Goal: Task Accomplishment & Management: Manage account settings

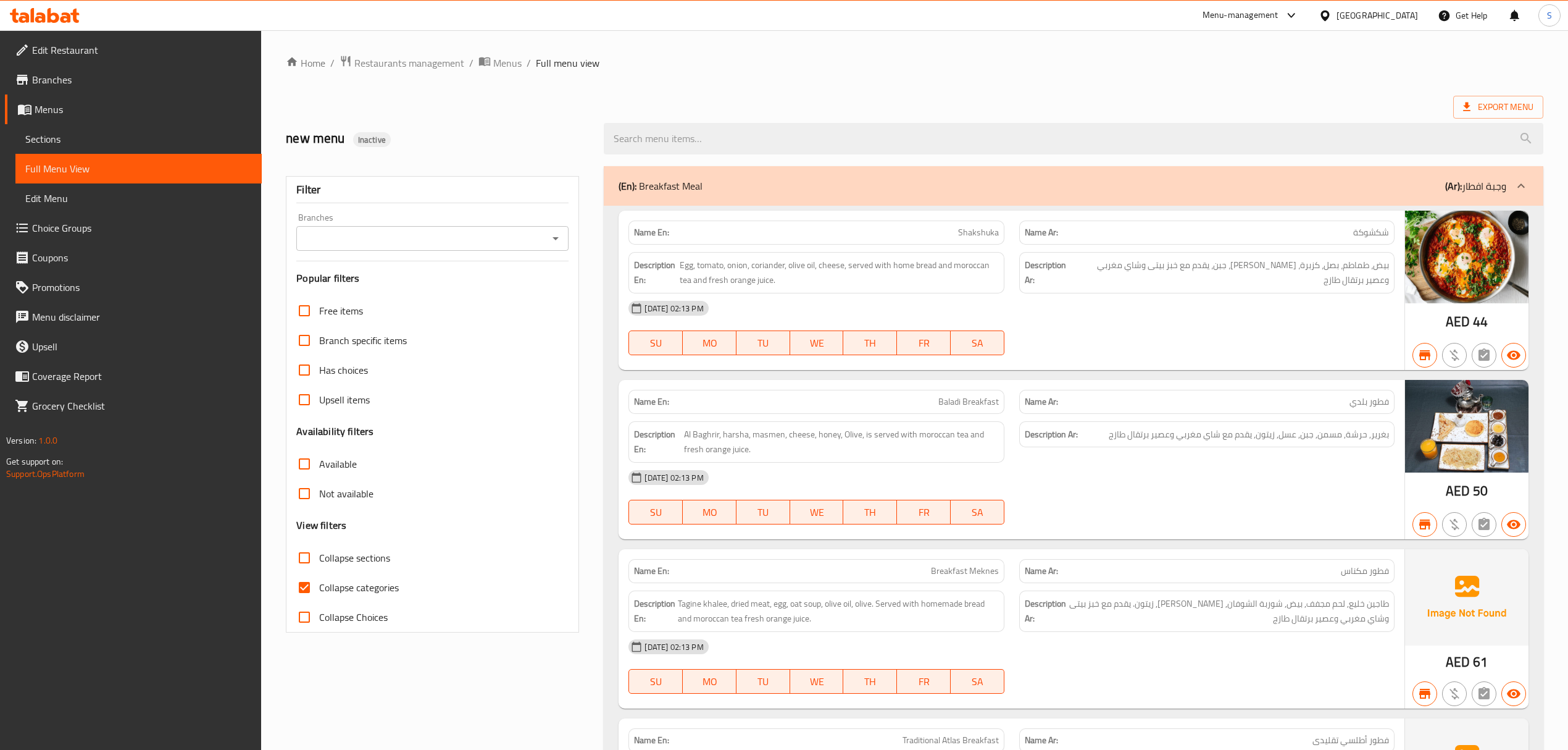
click at [58, 11] on icon at bounding box center [45, 15] width 70 height 14
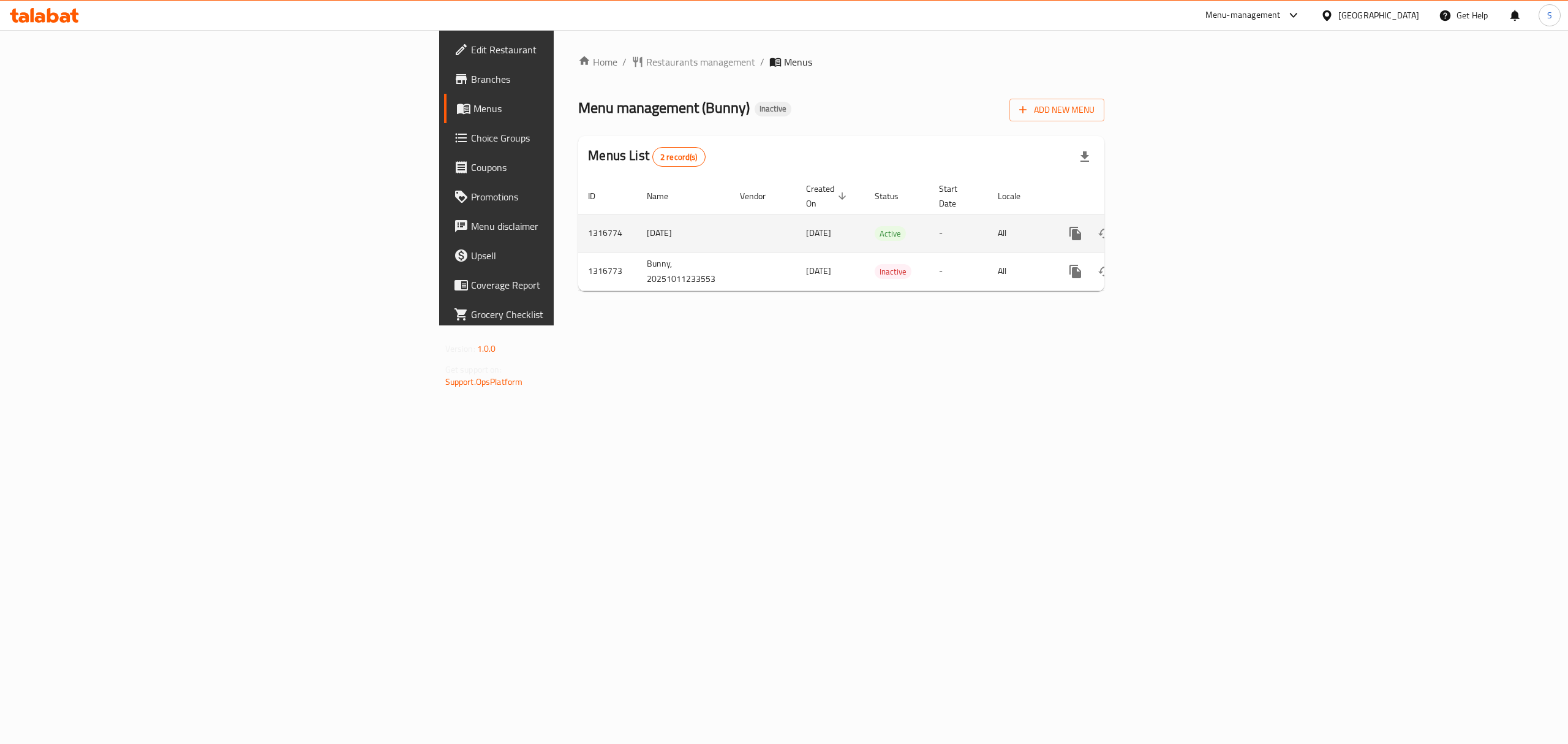
click at [1179, 222] on link "enhanced table" at bounding box center [1163, 233] width 29 height 29
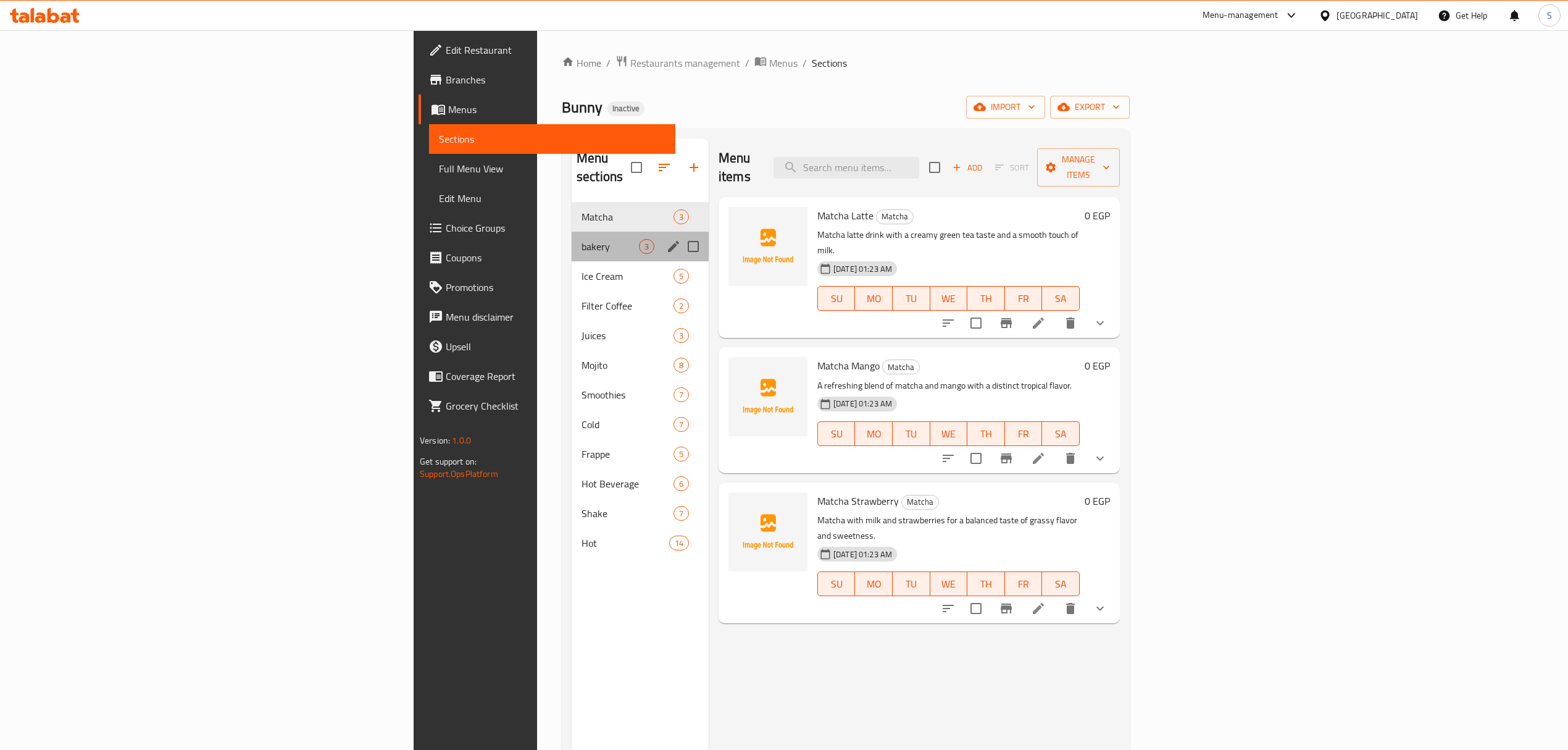
click at [572, 231] on div "bakery 3" at bounding box center [640, 246] width 137 height 30
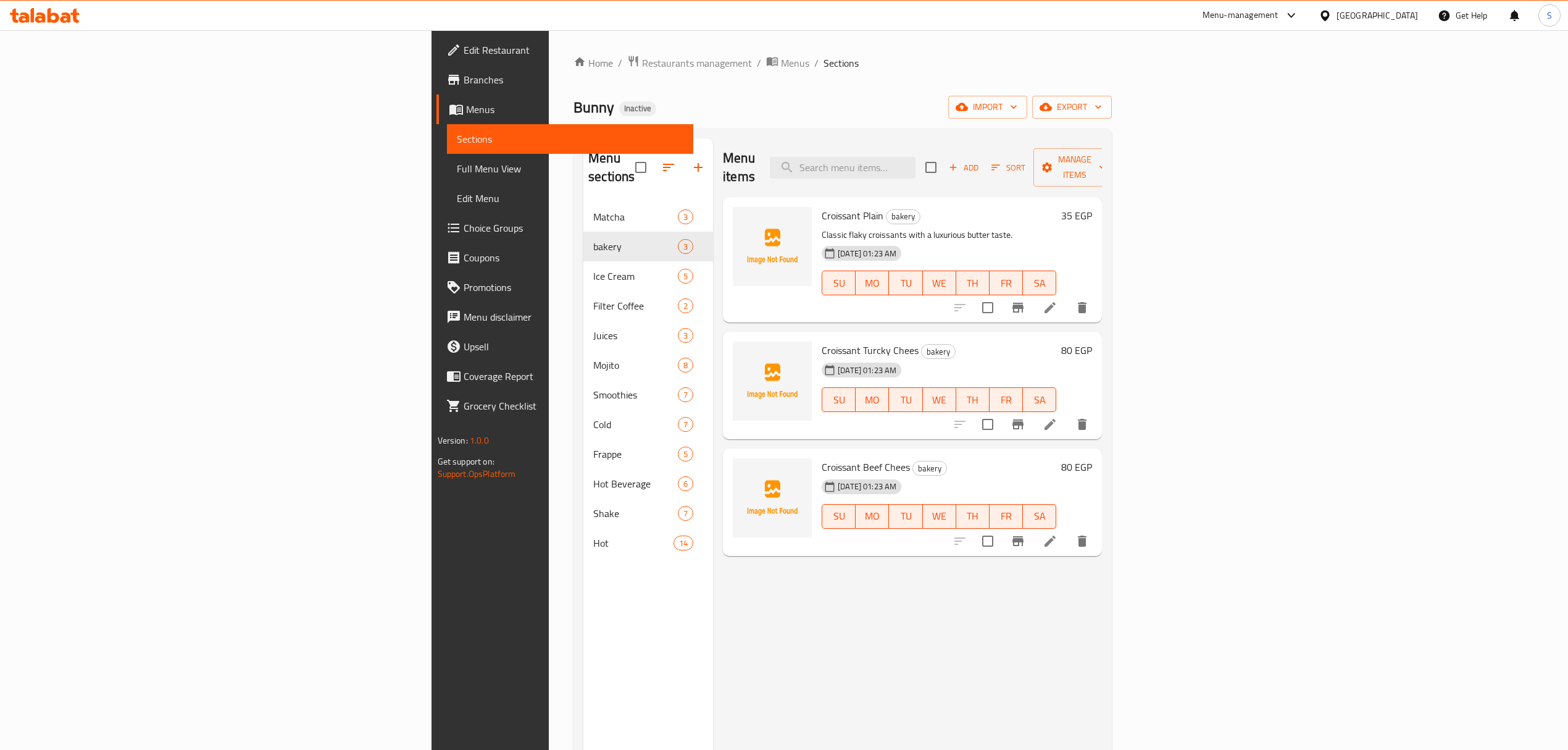
click at [1023, 52] on div "Home / Restaurants management / Menus / Sections Bunny Inactive import export M…" at bounding box center [843, 476] width 588 height 892
drag, startPoint x: 927, startPoint y: 80, endPoint x: 906, endPoint y: 4, distance: 78.8
click at [927, 80] on div "Home / Restaurants management / Menus / Sections Bunny Inactive import export M…" at bounding box center [843, 476] width 538 height 843
drag, startPoint x: 75, startPoint y: 169, endPoint x: 349, endPoint y: 0, distance: 321.9
click at [457, 169] on span "Full Menu View" at bounding box center [571, 168] width 227 height 14
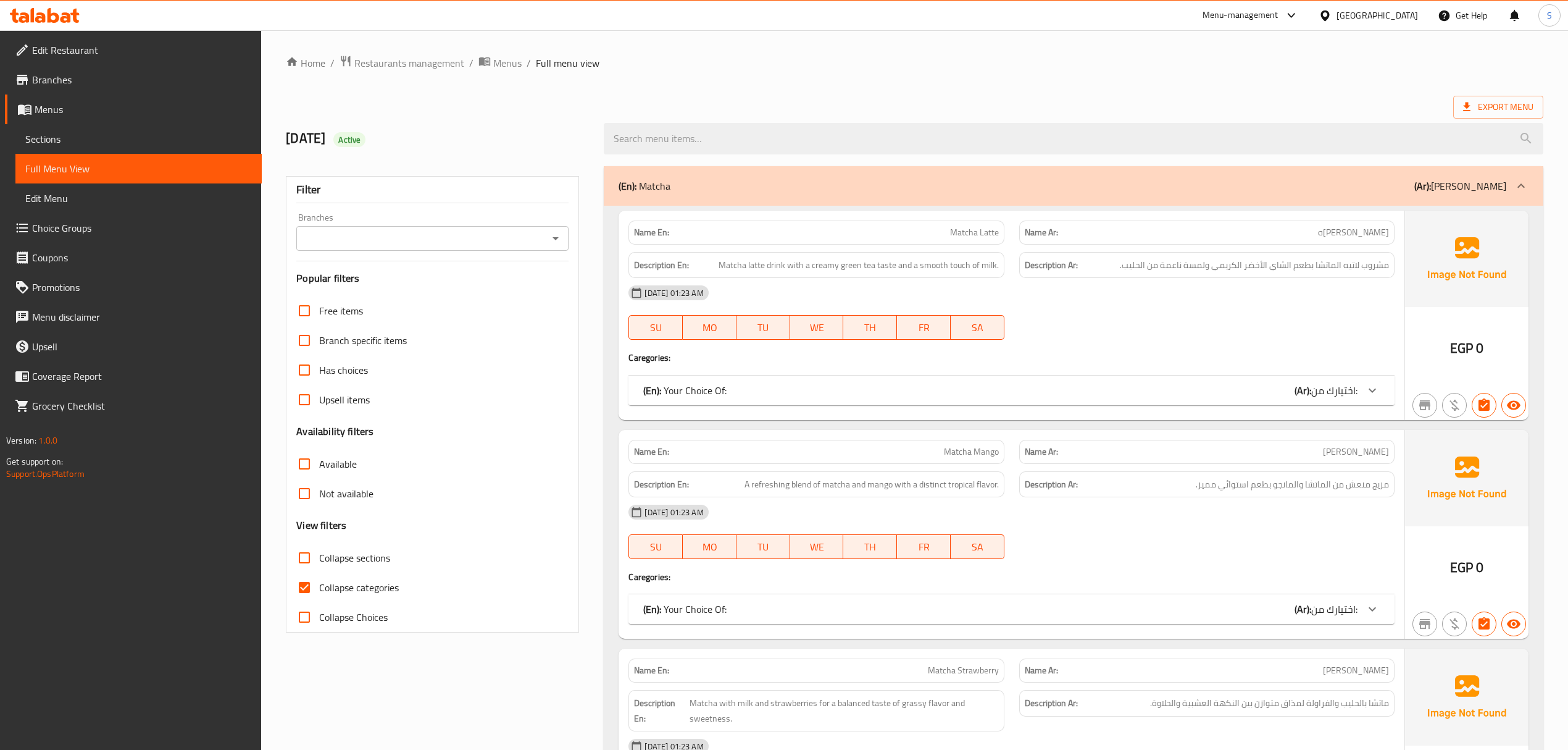
click at [313, 591] on input "Collapse categories" at bounding box center [304, 587] width 30 height 30
checkbox input "false"
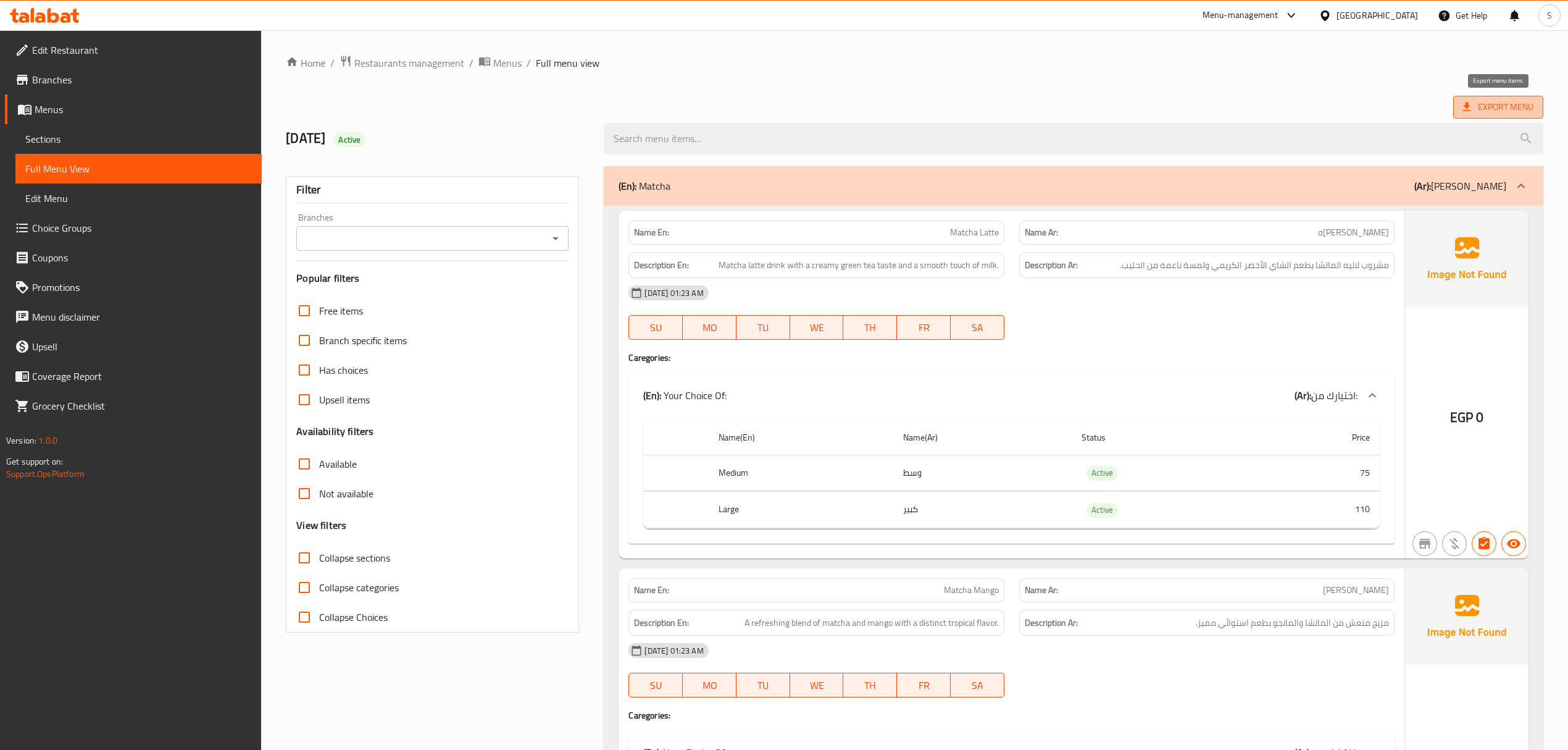
click at [1475, 109] on span "Export Menu" at bounding box center [1499, 106] width 70 height 15
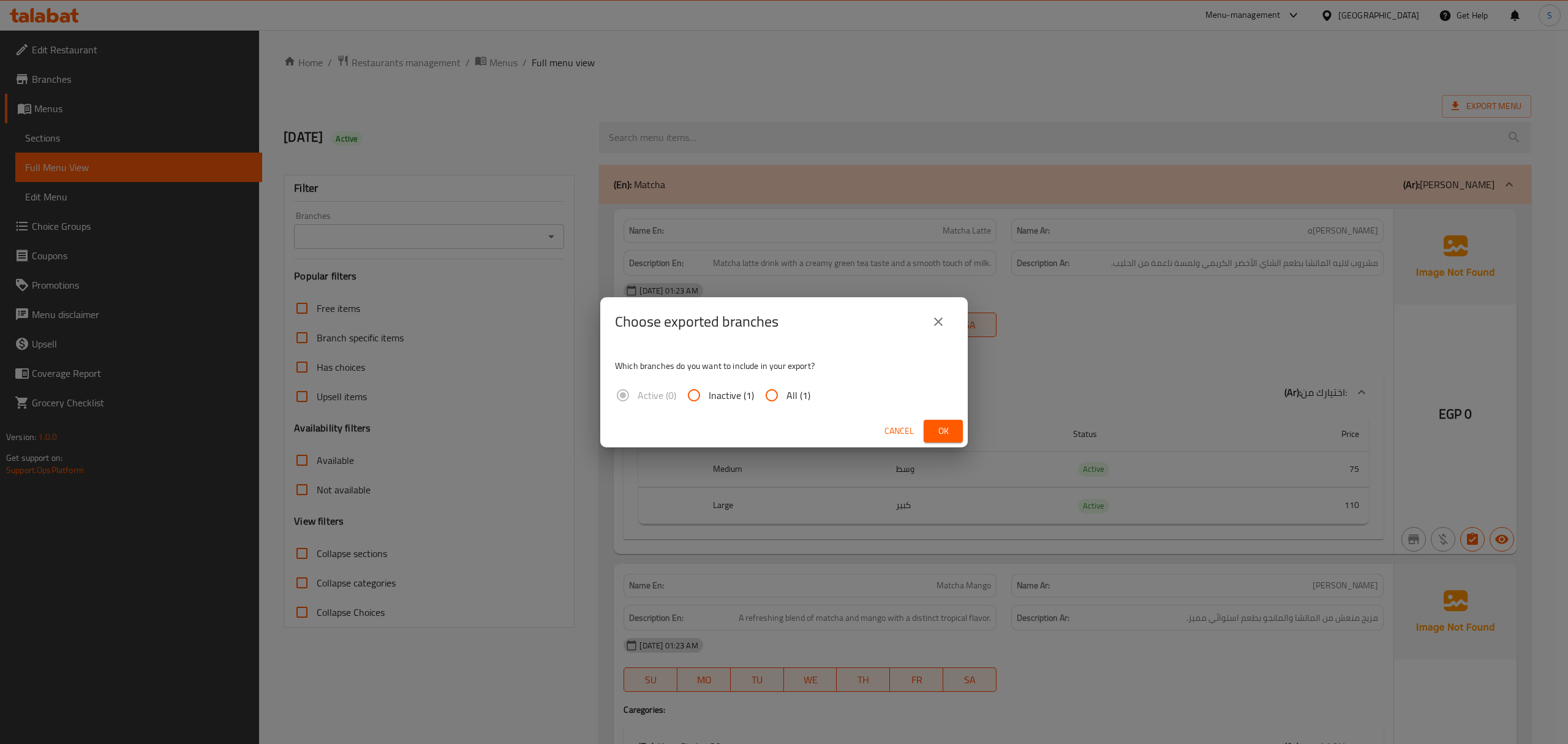
click at [794, 401] on span "All (1)" at bounding box center [798, 395] width 24 height 14
click at [787, 401] on input "All (1)" at bounding box center [771, 395] width 29 height 29
radio input "true"
click at [934, 428] on span "Ok" at bounding box center [943, 431] width 20 height 15
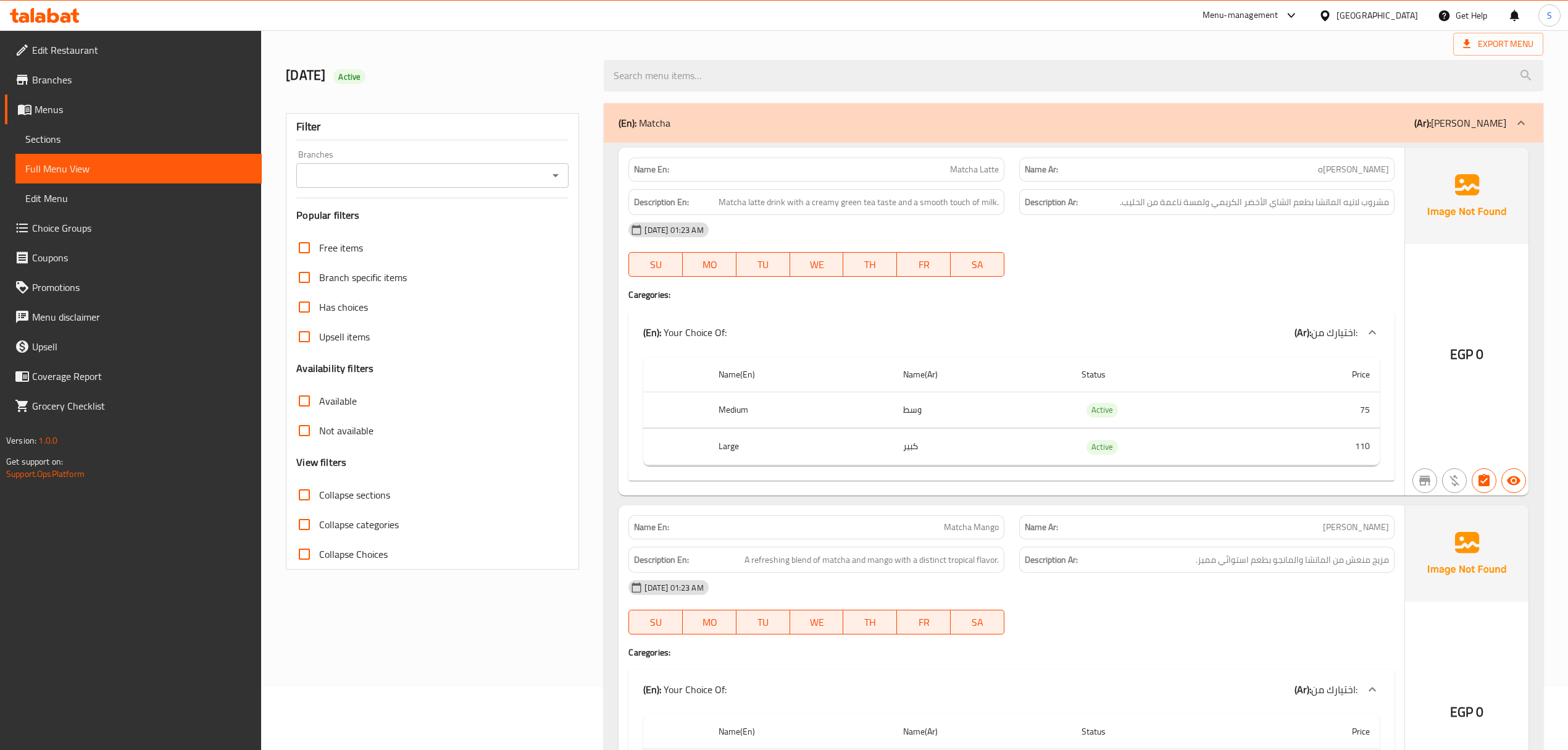
scroll to position [82, 0]
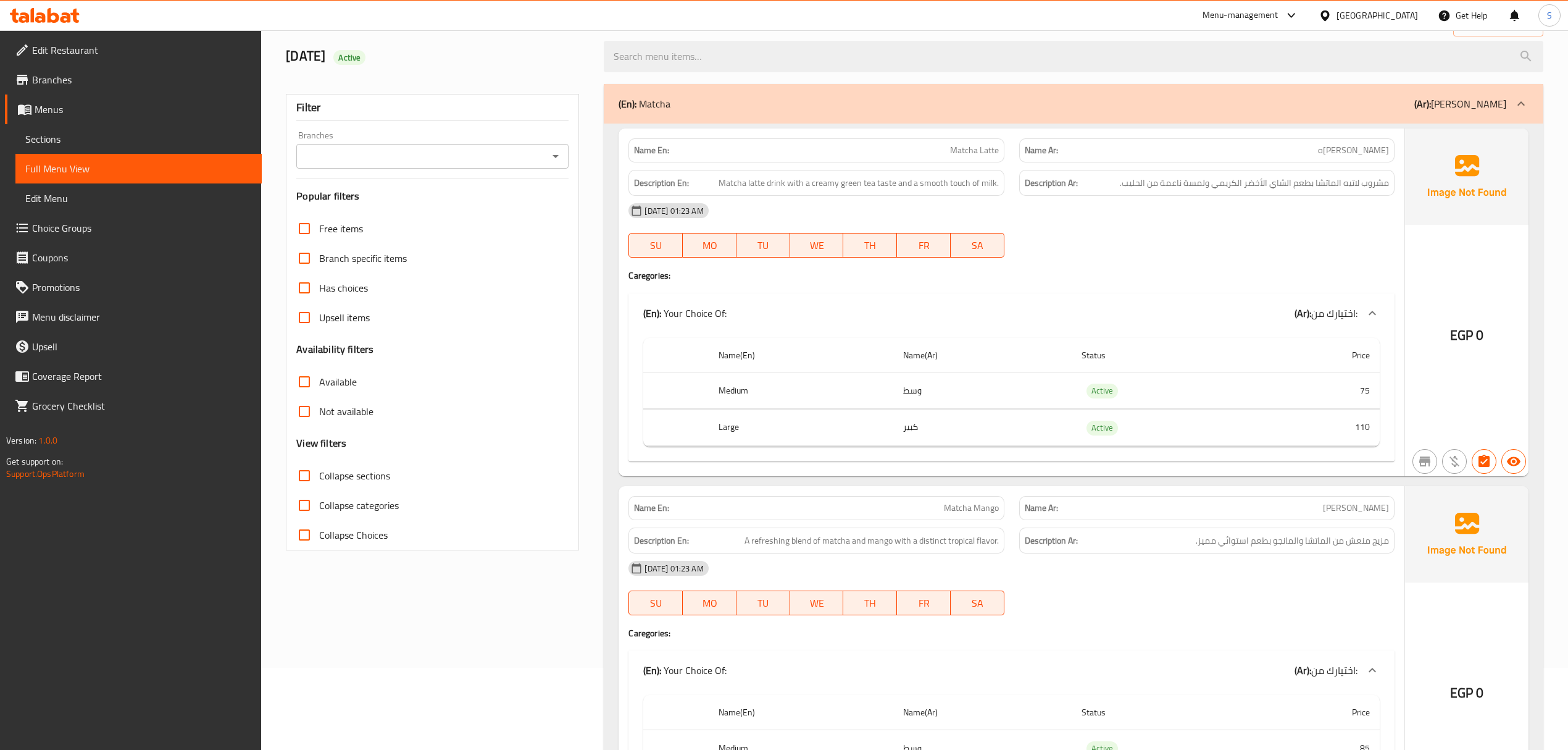
click at [305, 480] on input "Collapse sections" at bounding box center [304, 475] width 30 height 30
checkbox input "true"
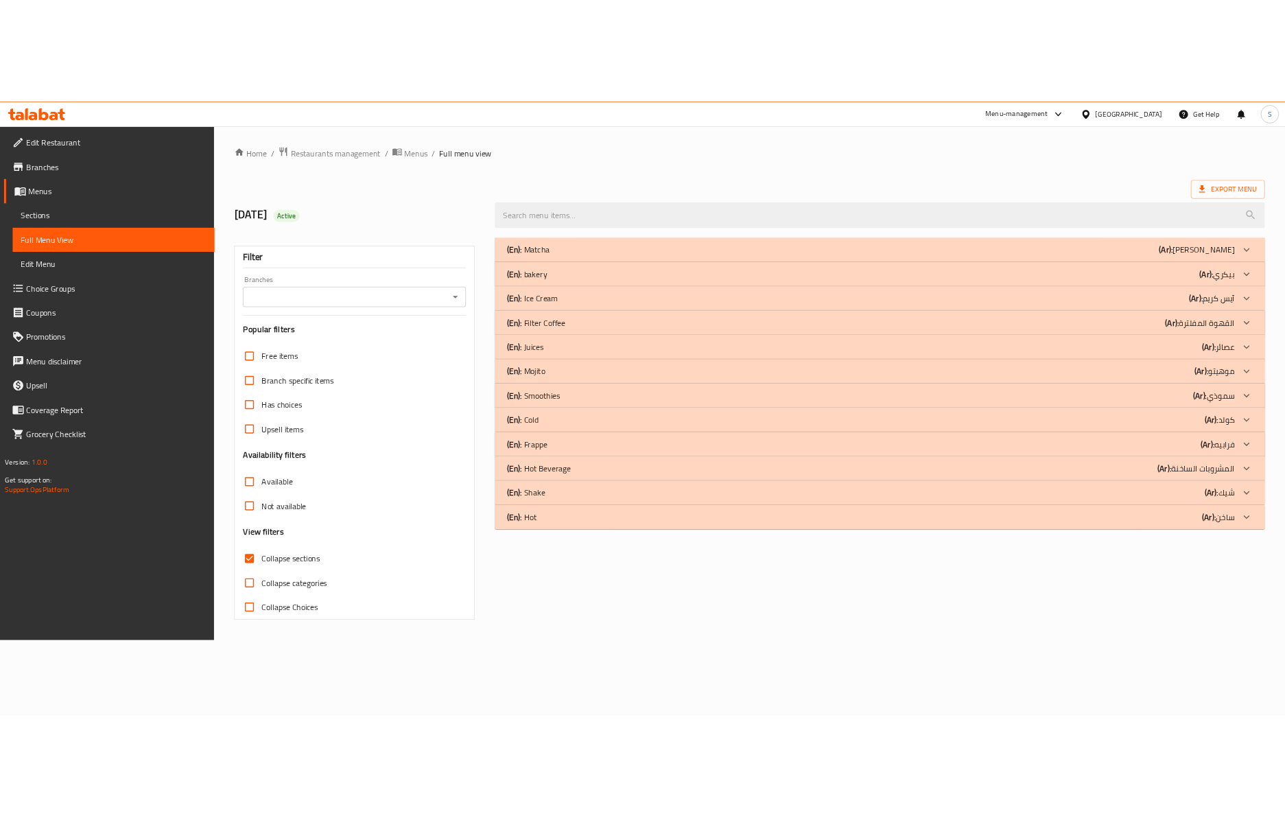
scroll to position [0, 0]
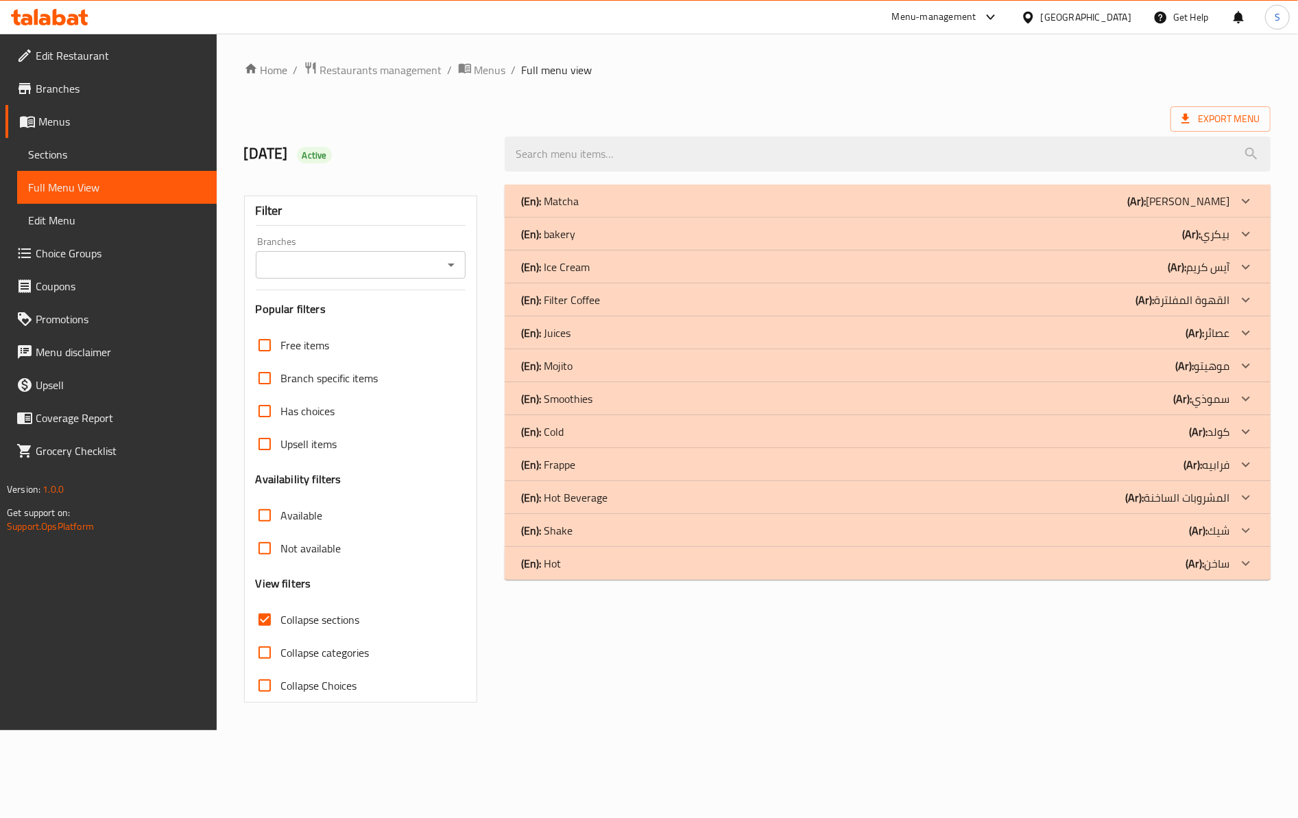
click at [619, 296] on div "(En): Filter Coffee (Ar): القهوة المفلترة" at bounding box center [875, 300] width 709 height 16
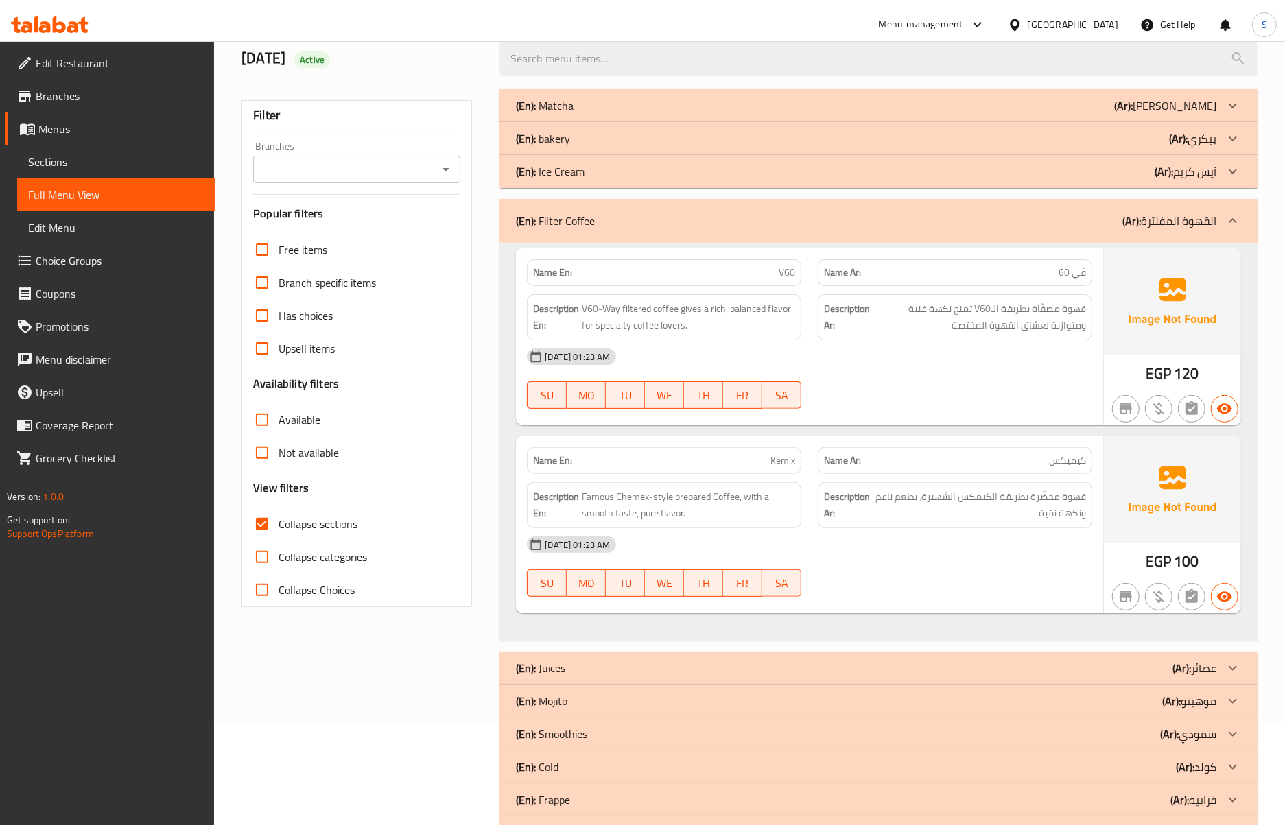
scroll to position [182, 0]
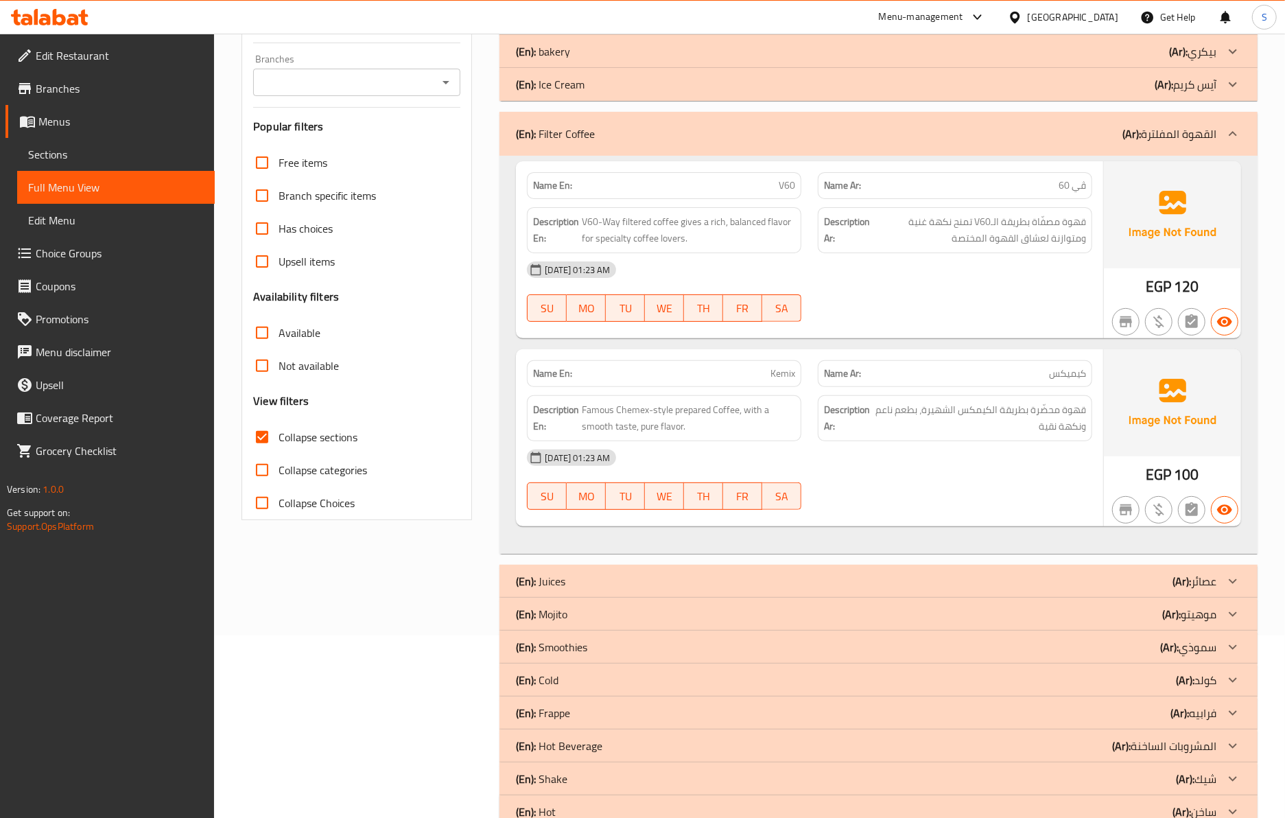
click at [785, 385] on div "Name En: Kemix" at bounding box center [664, 373] width 274 height 27
copy span "Kemix"
drag, startPoint x: 876, startPoint y: 337, endPoint x: 890, endPoint y: 368, distance: 33.4
click at [876, 337] on div "Name En: V60 Name Ar: ڤي 60 Description En: V60-Way filtered coffee gives a ric…" at bounding box center [809, 249] width 587 height 177
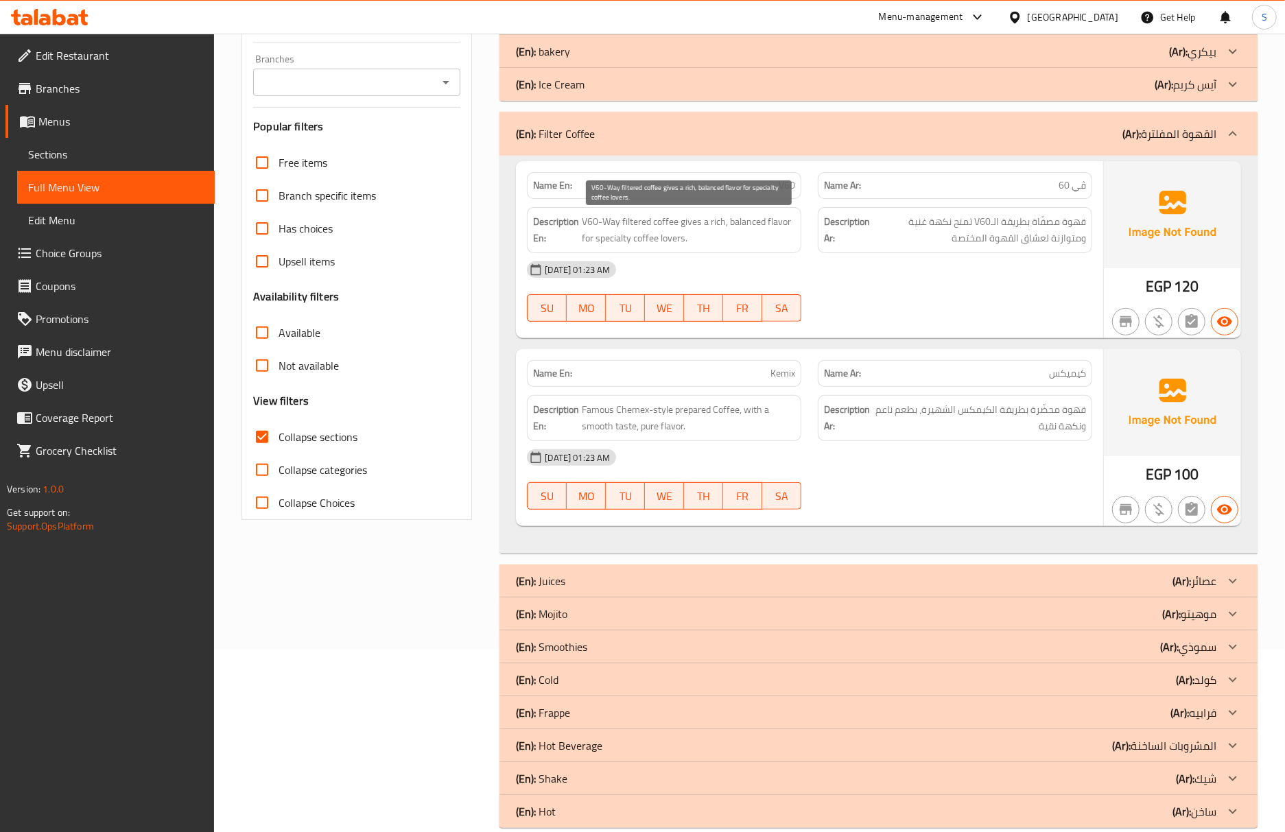
click at [759, 230] on span "V60-Way filtered coffee gives a rich, balanced flavor for specialty coffee love…" at bounding box center [688, 230] width 213 height 34
copy span "balanced"
click at [870, 407] on strong "Description Ar:" at bounding box center [848, 418] width 48 height 34
click at [782, 372] on span "Kemix" at bounding box center [782, 373] width 25 height 14
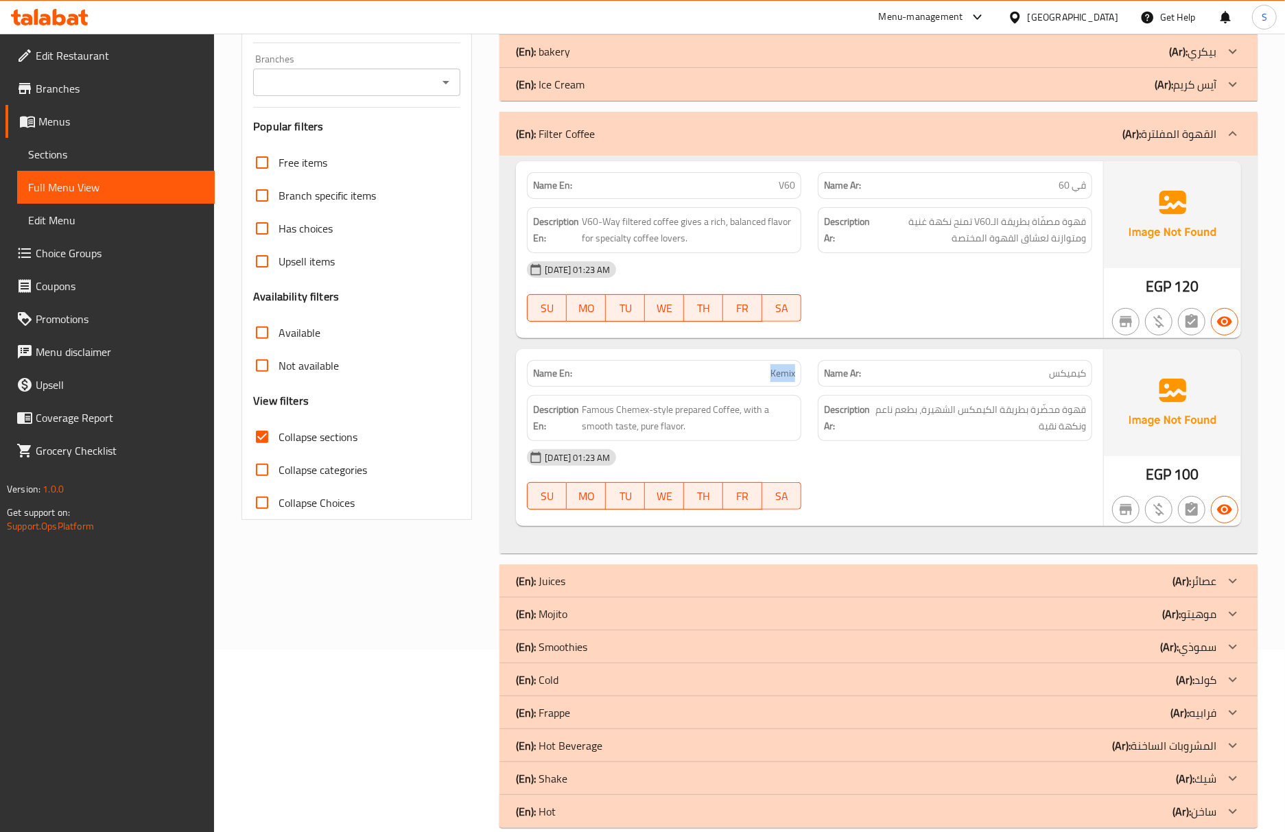
click at [782, 372] on span "Kemix" at bounding box center [782, 373] width 25 height 14
click at [793, 373] on span "Kemix" at bounding box center [782, 373] width 25 height 14
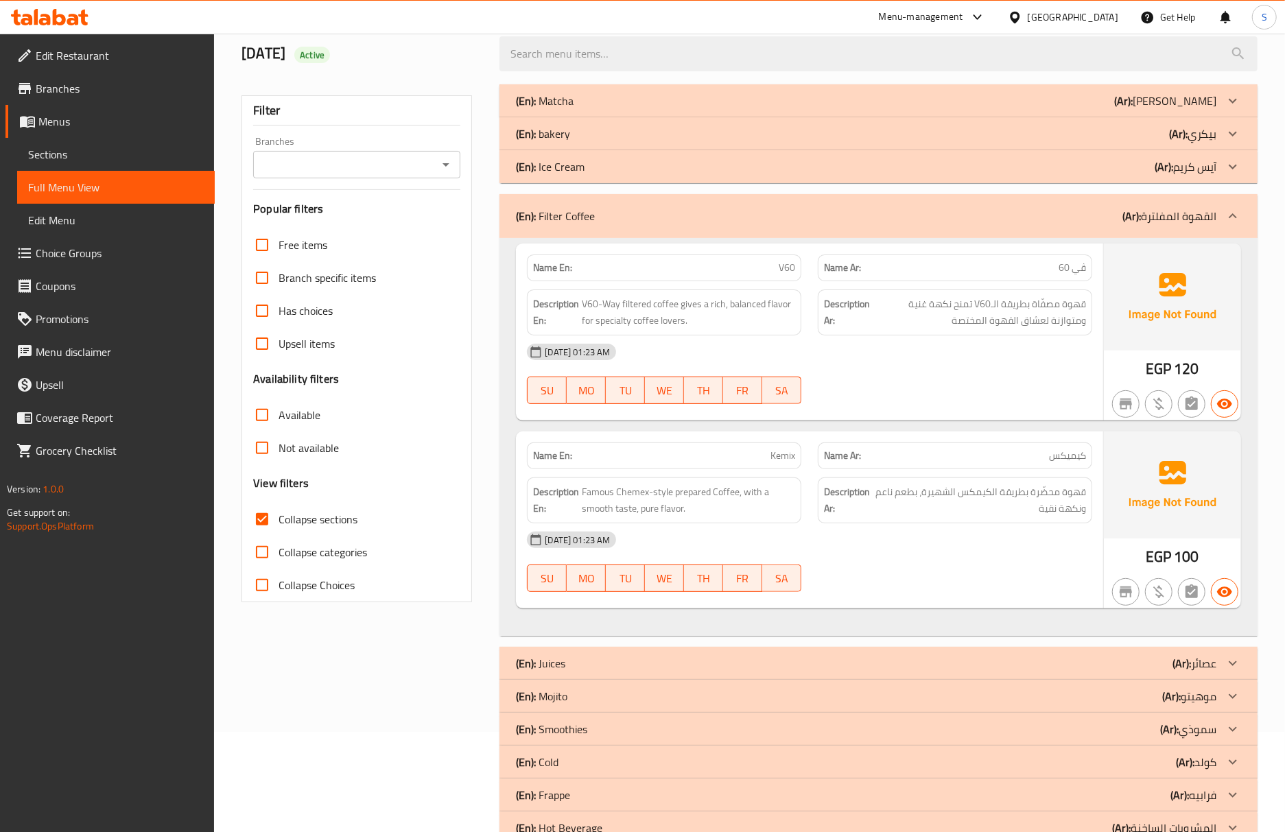
scroll to position [0, 0]
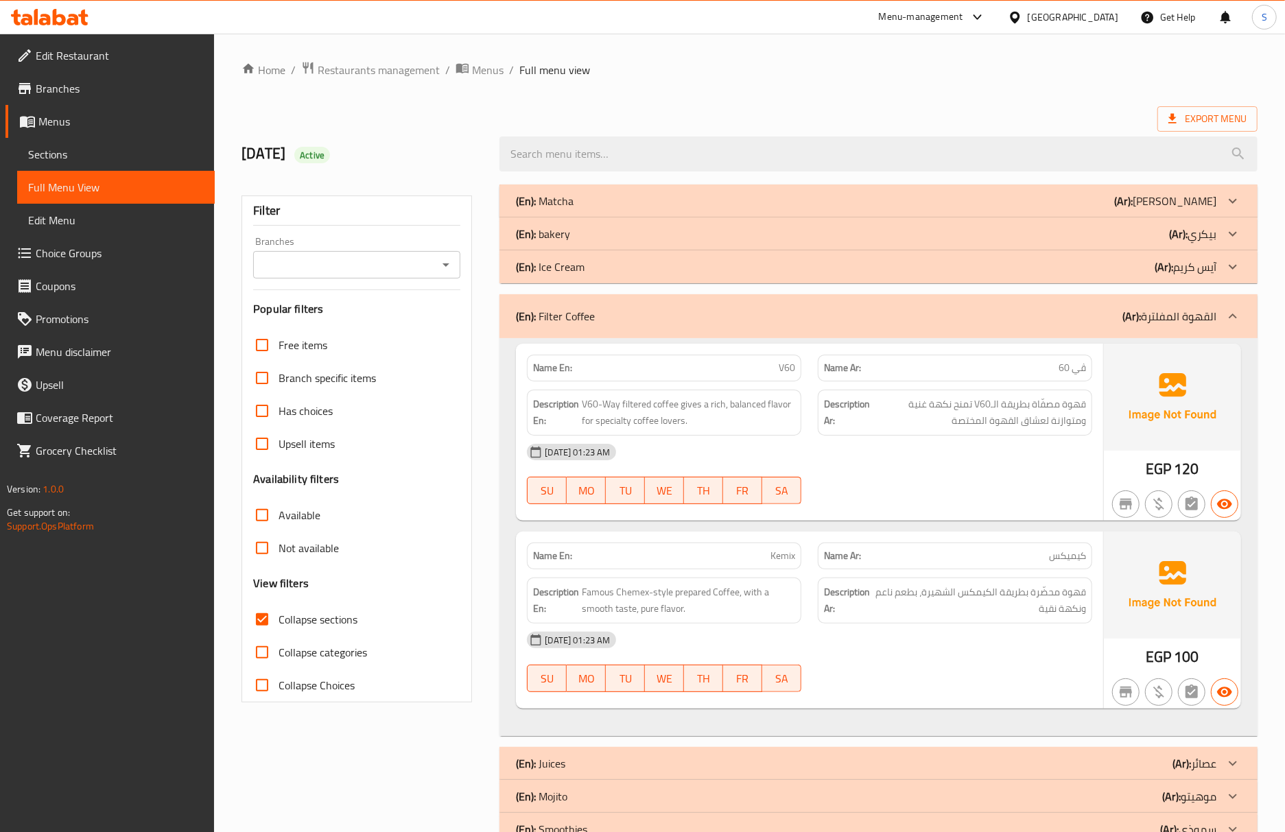
click at [612, 207] on div "(En): Matcha (Ar): ماتشا" at bounding box center [866, 201] width 700 height 16
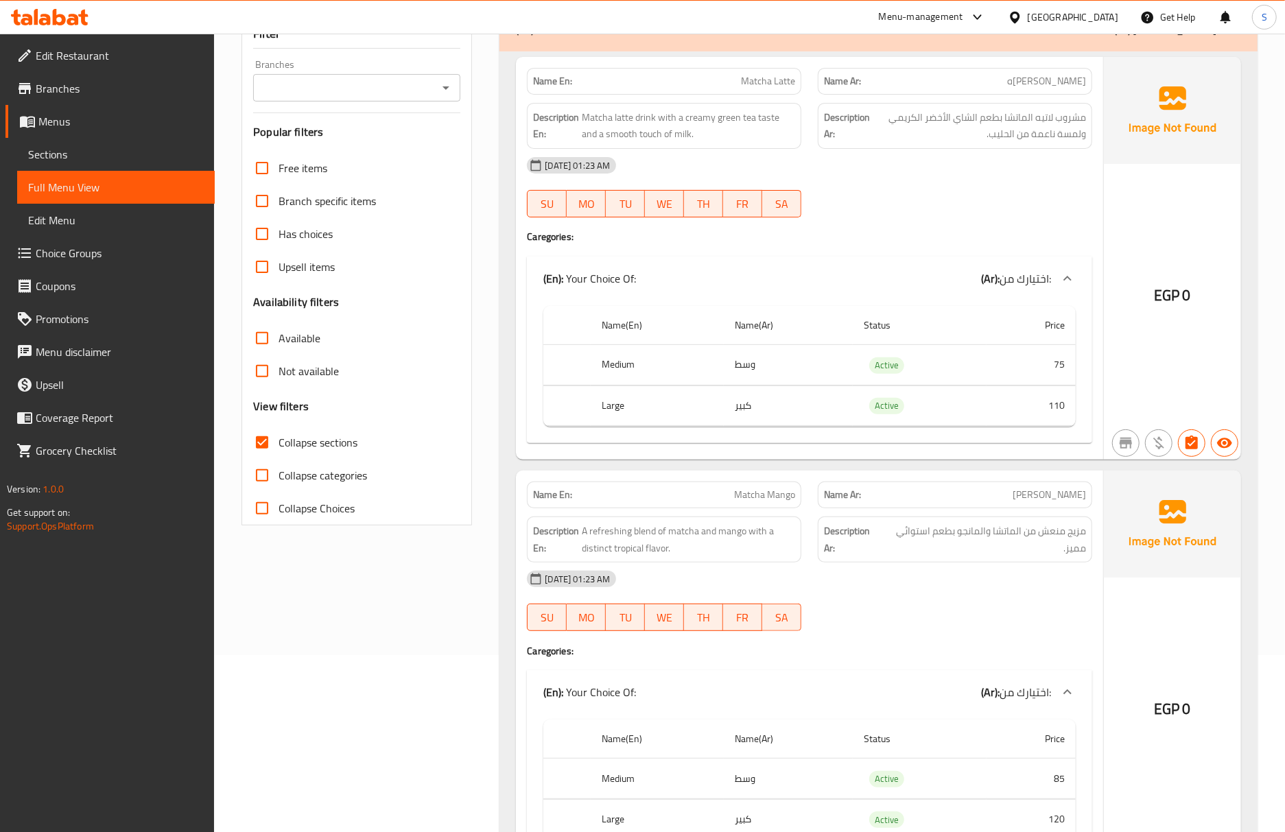
scroll to position [91, 0]
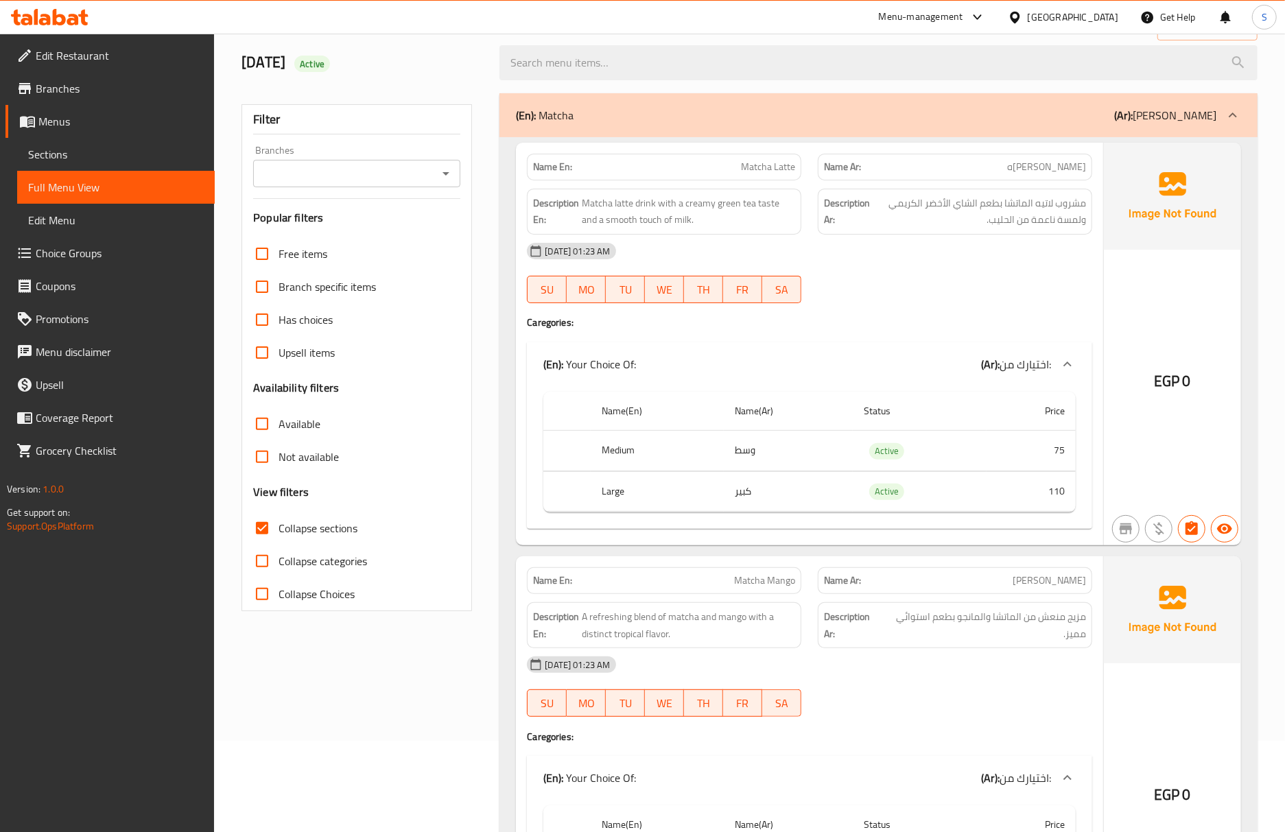
click at [988, 278] on div "[DATE] 01:23 AM SU MO TU WE TH FR SA" at bounding box center [810, 273] width 582 height 77
click at [804, 272] on div "SU MO TU WE TH FR SA" at bounding box center [664, 290] width 291 height 44
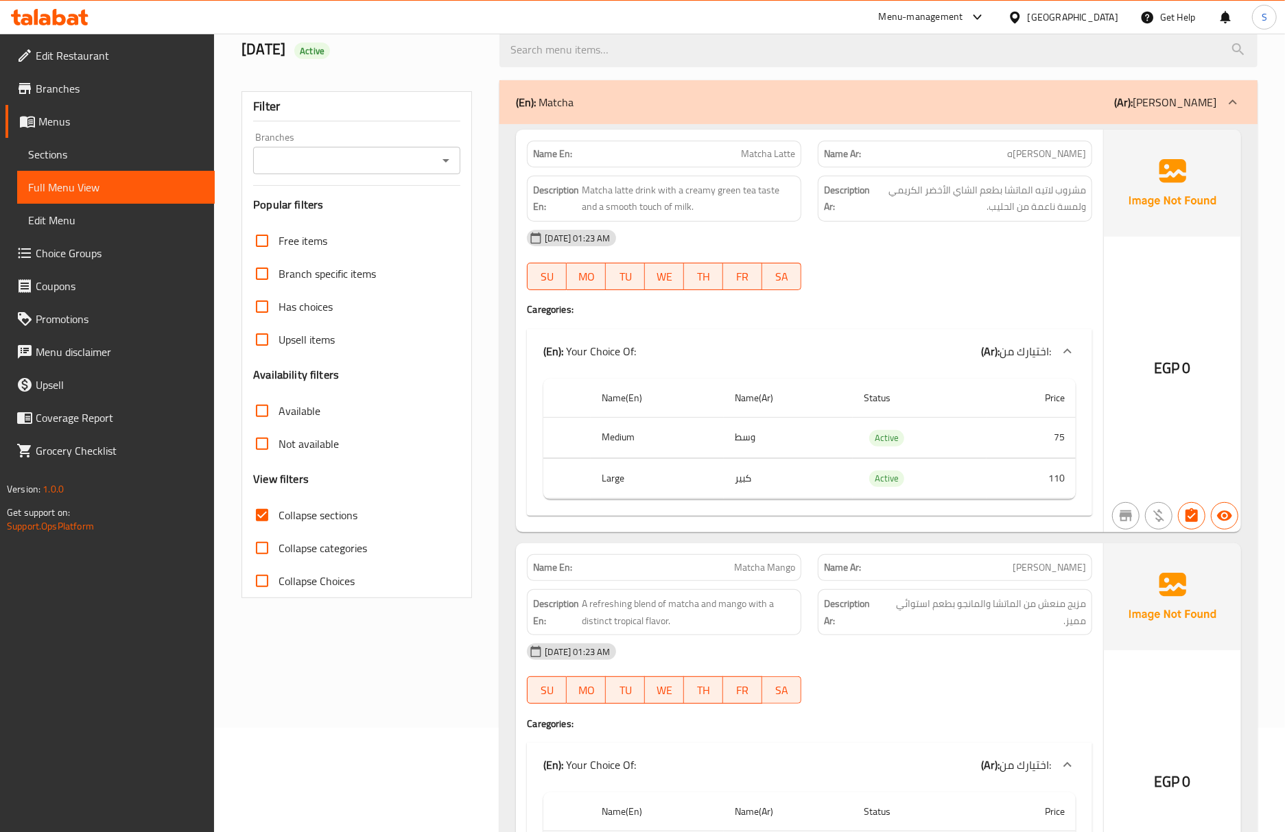
scroll to position [366, 0]
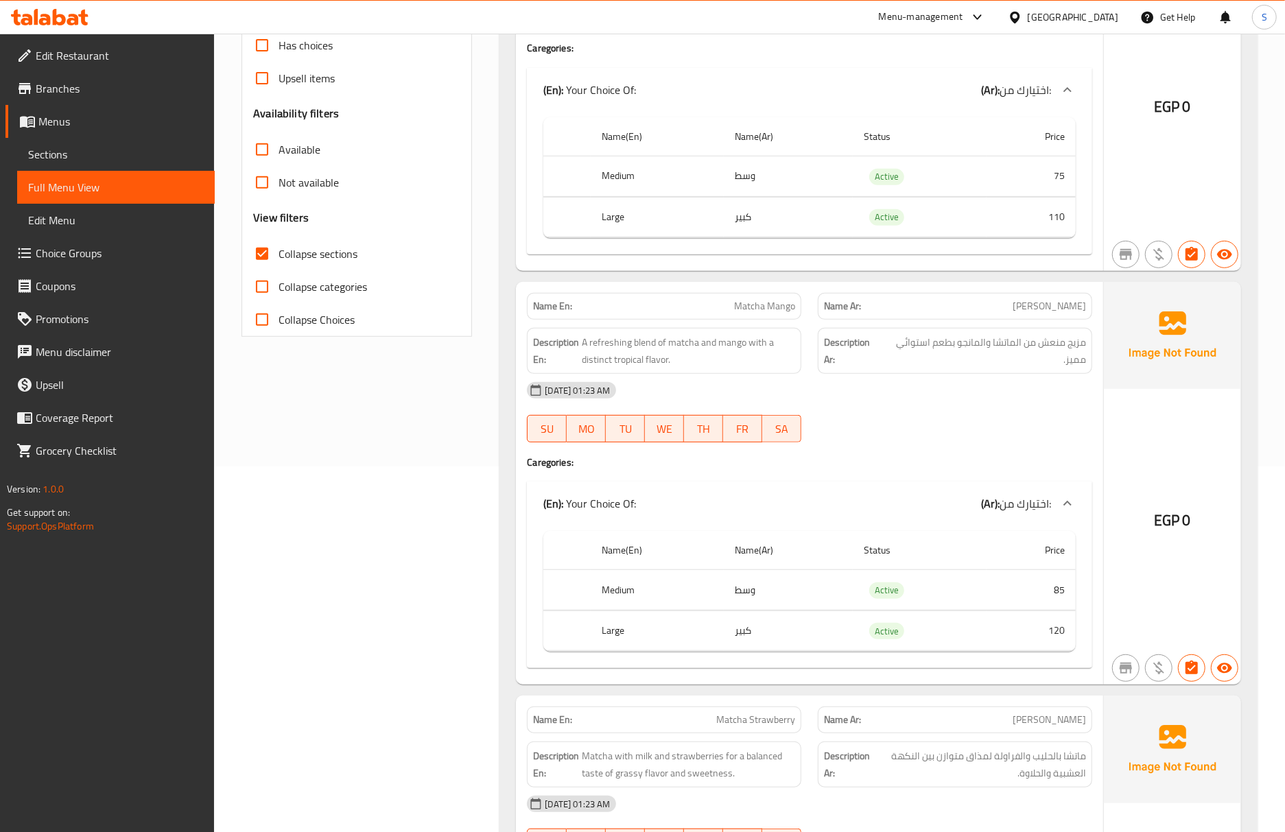
click at [749, 311] on span "Matcha Mango" at bounding box center [764, 306] width 61 height 14
copy span "Matcha Mango"
drag, startPoint x: 475, startPoint y: 475, endPoint x: 440, endPoint y: 330, distance: 148.7
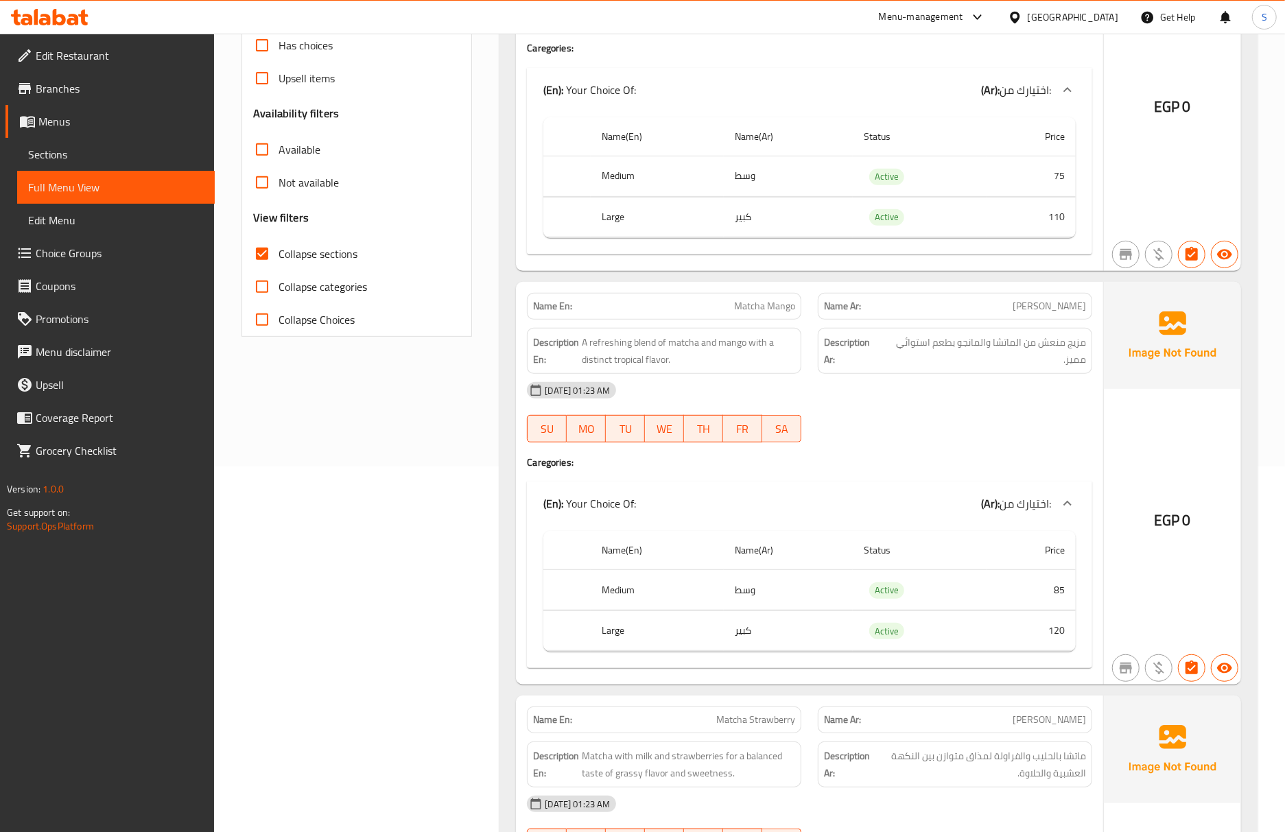
drag, startPoint x: 130, startPoint y: 151, endPoint x: 144, endPoint y: 185, distance: 36.3
click at [130, 151] on span "Sections" at bounding box center [116, 154] width 176 height 16
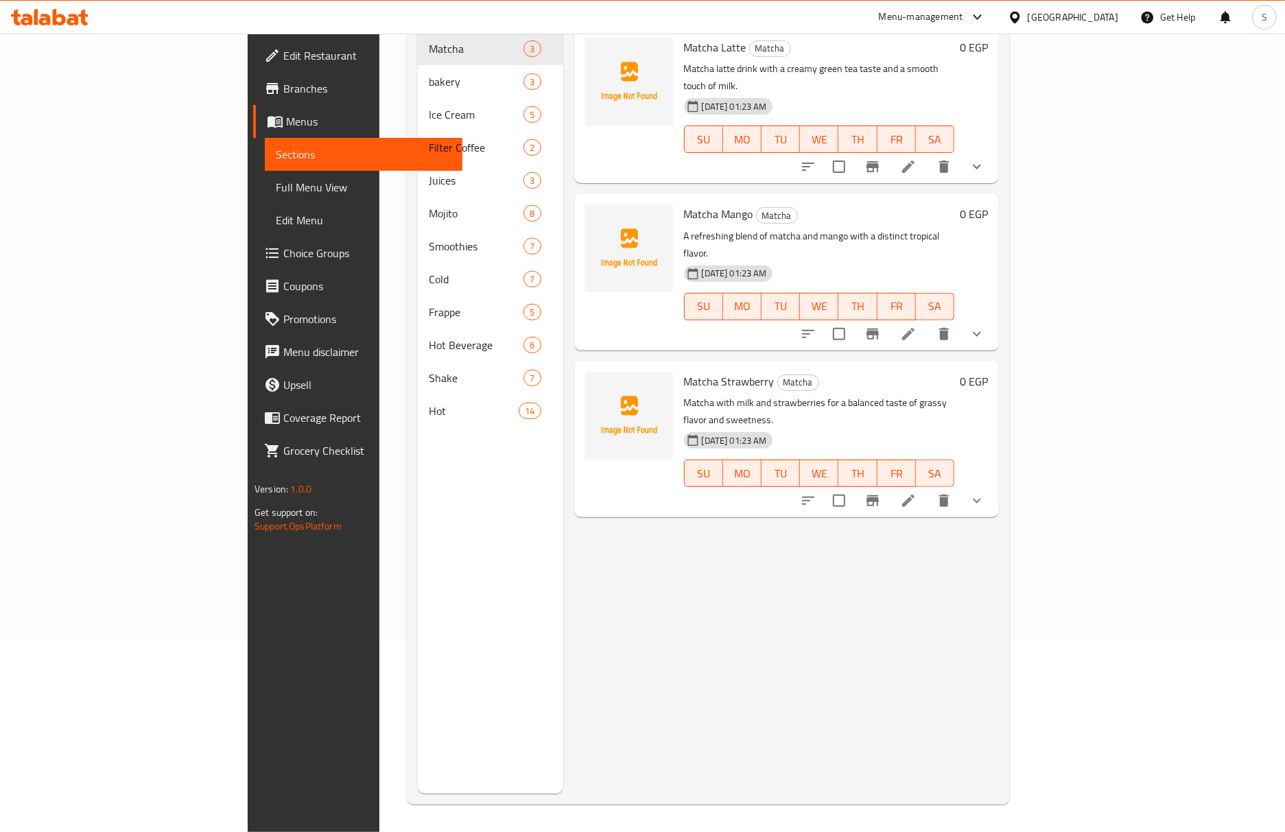
scroll to position [193, 0]
click at [276, 185] on span "Full Menu View" at bounding box center [364, 187] width 176 height 16
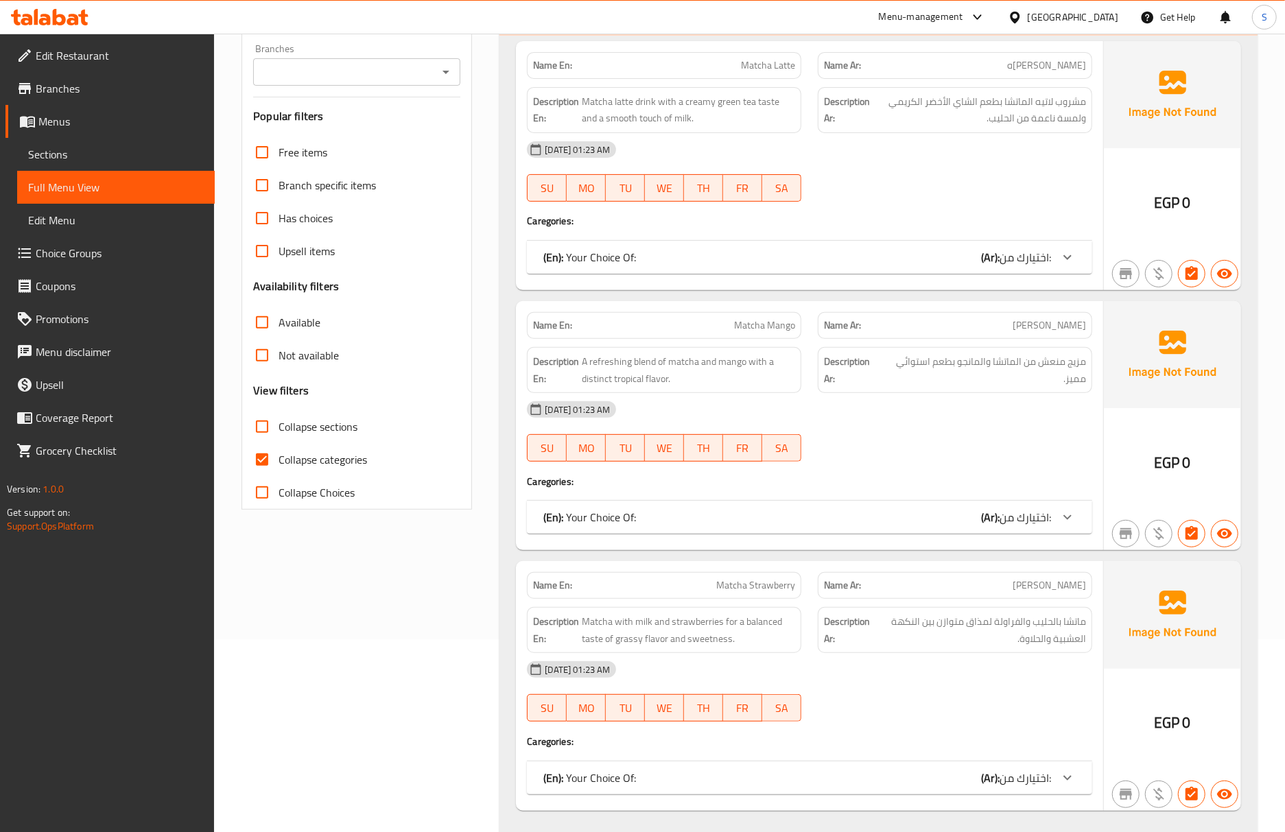
click at [270, 462] on input "Collapse categories" at bounding box center [262, 459] width 33 height 33
checkbox input "false"
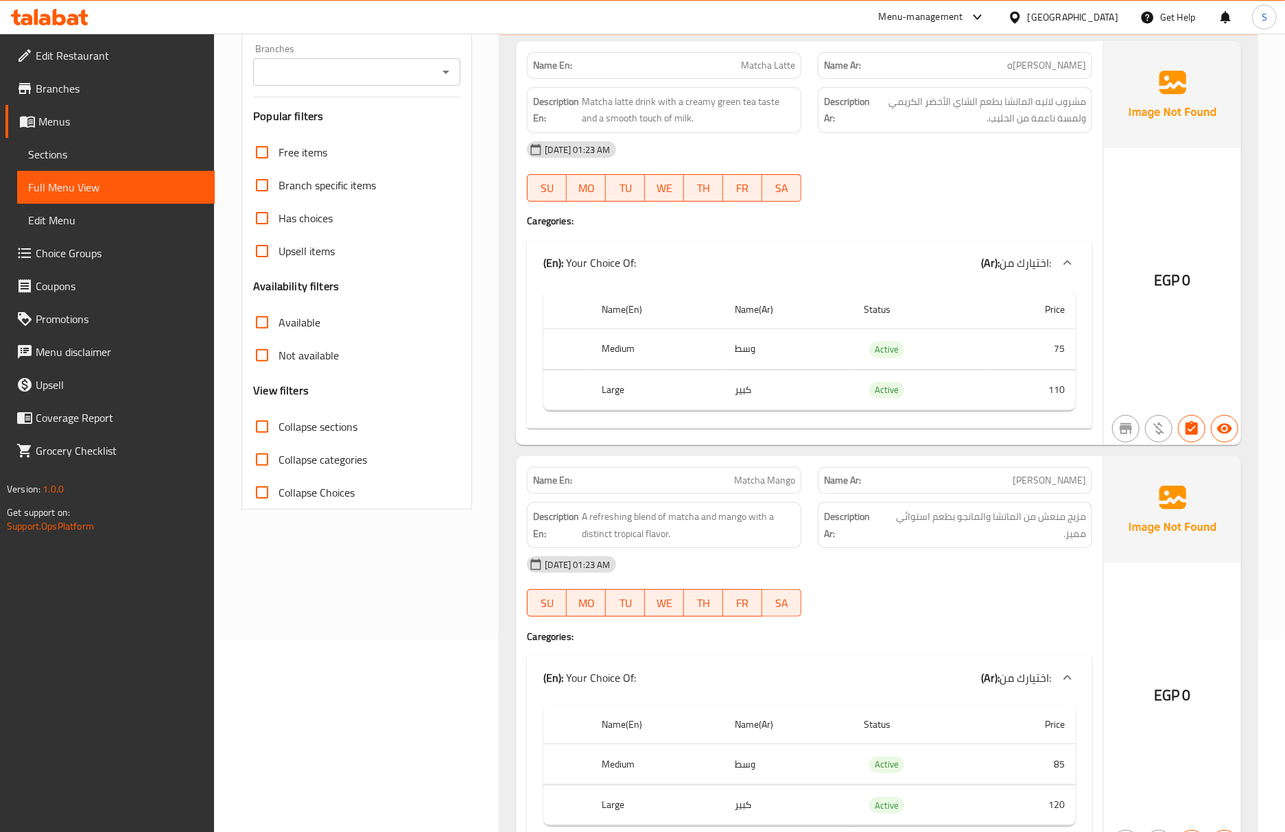
click at [261, 434] on input "Collapse sections" at bounding box center [262, 426] width 33 height 33
checkbox input "true"
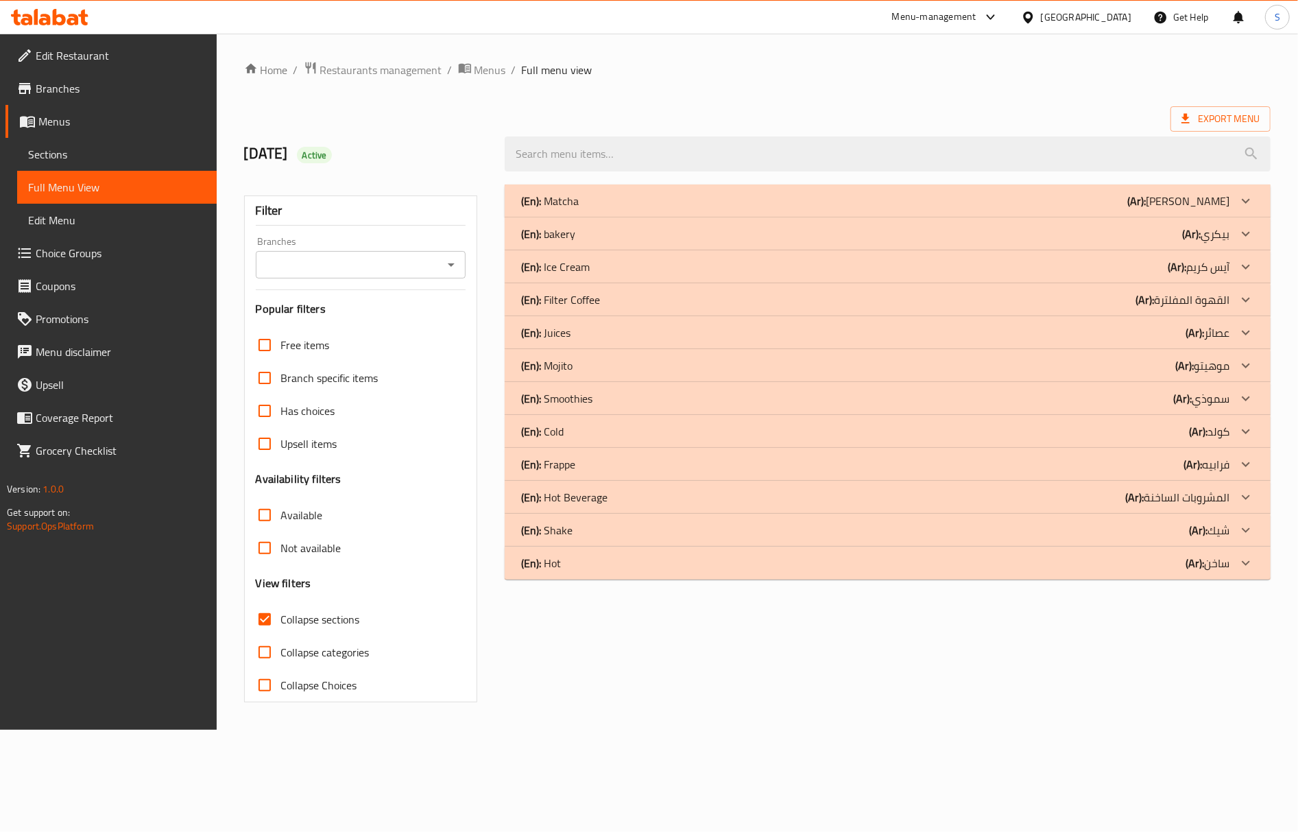
click at [580, 525] on div "(En): Shake (Ar): شيك" at bounding box center [875, 530] width 709 height 16
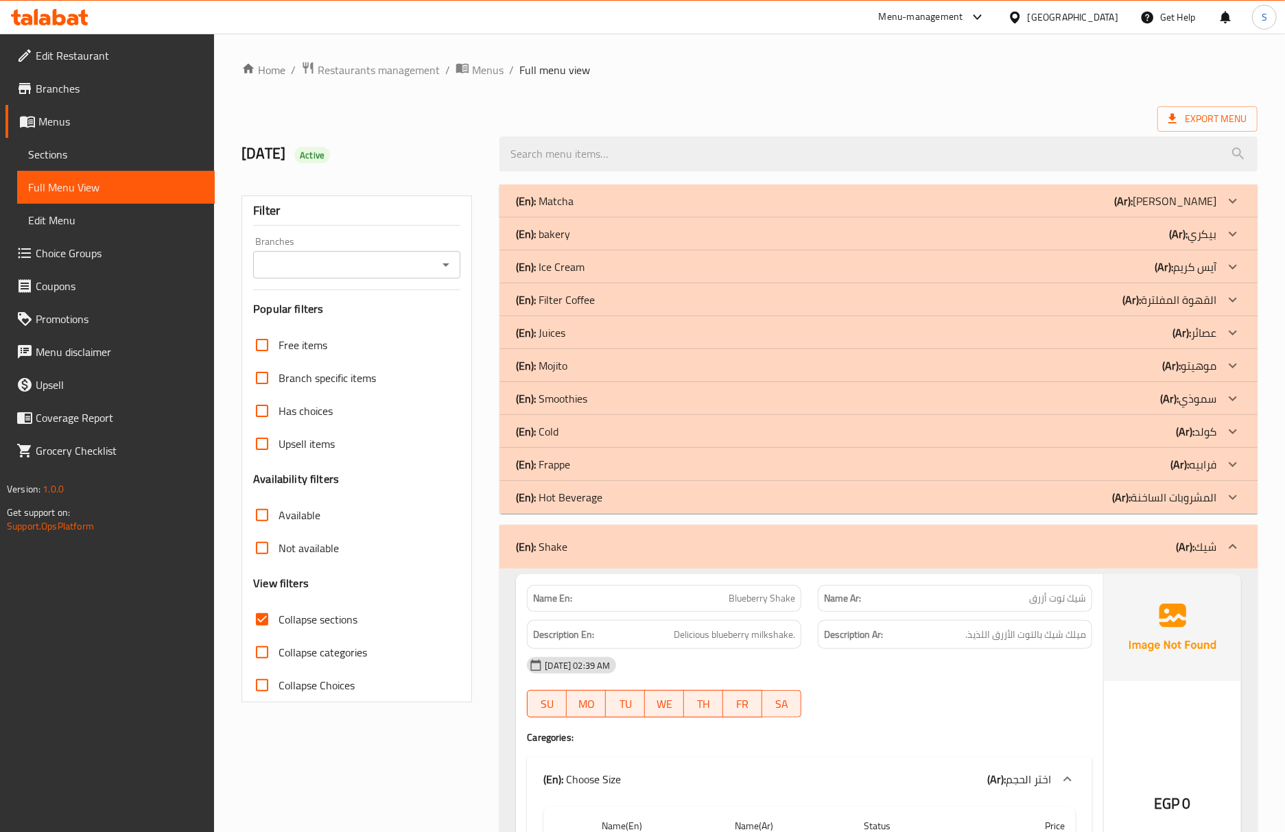
click at [599, 557] on div "(En): Shake (Ar): شيك" at bounding box center [878, 547] width 758 height 44
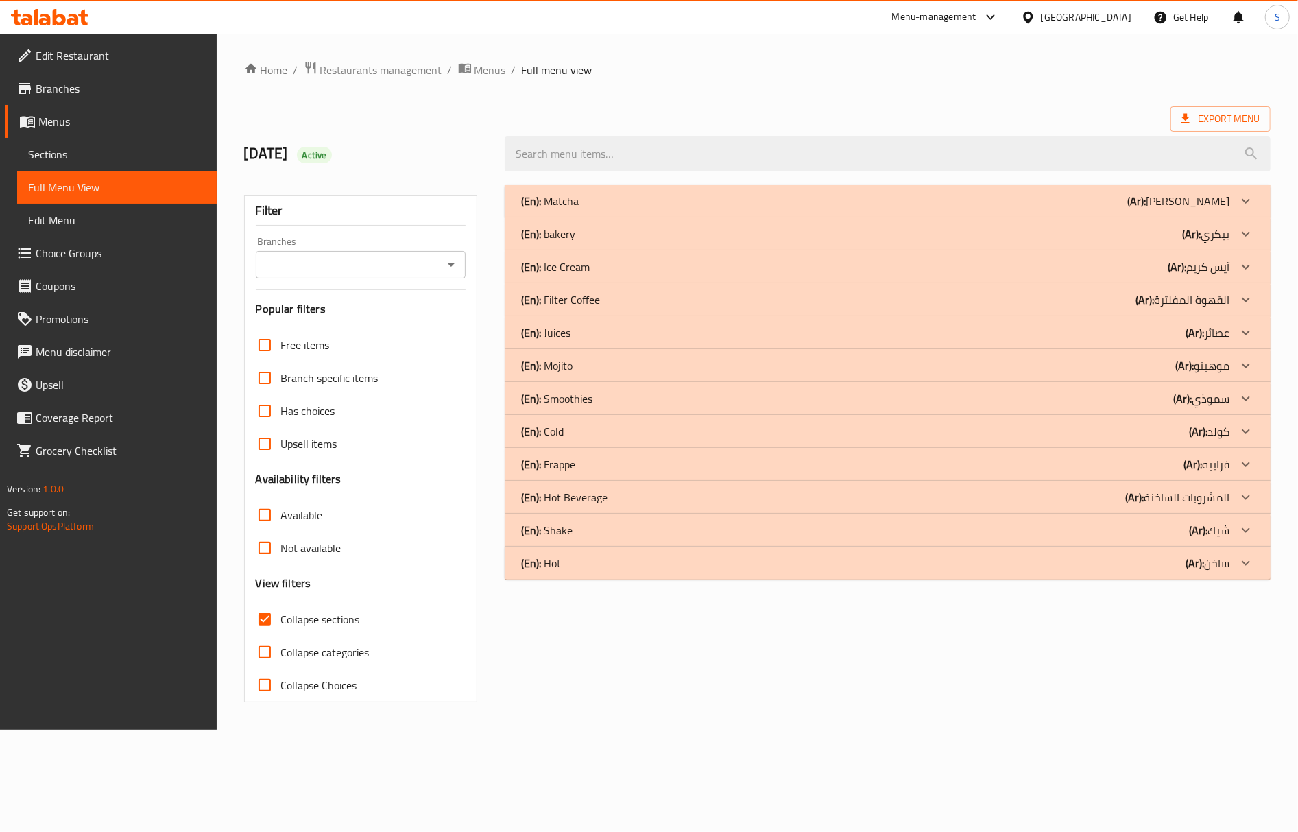
click at [595, 203] on div "(En): Matcha (Ar): ماتشا" at bounding box center [875, 201] width 709 height 16
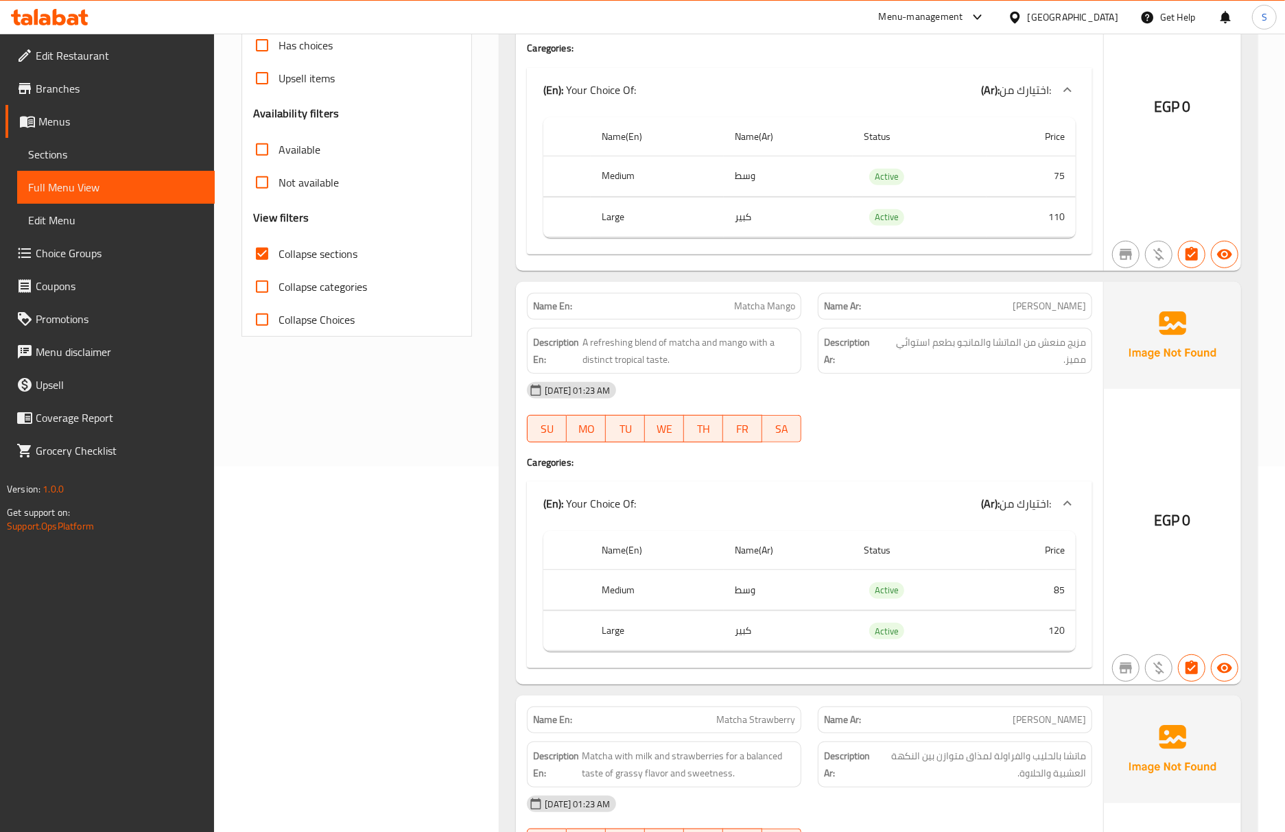
scroll to position [457, 0]
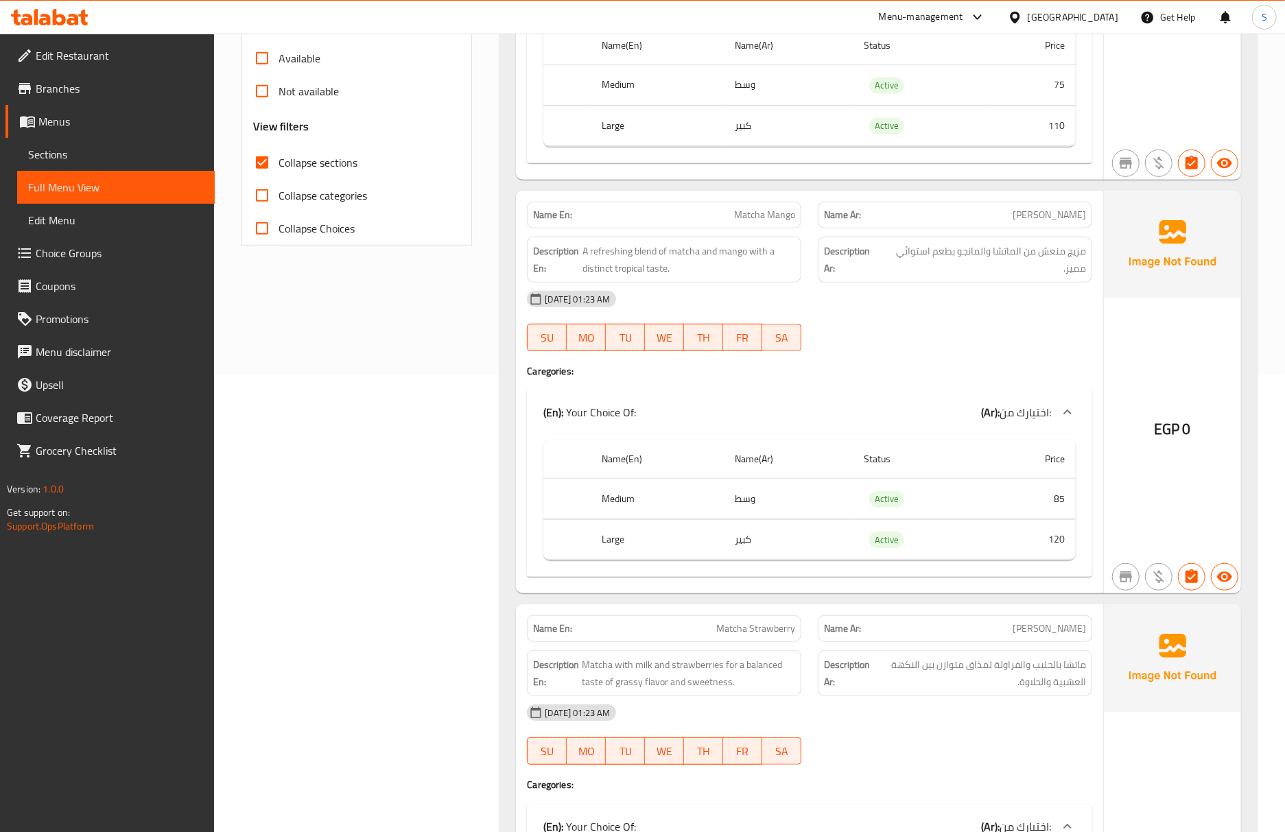
click at [952, 706] on div "12-10-2025 01:23 AM" at bounding box center [810, 712] width 582 height 33
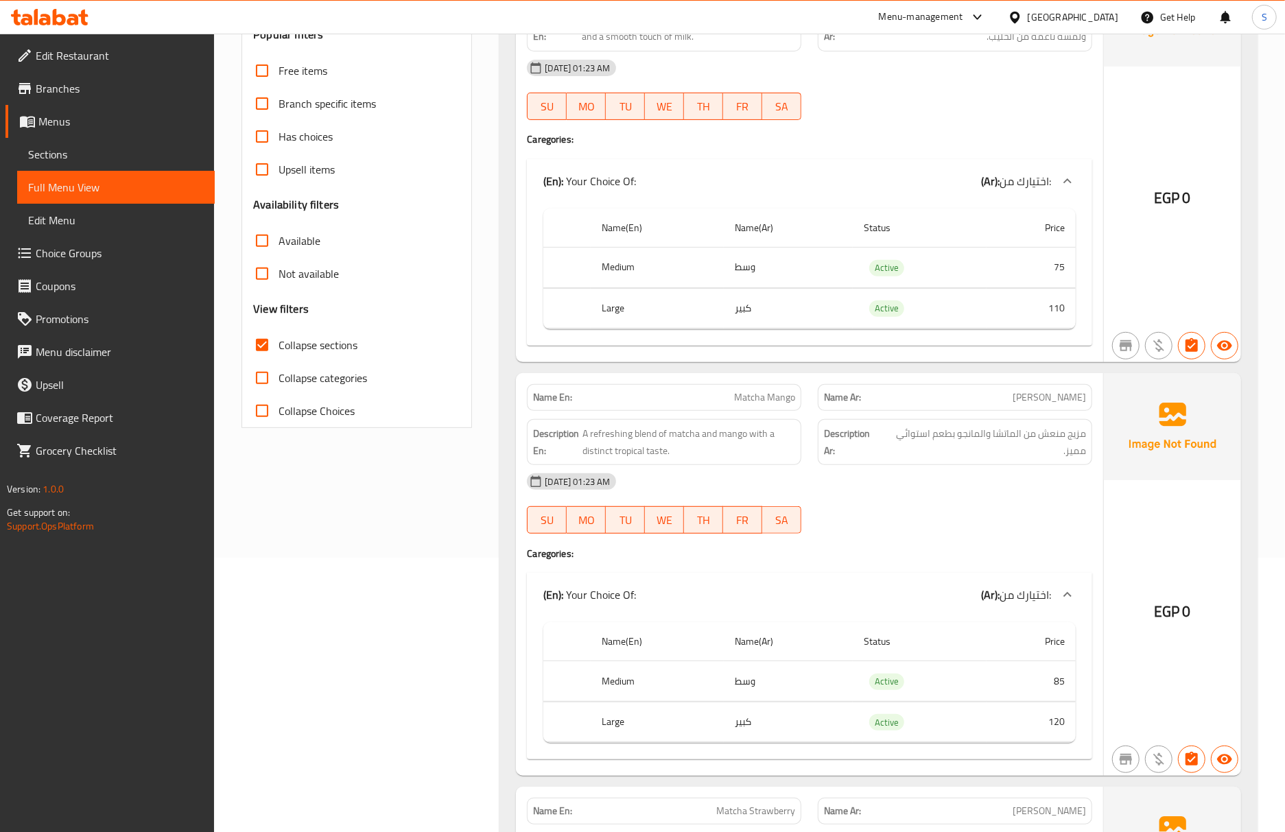
scroll to position [91, 0]
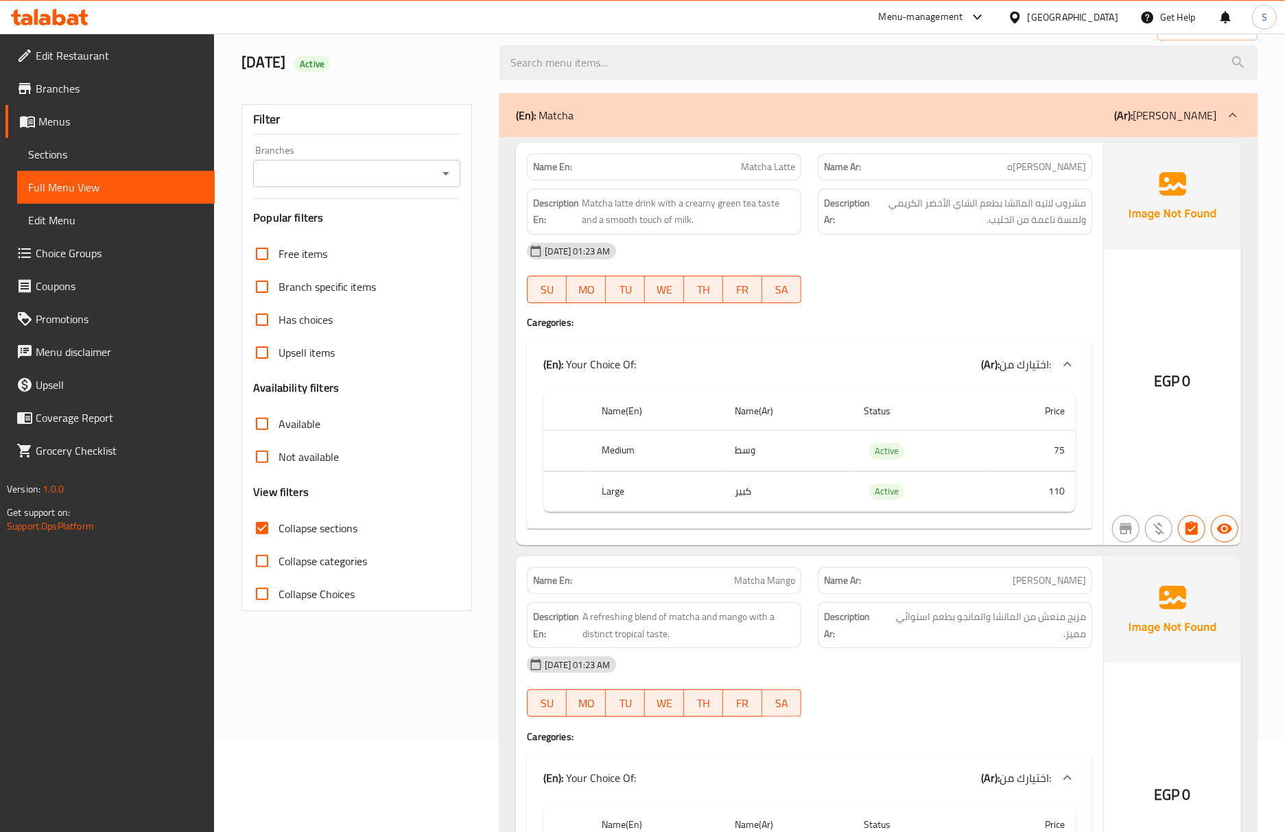
click at [613, 124] on div "(En): Matcha (Ar): ماتشا" at bounding box center [878, 115] width 758 height 44
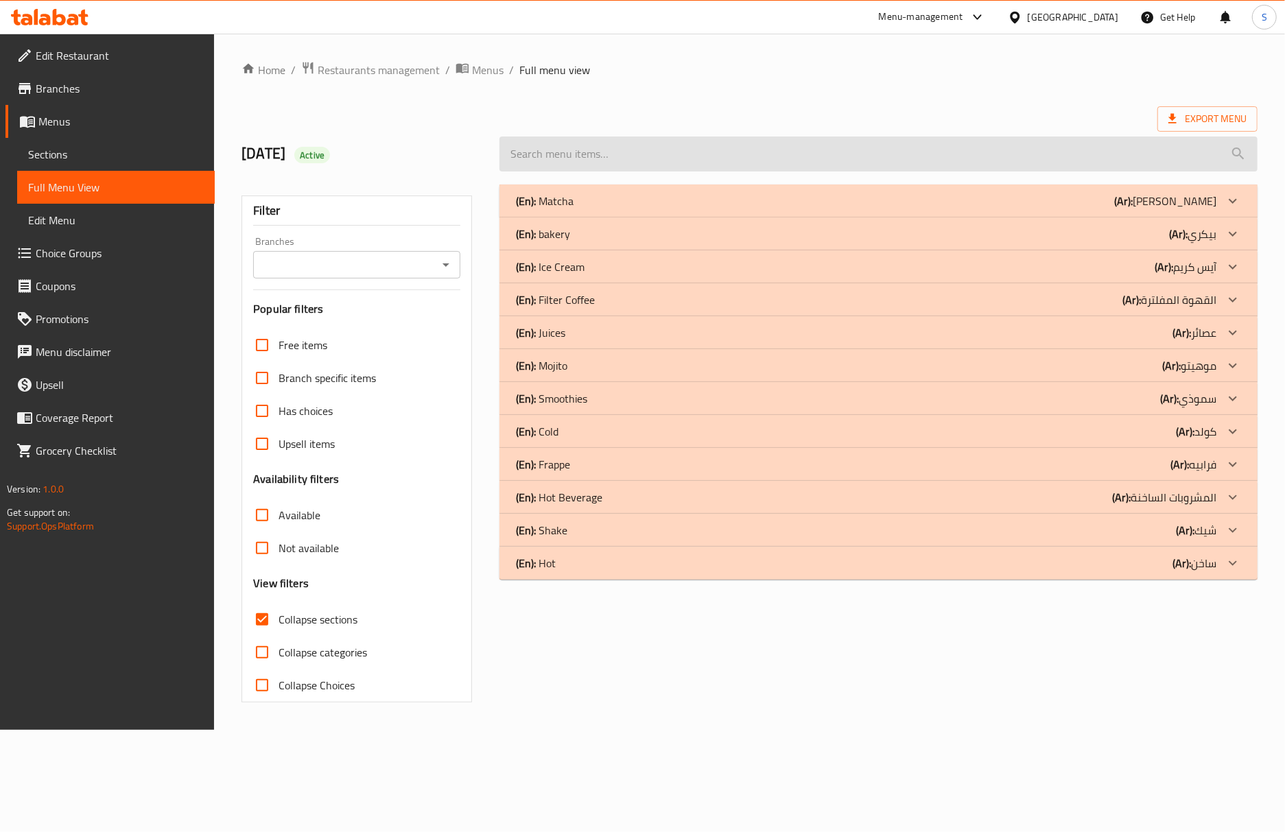
scroll to position [0, 0]
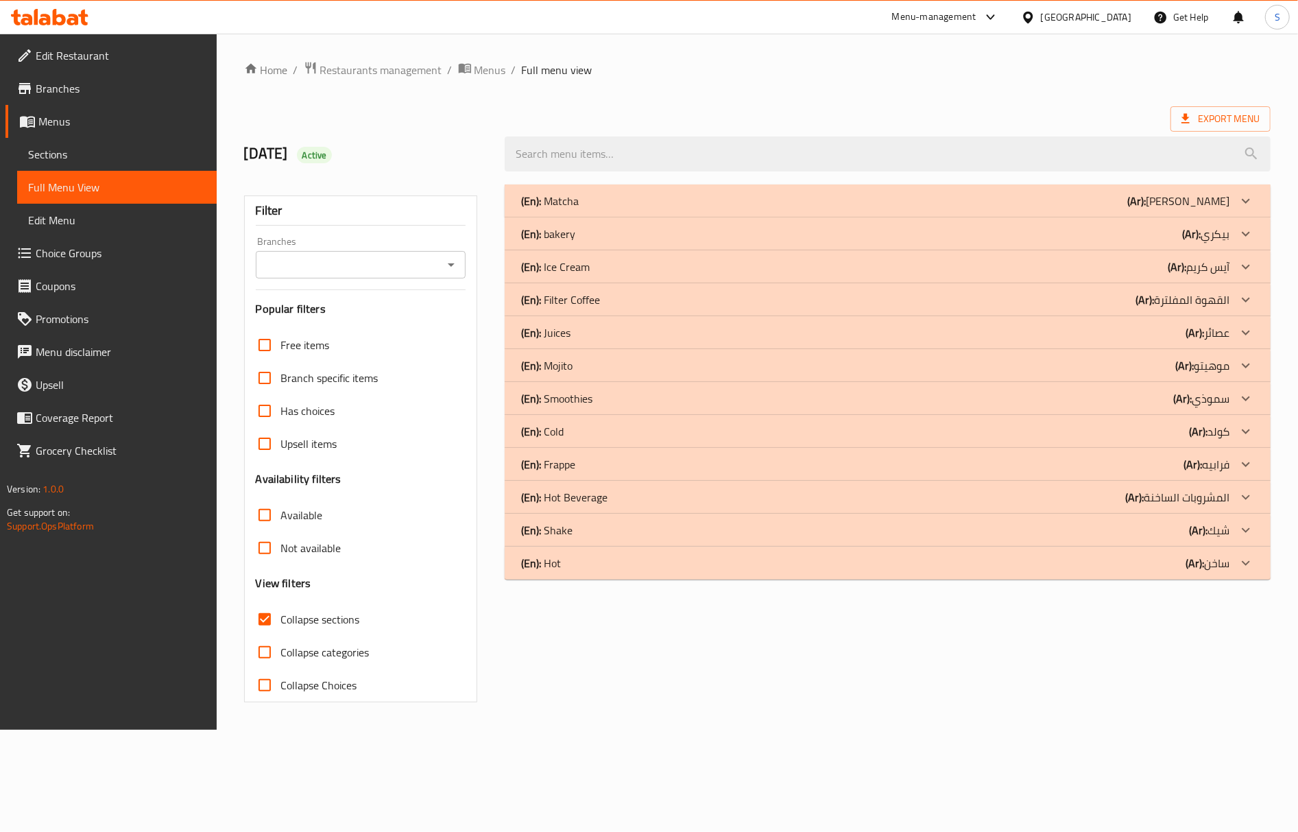
click at [607, 310] on div "(En): Filter Coffee (Ar): القهوة المفلترة" at bounding box center [888, 299] width 766 height 33
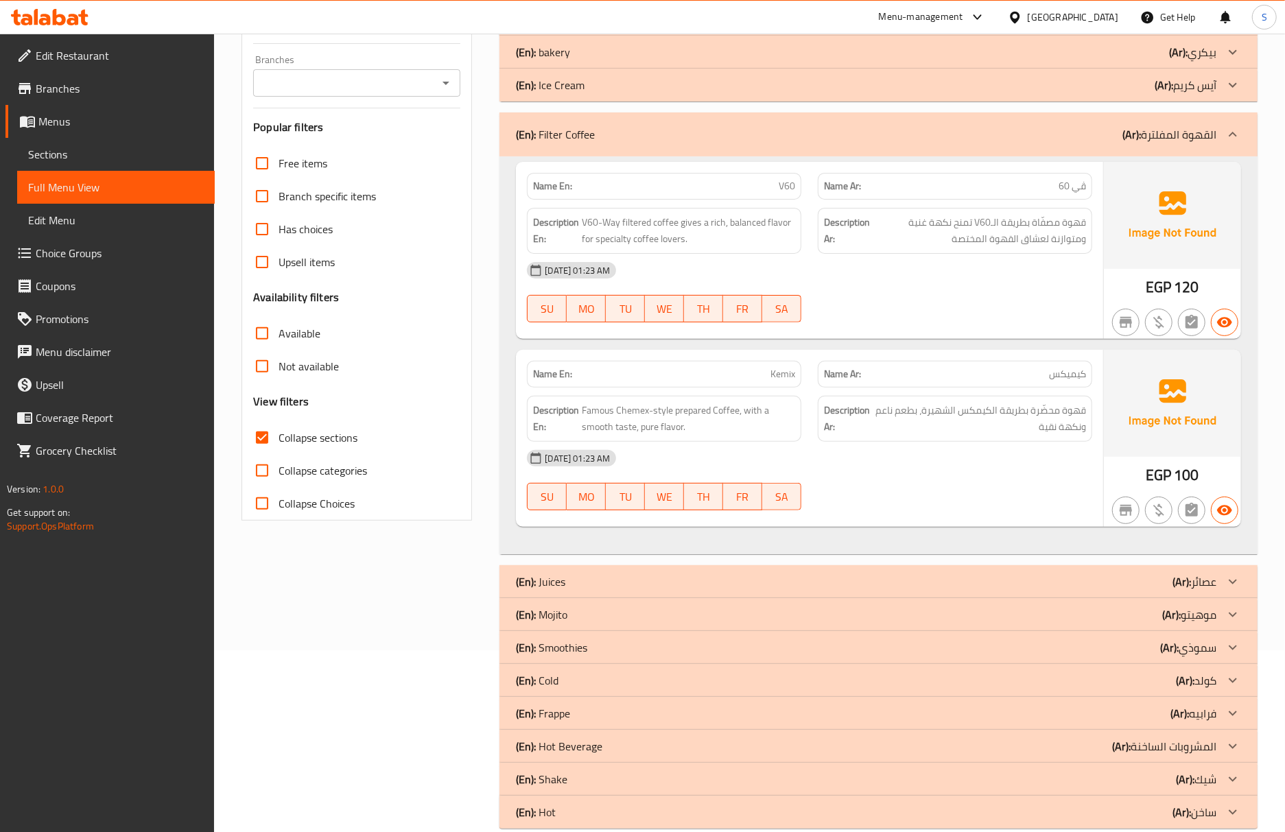
scroll to position [182, 0]
click at [643, 434] on span "Famous Chemex-style prepared Coffee, with a smooth taste, pure flavor." at bounding box center [688, 418] width 213 height 34
copy span "pure"
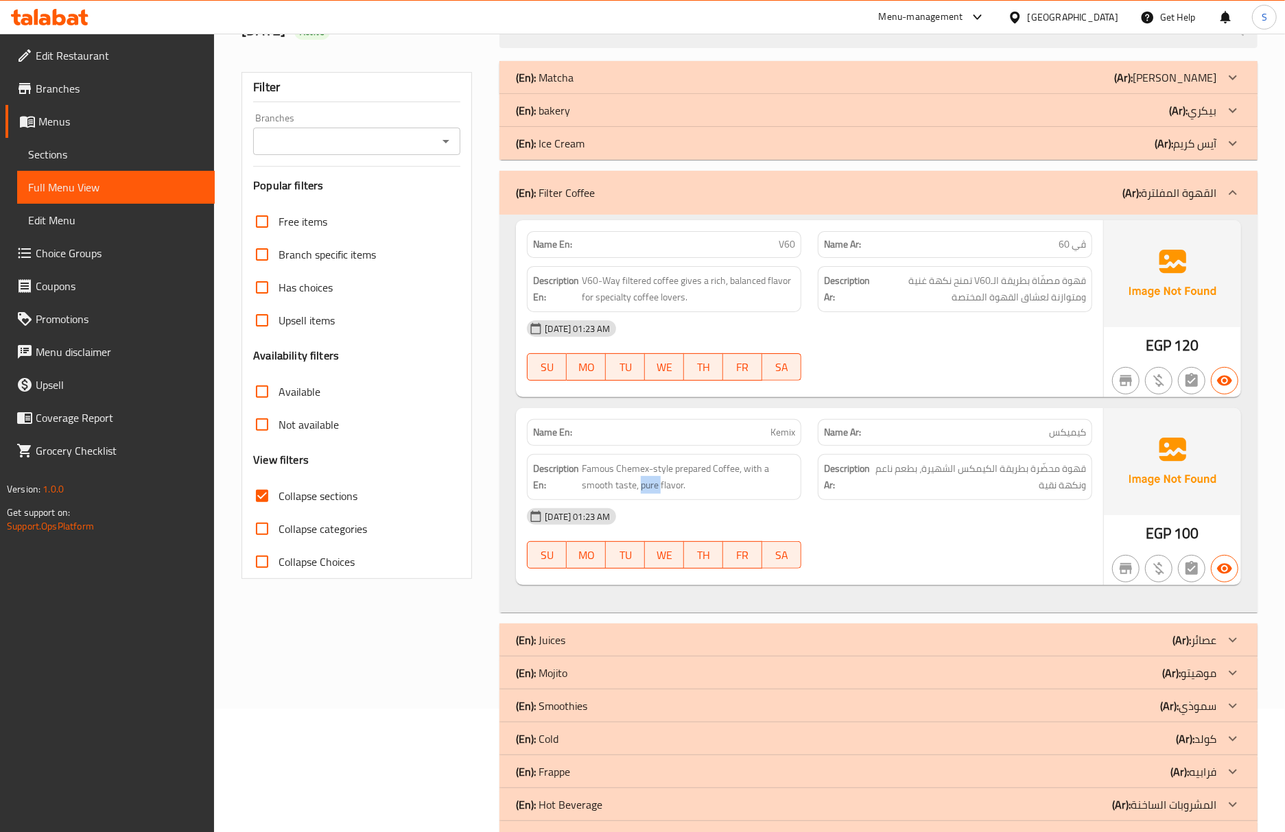
scroll to position [91, 0]
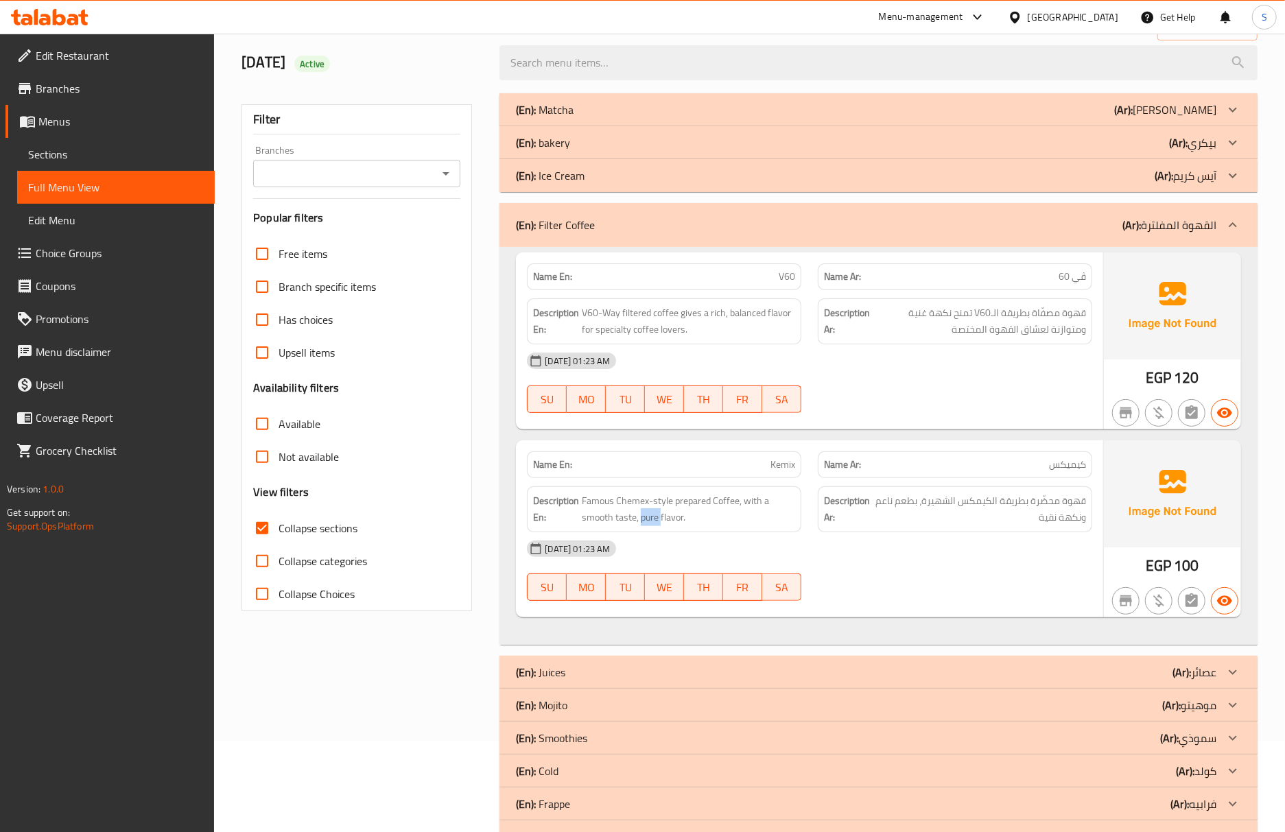
click at [613, 114] on div "(En): Matcha (Ar): ماتشا" at bounding box center [866, 110] width 700 height 16
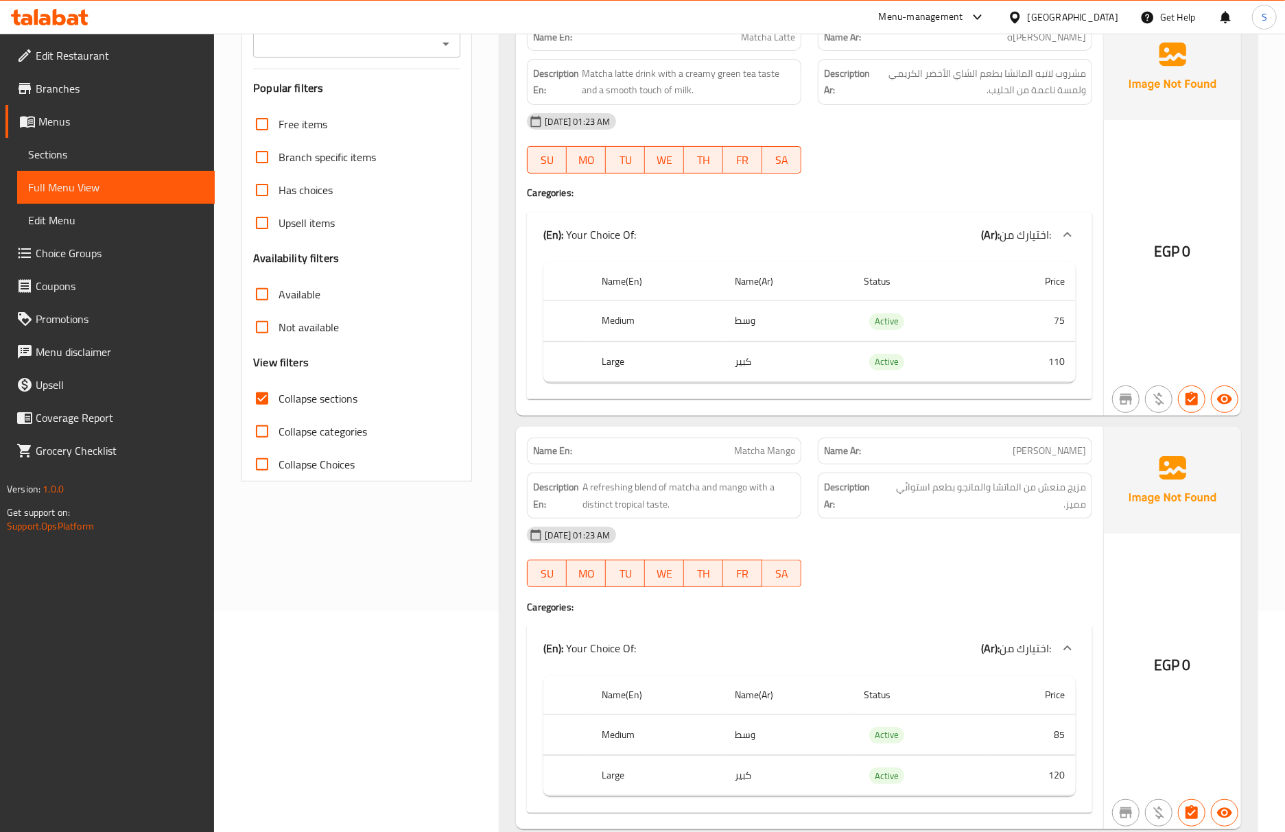
scroll to position [0, 0]
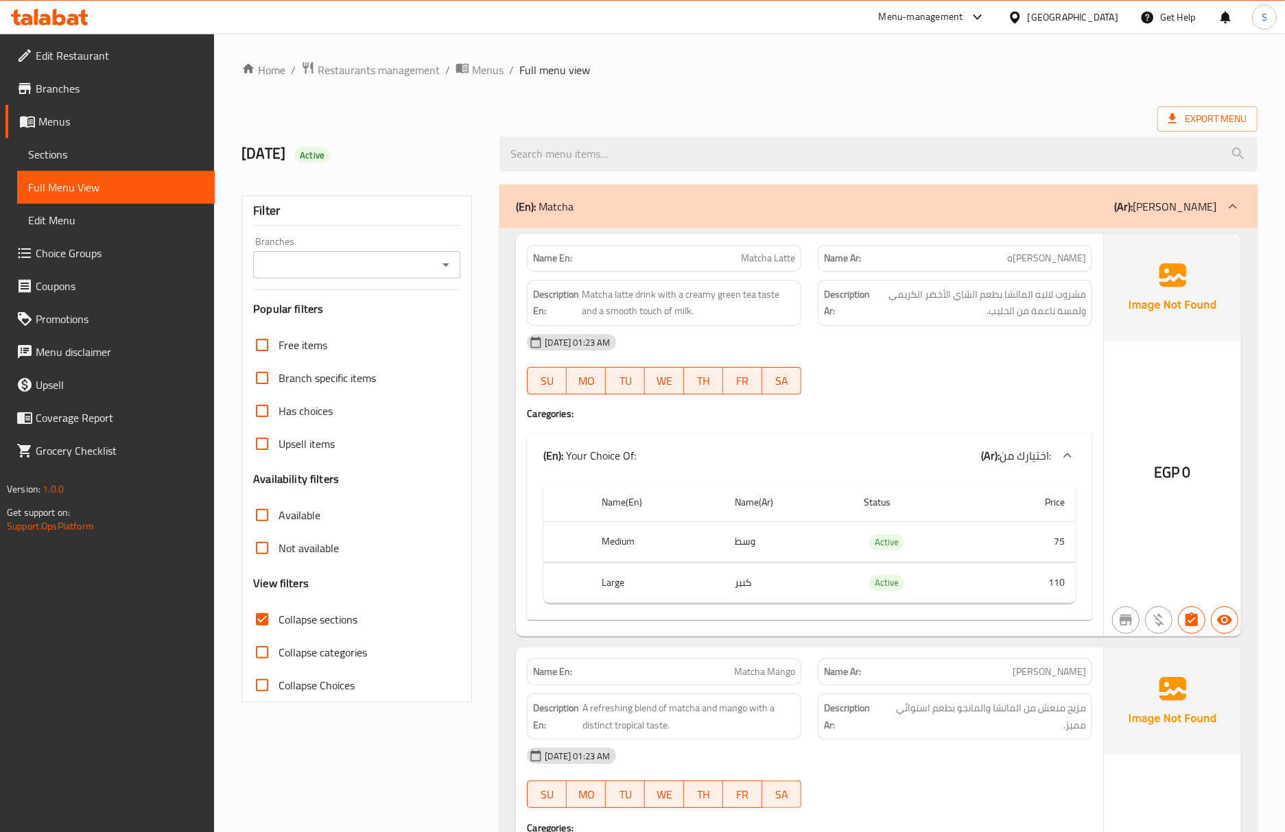
click at [637, 202] on div "(En): Matcha (Ar): ماتشا" at bounding box center [866, 206] width 700 height 16
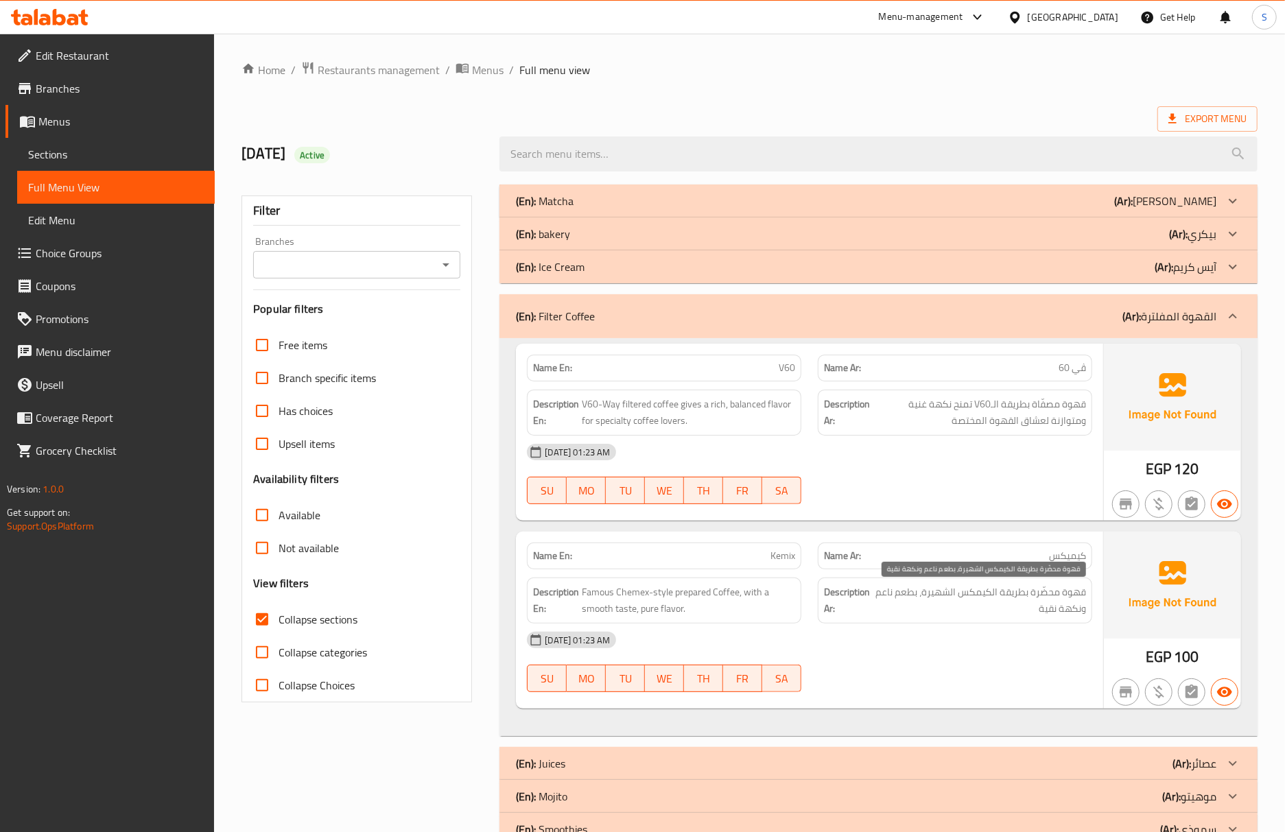
click at [899, 610] on span "قهوة محضّرة بطريقة الكيمكس الشهيرة، بطعم ناعم ونكهة نقية" at bounding box center [980, 601] width 211 height 34
click at [110, 158] on span "Sections" at bounding box center [116, 154] width 176 height 16
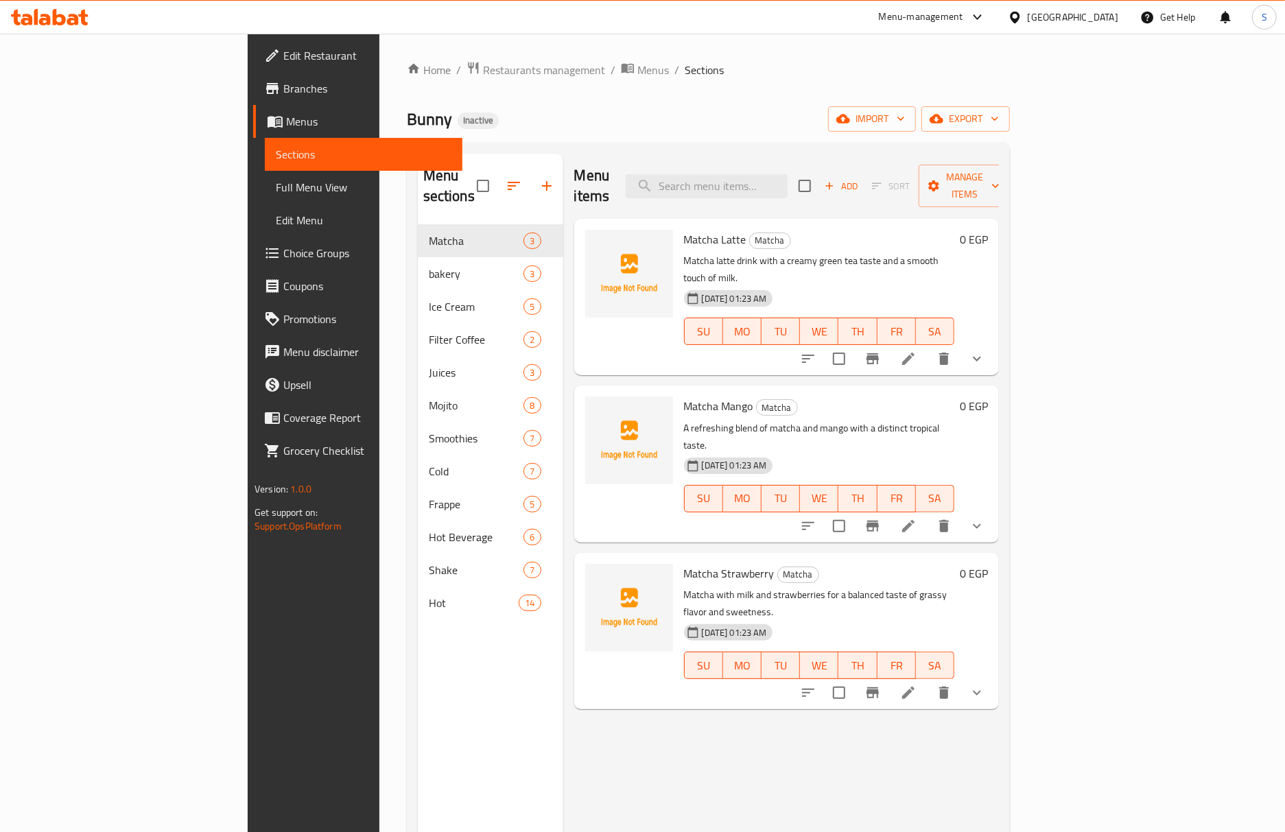
click at [276, 193] on span "Full Menu View" at bounding box center [364, 187] width 176 height 16
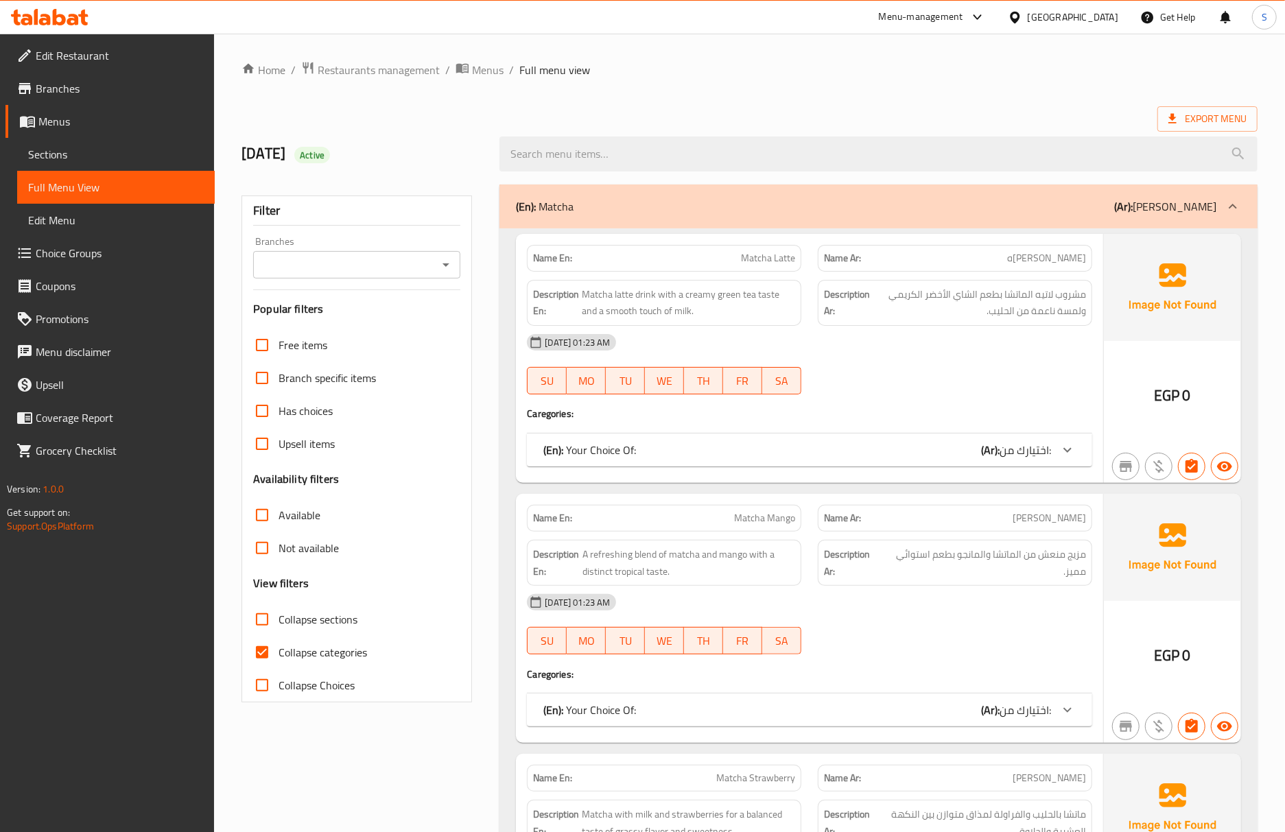
click at [254, 653] on input "Collapse categories" at bounding box center [262, 652] width 33 height 33
checkbox input "false"
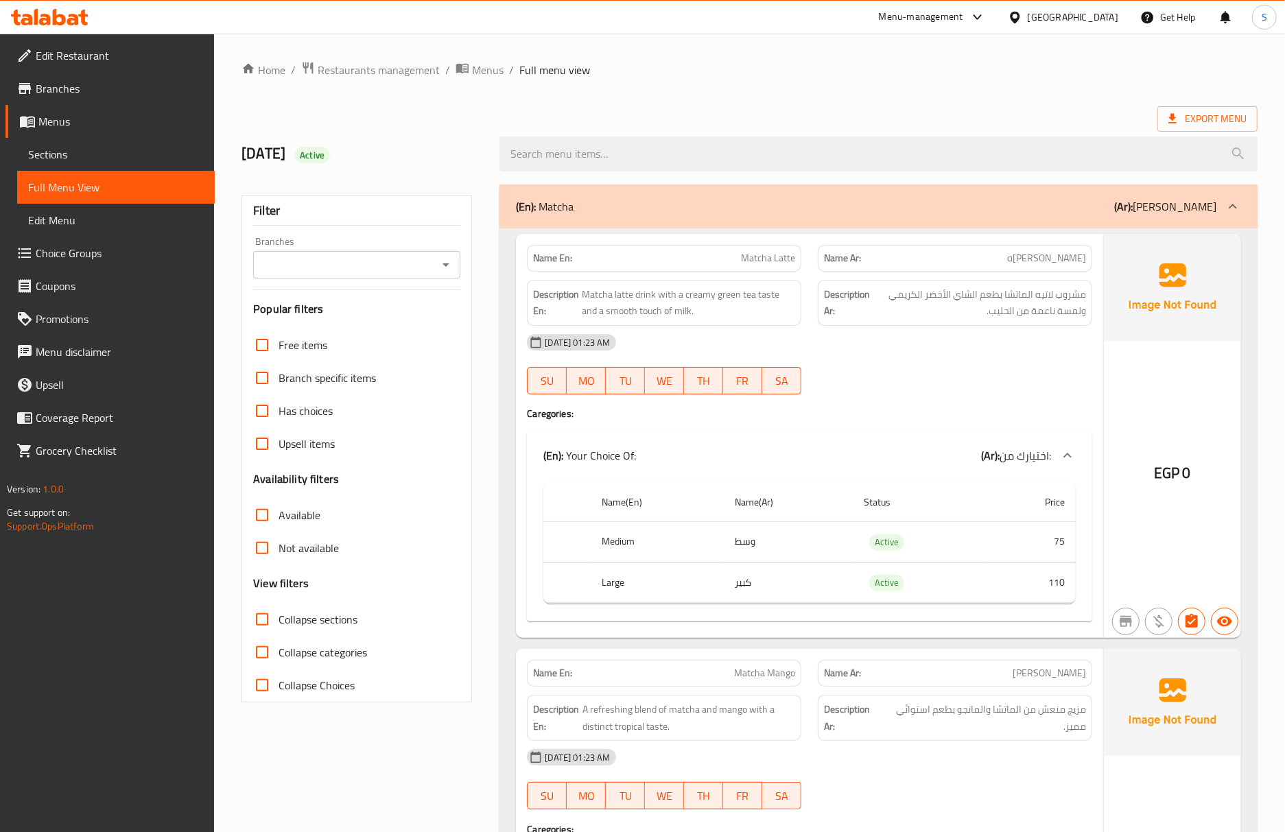
click at [254, 626] on input "Collapse sections" at bounding box center [262, 619] width 33 height 33
checkbox input "true"
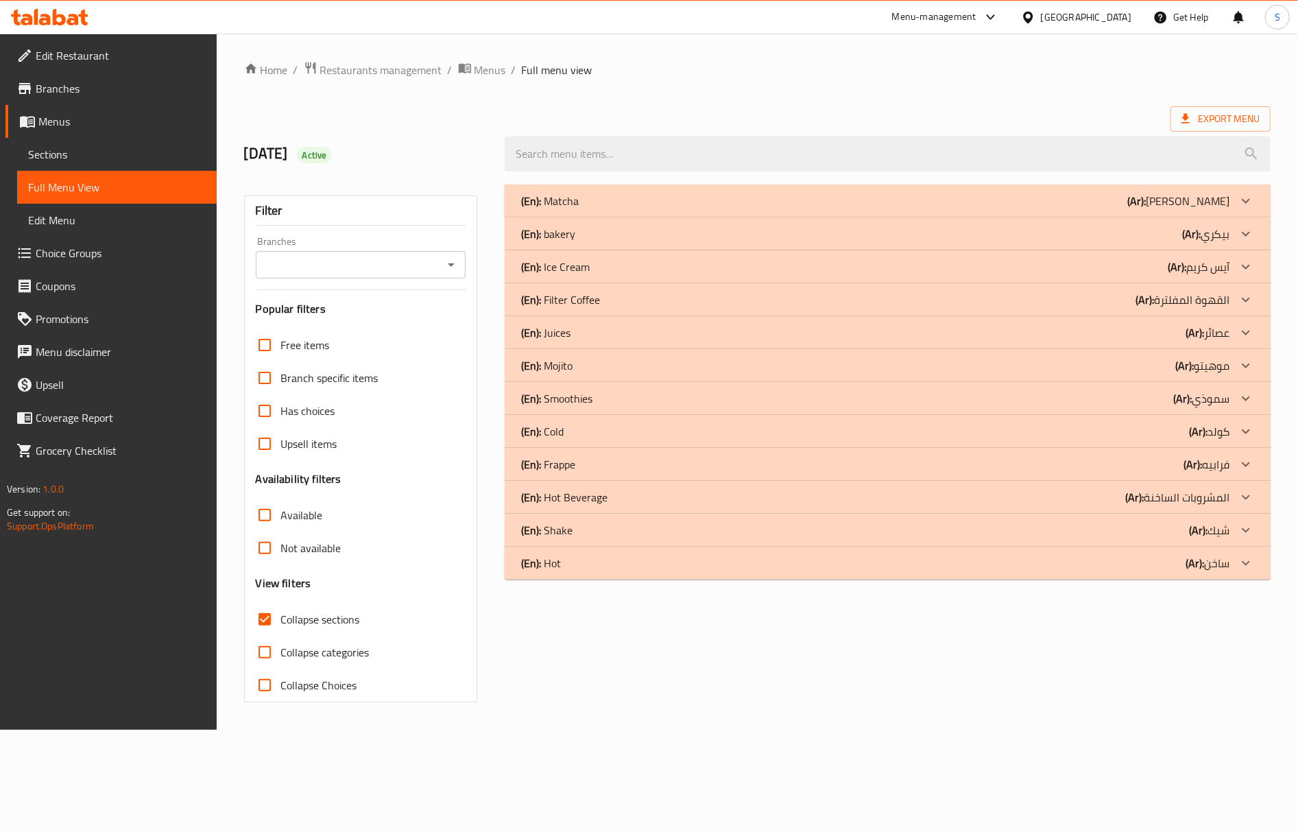
click at [580, 204] on div "(En): Matcha (Ar): ماتشا" at bounding box center [875, 201] width 709 height 16
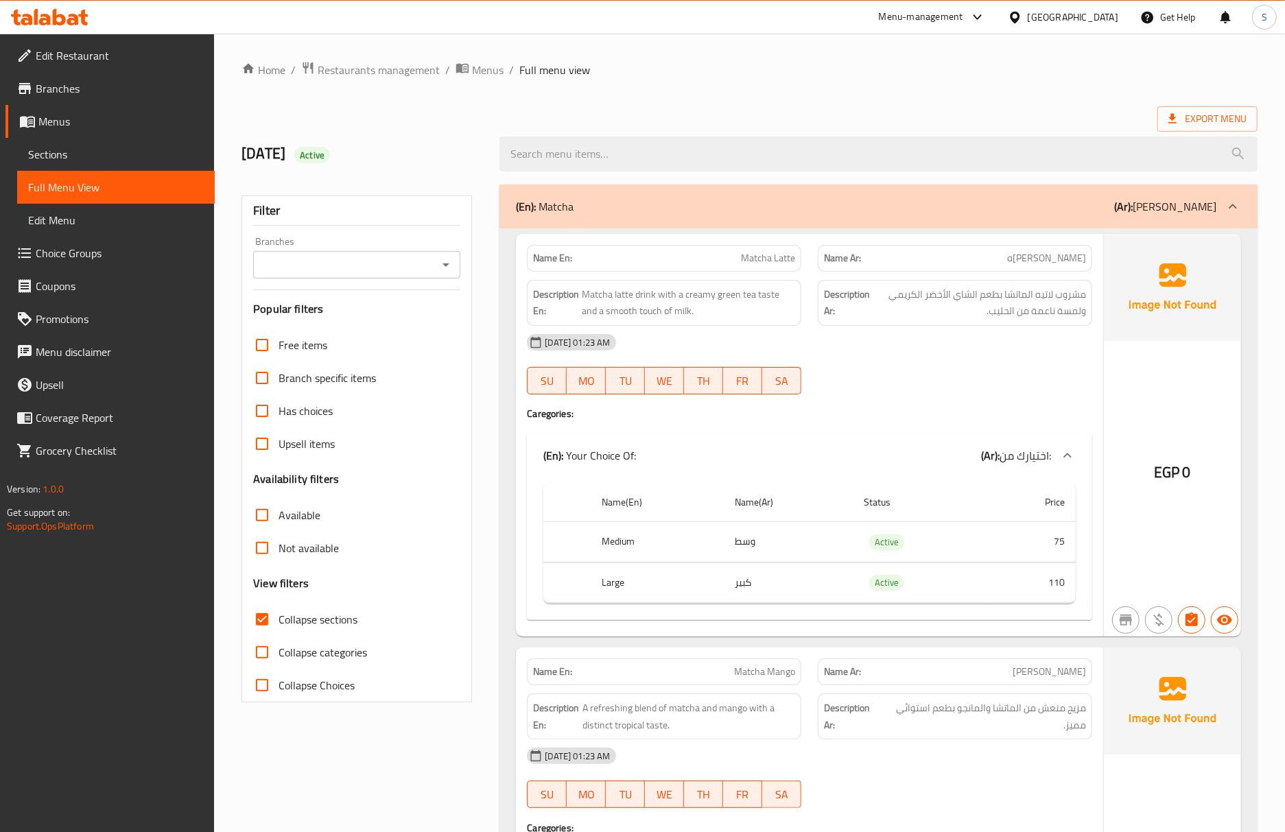
click at [643, 219] on div "(En): Matcha (Ar): ماتشا" at bounding box center [878, 207] width 758 height 44
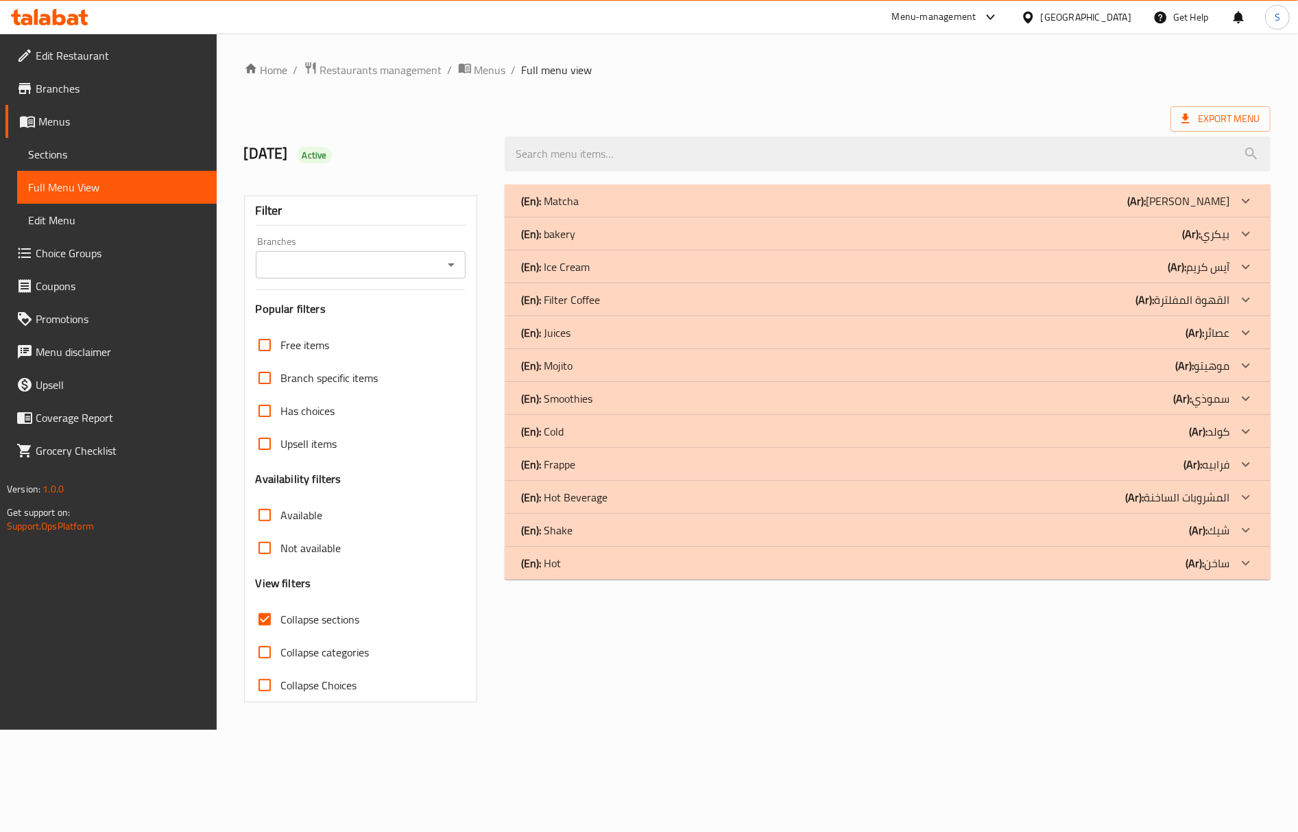
click at [615, 236] on div "(En): bakery (Ar): بيكري" at bounding box center [875, 234] width 709 height 16
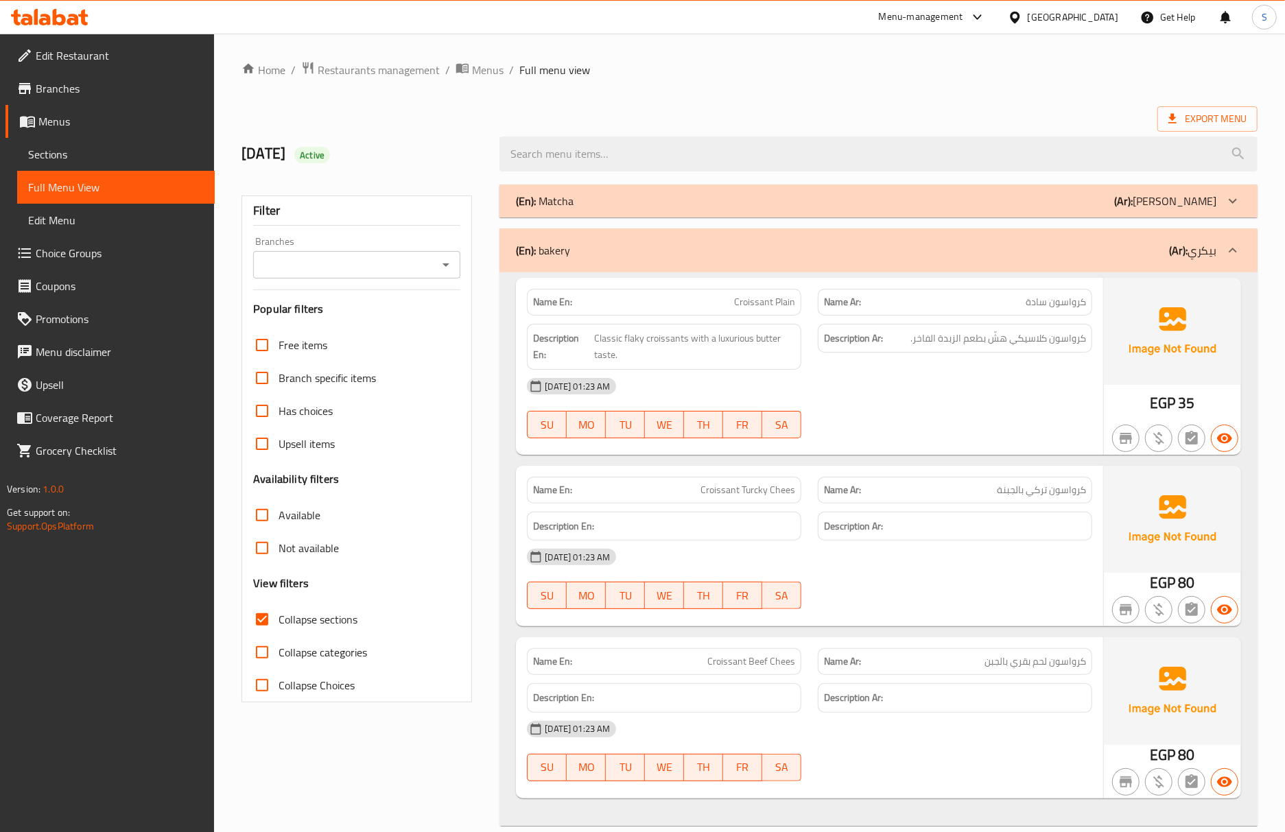
drag, startPoint x: 121, startPoint y: 148, endPoint x: 132, endPoint y: 184, distance: 37.3
click at [121, 148] on span "Sections" at bounding box center [116, 154] width 176 height 16
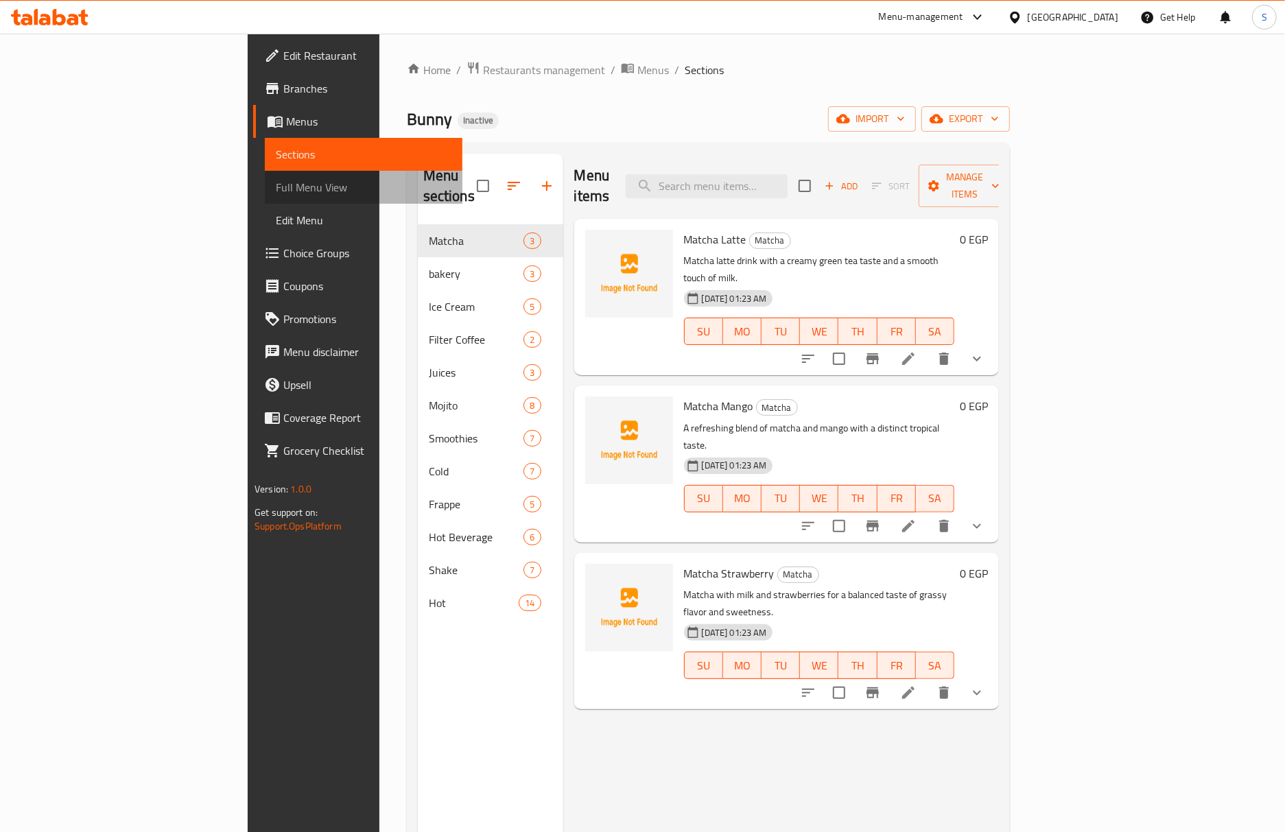
click at [276, 188] on span "Full Menu View" at bounding box center [364, 187] width 176 height 16
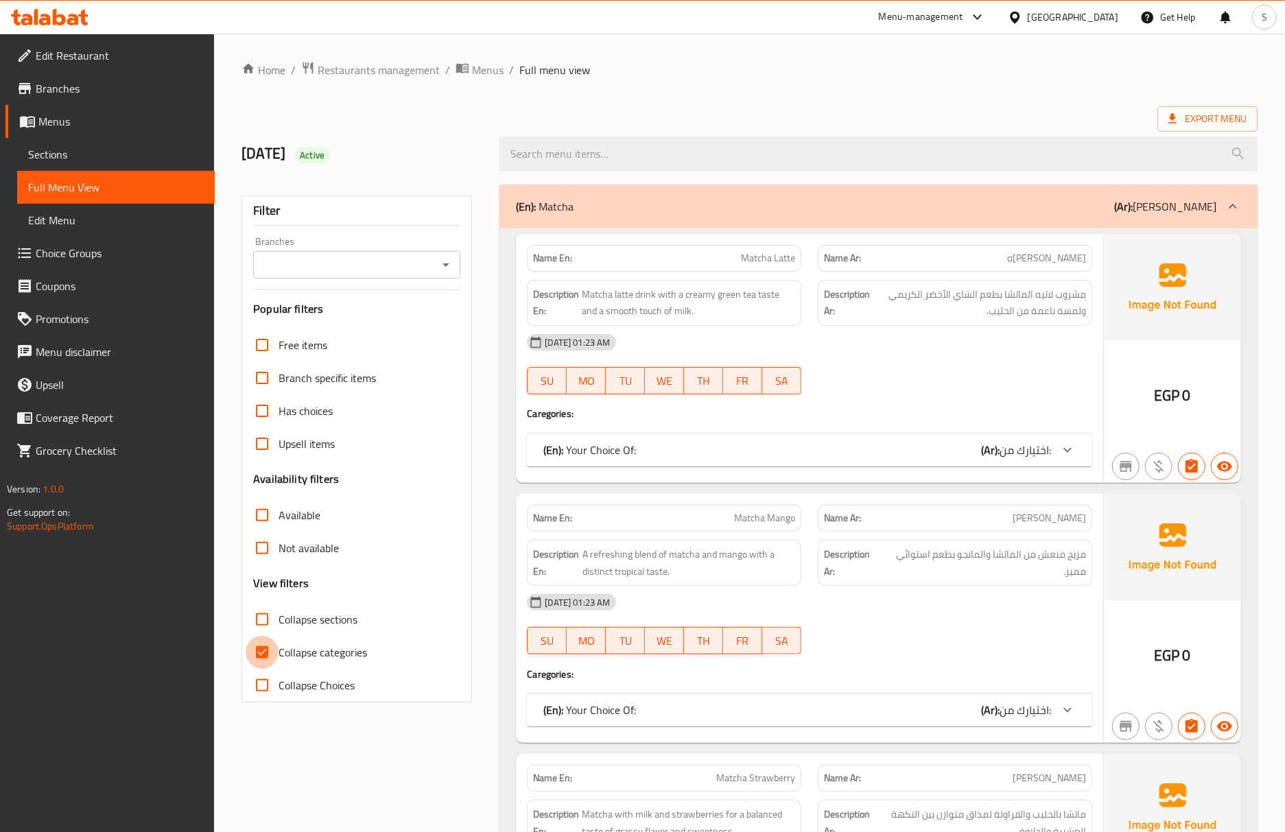
click at [264, 654] on input "Collapse categories" at bounding box center [262, 652] width 33 height 33
checkbox input "false"
click at [267, 617] on input "Collapse sections" at bounding box center [262, 619] width 33 height 33
checkbox input "true"
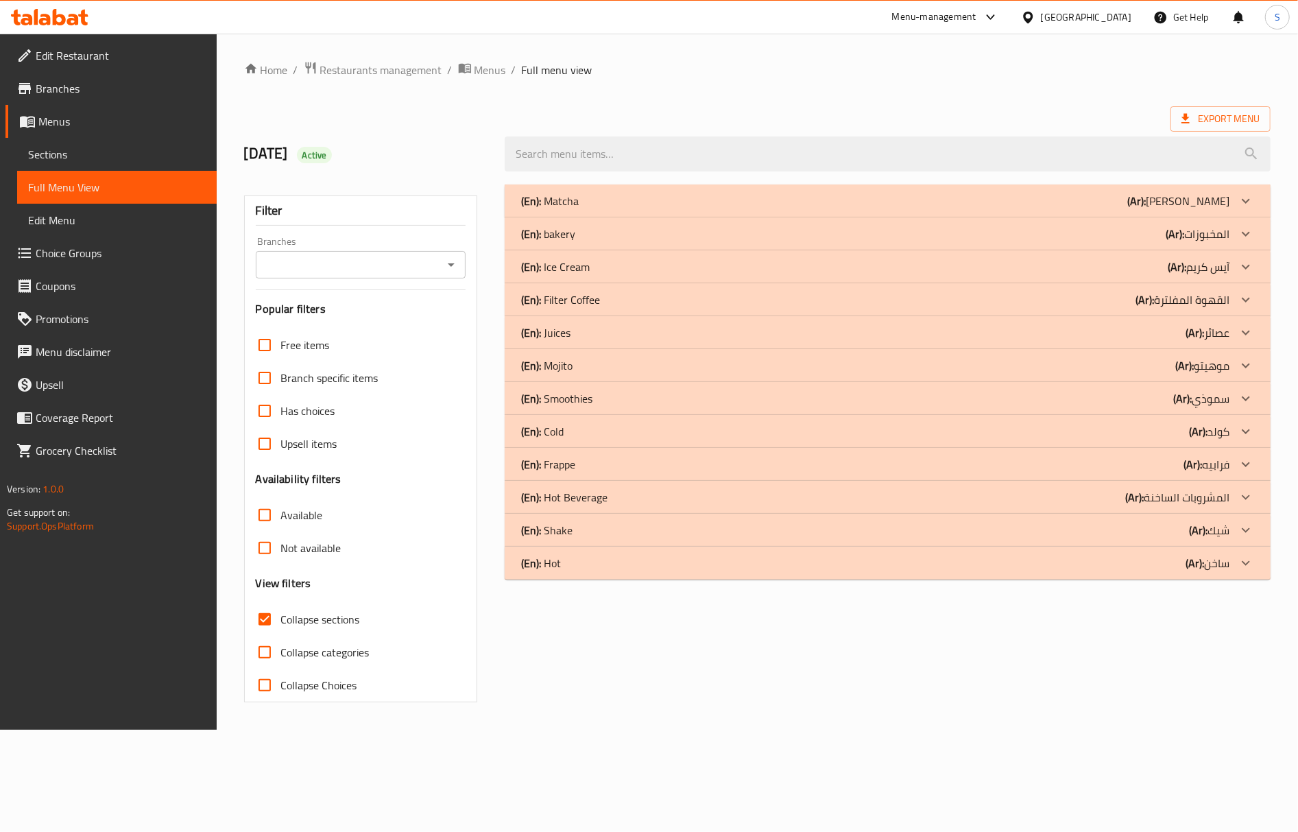
click at [608, 236] on div "(En): bakery (Ar): المخبوزات" at bounding box center [875, 234] width 709 height 16
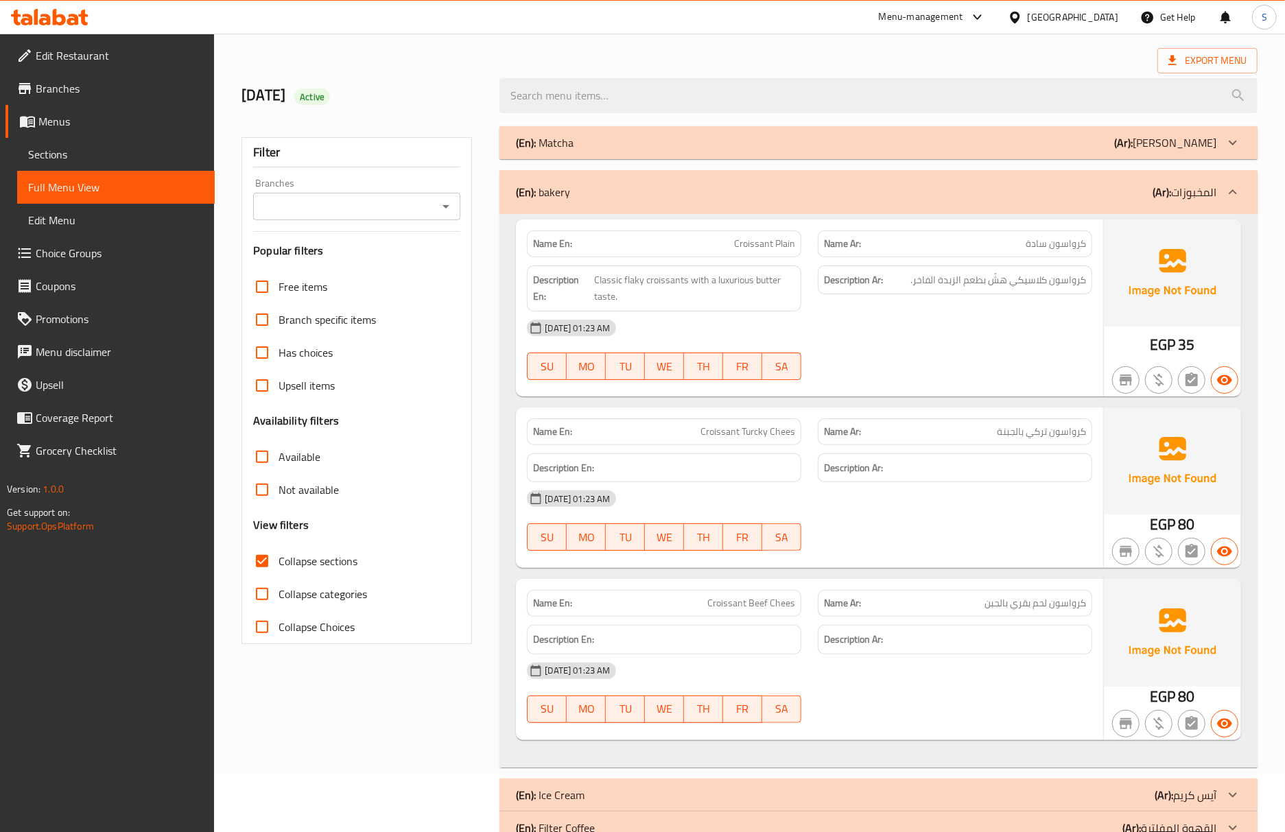
scroll to position [91, 0]
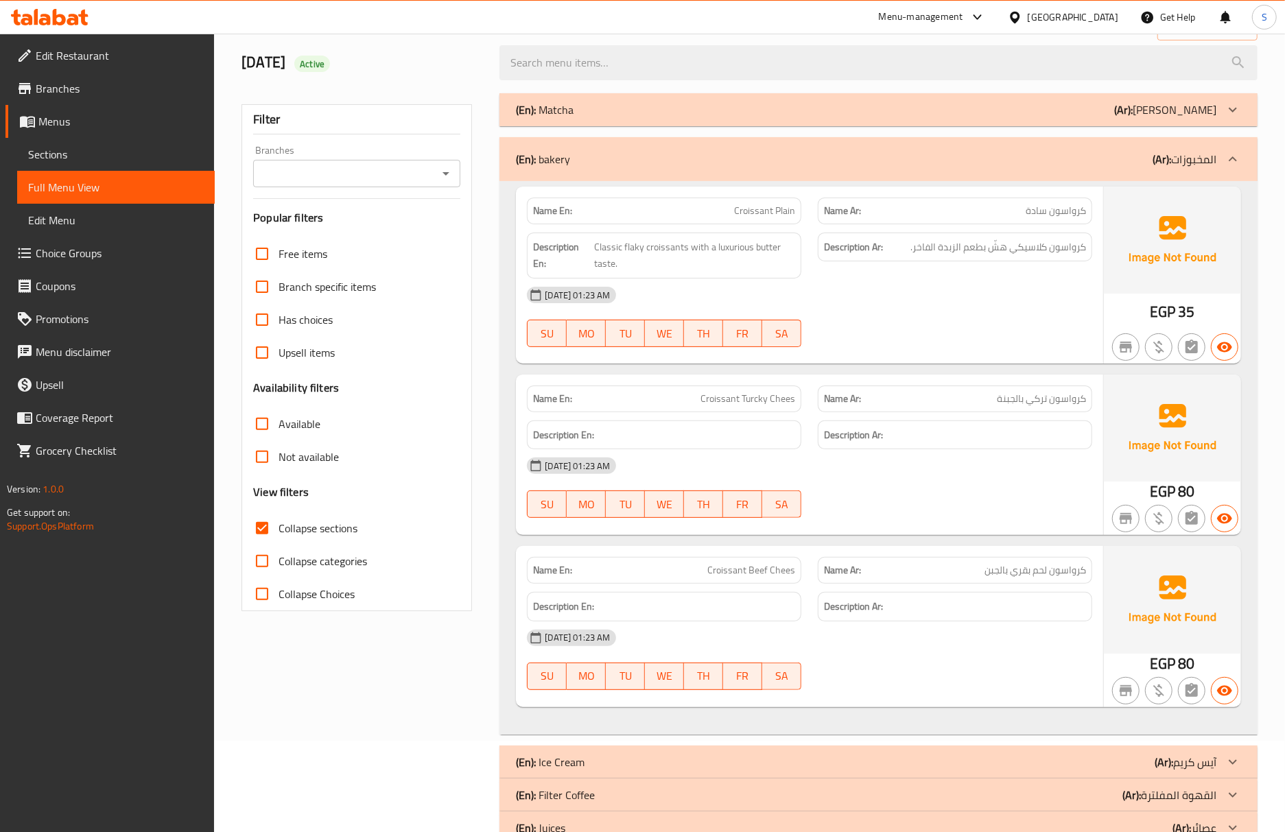
drag, startPoint x: 74, startPoint y: 159, endPoint x: 97, endPoint y: 184, distance: 34.0
click at [74, 159] on span "Sections" at bounding box center [116, 154] width 176 height 16
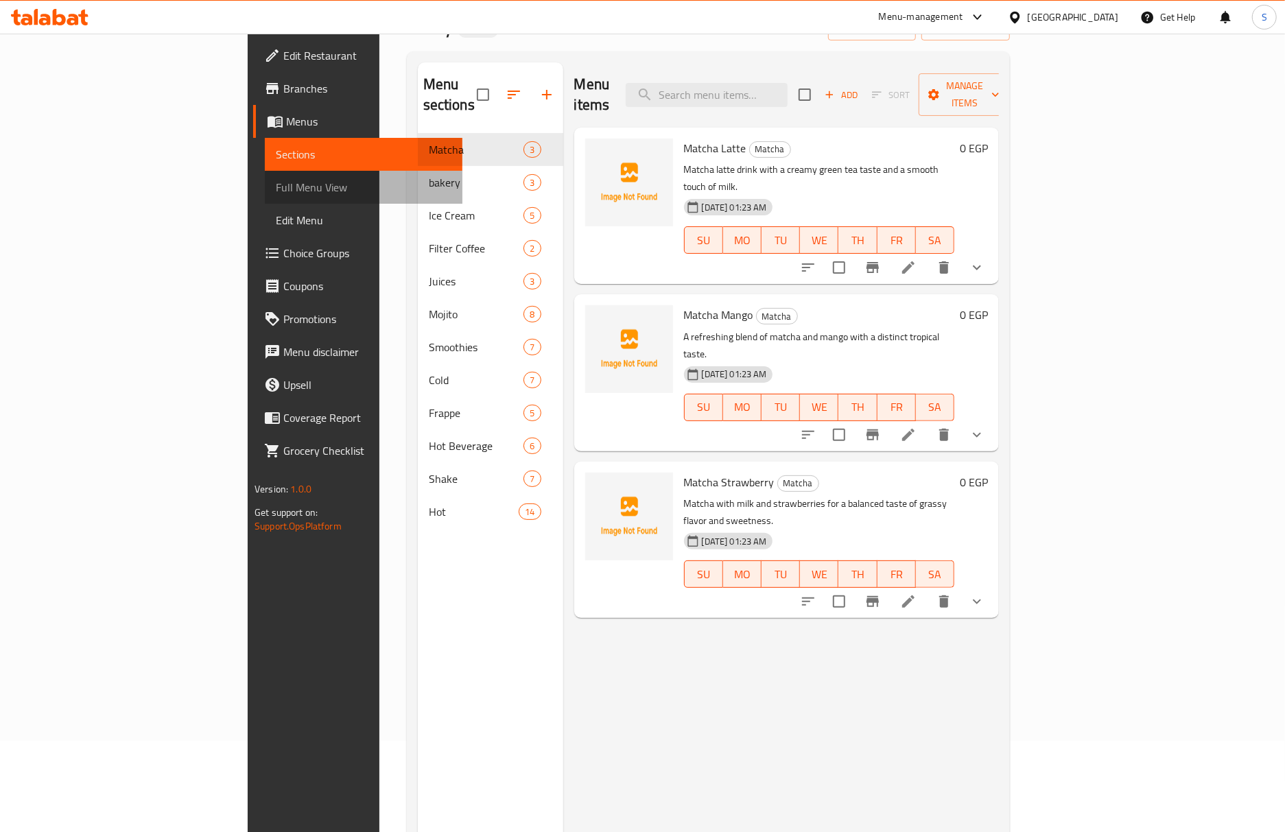
click at [276, 184] on span "Full Menu View" at bounding box center [364, 187] width 176 height 16
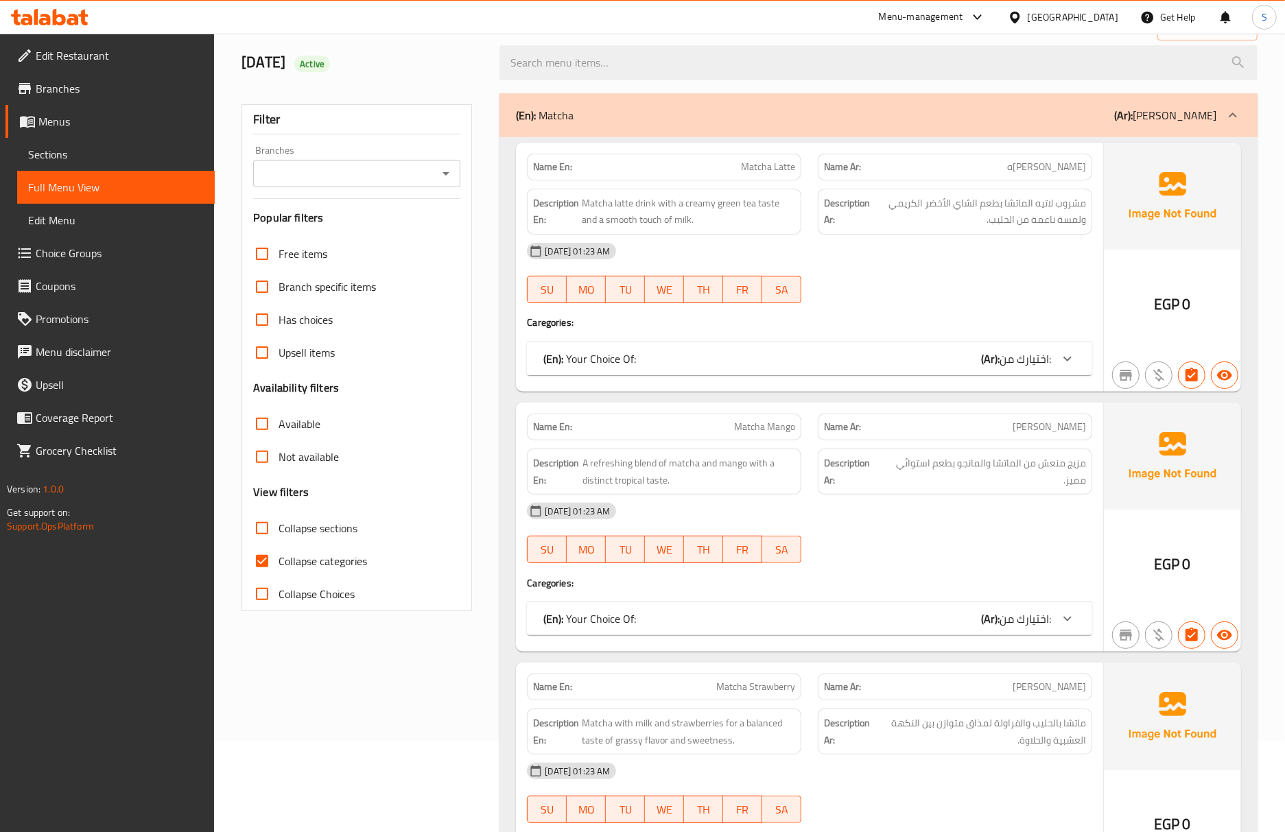
click at [273, 555] on input "Collapse categories" at bounding box center [262, 561] width 33 height 33
checkbox input "false"
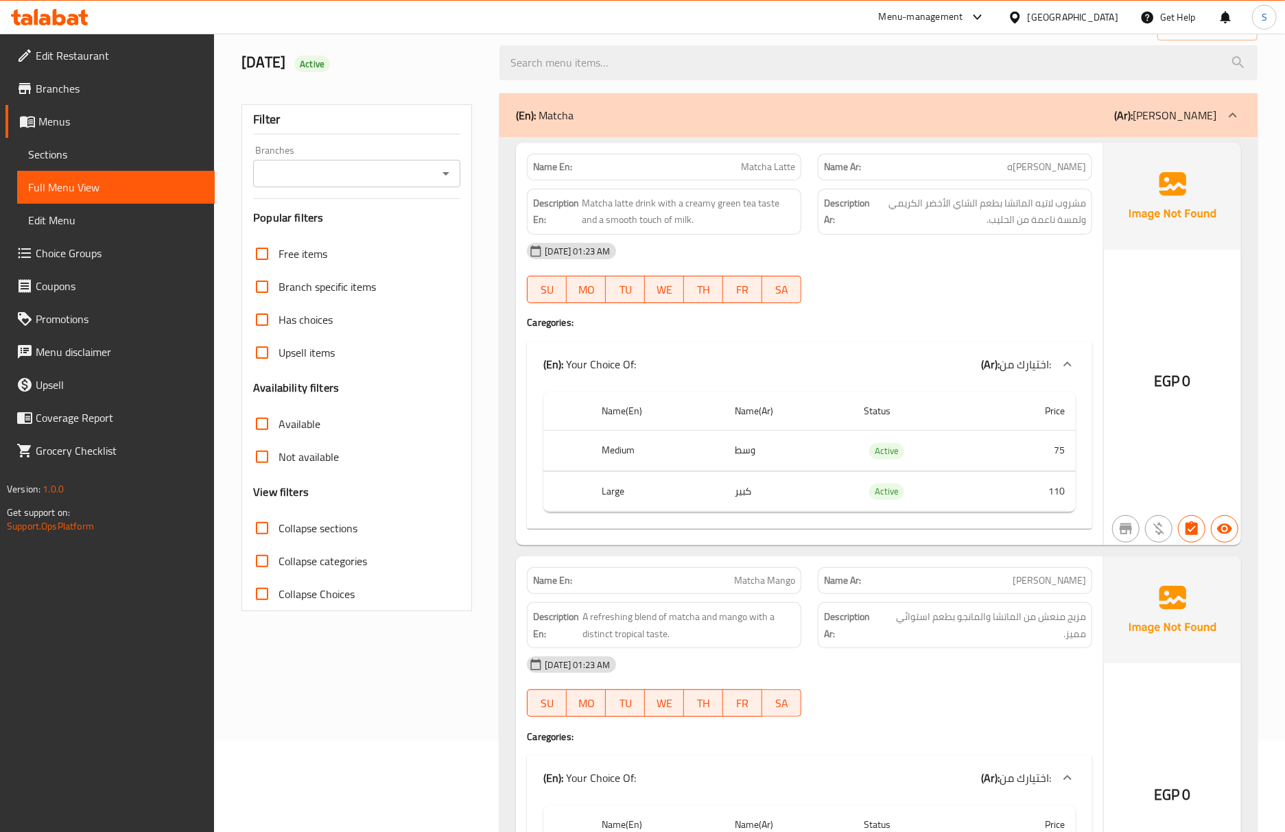
click at [263, 535] on input "Collapse sections" at bounding box center [262, 528] width 33 height 33
checkbox input "true"
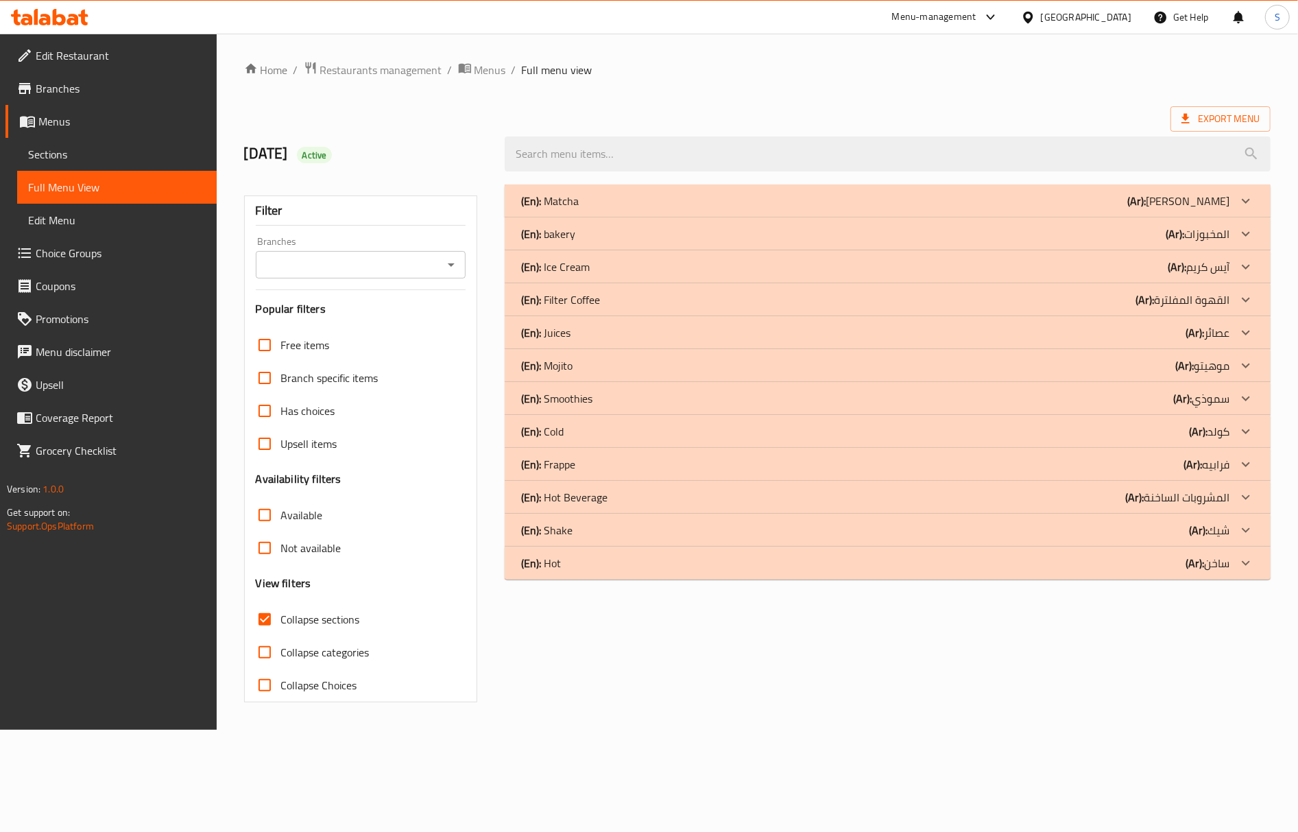
click at [593, 295] on p "(En): Filter Coffee" at bounding box center [560, 300] width 79 height 16
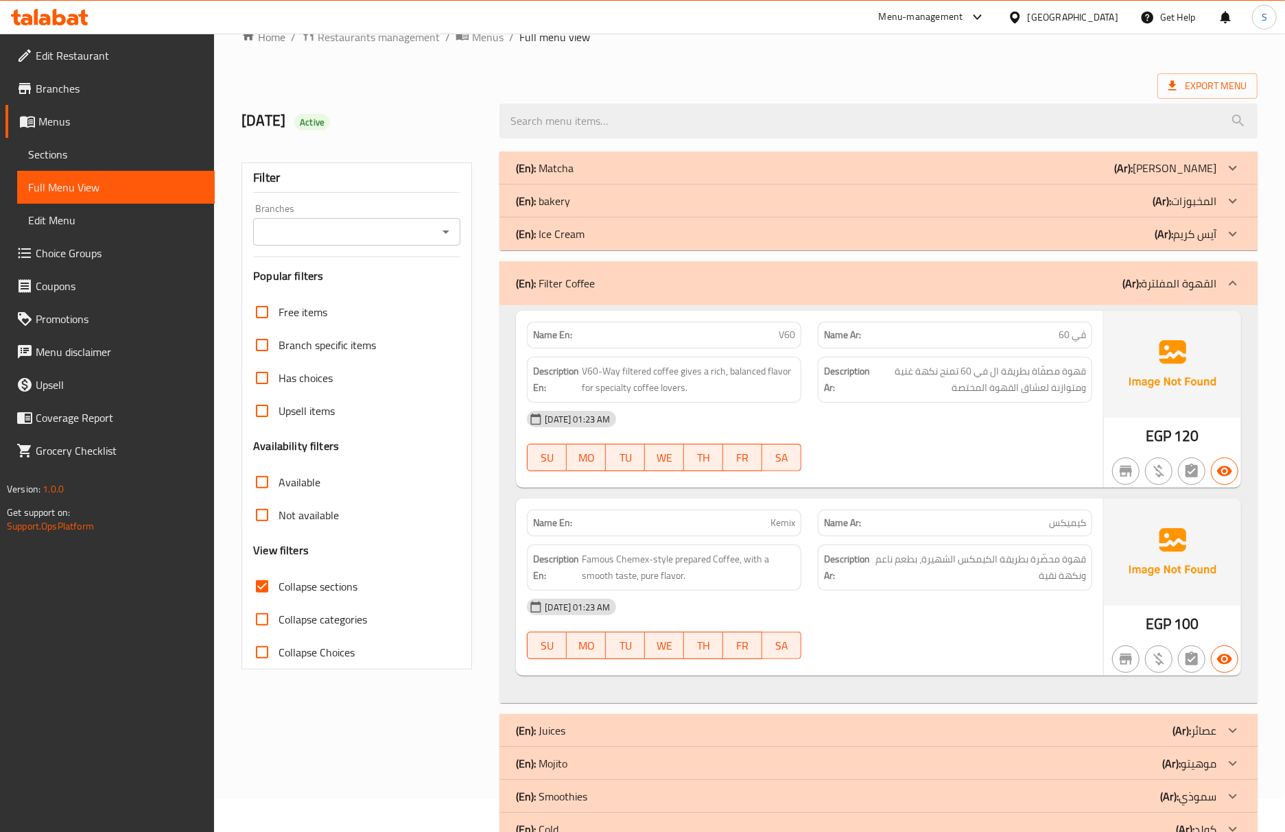
scroll to position [91, 0]
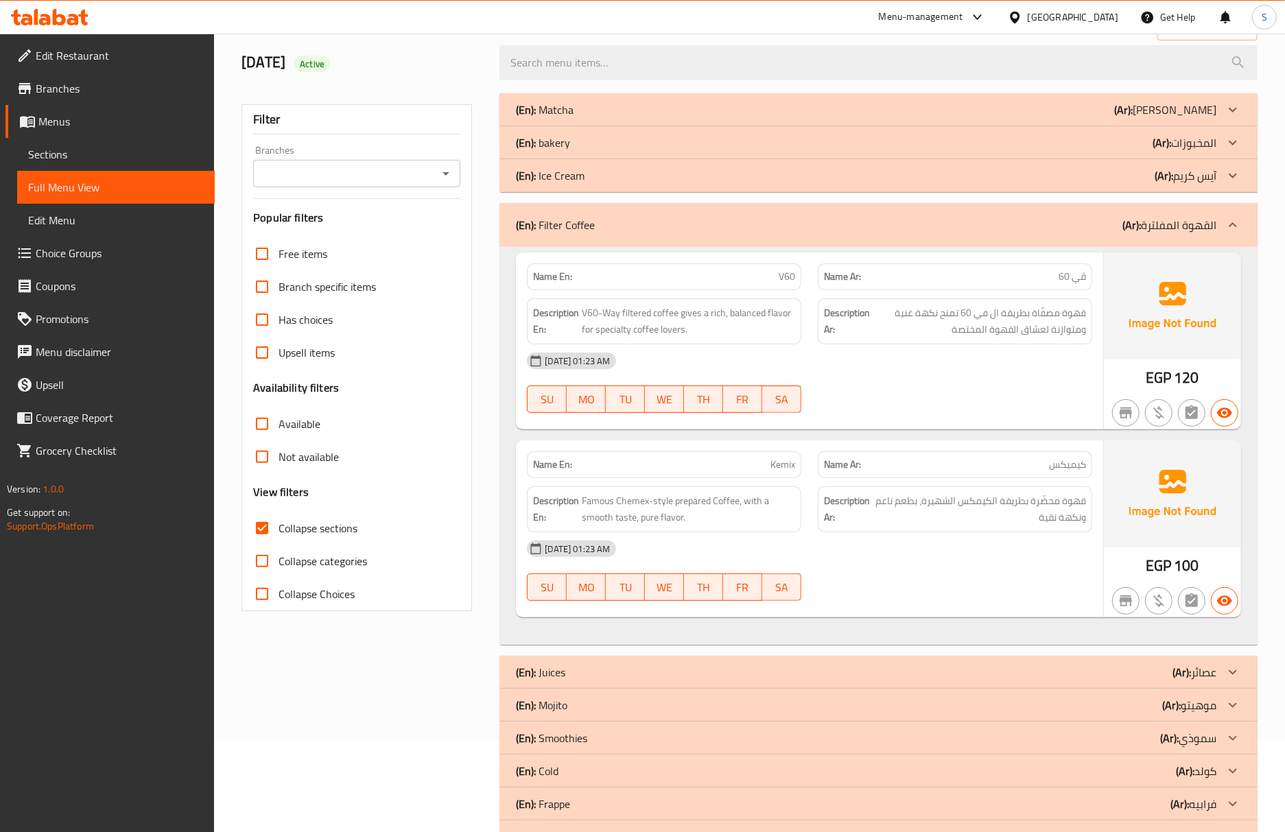
click at [797, 274] on div "Name En: V60" at bounding box center [664, 276] width 274 height 27
click at [791, 274] on span "V60" at bounding box center [787, 277] width 16 height 14
copy span "V60"
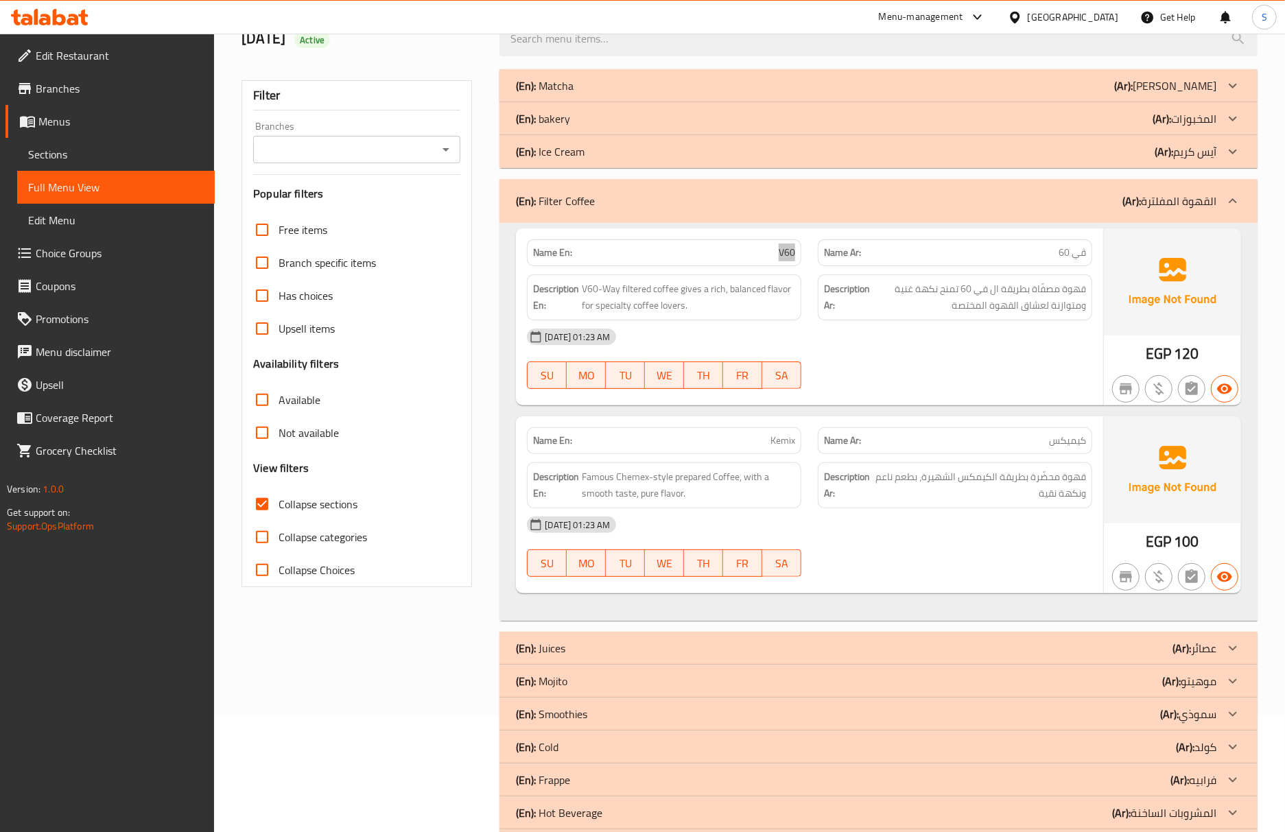
scroll to position [25, 0]
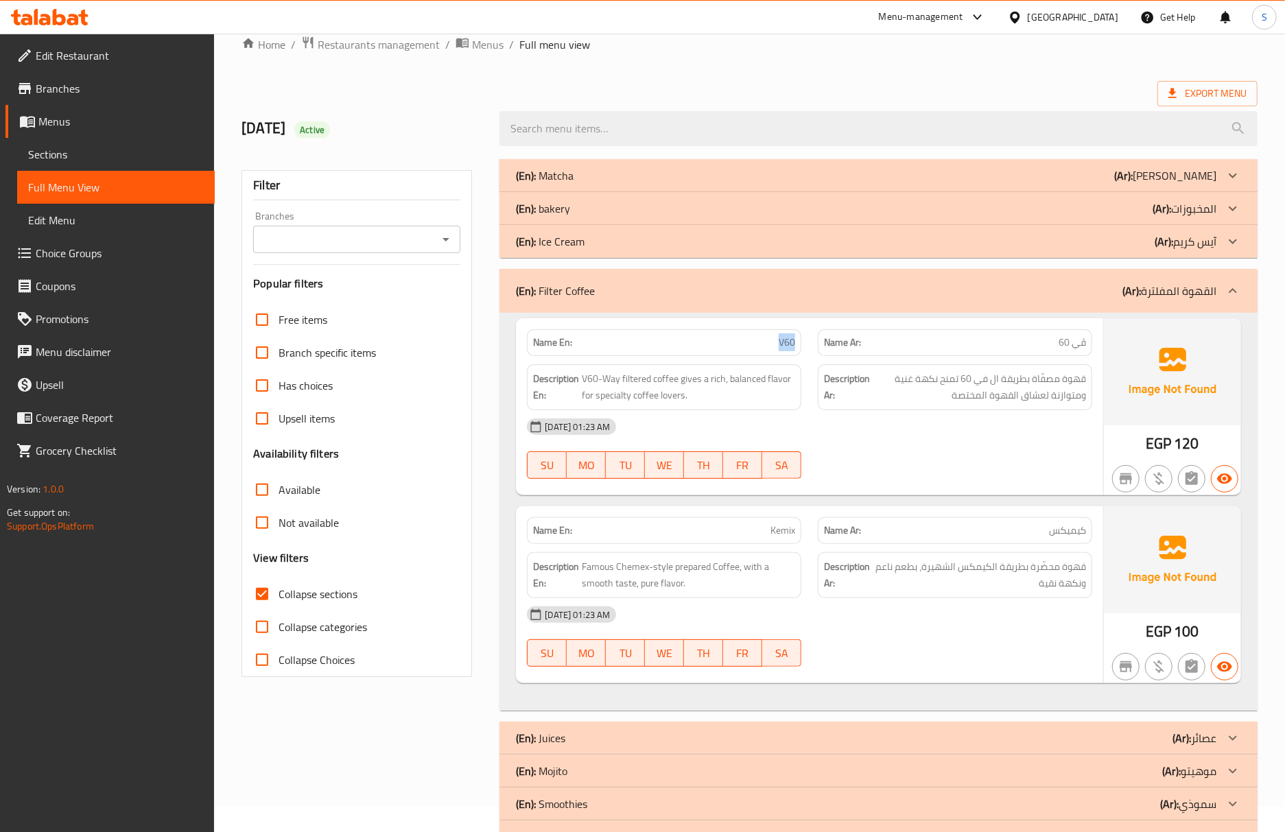
drag, startPoint x: 591, startPoint y: 204, endPoint x: 267, endPoint y: 22, distance: 371.6
click at [591, 204] on div "(En): bakery (Ar): المخبوزات" at bounding box center [866, 208] width 700 height 16
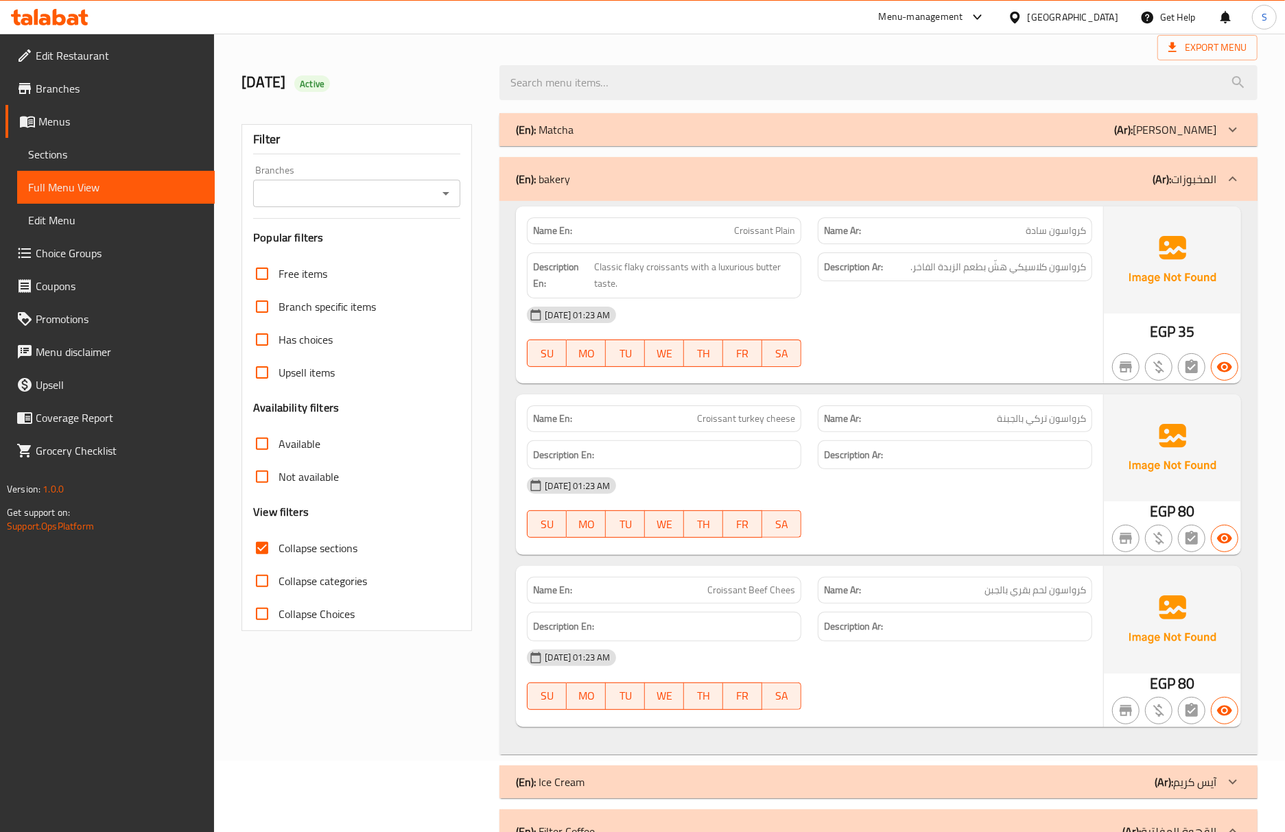
scroll to position [117, 0]
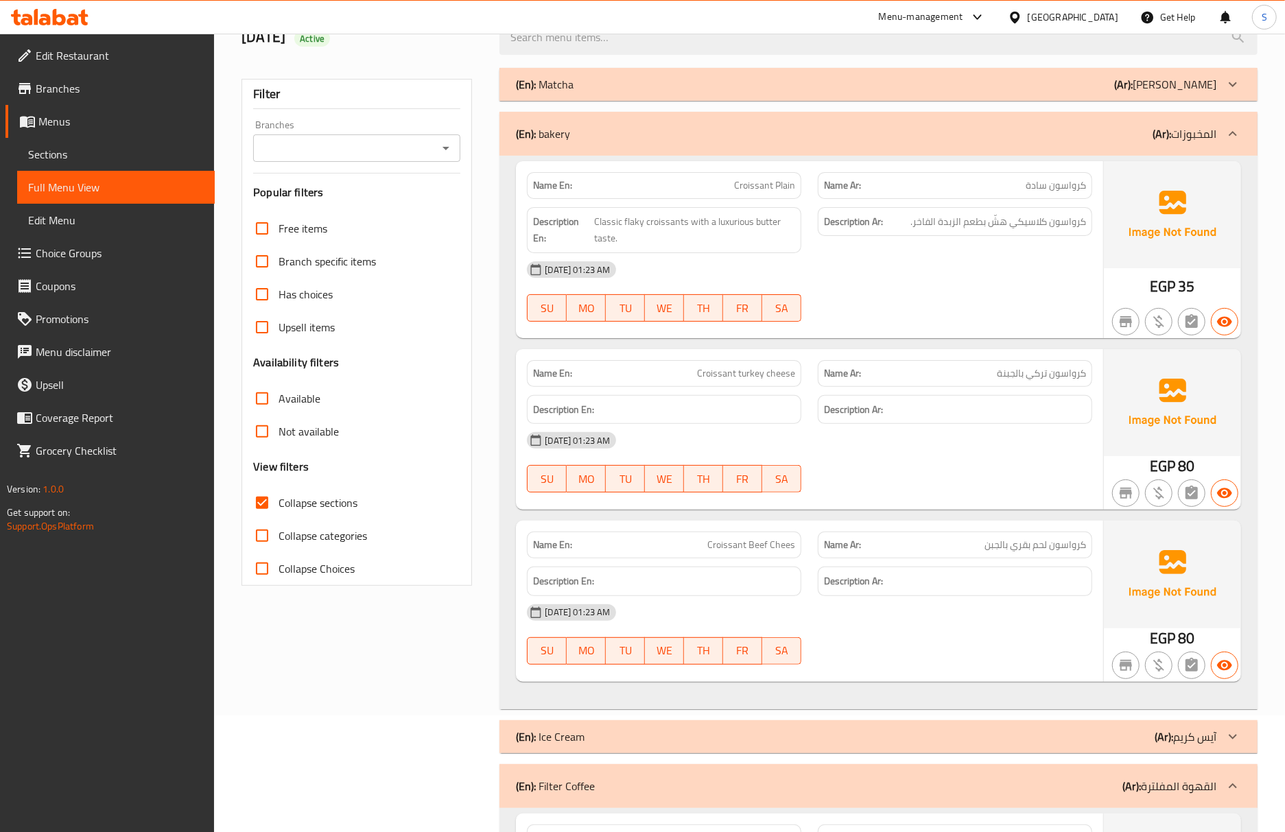
click at [796, 554] on div "Name En: Croissant Beef Chees" at bounding box center [664, 545] width 274 height 27
copy span "Croissant Beef Chees"
drag, startPoint x: 879, startPoint y: 445, endPoint x: 905, endPoint y: 486, distance: 49.1
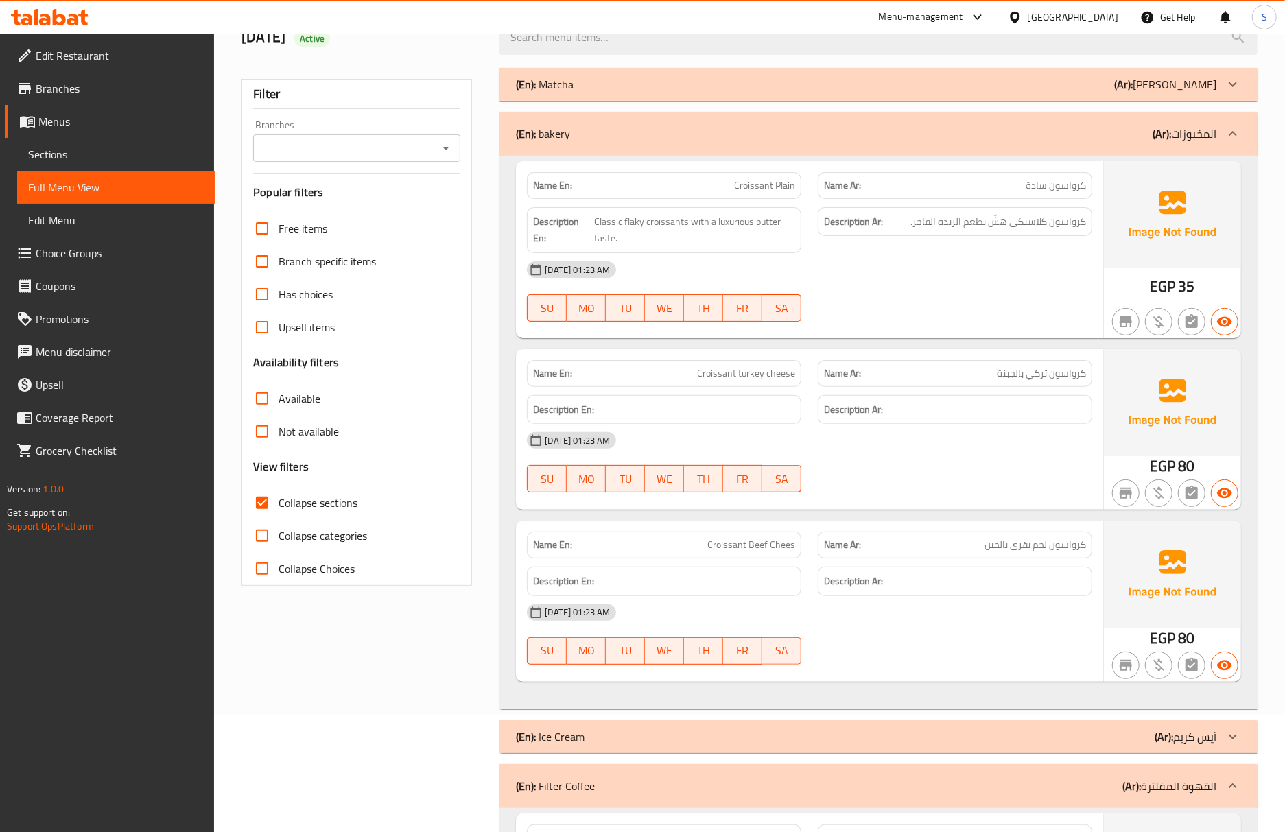
click at [879, 445] on div "[DATE] 01:23 AM" at bounding box center [810, 440] width 582 height 33
click at [145, 158] on span "Sections" at bounding box center [116, 154] width 176 height 16
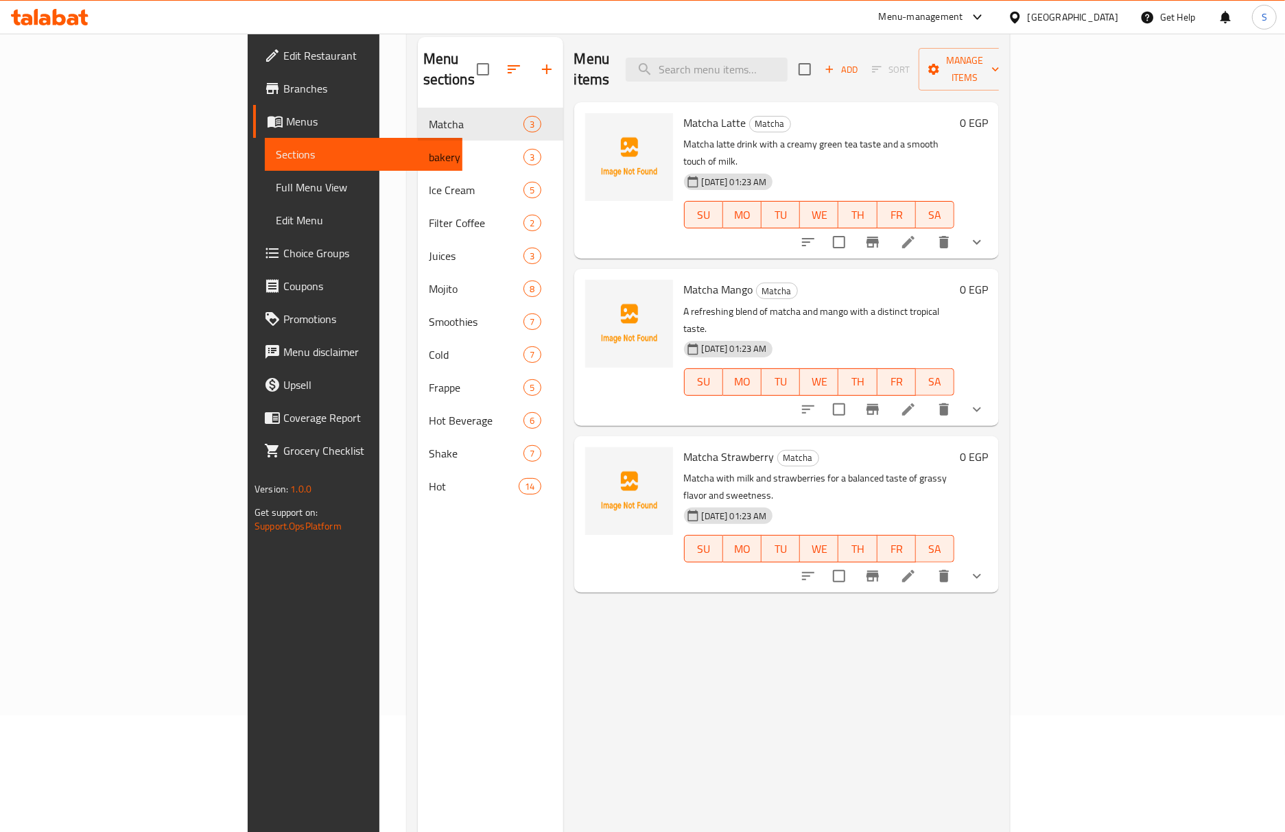
click at [276, 185] on span "Full Menu View" at bounding box center [364, 187] width 176 height 16
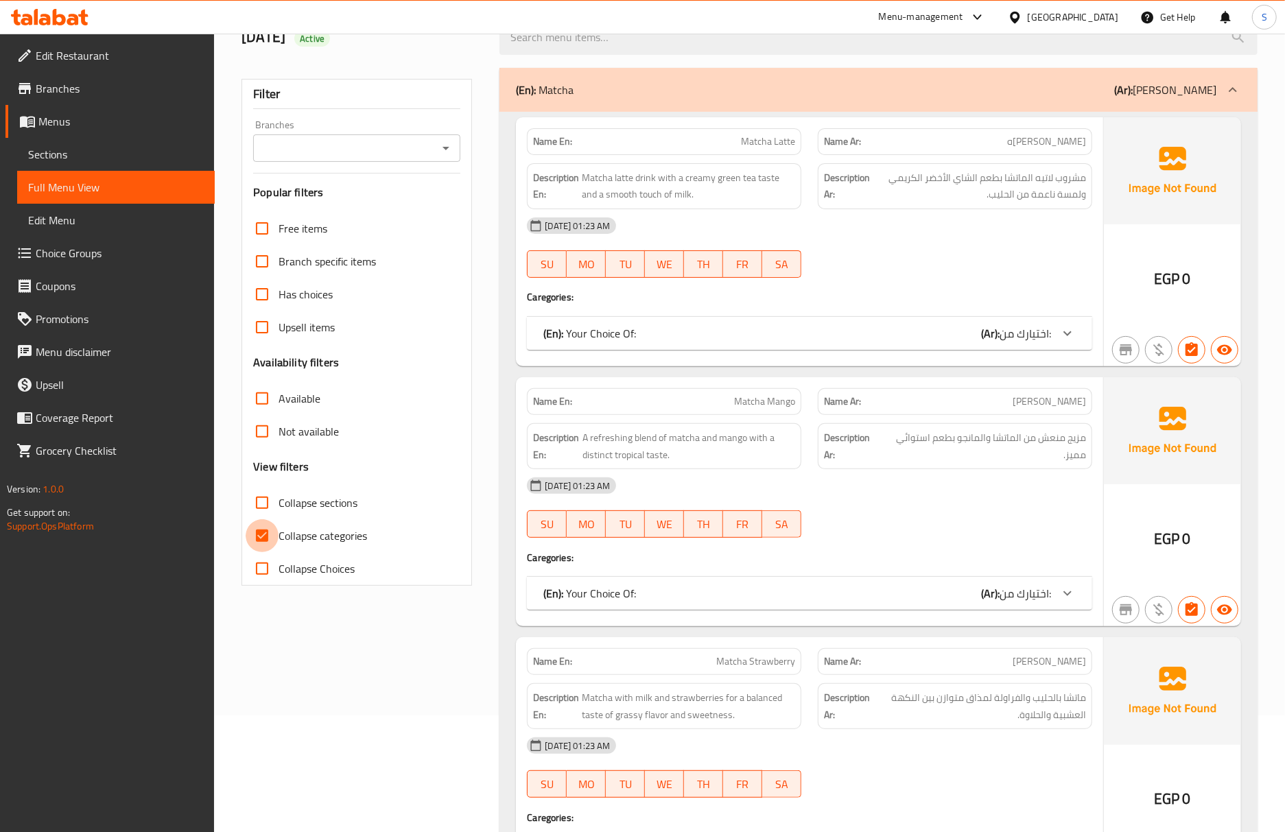
click at [257, 533] on input "Collapse categories" at bounding box center [262, 535] width 33 height 33
checkbox input "false"
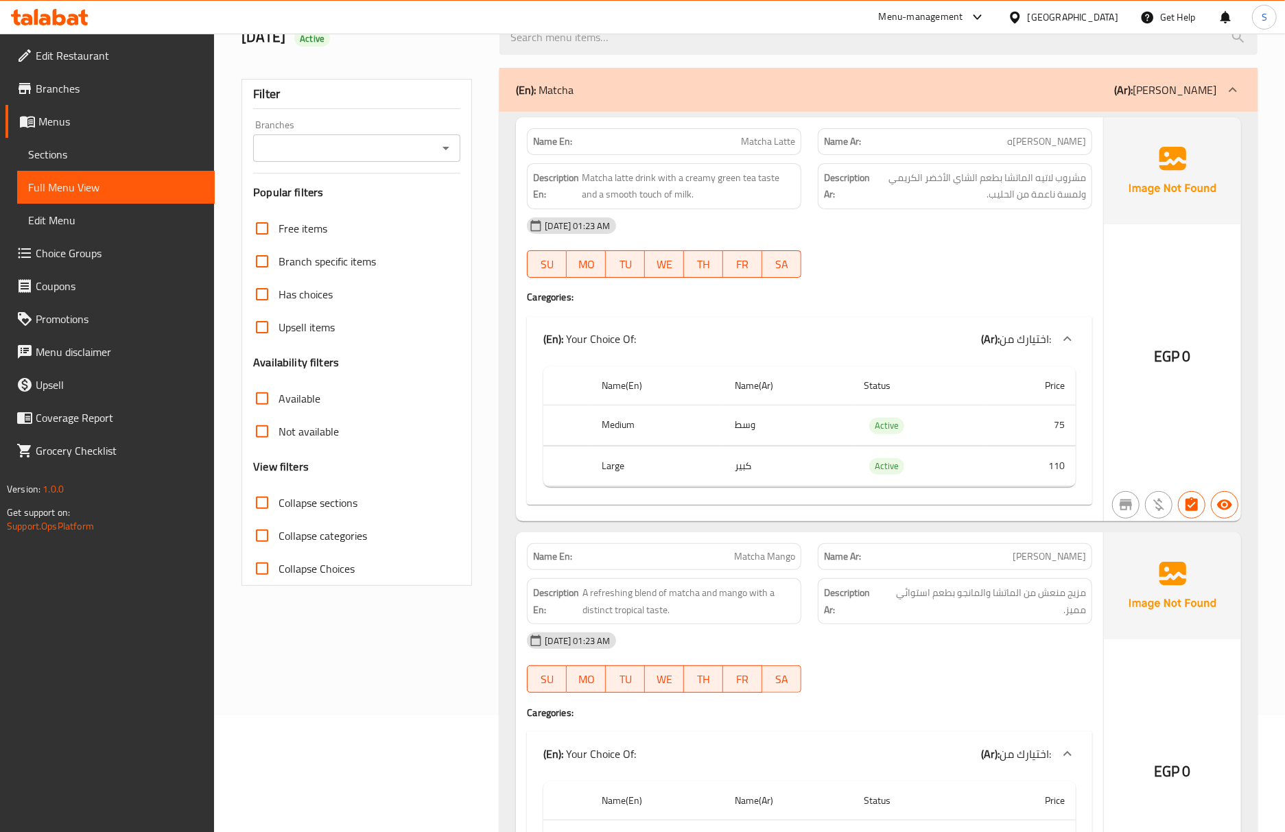
click at [259, 506] on input "Collapse sections" at bounding box center [262, 502] width 33 height 33
checkbox input "true"
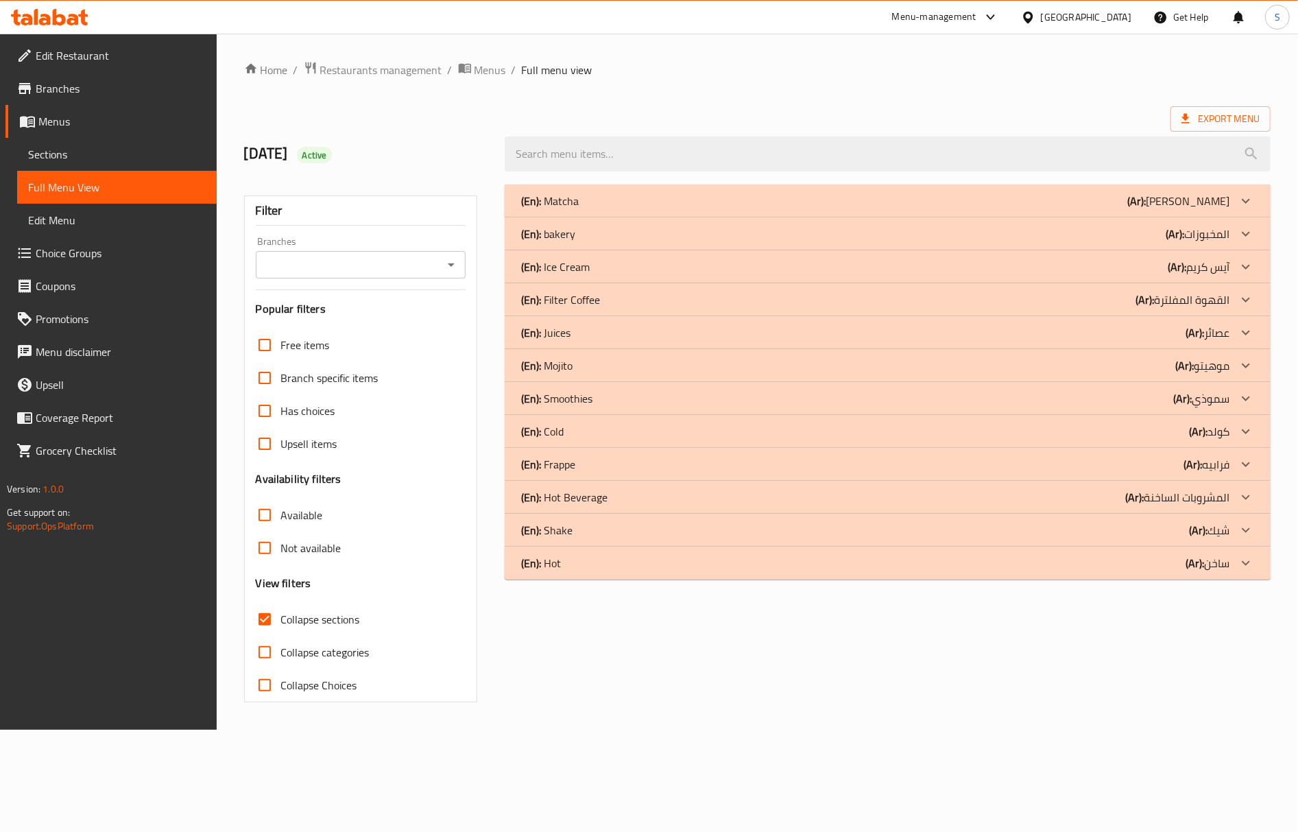
click at [593, 226] on div "(En): bakery (Ar): المخبوزات" at bounding box center [875, 234] width 709 height 16
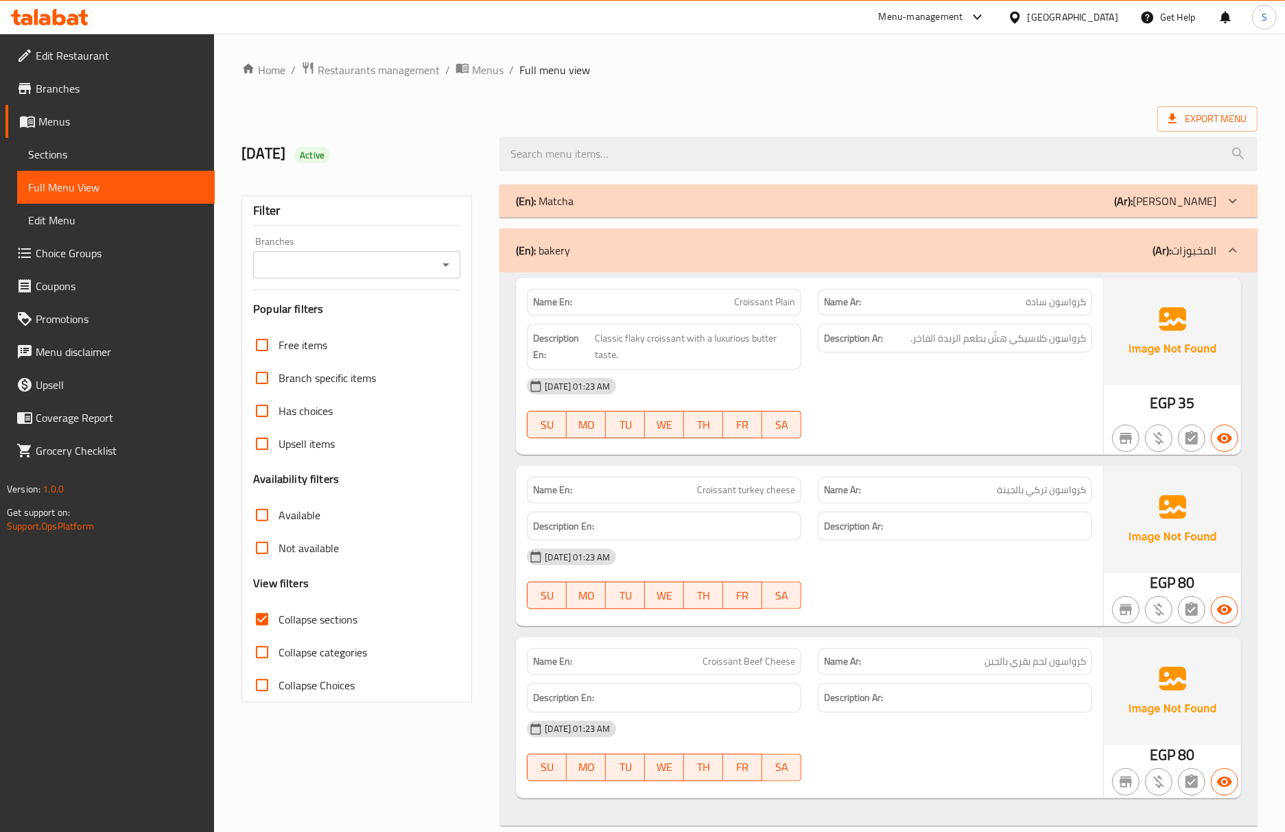
click at [709, 264] on div "(En): bakery (Ar): المخبوزات" at bounding box center [878, 250] width 758 height 44
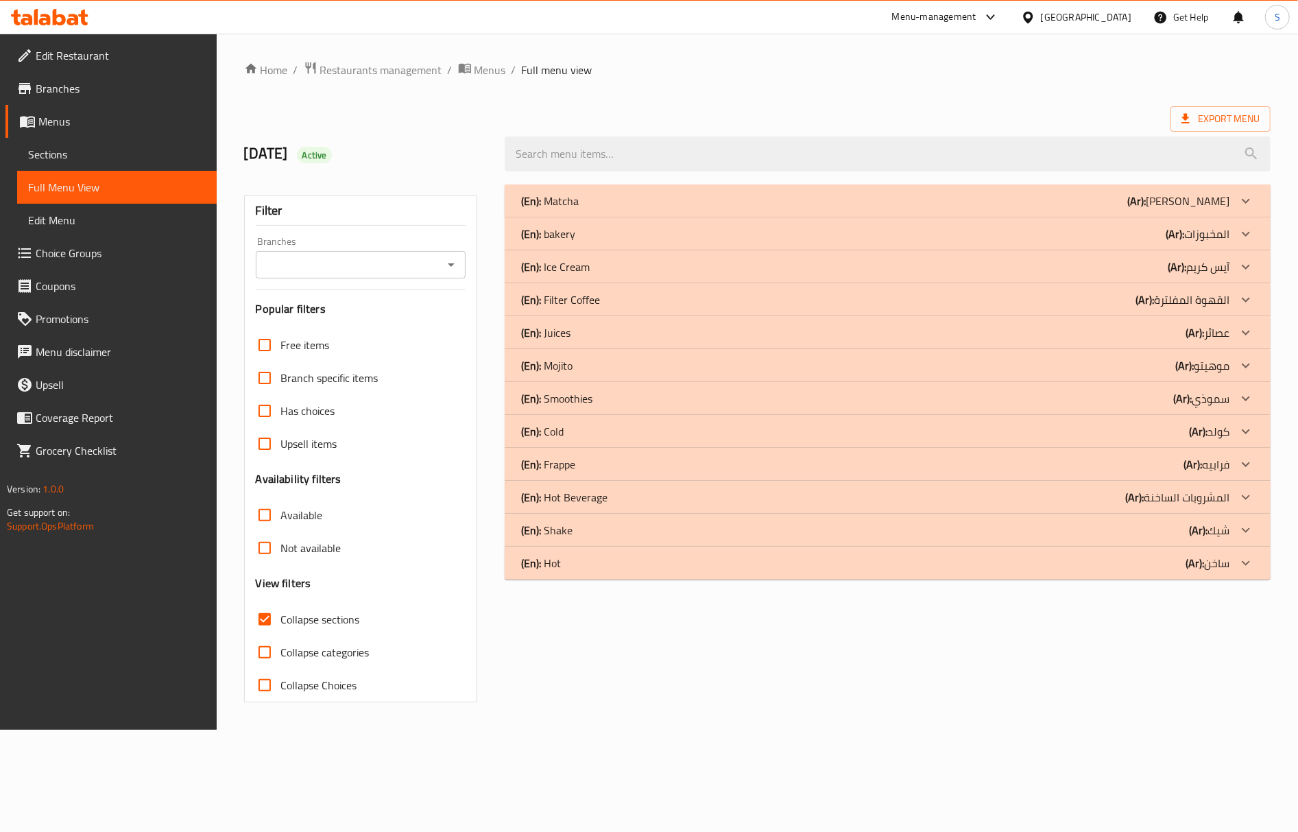
click at [566, 270] on p "(En): Ice Cream" at bounding box center [555, 267] width 69 height 16
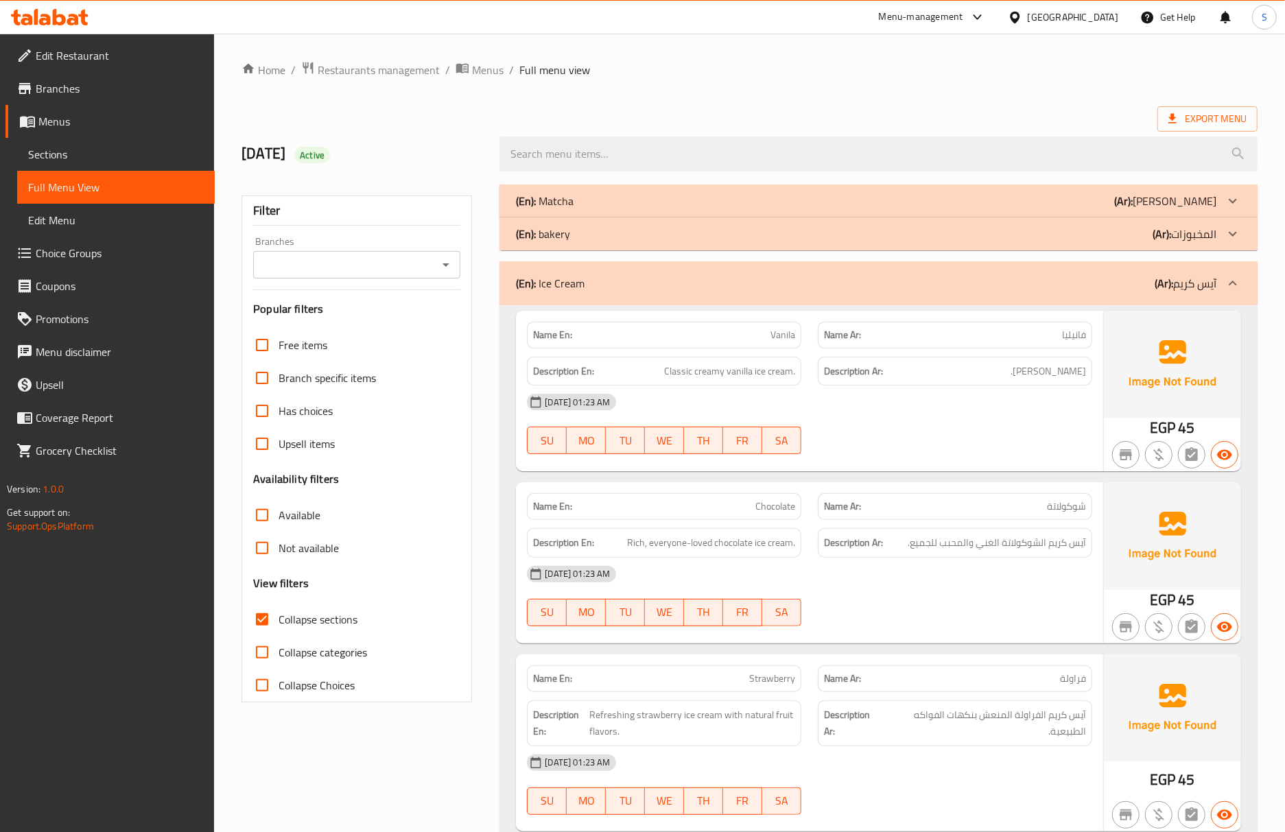
click at [472, 107] on div "Export Menu" at bounding box center [749, 118] width 1016 height 25
drag, startPoint x: 111, startPoint y: 163, endPoint x: 121, endPoint y: 180, distance: 20.0
click at [111, 163] on link "Sections" at bounding box center [116, 154] width 198 height 33
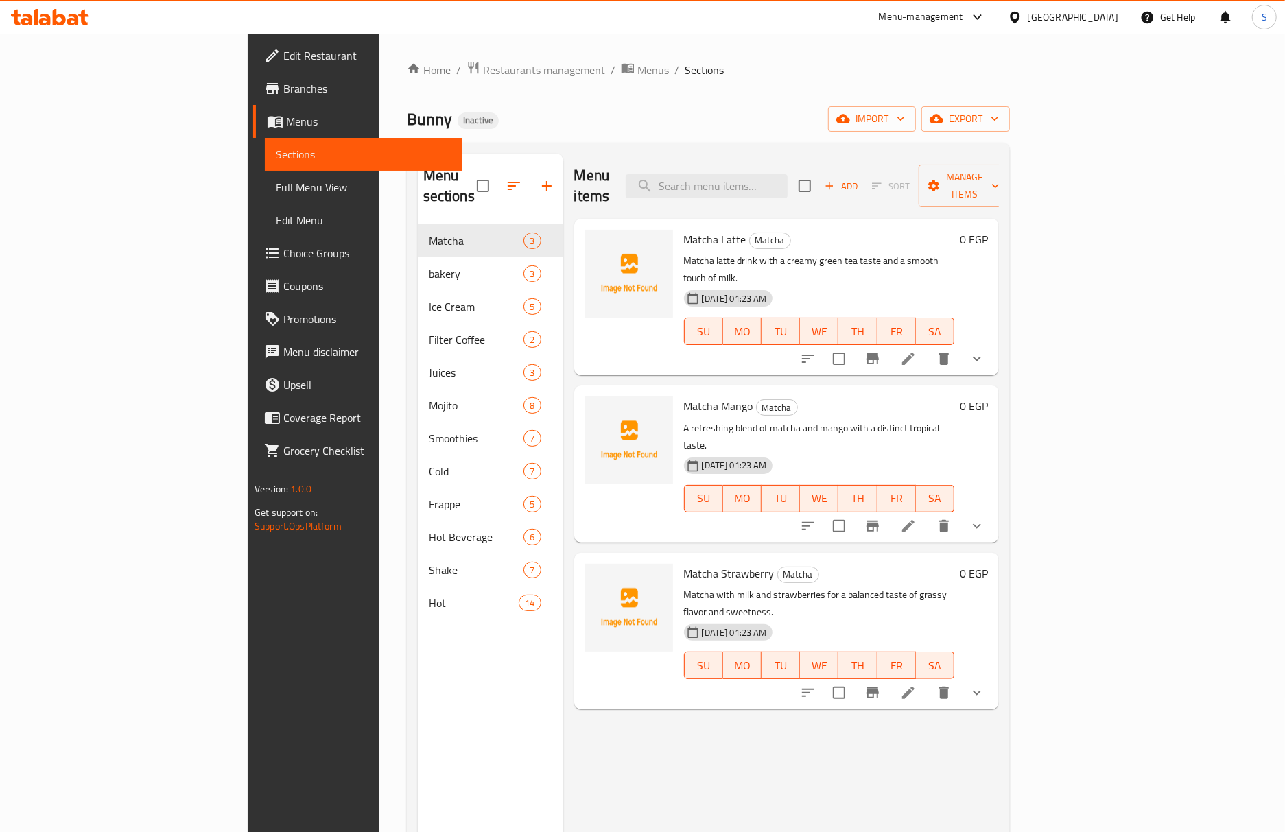
click at [276, 191] on span "Full Menu View" at bounding box center [364, 187] width 176 height 16
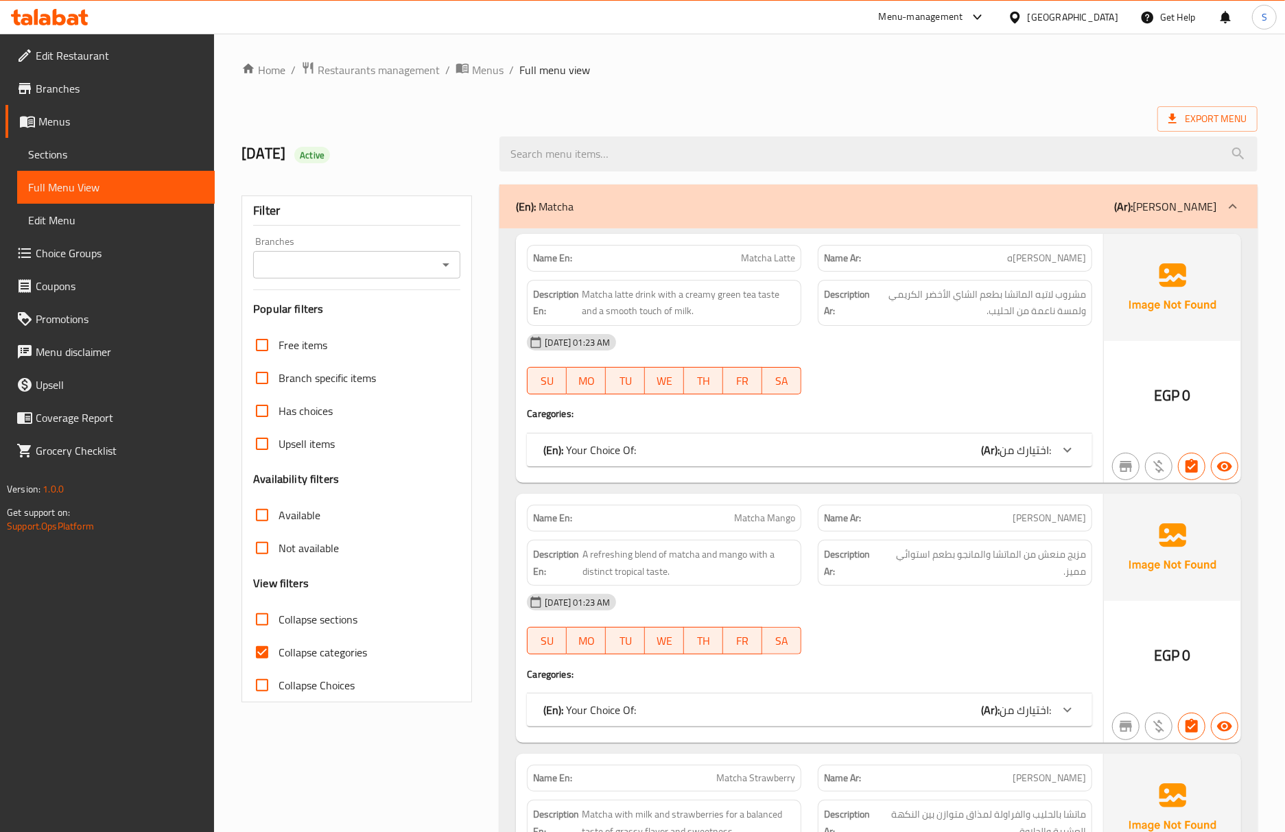
click at [270, 654] on input "Collapse categories" at bounding box center [262, 652] width 33 height 33
checkbox input "false"
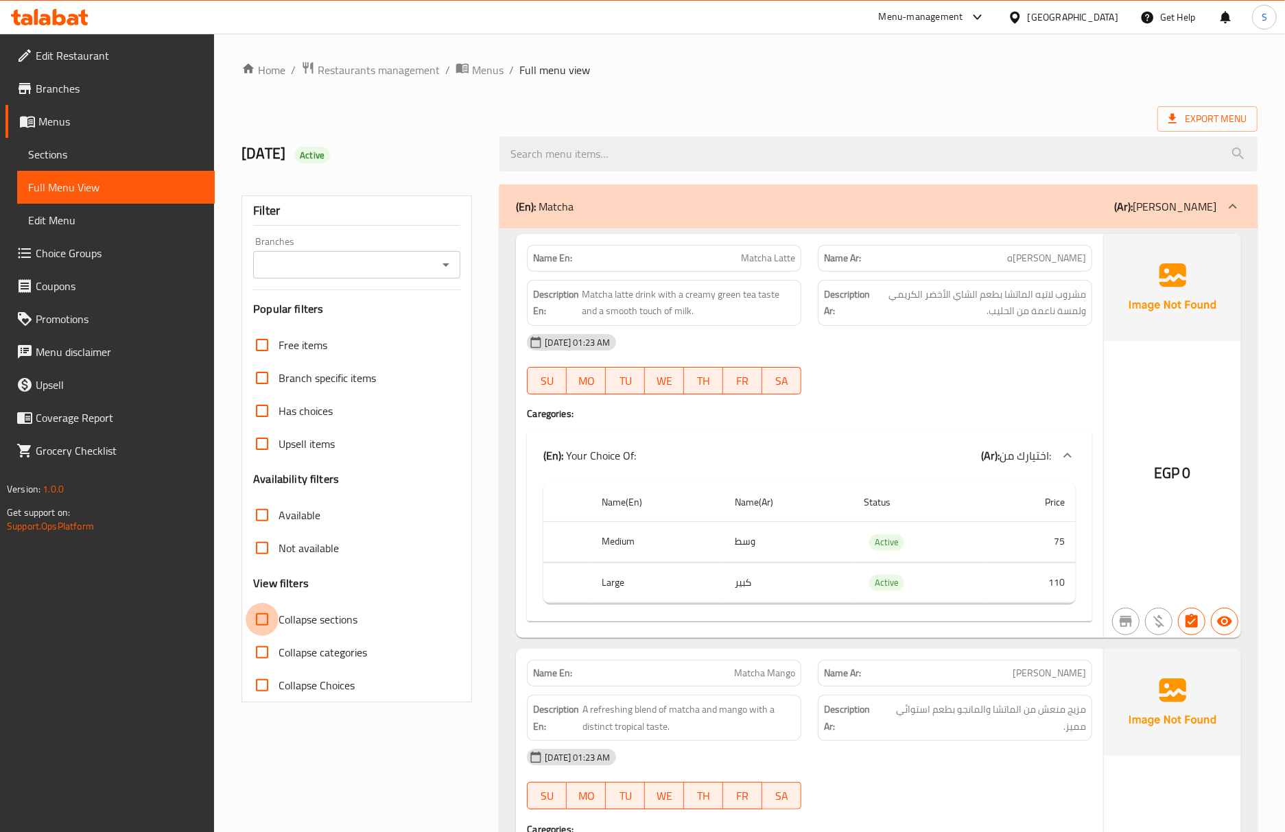
click at [270, 616] on input "Collapse sections" at bounding box center [262, 619] width 33 height 33
checkbox input "true"
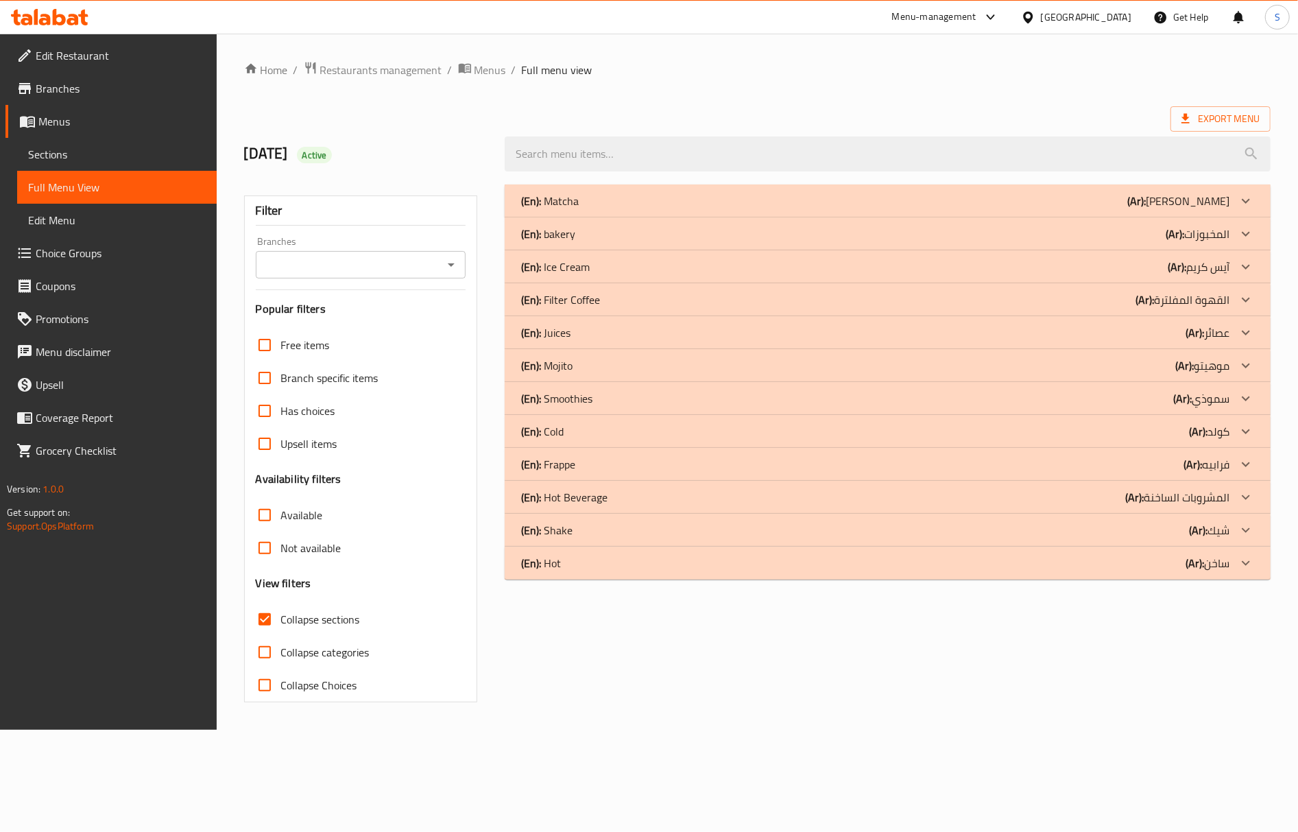
click at [580, 272] on p "(En): Ice Cream" at bounding box center [555, 267] width 69 height 16
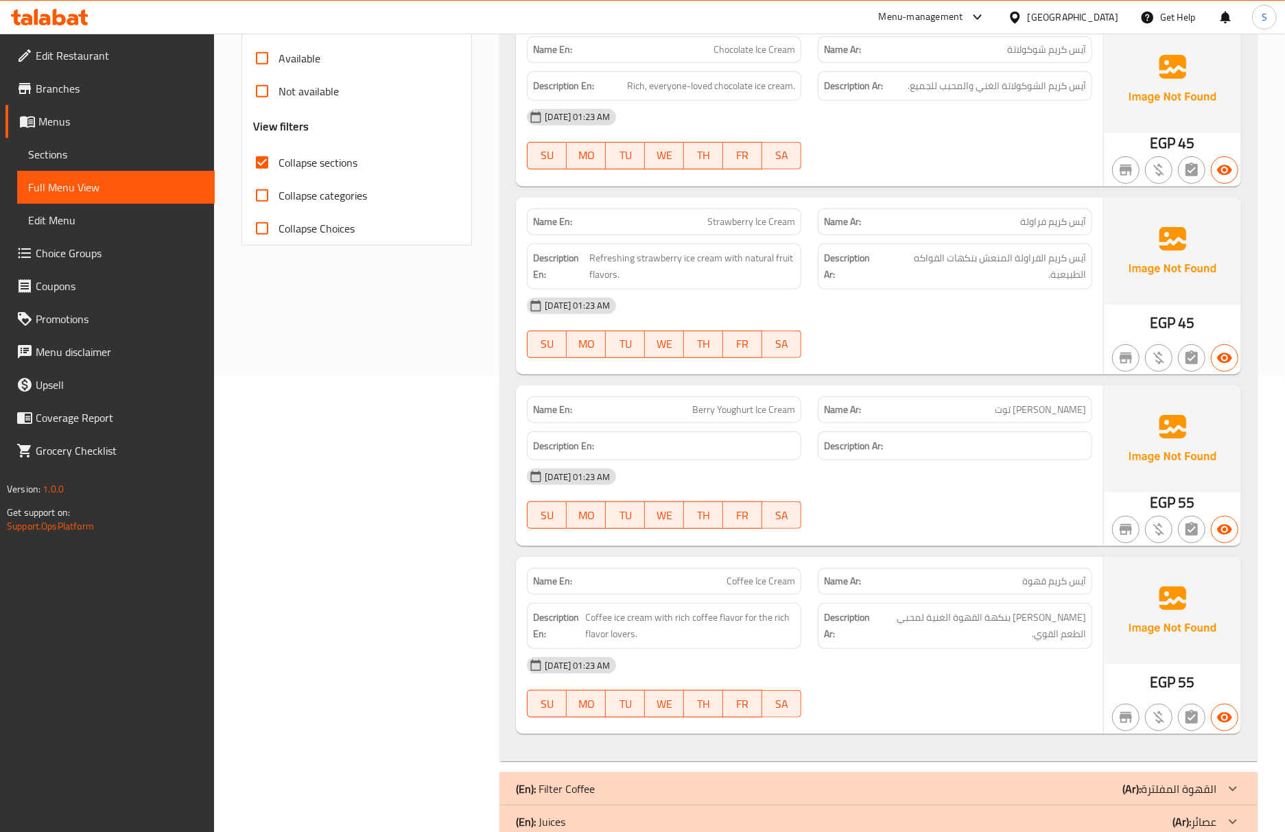
scroll to position [182, 0]
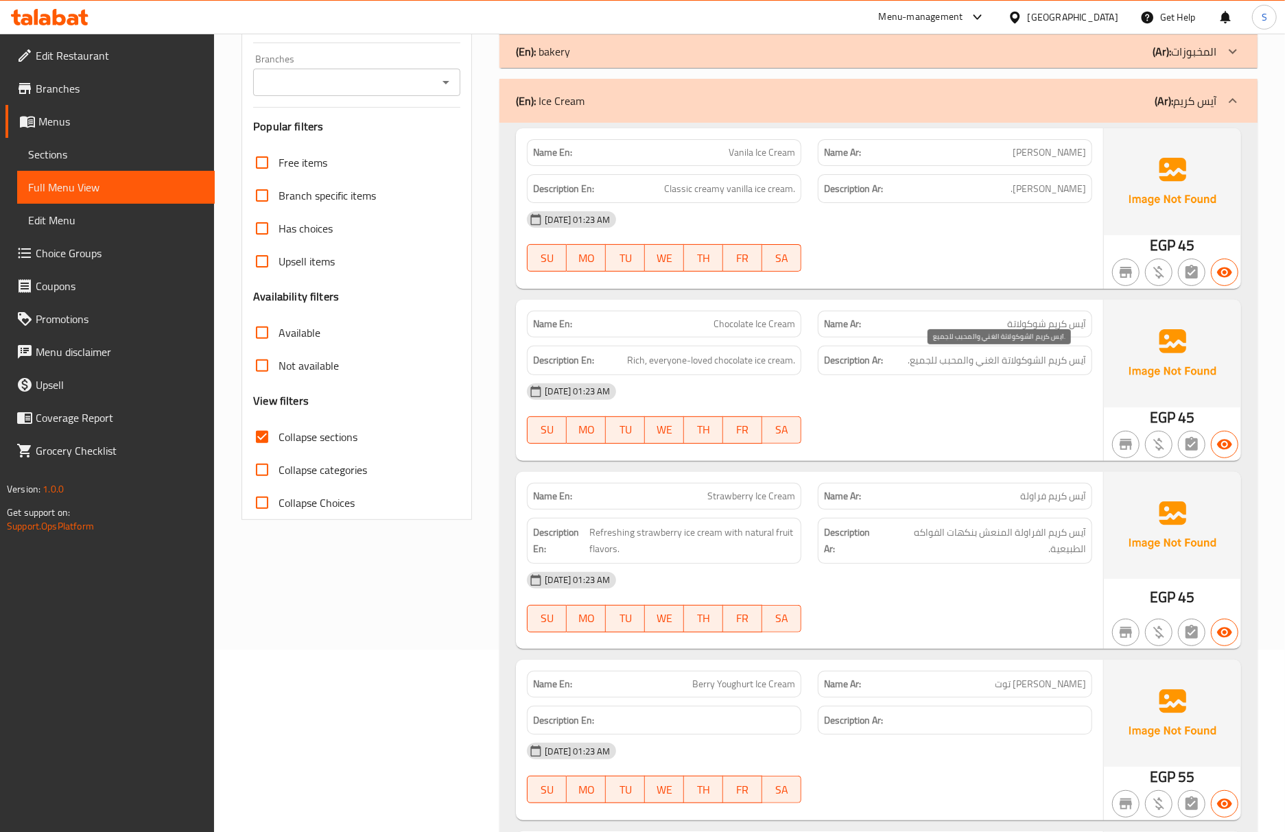
click at [947, 368] on span "آيس كريم الشوكولاتة الغني والمحبب للجميع." at bounding box center [996, 360] width 178 height 17
click at [659, 473] on div "Name En: Strawberry Ice Cream Name Ar: آيس كريم فراولة Description En: Refreshi…" at bounding box center [809, 560] width 587 height 177
click at [768, 328] on span "Chocolate Ice Cream" at bounding box center [754, 324] width 82 height 14
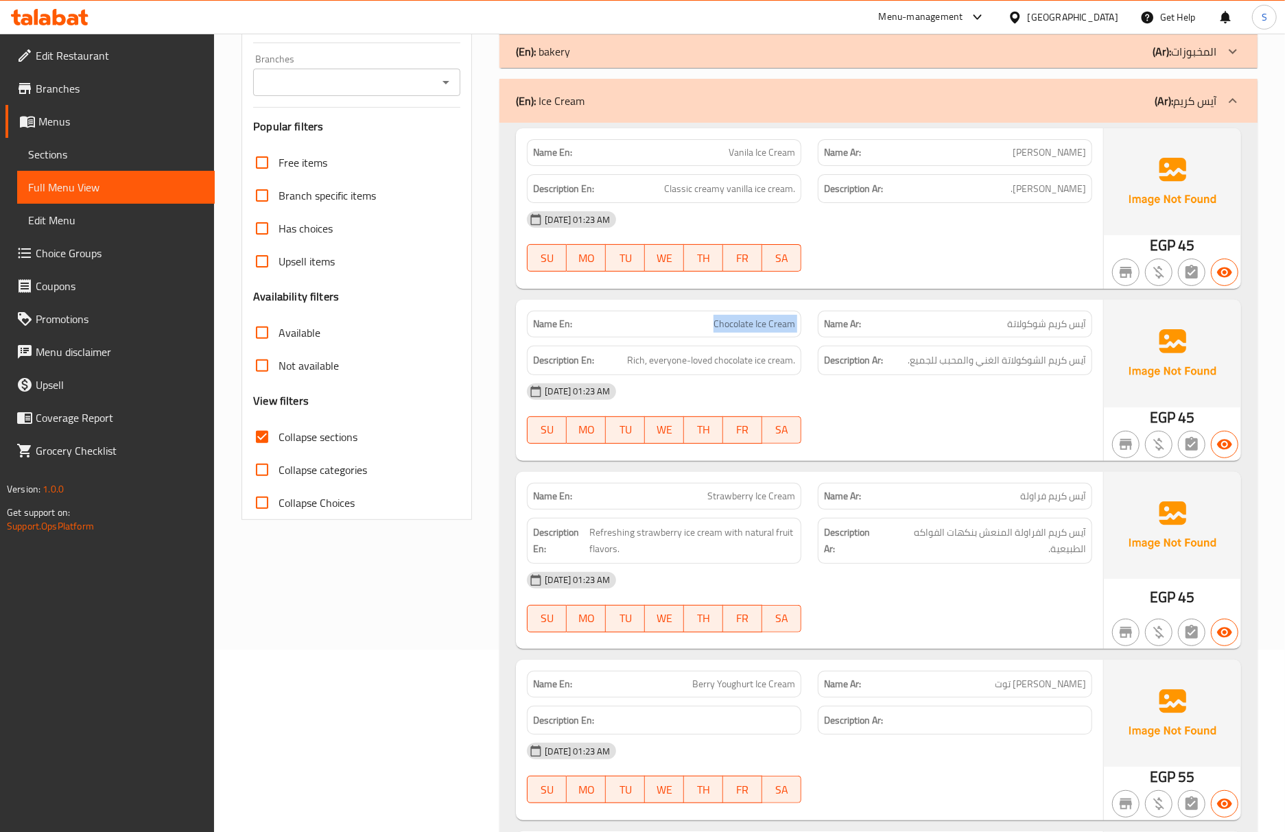
copy span "Chocolate Ice Cream"
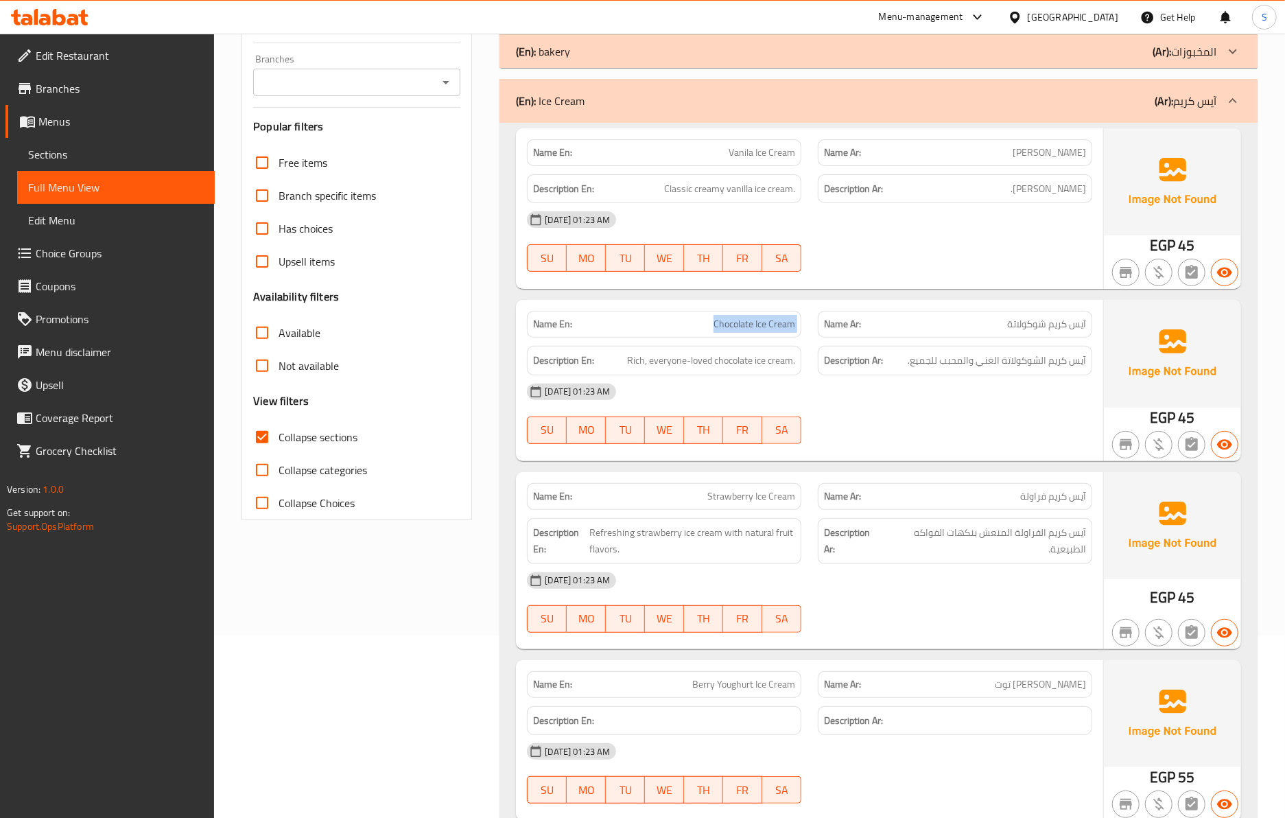
click at [744, 326] on span "Chocolate Ice Cream" at bounding box center [754, 324] width 82 height 14
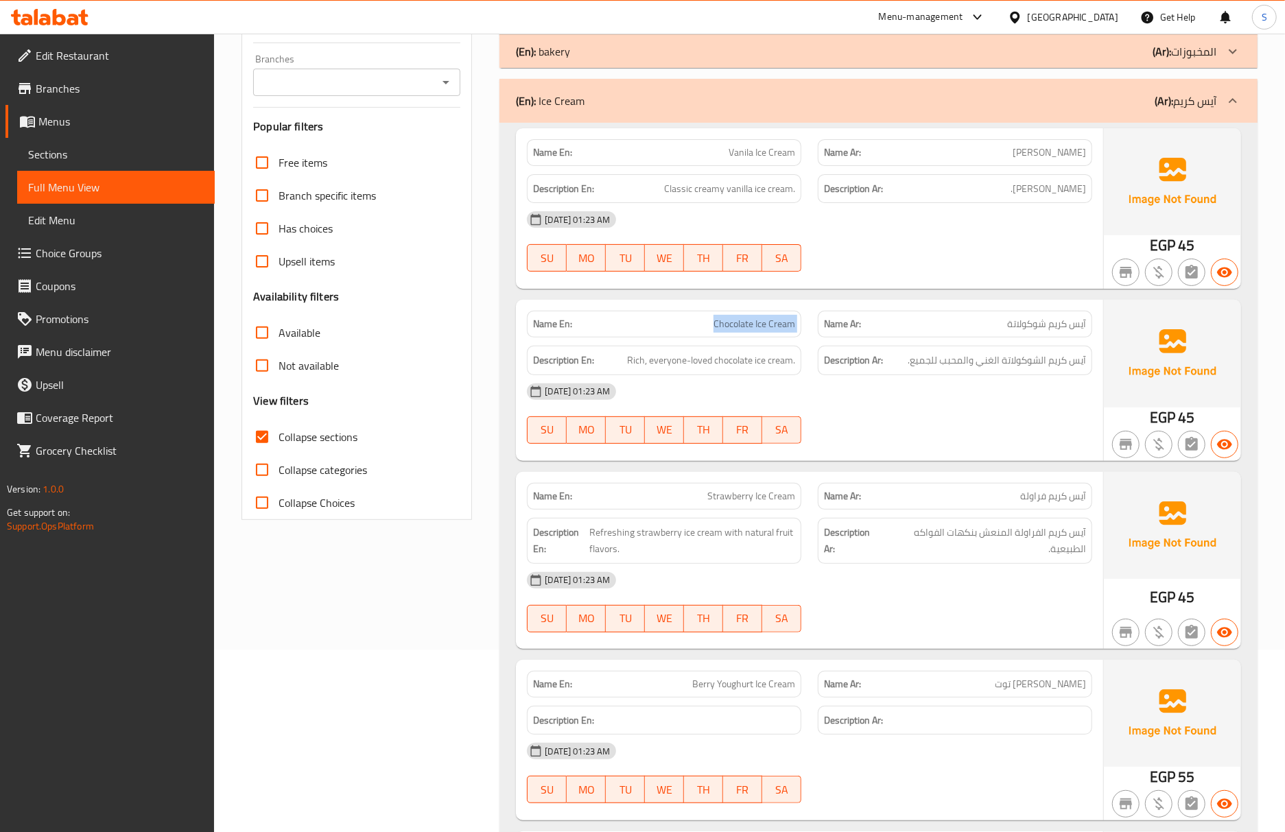
drag, startPoint x: 138, startPoint y: 177, endPoint x: 140, endPoint y: 169, distance: 8.5
click at [138, 177] on link "Full Menu View" at bounding box center [116, 187] width 198 height 33
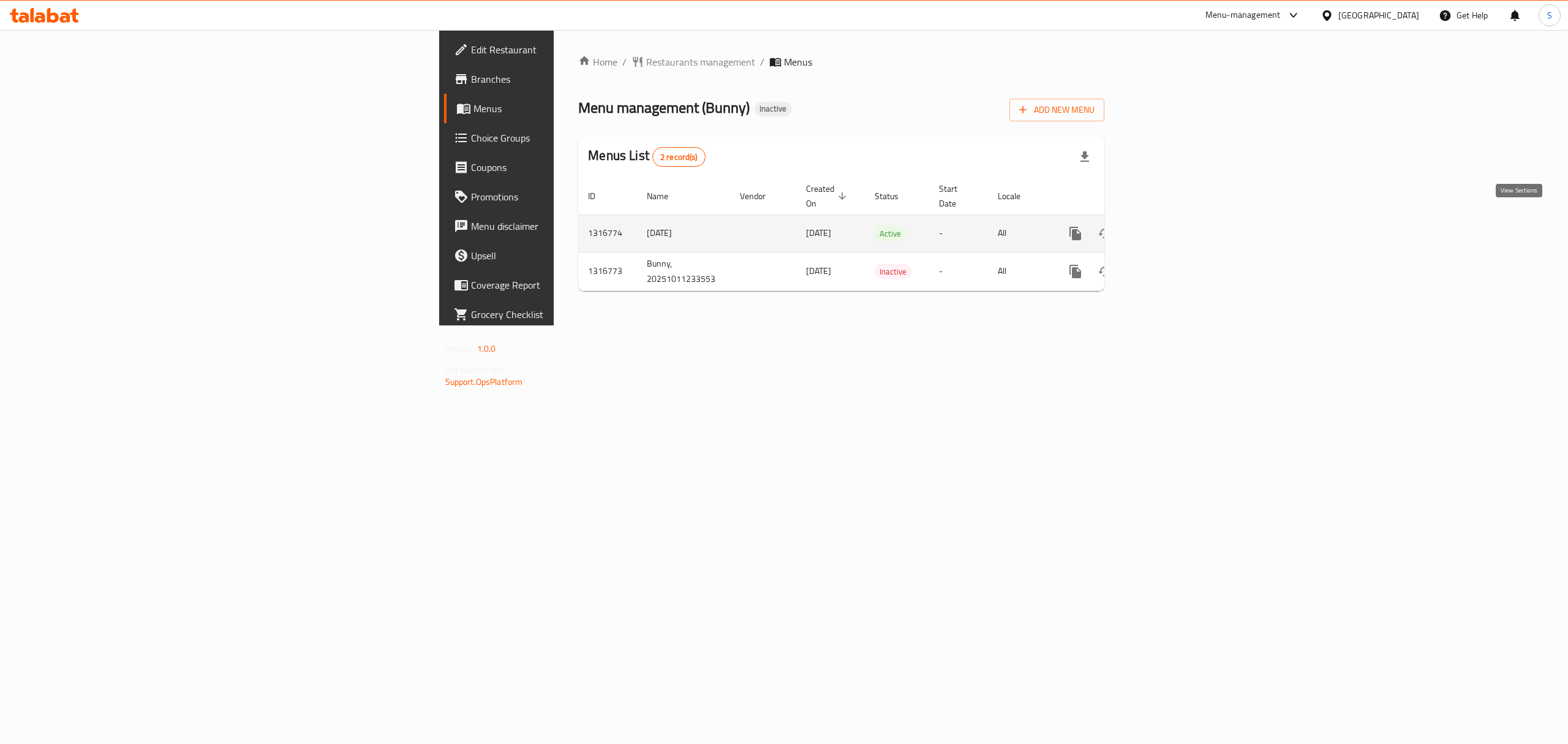
click at [1179, 223] on link "enhanced table" at bounding box center [1163, 233] width 29 height 29
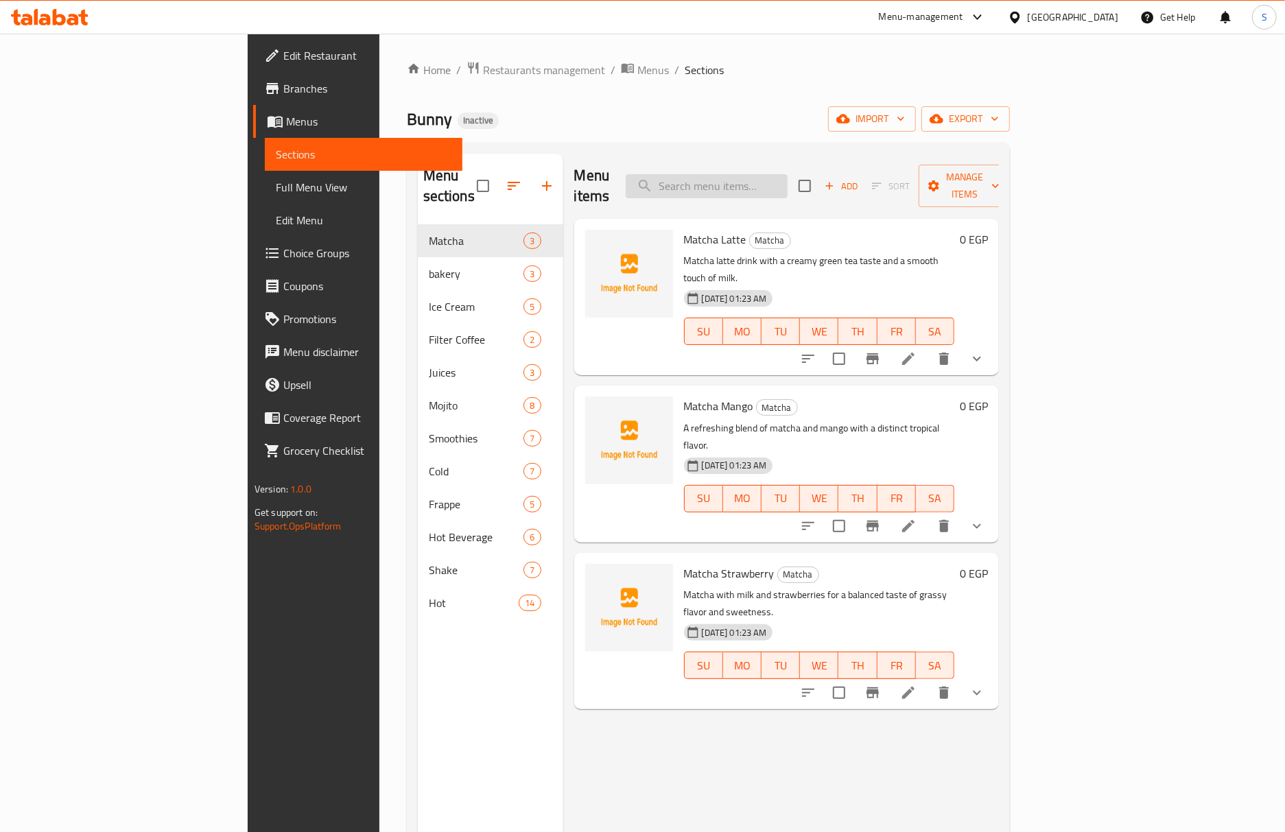
click at [787, 174] on input "search" at bounding box center [707, 186] width 162 height 24
paste input "Matcha Mango"
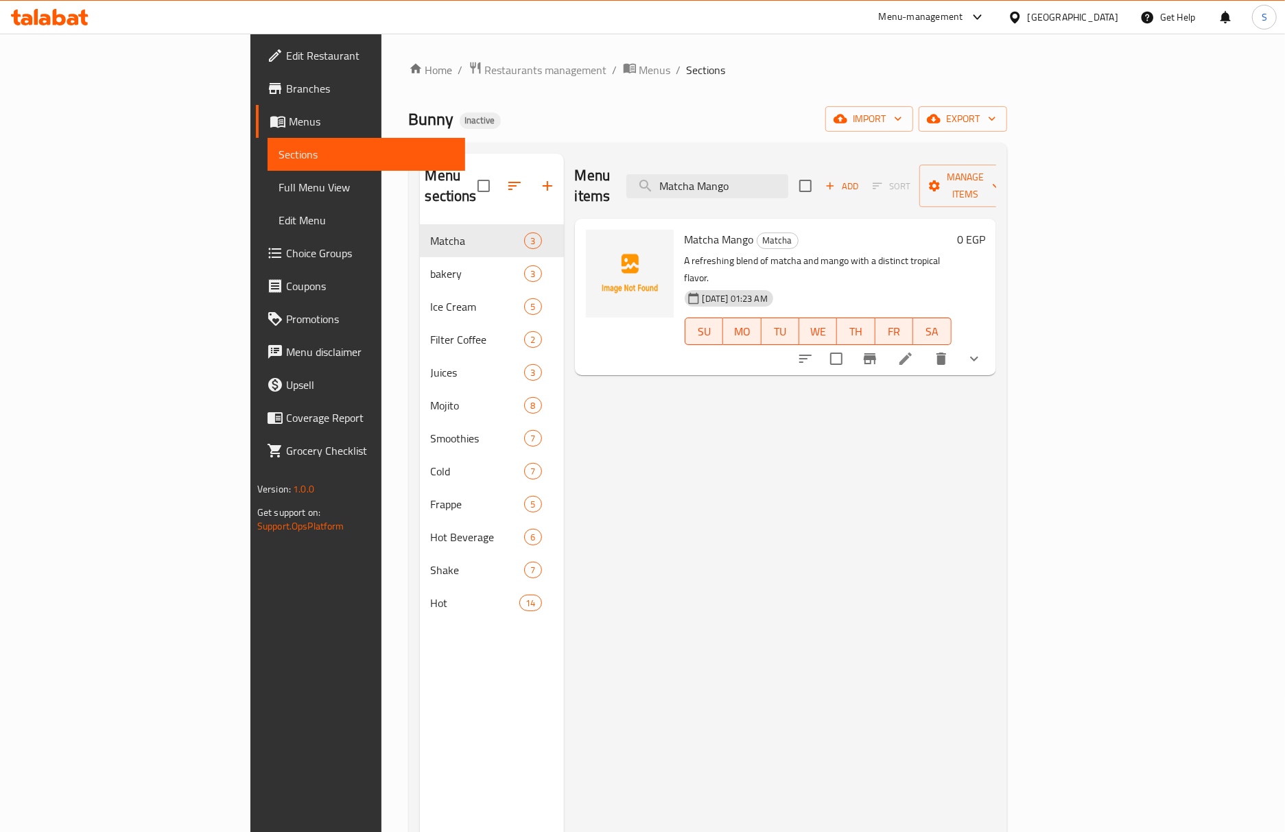
type input "Matcha Mango"
click at [925, 346] on li at bounding box center [905, 358] width 38 height 25
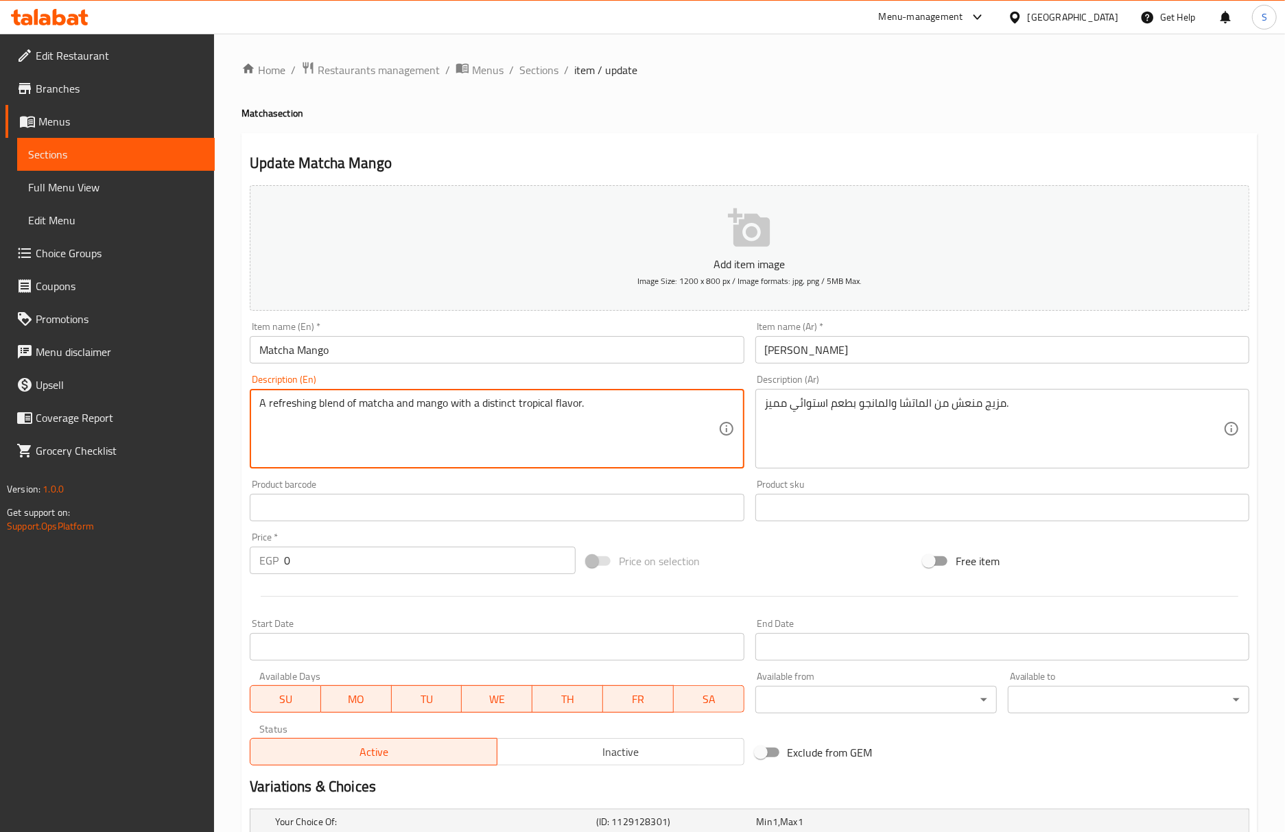
click at [563, 406] on textarea "A refreshing blend of matcha and mango with a distinct tropical flavor." at bounding box center [488, 428] width 458 height 65
type textarea "A refreshing blend of matcha and mango with a distinct tropical taste."
click at [580, 363] on input "Matcha Mango" at bounding box center [497, 349] width 494 height 27
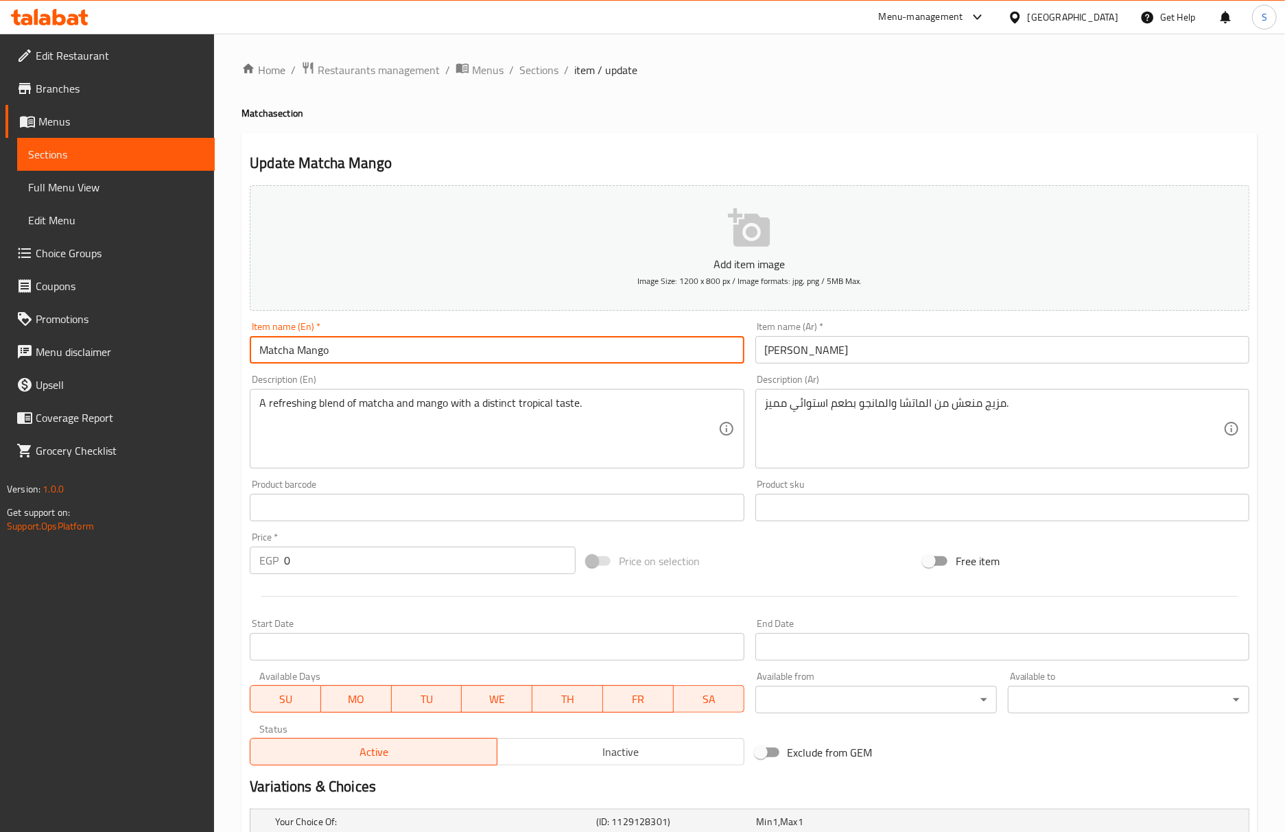
click at [541, 73] on span "Sections" at bounding box center [538, 70] width 39 height 16
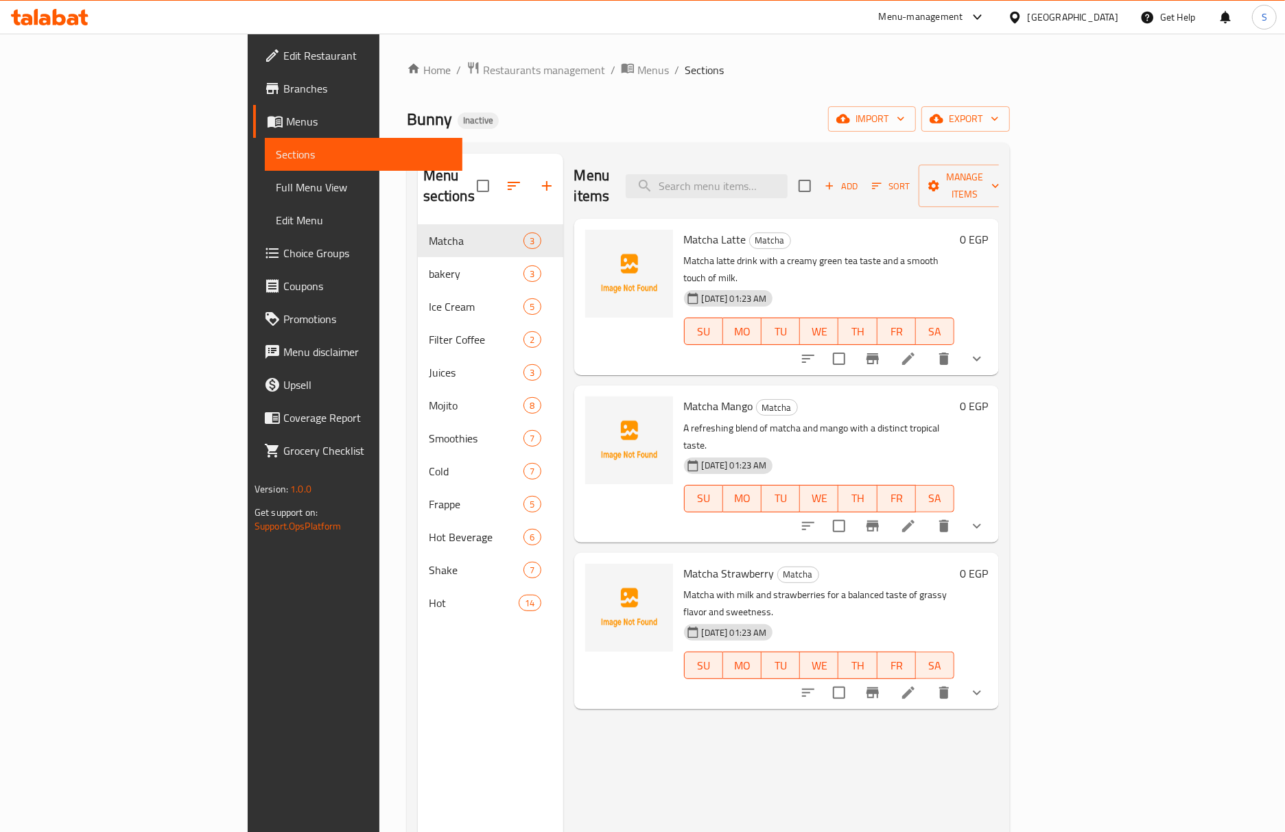
click at [916, 685] on icon at bounding box center [908, 693] width 16 height 16
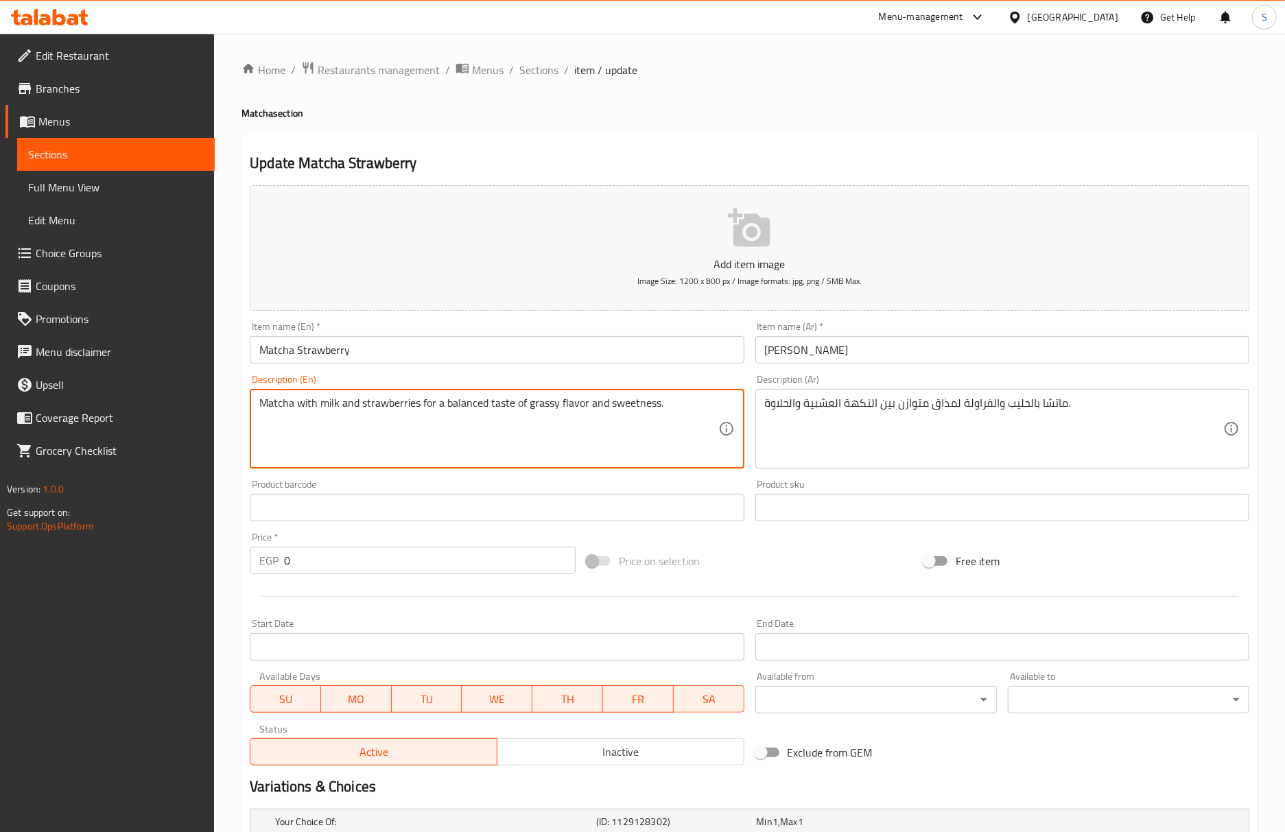
click at [615, 410] on textarea "Matcha with milk and strawberries for a balanced taste of grassy flavor and swe…" at bounding box center [488, 428] width 458 height 65
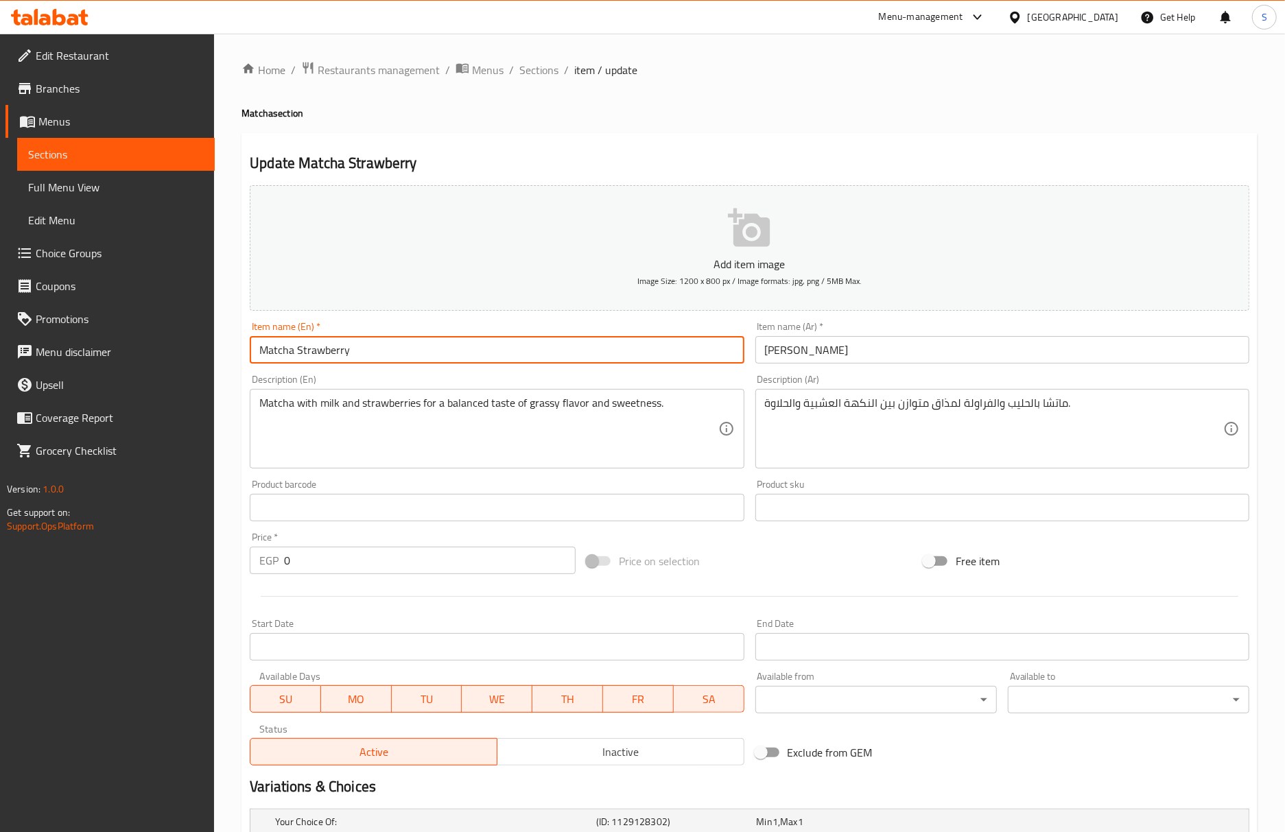
click at [377, 351] on input "Matcha Strawberry" at bounding box center [497, 349] width 494 height 27
click at [523, 72] on span "Sections" at bounding box center [538, 70] width 39 height 16
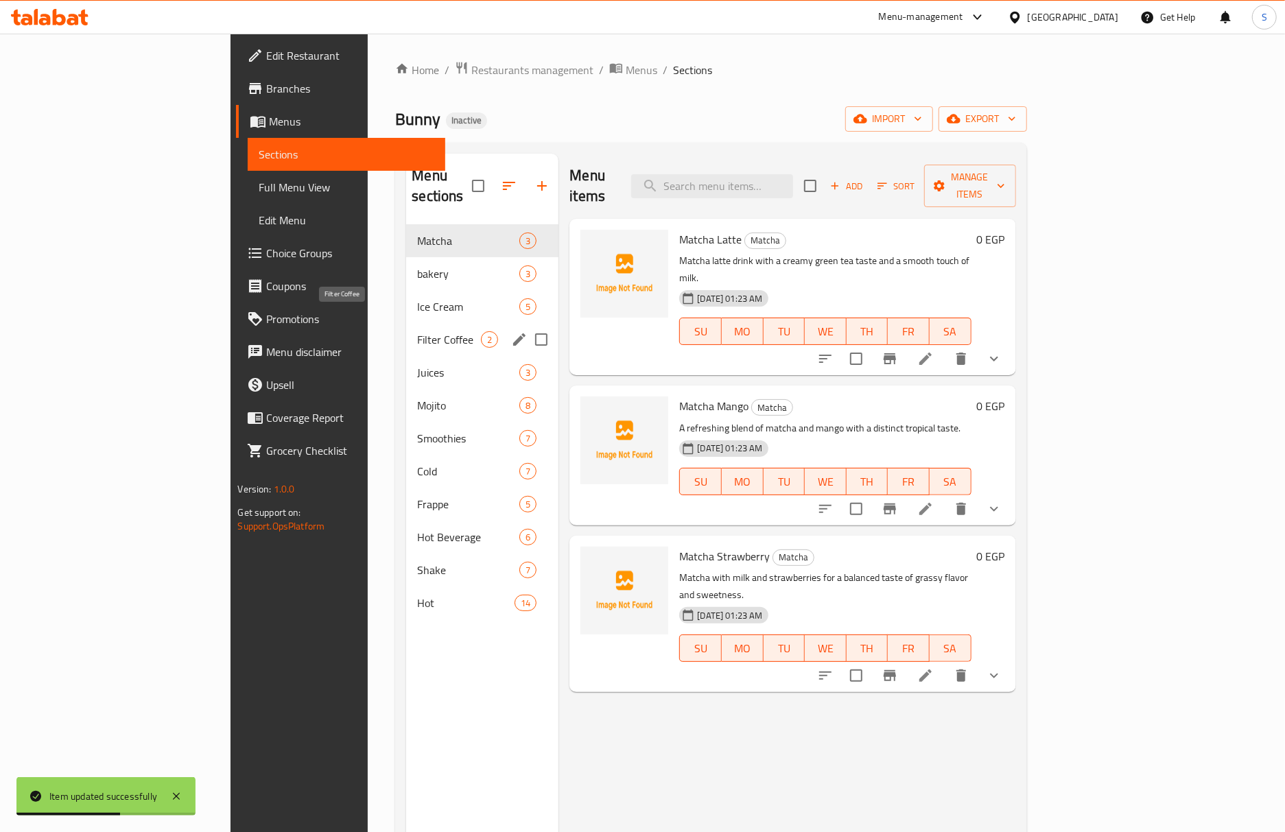
click at [417, 331] on span "Filter Coffee" at bounding box center [449, 339] width 64 height 16
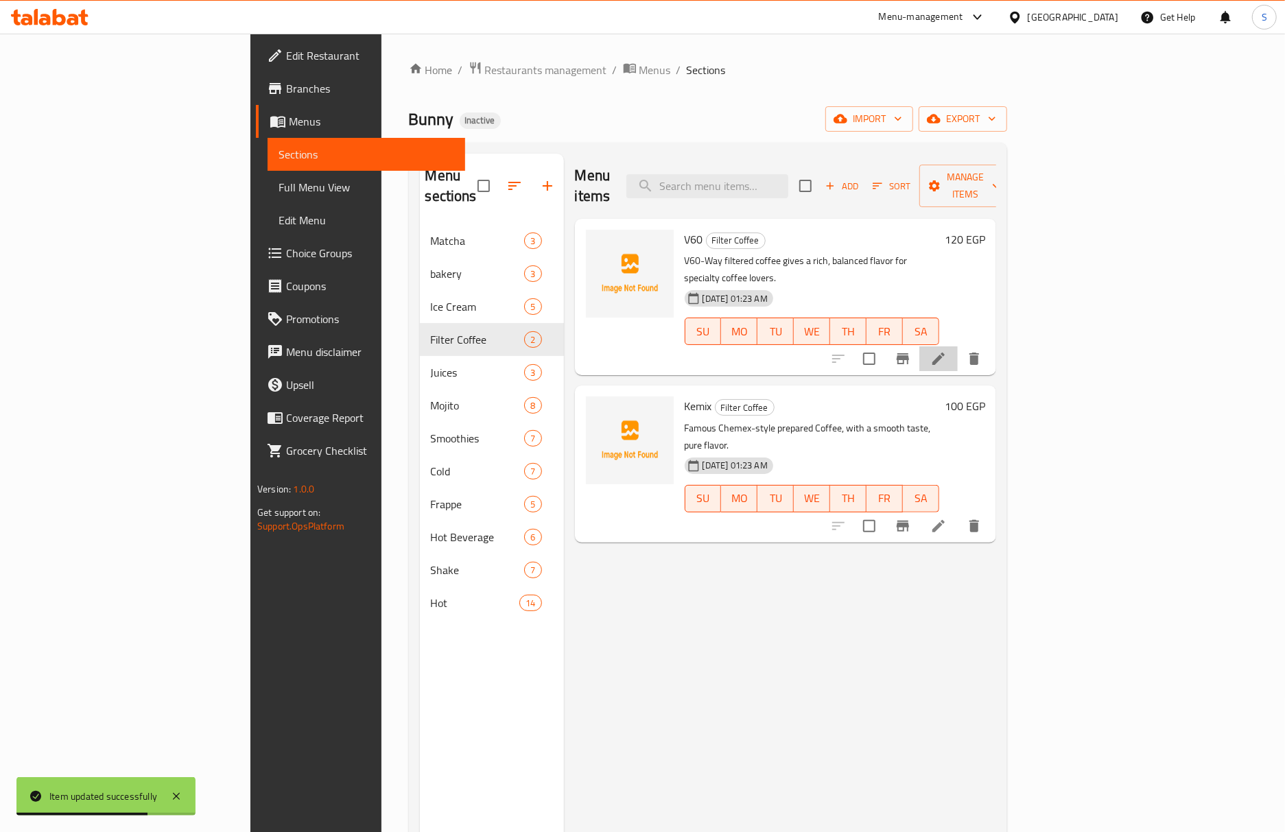
click at [958, 346] on li at bounding box center [938, 358] width 38 height 25
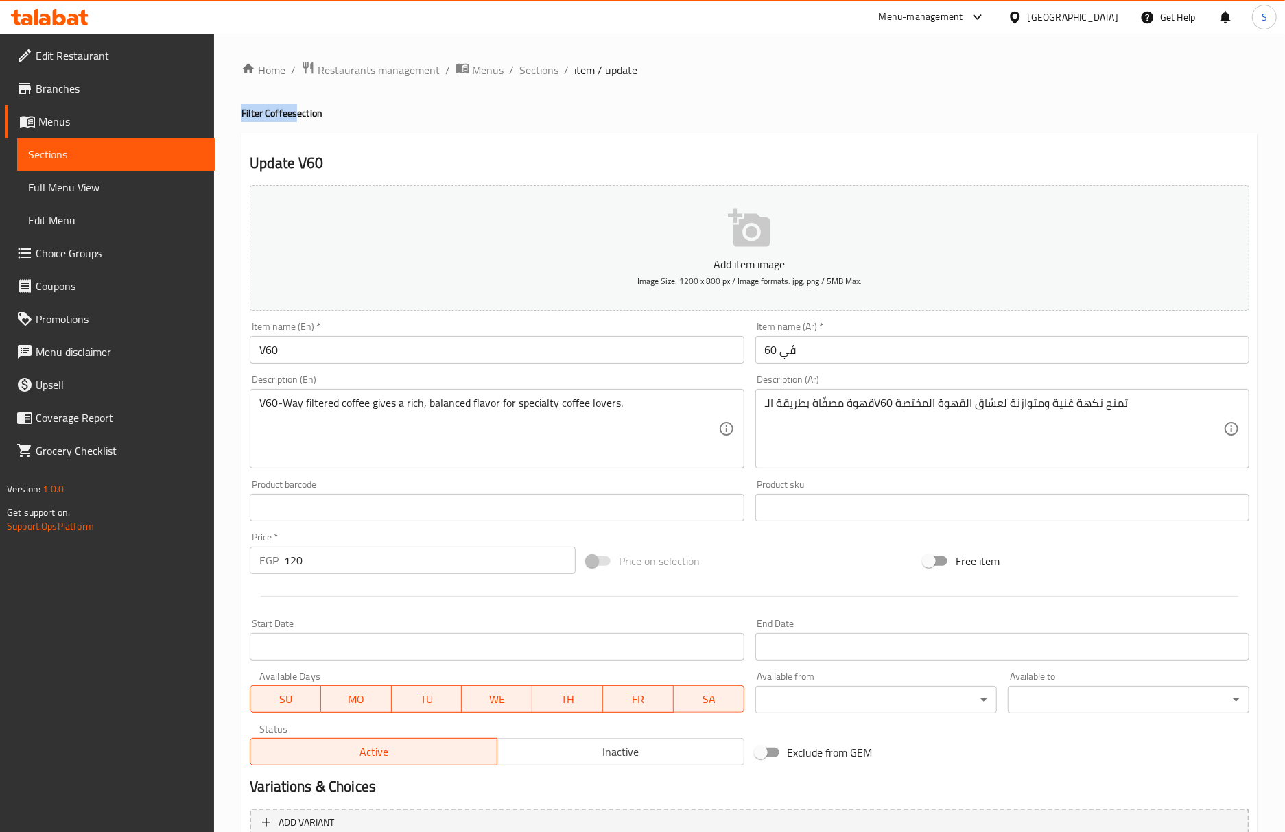
drag, startPoint x: 294, startPoint y: 111, endPoint x: 233, endPoint y: 111, distance: 60.4
click at [233, 111] on div "Home / Restaurants management / Menus / Sections / item / update Filter Coffee …" at bounding box center [749, 502] width 1071 height 936
copy h4 "Filter Coffee"
click at [506, 143] on div "Update V60 Add item image Image Size: 1200 x 800 px / Image formats: jpg, png /…" at bounding box center [749, 532] width 1016 height 798
click at [506, 348] on input "V60" at bounding box center [497, 349] width 494 height 27
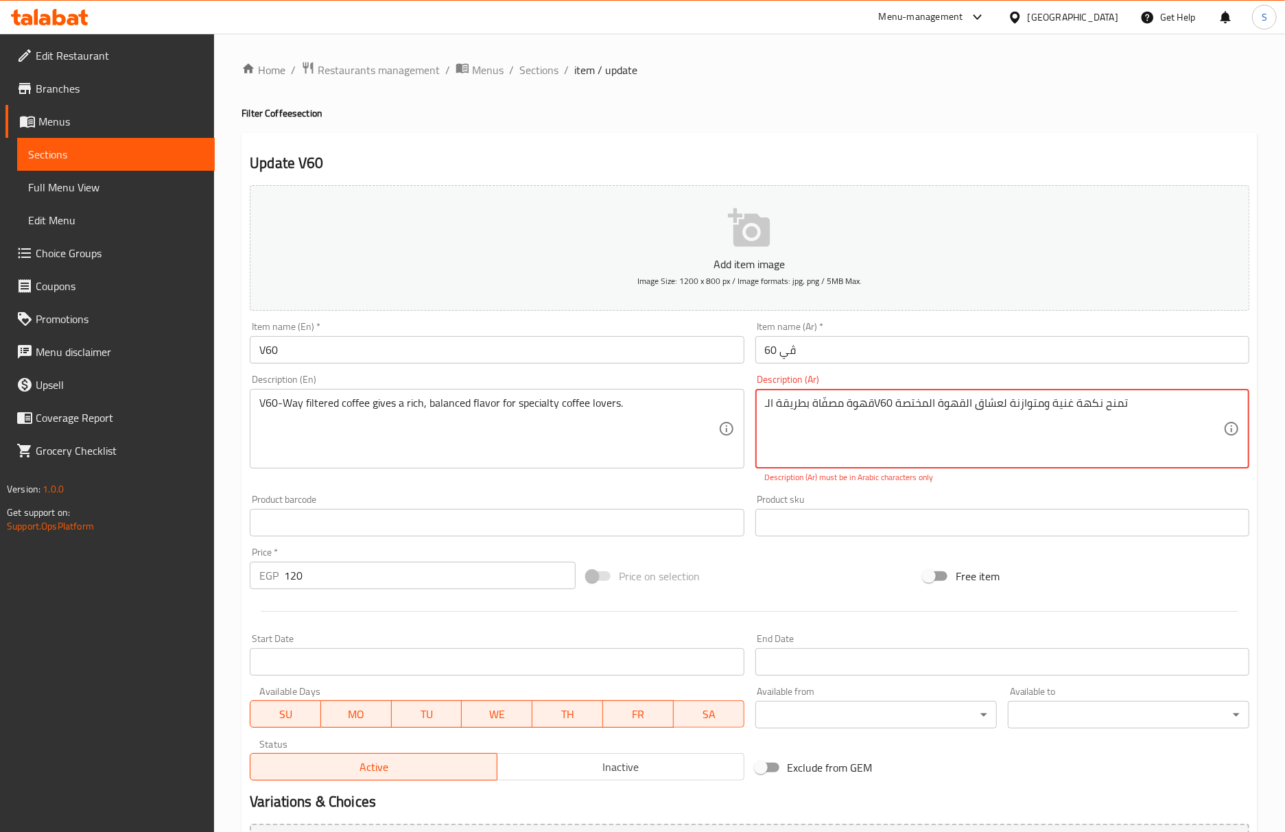
click at [945, 390] on div "قهوة مصفّاة بطريقة الـV60 تمنح نكهة غنية ومتوازنة لعشاق القهوة المختصة Descript…" at bounding box center [1002, 429] width 494 height 80
click at [944, 407] on textarea "قهوة مصفّاة بطريقة الـV60 تمنح نكهة غنية ومتوازنة لعشاق القهوة المختصة" at bounding box center [994, 428] width 458 height 65
click at [1011, 415] on textarea "قهوة مصفّاة بطريقة الـV60 تمنح نكهة غنية ومتوازنة لعشاق القهوة المختصة" at bounding box center [994, 428] width 458 height 65
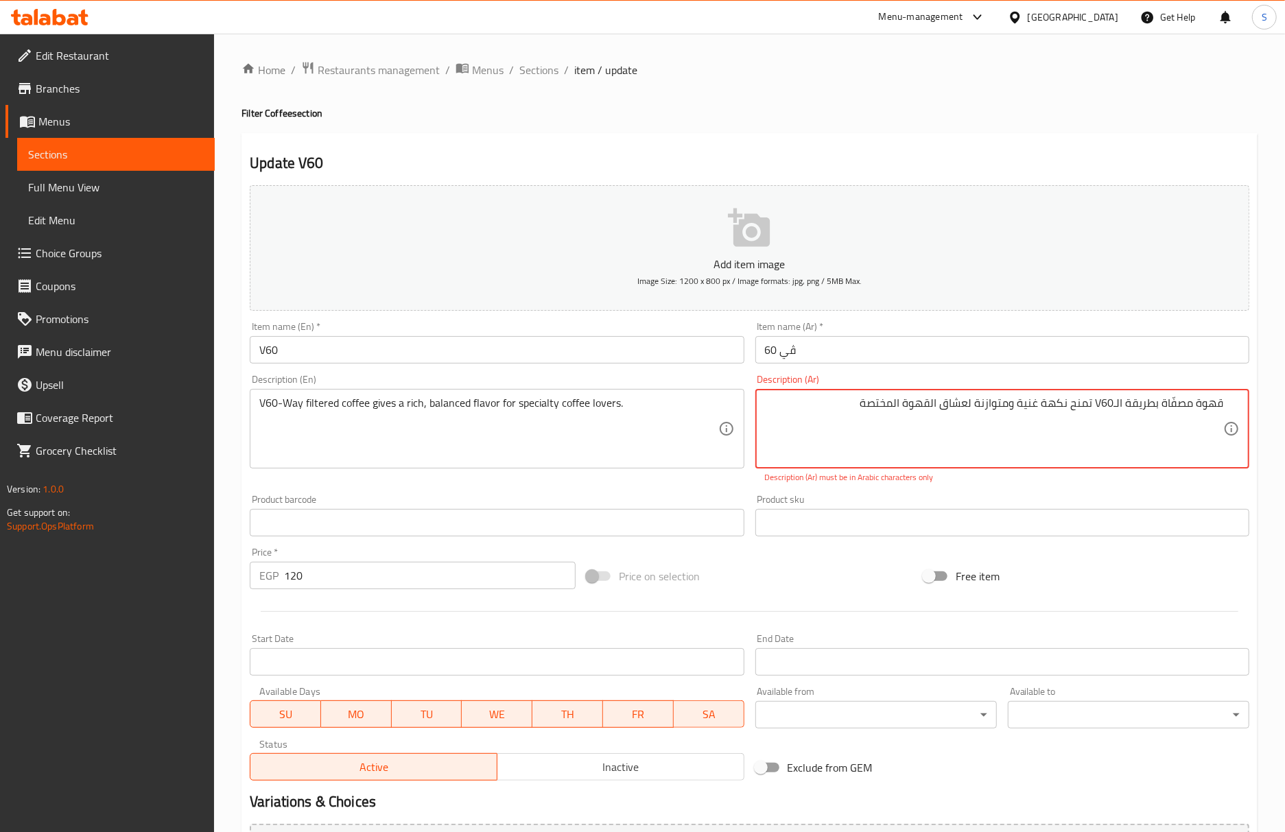
drag, startPoint x: 1114, startPoint y: 405, endPoint x: 1097, endPoint y: 406, distance: 16.5
click at [1097, 406] on textarea "قهوة مصفّاة بطريقة الـV60 تمنح نكهة غنية ومتوازنة لعشاق القهوة المختصة" at bounding box center [994, 428] width 458 height 65
click at [1095, 403] on textarea "قهوة مصفّاة بطريقة الـV60 تمنح نكهة غنية ومتوازنة لعشاق القهوة المختصة" at bounding box center [994, 428] width 458 height 65
click at [1106, 405] on textarea "قهوة مصفّاة بطريقة الـV60 تمنح نكهة غنية ومتوازنة لعشاق القهوة المختصة" at bounding box center [994, 428] width 458 height 65
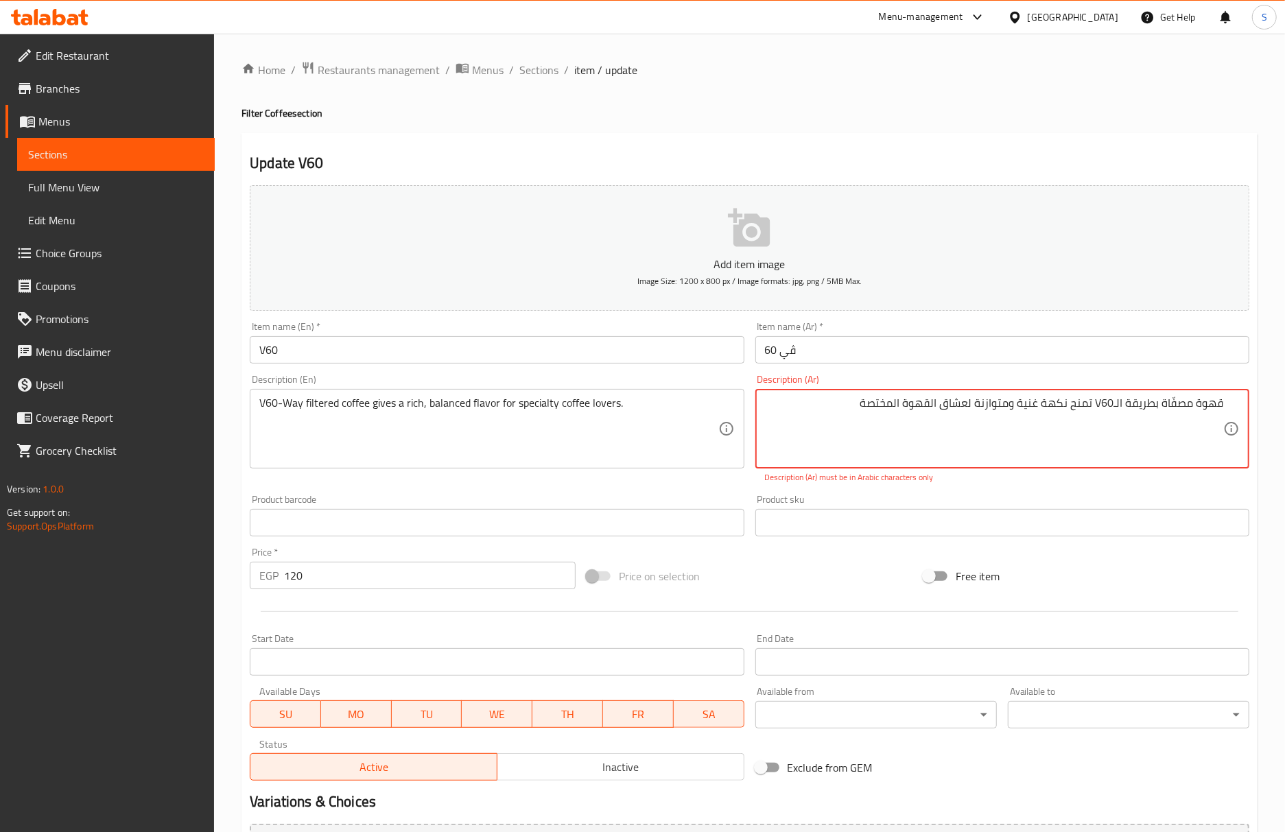
click at [1106, 405] on textarea "قهوة مصفّاة بطريقة الـV60 تمنح نكهة غنية ومتوازنة لعشاق القهوة المختصة" at bounding box center [994, 428] width 458 height 65
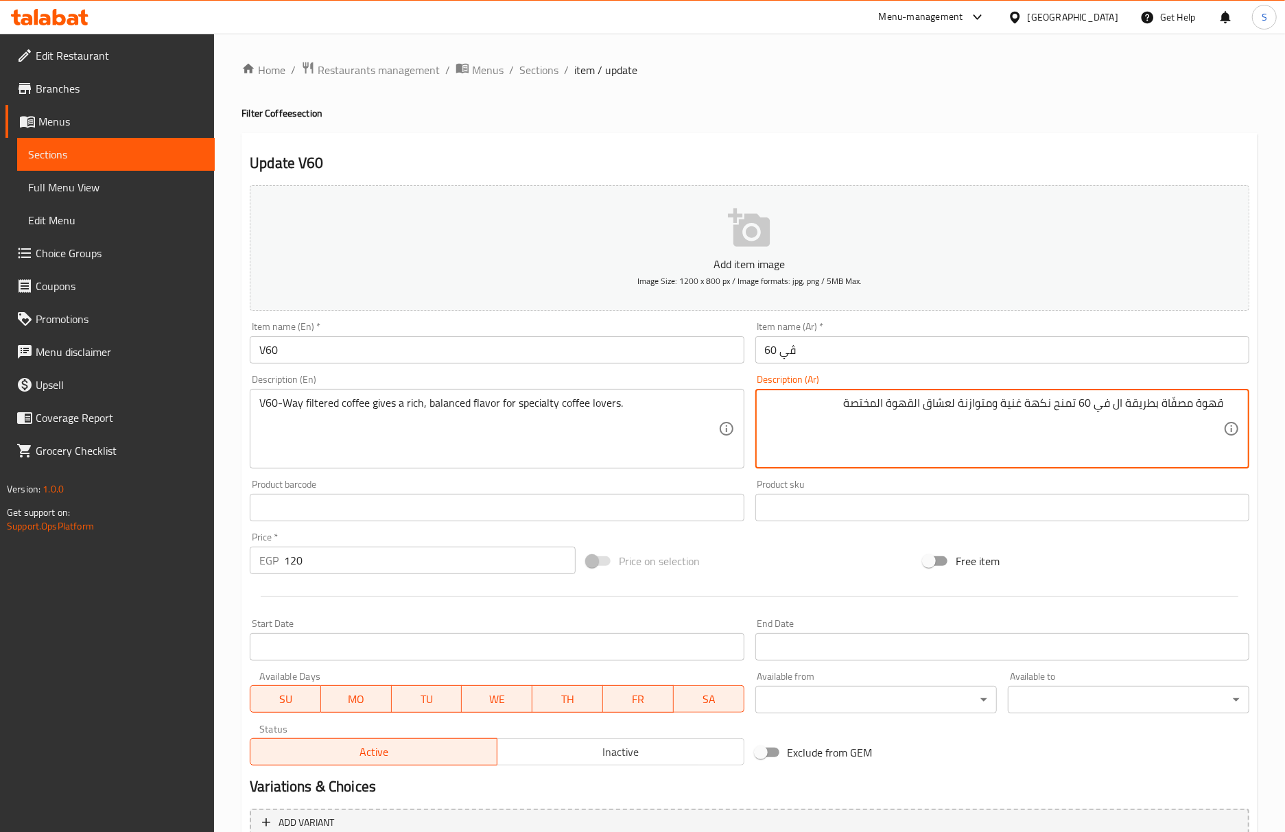
type textarea "قهوة مصفّاة بطريقة ال في 60 تمنح نكهة غنية ومتوازنة لعشاق القهوة المختصة"
click at [631, 351] on input "V60" at bounding box center [497, 349] width 494 height 27
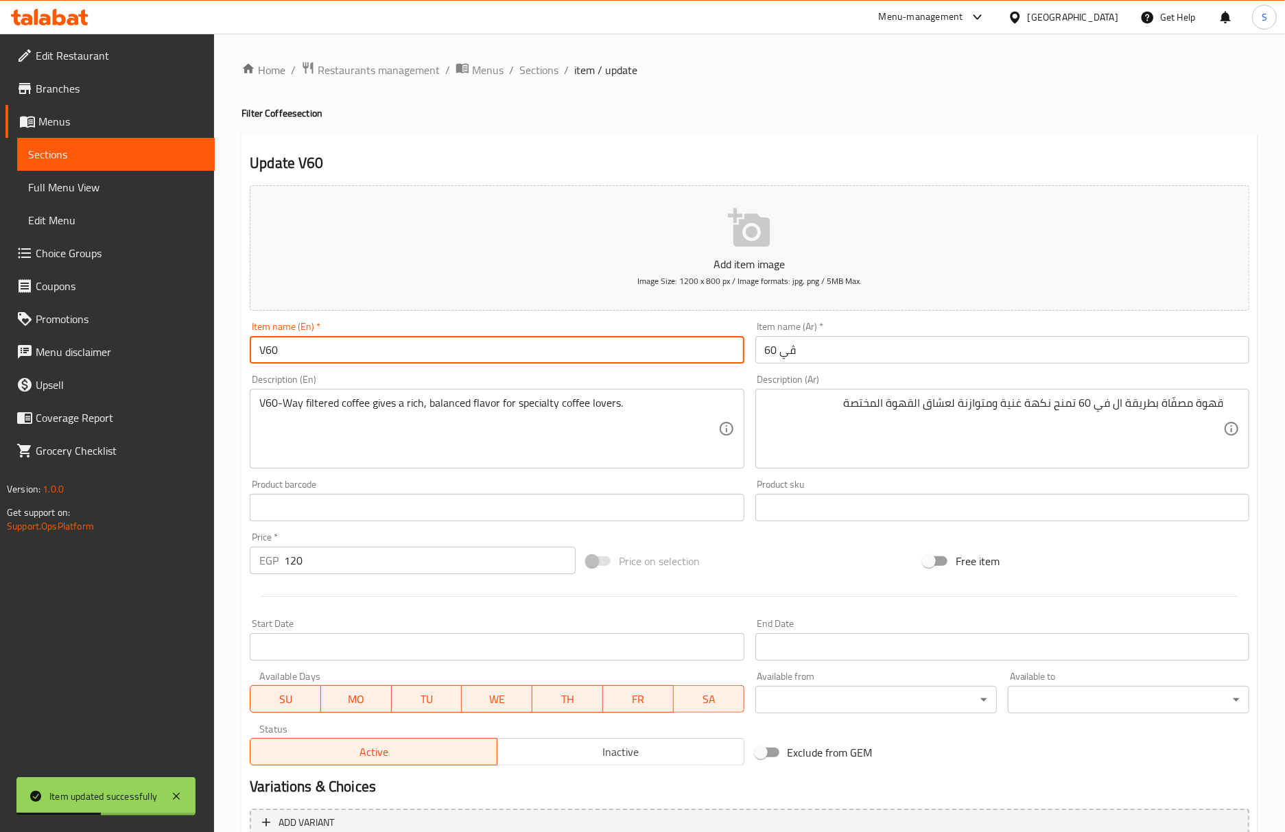
click at [671, 169] on h2 "Update V60" at bounding box center [749, 163] width 999 height 21
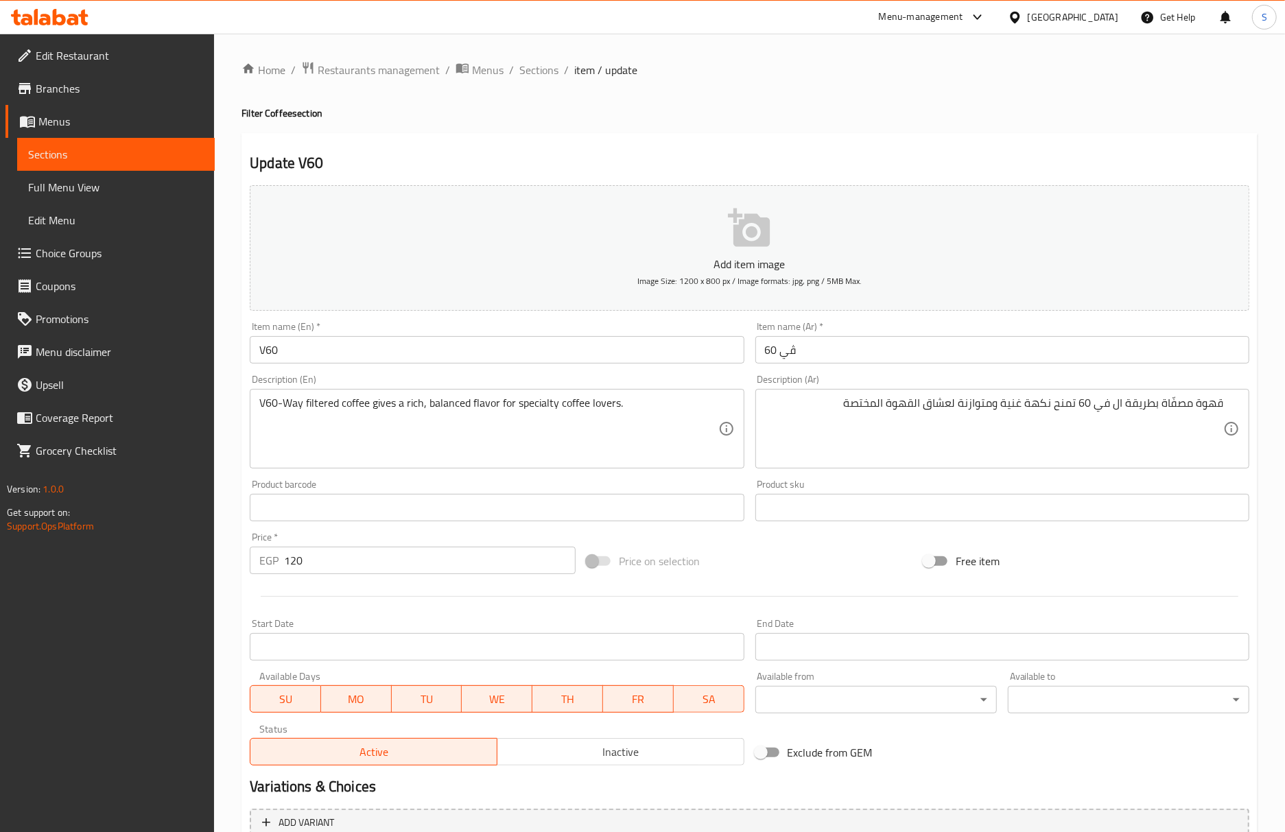
click at [396, 352] on input "V60" at bounding box center [497, 349] width 494 height 27
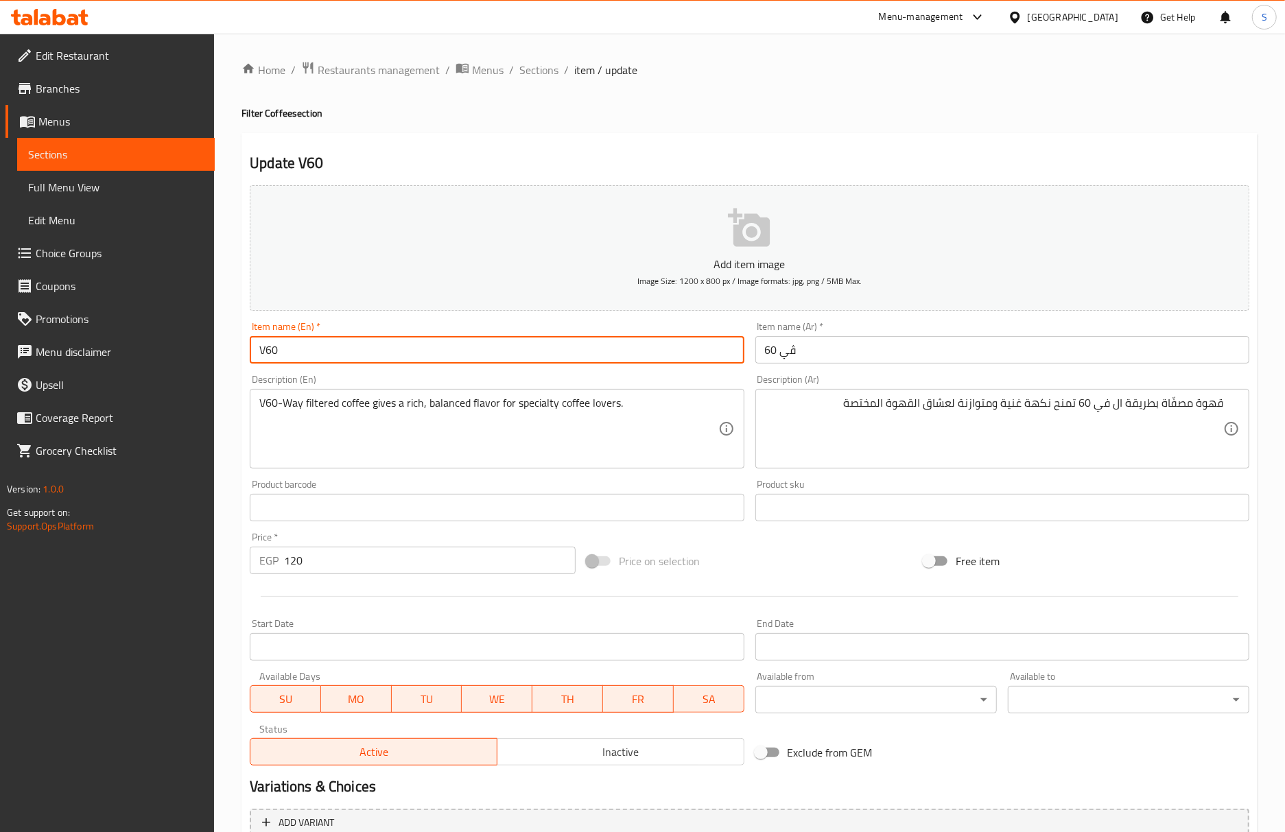
click at [546, 69] on span "Sections" at bounding box center [538, 70] width 39 height 16
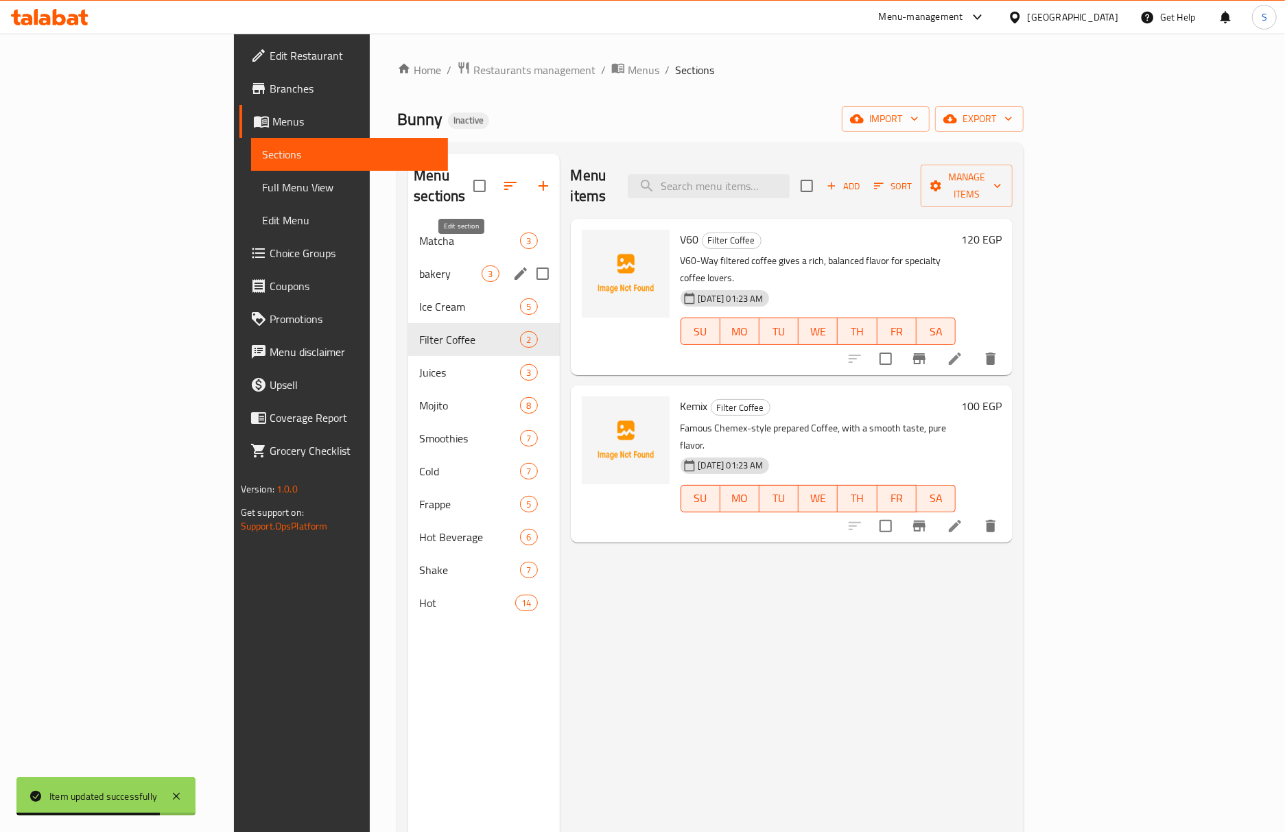
click at [514, 268] on icon "edit" at bounding box center [520, 274] width 12 height 12
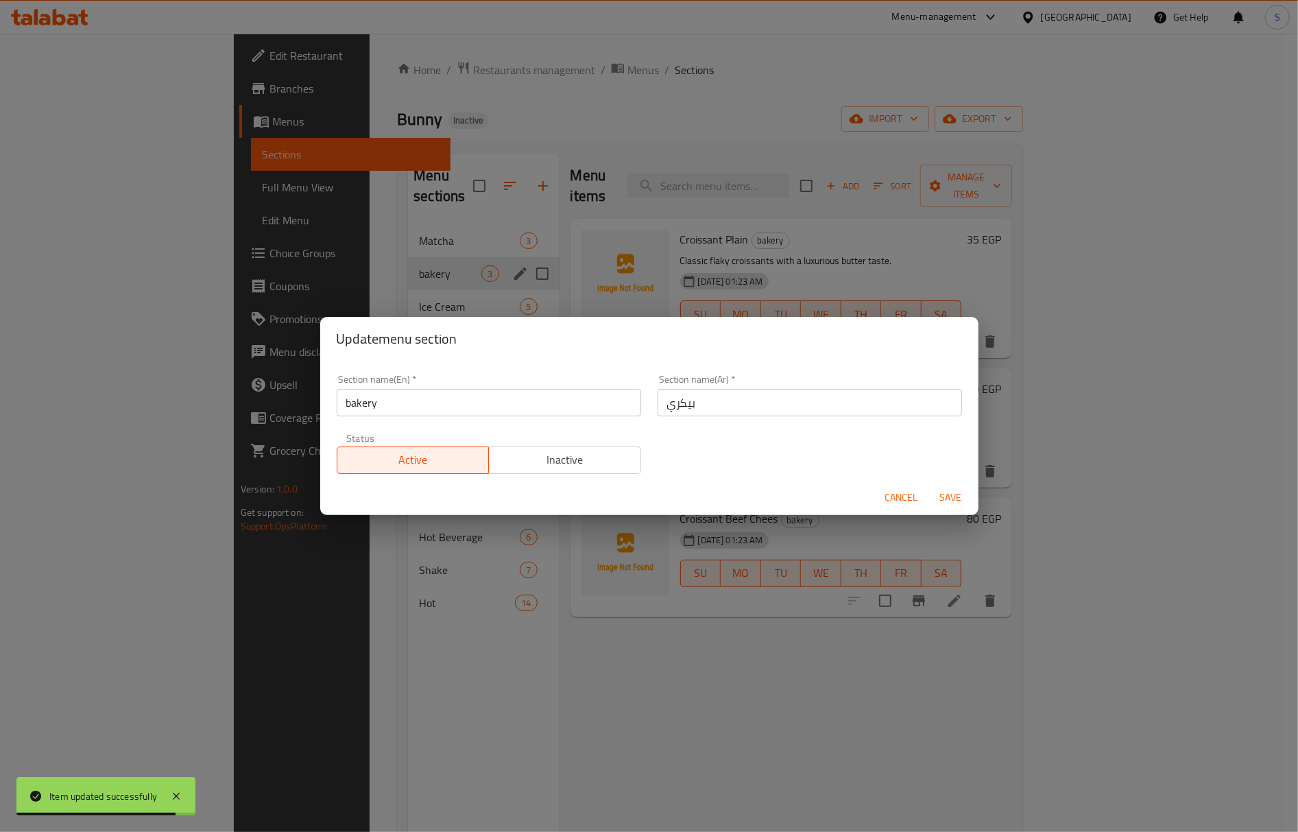
click at [461, 412] on input "bakery" at bounding box center [489, 402] width 305 height 27
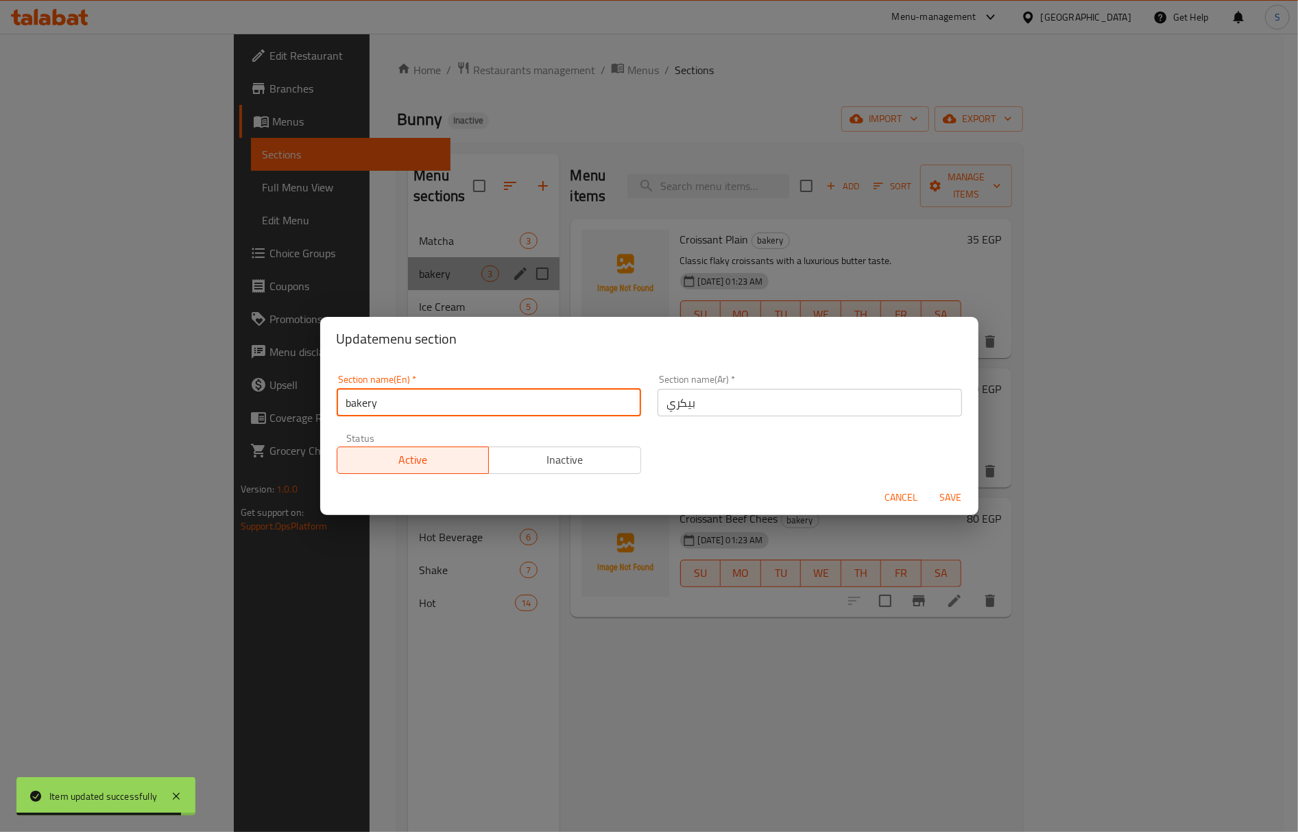
click at [461, 412] on input "bakery" at bounding box center [489, 402] width 305 height 27
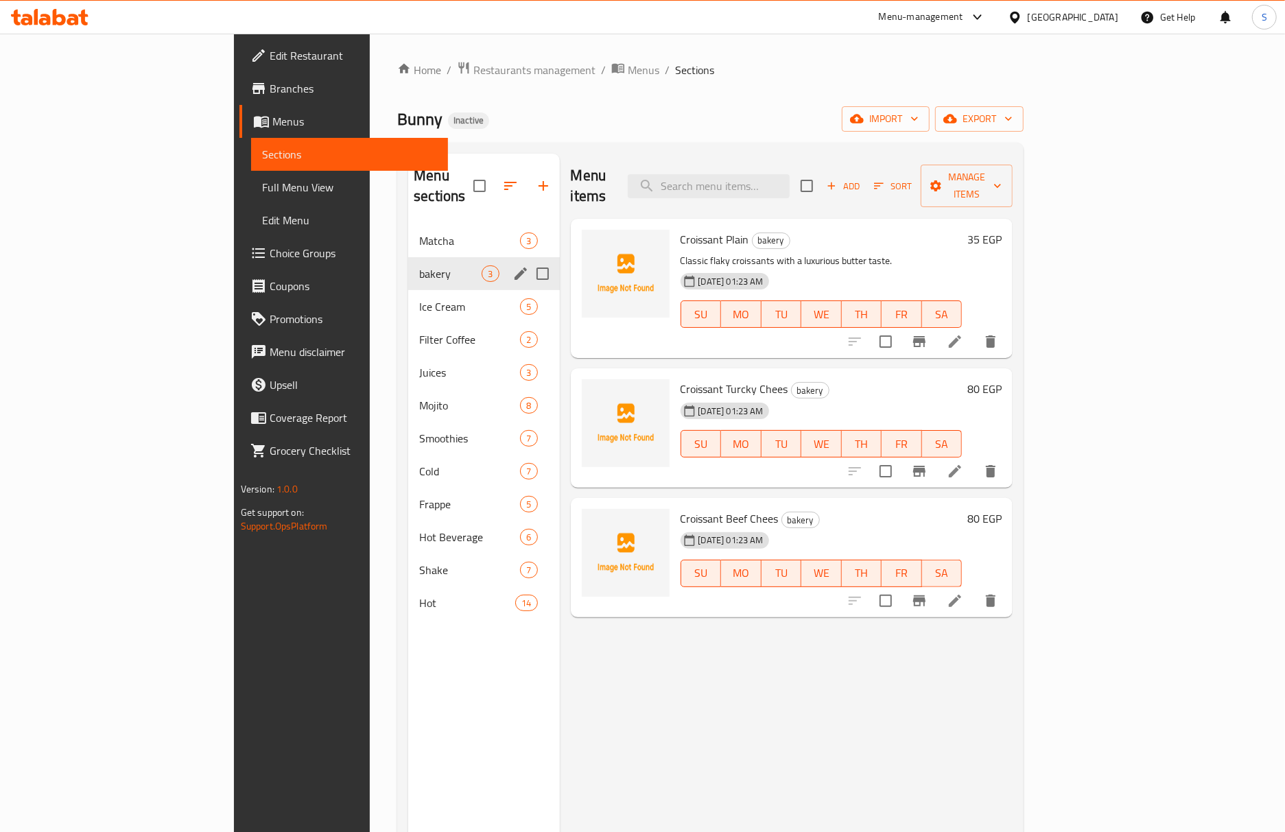
click at [514, 268] on icon "edit" at bounding box center [520, 274] width 12 height 12
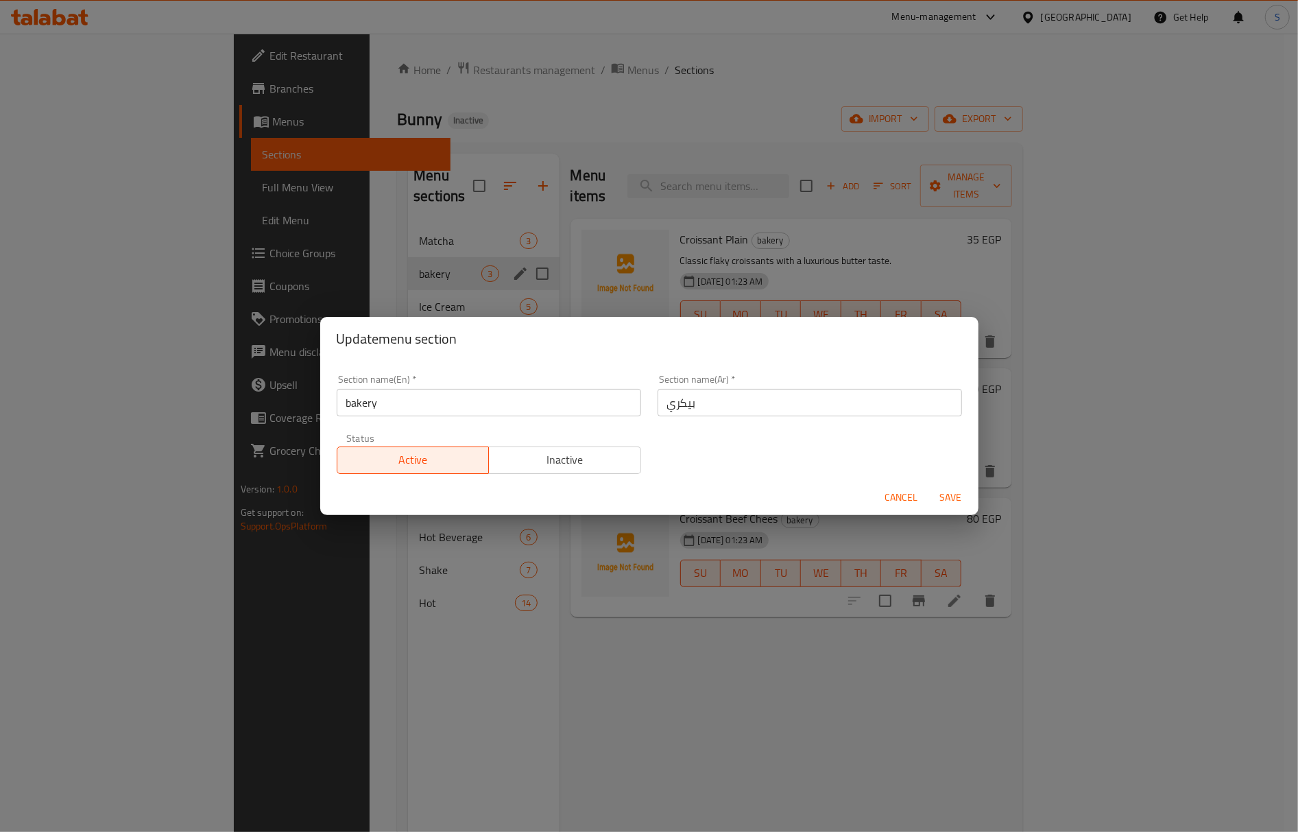
click at [720, 410] on input "بيكري" at bounding box center [810, 402] width 305 height 27
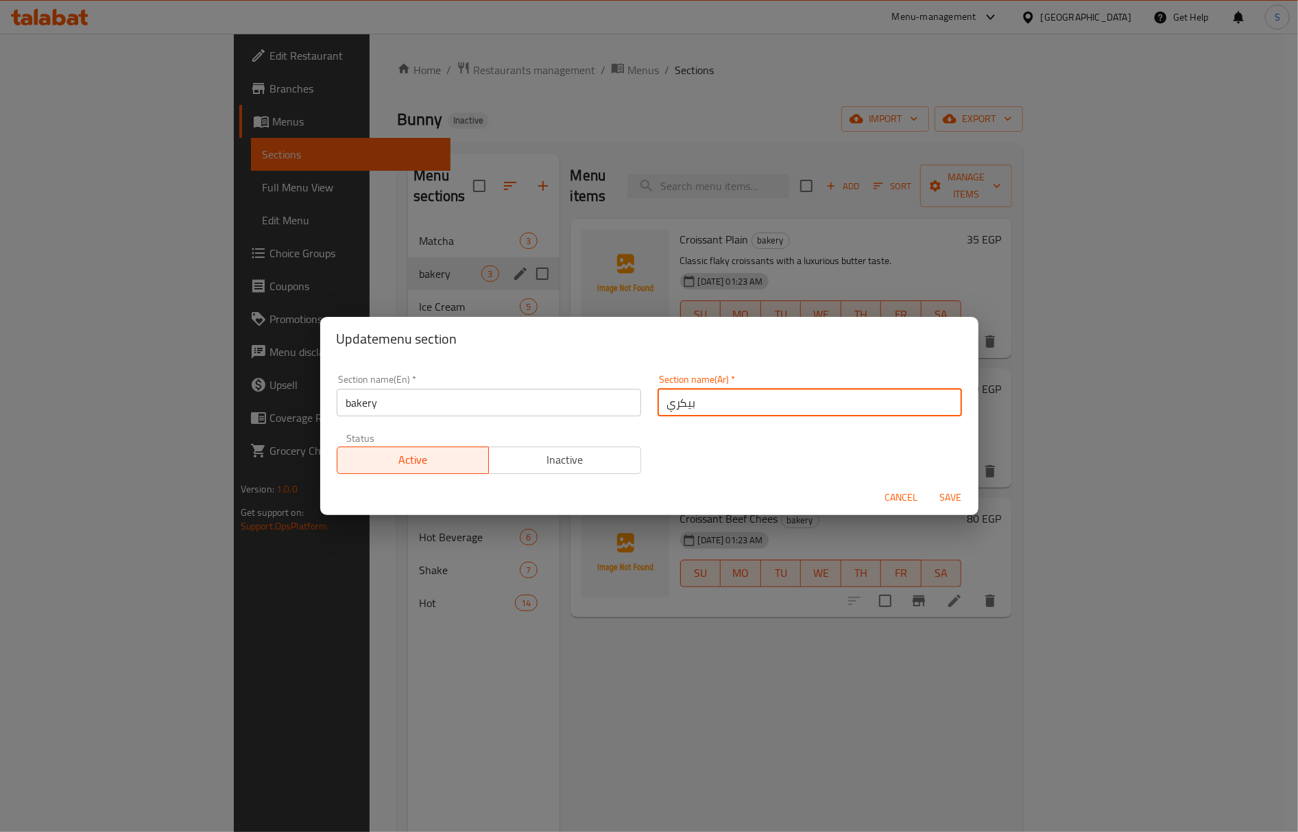
click at [720, 410] on input "بيكري" at bounding box center [810, 402] width 305 height 27
type input "المخبوزات"
click at [929, 485] on button "Save" at bounding box center [951, 497] width 44 height 25
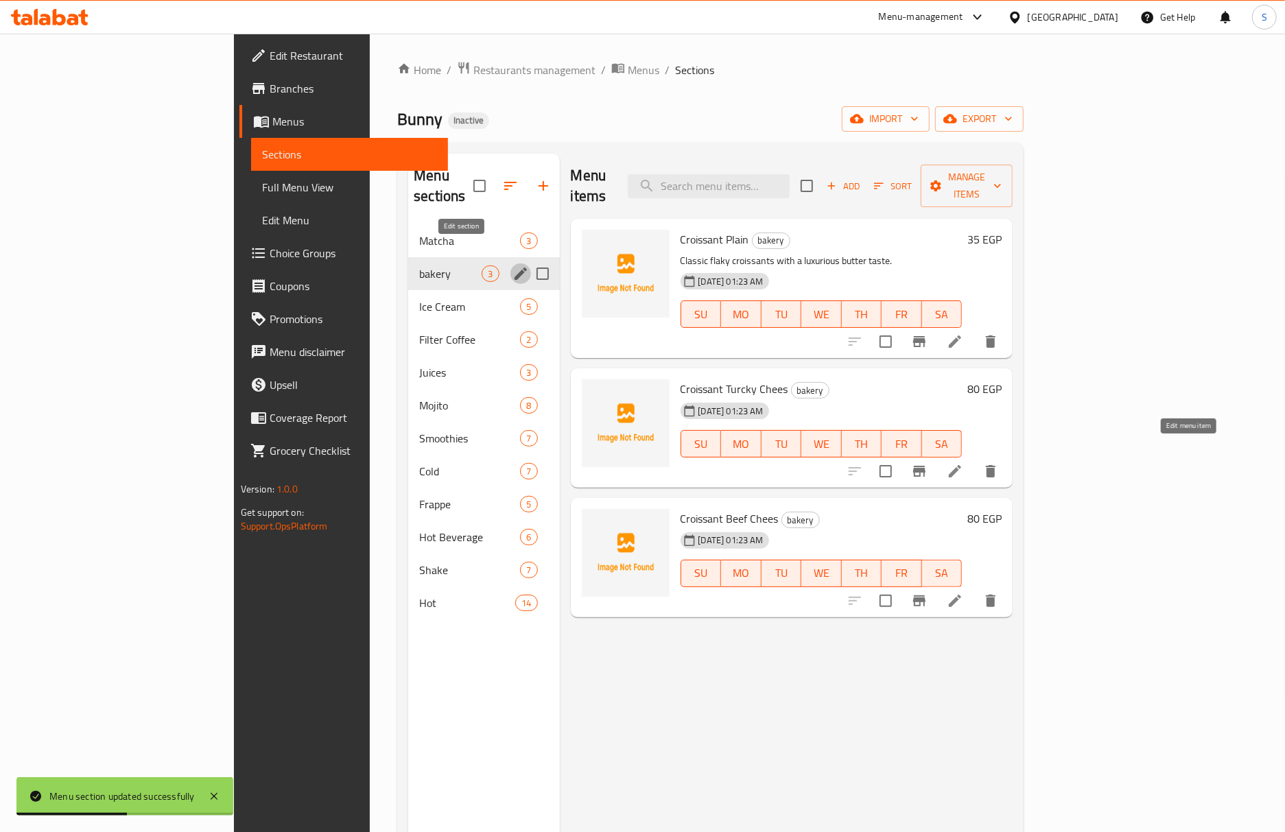
click at [961, 465] on icon at bounding box center [955, 471] width 12 height 12
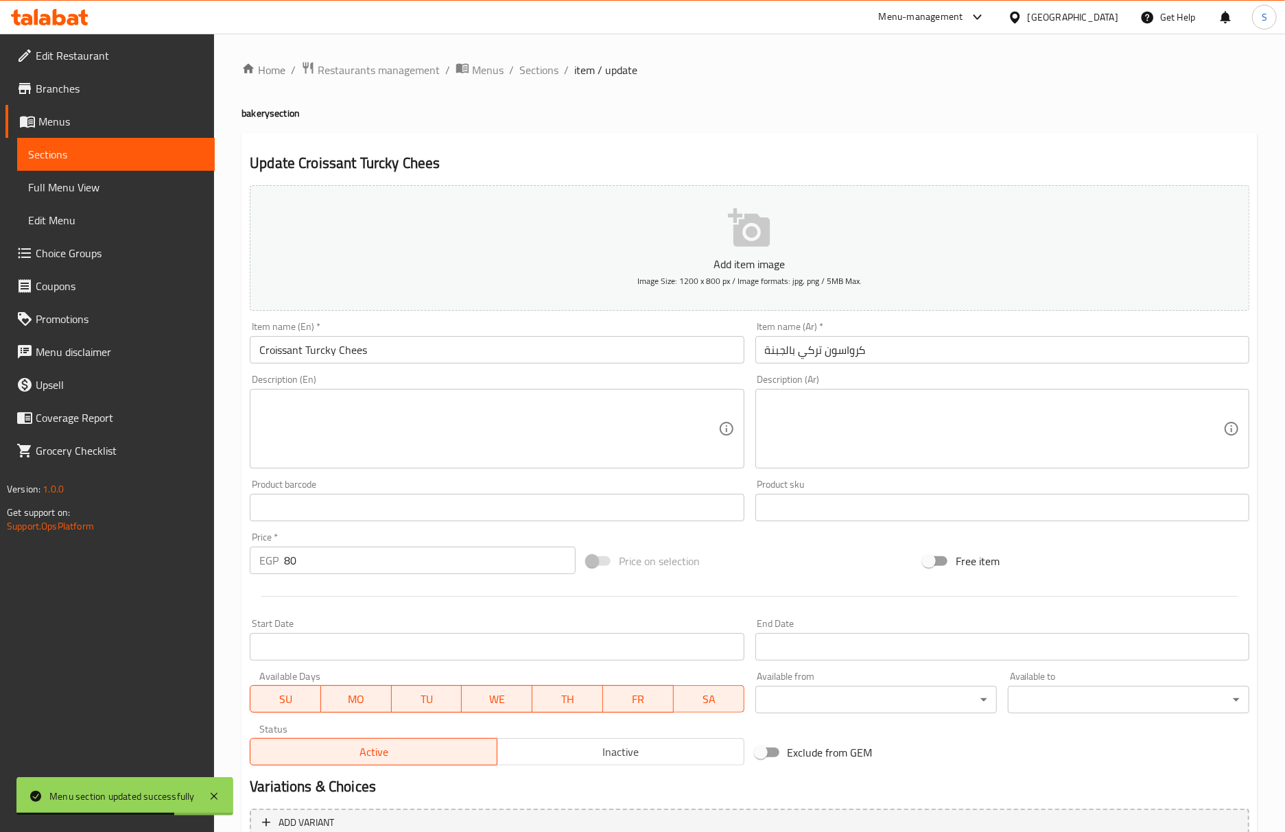
click at [428, 362] on input "Croissant Turcky Chees" at bounding box center [497, 349] width 494 height 27
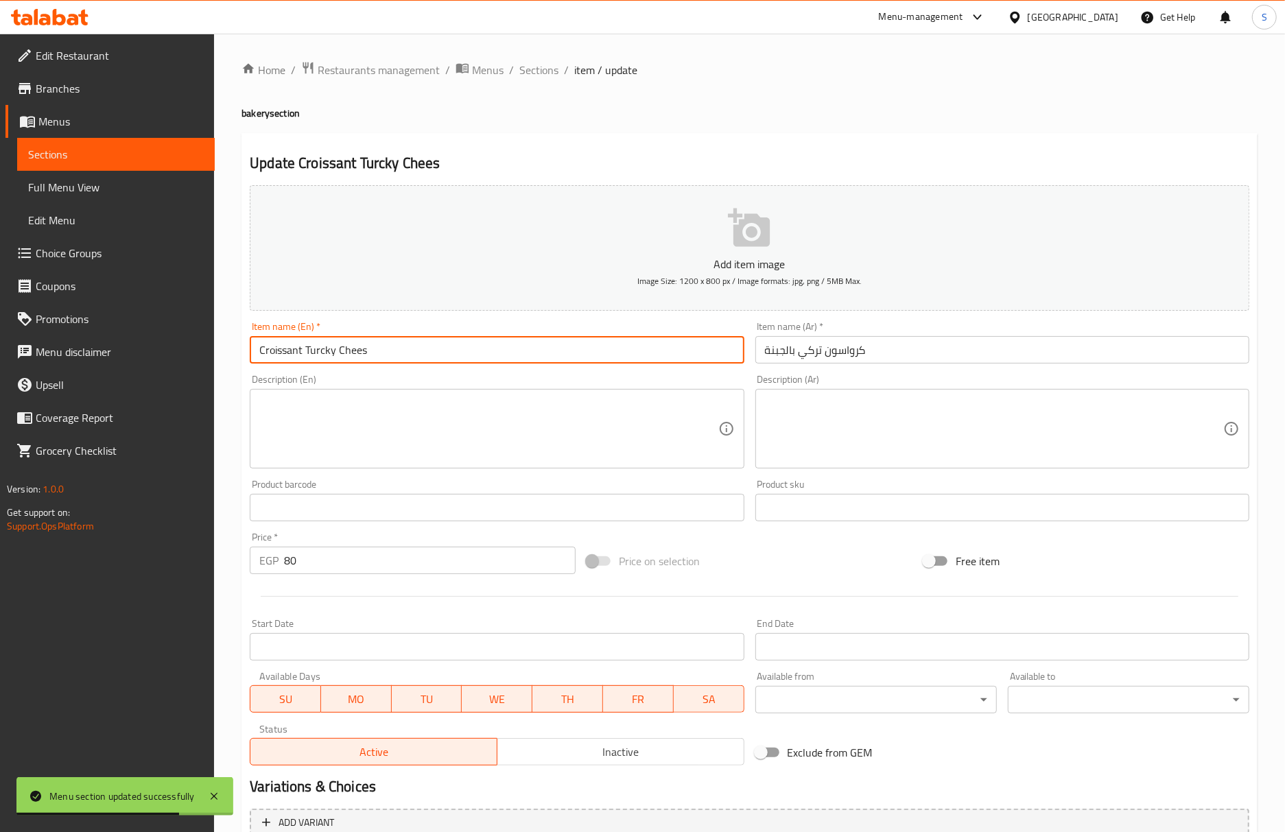
click at [428, 362] on input "Croissant Turcky Chees" at bounding box center [497, 349] width 494 height 27
drag, startPoint x: 303, startPoint y: 360, endPoint x: 425, endPoint y: 372, distance: 122.6
click at [425, 372] on div "Add item image Image Size: 1200 x 800 px / Image formats: jpg, png / 5MB Max. I…" at bounding box center [749, 475] width 1010 height 591
paste input "turkey cheese"
type input "Croissant turkey cheese"
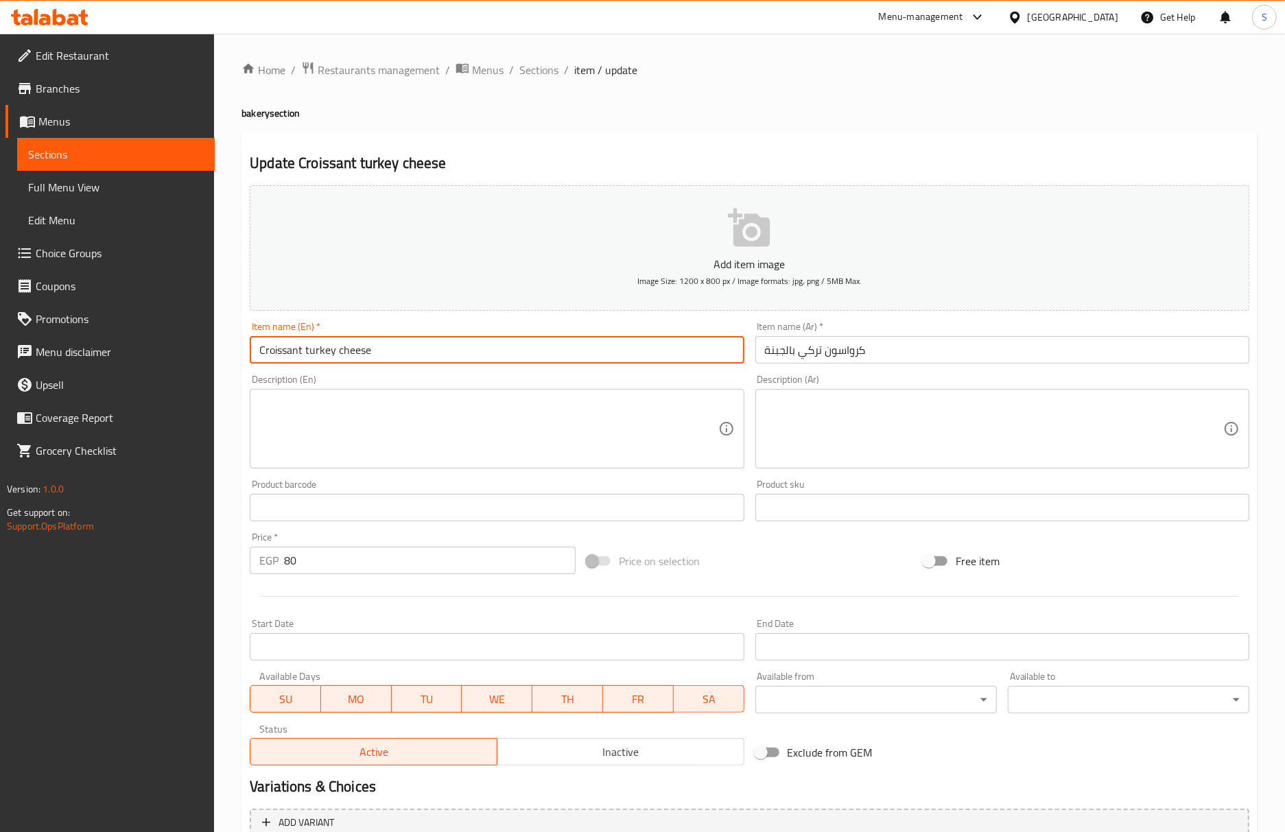
click at [549, 67] on span "Sections" at bounding box center [538, 70] width 39 height 16
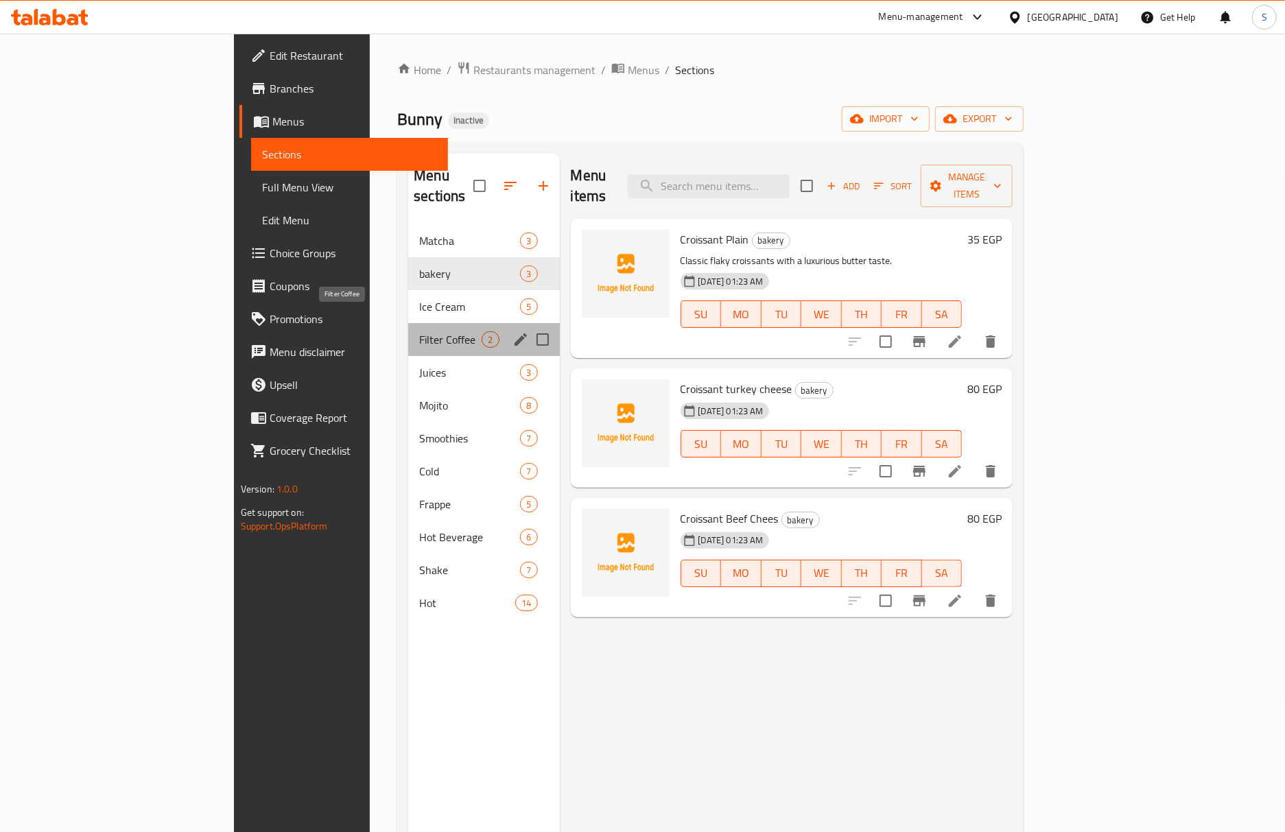
click at [419, 331] on span "Filter Coffee" at bounding box center [450, 339] width 62 height 16
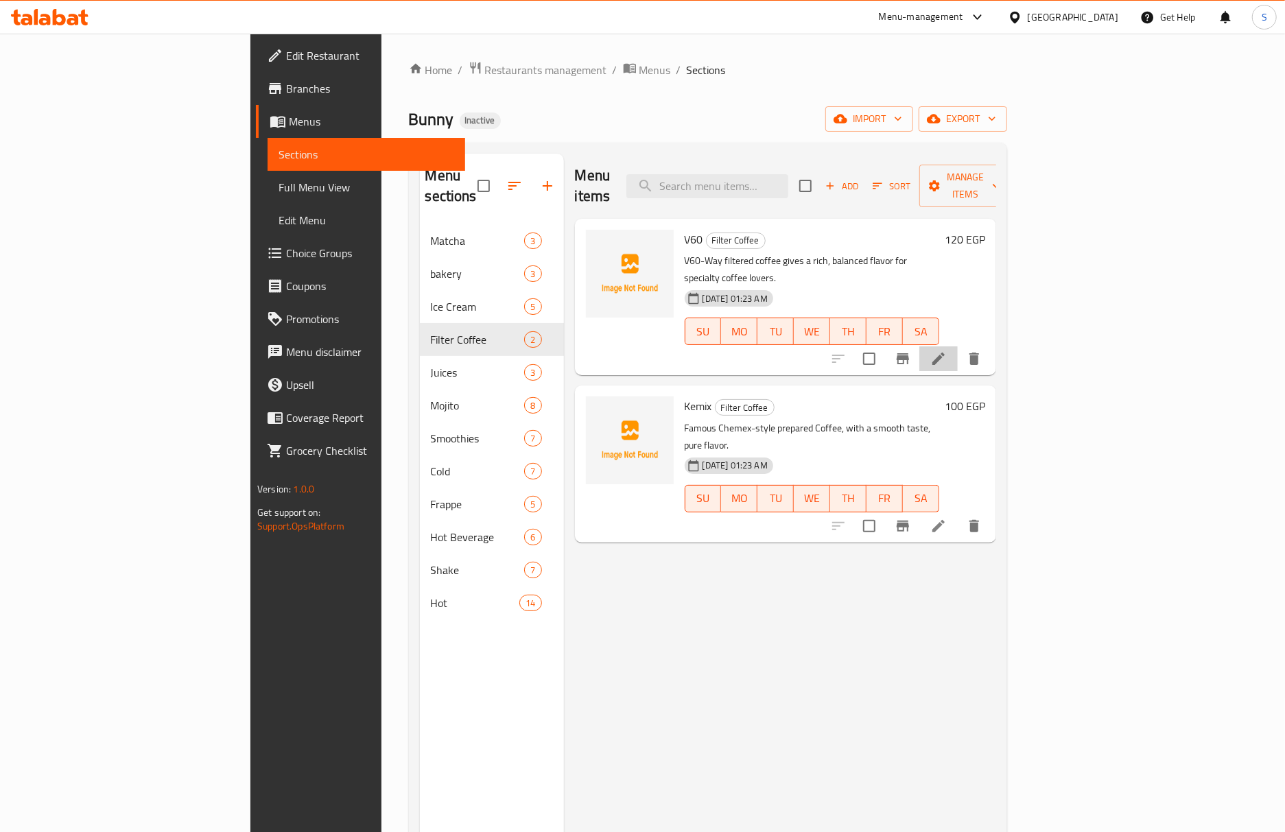
click at [958, 346] on li at bounding box center [938, 358] width 38 height 25
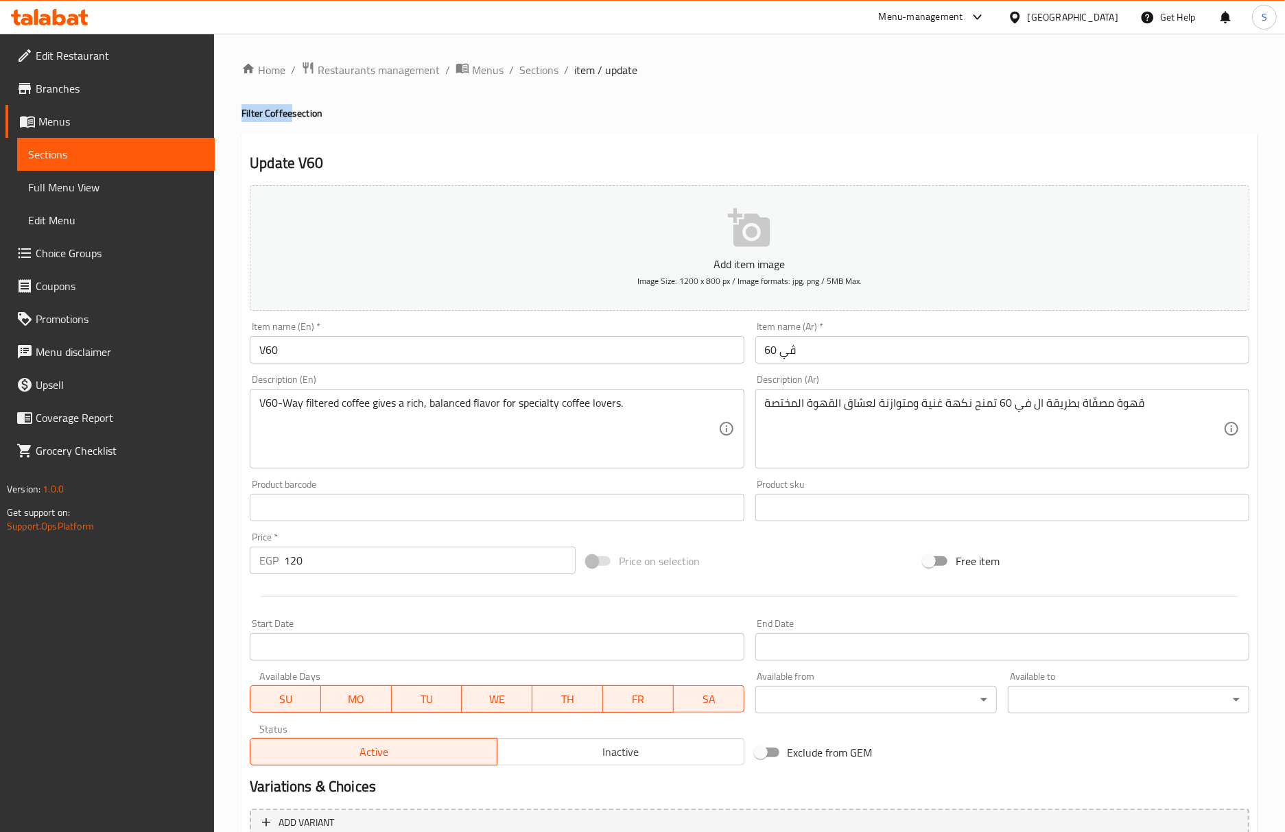
drag, startPoint x: 292, startPoint y: 118, endPoint x: 234, endPoint y: 115, distance: 58.4
click at [234, 115] on div "Home / Restaurants management / Menus / Sections / item / update Filter Coffee …" at bounding box center [749, 502] width 1071 height 936
copy h4 "Filter Coffee"
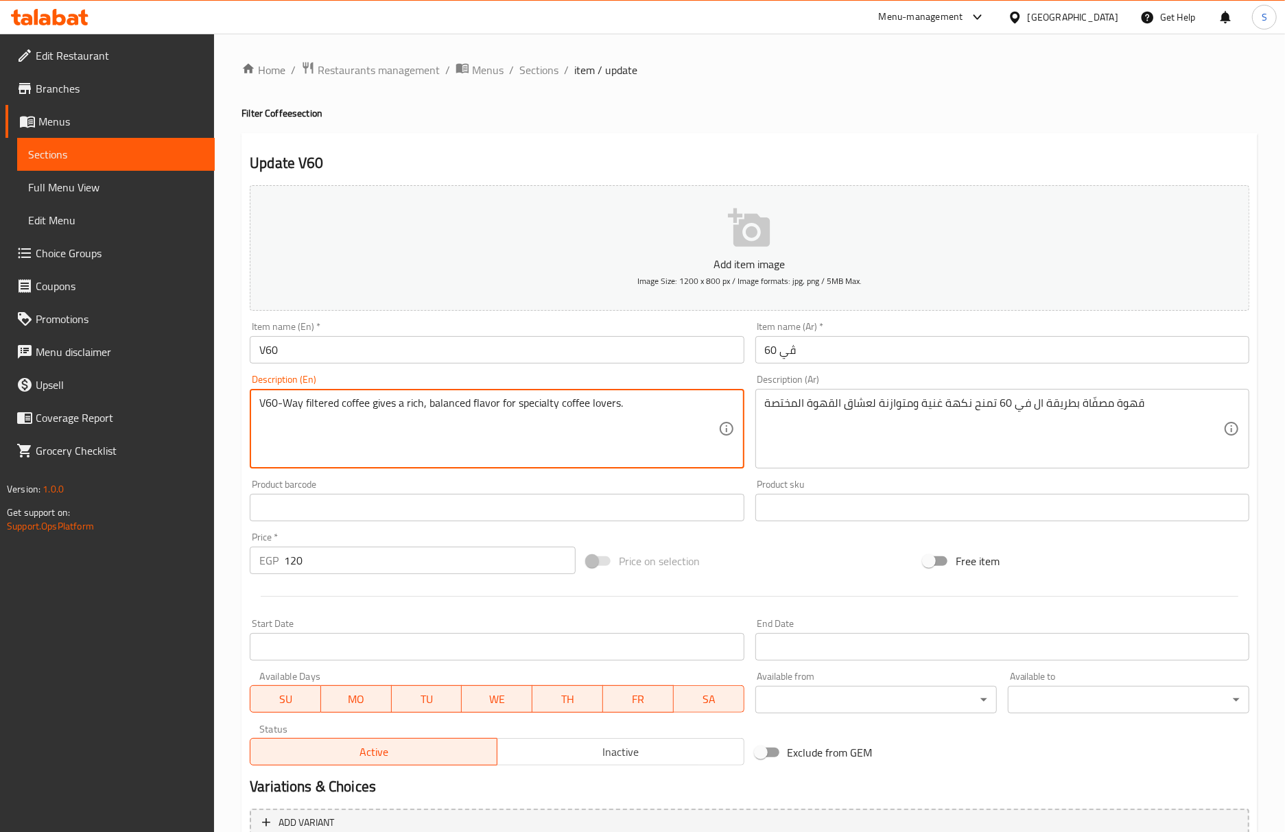
click at [396, 399] on textarea "V60-Way filtered coffee gives a rich, balanced flavor for specialty coffee love…" at bounding box center [488, 428] width 458 height 65
paste textarea "coffee, Ground coffee, Hot water"
type textarea "V60 coffee, Ground coffee, Hot water"
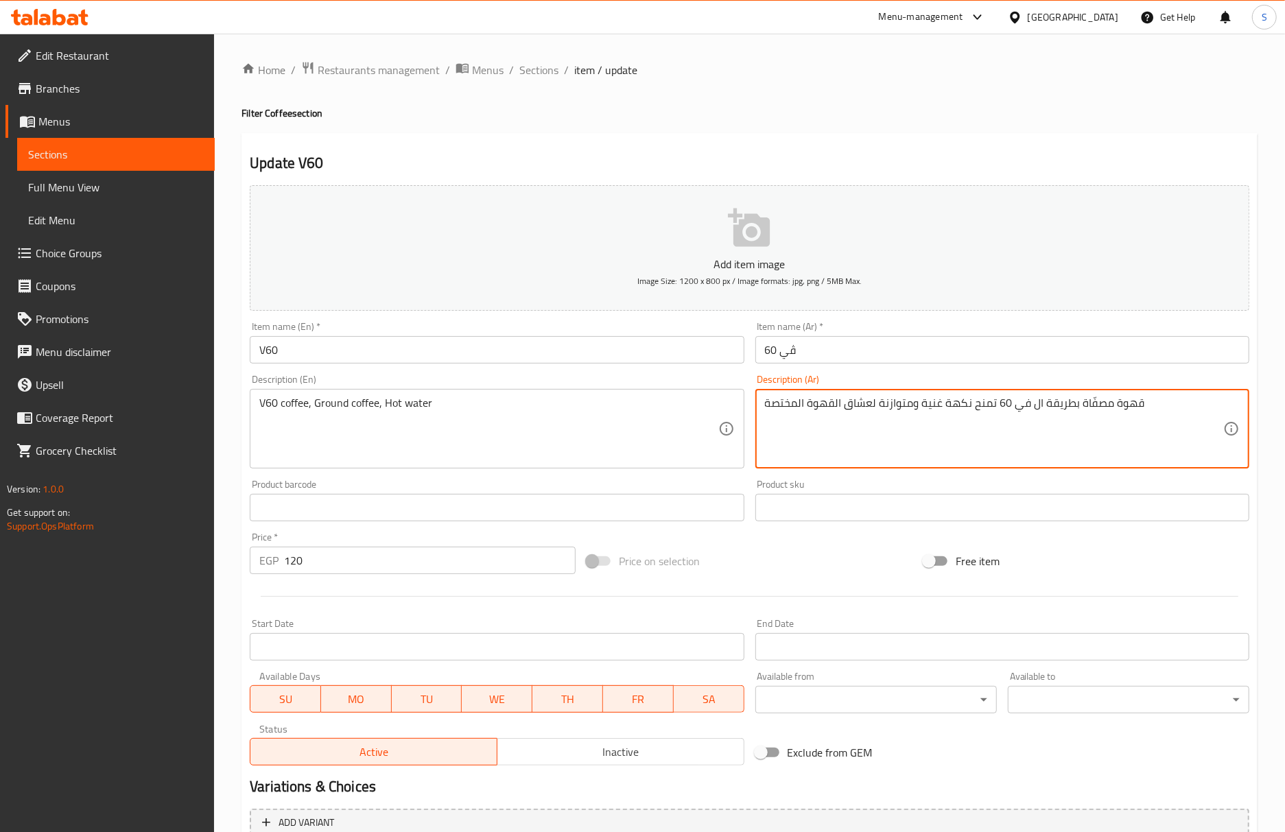
click at [1041, 410] on textarea "قهوة مصفّاة بطريقة ال في 60 تمنح نكهة غنية ومتوازنة لعشاق القهوة المختصة" at bounding box center [994, 428] width 458 height 65
paste textarea "V60، قهوة مطحونة، ماء ساخن"
click at [893, 414] on textarea "قهوة V60، قهوة مطحونة، ماء ساخن" at bounding box center [994, 428] width 458 height 65
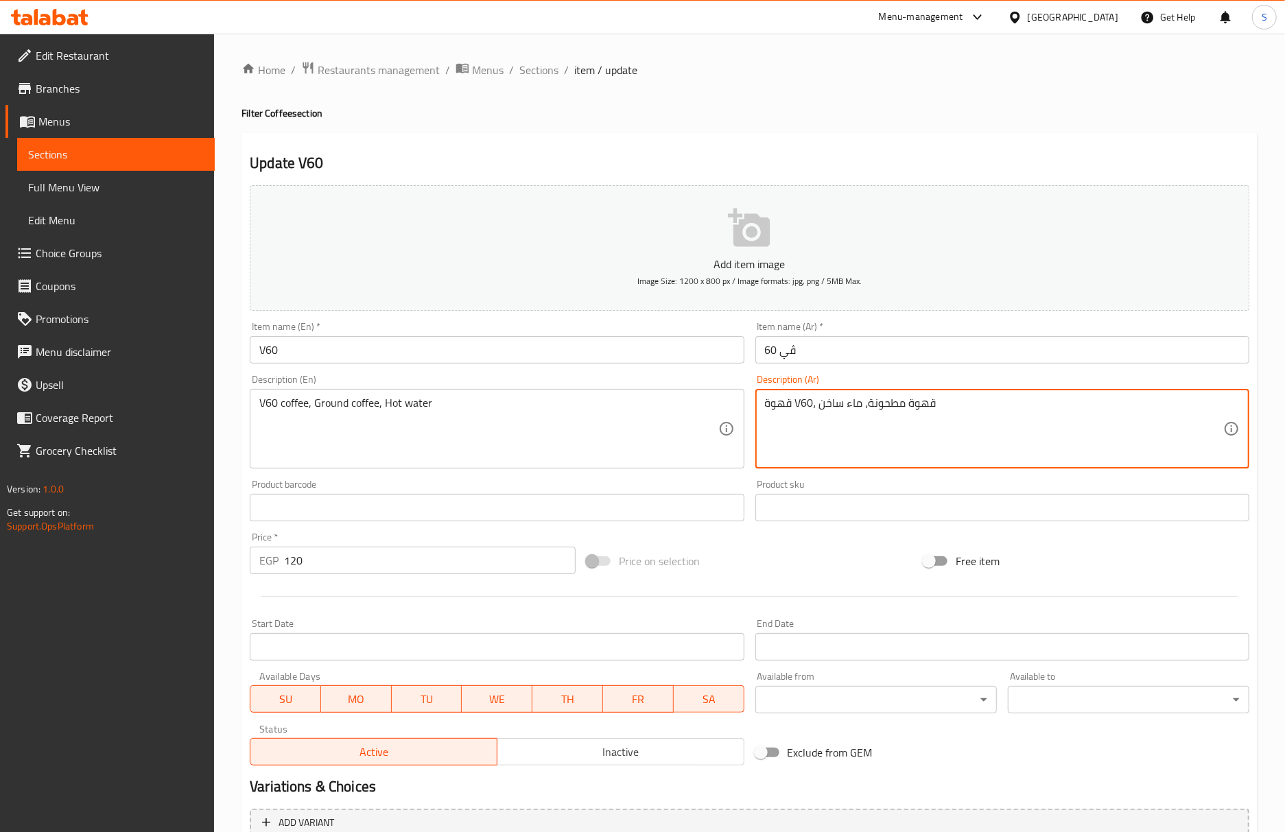
click at [893, 414] on textarea "قهوة V60، قهوة مطحونة، ماء ساخن" at bounding box center [994, 428] width 458 height 65
click at [1049, 394] on div "قهوة V60، قهوة مطحونة، ماء ساخن Description (Ar)" at bounding box center [1002, 429] width 494 height 80
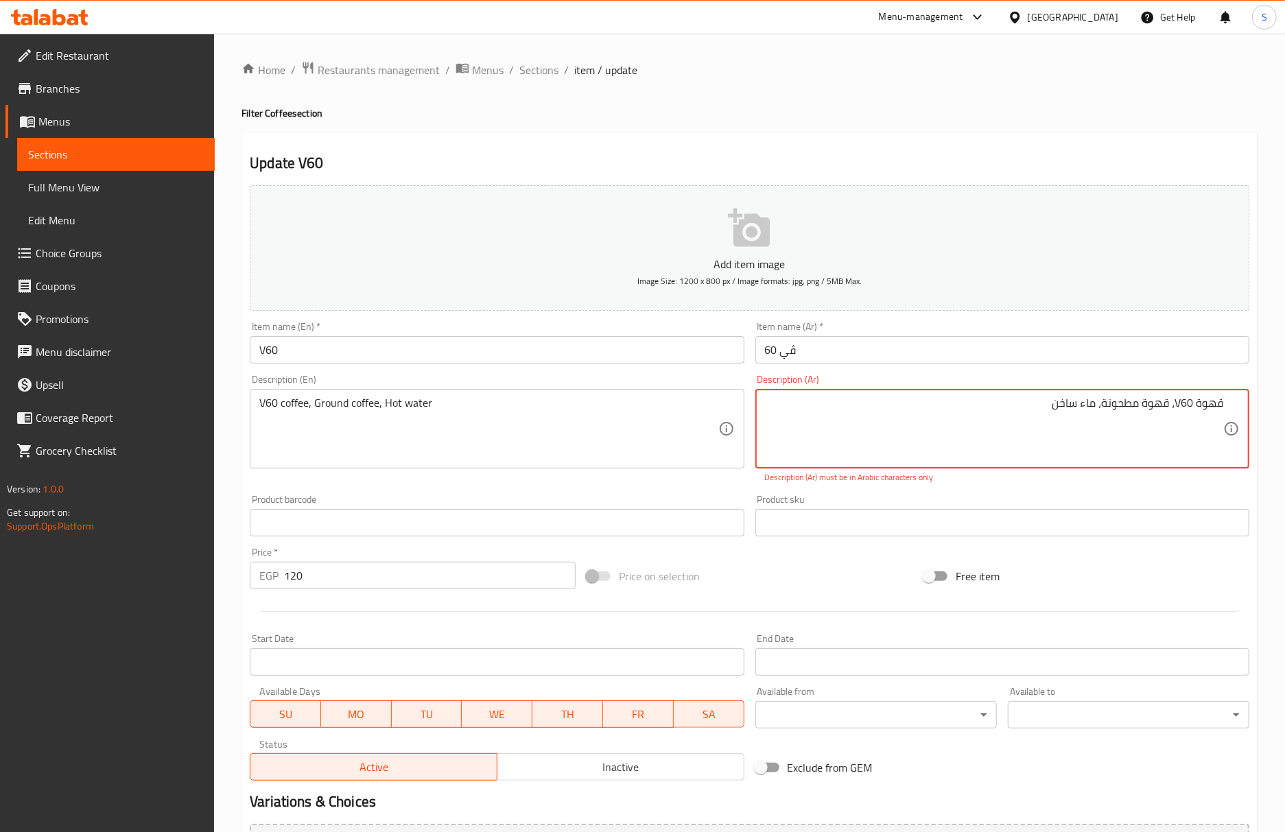
click at [1192, 393] on div "قهوة V60، قهوة مطحونة، ماء ساخن Description (Ar)" at bounding box center [1002, 429] width 494 height 80
click at [1187, 409] on textarea "قهوة V60، قهوة مطحونة، ماء ساخن" at bounding box center [994, 428] width 458 height 65
type textarea "قهوة في 60، قهوة مطحونة، ماء ساخن"
click at [556, 351] on input "V60" at bounding box center [497, 349] width 494 height 27
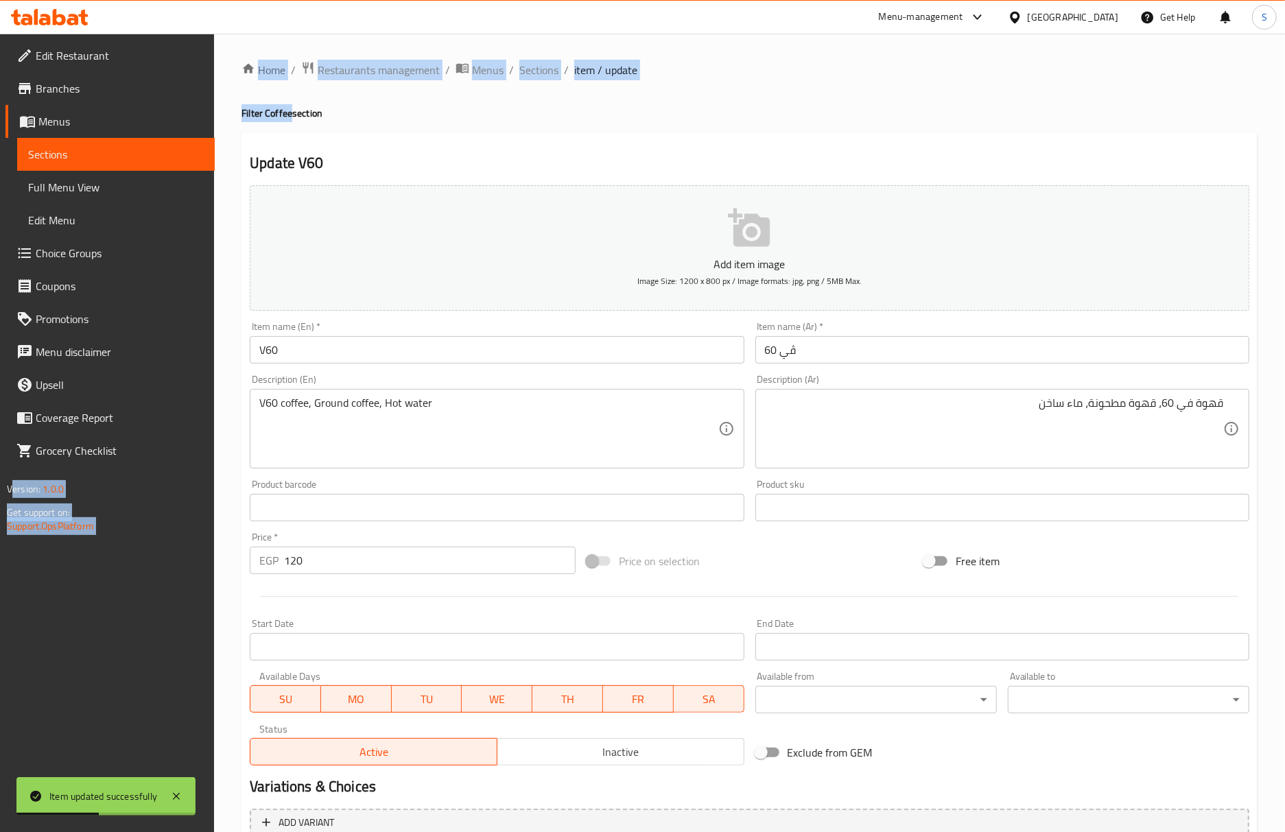
drag, startPoint x: 291, startPoint y: 118, endPoint x: 210, endPoint y: 118, distance: 80.9
click at [210, 118] on div "Edit Restaurant Branches Menus Sections Full Menu View Edit Menu Choice Groups …" at bounding box center [642, 502] width 1285 height 936
copy div "Version: 1.0.0 Get support on: Support.OpsPlatform Home / Restaurants managemen…"
click at [306, 199] on button "Add item image Image Size: 1200 x 800 px / Image formats: jpg, png / 5MB Max." at bounding box center [749, 248] width 999 height 126
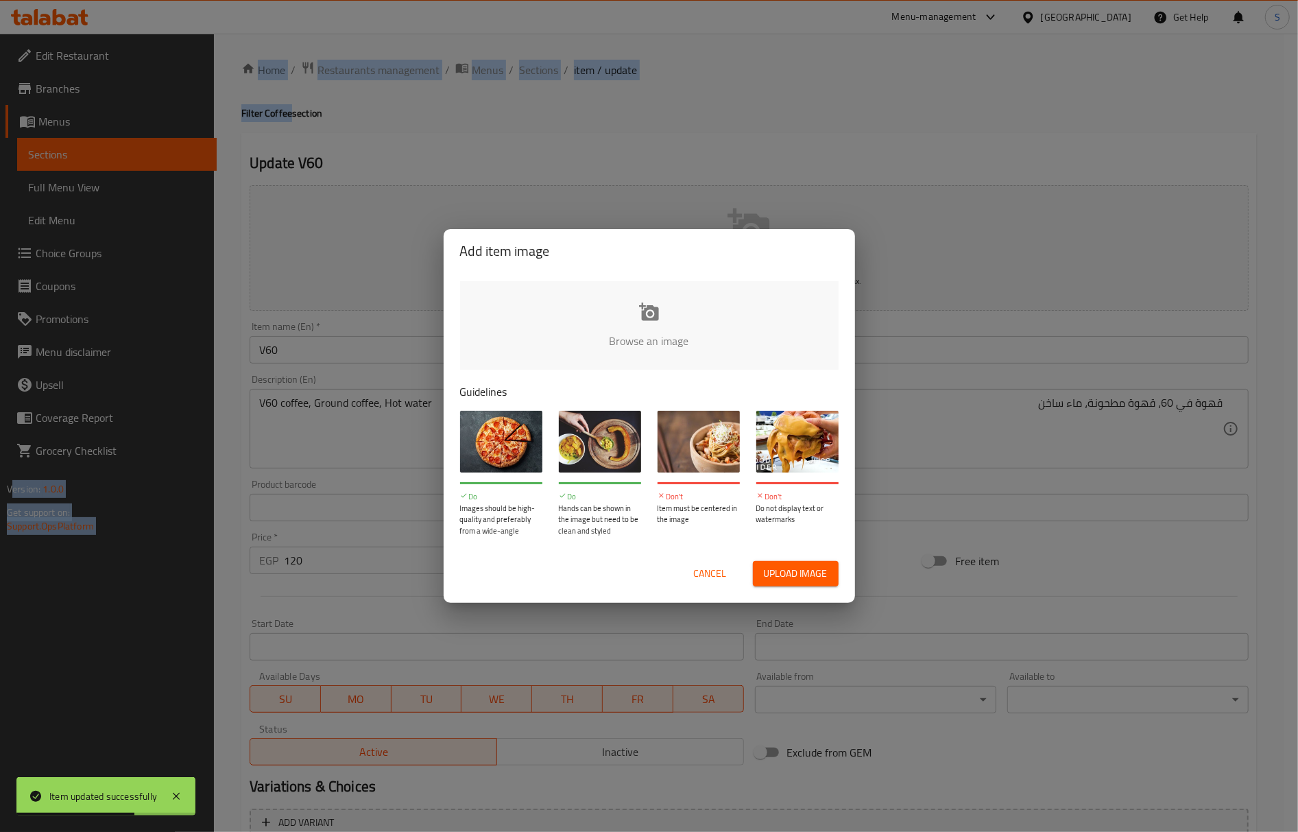
click at [715, 561] on button "Cancel" at bounding box center [711, 573] width 44 height 25
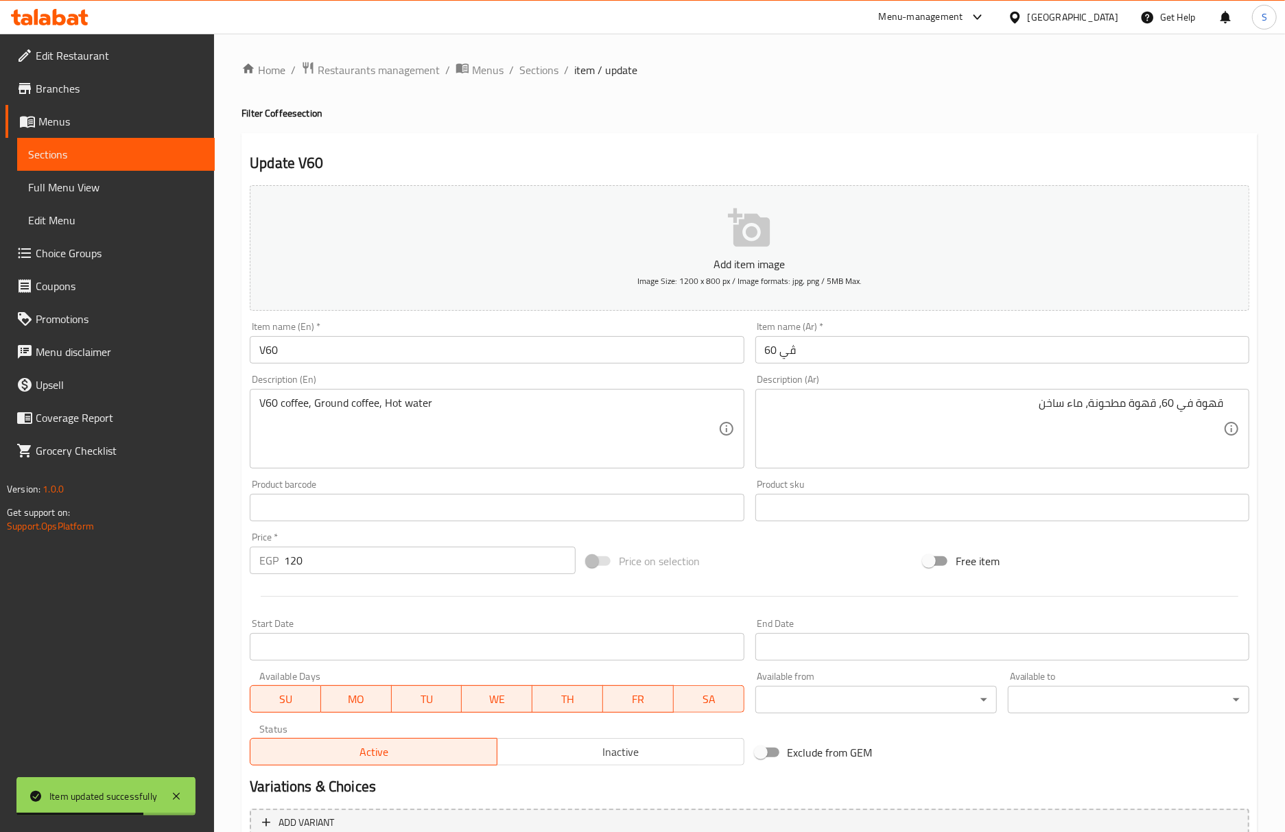
click at [365, 162] on h2 "Update V60" at bounding box center [749, 163] width 999 height 21
drag, startPoint x: 292, startPoint y: 108, endPoint x: 242, endPoint y: 97, distance: 51.3
click at [242, 97] on div "Home / Restaurants management / Menus / Sections / item / update Filter Coffee …" at bounding box center [749, 501] width 1016 height 881
copy h4 "Filter Coffee"
click at [346, 350] on input "V60" at bounding box center [497, 349] width 494 height 27
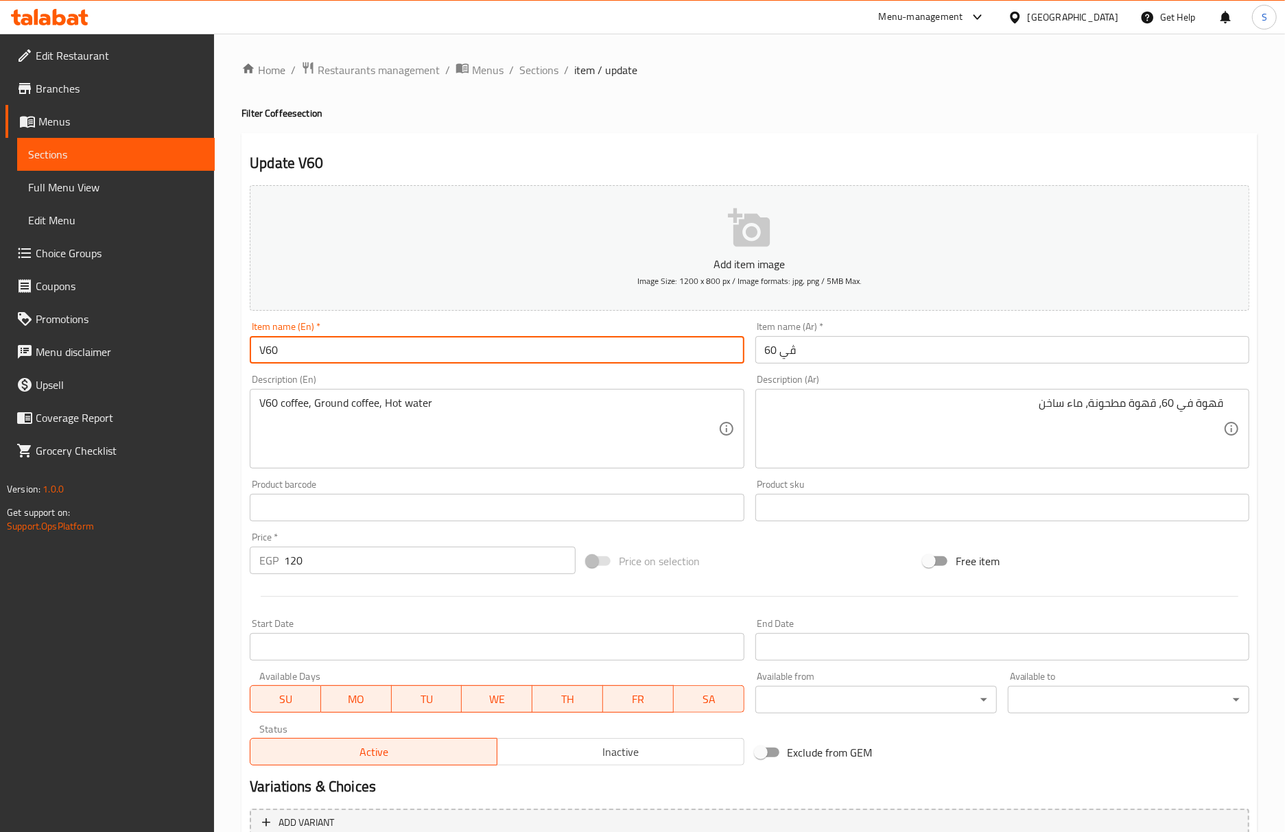
paste input "Filter Coffee"
type input "V60 Filter Coffee"
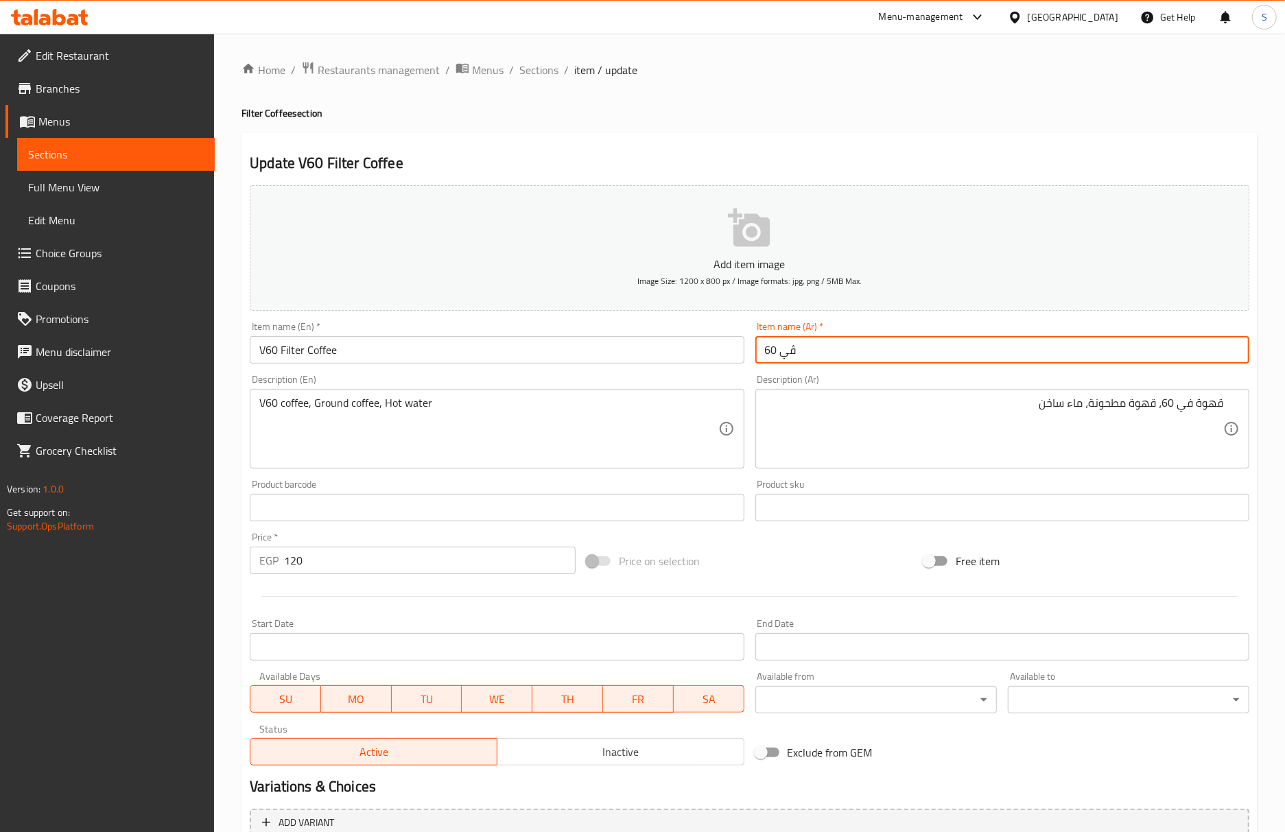
click at [760, 357] on input "ڤي 60" at bounding box center [1002, 349] width 494 height 27
paste input "القهوة المصفاة ‎"
click at [789, 360] on input "ڤي 60" at bounding box center [1002, 349] width 494 height 27
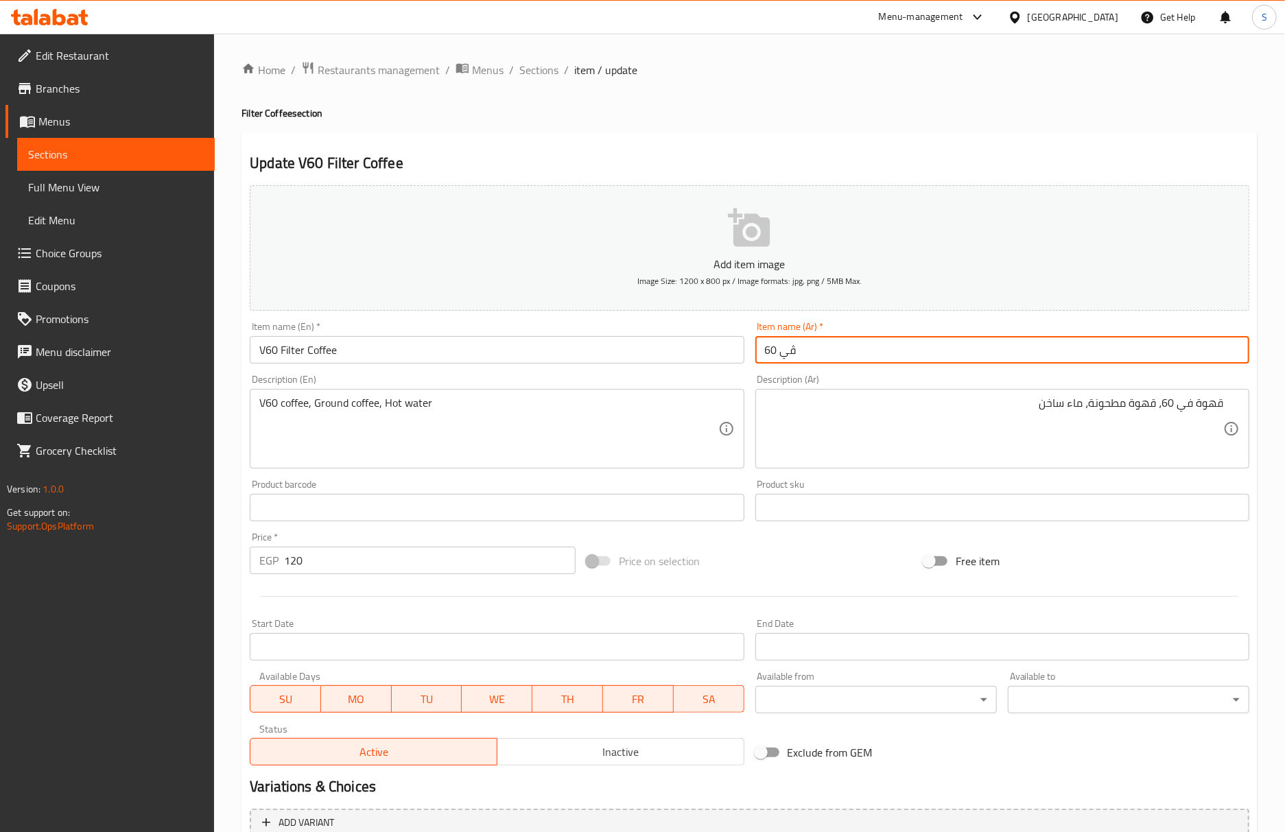
paste input "القهوة المصفاة ‎"
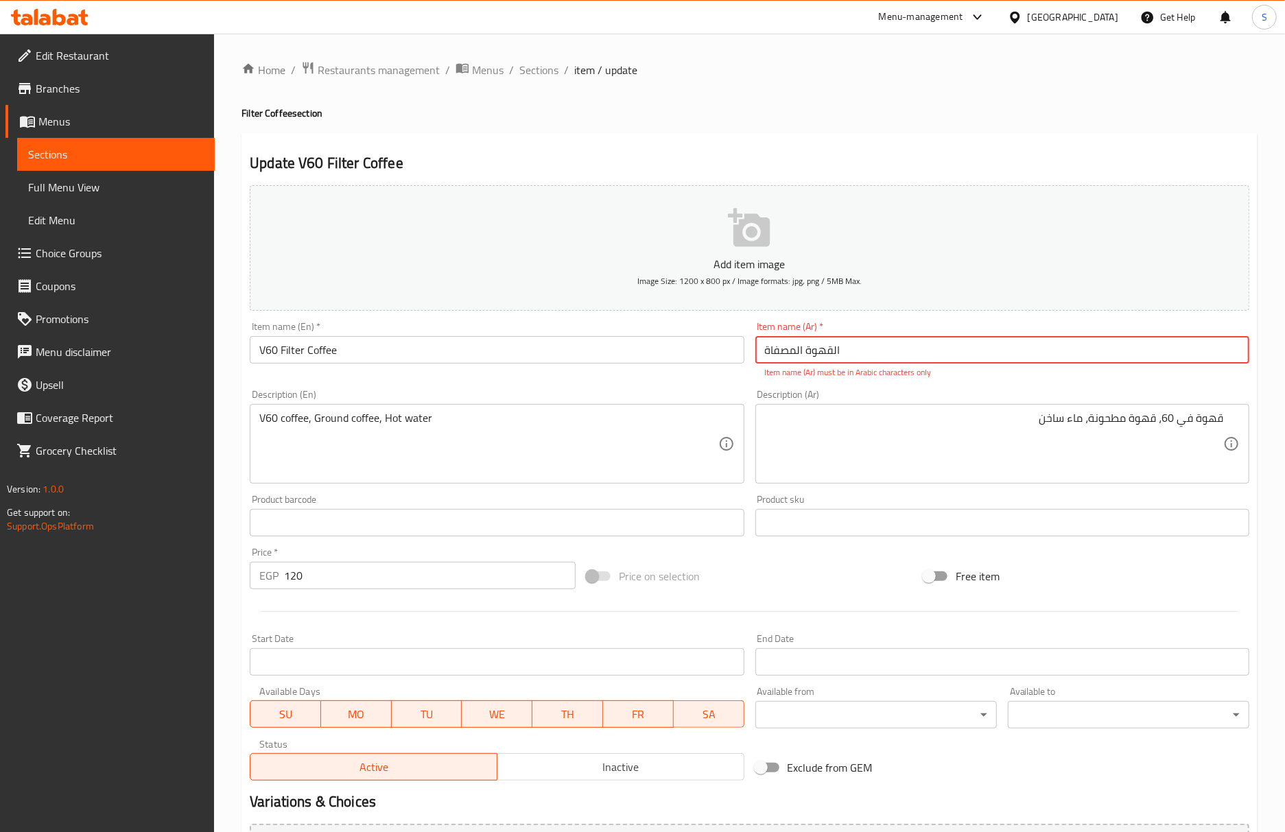
click at [833, 352] on input "القهوة المصفاة ‎" at bounding box center [1002, 349] width 494 height 27
click at [792, 357] on input "قهوة المصفاة ‎" at bounding box center [1002, 349] width 494 height 27
click at [796, 350] on input "قهوة المصفاة ‎" at bounding box center [1002, 349] width 494 height 27
click at [854, 350] on input "قهوة مصفاة ‎" at bounding box center [1002, 349] width 494 height 27
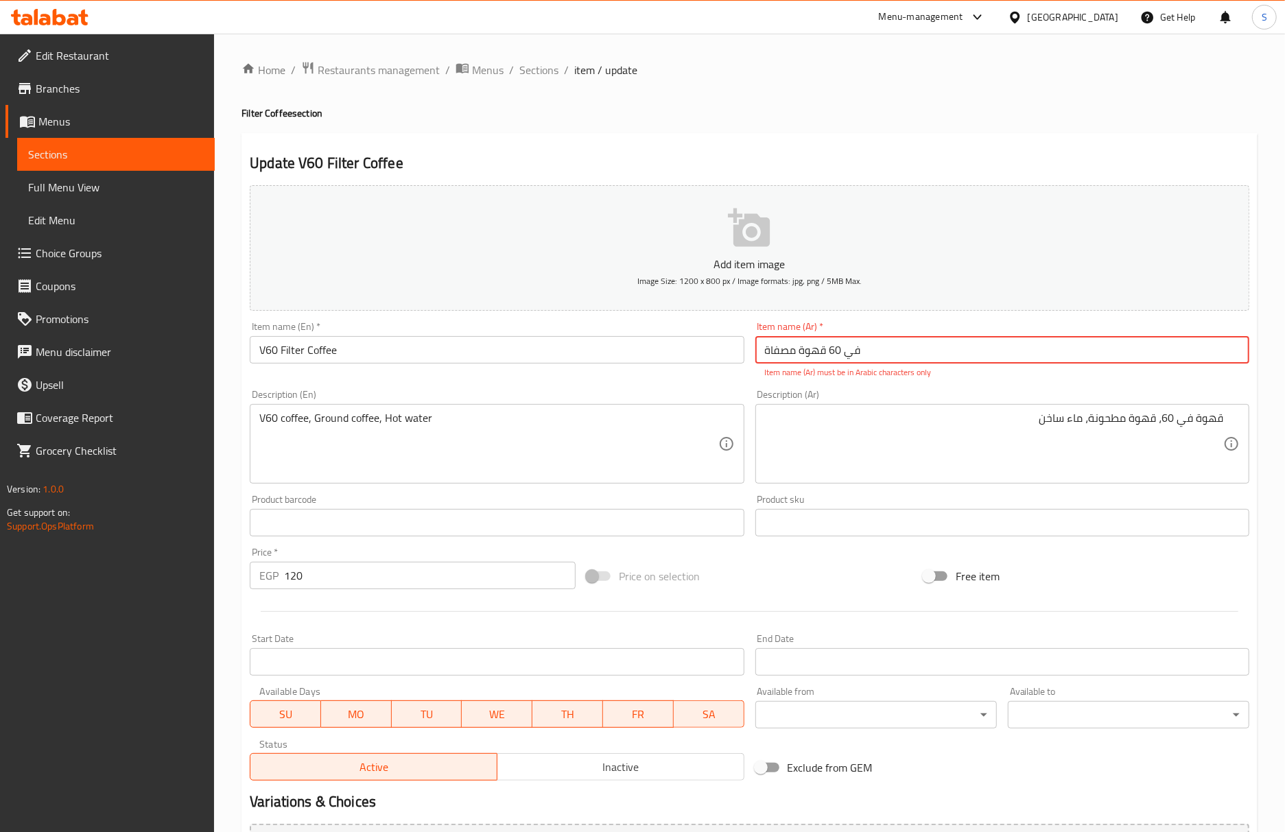
click at [886, 355] on input "قهوة مصفاة ‎في 60" at bounding box center [1002, 349] width 494 height 27
drag, startPoint x: 886, startPoint y: 355, endPoint x: 876, endPoint y: 355, distance: 10.3
click at [876, 355] on input "قهوة مصفاة ‎في 60" at bounding box center [1002, 349] width 494 height 27
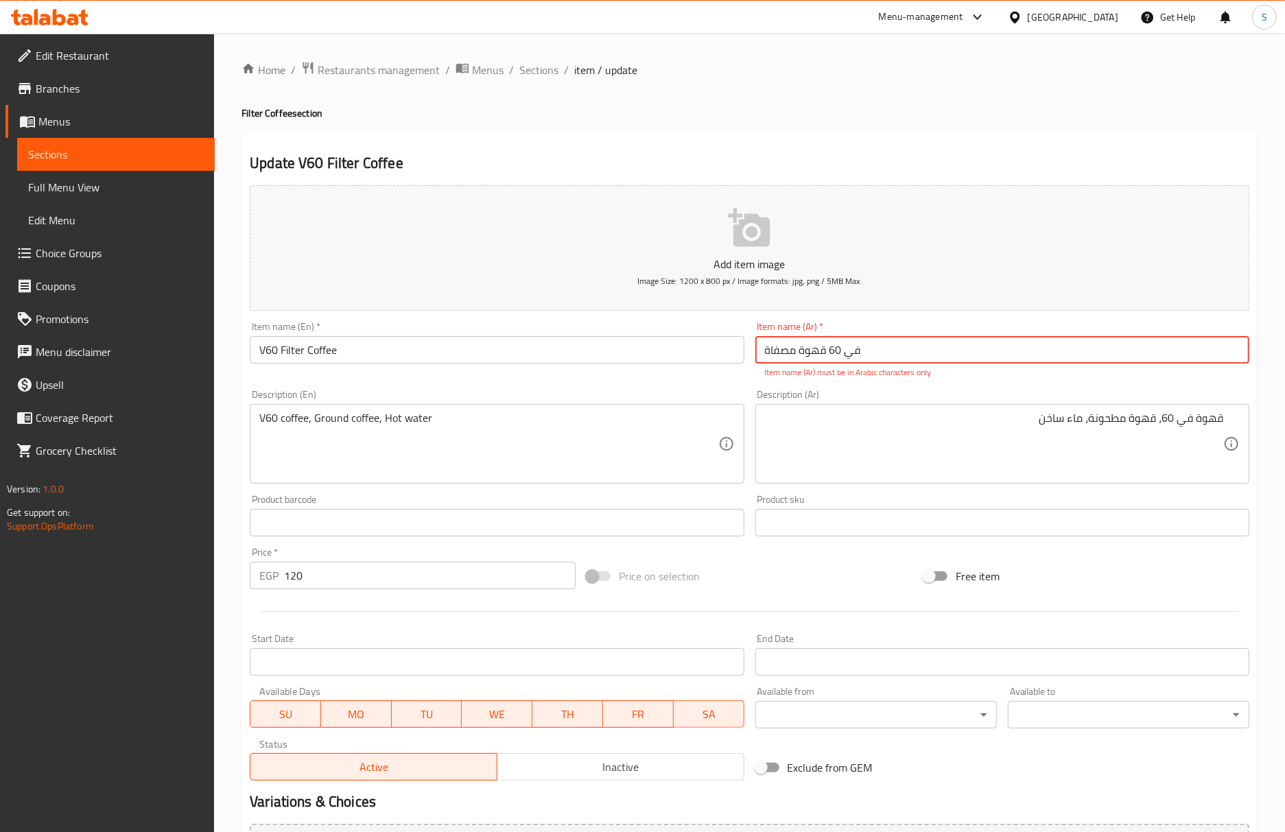
click at [876, 355] on input "قهوة مصفاة ‎في 60" at bounding box center [1002, 349] width 494 height 27
click at [1019, 339] on input "قهوة مصفاة ‎في 60" at bounding box center [1002, 349] width 494 height 27
click at [941, 359] on input "قهوة مصفاة ‎في 60" at bounding box center [1002, 349] width 494 height 27
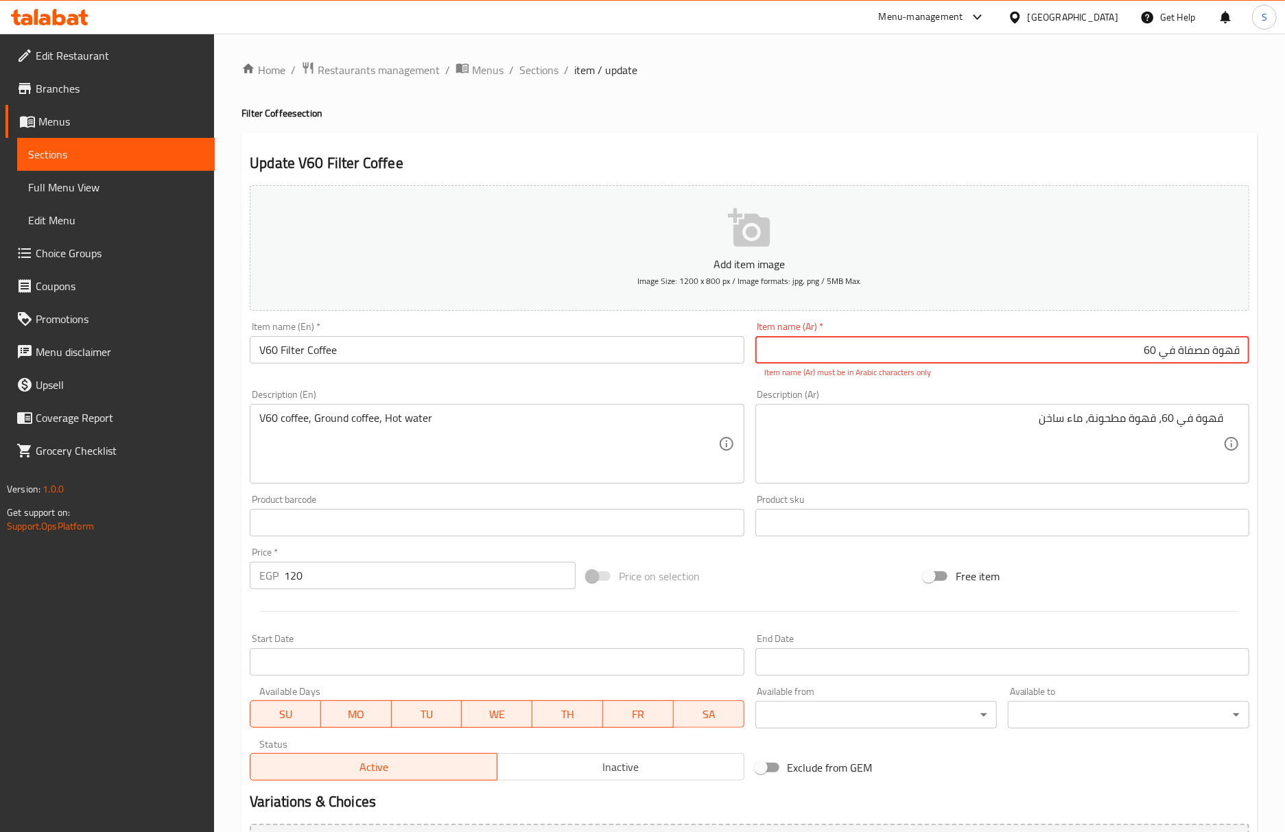
click at [941, 359] on input "قهوة مصفاة ‎في 60" at bounding box center [1002, 349] width 494 height 27
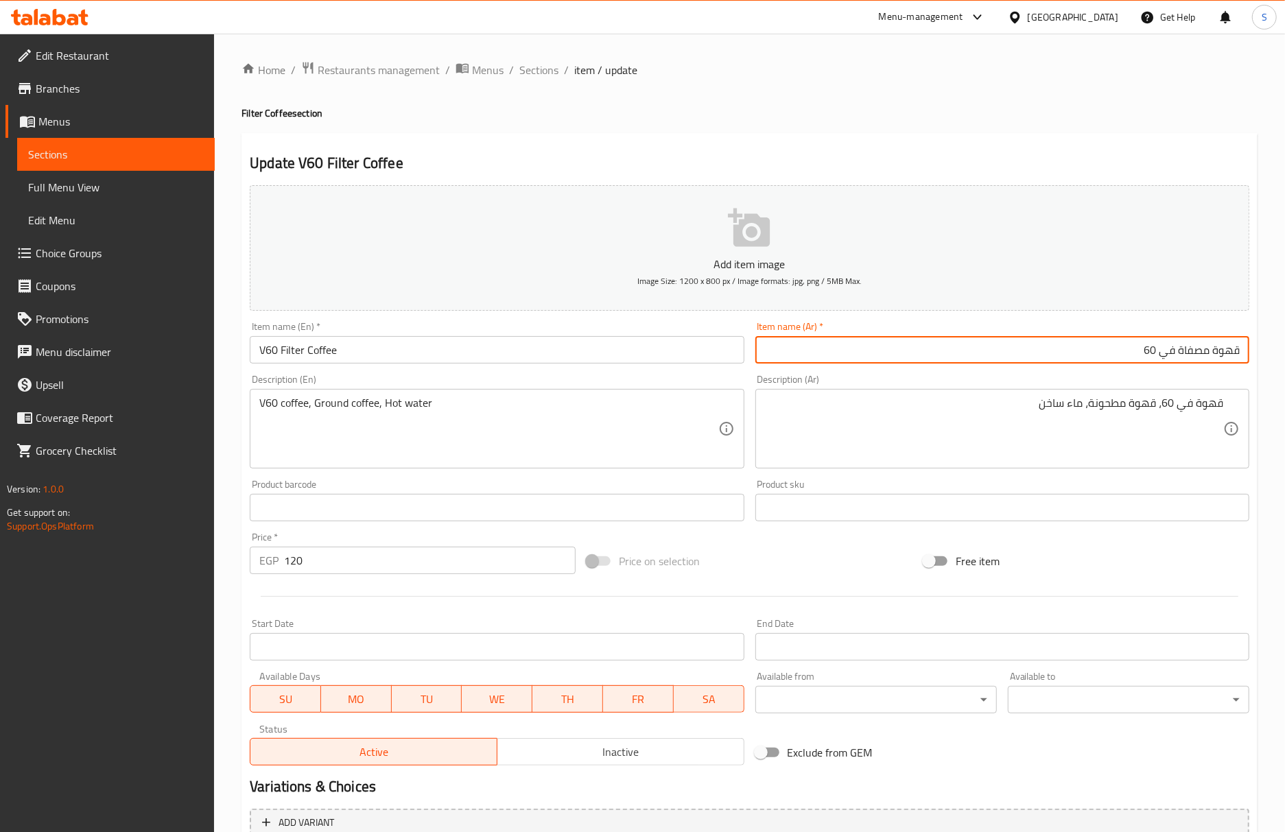
type input "قهوة مصفاة في 60"
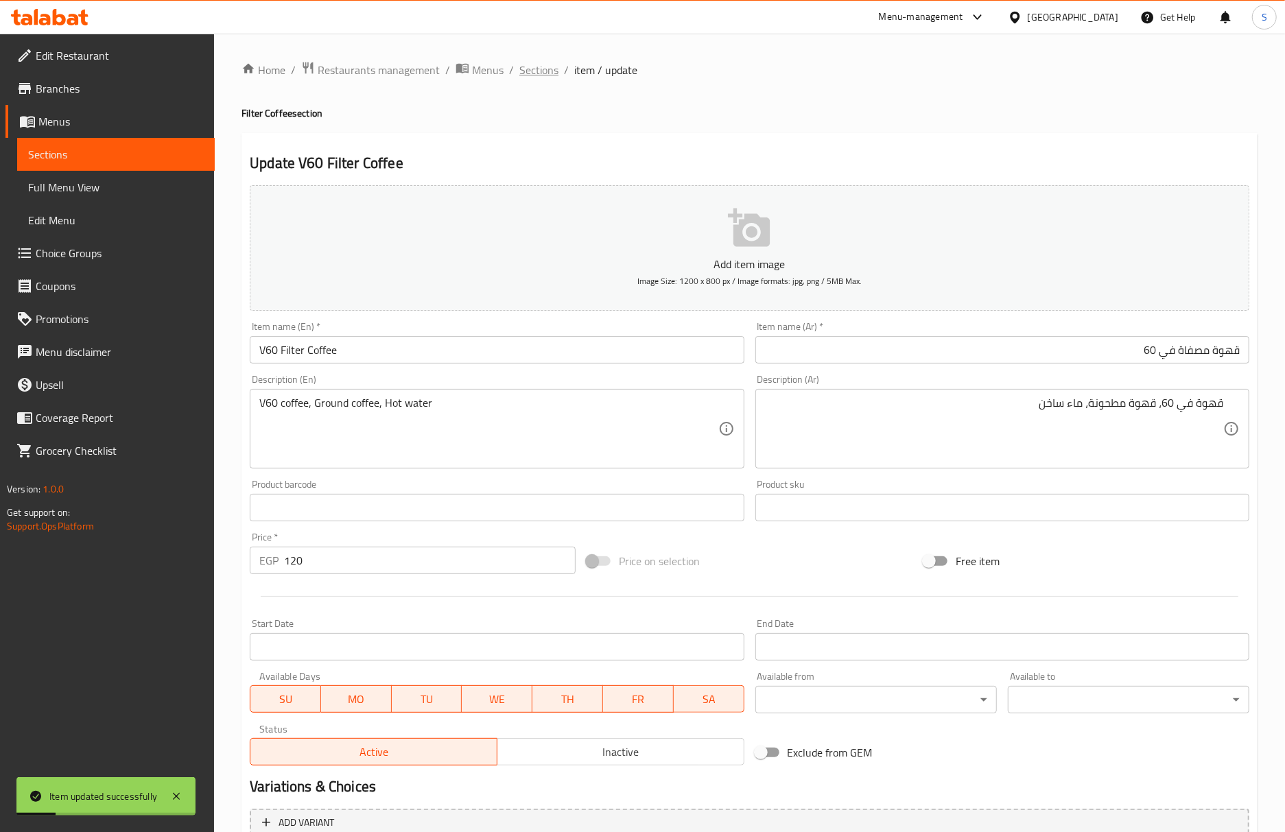
click at [541, 77] on span "Sections" at bounding box center [538, 70] width 39 height 16
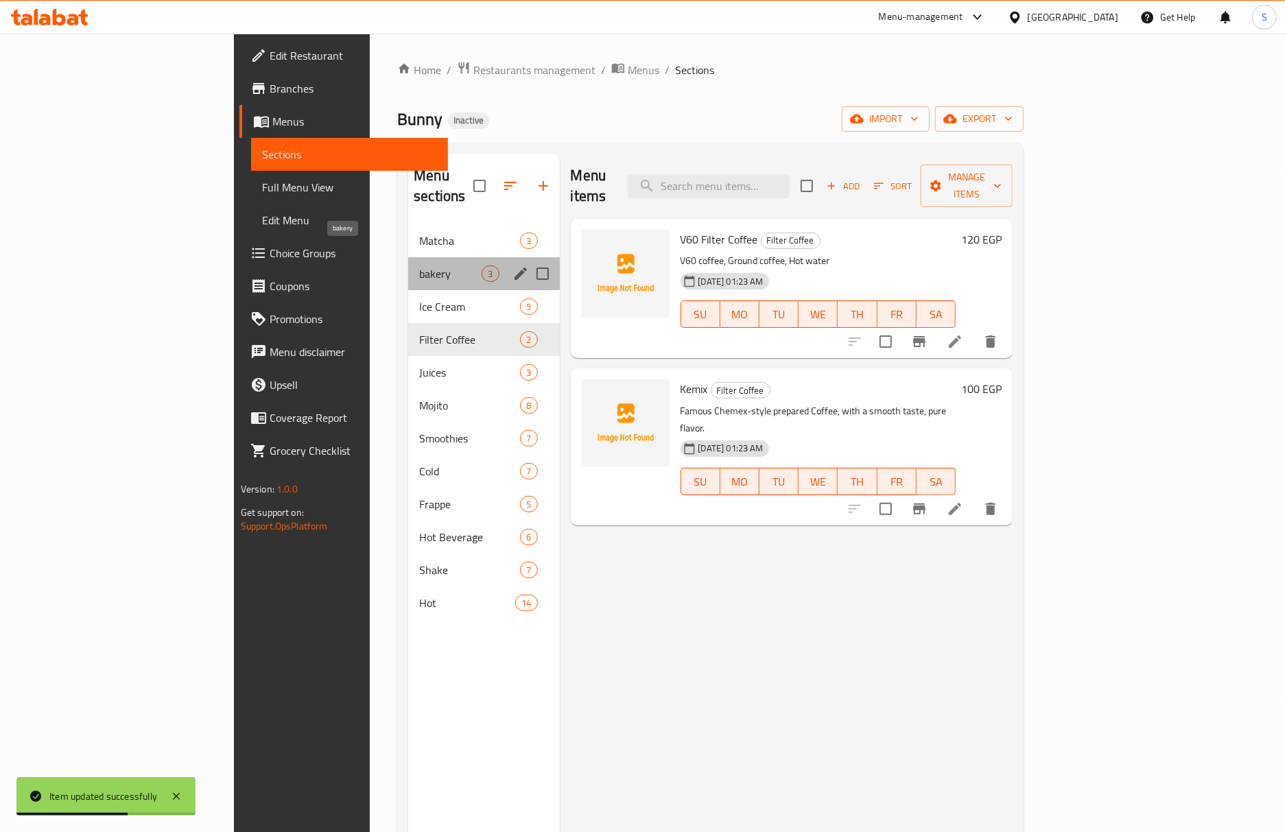
click at [419, 265] on span "bakery" at bounding box center [450, 273] width 62 height 16
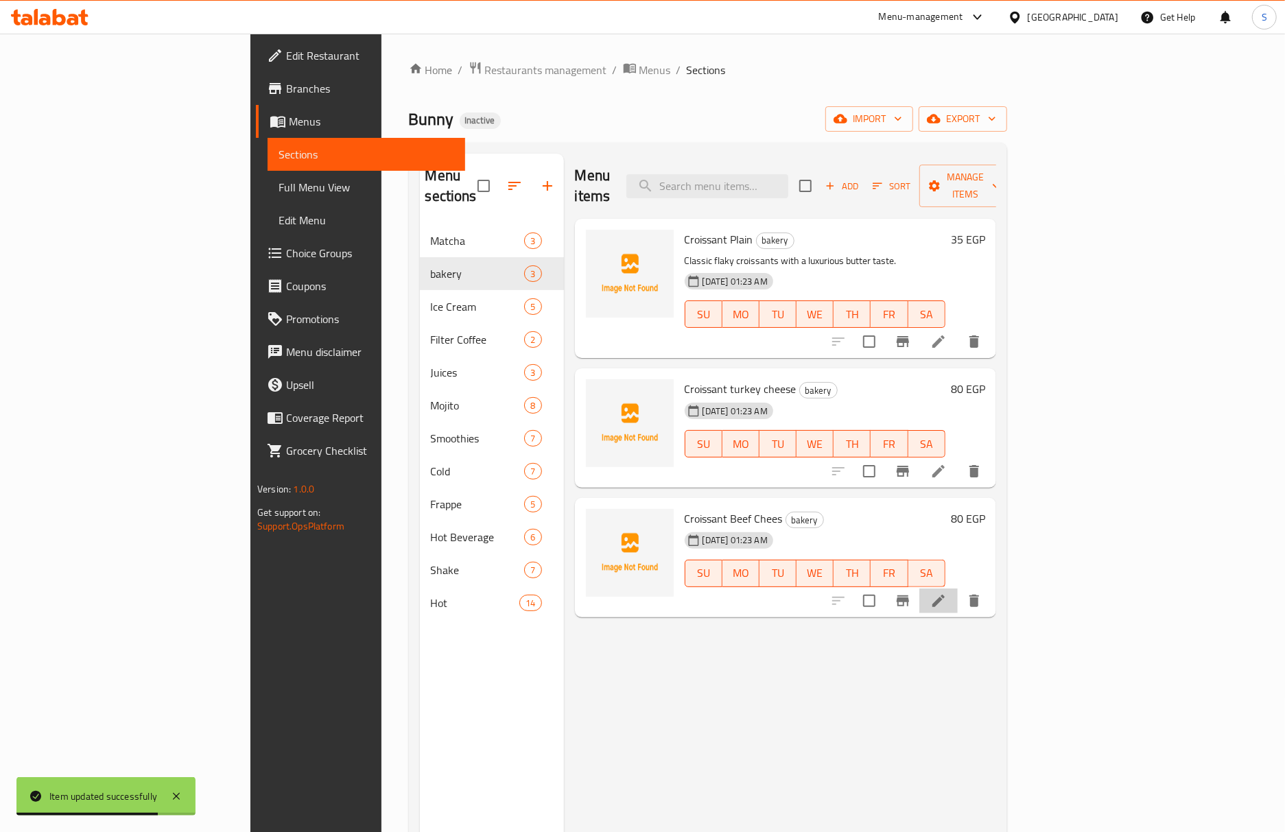
click at [958, 589] on li at bounding box center [938, 601] width 38 height 25
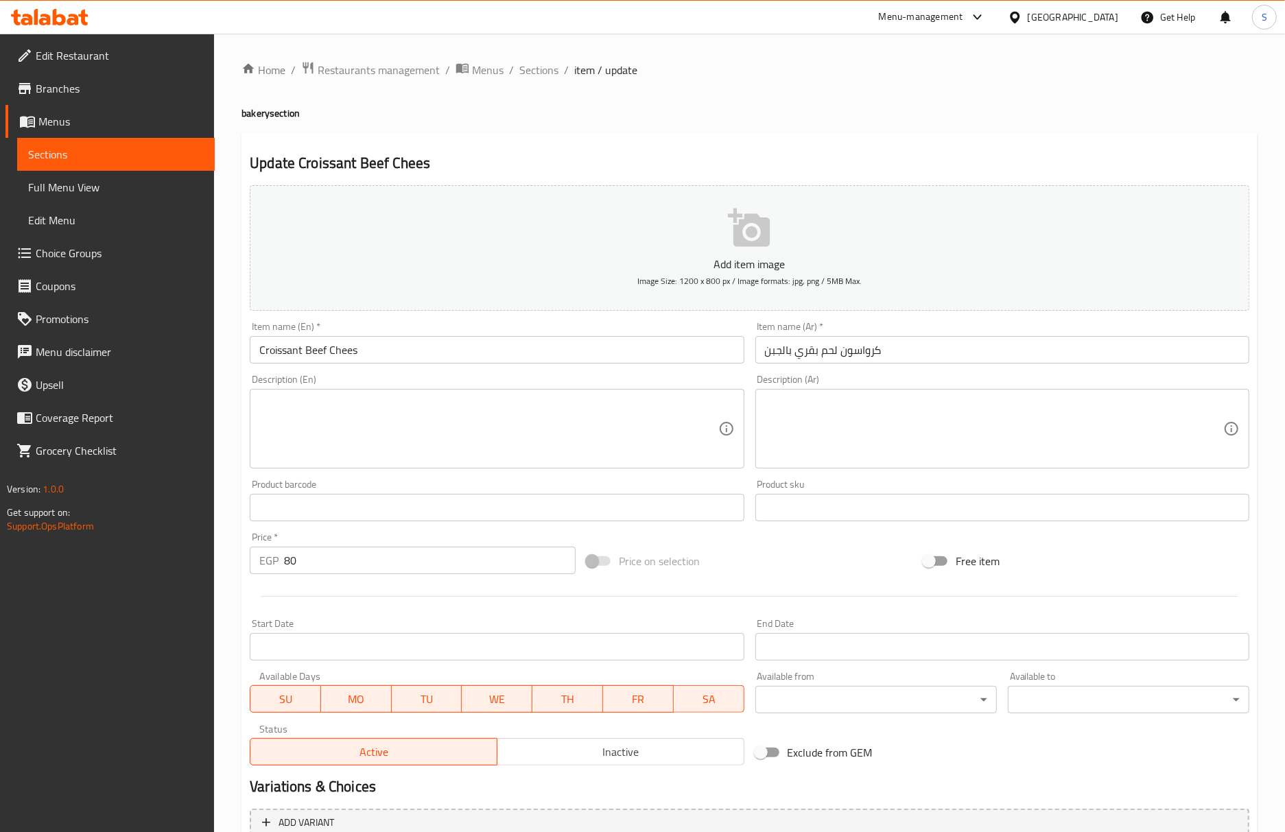
drag, startPoint x: 429, startPoint y: 366, endPoint x: 432, endPoint y: 357, distance: 10.0
click at [431, 365] on div "Item name (En)   * Croissant Beef Chees Item name (En) *" at bounding box center [496, 342] width 505 height 53
click at [432, 357] on input "Croissant Beef Chees" at bounding box center [497, 349] width 494 height 27
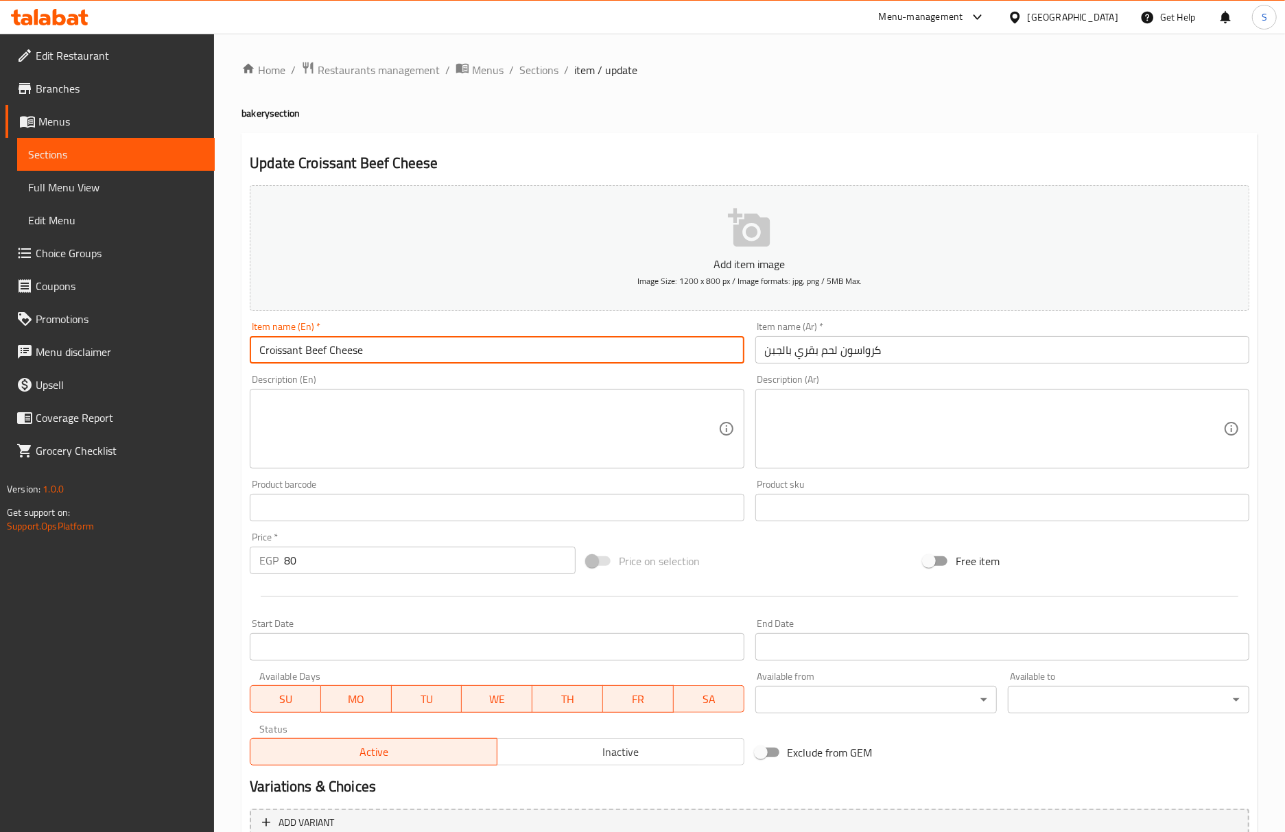
type input "Croissant Beef Cheese"
click at [527, 62] on span "Sections" at bounding box center [538, 70] width 39 height 16
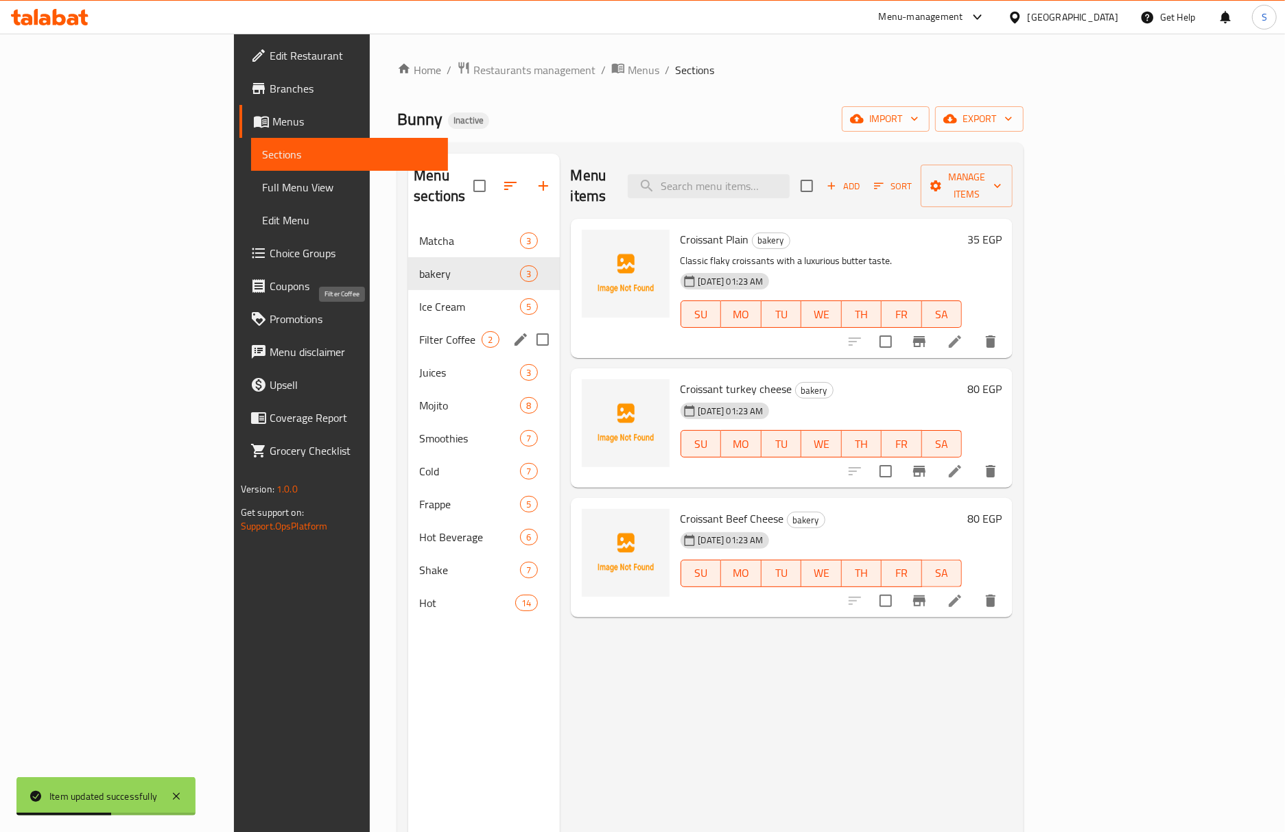
click at [419, 331] on span "Filter Coffee" at bounding box center [450, 339] width 62 height 16
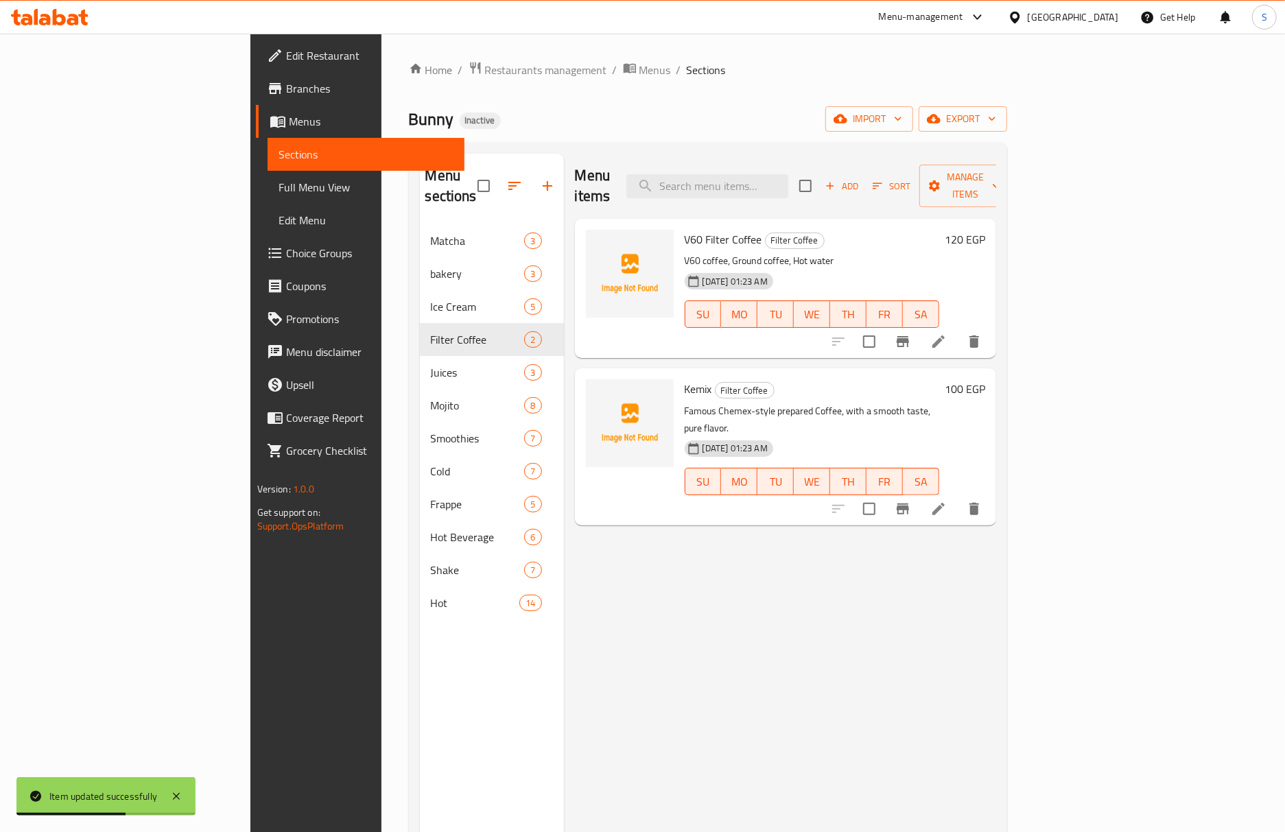
click at [685, 229] on span "V60 Filter Coffee" at bounding box center [724, 239] width 78 height 21
copy h6 "V60 Filter Coffee"
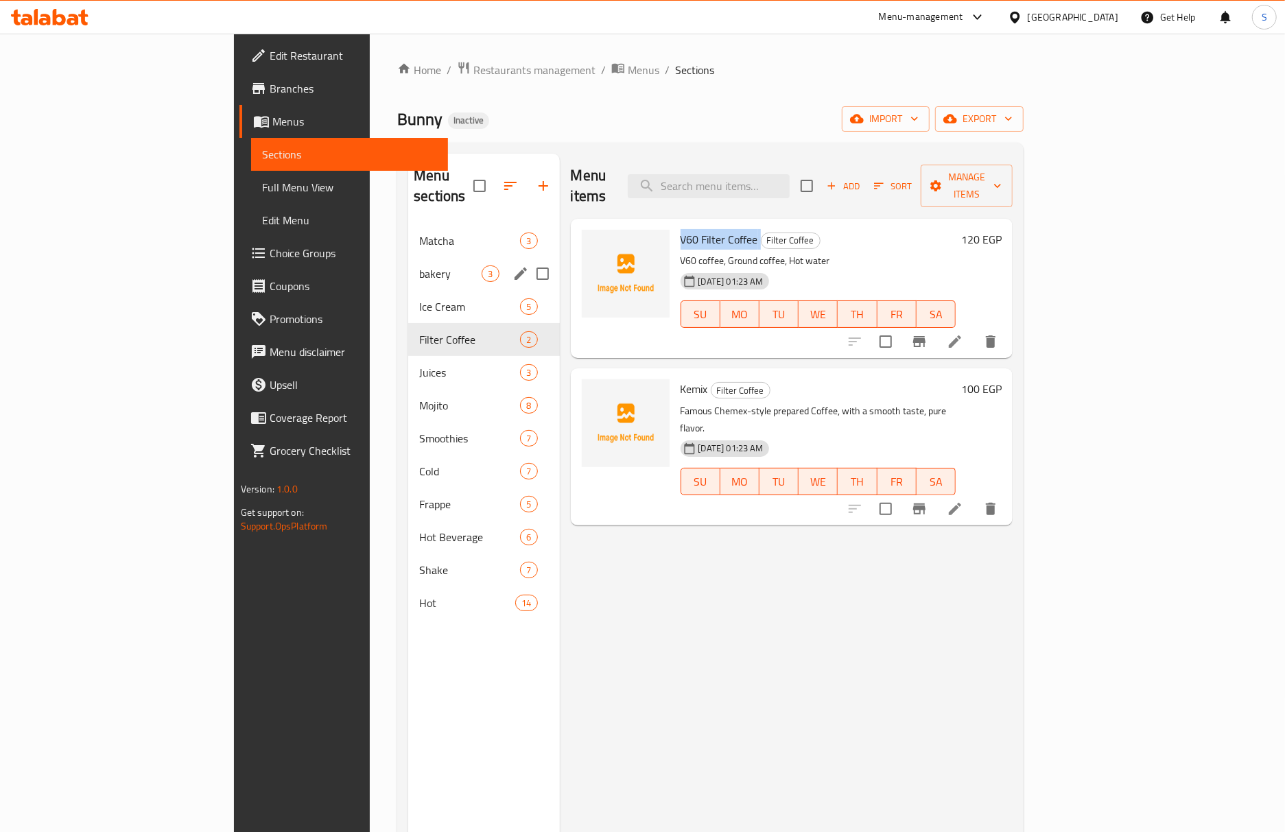
click at [408, 257] on div "bakery 3" at bounding box center [483, 273] width 151 height 33
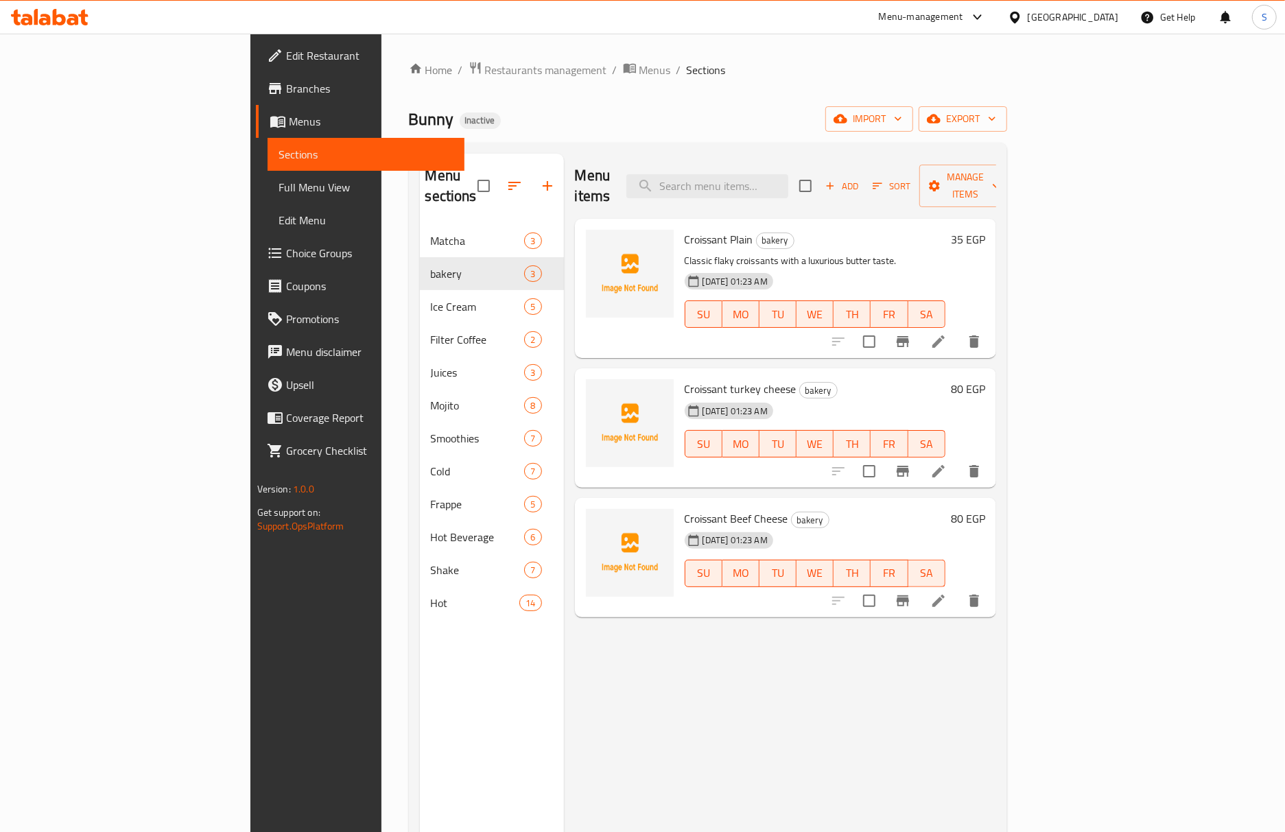
click at [958, 329] on li at bounding box center [938, 341] width 38 height 25
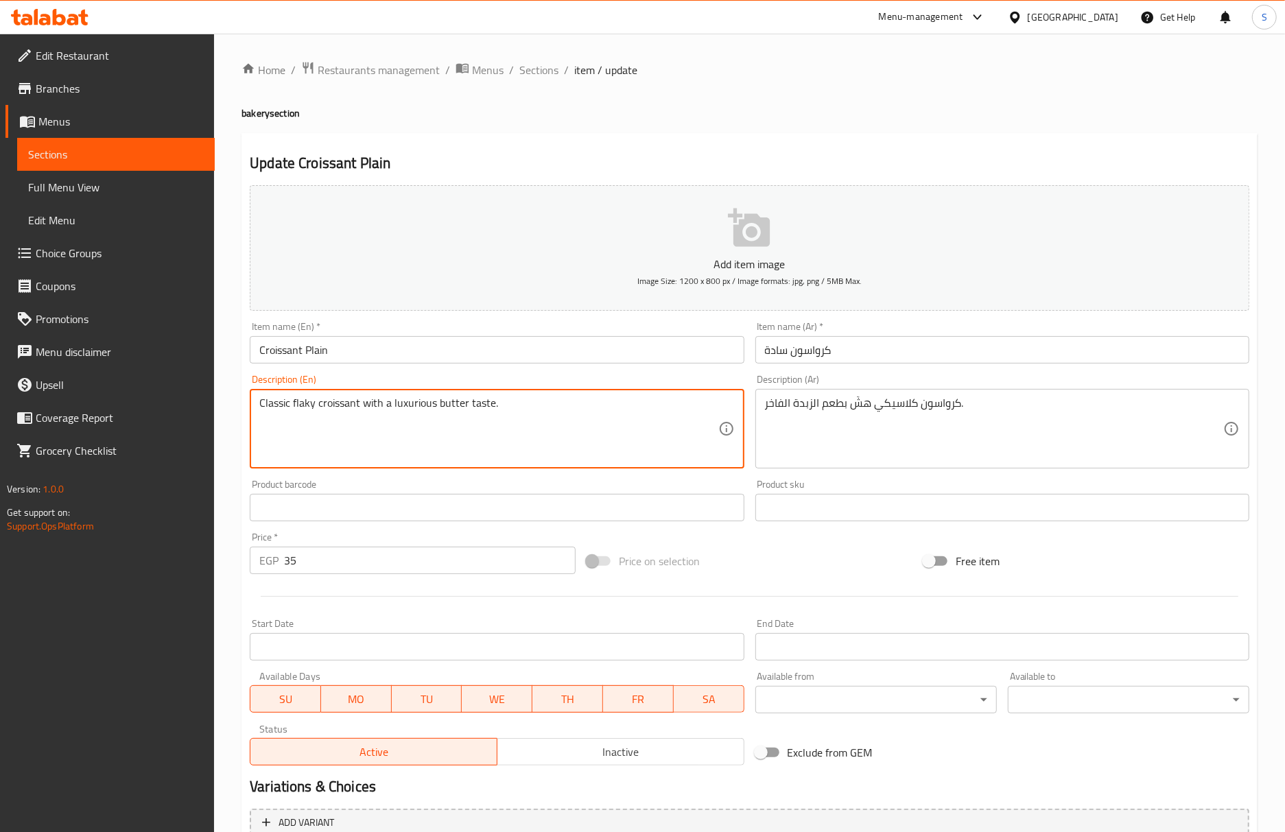
type textarea "Classic flaky croissant with a luxurious butter taste."
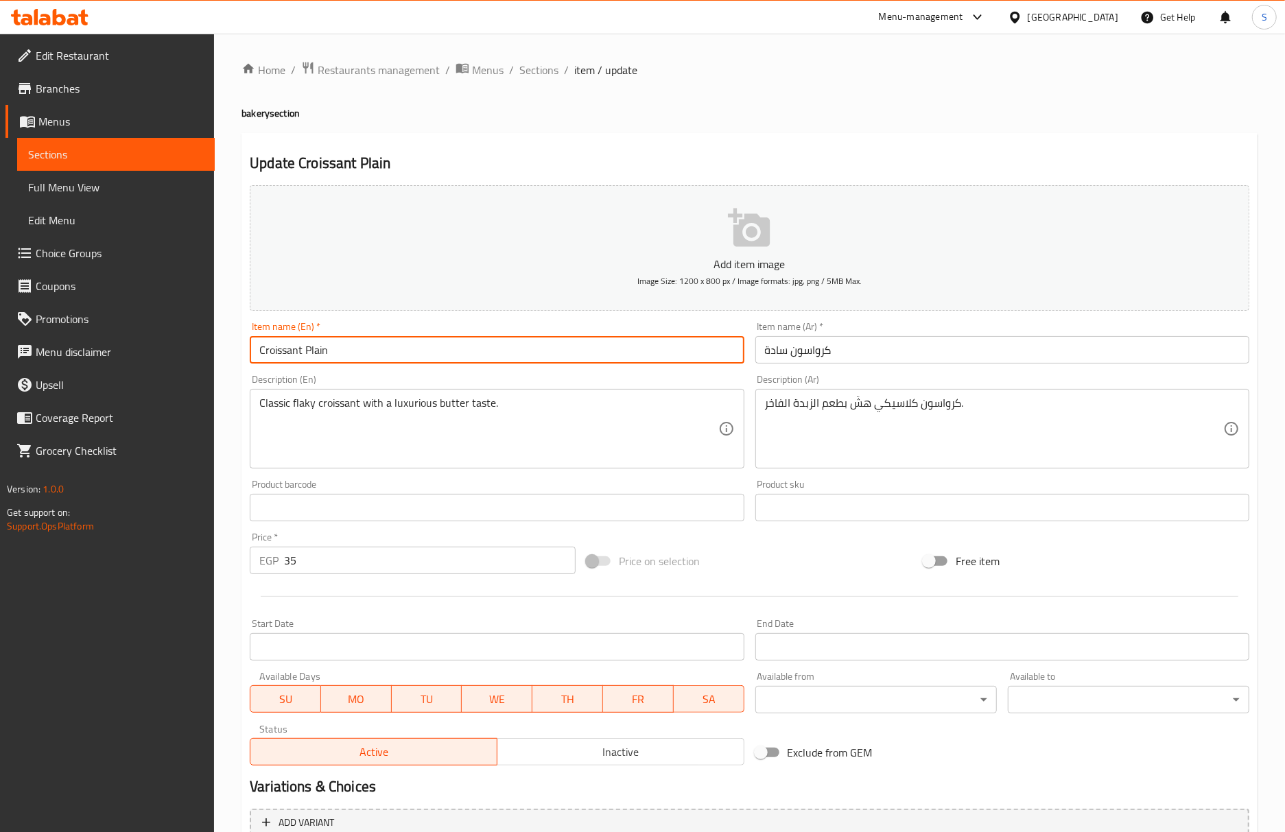
click at [420, 360] on input "Croissant Plain" at bounding box center [497, 349] width 494 height 27
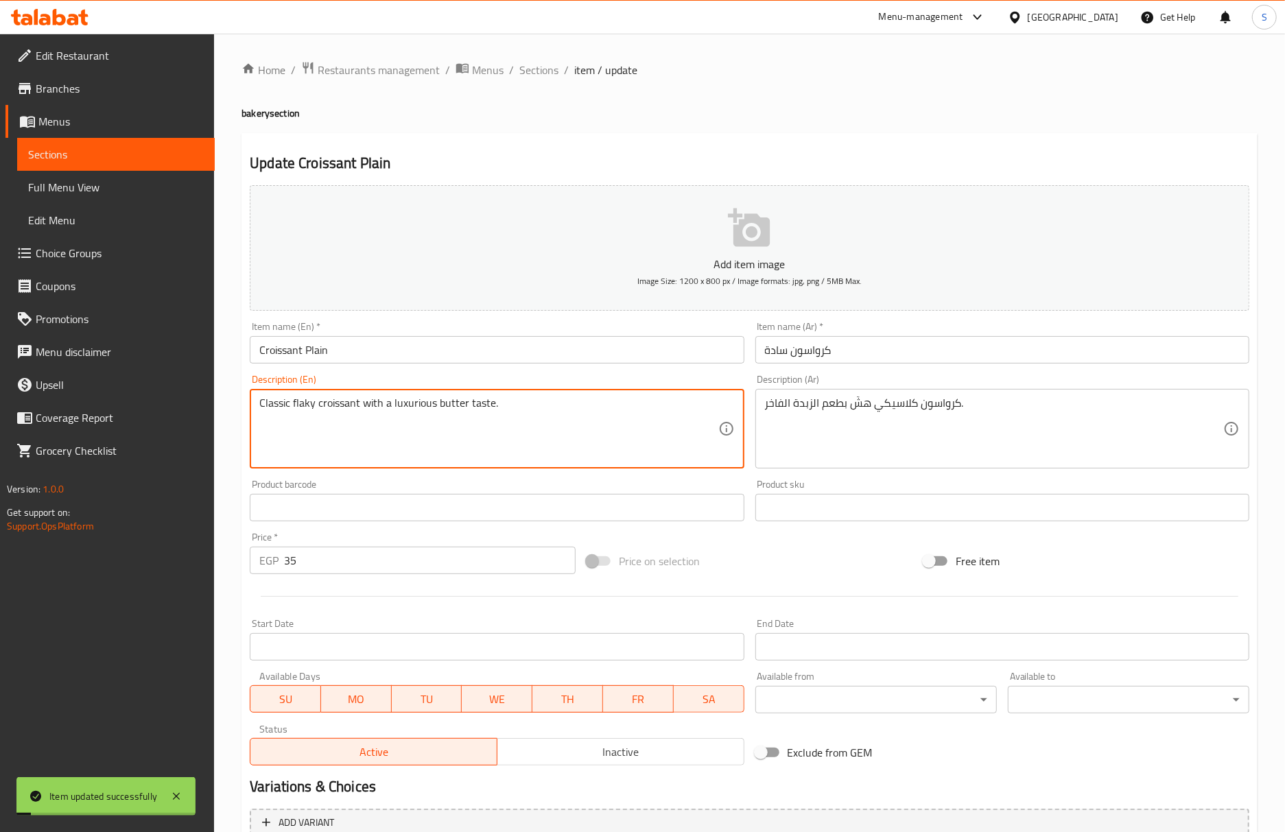
click at [425, 407] on textarea "Classic flaky croissant with a luxurious butter taste." at bounding box center [488, 428] width 458 height 65
drag, startPoint x: 528, startPoint y: 64, endPoint x: 520, endPoint y: 8, distance: 56.2
click at [528, 64] on span "Sections" at bounding box center [538, 70] width 39 height 16
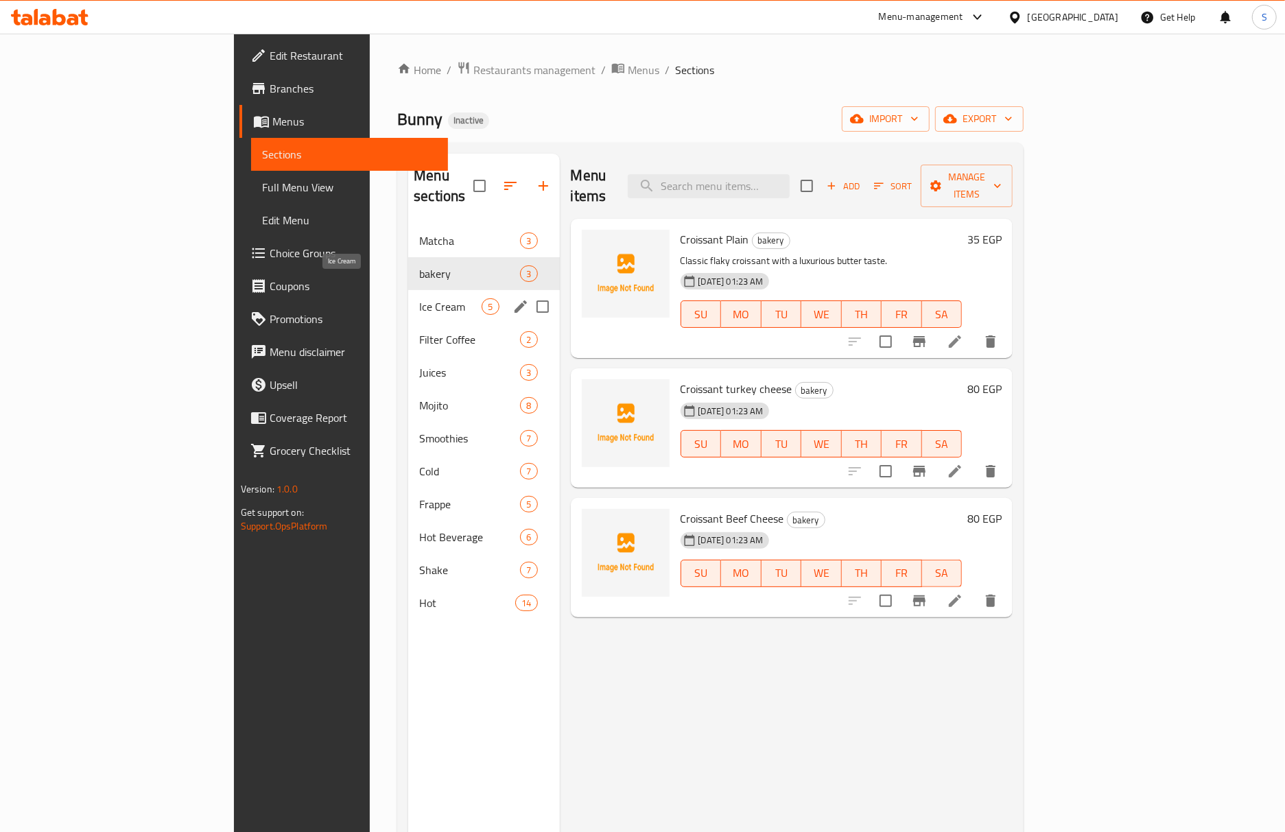
click at [419, 298] on span "Ice Cream" at bounding box center [450, 306] width 62 height 16
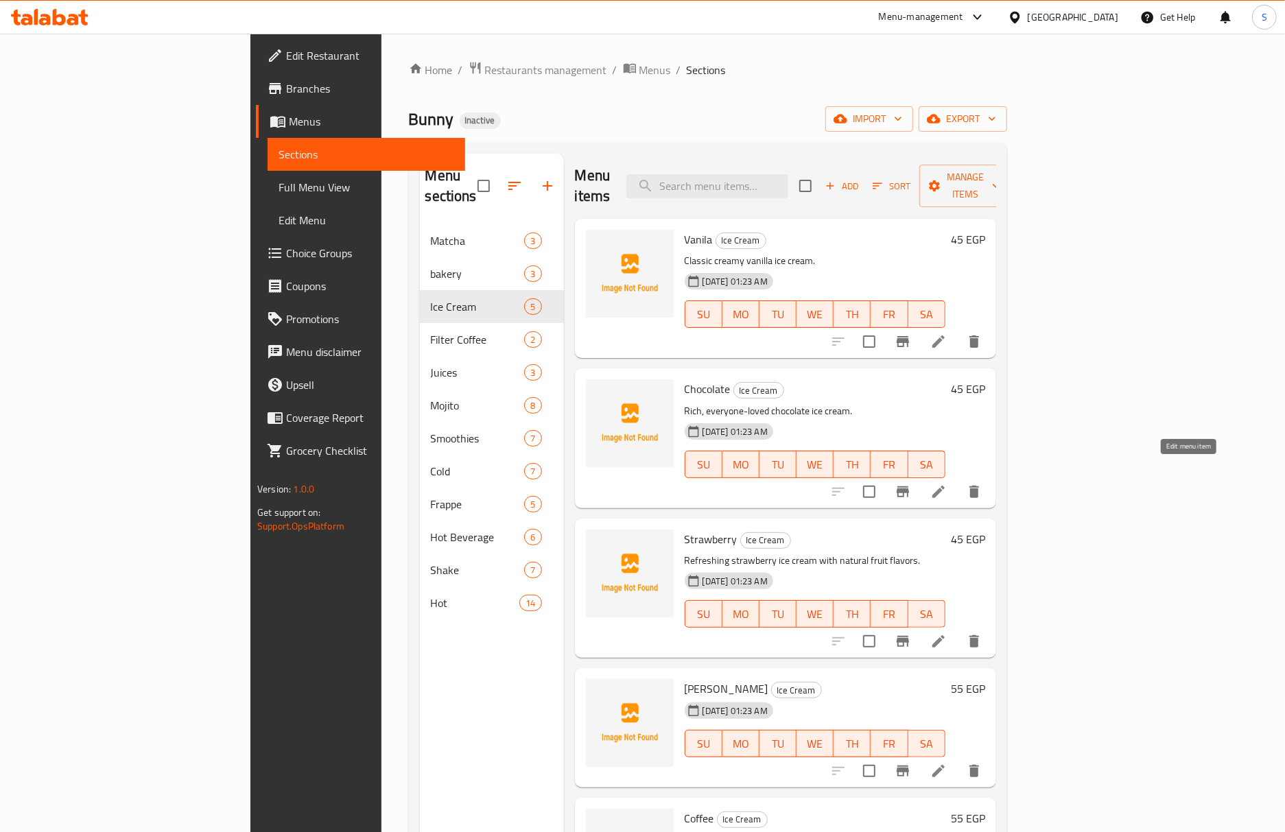
drag, startPoint x: 1191, startPoint y: 475, endPoint x: 1109, endPoint y: 488, distance: 82.8
click at [883, 483] on input "checkbox" at bounding box center [869, 491] width 29 height 29
click at [883, 478] on input "checkbox" at bounding box center [869, 491] width 29 height 29
checkbox input "false"
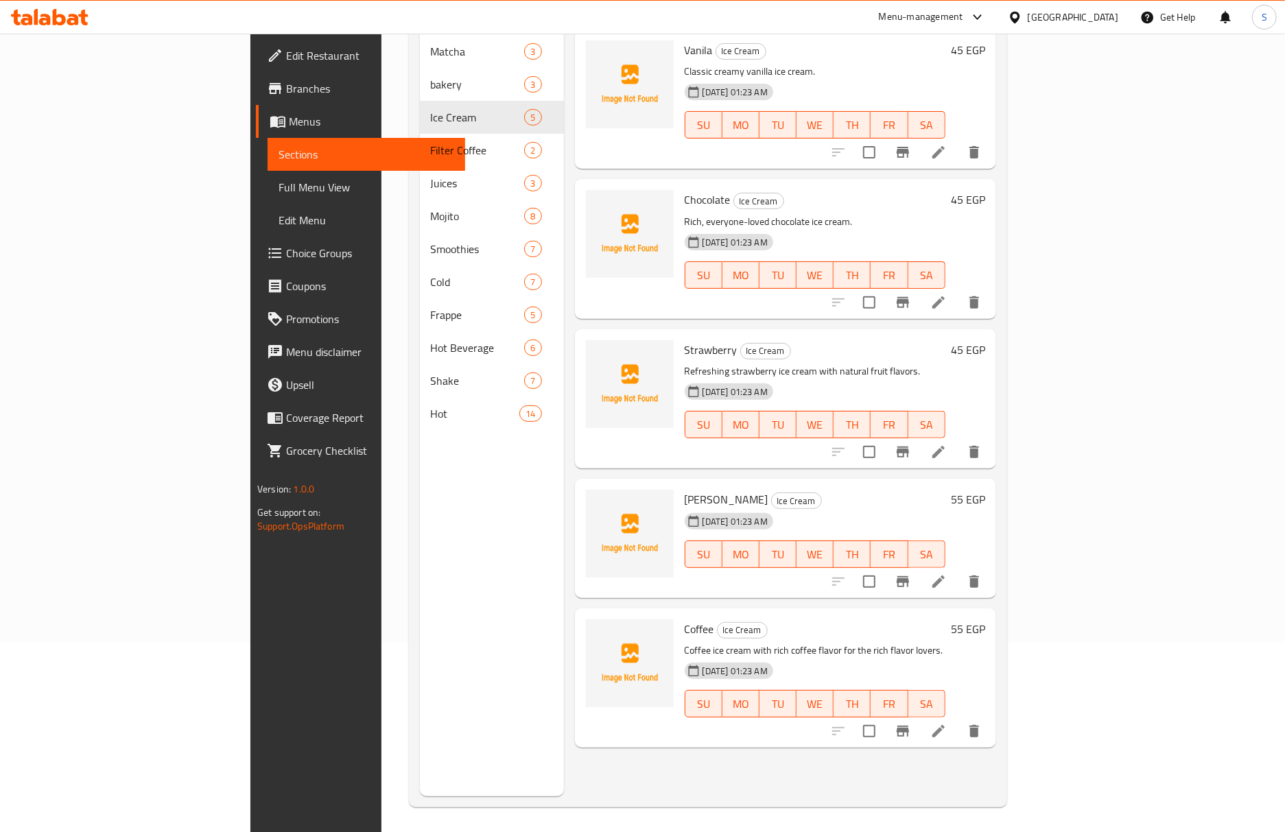
scroll to position [193, 0]
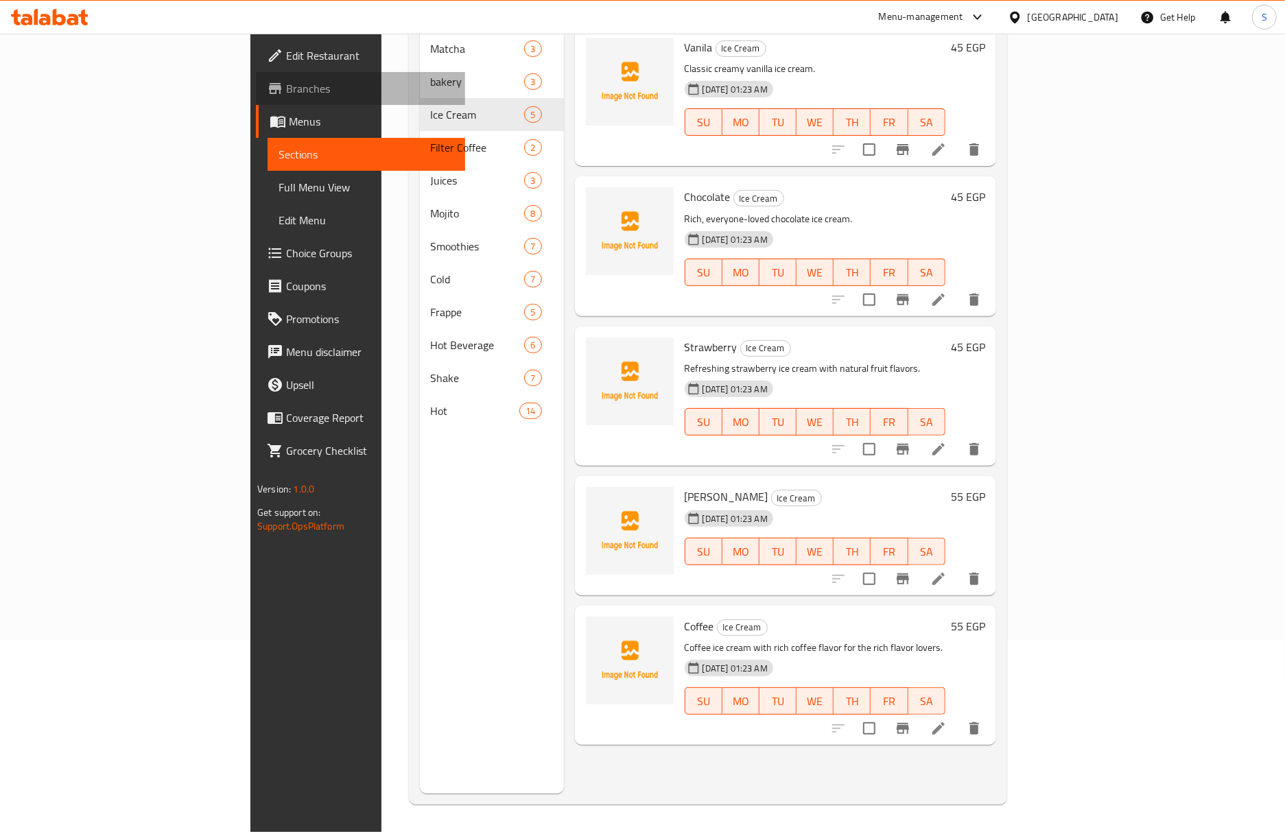
click at [286, 96] on span "Branches" at bounding box center [370, 88] width 168 height 16
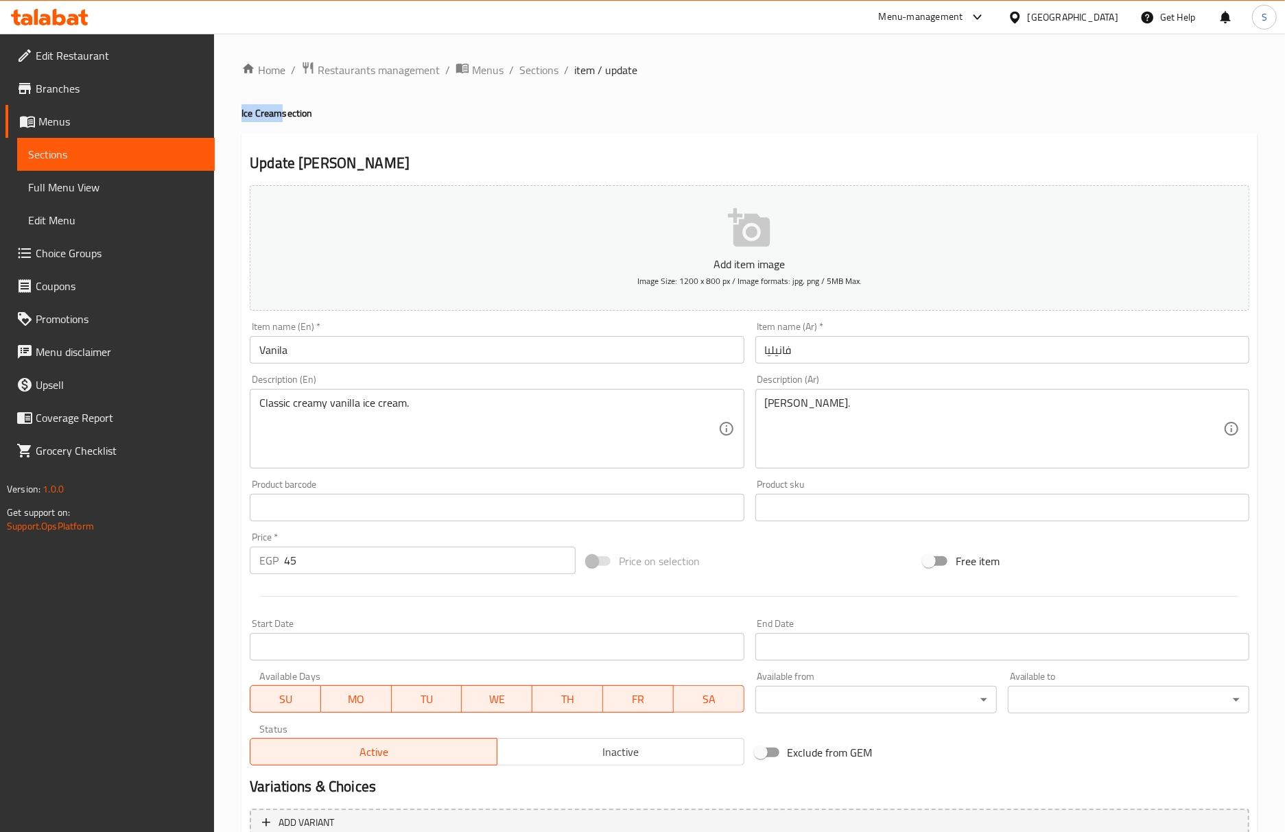
drag, startPoint x: 283, startPoint y: 118, endPoint x: 229, endPoint y: 116, distance: 53.5
click at [229, 116] on div "Home / Restaurants management / Menus / Sections / item / update Ice Cream sect…" at bounding box center [749, 502] width 1071 height 936
copy h4 "Ice Cream"
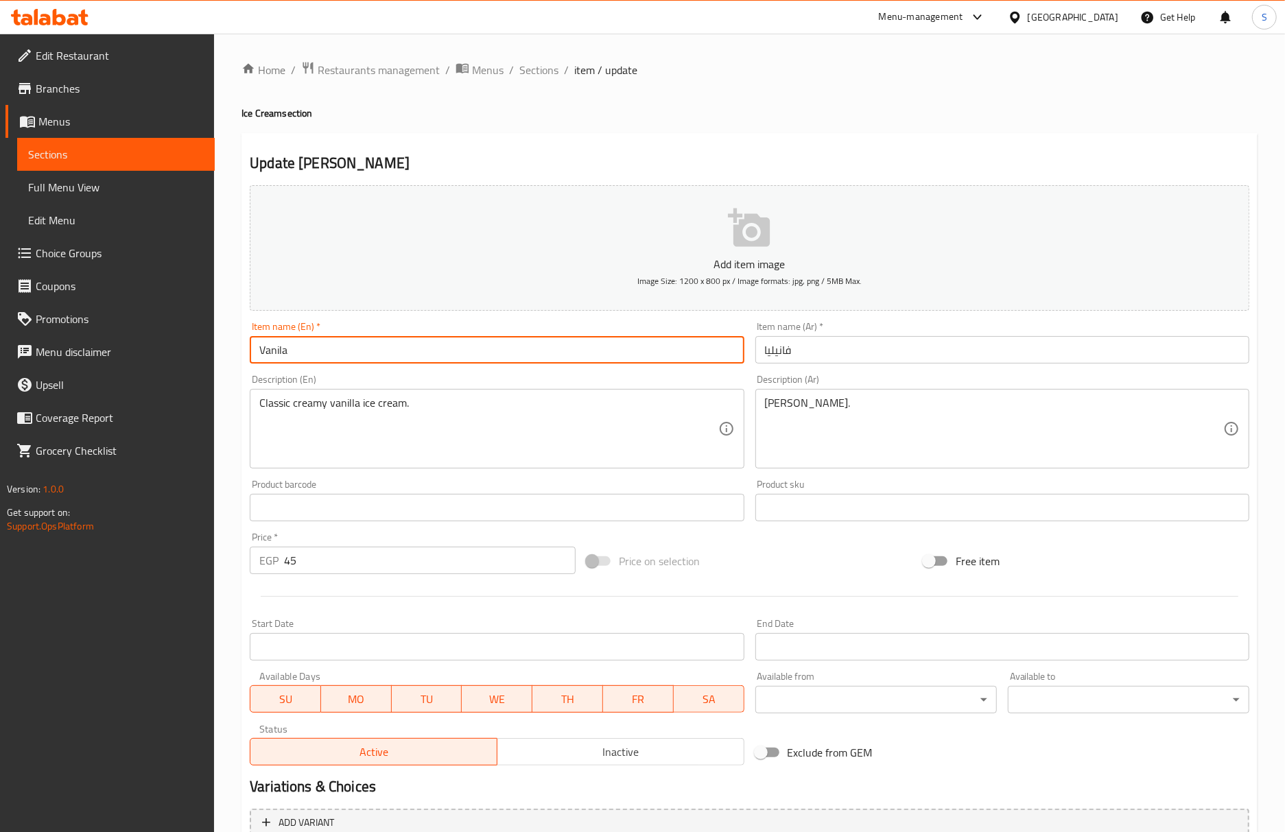
click at [344, 354] on input "Vanila" at bounding box center [497, 349] width 494 height 27
paste input "Ice Cream"
type input "Vanila Ice Cream"
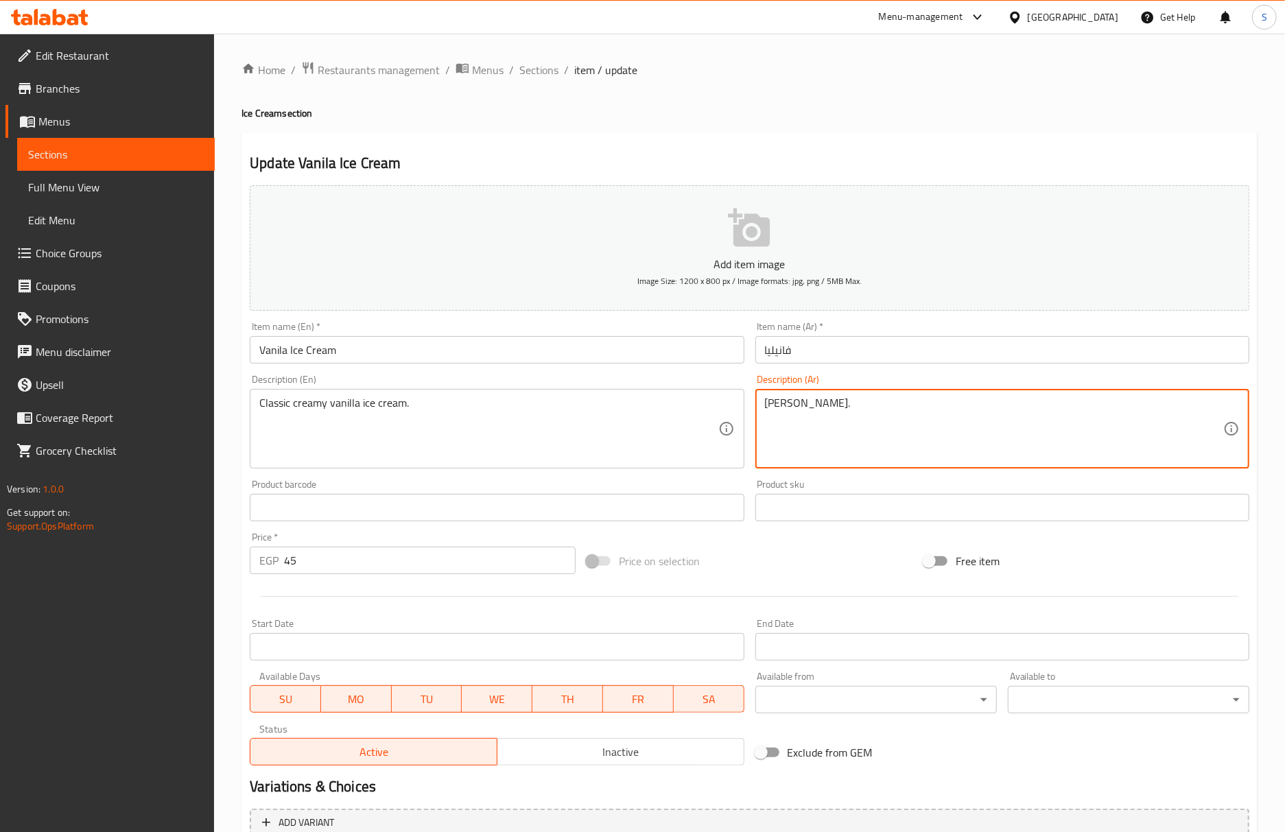
drag, startPoint x: 895, startPoint y: 409, endPoint x: 937, endPoint y: 410, distance: 41.9
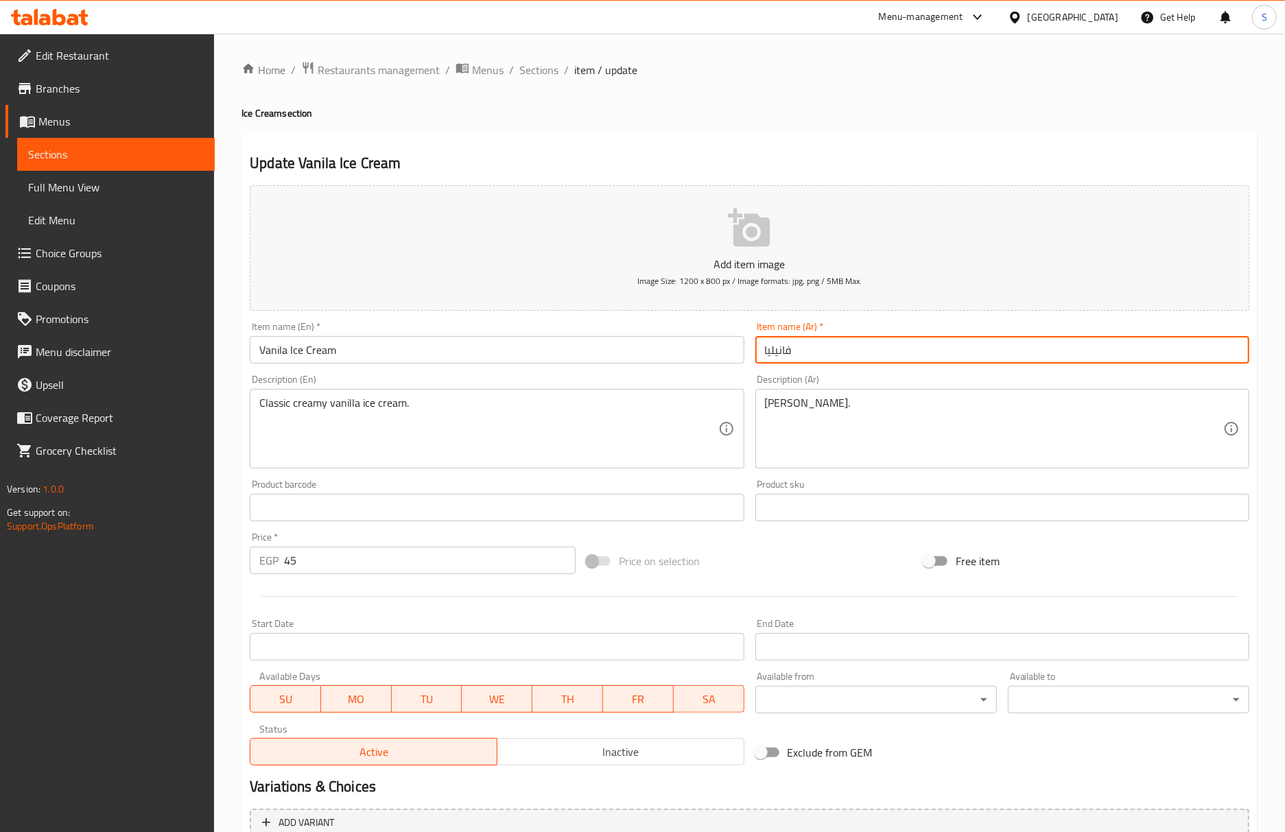
drag, startPoint x: 760, startPoint y: 355, endPoint x: 761, endPoint y: 372, distance: 16.5
click at [760, 355] on input "فانيليا" at bounding box center [1002, 349] width 494 height 27
paste input "آيس كريم"
type input "[PERSON_NAME]"
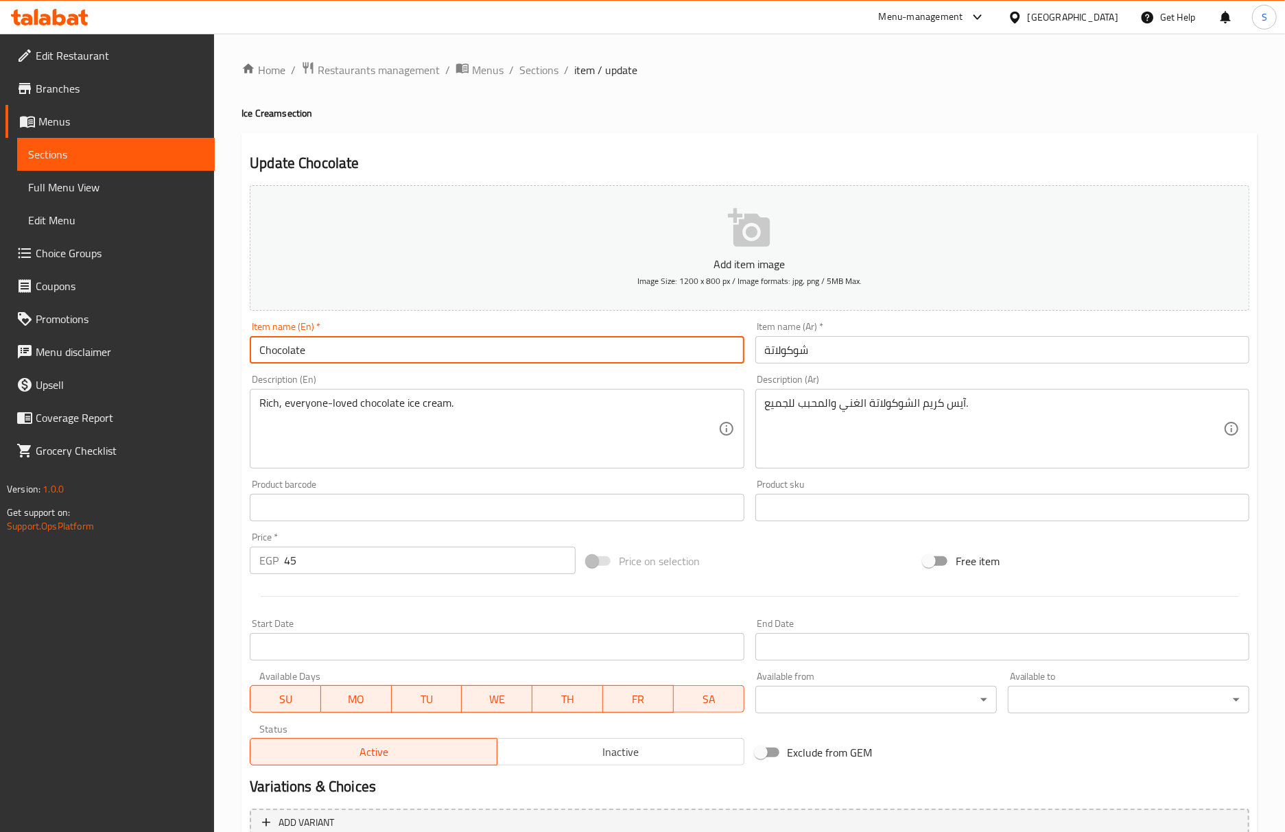
click at [388, 355] on input "Chocolate" at bounding box center [497, 349] width 494 height 27
paste input "Ice Cream"
type input "Chocolate Ice Cream"
click at [769, 354] on input "شوكولاتة" at bounding box center [1002, 349] width 494 height 27
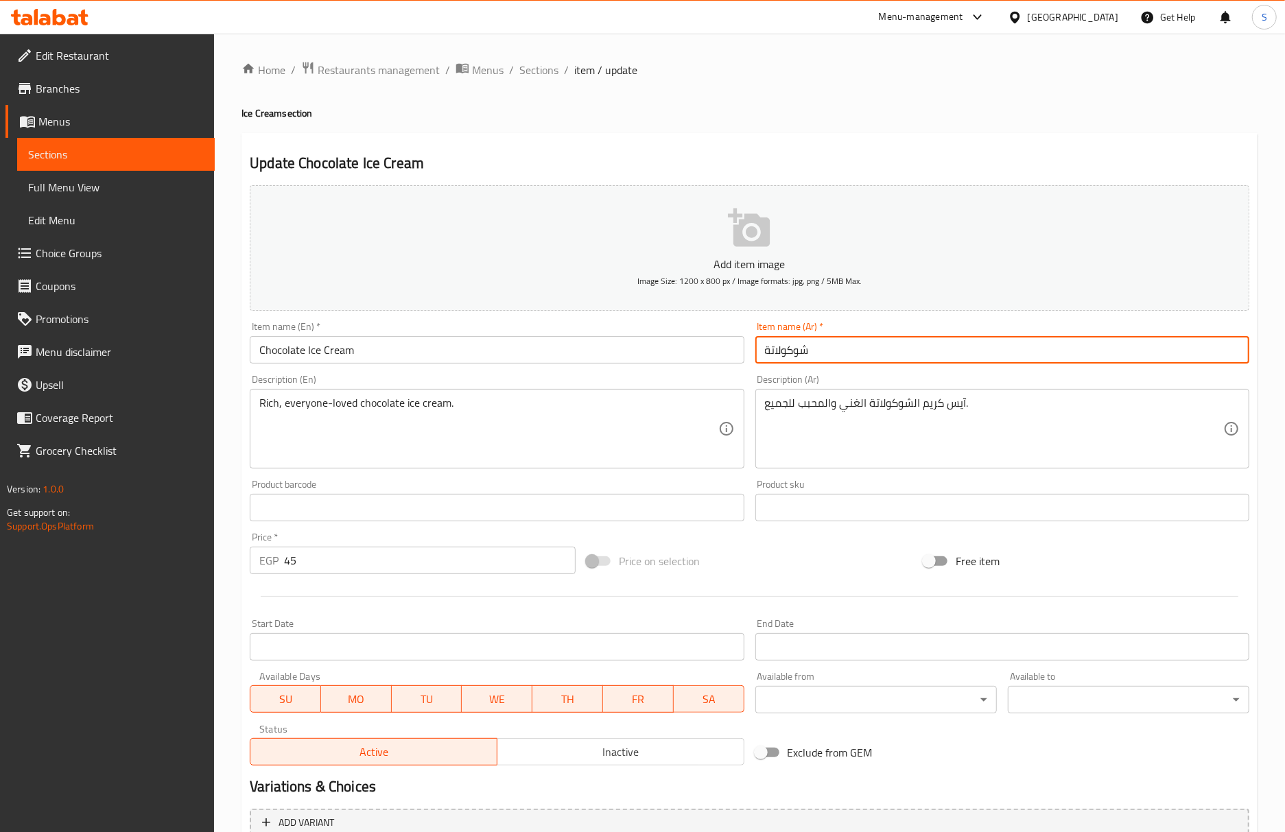
click at [763, 355] on input "شوكولاتة" at bounding box center [1002, 349] width 494 height 27
paste input "آيس كريم"
type input "آيس كريم شوكولاتة"
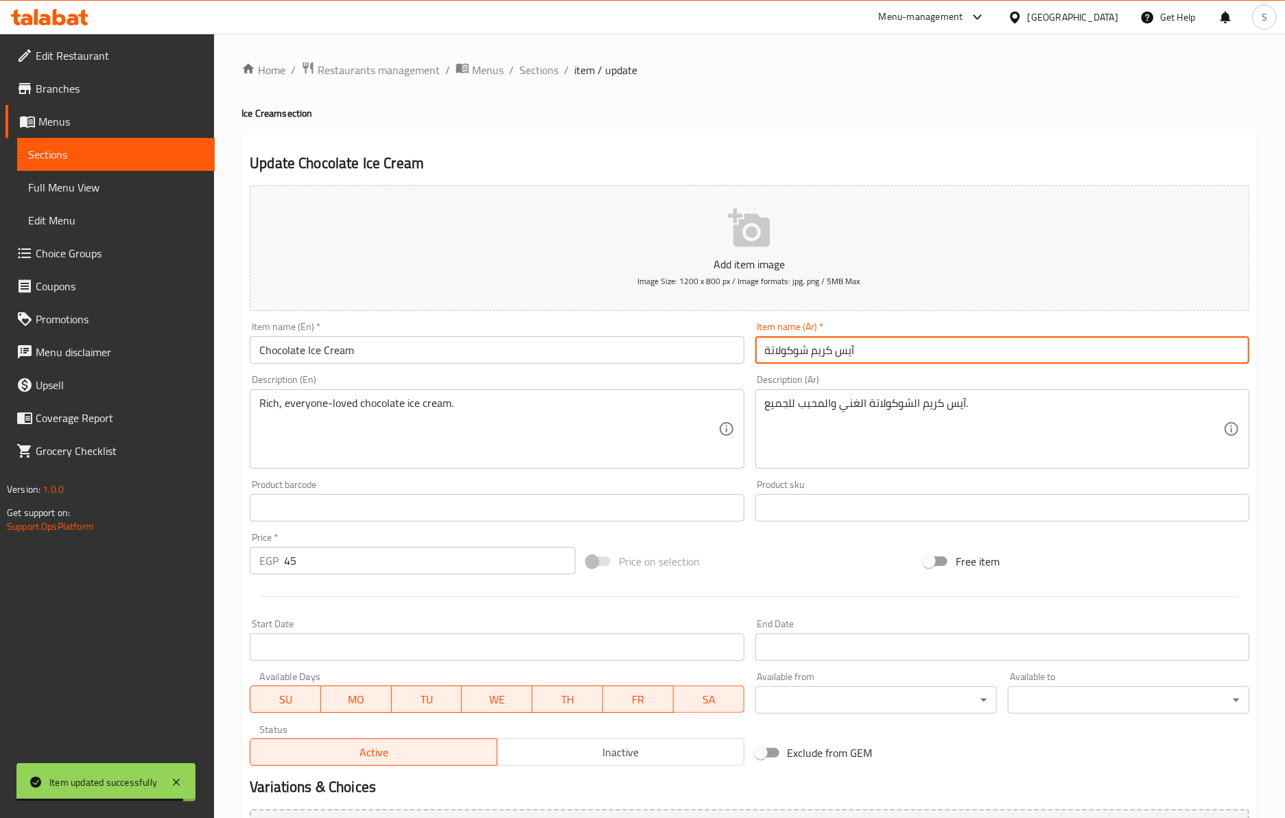
click at [409, 364] on input "Chocolate Ice Cream" at bounding box center [497, 349] width 494 height 27
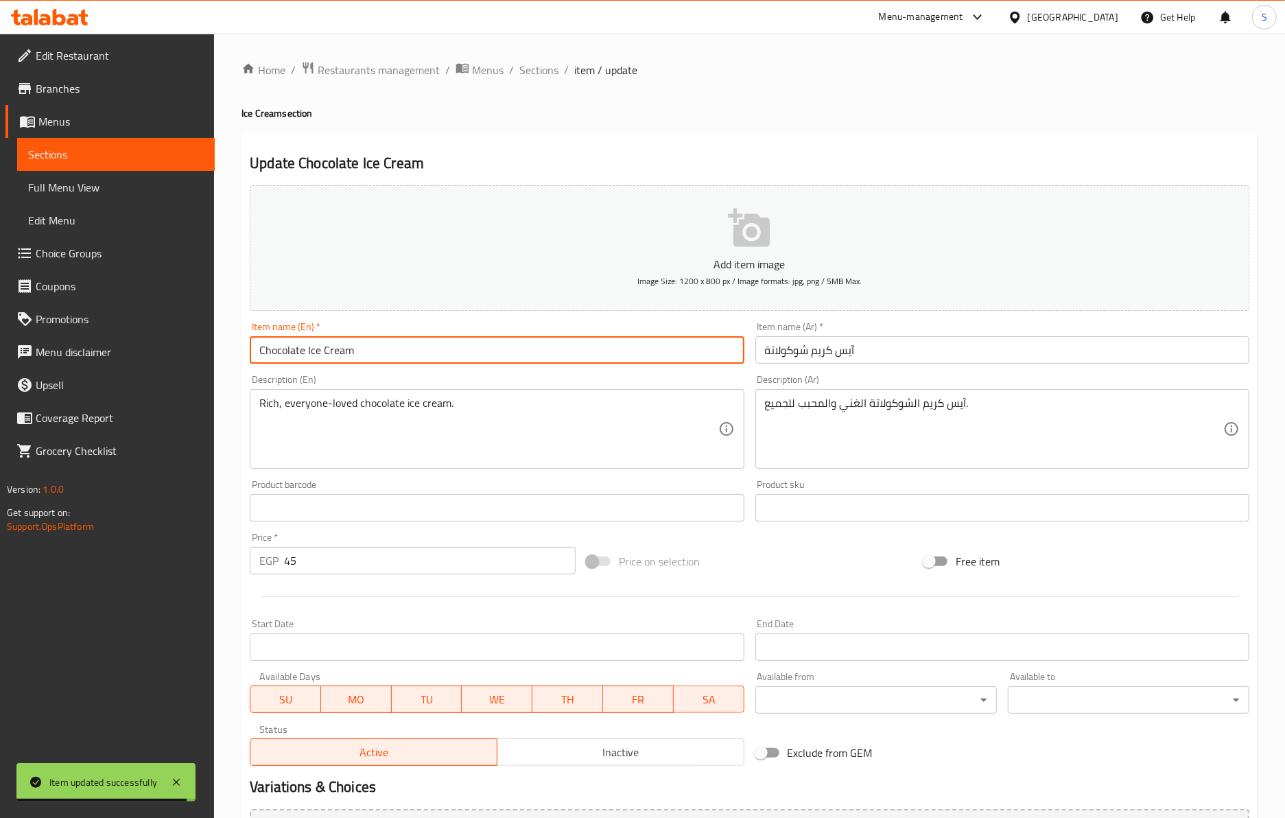
click at [409, 364] on input "Chocolate Ice Cream" at bounding box center [497, 349] width 494 height 27
click at [424, 348] on input "Chocolate Ice Cream" at bounding box center [497, 349] width 494 height 27
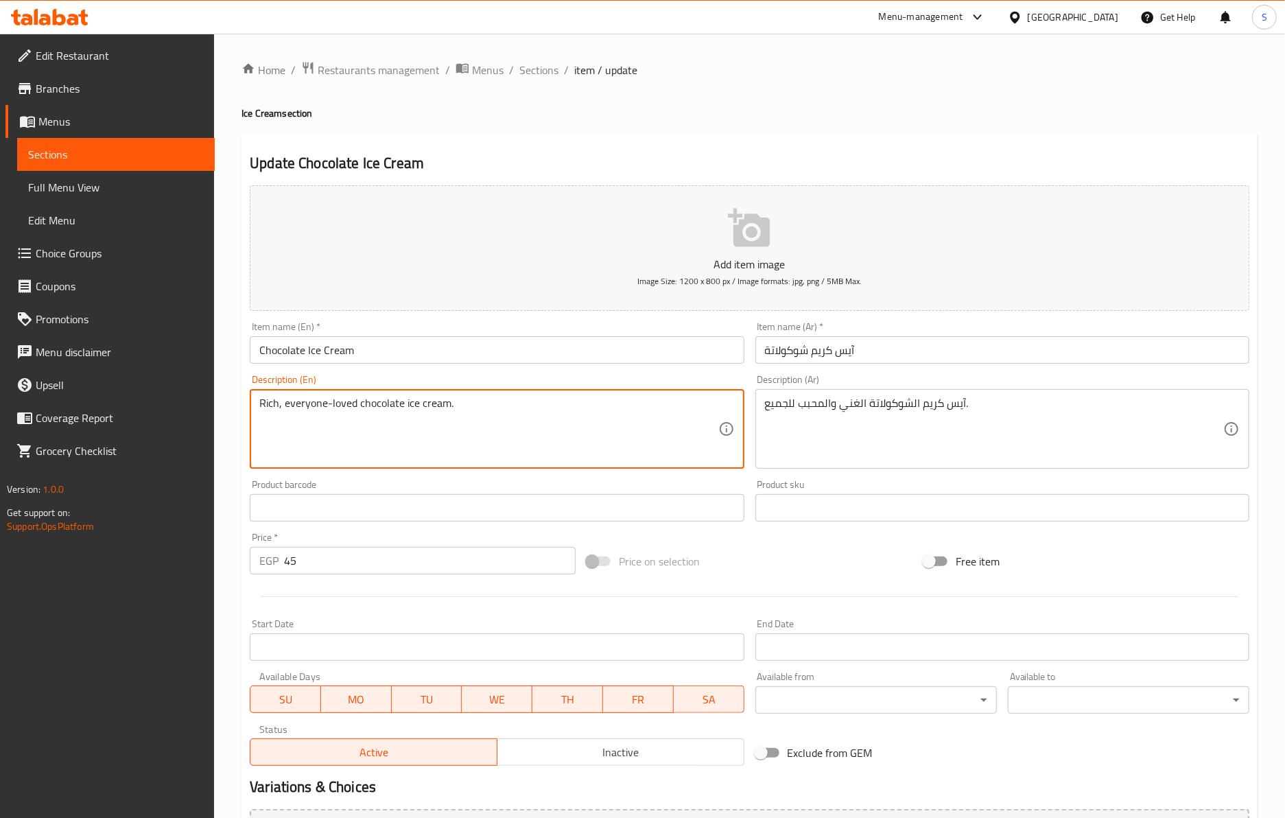
click at [481, 407] on textarea "Rich, everyone-loved chocolate ice cream." at bounding box center [488, 428] width 458 height 65
paste textarea "Made with finest chocolate ingredients and handcrafted ice cream"
type textarea "Made with finest chocolate ingredients and handcrafted ice cream"
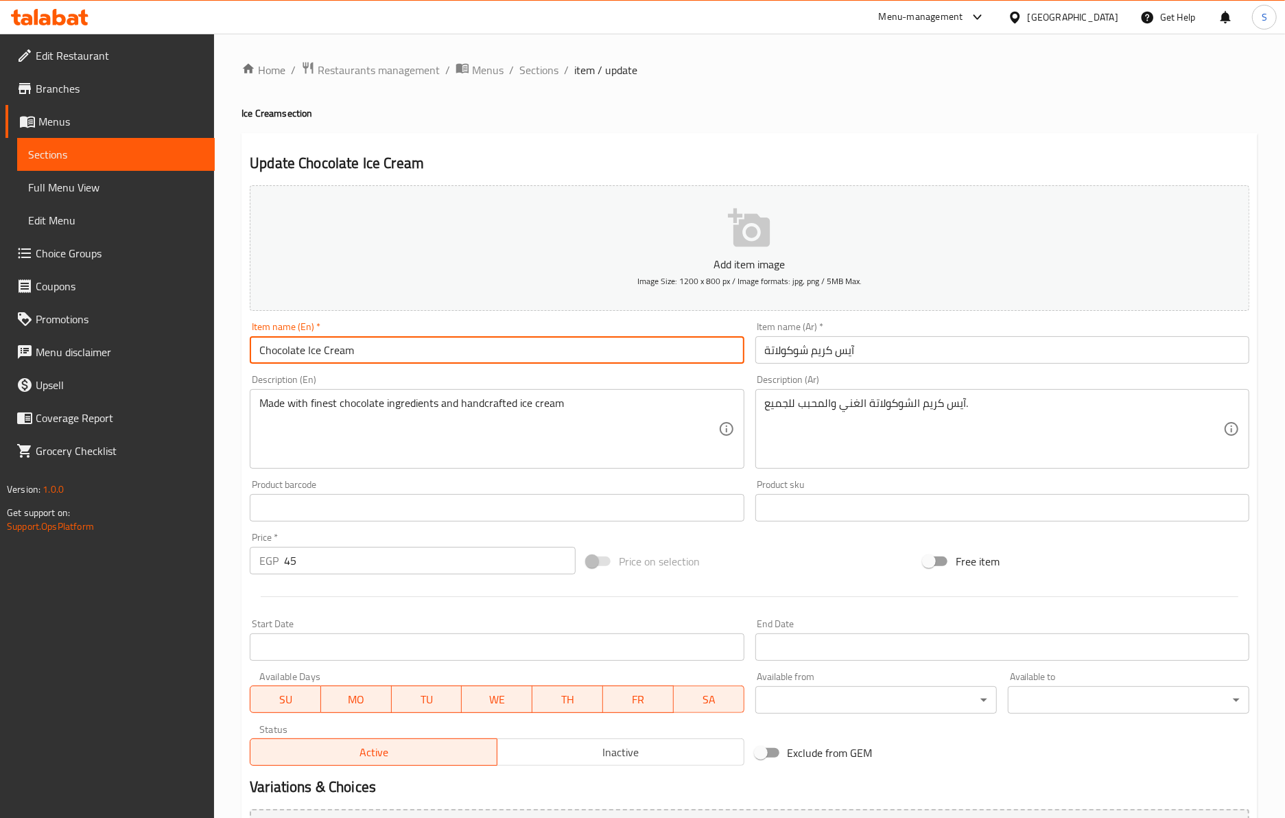
click at [484, 349] on input "Chocolate Ice Cream" at bounding box center [497, 349] width 494 height 27
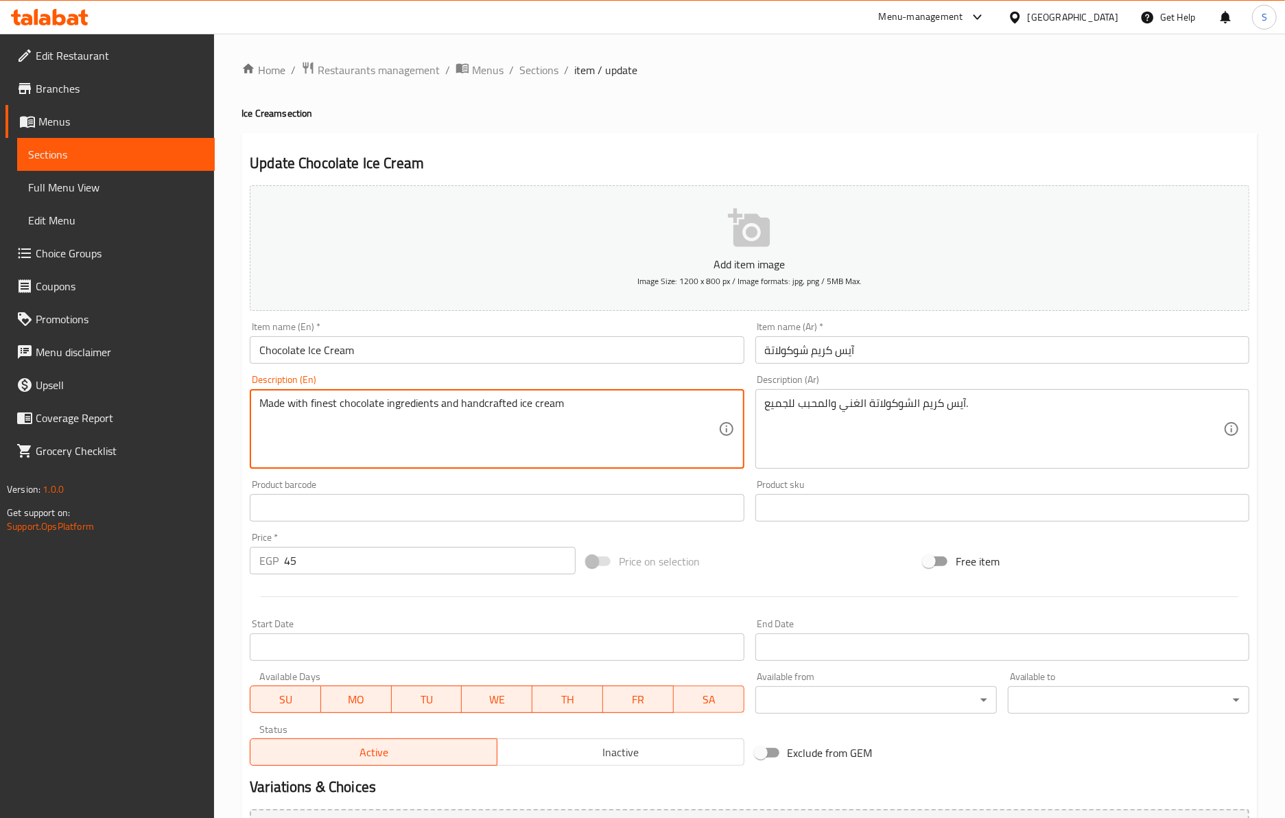
click at [492, 420] on textarea "Made with finest chocolate ingredients and handcrafted ice cream" at bounding box center [488, 428] width 458 height 65
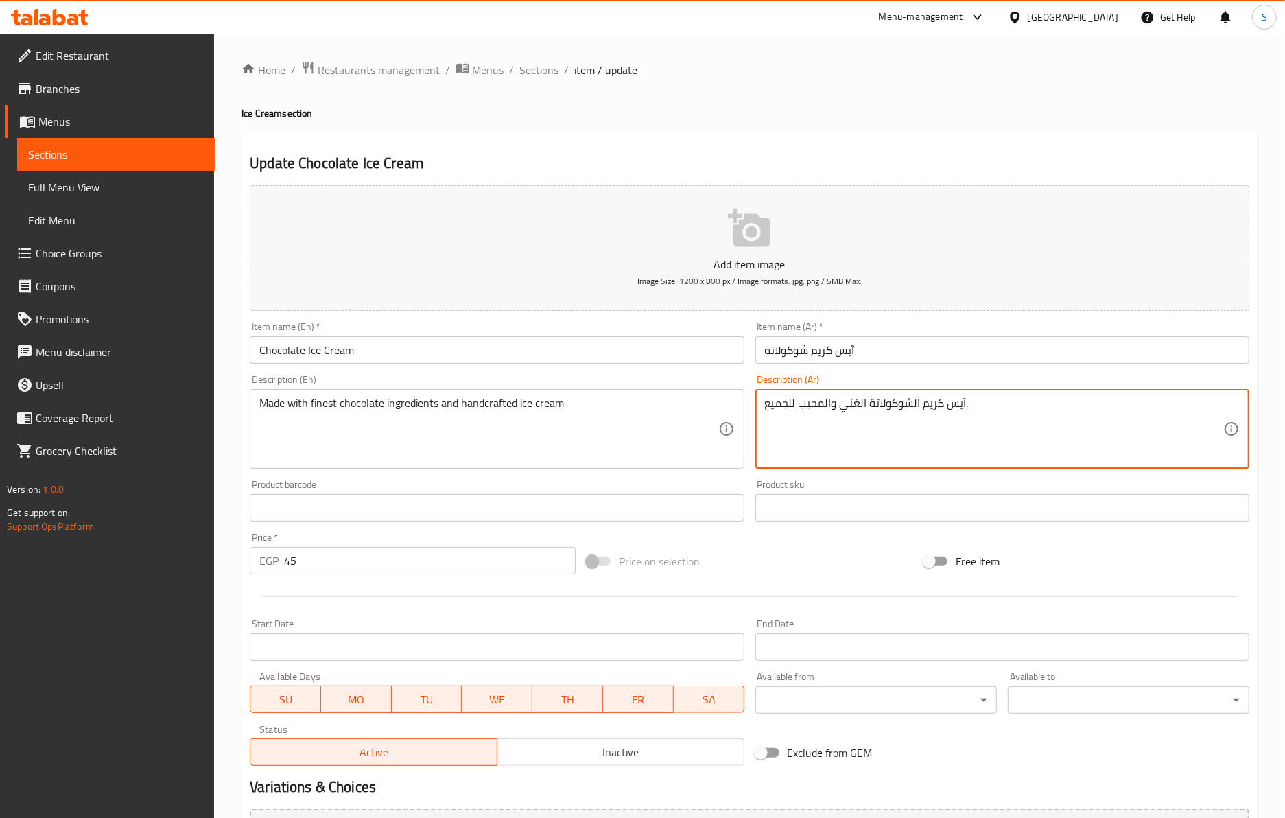
click at [840, 403] on textarea "آيس كريم الشوكولاتة الغني والمحبب للجميع." at bounding box center [994, 428] width 458 height 65
paste textarea "مصنوع من أجود مكونات الشوكولاتة والآيس كريم المصنوع يدويًا"
type textarea "مصنوع من أجود مكونات الشوكولاتة والآيس كريم المصنوع يدويًا"
click at [513, 357] on input "Chocolate Ice Cream" at bounding box center [497, 349] width 494 height 27
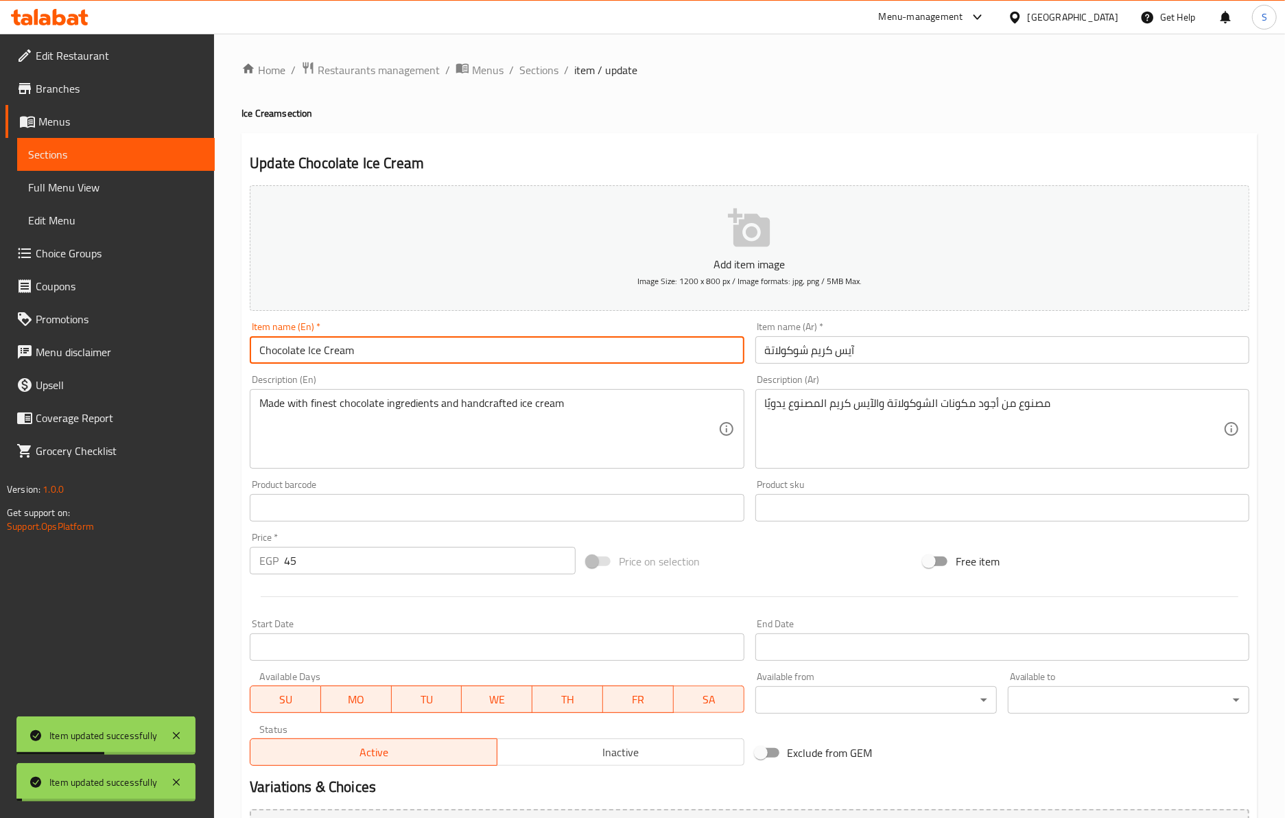
click at [399, 353] on input "Chocolate Ice Cream" at bounding box center [497, 349] width 494 height 27
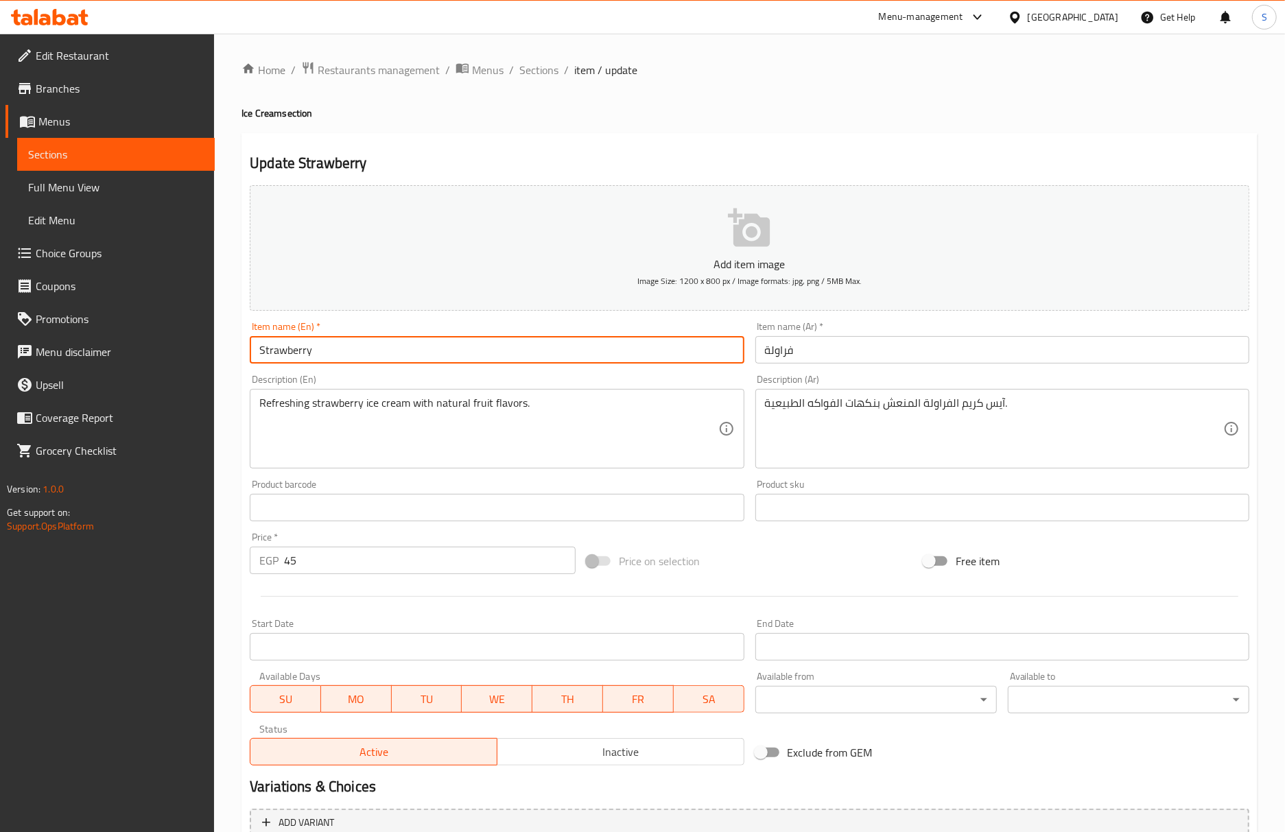
click at [370, 350] on input "Strawberry" at bounding box center [497, 349] width 494 height 27
paste input "Ice Cream"
type input "Strawberry Ice Cream"
click at [763, 355] on input "فراولة" at bounding box center [1002, 349] width 494 height 27
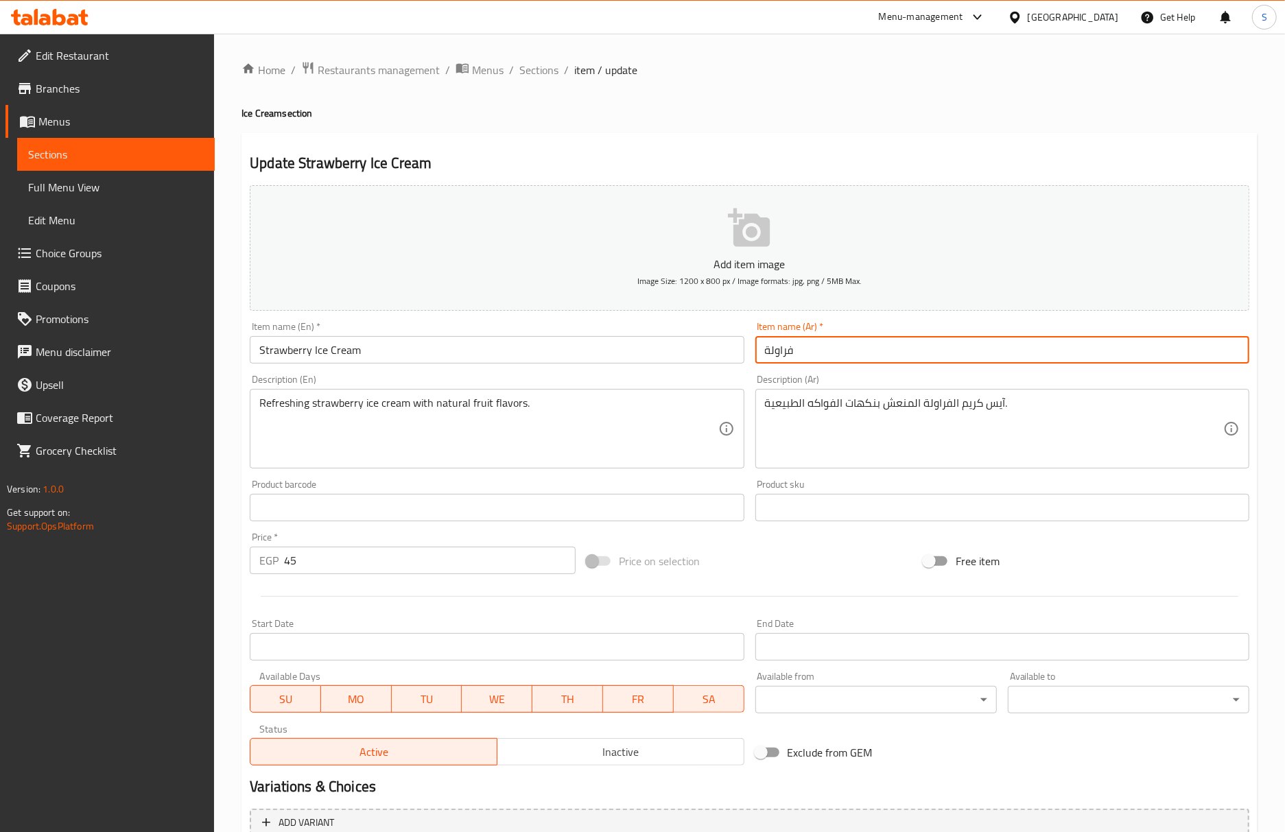
paste input "آيس كريم"
type input "آيس كريم فراولة"
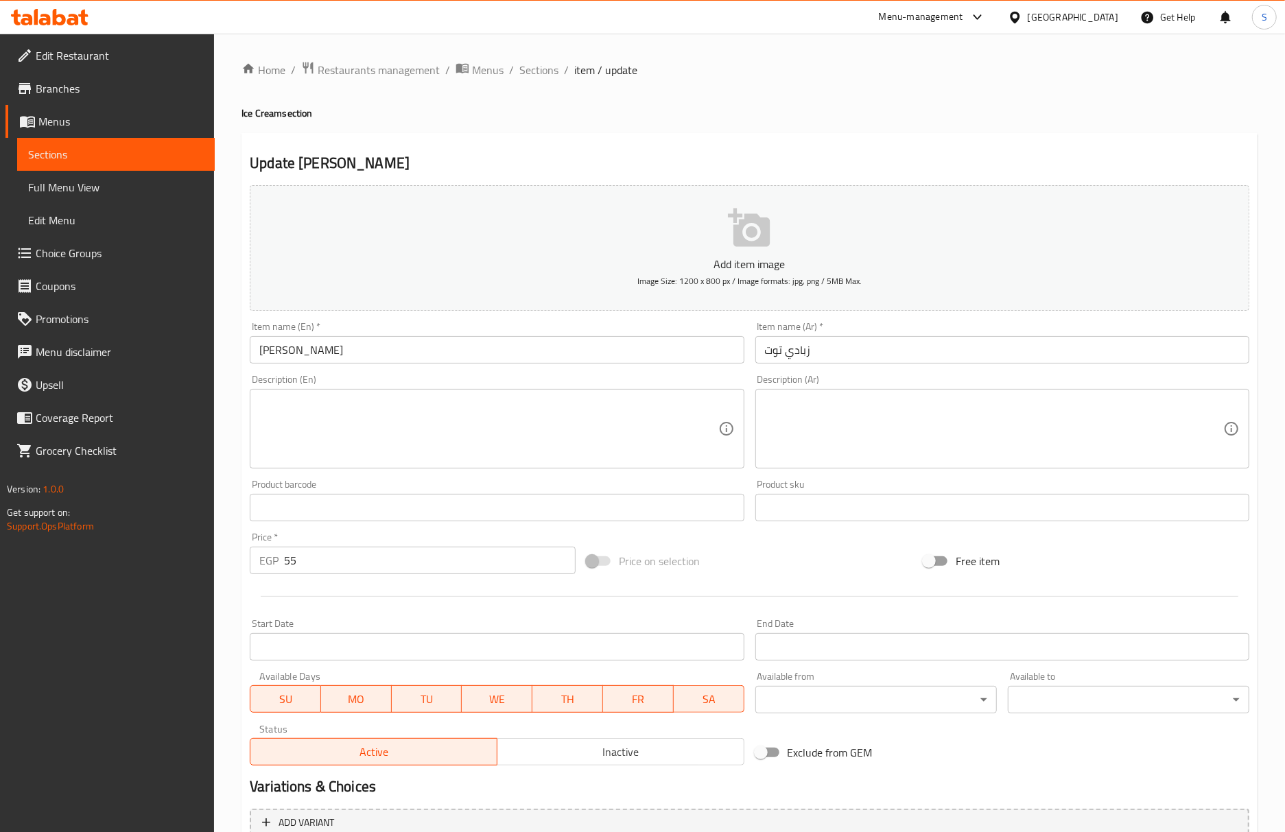
click at [344, 359] on input "[PERSON_NAME]" at bounding box center [497, 349] width 494 height 27
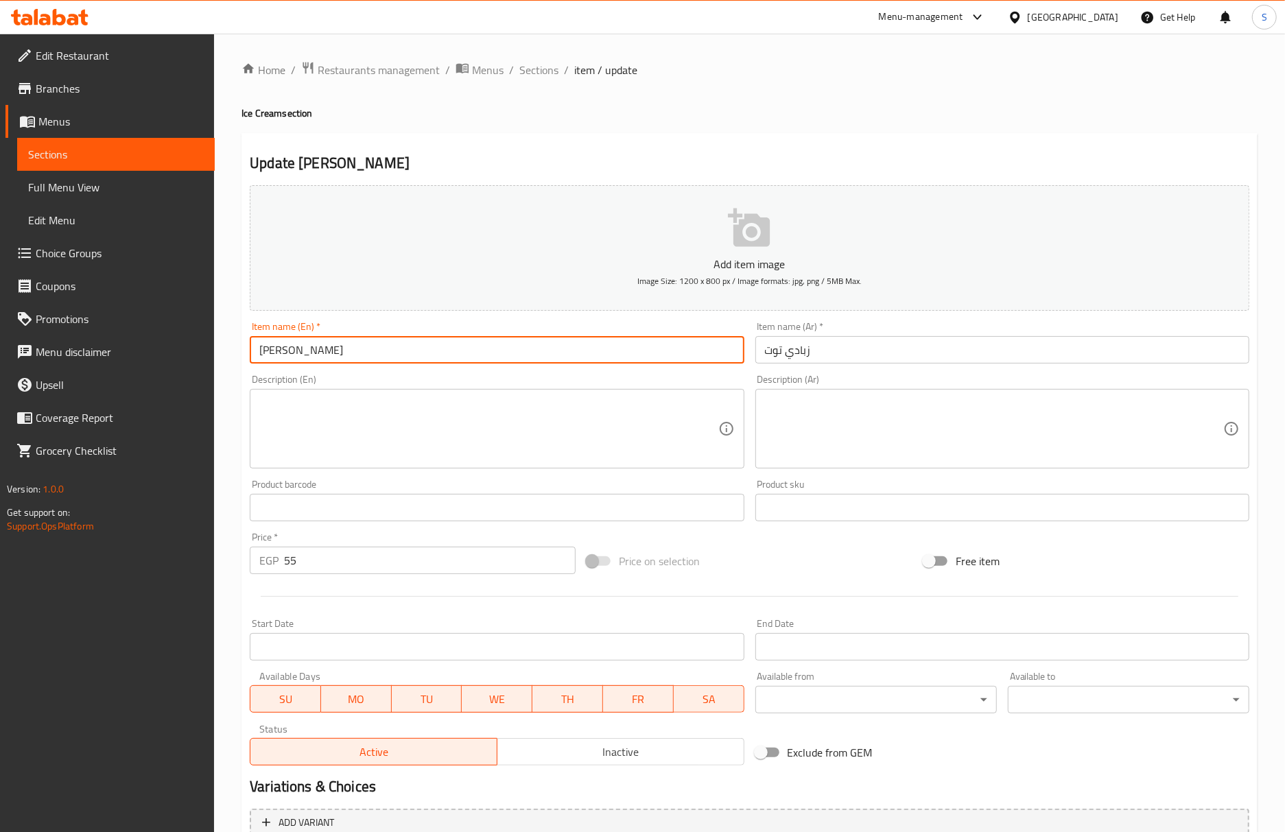
paste input "Ice Cream"
type input "Berry Youghurt Ice Cream"
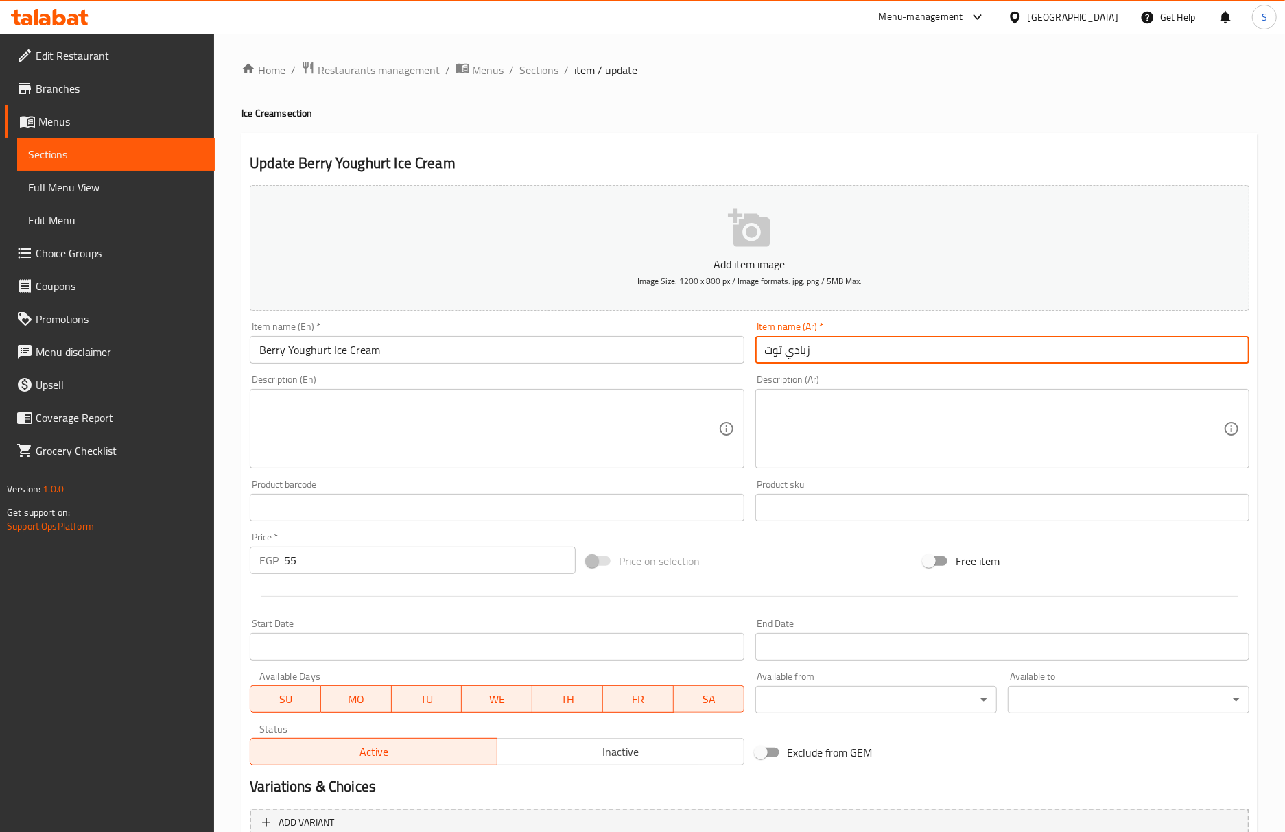
click at [755, 361] on input "زبادي توت" at bounding box center [1002, 349] width 494 height 27
paste input "آيس كريم"
type input "آيس كريم زبادي توت"
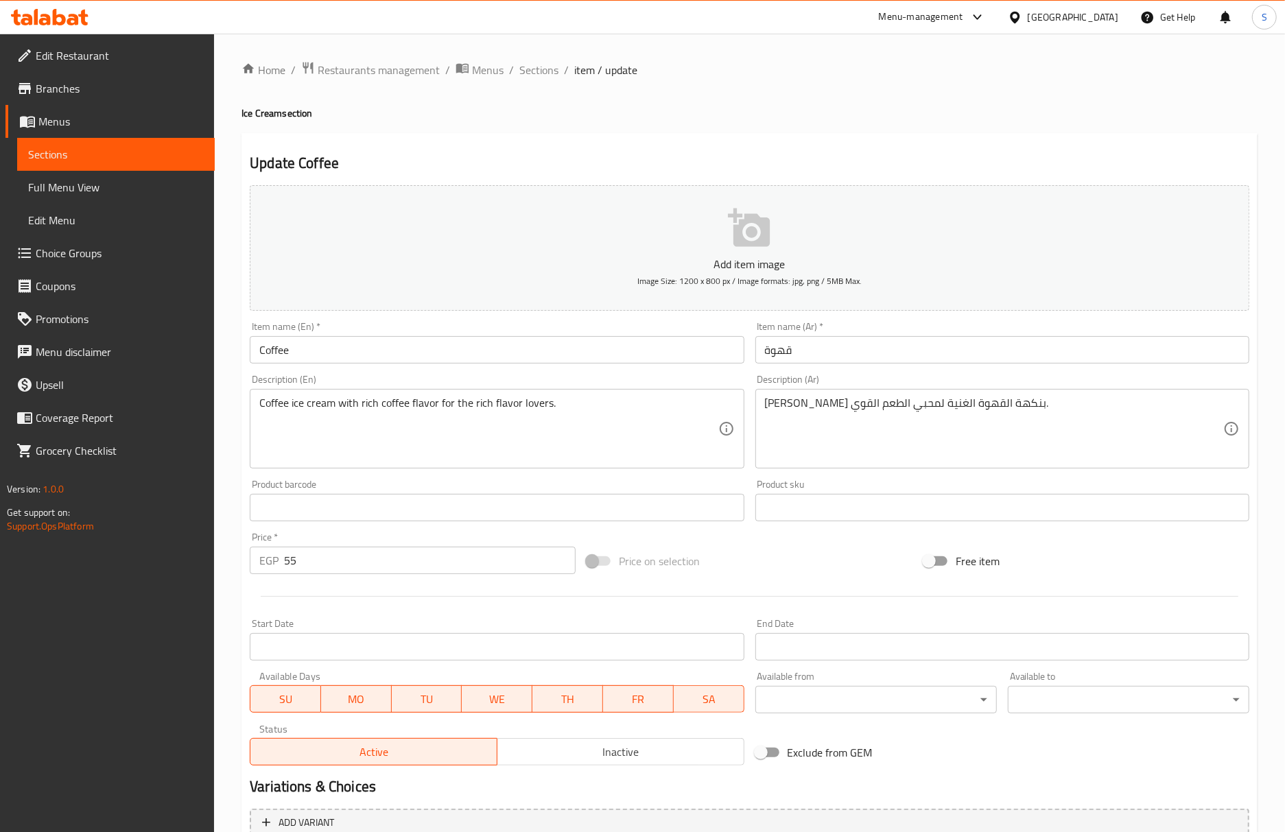
click at [473, 350] on input "Coffee" at bounding box center [497, 349] width 494 height 27
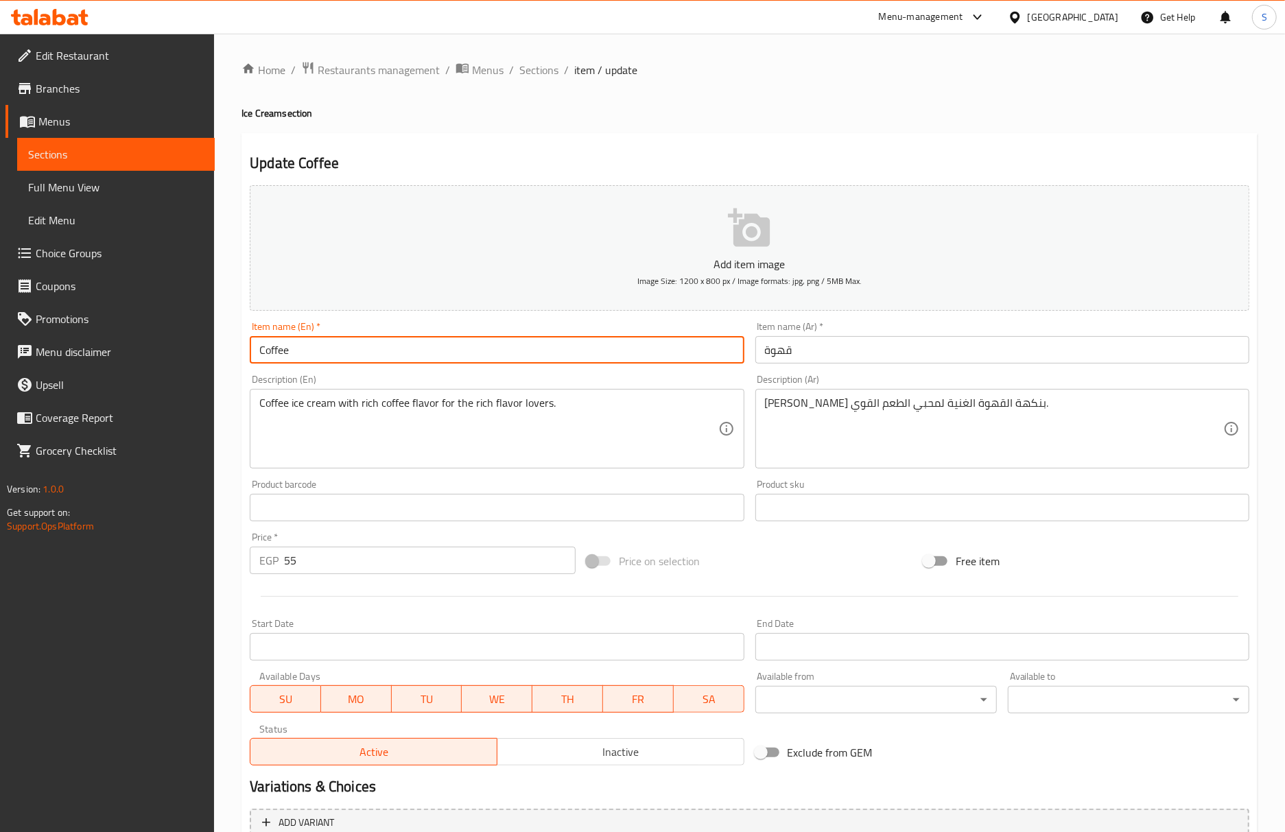
paste input "Ice Cream"
type input "Coffee Ice Cream"
drag, startPoint x: 763, startPoint y: 351, endPoint x: 763, endPoint y: 368, distance: 16.5
click at [763, 351] on input "قهوة" at bounding box center [1002, 349] width 494 height 27
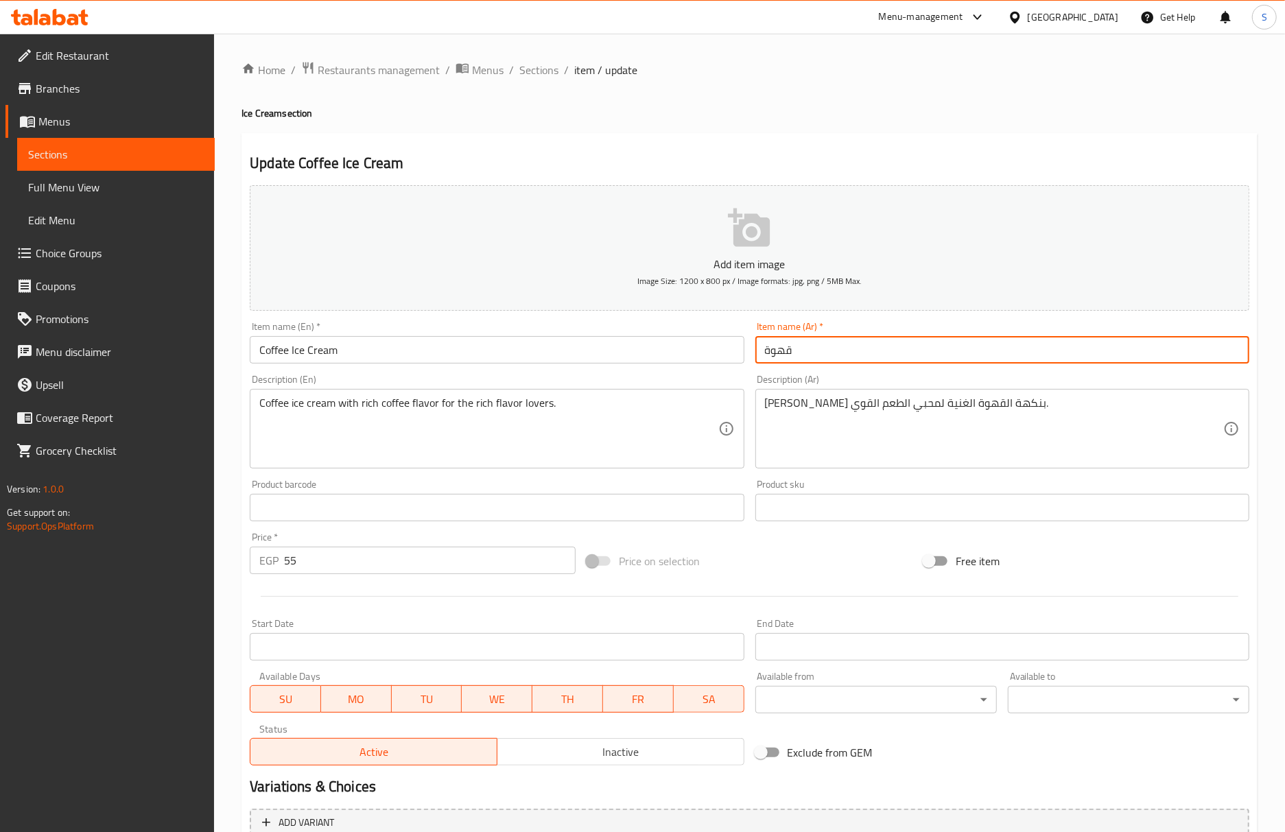
paste input "آيس كريم"
type input "آيس كريم قهوة"
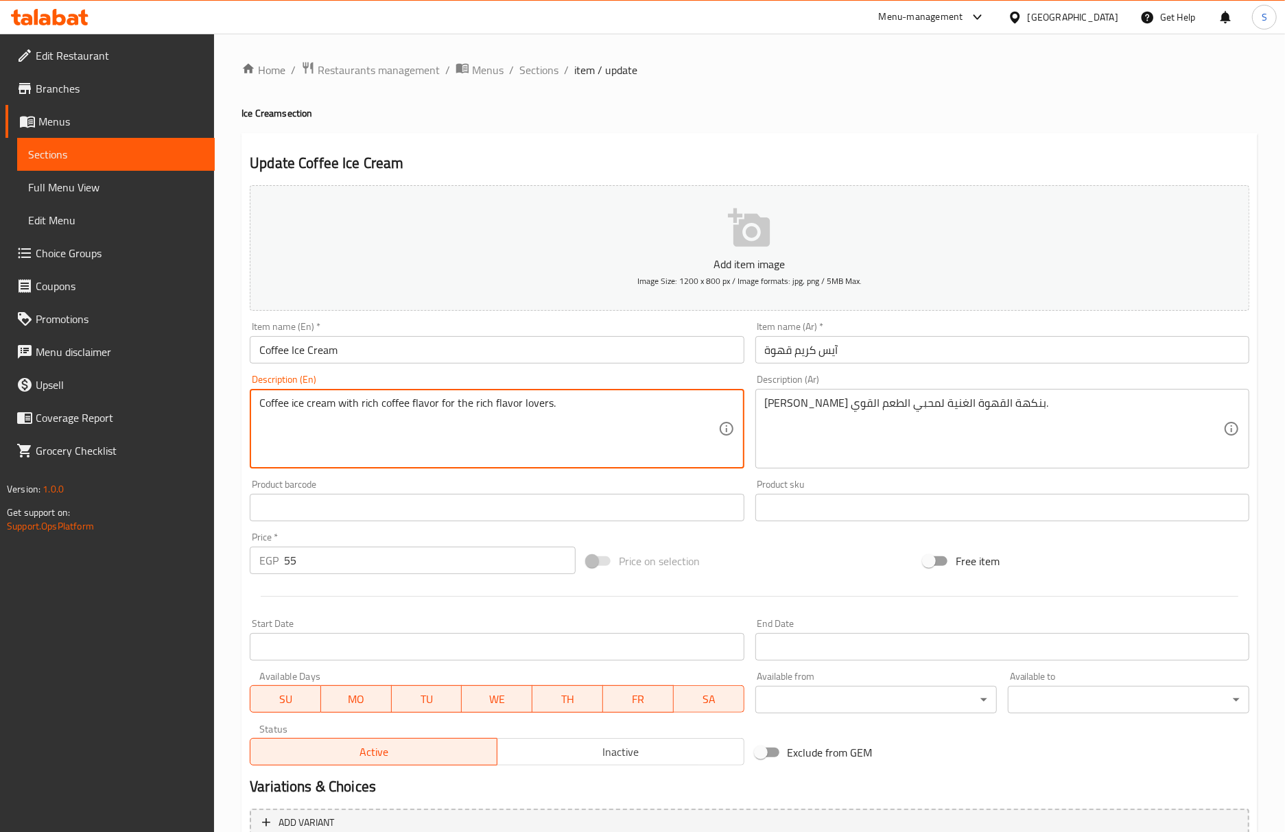
click at [472, 407] on textarea "Coffee ice cream with rich coffee flavor for the rich flavor lovers." at bounding box center [488, 428] width 458 height 65
paste textarea "strong"
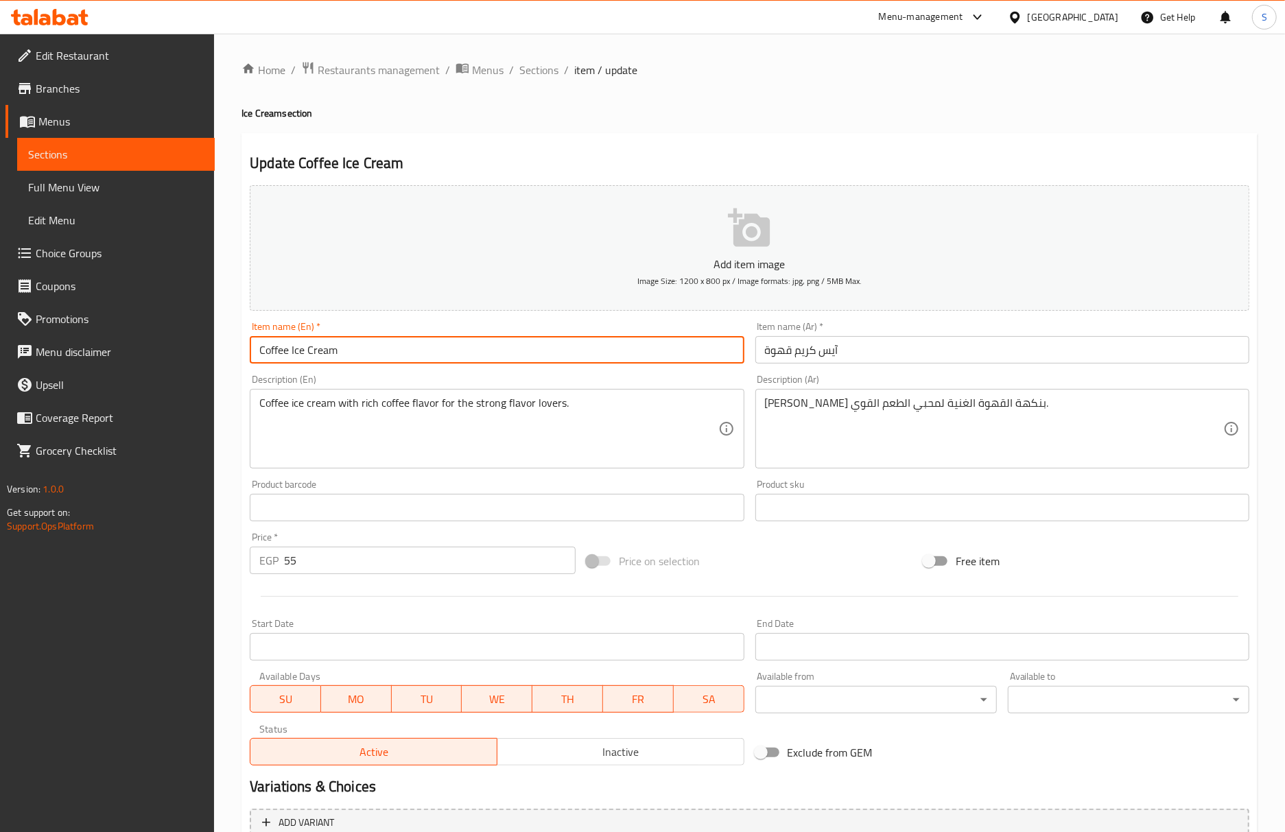
click at [595, 357] on input "Coffee Ice Cream" at bounding box center [497, 349] width 494 height 27
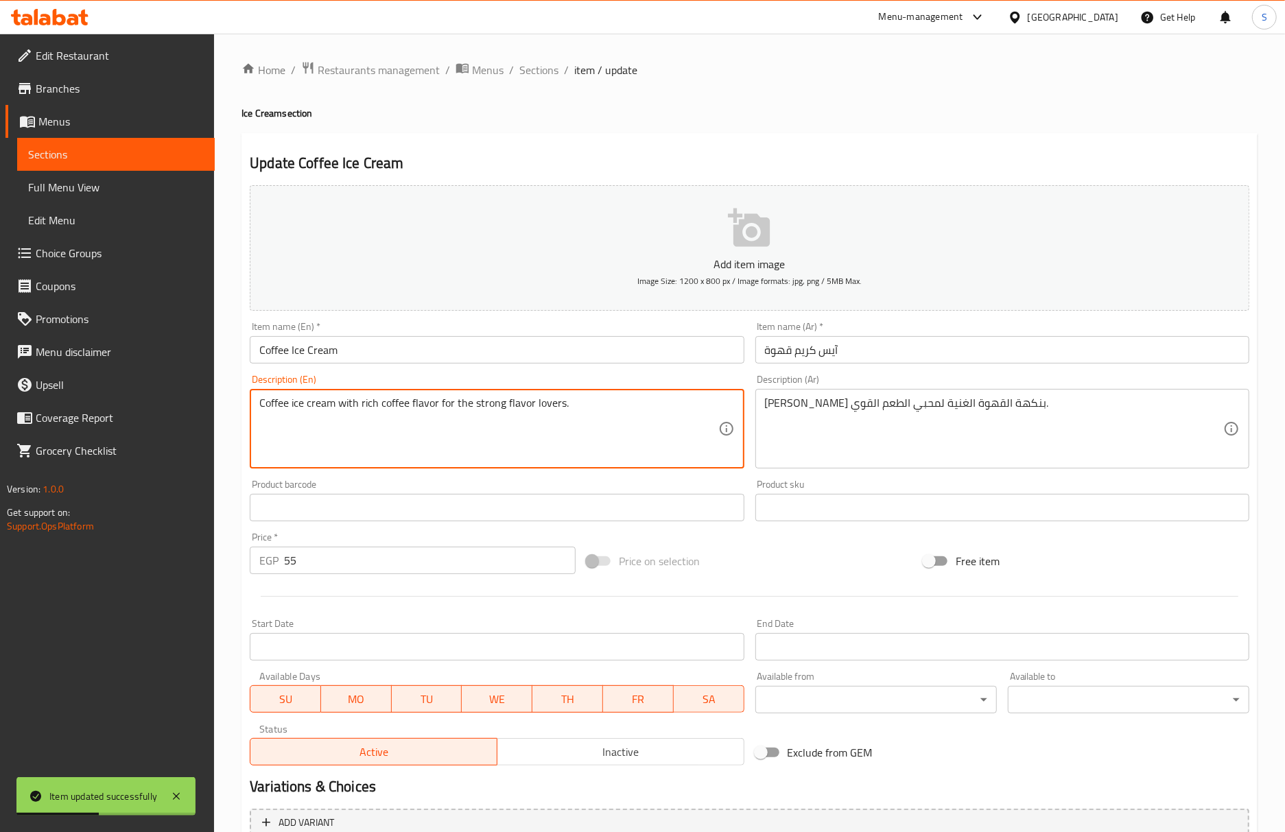
click at [514, 407] on textarea "Coffee ice cream with rich coffee flavor for the strong flavor lovers." at bounding box center [488, 428] width 458 height 65
type textarea "Coffee ice cream with rich coffee flavor for the strong taste lovers."
click at [576, 359] on input "Coffee Ice Cream" at bounding box center [497, 349] width 494 height 27
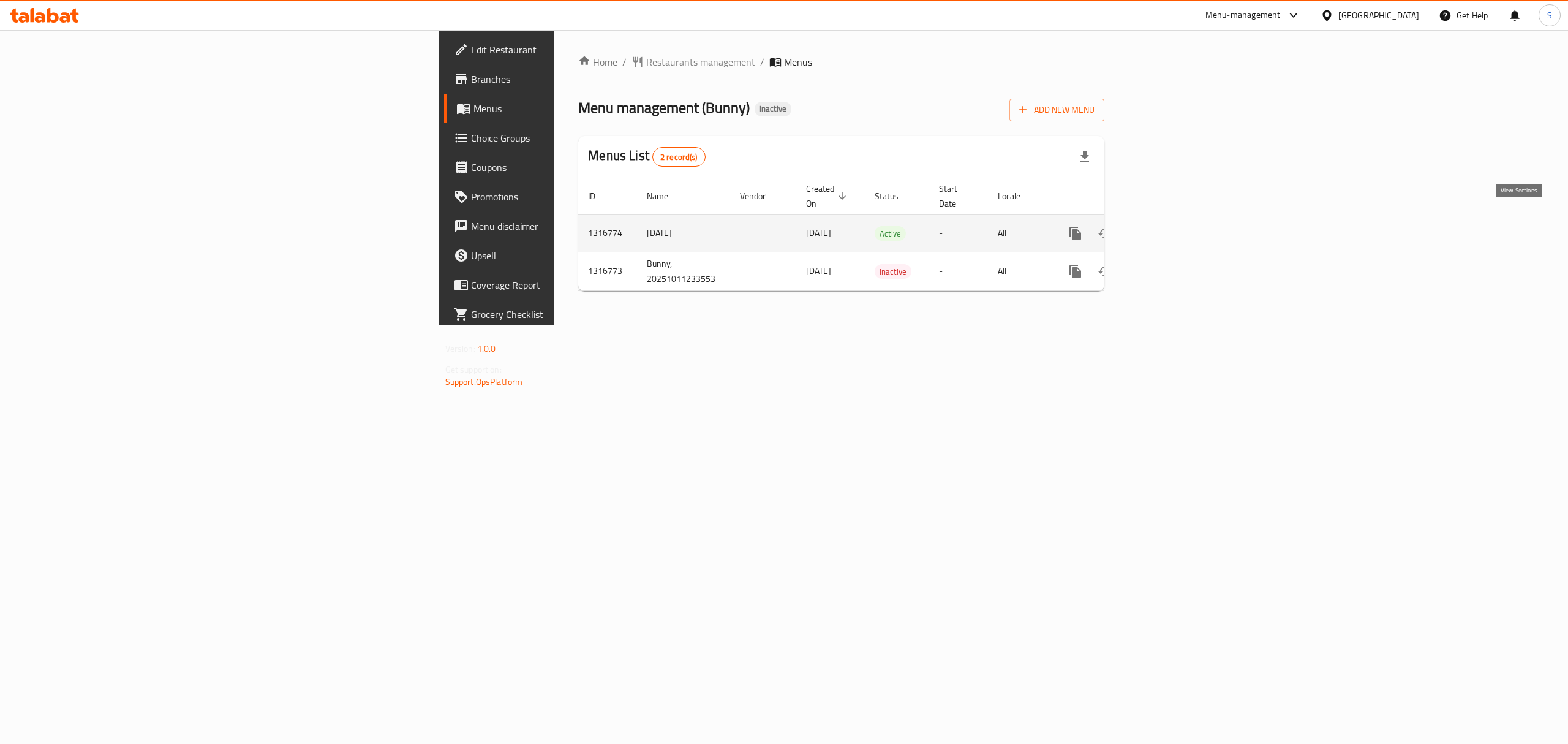
click at [1171, 228] on icon "enhanced table" at bounding box center [1163, 233] width 14 height 14
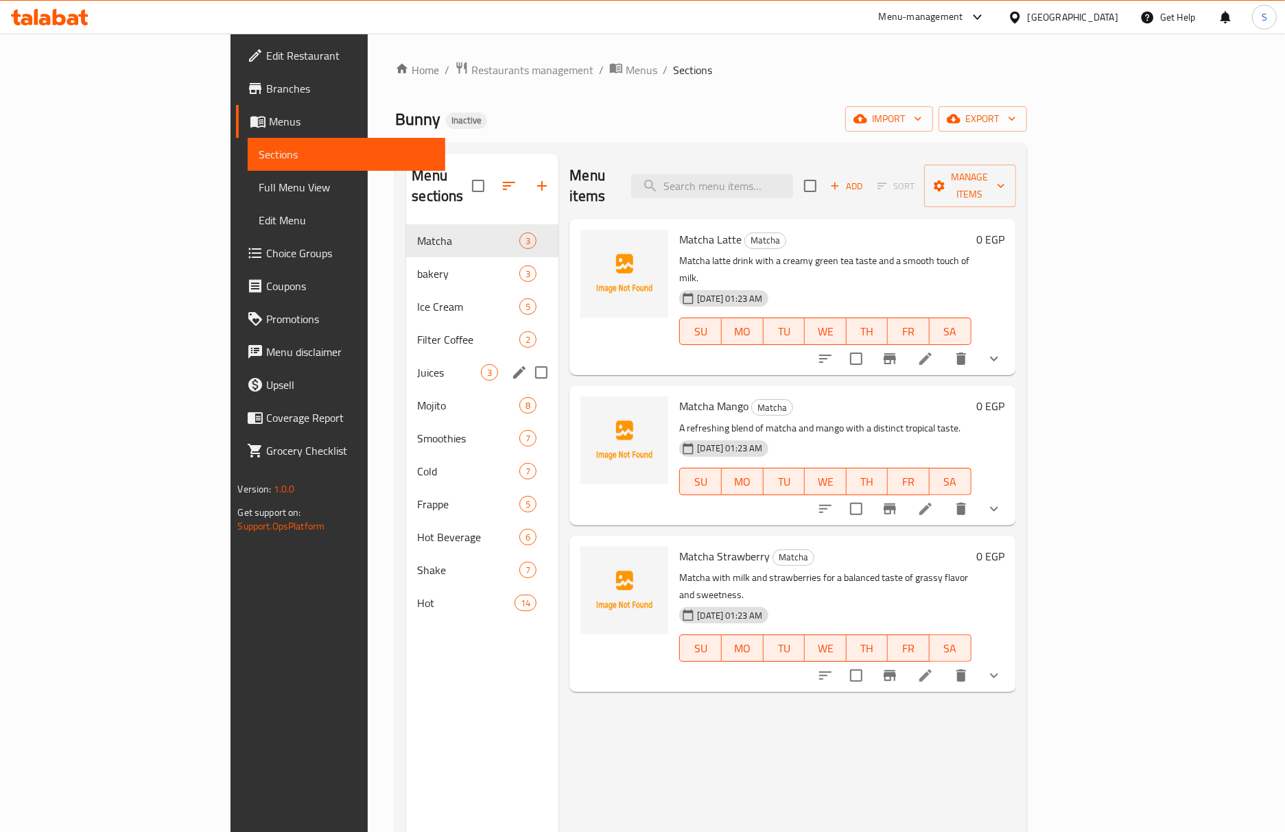
click at [417, 364] on span "Juices" at bounding box center [449, 372] width 64 height 16
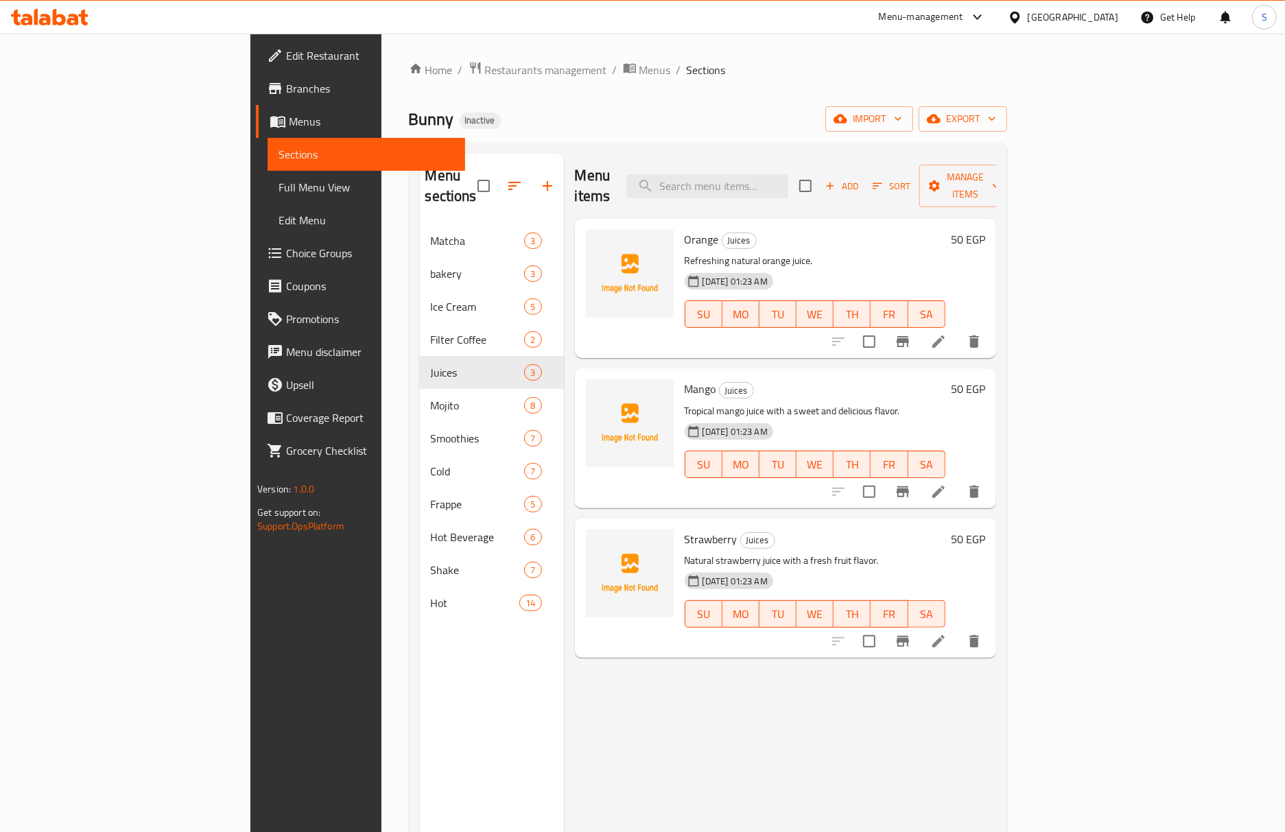
click at [996, 492] on div "Menu items Add Sort Manage items Orange Juices Refreshing natural orange juice.…" at bounding box center [780, 570] width 432 height 832
click at [947, 484] on icon at bounding box center [938, 492] width 16 height 16
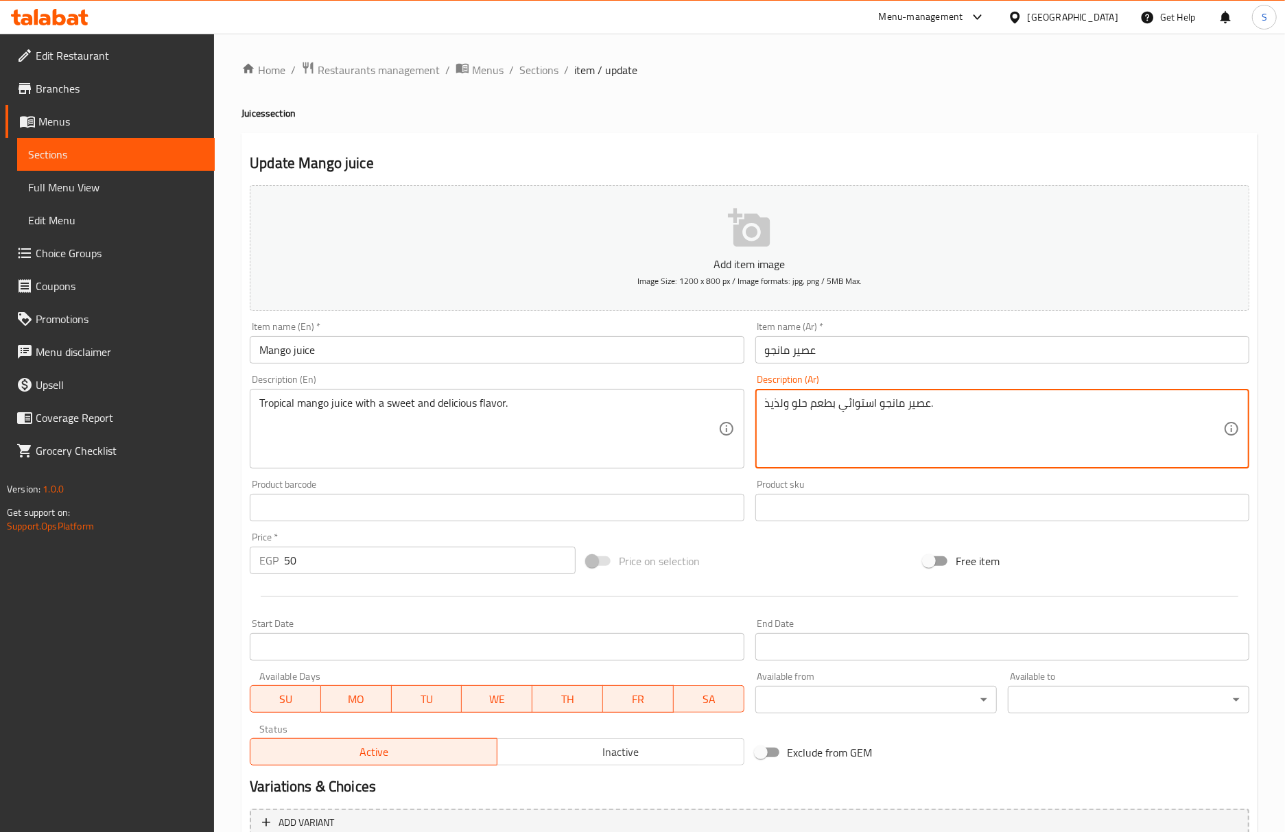
click at [780, 406] on textarea "عصير مانجو استوائي بطعم حلو ولذيذ." at bounding box center [994, 428] width 458 height 65
type textarea "عصير مانجو استوائي بطعم حلو ."
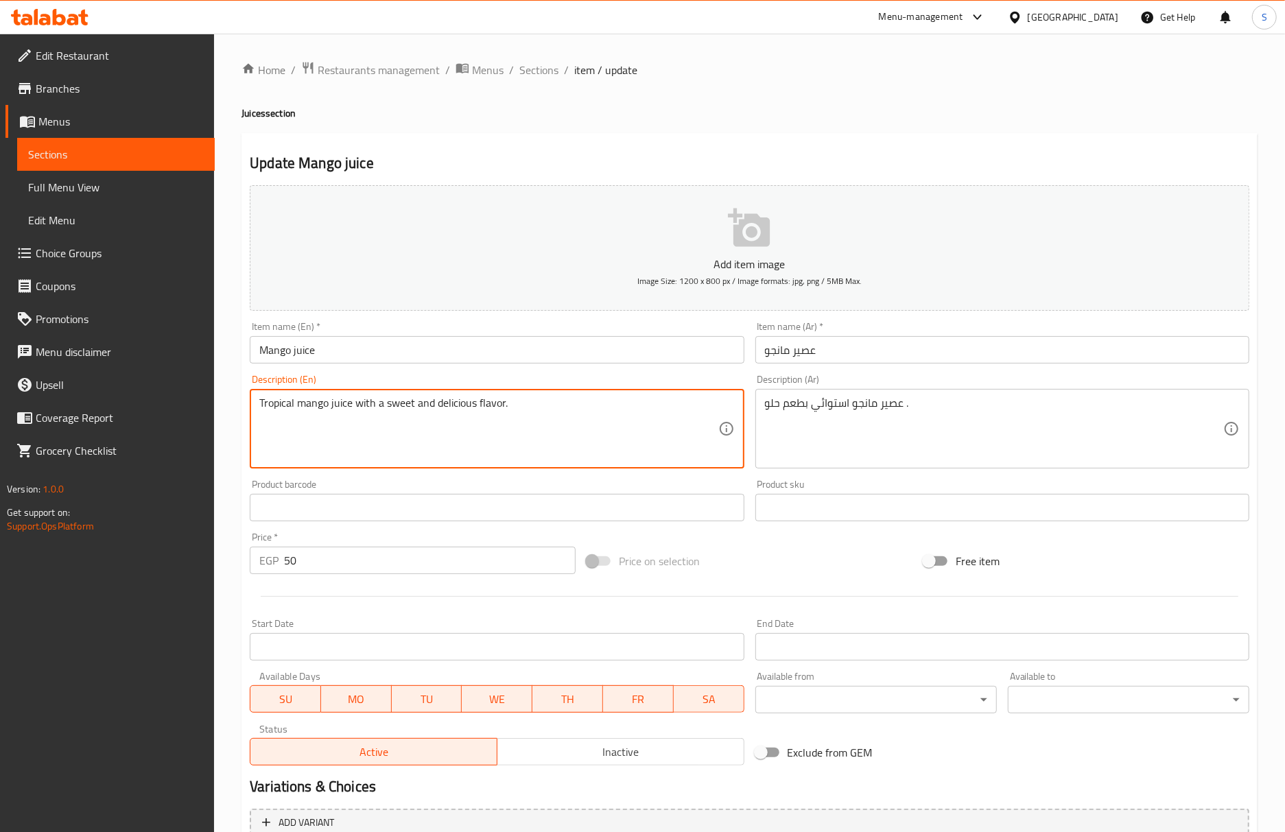
click at [466, 406] on textarea "Tropical mango juice with a sweet and delicious flavor." at bounding box center [488, 428] width 458 height 65
click at [528, 347] on input "Mango juice" at bounding box center [497, 349] width 494 height 27
click at [423, 401] on textarea "Tropical mango juice with a sweet flavor." at bounding box center [488, 428] width 458 height 65
type textarea "Tropical mango juice with a sweet taste."
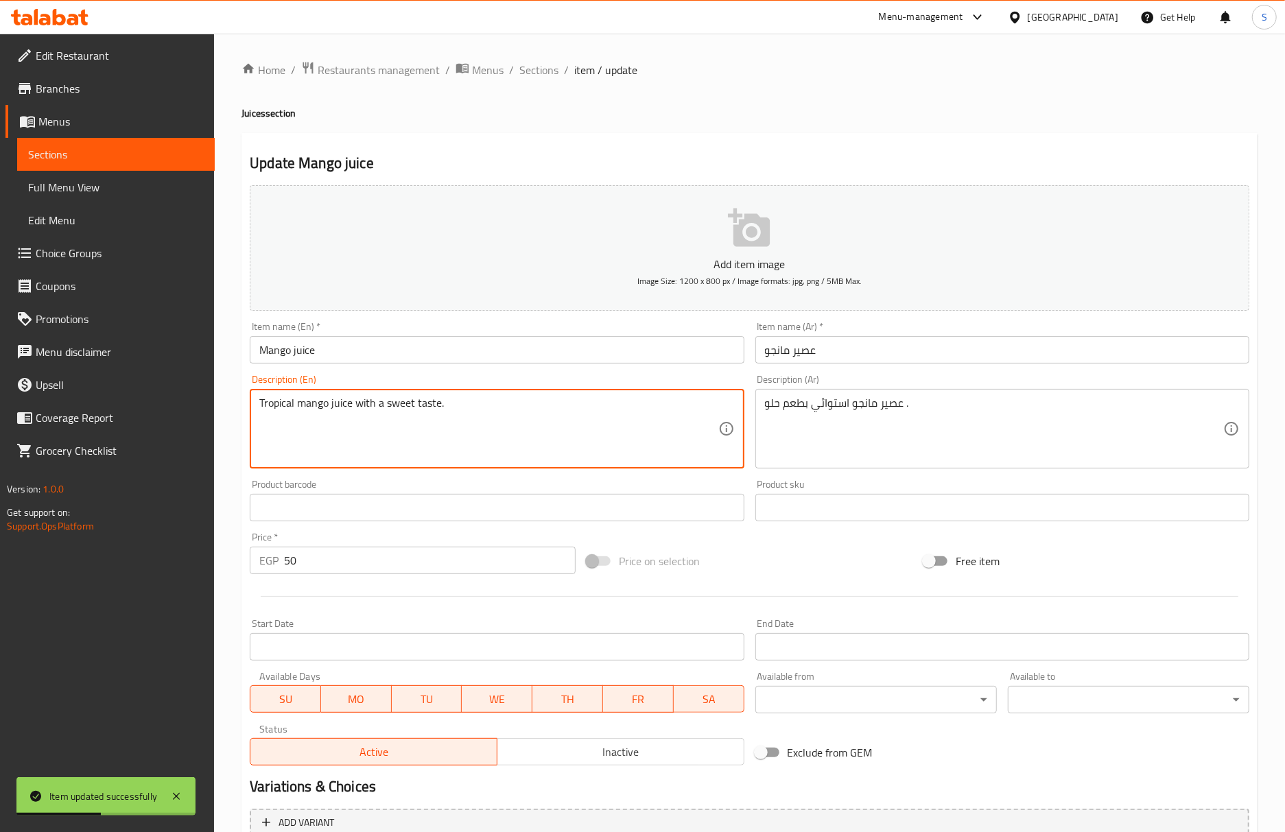
click at [391, 340] on input "Mango juice" at bounding box center [497, 349] width 494 height 27
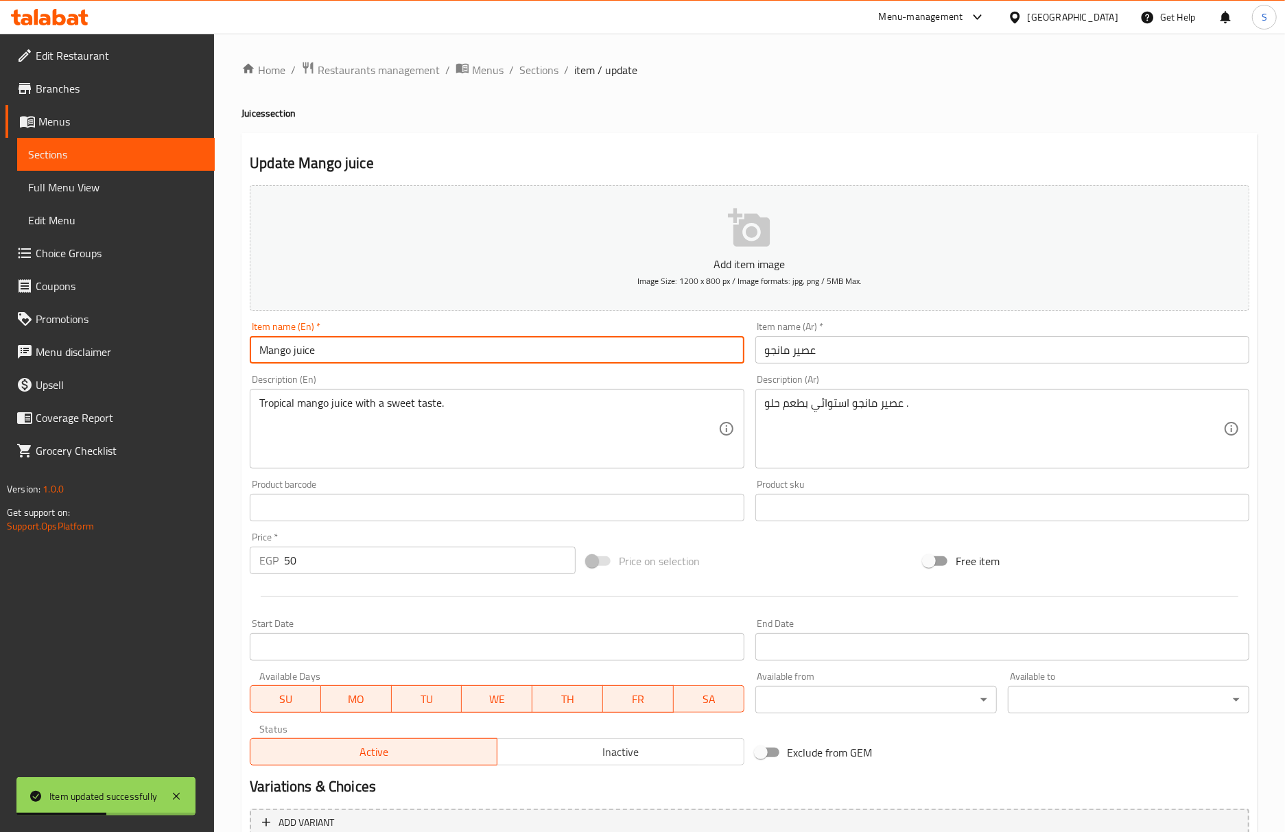
click at [542, 66] on span "Sections" at bounding box center [538, 70] width 39 height 16
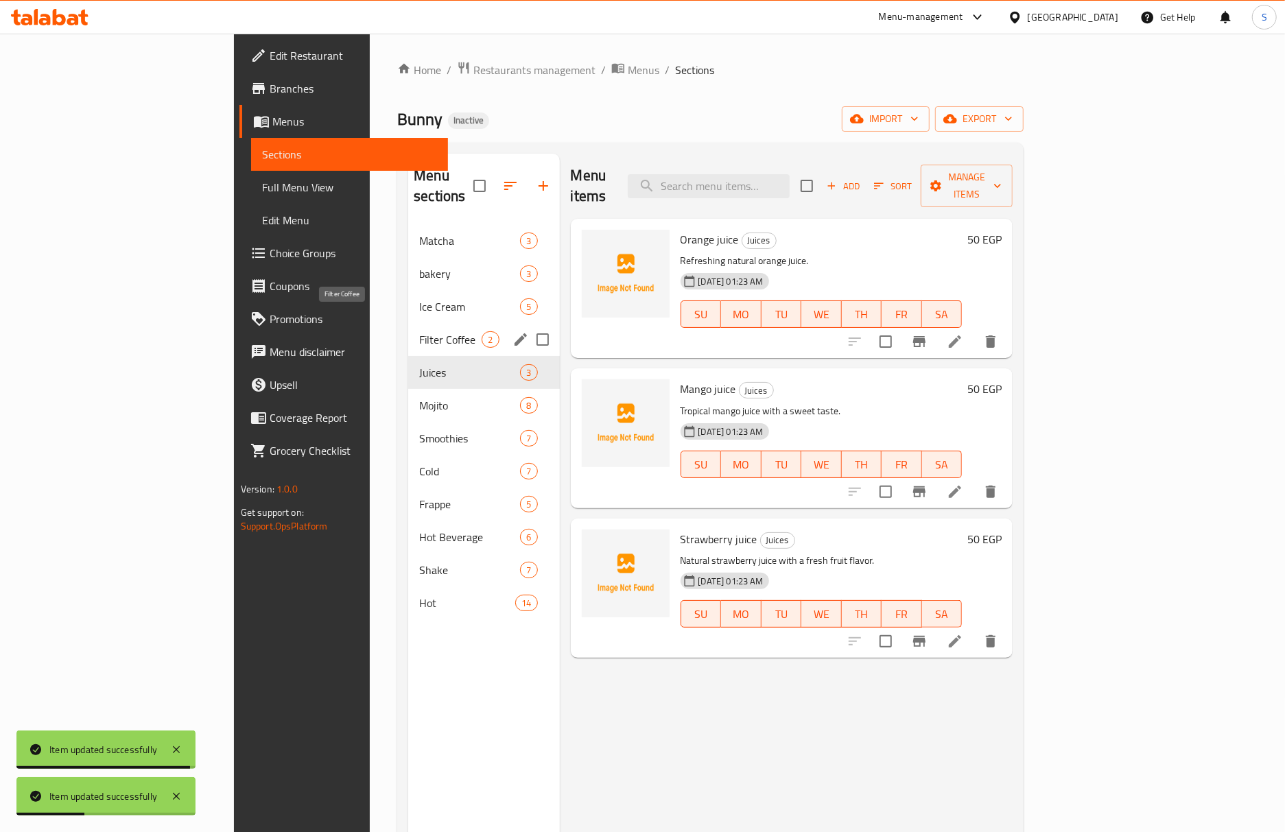
drag, startPoint x: 329, startPoint y: 316, endPoint x: 415, endPoint y: 332, distance: 87.2
click at [419, 331] on span "Filter Coffee" at bounding box center [450, 339] width 62 height 16
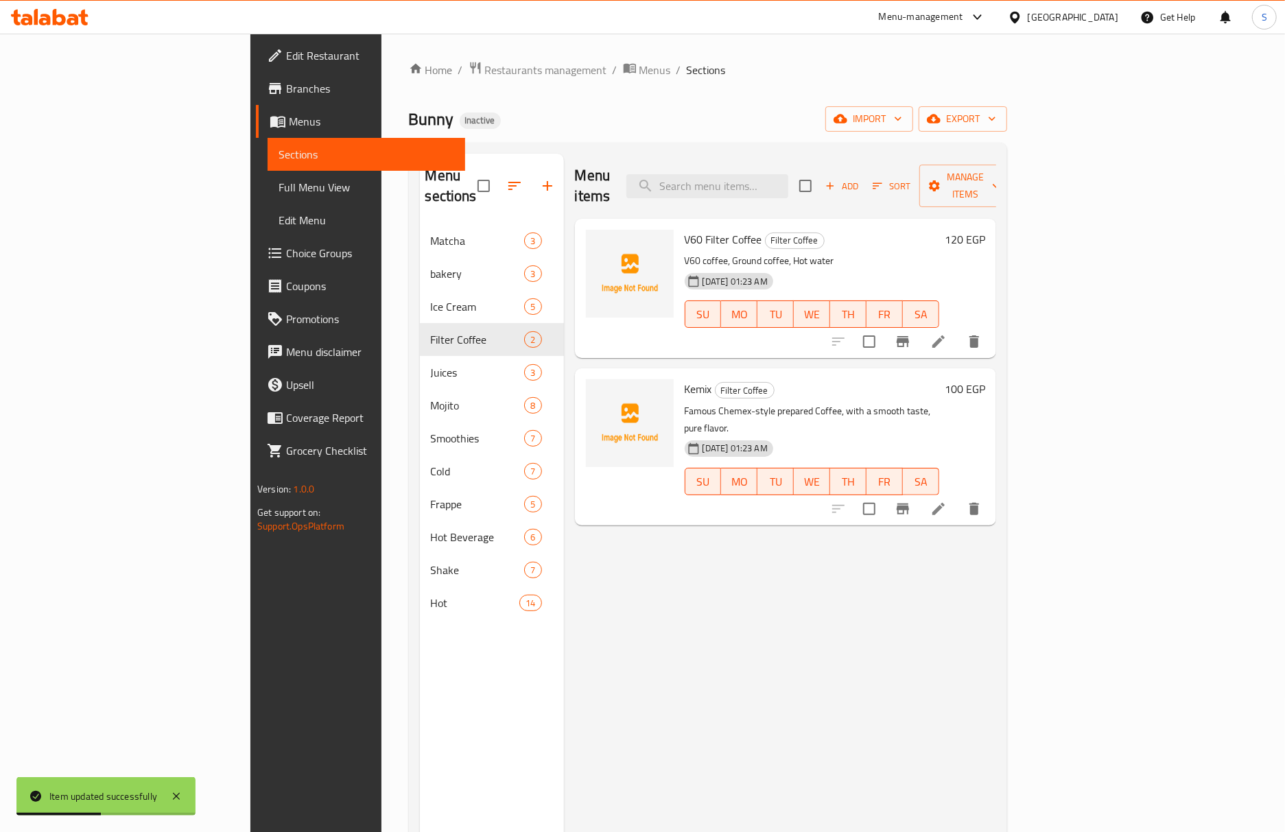
click at [679, 224] on div "V60 Filter Coffee Filter Coffee V60 coffee, Ground coffee, Hot water 12-10-2025…" at bounding box center [811, 288] width 265 height 128
copy h6 "V60 Filter Coffee"
click at [685, 229] on span "V60 Filter Coffee" at bounding box center [724, 239] width 78 height 21
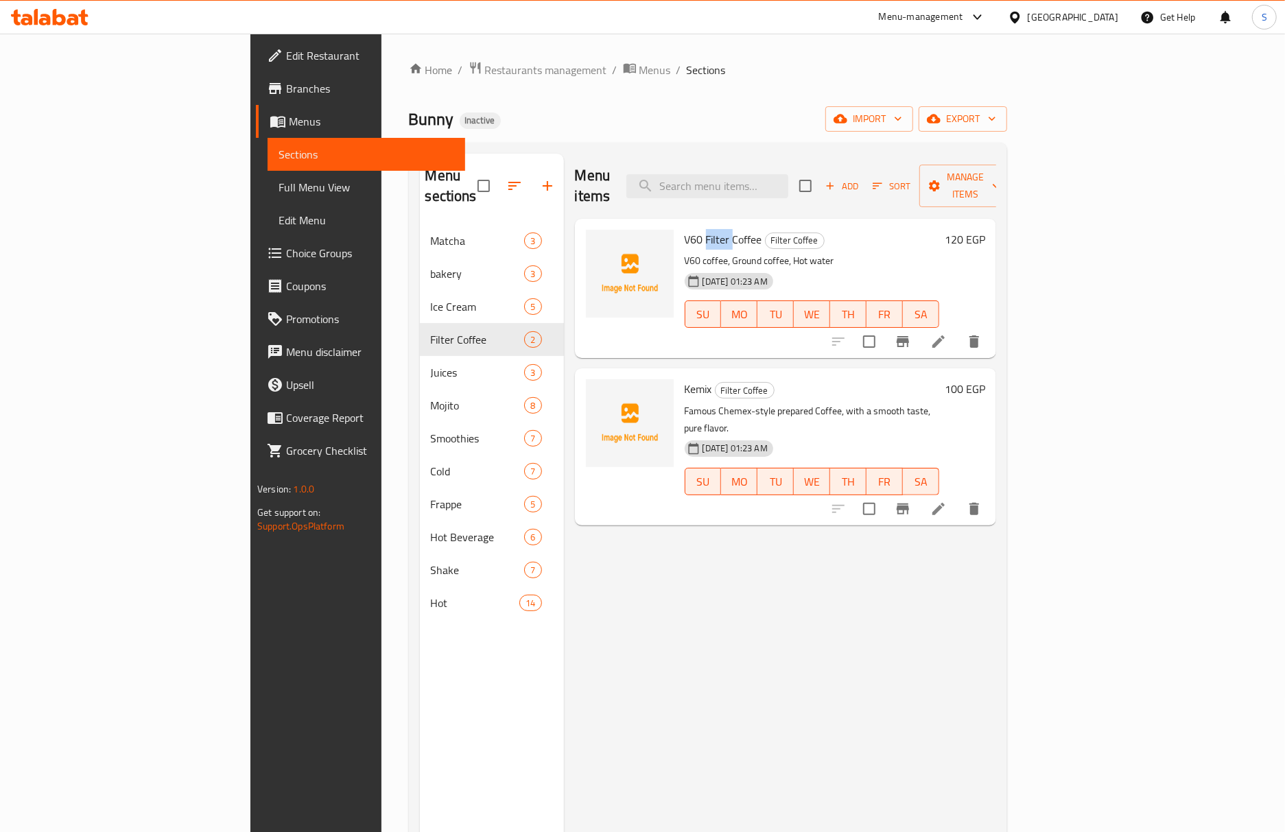
click at [685, 229] on span "V60 Filter Coffee" at bounding box center [724, 239] width 78 height 21
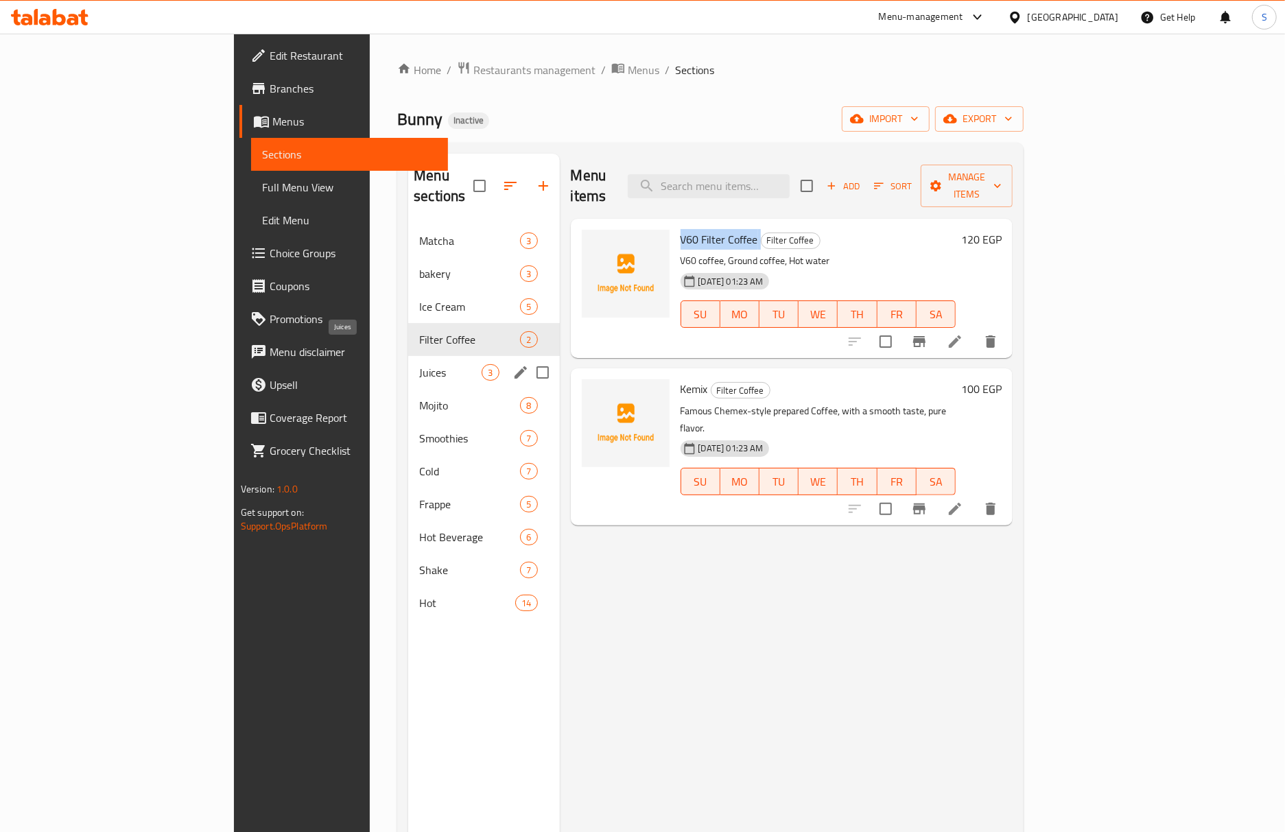
click at [419, 364] on span "Juices" at bounding box center [450, 372] width 62 height 16
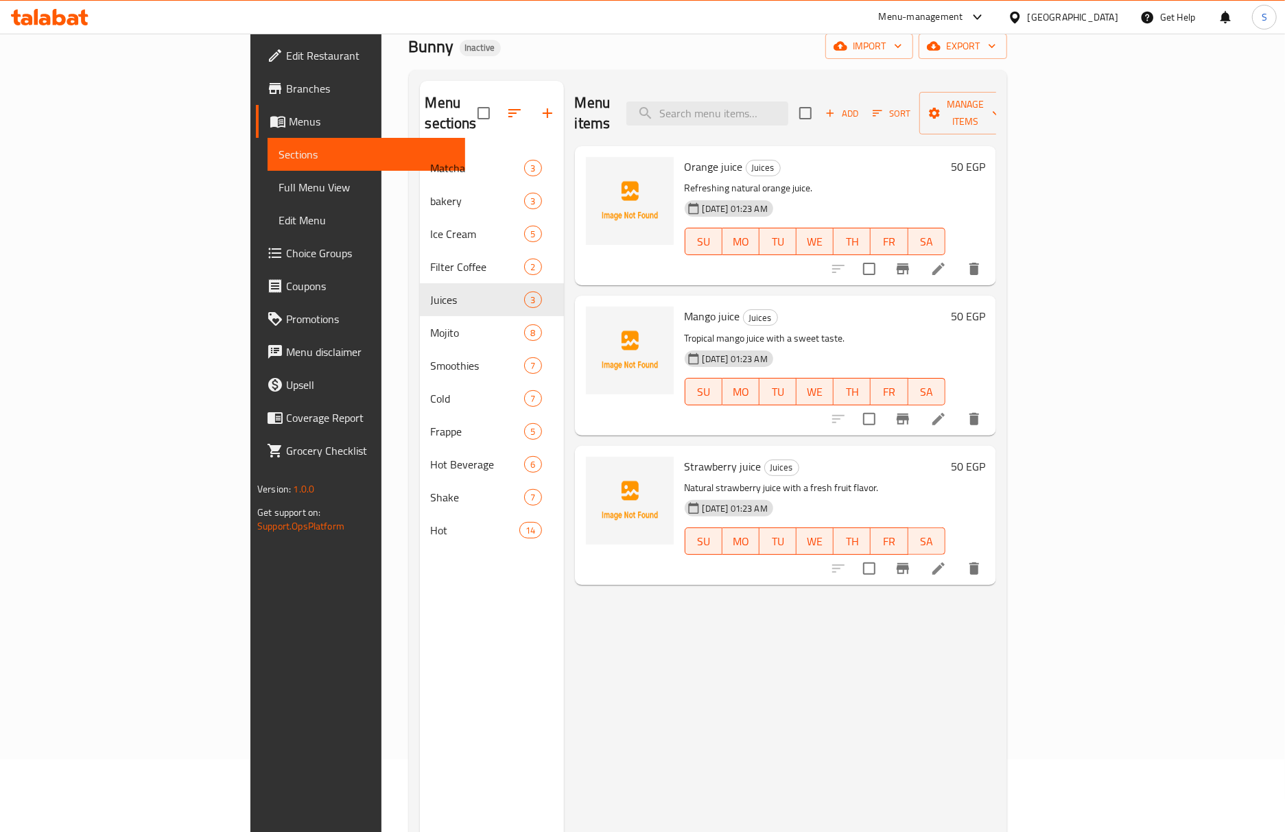
scroll to position [182, 0]
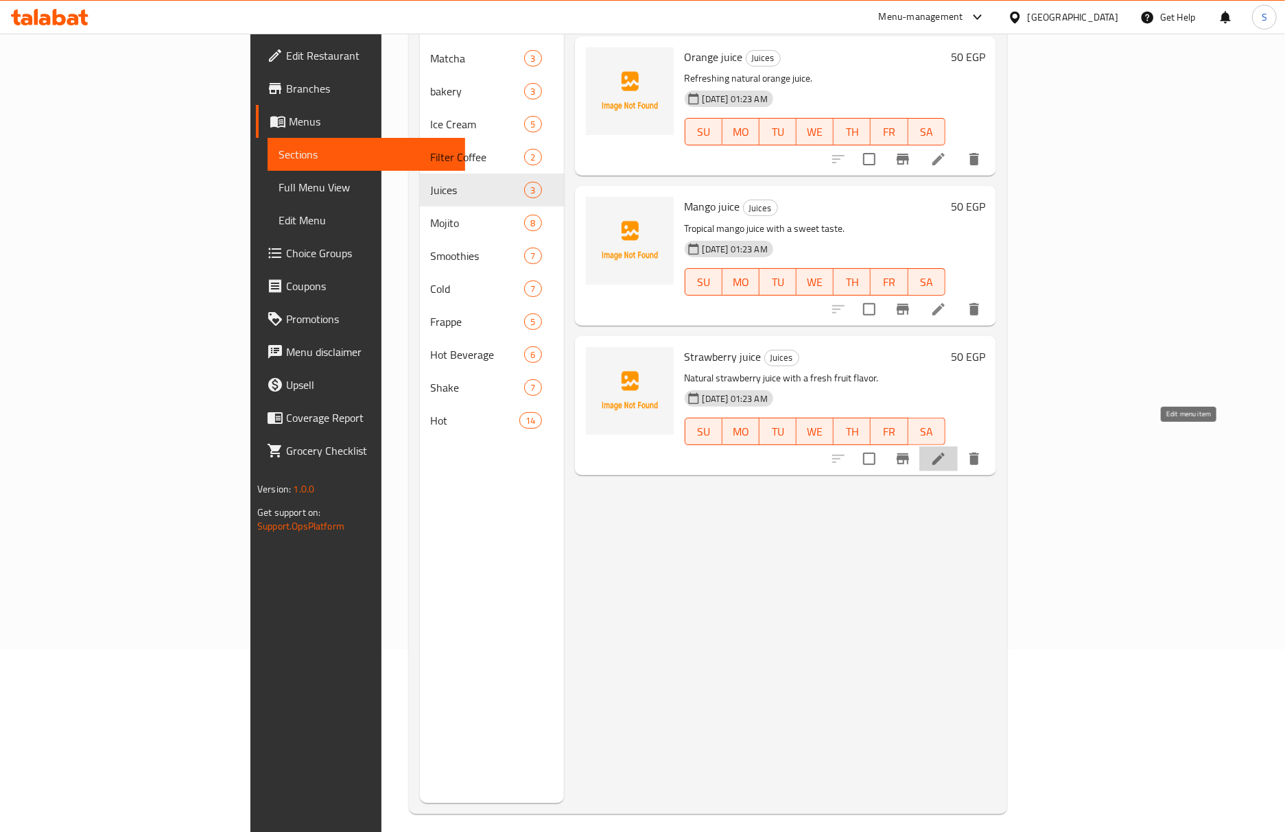
click at [947, 451] on icon at bounding box center [938, 459] width 16 height 16
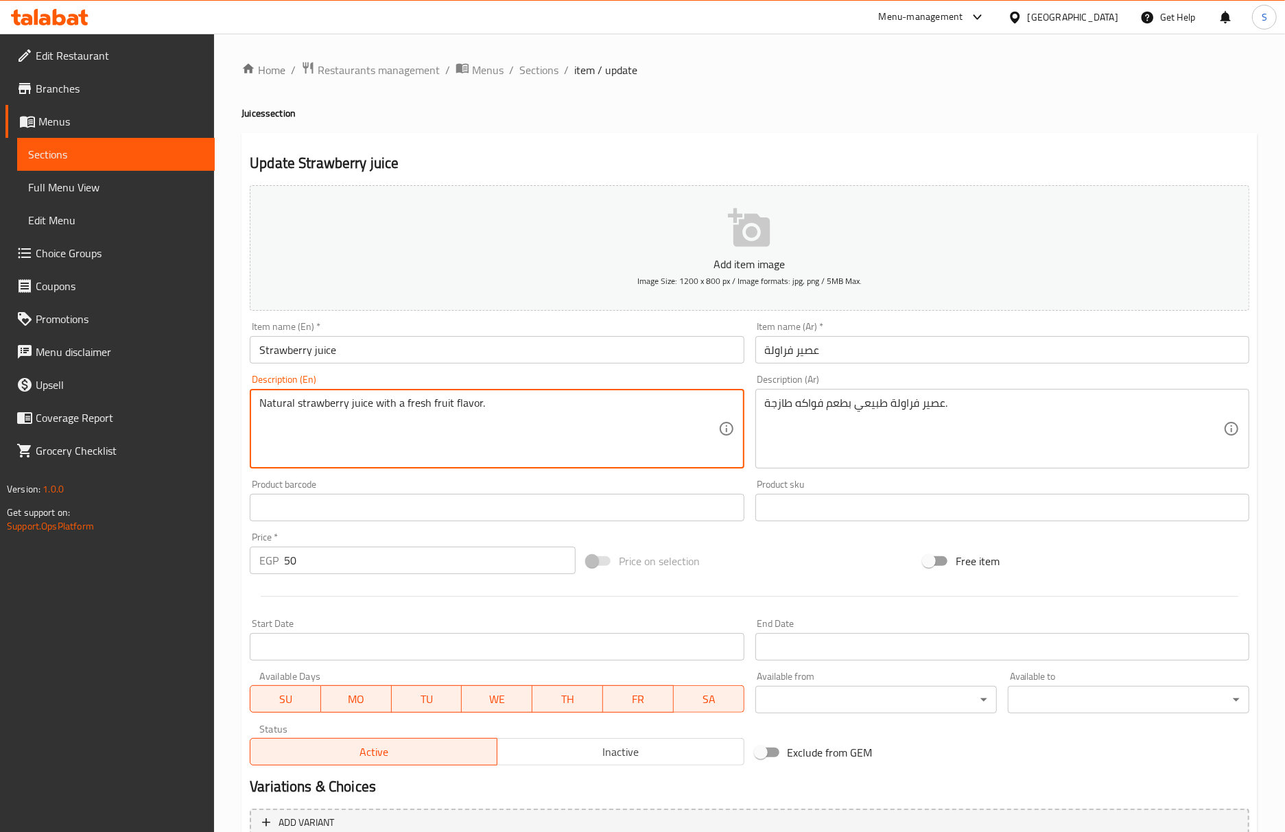
click at [464, 412] on textarea "Natural strawberry juice with a fresh fruit flavor." at bounding box center [488, 428] width 458 height 65
type textarea "Natural strawberry juice with a fresh fruit taste."
click at [423, 349] on input "Strawberry juice" at bounding box center [497, 349] width 494 height 27
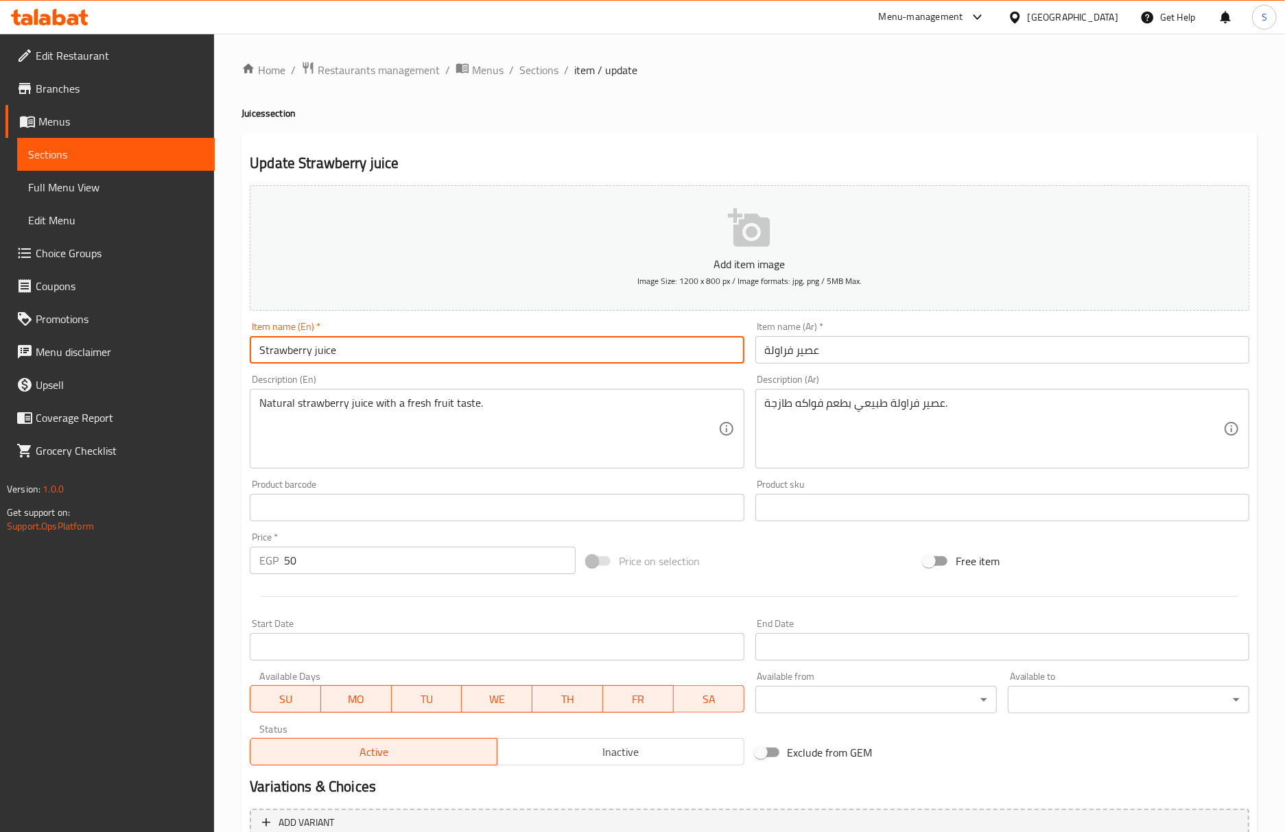
click at [539, 75] on span "Sections" at bounding box center [538, 70] width 39 height 16
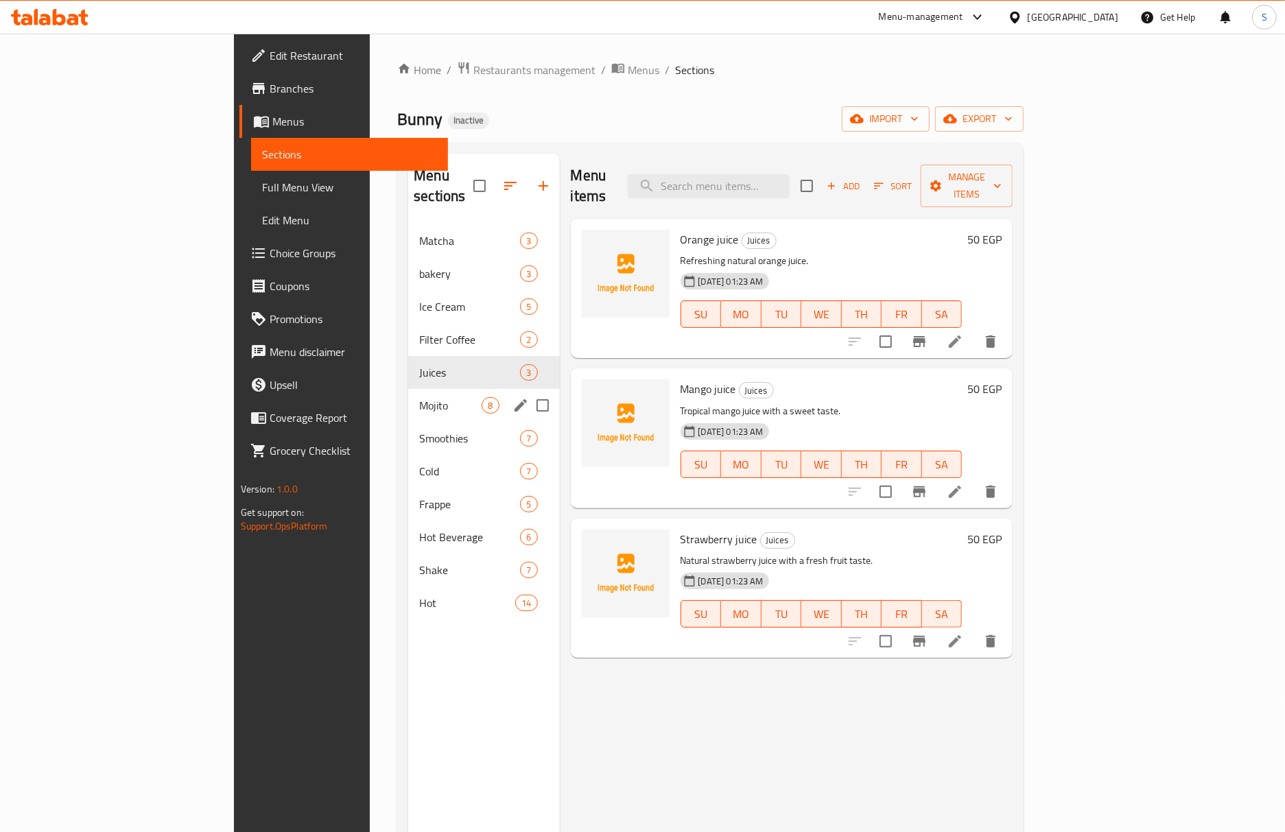
click at [419, 397] on span "Mojito" at bounding box center [450, 405] width 62 height 16
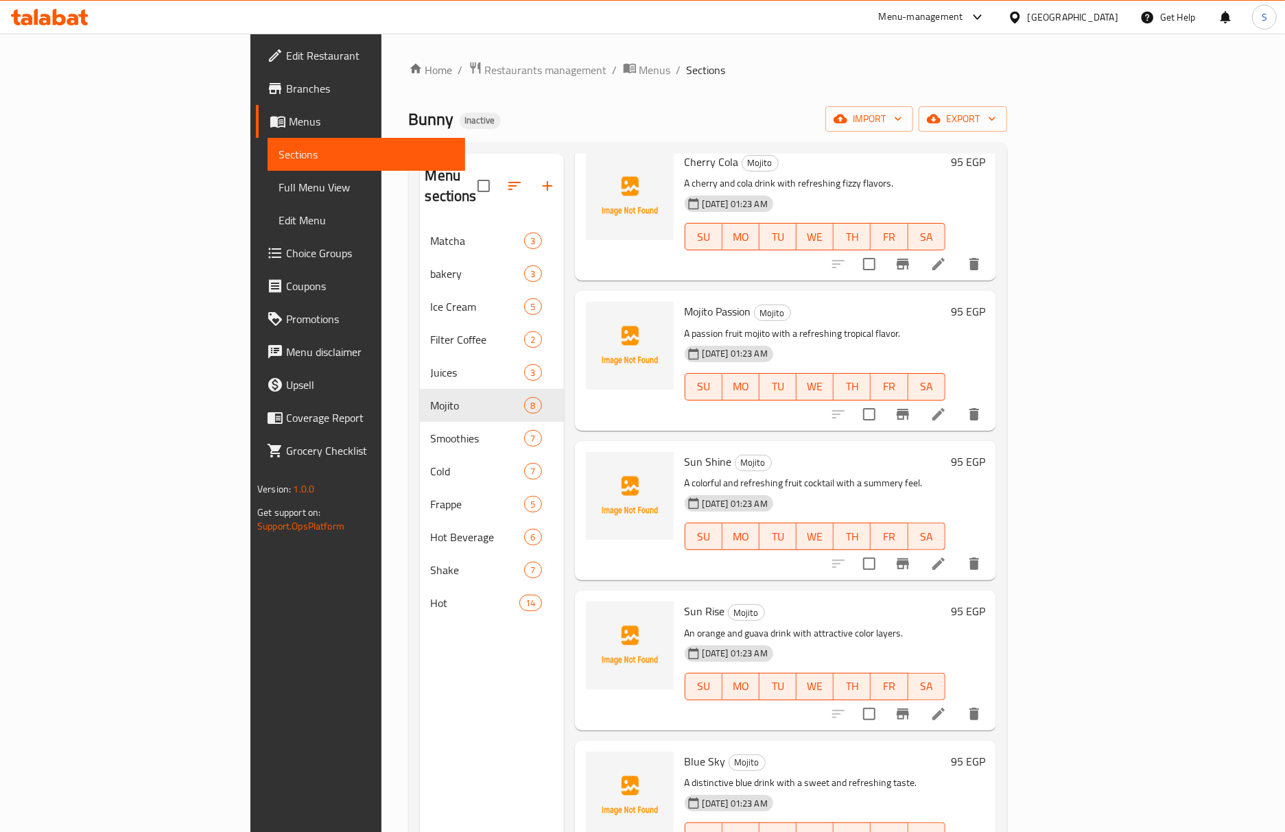
scroll to position [380, 0]
click at [958, 549] on li at bounding box center [938, 561] width 38 height 25
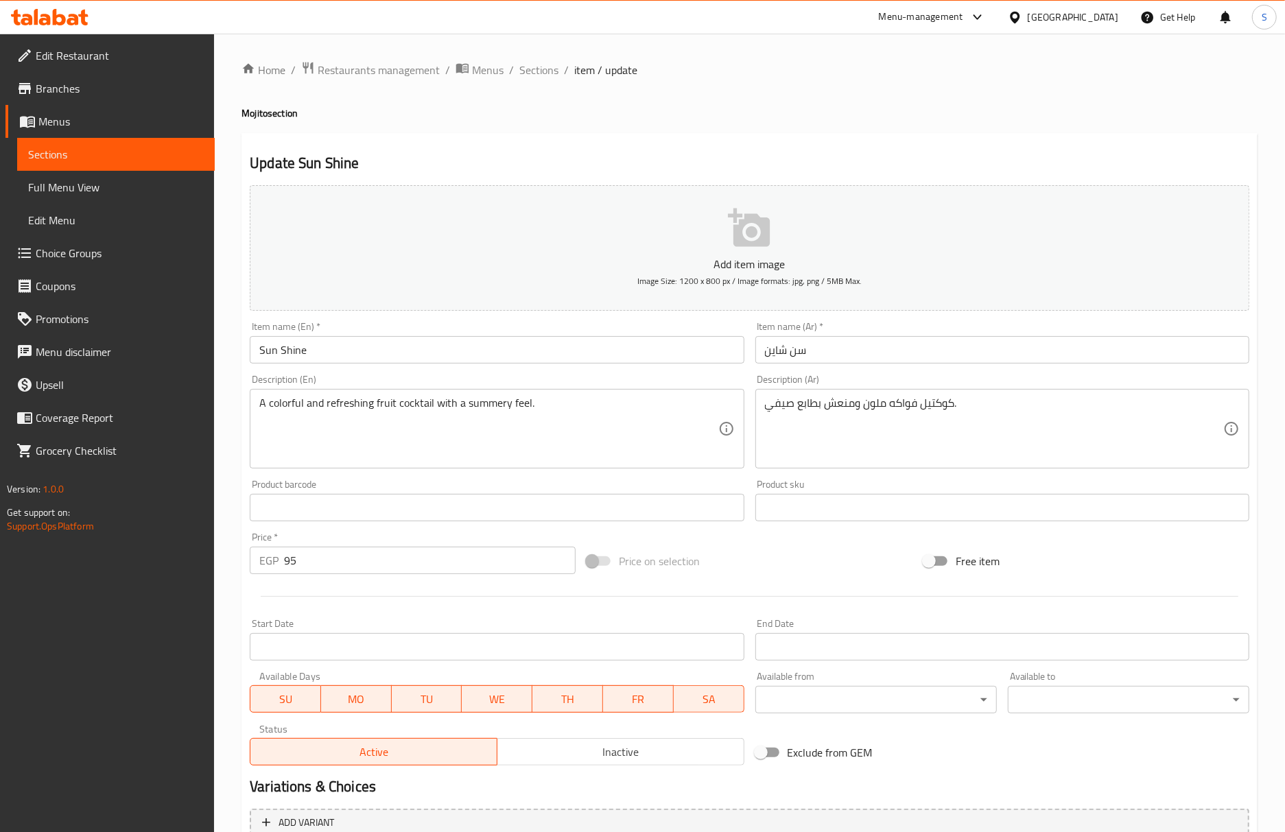
click at [862, 357] on input "سن شاين" at bounding box center [1002, 349] width 494 height 27
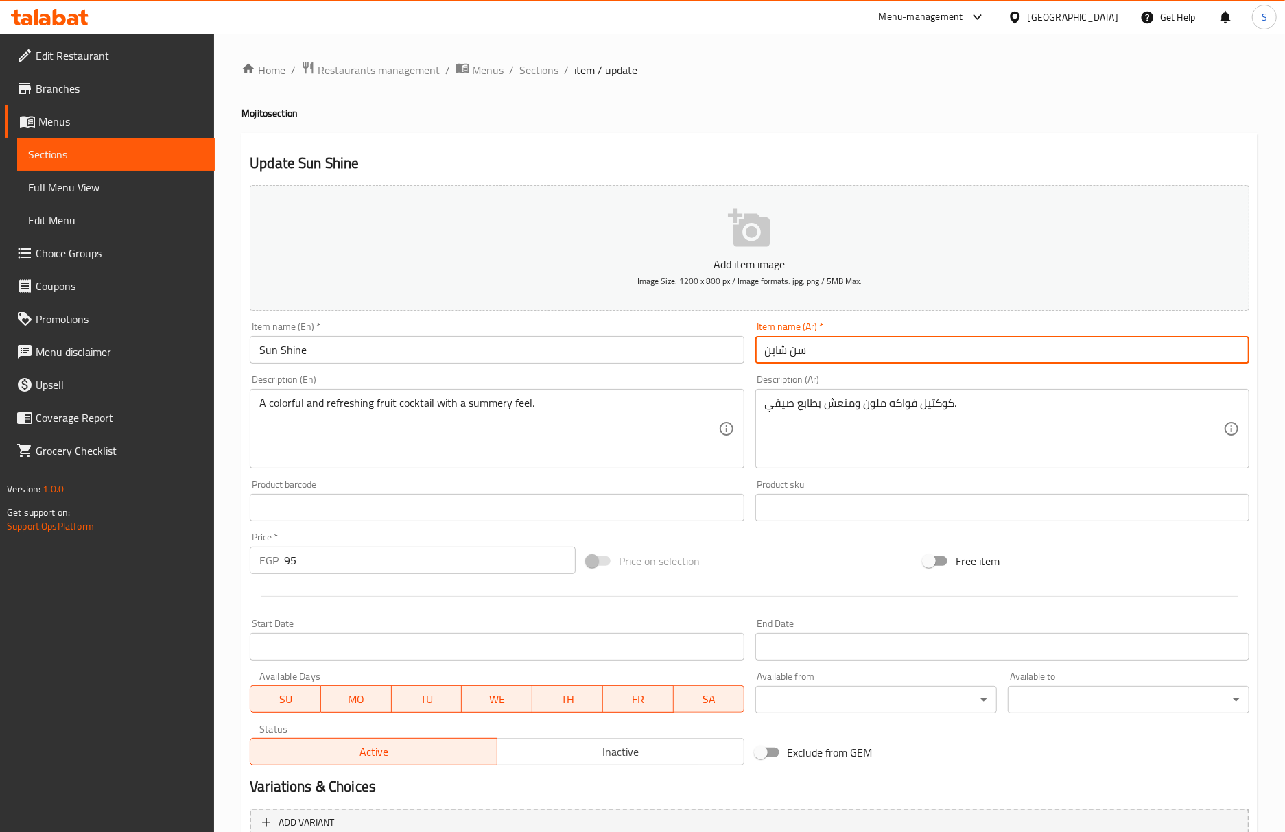
click at [862, 357] on input "سن شاين" at bounding box center [1002, 349] width 494 height 27
paste input "text"
type input "صن شاين"
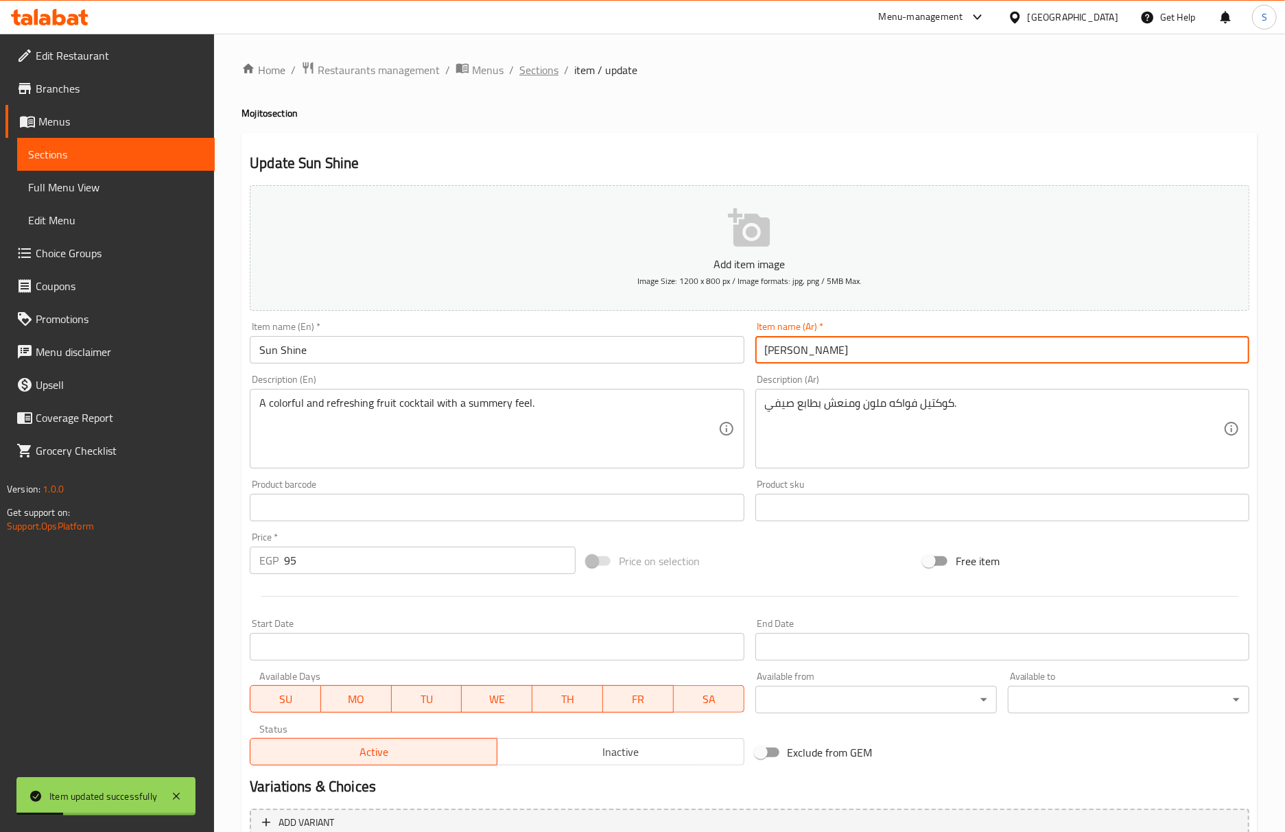
click at [547, 72] on span "Sections" at bounding box center [538, 70] width 39 height 16
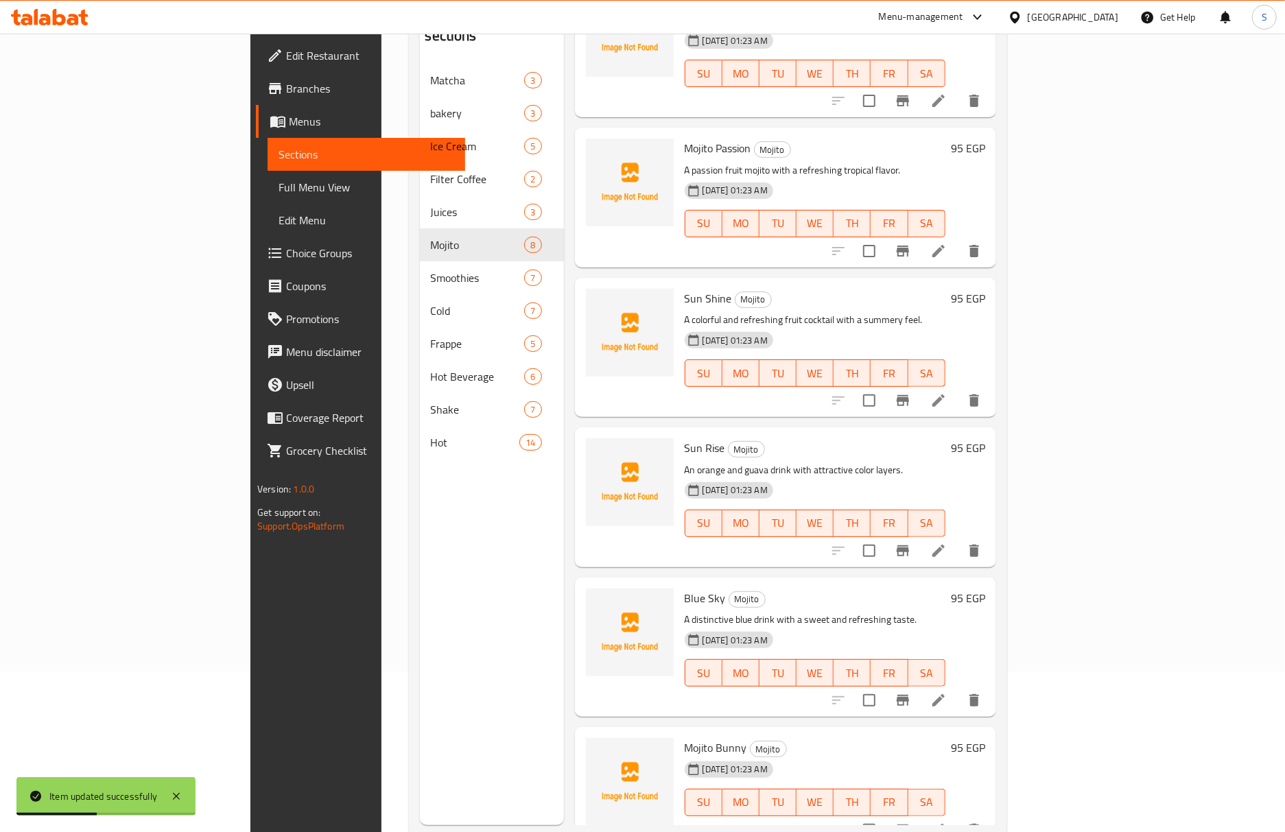
scroll to position [193, 0]
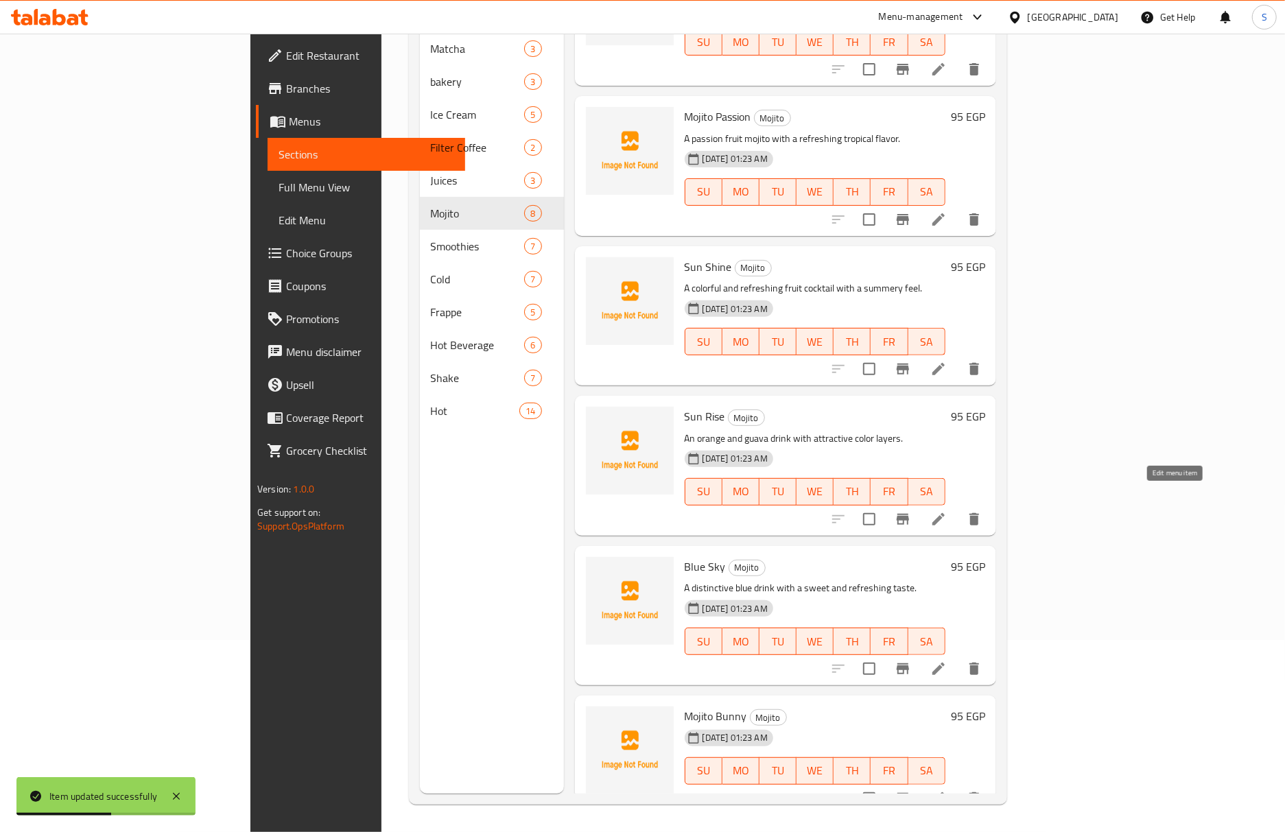
click at [947, 511] on icon at bounding box center [938, 519] width 16 height 16
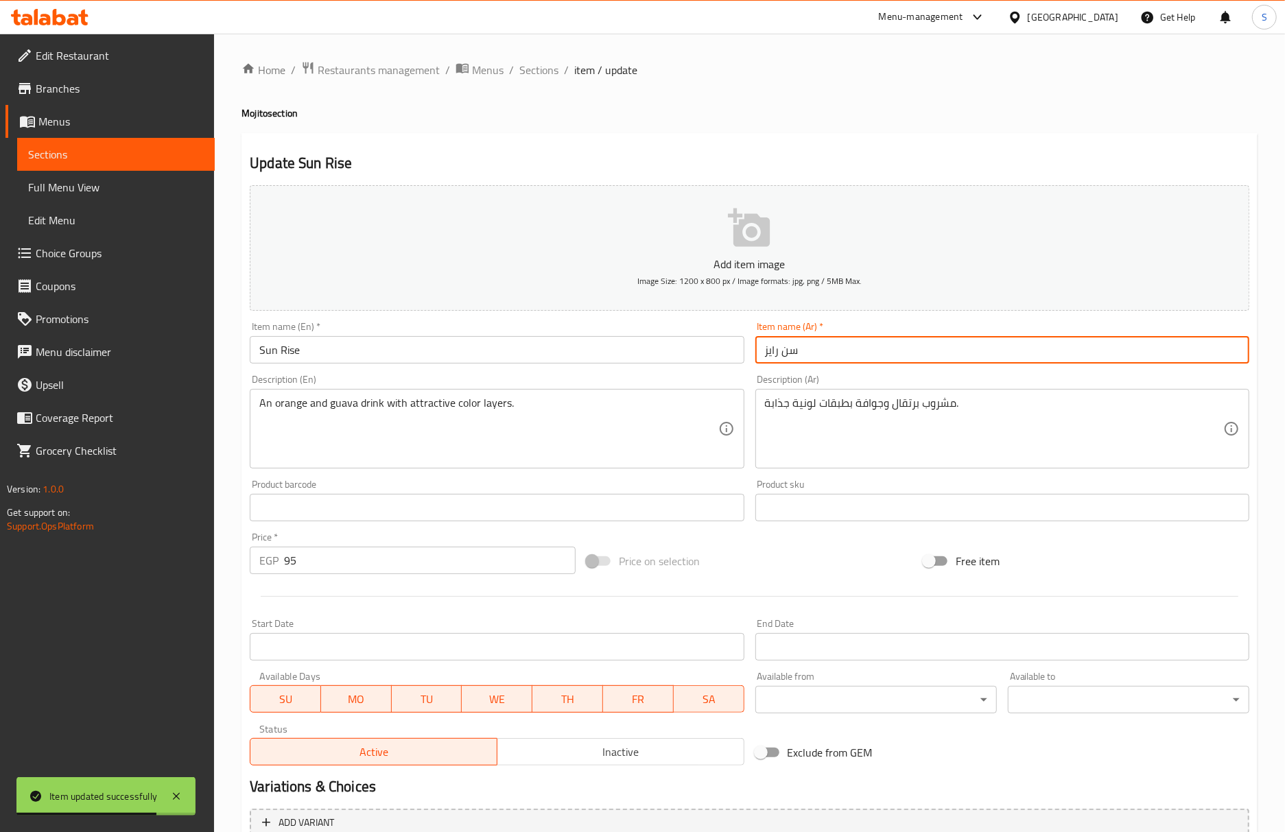
click at [808, 355] on input "سن رايز" at bounding box center [1002, 349] width 494 height 27
paste input "" كوكتيل صن رايز""
drag, startPoint x: 785, startPoint y: 357, endPoint x: 668, endPoint y: 376, distance: 118.7
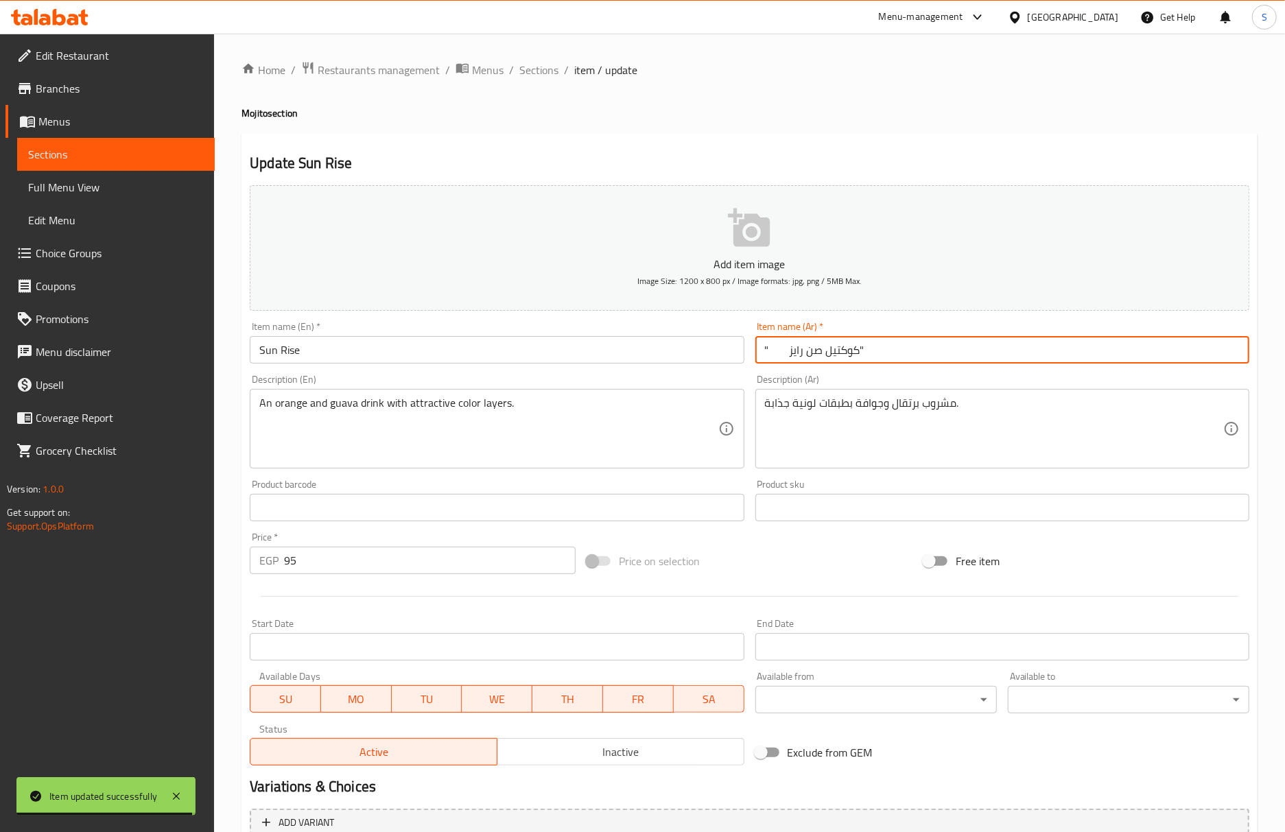
click at [668, 376] on div "Add item image Image Size: 1200 x 800 px / Image formats: jpg, png / 5MB Max. I…" at bounding box center [749, 475] width 1010 height 591
click at [819, 353] on input "كوكتيل صن رايز"" at bounding box center [1002, 349] width 494 height 27
drag, startPoint x: 797, startPoint y: 354, endPoint x: 810, endPoint y: 355, distance: 13.1
click at [810, 355] on input "صن رايز"" at bounding box center [1002, 349] width 494 height 27
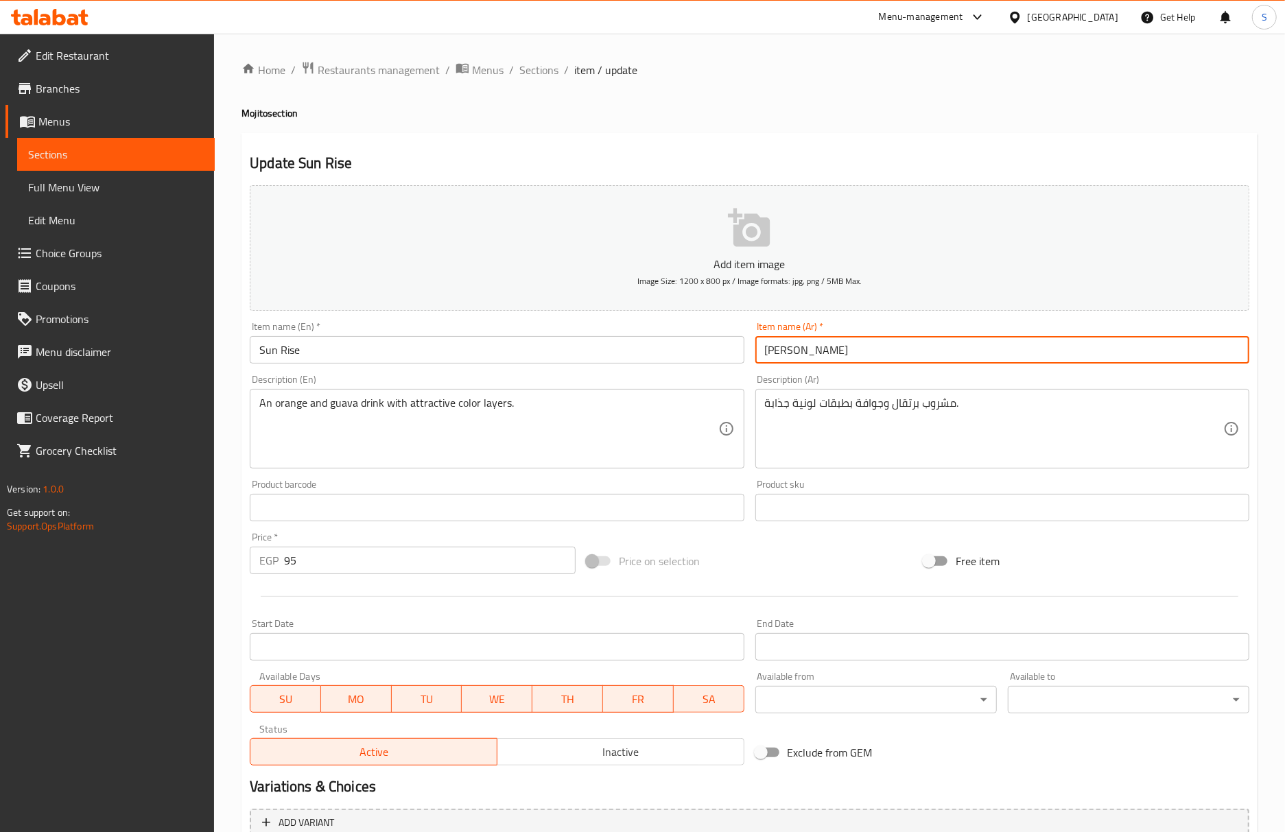
type input "صن رايز"
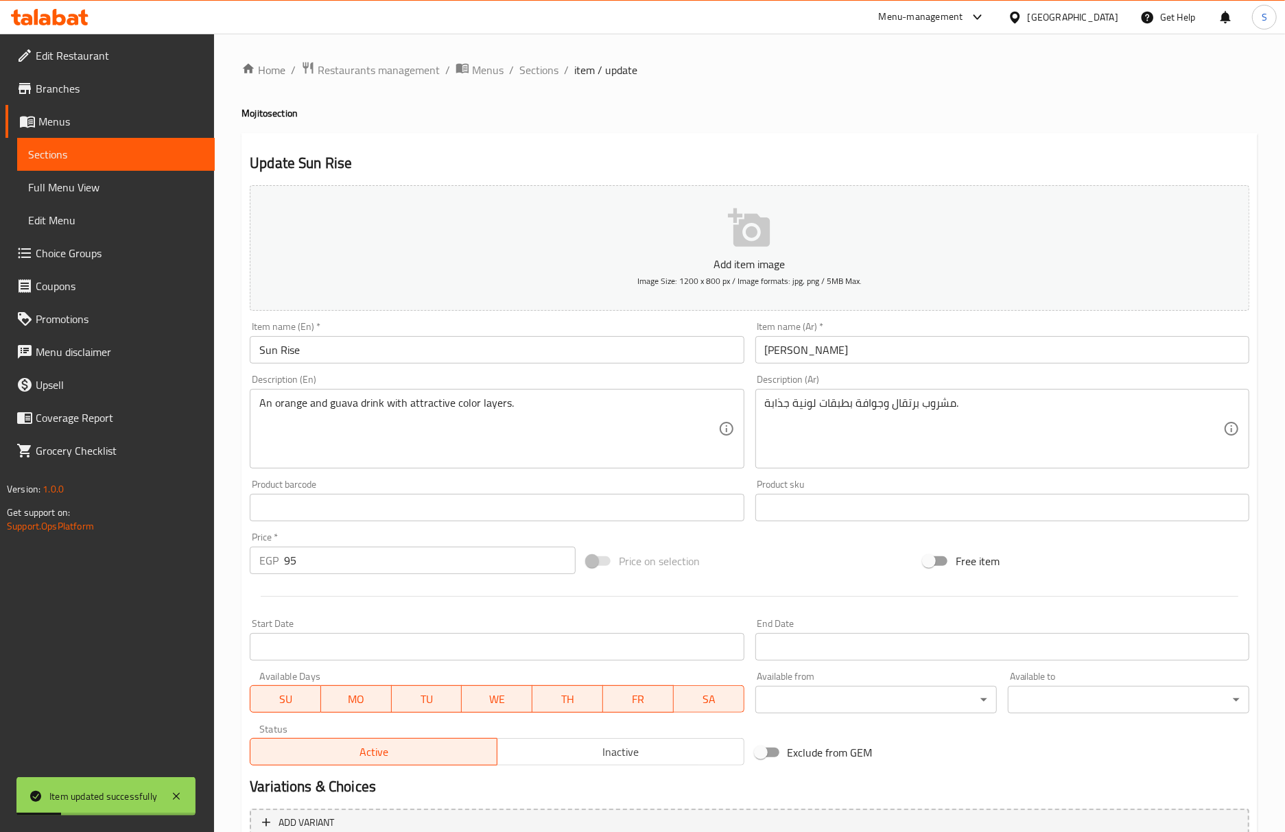
drag, startPoint x: 534, startPoint y: 78, endPoint x: 486, endPoint y: 6, distance: 86.2
click at [534, 78] on span "Sections" at bounding box center [538, 70] width 39 height 16
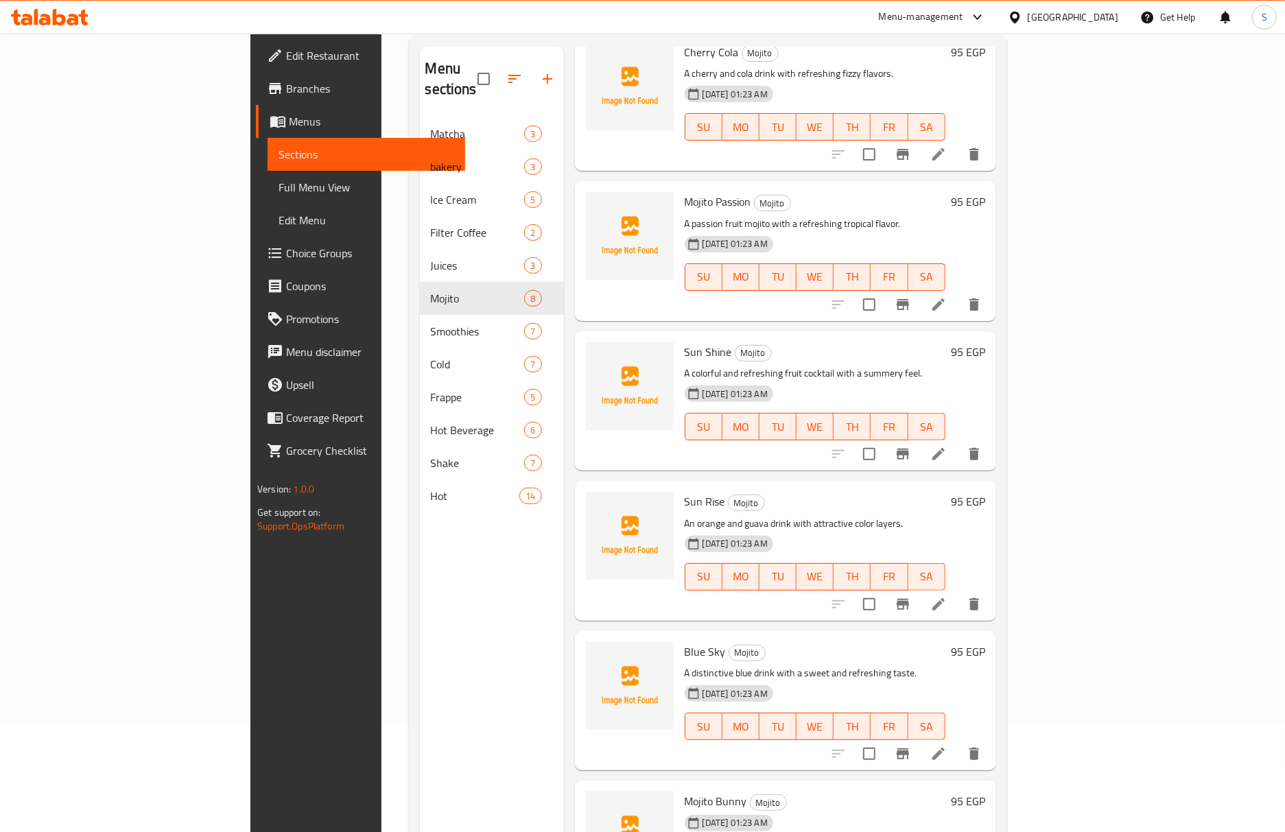
scroll to position [193, 0]
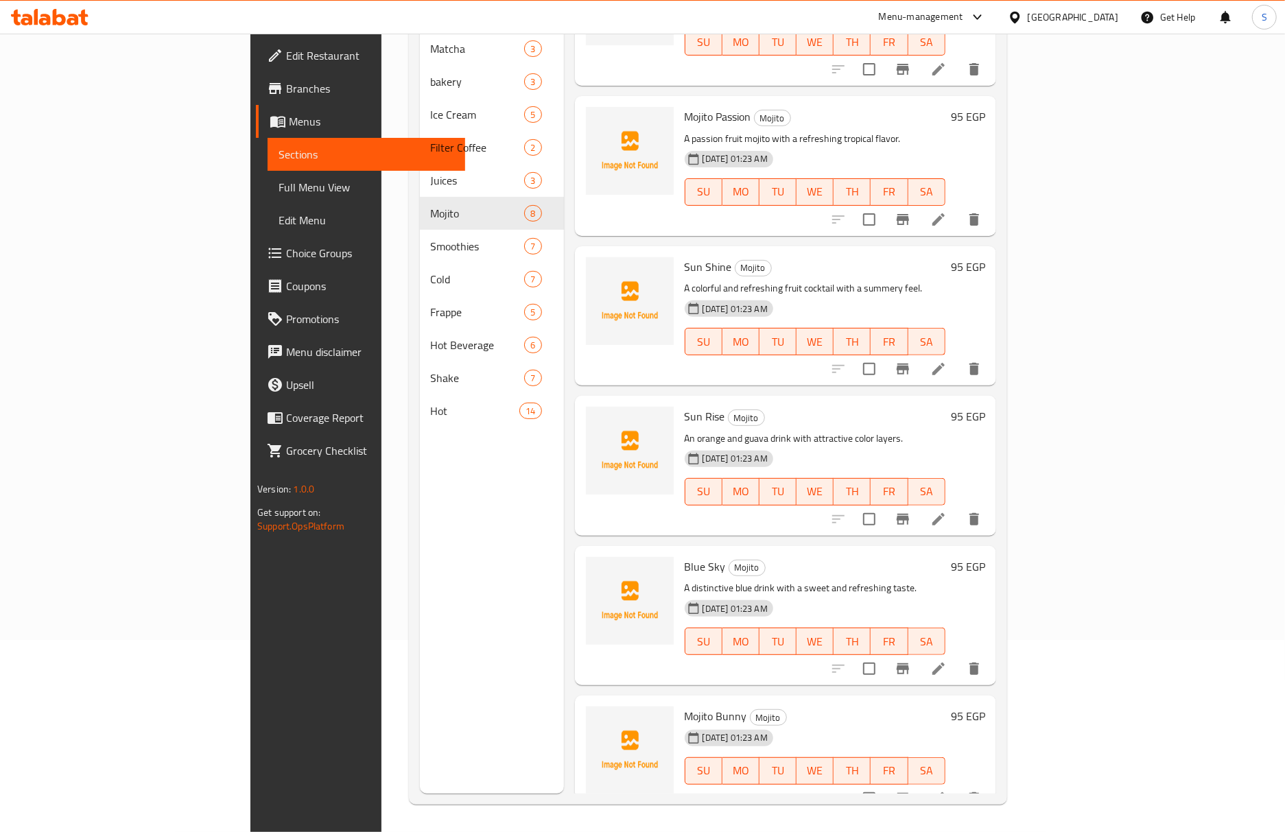
click at [958, 507] on li at bounding box center [938, 519] width 38 height 25
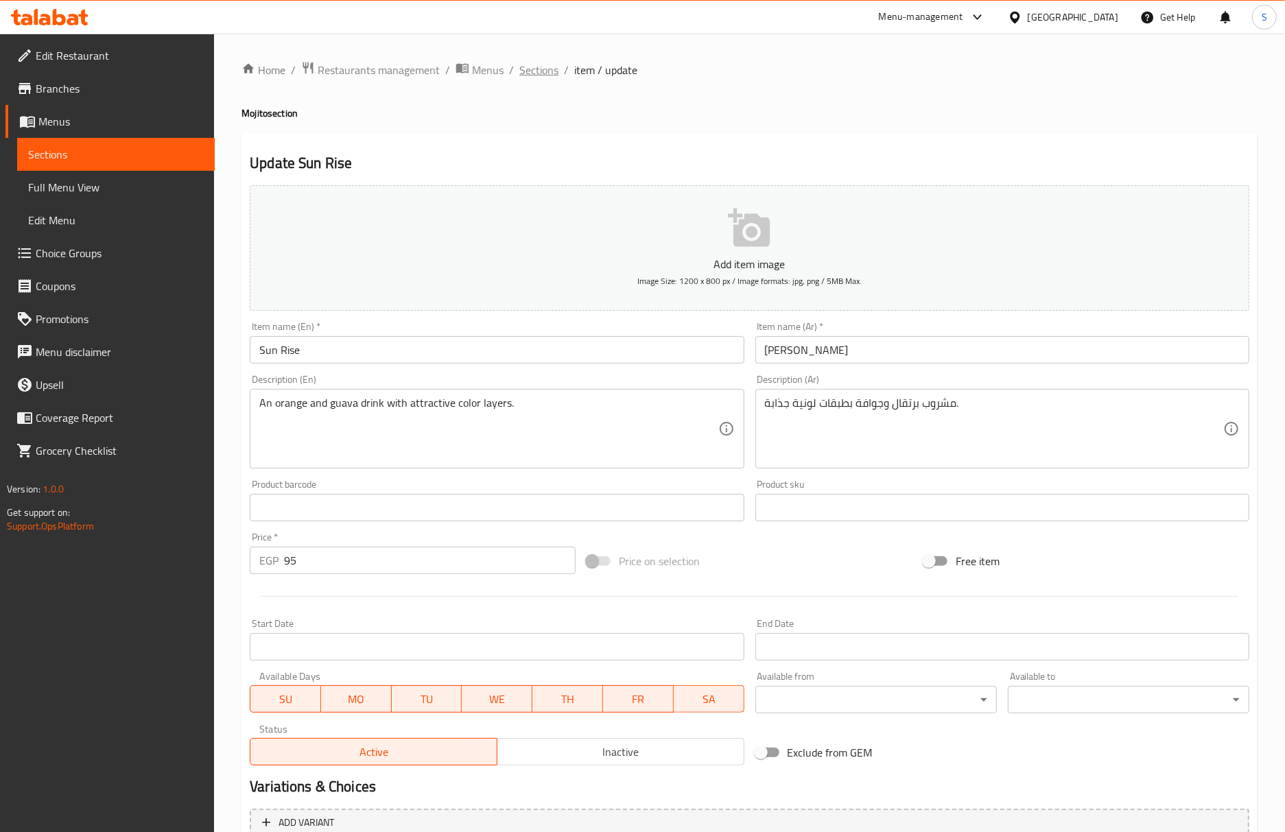
click at [525, 64] on span "Sections" at bounding box center [538, 70] width 39 height 16
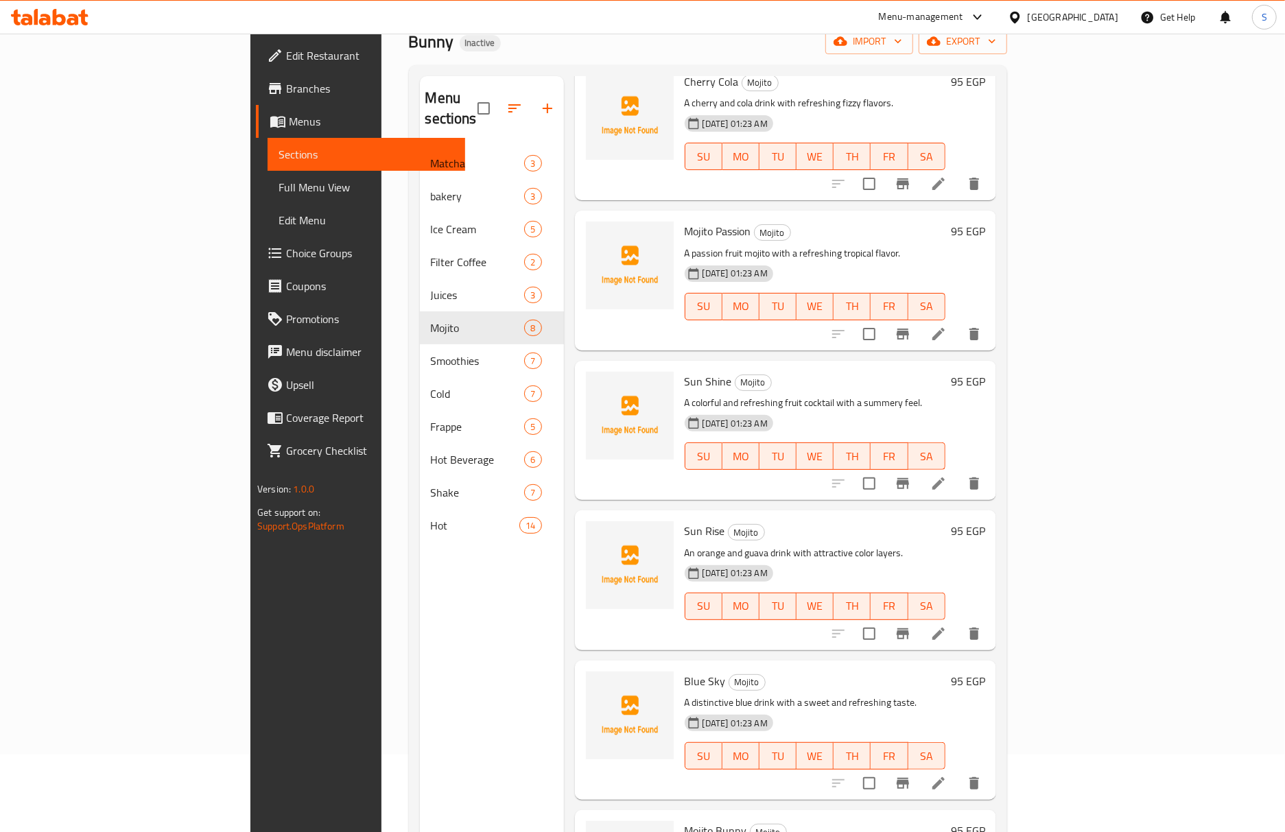
scroll to position [193, 0]
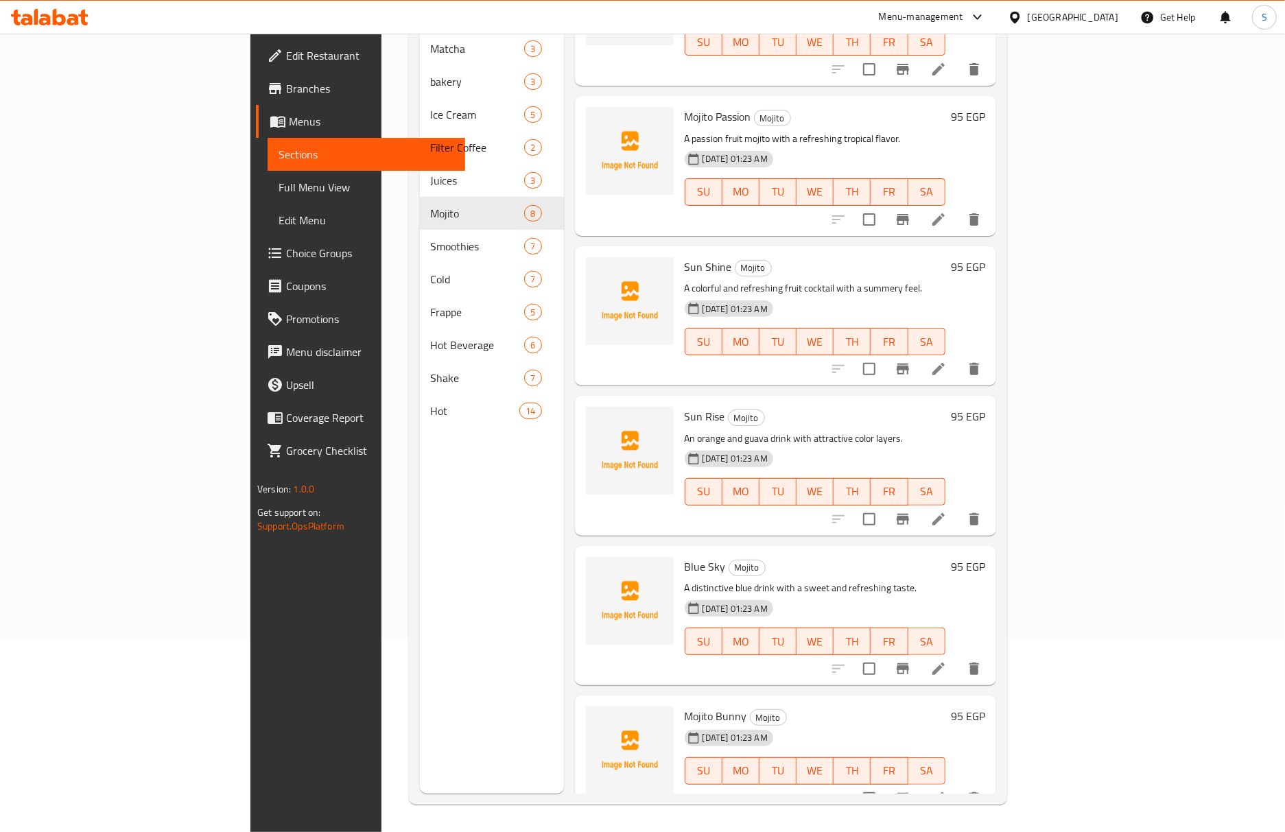
click at [958, 656] on li at bounding box center [938, 668] width 38 height 25
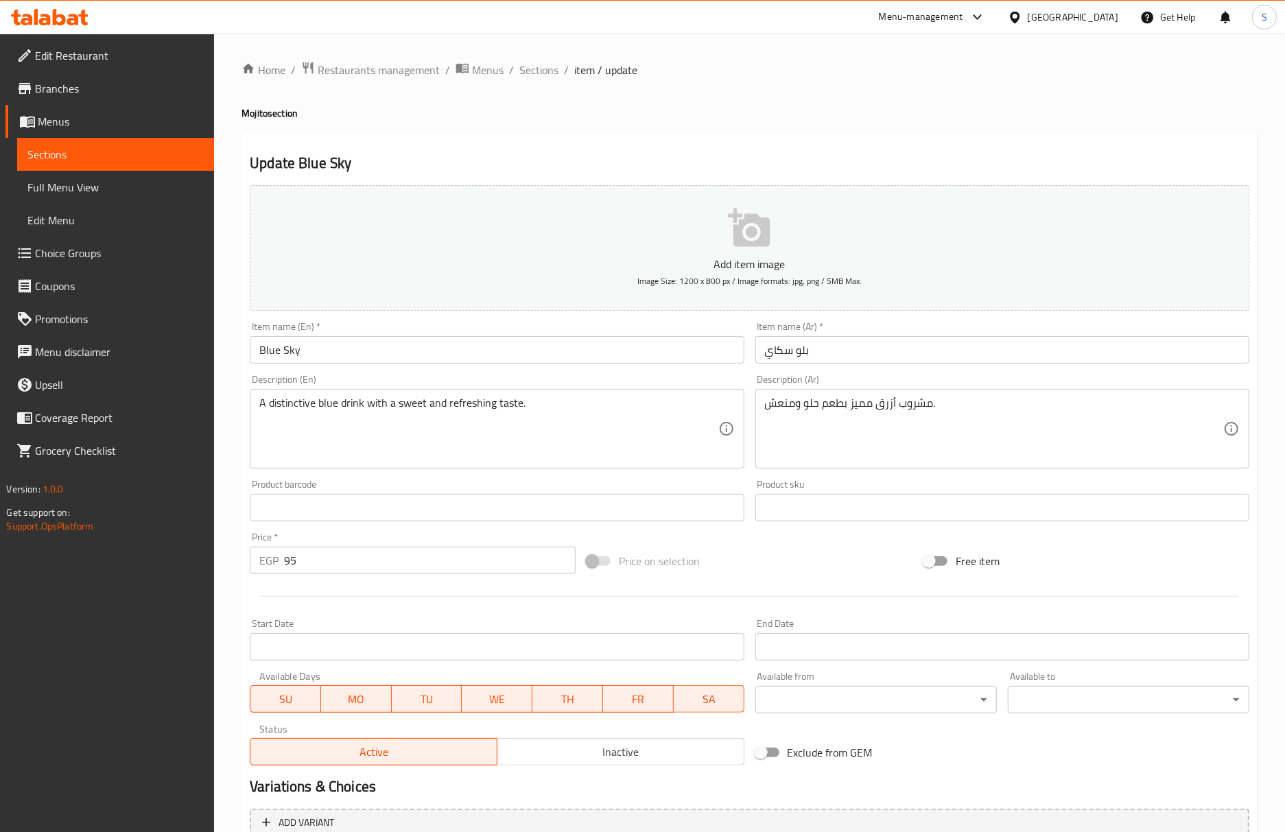
click at [672, 122] on div "Home / Restaurants management / Menus / Sections / item / update Mojito section…" at bounding box center [749, 501] width 1016 height 881
click at [543, 67] on span "Sections" at bounding box center [538, 70] width 39 height 16
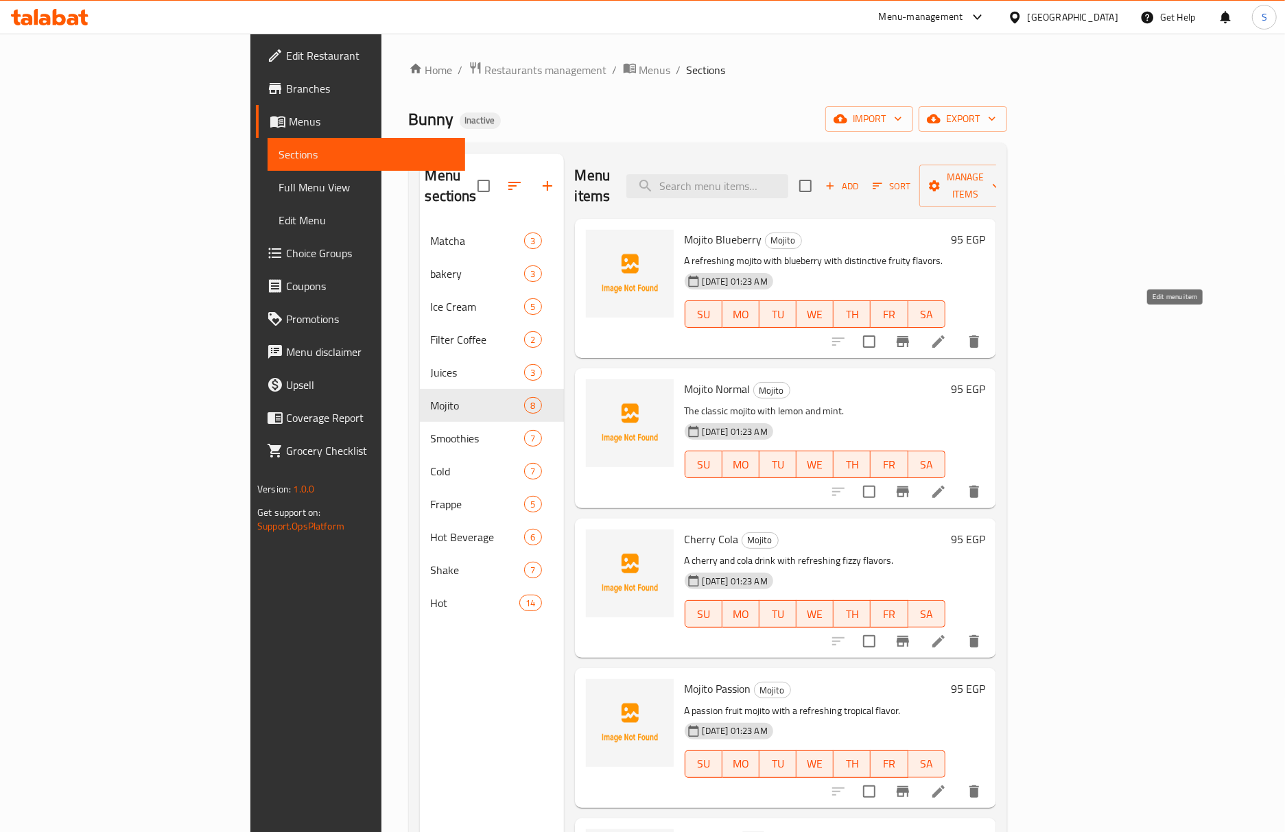
click at [947, 333] on icon at bounding box center [938, 341] width 16 height 16
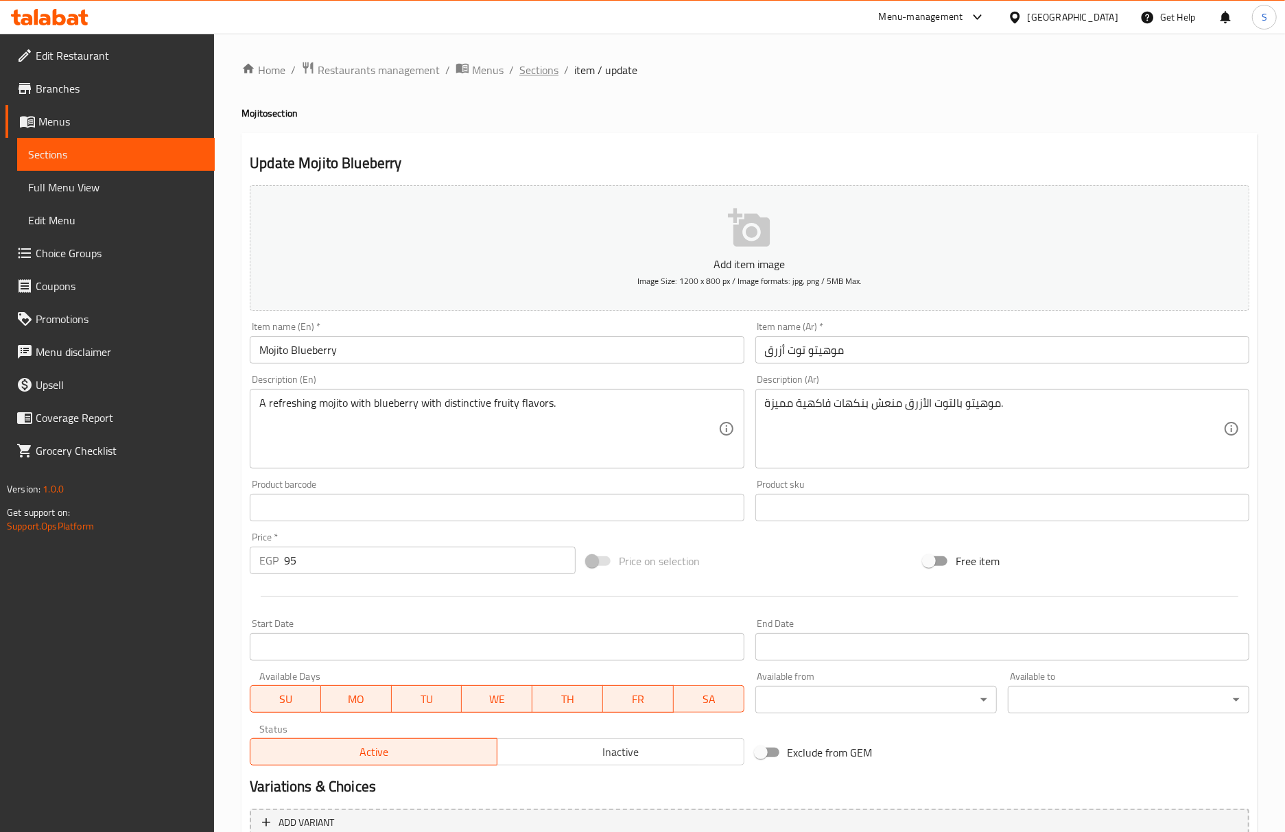
click at [527, 66] on span "Sections" at bounding box center [538, 70] width 39 height 16
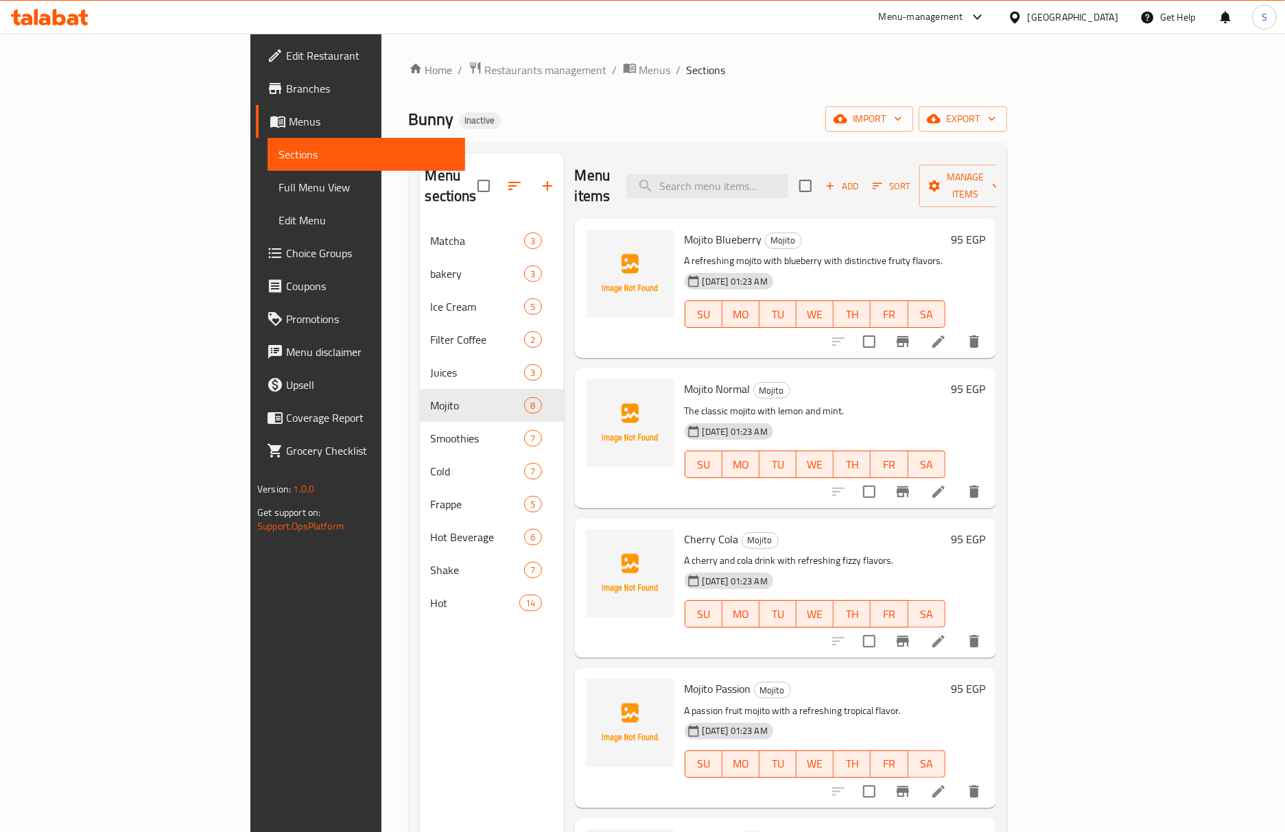
click at [947, 484] on icon at bounding box center [938, 492] width 16 height 16
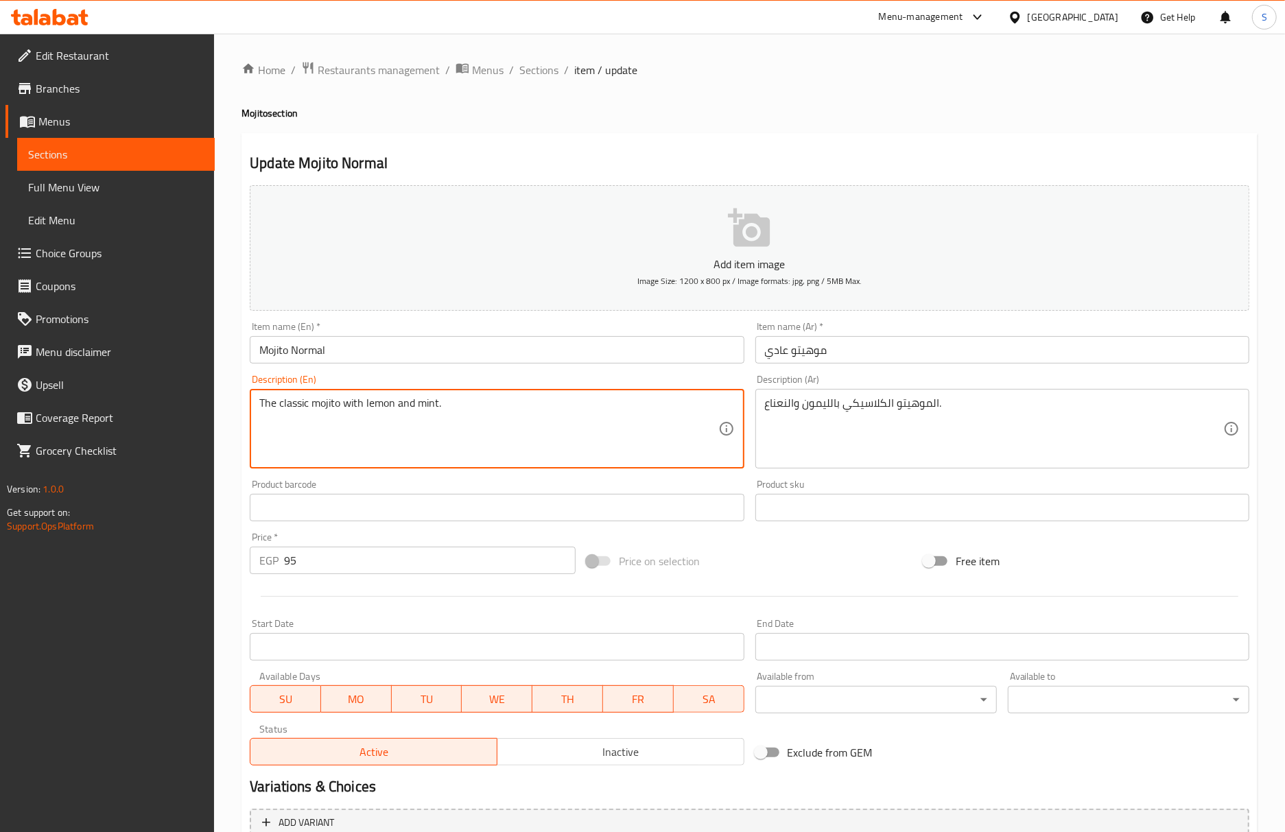
click at [265, 414] on textarea "The classic mojito with lemon and mint." at bounding box center [488, 428] width 458 height 65
type textarea "classic mojito with lemon and mint."
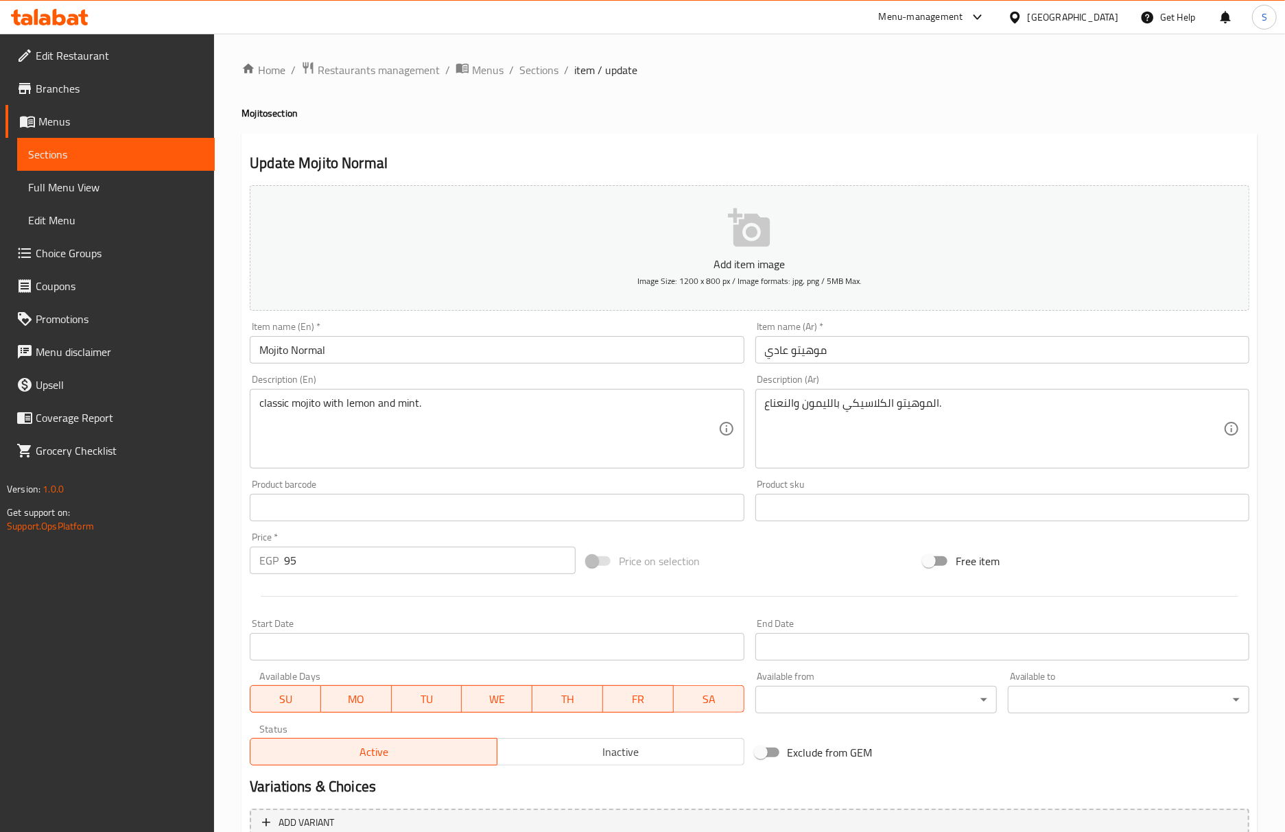
click at [412, 368] on div "Item name (En)   * Mojito Normal Item name (En) *" at bounding box center [496, 342] width 505 height 53
click at [413, 364] on input "Mojito Normal" at bounding box center [497, 349] width 494 height 27
click at [535, 67] on span "Sections" at bounding box center [538, 70] width 39 height 16
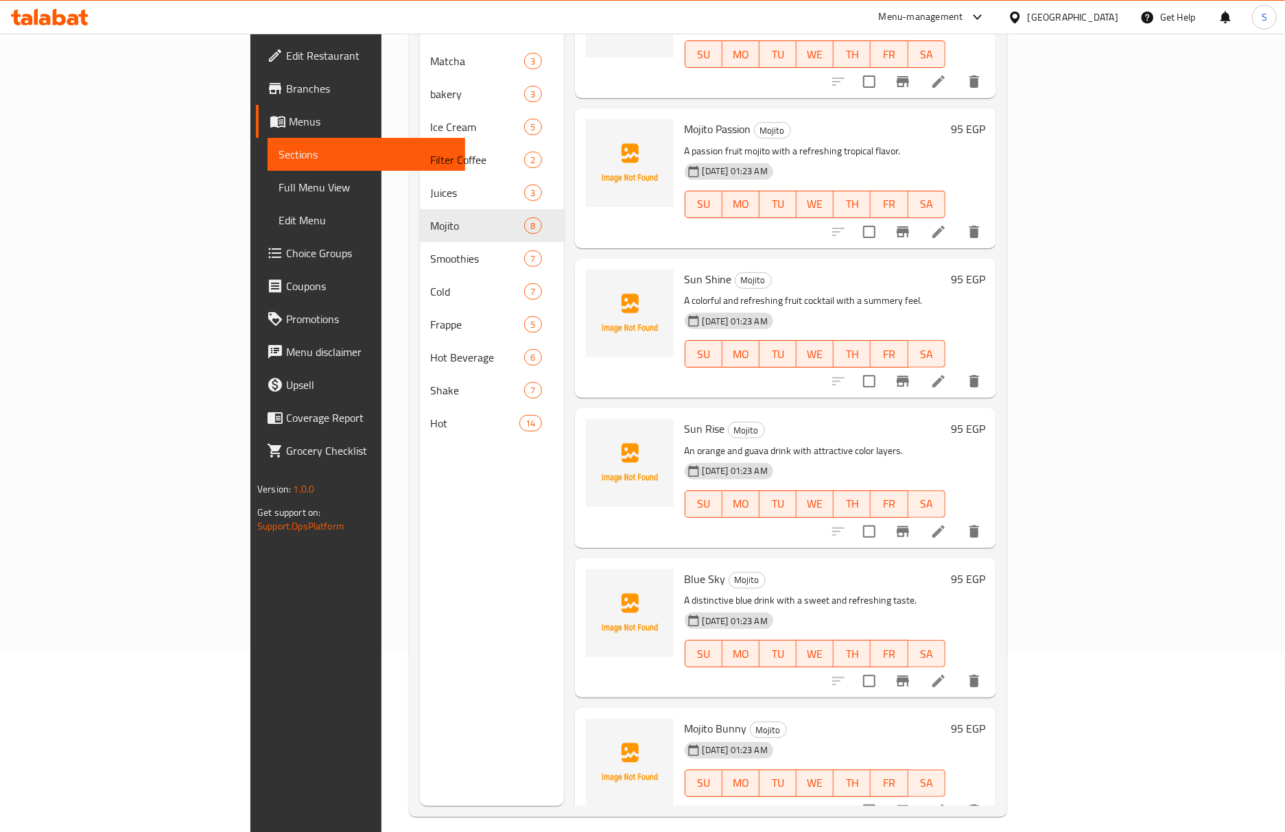
scroll to position [193, 0]
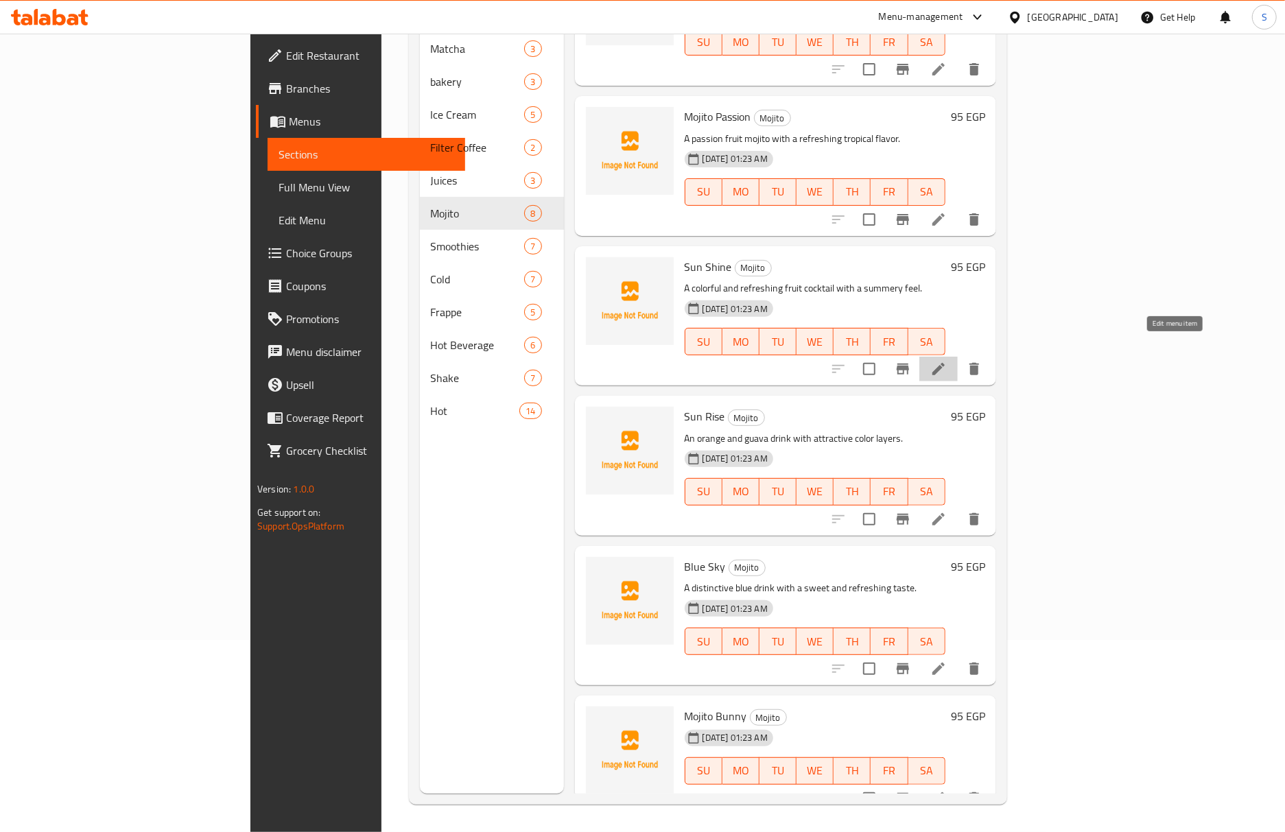
click at [945, 363] on icon at bounding box center [938, 369] width 12 height 12
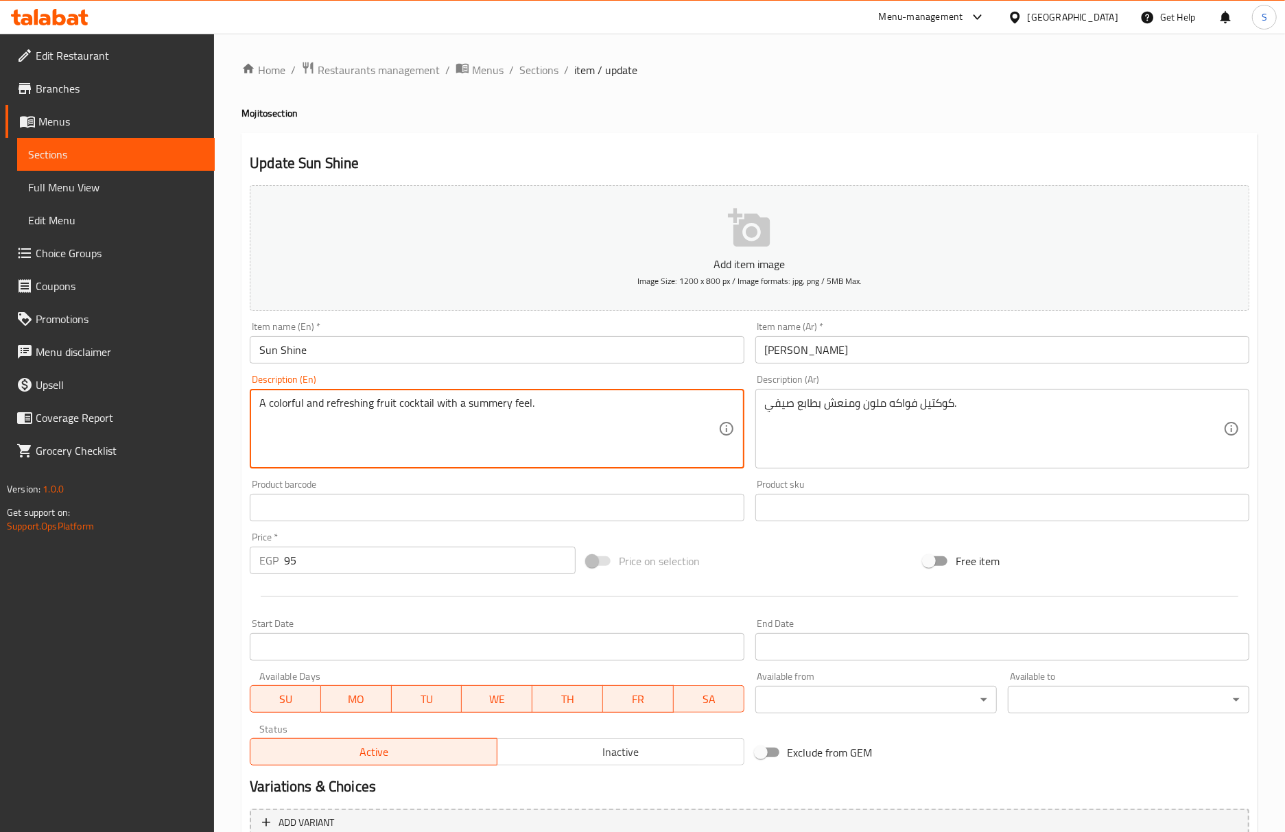
click at [512, 410] on textarea "A colorful and refreshing fruit cocktail with a summery feel." at bounding box center [488, 428] width 458 height 65
paste textarea "touch"
click at [576, 351] on input "Sun Shine" at bounding box center [497, 349] width 494 height 27
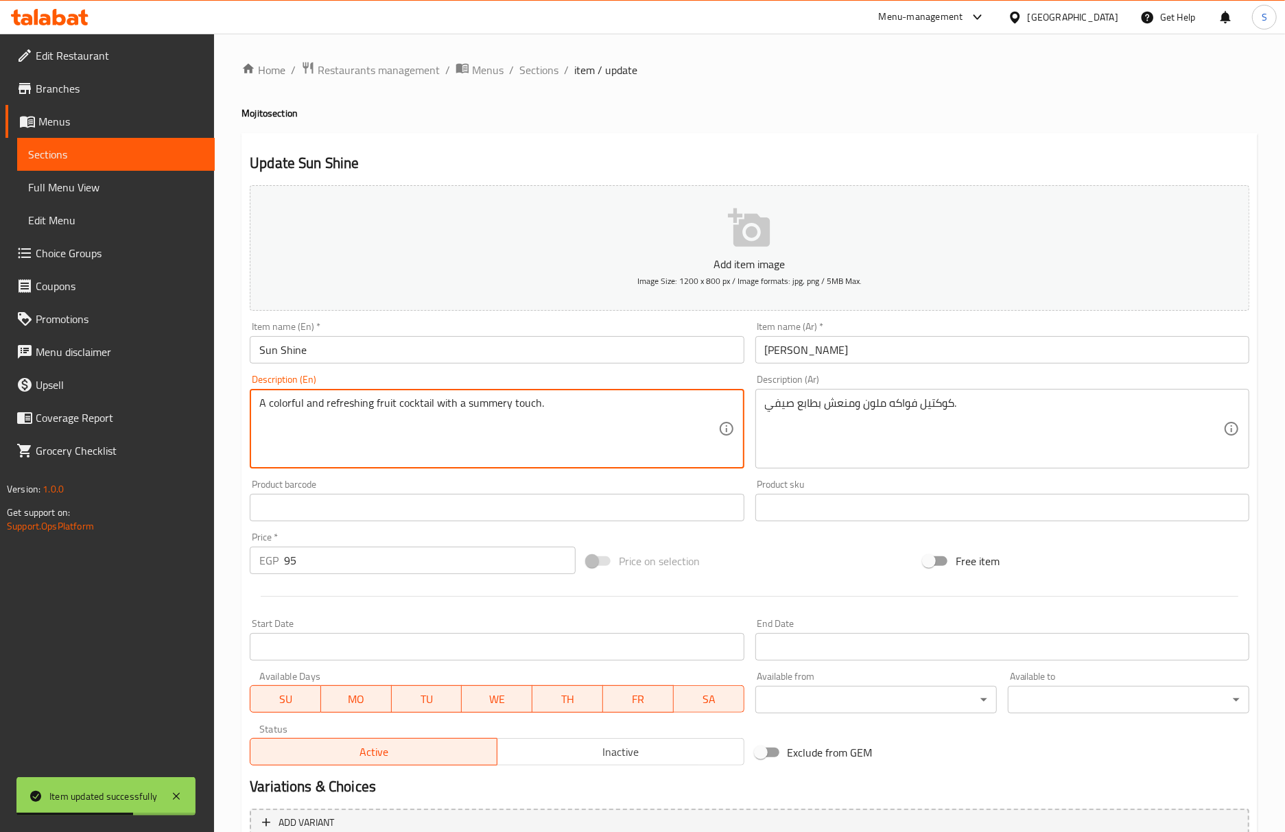
click at [585, 412] on textarea "A colorful and refreshing fruit cocktail with a summery touch." at bounding box center [488, 428] width 458 height 65
paste textarea "feel."
type textarea "A colorful and refreshing fruit cocktail with a summery feel."
click at [589, 354] on input "Sun Shine" at bounding box center [497, 349] width 494 height 27
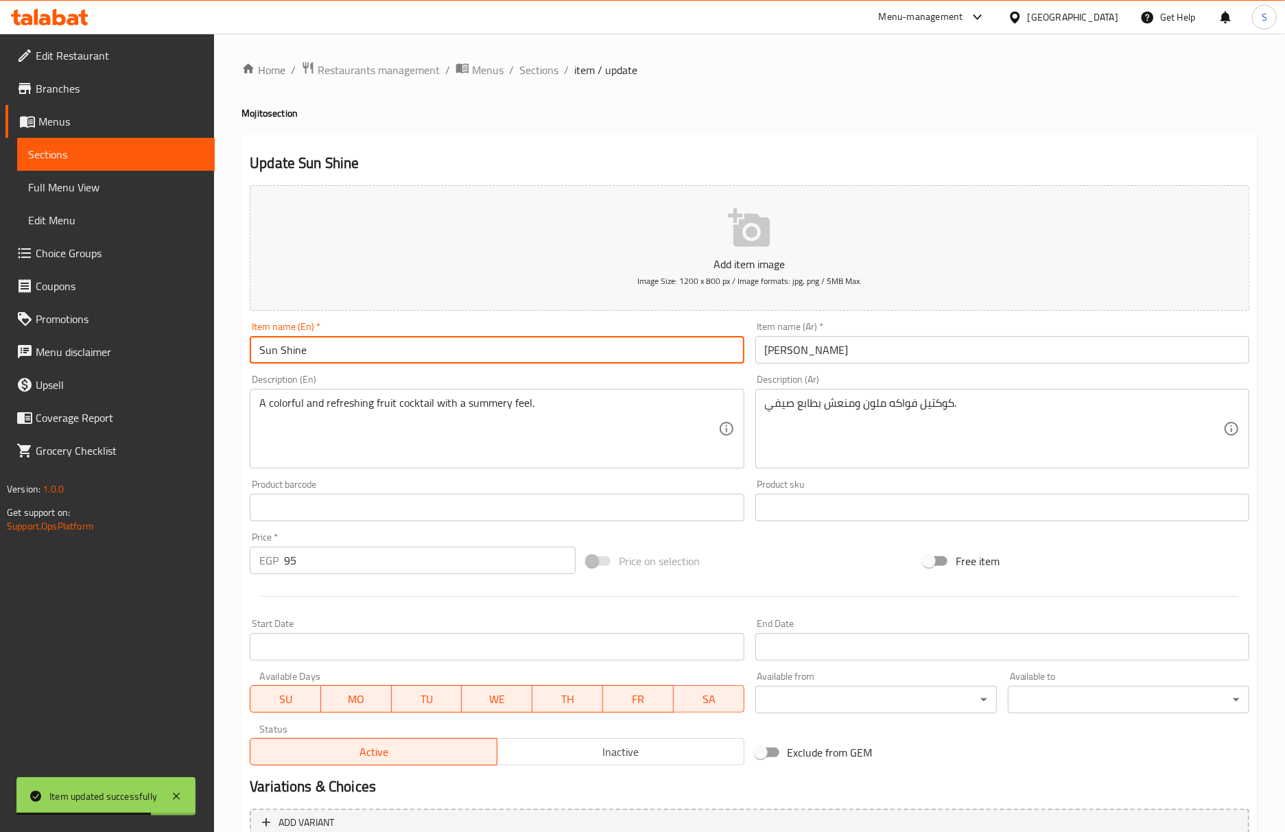
click at [527, 70] on span "Sections" at bounding box center [538, 70] width 39 height 16
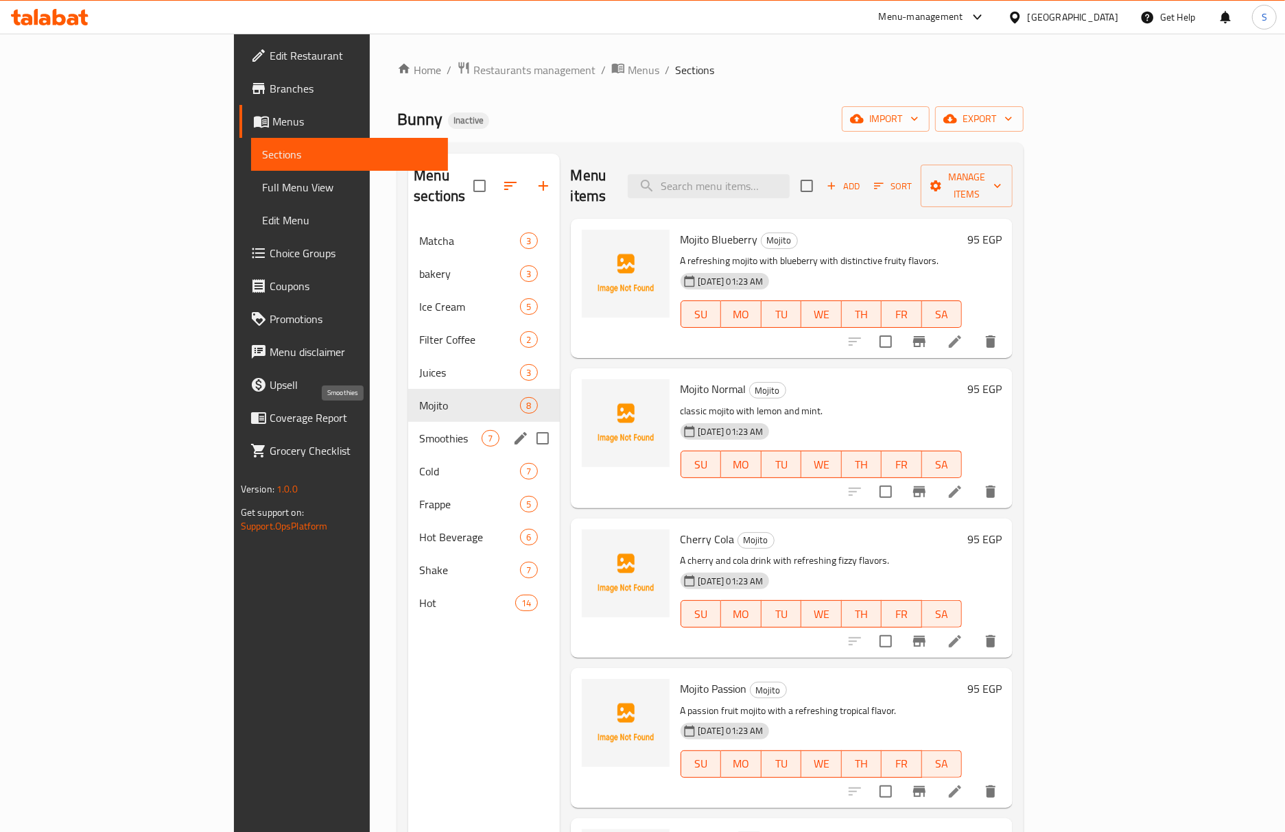
click at [419, 430] on span "Smoothies" at bounding box center [450, 438] width 62 height 16
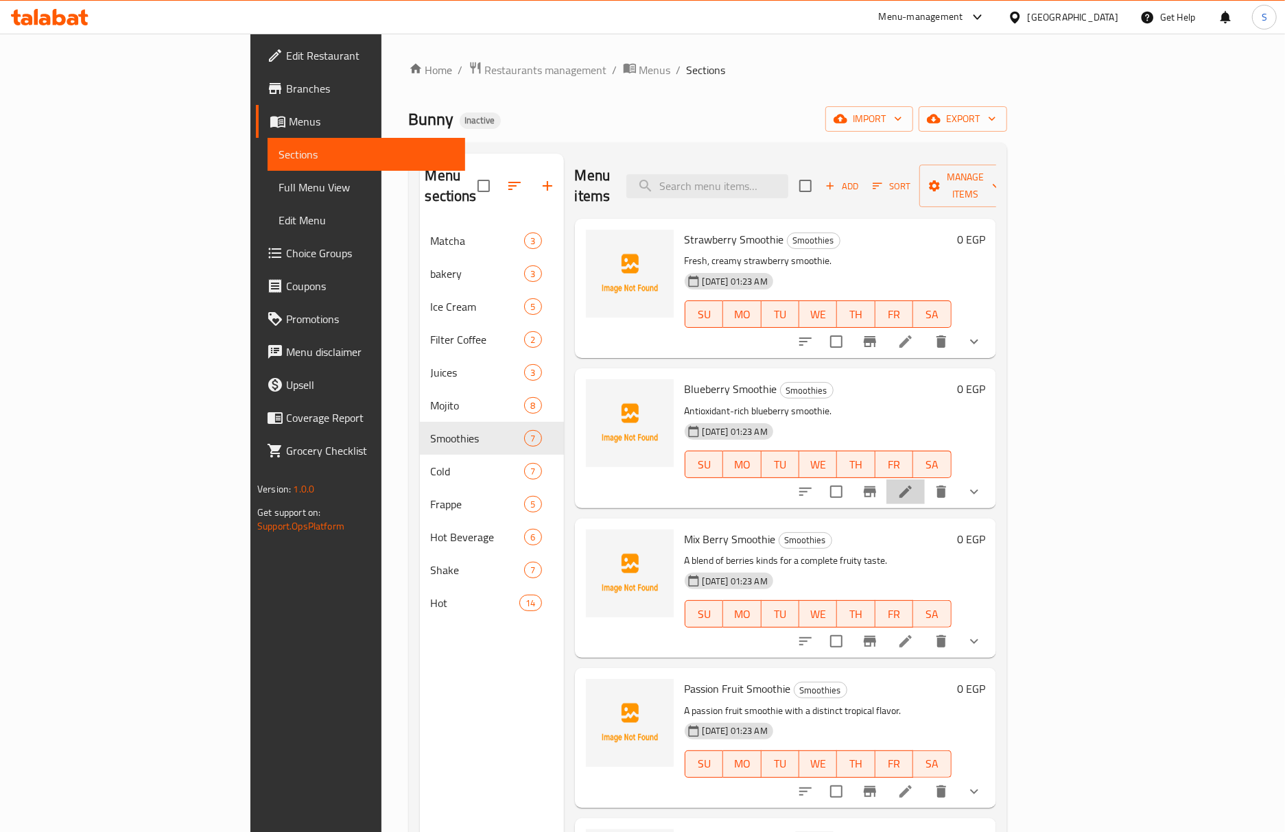
click at [925, 479] on li at bounding box center [905, 491] width 38 height 25
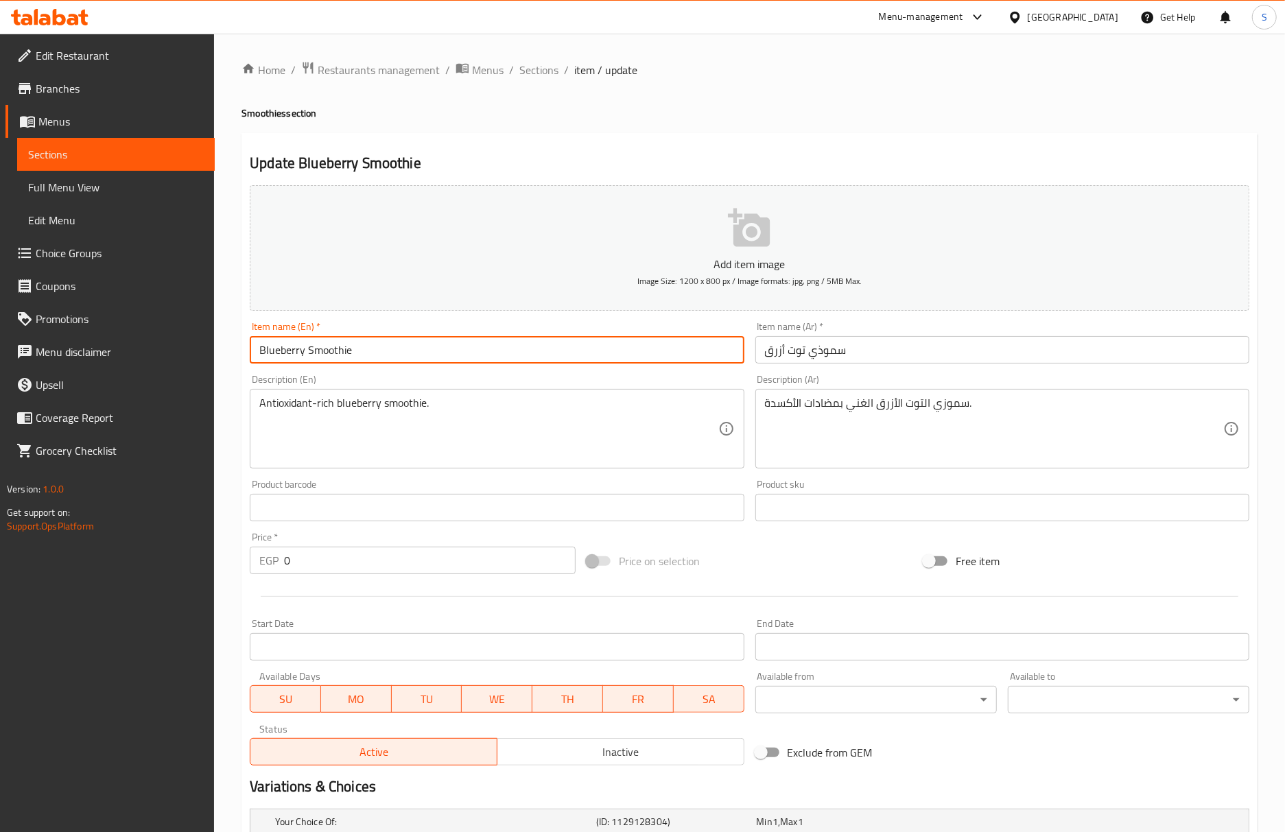
click at [442, 357] on input "Blueberry Smoothie" at bounding box center [497, 349] width 494 height 27
click at [458, 355] on input "Blueberry Smoothie" at bounding box center [497, 349] width 494 height 27
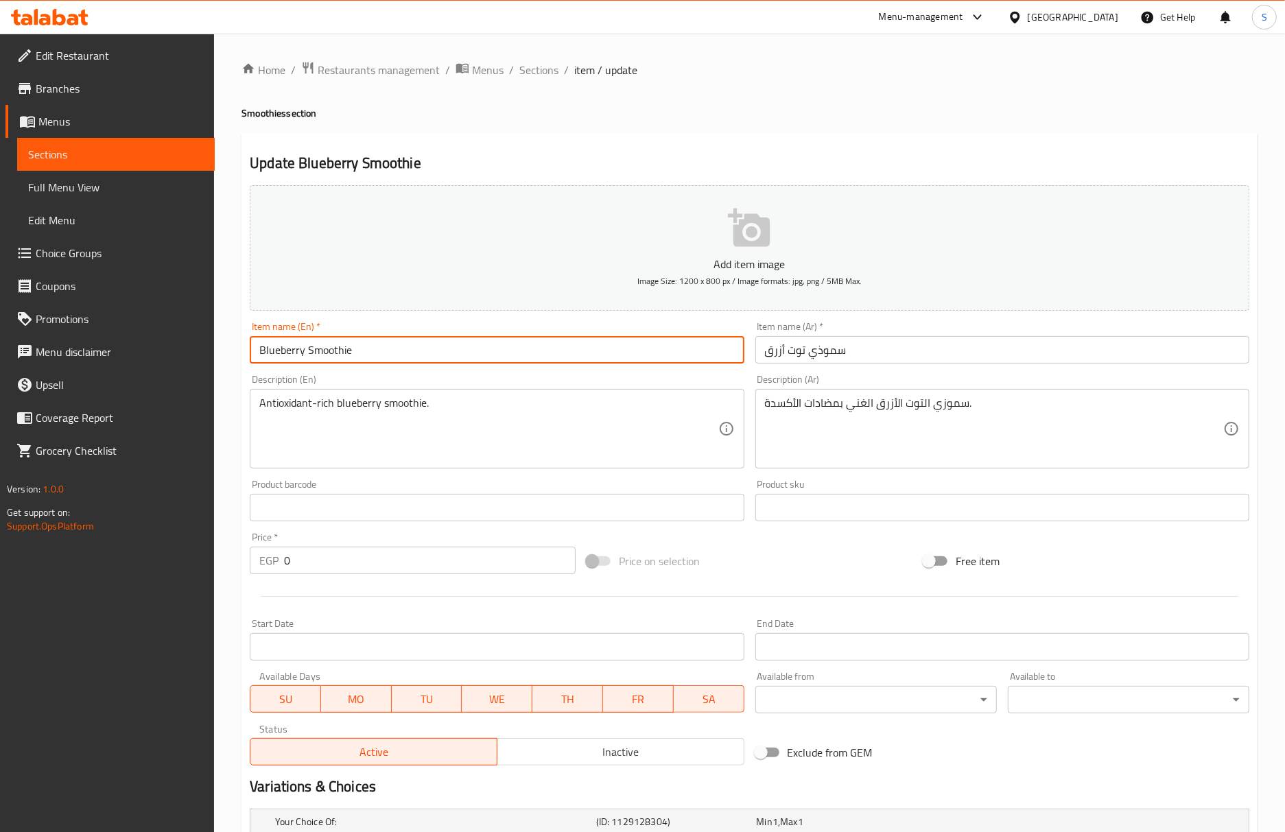
click at [458, 355] on input "Blueberry Smoothie" at bounding box center [497, 349] width 494 height 27
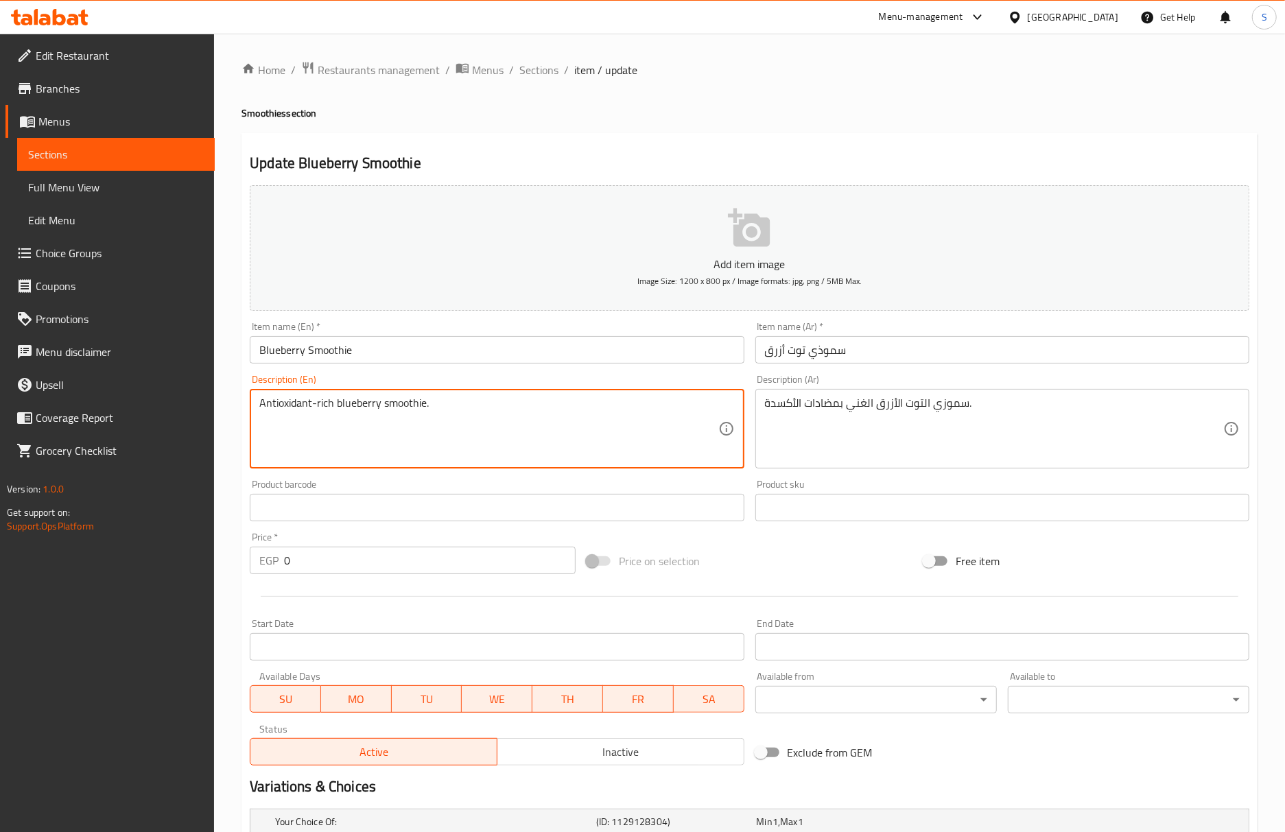
click at [407, 415] on textarea "Antioxidant-rich blueberry smoothie." at bounding box center [488, 428] width 458 height 65
paste textarea "Made with fresh blueberry, yogurt, and a touch of honey"
type textarea "Made with fresh blueberry, yogurt, and a touch of honey"
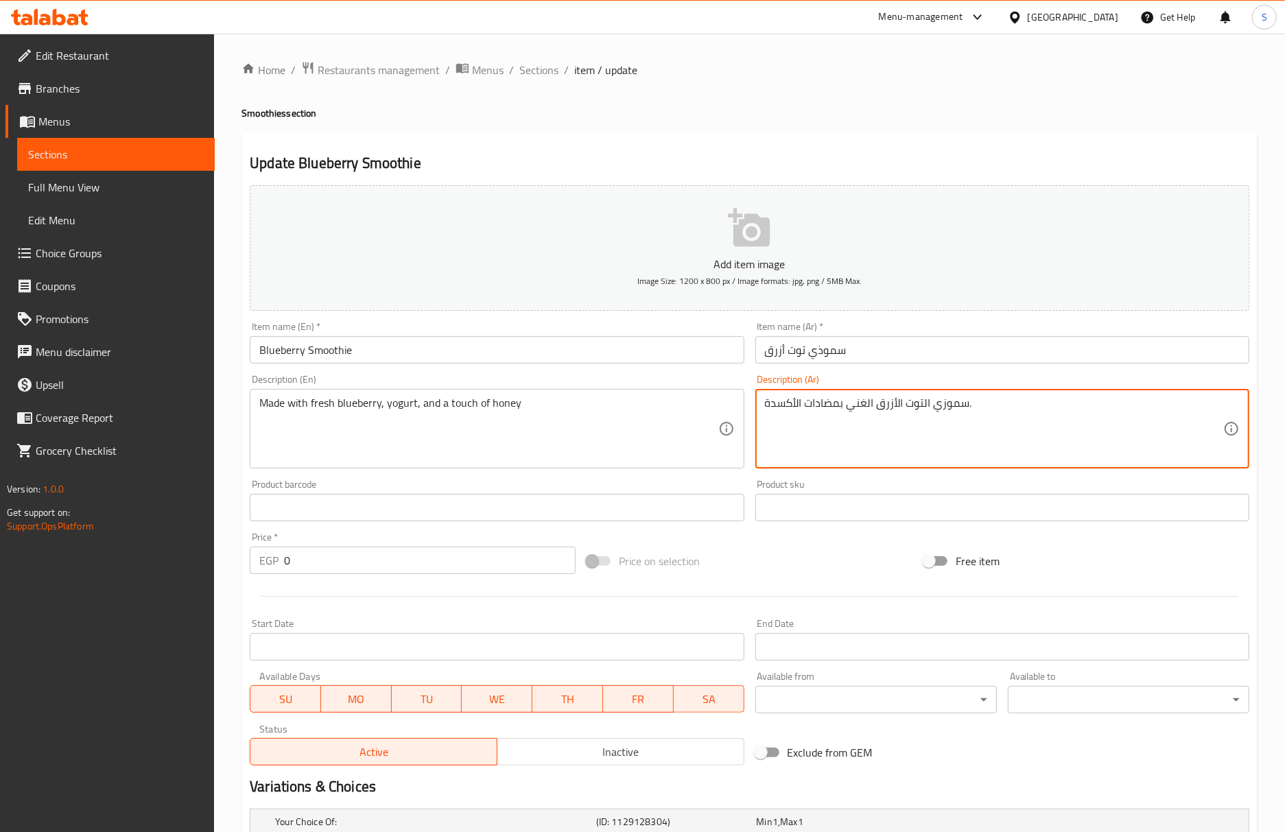
click at [846, 403] on textarea "سموزي التوت الأزرق الغني بمضادات الأكسدة." at bounding box center [994, 428] width 458 height 65
paste textarea "مصنوع من التوت الأزرق الطازج والزبادي ولمسة من العسل"
type textarea "مصنوع من التوت الأزرق الطازج والزبادي ولمسة من العسل"
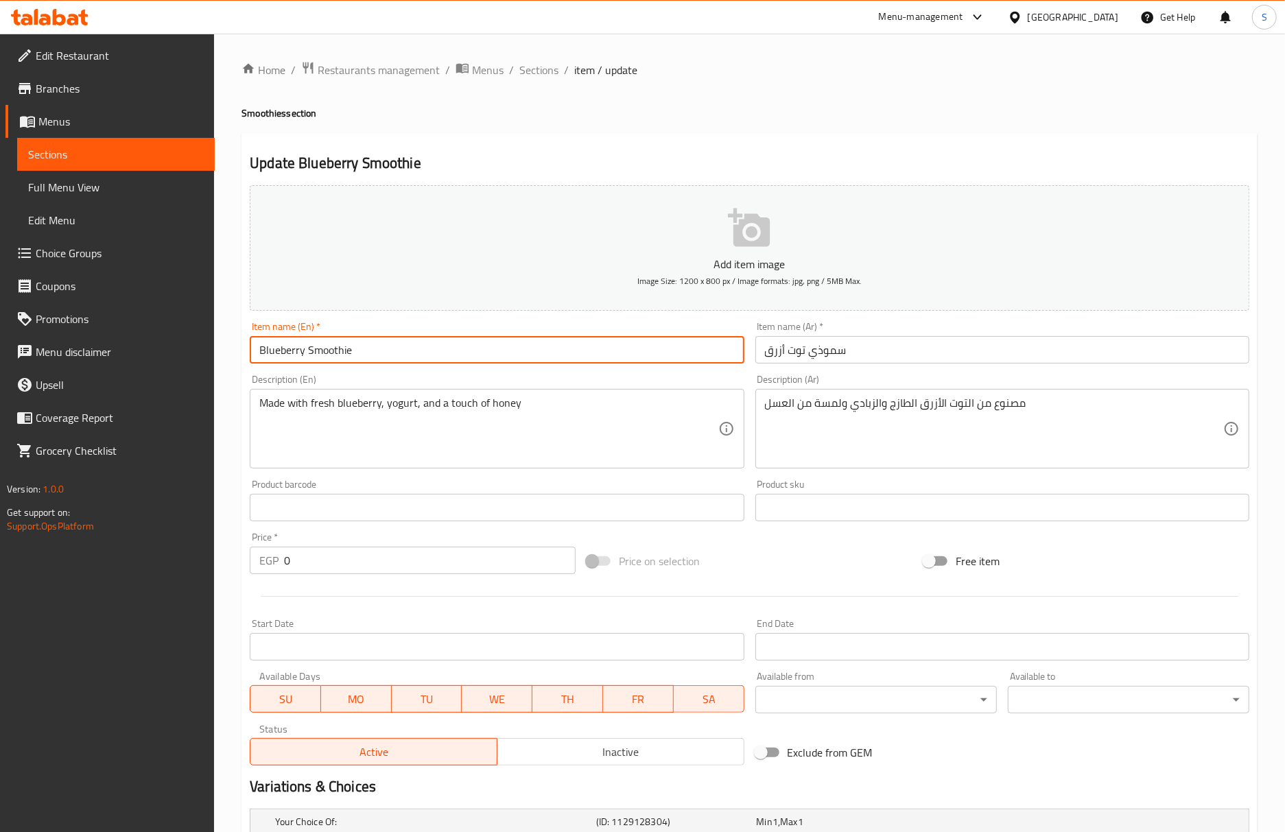
click at [527, 355] on input "Blueberry Smoothie" at bounding box center [497, 349] width 494 height 27
click at [521, 354] on input "Blueberry Smoothie" at bounding box center [497, 349] width 494 height 27
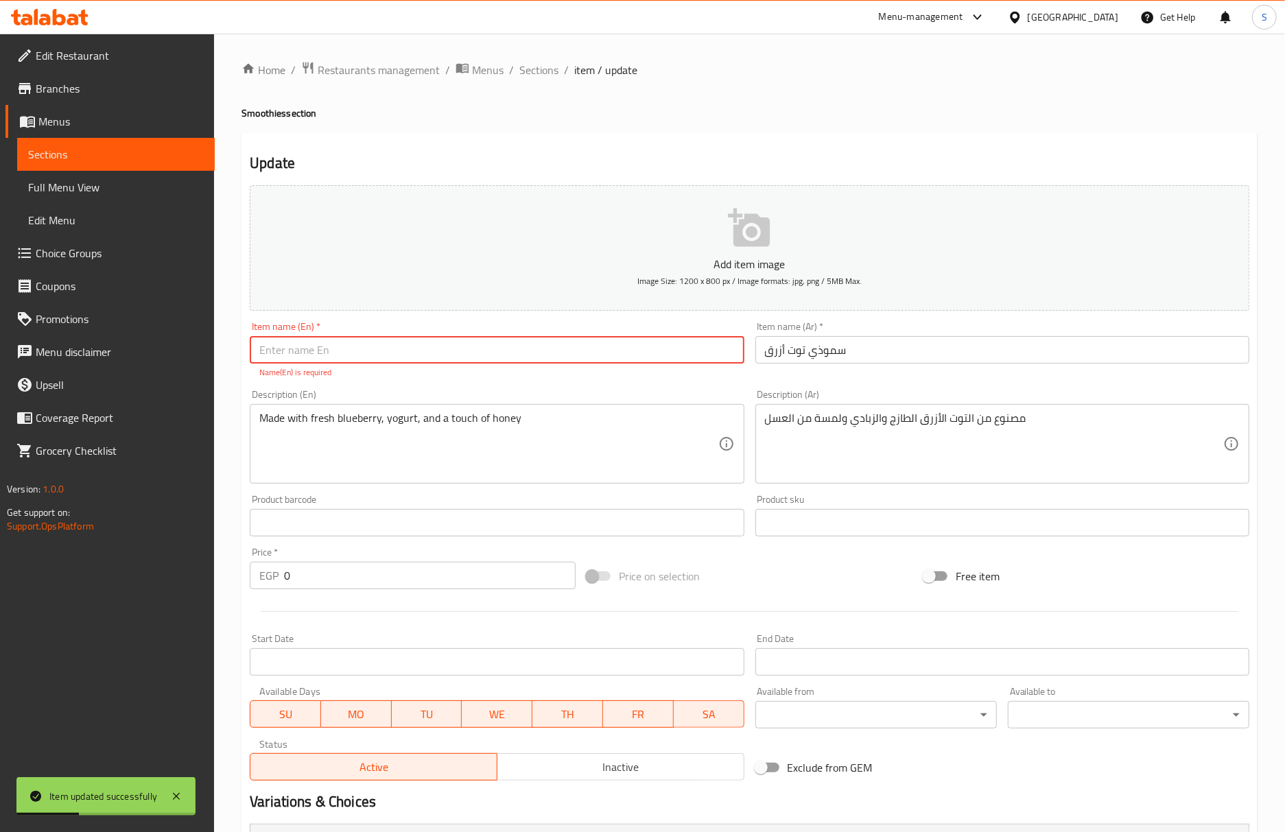
type input "Blueberry Smoothie"
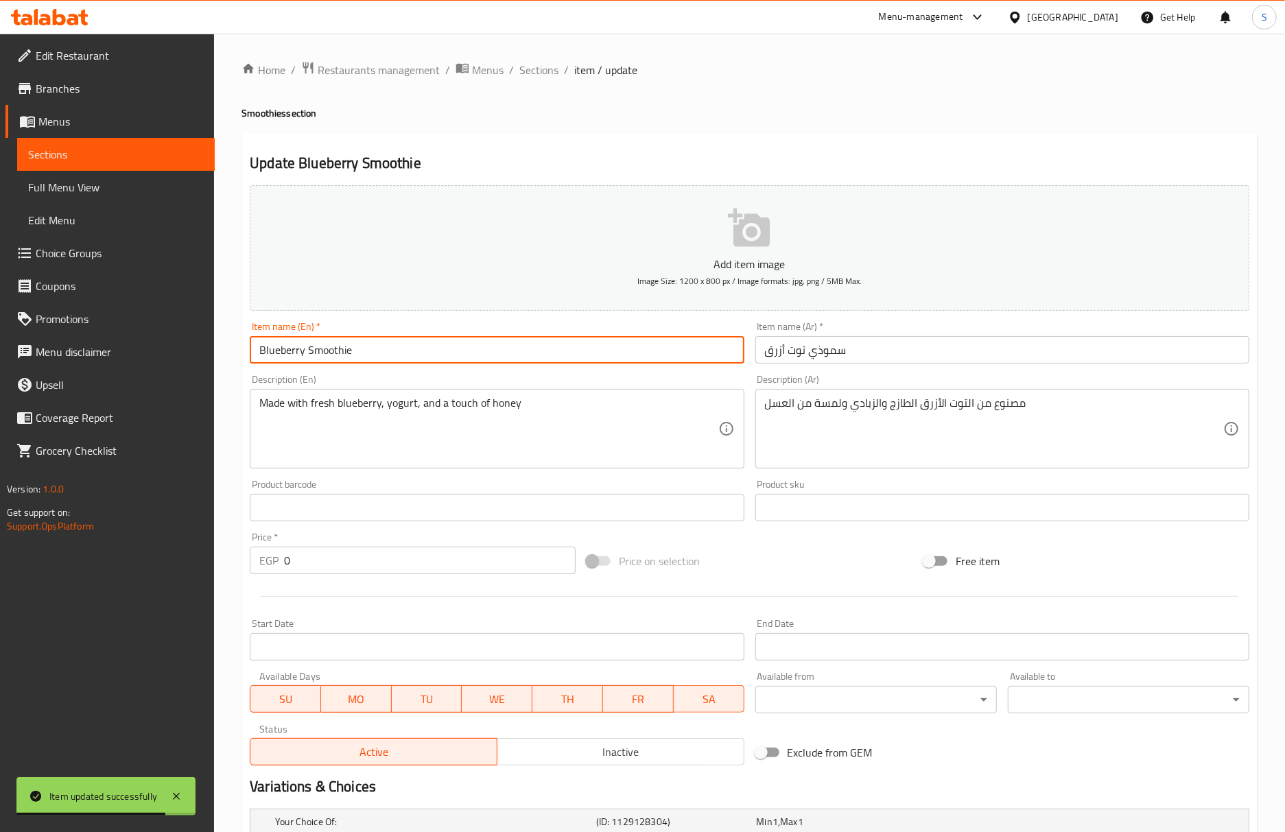
click at [357, 352] on input "Blueberry Smoothie" at bounding box center [497, 349] width 494 height 27
drag, startPoint x: 550, startPoint y: 63, endPoint x: 557, endPoint y: 88, distance: 25.6
click at [550, 63] on span "Sections" at bounding box center [538, 70] width 39 height 16
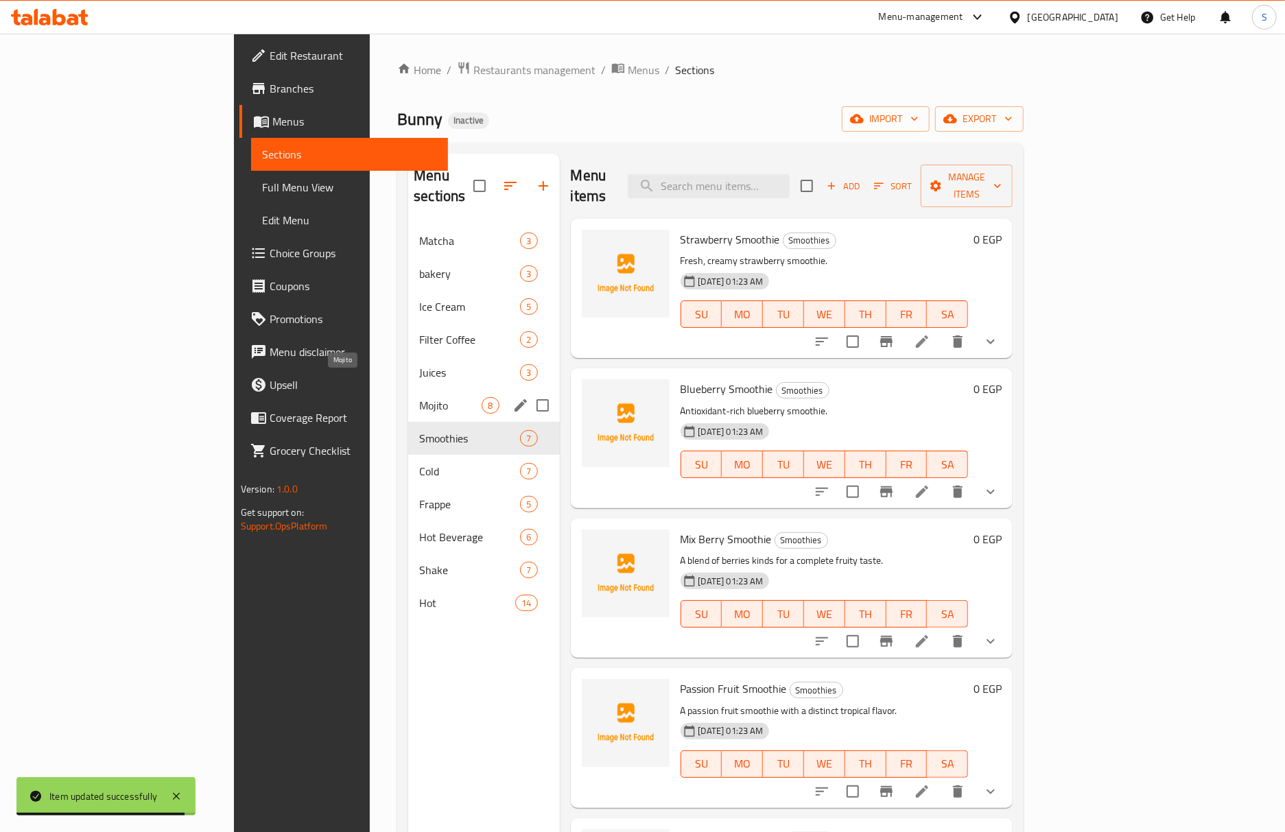
click at [419, 397] on span "Mojito" at bounding box center [450, 405] width 62 height 16
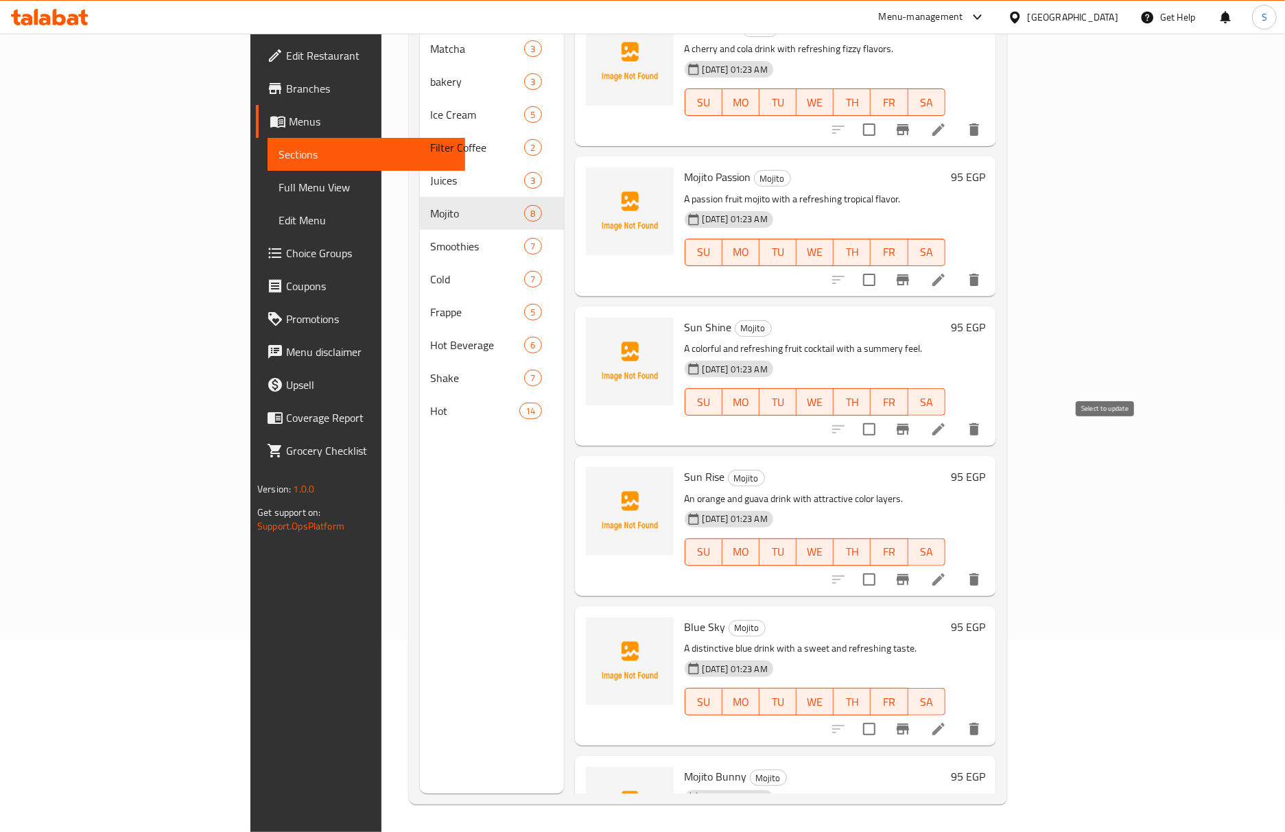
scroll to position [289, 0]
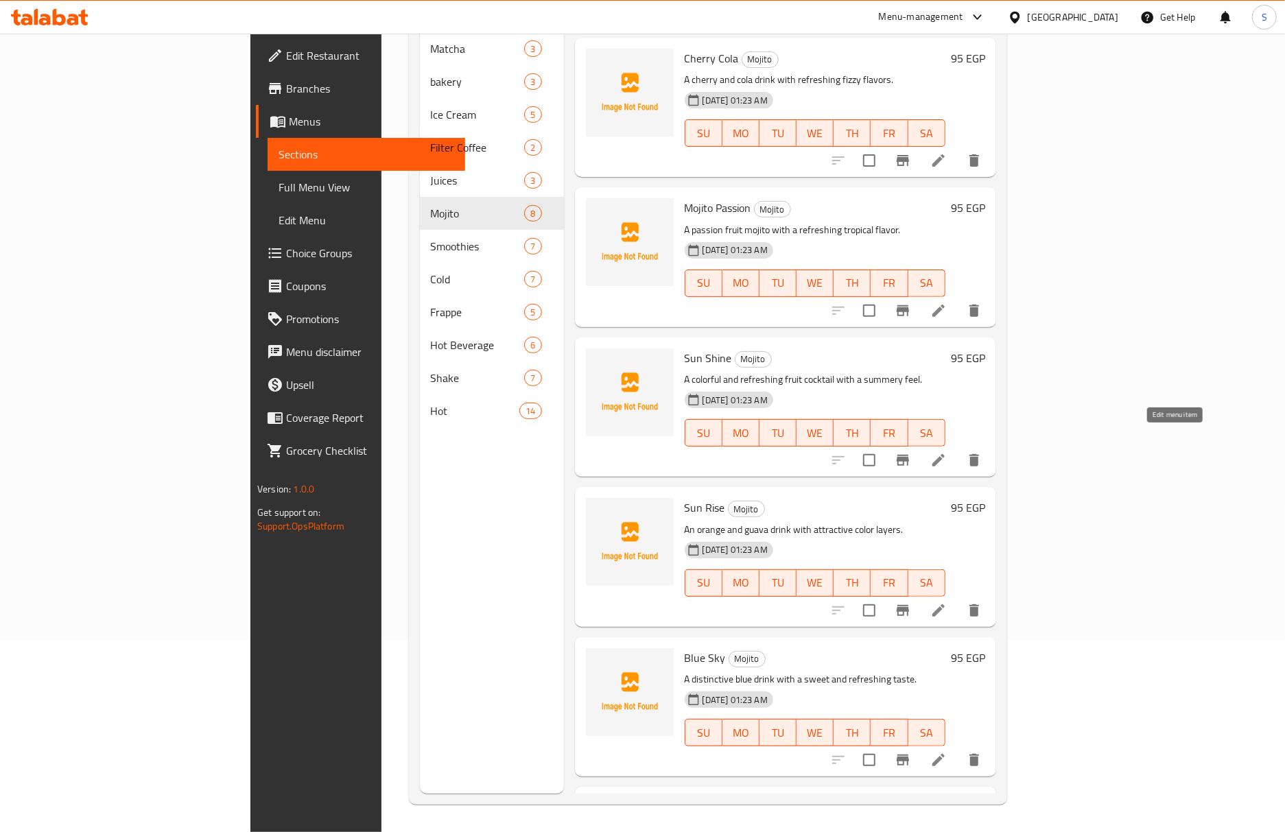
click at [947, 452] on icon at bounding box center [938, 460] width 16 height 16
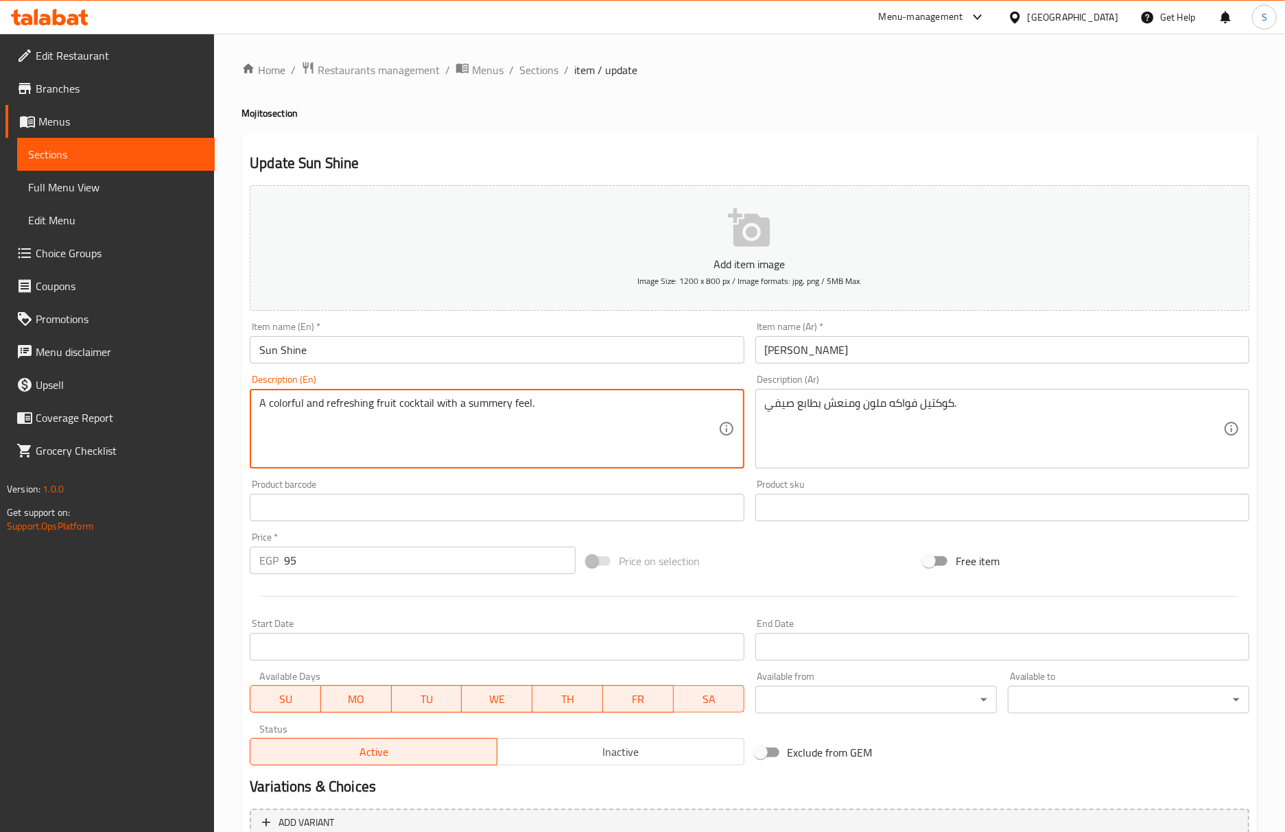
click at [512, 407] on textarea "A colorful and refreshing fruit cocktail with a summery feel." at bounding box center [488, 428] width 458 height 65
paste textarea "character"
type textarea "A colorful and refreshing fruit cocktail with a summery character."
click at [576, 344] on input "Sun Shine" at bounding box center [497, 349] width 494 height 27
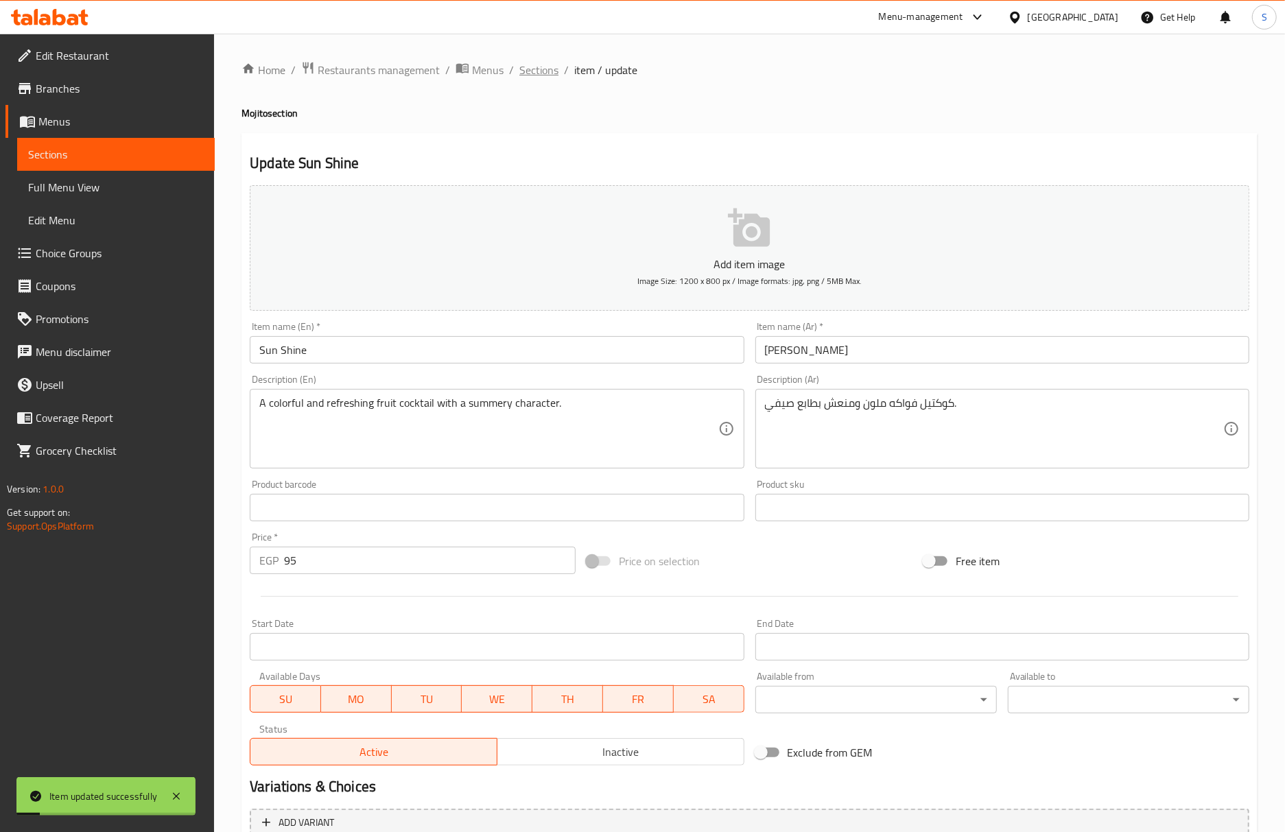
click at [542, 66] on span "Sections" at bounding box center [538, 70] width 39 height 16
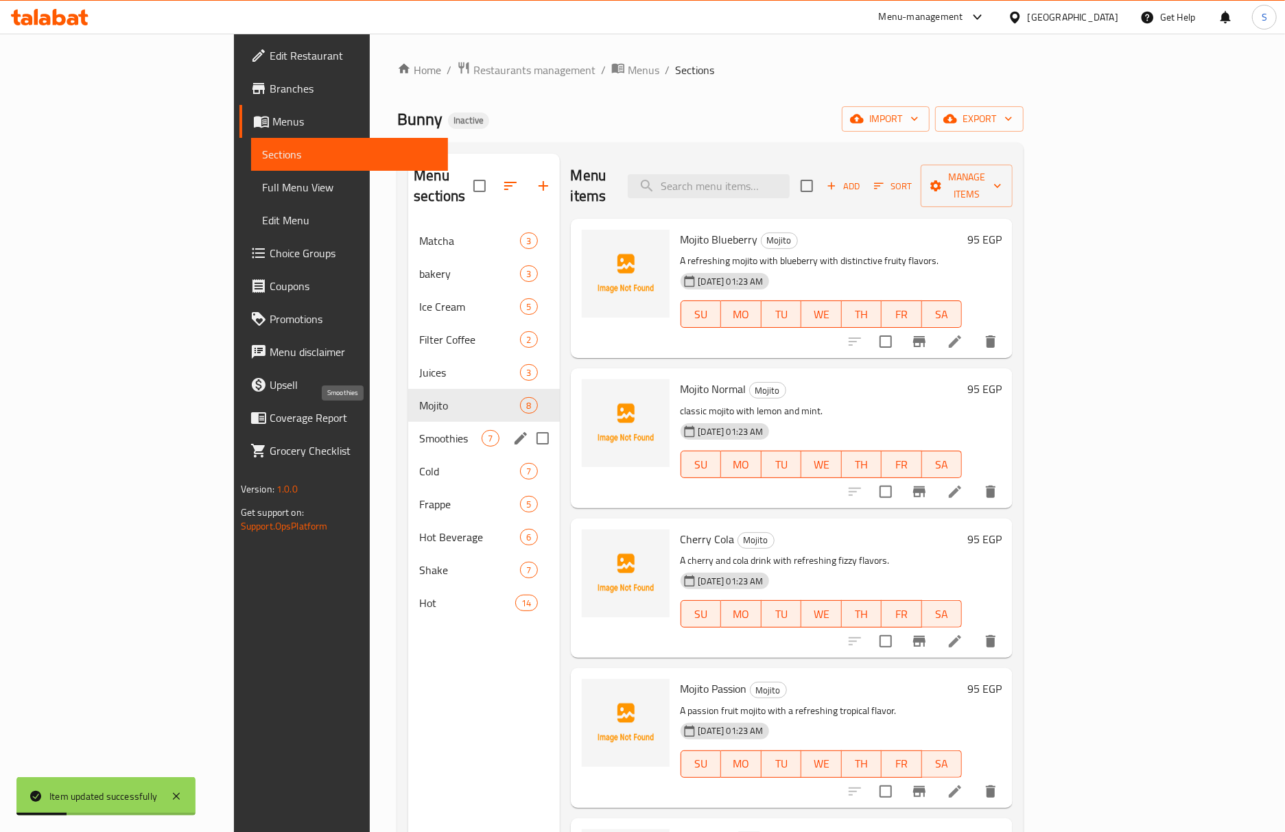
click at [419, 430] on span "Smoothies" at bounding box center [450, 438] width 62 height 16
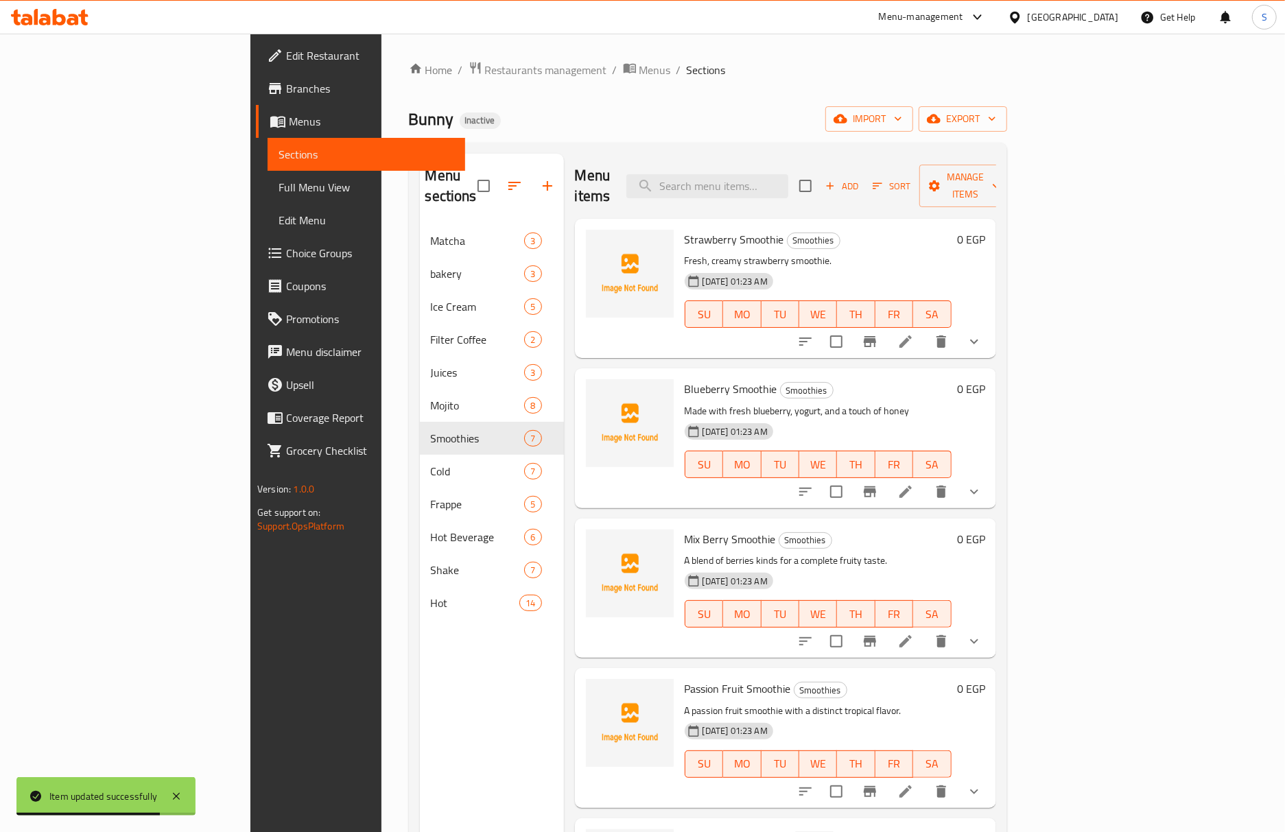
click at [685, 379] on span "Blueberry Smoothie" at bounding box center [731, 389] width 93 height 21
copy h6 "Blueberry Smoothie"
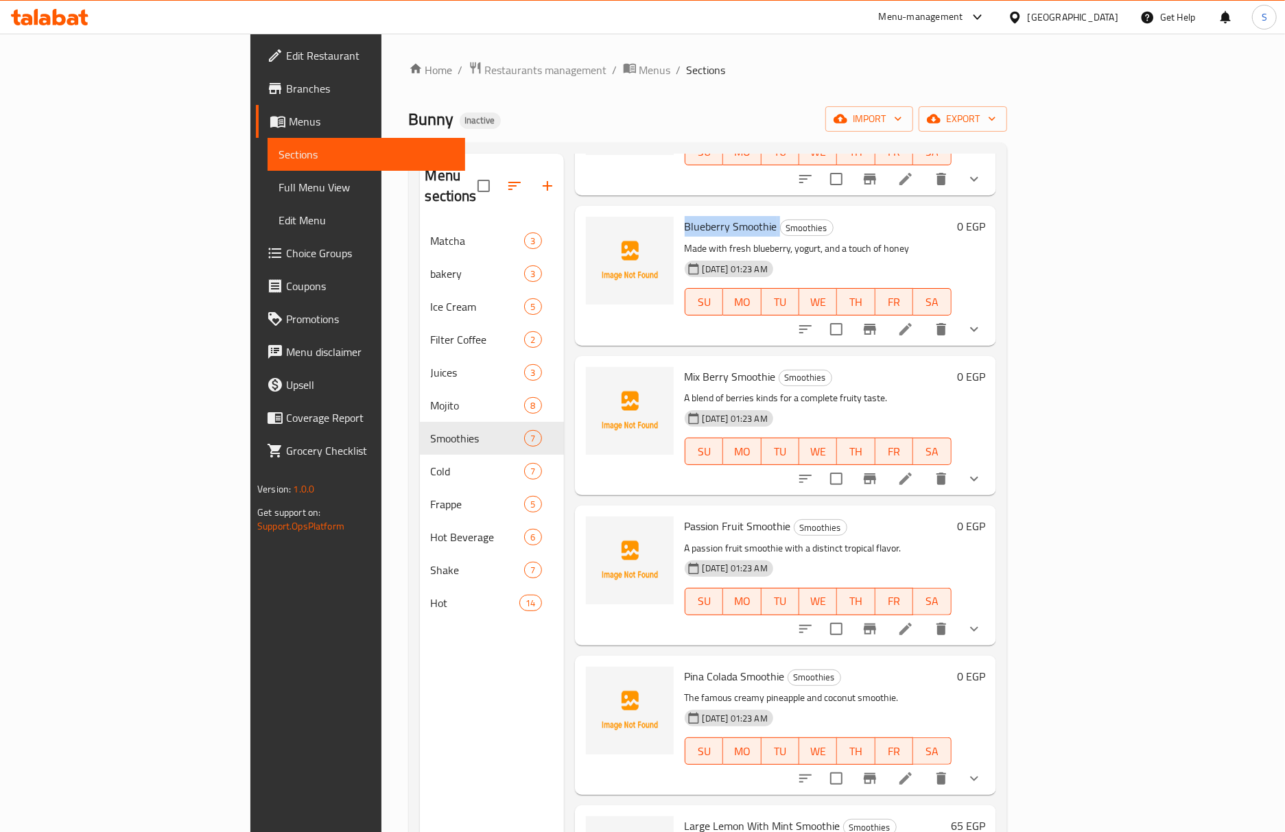
scroll to position [182, 0]
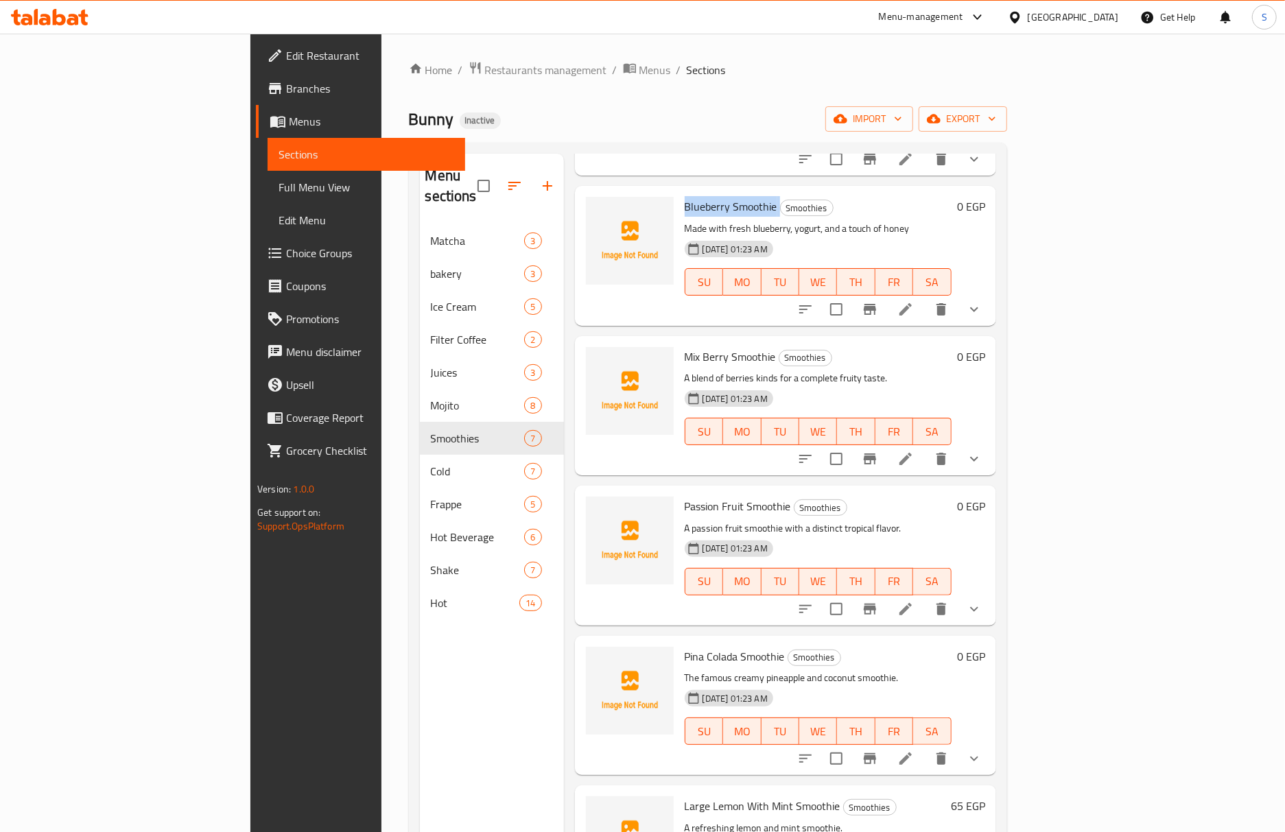
click at [925, 447] on li at bounding box center [905, 459] width 38 height 25
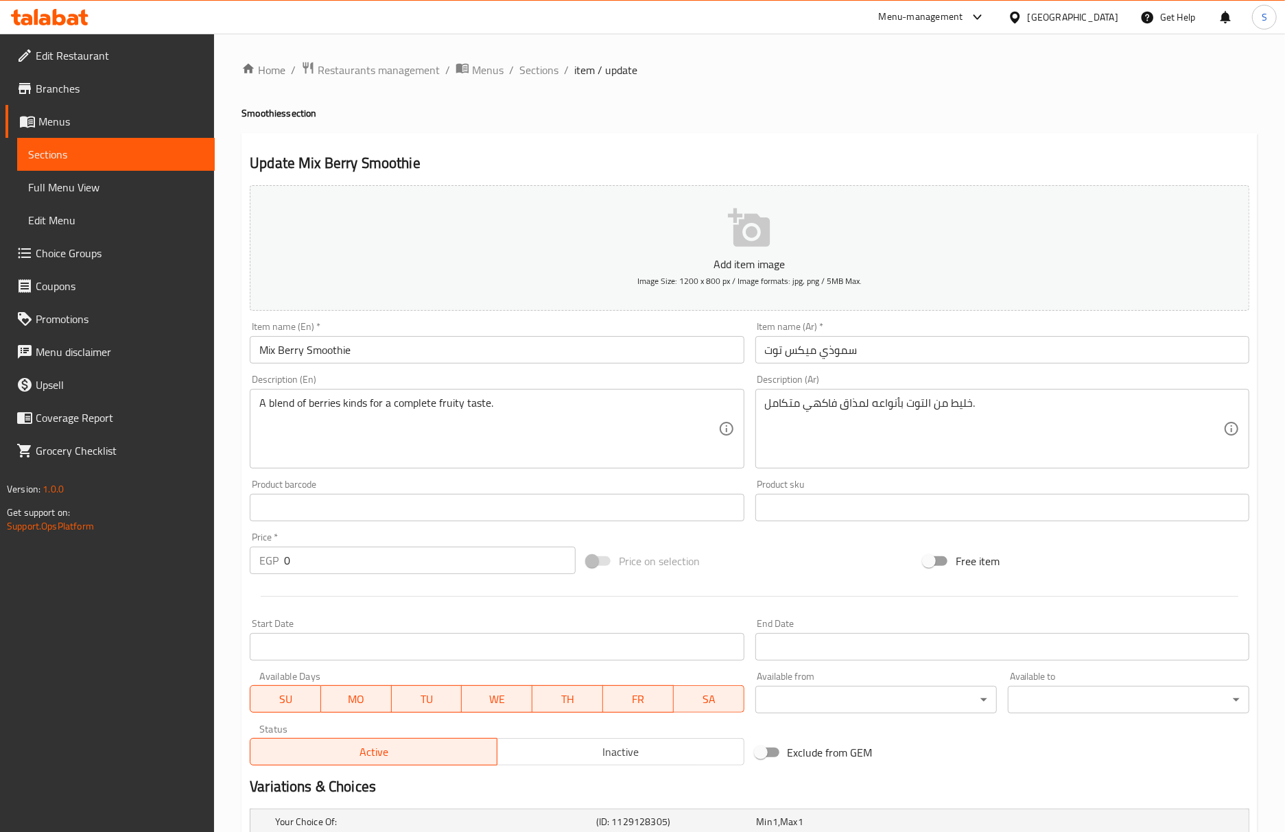
click at [558, 63] on ol "Home / Restaurants management / Menus / Sections / item / update" at bounding box center [749, 70] width 1016 height 18
click at [549, 70] on span "Sections" at bounding box center [538, 70] width 39 height 16
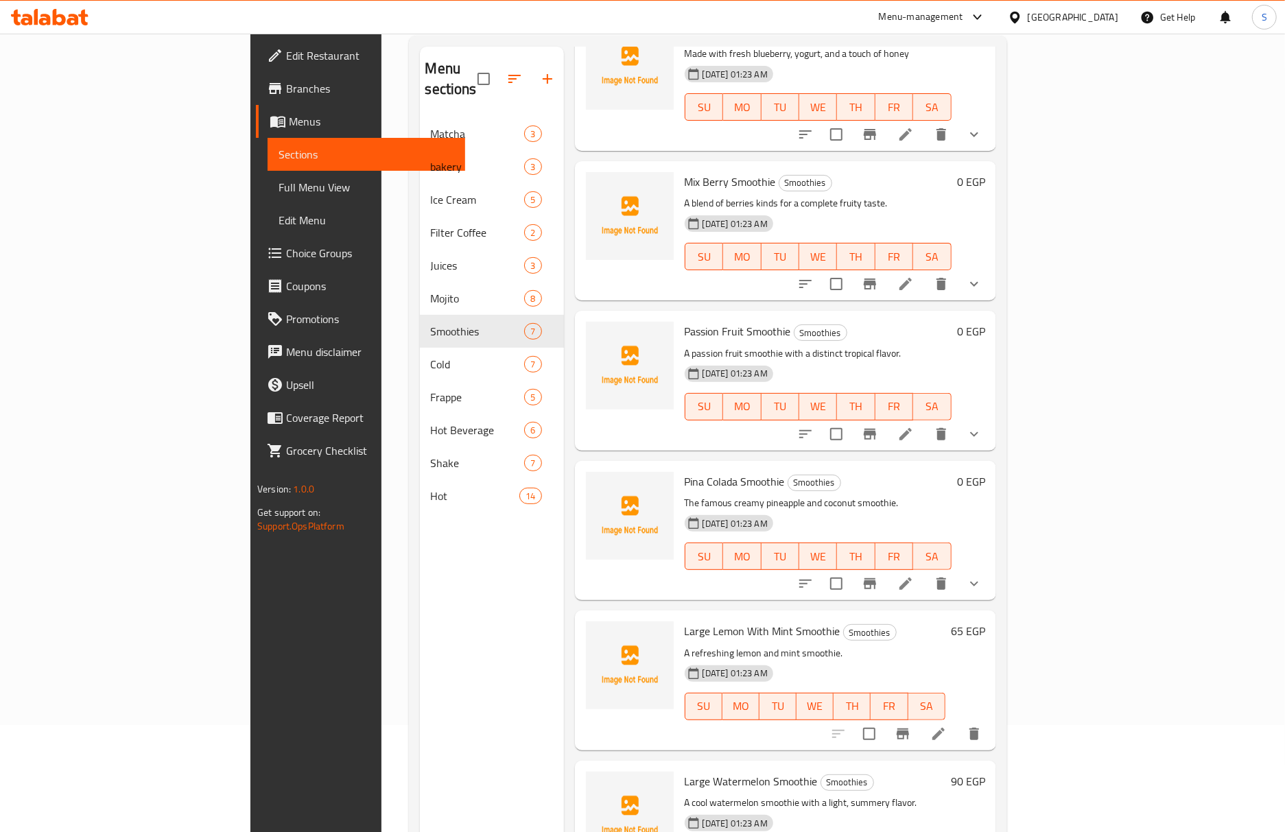
scroll to position [193, 0]
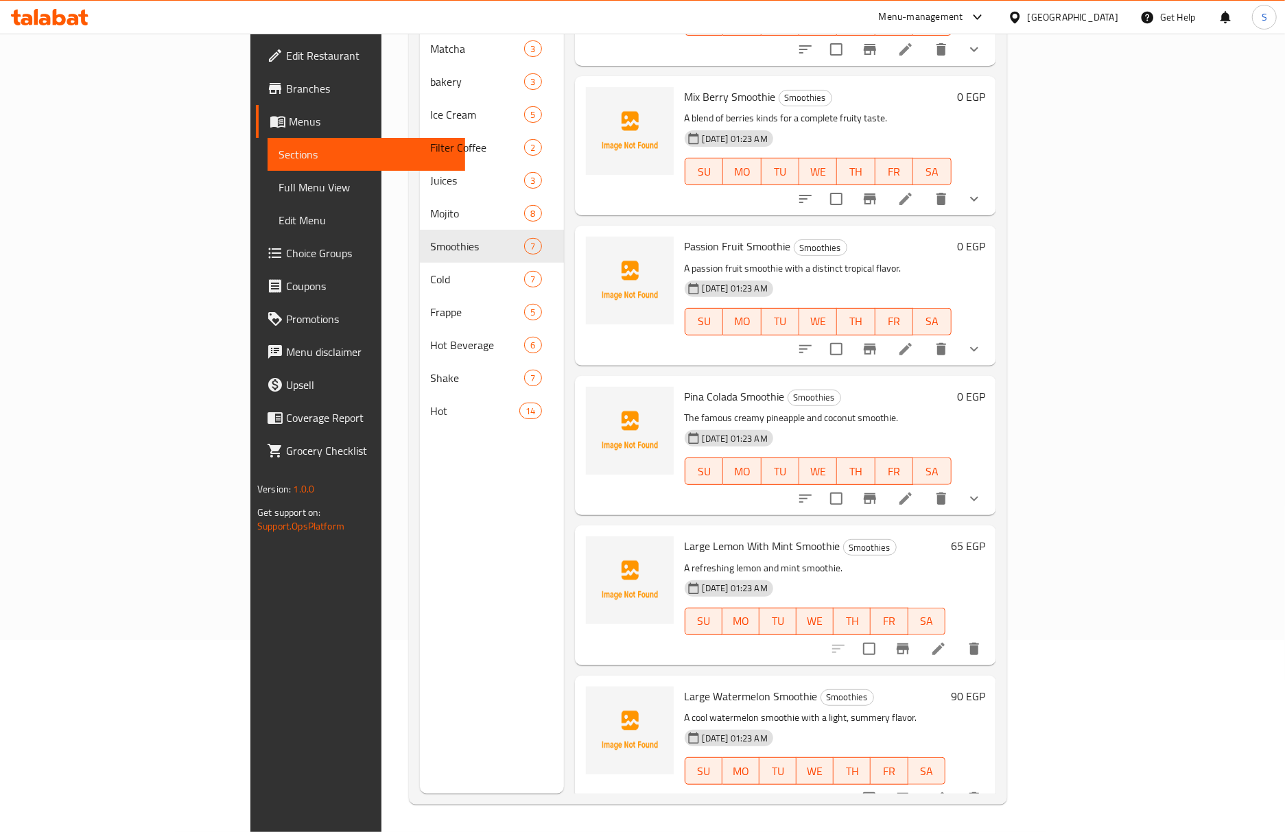
click at [947, 790] on icon at bounding box center [938, 798] width 16 height 16
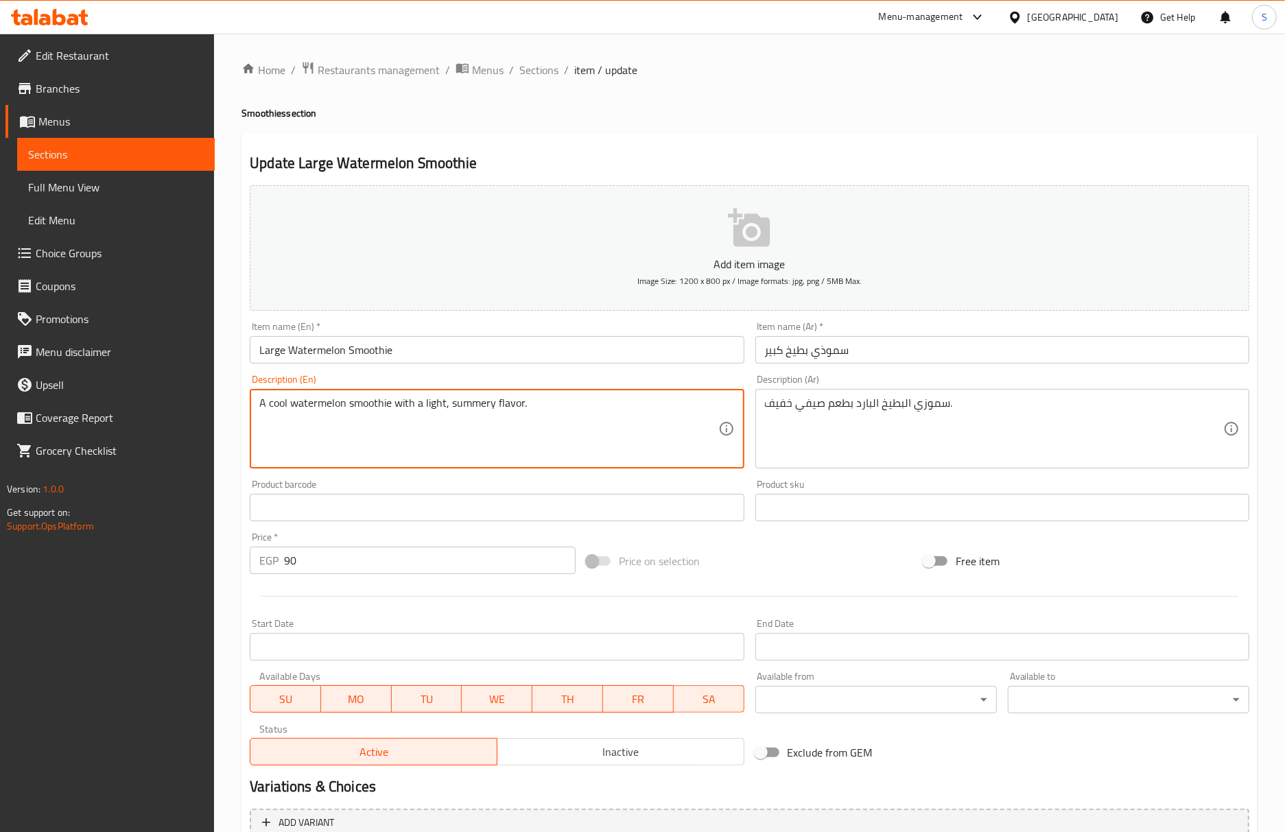
click at [277, 409] on textarea "A cool watermelon smoothie with a light, summery flavor." at bounding box center [488, 428] width 458 height 65
click at [520, 405] on textarea "A cold watermelon smoothie with a light, summery flavor." at bounding box center [488, 428] width 458 height 65
click at [512, 405] on textarea "A cold watermelon smoothie with a light, summery flavor." at bounding box center [488, 428] width 458 height 65
type textarea "A cold watermelon smoothie with a light, summery taste."
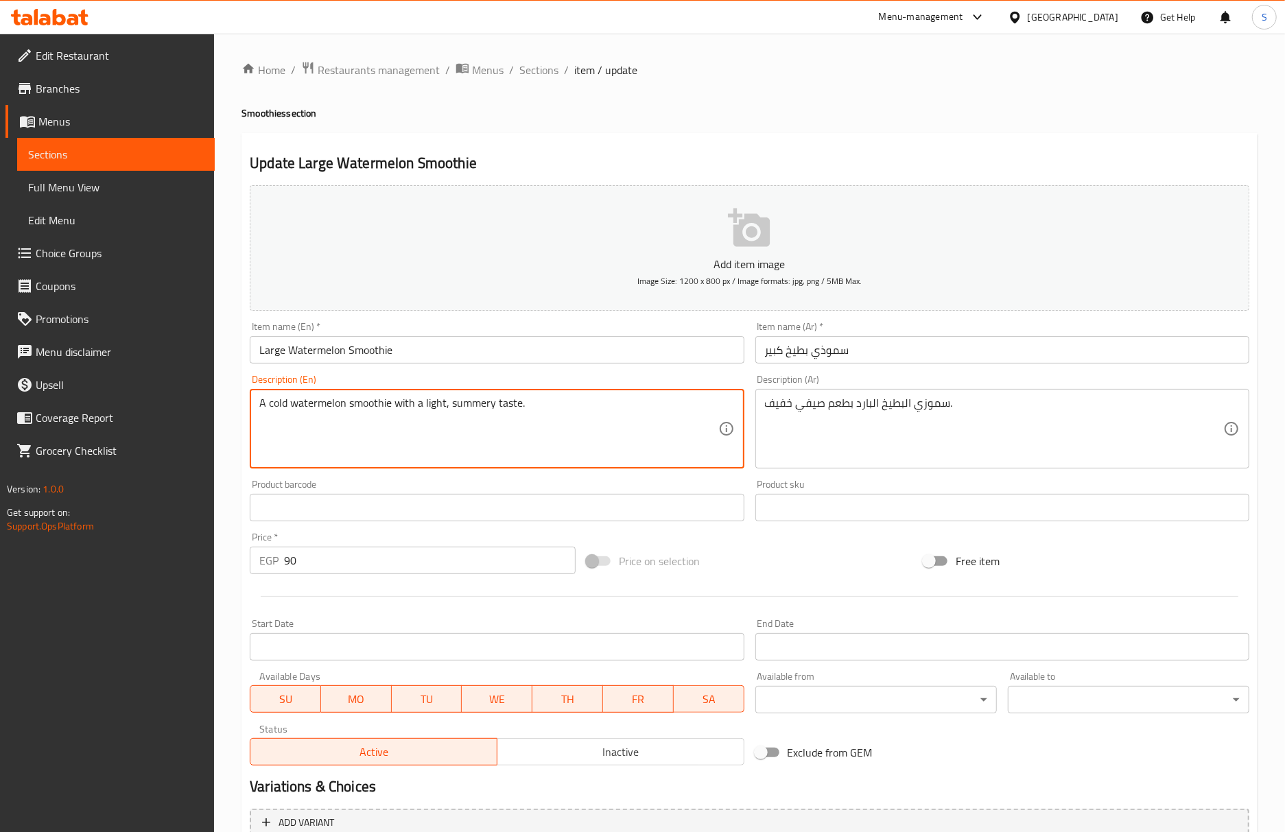
click at [522, 359] on input "Large Watermelon Smoothie" at bounding box center [497, 349] width 494 height 27
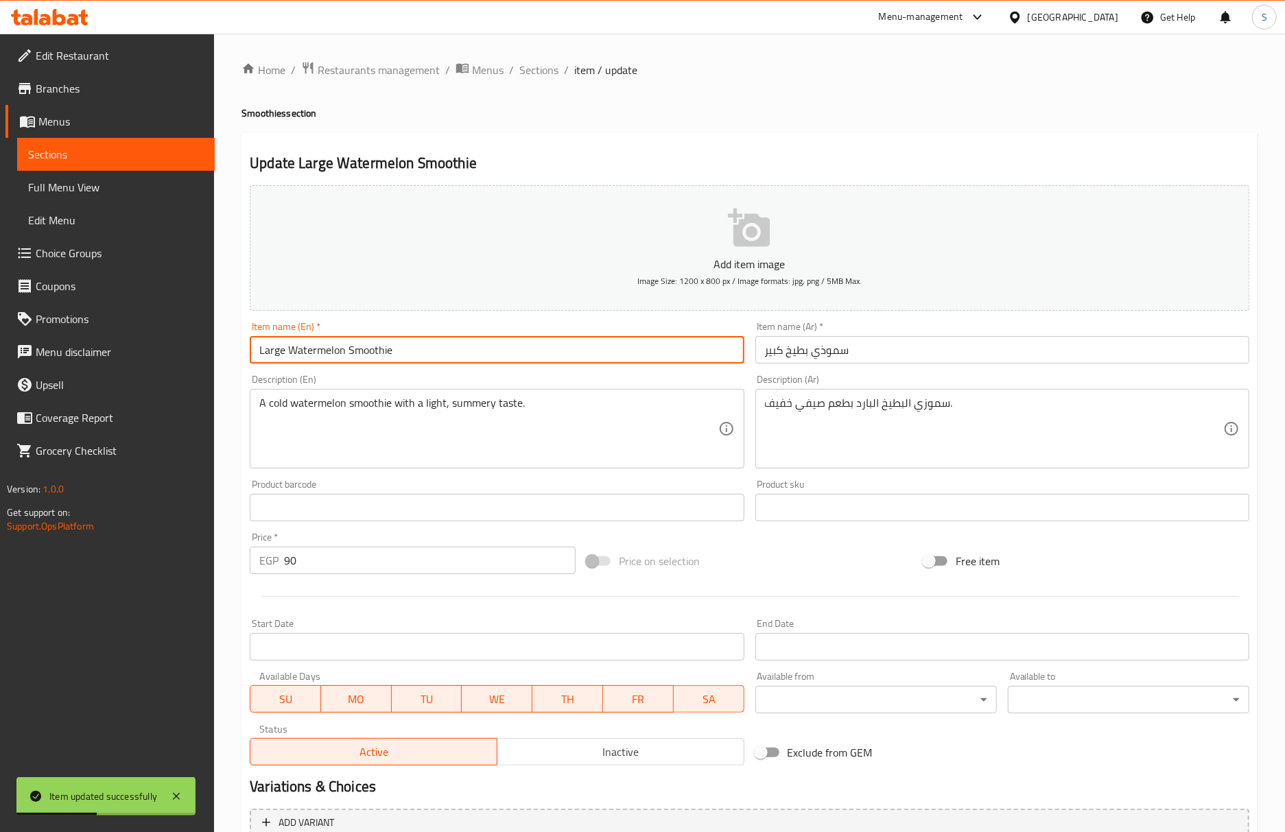
drag, startPoint x: 536, startPoint y: 78, endPoint x: 687, endPoint y: 99, distance: 151.7
click at [536, 78] on span "Sections" at bounding box center [538, 70] width 39 height 16
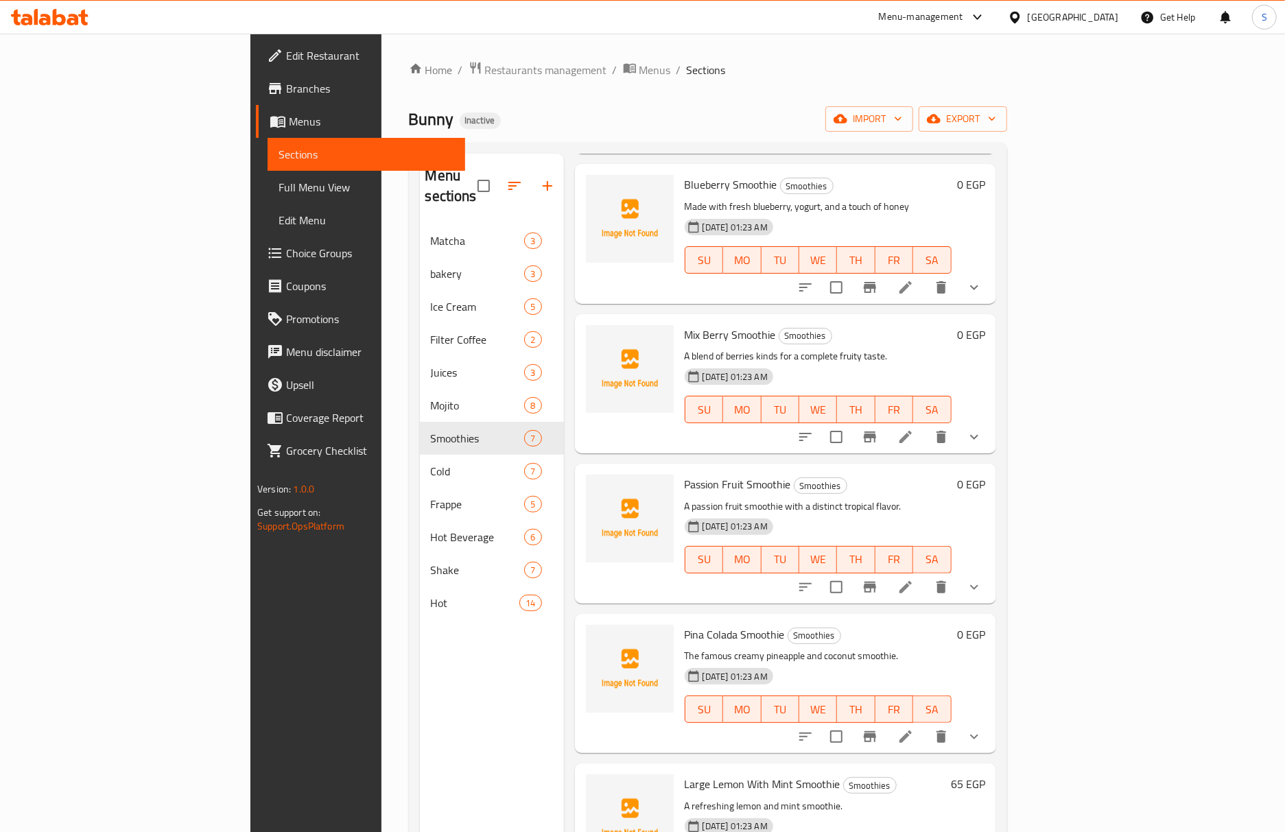
scroll to position [250, 0]
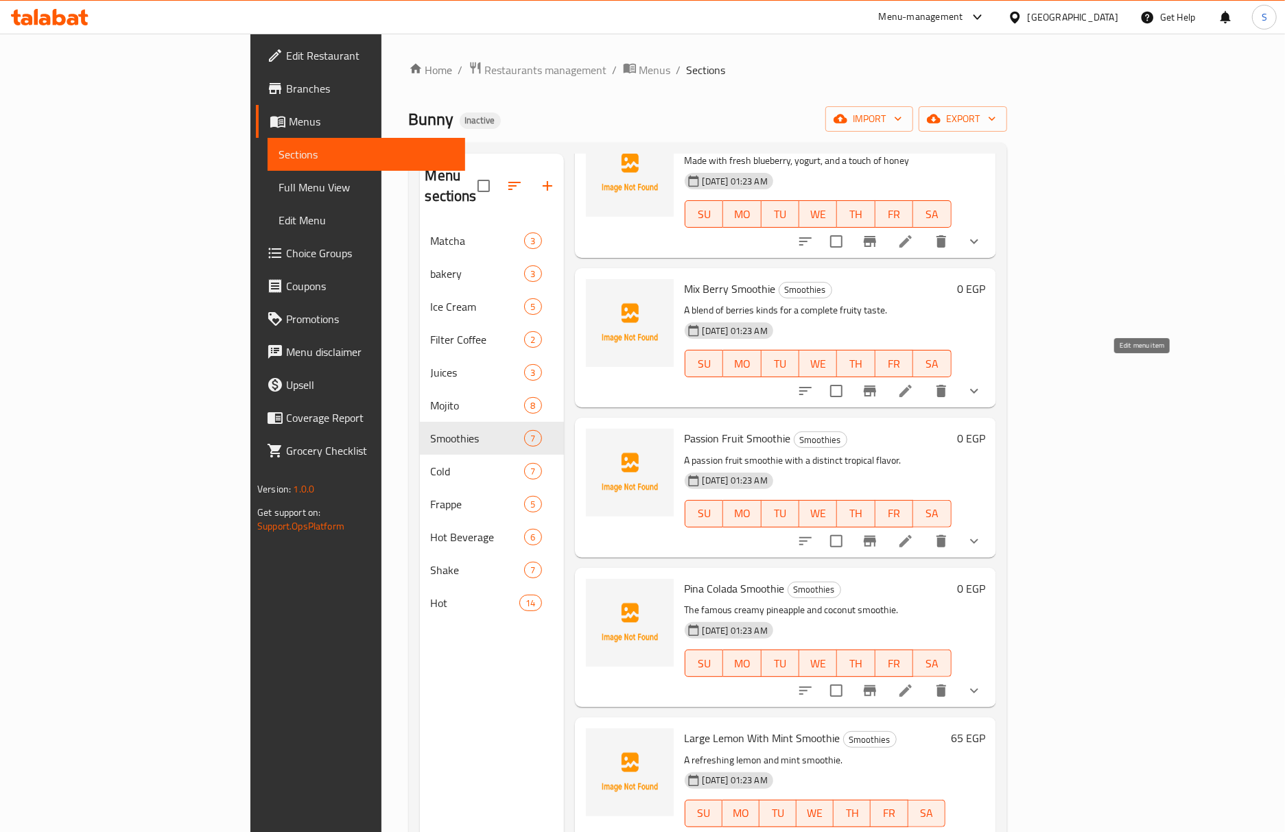
click at [914, 383] on icon at bounding box center [905, 391] width 16 height 16
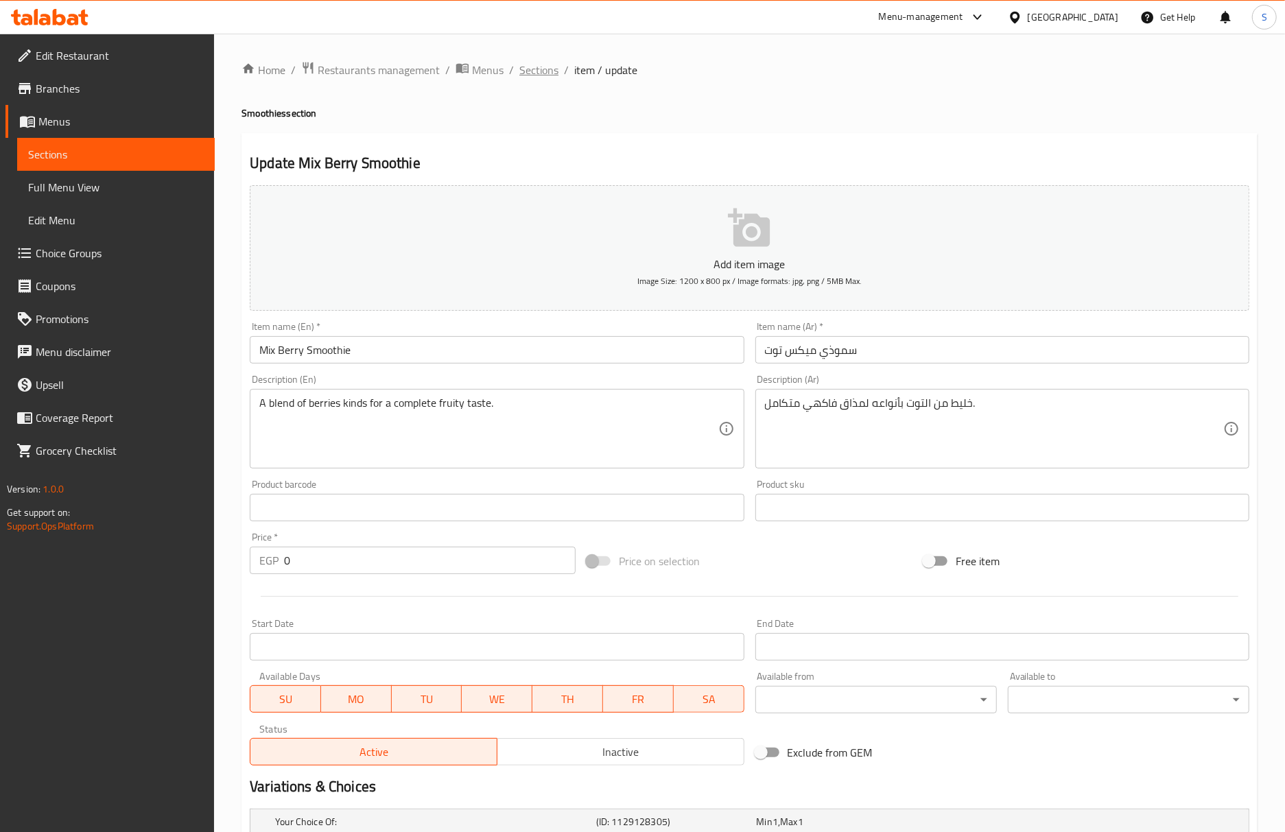
click at [542, 73] on span "Sections" at bounding box center [538, 70] width 39 height 16
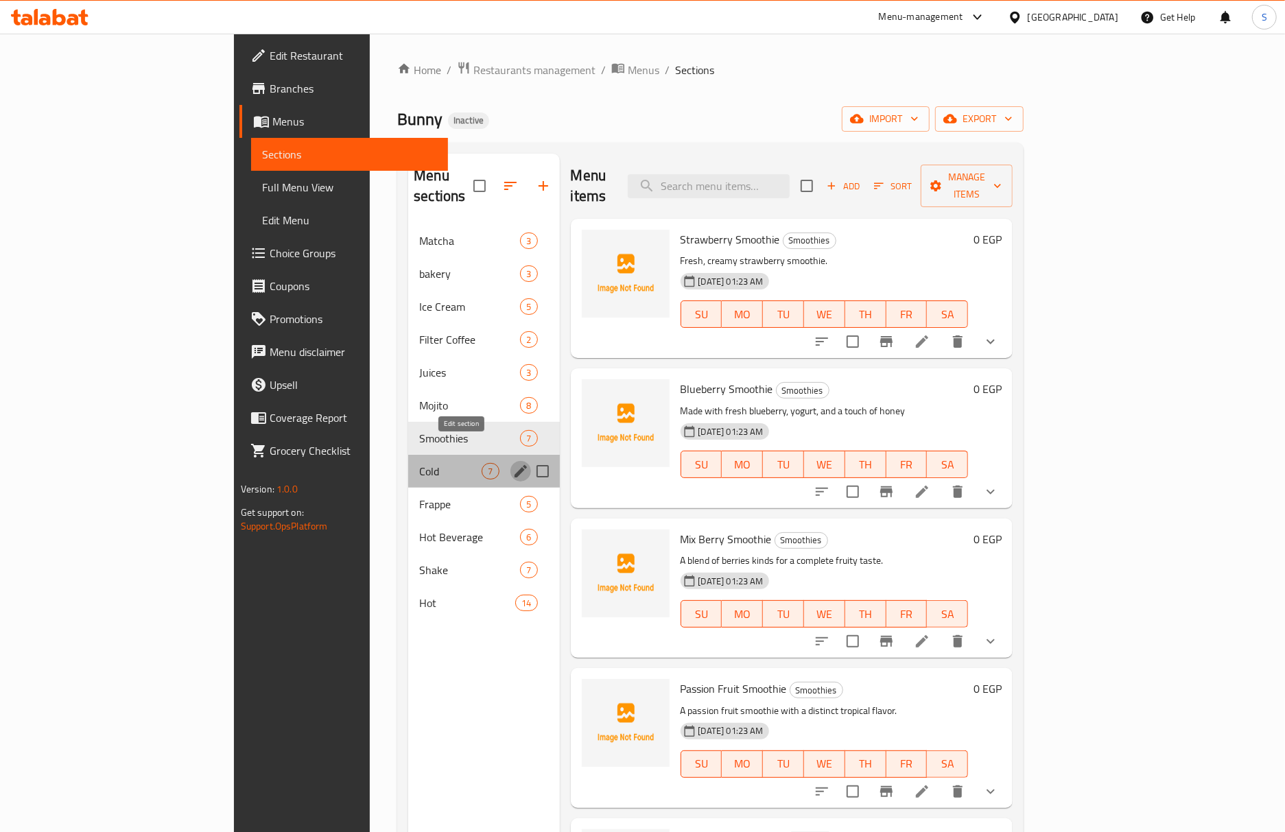
click at [512, 463] on icon "edit" at bounding box center [520, 471] width 16 height 16
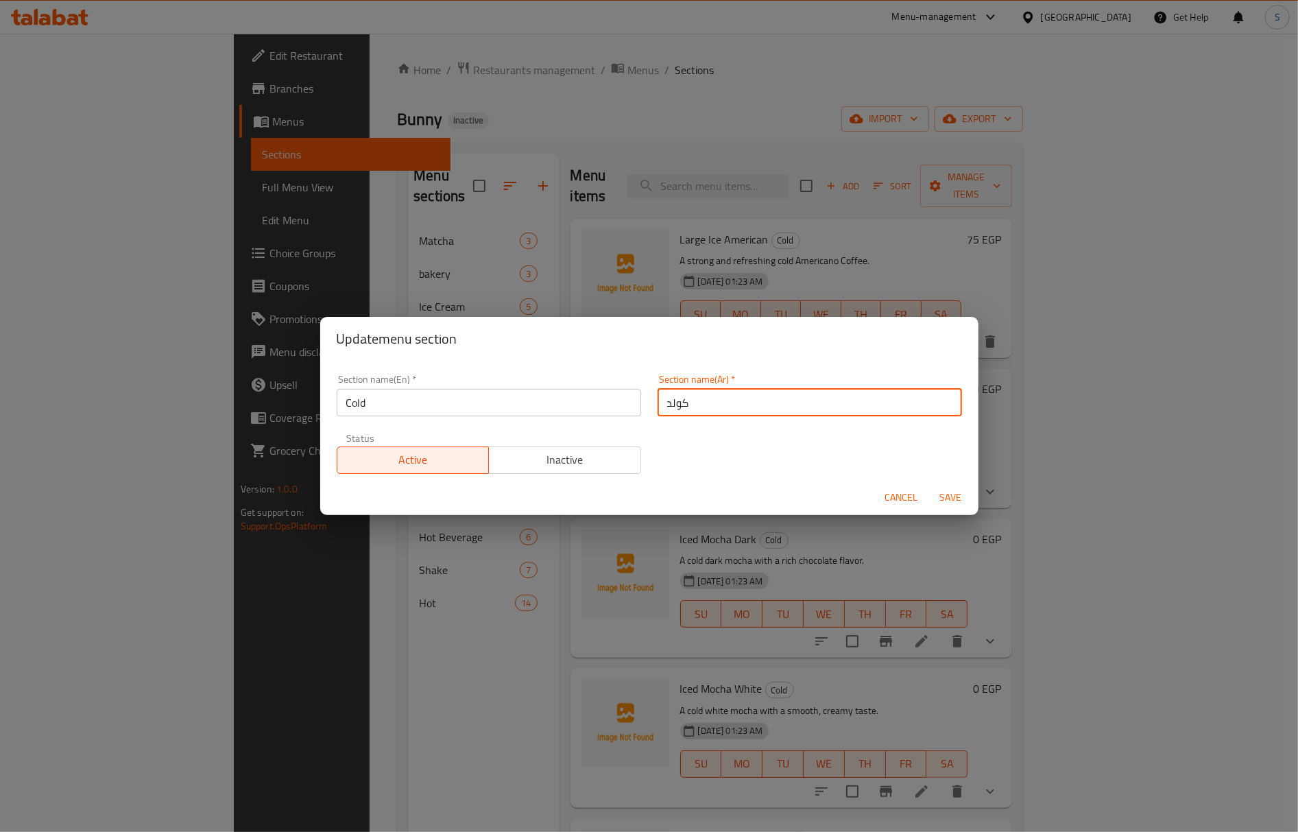
click at [794, 407] on input "كولد" at bounding box center [810, 402] width 305 height 27
type input "بارد"
click at [929, 485] on button "Save" at bounding box center [951, 497] width 44 height 25
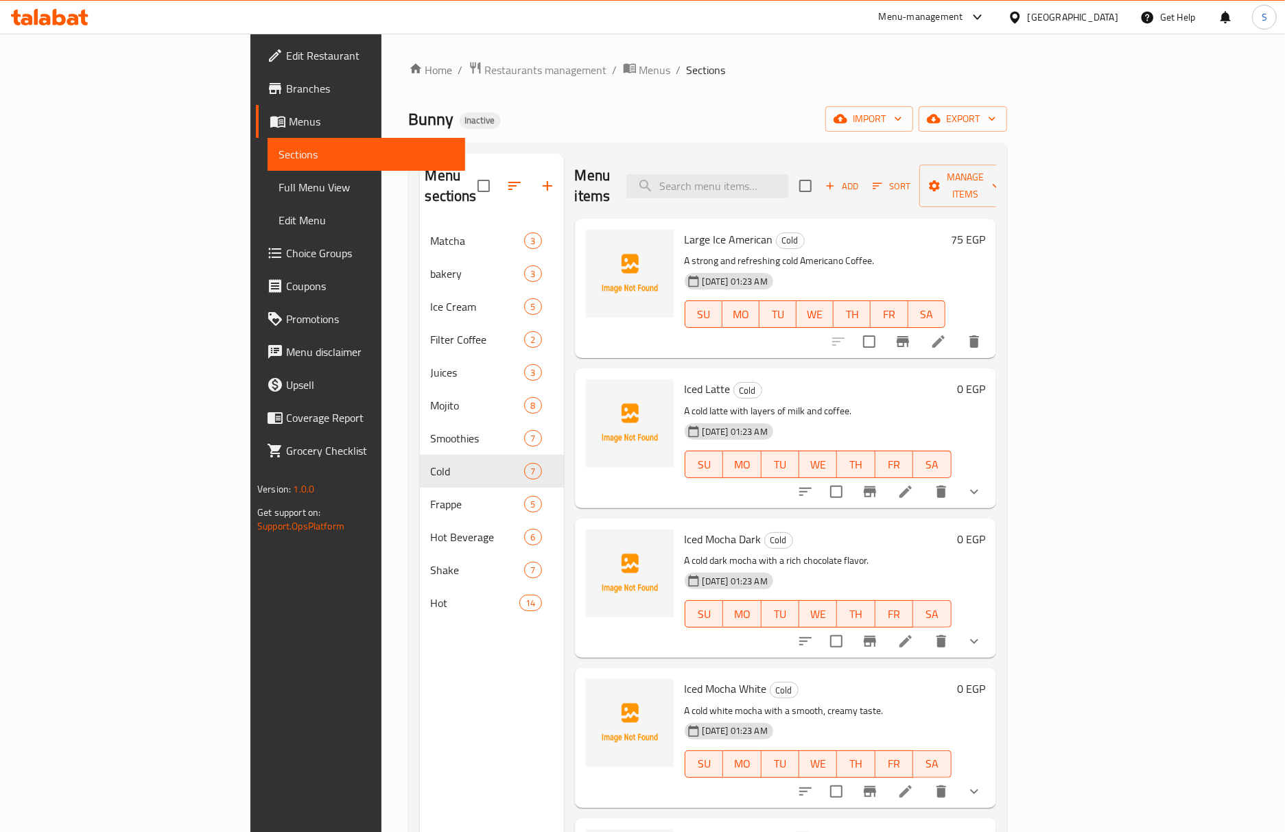
click at [958, 332] on li at bounding box center [938, 341] width 38 height 25
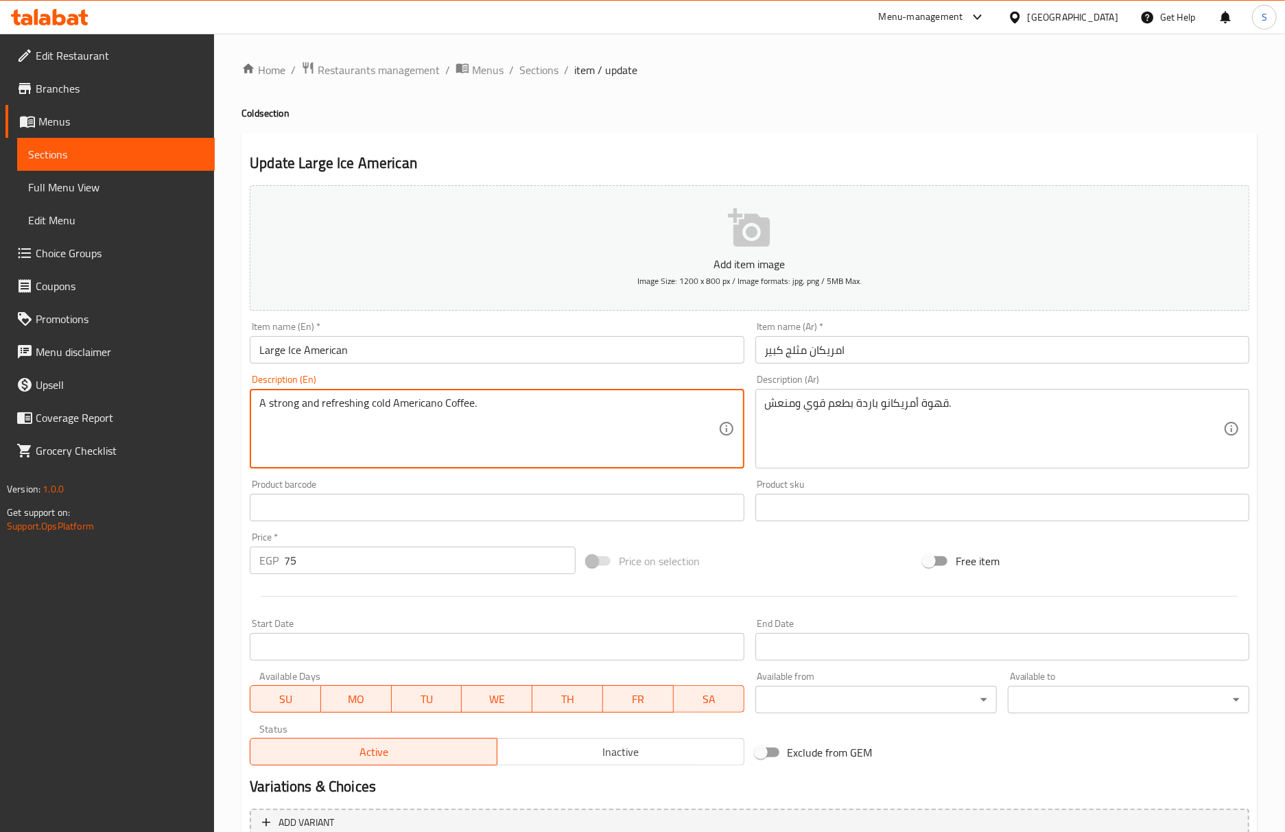
drag, startPoint x: 371, startPoint y: 401, endPoint x: 471, endPoint y: 403, distance: 99.5
drag, startPoint x: 270, startPoint y: 405, endPoint x: 202, endPoint y: 407, distance: 68.0
click at [202, 407] on div "Edit Restaurant Branches Menus Sections Full Menu View Edit Menu Choice Groups …" at bounding box center [642, 502] width 1285 height 936
paste textarea "cold Americano Coffee"
click at [427, 346] on input "Large Ice American" at bounding box center [497, 349] width 494 height 27
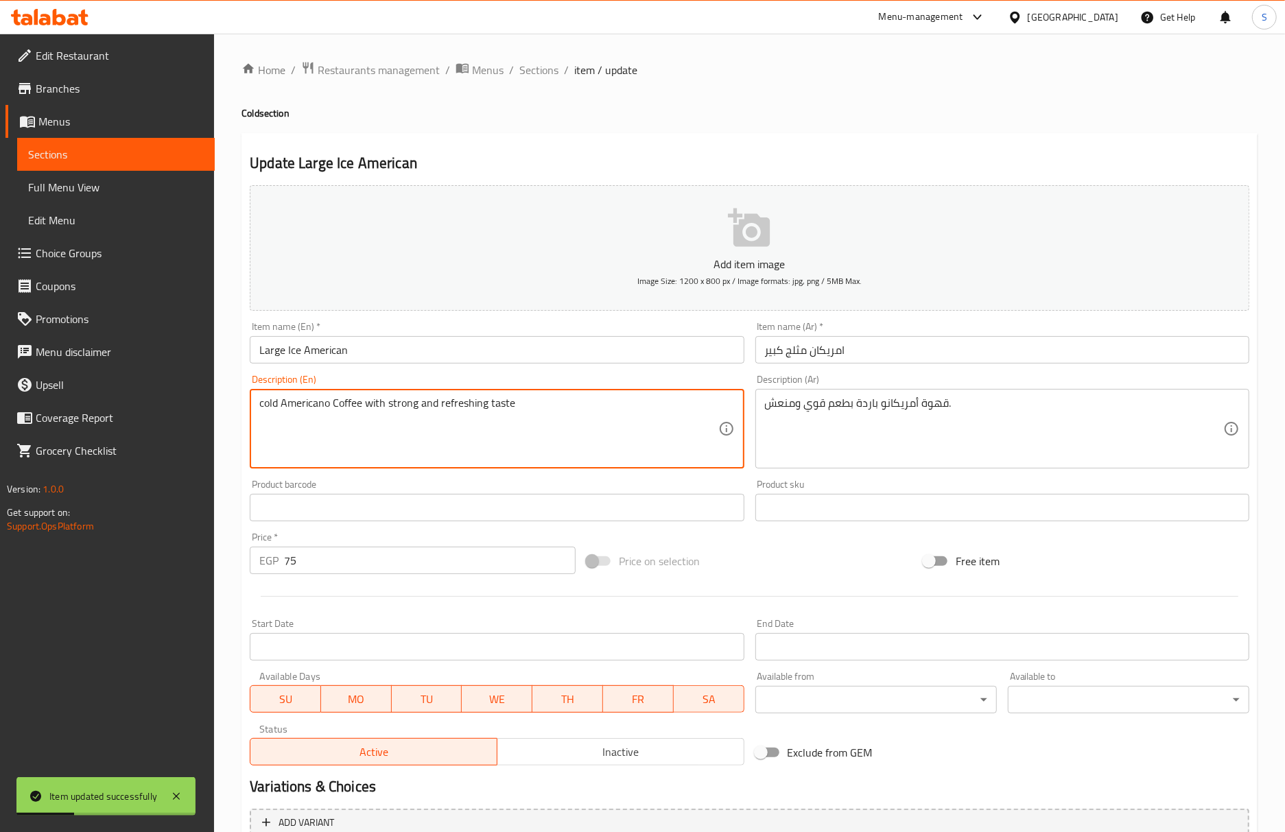
type textarea "cold Americano Coffee with strong and refreshing taste"
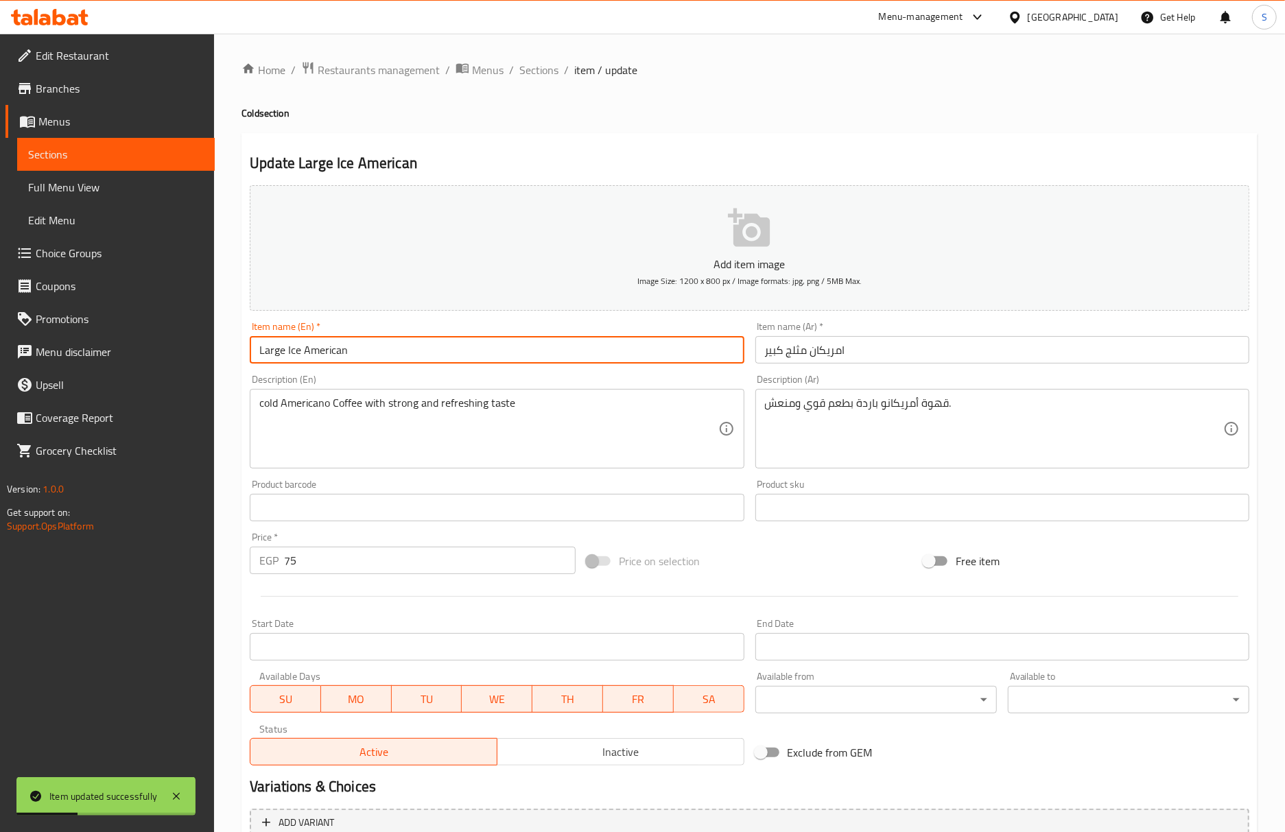
click at [586, 353] on input "Large Ice American" at bounding box center [497, 349] width 494 height 27
click at [531, 74] on span "Sections" at bounding box center [538, 70] width 39 height 16
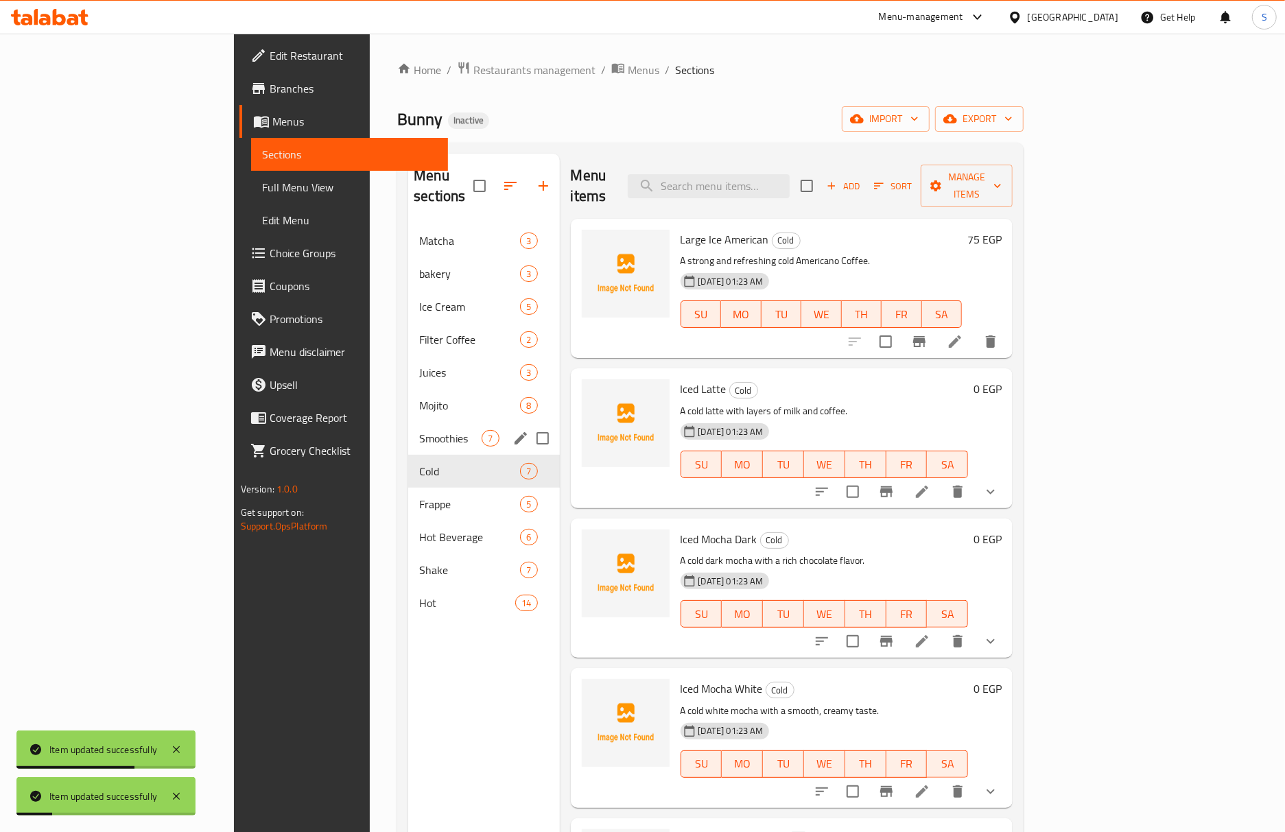
click at [408, 422] on div "Smoothies 7" at bounding box center [483, 438] width 151 height 33
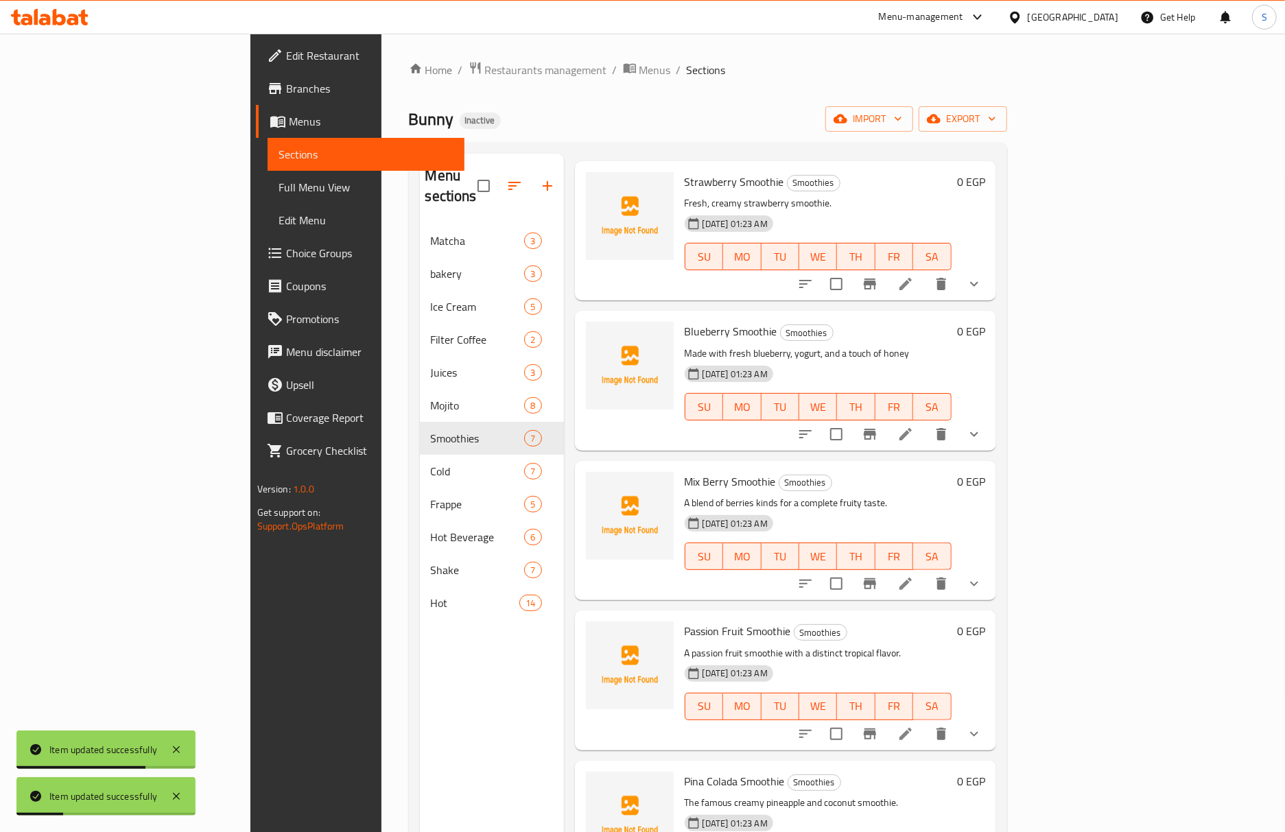
scroll to position [250, 0]
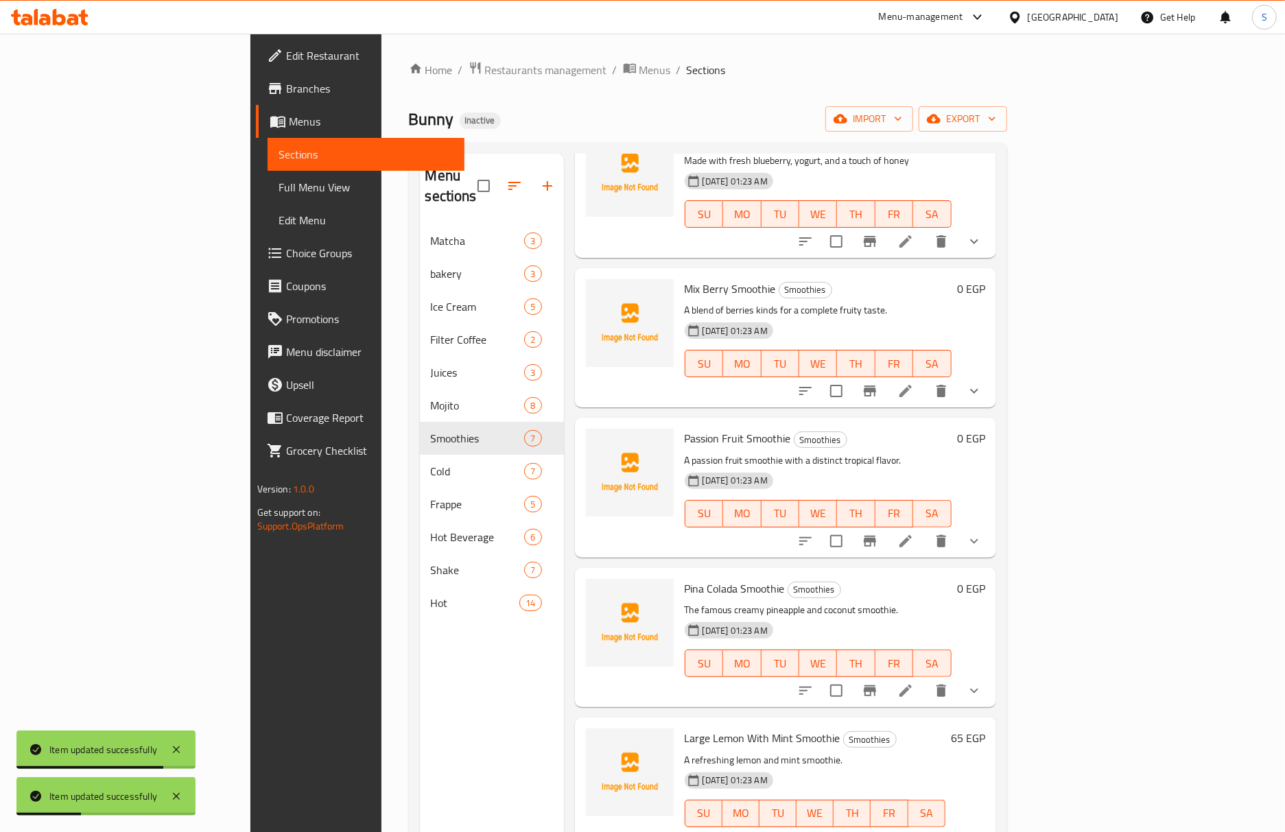
click at [693, 278] on span "Mix Berry Smoothie" at bounding box center [730, 288] width 91 height 21
copy h6 "Mix Berry Smoothie"
click at [914, 383] on icon at bounding box center [905, 391] width 16 height 16
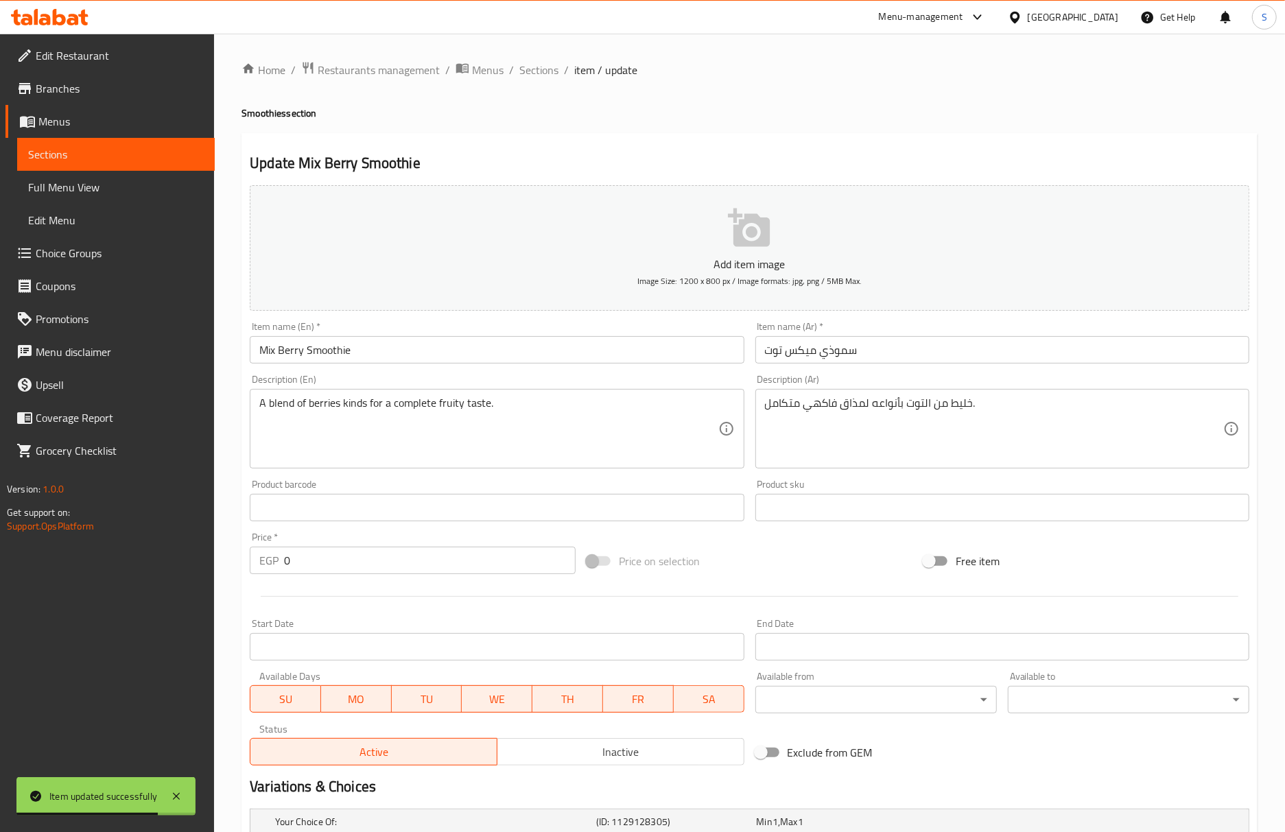
click at [428, 349] on input "Mix Berry Smoothie" at bounding box center [497, 349] width 494 height 27
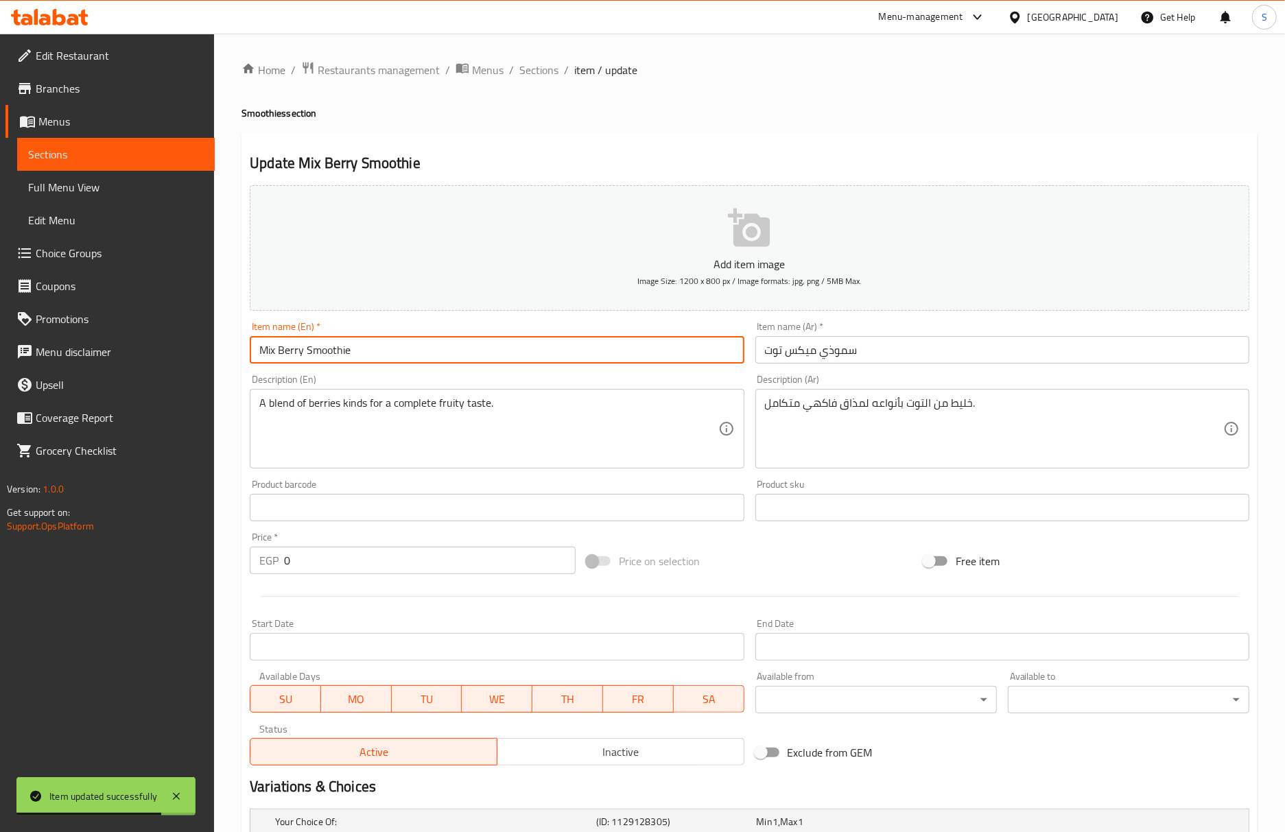
click at [428, 349] on input "Mix Berry Smoothie" at bounding box center [497, 349] width 494 height 27
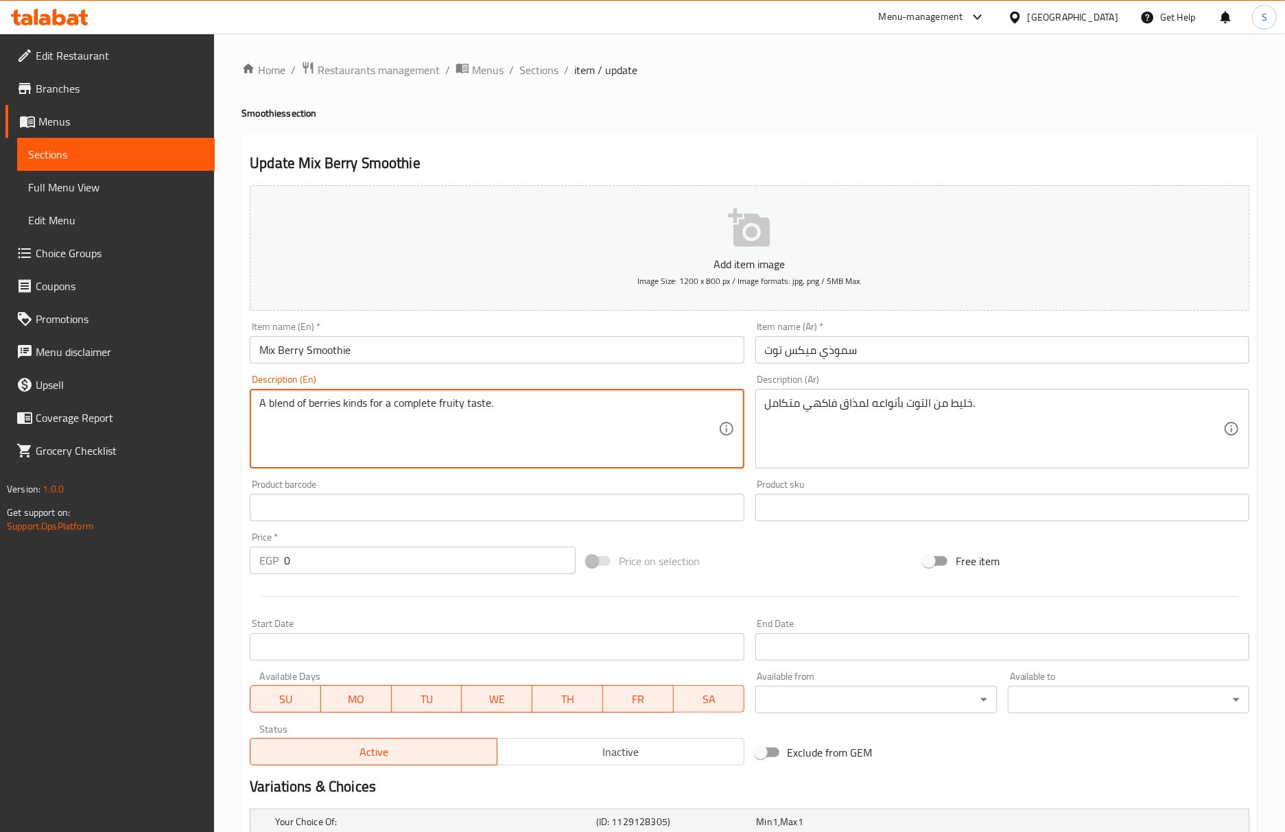
click at [534, 404] on textarea "A blend of berries kinds for a complete fruity taste." at bounding box center [488, 428] width 458 height 65
paste textarea "Packed with medley of juicy, antioxidant-rich berries that blend together"
type textarea "Packed with medley of juicy, antioxidant-rich berries that blend together"
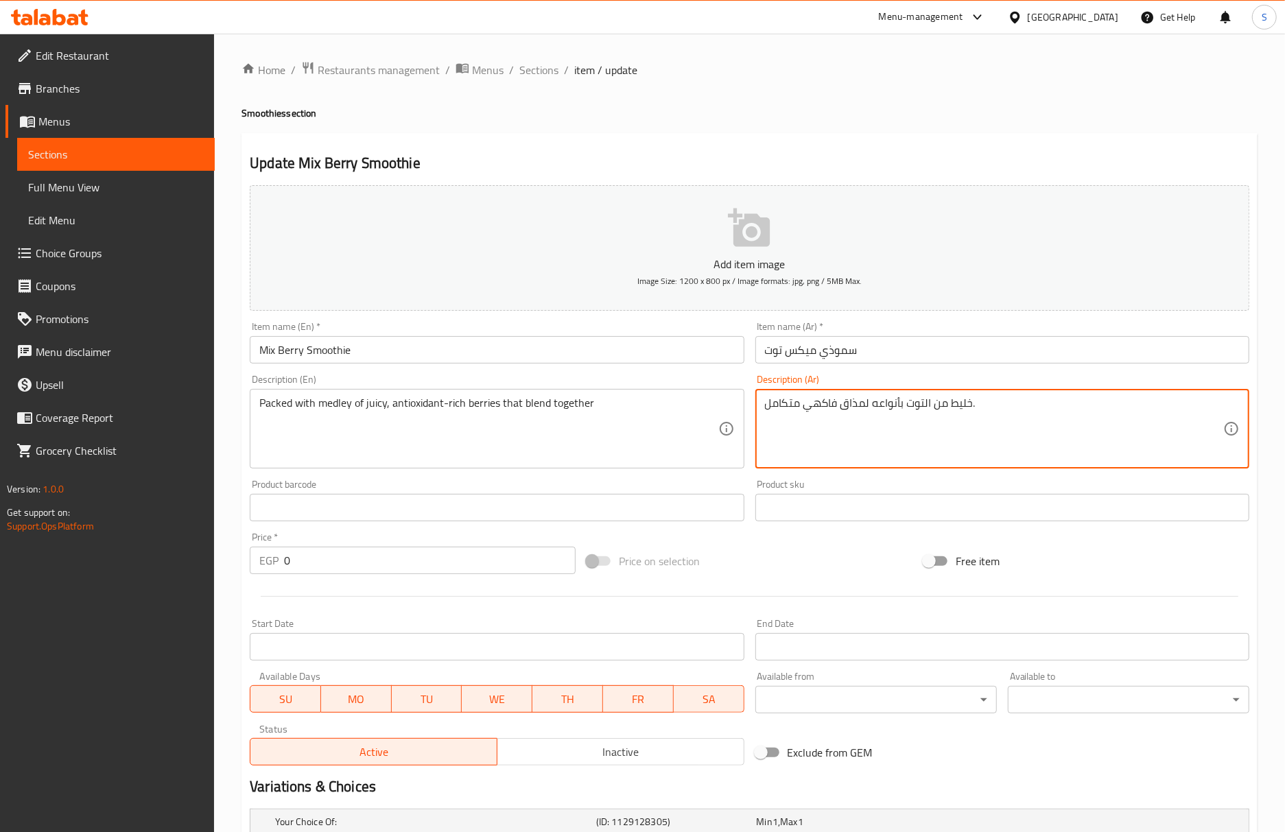
click at [809, 403] on textarea "خليط من التوت بأنواعه لمذاق فاكهي متكامل." at bounding box center [994, 428] width 458 height 65
paste textarea "مملوء بمزيج من التوت العصير الغني بمضادات الأكسدة والذي يمتزج معًا"
click at [972, 403] on textarea "مملوء بمزيج من التوت العصير الغني بمضادات الأكسدة والذي يمتزج معًا" at bounding box center [994, 428] width 458 height 65
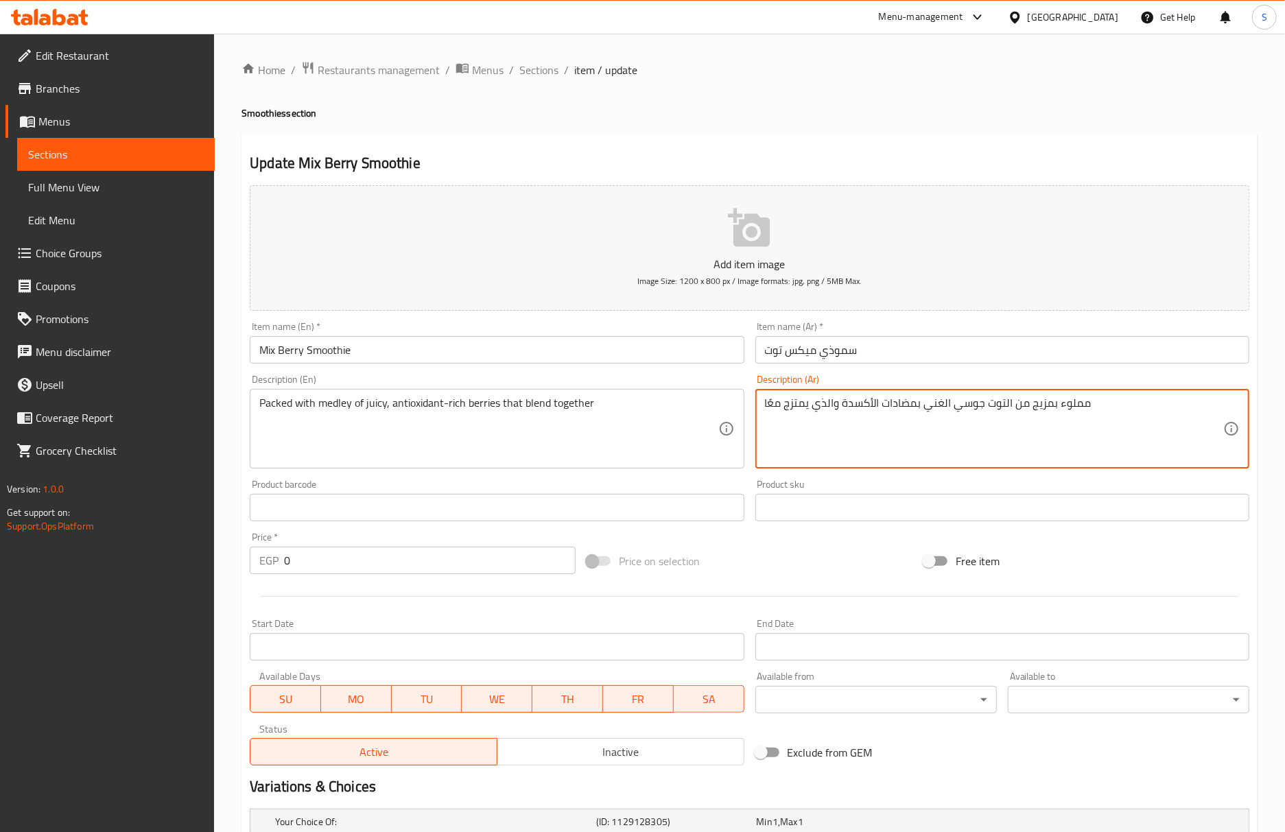
type textarea "مملوء بمزيج من التوت جوسي الغني بمضادات الأكسدة والذي يمتزج معًا"
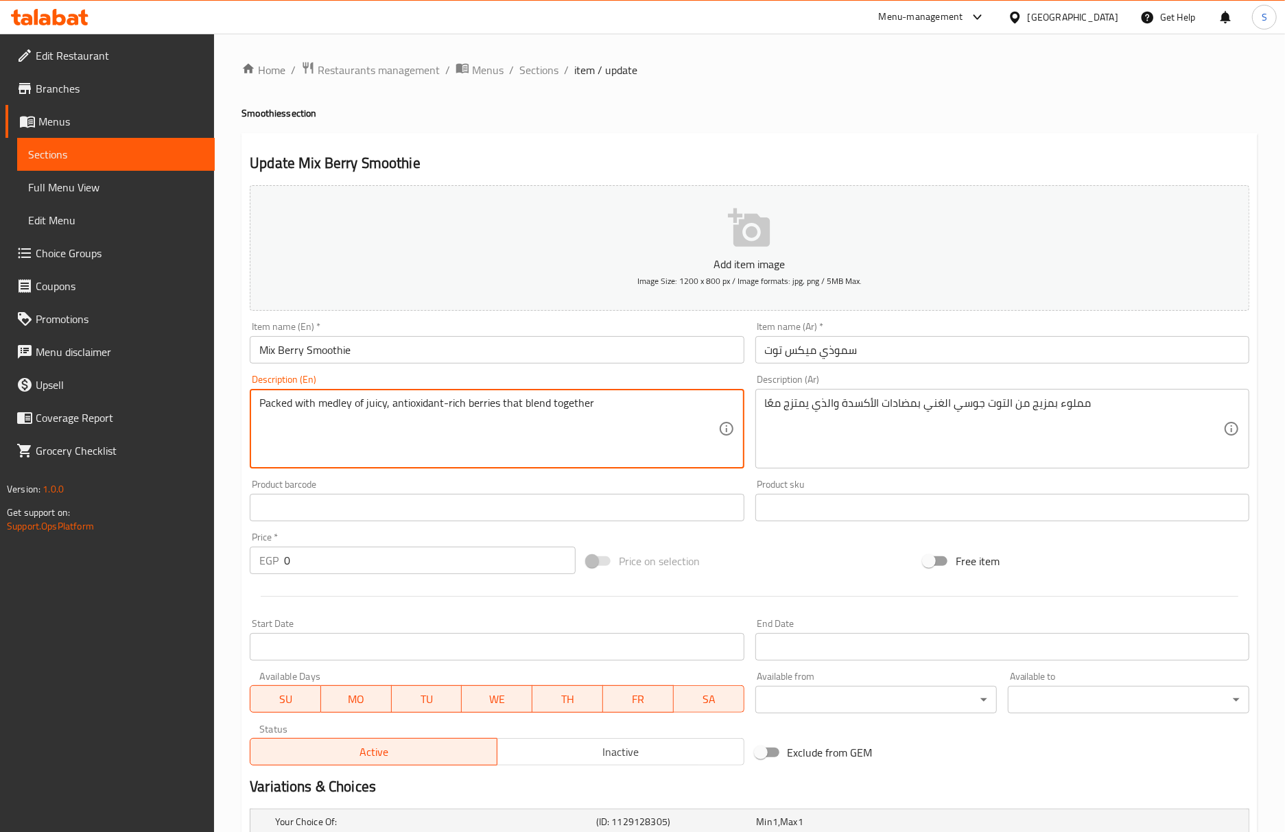
click at [335, 401] on textarea "Packed with medley of juicy, antioxidant-rich berries that blend together" at bounding box center [488, 428] width 458 height 65
click at [1010, 143] on div "Update Mix Berry Smoothie Add item image Image Size: 1200 x 800 px / Image form…" at bounding box center [749, 547] width 1016 height 829
click at [480, 366] on div "Item name (En)   * Mix Berry Smoothie Item name (En) *" at bounding box center [496, 342] width 505 height 53
click at [480, 357] on input "Mix Berry Smoothie" at bounding box center [497, 349] width 494 height 27
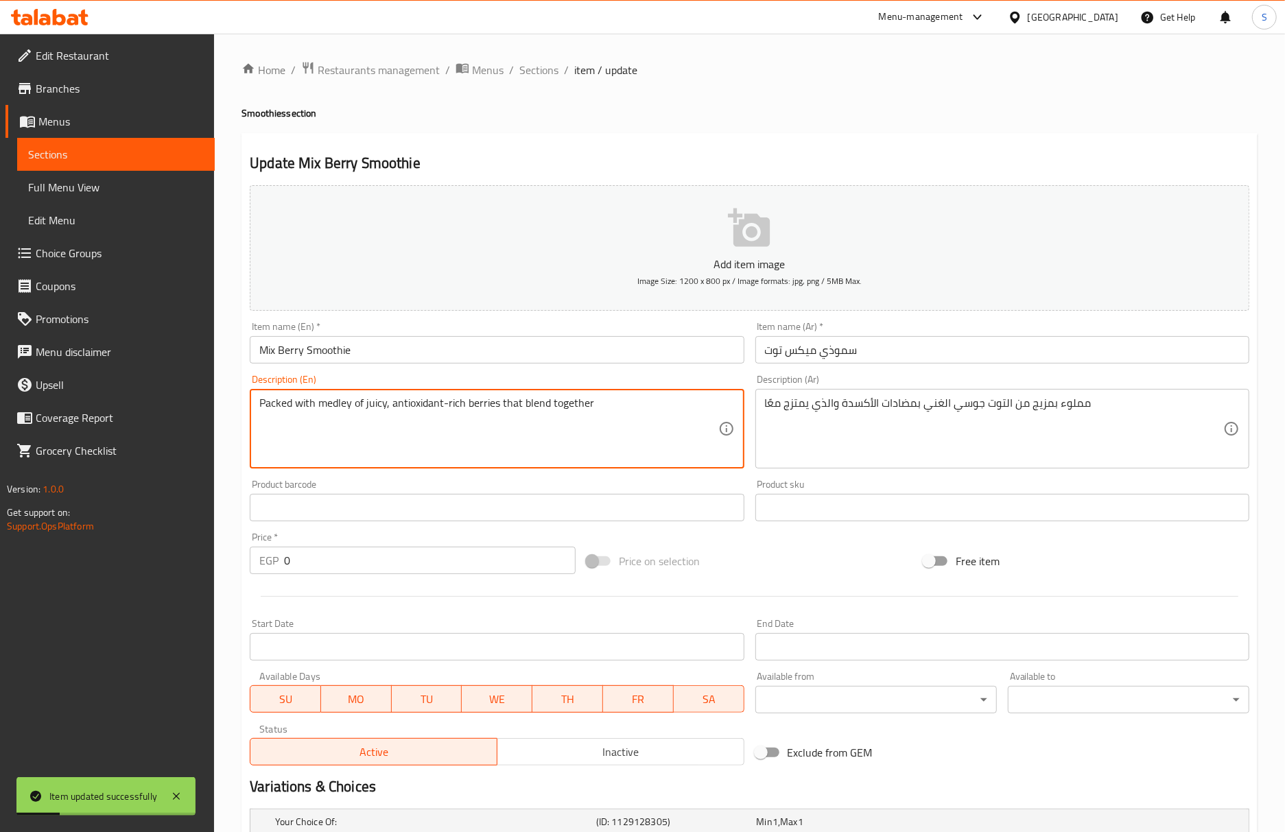
click at [482, 405] on textarea "Packed with medley of juicy, antioxidant-rich berries that blend together" at bounding box center [488, 428] width 458 height 65
paste textarea "Mixed raspberry, blackberry, and red berries with crushed ice."
type textarea "Mixed raspberry, blackberry, and red berries with crushed ice."
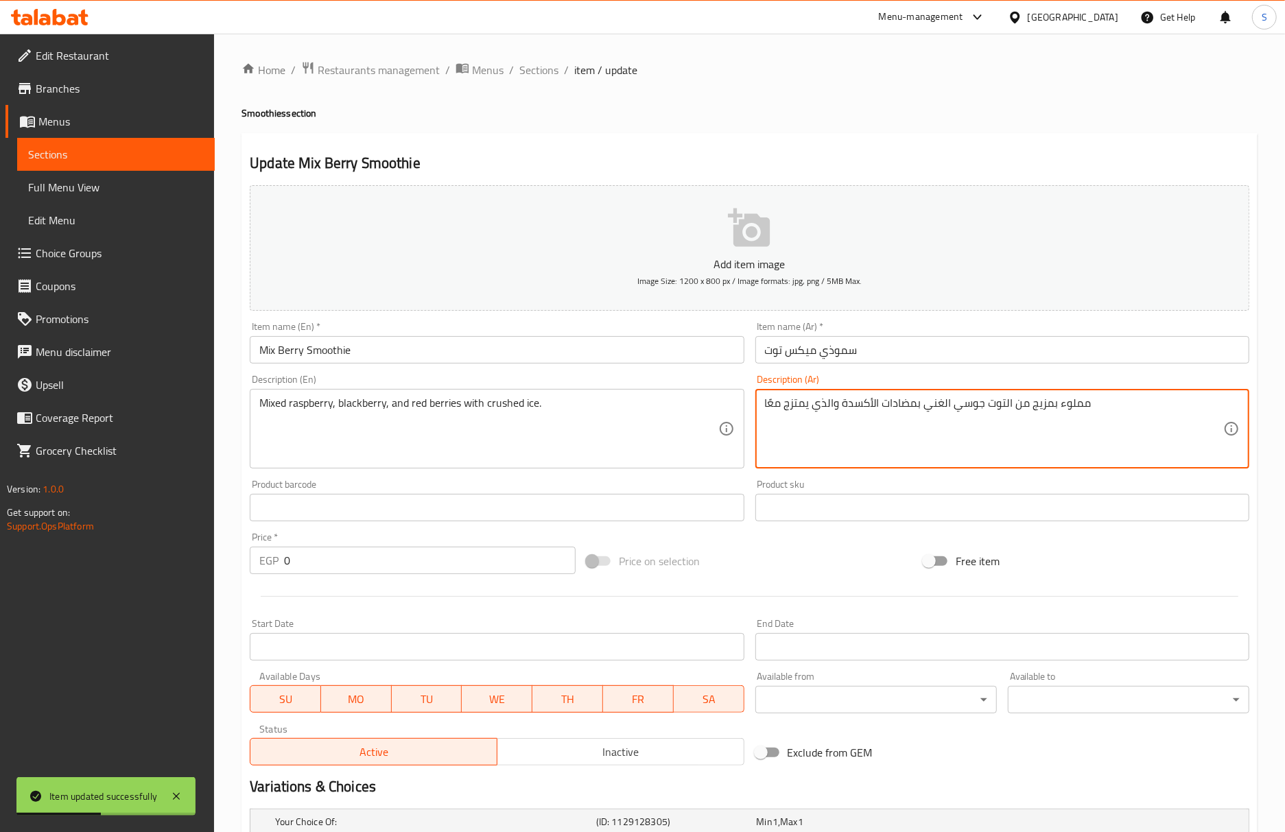
click at [842, 399] on textarea "مملوء بمزيج من التوت جوسي الغني بمضادات الأكسدة والذي يمتزج معًا" at bounding box center [994, 428] width 458 height 65
paste textarea "زيج من التوت الأحمر والتوت الأسود والتوت الأحمر مع الثلج المجروش."
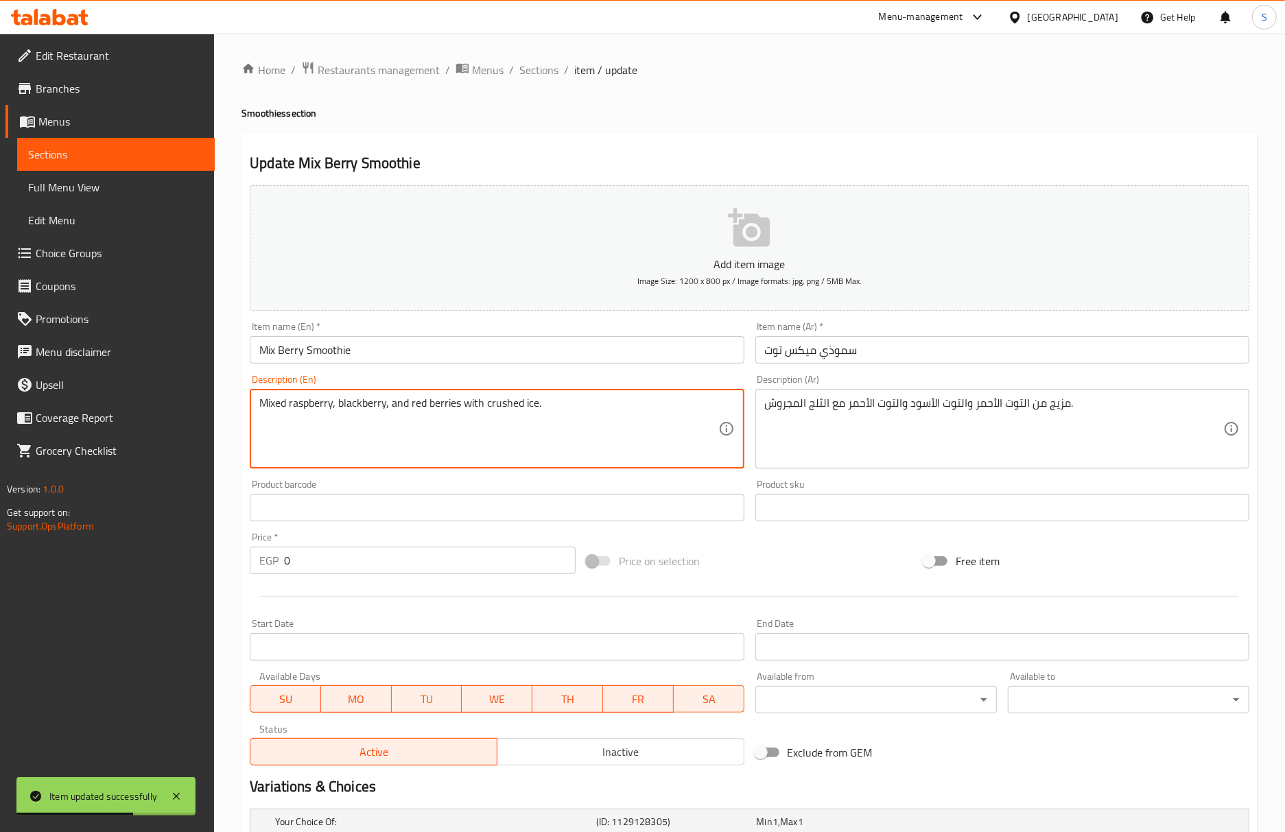
click at [322, 405] on textarea "Mixed raspberry, blackberry, and red berries with crushed ice." at bounding box center [488, 428] width 458 height 65
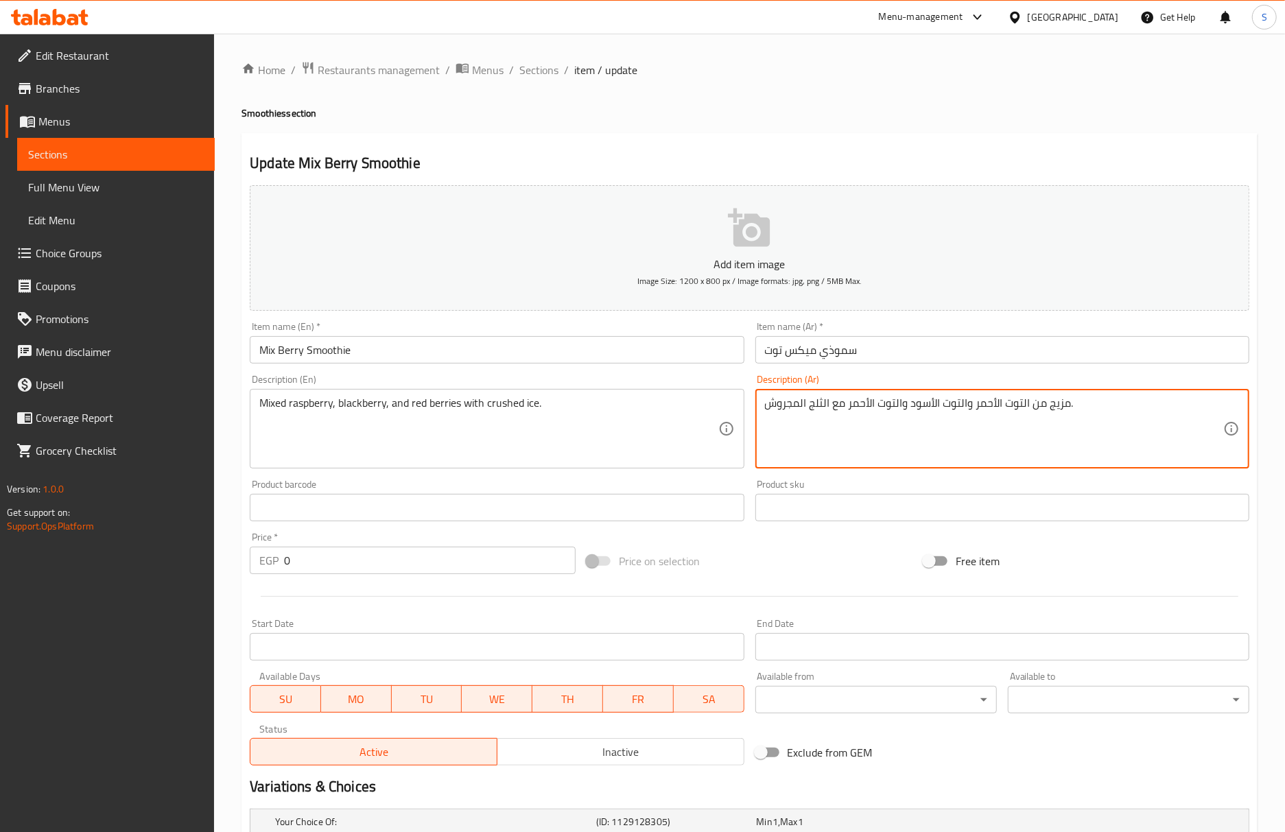
drag, startPoint x: 1030, startPoint y: 403, endPoint x: 975, endPoint y: 410, distance: 54.6
paste textarea "وت بري"
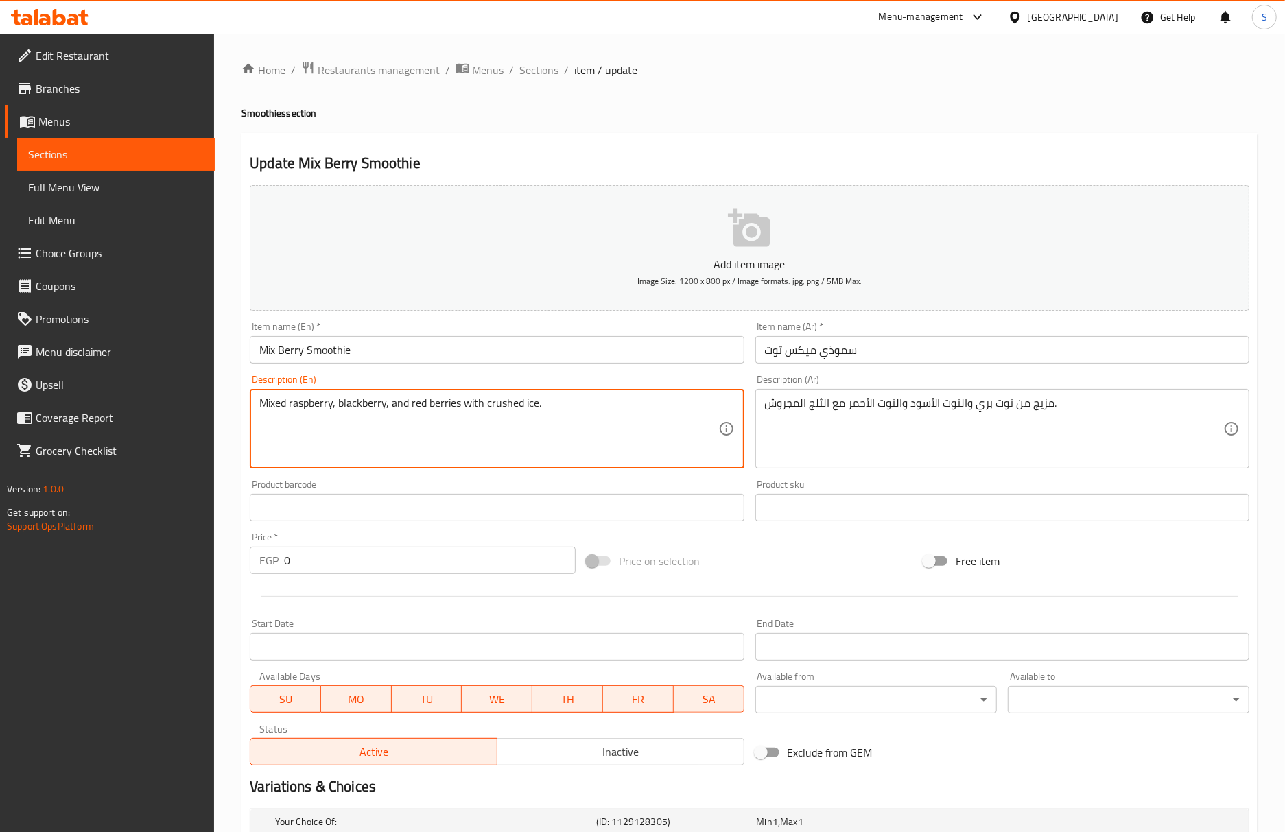
click at [368, 405] on textarea "Mixed raspberry, blackberry, and red berries with crushed ice." at bounding box center [488, 428] width 458 height 65
drag, startPoint x: 409, startPoint y: 405, endPoint x: 462, endPoint y: 402, distance: 52.2
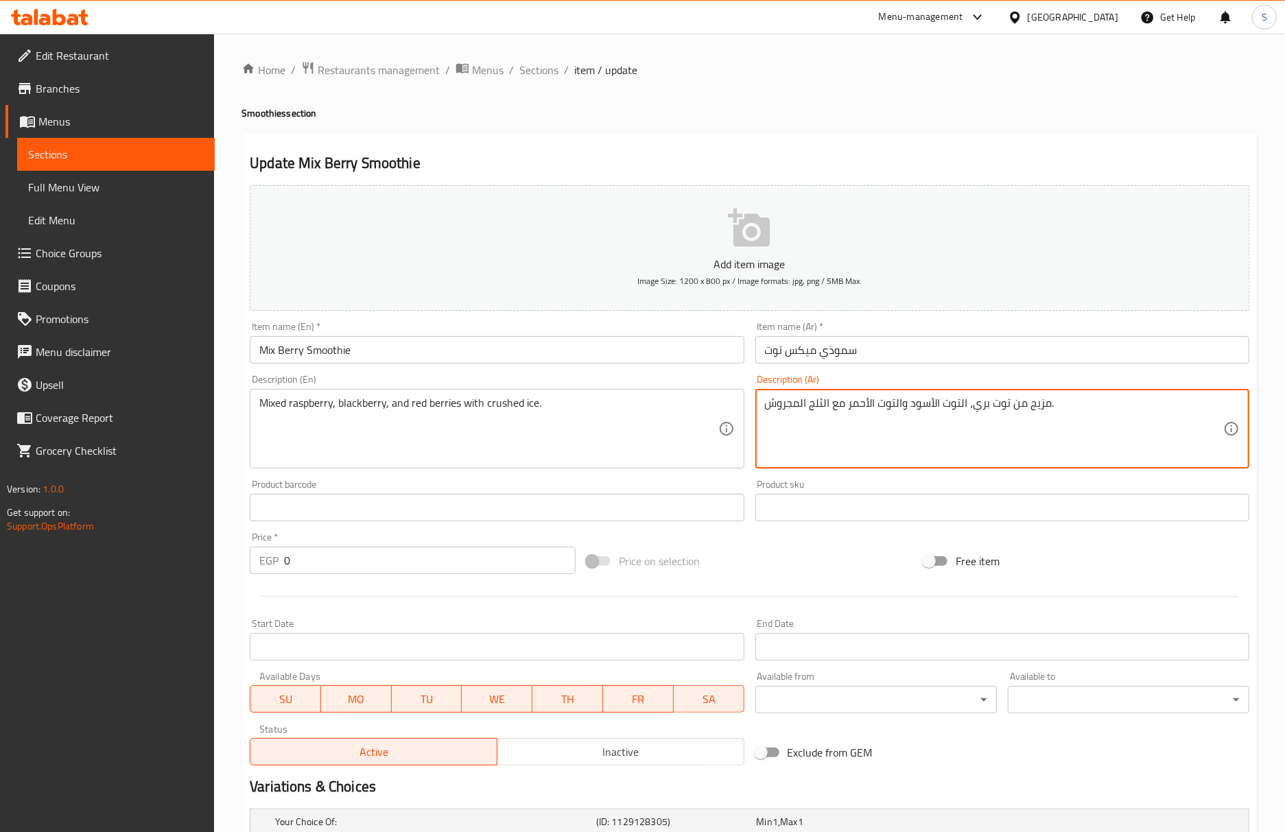
drag, startPoint x: 977, startPoint y: 407, endPoint x: 1013, endPoint y: 407, distance: 36.4
paste textarea "توت بري أحمر"
click at [1036, 404] on textarea "مزيج منتوت بري أحمر، التوت الأسود والتوت الأحمر مع الثلج المجروش." at bounding box center [994, 428] width 458 height 65
type textarea "مزيج من توت بري أحمر، التوت الأسود والتوت الأحمر مع الثلج المجروش."
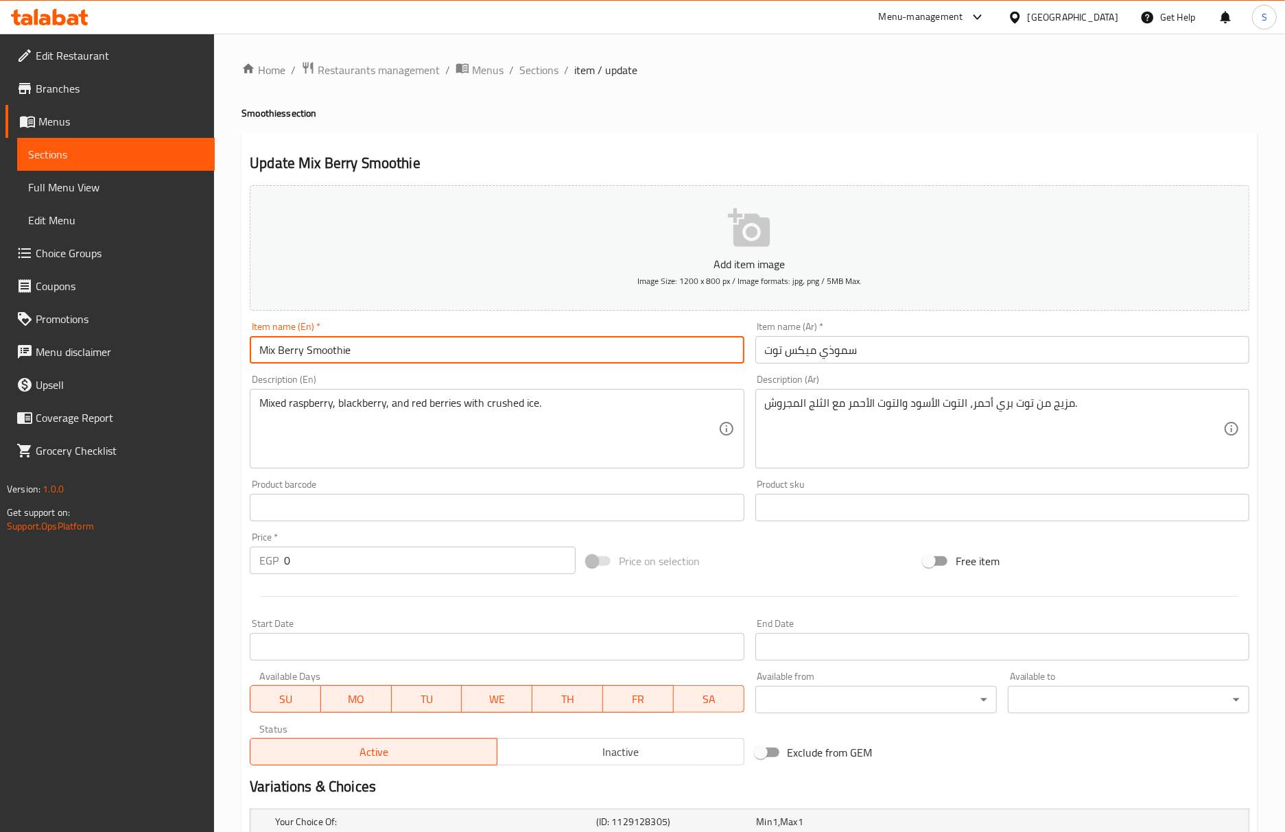
click at [591, 354] on input "Mix Berry Smoothie" at bounding box center [497, 349] width 494 height 27
click at [434, 353] on input "Mix Berry Smoothie" at bounding box center [497, 349] width 494 height 27
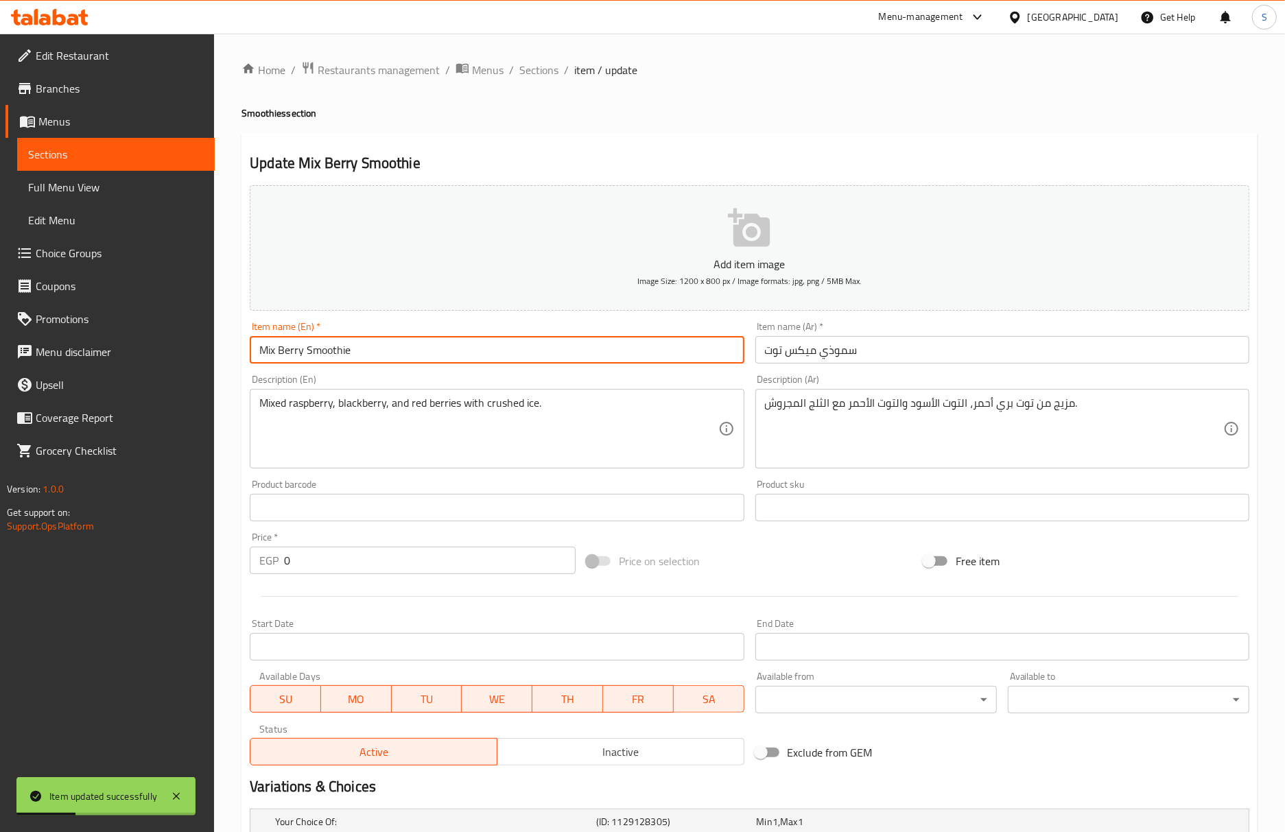
drag, startPoint x: 535, startPoint y: 75, endPoint x: 468, endPoint y: 16, distance: 89.4
click at [535, 75] on span "Sections" at bounding box center [538, 70] width 39 height 16
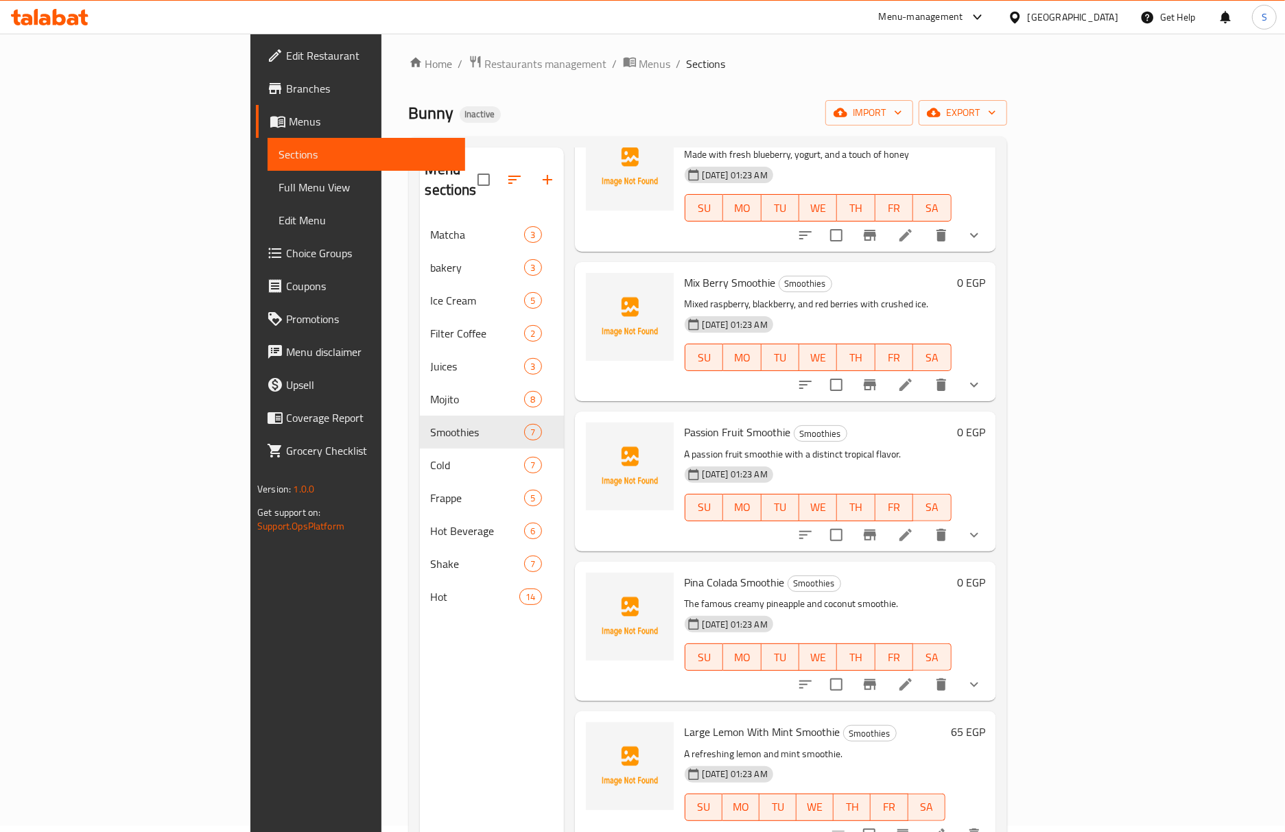
scroll to position [193, 0]
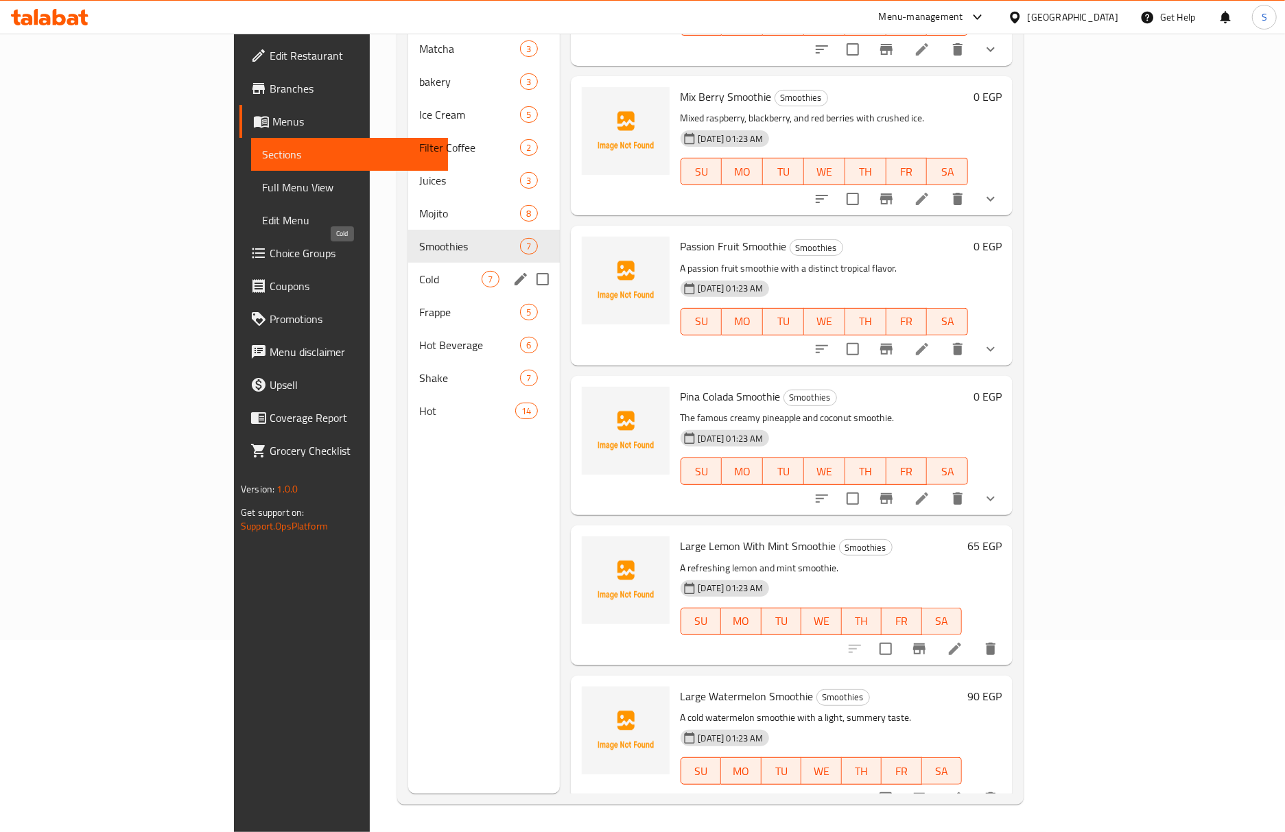
click at [419, 271] on span "Cold" at bounding box center [450, 279] width 62 height 16
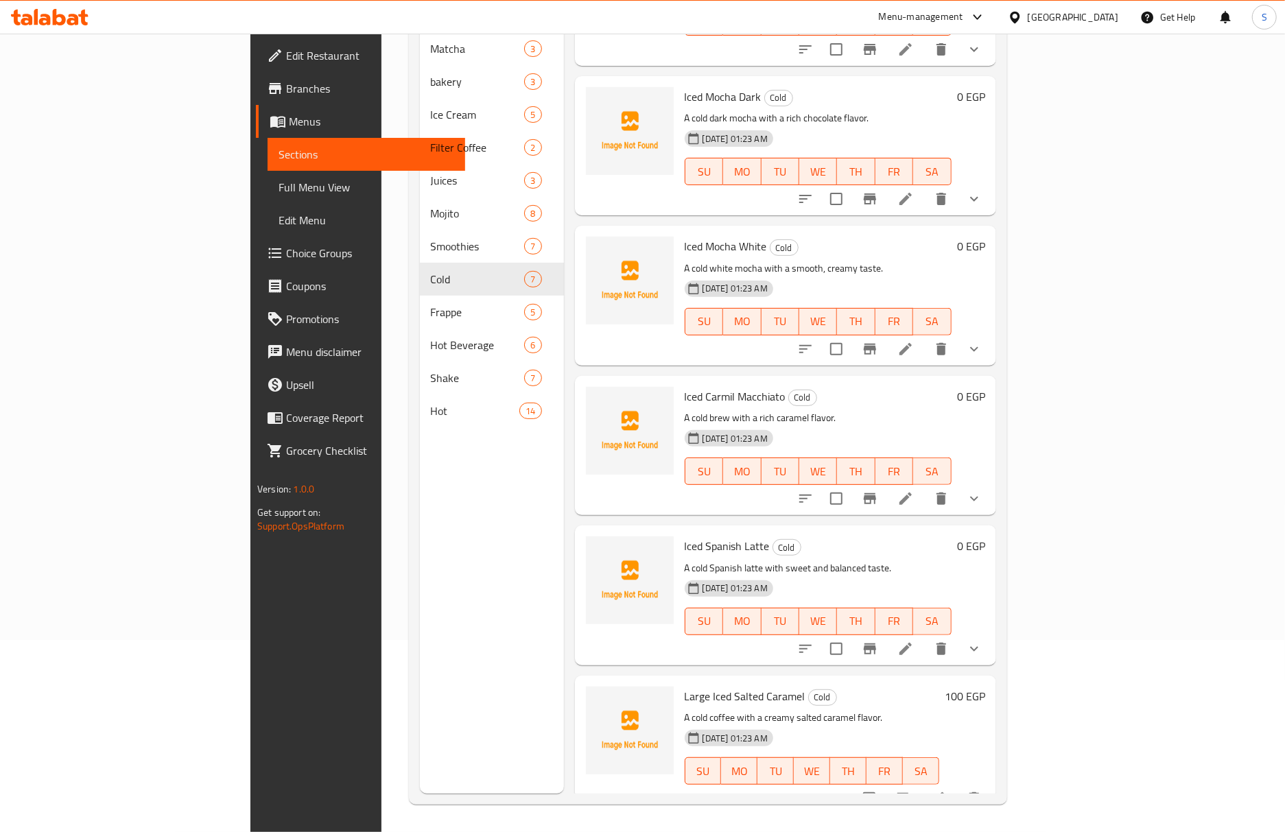
click at [925, 488] on li at bounding box center [905, 498] width 38 height 25
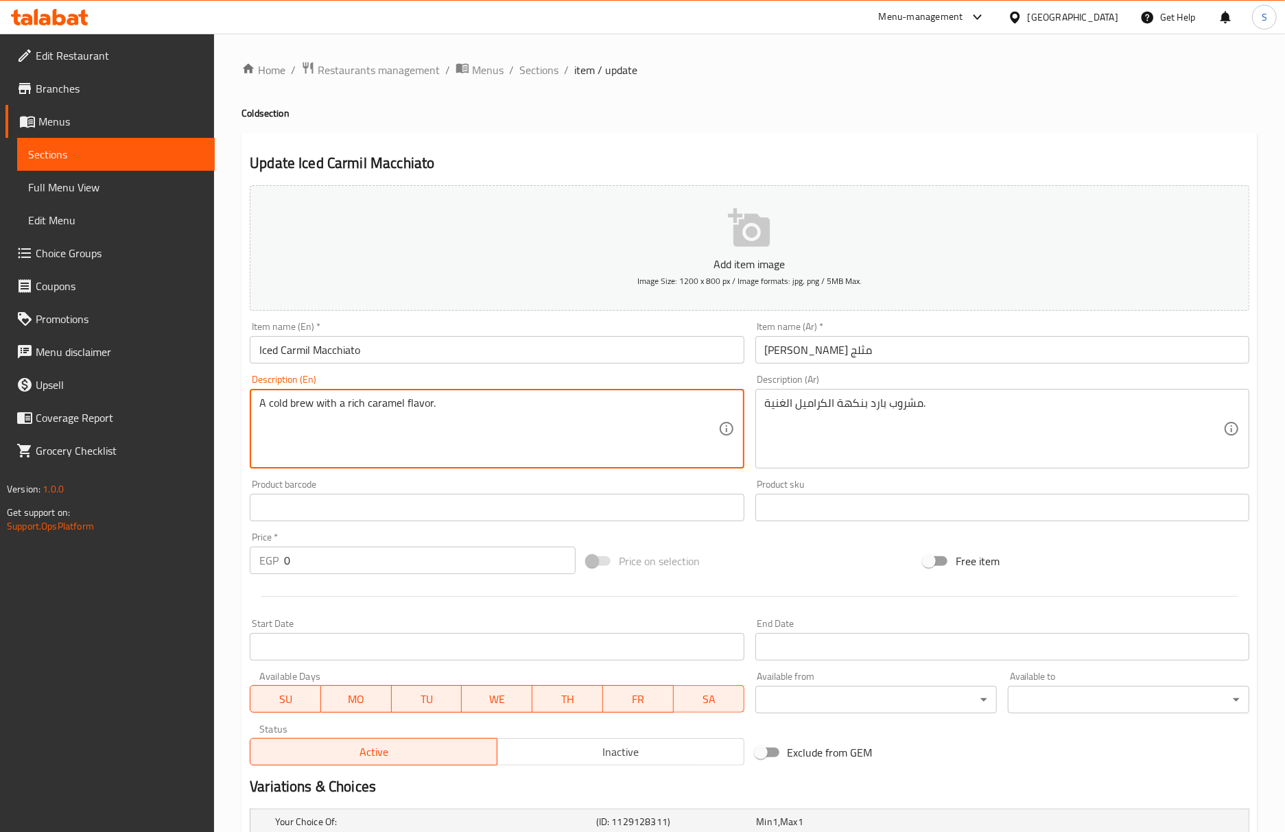
click at [298, 412] on textarea "A cold brew with a rich caramel flavor." at bounding box center [488, 428] width 458 height 65
type textarea "A cold drink with a rich caramel flavor."
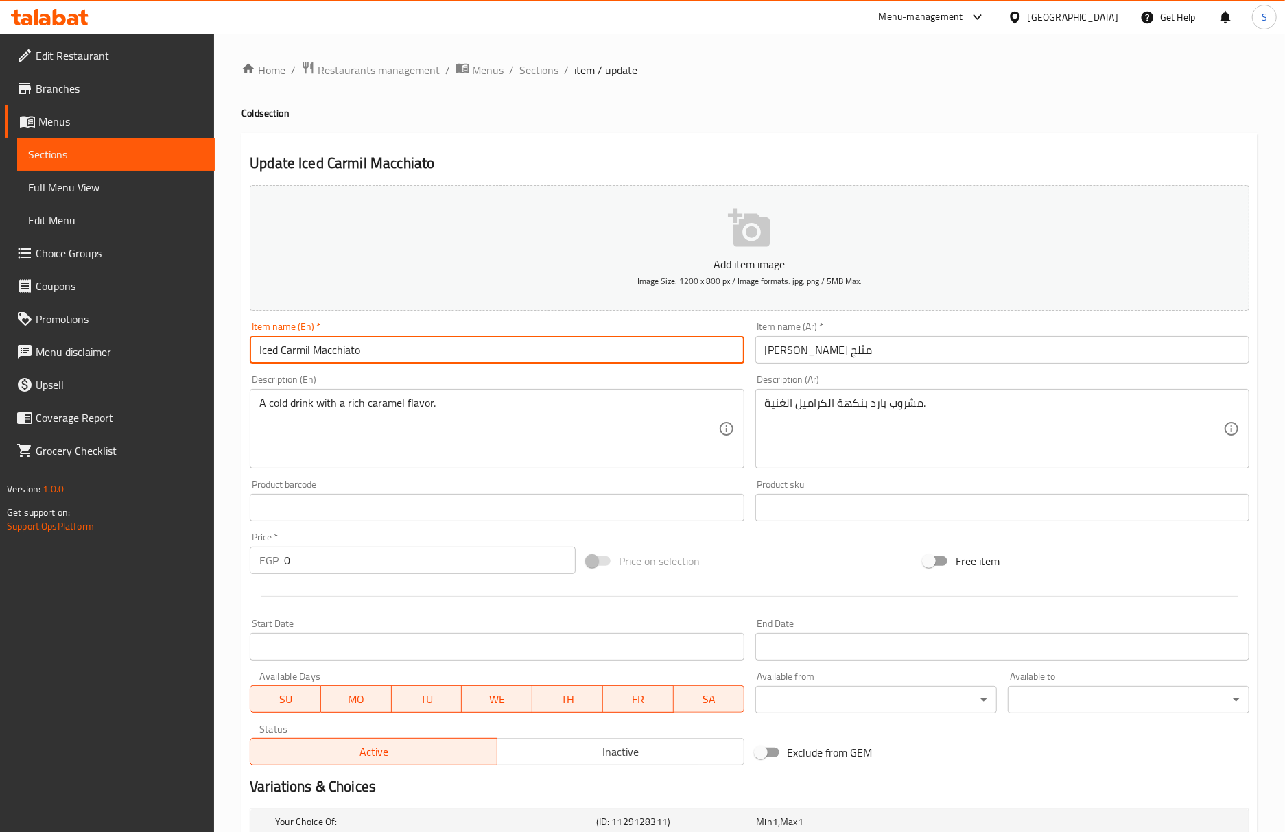
click at [547, 350] on input "Iced Carmil Macchiato" at bounding box center [497, 349] width 494 height 27
click at [545, 80] on div "Home / Restaurants management / Menus / Sections / item / update Cold section U…" at bounding box center [749, 517] width 1016 height 912
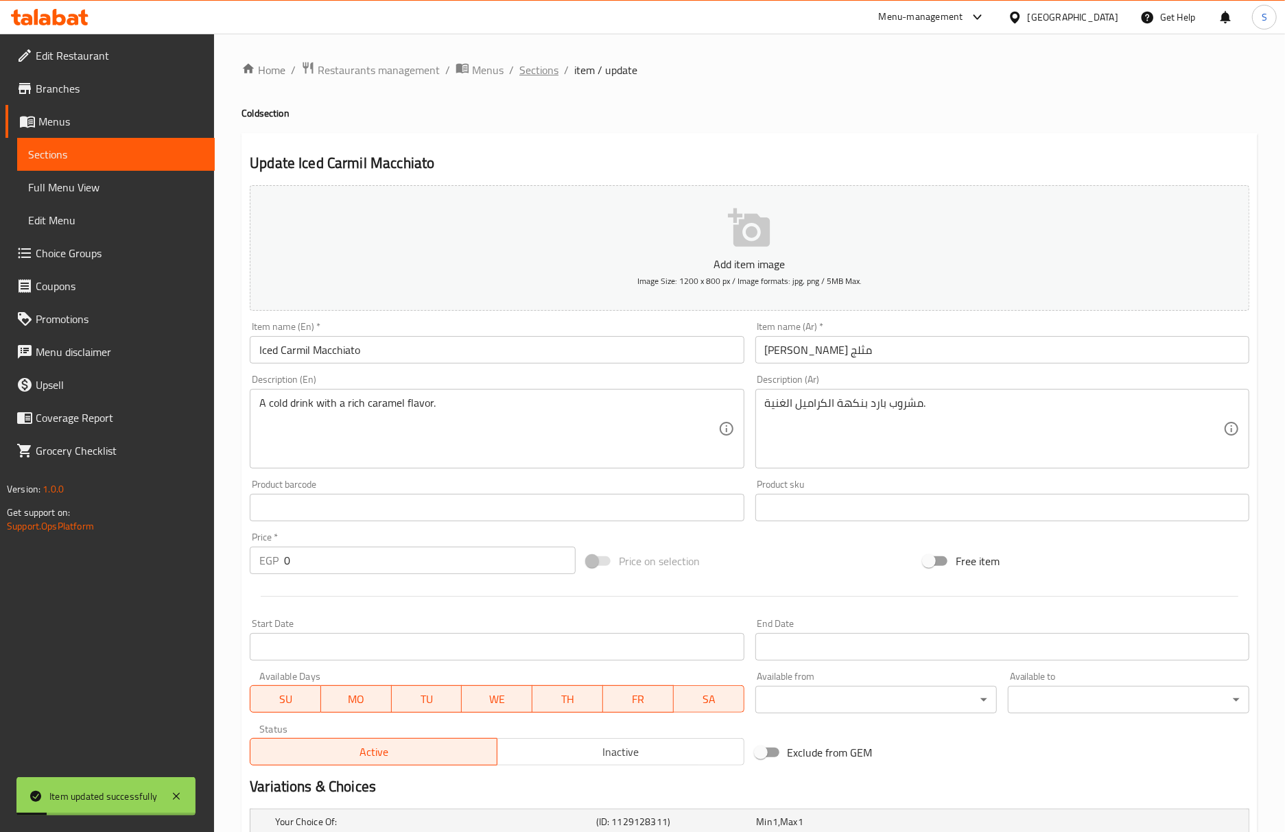
click at [545, 74] on span "Sections" at bounding box center [538, 70] width 39 height 16
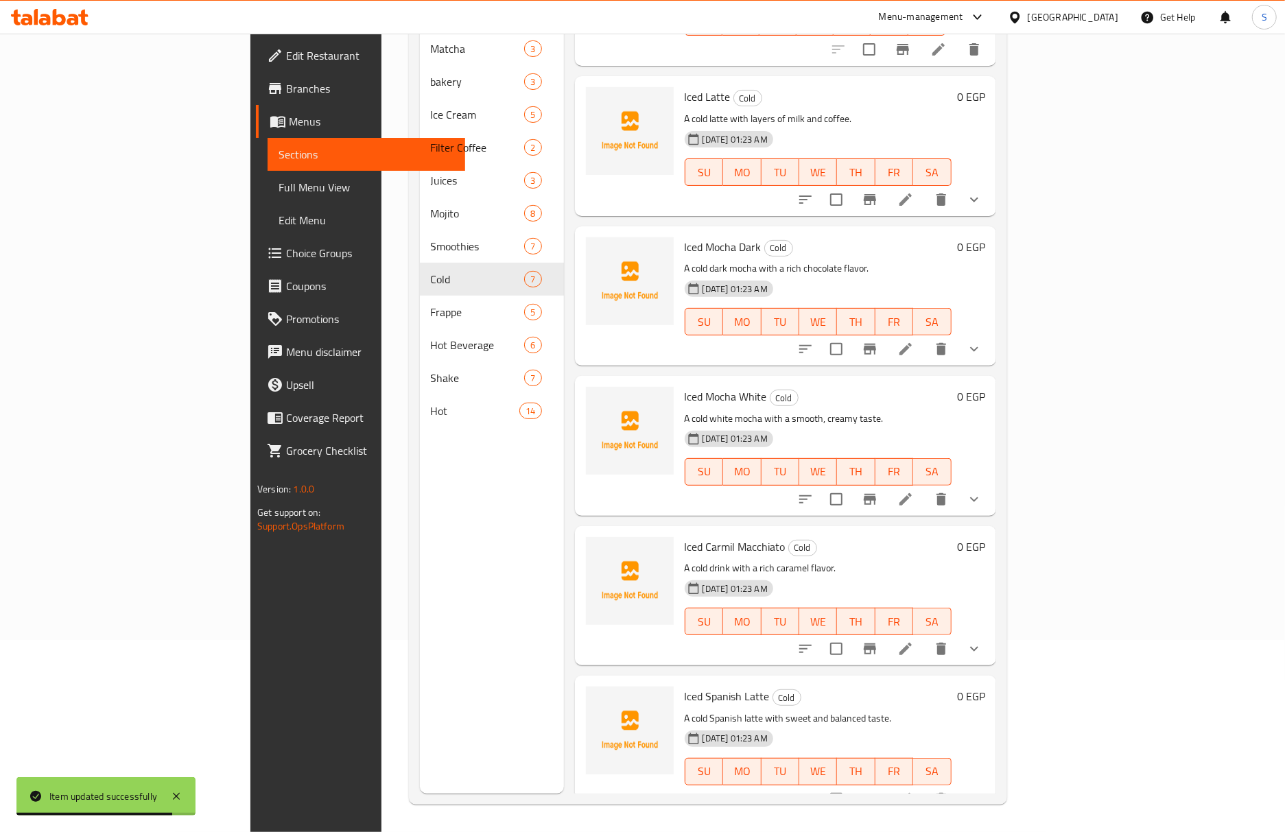
scroll to position [250, 0]
click at [925, 637] on li at bounding box center [905, 649] width 38 height 25
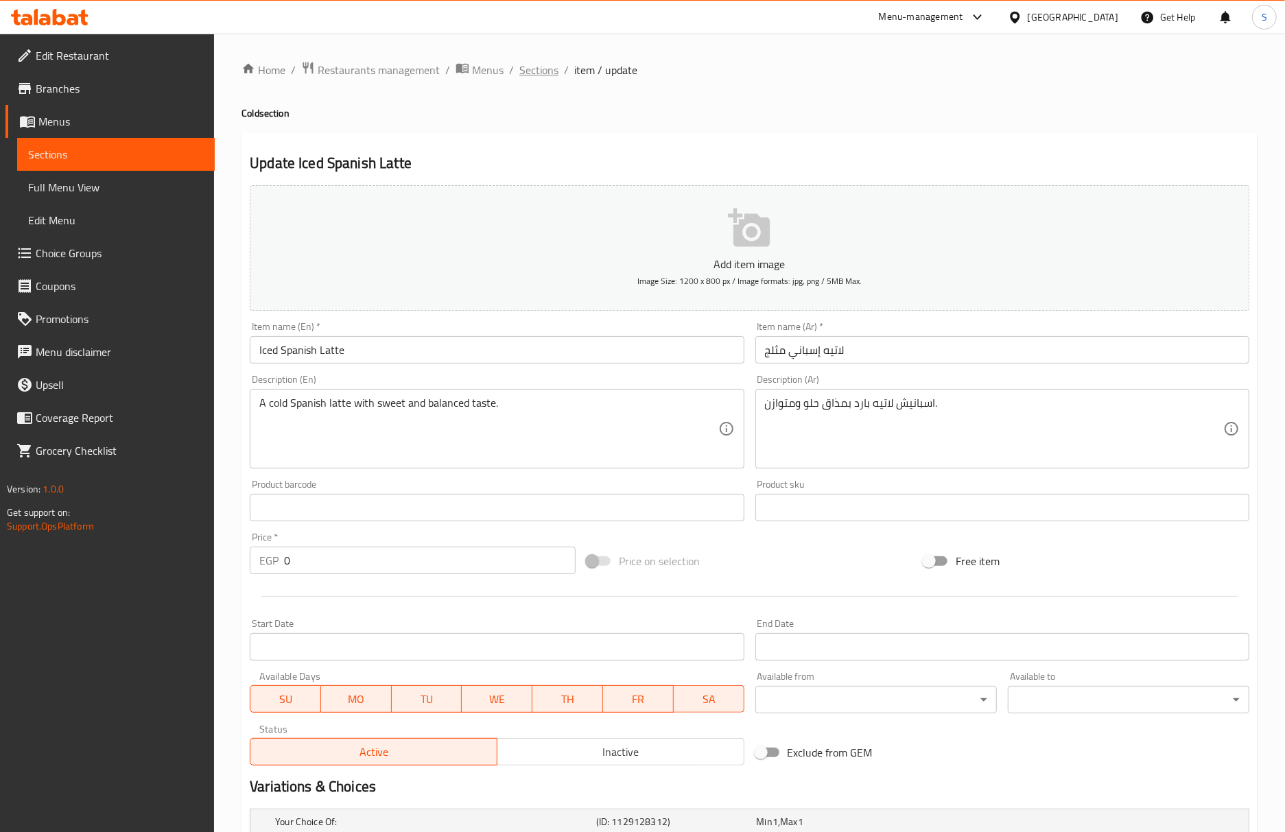
click at [544, 63] on span "Sections" at bounding box center [538, 70] width 39 height 16
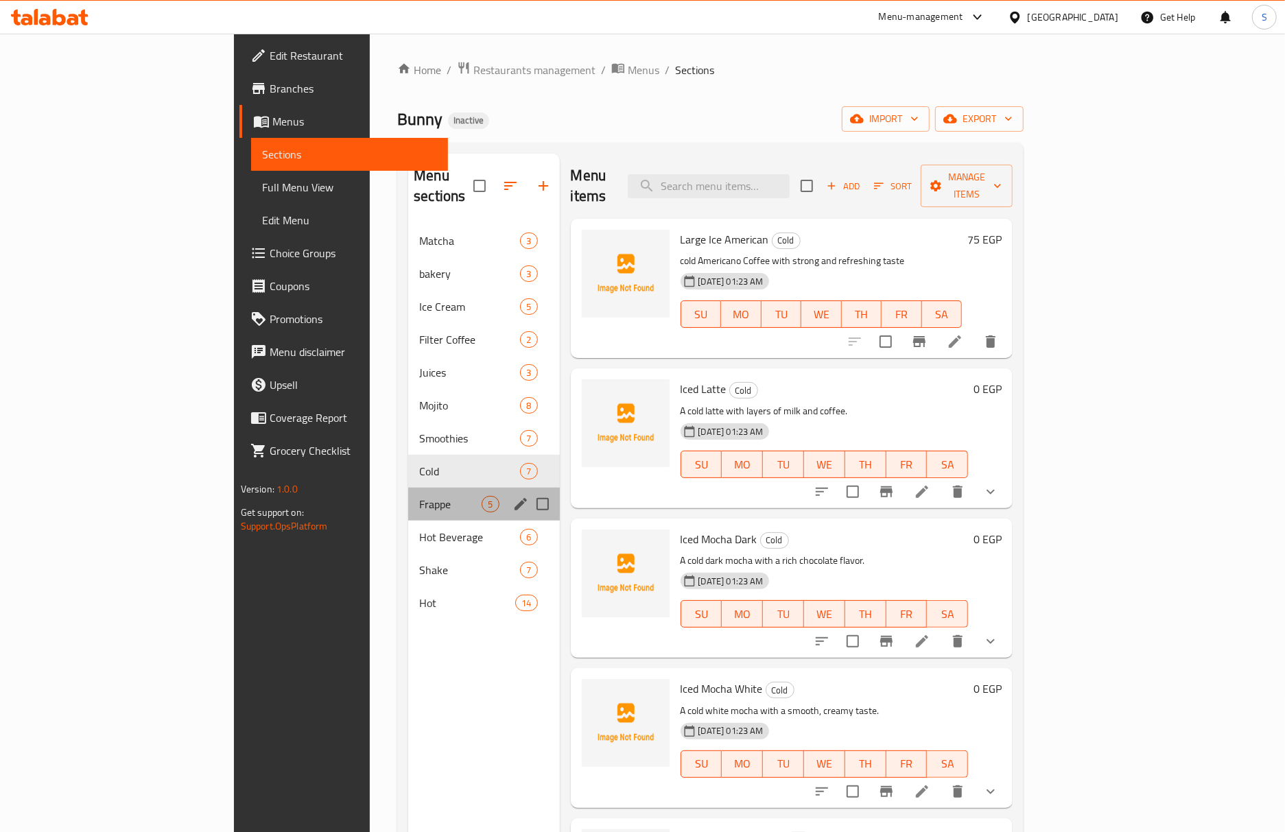
click at [408, 495] on div "Frappe 5" at bounding box center [483, 504] width 151 height 33
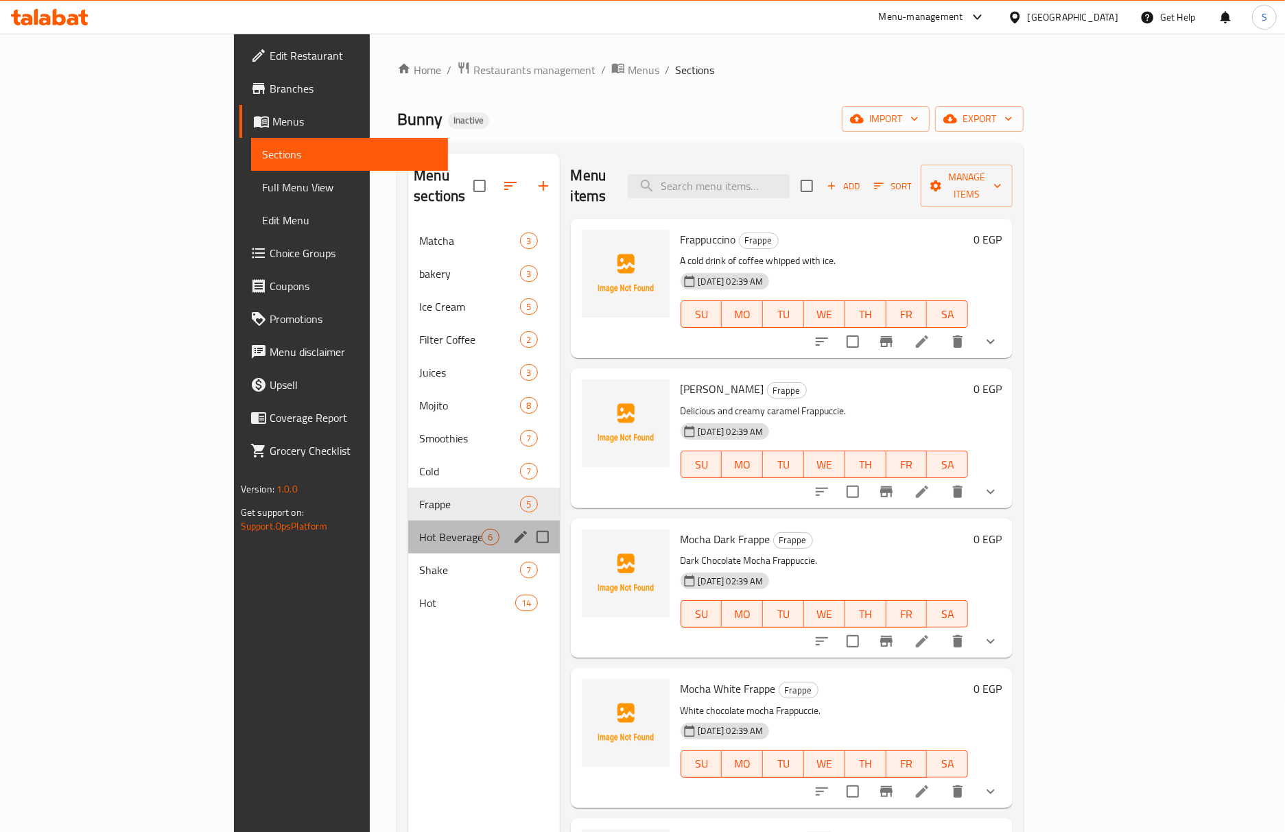
click at [408, 528] on div "Hot Beverage 6" at bounding box center [483, 537] width 151 height 33
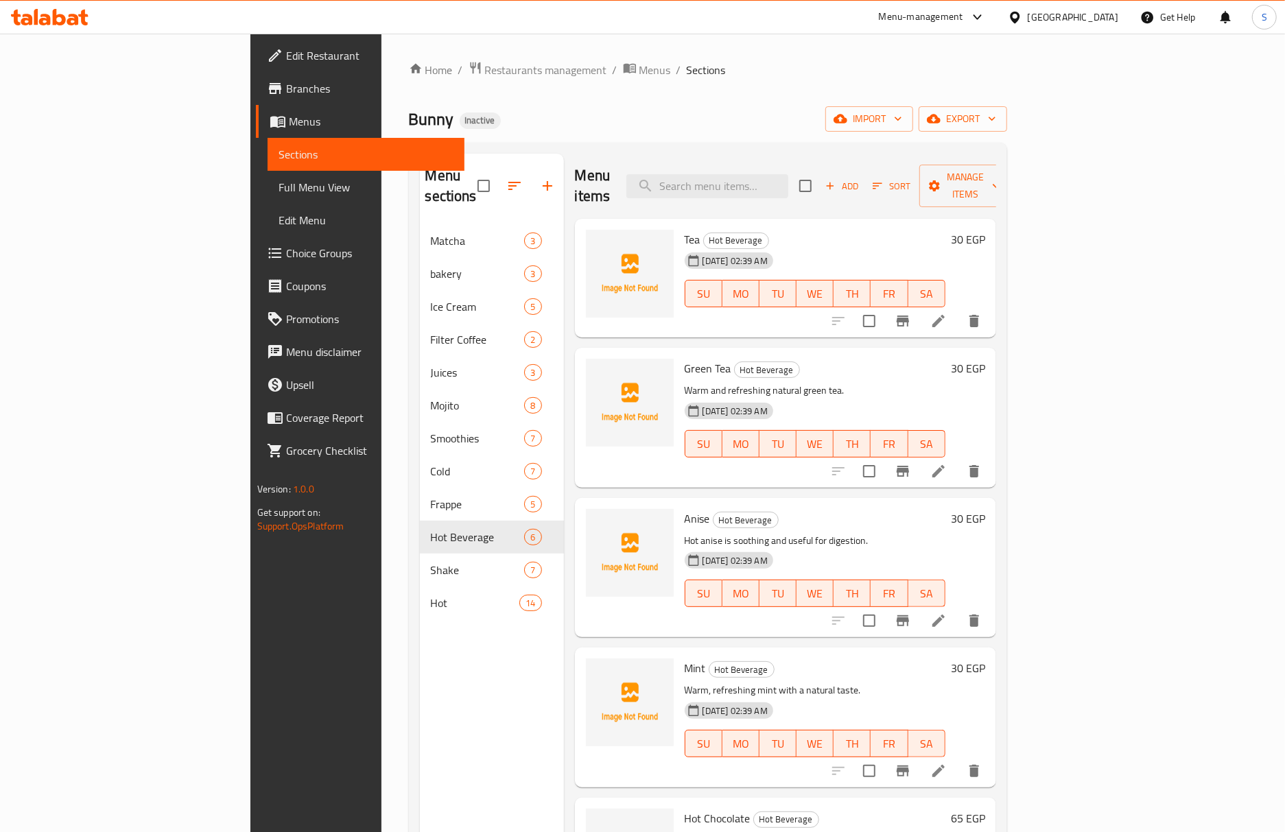
click at [683, 129] on div "Bunny Inactive import export" at bounding box center [708, 118] width 598 height 25
click at [958, 608] on li at bounding box center [938, 620] width 38 height 25
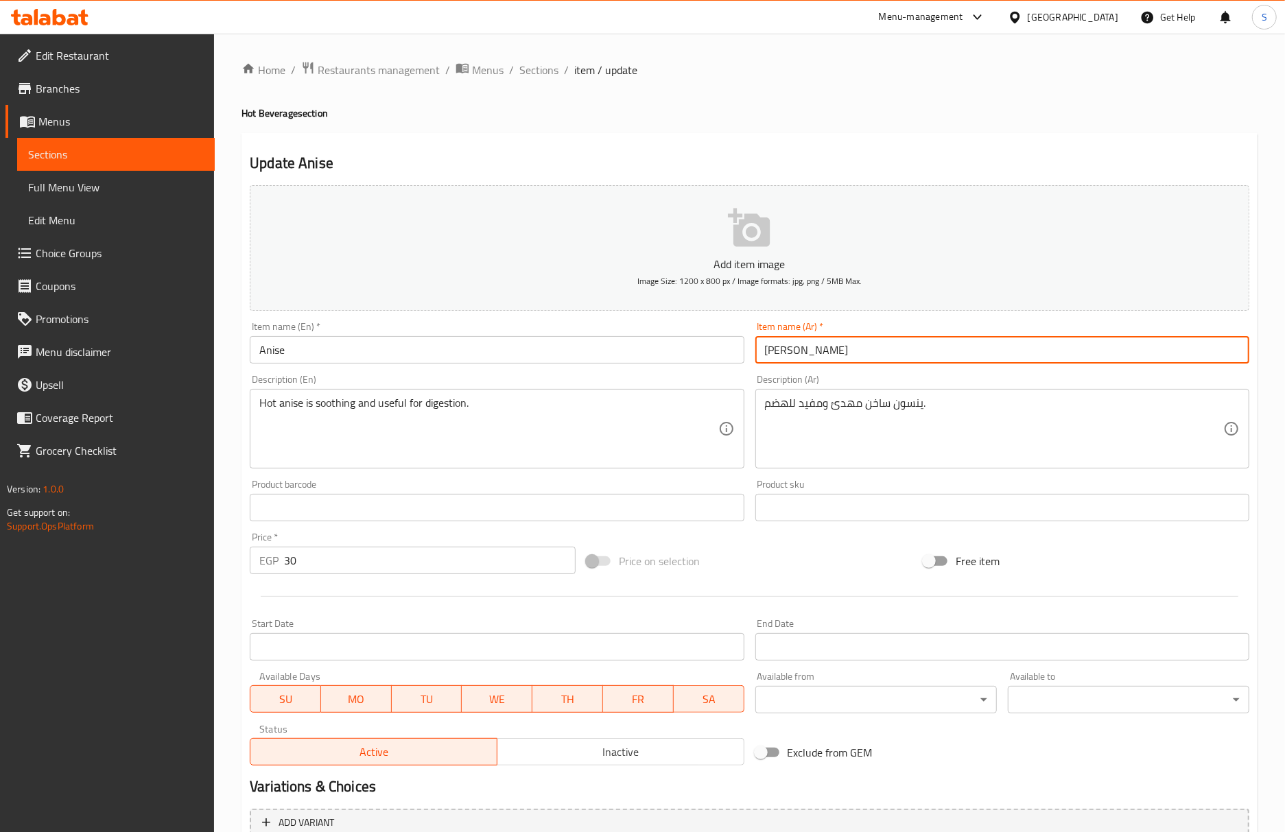
click at [812, 355] on input "يانسون" at bounding box center [1002, 349] width 494 height 27
paste input "text"
type input "ينسون"
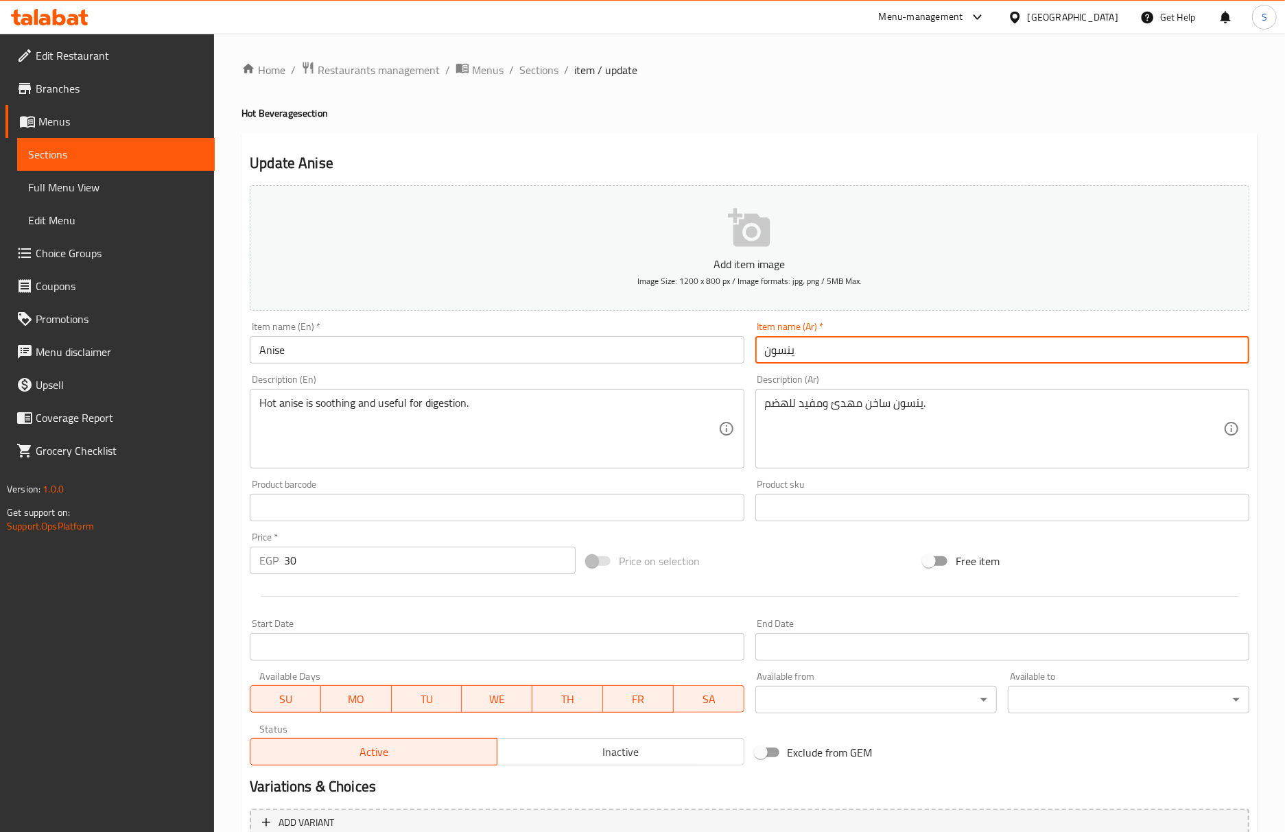
click at [563, 346] on input "Anise" at bounding box center [497, 349] width 494 height 27
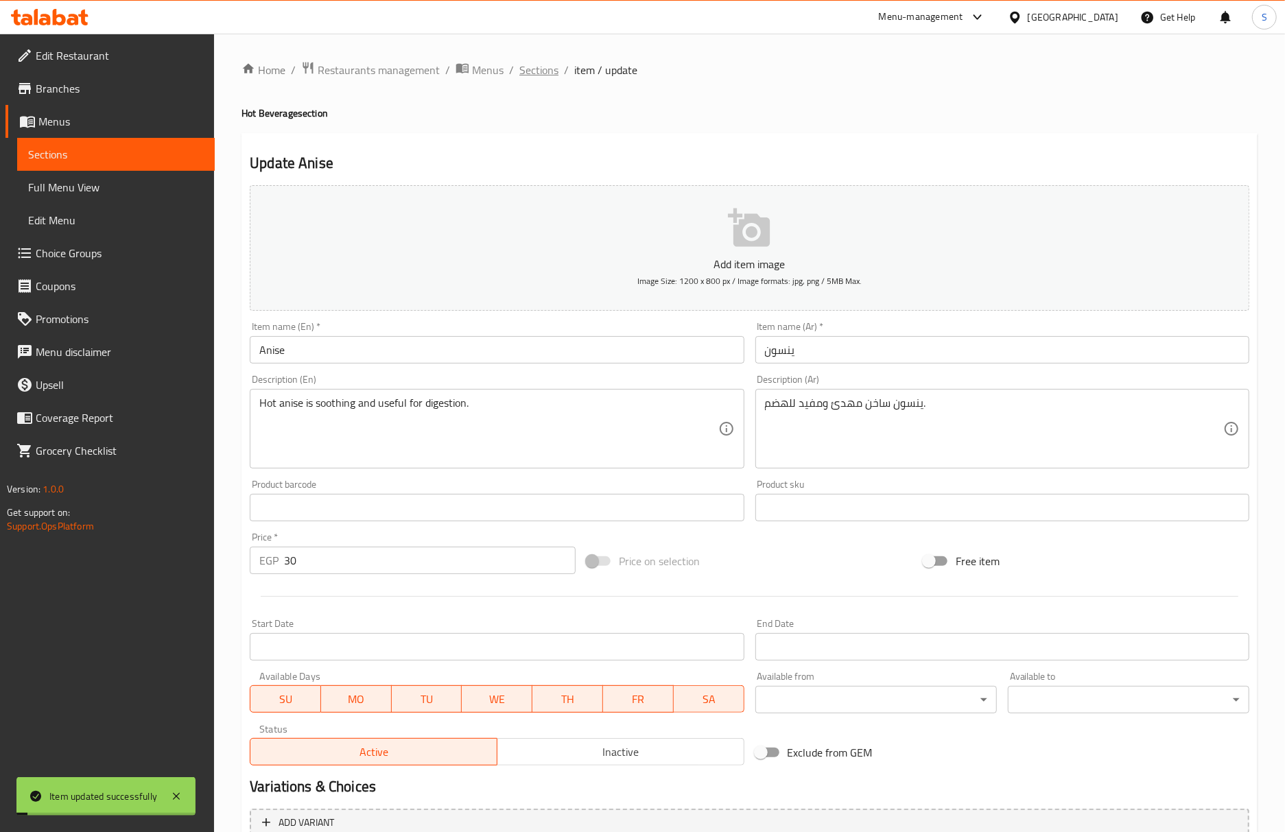
click at [543, 69] on span "Sections" at bounding box center [538, 70] width 39 height 16
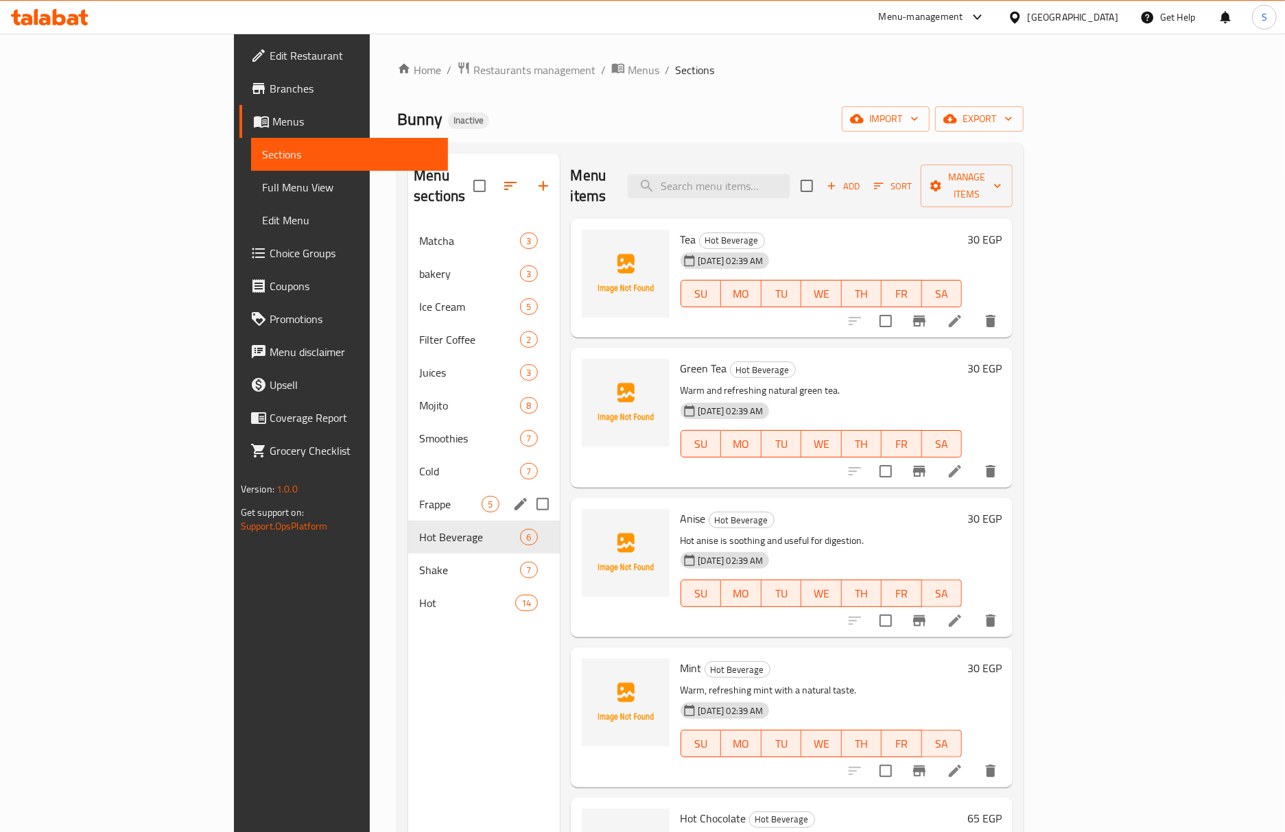
click at [528, 490] on input "Menu sections" at bounding box center [542, 504] width 29 height 29
checkbox input "true"
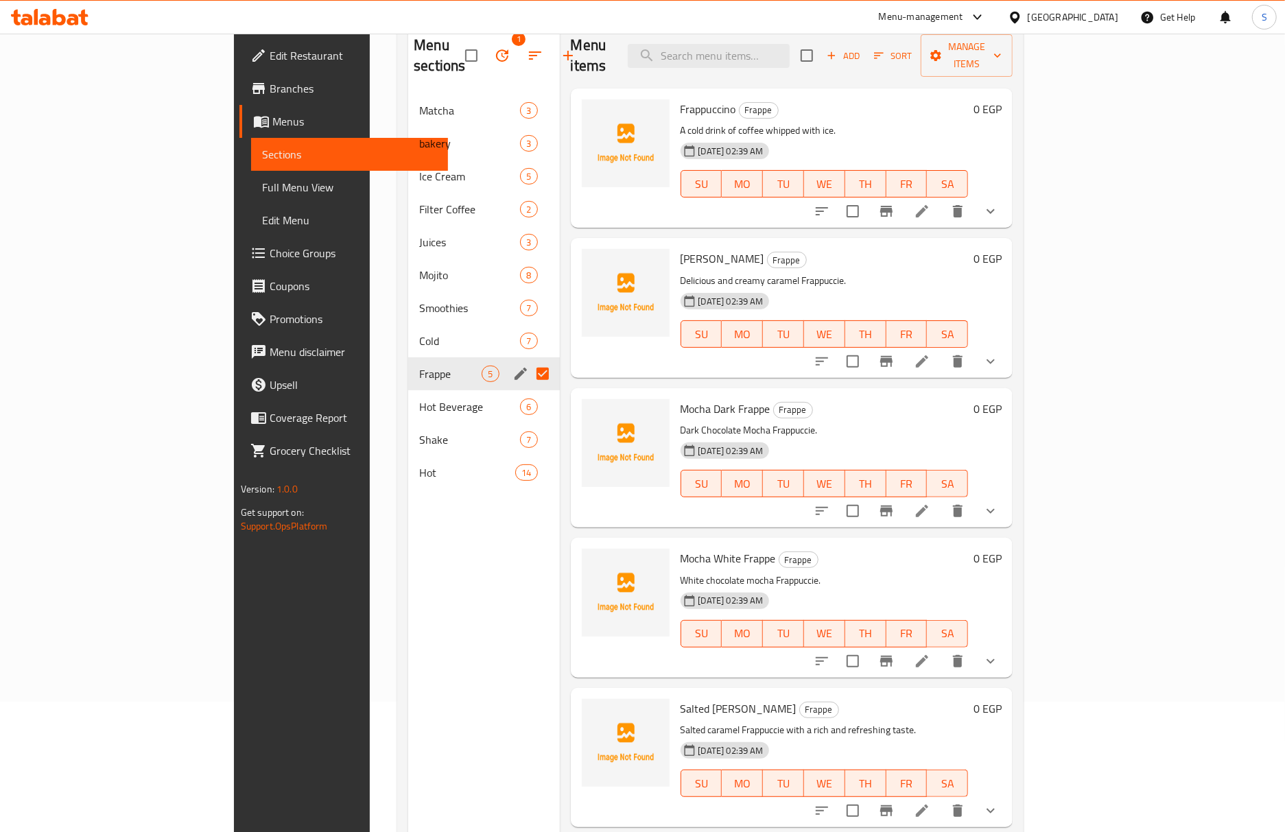
scroll to position [193, 0]
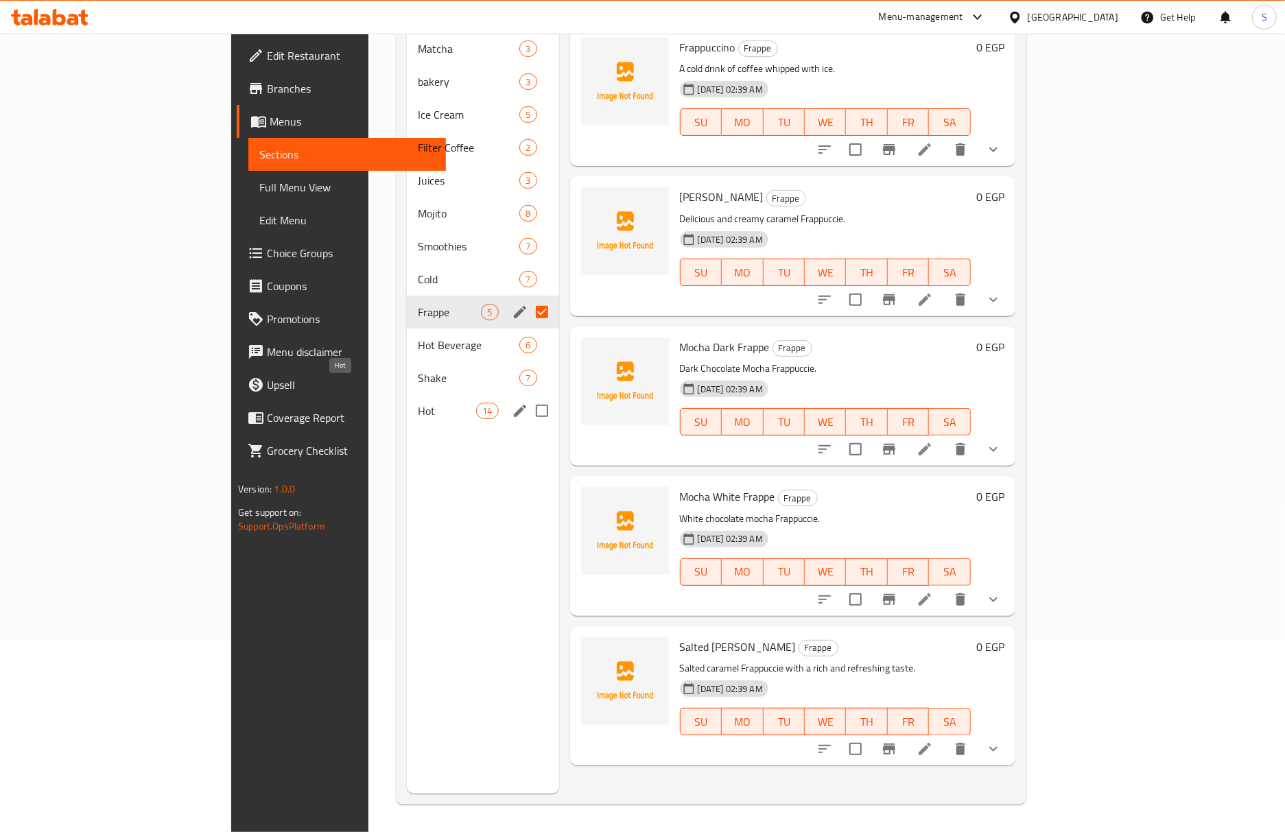
click at [418, 403] on span "Hot" at bounding box center [447, 411] width 58 height 16
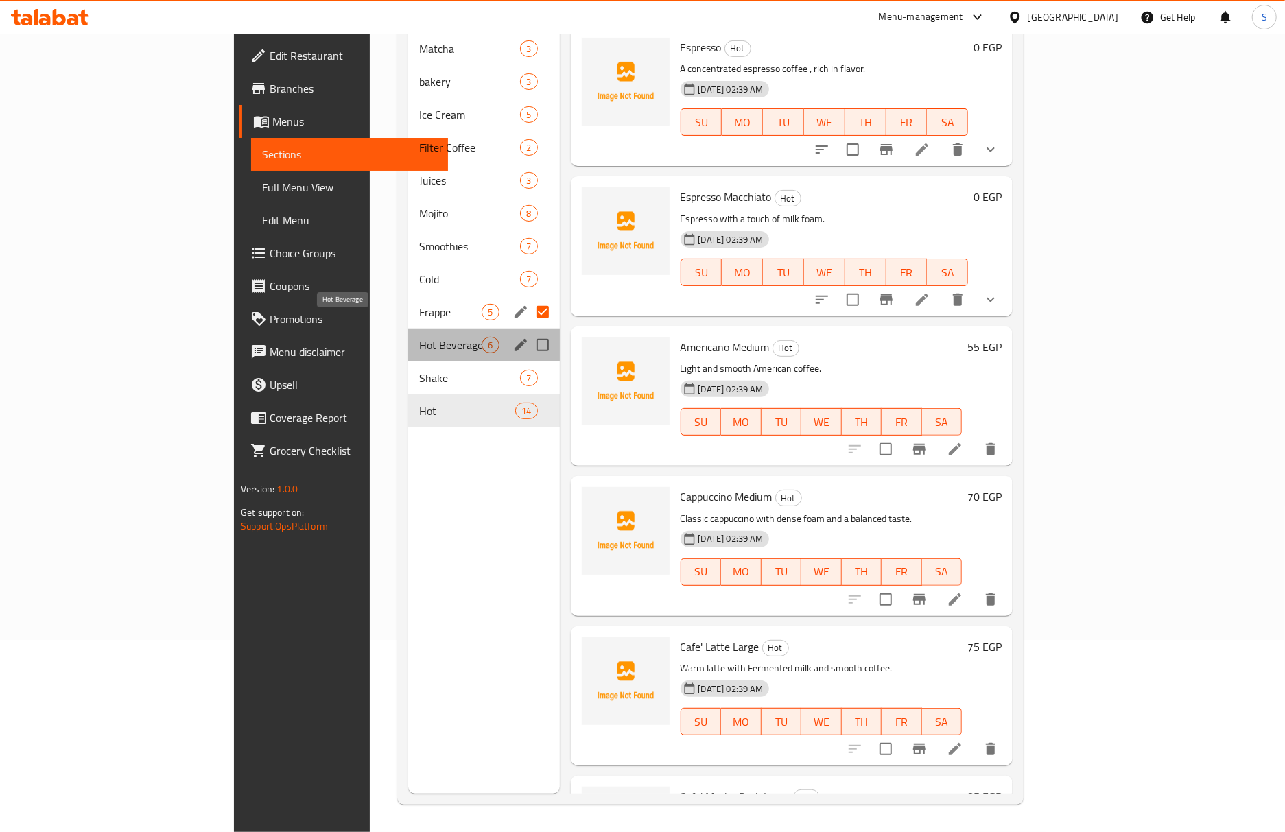
click at [419, 337] on span "Hot Beverage" at bounding box center [450, 345] width 62 height 16
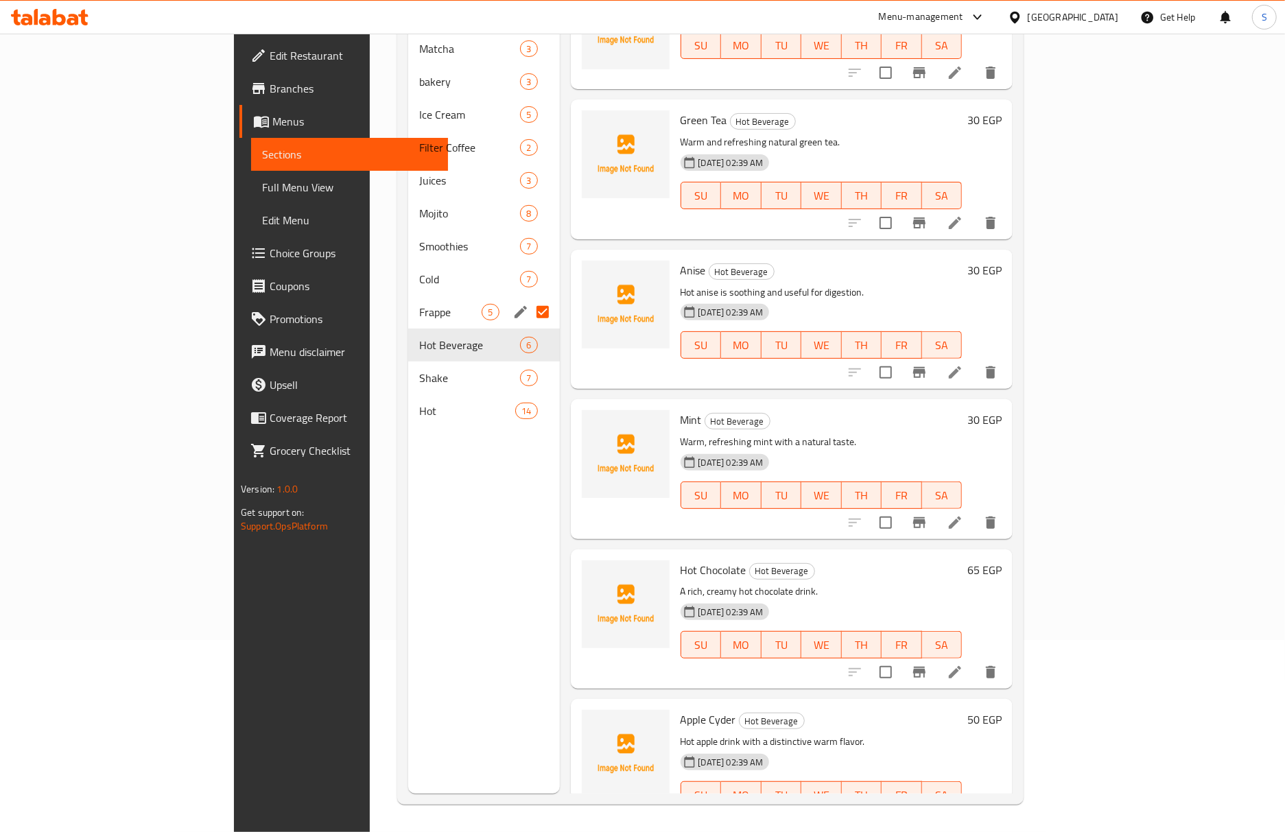
scroll to position [80, 0]
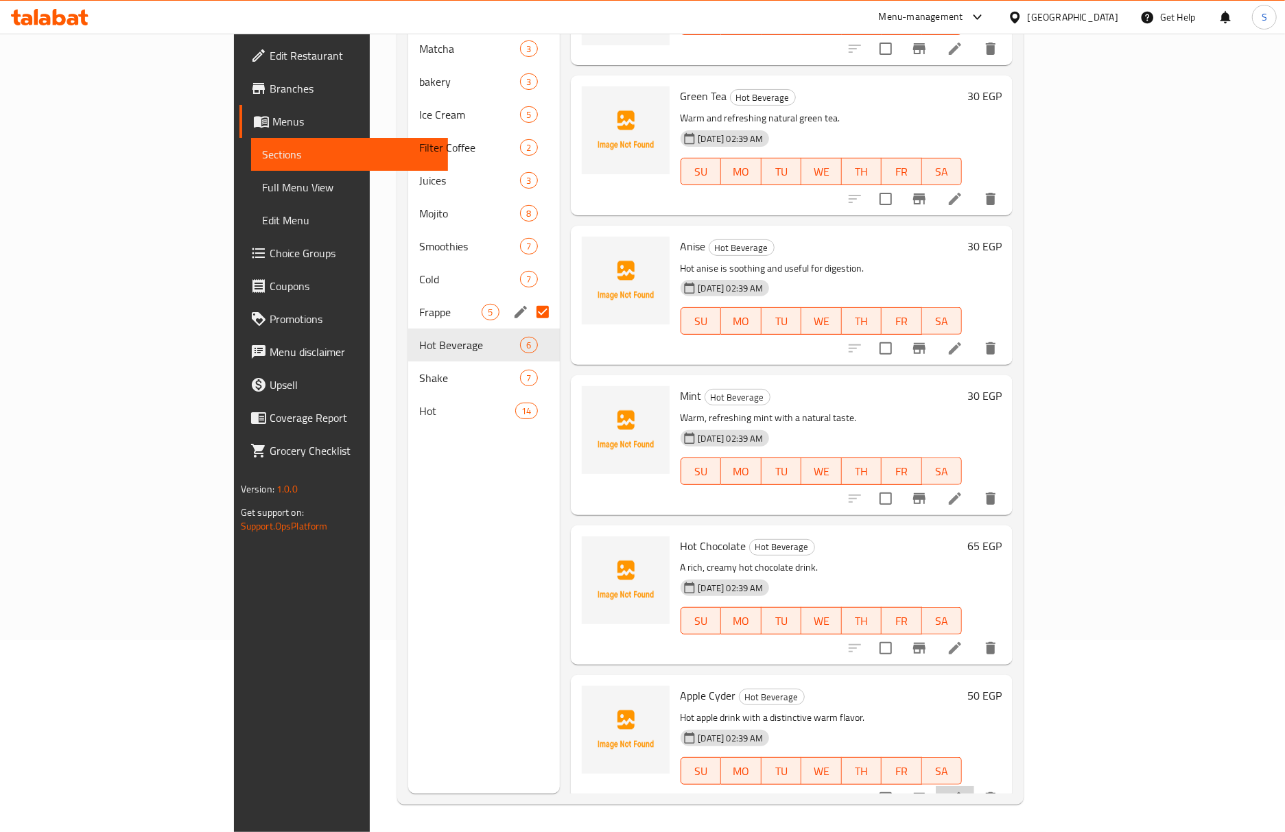
click at [974, 786] on li at bounding box center [955, 798] width 38 height 25
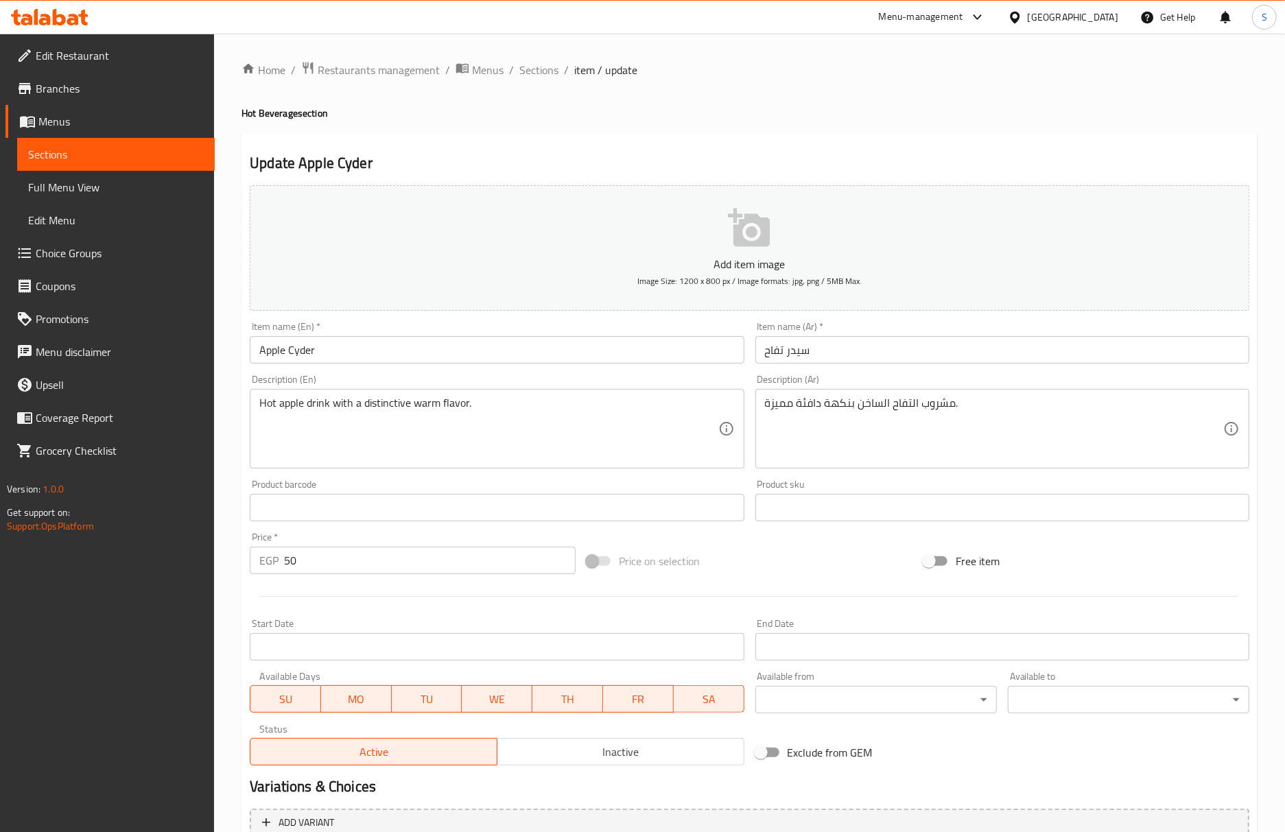
drag, startPoint x: 519, startPoint y: 75, endPoint x: 499, endPoint y: 10, distance: 68.1
click at [519, 75] on span "Sections" at bounding box center [538, 70] width 39 height 16
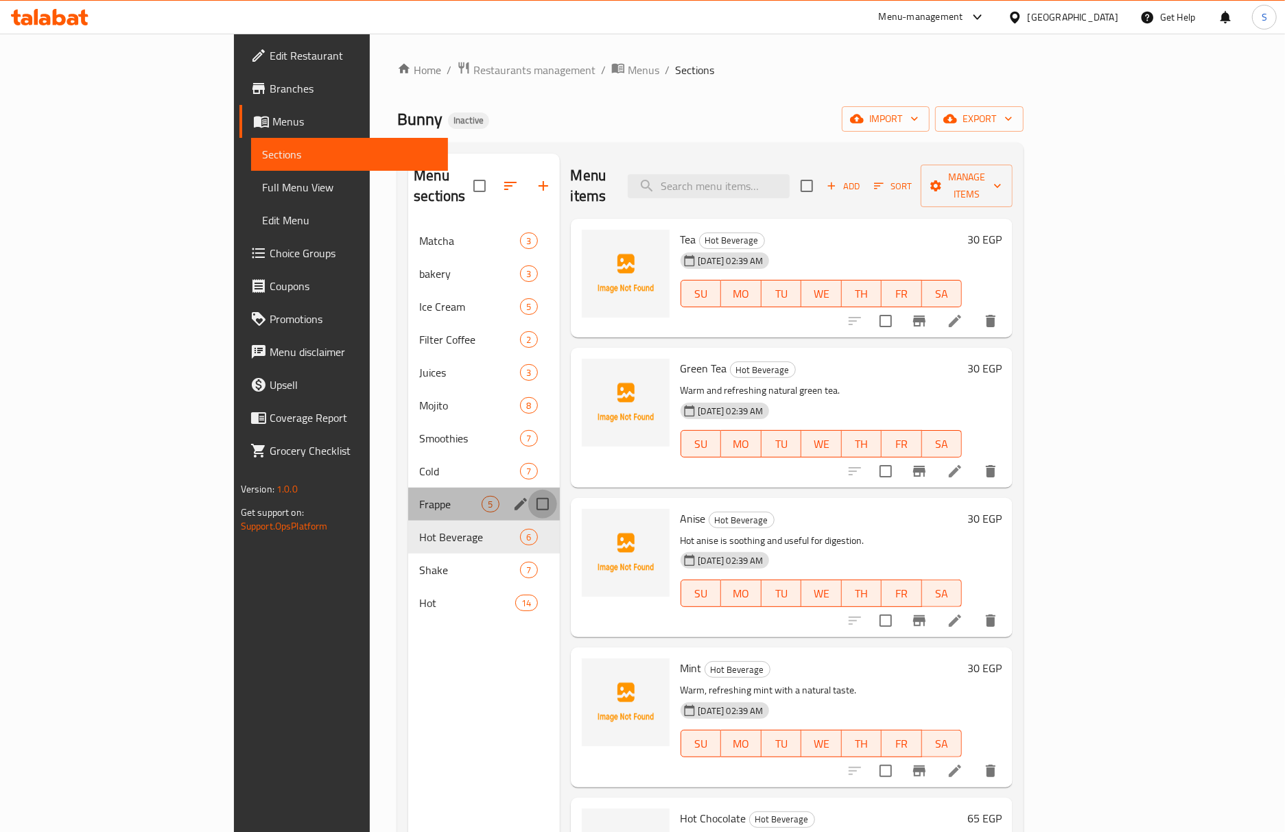
click at [528, 490] on input "Menu sections" at bounding box center [542, 504] width 29 height 29
checkbox input "true"
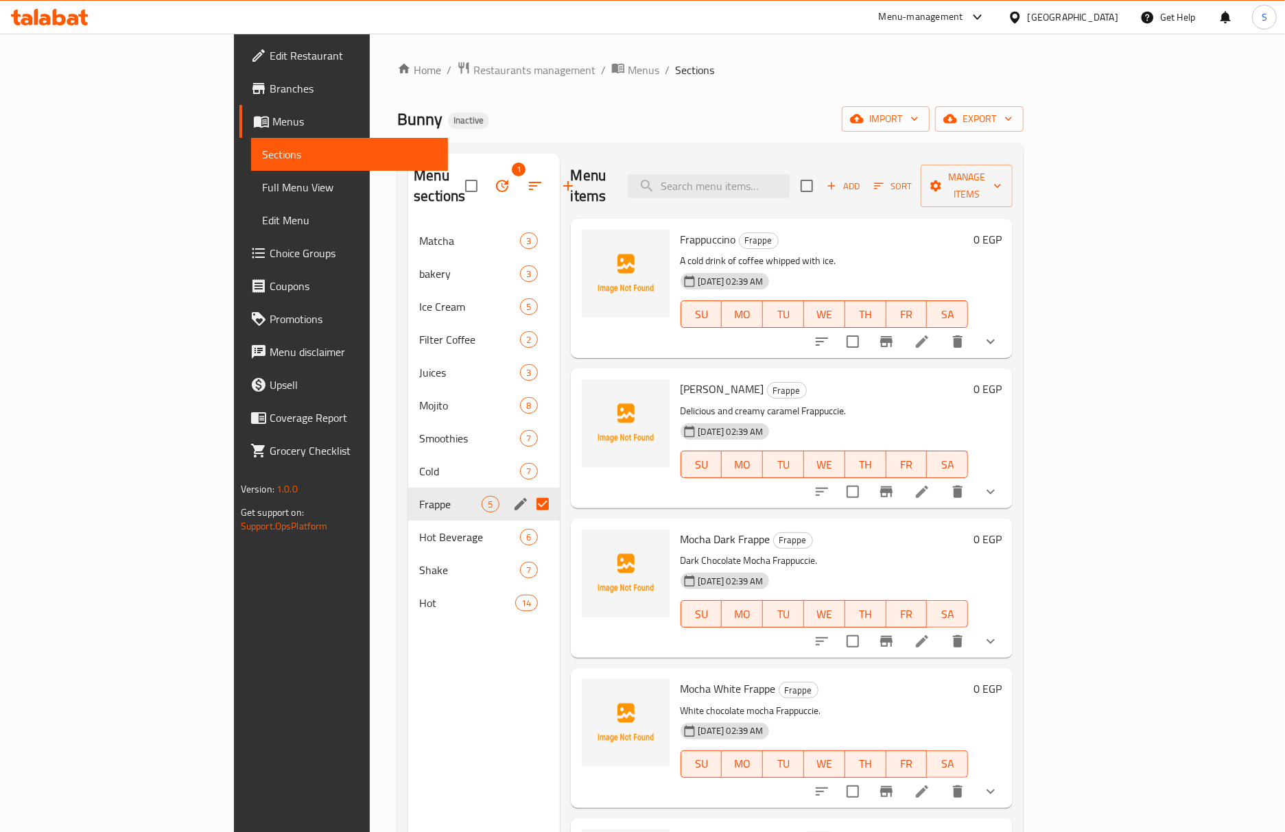
click at [486, 180] on button "button" at bounding box center [502, 185] width 33 height 33
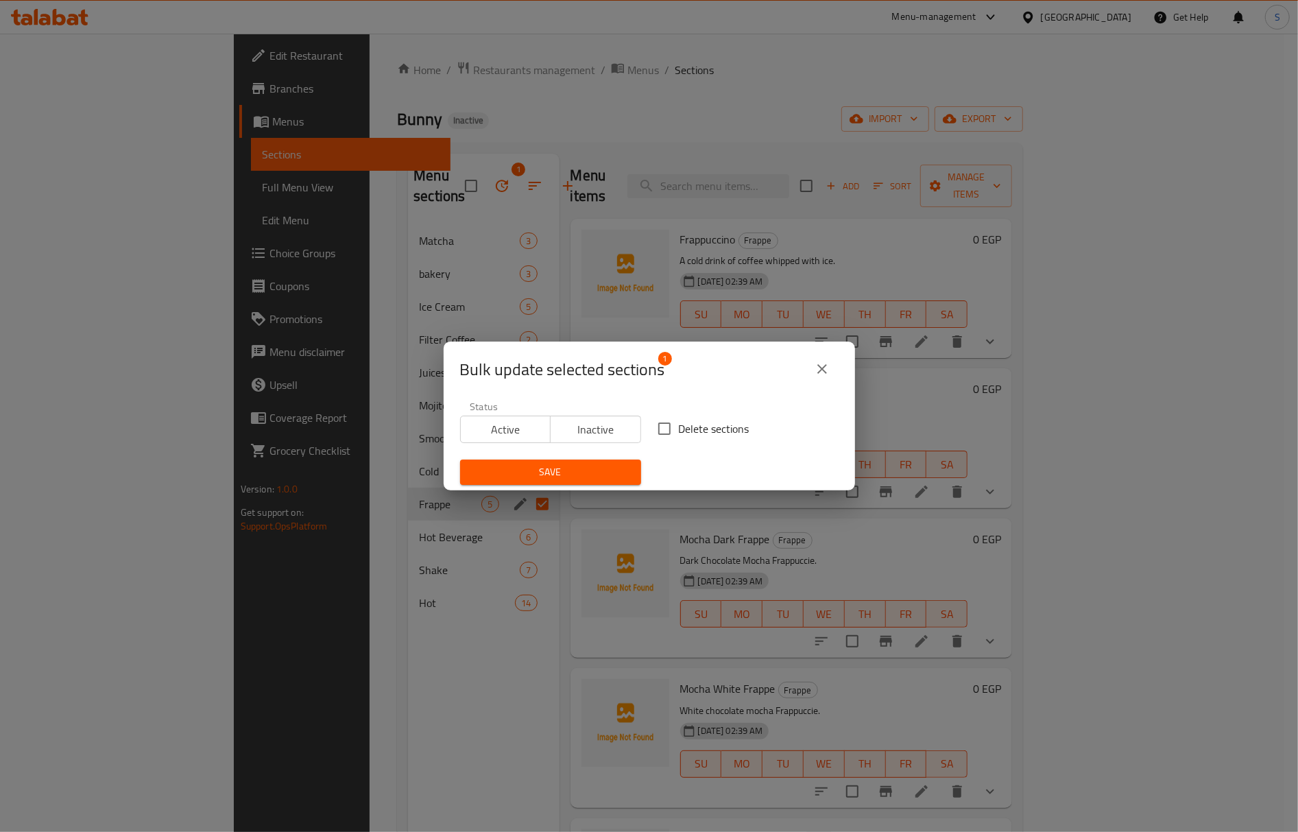
click at [726, 417] on label "Delete sections" at bounding box center [699, 428] width 99 height 29
click at [679, 417] on input "Delete sections" at bounding box center [664, 428] width 29 height 29
checkbox input "true"
click at [615, 465] on span "Save" at bounding box center [550, 472] width 159 height 17
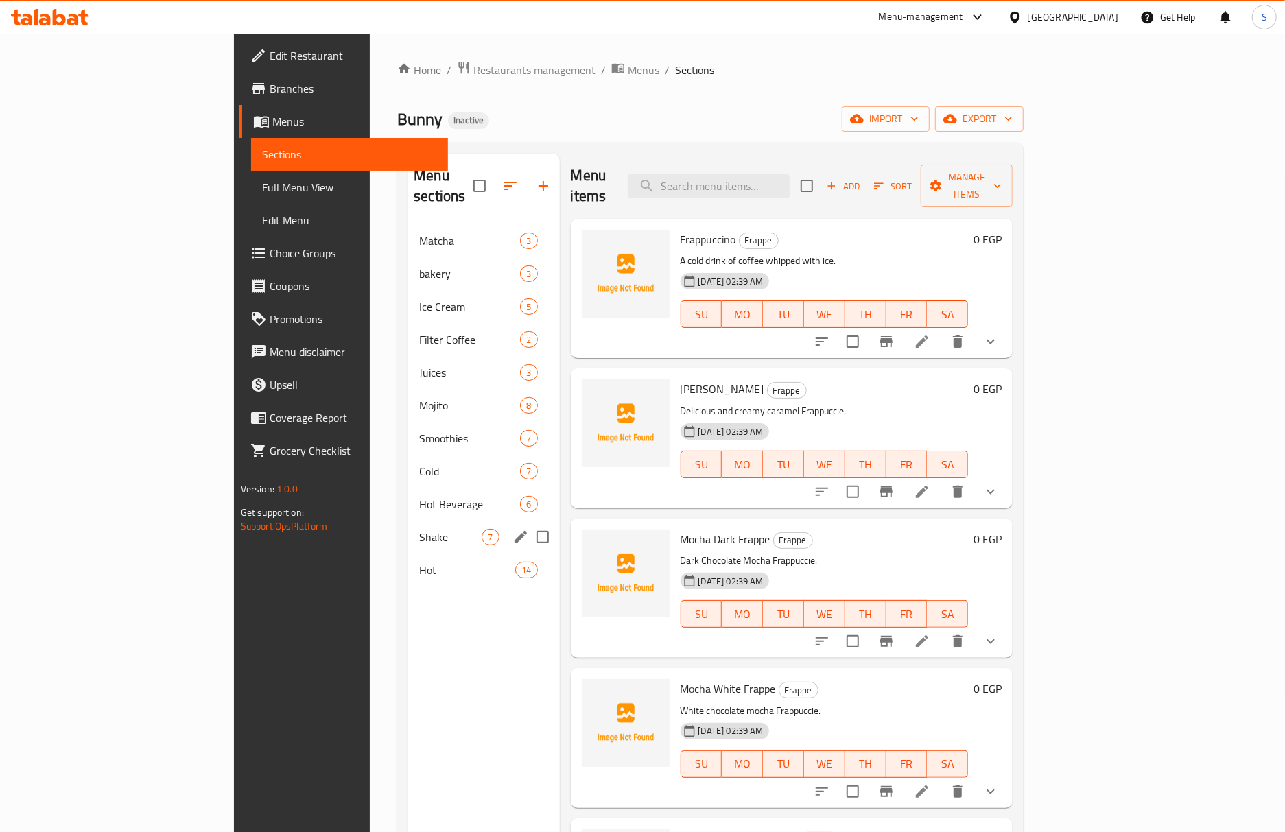
click at [408, 521] on div "Shake 7" at bounding box center [483, 537] width 151 height 33
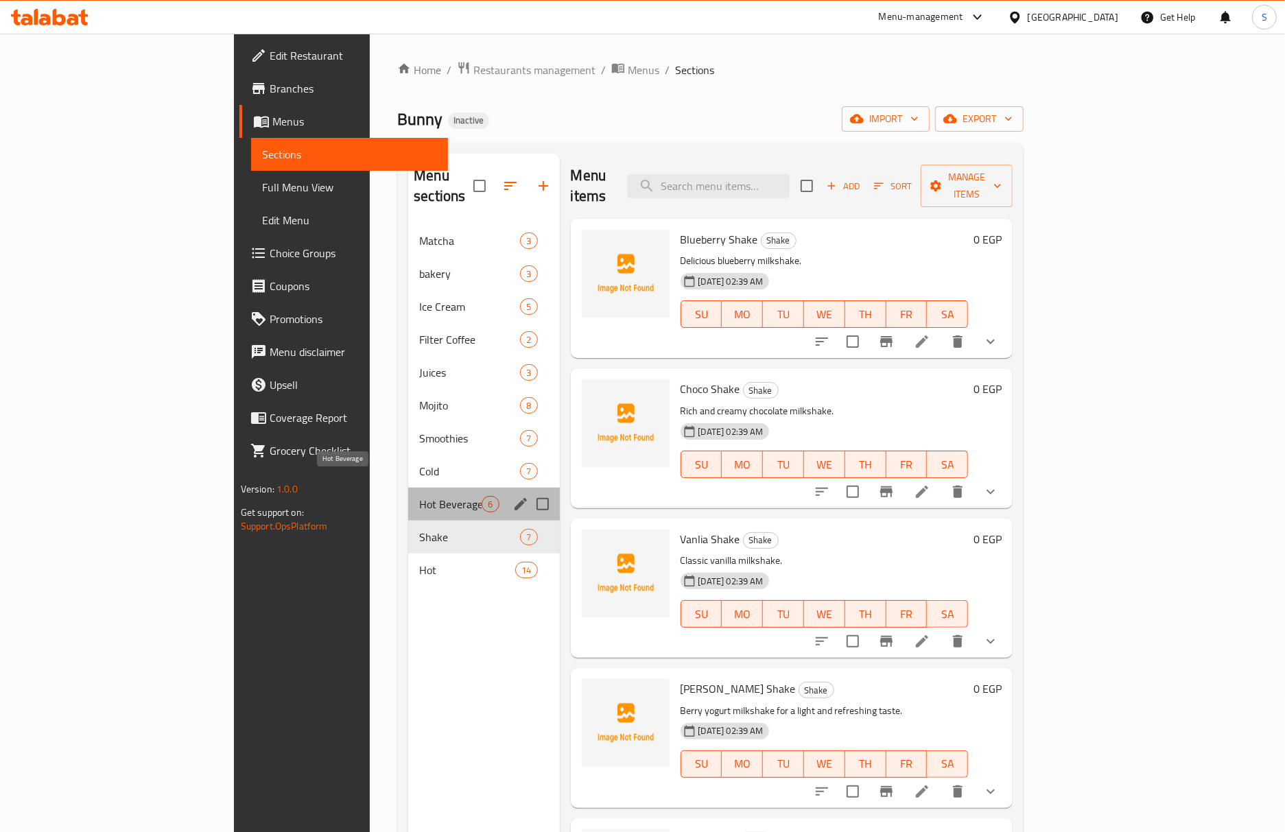
click at [419, 496] on span "Hot Beverage" at bounding box center [450, 504] width 62 height 16
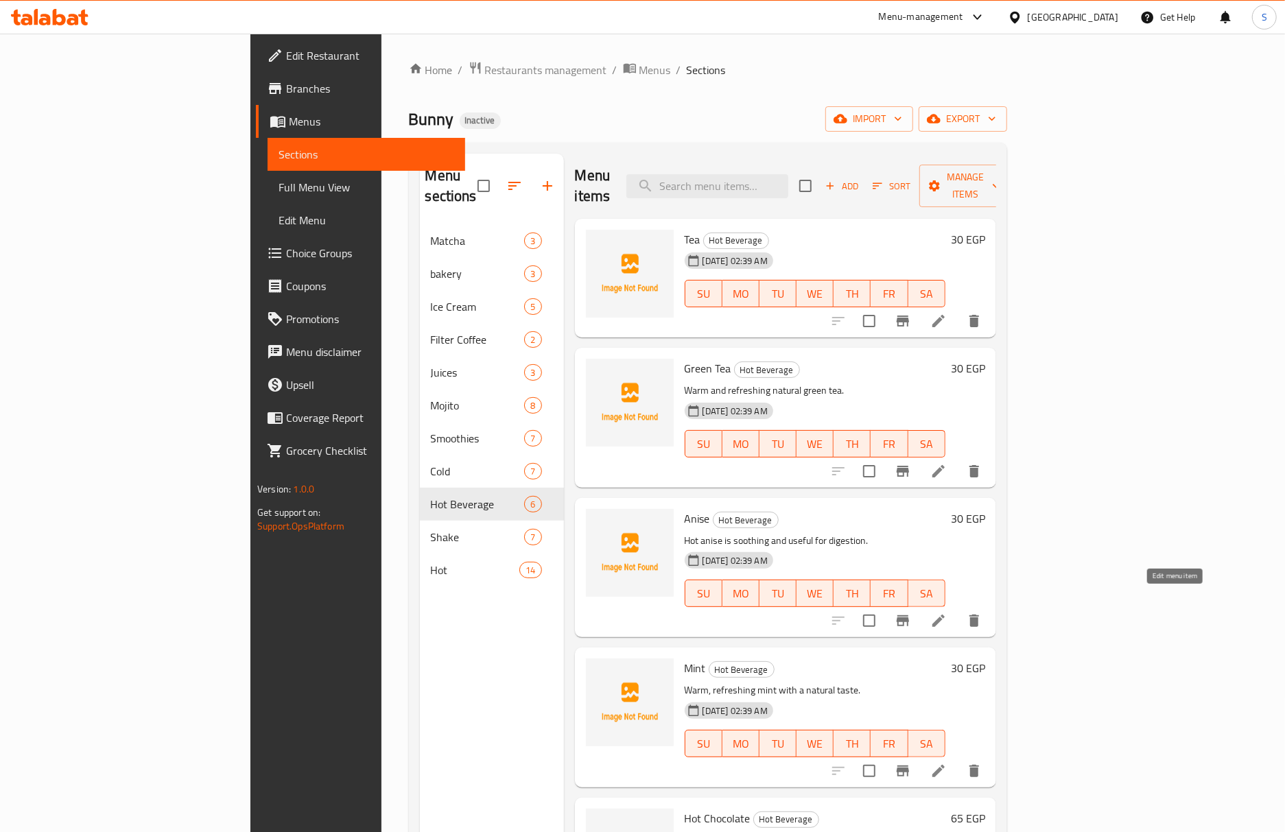
click at [947, 613] on icon at bounding box center [938, 621] width 16 height 16
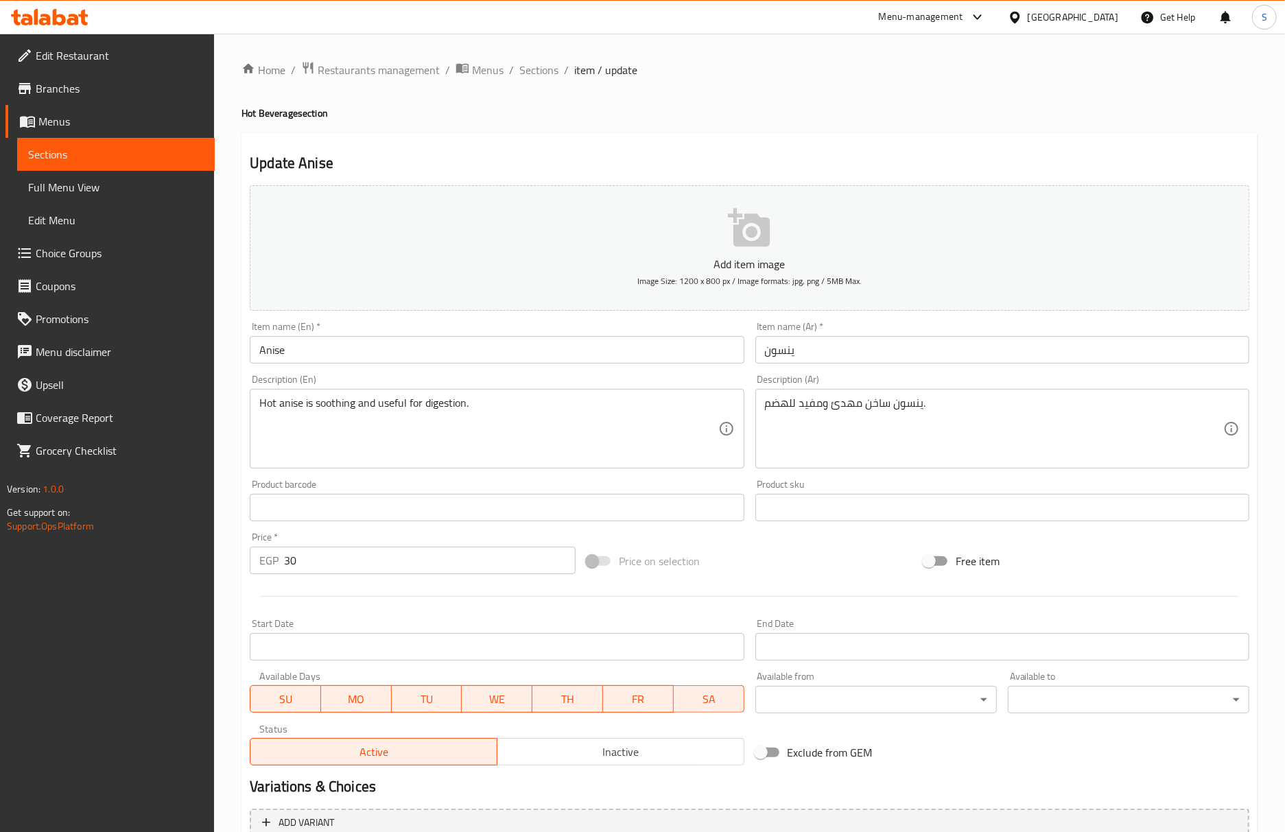
click at [346, 355] on input "Anise" at bounding box center [497, 349] width 494 height 27
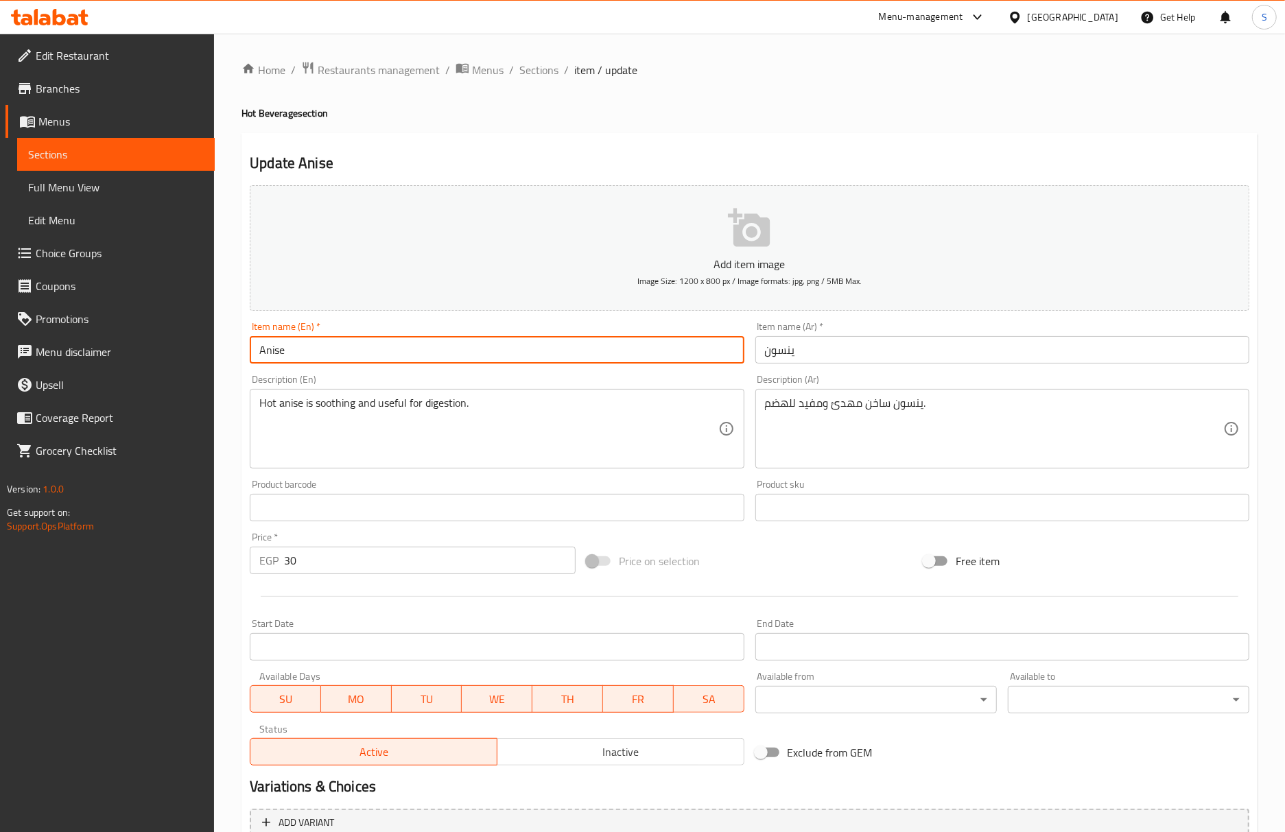
click at [346, 355] on input "Anise" at bounding box center [497, 349] width 494 height 27
drag, startPoint x: 257, startPoint y: 344, endPoint x: 264, endPoint y: 352, distance: 10.7
click at [257, 344] on input "Anise" at bounding box center [497, 349] width 494 height 27
click at [767, 360] on input "ينسون" at bounding box center [1002, 349] width 494 height 27
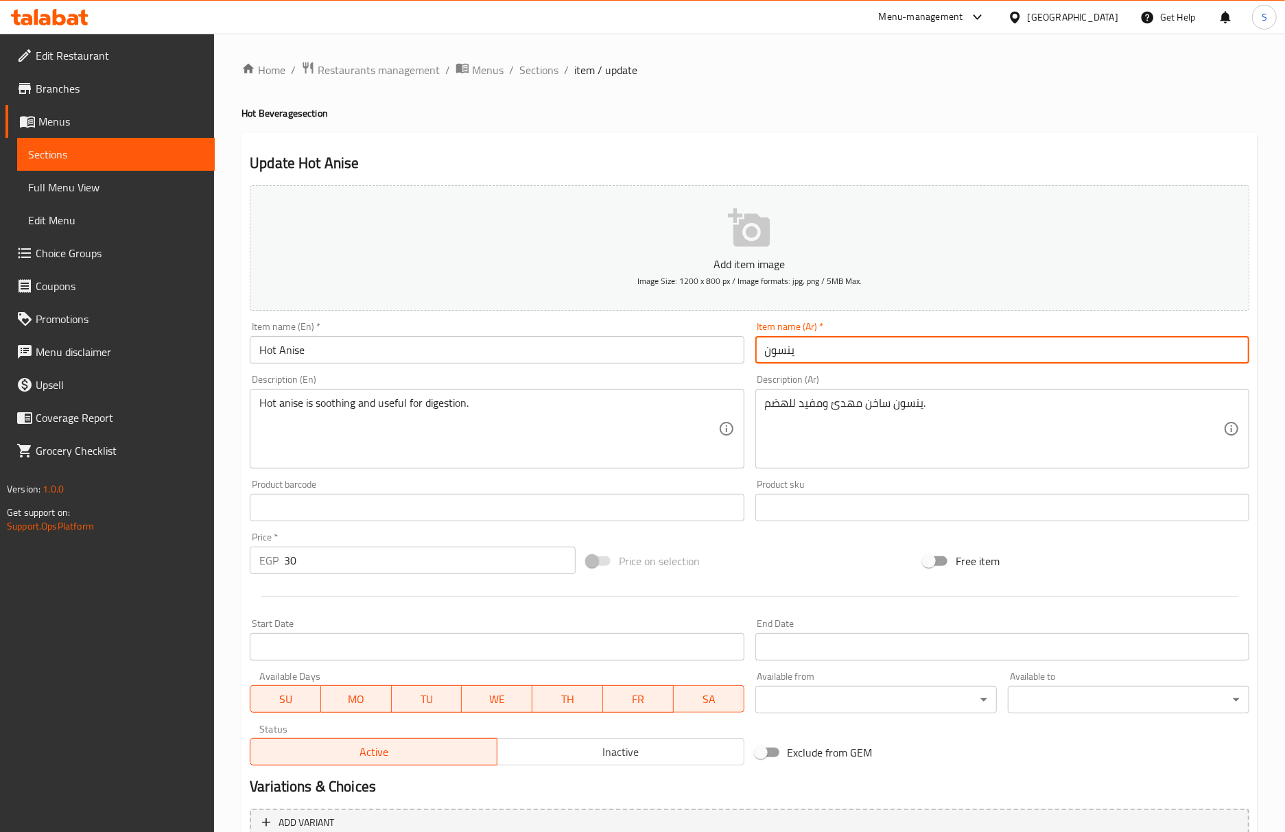
click at [266, 355] on input "Hot Anise" at bounding box center [497, 349] width 494 height 27
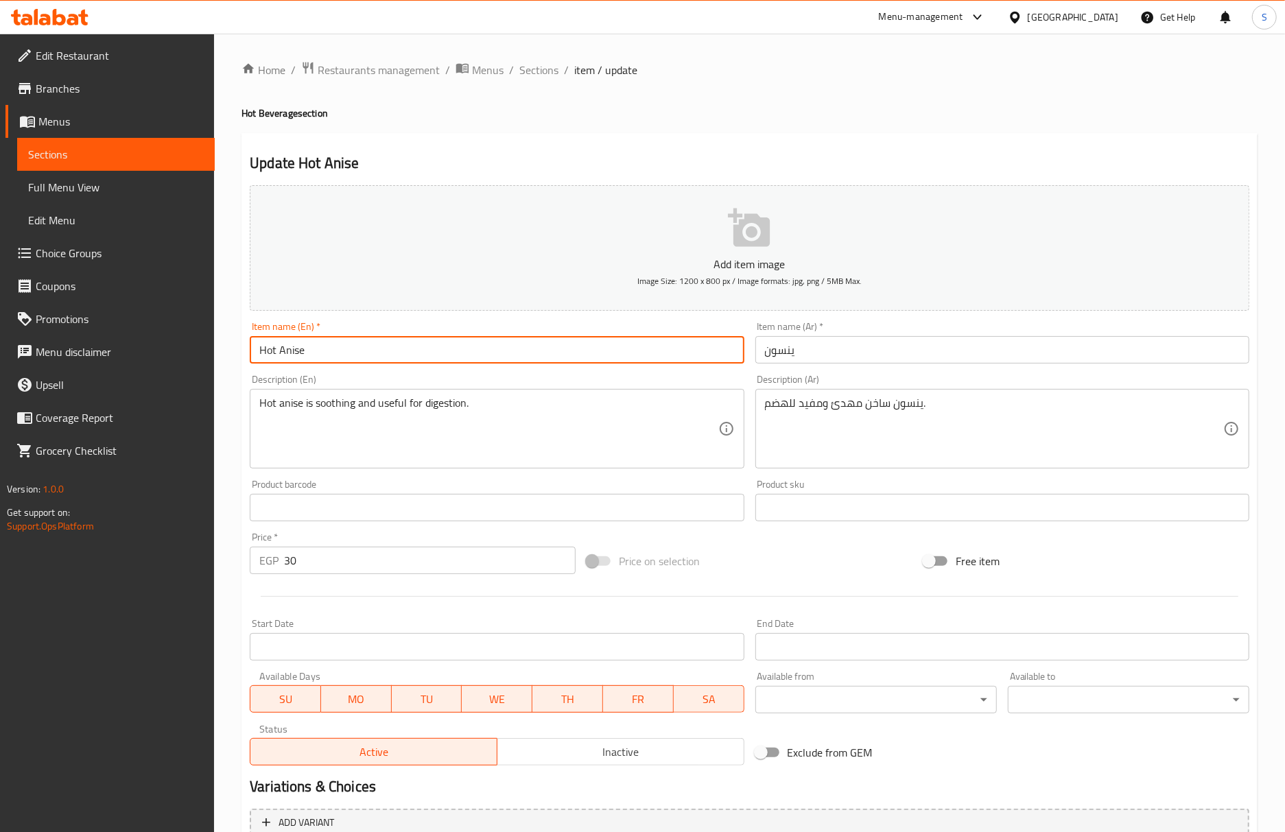
click at [266, 355] on input "Hot Anise" at bounding box center [497, 349] width 494 height 27
click at [381, 354] on input "Anise" at bounding box center [497, 349] width 494 height 27
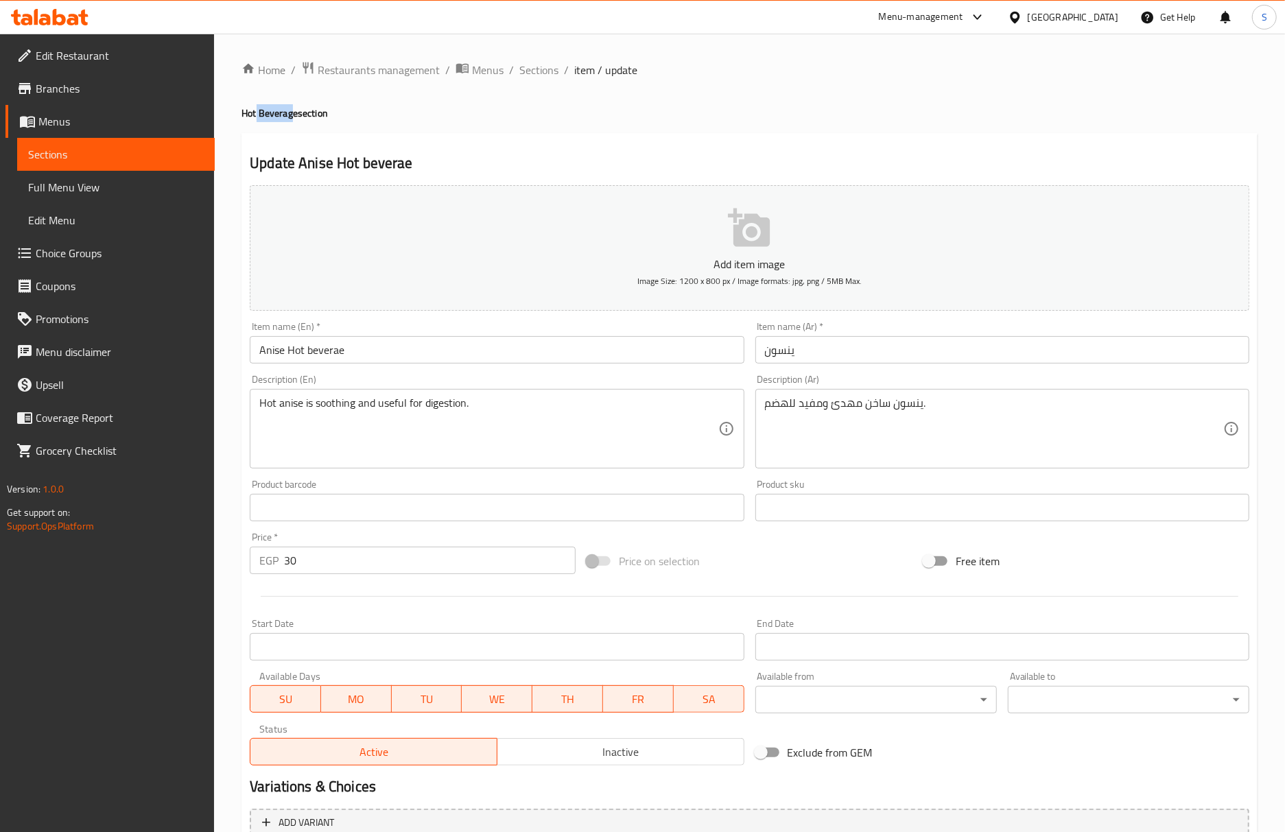
drag, startPoint x: 294, startPoint y: 117, endPoint x: 257, endPoint y: 115, distance: 37.1
click at [257, 115] on h4 "Hot Beverage section" at bounding box center [749, 113] width 1016 height 14
click at [245, 123] on div "Home / Restaurants management / Menus / Sections / item / update Hot Beverage s…" at bounding box center [749, 501] width 1016 height 881
drag, startPoint x: 245, startPoint y: 115, endPoint x: 297, endPoint y: 108, distance: 52.7
click at [297, 108] on h4 "Hot Beverage section" at bounding box center [749, 113] width 1016 height 14
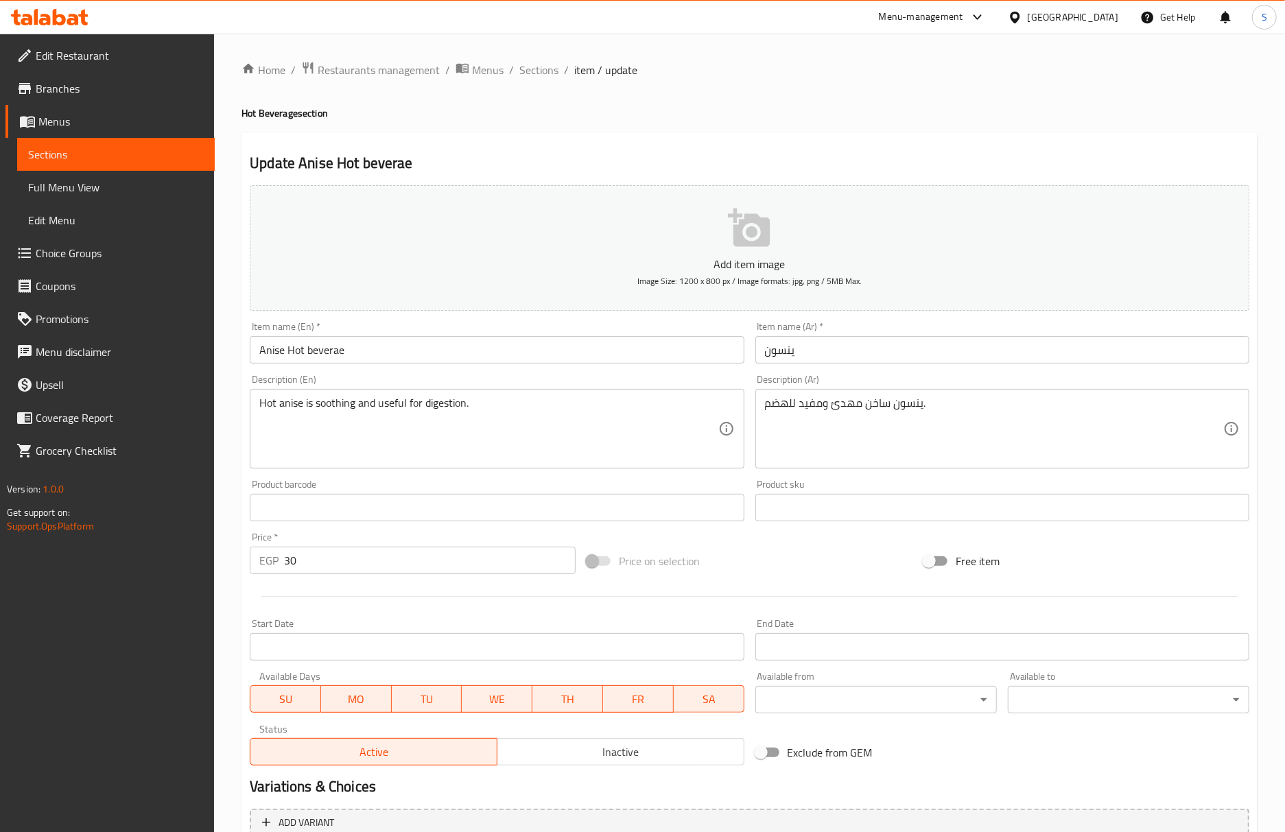
click at [300, 108] on h4 "Hot Beverage section" at bounding box center [749, 113] width 1016 height 14
drag, startPoint x: 300, startPoint y: 119, endPoint x: 402, endPoint y: 346, distance: 249.0
click at [237, 119] on div "Home / Restaurants management / Menus / Sections / item / update Hot Beverage s…" at bounding box center [749, 502] width 1071 height 936
copy h4 "Hot Beverage"
click at [404, 357] on input "Anise Hot beverae" at bounding box center [497, 349] width 494 height 27
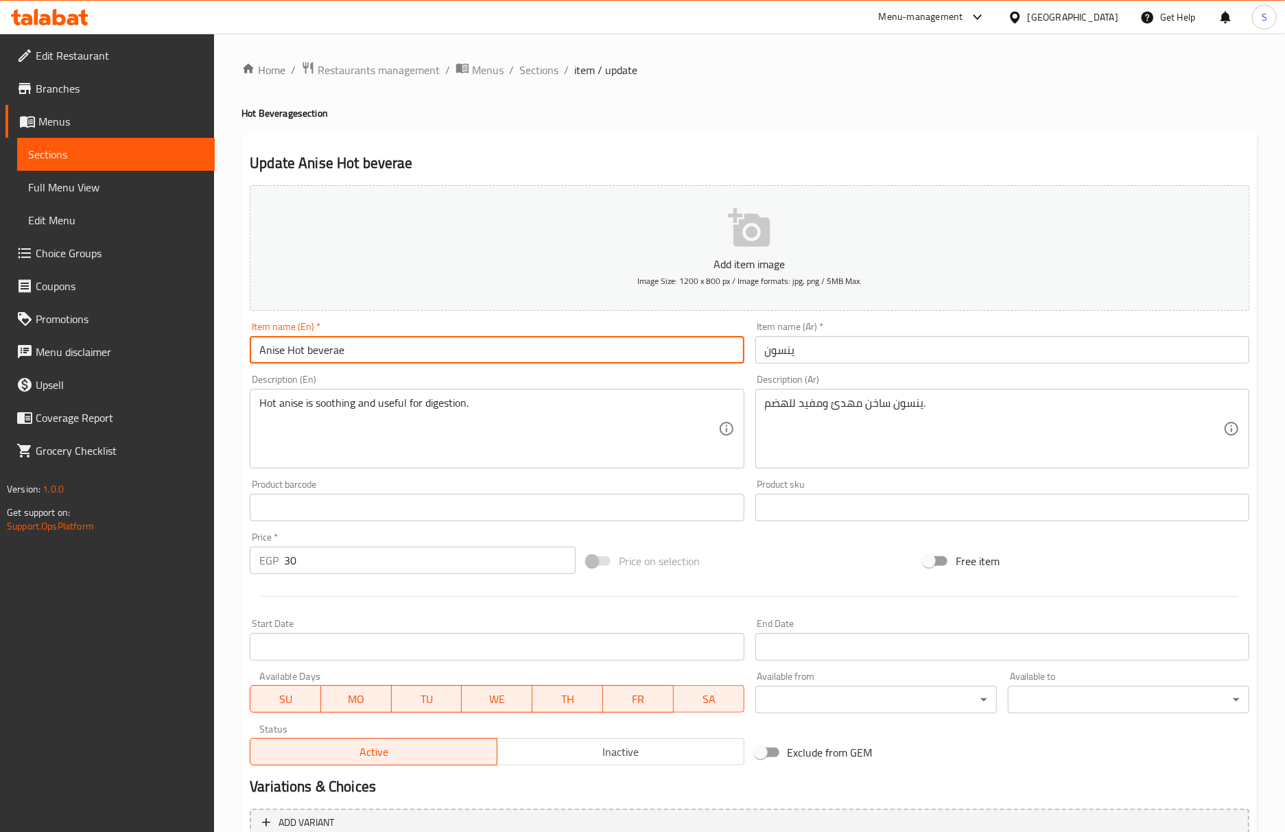
click at [404, 357] on input "Anise Hot beverae" at bounding box center [497, 349] width 494 height 27
click at [297, 362] on input "Anise Hot beverae" at bounding box center [497, 349] width 494 height 27
drag, startPoint x: 286, startPoint y: 353, endPoint x: 475, endPoint y: 354, distance: 189.3
click at [475, 354] on input "Anise Hot beverae" at bounding box center [497, 349] width 494 height 27
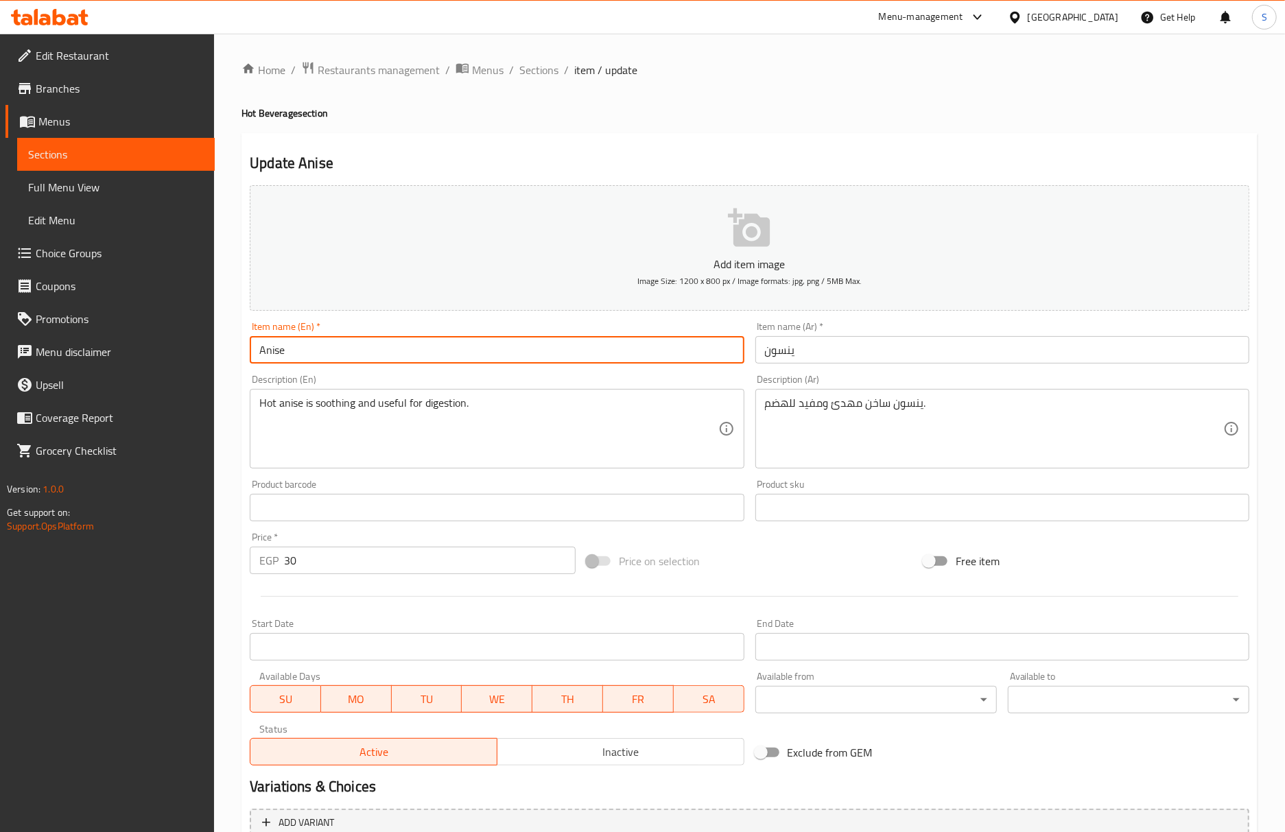
paste input "Hot Beverage"
type input "Anise Hot Beverage"
drag, startPoint x: 761, startPoint y: 360, endPoint x: 767, endPoint y: 374, distance: 14.8
click at [761, 360] on input "ينسون" at bounding box center [1002, 349] width 494 height 27
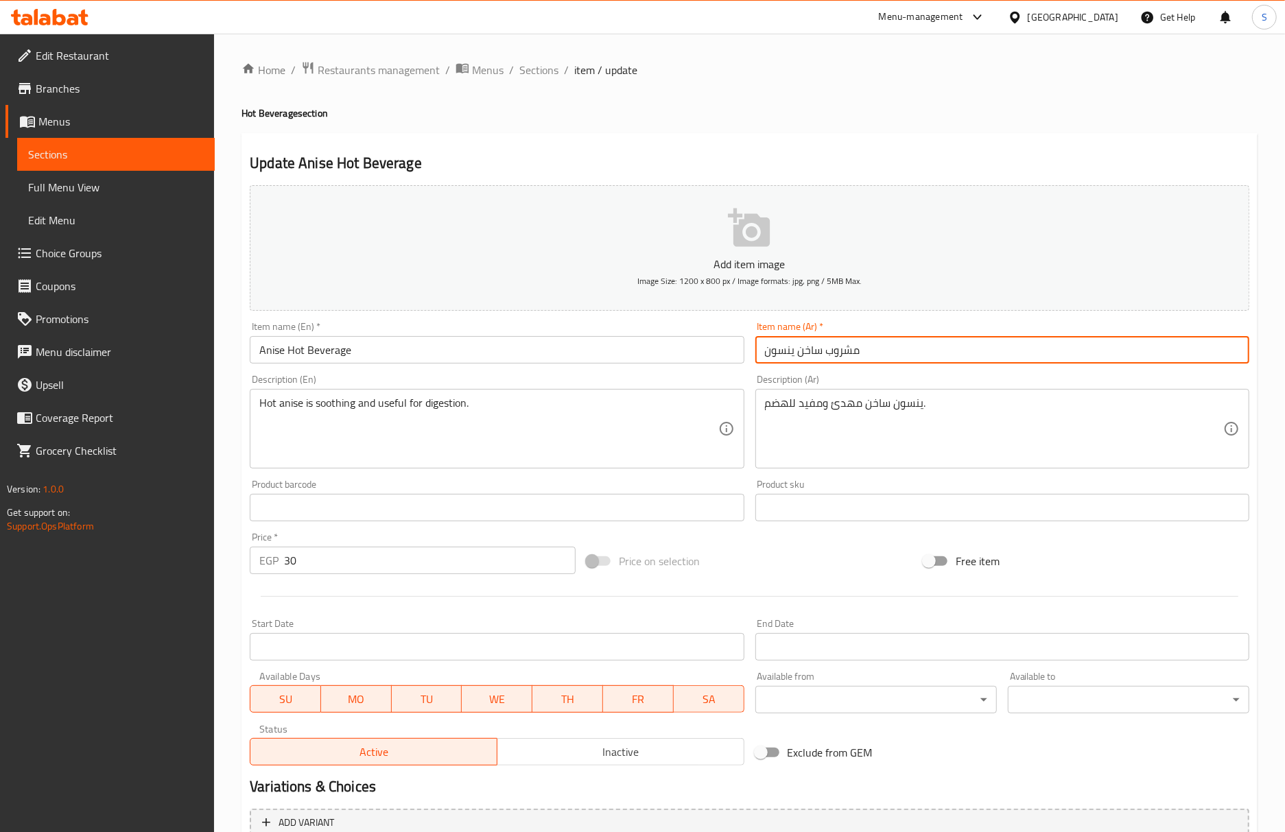
type input "مشروب ساخن ينسون"
click at [277, 355] on input "Anise Hot Beverage" at bounding box center [497, 349] width 494 height 27
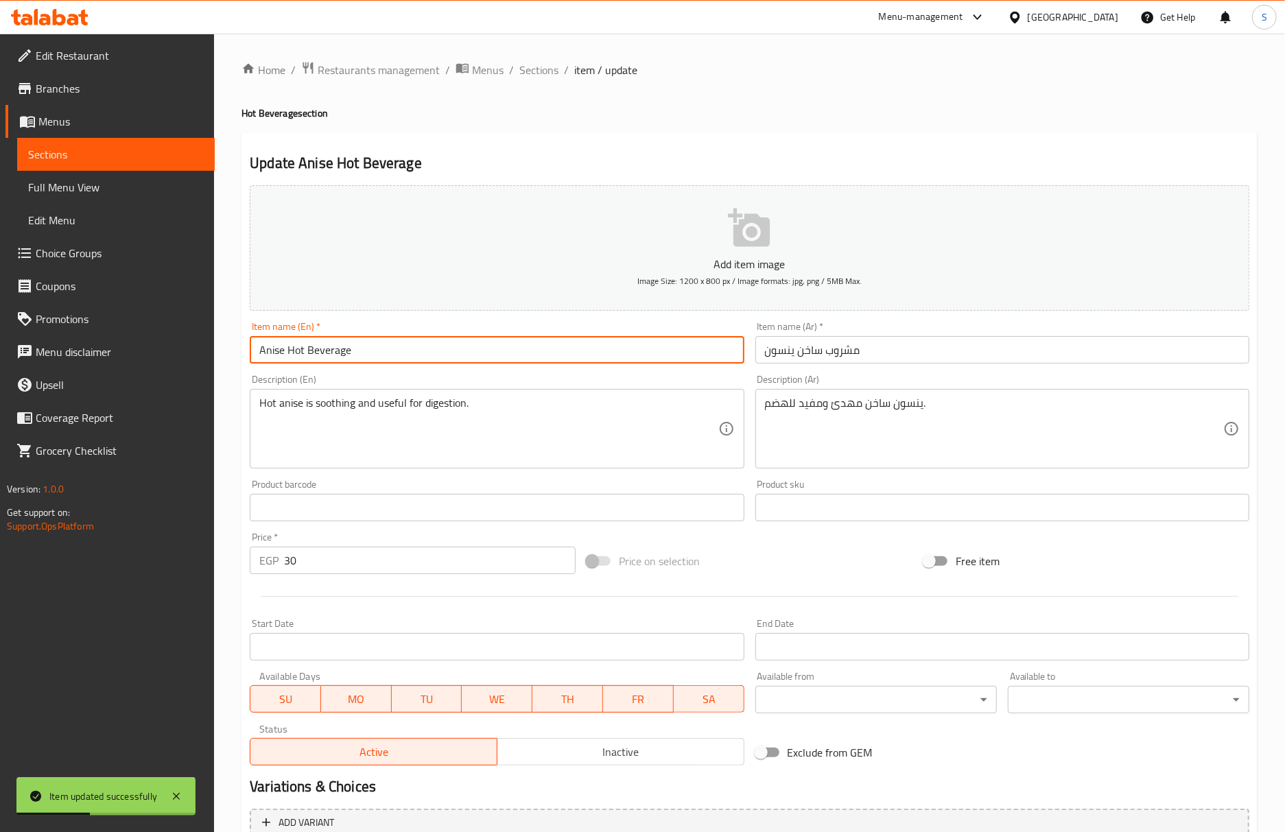
click at [277, 355] on input "Anise Hot Beverage" at bounding box center [497, 349] width 494 height 27
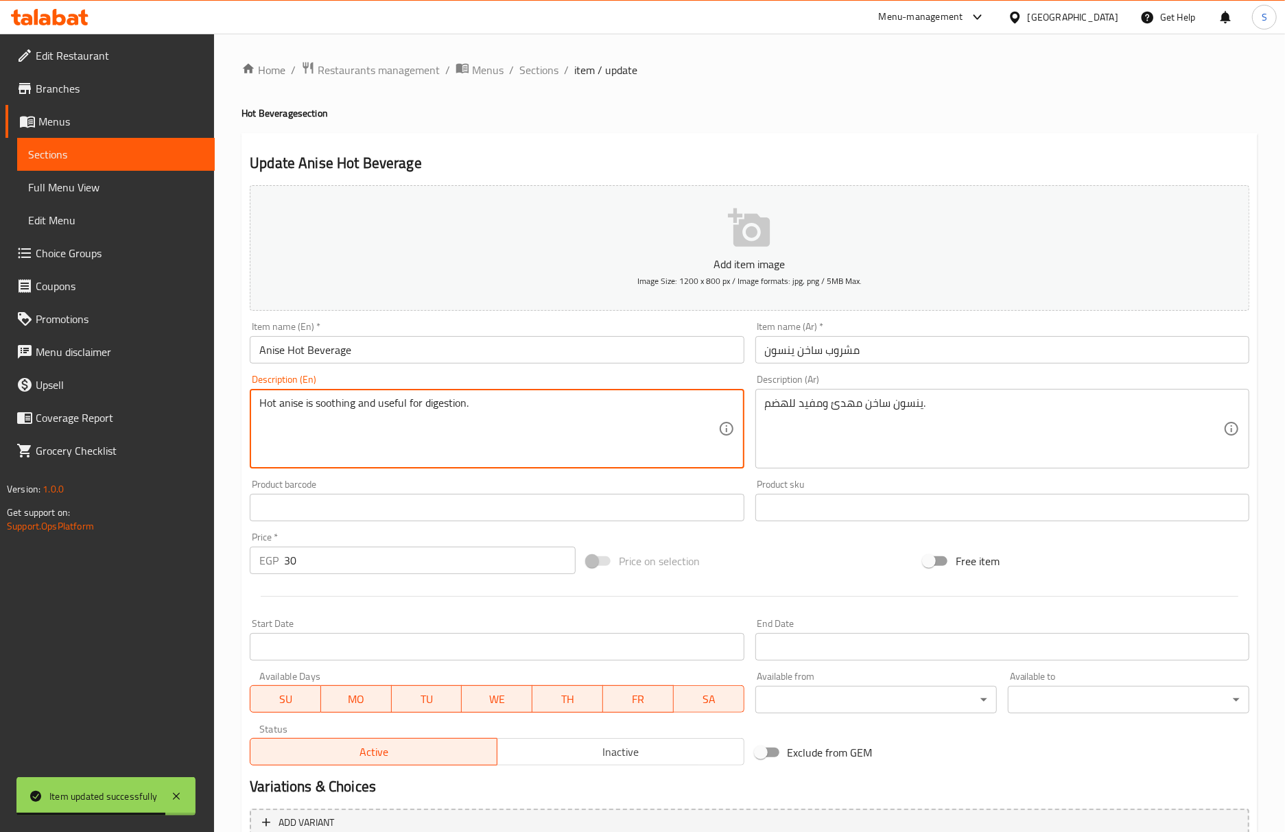
click at [421, 410] on textarea "Hot anise is soothing and useful for digestion." at bounding box center [488, 428] width 458 height 65
paste textarea "Anise, Hot water and sugar"
type textarea "Anise, Hot water and sugar"
click at [785, 358] on input "مشروب ساخن ينسون" at bounding box center [1002, 349] width 494 height 27
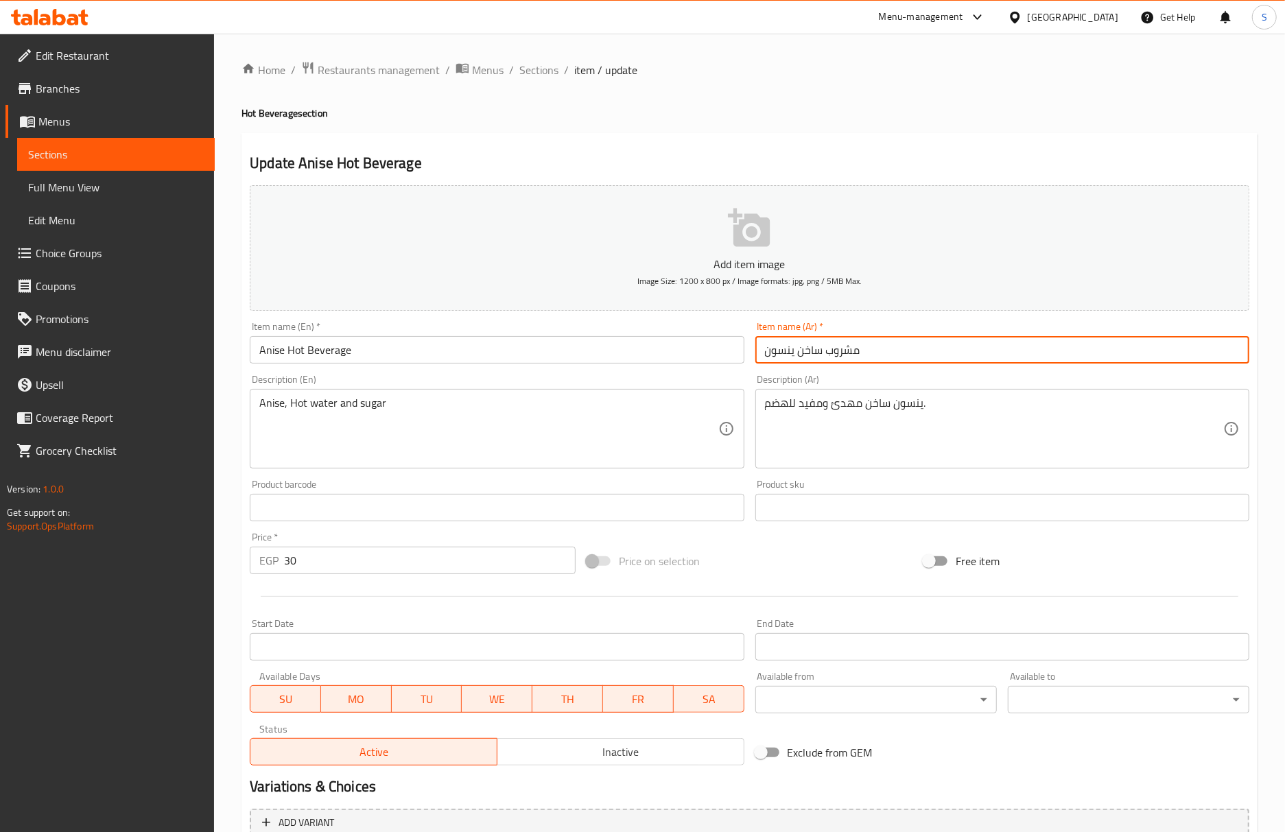
click at [785, 358] on input "مشروب ساخن ينسون" at bounding box center [1002, 349] width 494 height 27
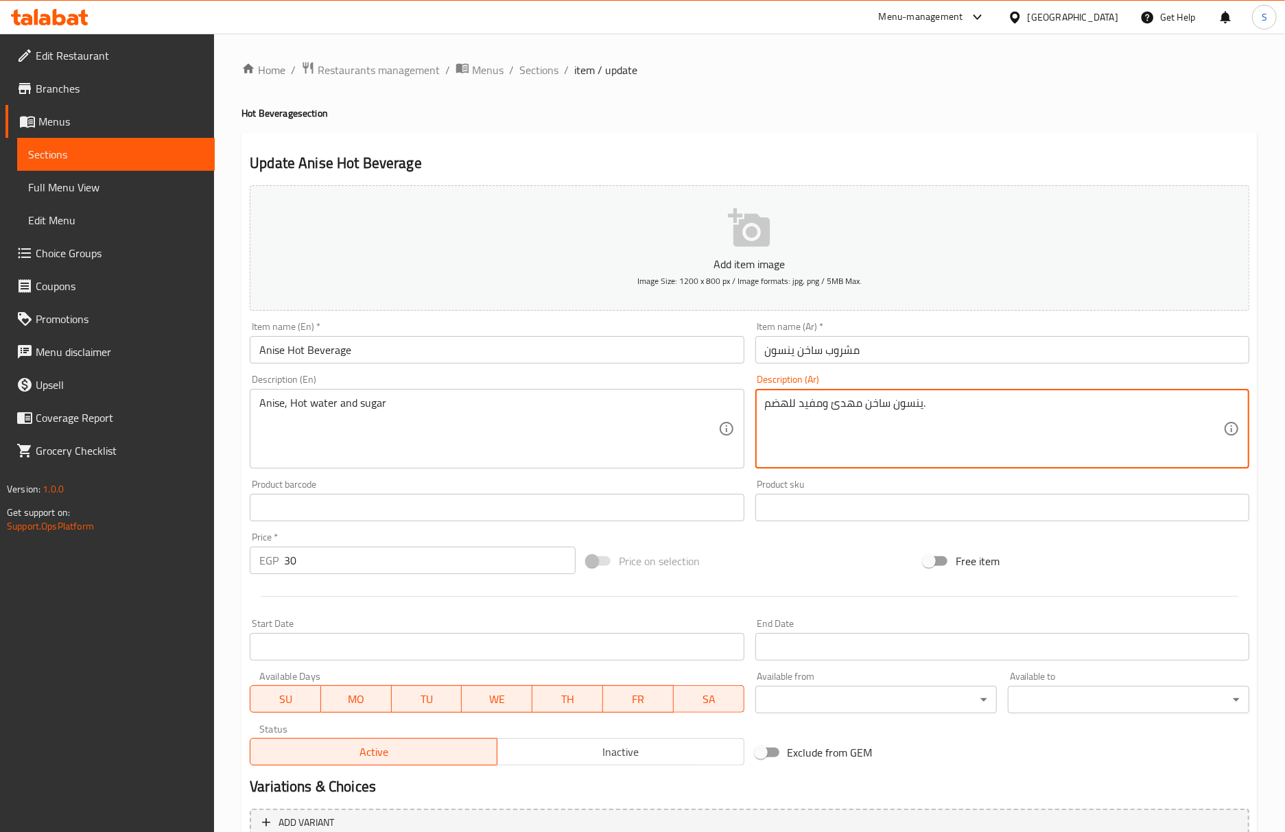
click at [854, 420] on textarea "ينسون ساخن مهدئ ومفيد للهضم." at bounding box center [994, 428] width 458 height 65
paste textarea
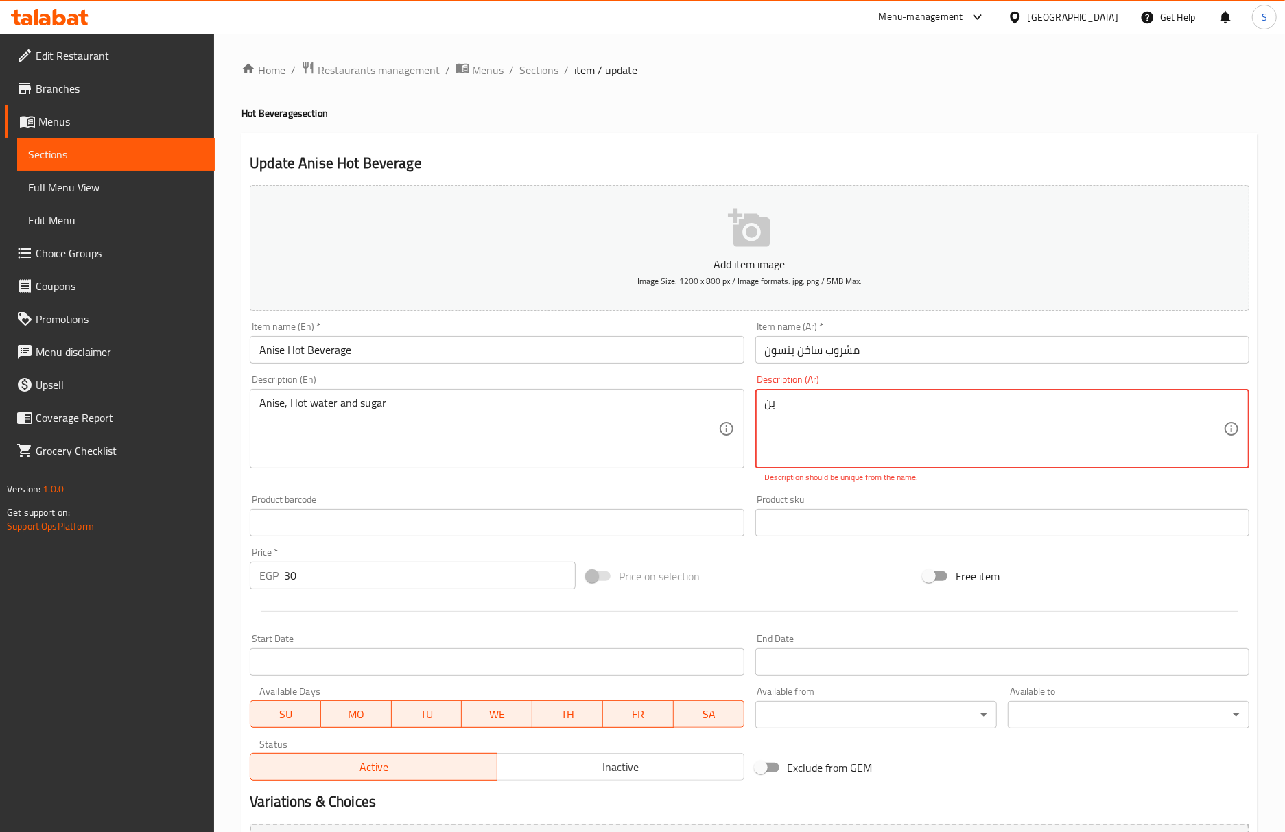
type textarea "ي"
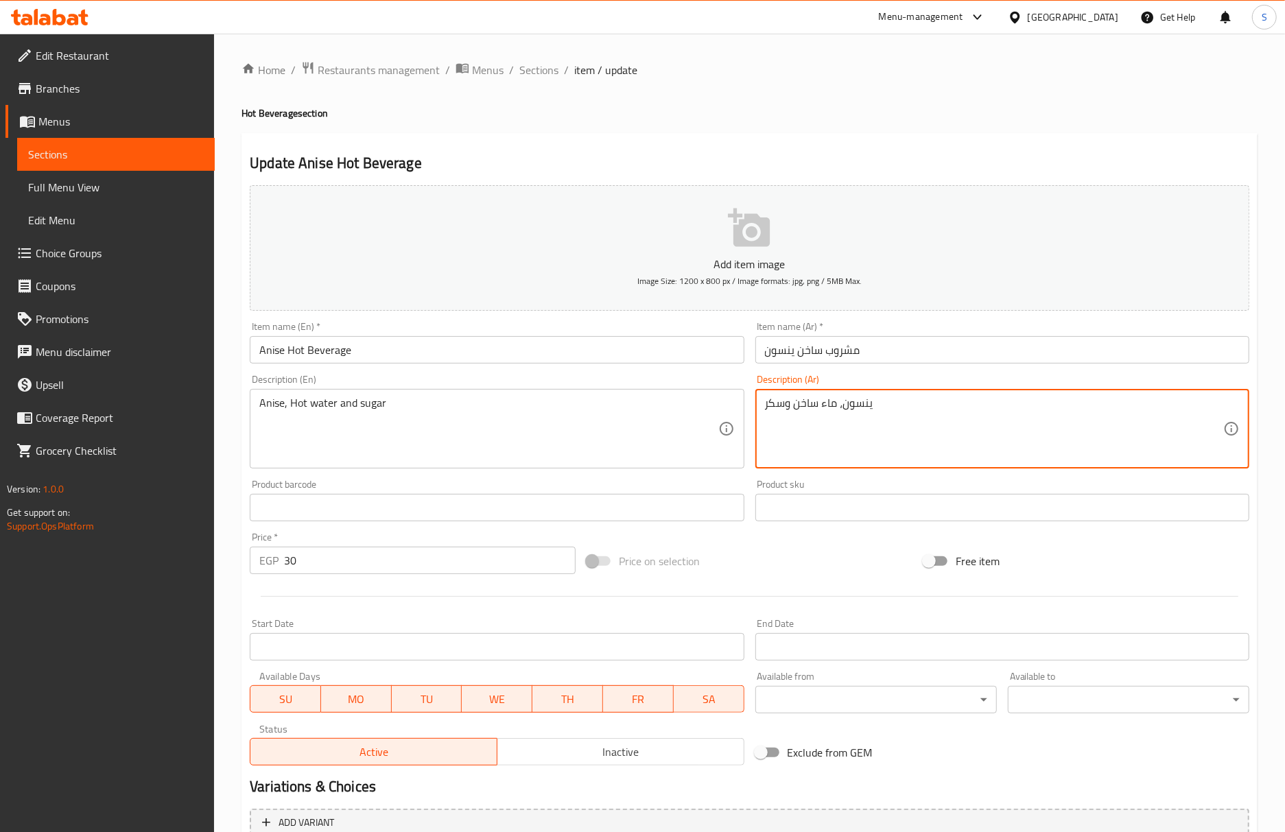
type textarea "ينسون، ماء ساخن وسكر"
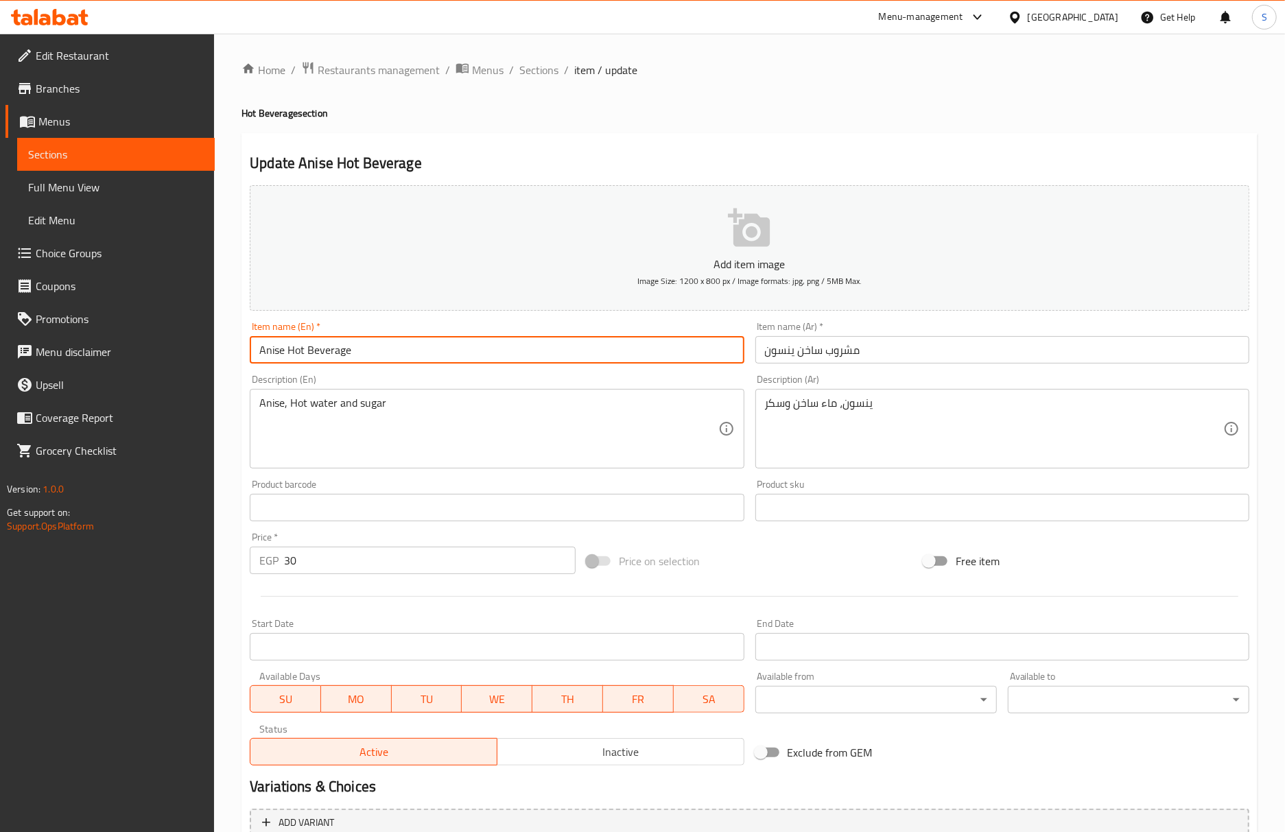
click at [440, 350] on input "Anise Hot Beverage" at bounding box center [497, 349] width 494 height 27
click at [445, 353] on input "Anise Hot Beverage" at bounding box center [497, 349] width 494 height 27
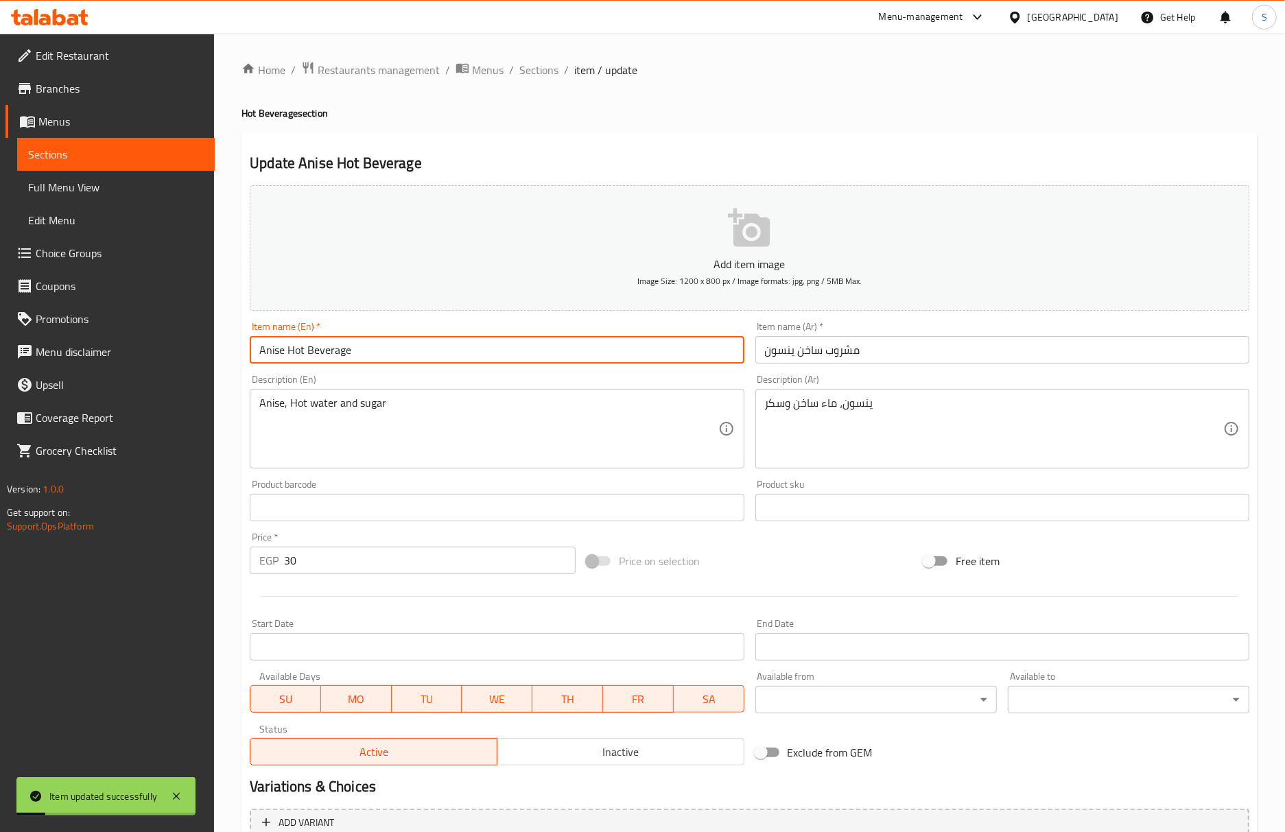
click at [549, 81] on div "Home / Restaurants management / Menus / Sections / item / update Hot Beverage s…" at bounding box center [749, 501] width 1016 height 881
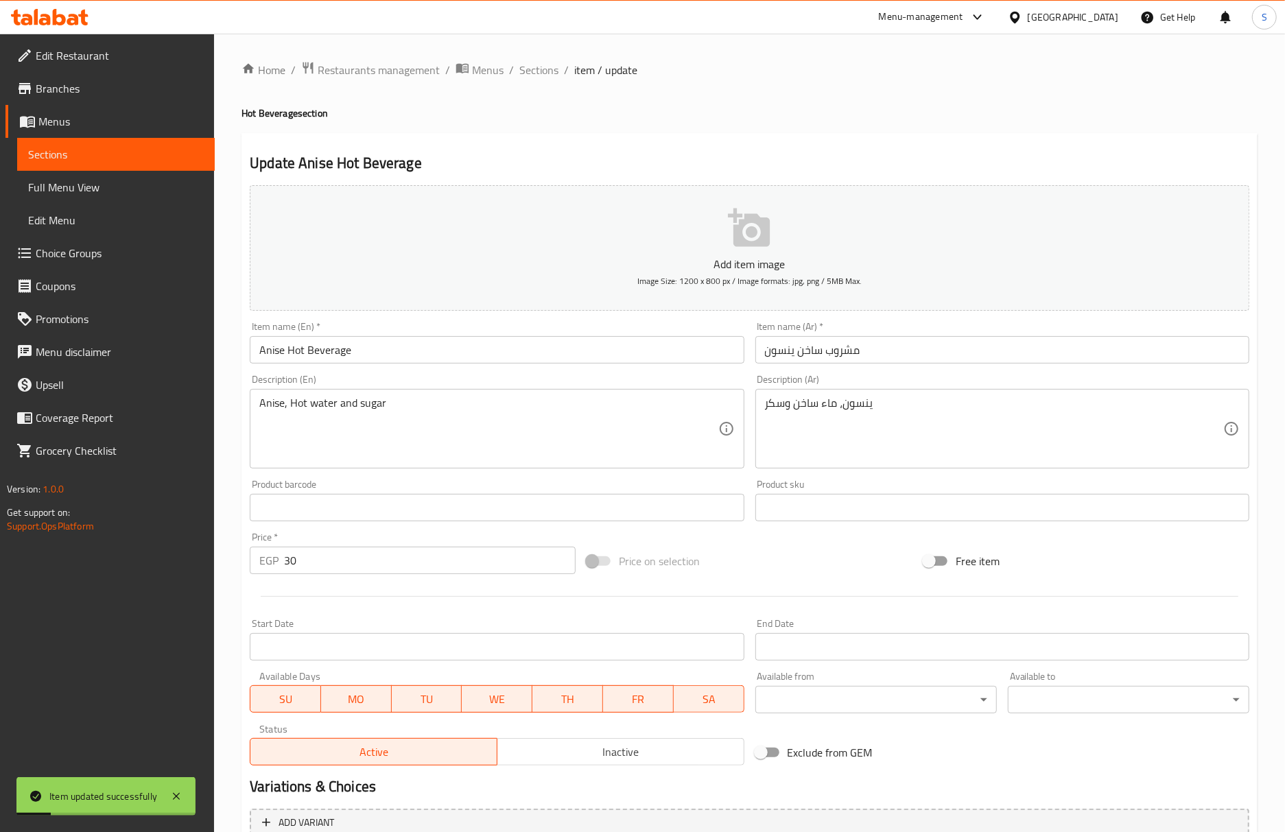
drag, startPoint x: 547, startPoint y: 70, endPoint x: 475, endPoint y: 3, distance: 97.5
click at [547, 70] on span "Sections" at bounding box center [538, 70] width 39 height 16
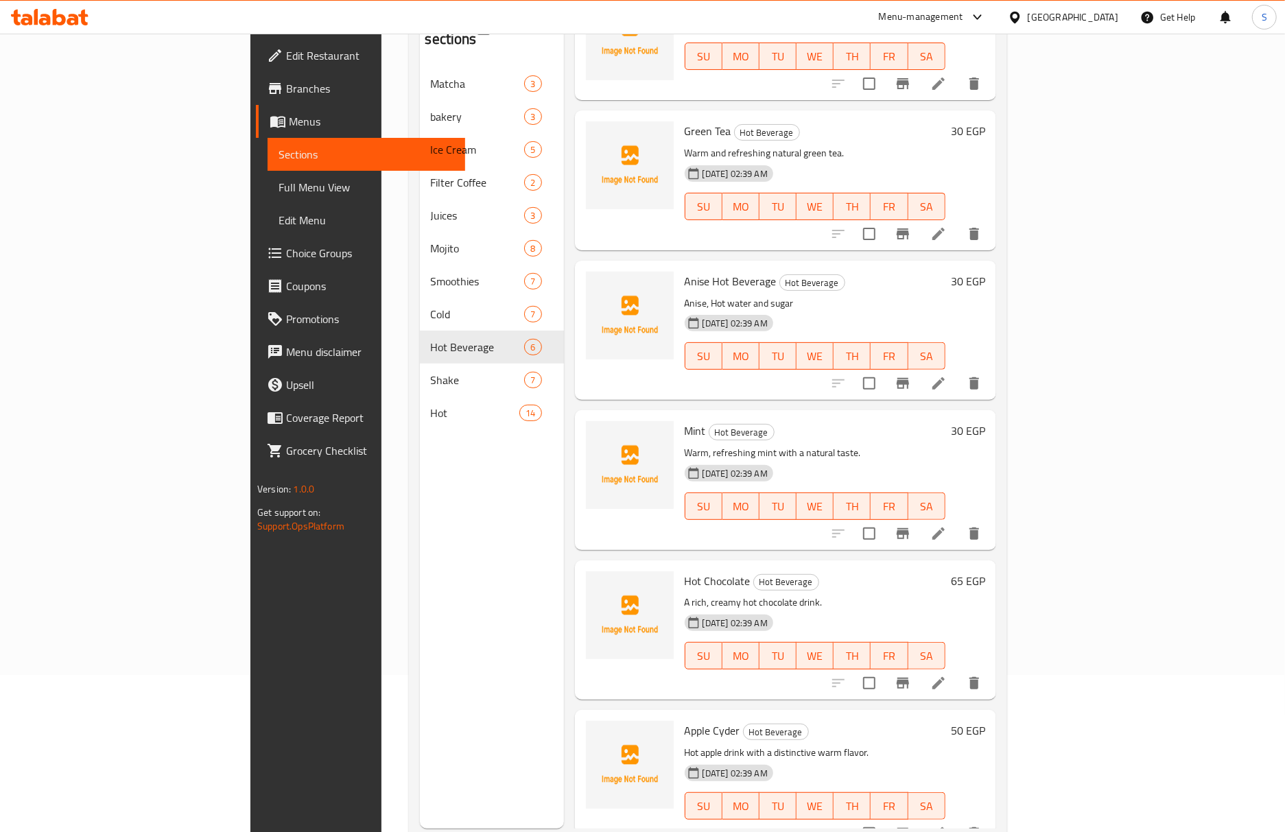
scroll to position [193, 0]
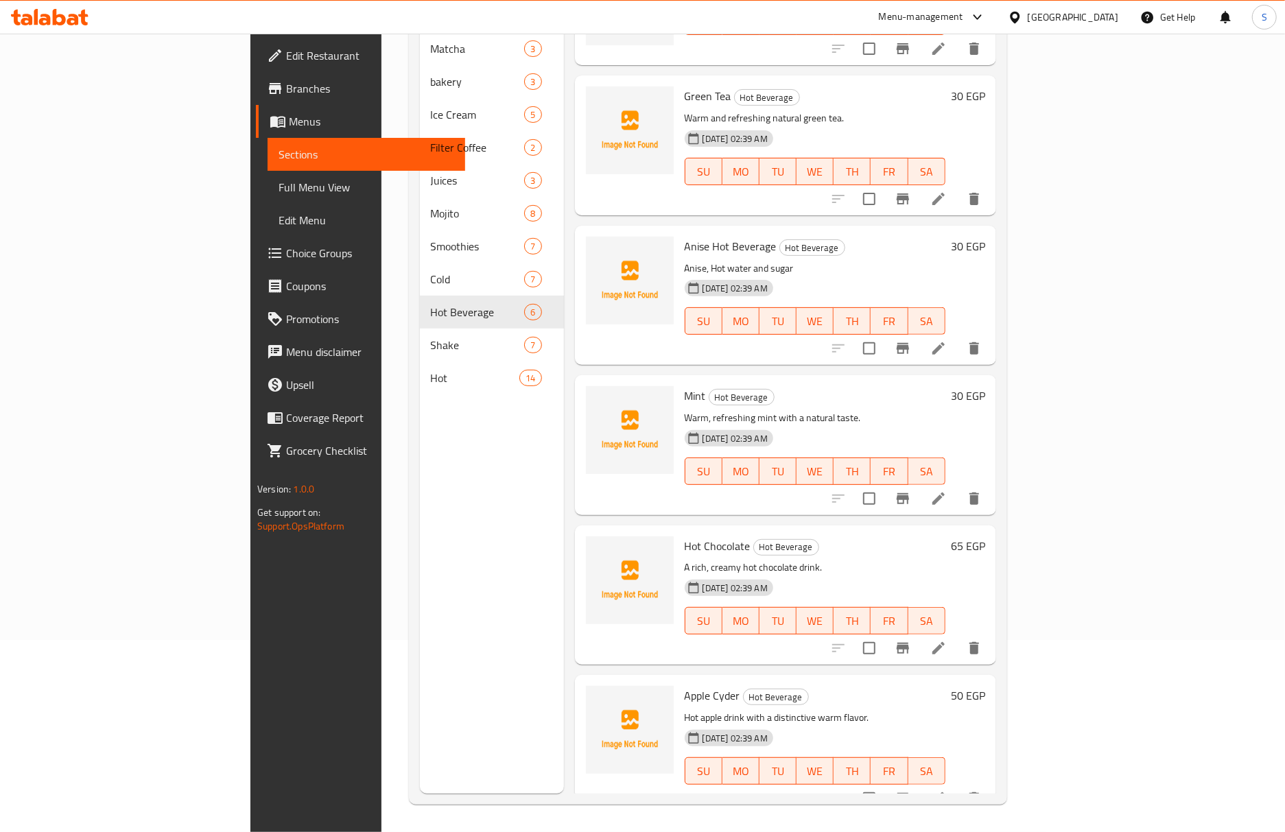
click at [958, 786] on li at bounding box center [938, 798] width 38 height 25
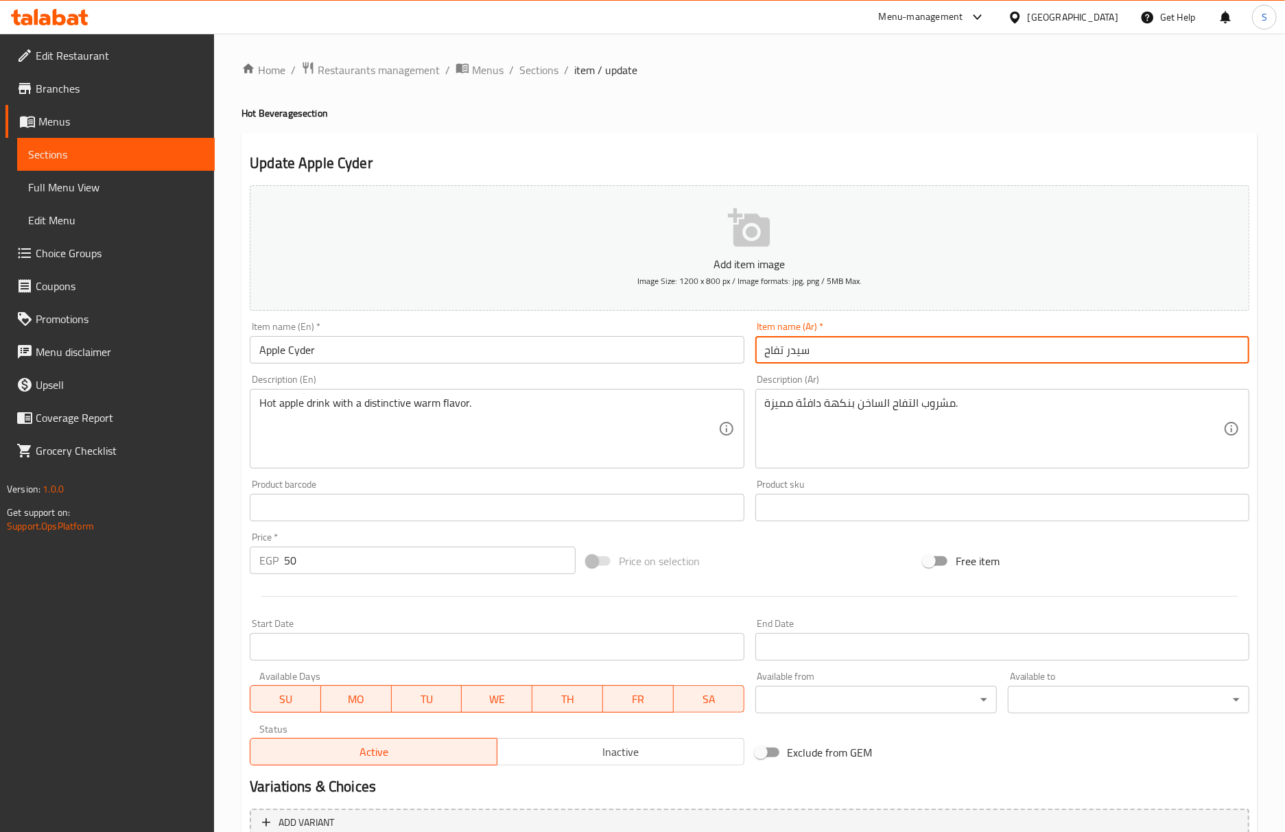
click at [859, 354] on input "سيدر تفاح" at bounding box center [1002, 349] width 494 height 27
paste input "صير تفاح ساخن"
click at [781, 352] on input "عصير تفاح ساخن" at bounding box center [1002, 349] width 494 height 27
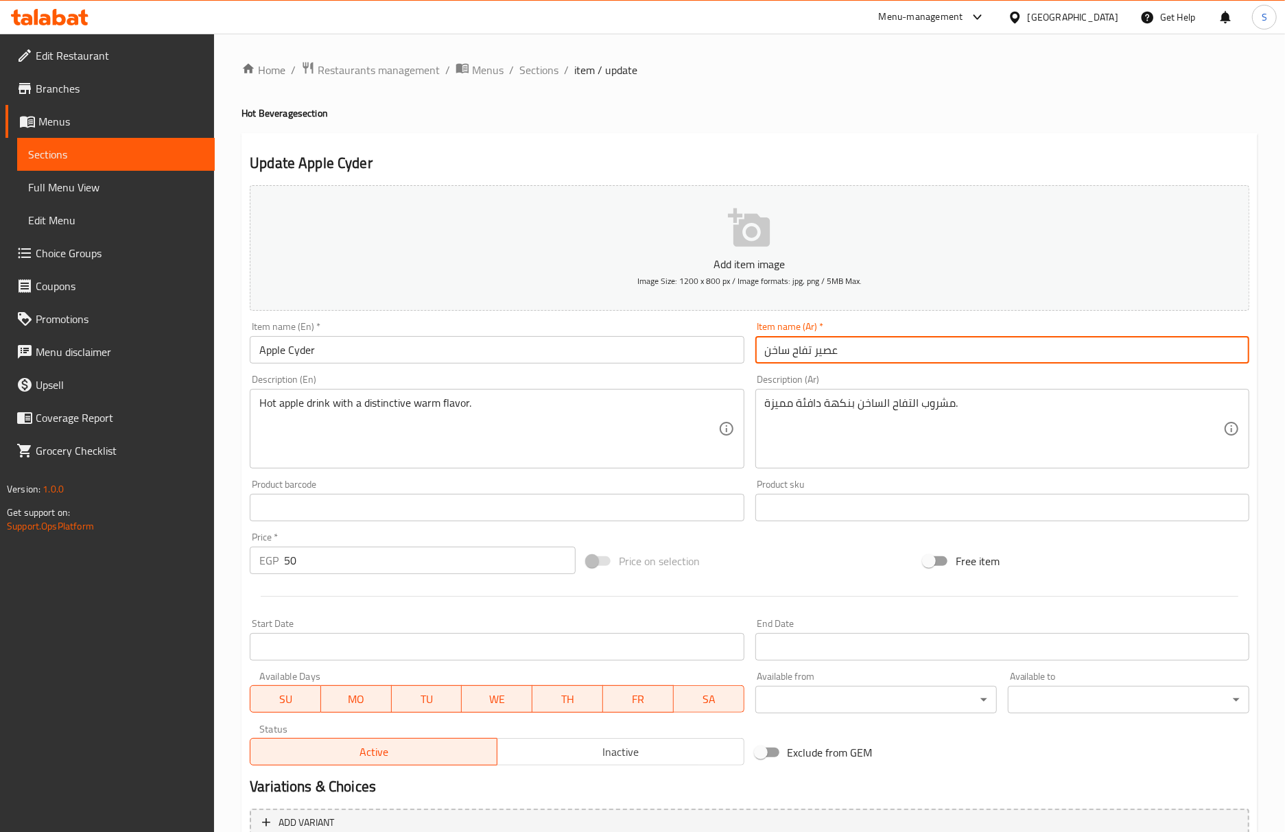
click at [781, 352] on input "عصير تفاح ساخن" at bounding box center [1002, 349] width 494 height 27
type input "سيدر تفاح"
click at [667, 127] on div "Home / Restaurants management / Menus / Sections / item / update Hot Beverage s…" at bounding box center [749, 501] width 1016 height 881
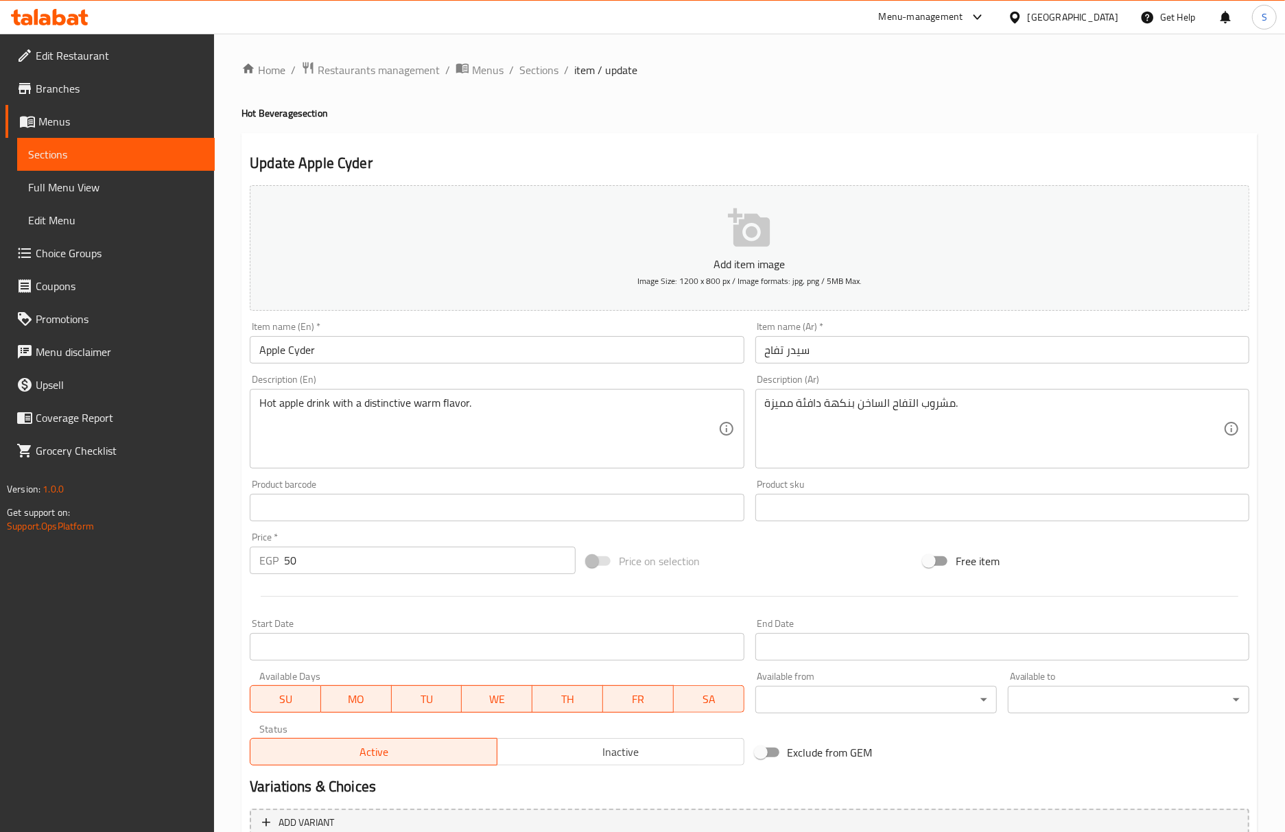
drag, startPoint x: 555, startPoint y: 73, endPoint x: 551, endPoint y: 20, distance: 52.9
click at [555, 72] on span "Sections" at bounding box center [538, 70] width 39 height 16
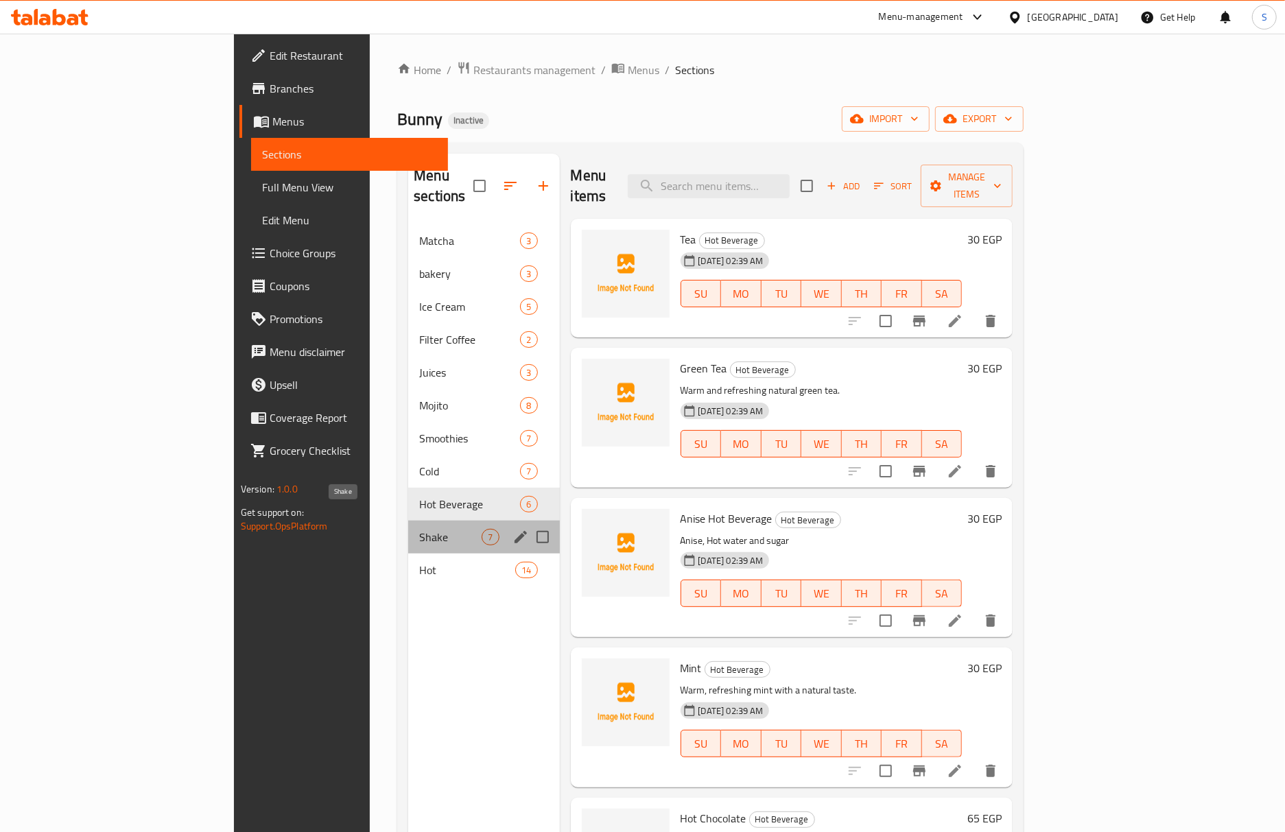
click at [419, 529] on span "Shake" at bounding box center [450, 537] width 62 height 16
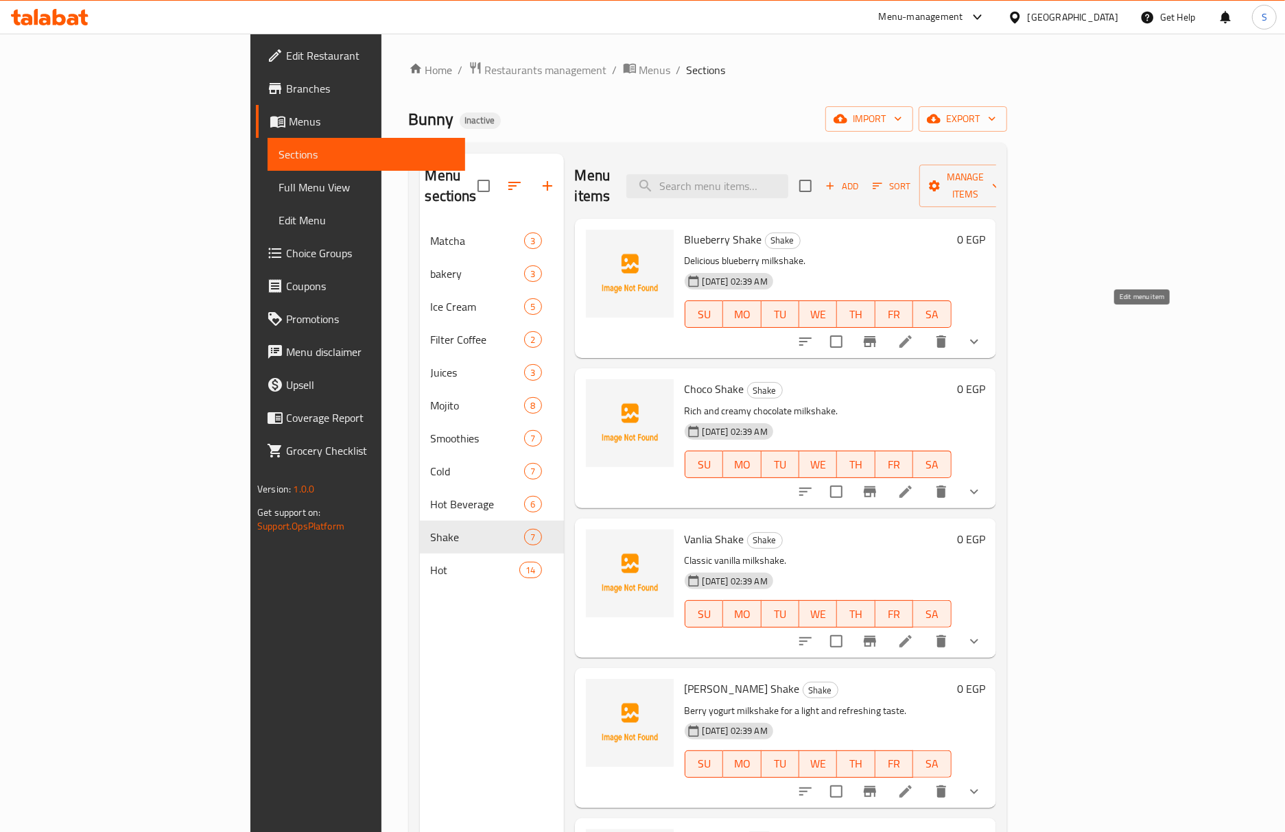
click at [914, 333] on icon at bounding box center [905, 341] width 16 height 16
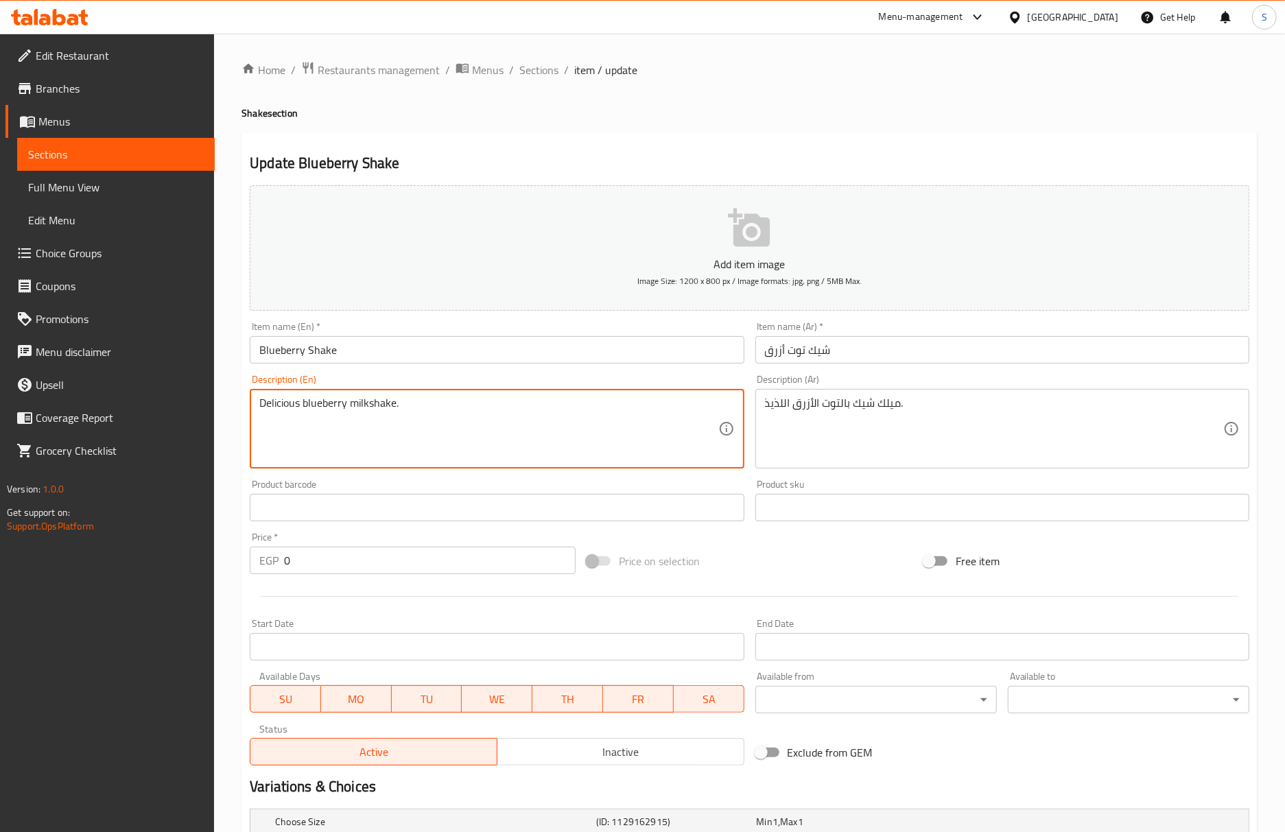
click at [381, 412] on textarea "Delicious blueberry milkshake." at bounding box center [488, 428] width 458 height 65
click at [327, 355] on input "Blueberry Shake" at bounding box center [497, 349] width 494 height 27
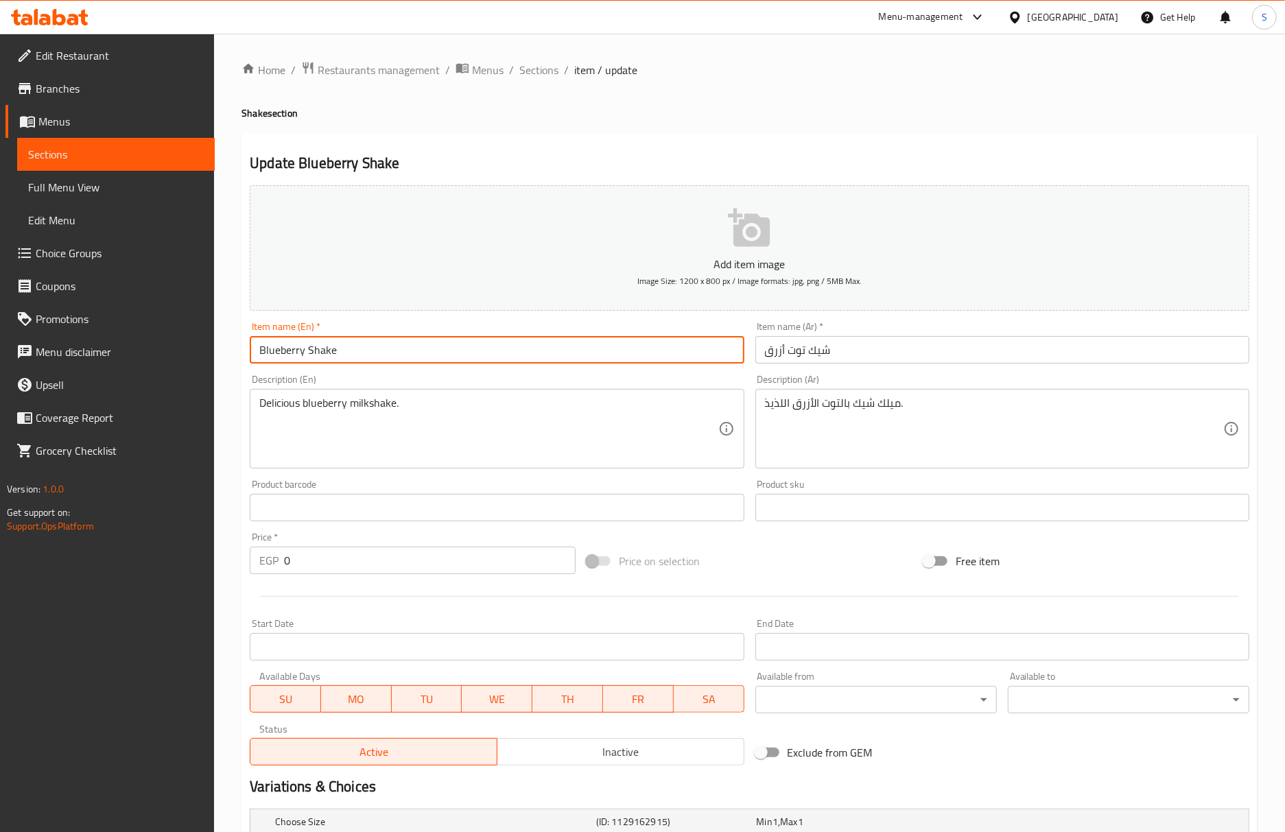
click at [327, 355] on input "Blueberry Shake" at bounding box center [497, 349] width 494 height 27
paste input "milks"
type input "Blueberry milkshake"
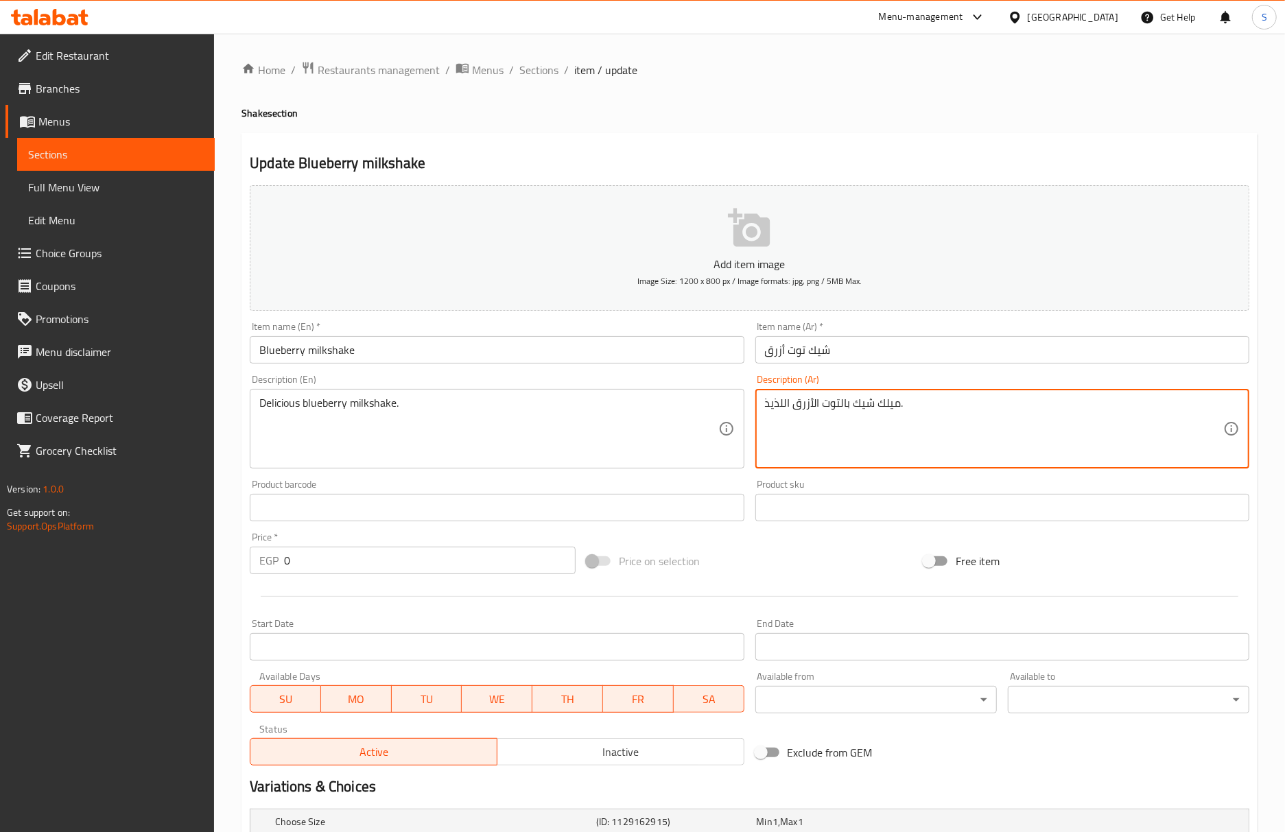
drag, startPoint x: 852, startPoint y: 407, endPoint x: 898, endPoint y: 404, distance: 46.1
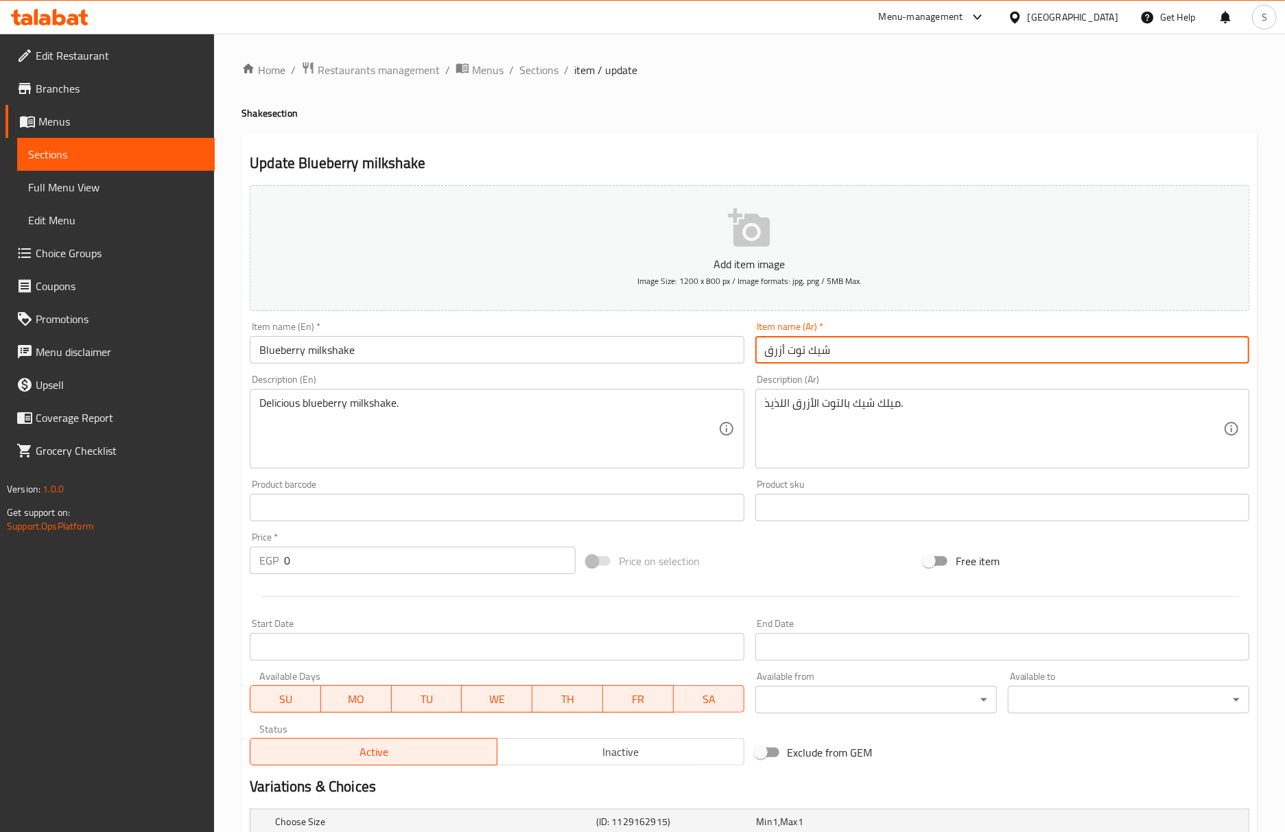
click at [818, 355] on input "شيك توت أزرق" at bounding box center [1002, 349] width 494 height 27
paste input "ميلك شيك"
type input "ميلك شيك توت أزرق"
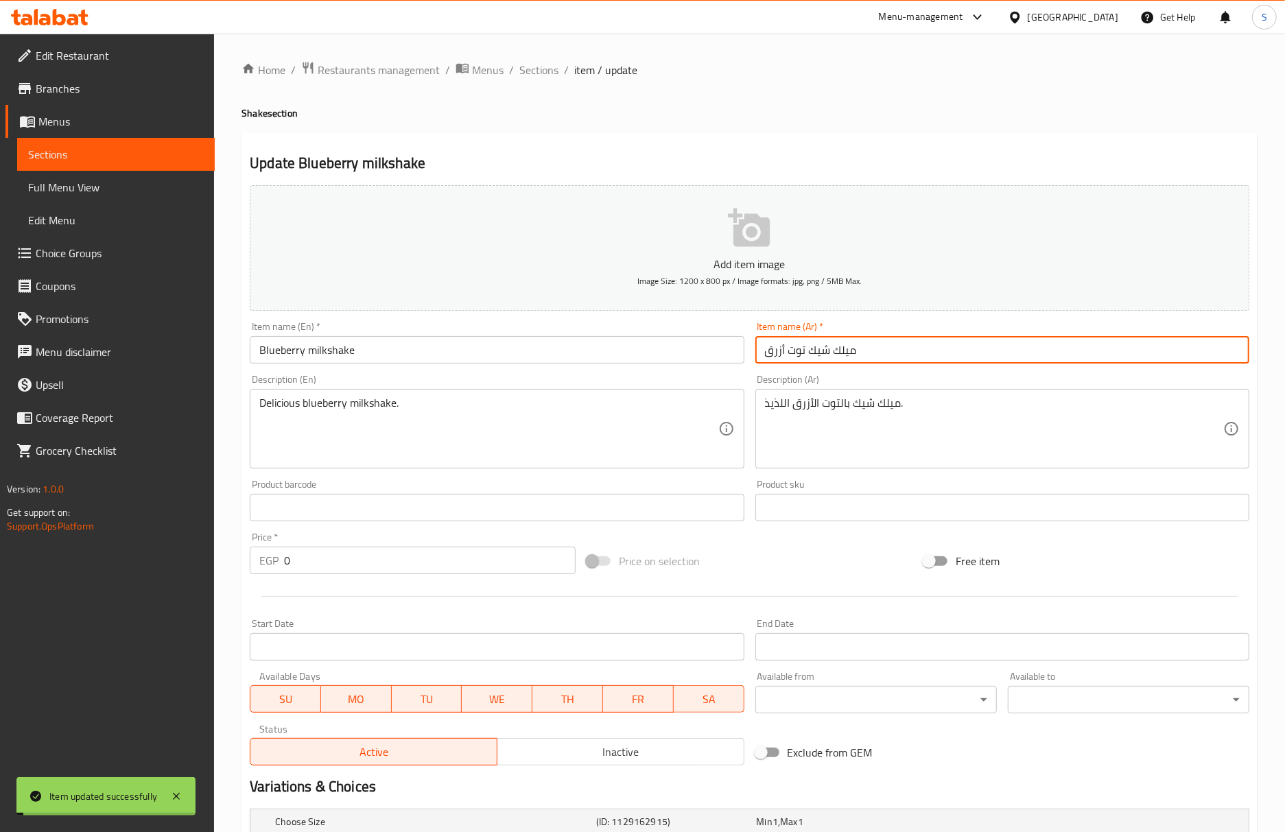
click at [450, 352] on input "Blueberry milkshake" at bounding box center [497, 349] width 494 height 27
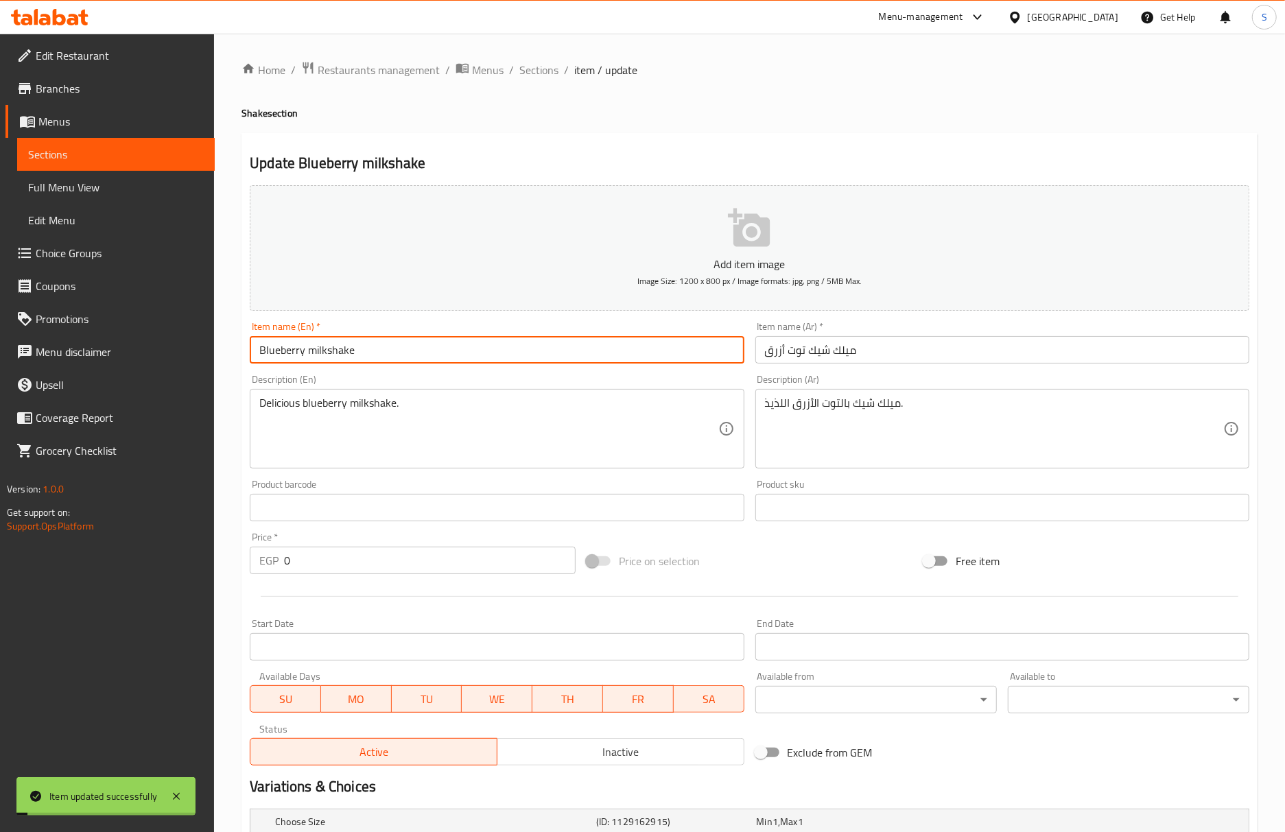
click at [450, 352] on input "Blueberry milkshake" at bounding box center [497, 349] width 494 height 27
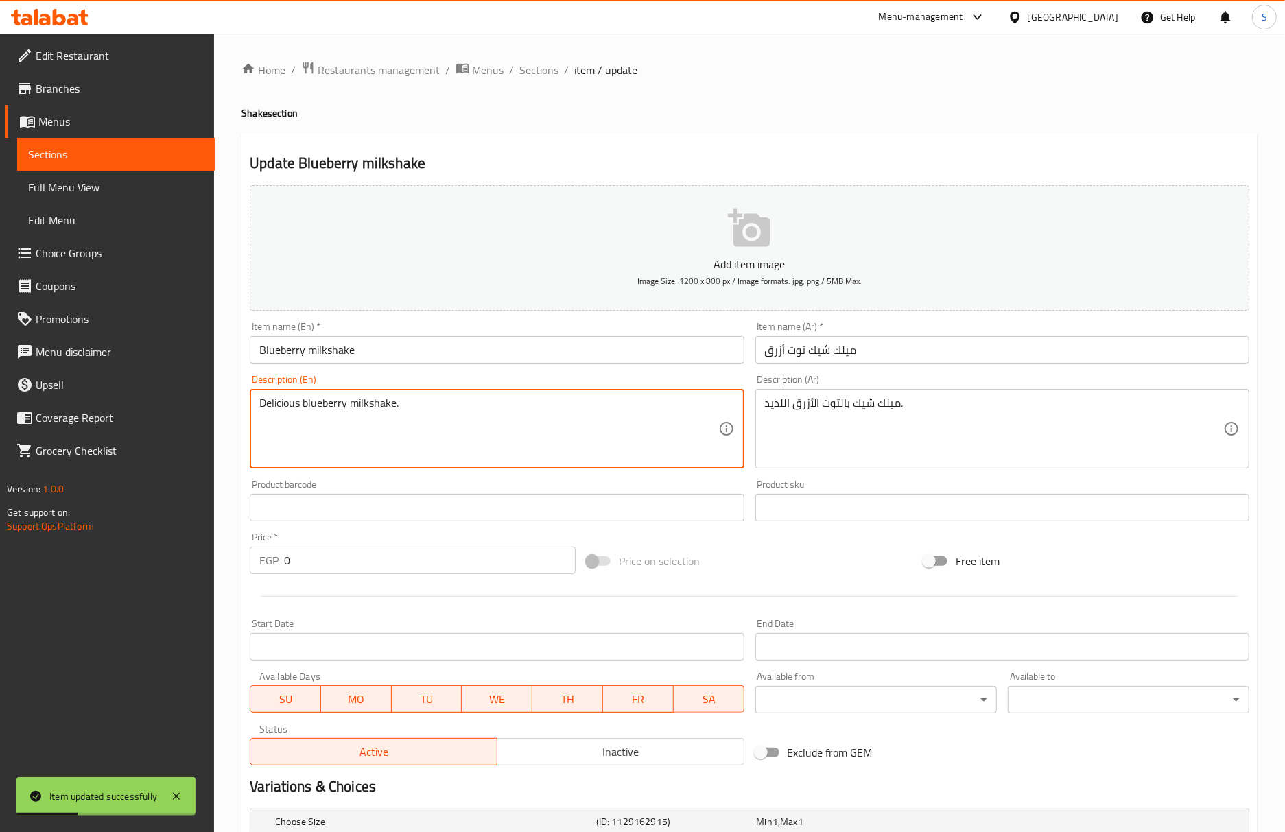
click at [357, 401] on textarea "Delicious blueberry milkshake." at bounding box center [488, 428] width 458 height 65
paste textarea "Sweet and tangy taste of fresh blueberries blended into cream"
type textarea "Sweet and tangy taste of fresh blueberries blended into creamy milkshake."
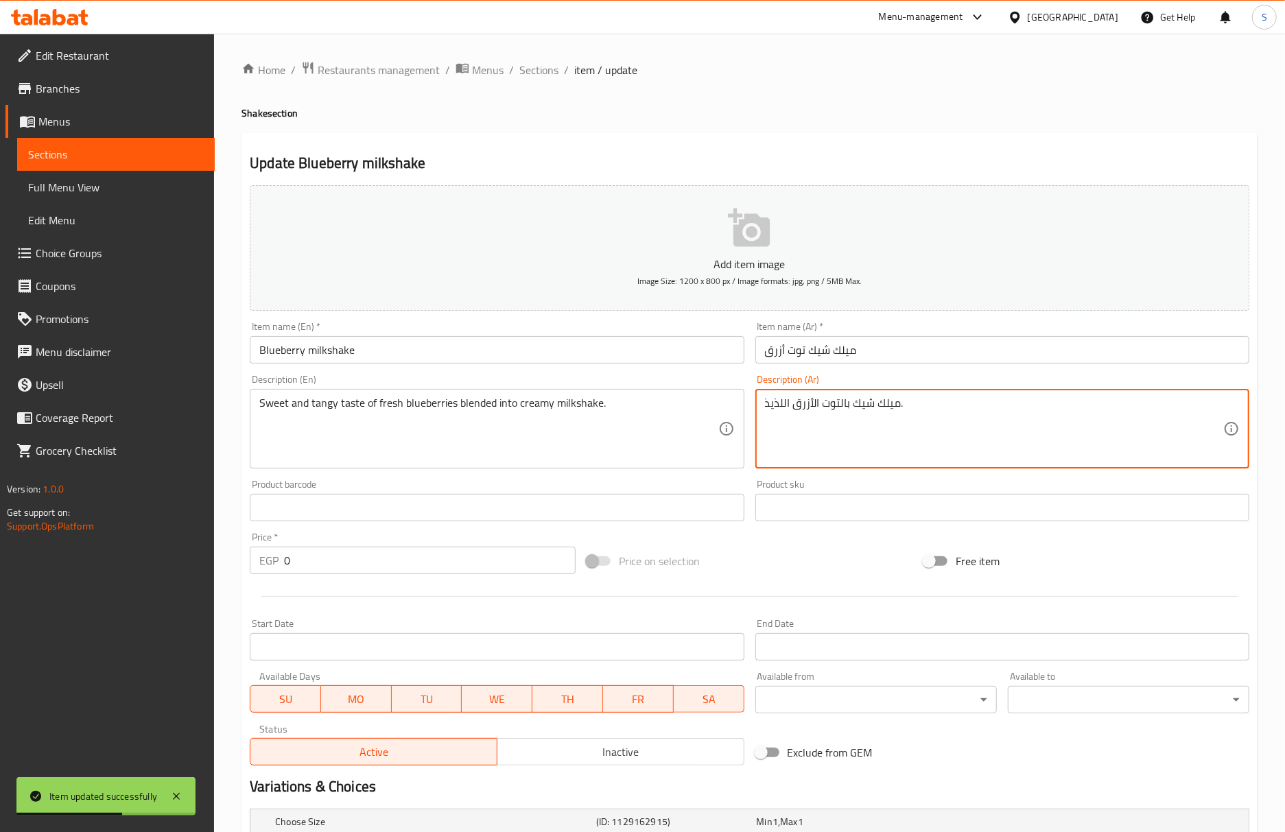
click at [786, 401] on textarea "ميلك شيك بالتوت الأزرق اللذيذ." at bounding box center [994, 428] width 458 height 65
paste textarea "طعم حلو ولذيذ من التوت الأزرق الطازج المخلوط في ميلك شيك كريمي."
click at [1028, 407] on textarea "طعم حلو ولذيذ من التوت الأزرق الطازج المخلوط في ميلك شيك كريمي." at bounding box center [994, 428] width 458 height 65
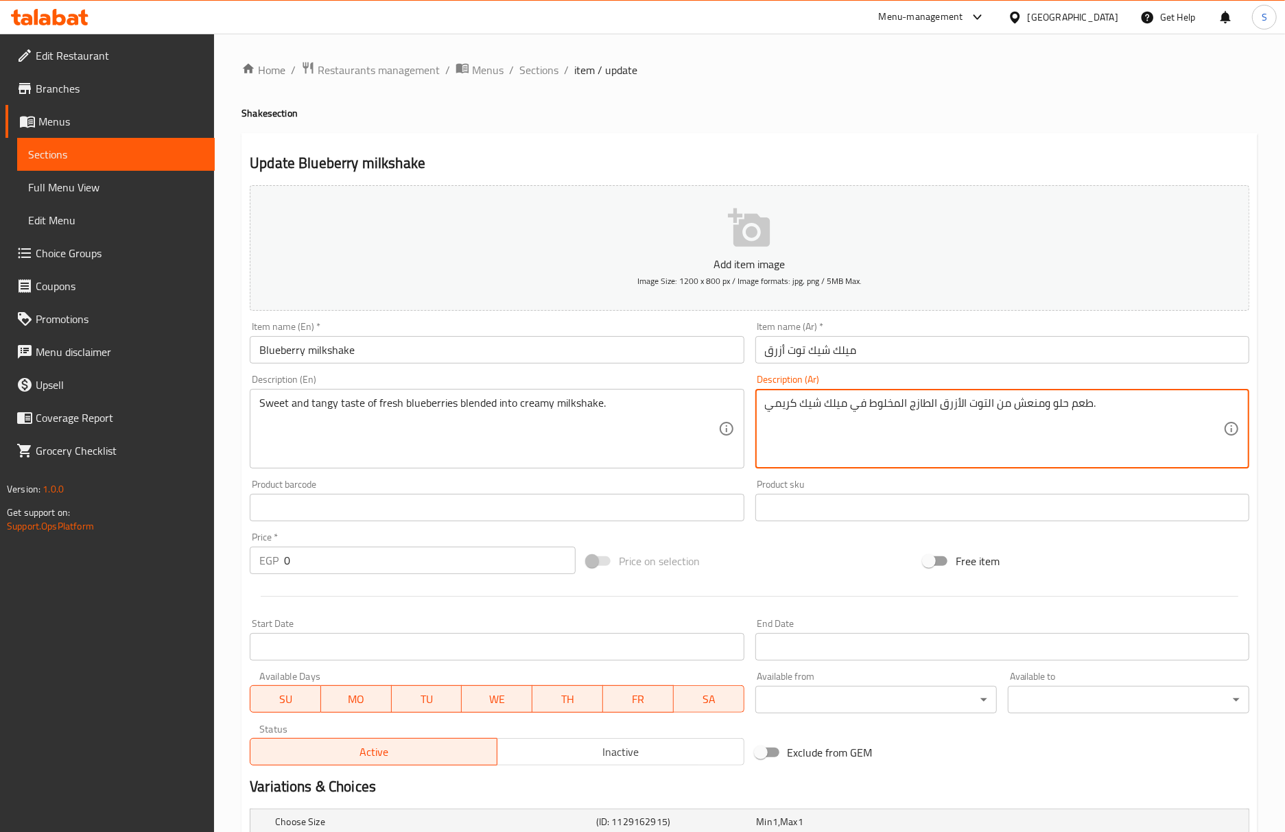
type textarea "طعم حلو ومنعش من التوت الأزرق الطازج المخلوط في ميلك شيك كريمي."
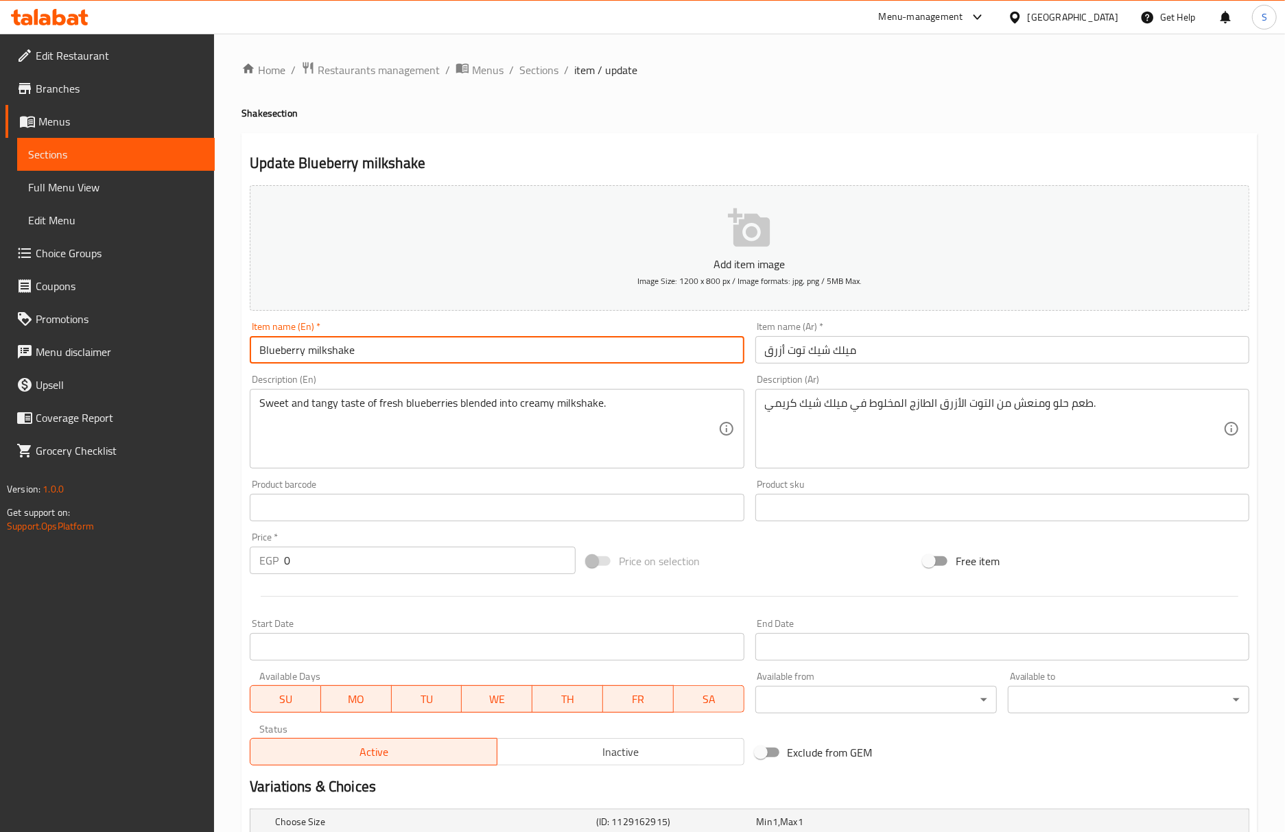
click at [607, 350] on input "Blueberry milkshake" at bounding box center [497, 349] width 494 height 27
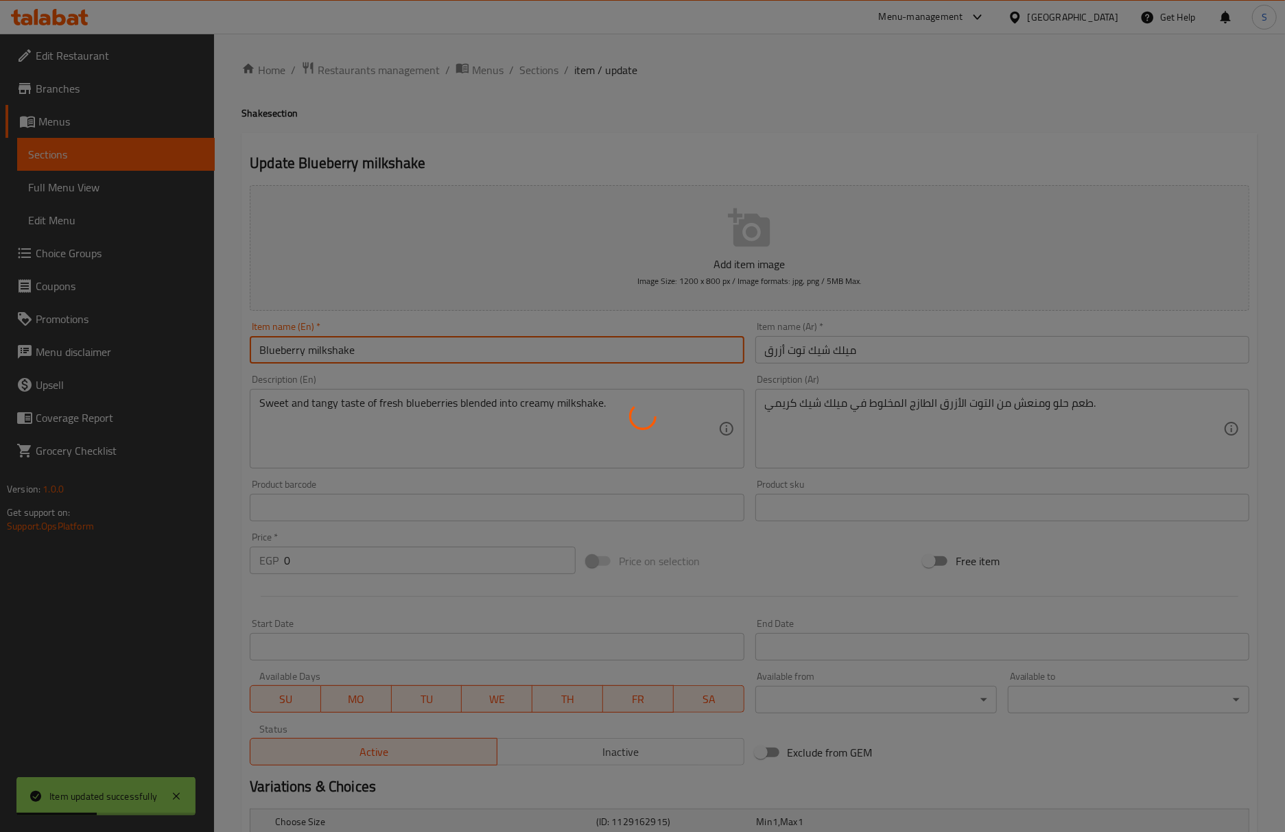
click at [578, 353] on div at bounding box center [642, 416] width 1285 height 832
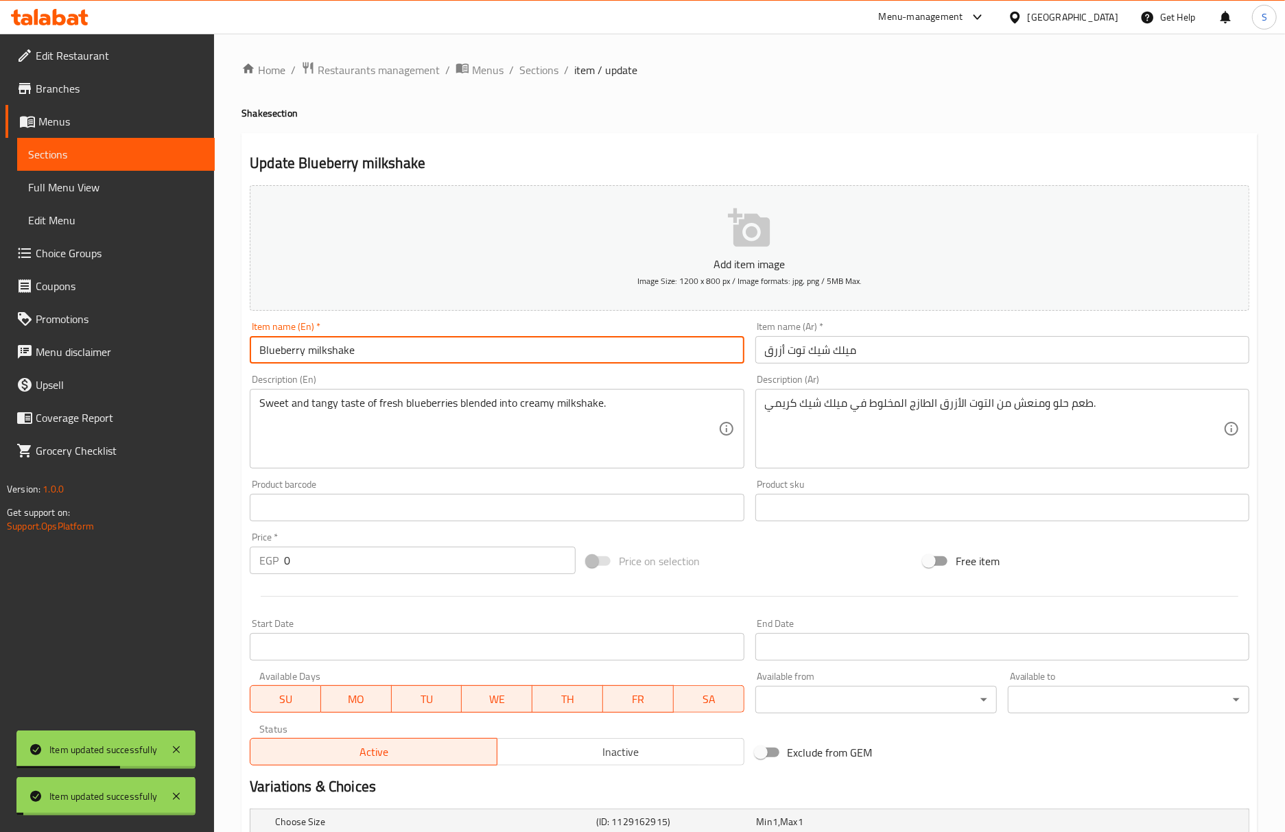
click at [416, 347] on input "Blueberry milkshake" at bounding box center [497, 349] width 494 height 27
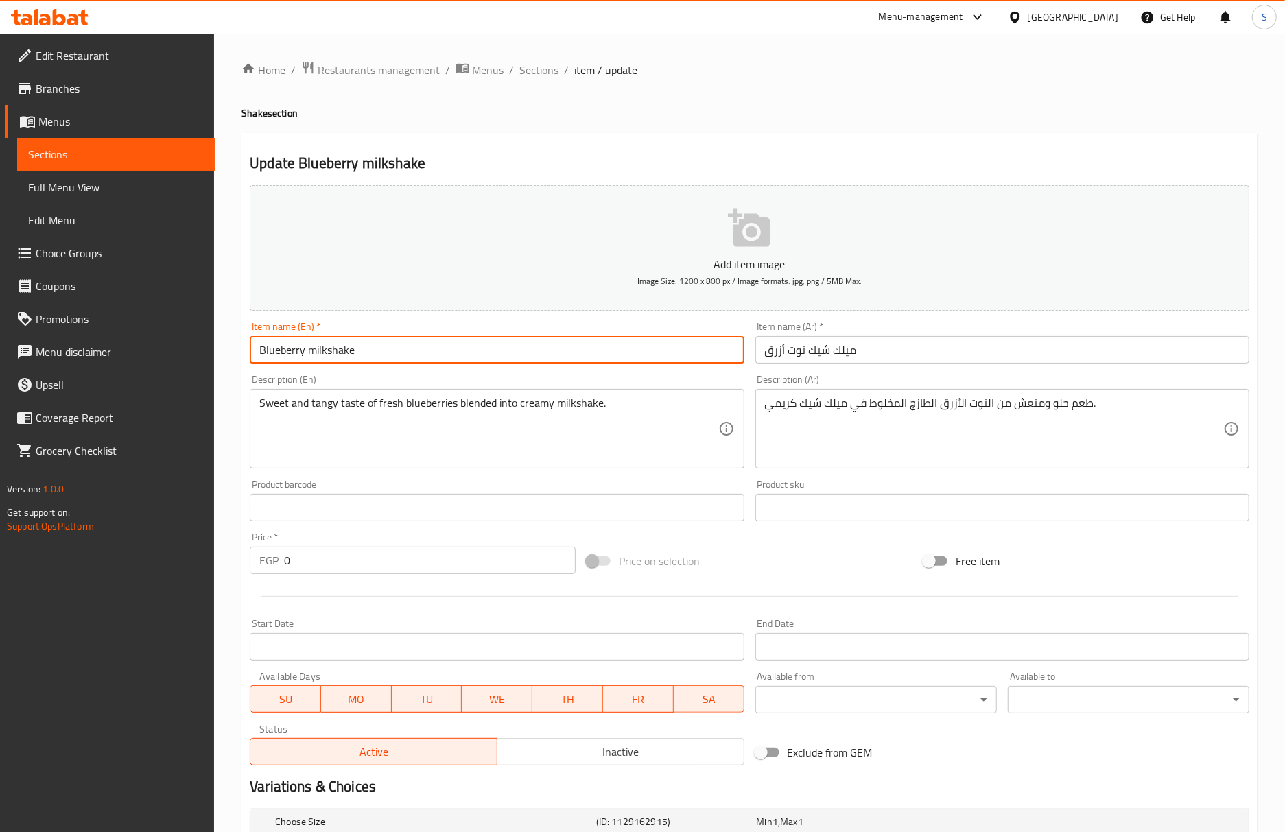
click at [543, 69] on span "Sections" at bounding box center [538, 70] width 39 height 16
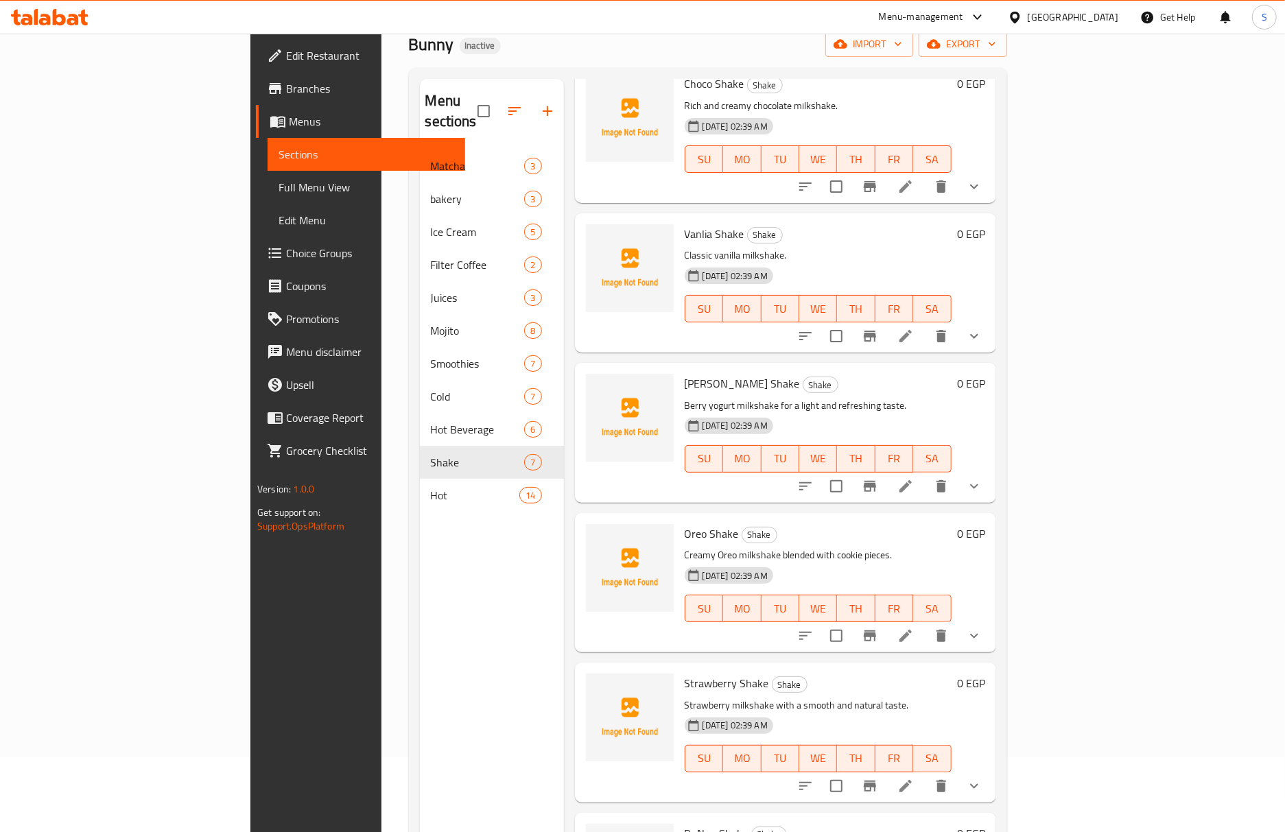
scroll to position [193, 0]
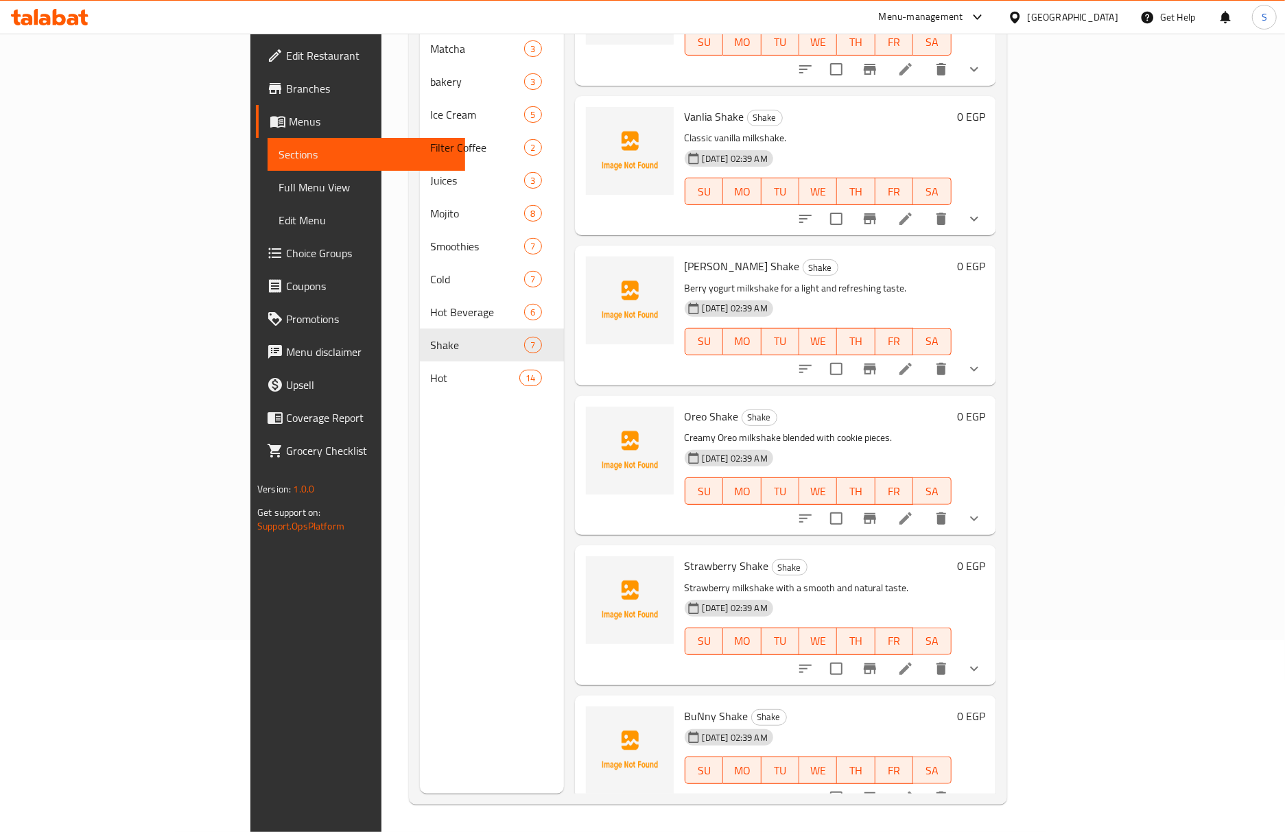
click at [925, 506] on li at bounding box center [905, 518] width 38 height 25
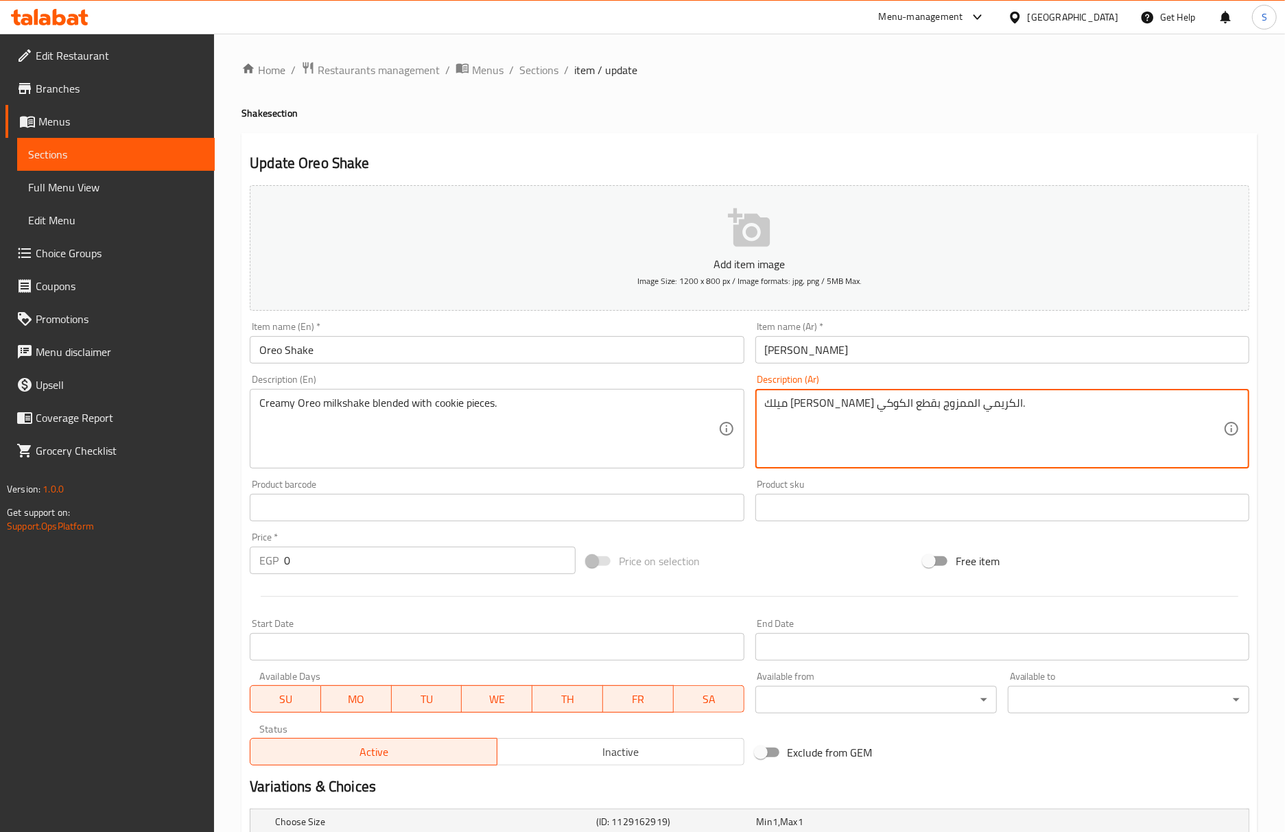
click at [908, 415] on textarea "ميلك شيك أوريو الكريمي الممزوج بقطع الكوكي." at bounding box center [994, 428] width 458 height 65
paste textarea "بسكويت."
type textarea "ميلك شيك أوريو الكريمي الممزوج بقطع البسكويت."
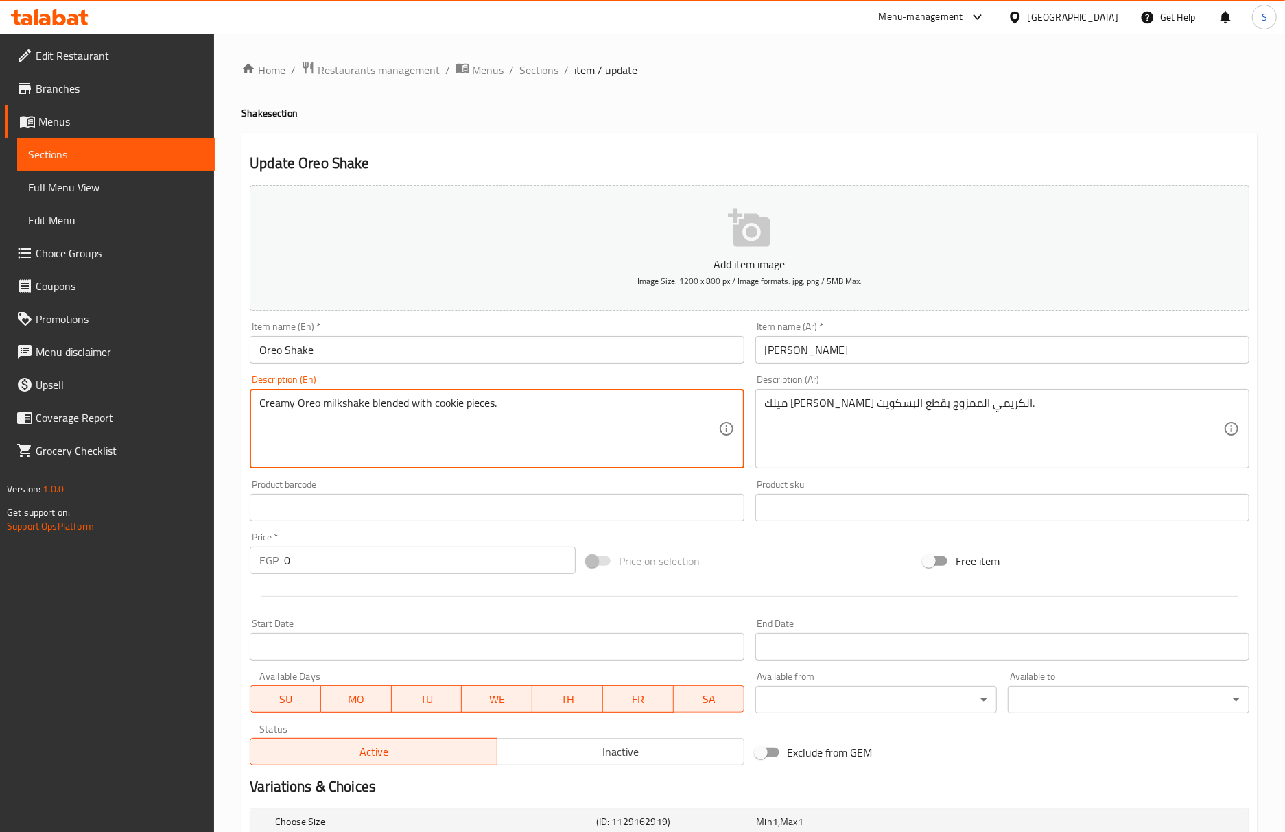
click at [449, 407] on textarea "Creamy Oreo milkshake blended with cookie pieces." at bounding box center [488, 428] width 458 height 65
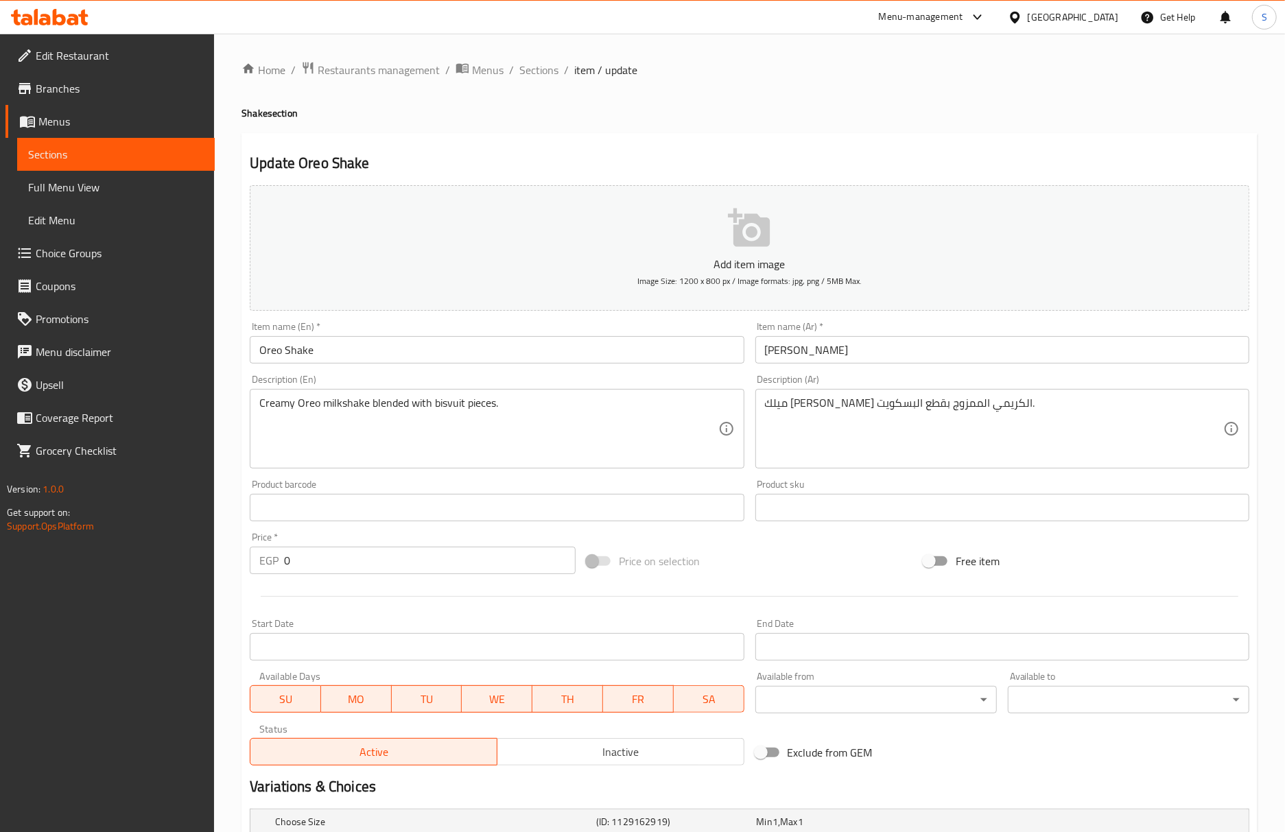
click at [446, 394] on div "Creamy Oreo milkshake blended with bisvuit pieces. Description (En)" at bounding box center [497, 429] width 494 height 80
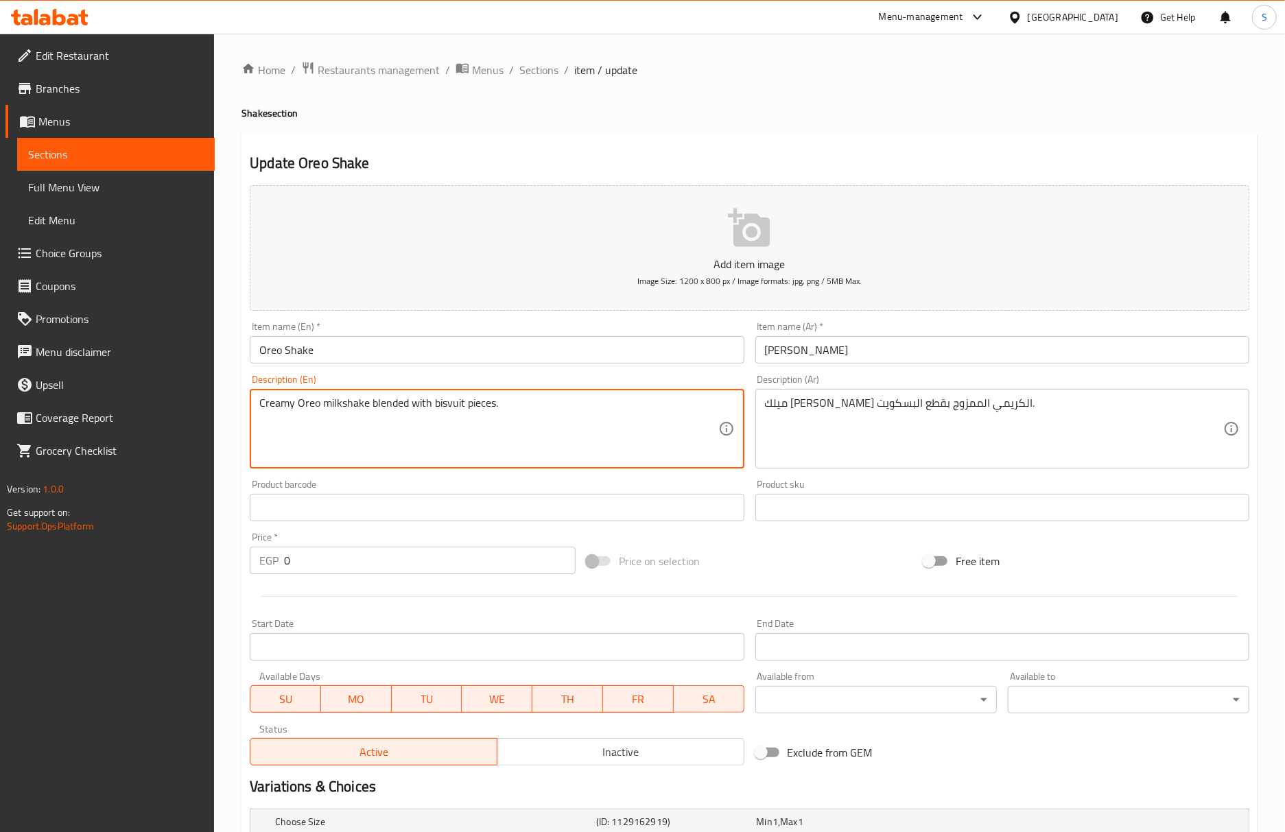
click at [445, 404] on textarea "Creamy Oreo milkshake blended with bisvuit pieces." at bounding box center [488, 428] width 458 height 65
type textarea "Creamy Oreo milkshake blended with biscuit pieces."
click at [489, 342] on input "Oreo Shake" at bounding box center [497, 349] width 494 height 27
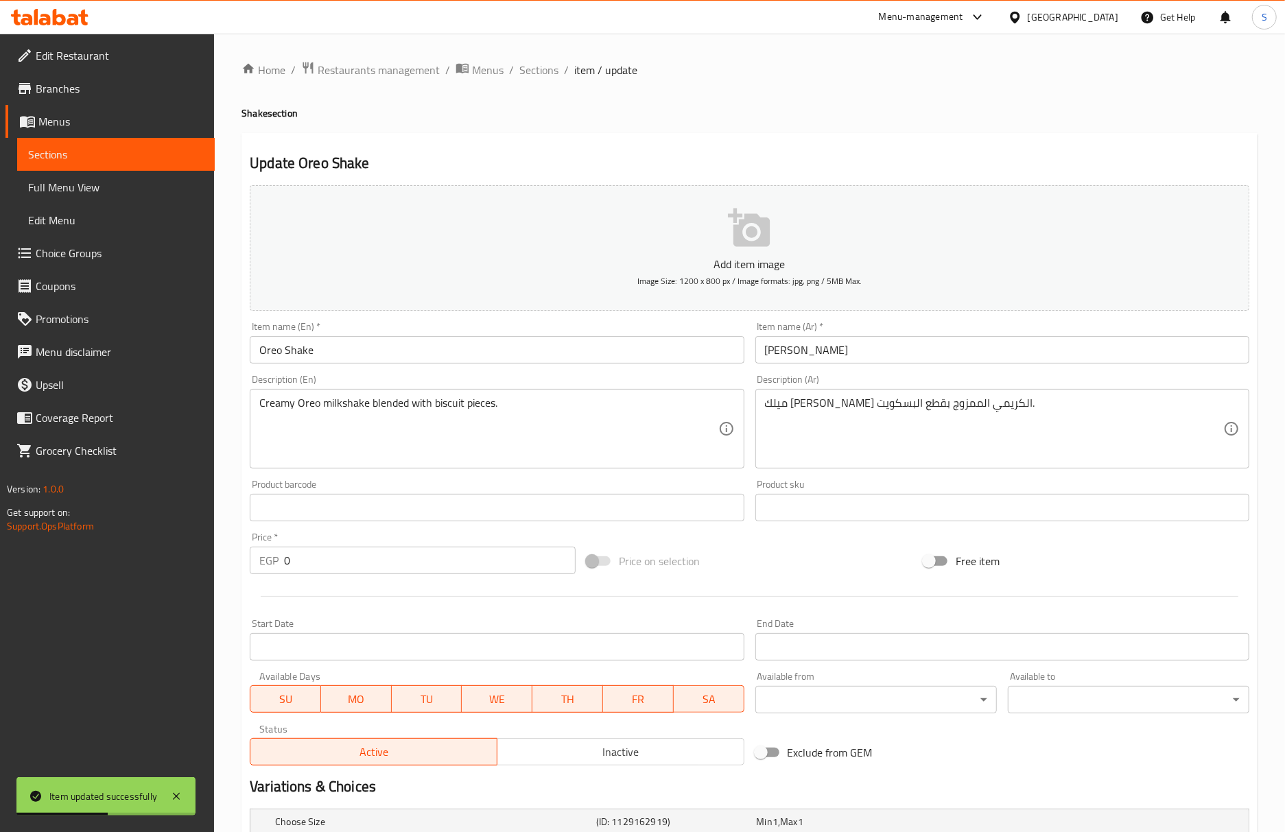
click at [538, 67] on span "Sections" at bounding box center [538, 70] width 39 height 16
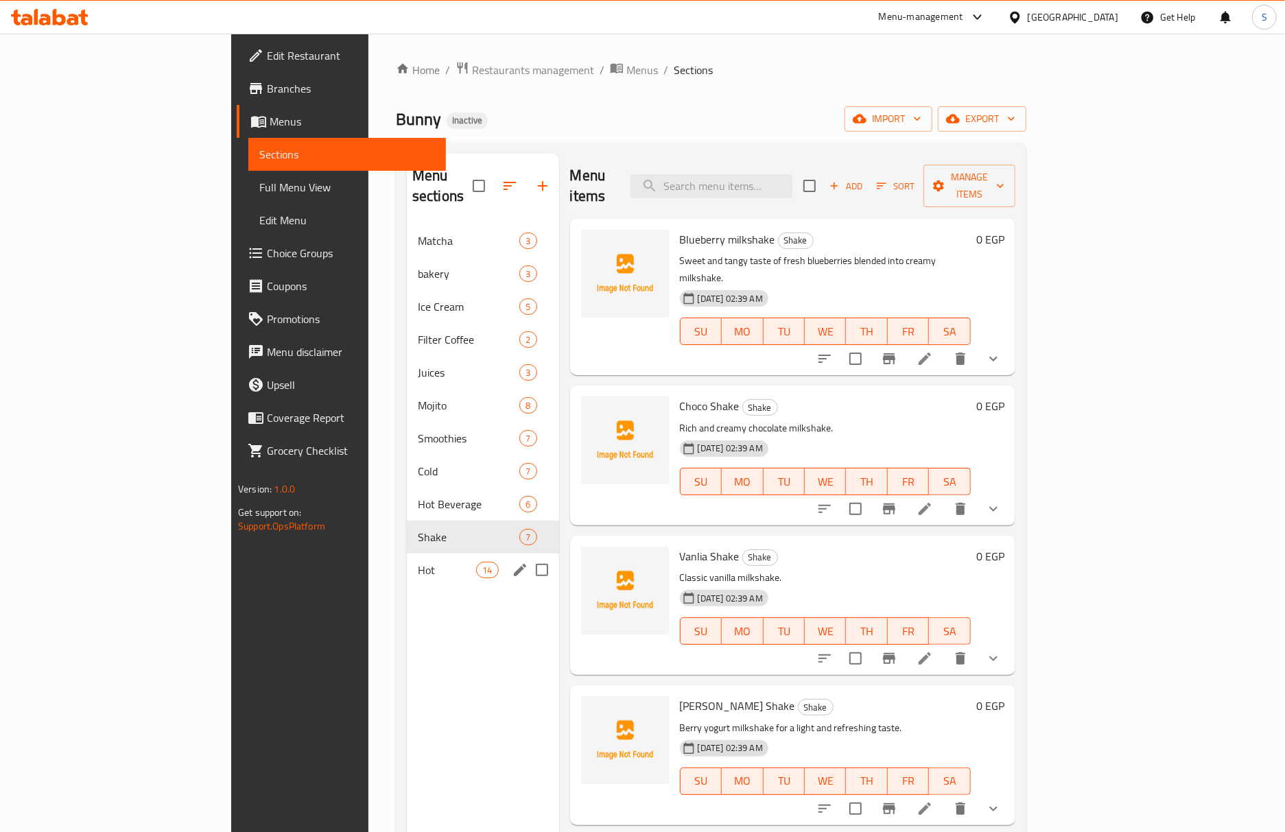
click at [418, 562] on span "Hot" at bounding box center [447, 570] width 58 height 16
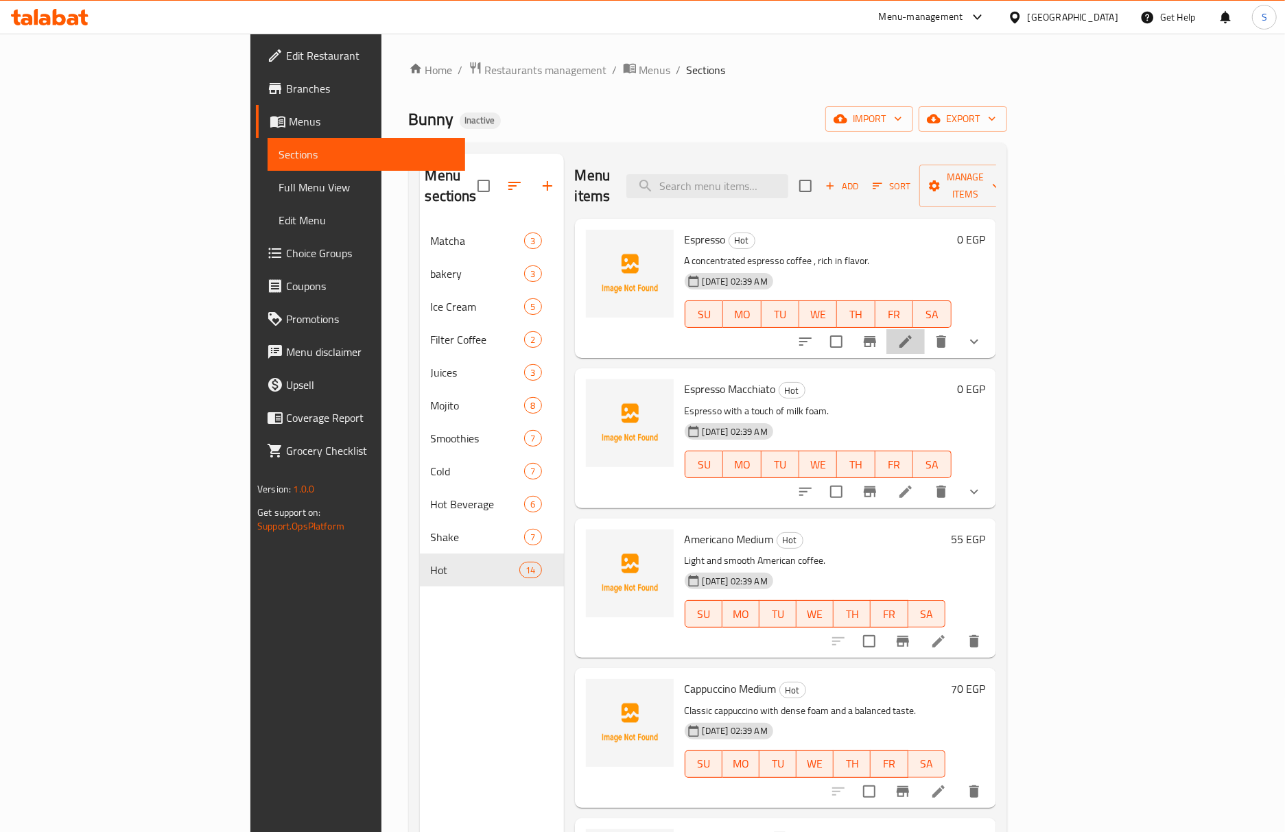
click at [925, 329] on li at bounding box center [905, 341] width 38 height 25
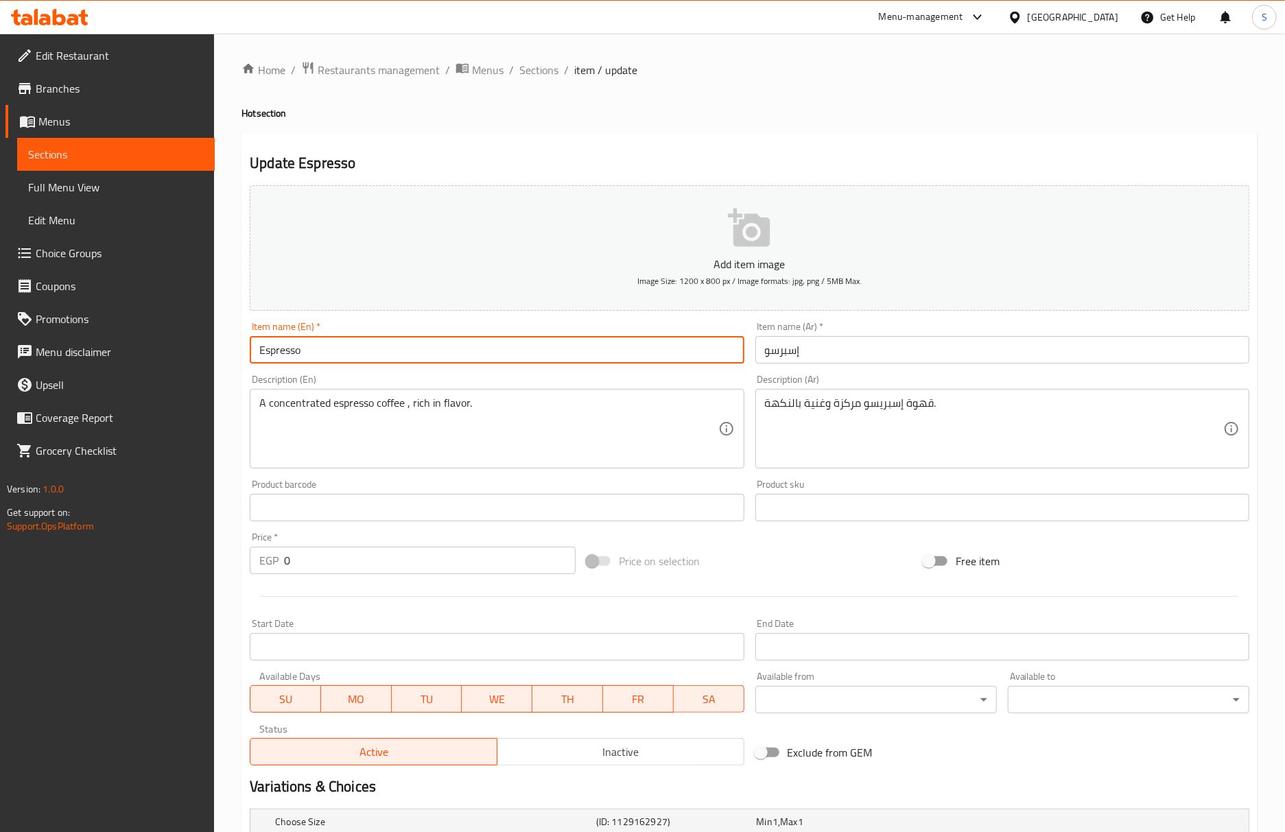
click at [423, 353] on input "Espresso" at bounding box center [497, 349] width 494 height 27
click at [829, 363] on input "إسبرسو" at bounding box center [1002, 349] width 494 height 27
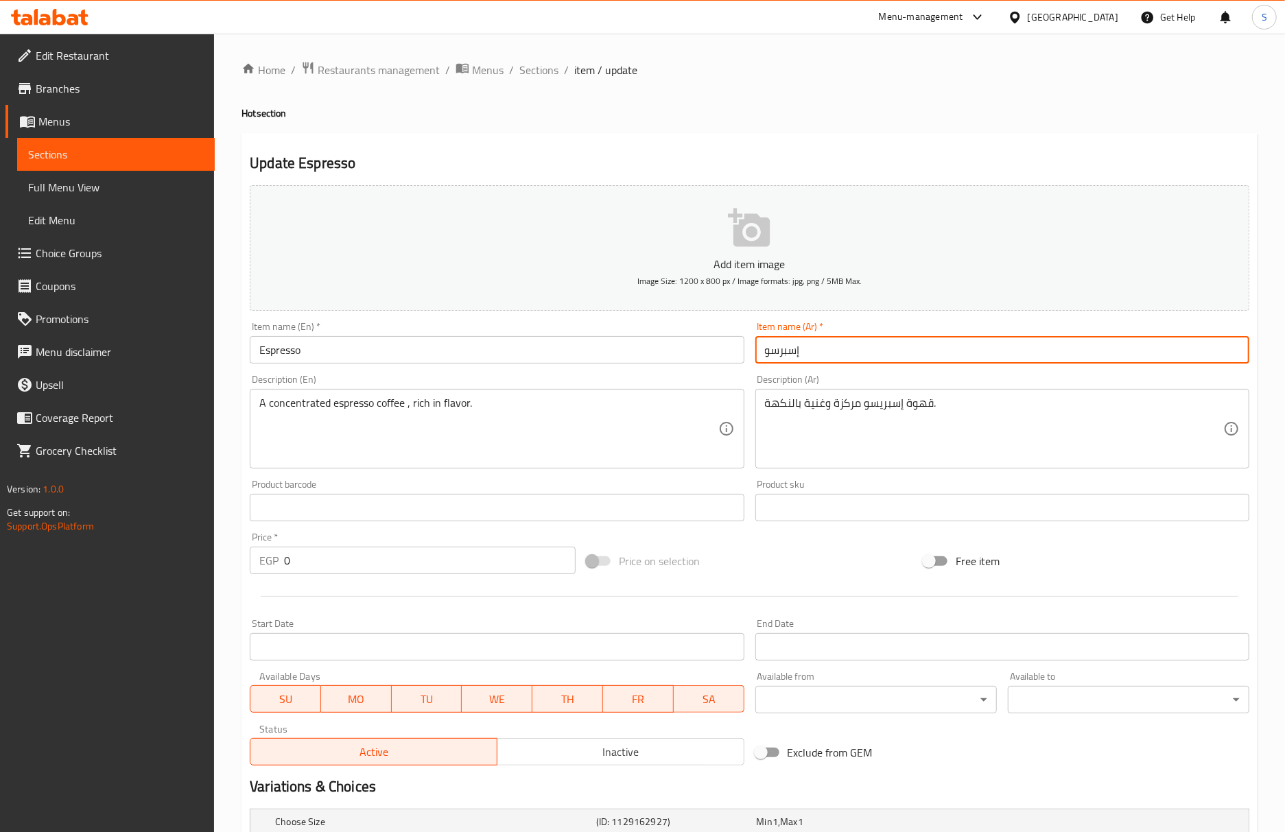
click at [829, 363] on input "إسبرسو" at bounding box center [1002, 349] width 494 height 27
paste input "ي"
type input "إسبريسو"
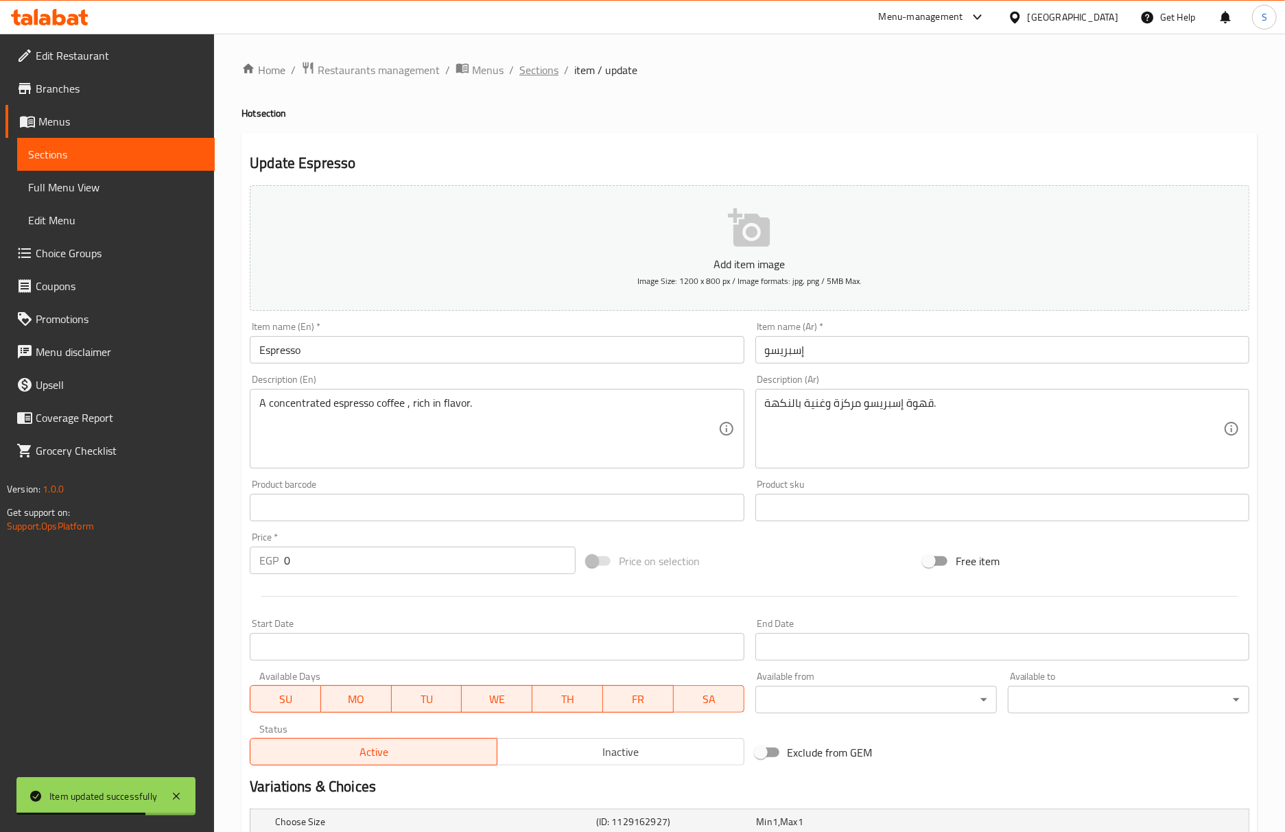
click at [525, 67] on span "Sections" at bounding box center [538, 70] width 39 height 16
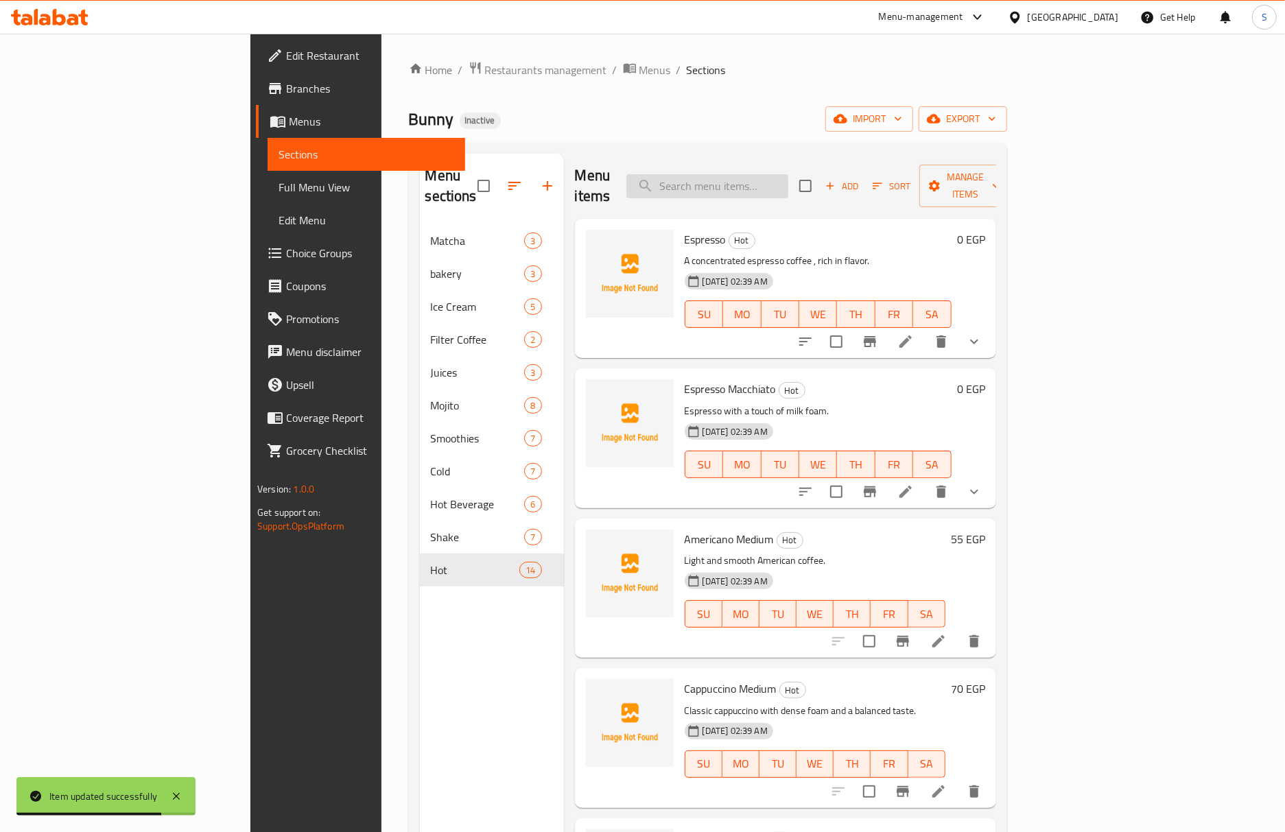
click at [783, 176] on input "search" at bounding box center [707, 186] width 162 height 24
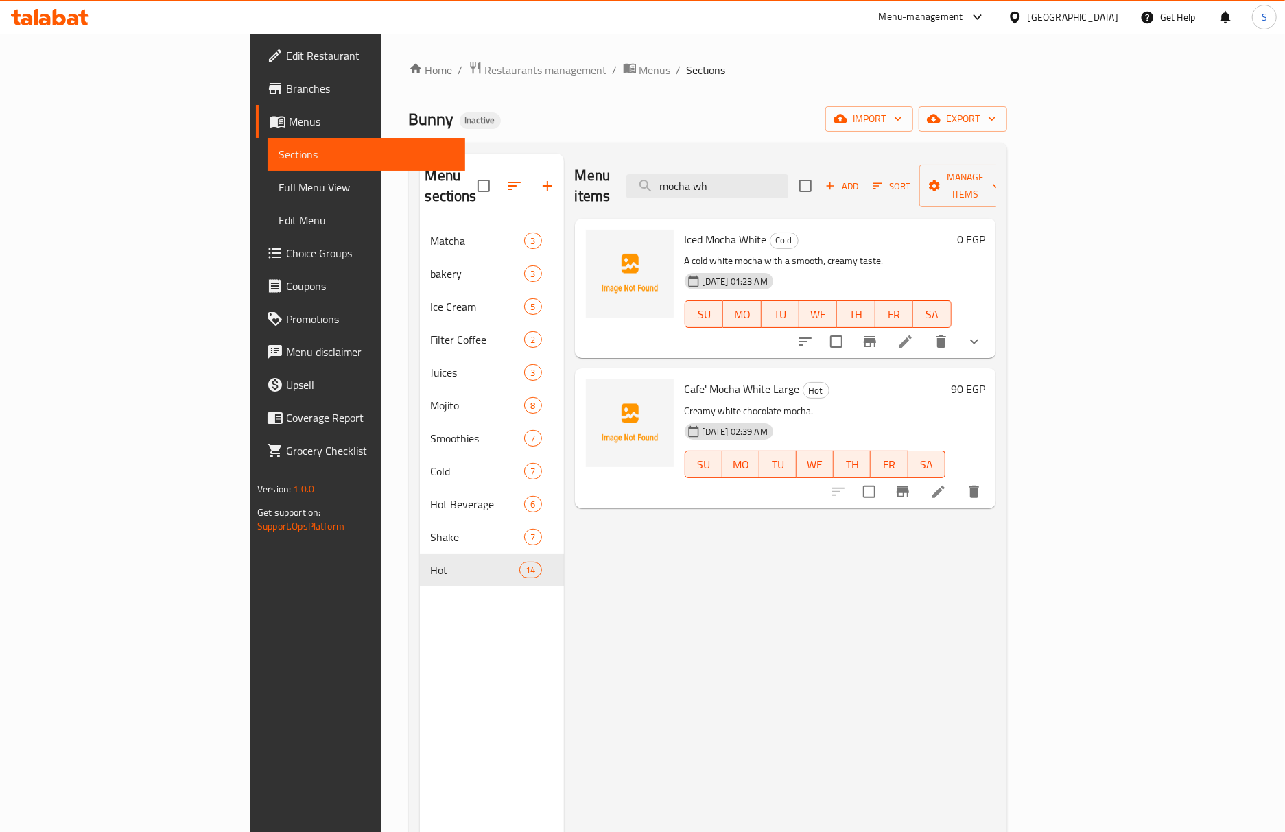
type input "mocha wh"
click at [679, 374] on div "Cafe' Mocha White Large Hot Creamy white chocolate mocha. 12-10-2025 02:39 AM S…" at bounding box center [815, 438] width 272 height 128
copy h6 "Cafe' Mocha White Large"
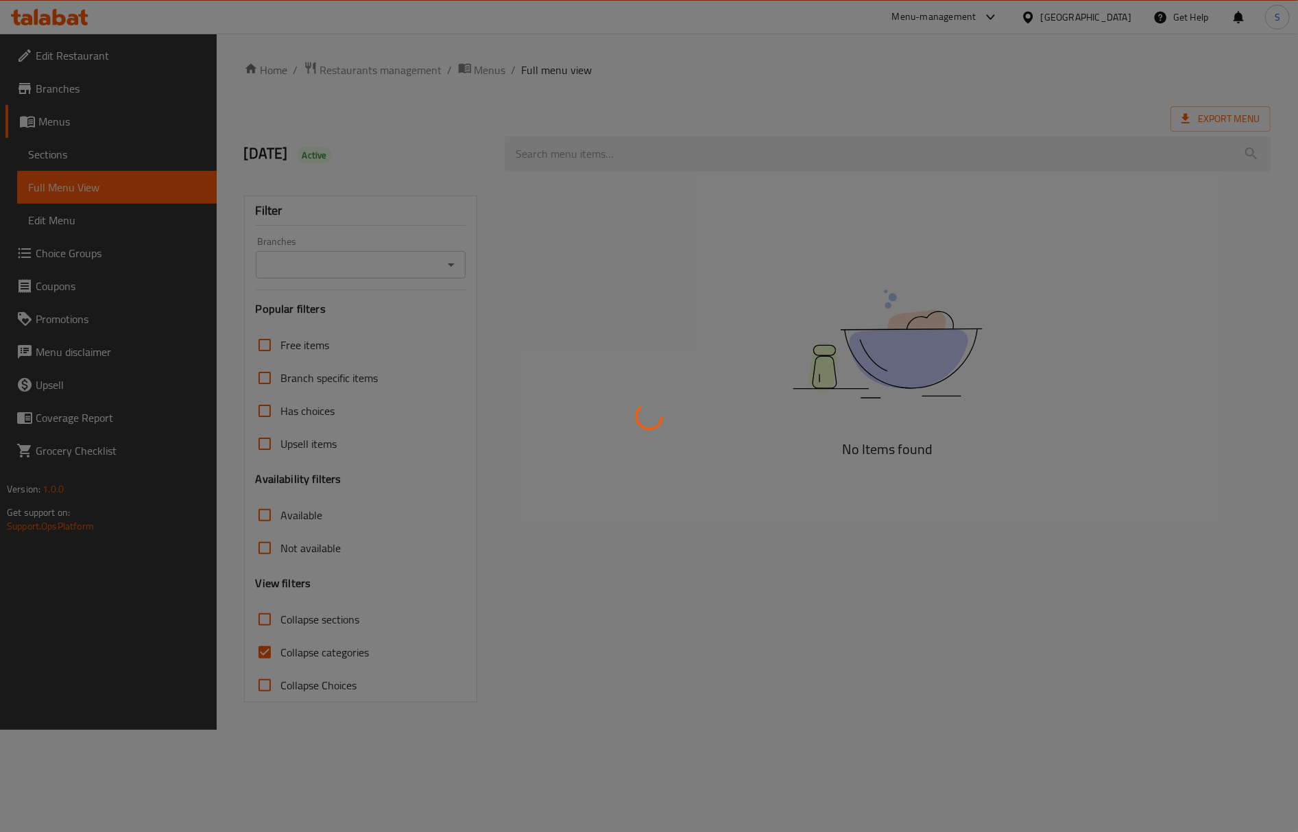
click at [723, 371] on div at bounding box center [649, 416] width 1298 height 832
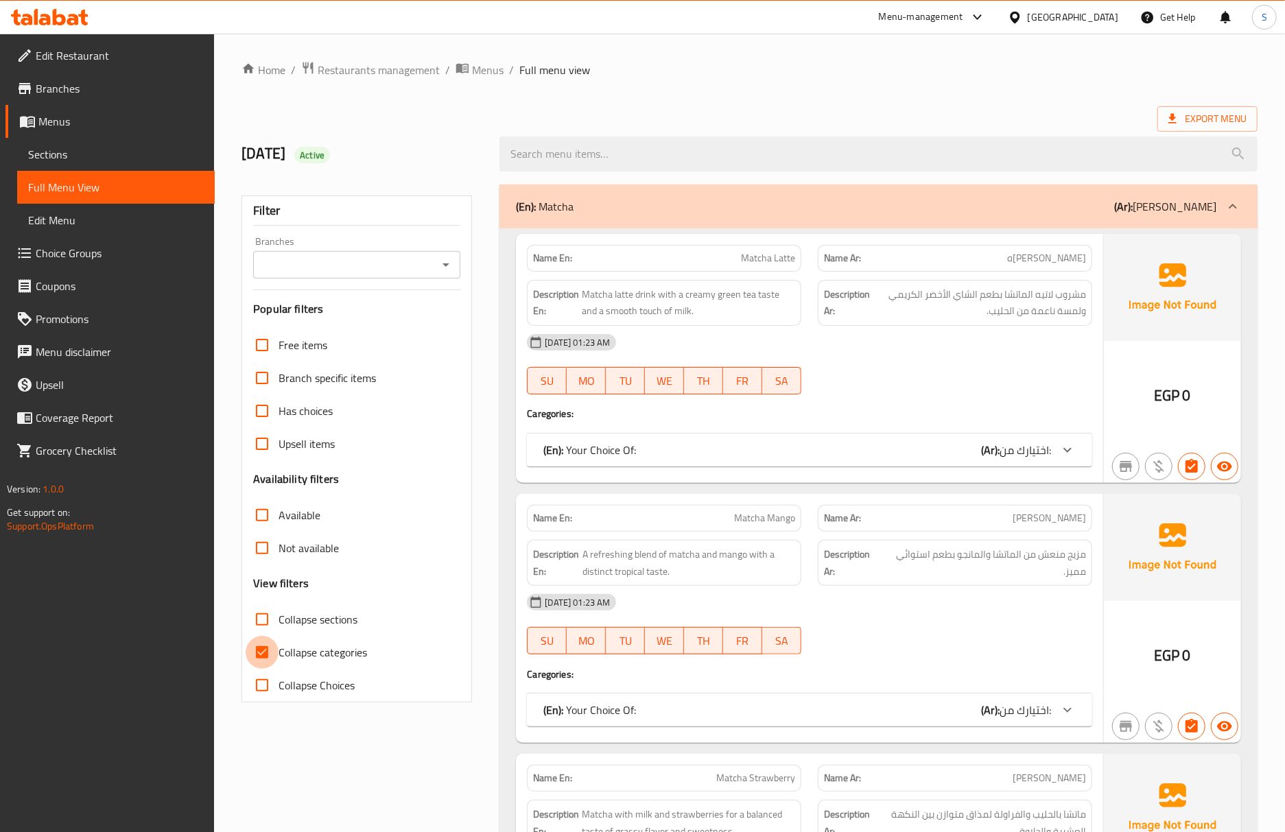
click at [265, 648] on input "Collapse categories" at bounding box center [262, 652] width 33 height 33
checkbox input "false"
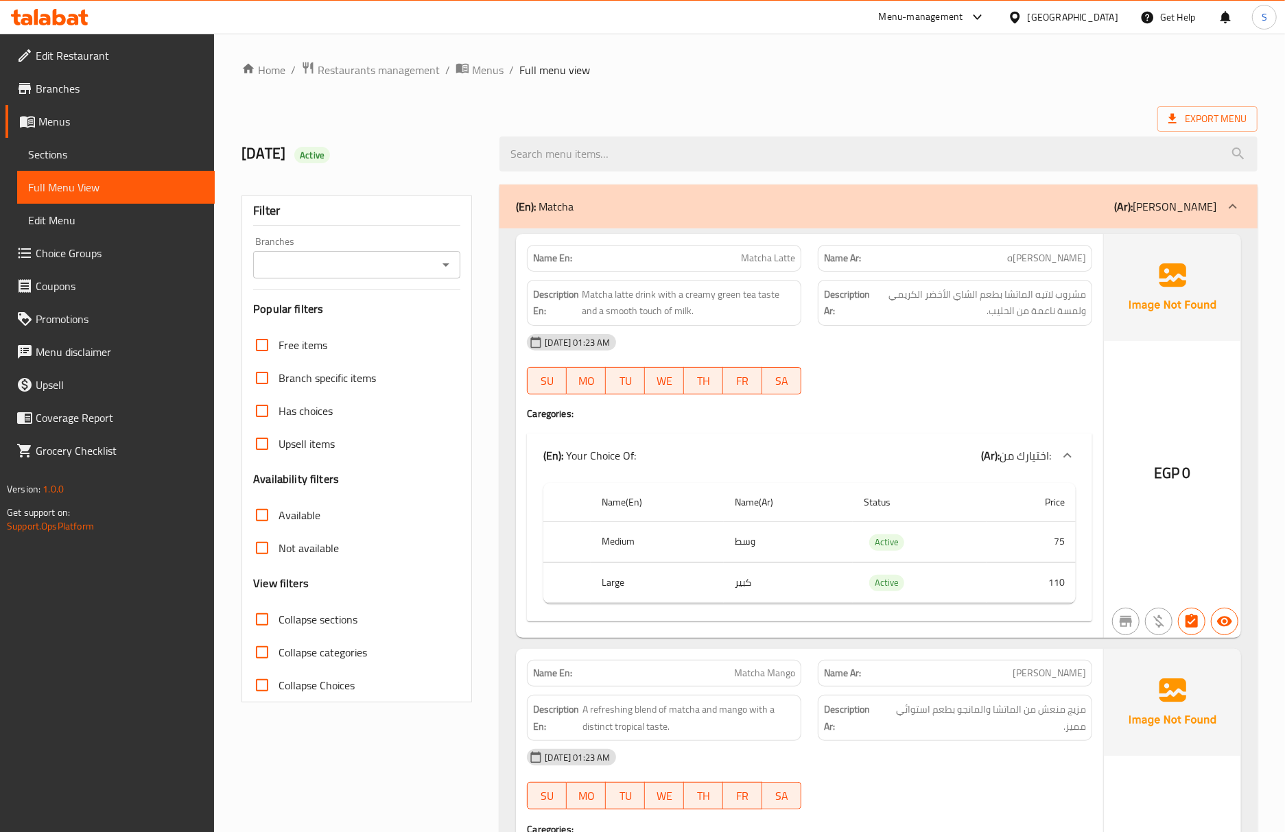
click at [450, 171] on div "12/10/2025 Active" at bounding box center [362, 153] width 258 height 61
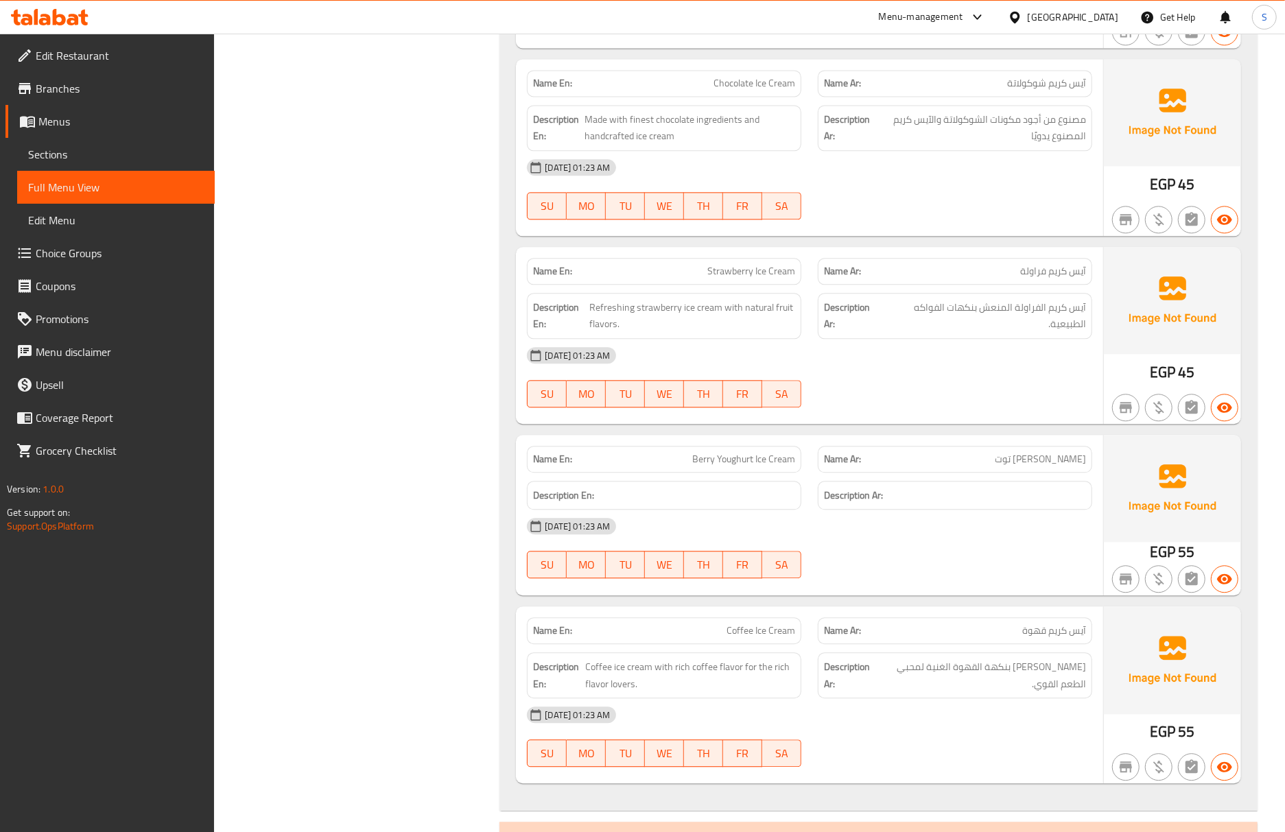
scroll to position [2276, 0]
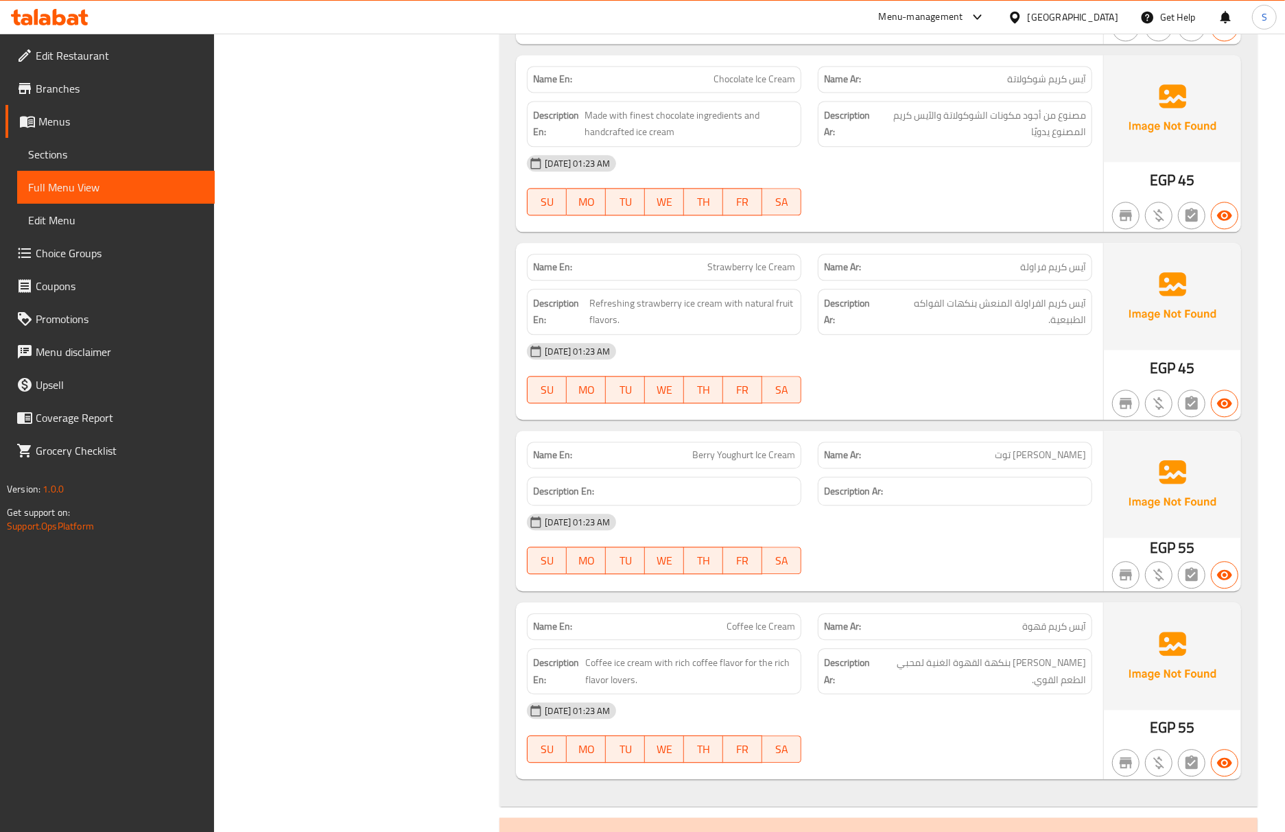
click at [1113, 560] on div "EGP 55" at bounding box center [1172, 511] width 137 height 161
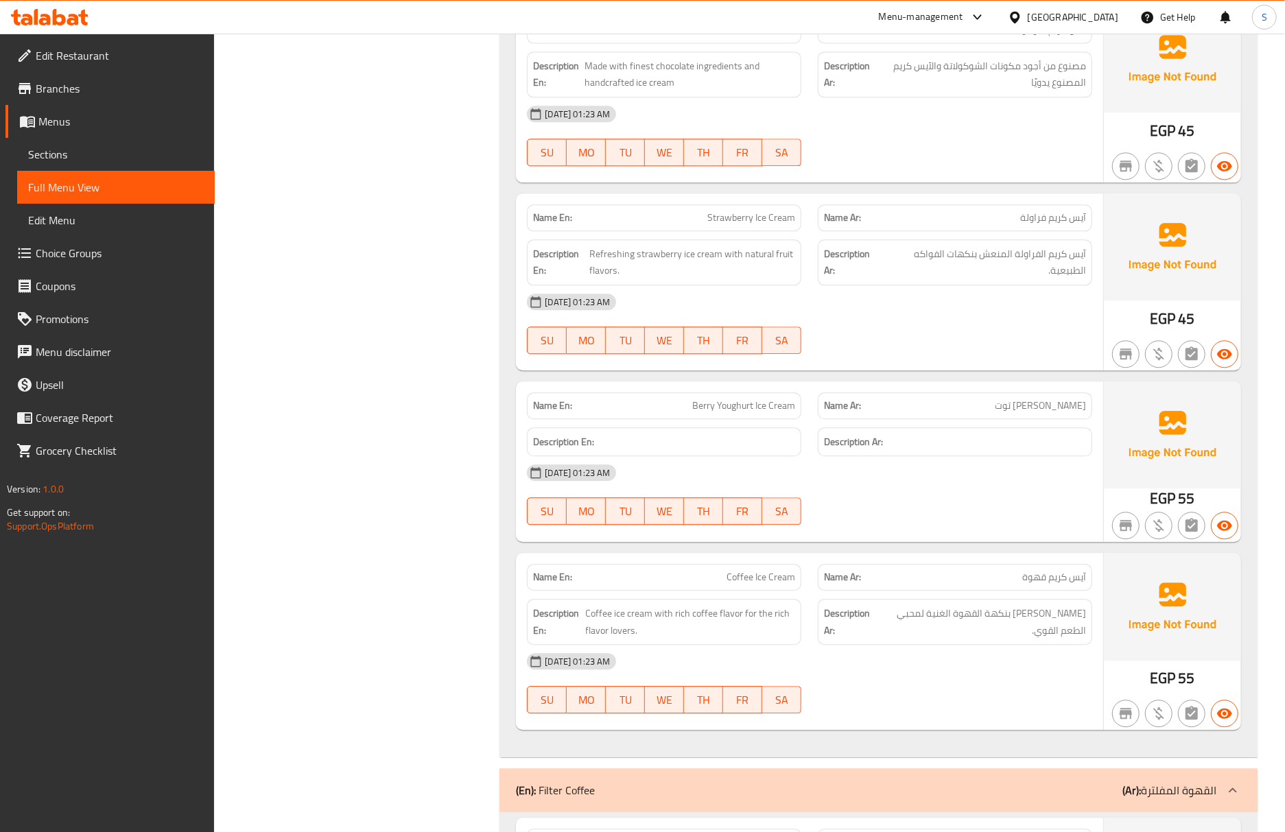
scroll to position [2368, 0]
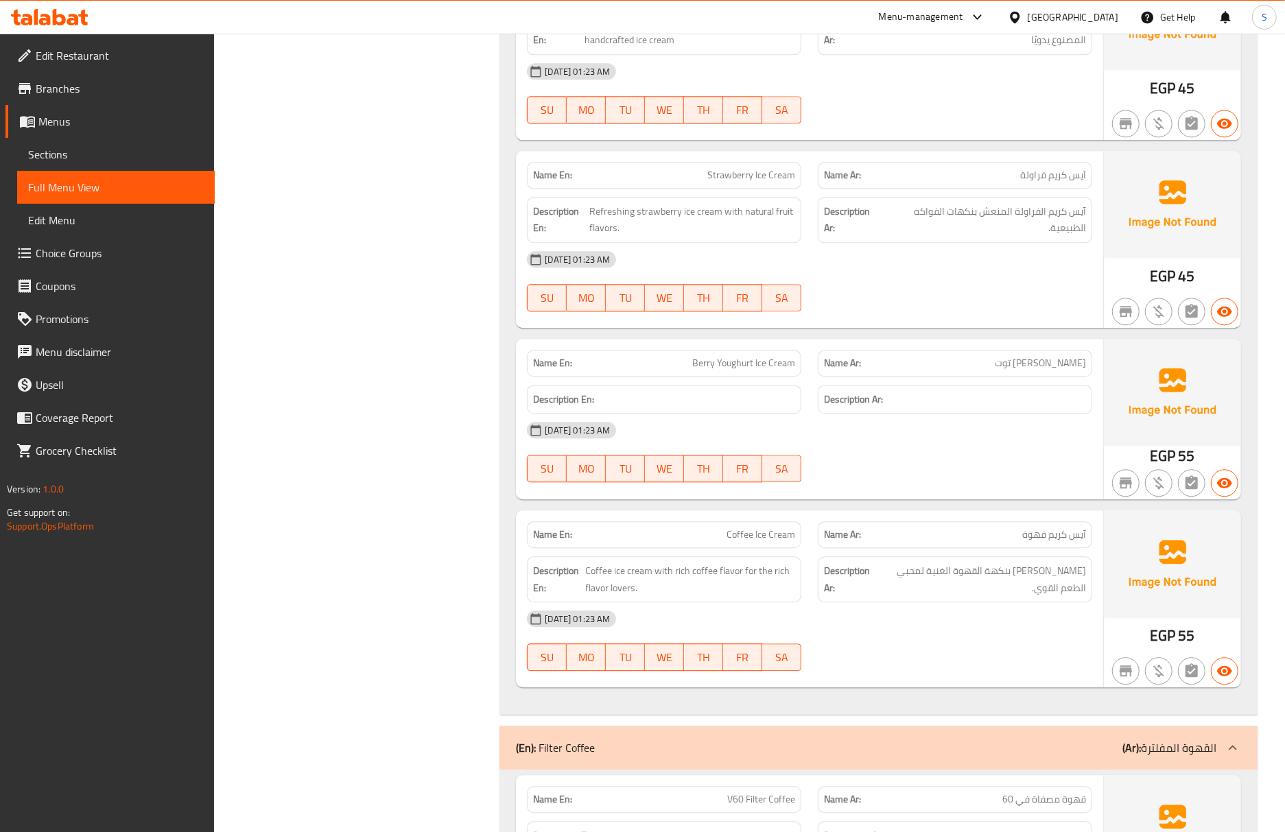
click at [1027, 447] on div "[DATE] 01:23 AM" at bounding box center [810, 430] width 582 height 33
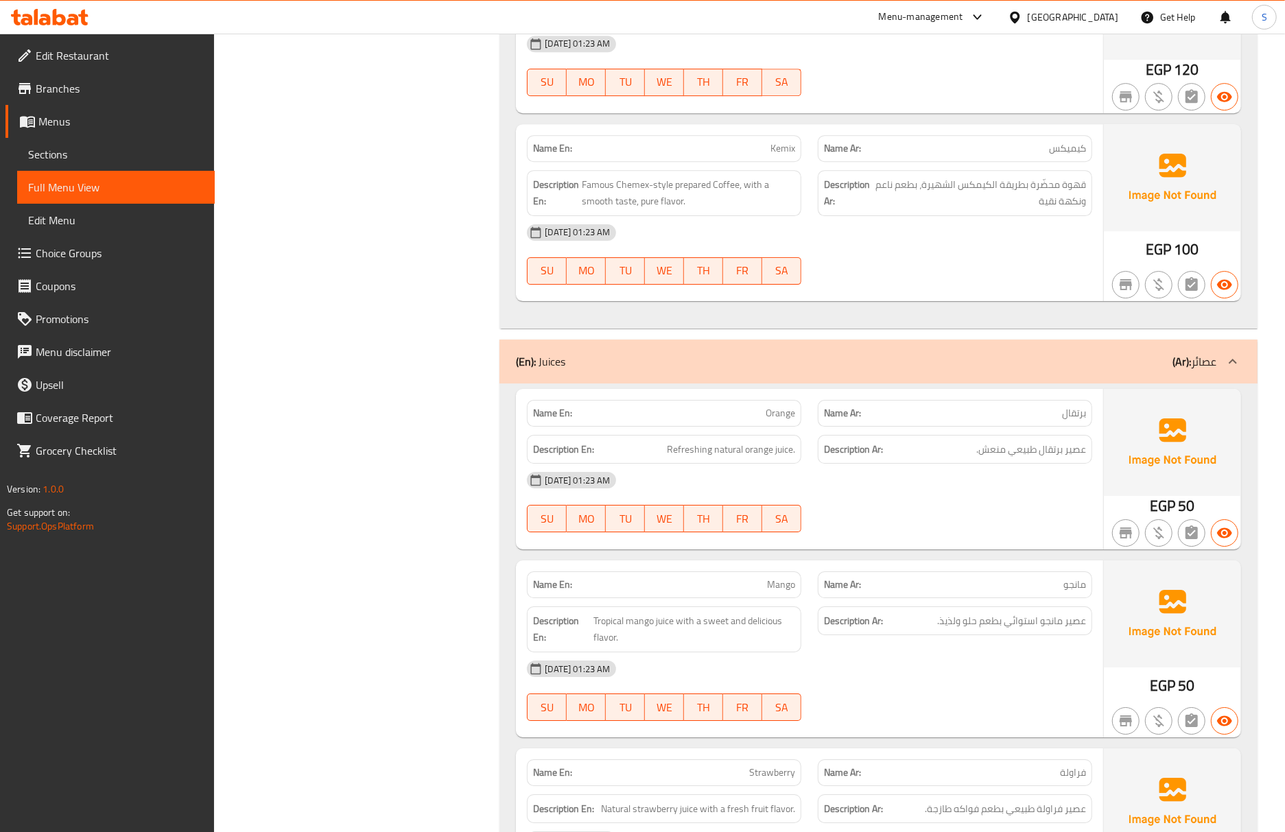
scroll to position [3282, 0]
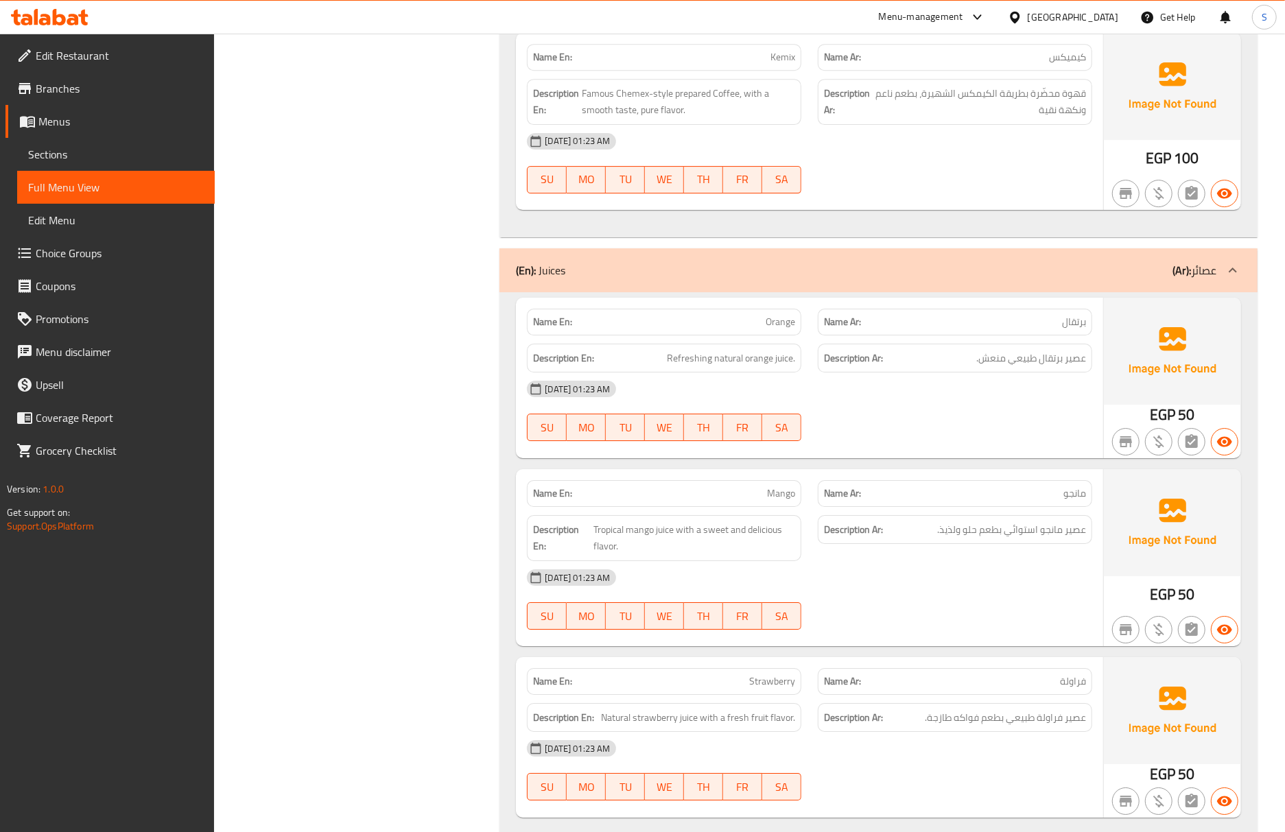
click at [763, 547] on span "Tropical mango juice with a sweet and delicious flavor." at bounding box center [694, 538] width 202 height 34
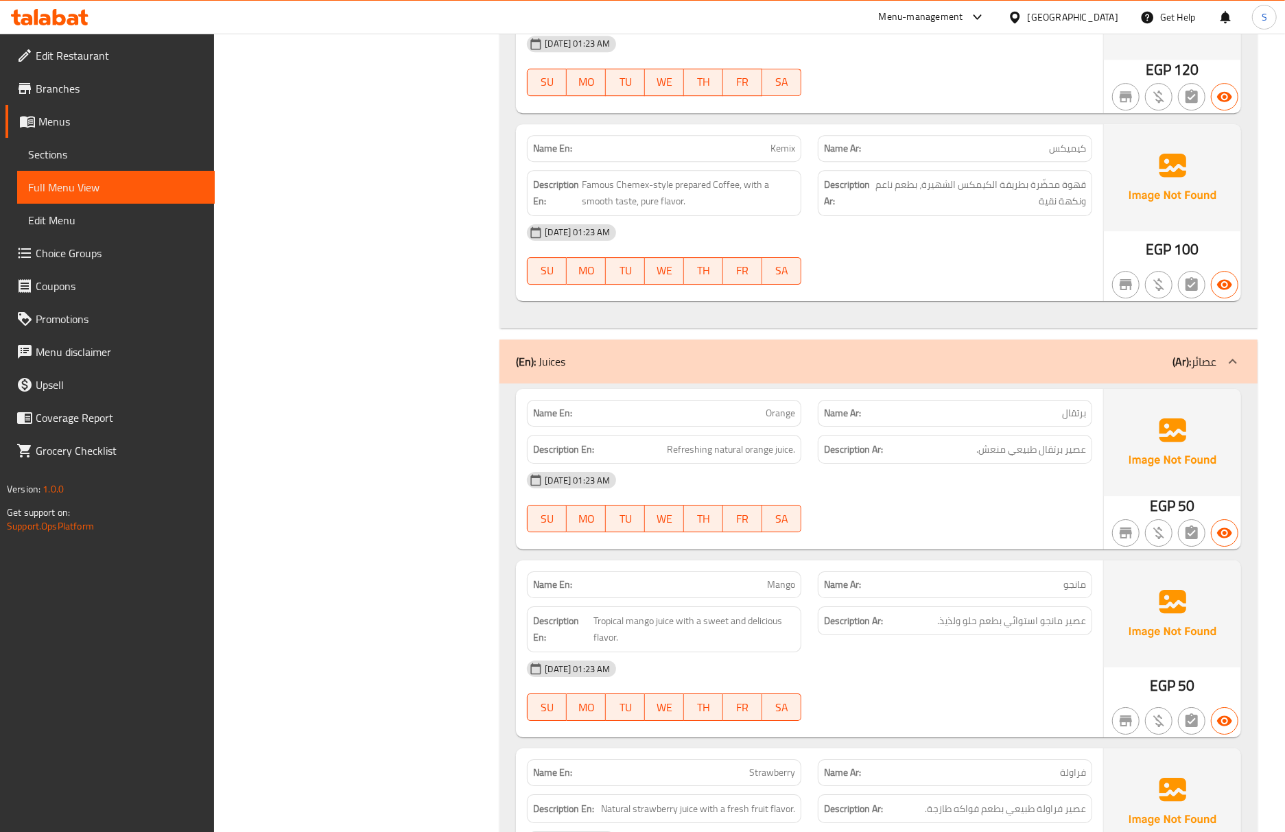
scroll to position [2545, 0]
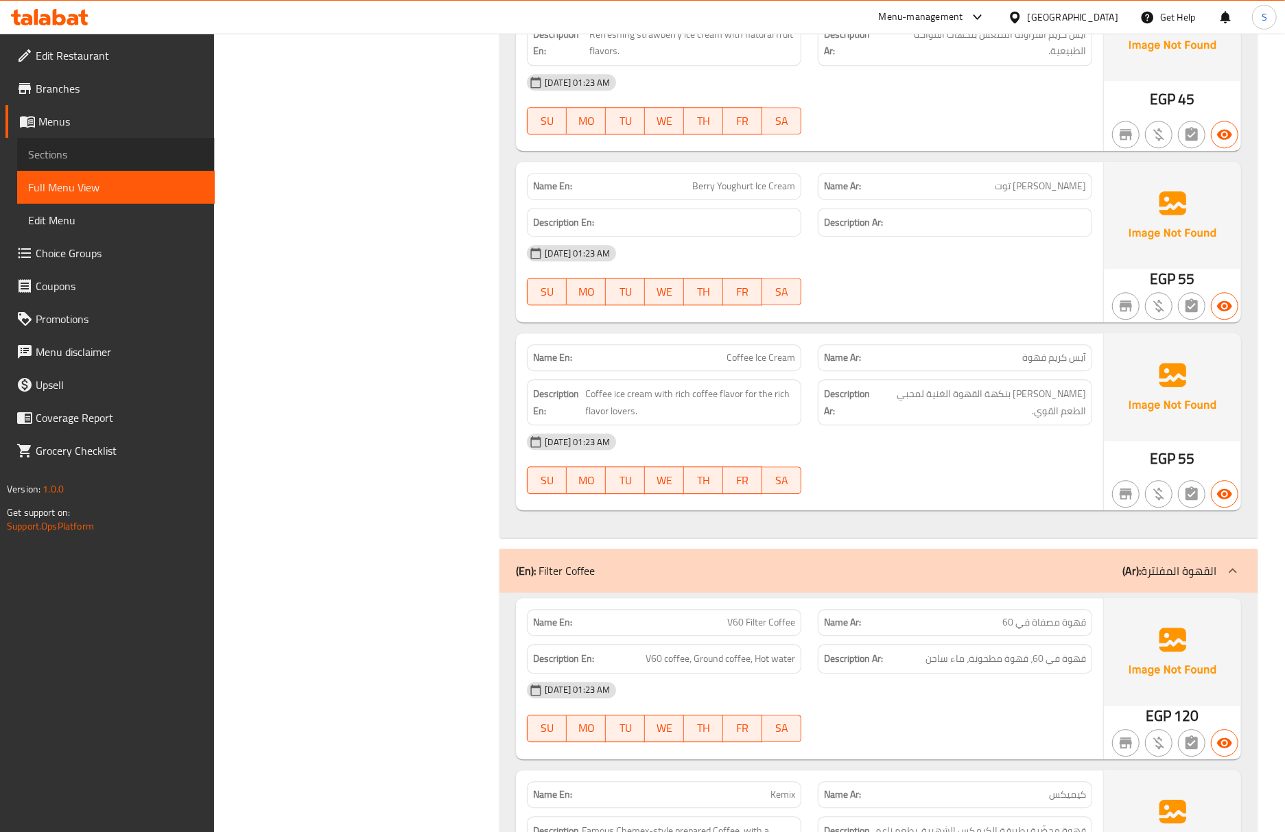
click at [111, 144] on link "Sections" at bounding box center [116, 154] width 198 height 33
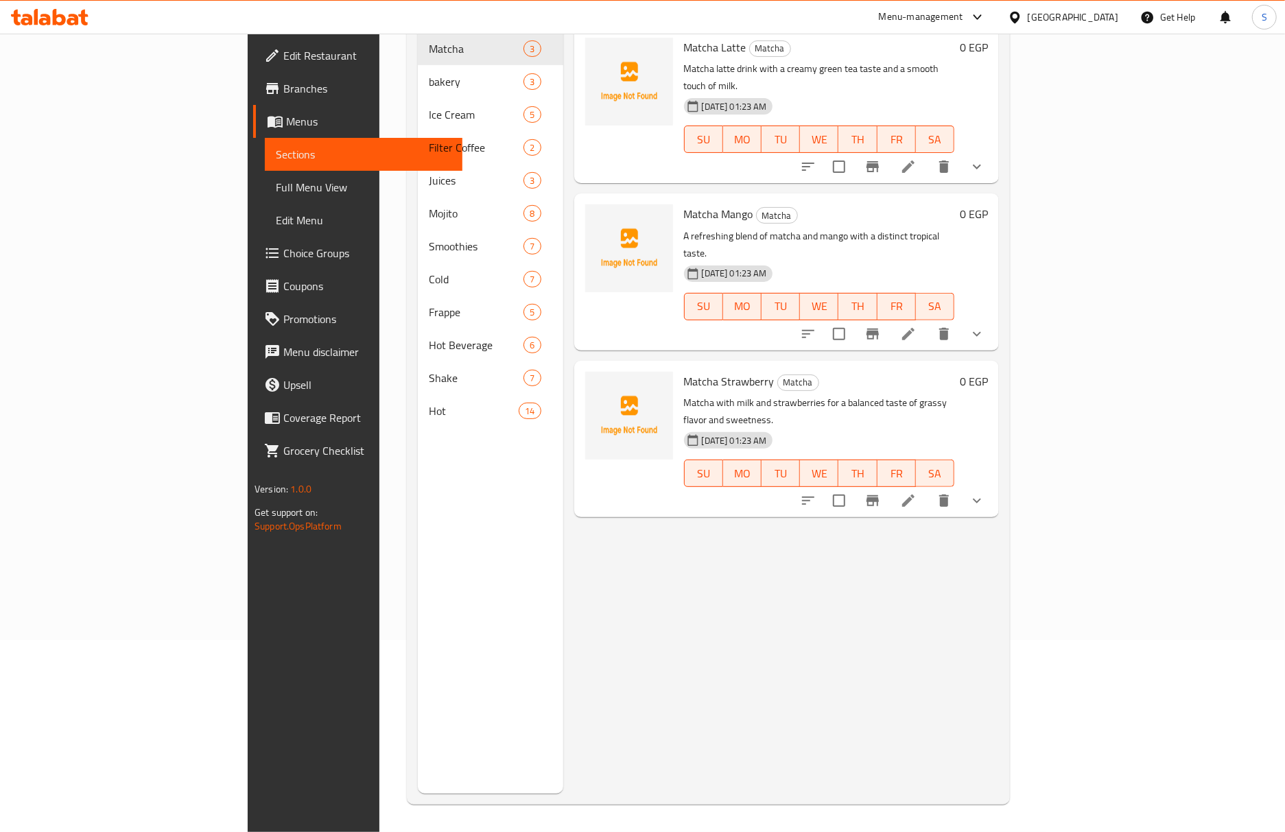
scroll to position [193, 0]
click at [276, 181] on span "Full Menu View" at bounding box center [364, 187] width 176 height 16
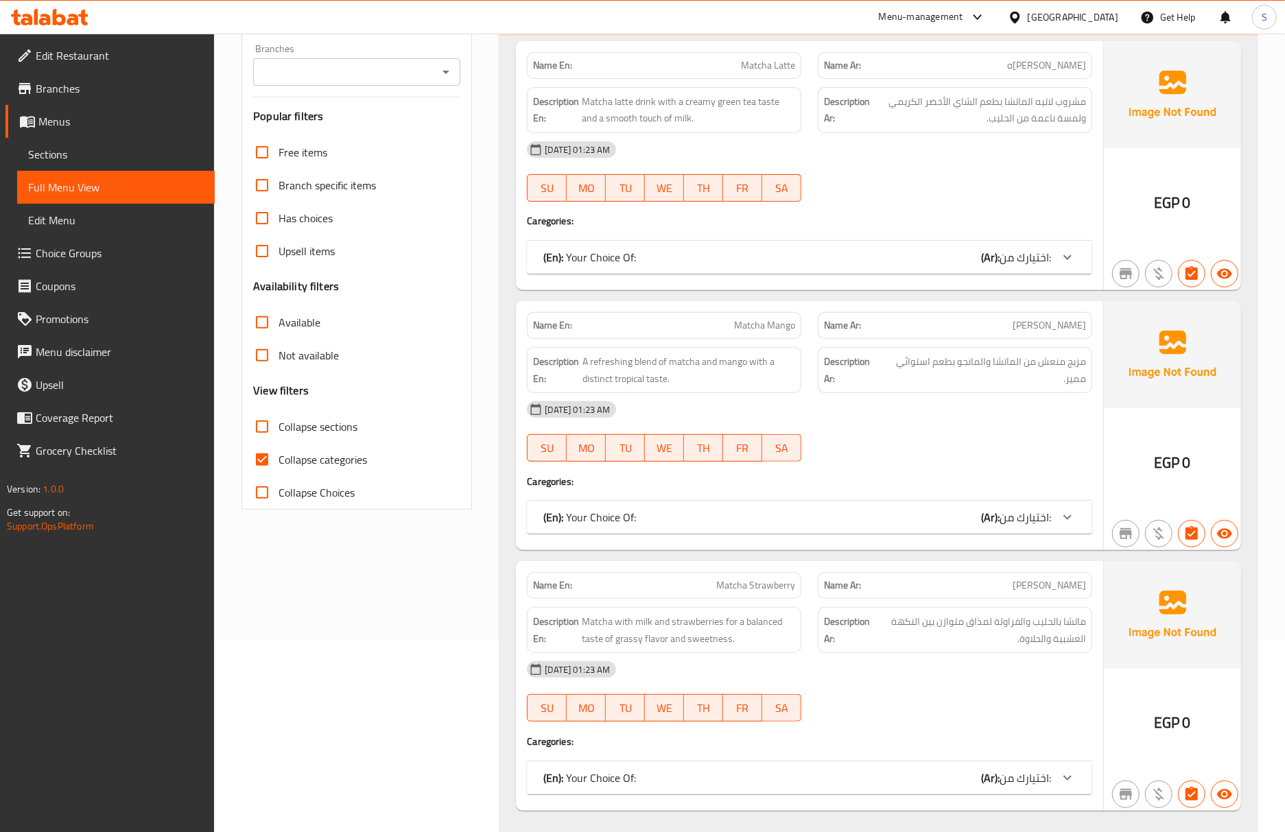
drag, startPoint x: 722, startPoint y: 656, endPoint x: 468, endPoint y: 545, distance: 277.1
click at [720, 656] on div "12-10-2025 01:23 AM" at bounding box center [810, 669] width 582 height 33
click at [259, 456] on input "Collapse categories" at bounding box center [262, 459] width 33 height 33
checkbox input "false"
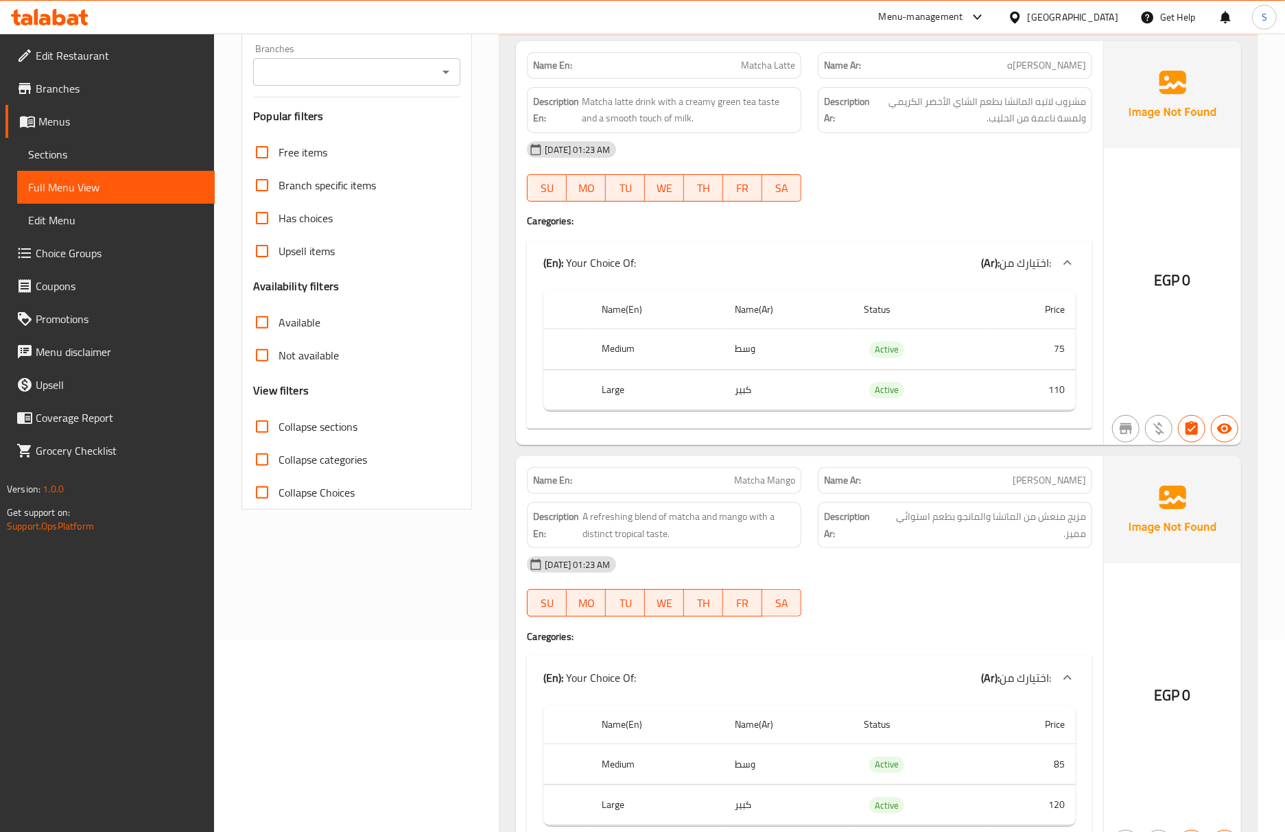
click at [267, 434] on input "Collapse sections" at bounding box center [262, 426] width 33 height 33
checkbox input "true"
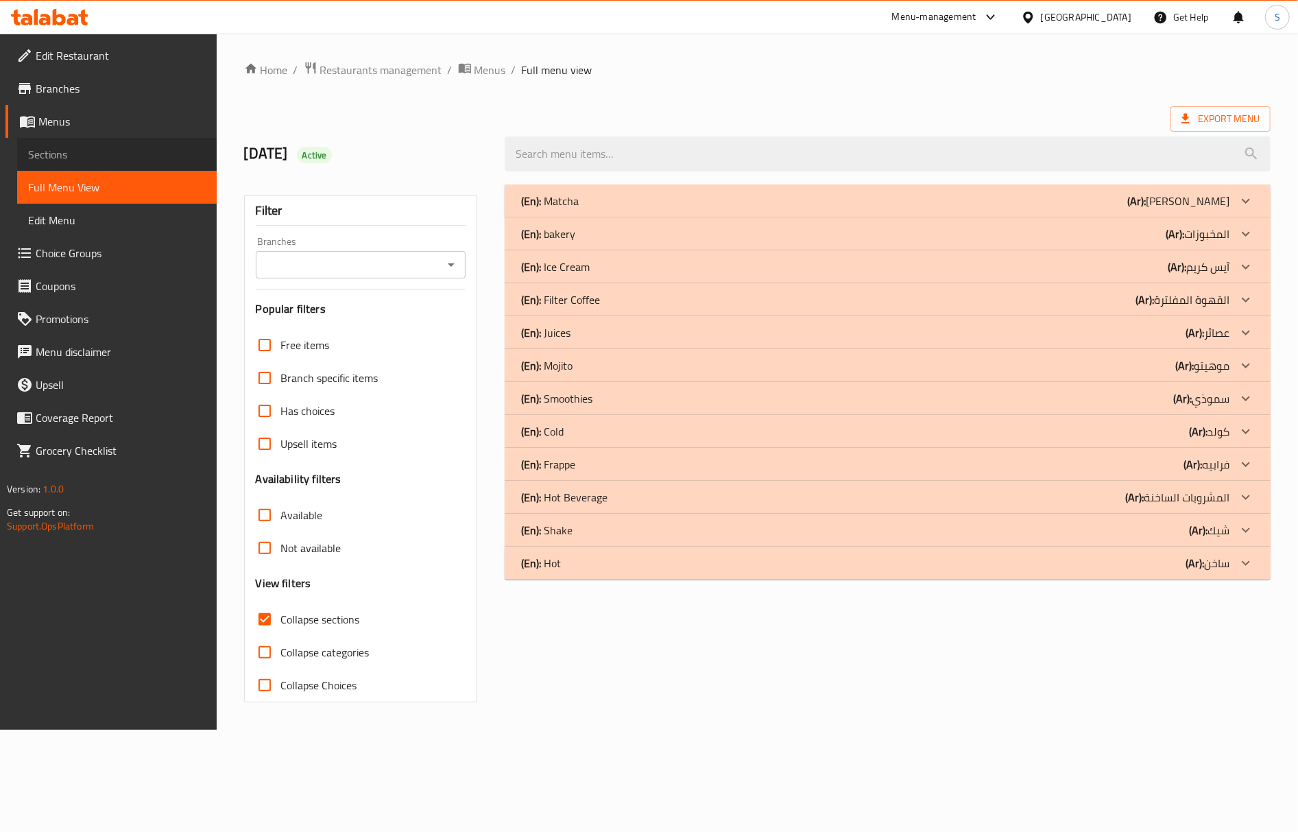
drag, startPoint x: 110, startPoint y: 152, endPoint x: 122, endPoint y: 177, distance: 28.2
click at [110, 152] on span "Sections" at bounding box center [117, 154] width 178 height 16
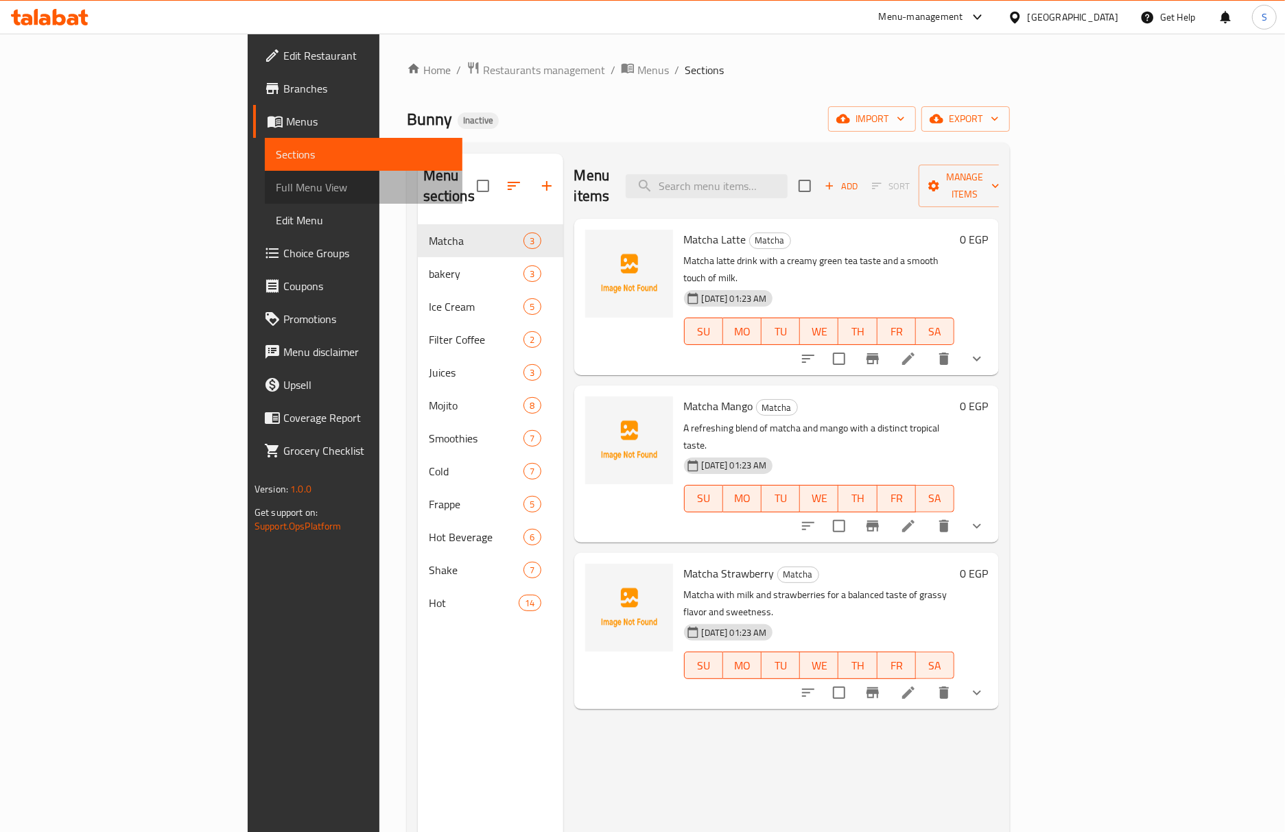
click at [276, 181] on span "Full Menu View" at bounding box center [364, 187] width 176 height 16
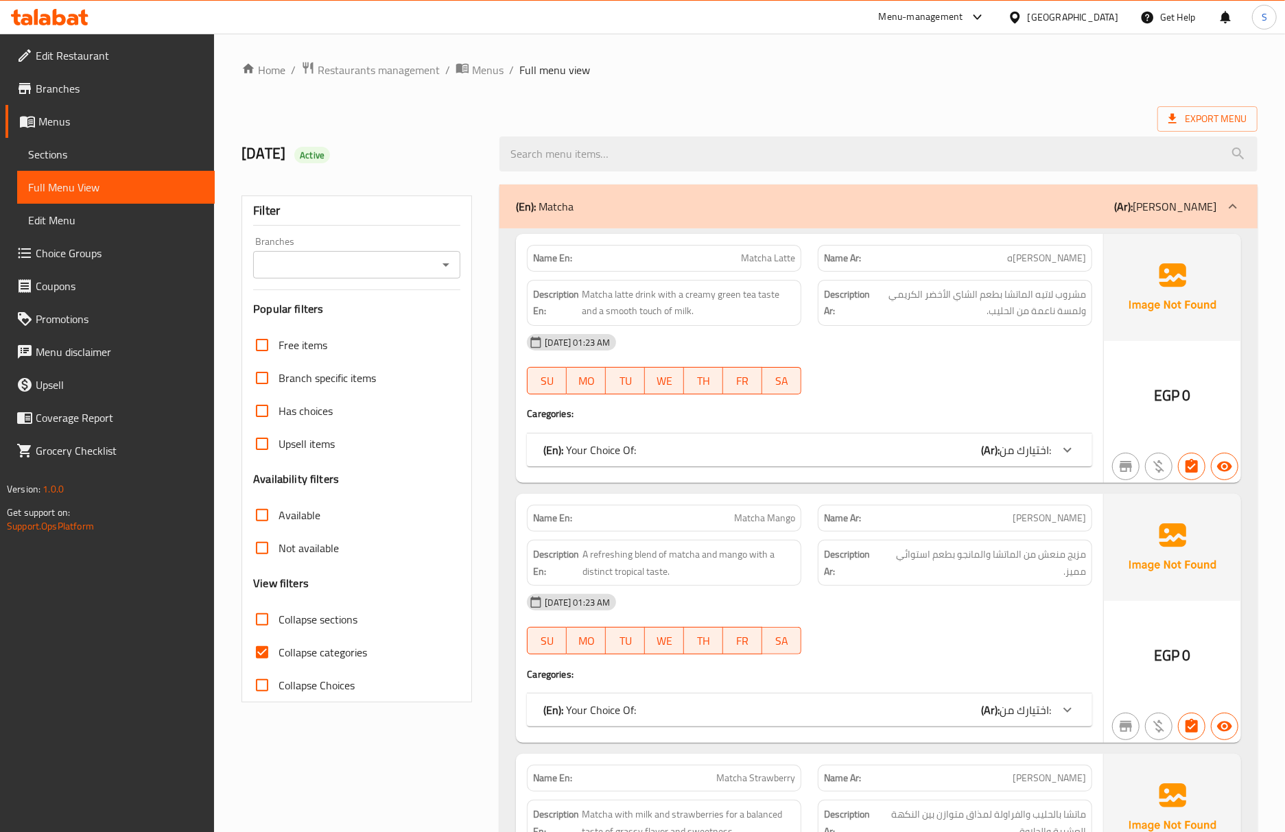
click at [270, 656] on input "Collapse categories" at bounding box center [262, 652] width 33 height 33
checkbox input "false"
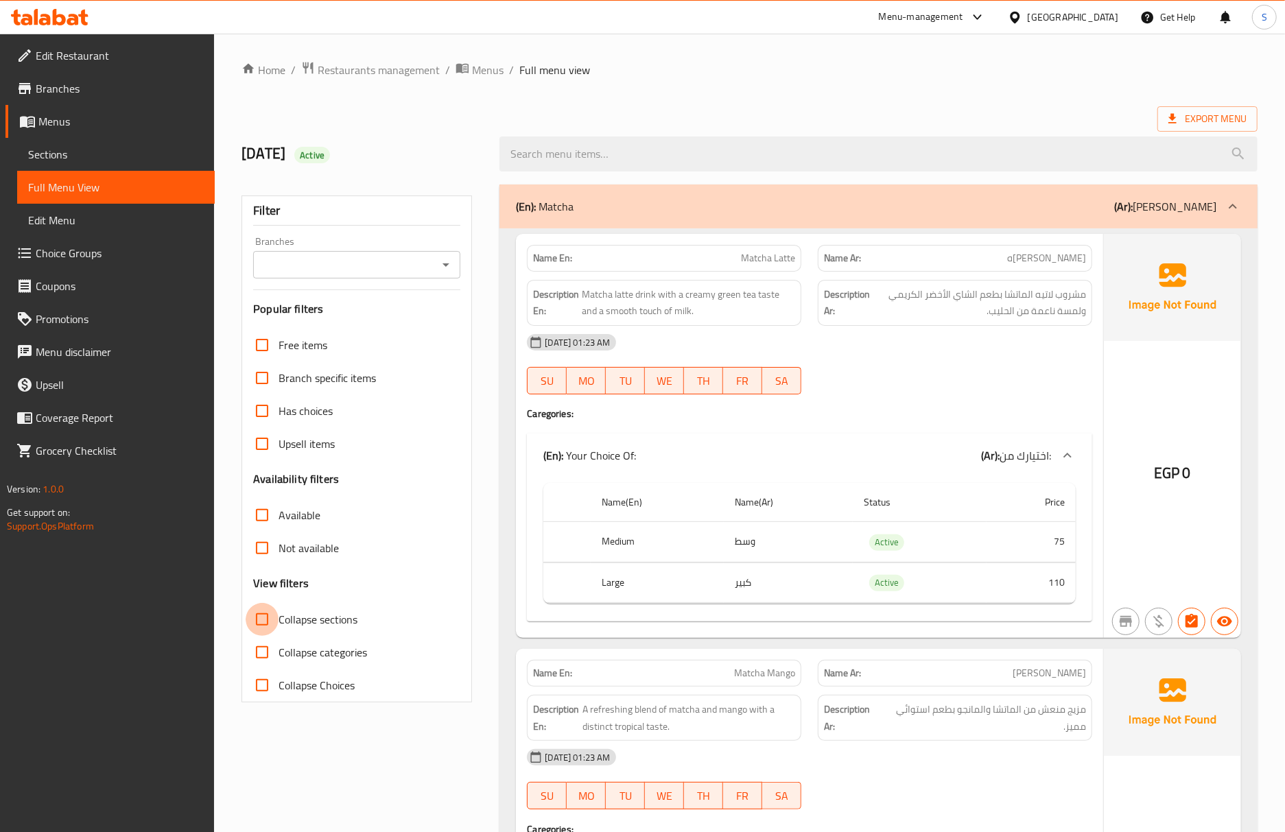
click at [272, 620] on input "Collapse sections" at bounding box center [262, 619] width 33 height 33
checkbox input "true"
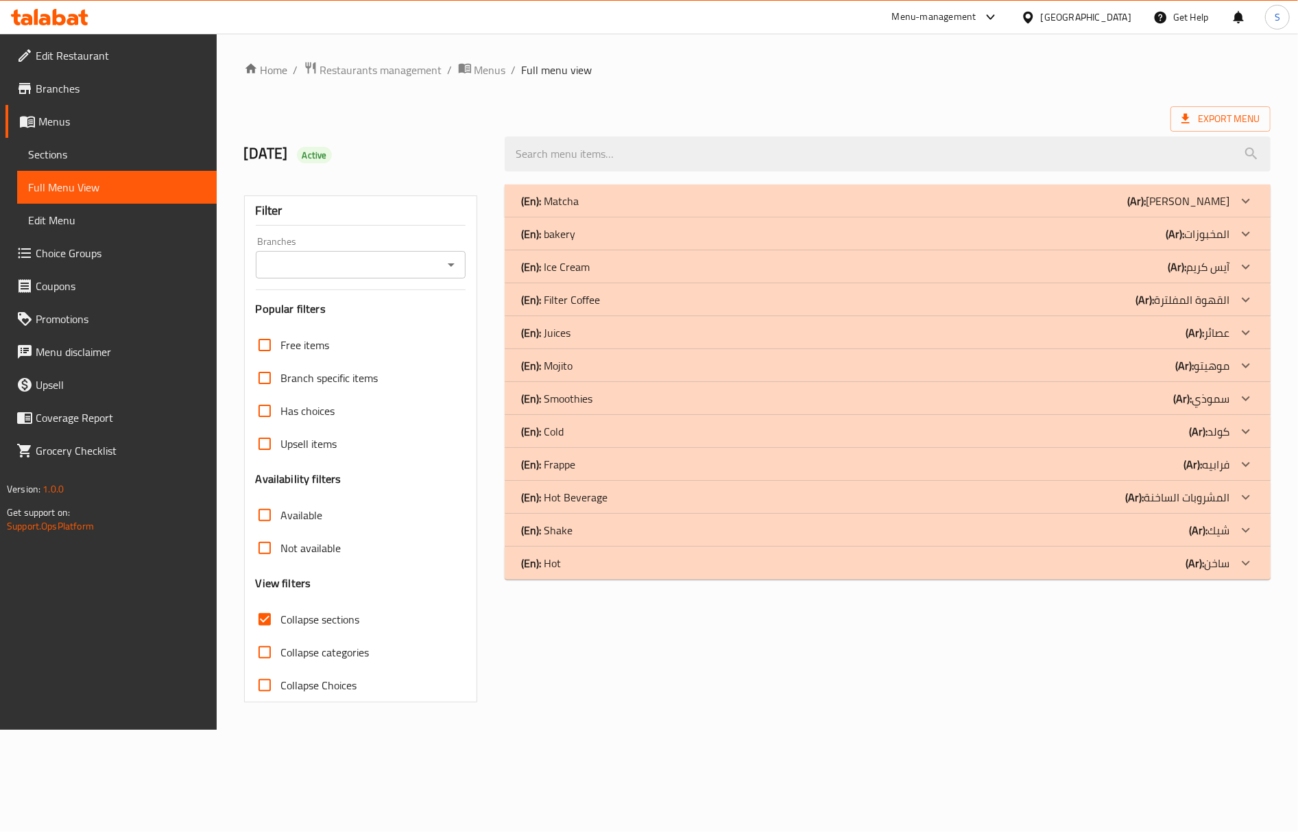
click at [597, 341] on div "(En): Juices (Ar): عصائر" at bounding box center [875, 332] width 709 height 16
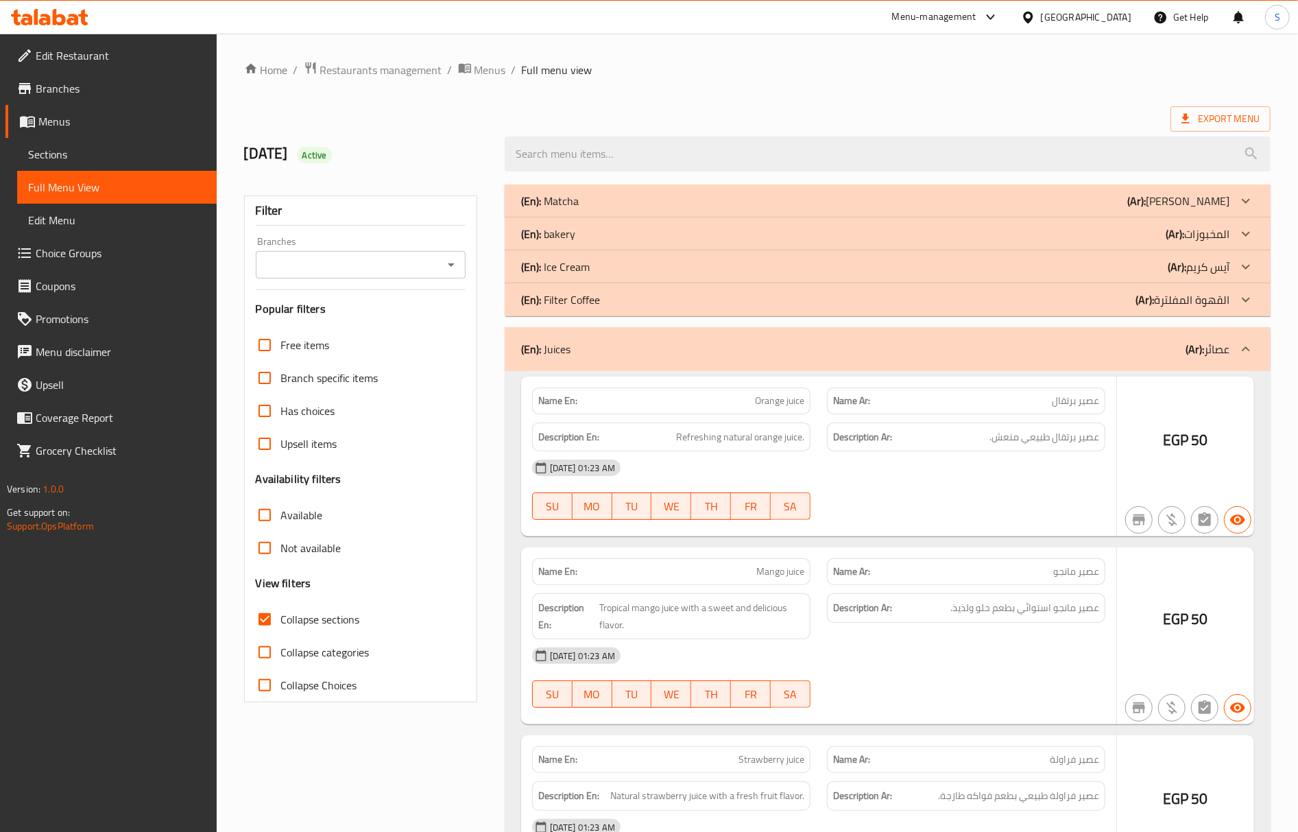
click at [597, 341] on div "(En): Juices (Ar): عصائر" at bounding box center [875, 349] width 709 height 16
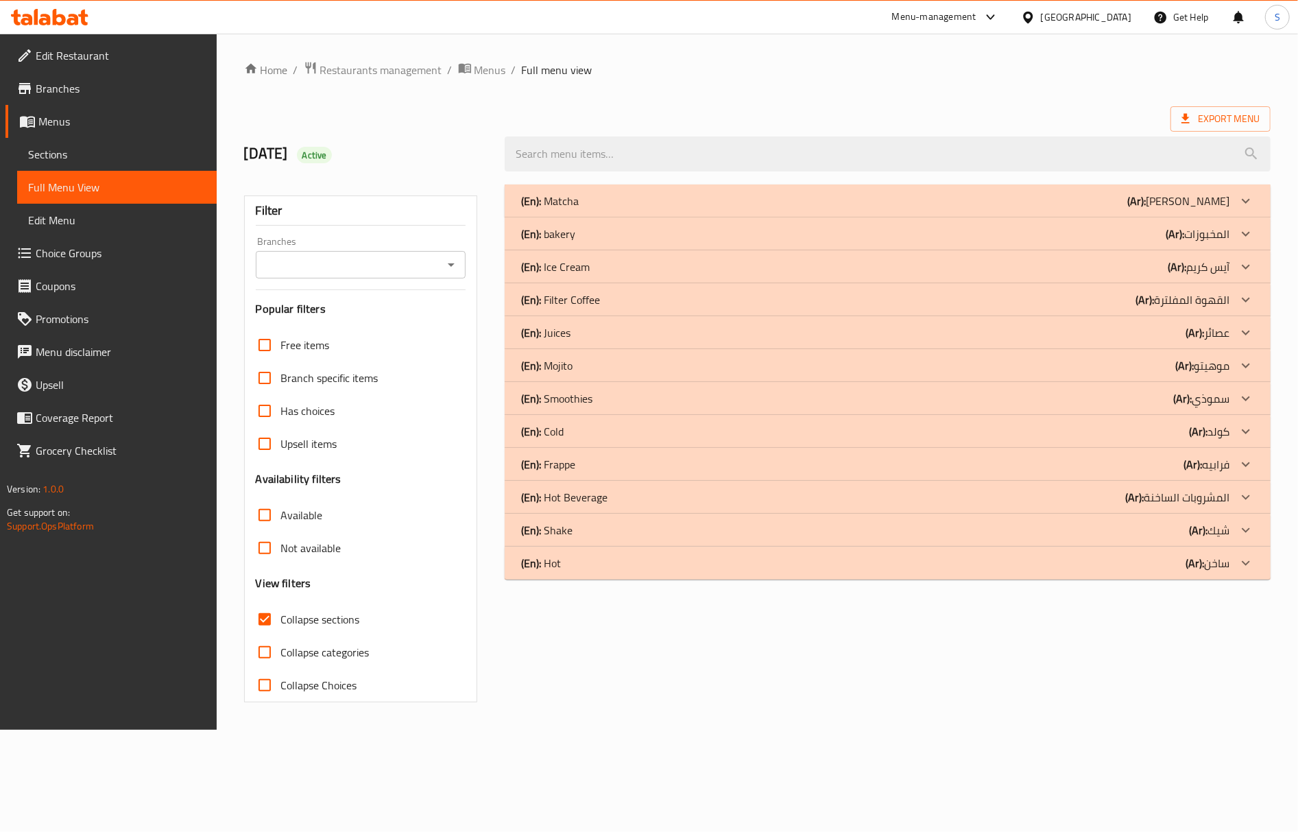
click at [597, 341] on div "(En): Juices (Ar): عصائر" at bounding box center [875, 332] width 709 height 16
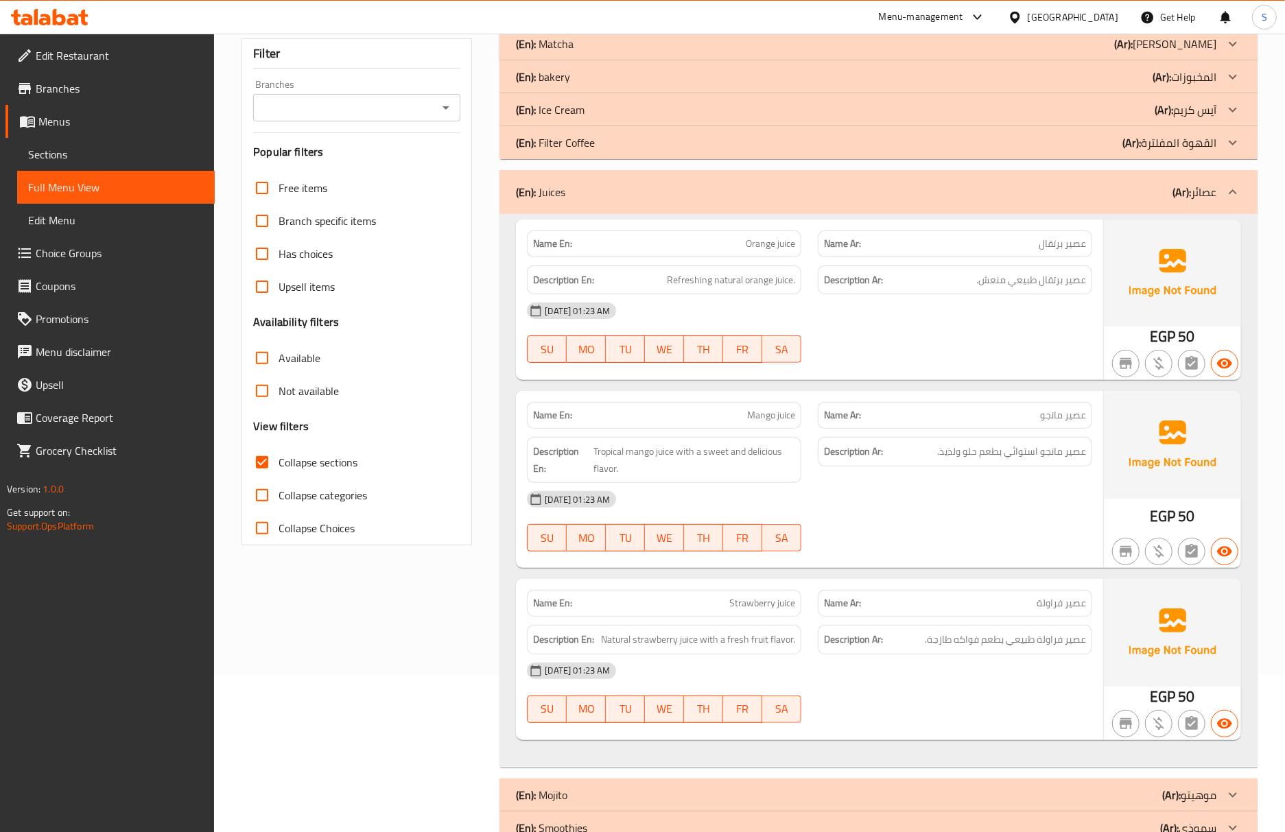
scroll to position [182, 0]
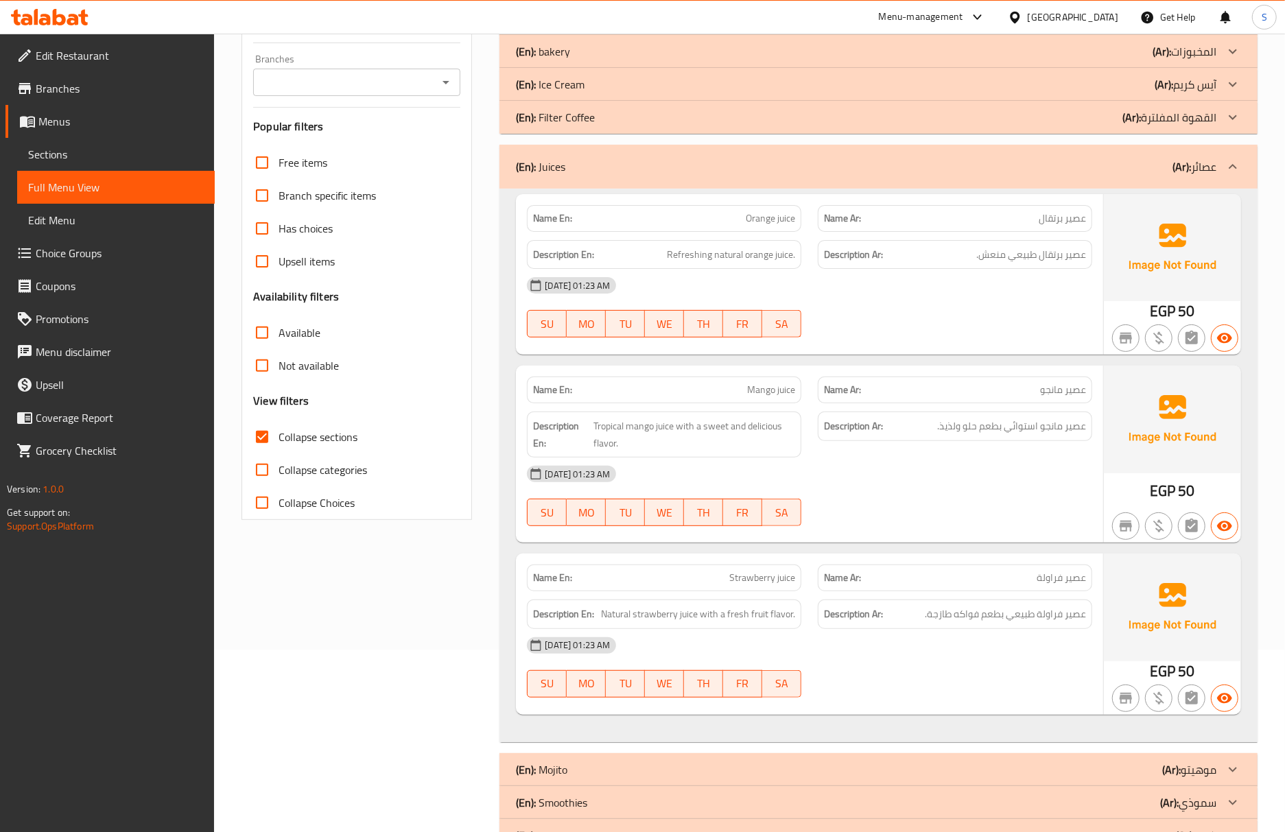
click at [826, 469] on div "12-10-2025 01:23 AM" at bounding box center [810, 474] width 582 height 33
click at [964, 558] on div "Name Ar: عصير فراولة" at bounding box center [954, 577] width 291 height 43
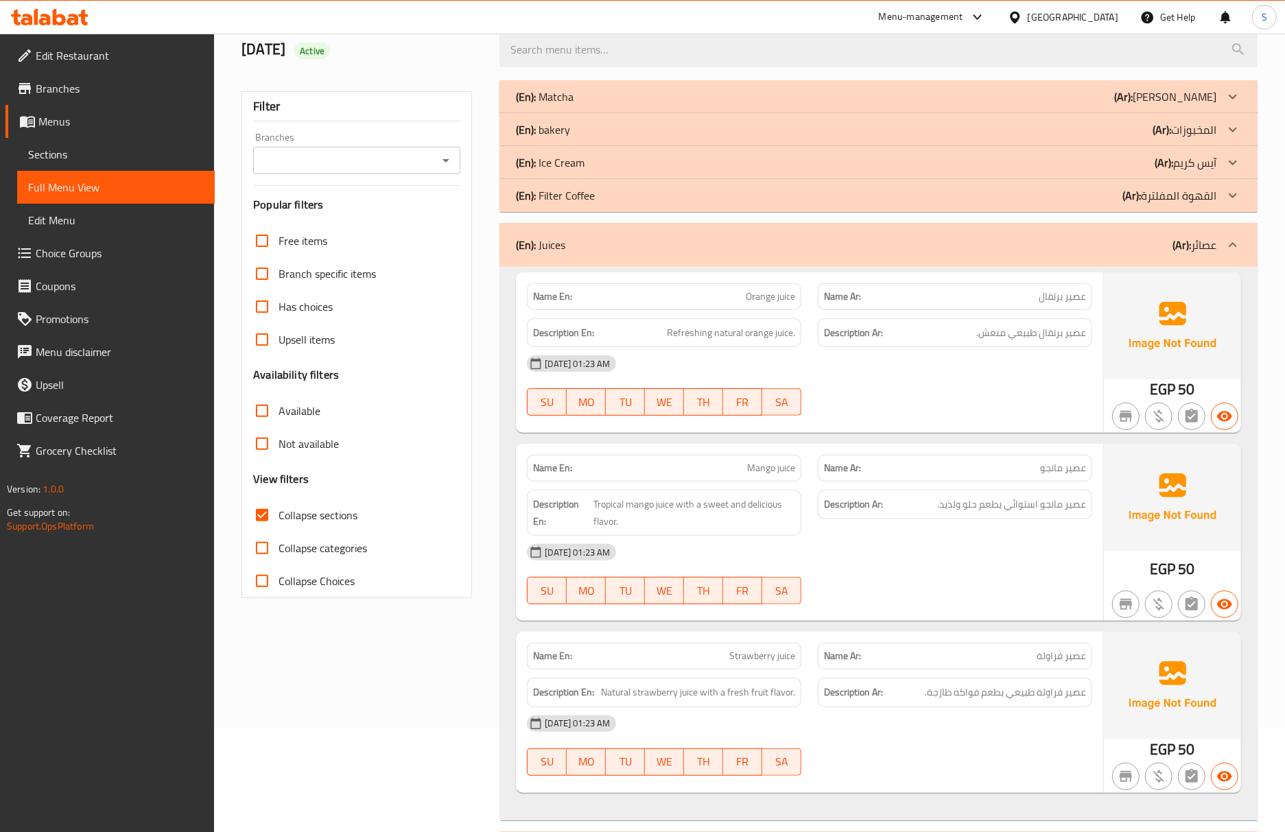
scroll to position [0, 0]
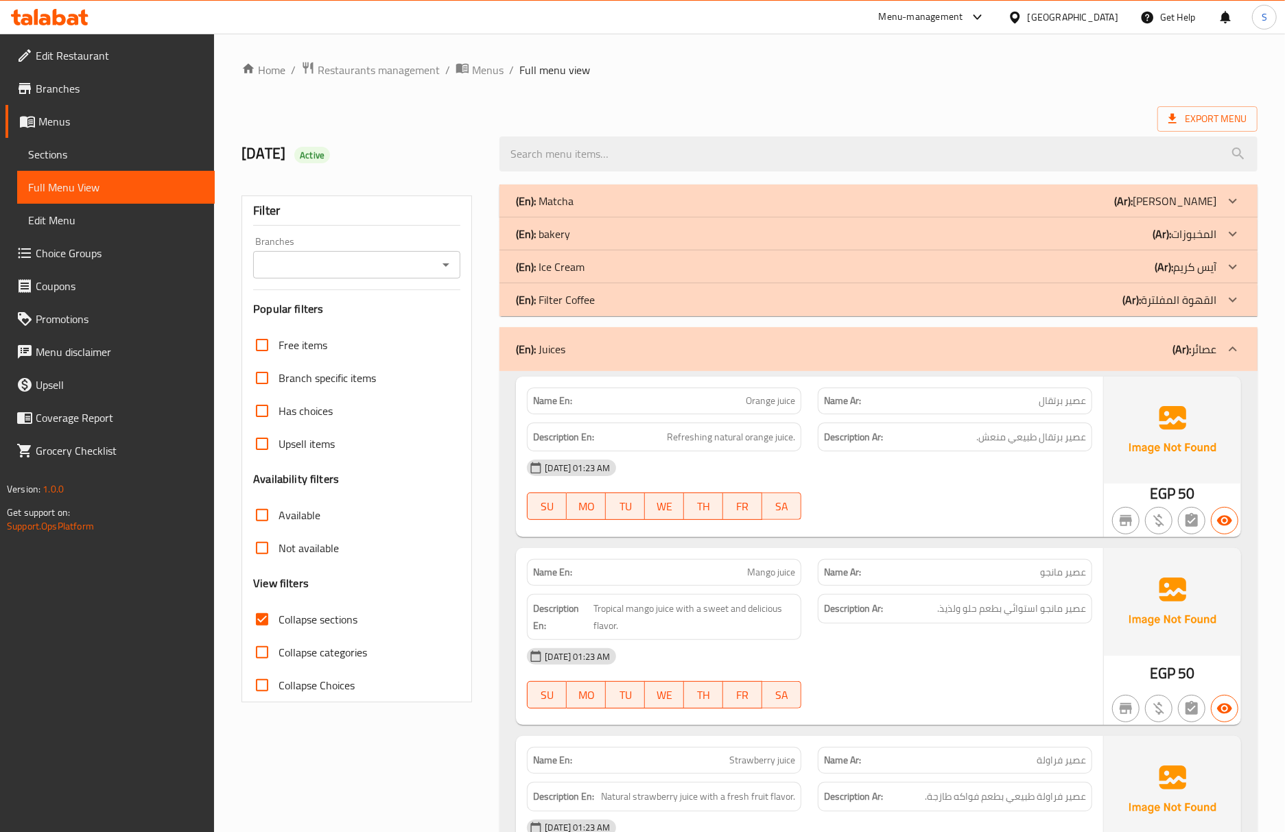
click at [820, 595] on div "Description Ar: عصير مانجو استوائي بطعم حلو ولذيذ." at bounding box center [954, 617] width 291 height 62
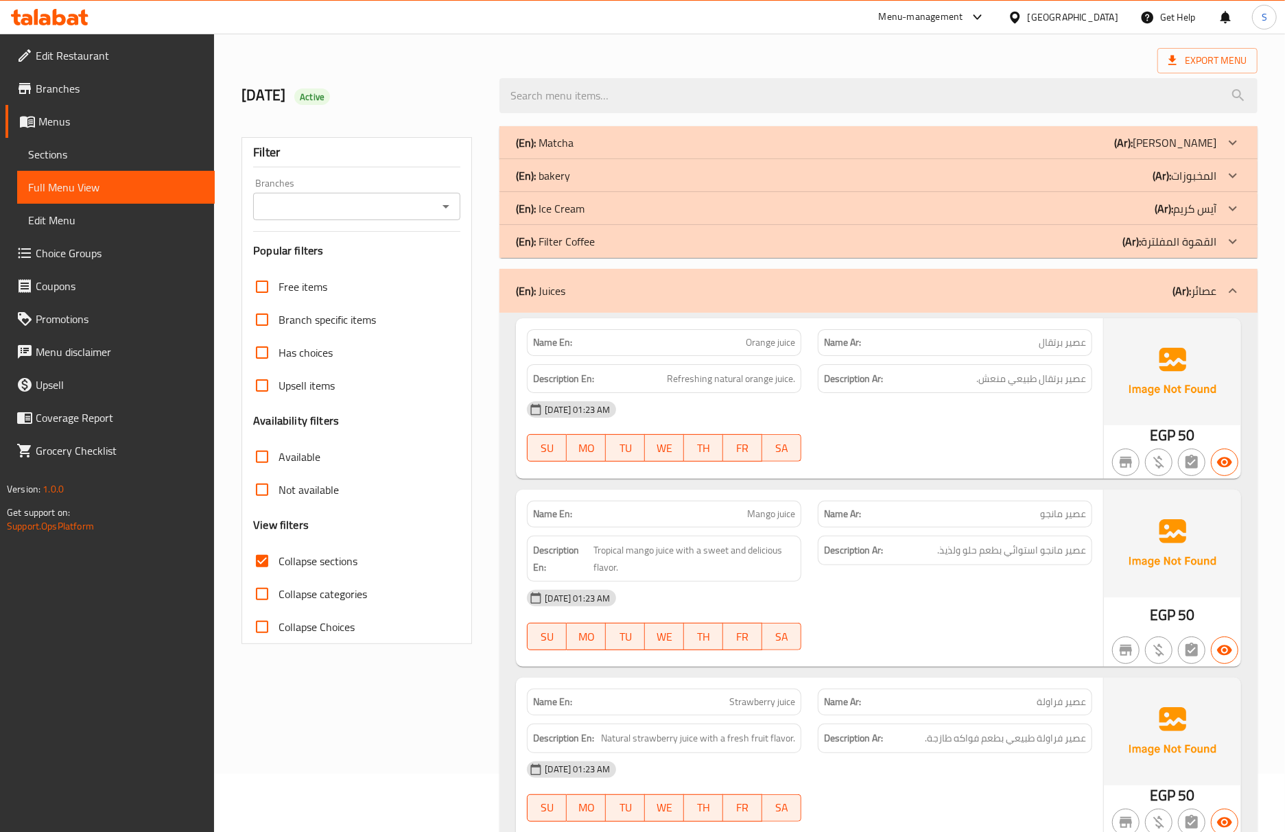
scroll to position [91, 0]
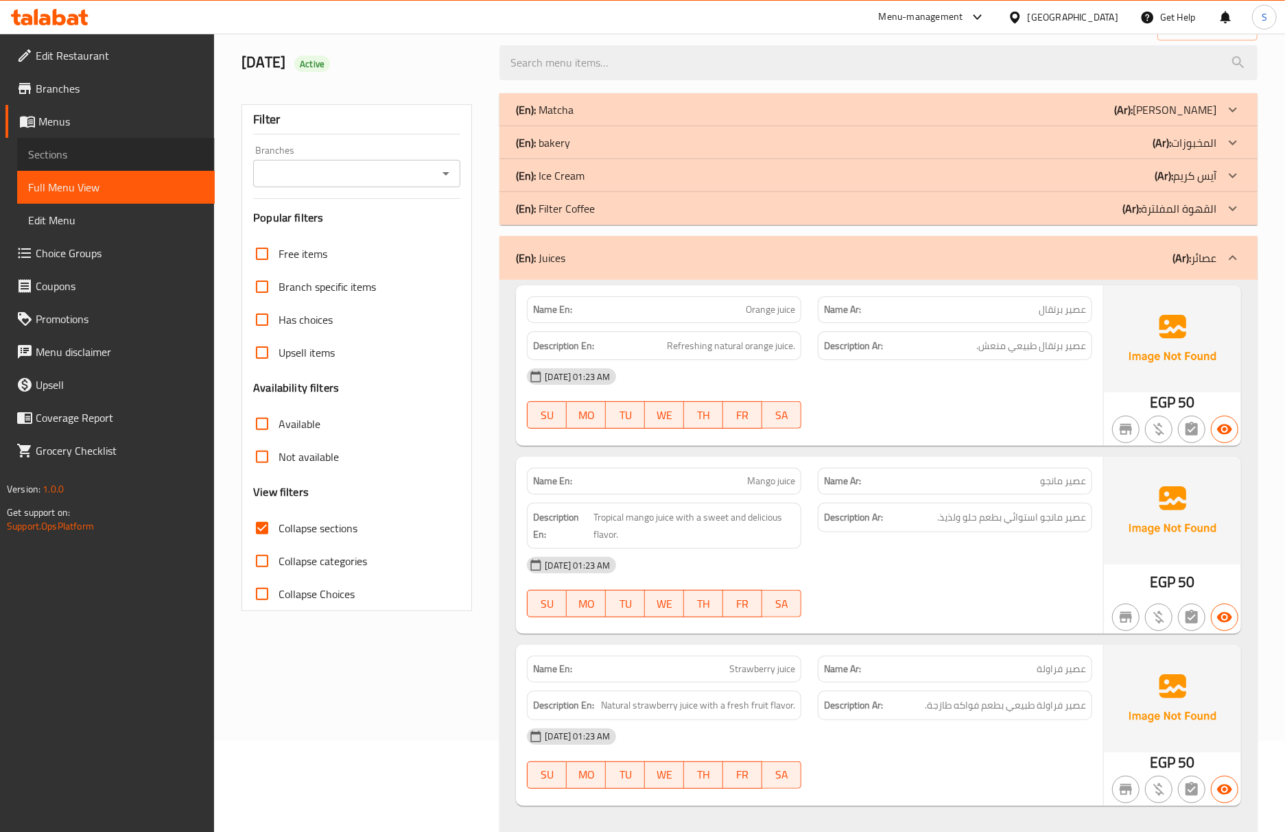
click at [102, 155] on span "Sections" at bounding box center [116, 154] width 176 height 16
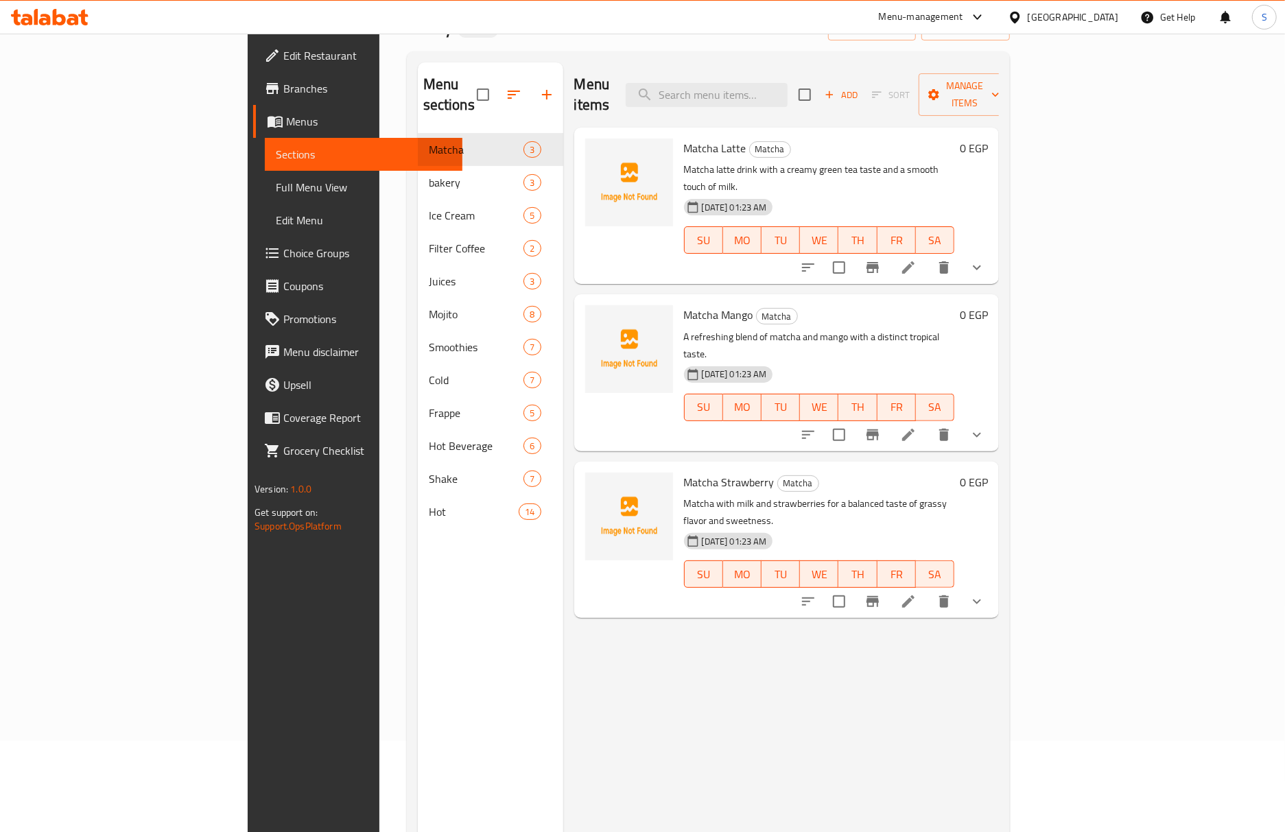
click at [276, 182] on span "Full Menu View" at bounding box center [364, 187] width 176 height 16
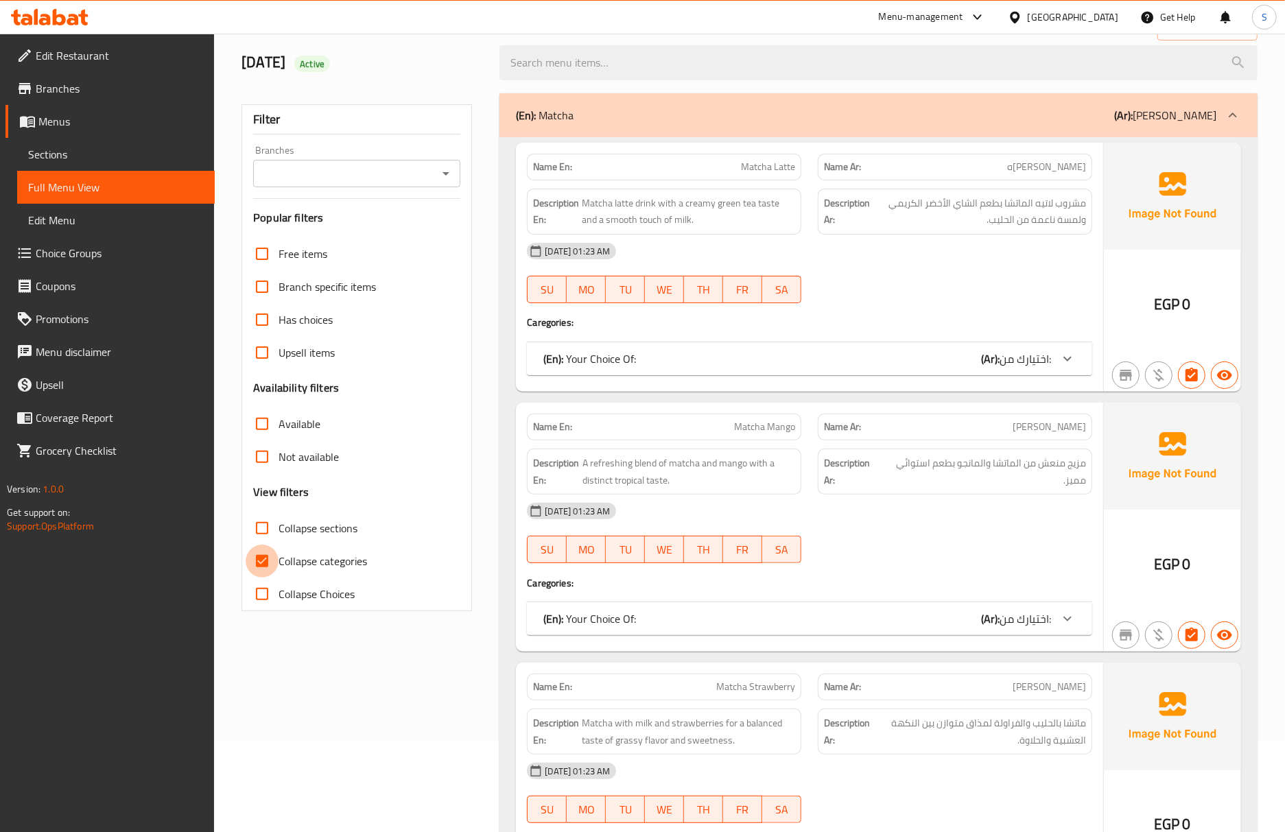
click at [265, 563] on input "Collapse categories" at bounding box center [262, 561] width 33 height 33
checkbox input "false"
click at [267, 520] on input "Collapse sections" at bounding box center [262, 528] width 33 height 33
checkbox input "true"
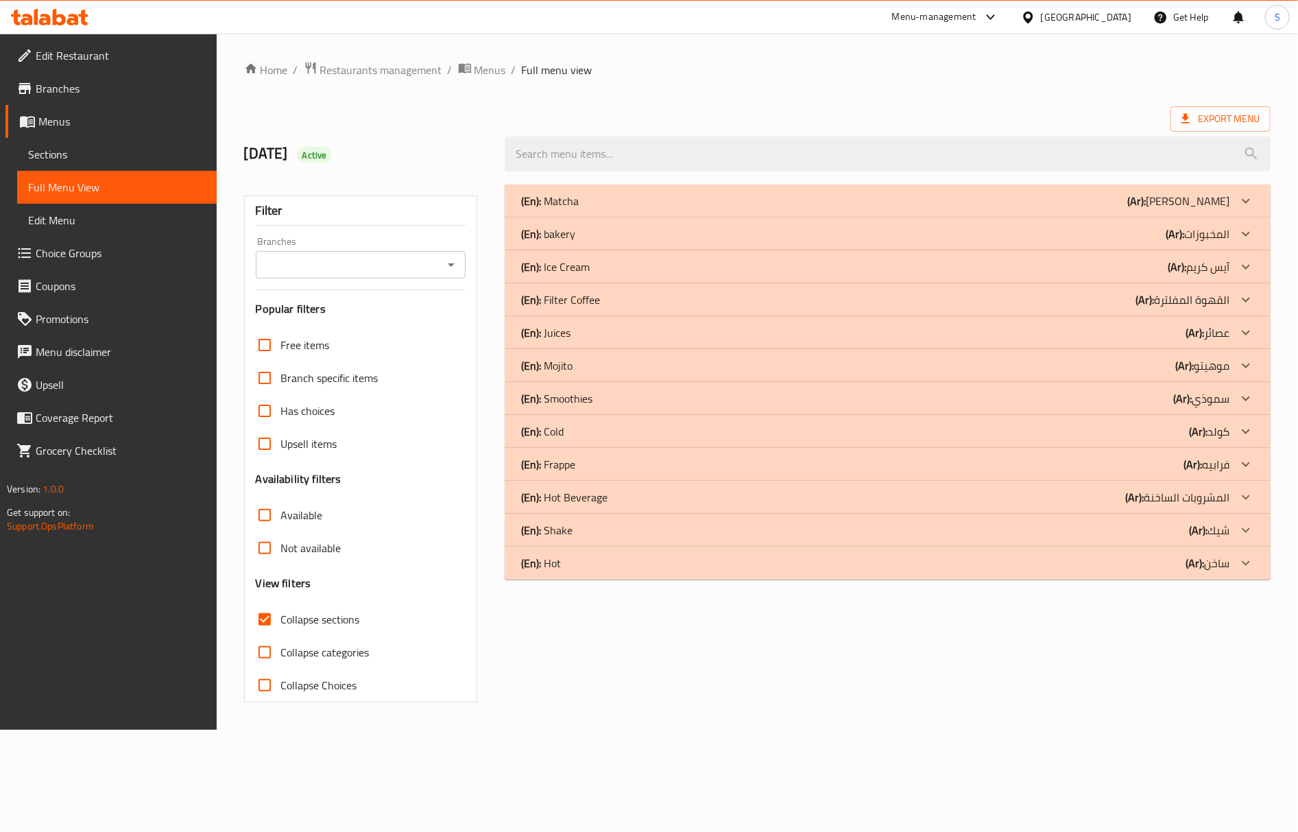
click at [609, 335] on div "(En): Juices (Ar): عصائر" at bounding box center [875, 332] width 709 height 16
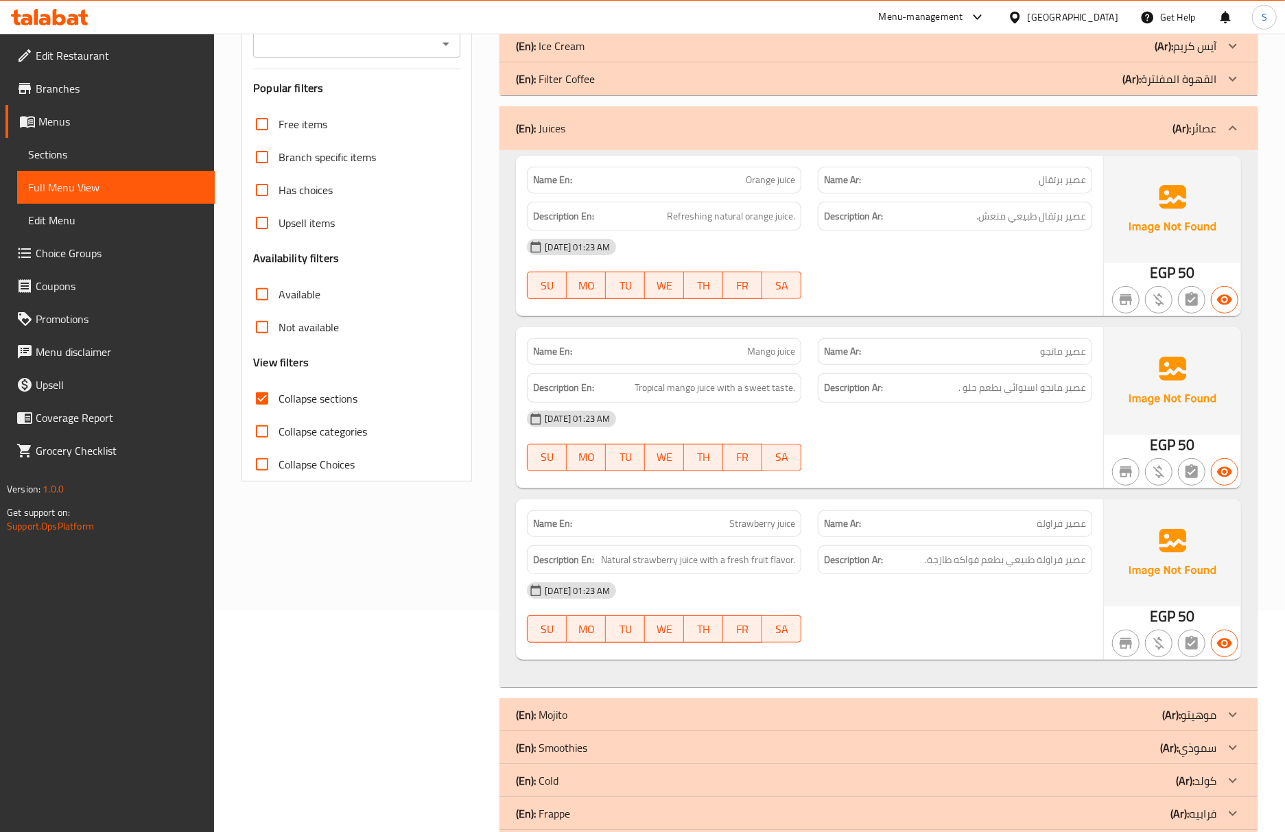
scroll to position [193, 0]
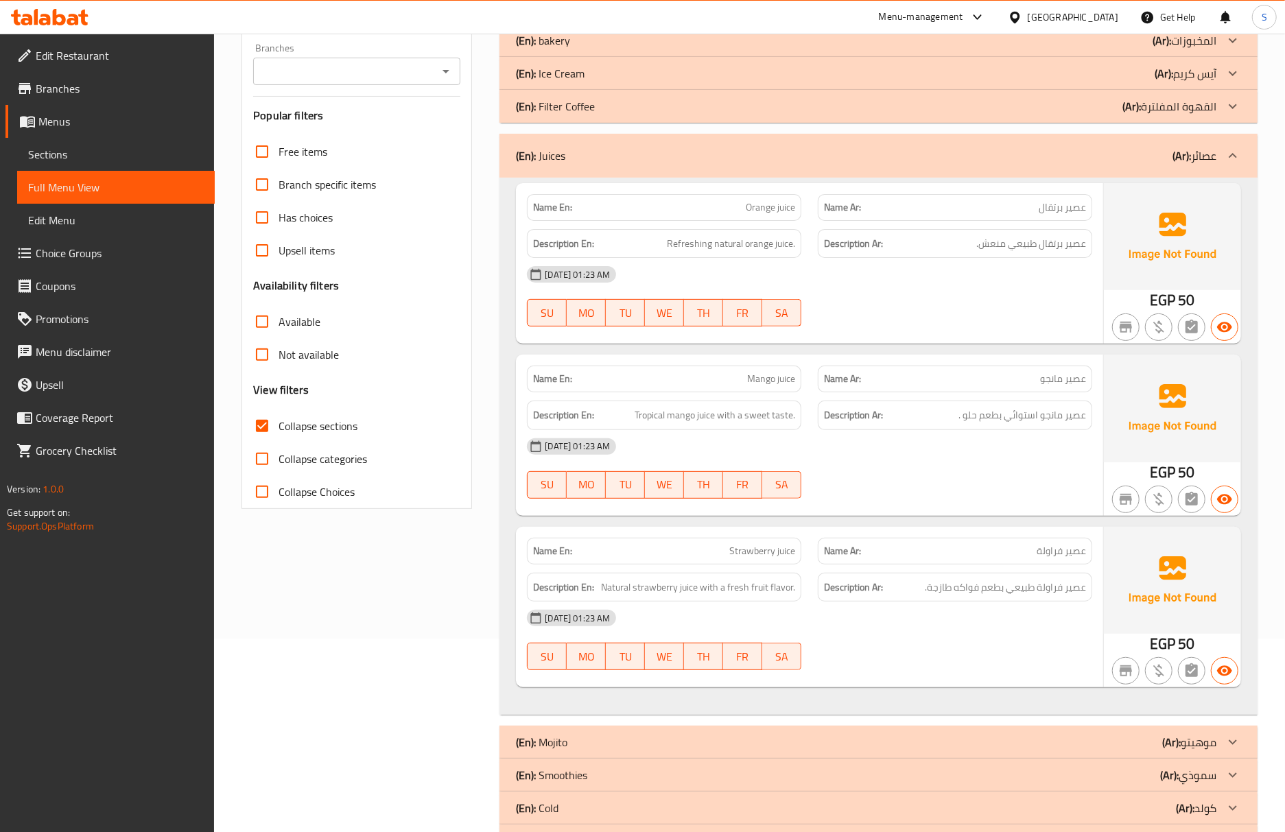
drag, startPoint x: 730, startPoint y: 602, endPoint x: 722, endPoint y: 546, distance: 56.8
click at [730, 602] on div "Description En: Natural strawberry juice with a fresh fruit flavor." at bounding box center [664, 587] width 274 height 29
click at [97, 155] on span "Sections" at bounding box center [116, 154] width 176 height 16
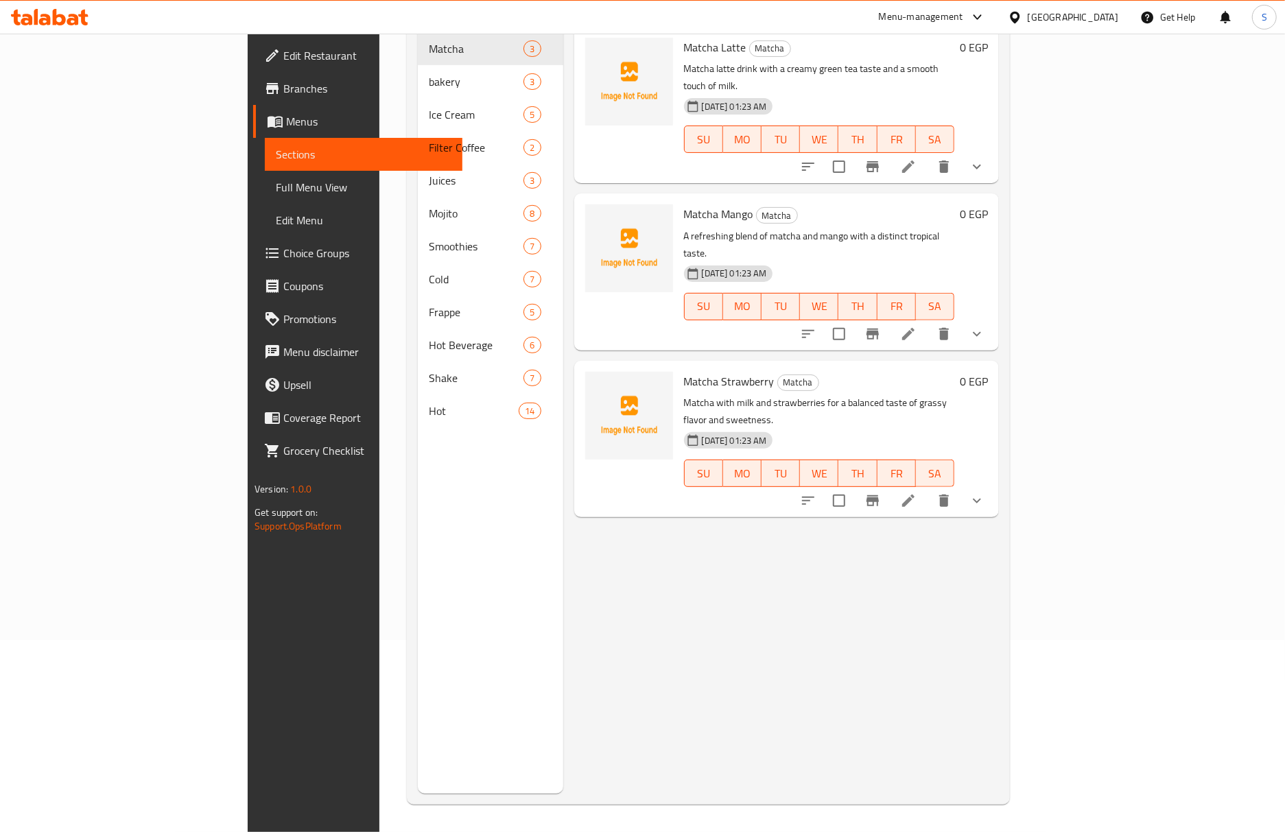
scroll to position [193, 0]
click at [276, 192] on span "Full Menu View" at bounding box center [364, 187] width 176 height 16
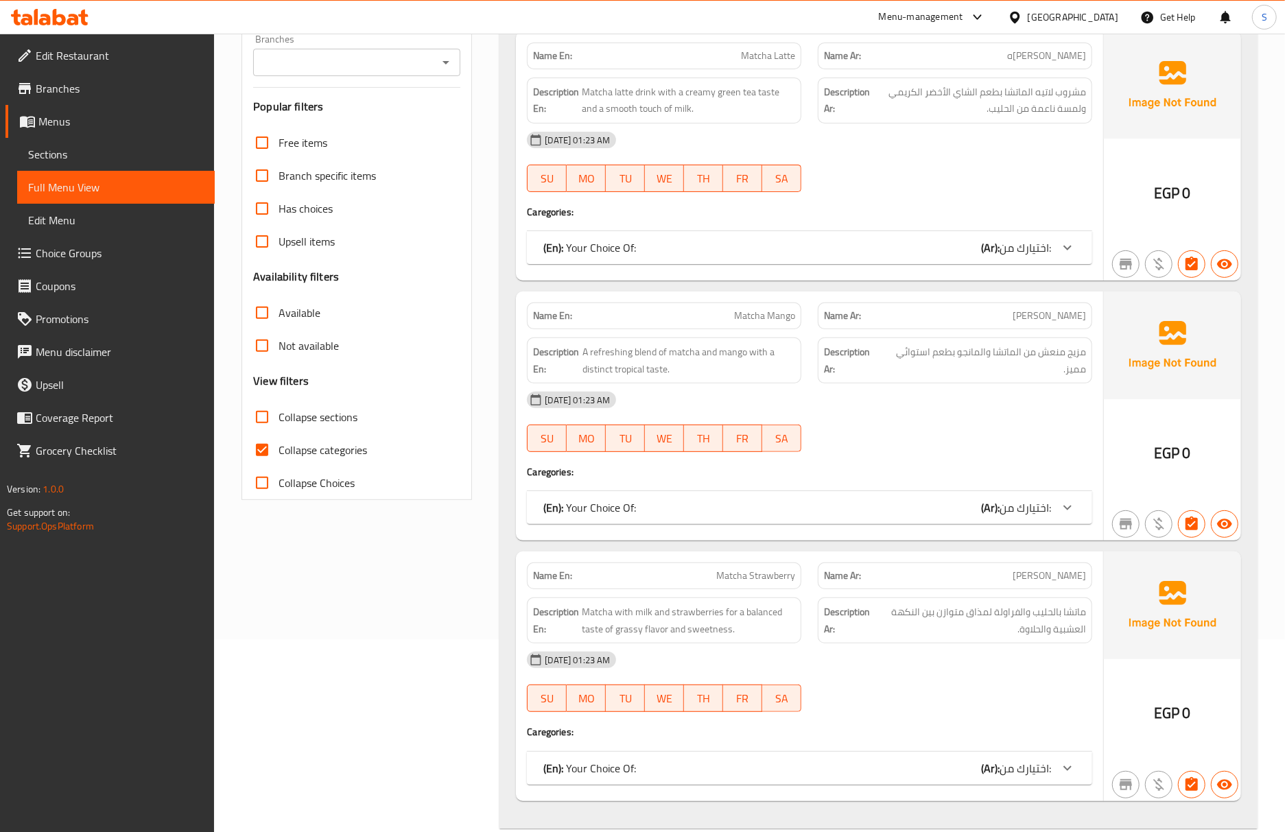
click at [281, 449] on span "Collapse categories" at bounding box center [322, 450] width 88 height 16
click at [278, 449] on input "Collapse categories" at bounding box center [262, 450] width 33 height 33
checkbox input "false"
click at [263, 414] on input "Collapse sections" at bounding box center [262, 417] width 33 height 33
checkbox input "true"
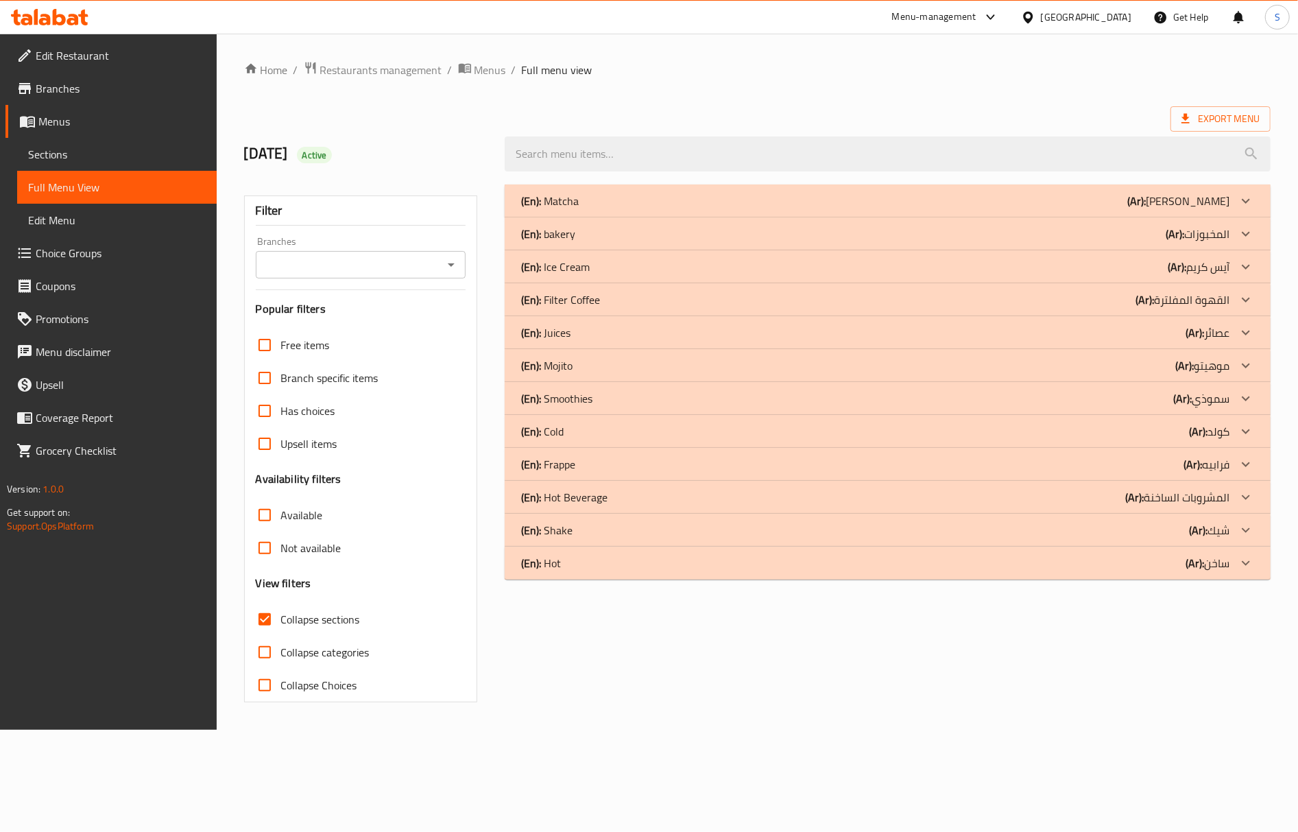
click at [605, 95] on div "Home / Restaurants management / Menus / Full menu view Export Menu 12/10/2025 A…" at bounding box center [757, 381] width 1027 height 641
click at [573, 372] on div "(En): Mojito (Ar): موهيتو" at bounding box center [875, 365] width 709 height 16
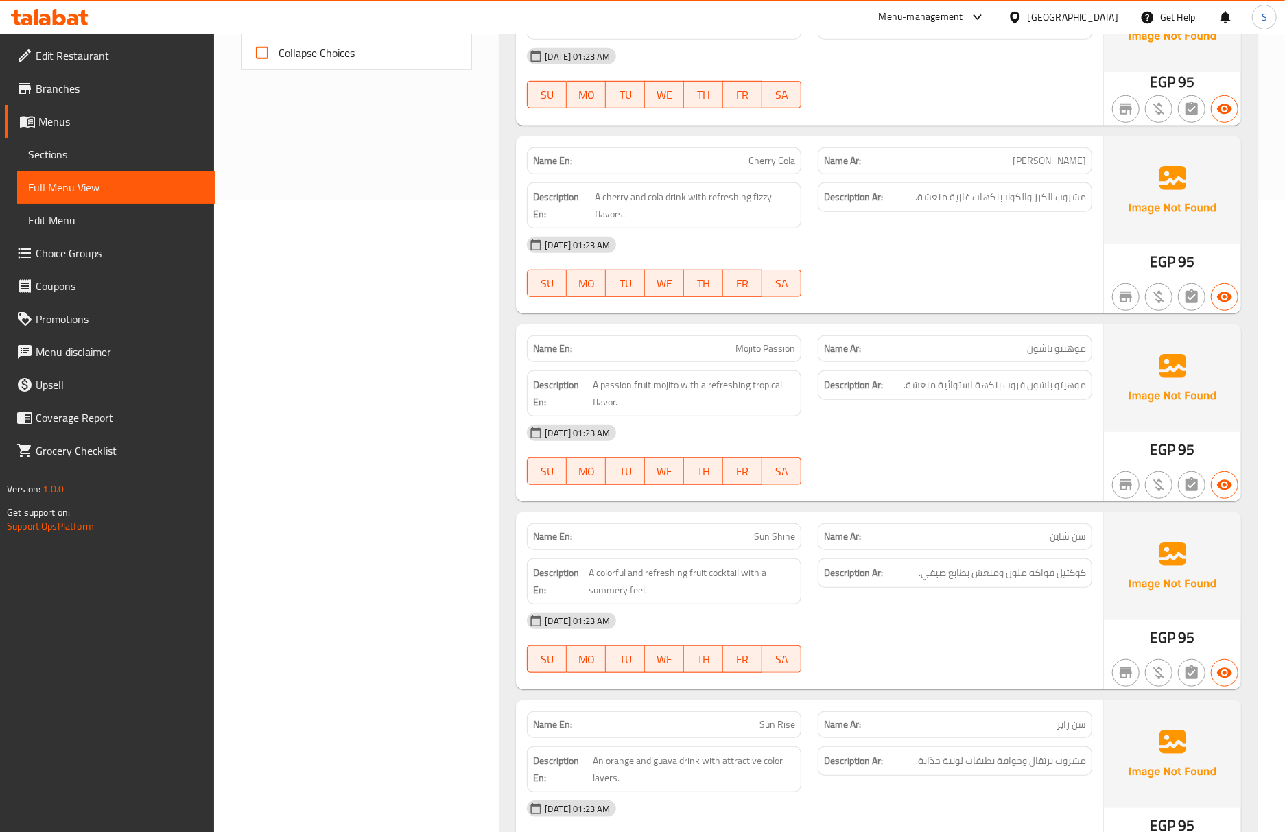
scroll to position [640, 0]
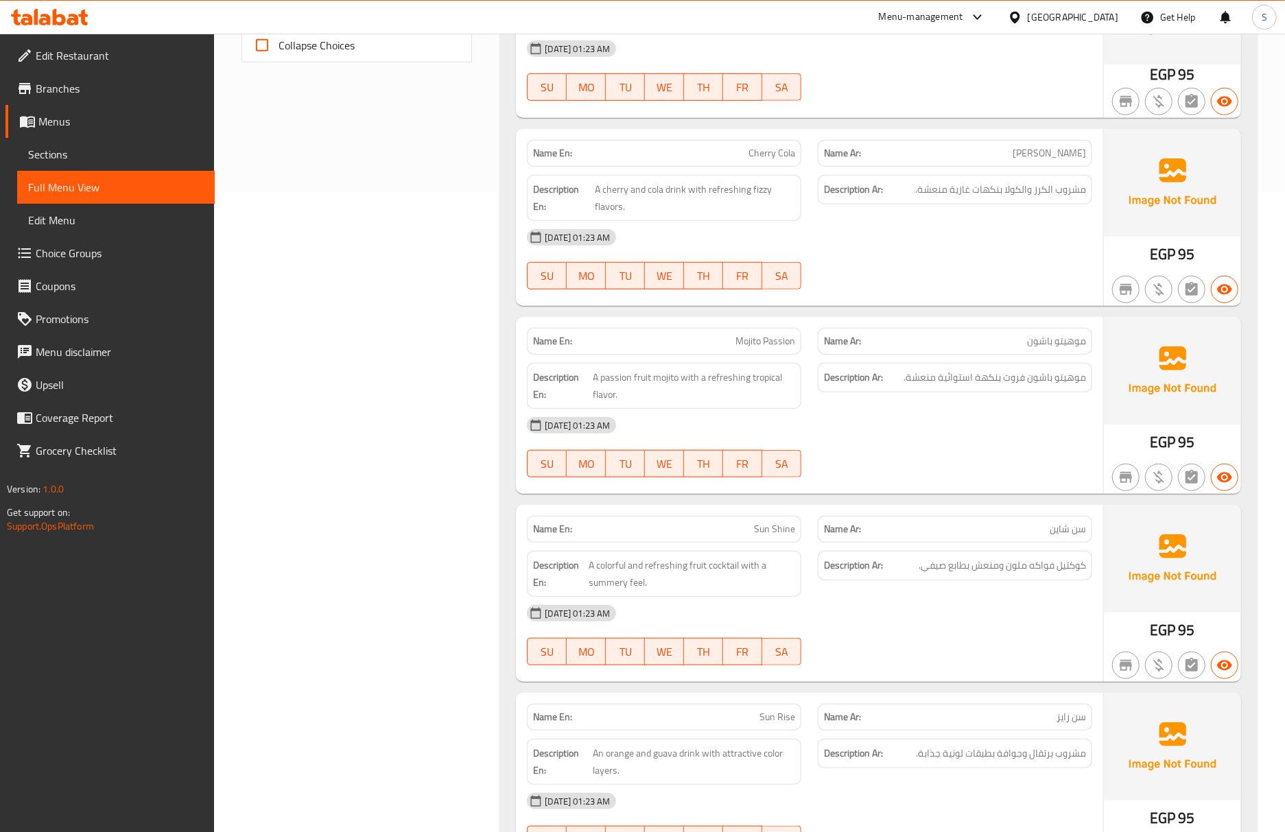
click at [778, 527] on span "Sun Shine" at bounding box center [774, 529] width 41 height 14
copy span "Sun Shine"
click at [61, 154] on span "Sections" at bounding box center [116, 154] width 176 height 16
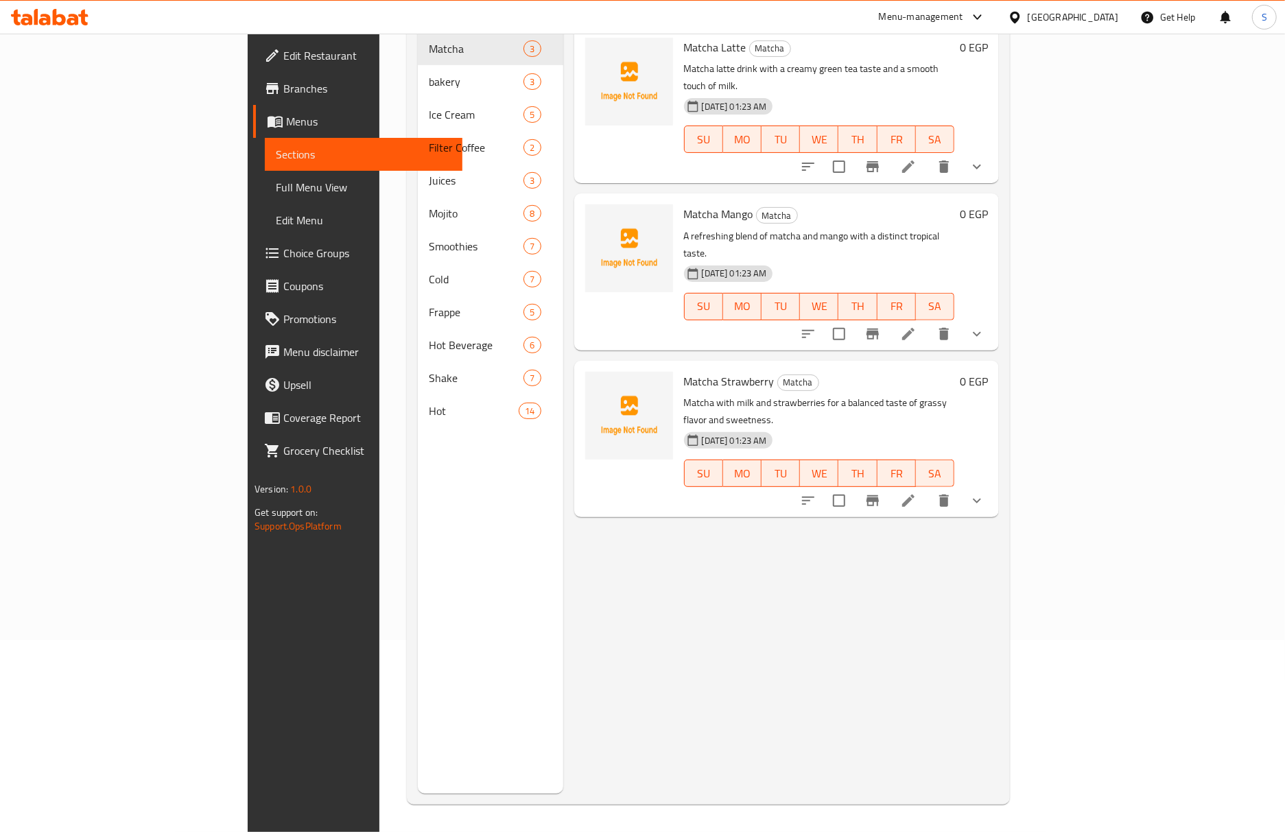
scroll to position [193, 0]
click at [276, 187] on span "Full Menu View" at bounding box center [364, 187] width 176 height 16
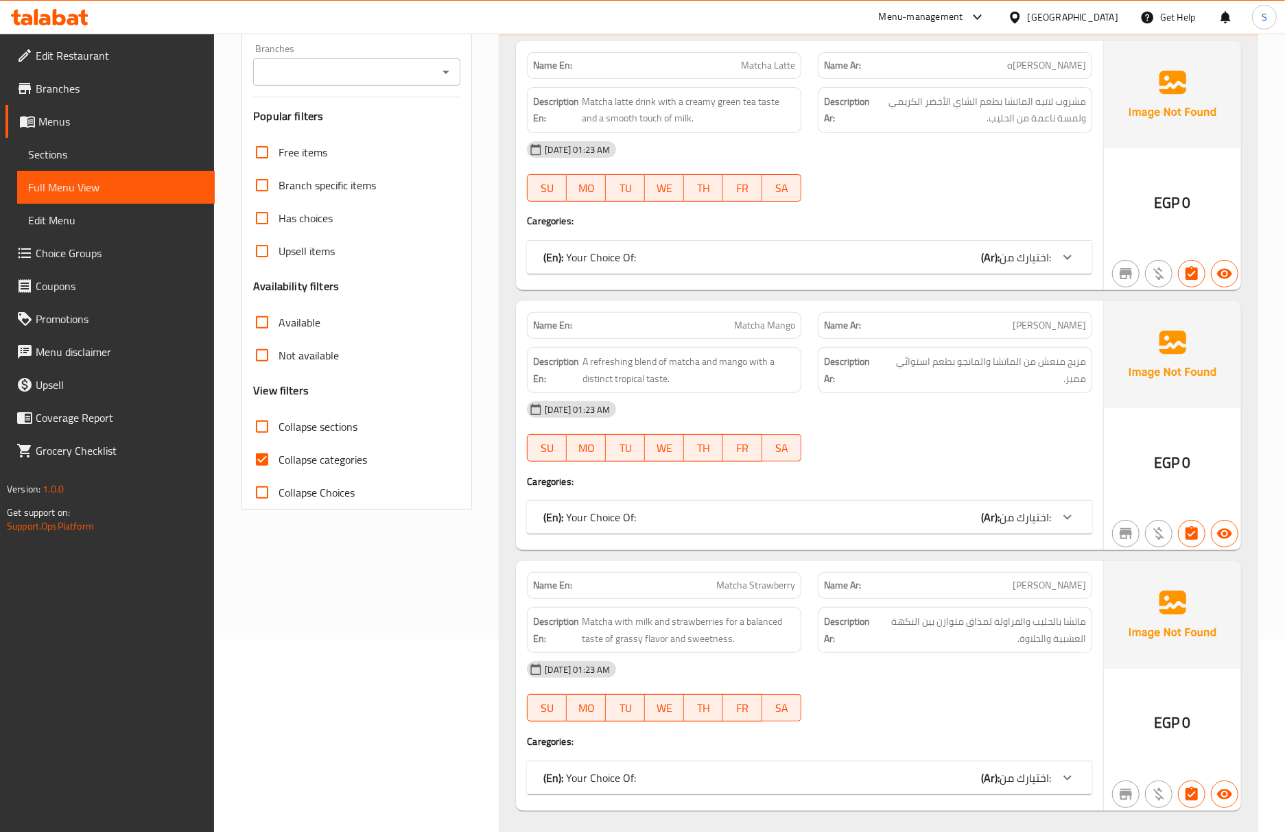
click at [283, 454] on span "Collapse categories" at bounding box center [322, 459] width 88 height 16
click at [278, 454] on input "Collapse categories" at bounding box center [262, 459] width 33 height 33
checkbox input "false"
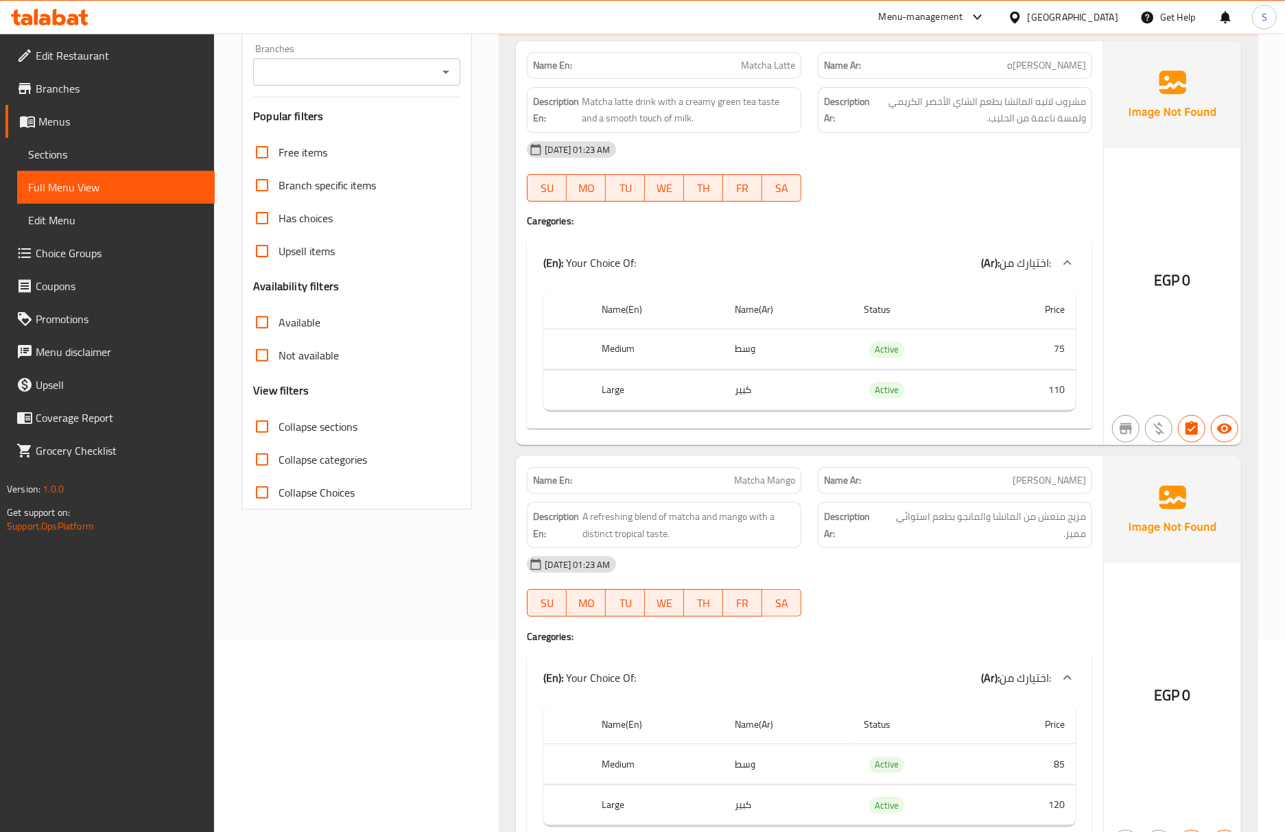
click at [270, 434] on input "Collapse sections" at bounding box center [262, 426] width 33 height 33
checkbox input "true"
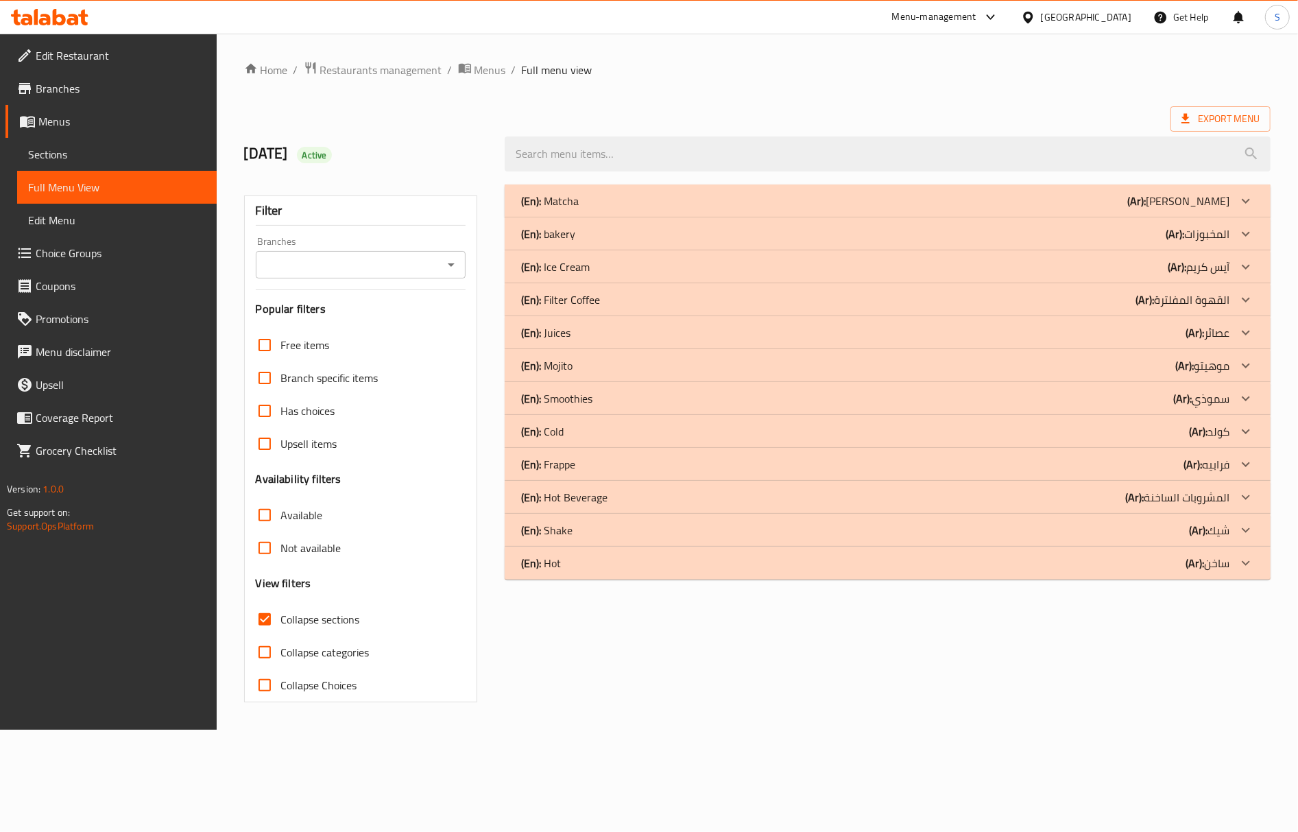
click at [571, 363] on p "(En): Mojito" at bounding box center [546, 365] width 51 height 16
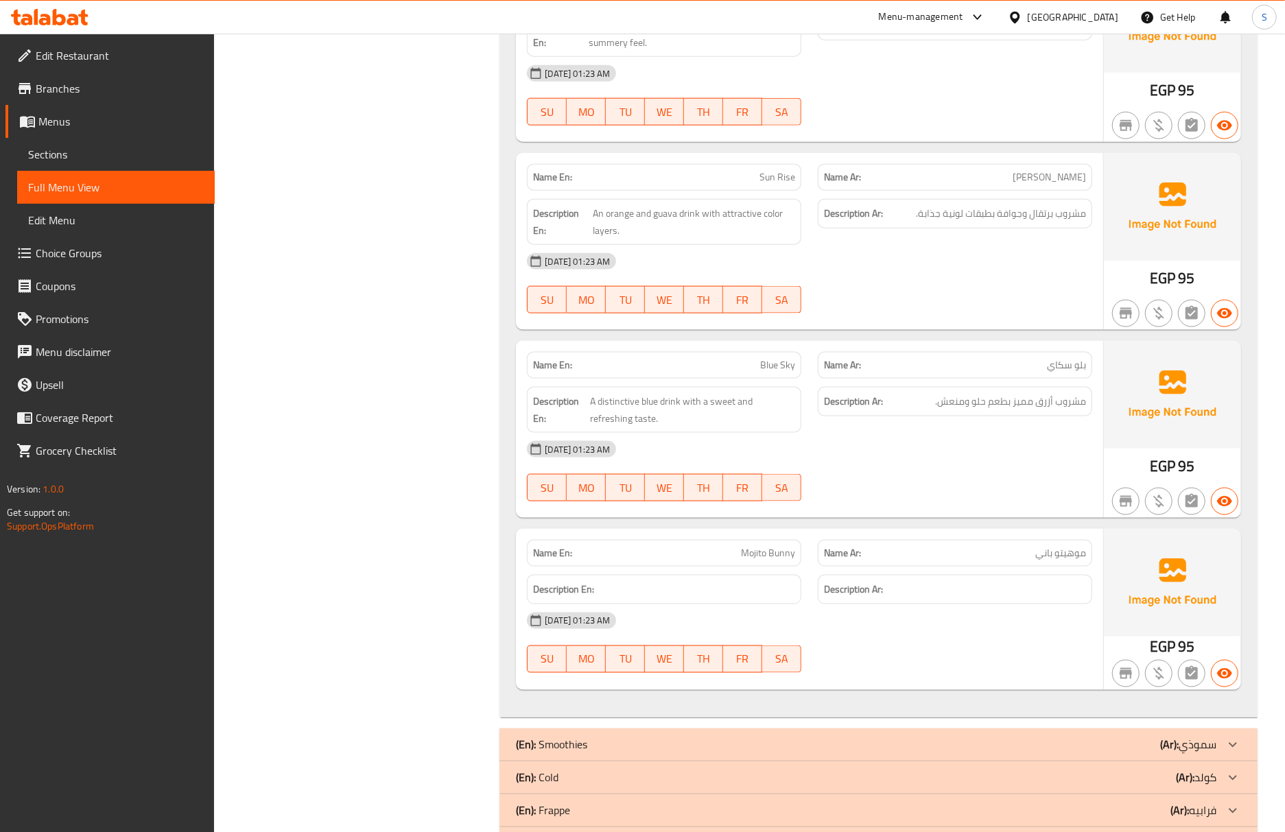
scroll to position [1189, 0]
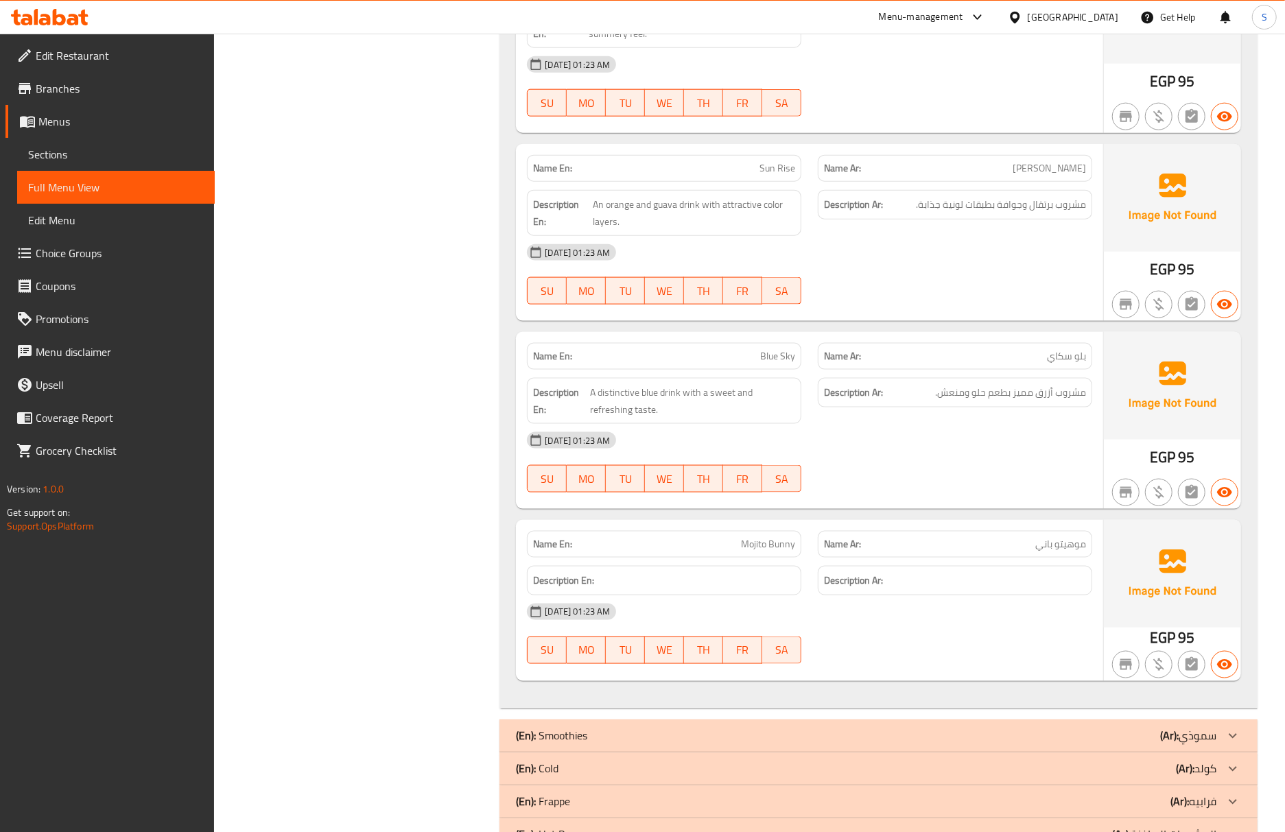
click at [788, 357] on span "Blue Sky" at bounding box center [777, 356] width 35 height 14
copy span "Blue Sky"
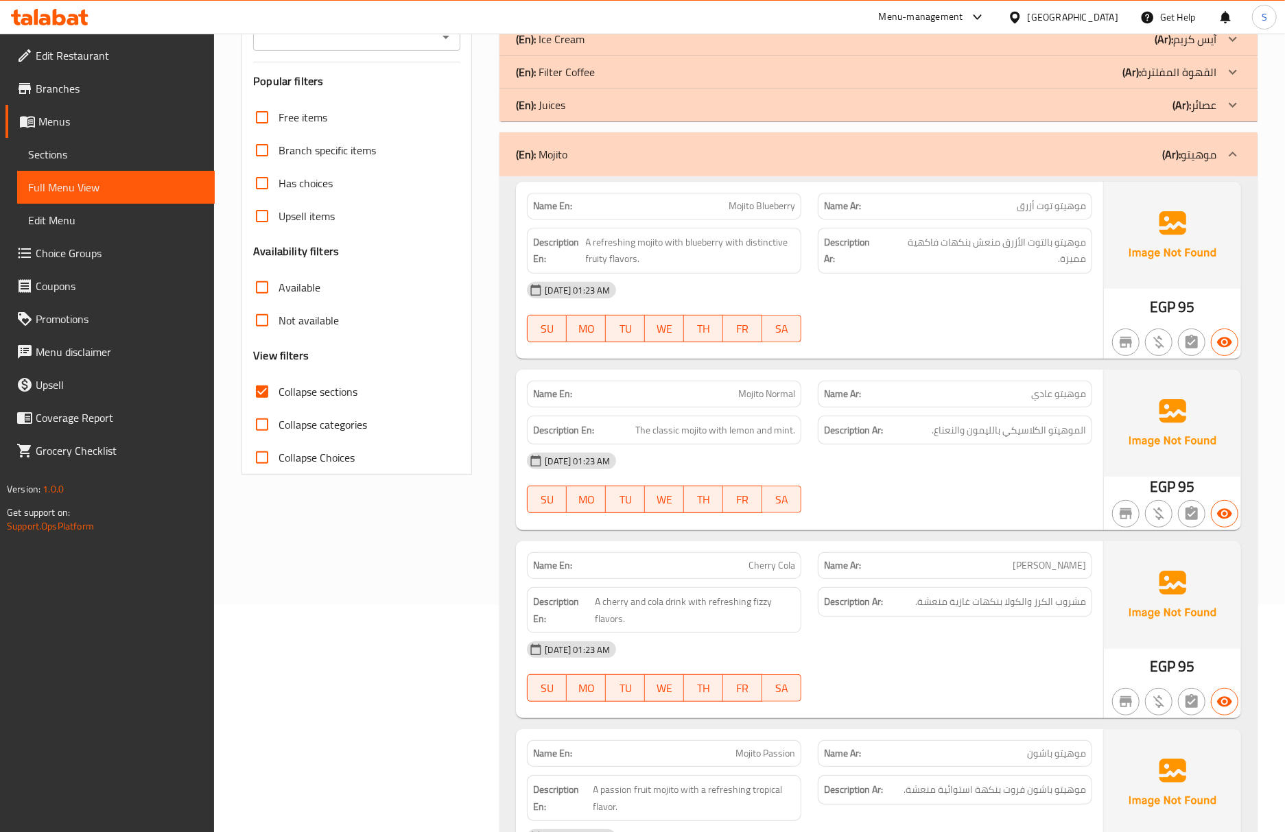
scroll to position [274, 0]
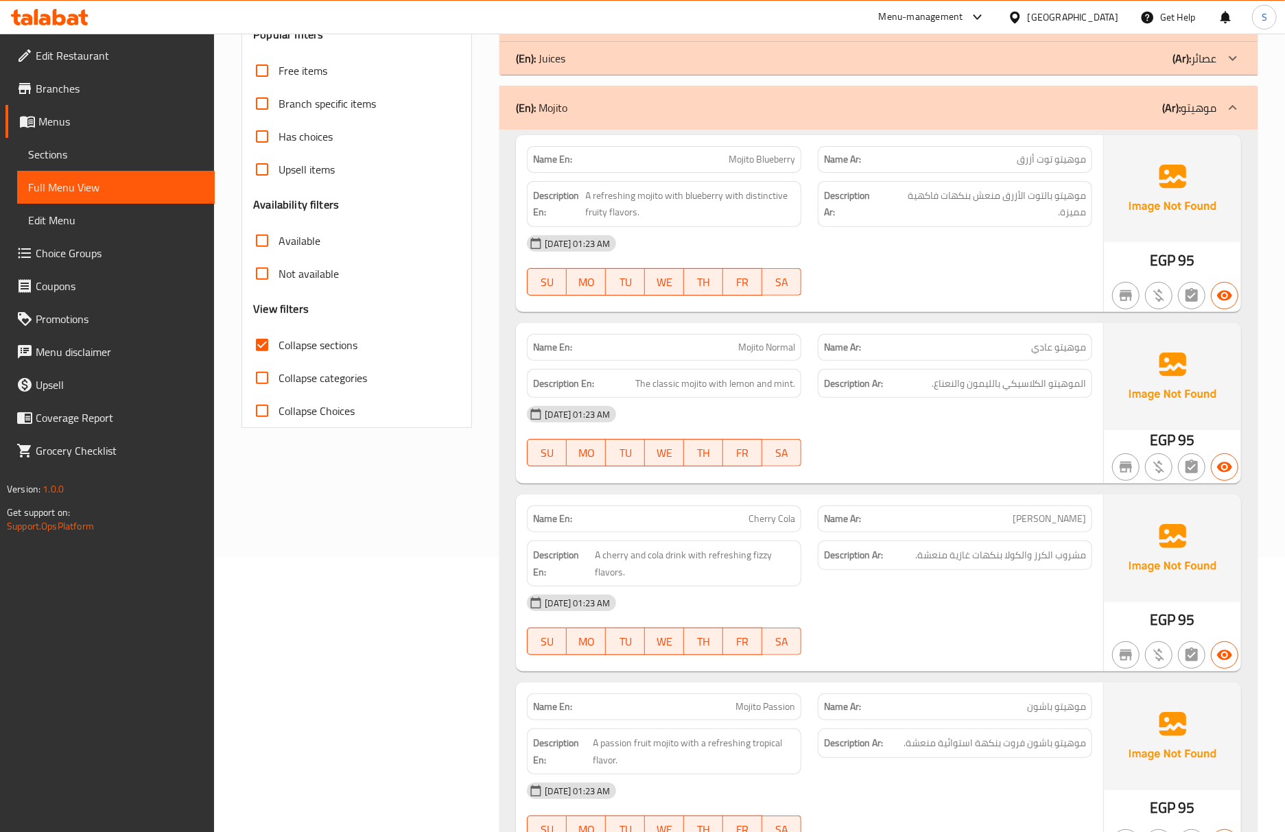
click at [748, 513] on div "Name En: Cherry Cola" at bounding box center [664, 519] width 274 height 27
drag, startPoint x: 907, startPoint y: 503, endPoint x: 909, endPoint y: 519, distance: 16.6
click at [907, 503] on div "Name Ar: شيري كولا" at bounding box center [954, 518] width 291 height 43
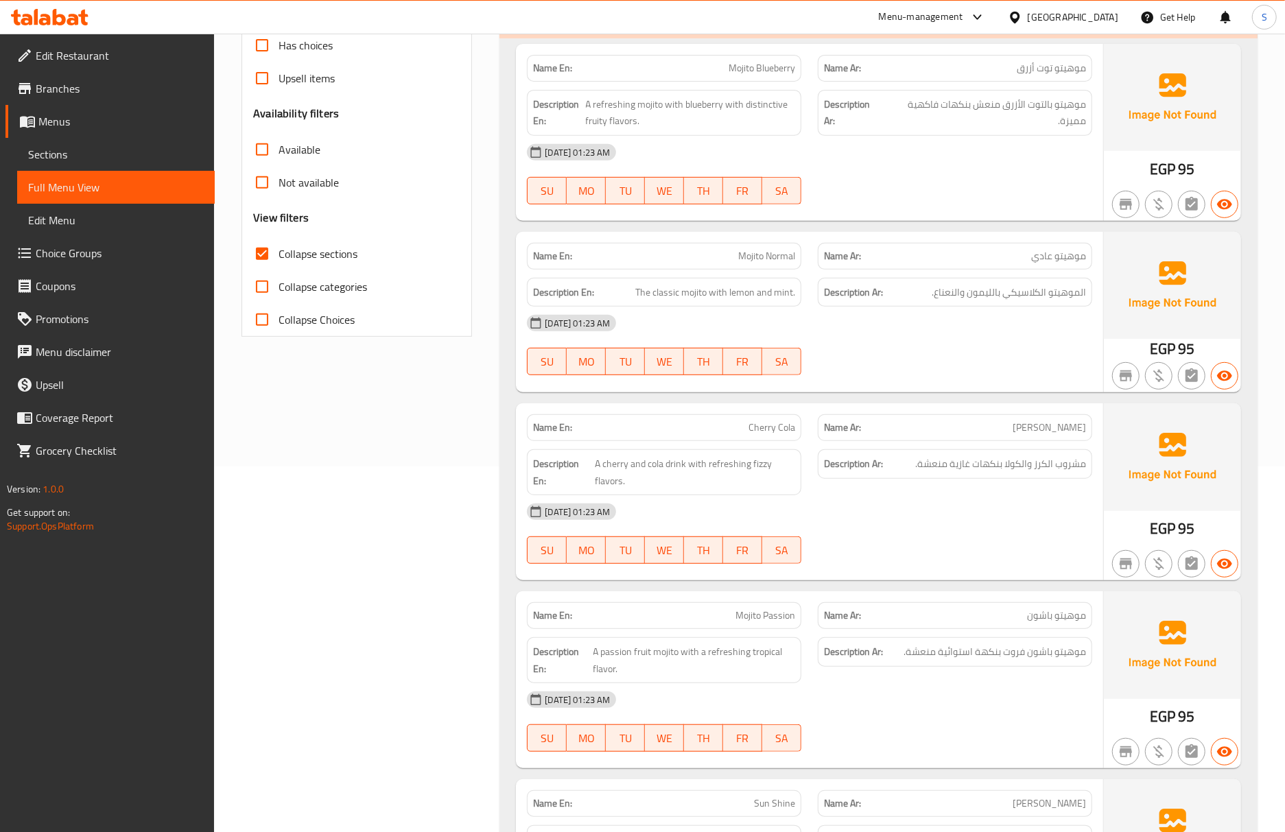
drag, startPoint x: 827, startPoint y: 437, endPoint x: 855, endPoint y: 494, distance: 63.5
click at [827, 435] on strong "Name Ar:" at bounding box center [842, 427] width 37 height 14
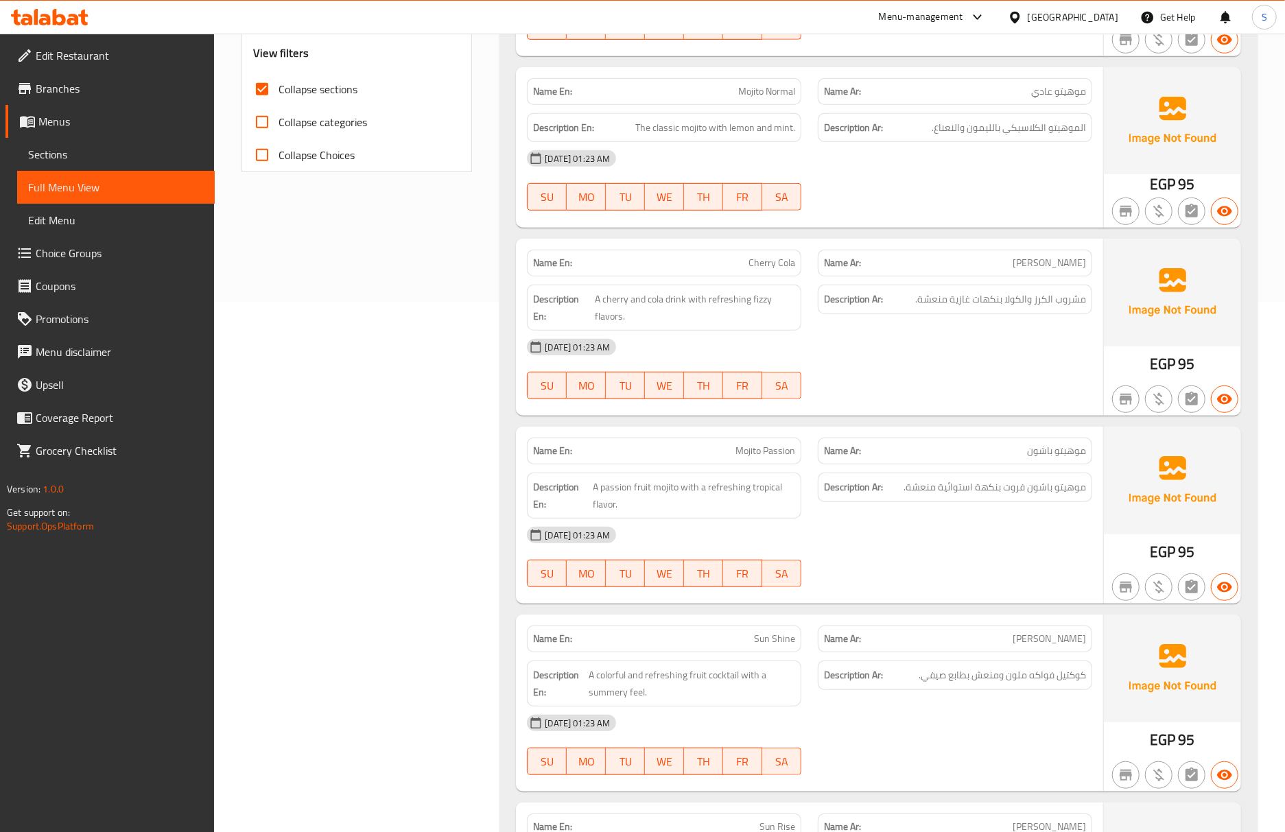
scroll to position [640, 0]
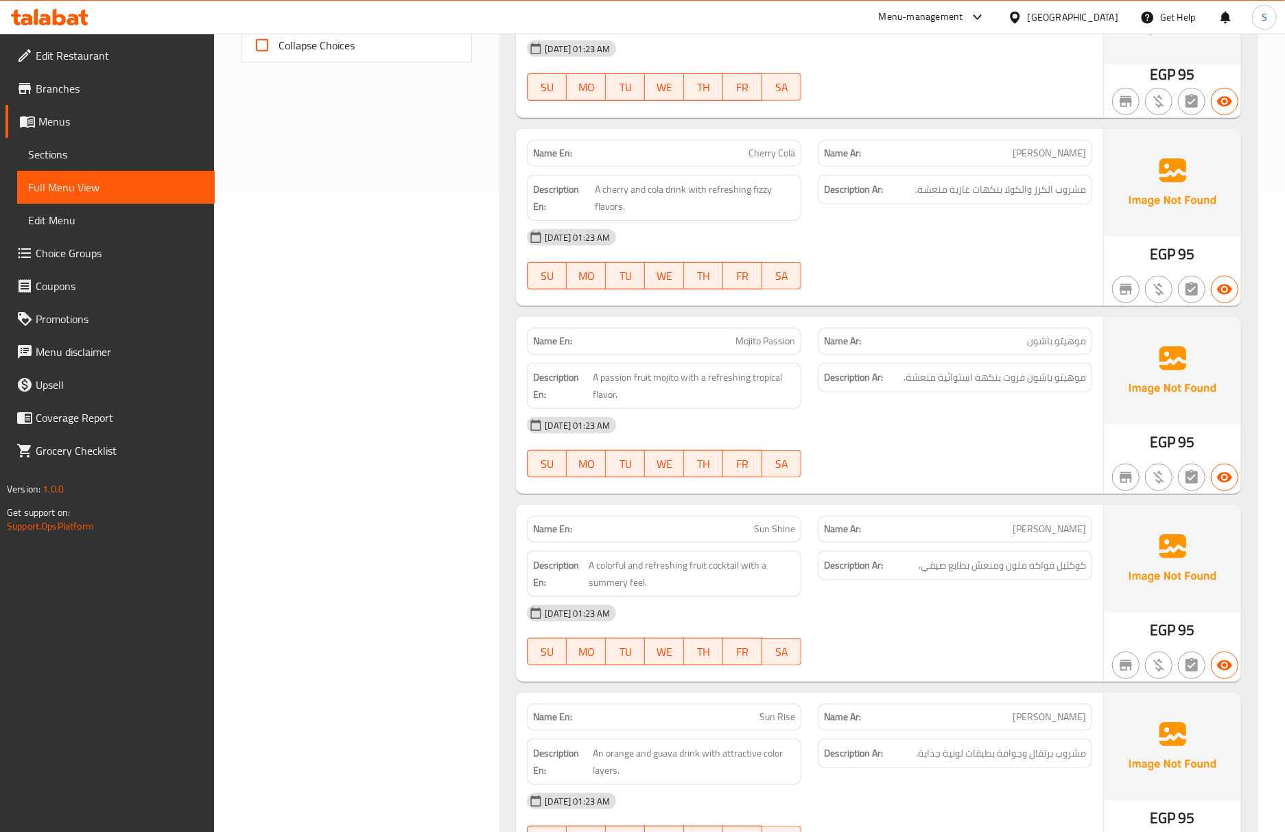
click at [799, 476] on button "SA" at bounding box center [781, 463] width 39 height 27
type button "6"
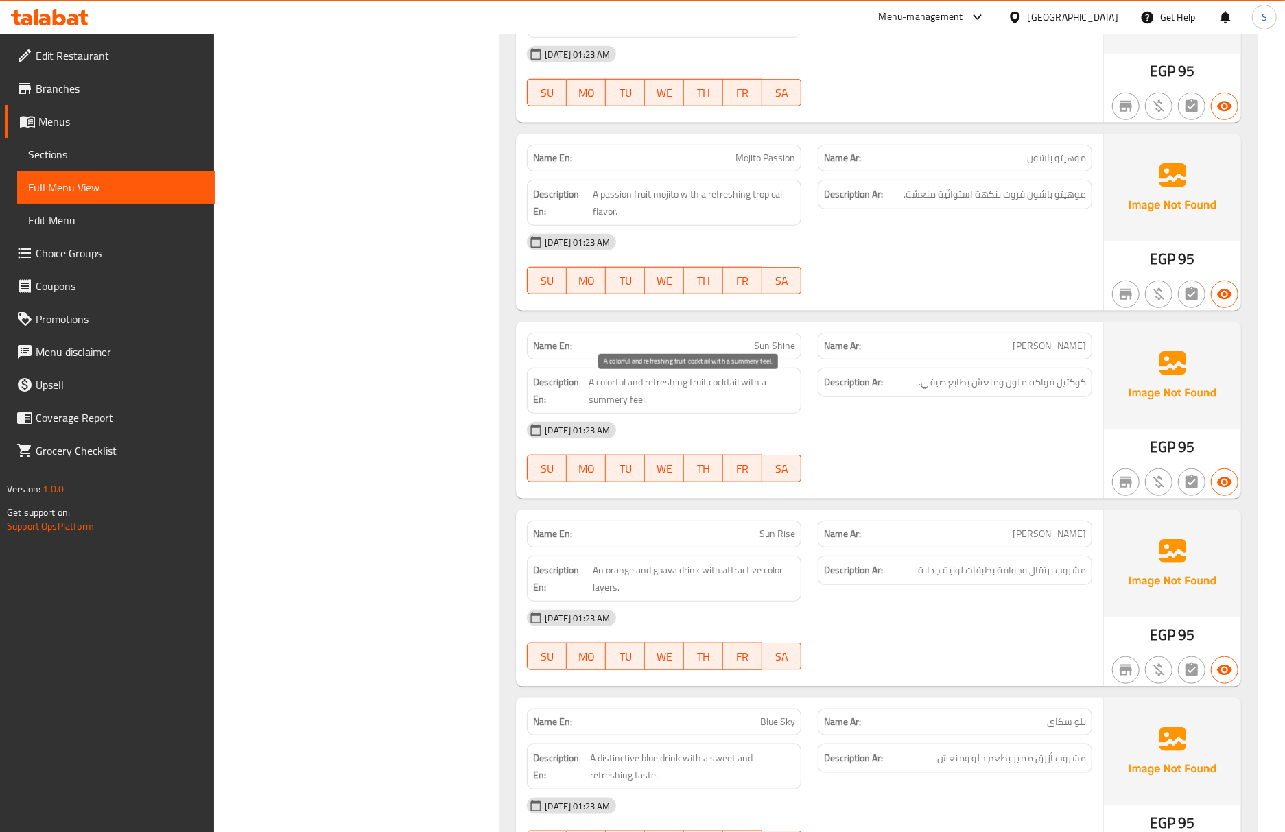
scroll to position [914, 0]
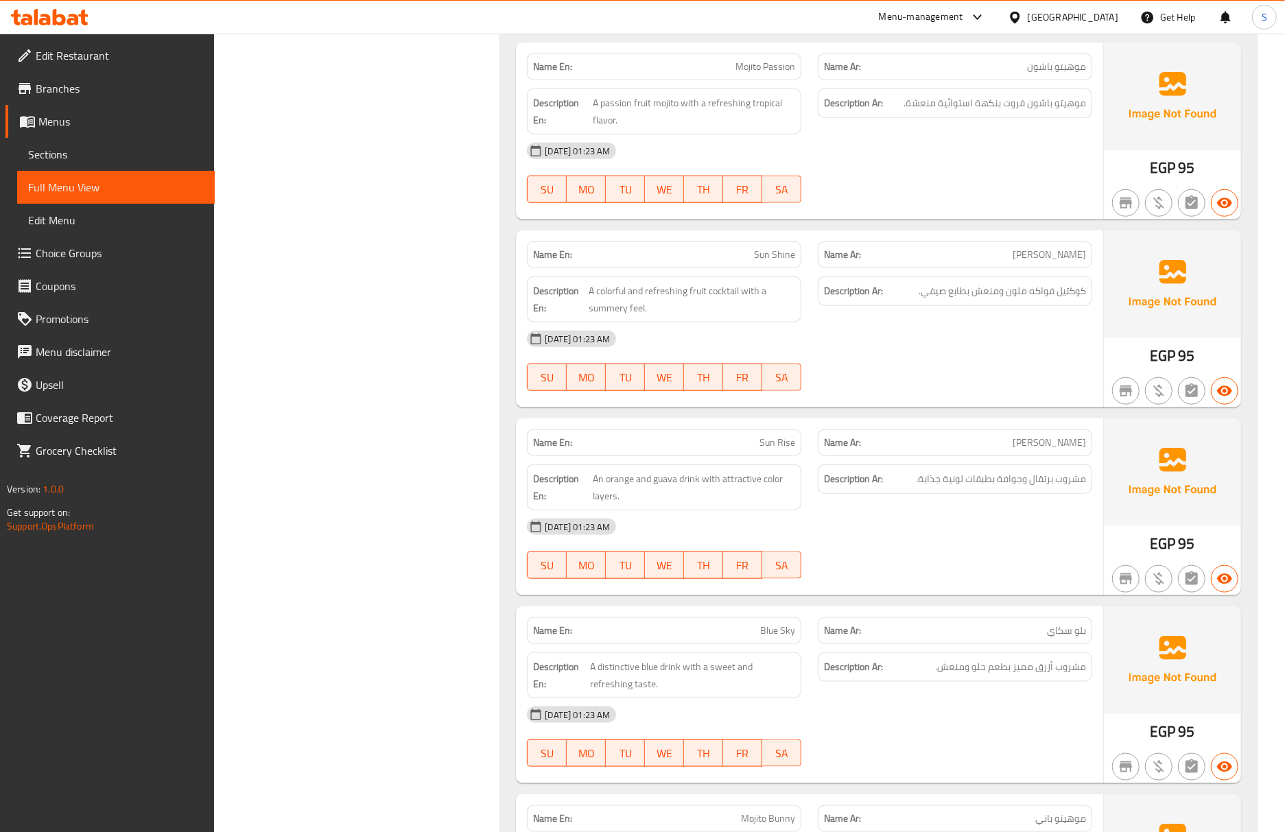
click at [846, 541] on div "12-10-2025 01:23 AM" at bounding box center [810, 526] width 582 height 33
drag, startPoint x: 969, startPoint y: 297, endPoint x: 923, endPoint y: 295, distance: 46.7
click at [923, 295] on span "كوكتيل فواكه ملون ومنعش بطابع صيفي." at bounding box center [1001, 291] width 167 height 17
copy span "بطابع صيفي"
click at [731, 295] on span "A colorful and refreshing fruit cocktail with a summery feel." at bounding box center [692, 300] width 206 height 34
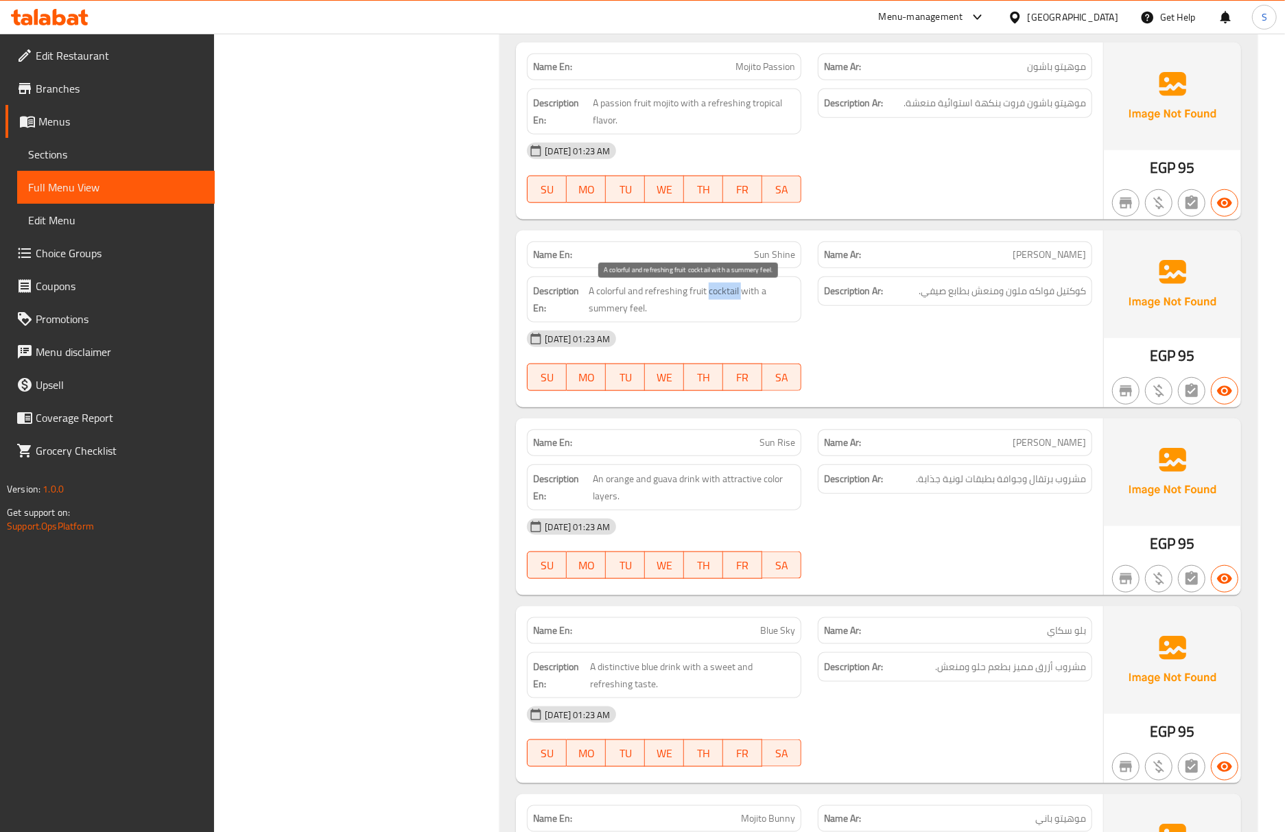
click at [731, 295] on span "A colorful and refreshing fruit cocktail with a summery feel." at bounding box center [692, 300] width 206 height 34
copy span "A colorful and refreshing fruit cocktail with a summery feel."
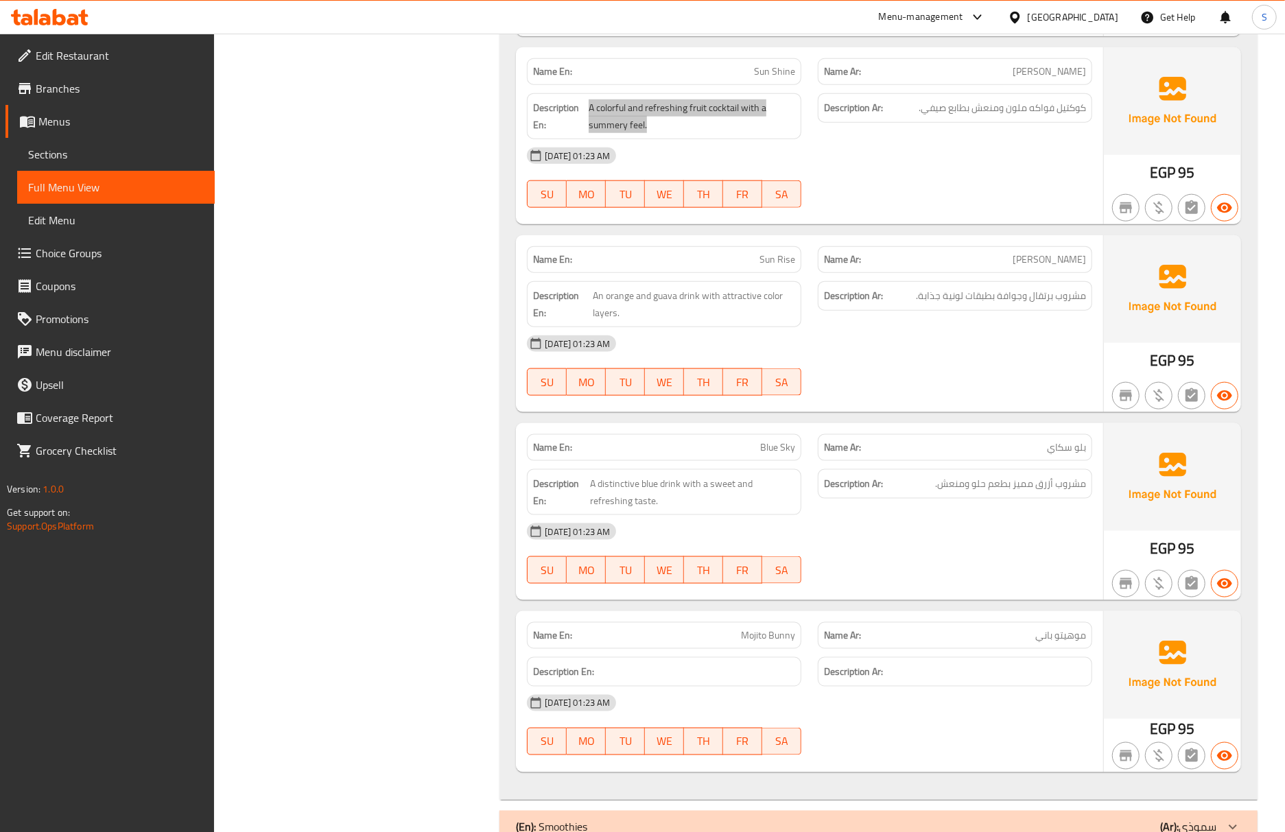
scroll to position [1189, 0]
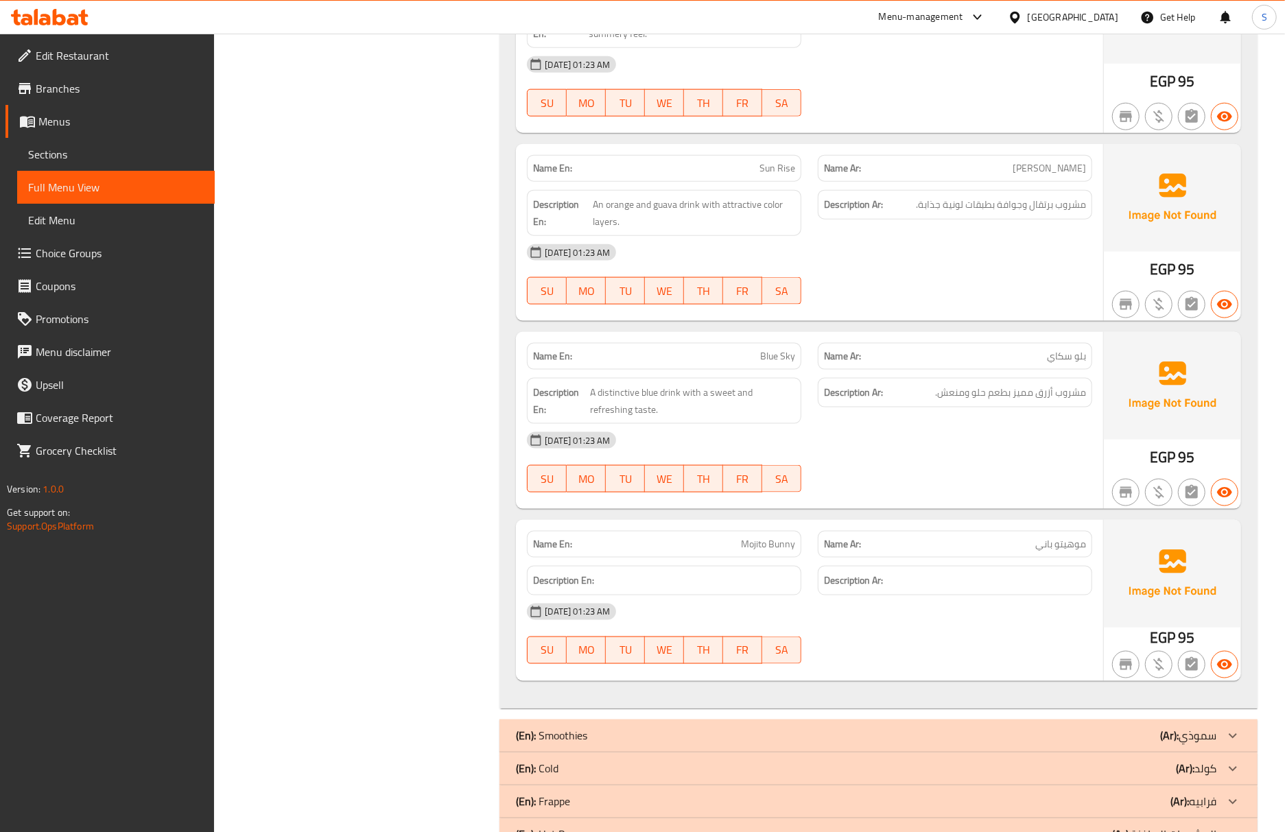
click at [920, 487] on div "12-10-2025 01:23 AM SU MO TU WE TH FR SA" at bounding box center [810, 462] width 582 height 77
click at [838, 447] on div "12-10-2025 01:23 AM" at bounding box center [810, 440] width 582 height 33
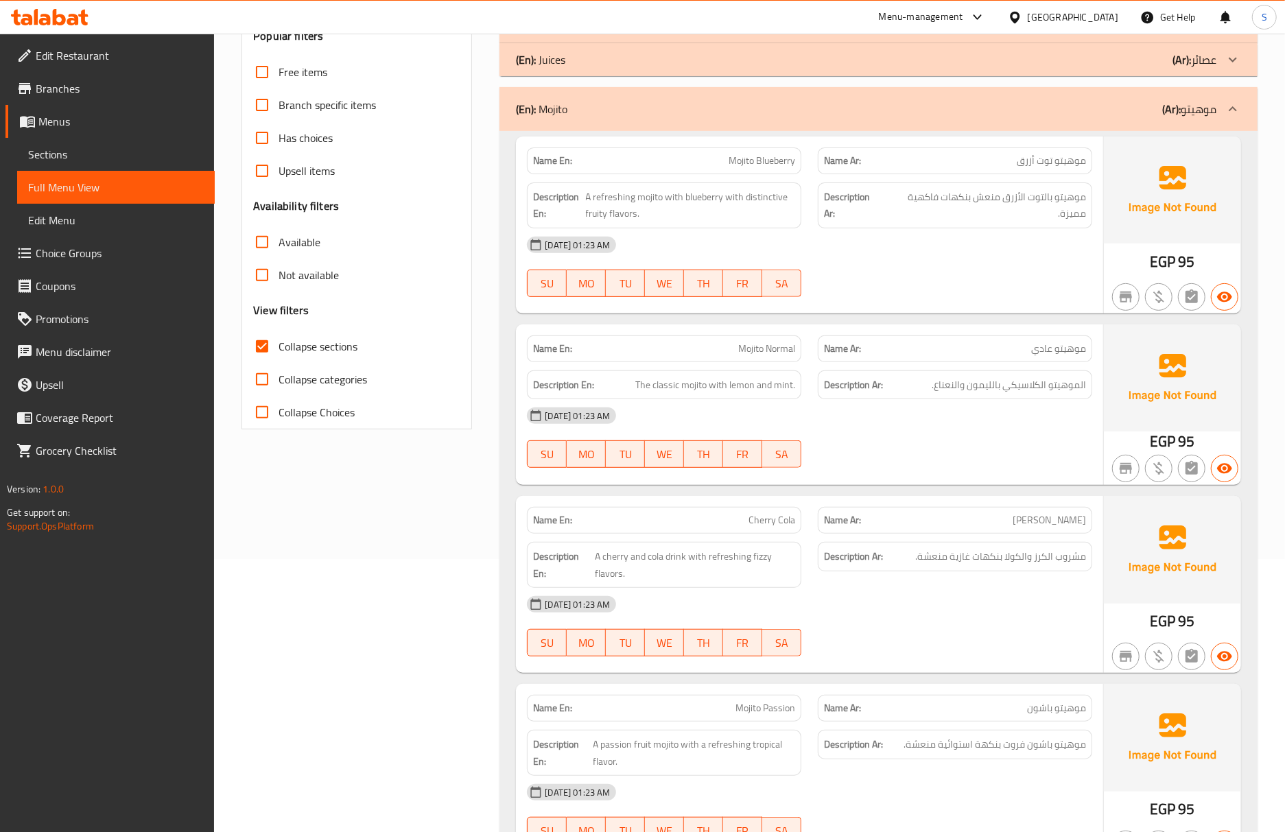
scroll to position [0, 0]
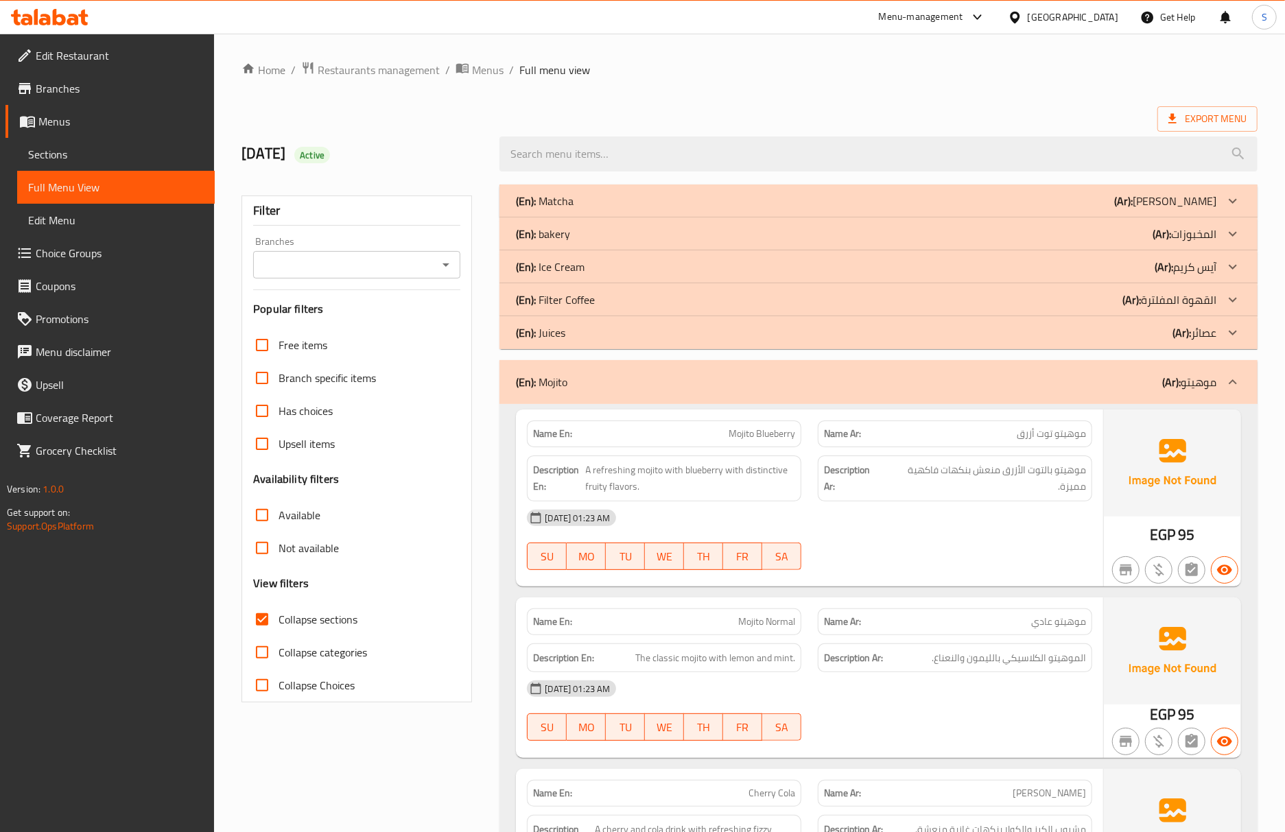
click at [695, 398] on div "(En): Mojito (Ar): موهيتو" at bounding box center [878, 382] width 758 height 44
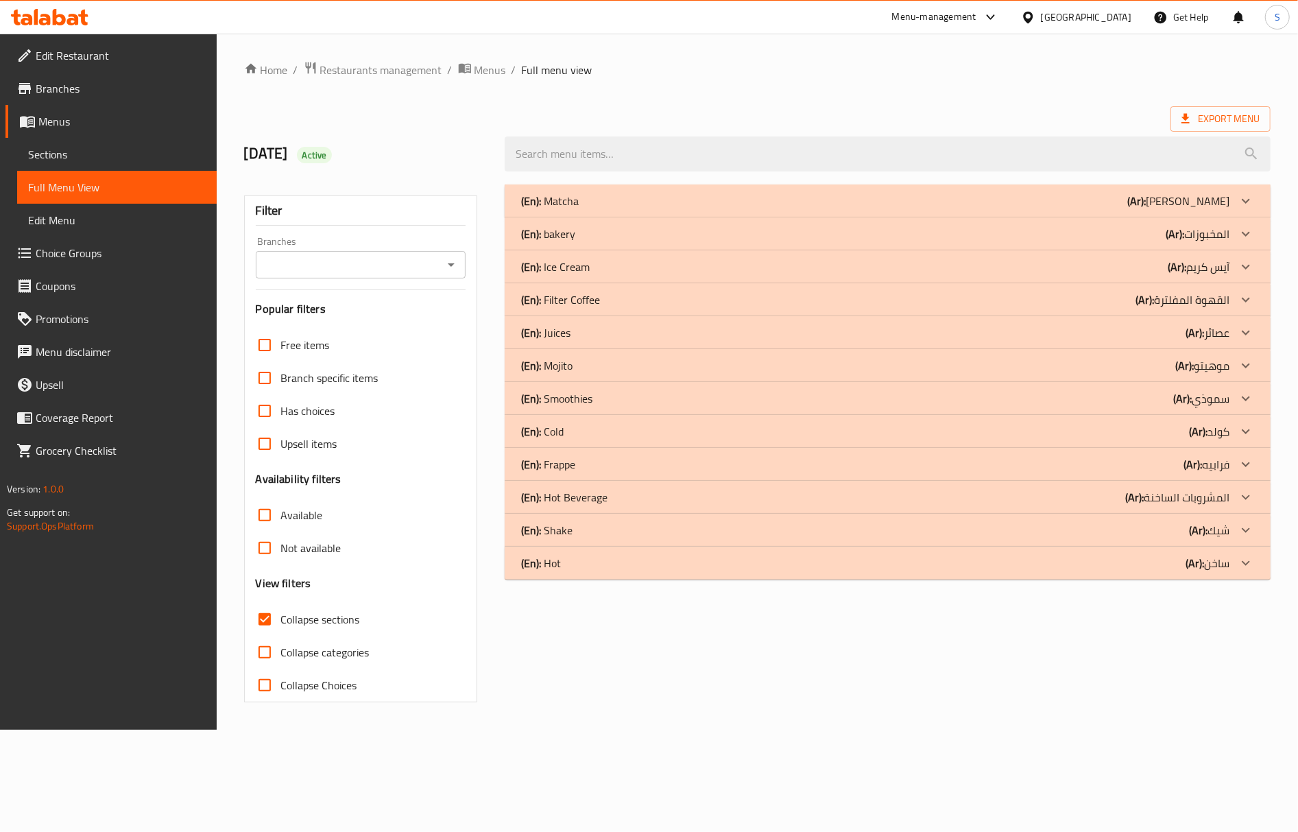
click at [604, 395] on div "(En): Smoothies (Ar): سموذي" at bounding box center [875, 398] width 709 height 16
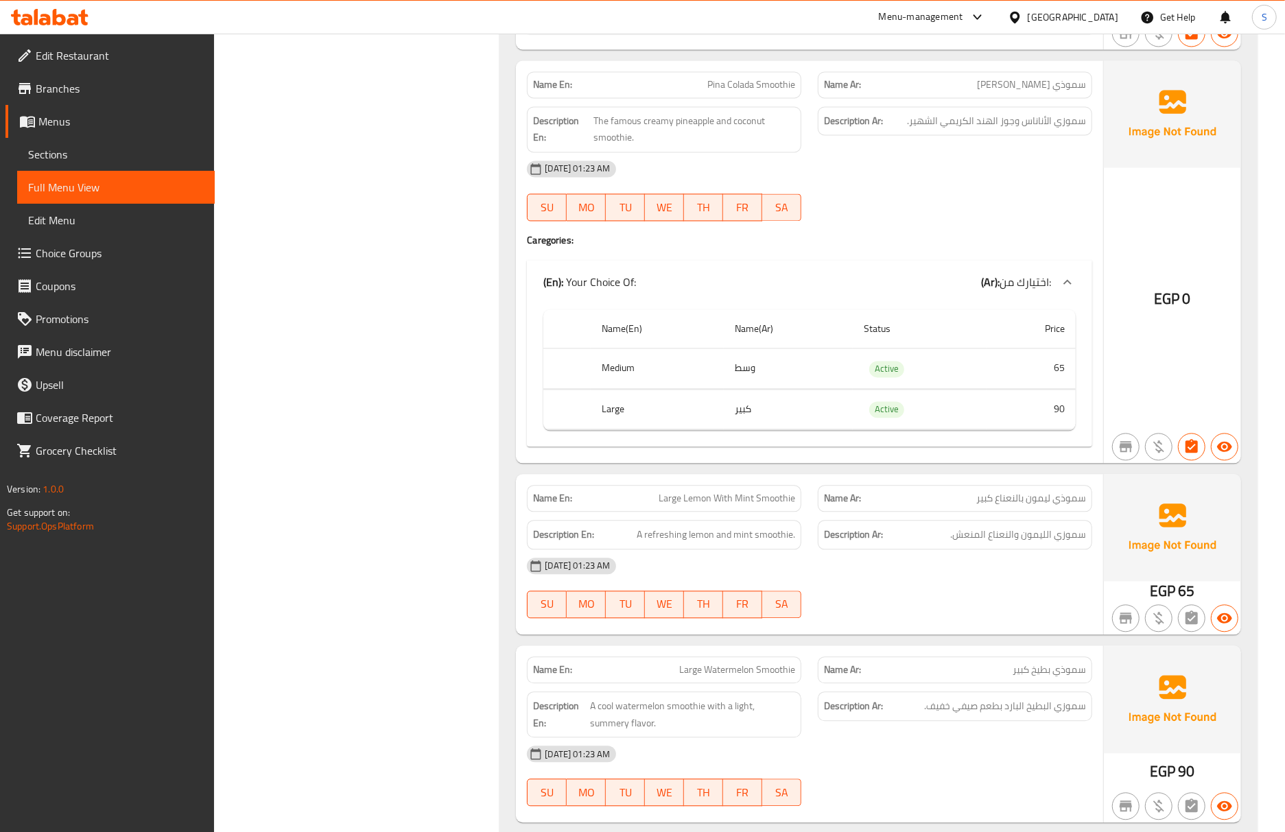
scroll to position [2195, 0]
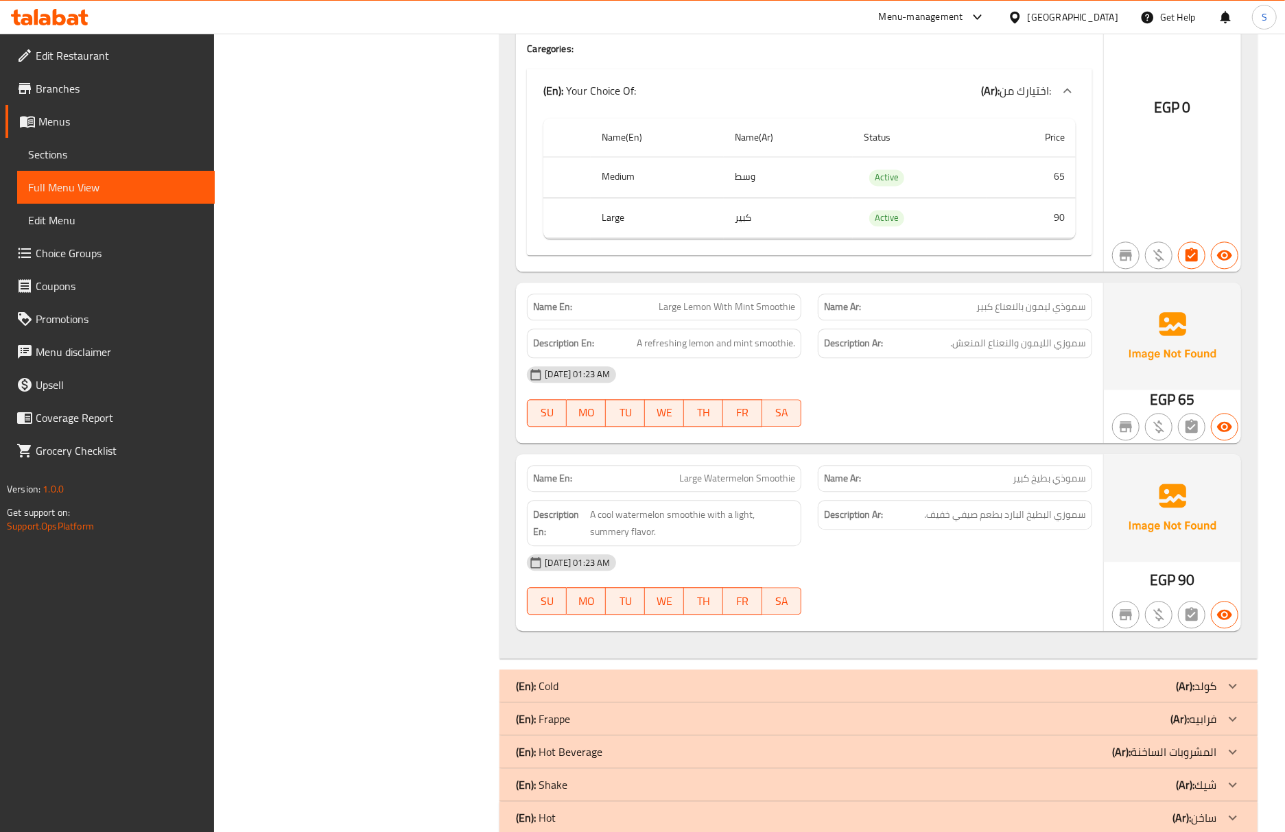
click at [894, 420] on div "12-10-2025 01:23 AM SU MO TU WE TH FR SA" at bounding box center [810, 396] width 582 height 77
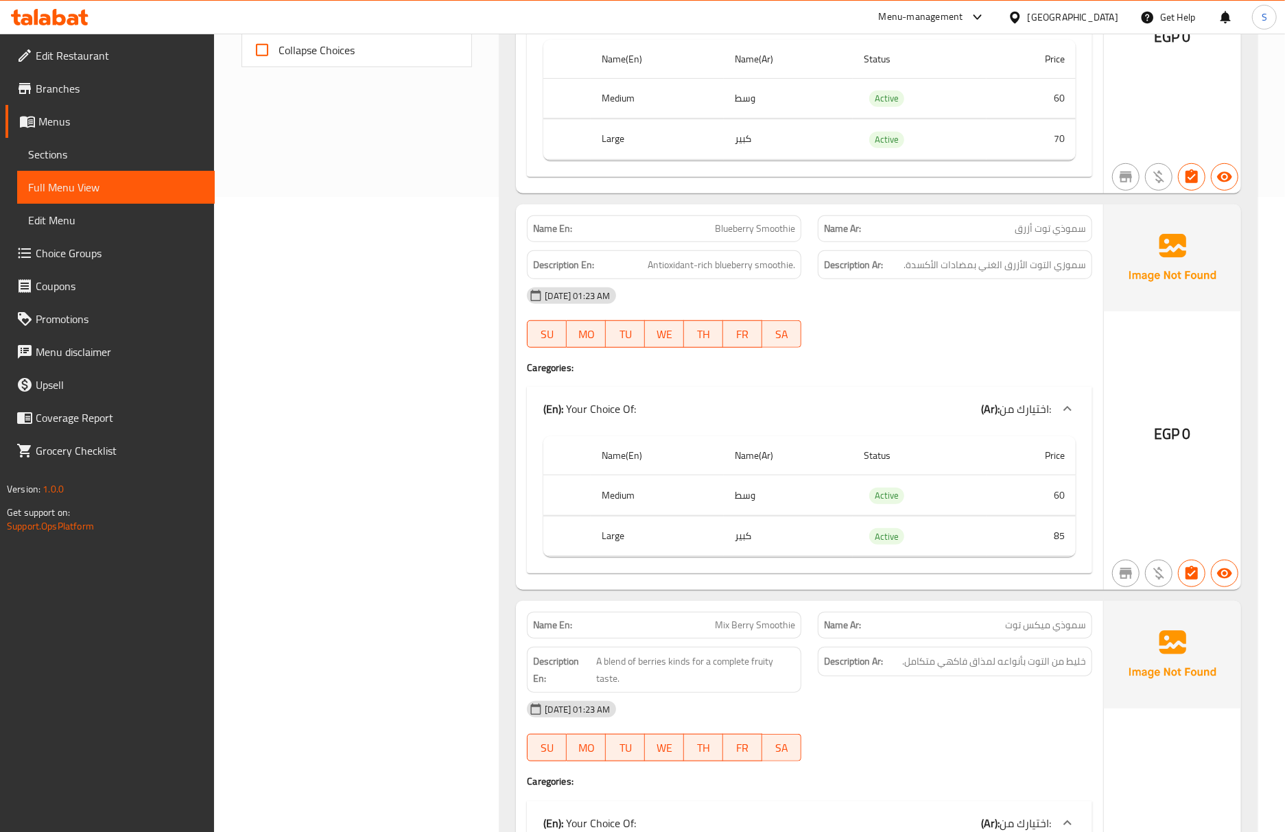
scroll to position [637, 0]
click at [895, 307] on div "12-10-2025 01:23 AM" at bounding box center [810, 293] width 582 height 33
click at [92, 158] on span "Sections" at bounding box center [116, 154] width 176 height 16
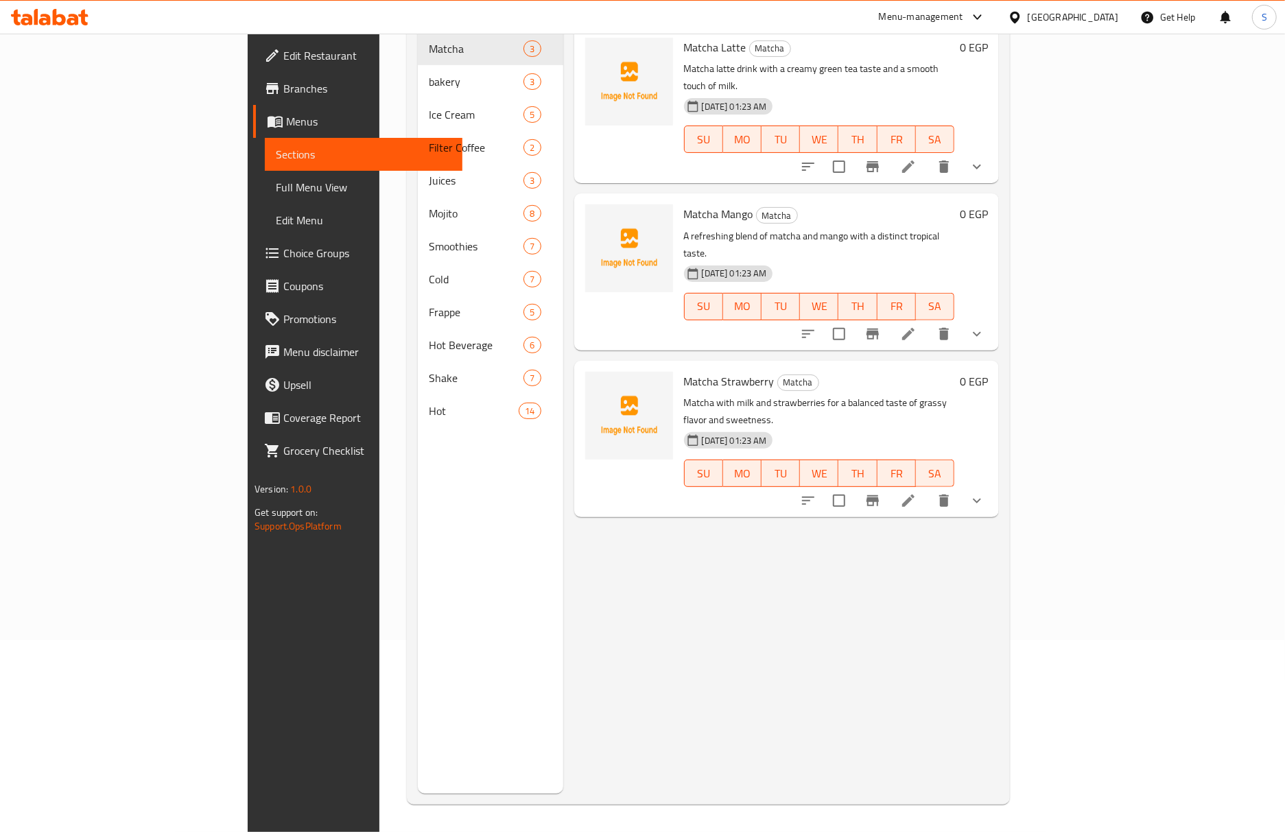
click at [276, 188] on span "Full Menu View" at bounding box center [364, 187] width 176 height 16
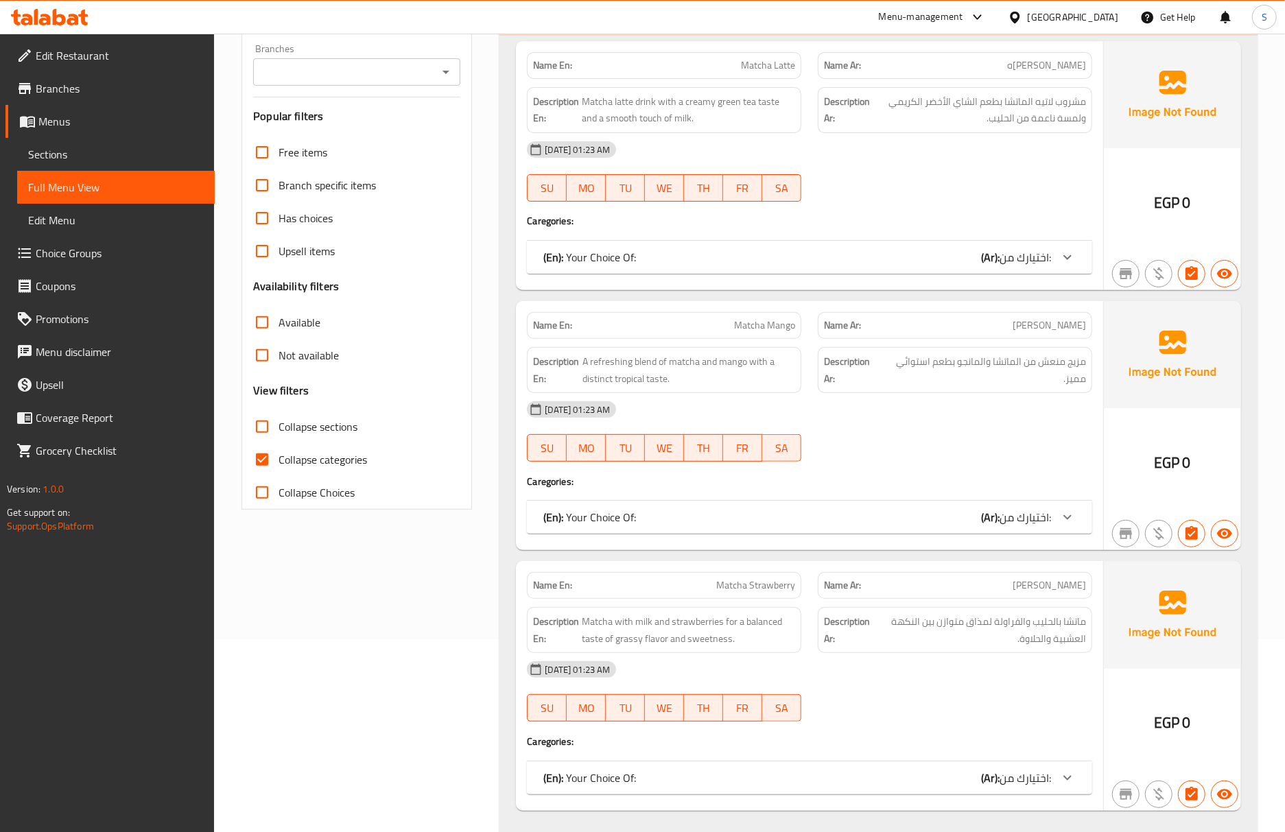
click at [506, 455] on div "Name En: Matcha Latte Name Ar: ماتشا لاتيه Description En: Matcha latte drink w…" at bounding box center [878, 437] width 758 height 803
click at [265, 462] on input "Collapse categories" at bounding box center [262, 459] width 33 height 33
checkbox input "false"
click at [270, 414] on input "Collapse sections" at bounding box center [262, 426] width 33 height 33
checkbox input "true"
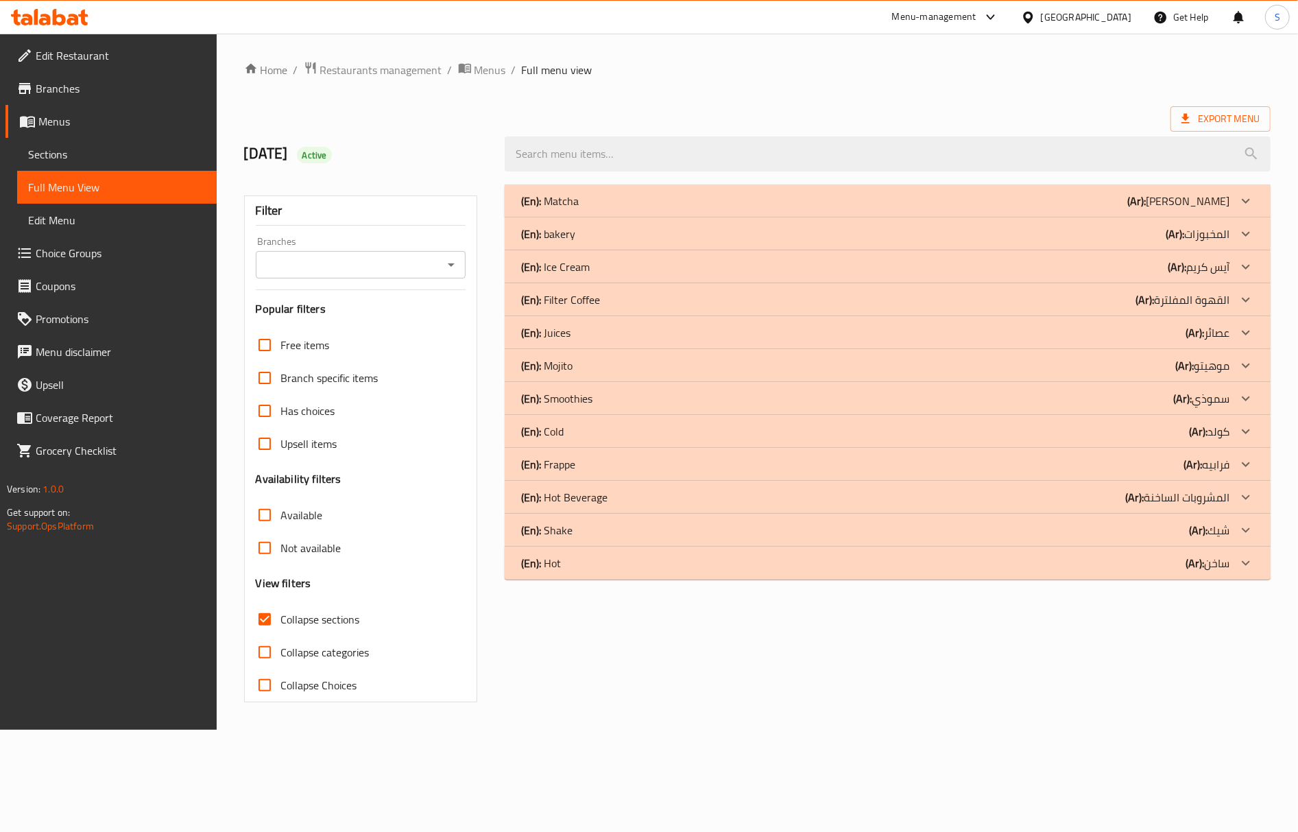
click at [601, 402] on div "(En): Smoothies (Ar): سموذي" at bounding box center [875, 398] width 709 height 16
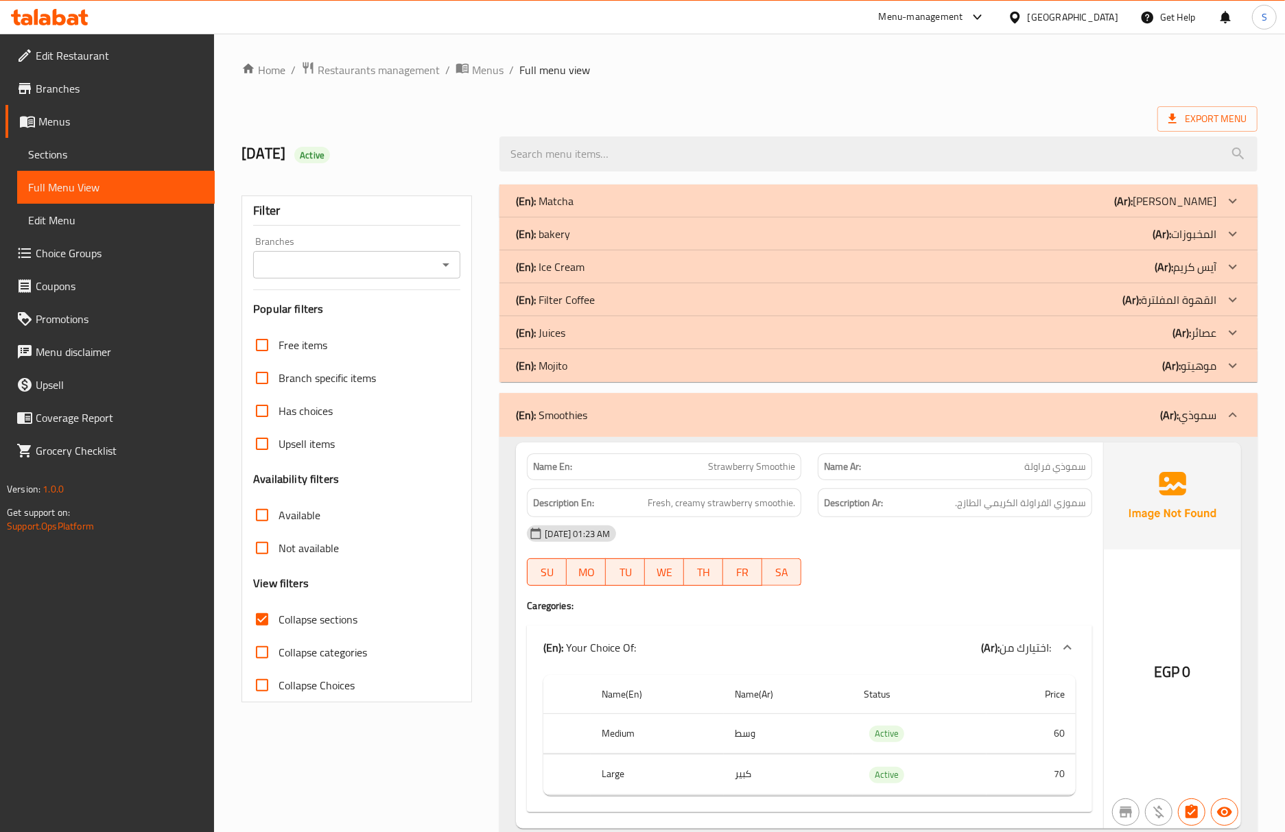
scroll to position [904, 0]
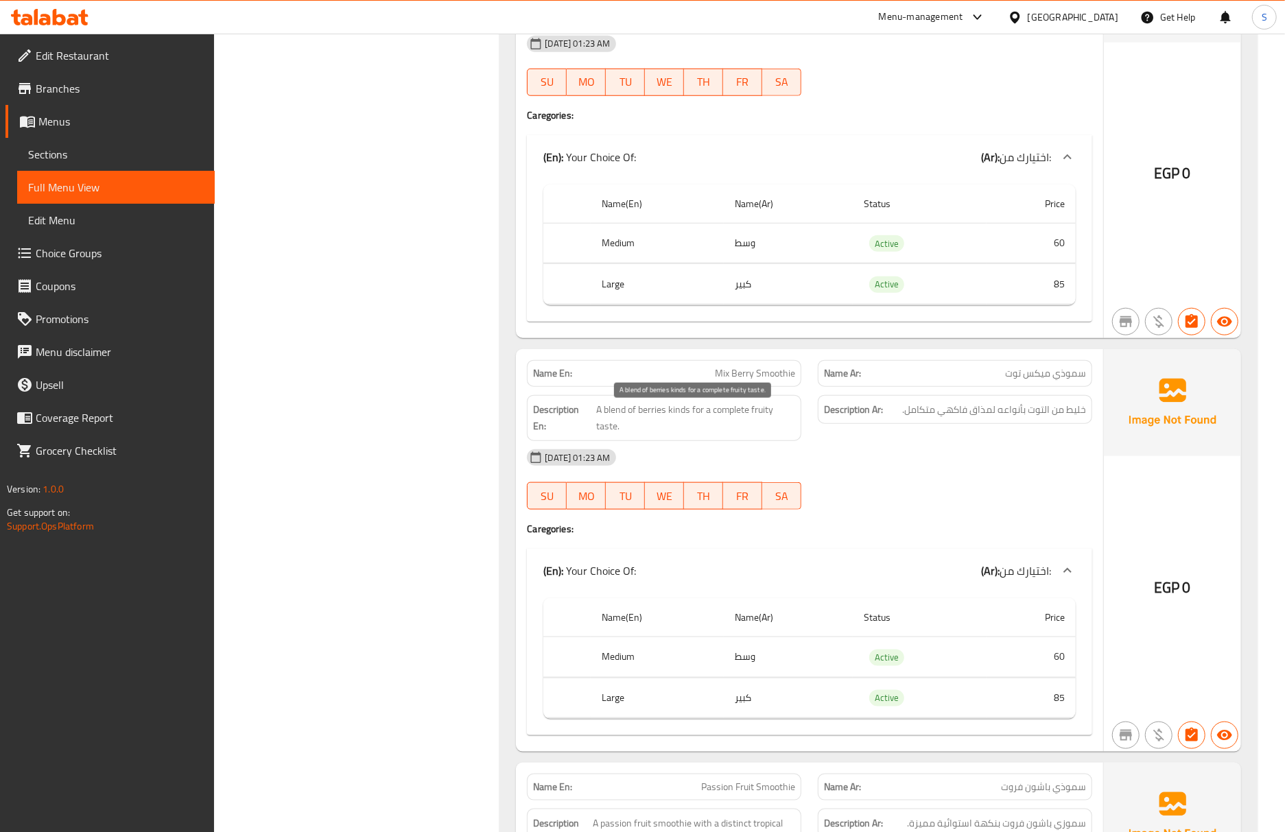
click at [736, 420] on span "A blend of berries kinds for a complete fruity taste." at bounding box center [695, 418] width 199 height 34
copy span "A blend of berries kinds for a complete fruity taste."
click at [1024, 412] on span "خليط من التوت بأنواعه لمذاق فاكهي متكامل." at bounding box center [994, 409] width 184 height 17
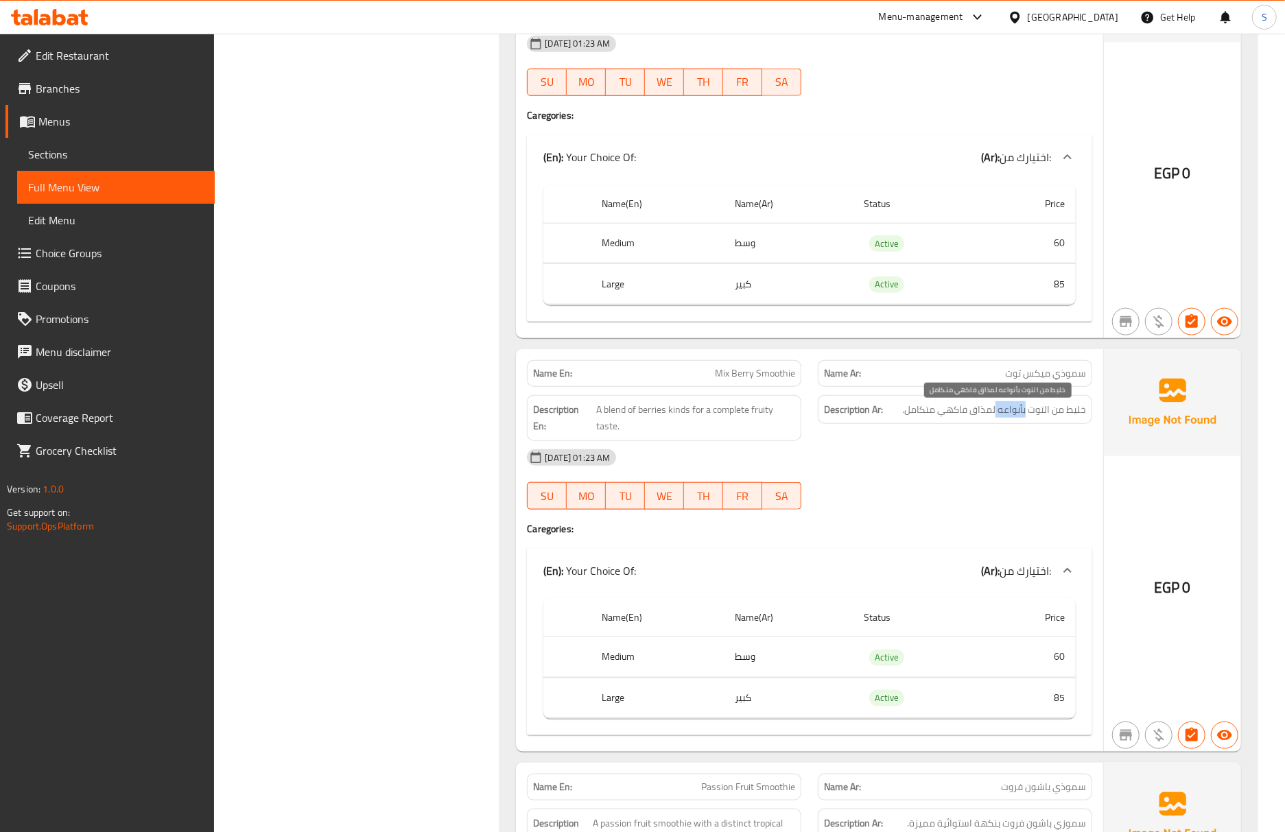
click at [1024, 412] on span "خليط من التوت بأنواعه لمذاق فاكهي متكامل." at bounding box center [994, 409] width 184 height 17
copy div "خليط من التوت بأنواعه لمذاق فاكهي متكامل."
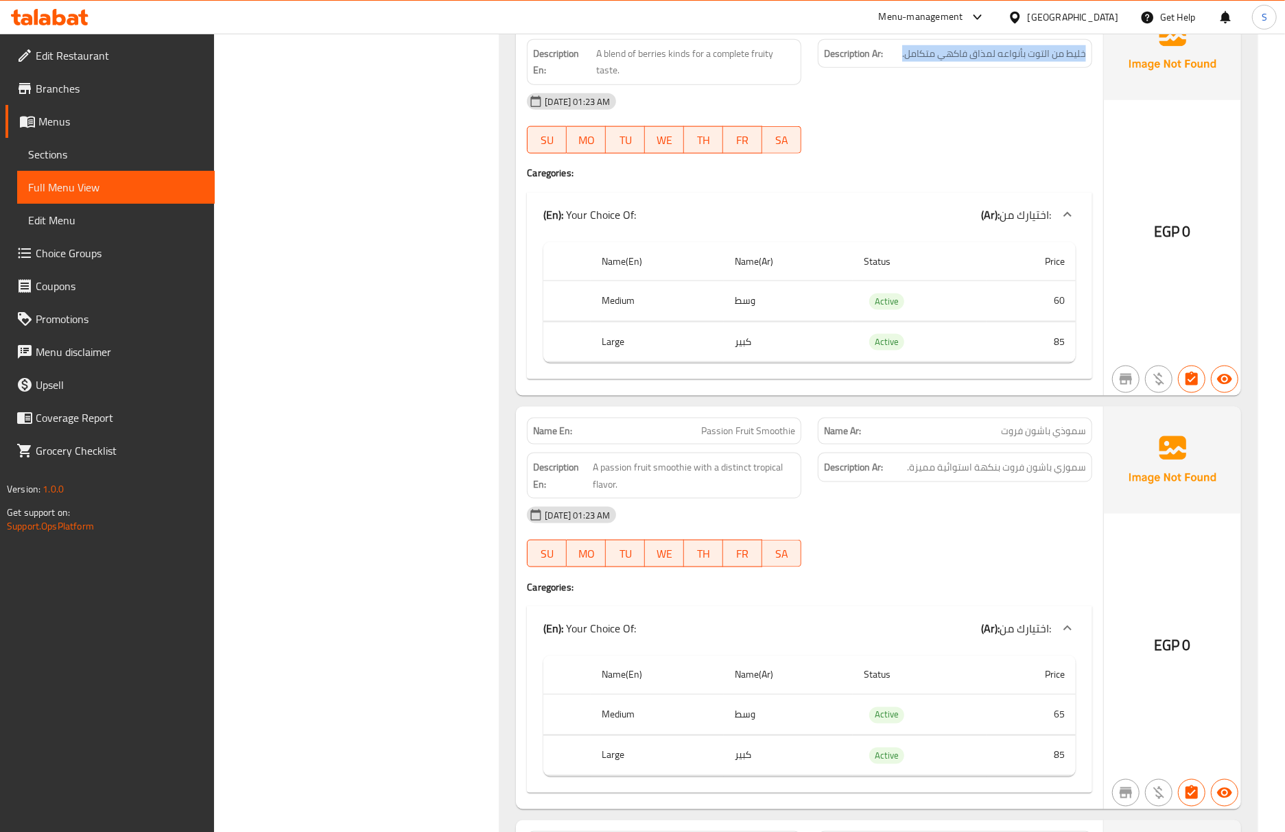
scroll to position [1362, 0]
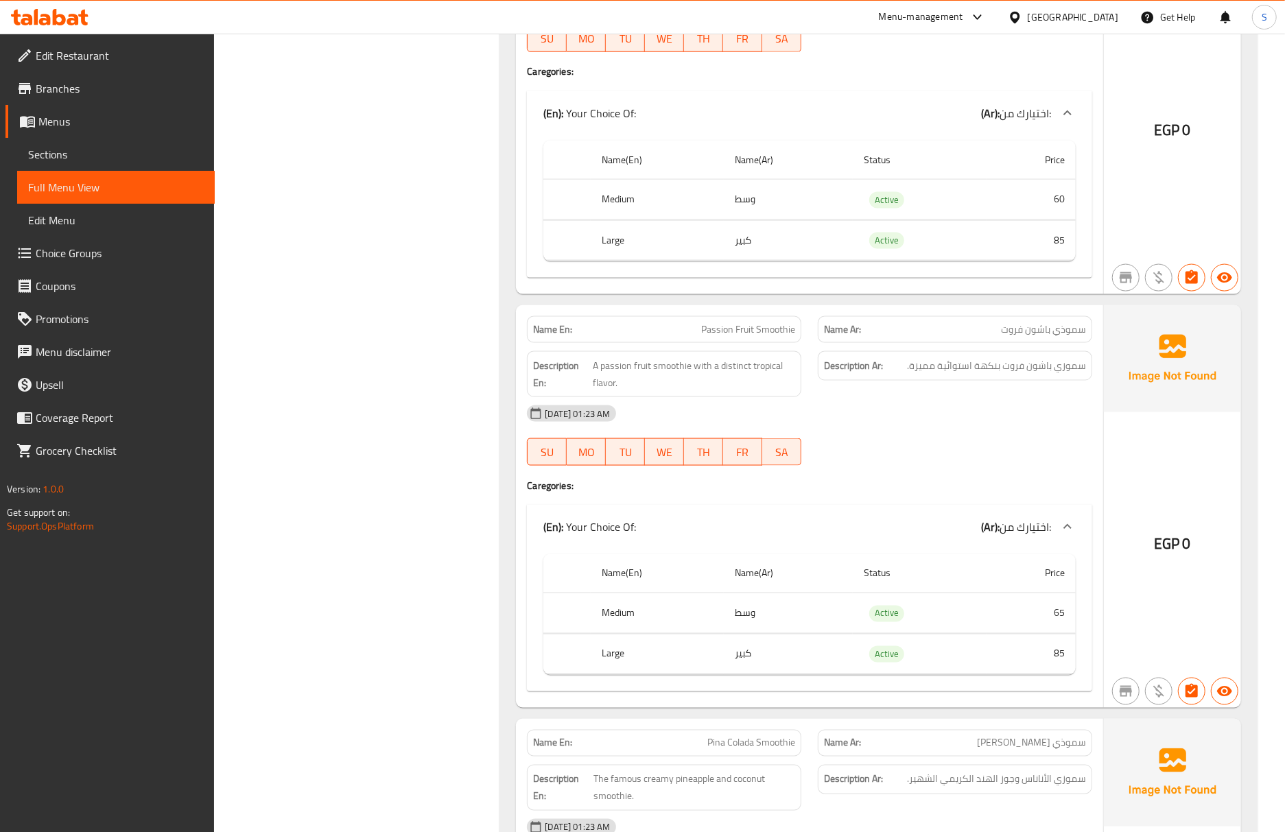
click at [1004, 454] on div "12-10-2025 01:23 AM SU MO TU WE TH FR SA" at bounding box center [810, 435] width 582 height 77
click at [921, 430] on div "12-10-2025 01:23 AM" at bounding box center [810, 413] width 582 height 33
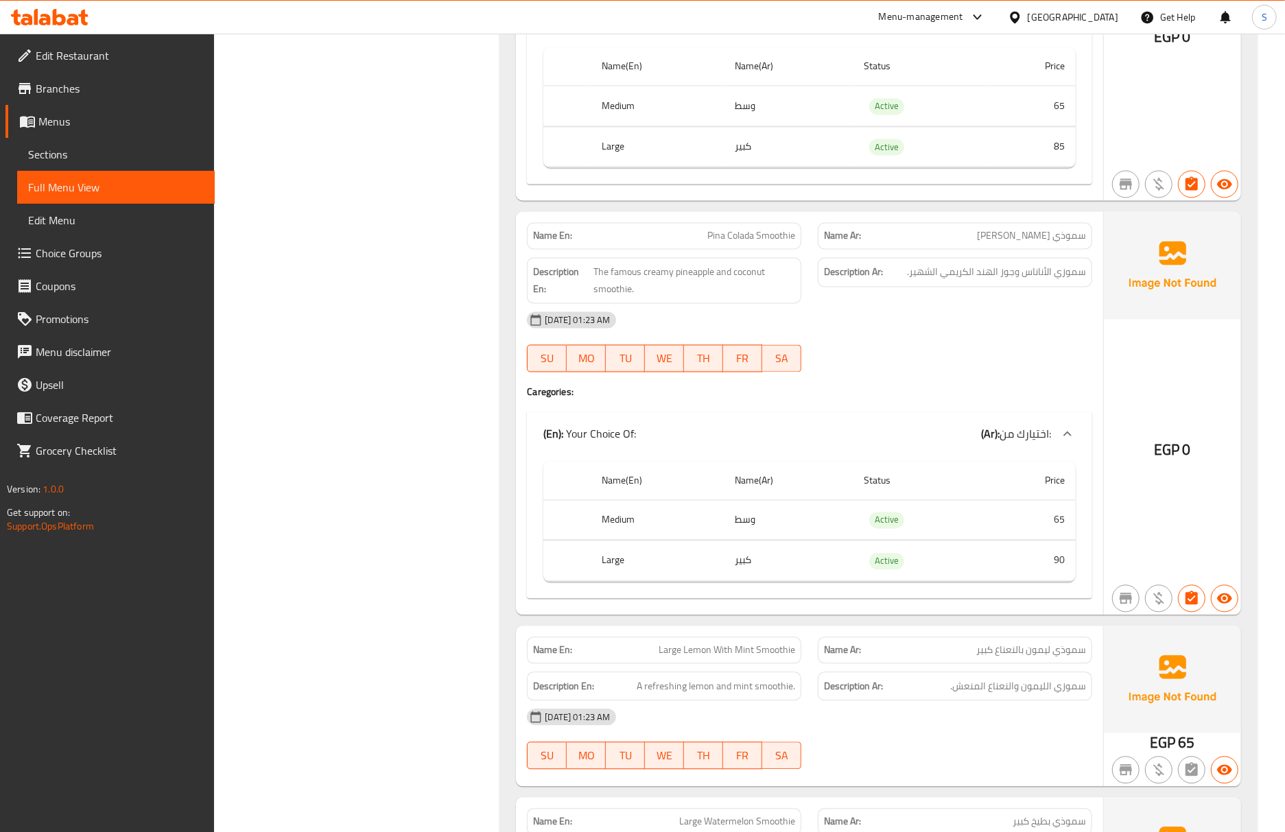
scroll to position [1910, 0]
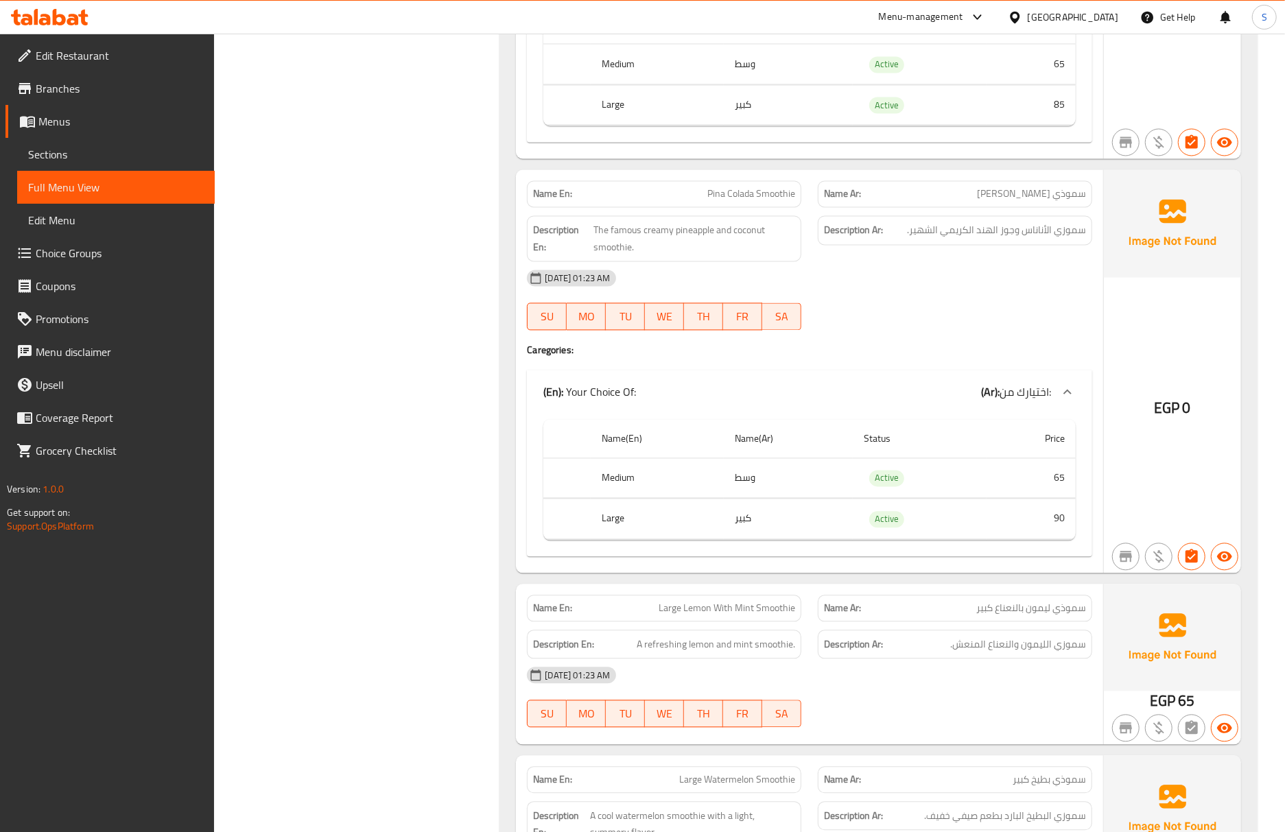
click at [878, 654] on strong "Description Ar:" at bounding box center [853, 645] width 59 height 17
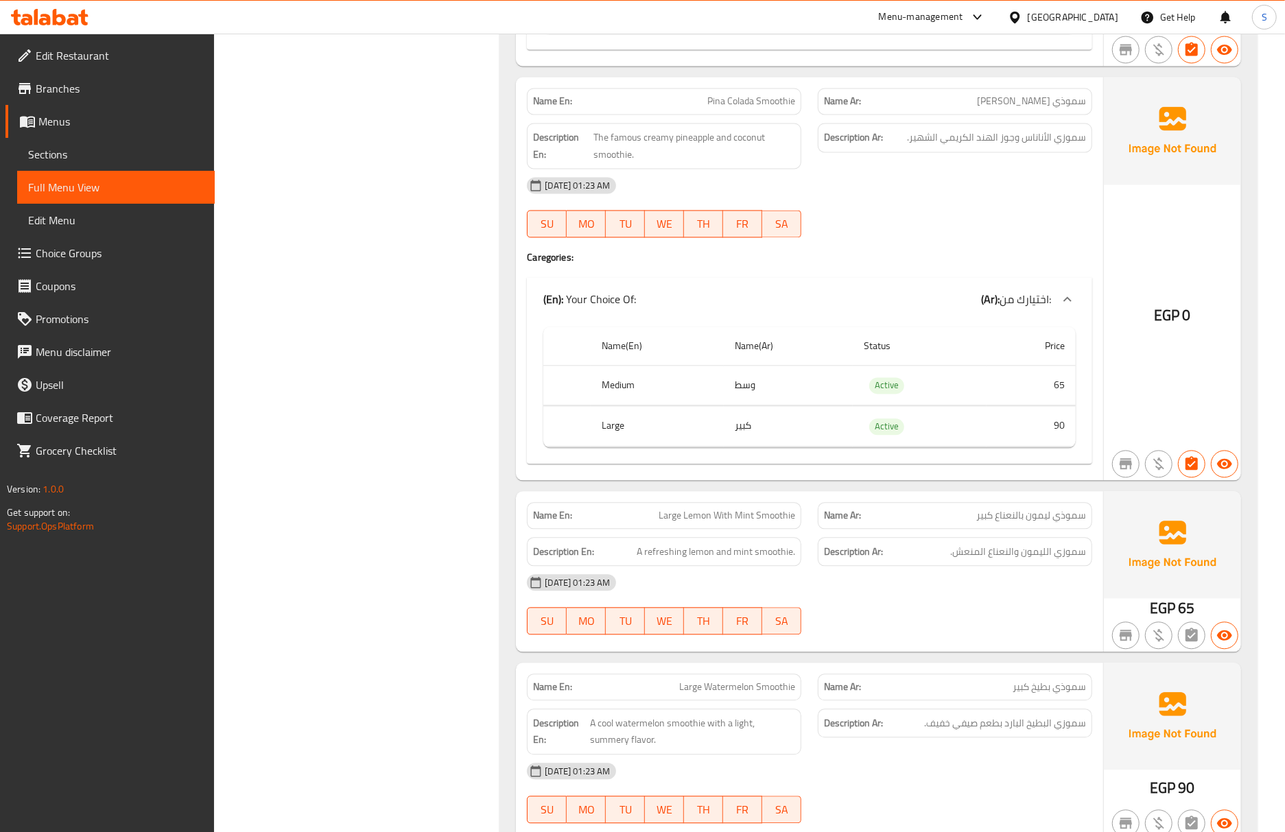
scroll to position [2093, 0]
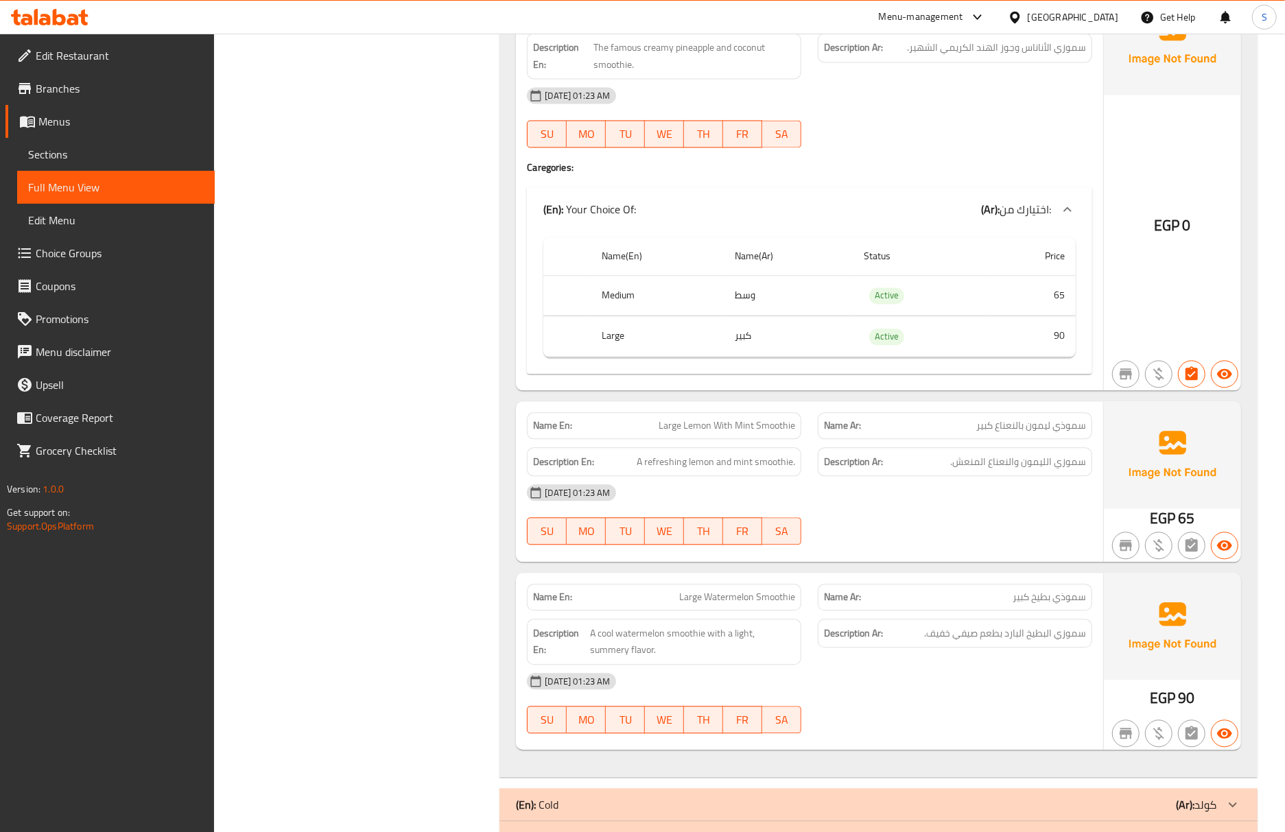
click at [865, 713] on div "12-10-2025 01:23 AM SU MO TU WE TH FR SA" at bounding box center [810, 703] width 582 height 77
drag, startPoint x: 52, startPoint y: 154, endPoint x: 71, endPoint y: 179, distance: 31.8
click at [52, 154] on span "Sections" at bounding box center [116, 154] width 176 height 16
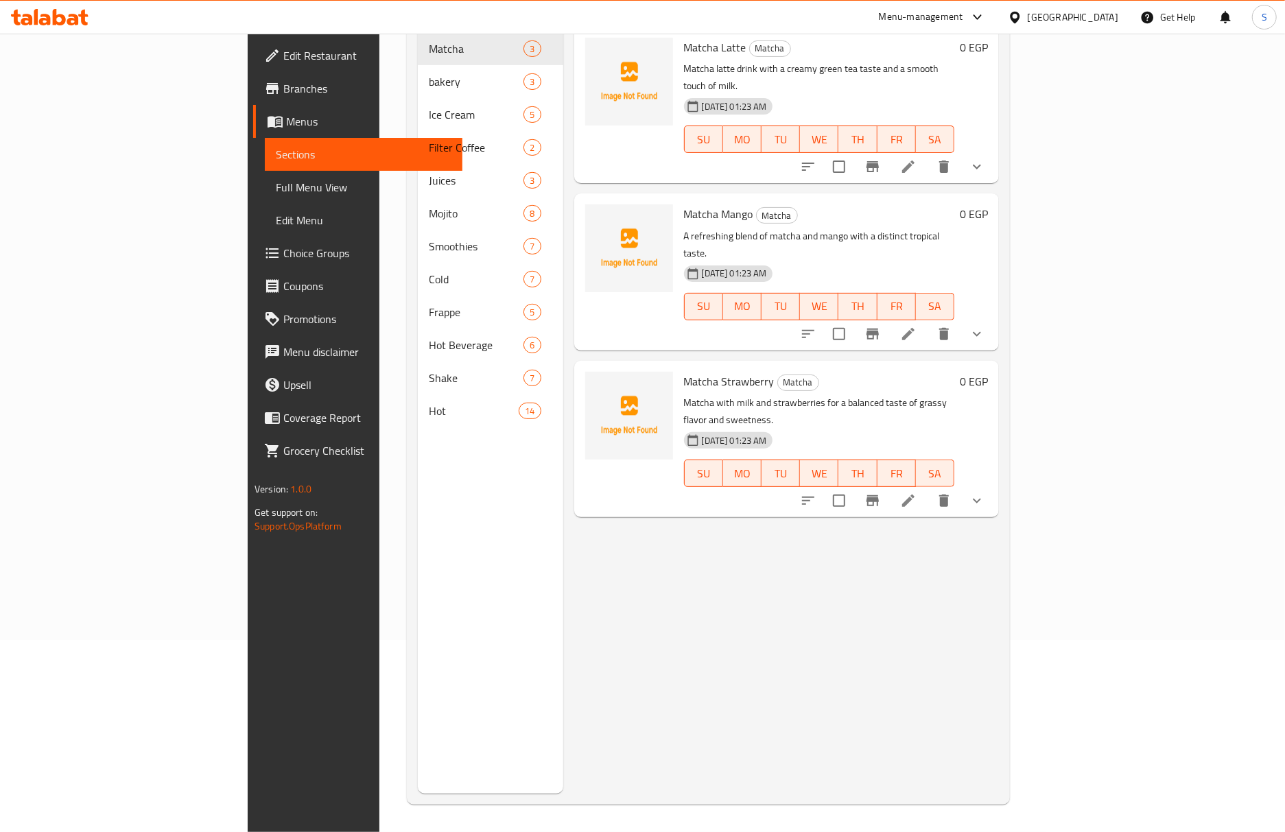
scroll to position [193, 0]
click at [276, 179] on span "Full Menu View" at bounding box center [364, 187] width 176 height 16
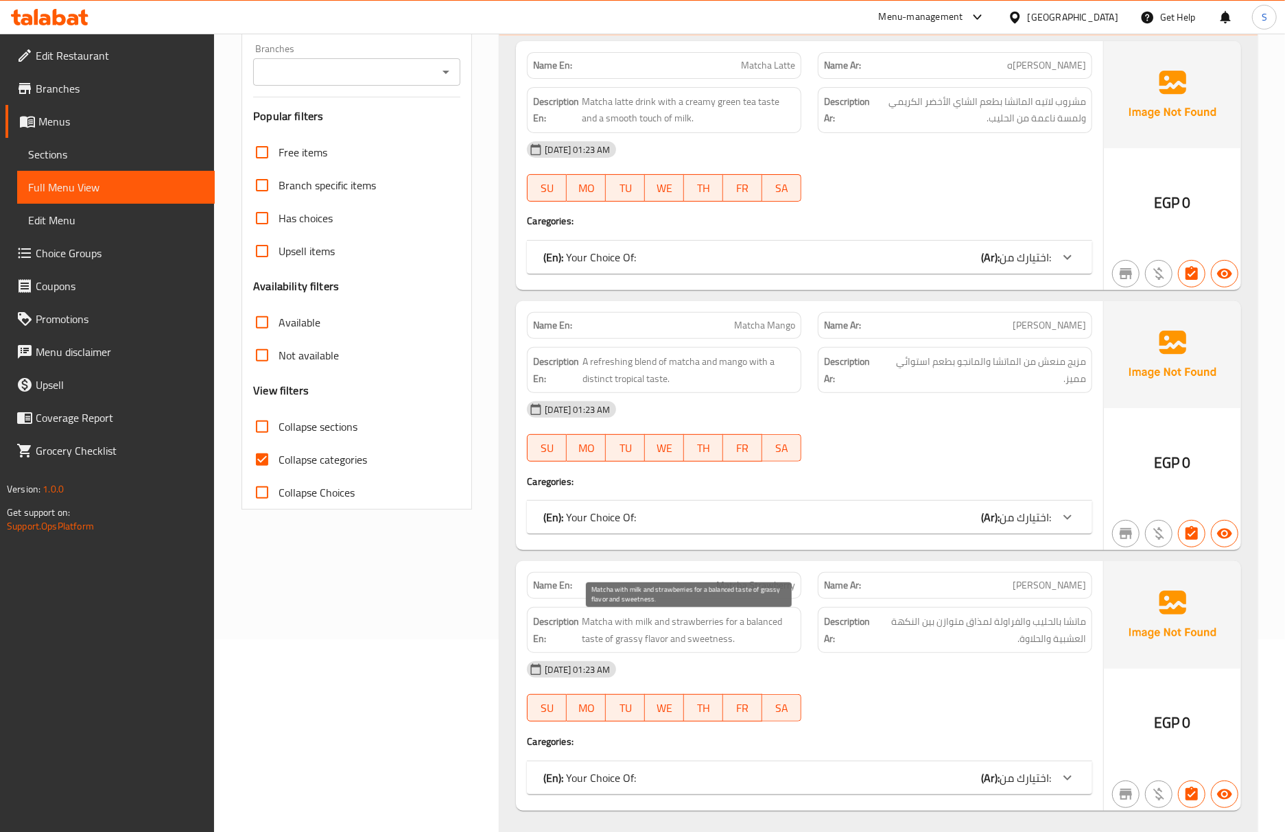
click at [621, 637] on span "Matcha with milk and strawberries for a balanced taste of grassy flavor and swe…" at bounding box center [688, 630] width 213 height 34
click at [259, 461] on input "Collapse categories" at bounding box center [262, 459] width 33 height 33
checkbox input "false"
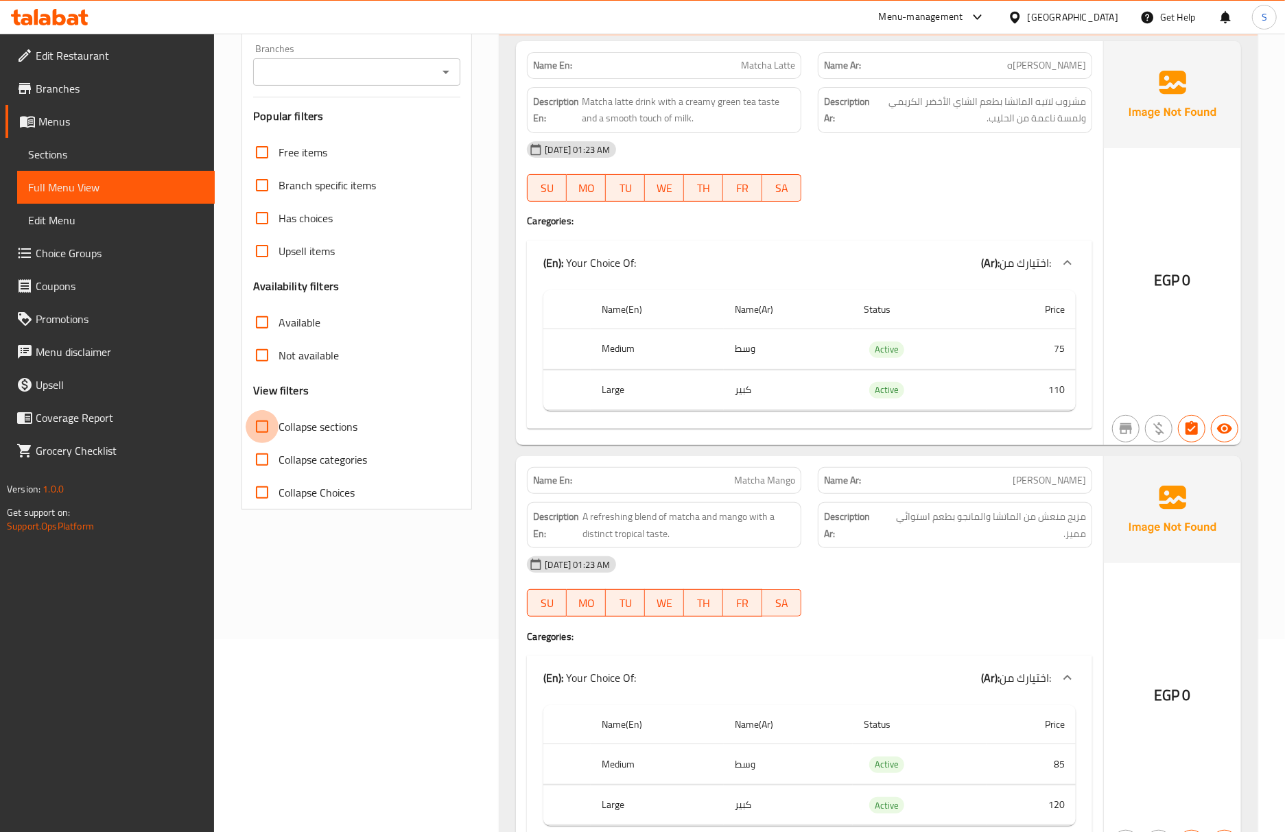
click at [268, 427] on input "Collapse sections" at bounding box center [262, 426] width 33 height 33
checkbox input "true"
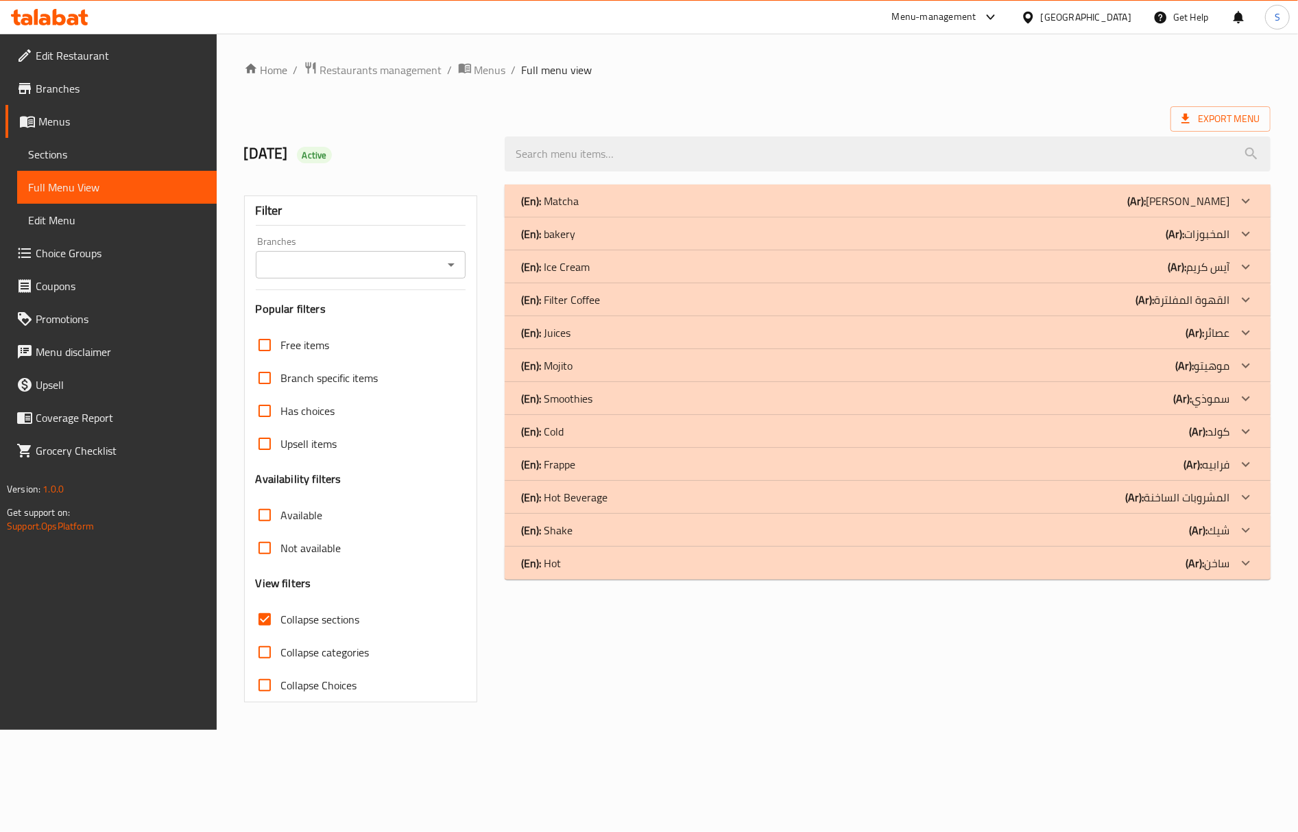
click at [599, 438] on div "(En): Cold (Ar): كولد" at bounding box center [875, 431] width 709 height 16
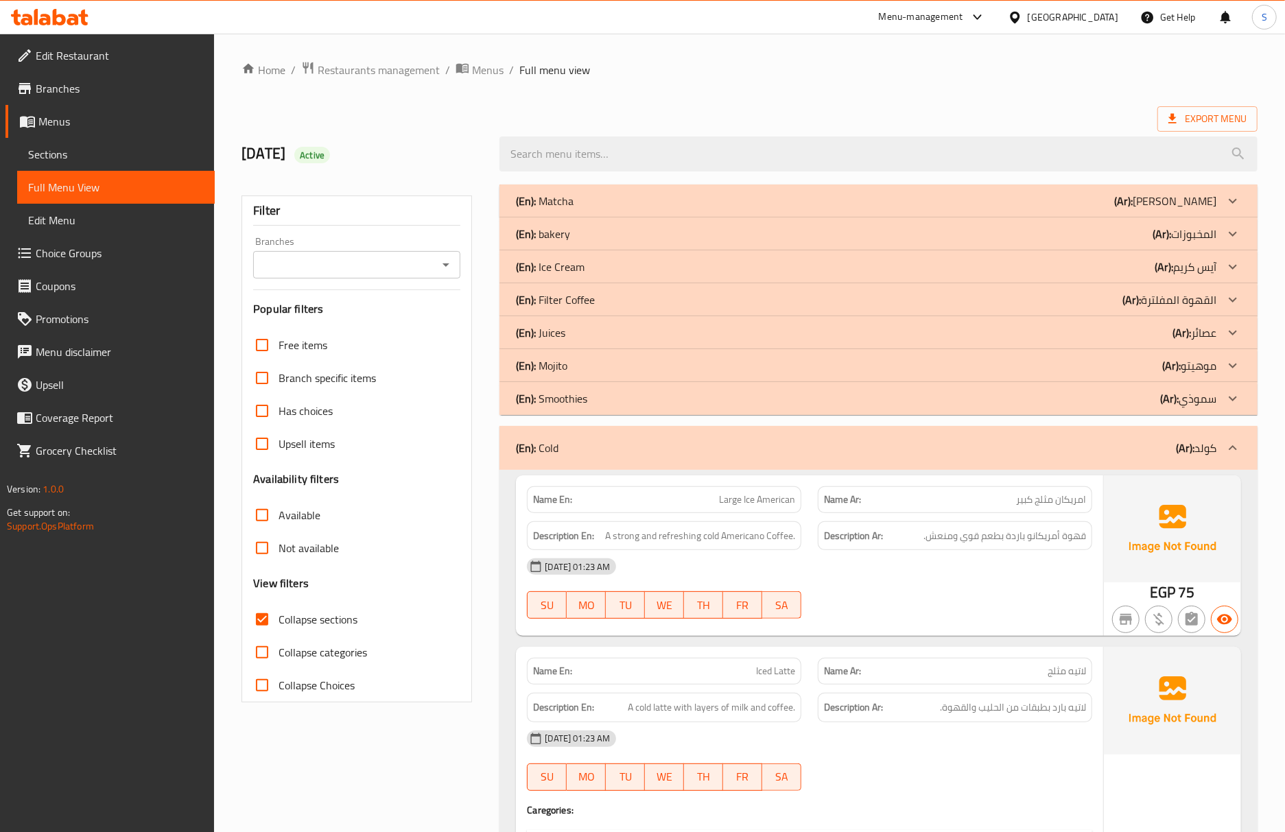
scroll to position [182, 0]
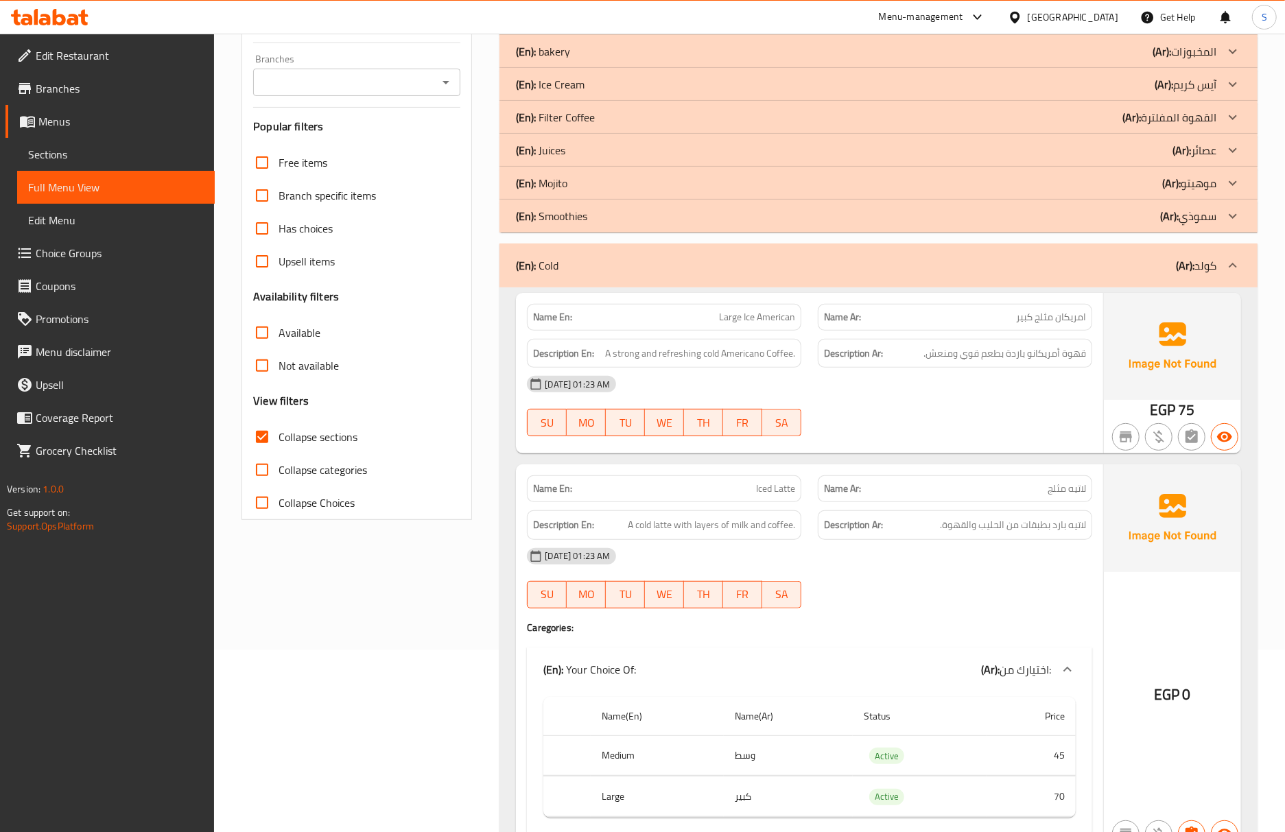
click at [763, 324] on span "Large Ice American" at bounding box center [757, 317] width 76 height 14
copy span "American"
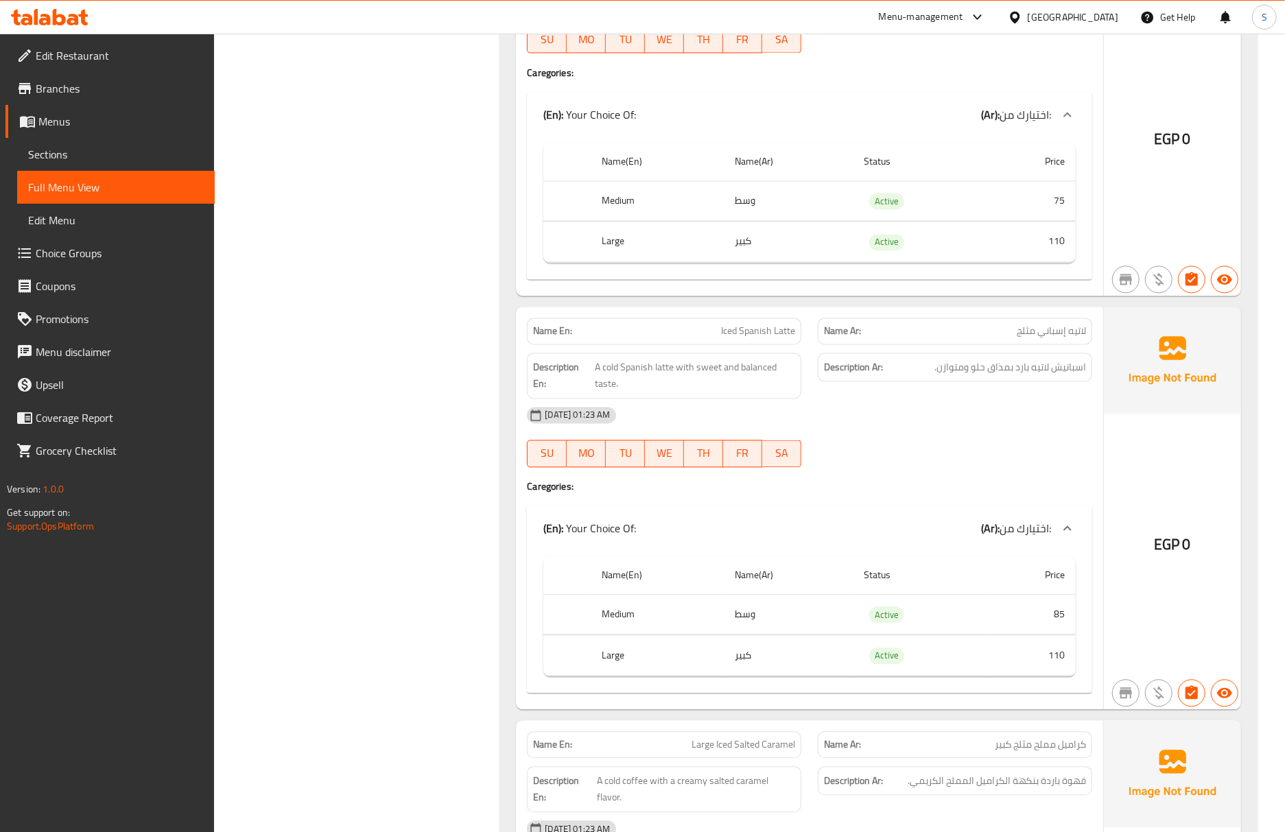
scroll to position [2188, 0]
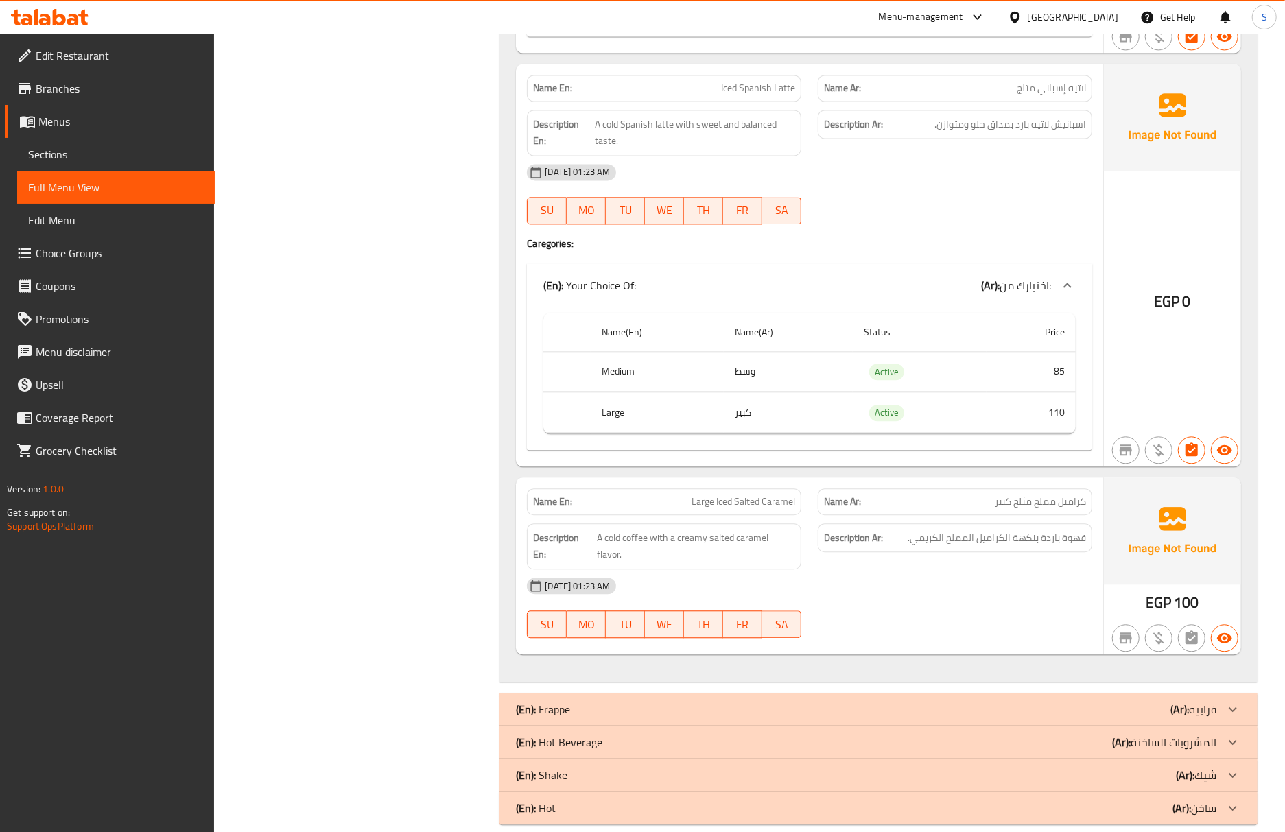
click at [698, 530] on span "A cold coffee with a creamy salted caramel flavor." at bounding box center [696, 547] width 198 height 34
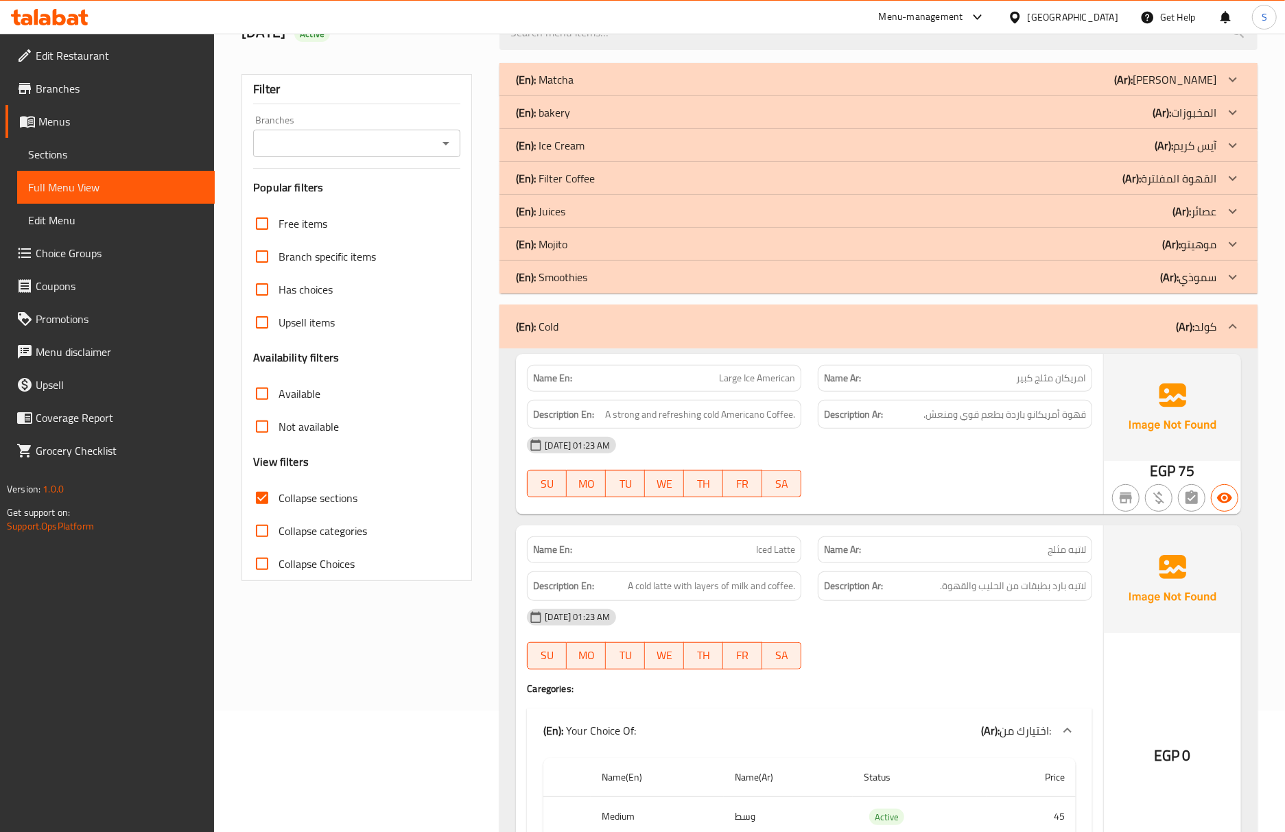
drag, startPoint x: 91, startPoint y: 146, endPoint x: 97, endPoint y: 163, distance: 17.6
click at [91, 146] on span "Sections" at bounding box center [116, 154] width 176 height 16
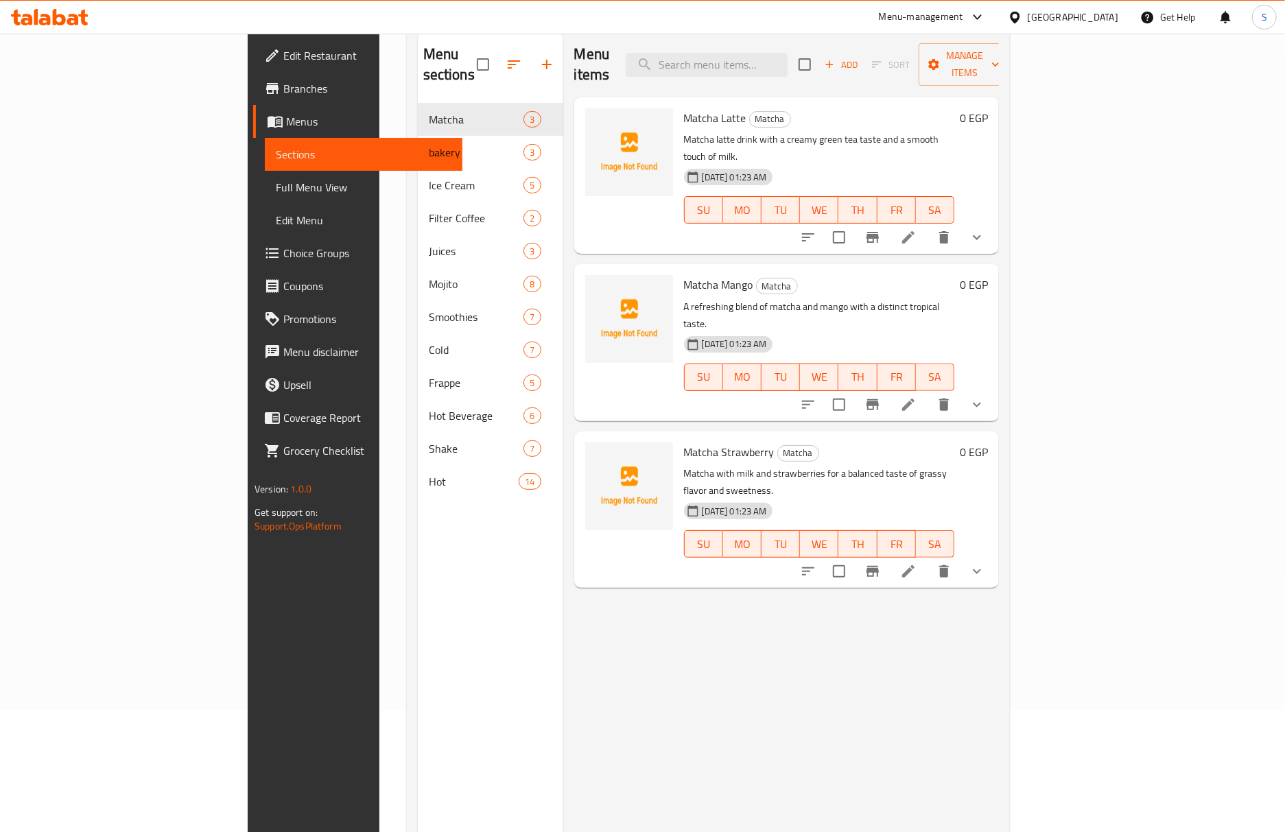
click at [276, 195] on span "Full Menu View" at bounding box center [364, 187] width 176 height 16
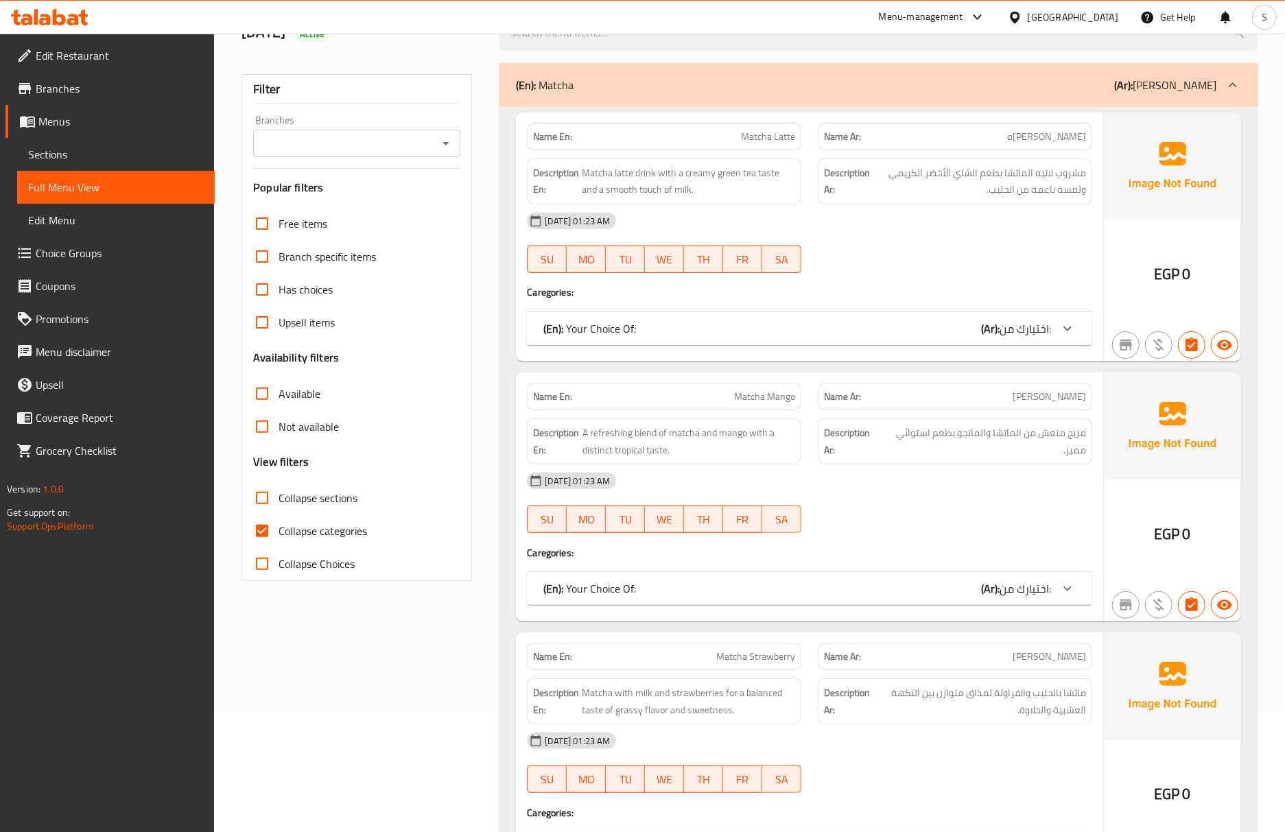
click at [91, 148] on span "Sections" at bounding box center [116, 154] width 176 height 16
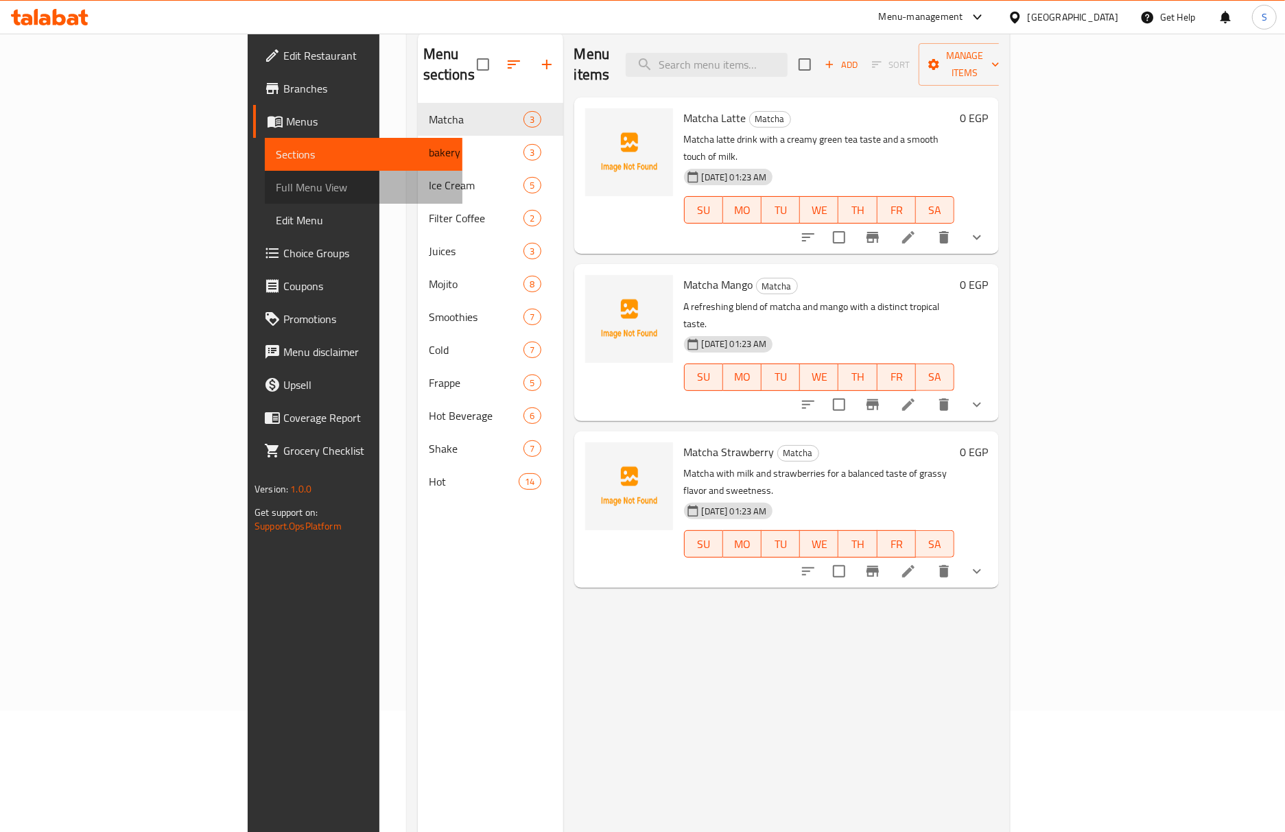
click at [276, 184] on span "Full Menu View" at bounding box center [364, 187] width 176 height 16
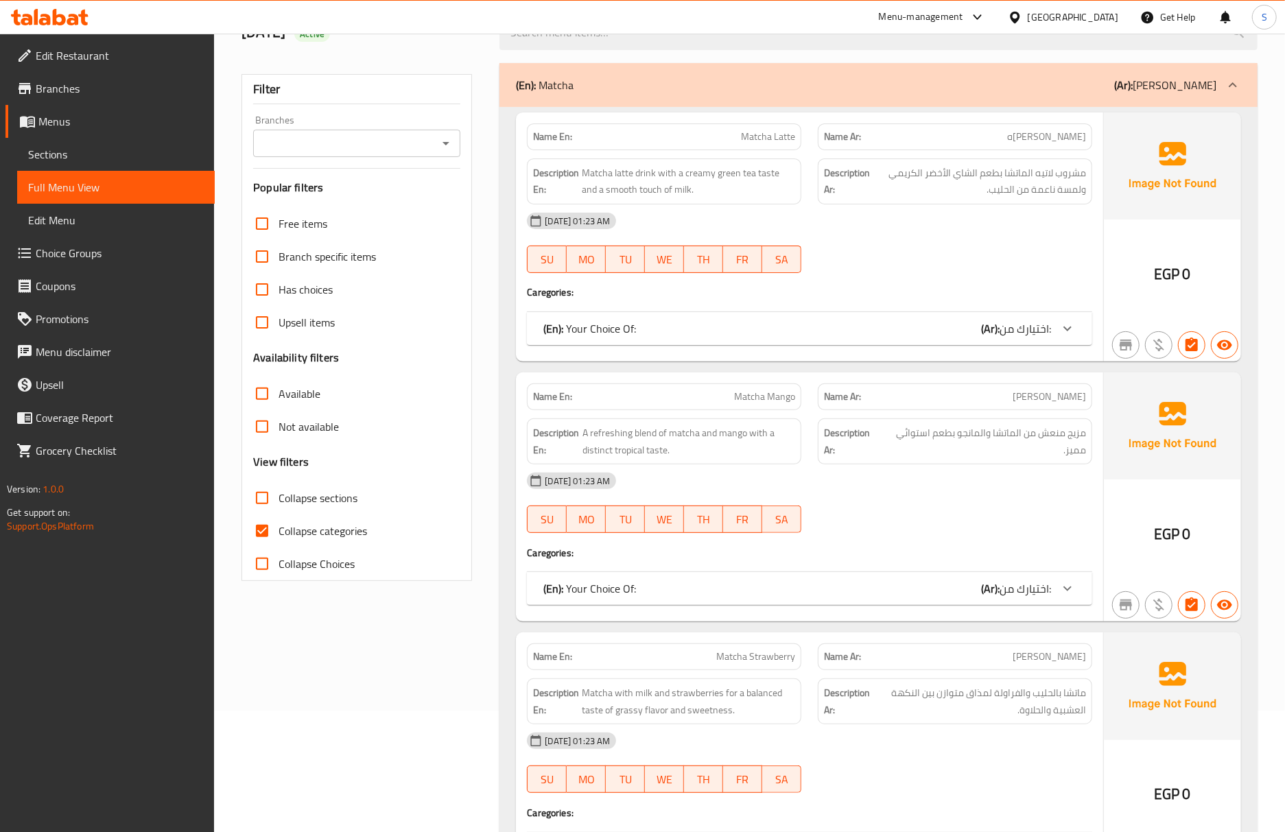
click at [269, 527] on input "Collapse categories" at bounding box center [262, 530] width 33 height 33
checkbox input "false"
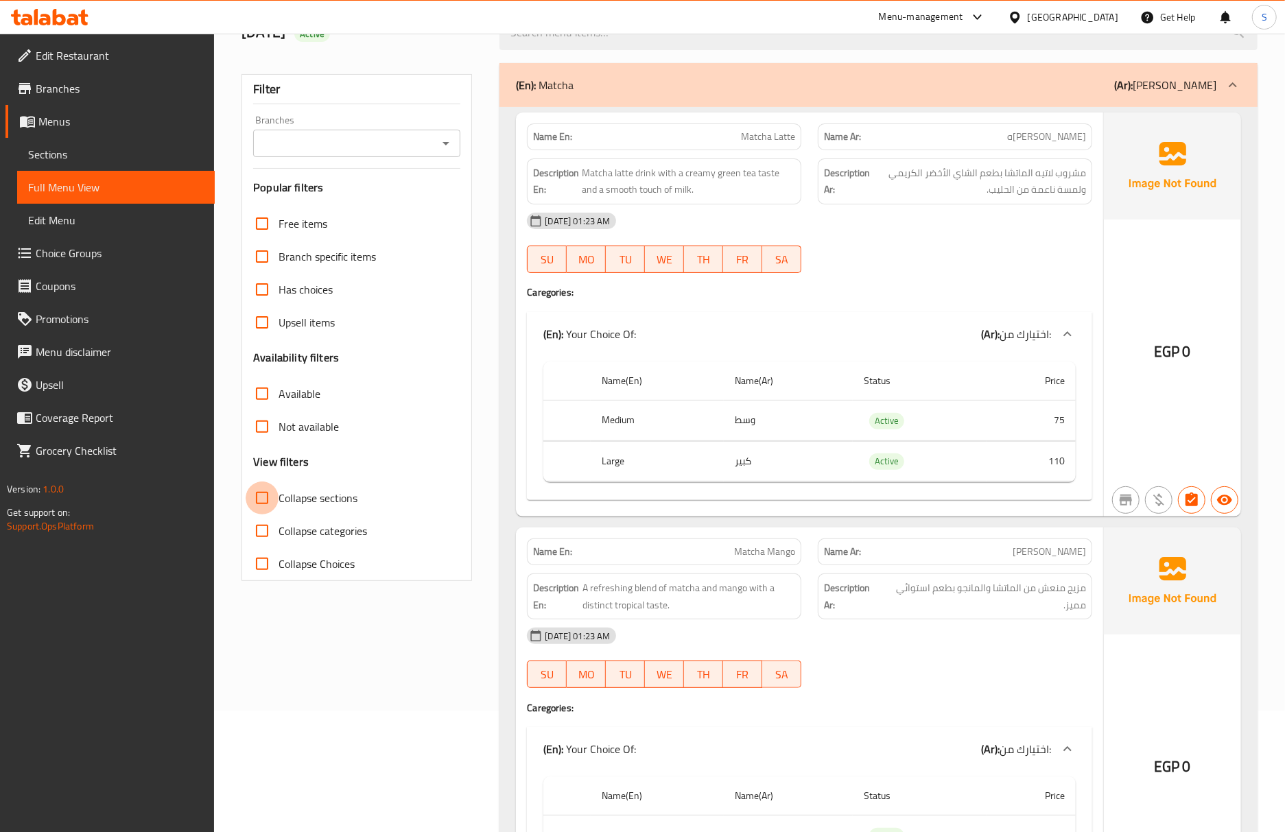
click at [266, 506] on input "Collapse sections" at bounding box center [262, 498] width 33 height 33
checkbox input "true"
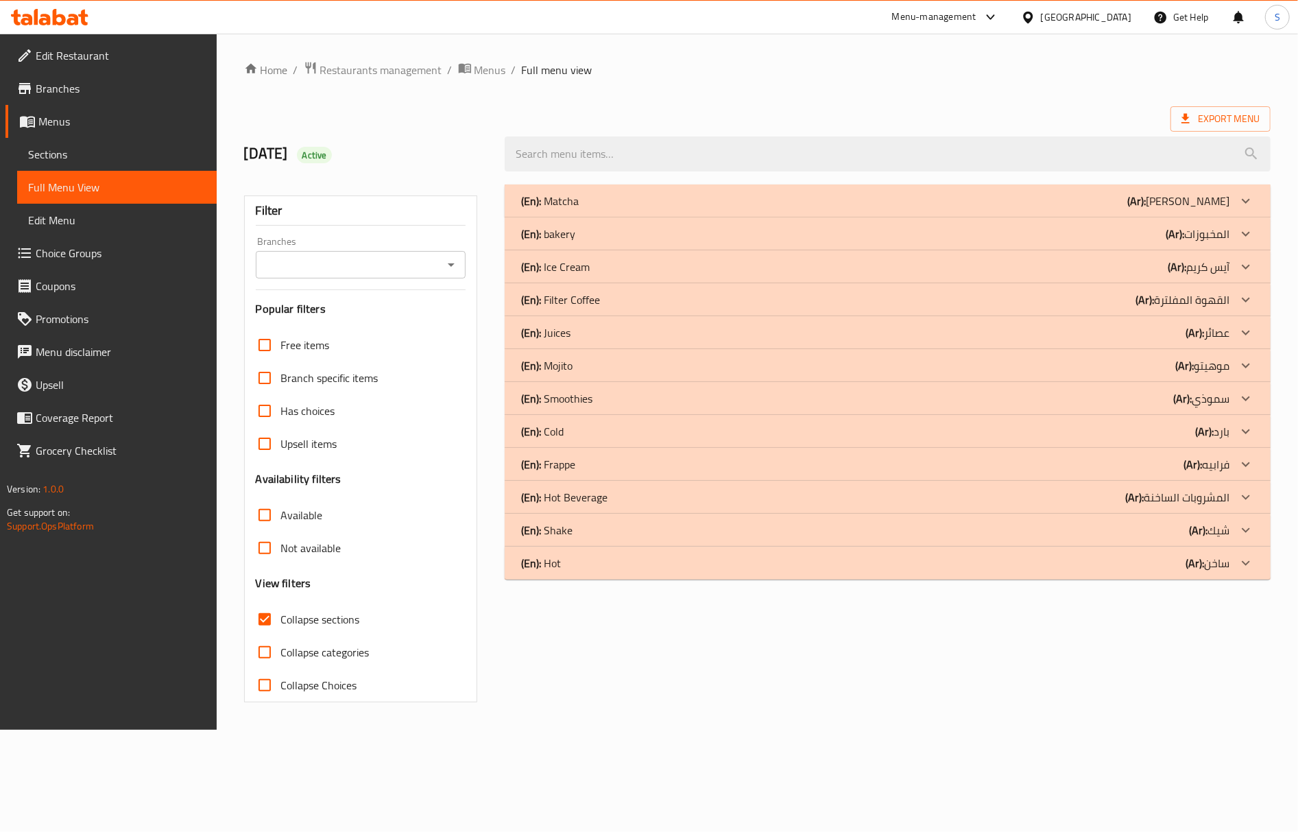
click at [626, 399] on div "(En): Smoothies (Ar): سموذي" at bounding box center [875, 398] width 709 height 16
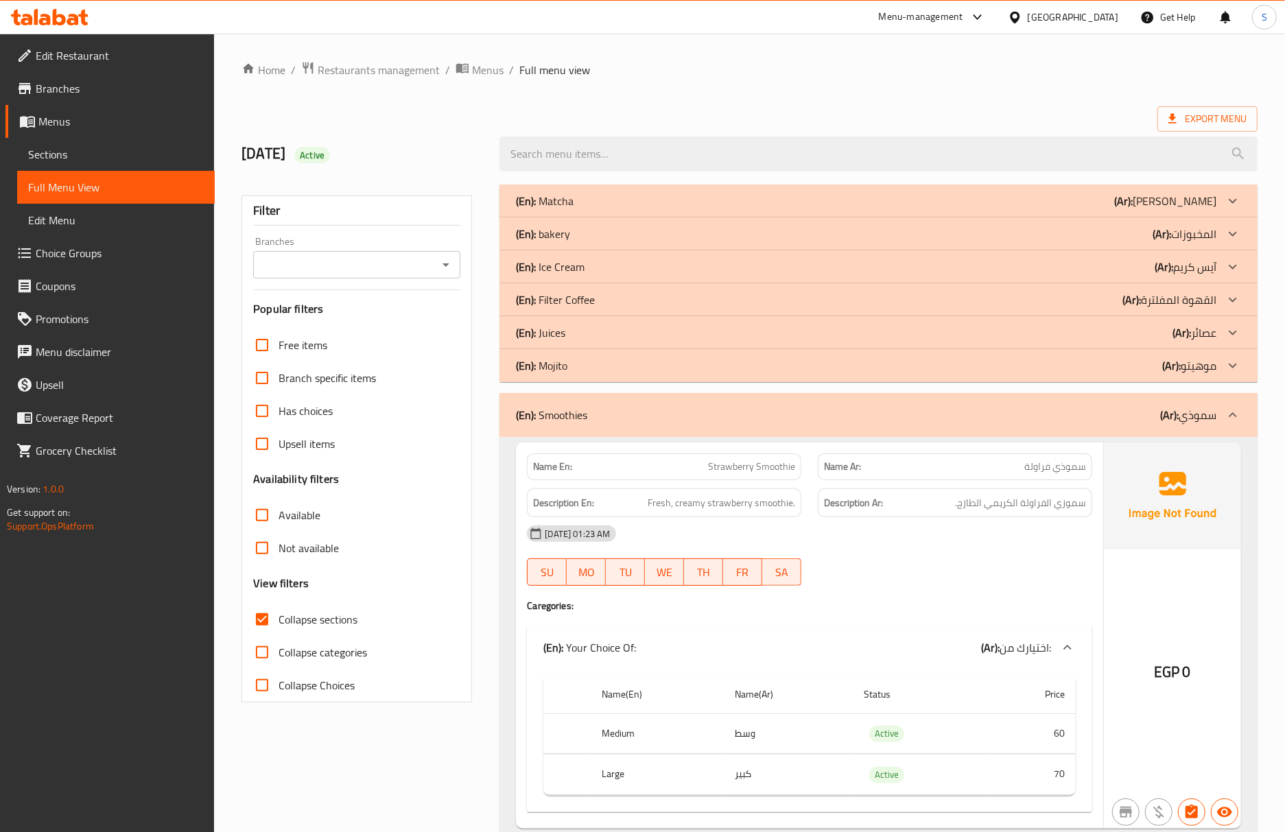
click at [623, 418] on div "(En): Smoothies (Ar): سموذي" at bounding box center [866, 415] width 700 height 16
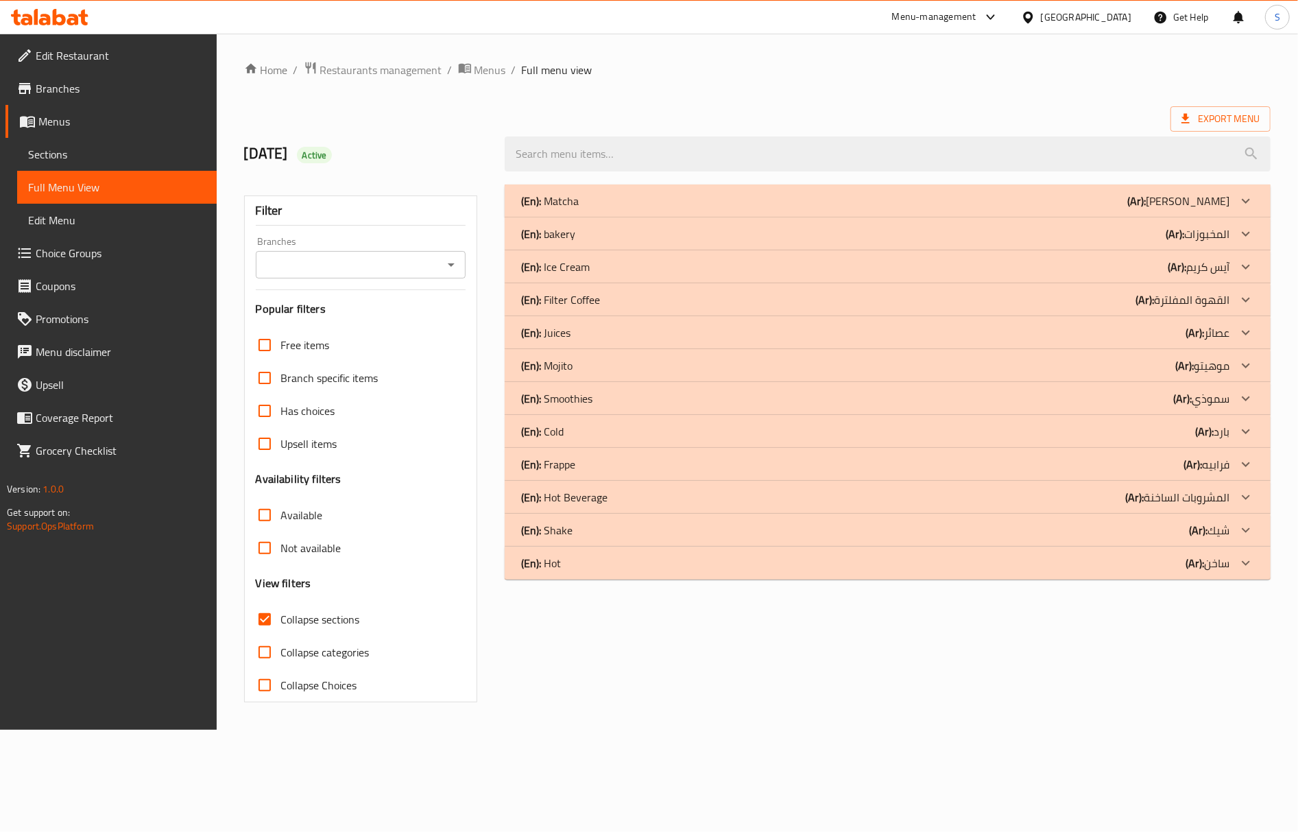
click at [596, 434] on div "(En): Cold (Ar): بارد" at bounding box center [875, 431] width 709 height 16
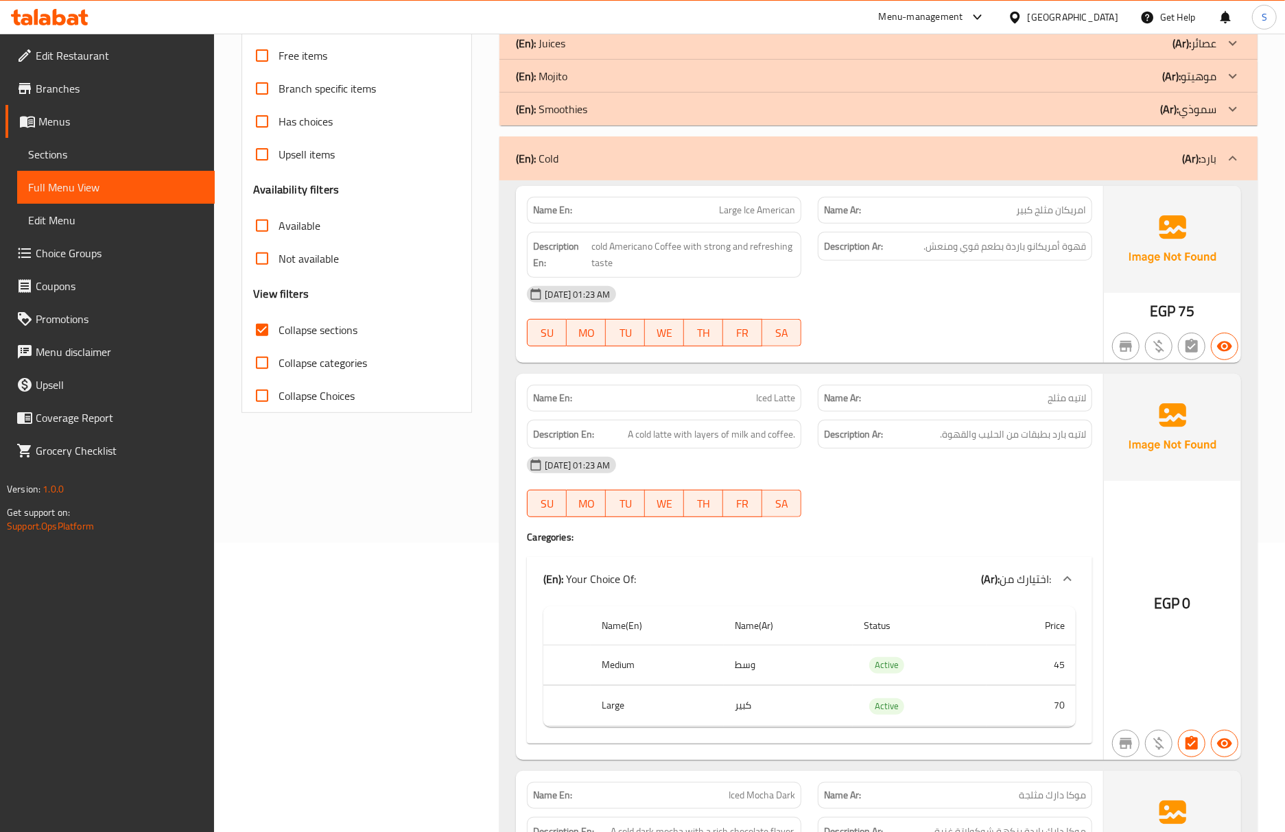
scroll to position [366, 0]
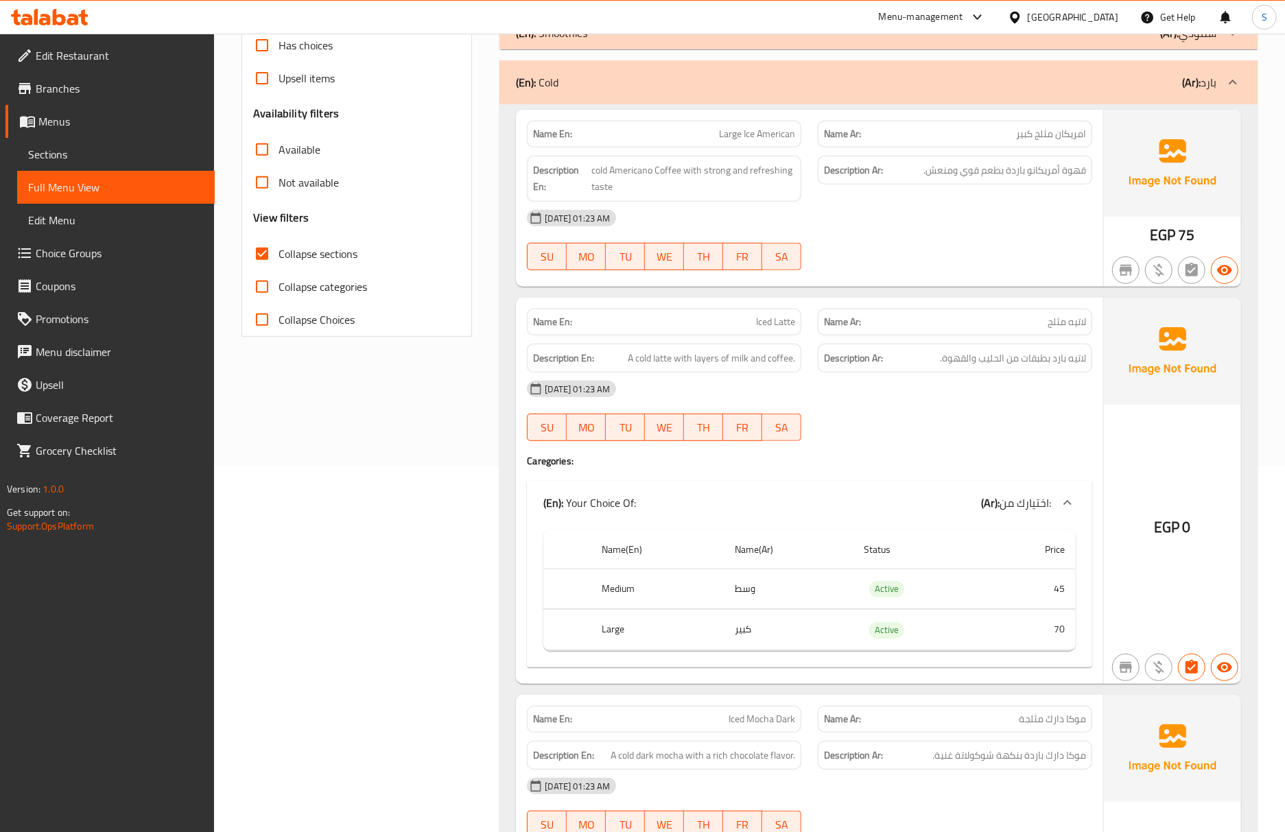
click at [1073, 449] on div at bounding box center [954, 441] width 291 height 16
click at [1008, 403] on div "12-10-2025 01:23 AM" at bounding box center [810, 388] width 582 height 33
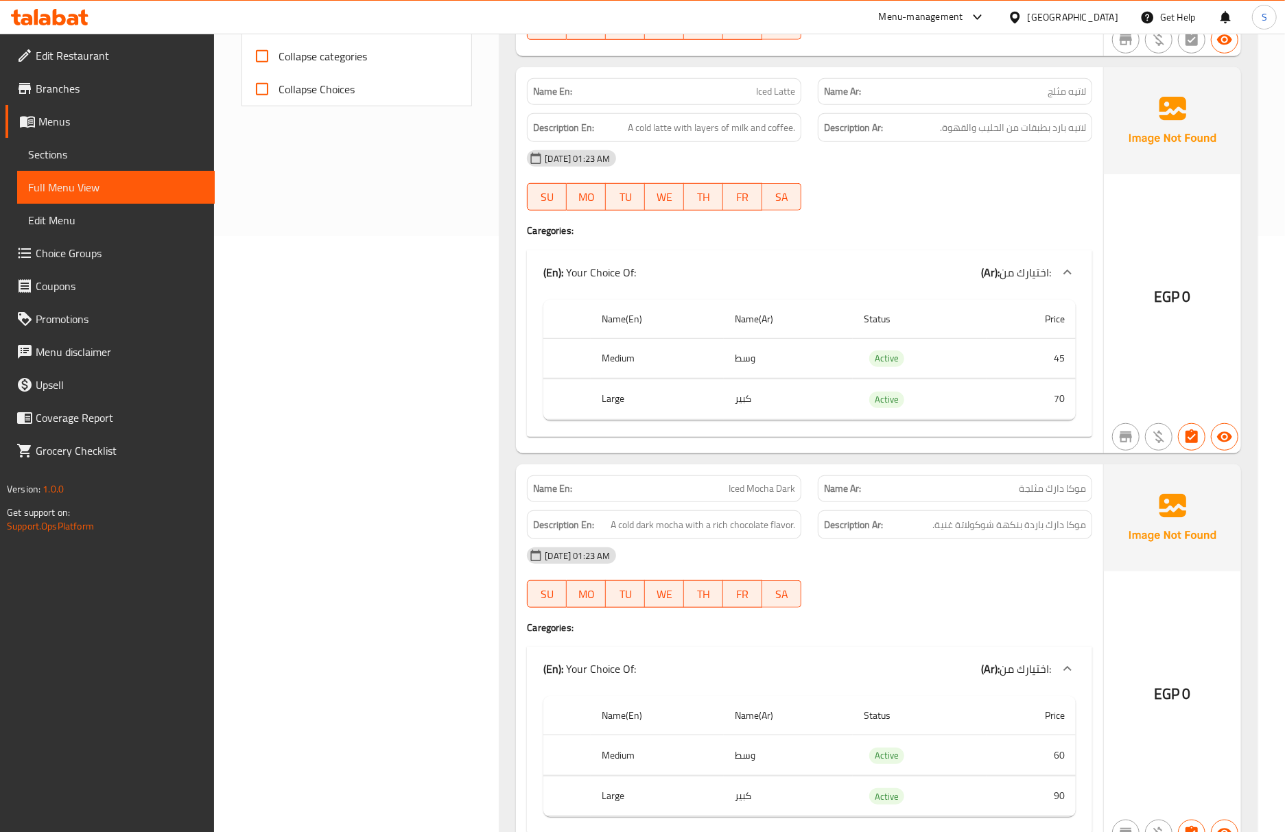
scroll to position [731, 0]
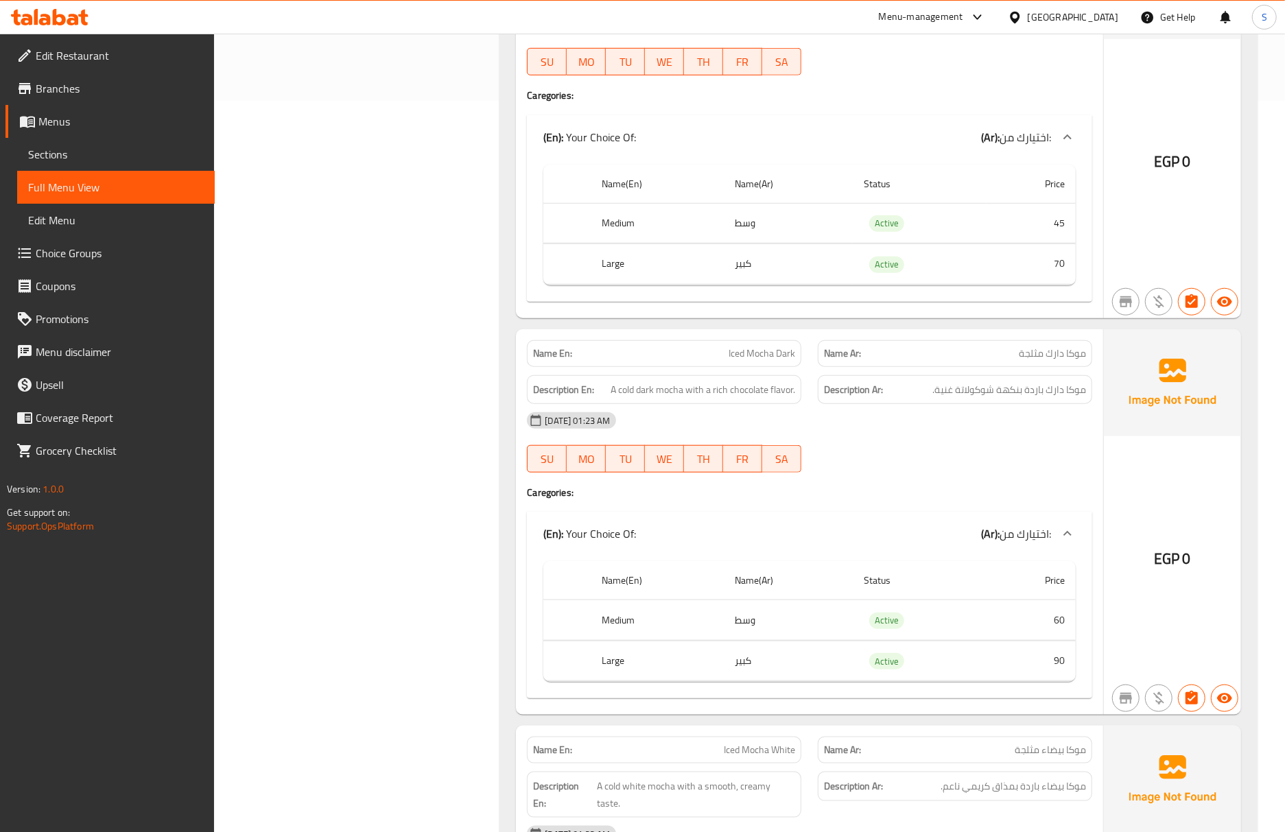
click at [1073, 412] on div "12-10-2025 01:23 AM" at bounding box center [810, 420] width 582 height 33
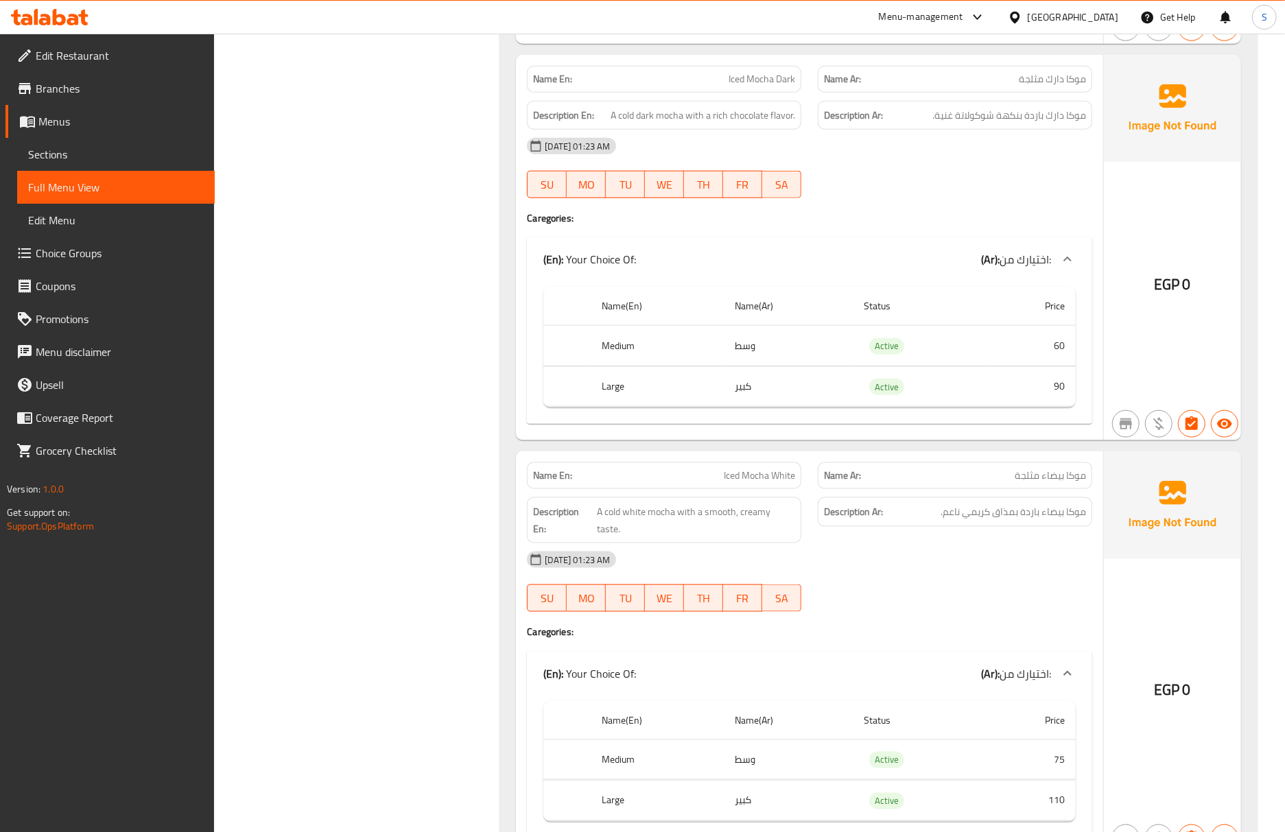
scroll to position [1280, 0]
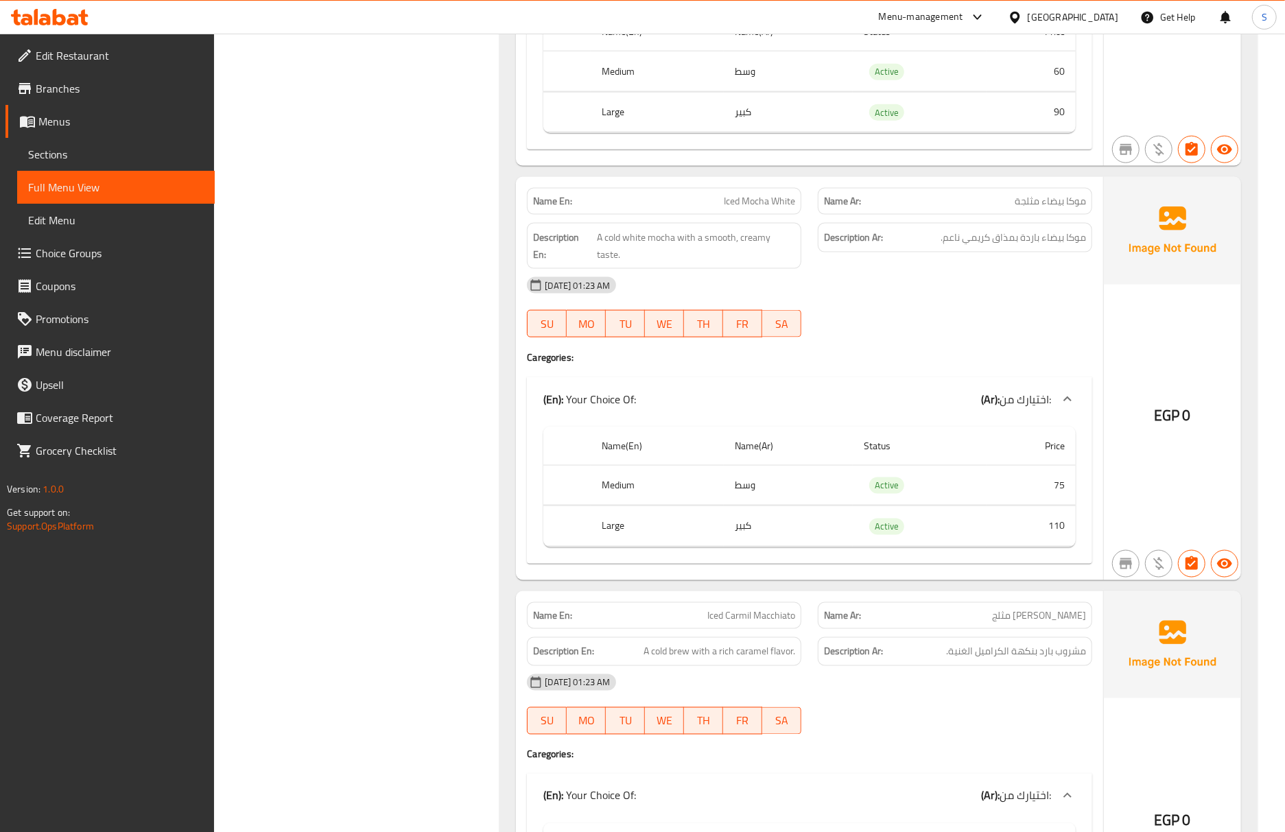
click at [905, 646] on h6 "Description Ar: مشروب بارد بنكهة الكراميل الغنية." at bounding box center [955, 651] width 262 height 17
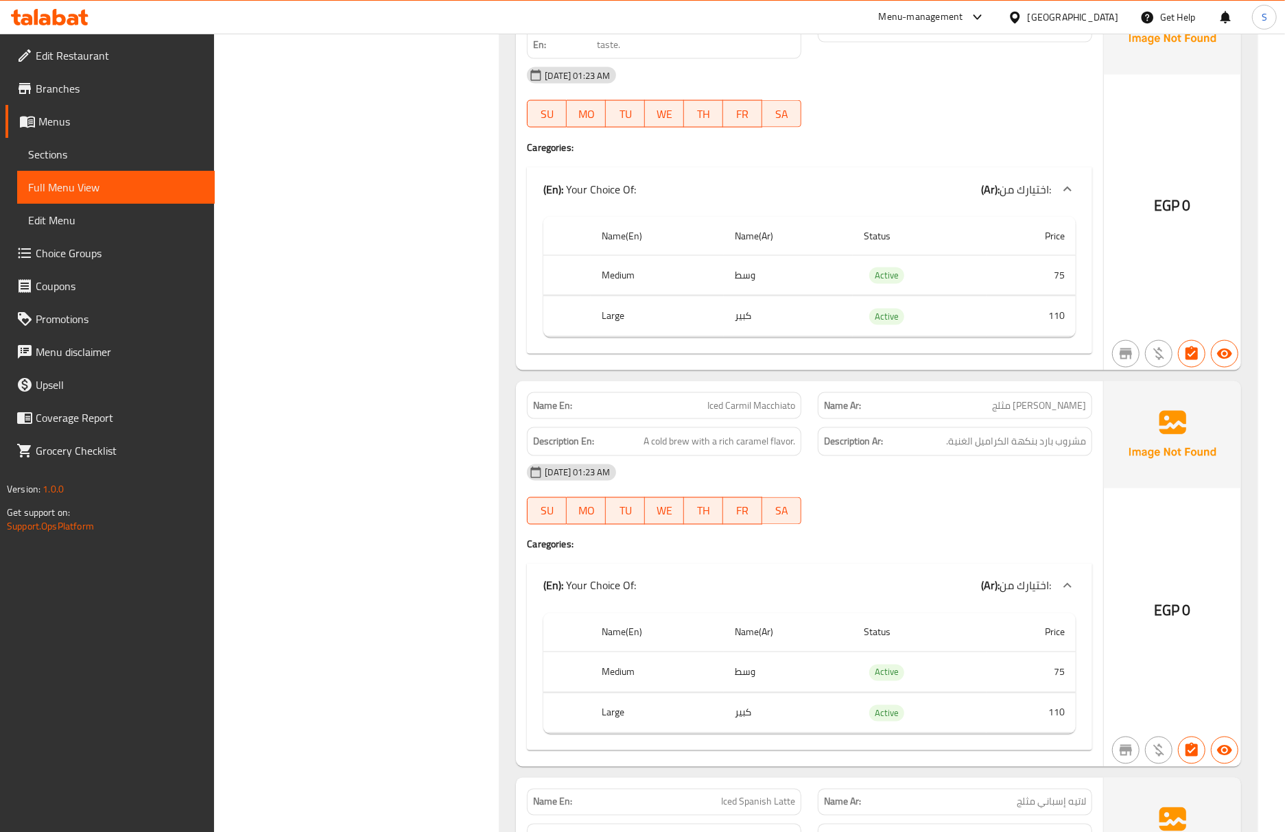
scroll to position [1737, 0]
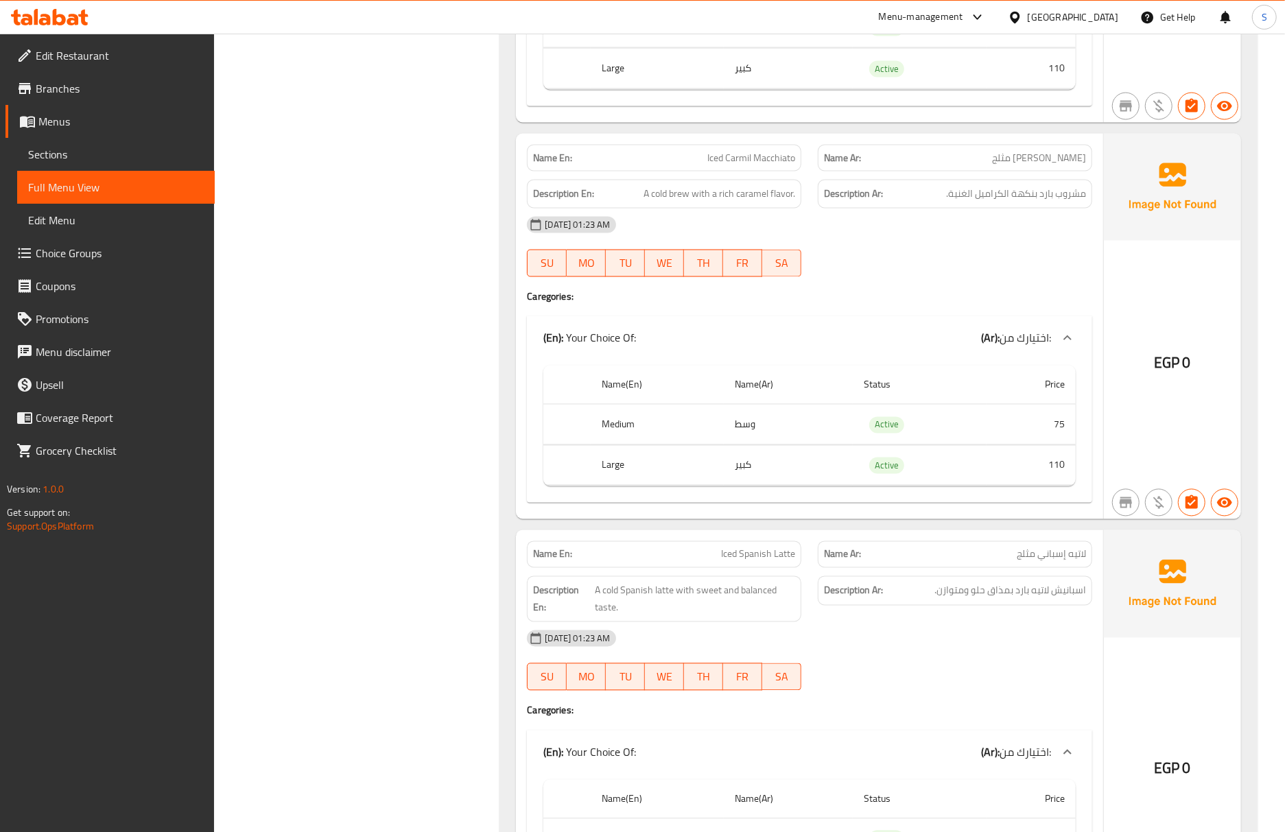
click at [1043, 667] on div "12-10-2025 01:23 AM SU MO TU WE TH FR SA" at bounding box center [810, 660] width 582 height 77
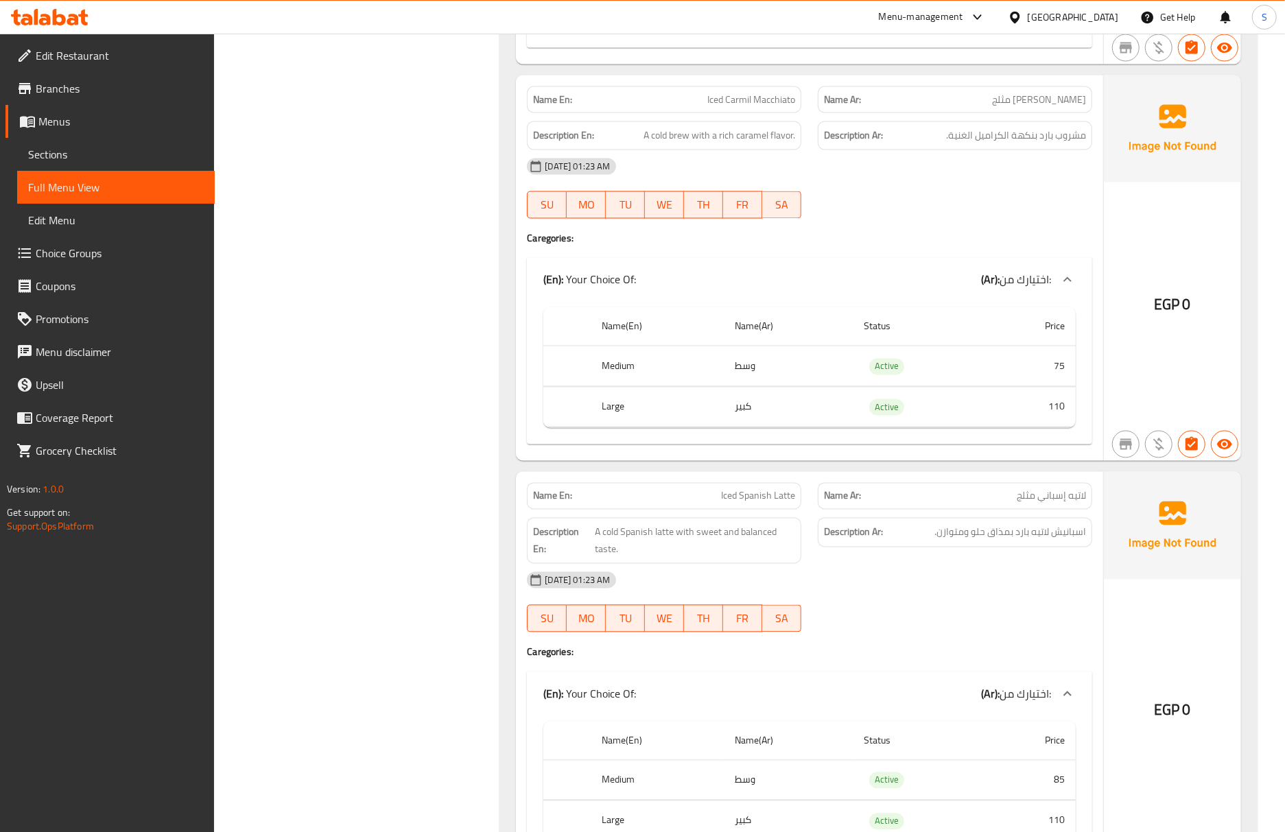
scroll to position [1921, 0]
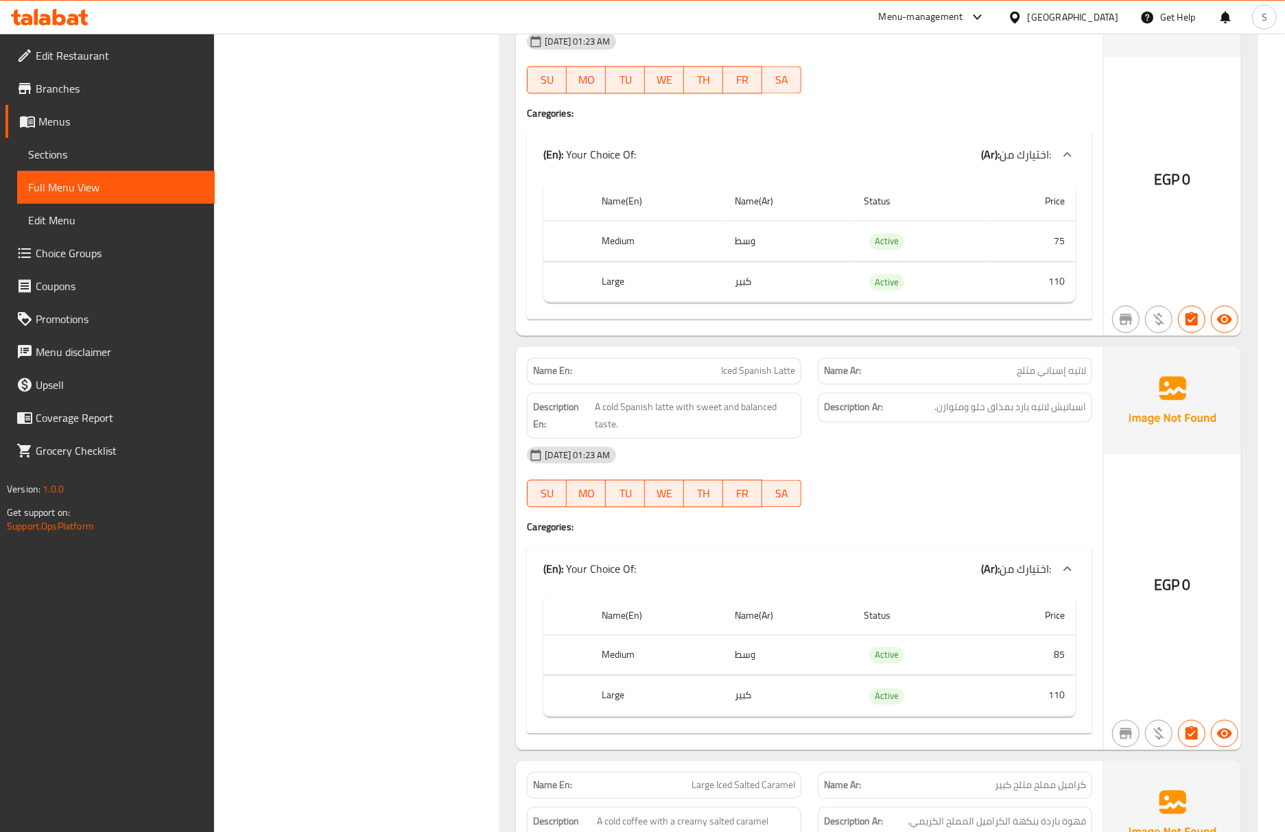
click at [778, 371] on span "Iced Spanish Latte" at bounding box center [758, 371] width 74 height 14
copy span "Iced Spanish Latte"
click at [1062, 399] on span "اسبانيش لاتيه بارد بمذاق حلو ومتوازن." at bounding box center [1010, 407] width 152 height 17
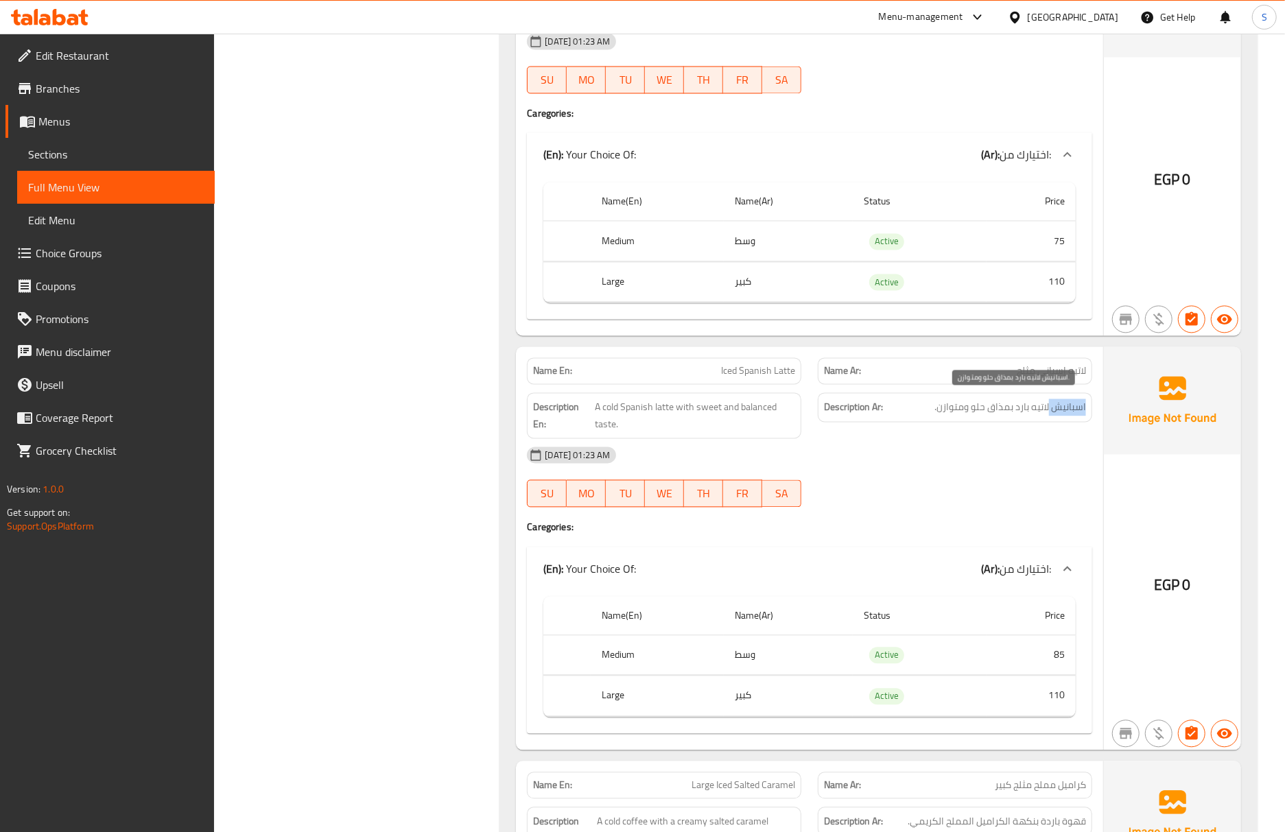
click at [1062, 399] on span "اسبانيش لاتيه بارد بمذاق حلو ومتوازن." at bounding box center [1010, 407] width 152 height 17
copy div "اسبانيش لاتيه بارد بمذاق حلو ومتوازن."
click at [748, 377] on div "Name En: Iced Spanish Latte" at bounding box center [664, 371] width 274 height 27
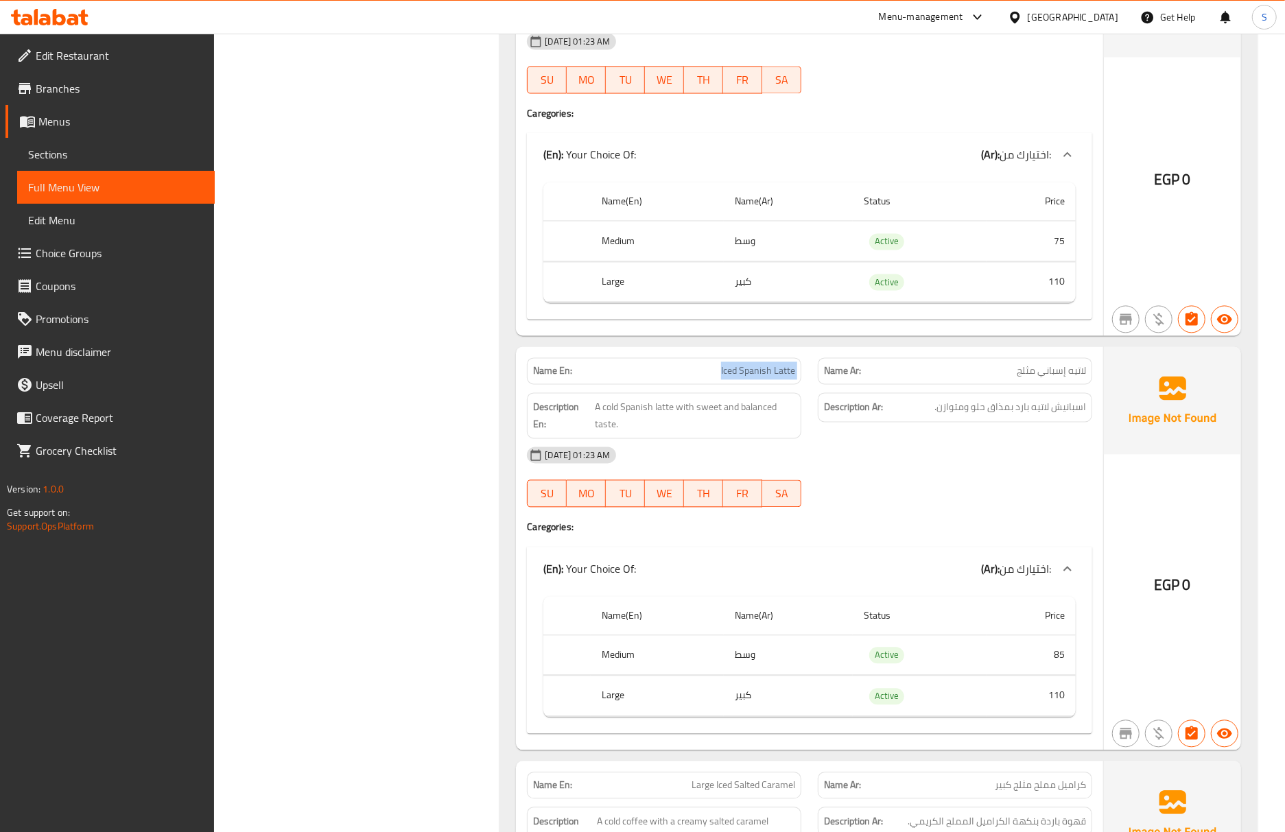
click at [748, 377] on div "Name En: Iced Spanish Latte" at bounding box center [664, 371] width 274 height 27
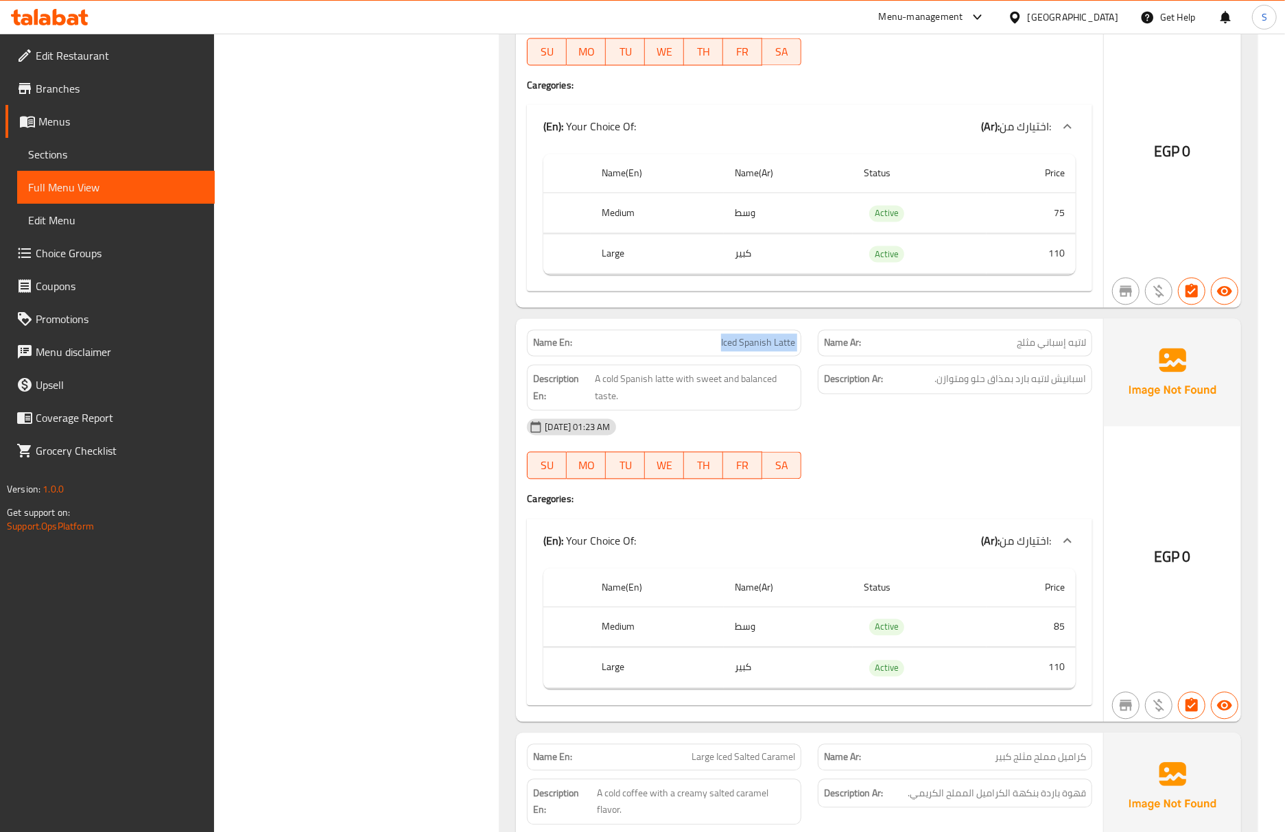
scroll to position [2206, 0]
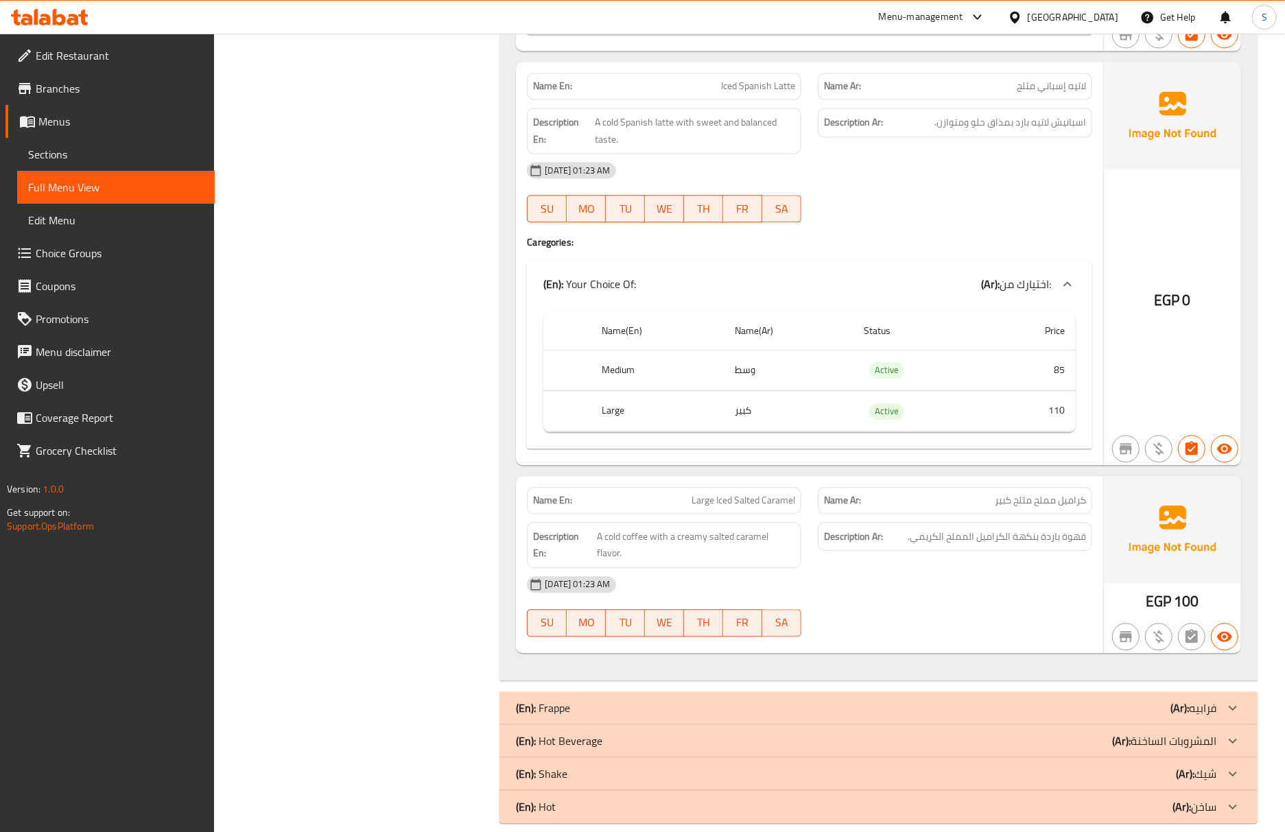
click at [958, 568] on div "12-10-2025 01:23 AM" at bounding box center [810, 584] width 582 height 33
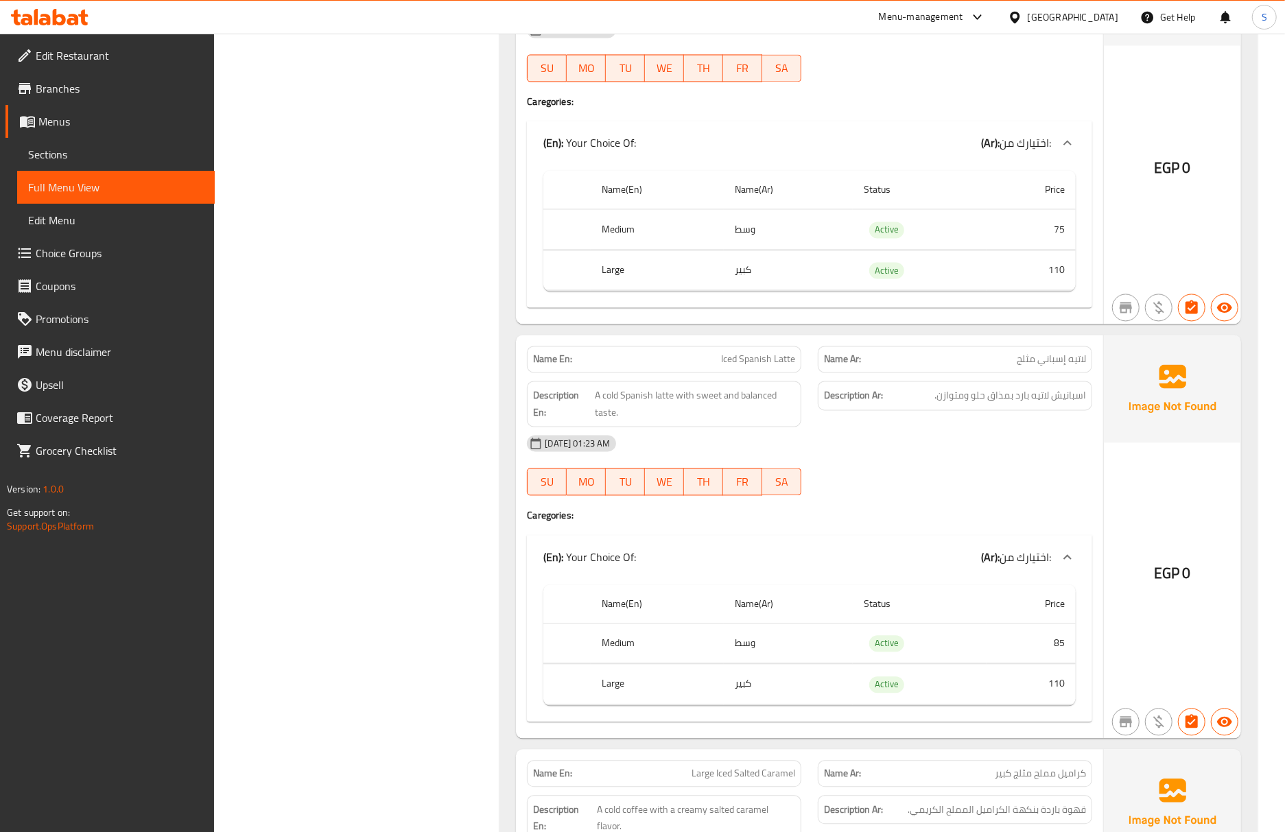
scroll to position [1932, 0]
drag, startPoint x: 102, startPoint y: 162, endPoint x: 110, endPoint y: 176, distance: 16.6
click at [102, 162] on span "Sections" at bounding box center [116, 154] width 176 height 16
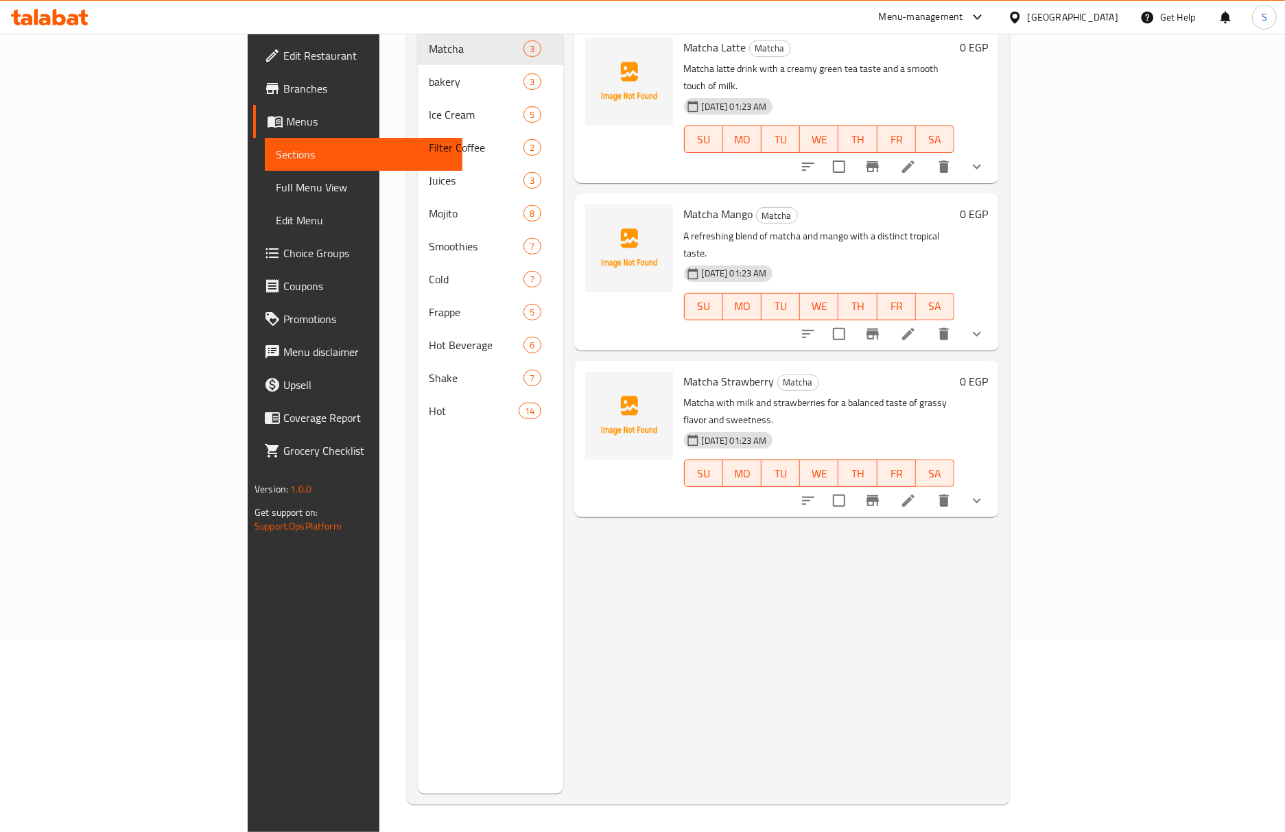
scroll to position [193, 0]
click at [276, 188] on span "Full Menu View" at bounding box center [364, 187] width 176 height 16
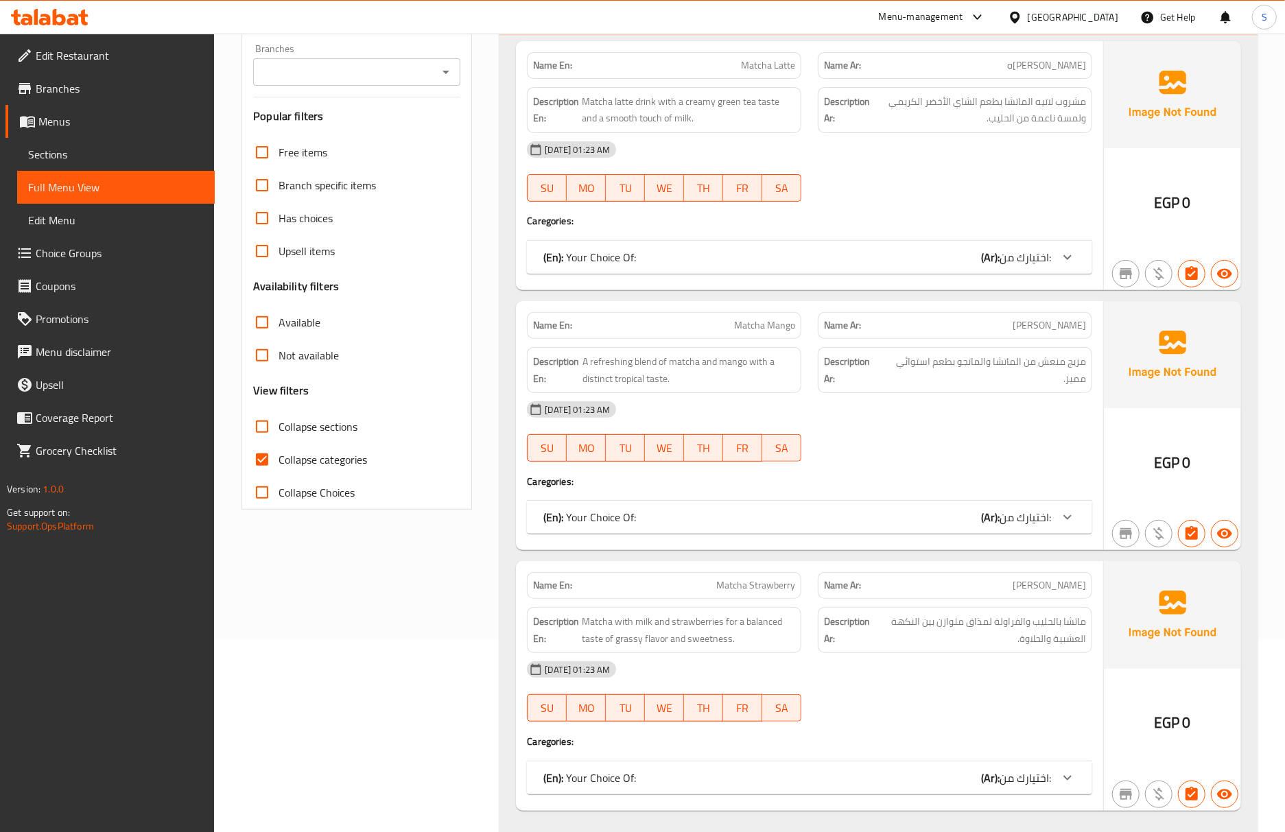
click at [270, 460] on input "Collapse categories" at bounding box center [262, 459] width 33 height 33
checkbox input "false"
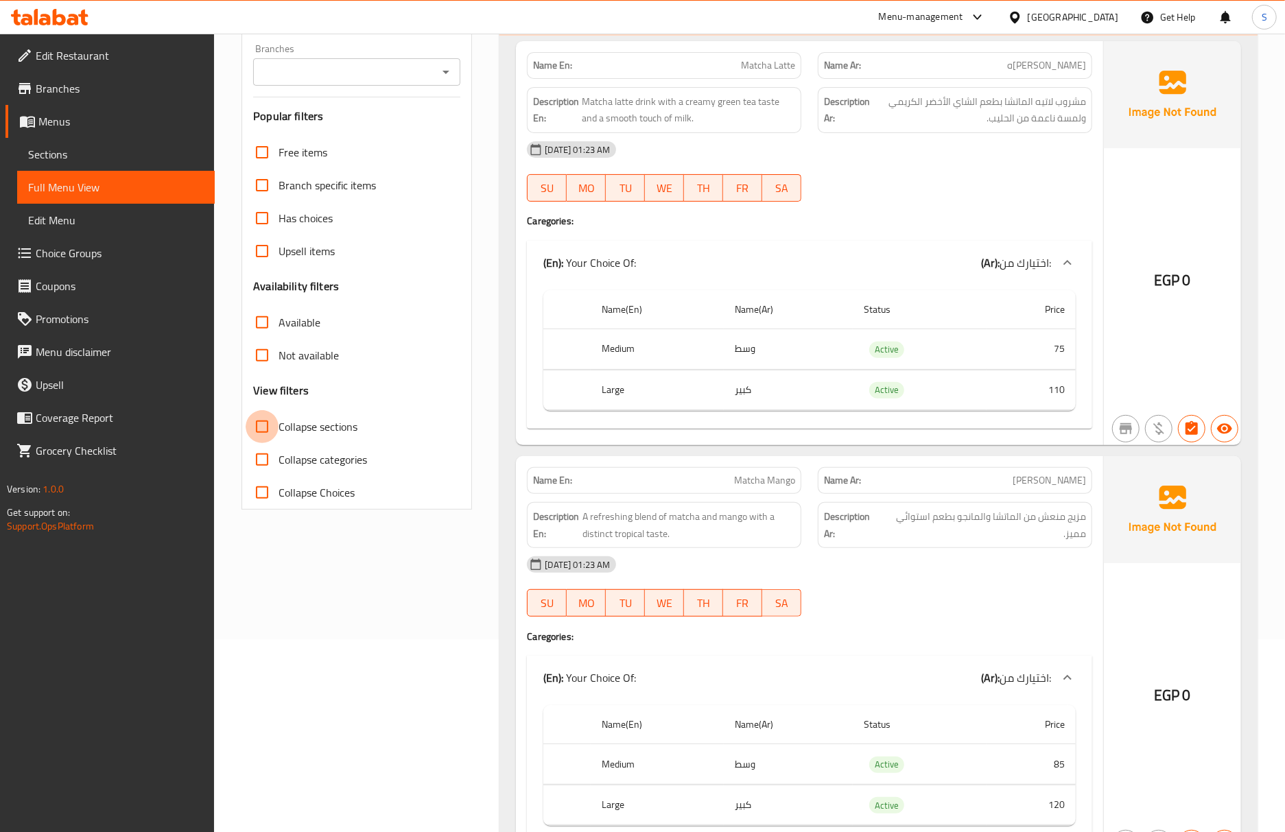
click at [269, 436] on input "Collapse sections" at bounding box center [262, 426] width 33 height 33
checkbox input "true"
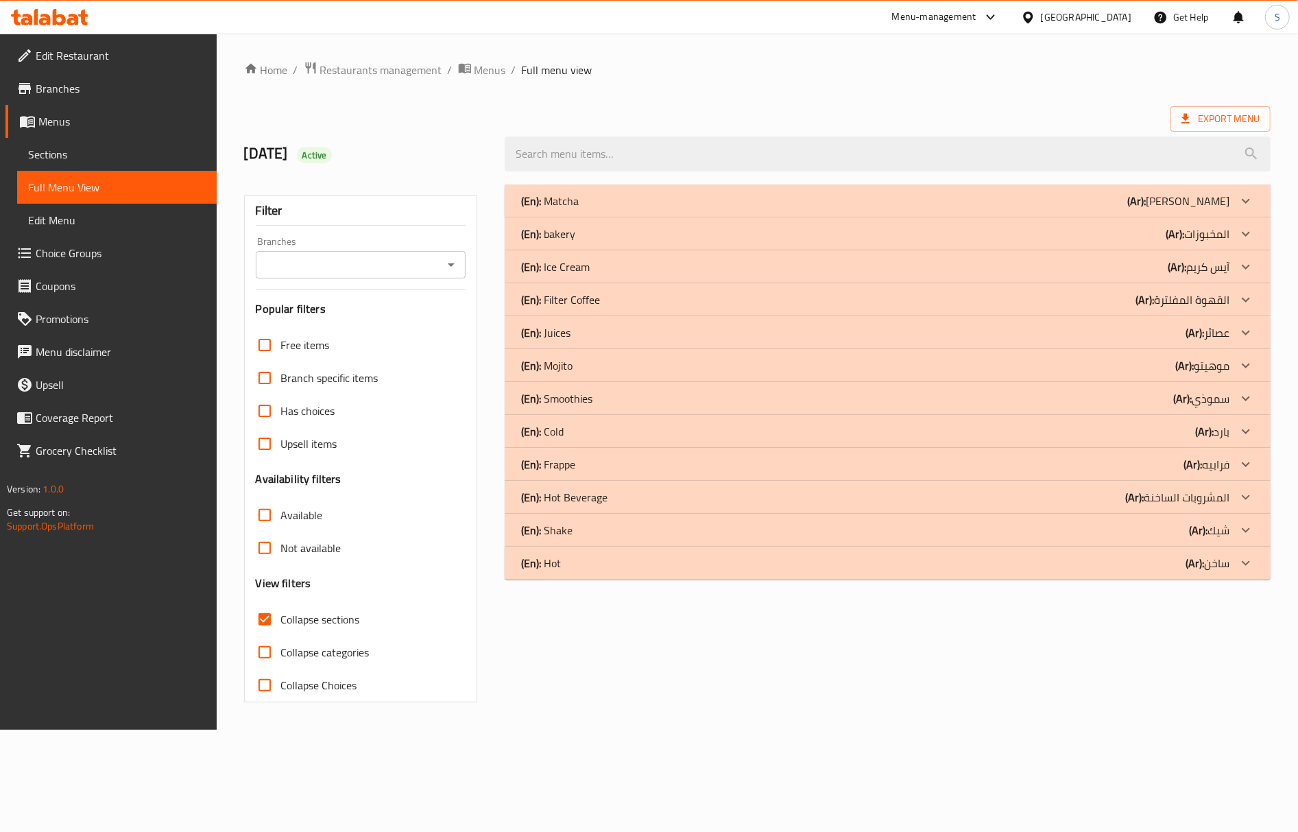
drag, startPoint x: 575, startPoint y: 475, endPoint x: 19, endPoint y: 15, distance: 721.0
click at [575, 473] on p "(En): Frappe" at bounding box center [548, 464] width 54 height 16
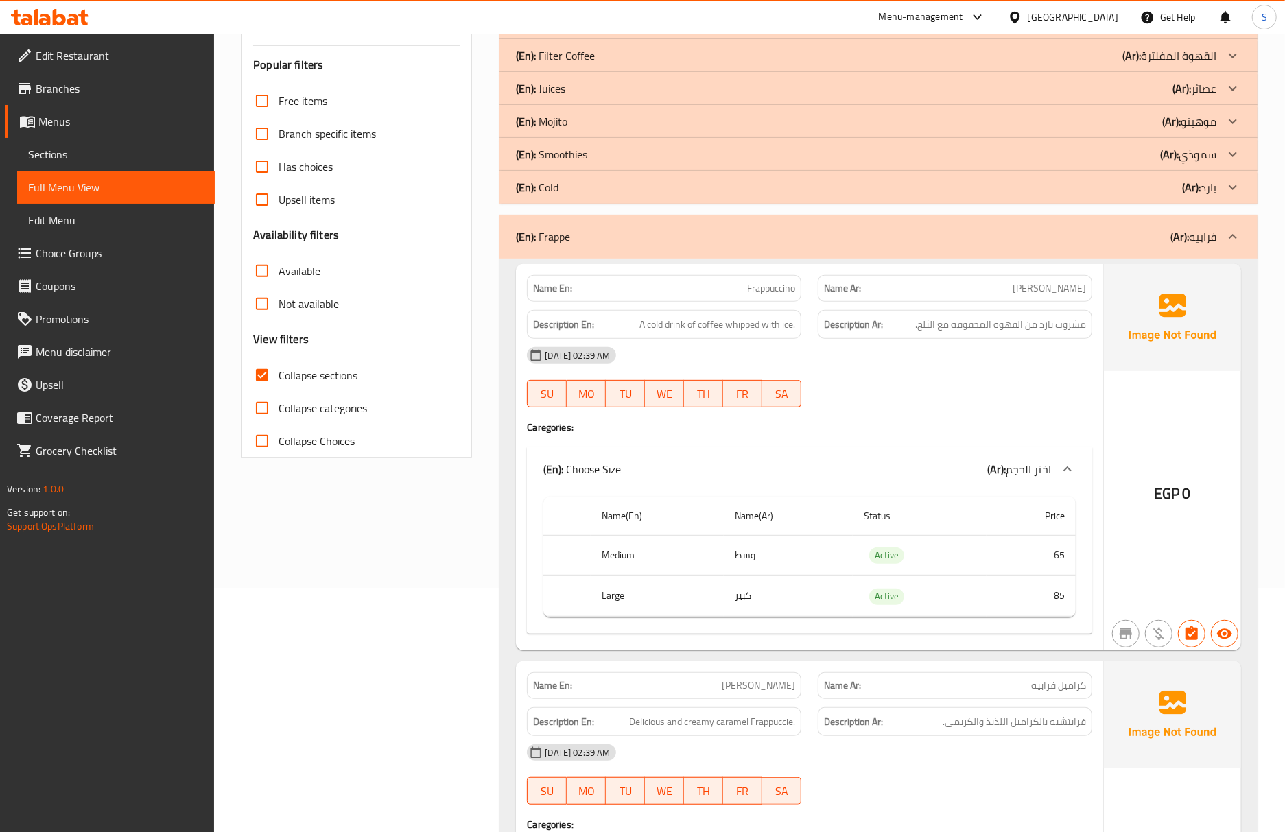
scroll to position [274, 0]
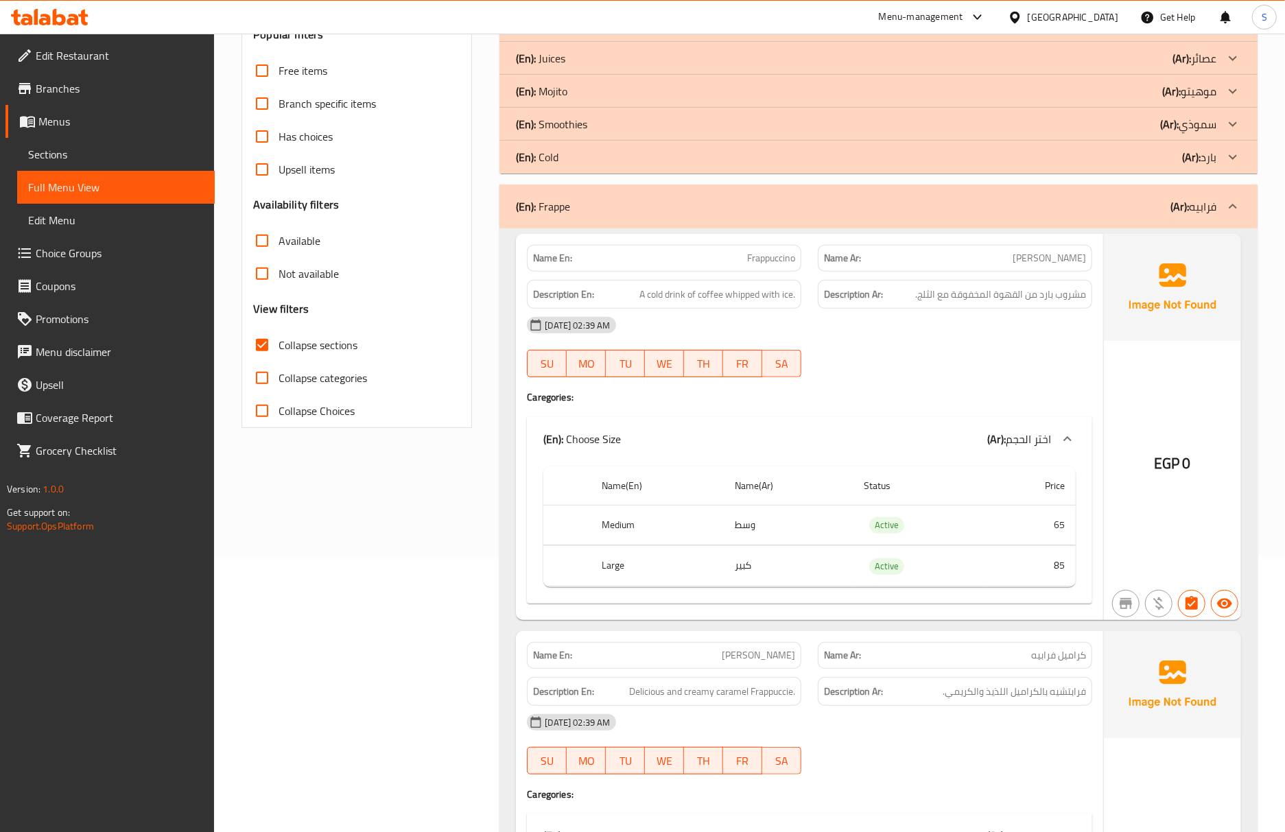
drag, startPoint x: 1165, startPoint y: 385, endPoint x: 988, endPoint y: 55, distance: 374.1
click at [1164, 385] on div "EGP 0" at bounding box center [1172, 427] width 137 height 386
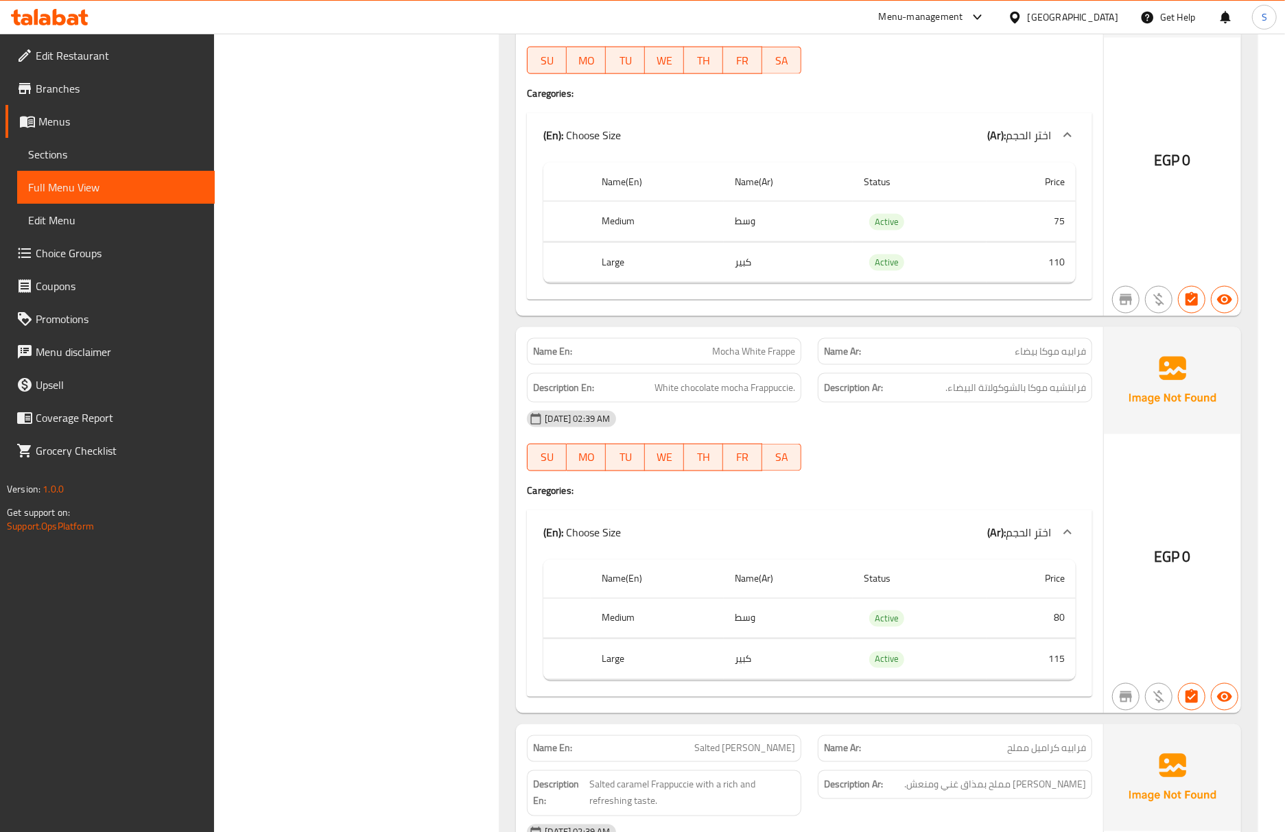
scroll to position [1844, 0]
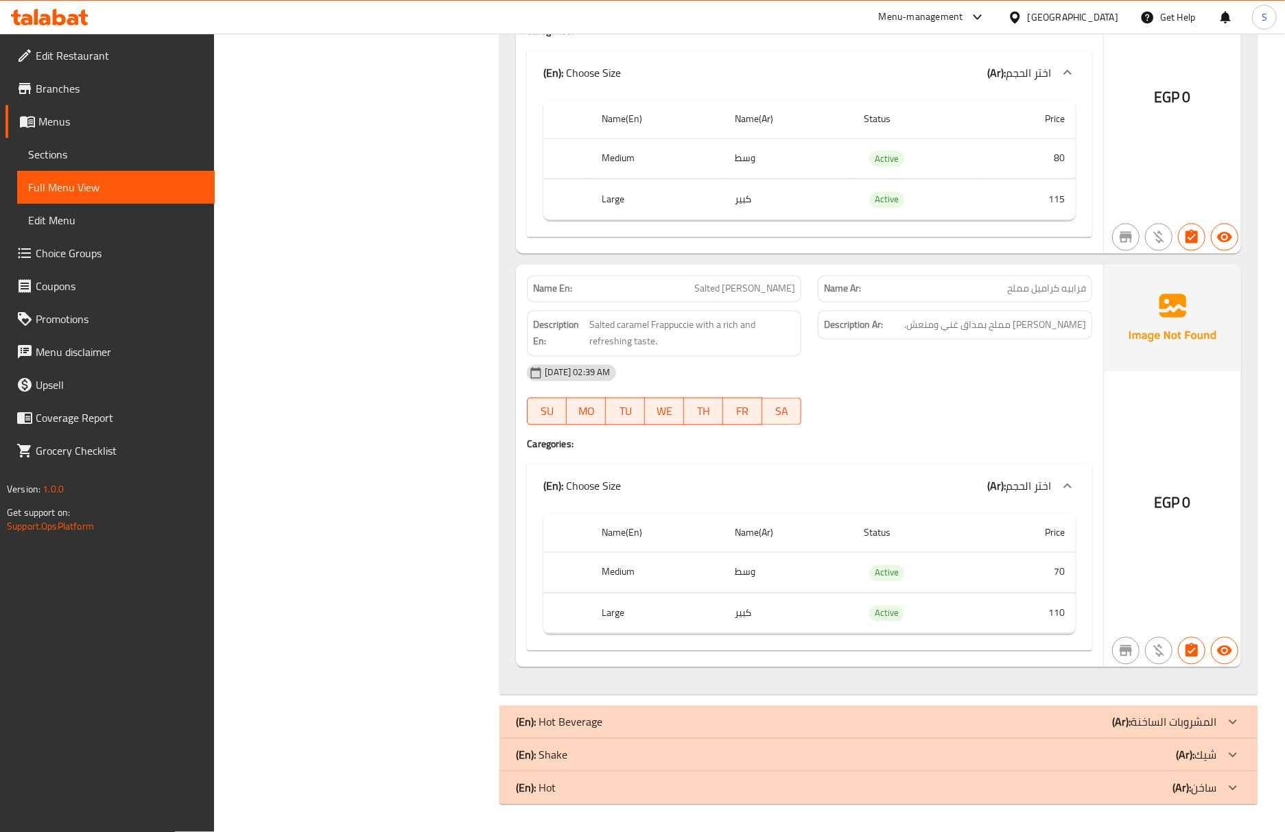
click at [640, 714] on div "(En): Hot Beverage (Ar): المشروبات الساخنة" at bounding box center [866, 722] width 700 height 16
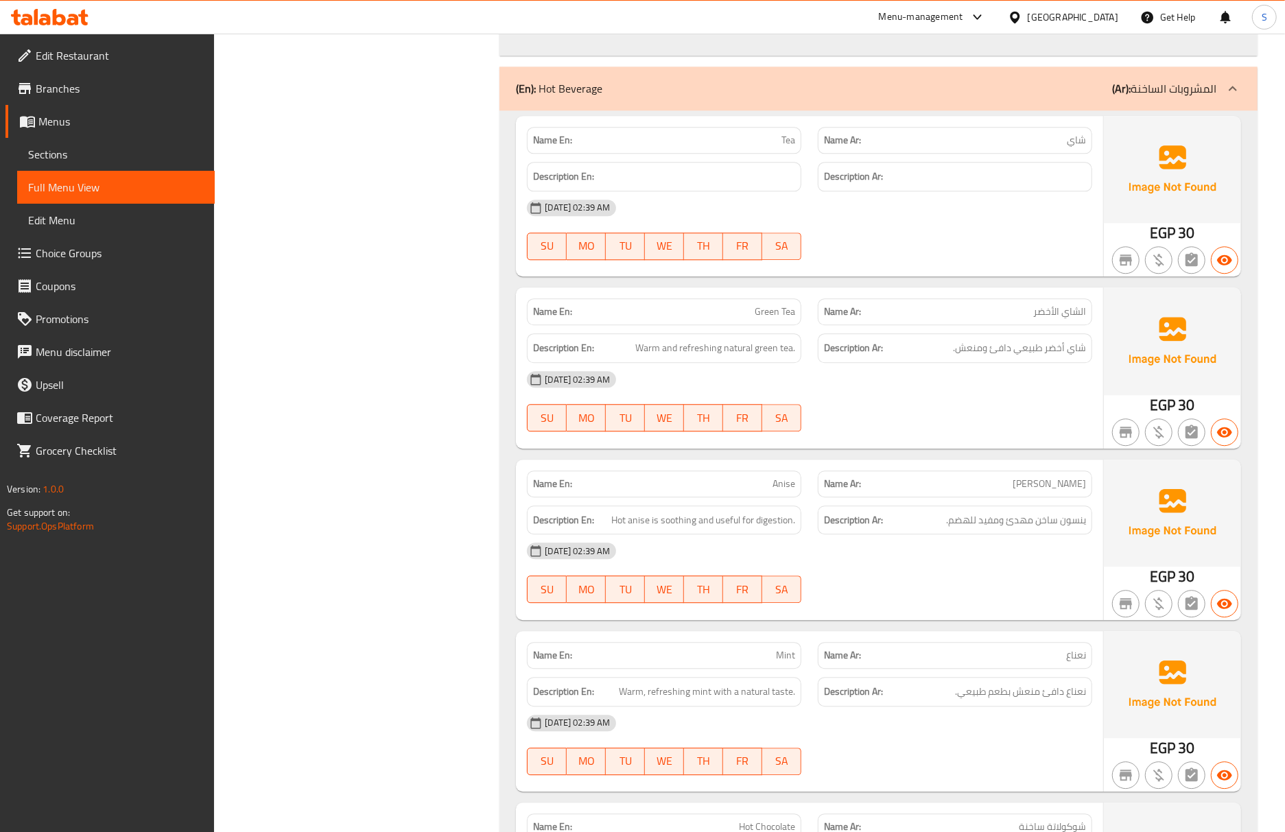
scroll to position [2576, 0]
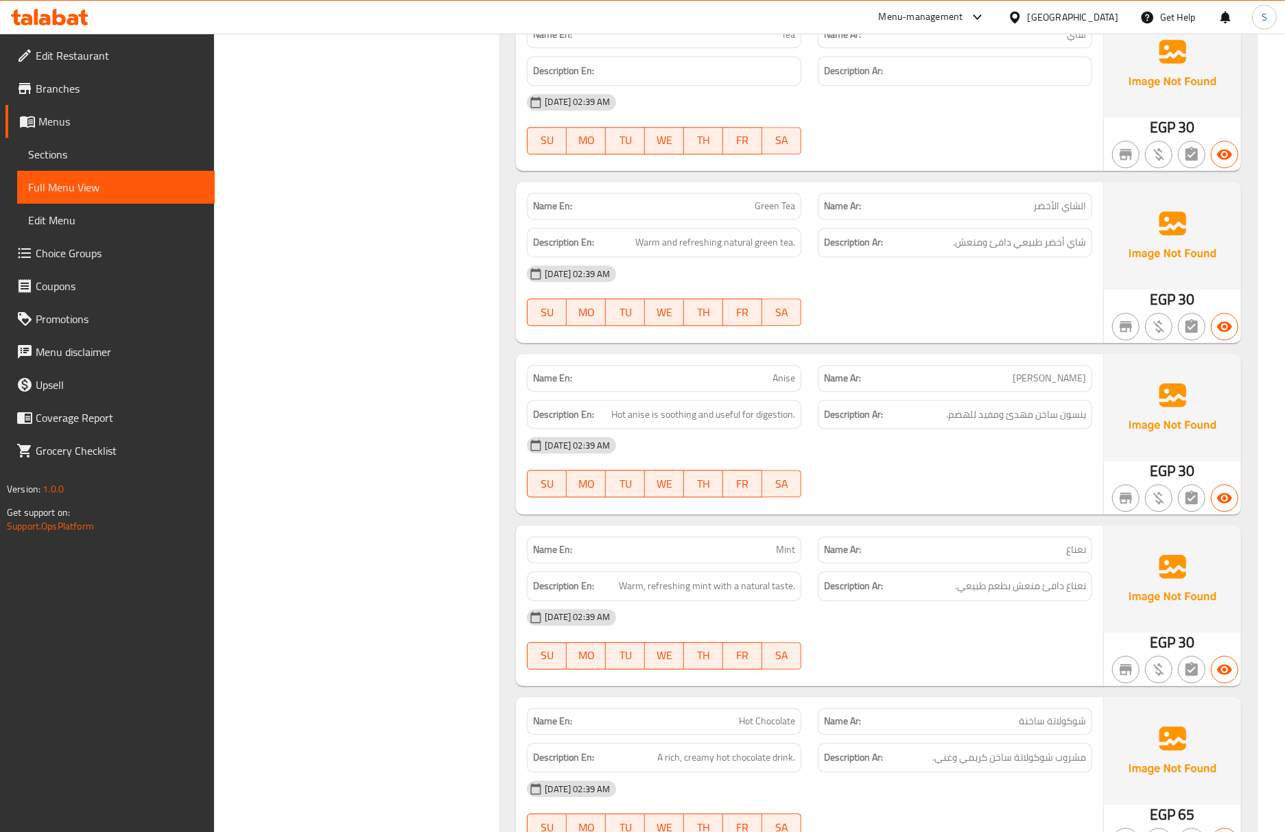
click at [783, 392] on div "Name En: Anise" at bounding box center [664, 378] width 274 height 27
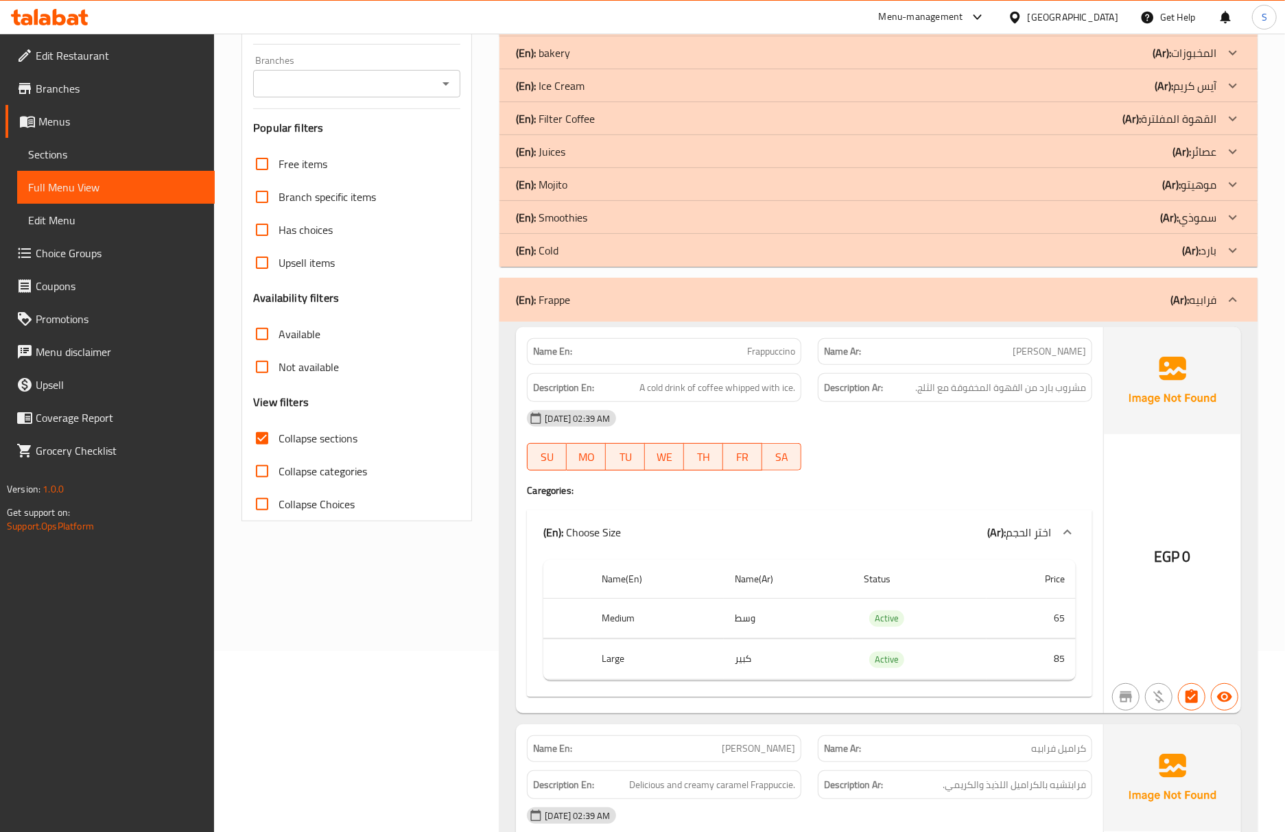
scroll to position [0, 0]
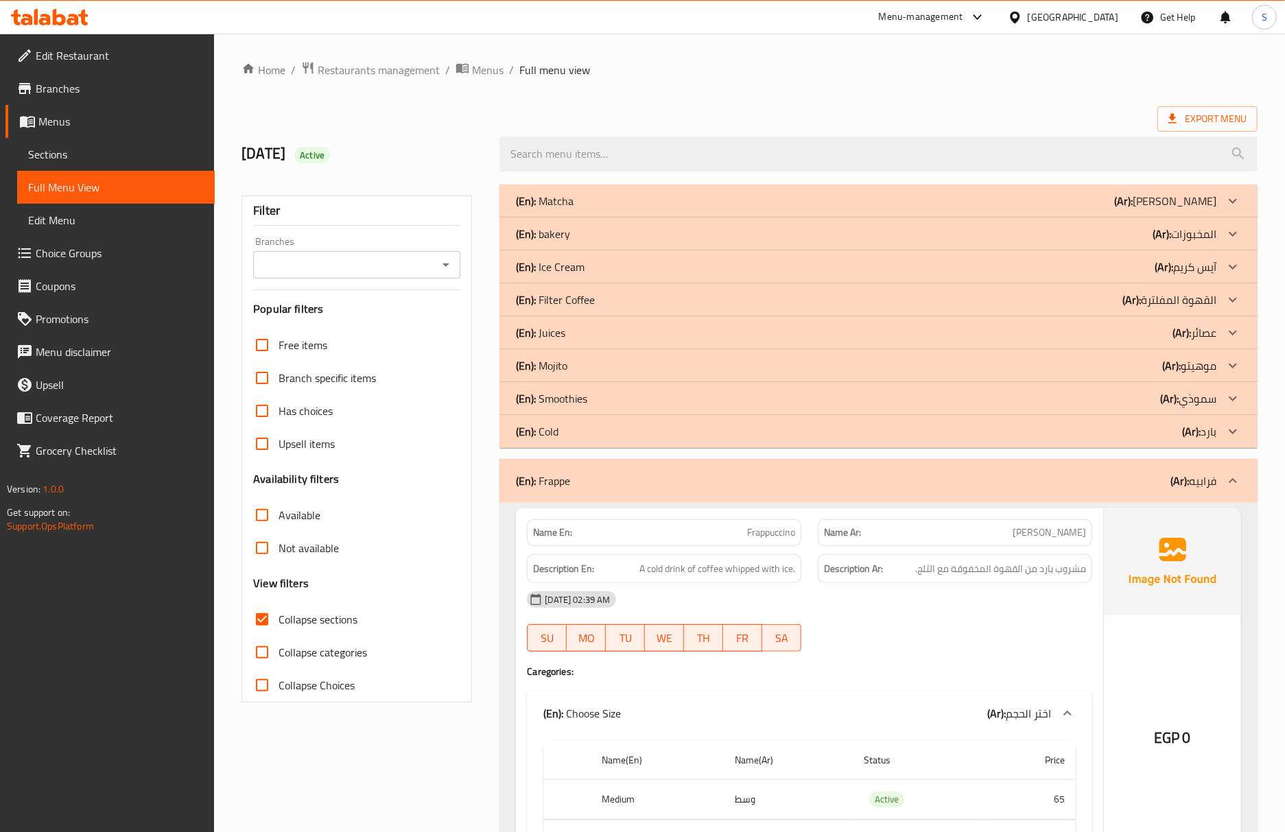
click at [579, 492] on div "(En): Frappe (Ar): فرابيه" at bounding box center [878, 481] width 758 height 44
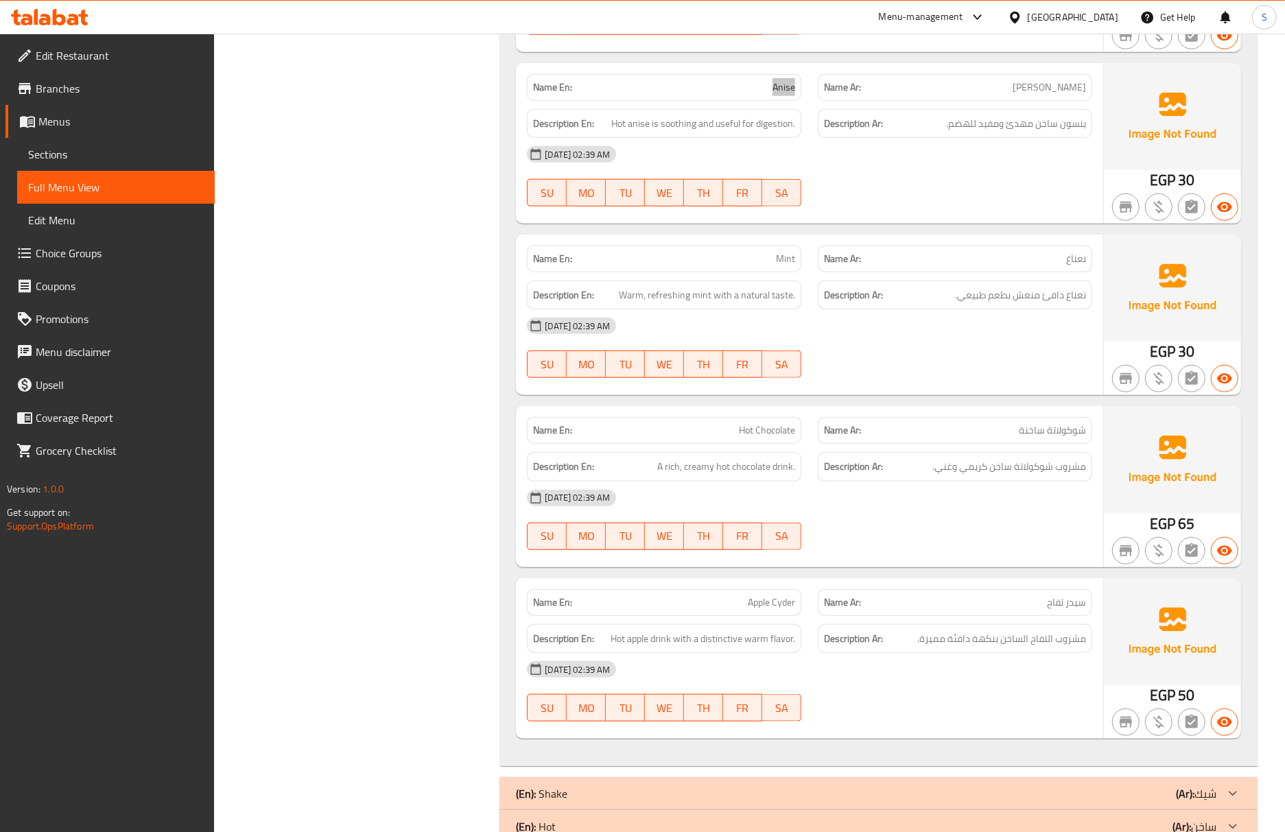
scroll to position [823, 0]
click at [763, 596] on span "Apple Cyder" at bounding box center [771, 601] width 47 height 14
click at [854, 503] on div "12-10-2025 02:39 AM" at bounding box center [810, 496] width 582 height 33
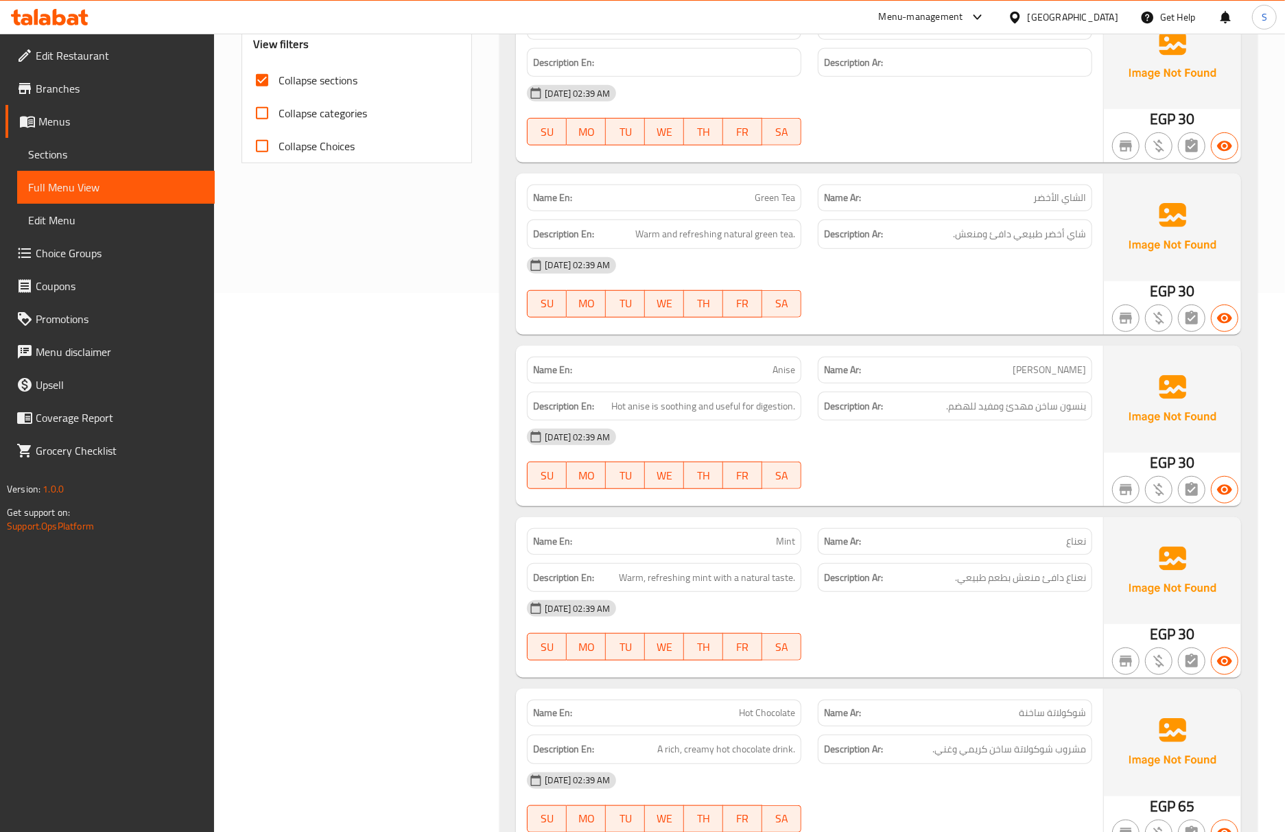
scroll to position [366, 0]
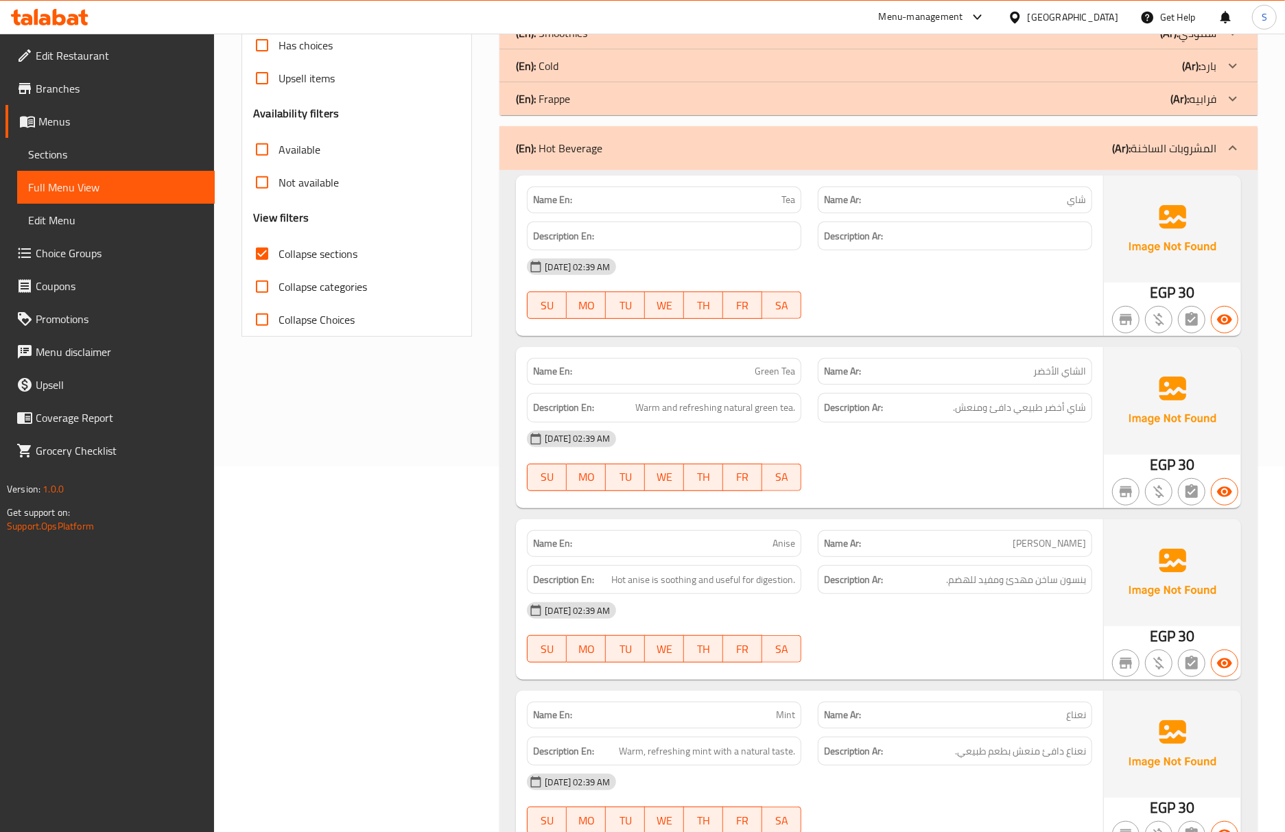
click at [1049, 465] on div "12-10-2025 02:39 AM SU MO TU WE TH FR SA" at bounding box center [810, 461] width 582 height 77
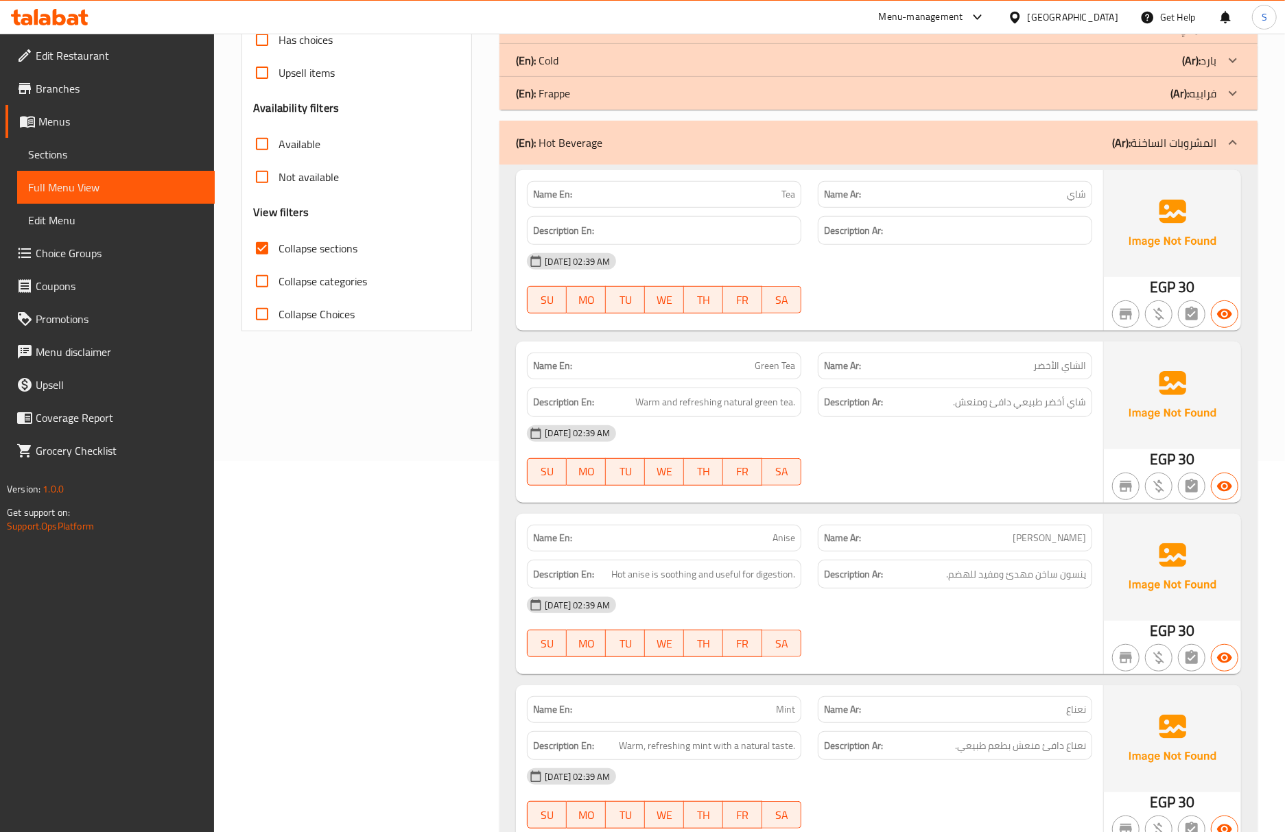
scroll to position [457, 0]
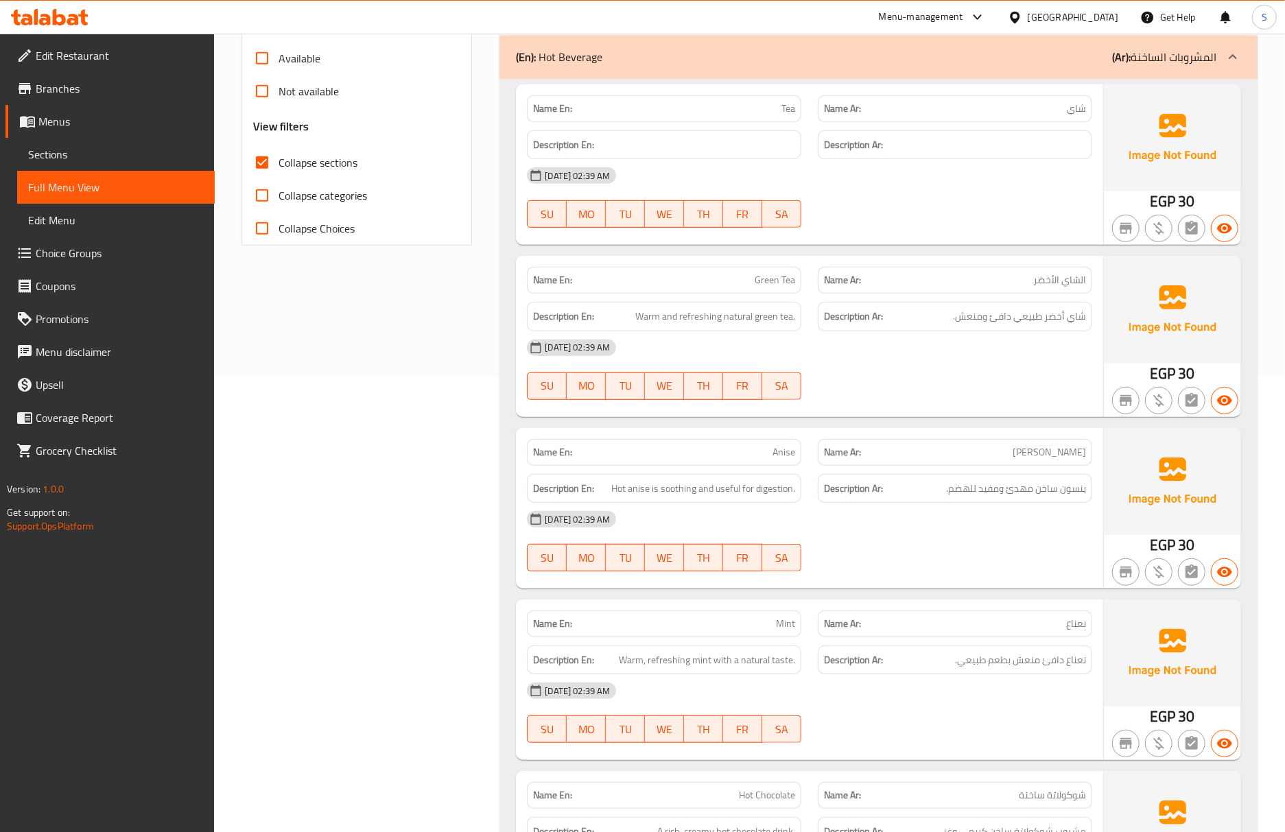
click at [785, 450] on span "Anise" at bounding box center [783, 452] width 23 height 14
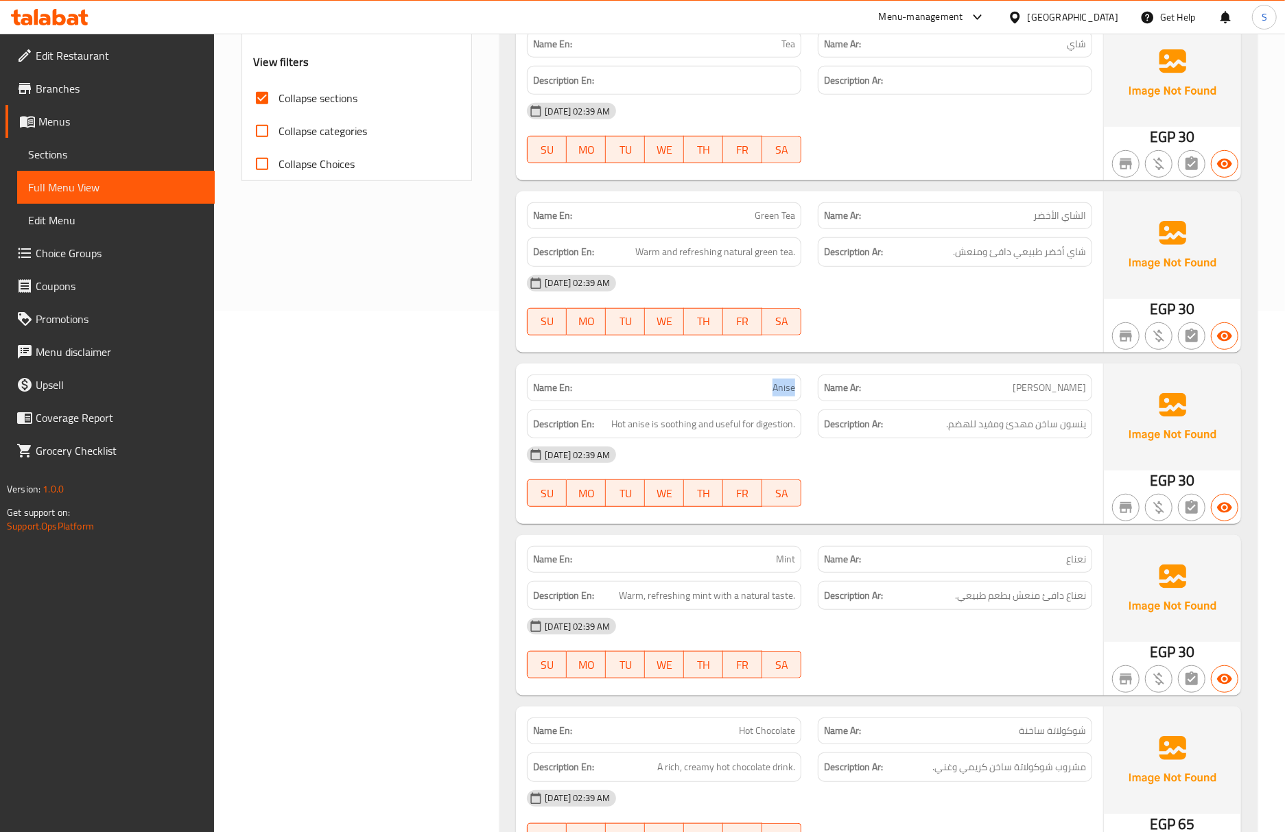
scroll to position [549, 0]
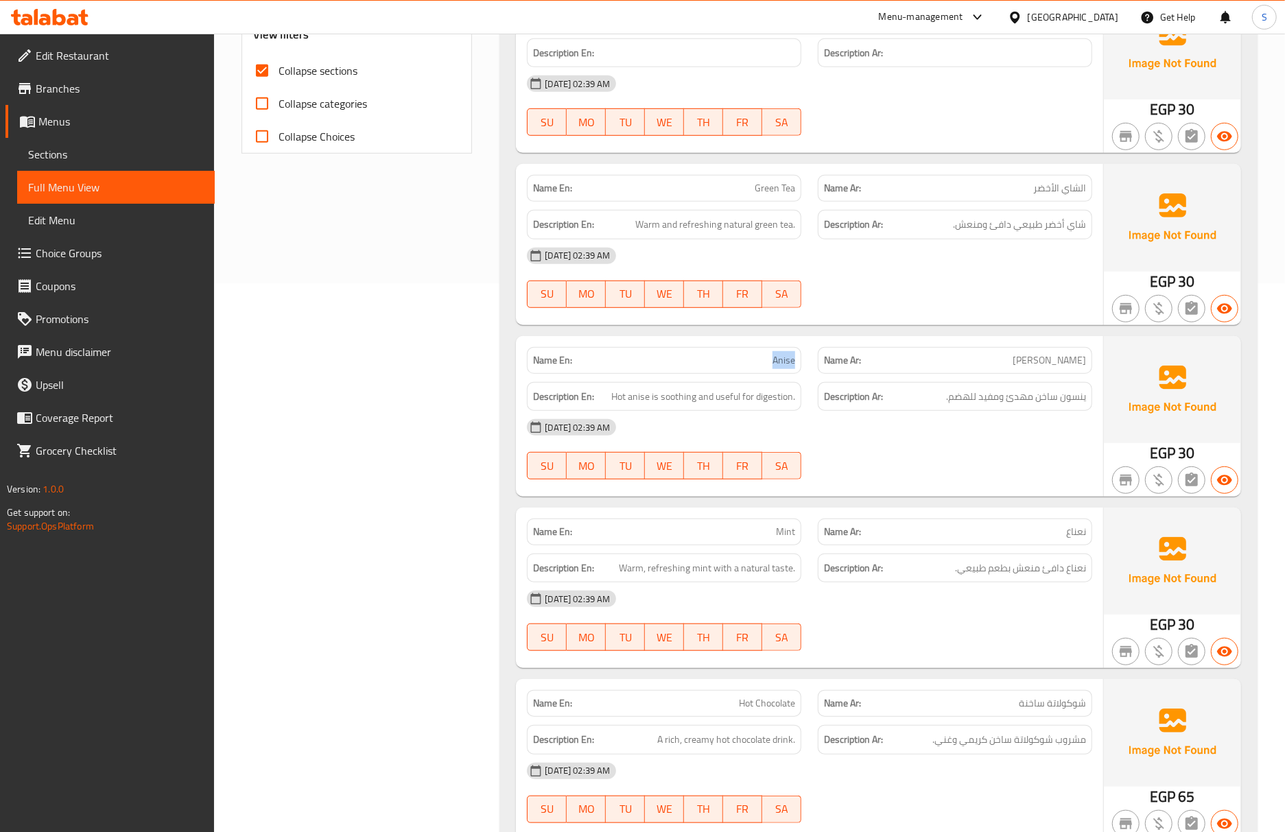
drag, startPoint x: 140, startPoint y: 157, endPoint x: 134, endPoint y: 182, distance: 25.3
click at [140, 157] on span "Sections" at bounding box center [116, 154] width 176 height 16
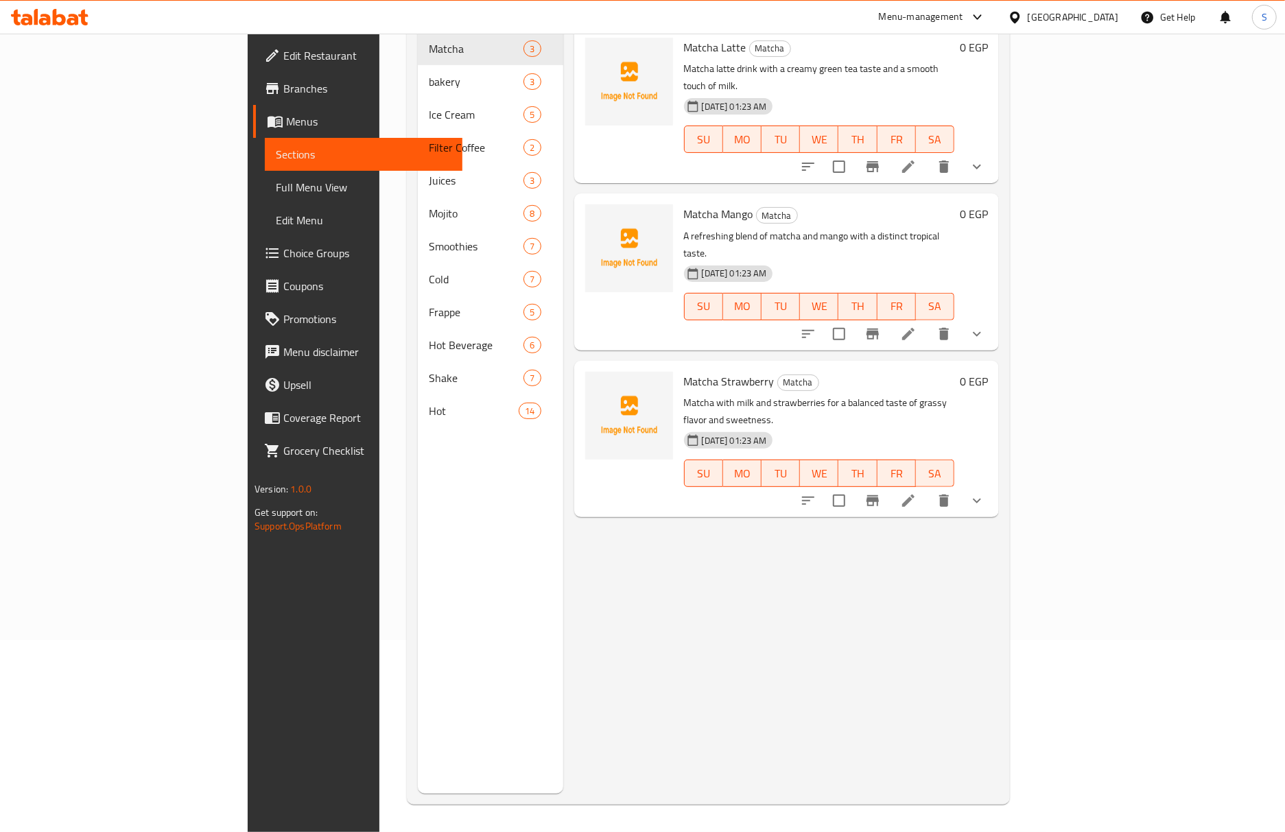
scroll to position [193, 0]
click at [276, 182] on span "Full Menu View" at bounding box center [364, 187] width 176 height 16
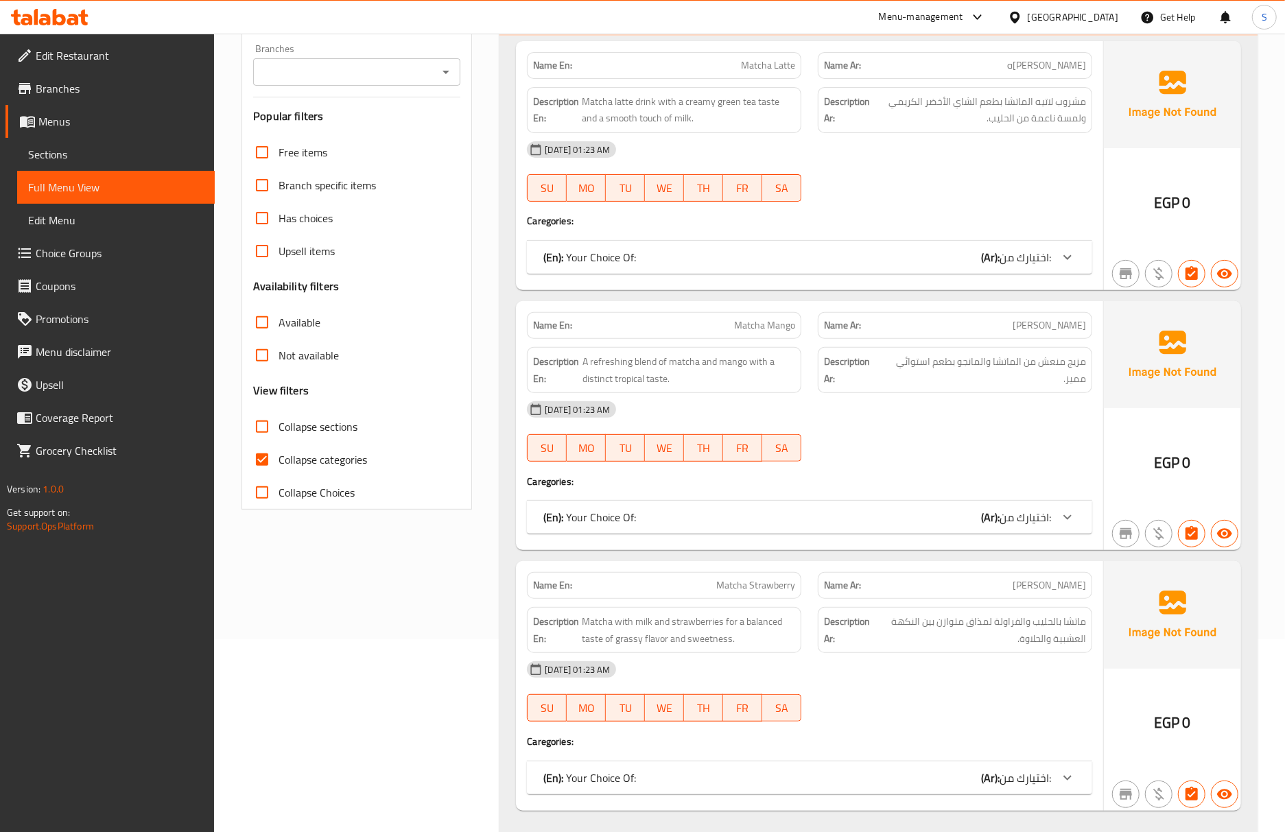
click at [956, 550] on div "Name En: Matcha Mango Name Ar: ماتشا مانجو Description En: A refreshing blend o…" at bounding box center [809, 425] width 587 height 249
click at [269, 462] on input "Collapse categories" at bounding box center [262, 459] width 33 height 33
checkbox input "false"
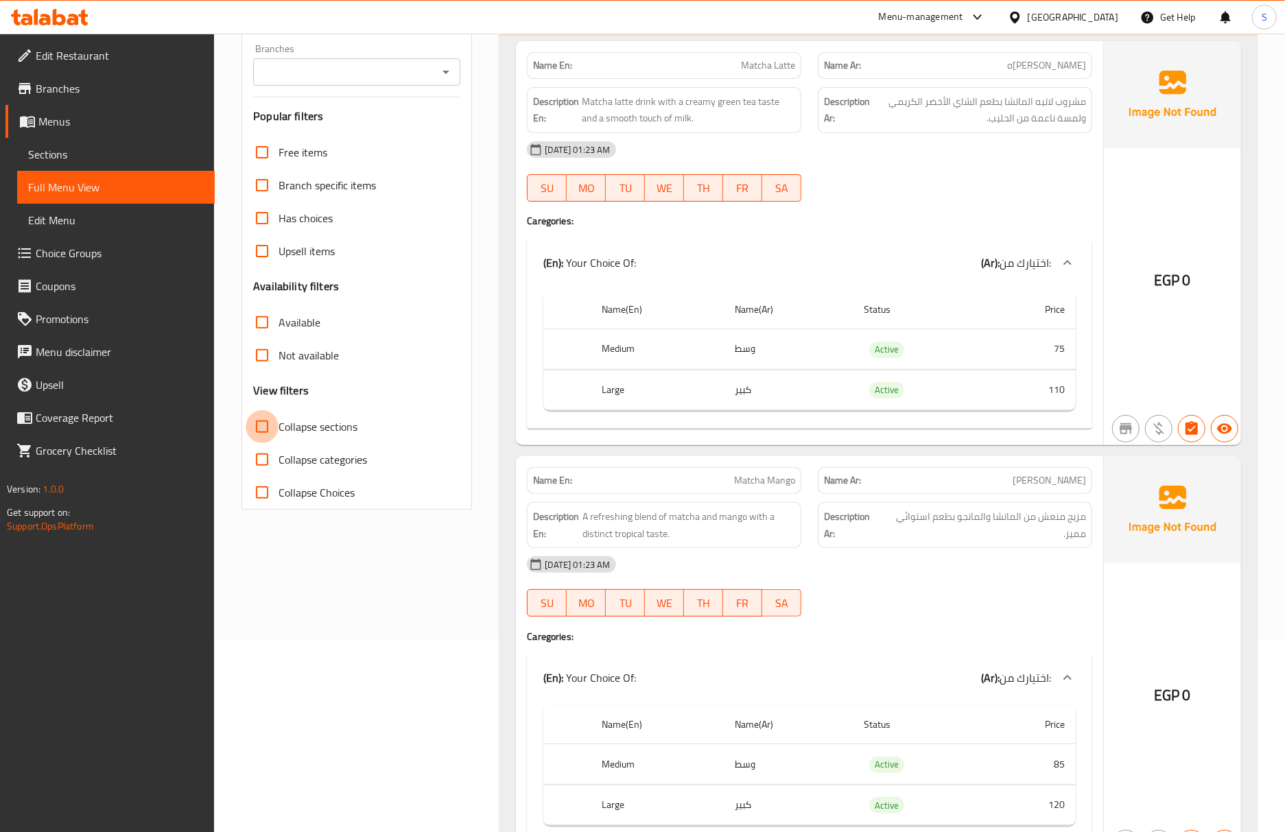
click at [267, 439] on input "Collapse sections" at bounding box center [262, 426] width 33 height 33
checkbox input "true"
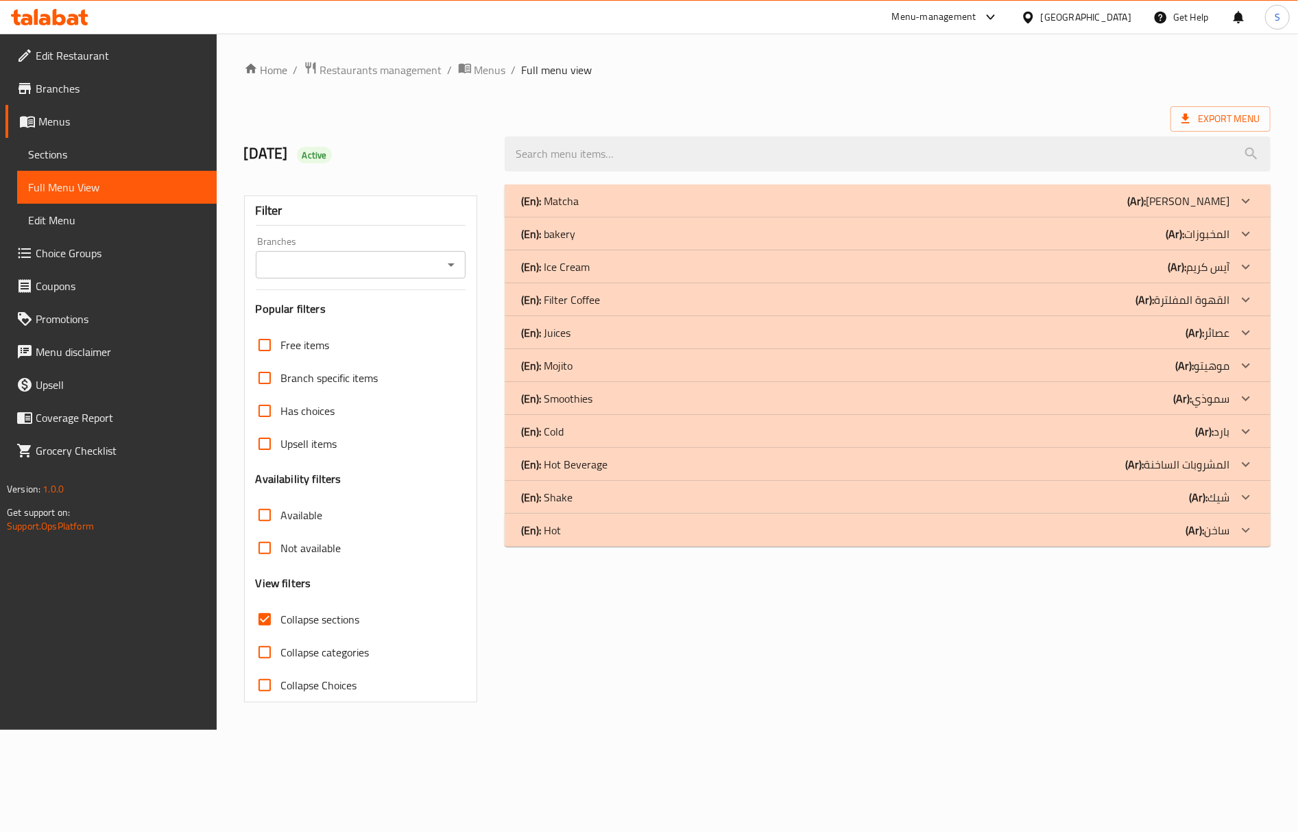
click at [606, 468] on p "(En): Hot Beverage" at bounding box center [564, 464] width 86 height 16
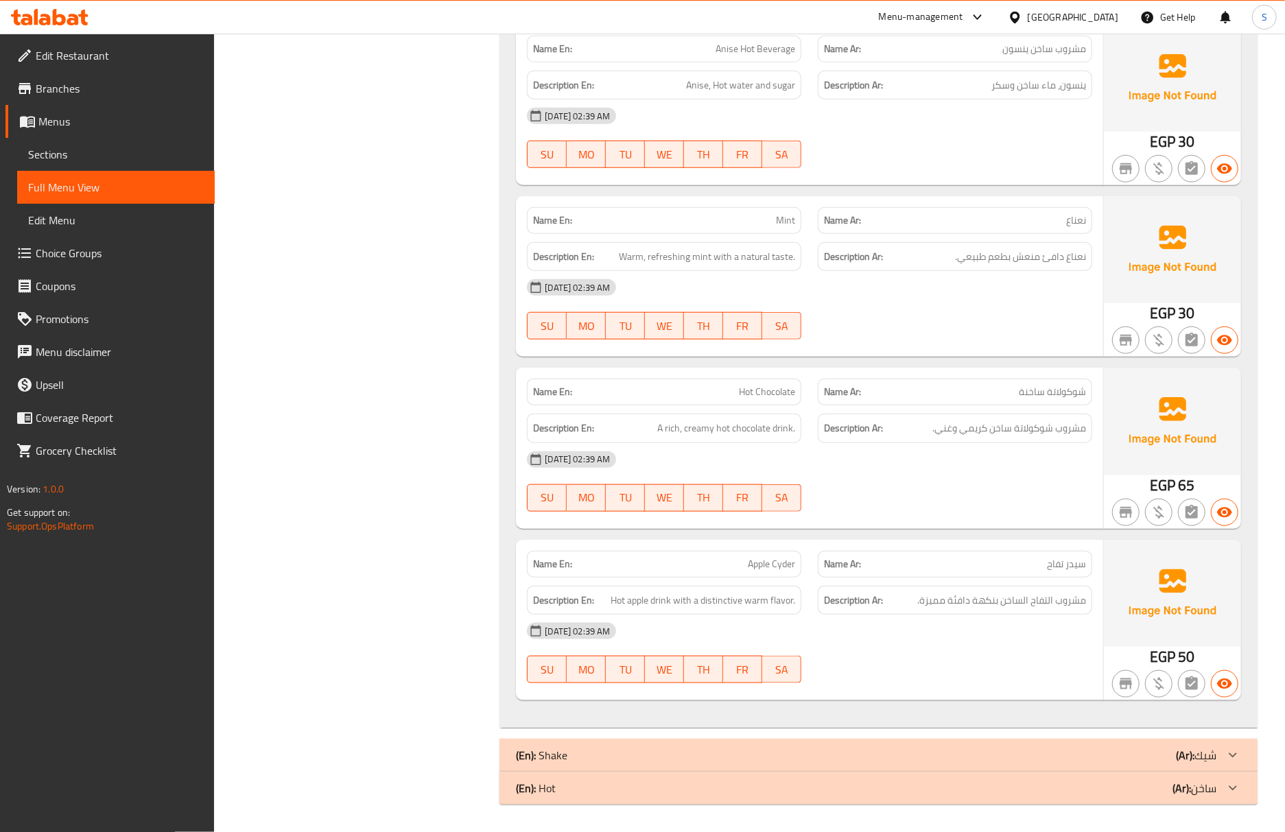
scroll to position [829, 0]
click at [859, 501] on div "12-10-2025 02:39 AM SU MO TU WE TH FR SA" at bounding box center [810, 481] width 582 height 77
click at [911, 558] on p "Name Ar: سيدر تفاح" at bounding box center [955, 564] width 262 height 14
drag, startPoint x: 934, startPoint y: 514, endPoint x: 912, endPoint y: 503, distance: 24.9
click at [926, 512] on div at bounding box center [954, 511] width 291 height 16
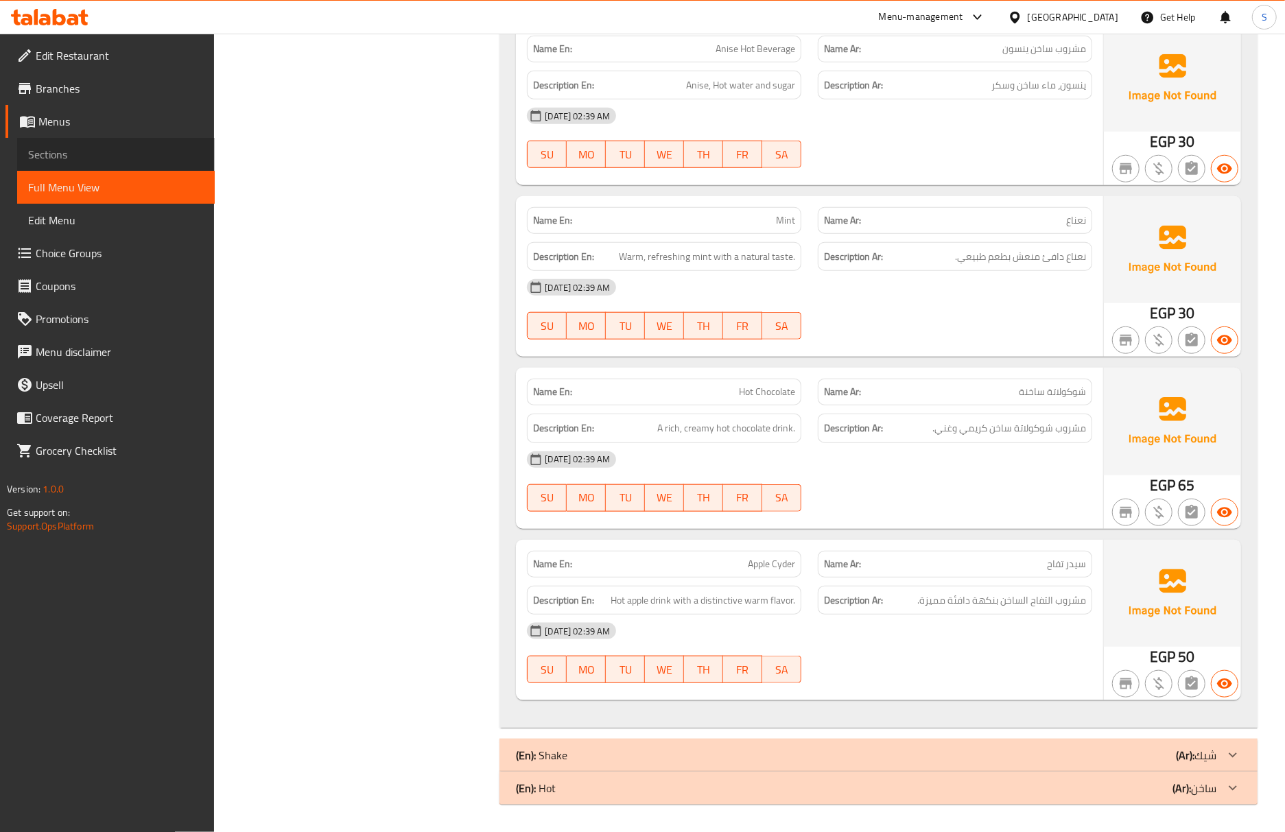
click at [64, 159] on span "Sections" at bounding box center [116, 154] width 176 height 16
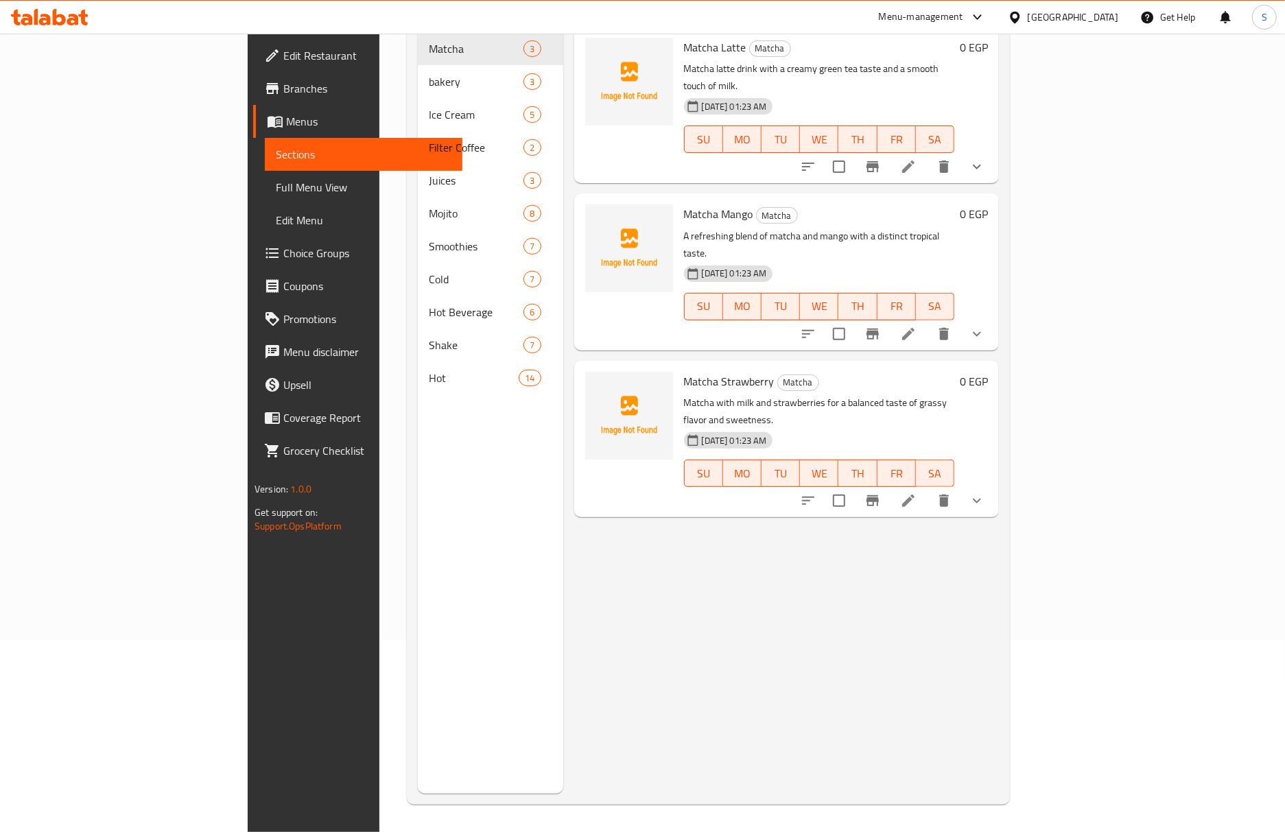
click at [276, 182] on span "Full Menu View" at bounding box center [364, 187] width 176 height 16
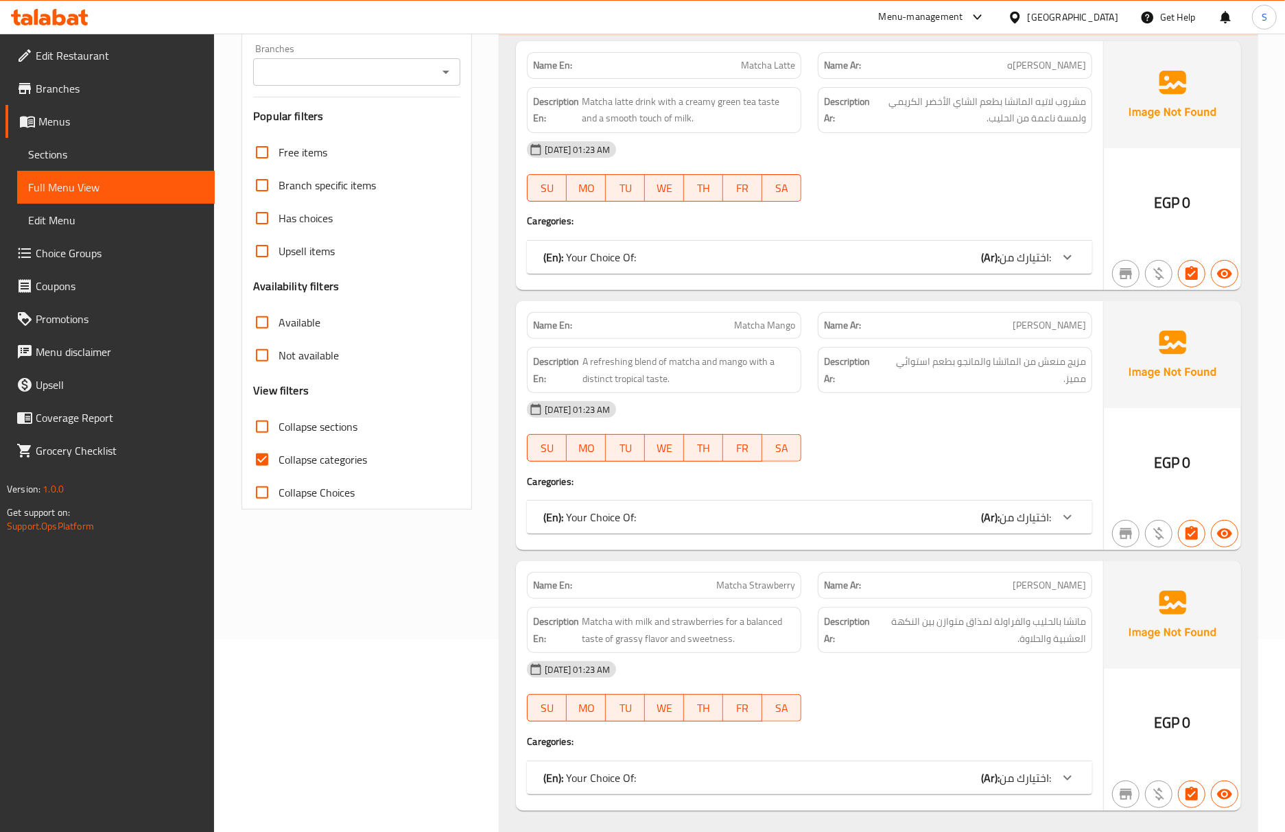
click at [267, 451] on input "Collapse categories" at bounding box center [262, 459] width 33 height 33
checkbox input "false"
click at [265, 425] on input "Collapse sections" at bounding box center [262, 426] width 33 height 33
checkbox input "true"
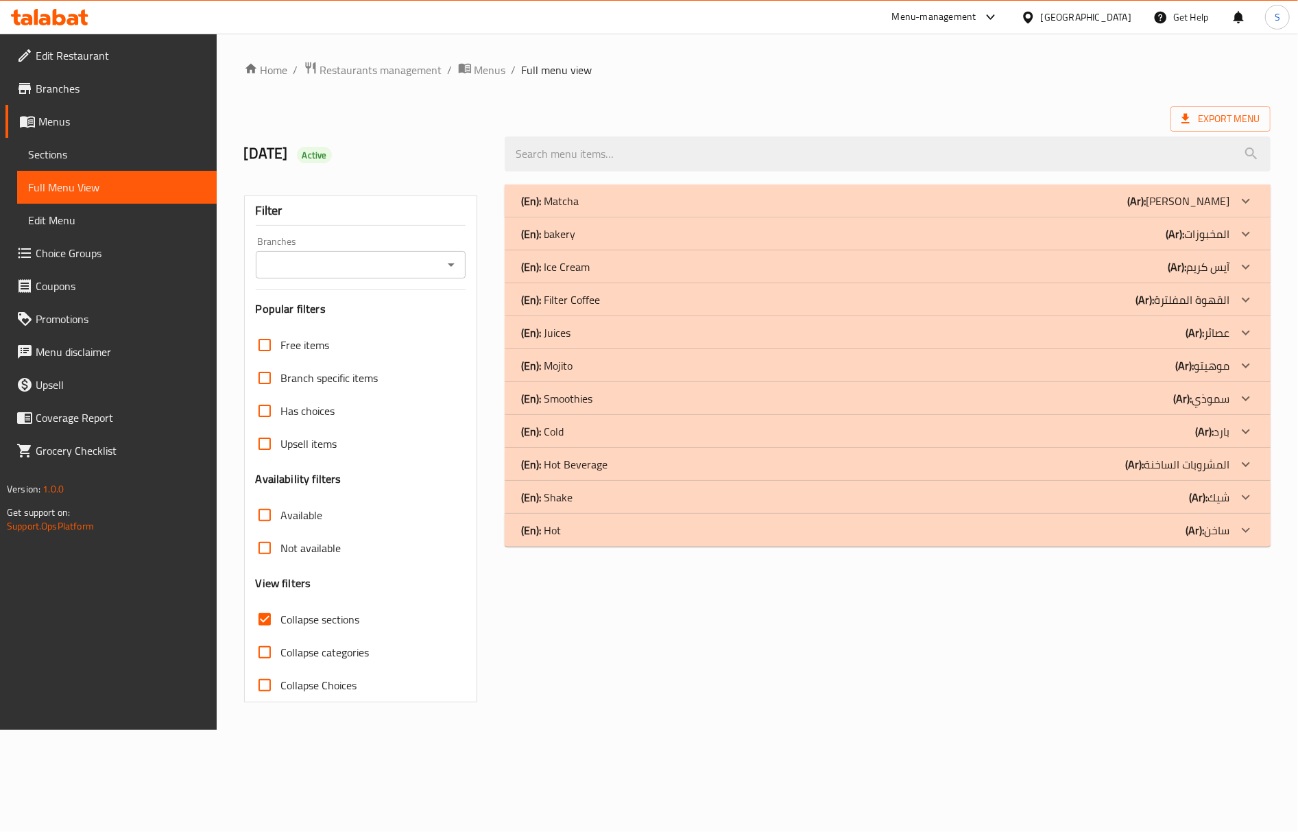
click at [626, 501] on div "(En): Shake (Ar): شيك" at bounding box center [875, 497] width 709 height 16
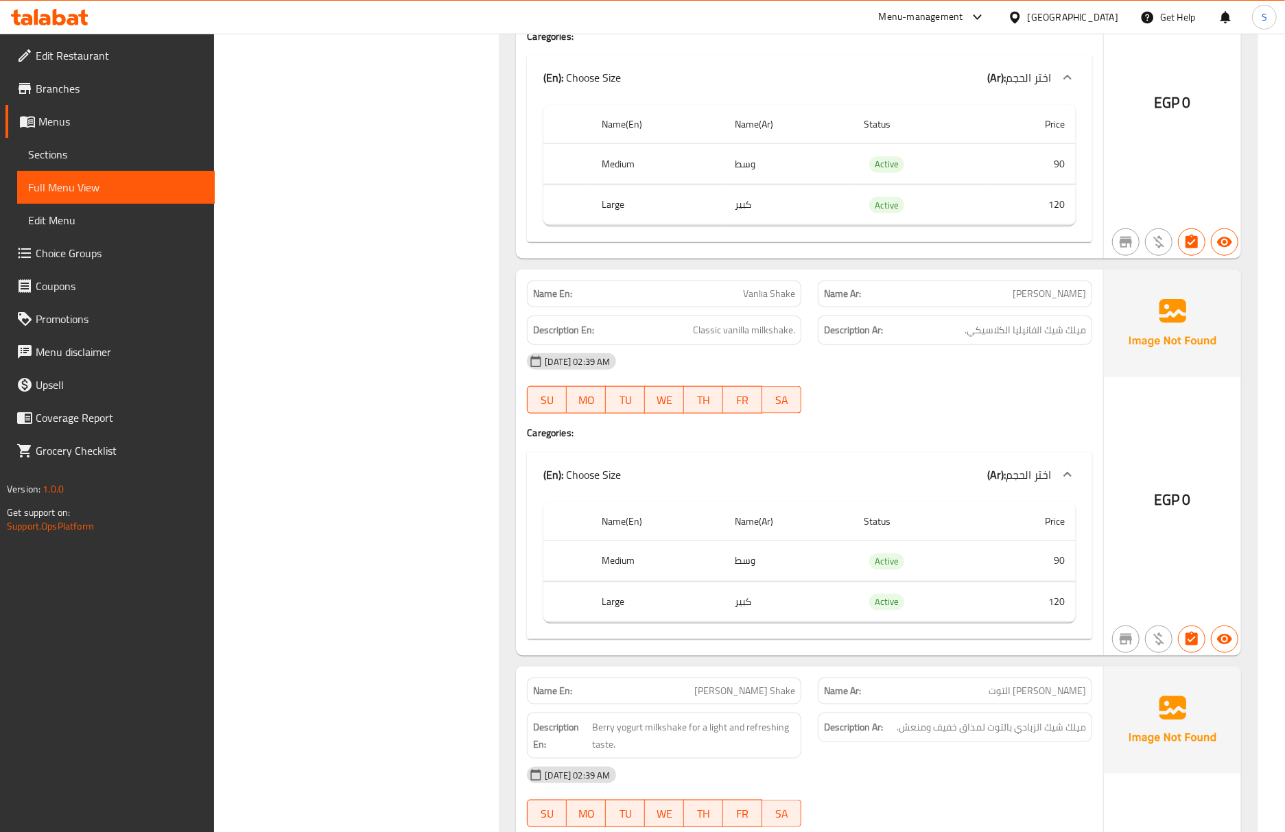
scroll to position [1097, 0]
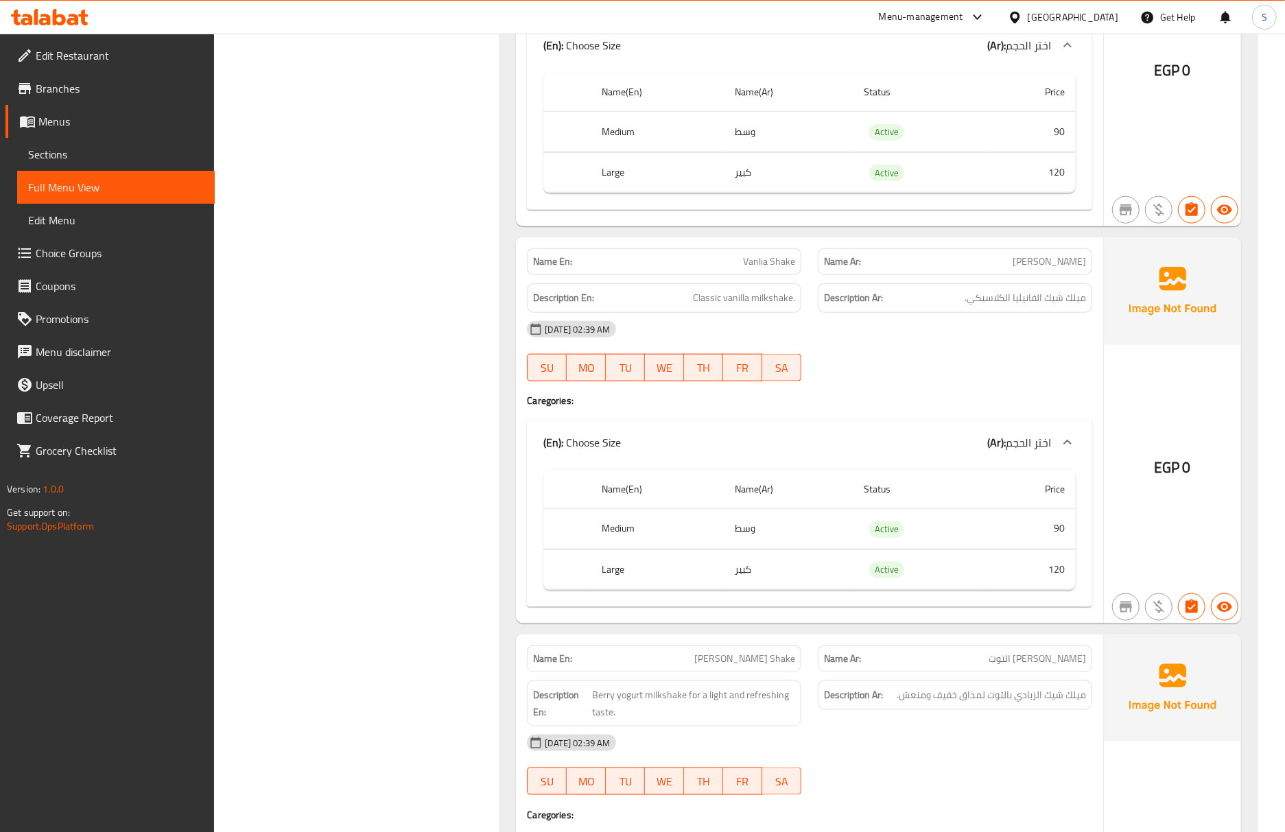
click at [130, 158] on span "Sections" at bounding box center [116, 154] width 176 height 16
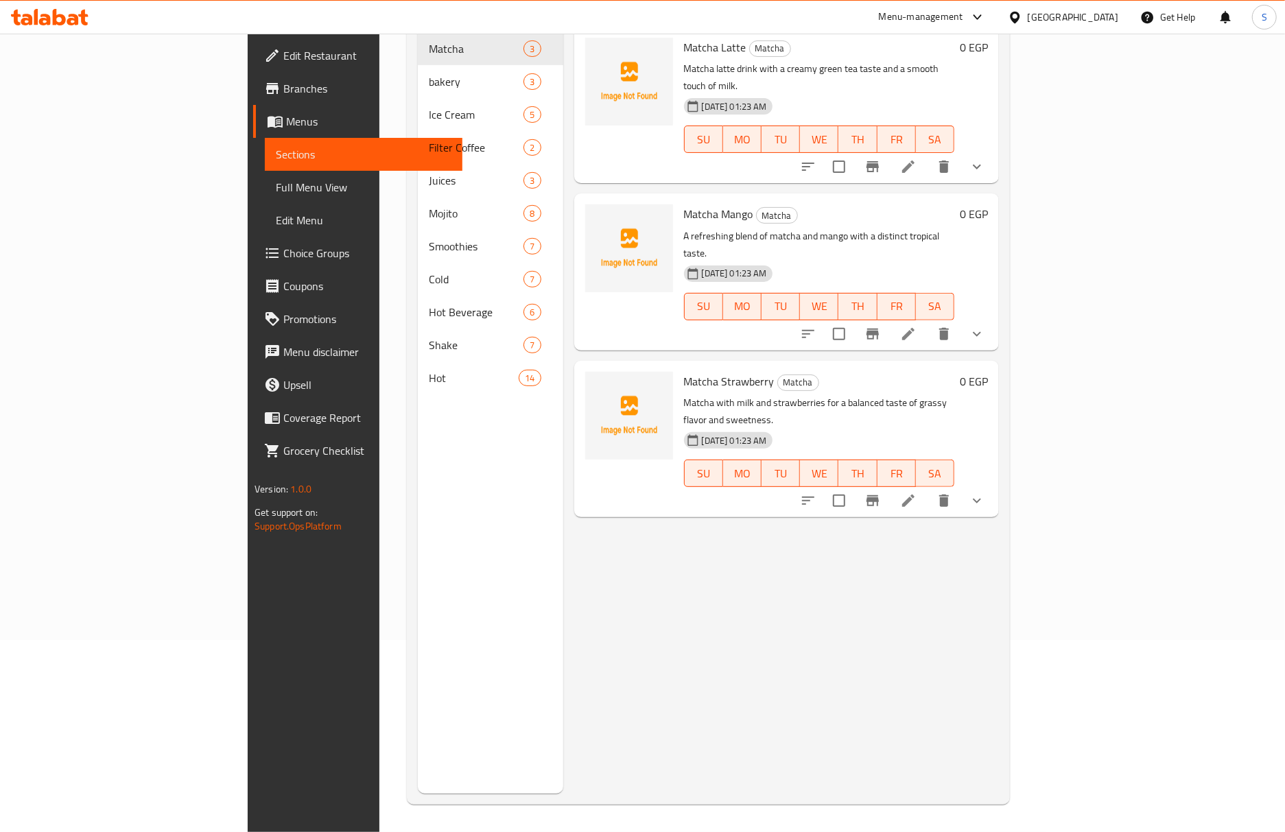
scroll to position [193, 0]
click at [276, 185] on span "Full Menu View" at bounding box center [364, 187] width 176 height 16
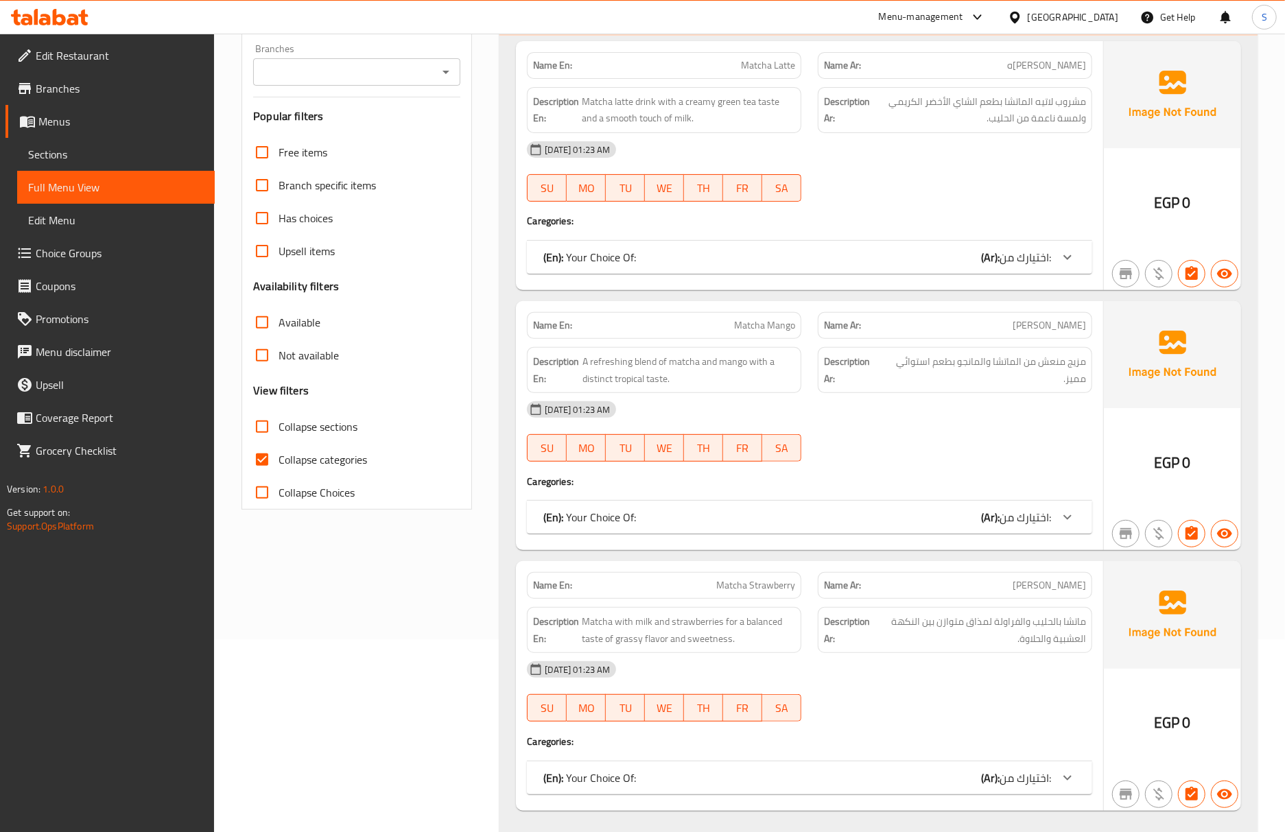
click at [276, 459] on input "Collapse categories" at bounding box center [262, 459] width 33 height 33
checkbox input "false"
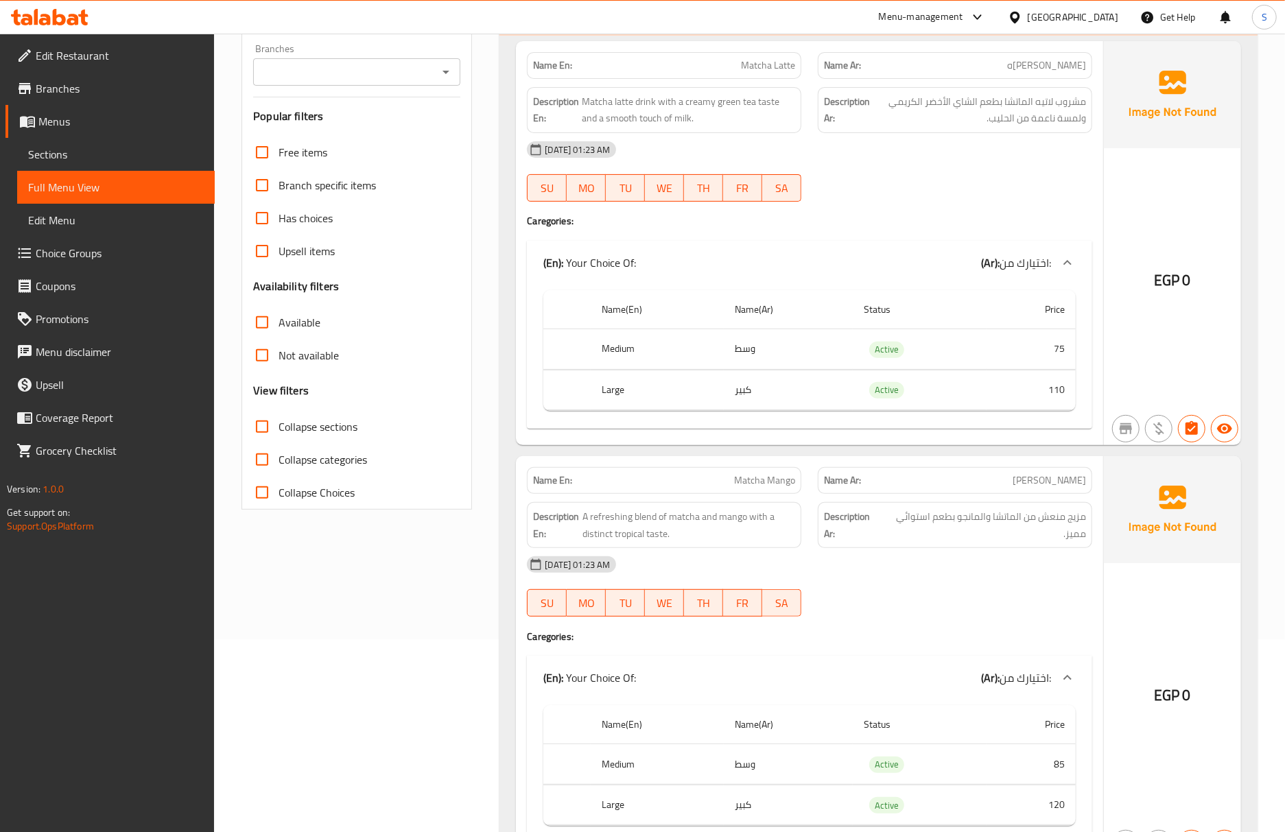
click at [272, 431] on input "Collapse sections" at bounding box center [262, 426] width 33 height 33
checkbox input "true"
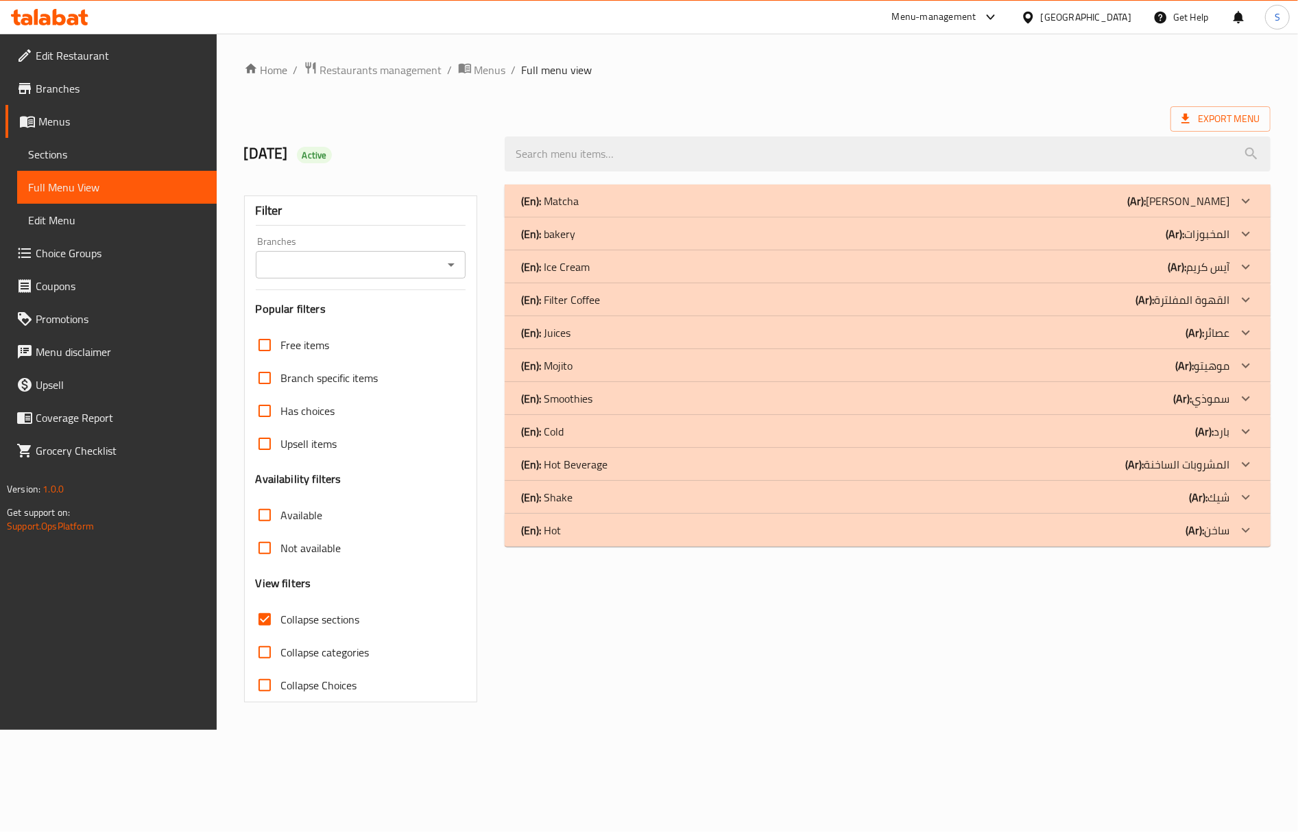
click at [587, 491] on div "(En): Shake (Ar): شيك" at bounding box center [875, 497] width 709 height 16
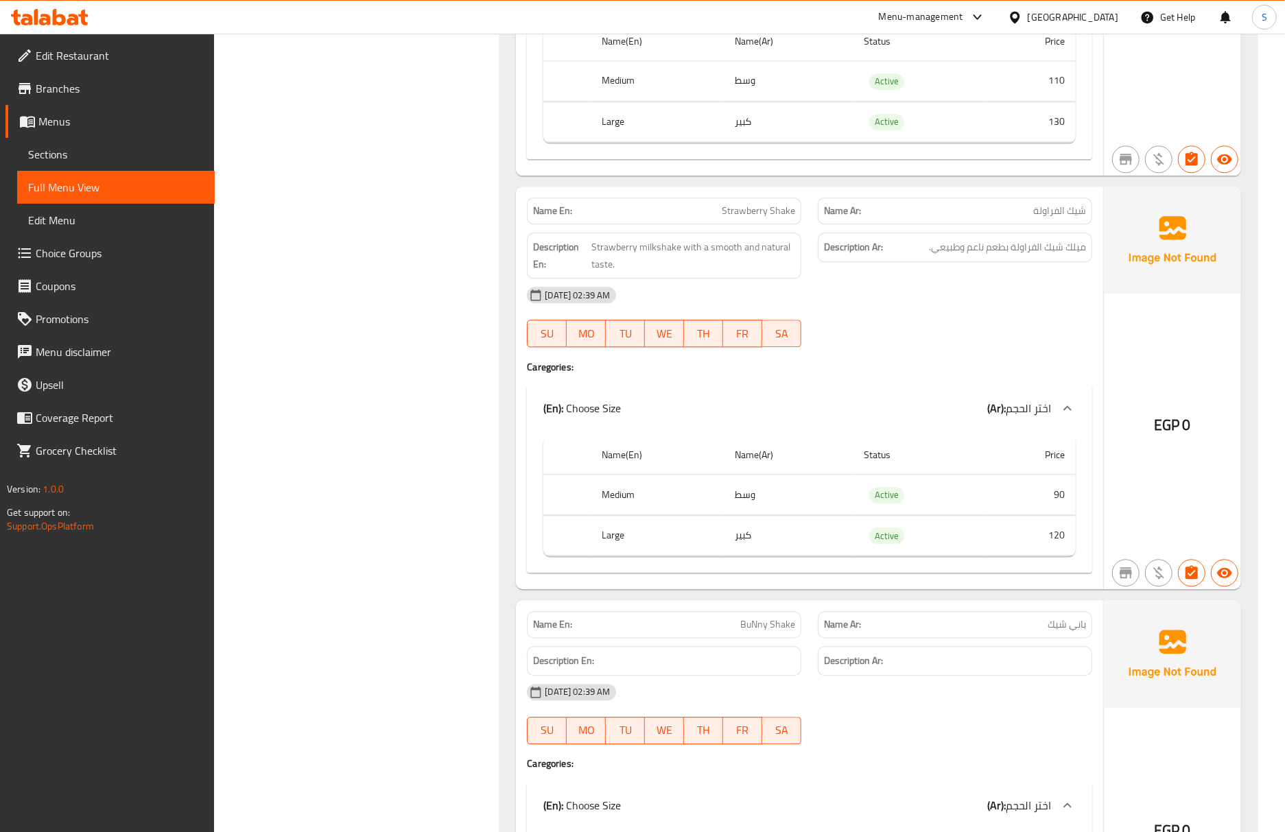
scroll to position [2652, 0]
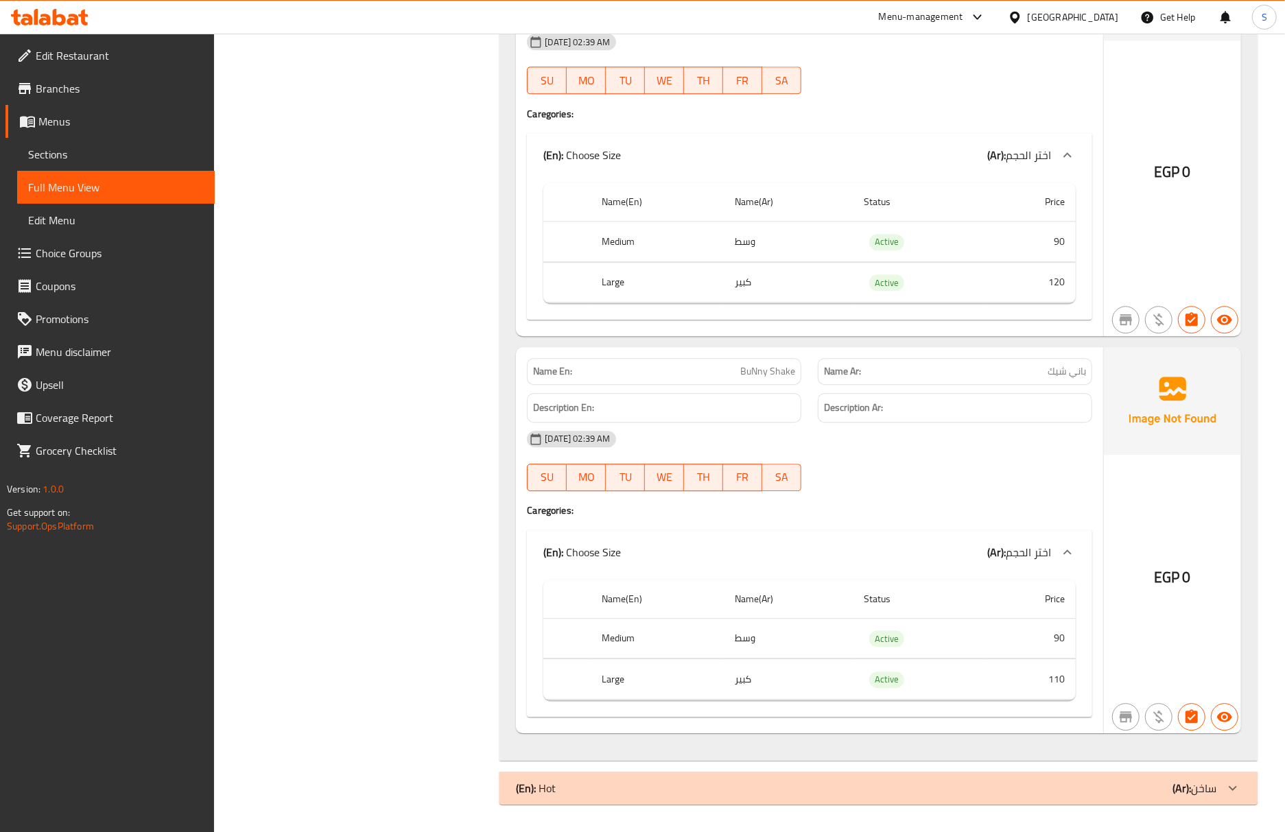
click at [878, 455] on div "12-10-2025 02:39 AM" at bounding box center [810, 439] width 582 height 33
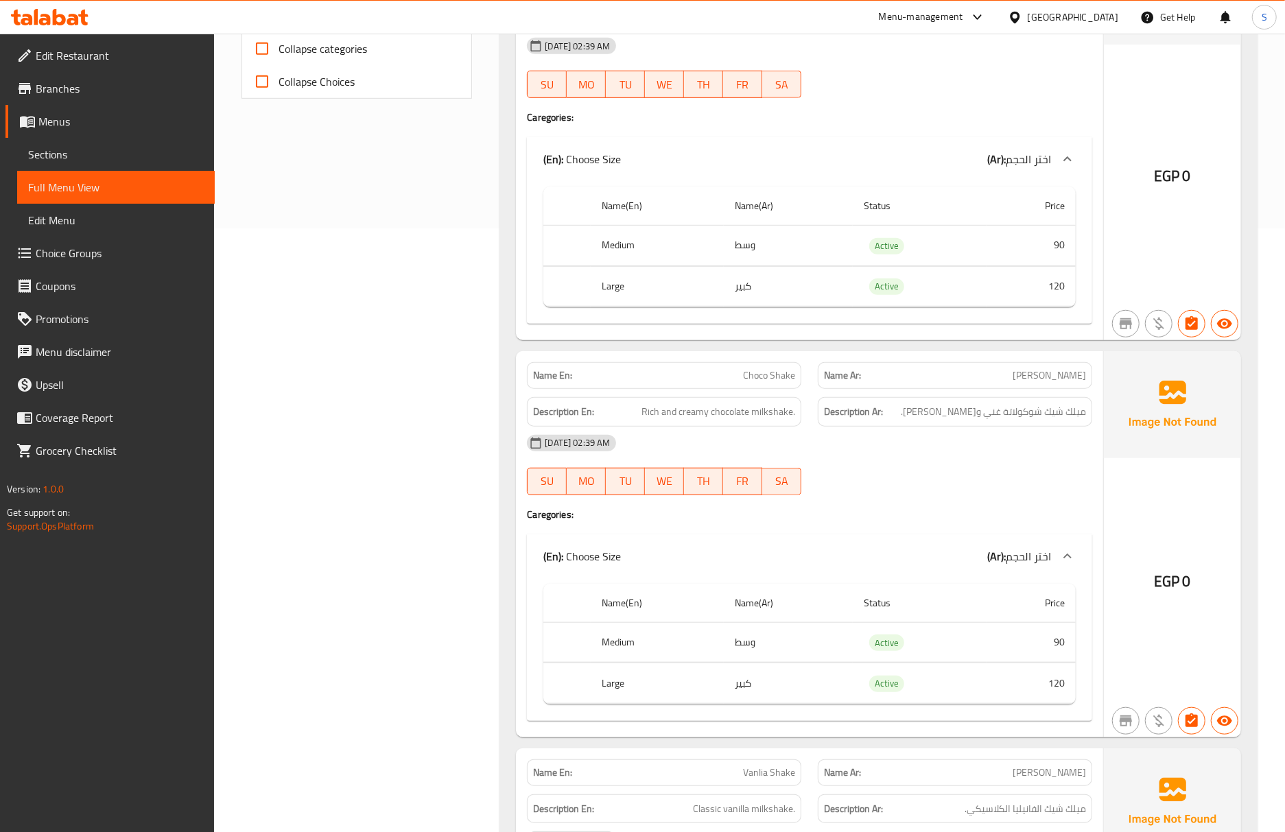
drag, startPoint x: 953, startPoint y: 531, endPoint x: 962, endPoint y: 506, distance: 26.9
click at [953, 531] on div "Name En: Choco Shake Name Ar: شوكو شيك Description En: Rich and creamy chocolat…" at bounding box center [809, 544] width 587 height 386
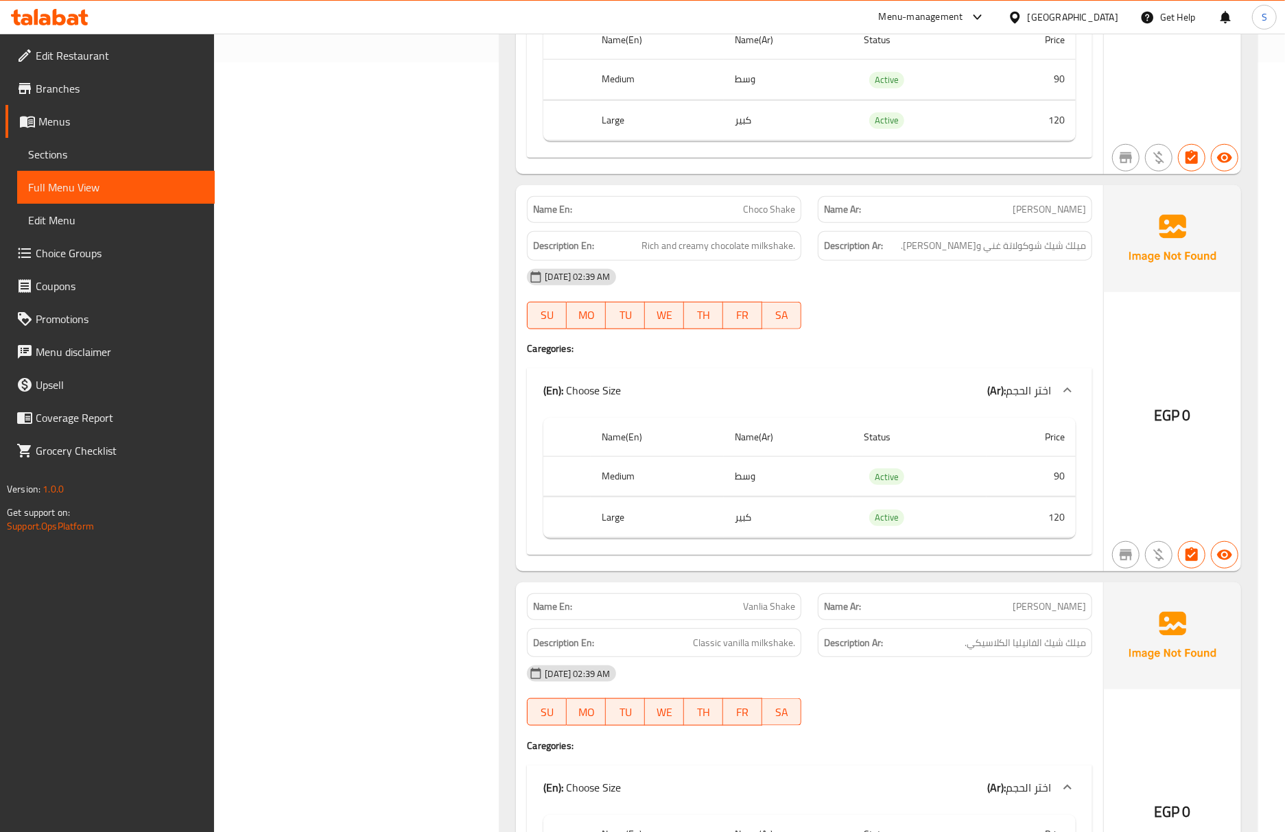
scroll to position [969, 0]
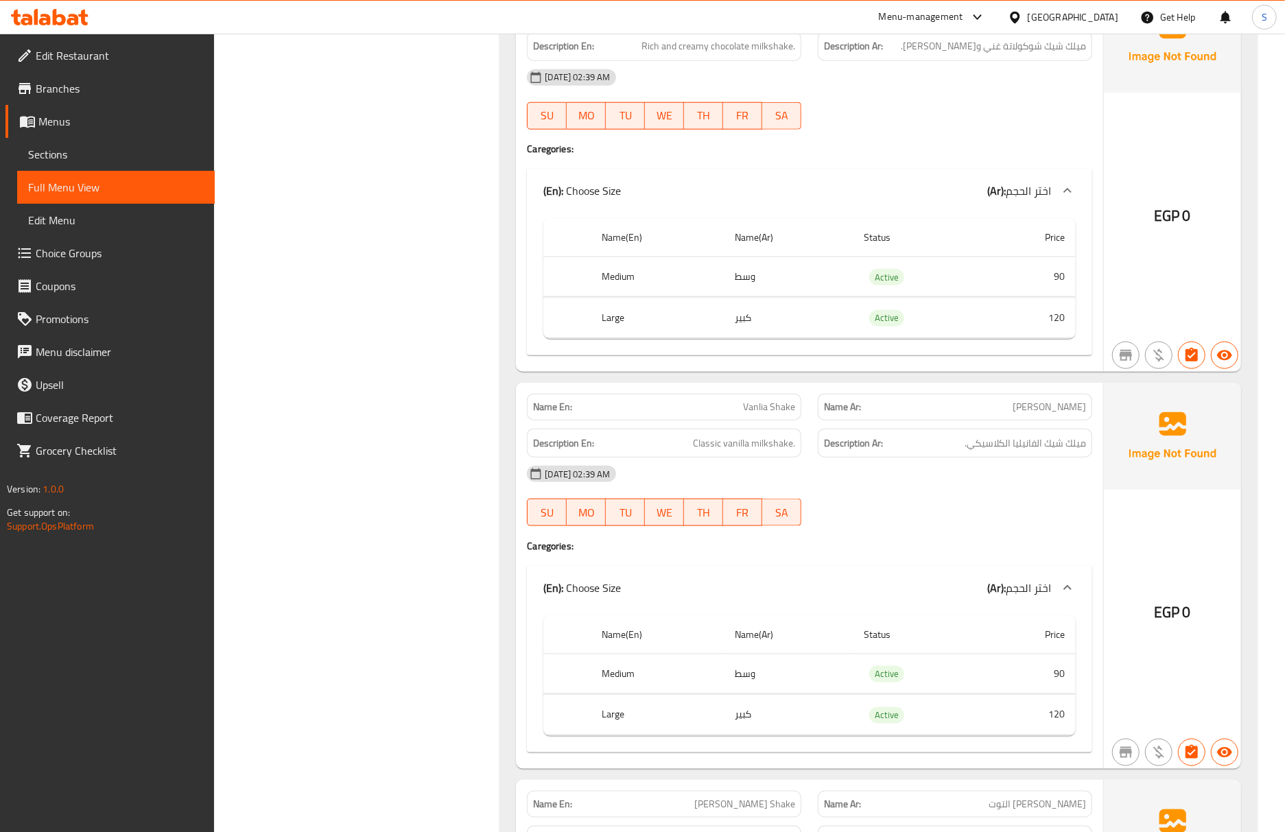
click at [931, 476] on div "12-10-2025 02:39 AM" at bounding box center [810, 474] width 582 height 33
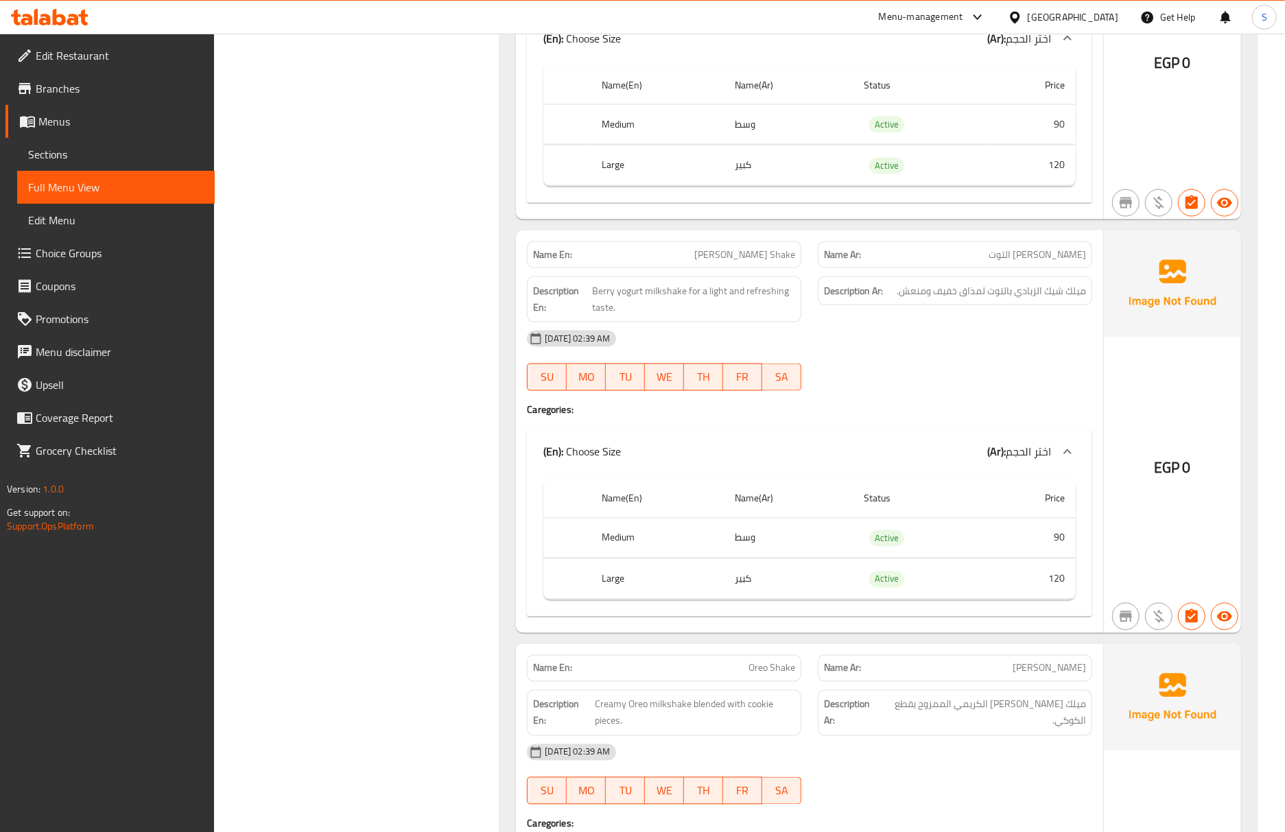
scroll to position [1676, 0]
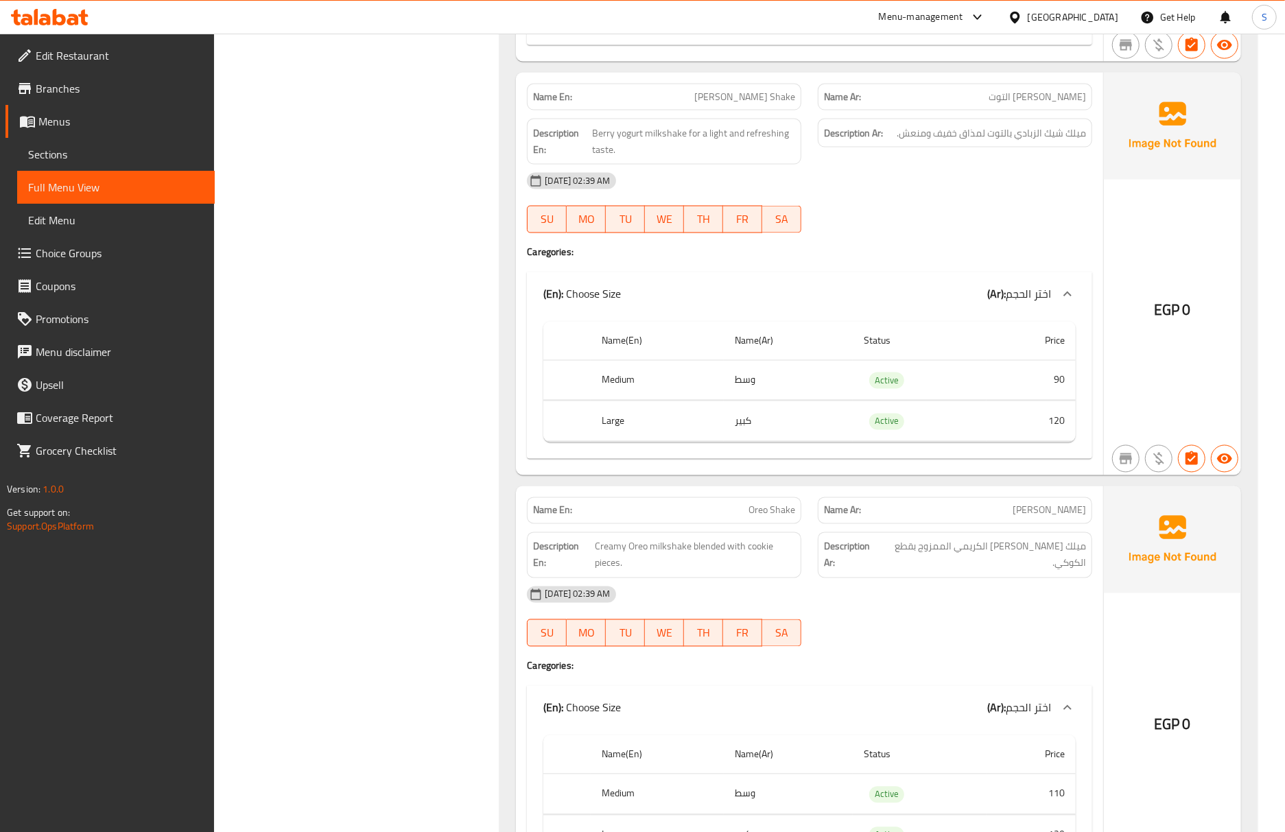
click at [1091, 555] on div "Description Ar: ميلك شيك أوريو الكريمي الممزوج بقطع الكوكي." at bounding box center [955, 555] width 274 height 46
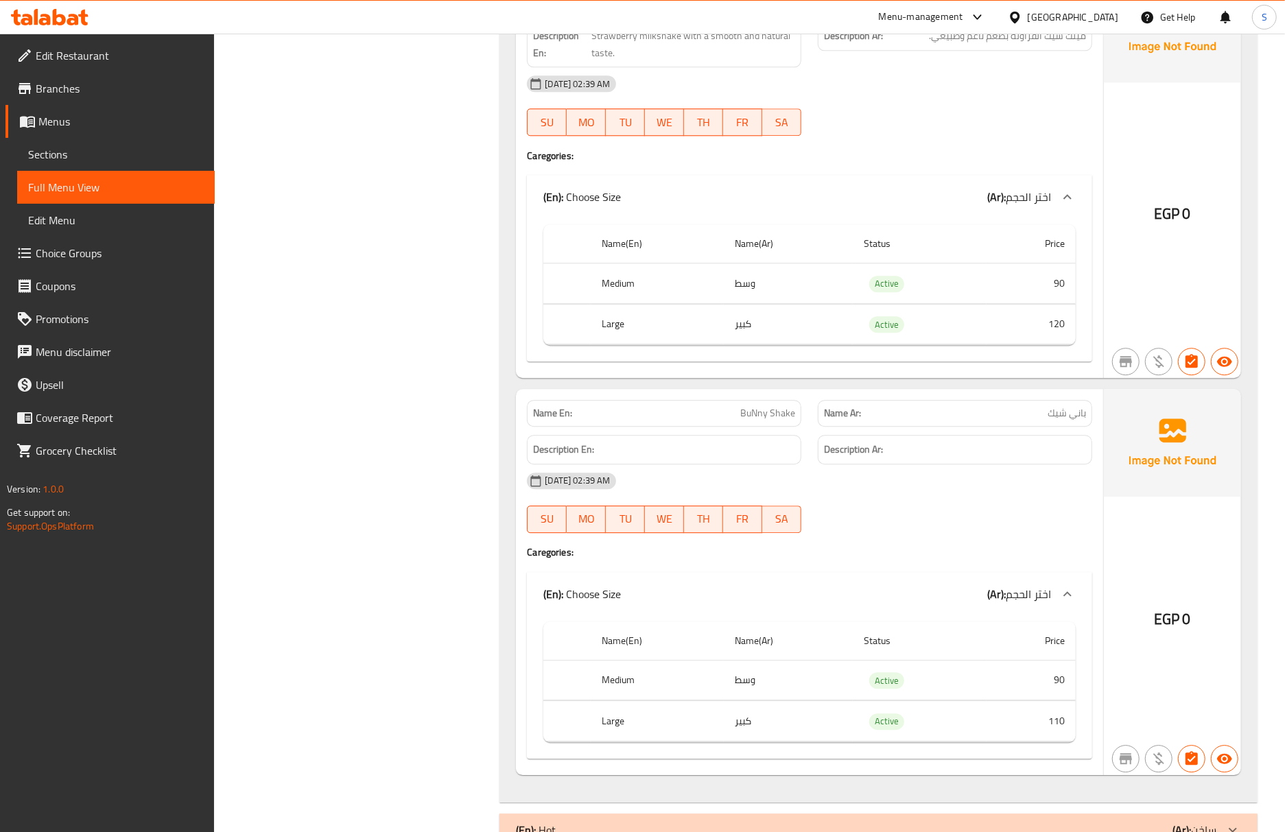
scroll to position [2327, 0]
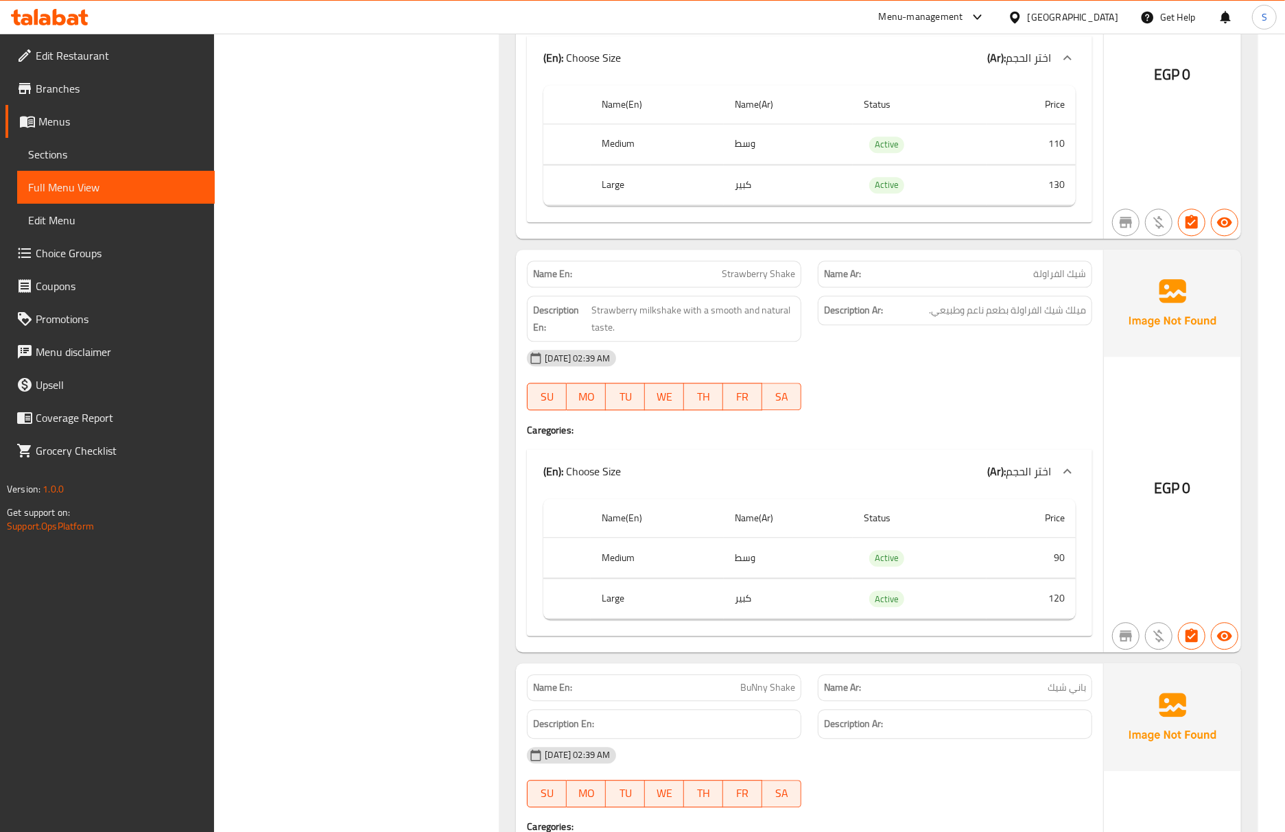
click at [901, 375] on div "12-10-2025 02:39 AM" at bounding box center [810, 358] width 582 height 33
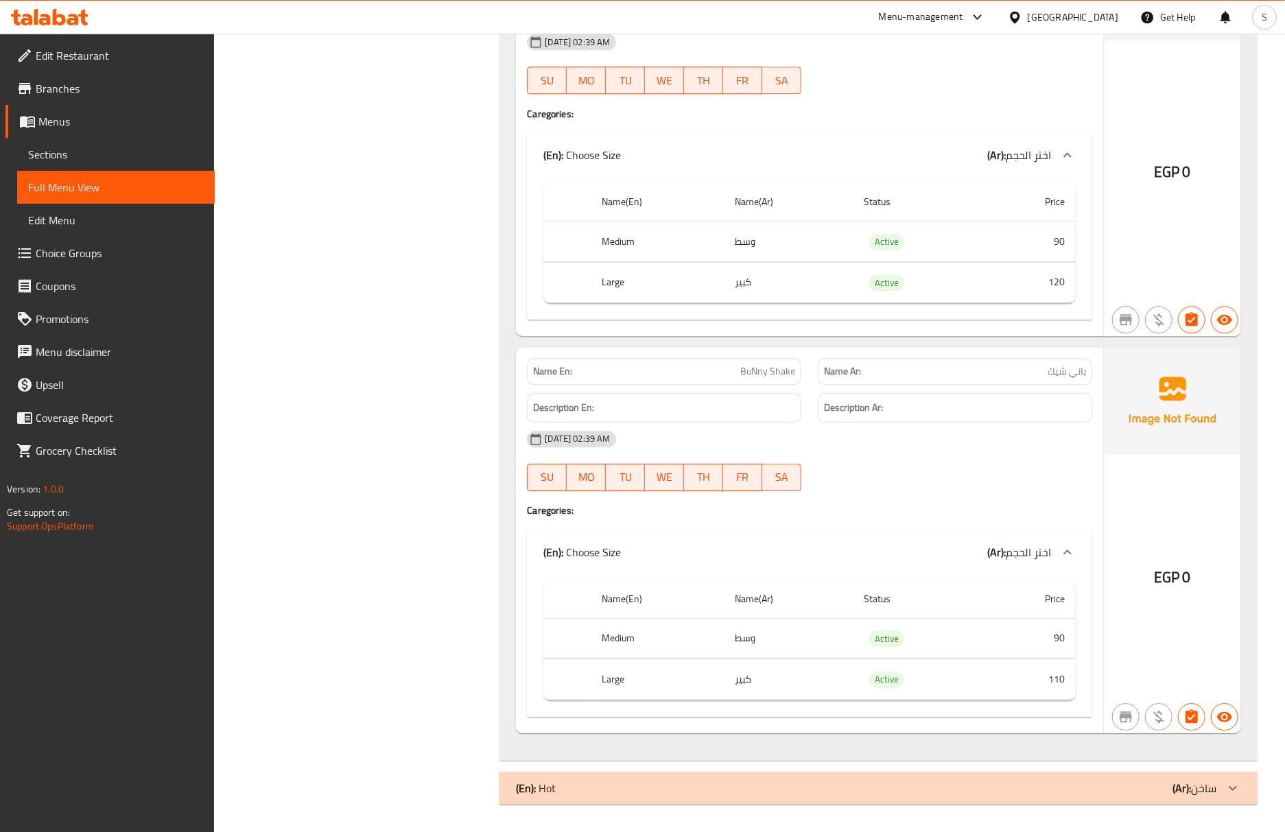
scroll to position [2661, 0]
click at [82, 159] on span "Sections" at bounding box center [116, 154] width 176 height 16
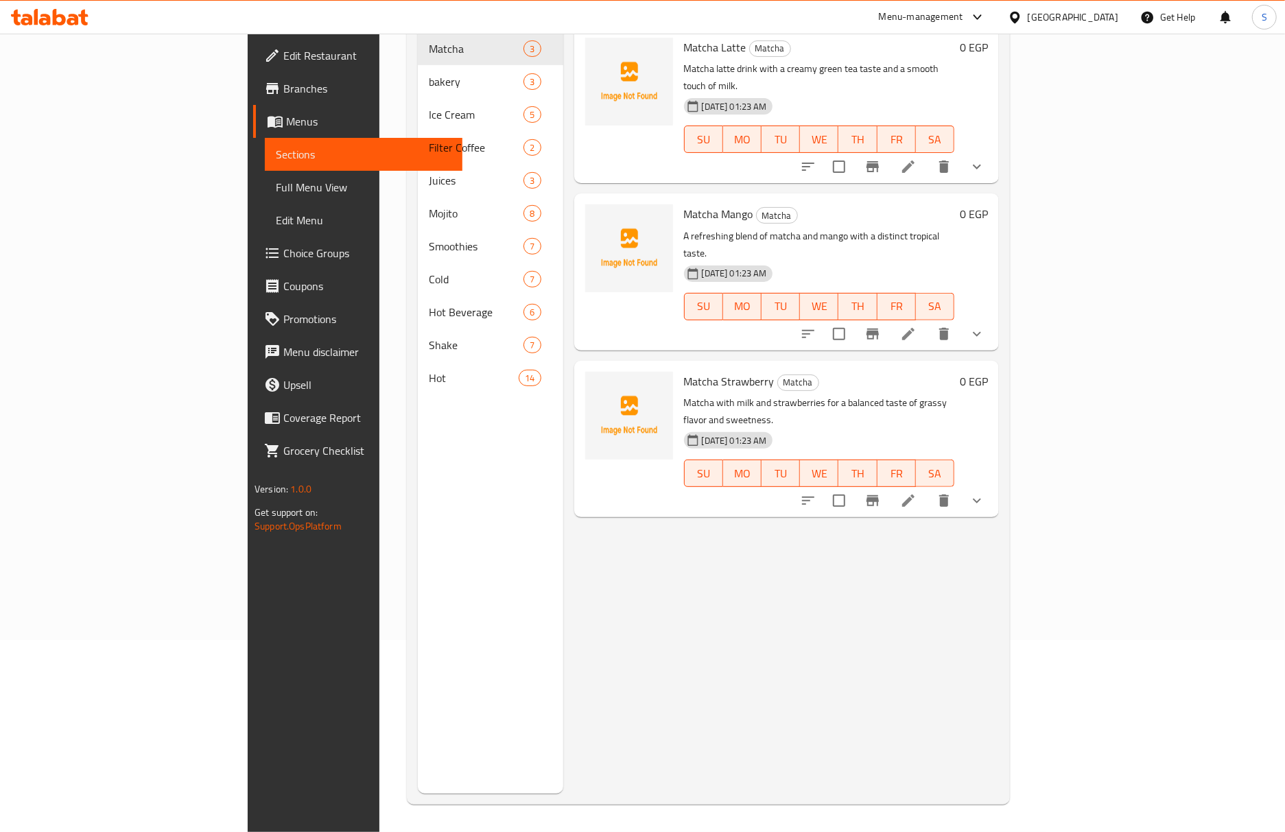
scroll to position [193, 0]
click at [276, 184] on span "Full Menu View" at bounding box center [364, 187] width 176 height 16
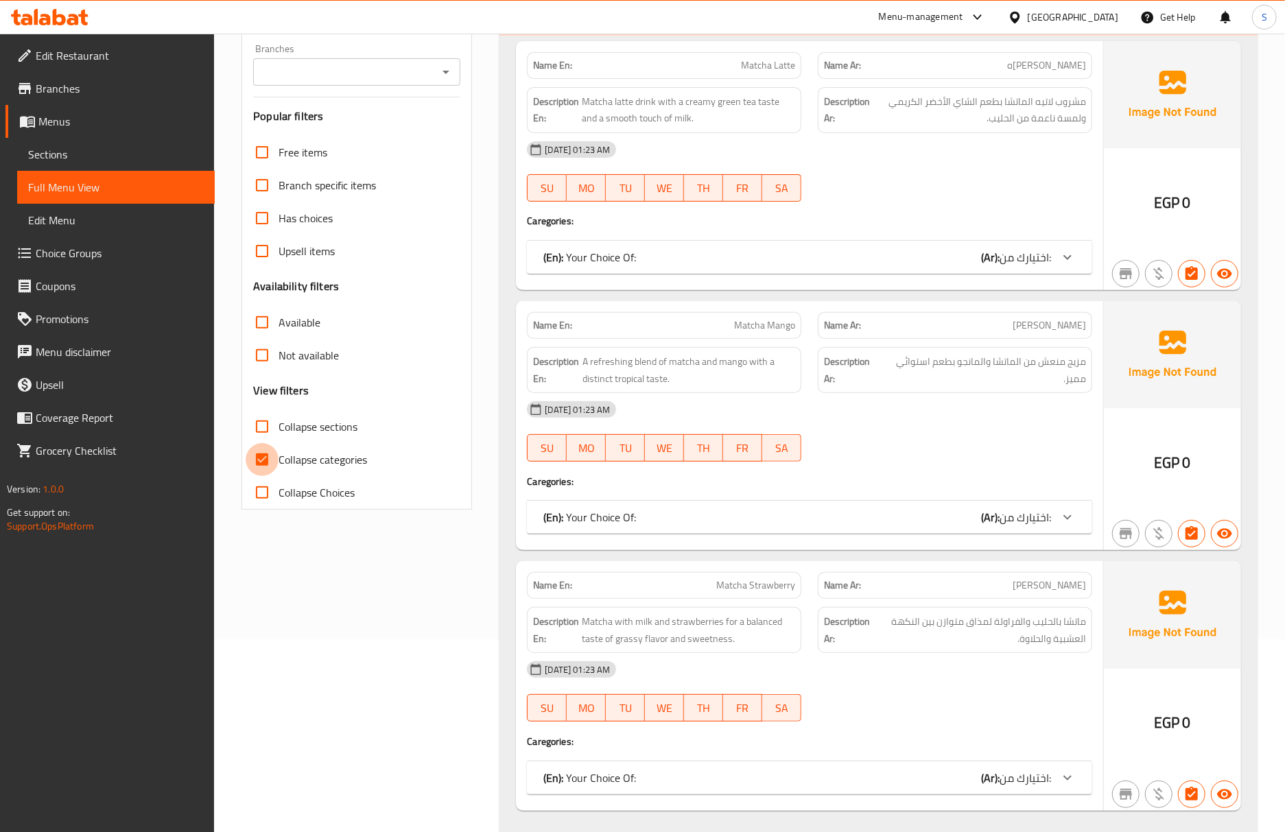
click at [274, 457] on input "Collapse categories" at bounding box center [262, 459] width 33 height 33
checkbox input "false"
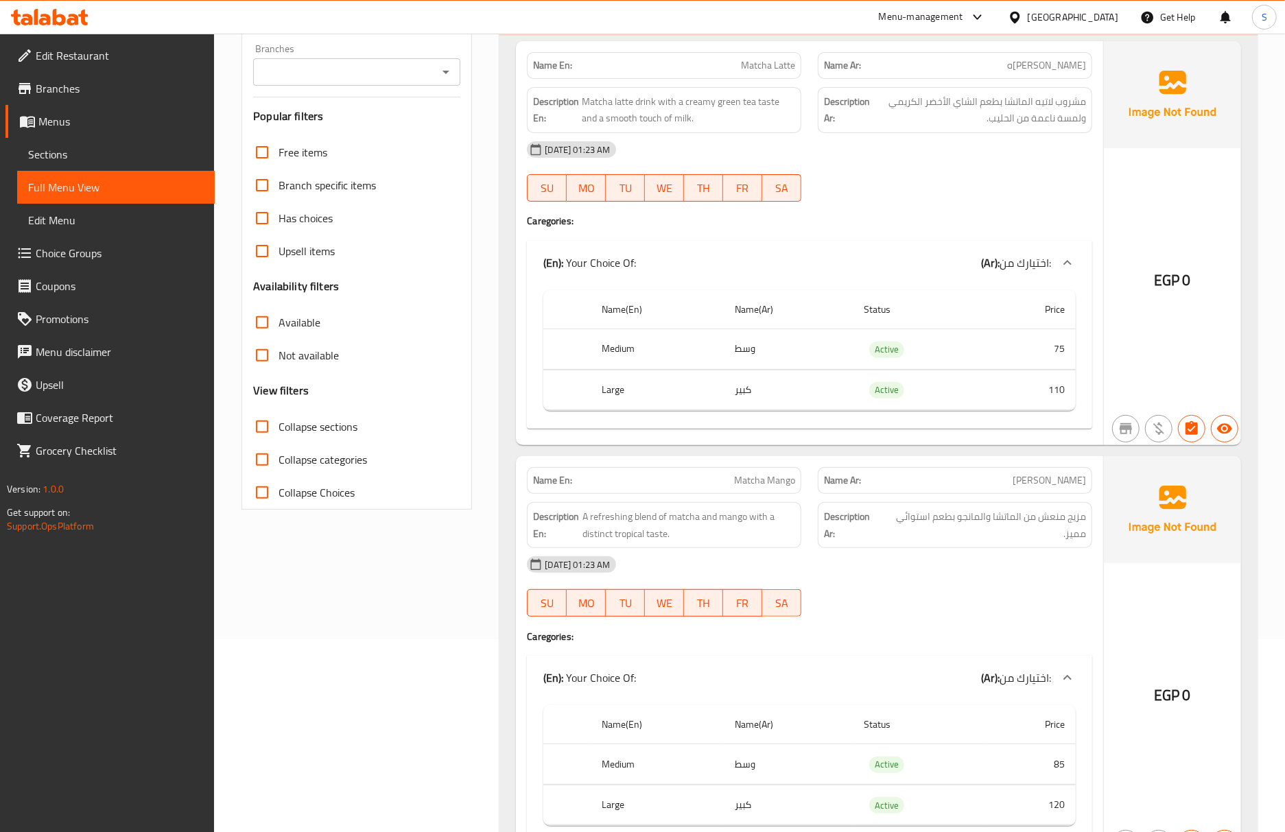
click at [261, 407] on div "Free items Branch specific items Has choices Upsell items Availability filters …" at bounding box center [356, 322] width 207 height 373
click at [262, 431] on input "Collapse sections" at bounding box center [262, 426] width 33 height 33
checkbox input "true"
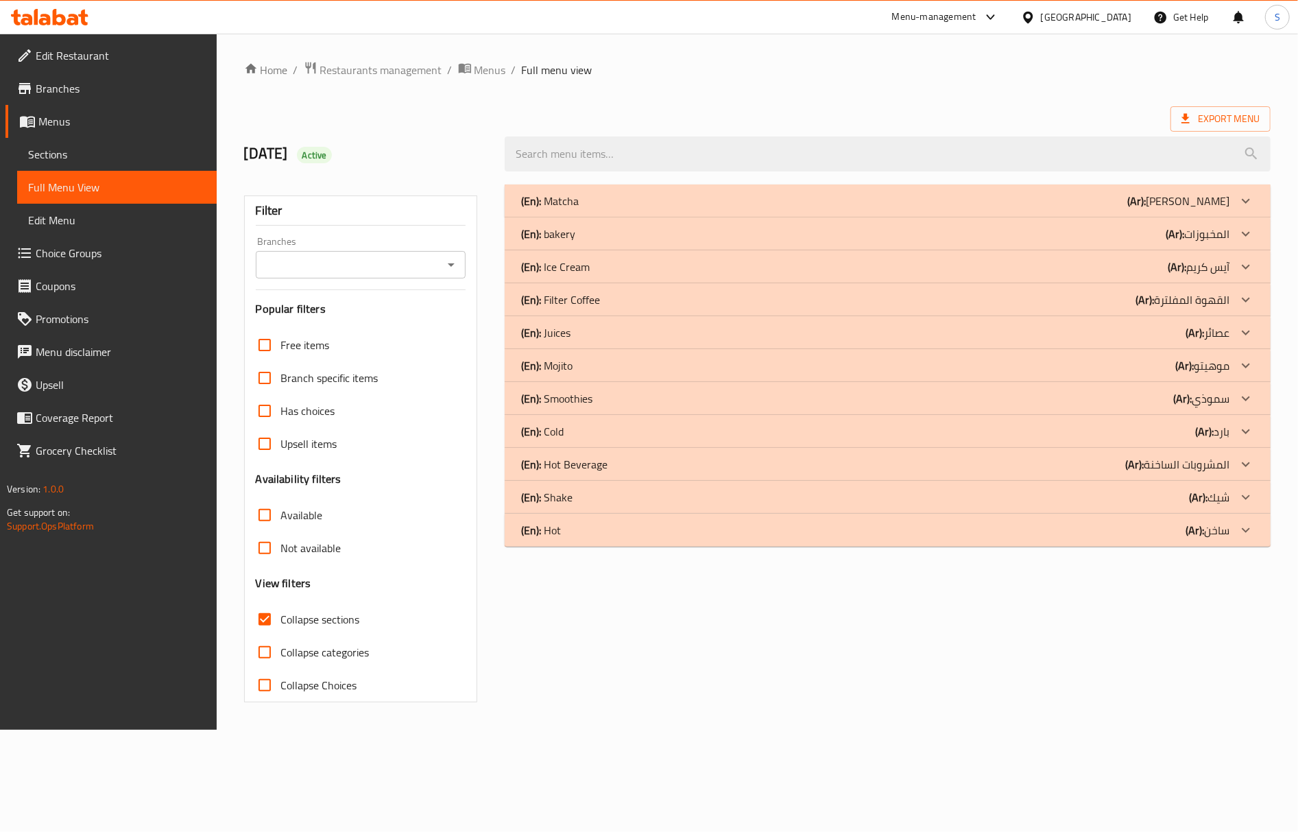
click at [549, 542] on div "(En): Hot (Ar): ساخن" at bounding box center [888, 530] width 766 height 33
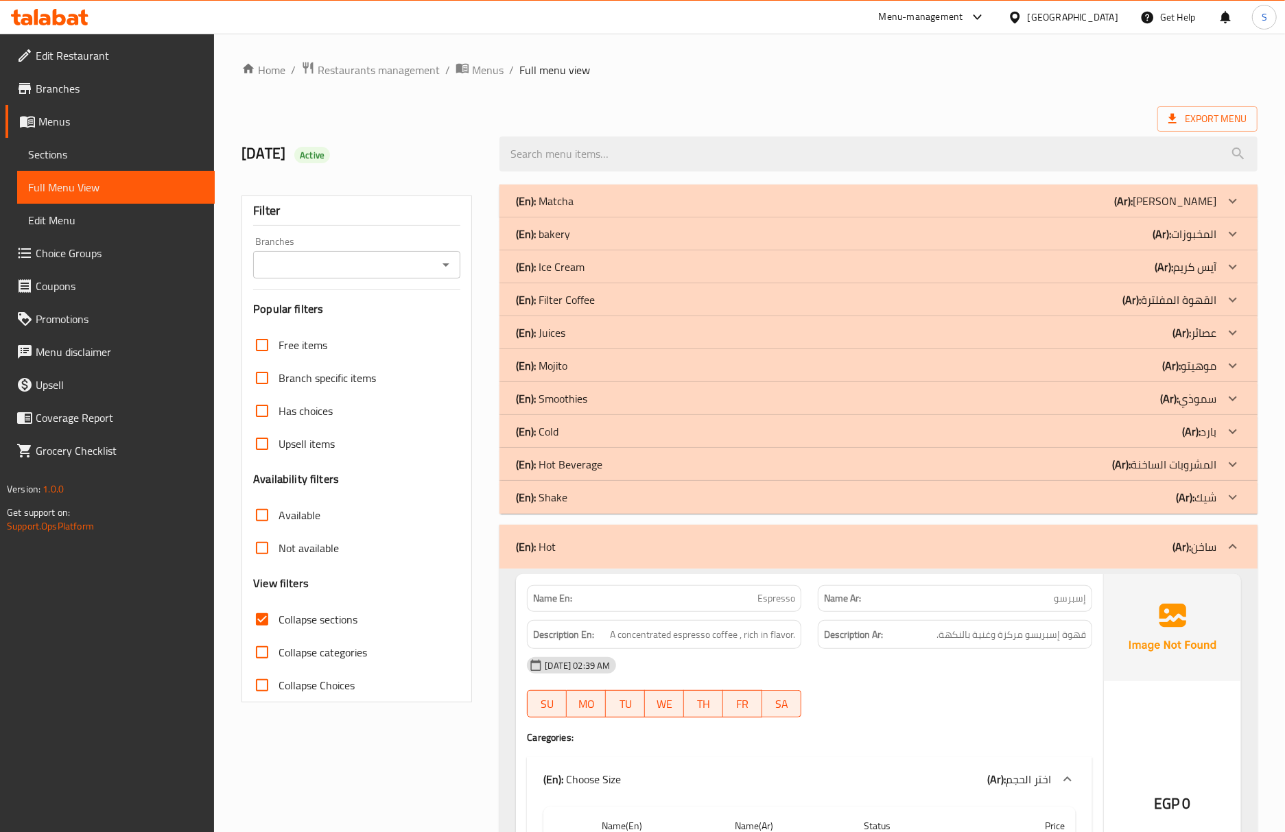
click at [883, 656] on div "12-10-2025 02:39 AM" at bounding box center [810, 665] width 582 height 33
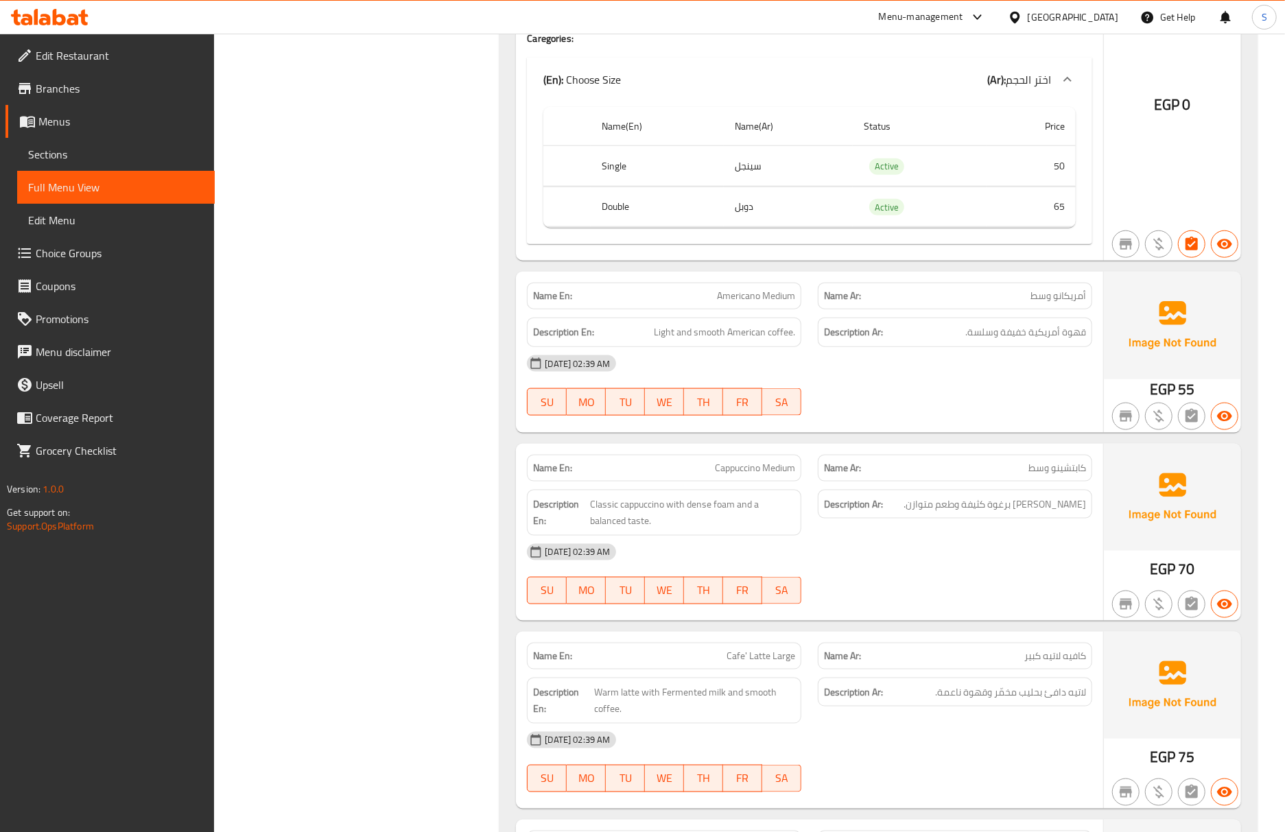
scroll to position [1097, 0]
click at [760, 302] on span "Americano Medium" at bounding box center [756, 294] width 78 height 14
click at [745, 300] on span "Americano Medium" at bounding box center [756, 294] width 78 height 14
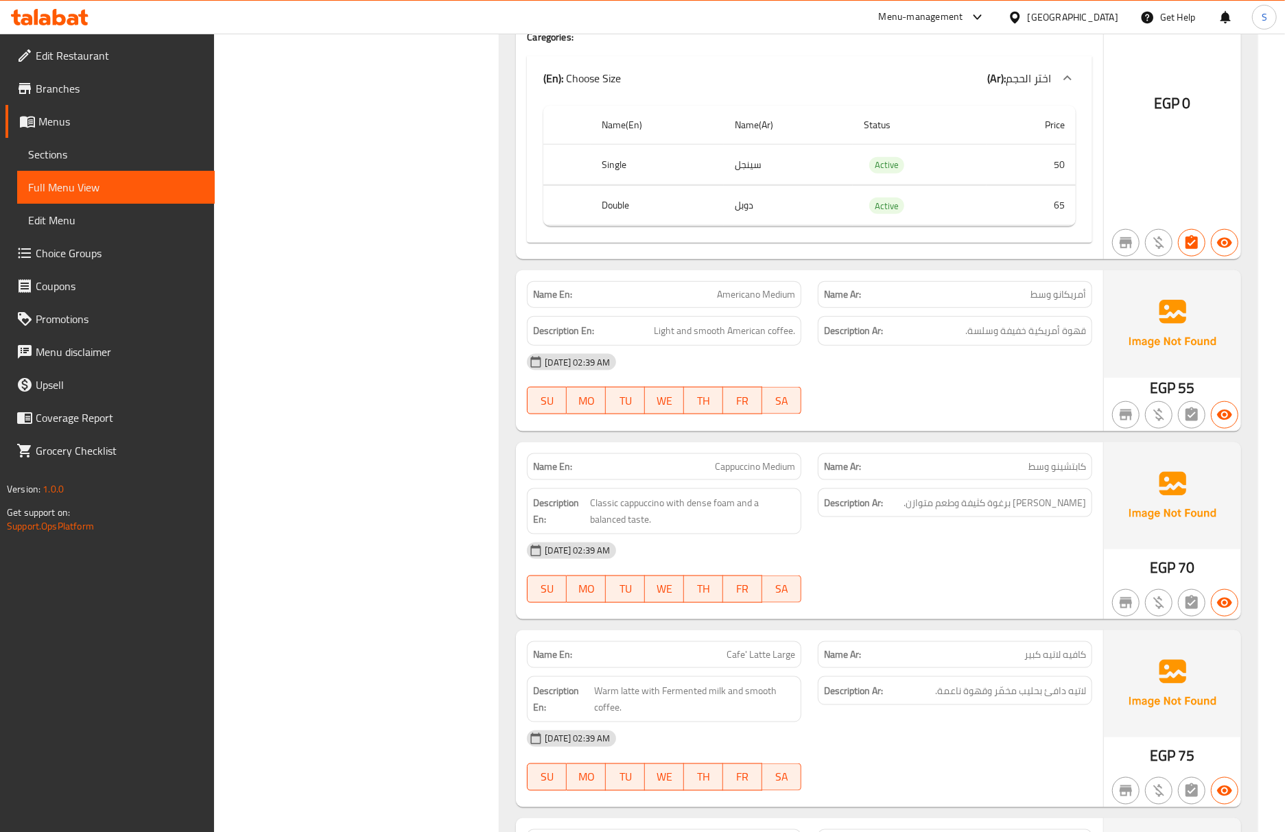
click at [914, 385] on div "12-10-2025 02:39 AM SU MO TU WE TH FR SA" at bounding box center [810, 384] width 582 height 77
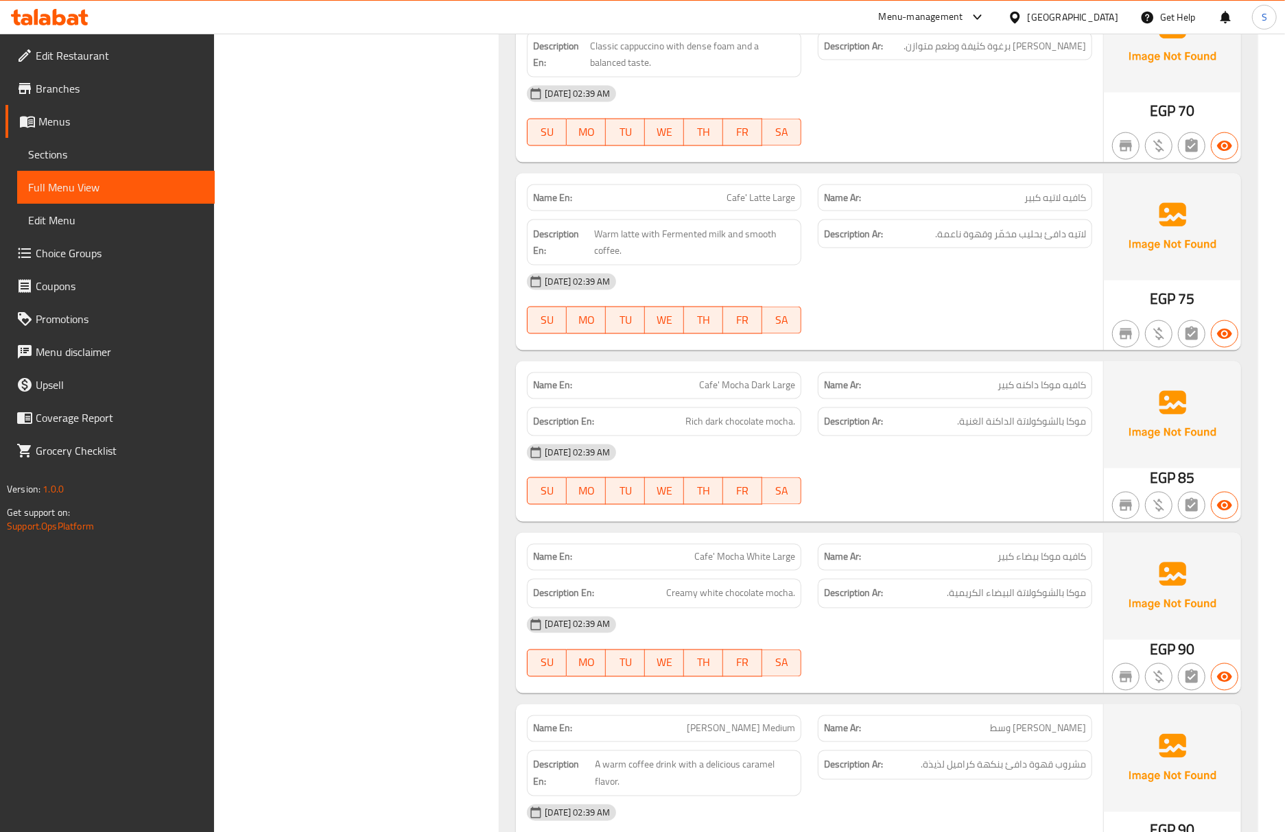
scroll to position [1646, 0]
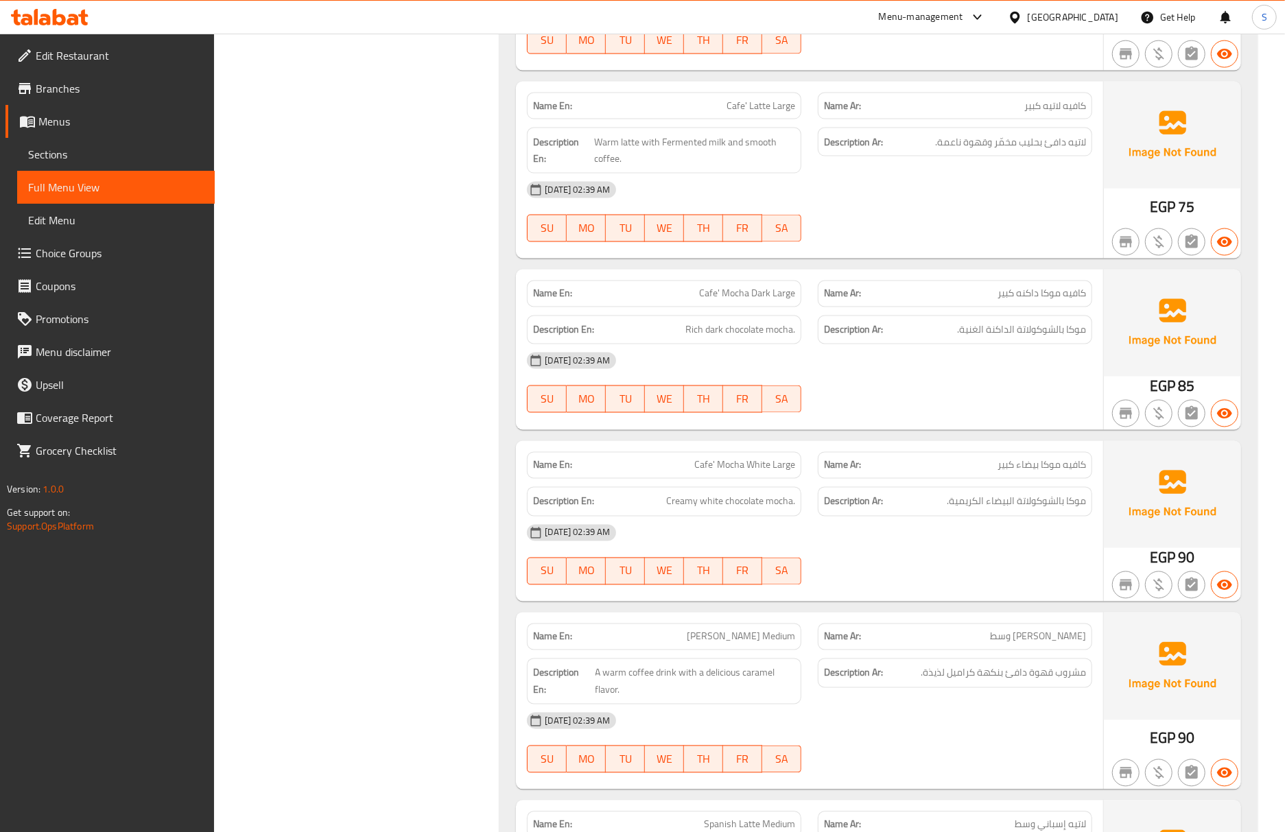
click at [790, 469] on span "Cafe' Mocha White Large" at bounding box center [744, 465] width 101 height 14
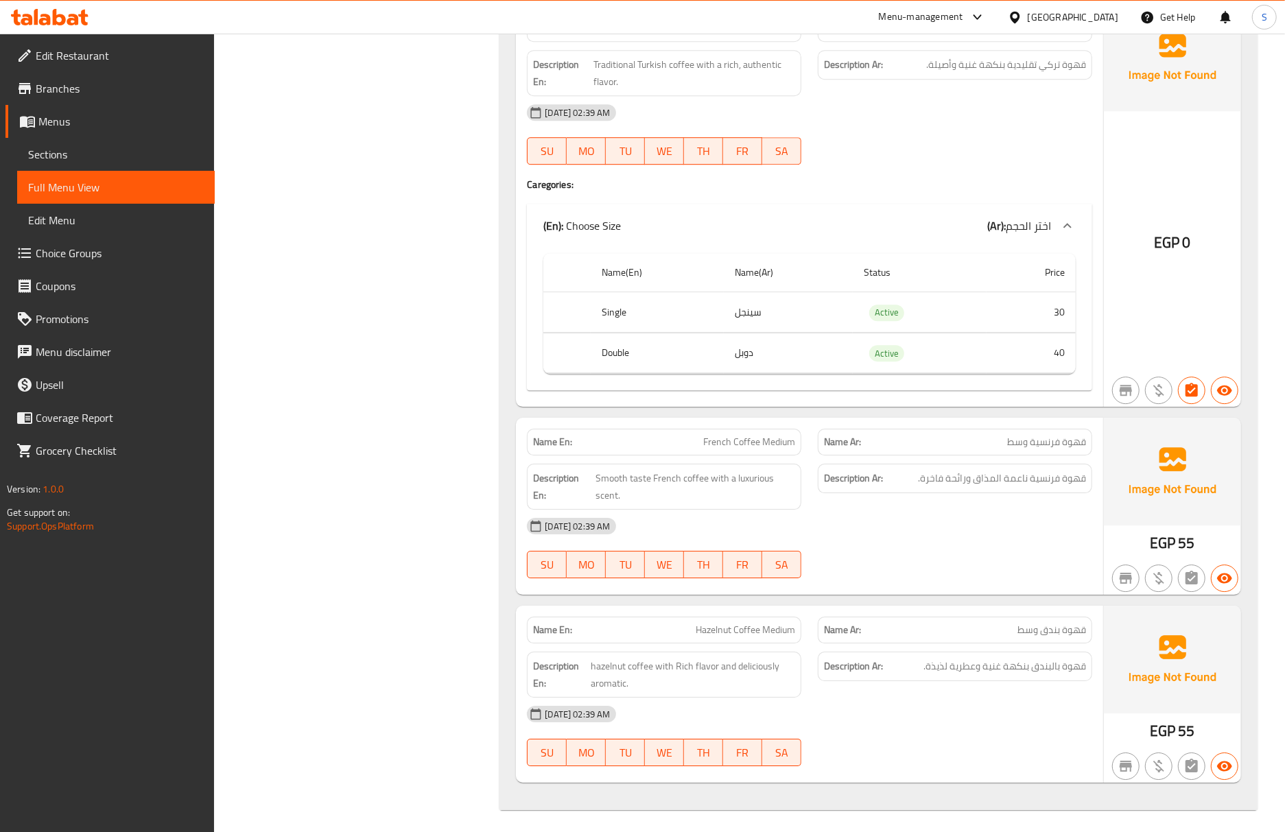
scroll to position [2995, 0]
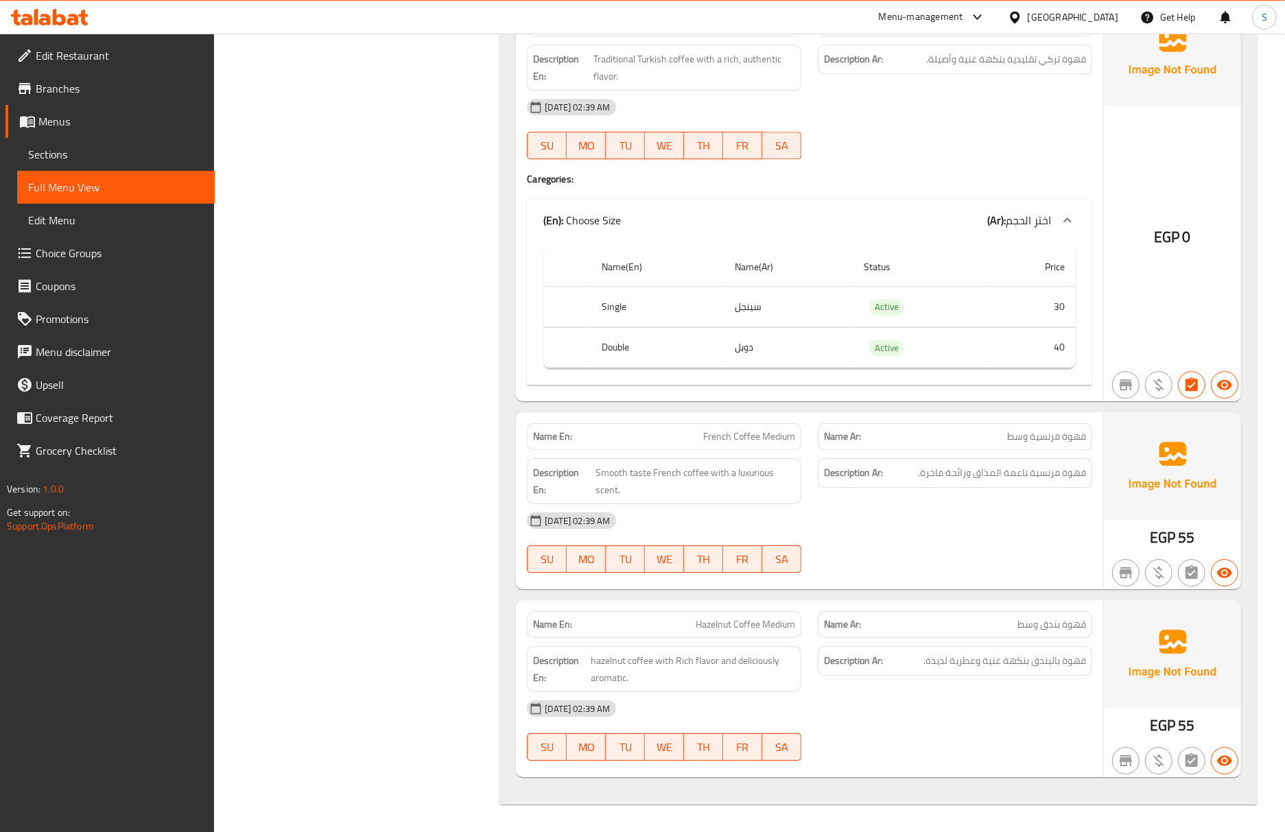
drag, startPoint x: 450, startPoint y: 170, endPoint x: 341, endPoint y: 25, distance: 181.2
click at [690, 600] on div "Name En: Hazelnut Coffee Medium Name Ar: قهوة بندق وسط Description En: hazelnut…" at bounding box center [809, 688] width 587 height 177
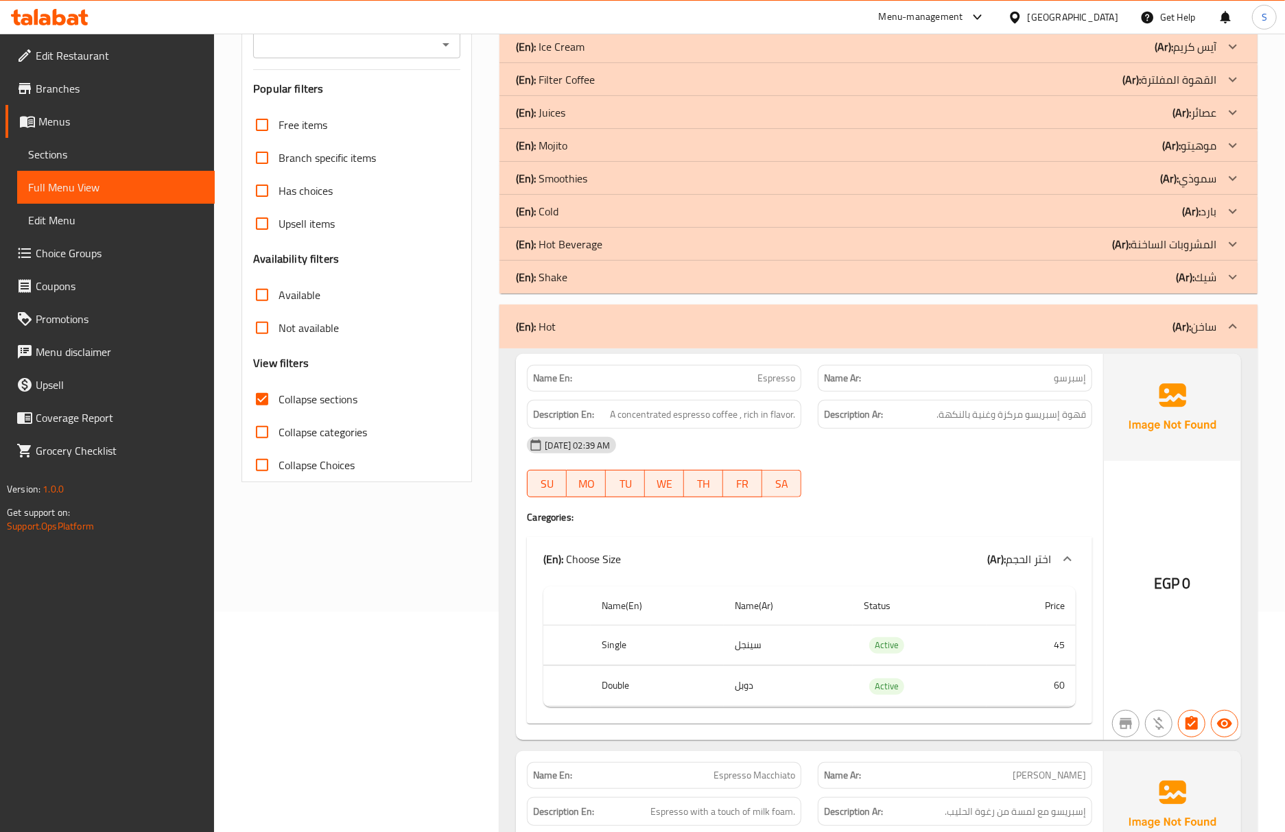
scroll to position [311, 0]
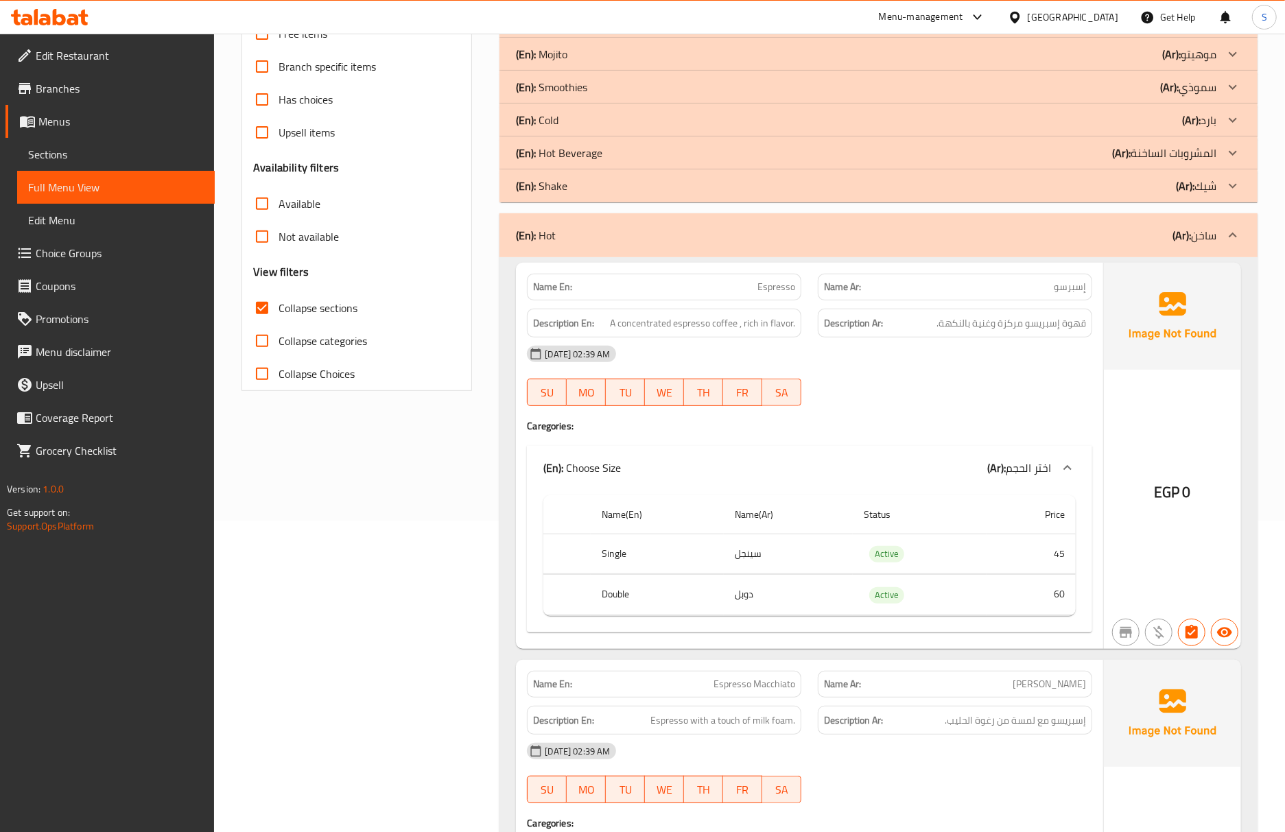
click at [1011, 388] on div "12-10-2025 02:39 AM SU MO TU WE TH FR SA" at bounding box center [810, 375] width 582 height 77
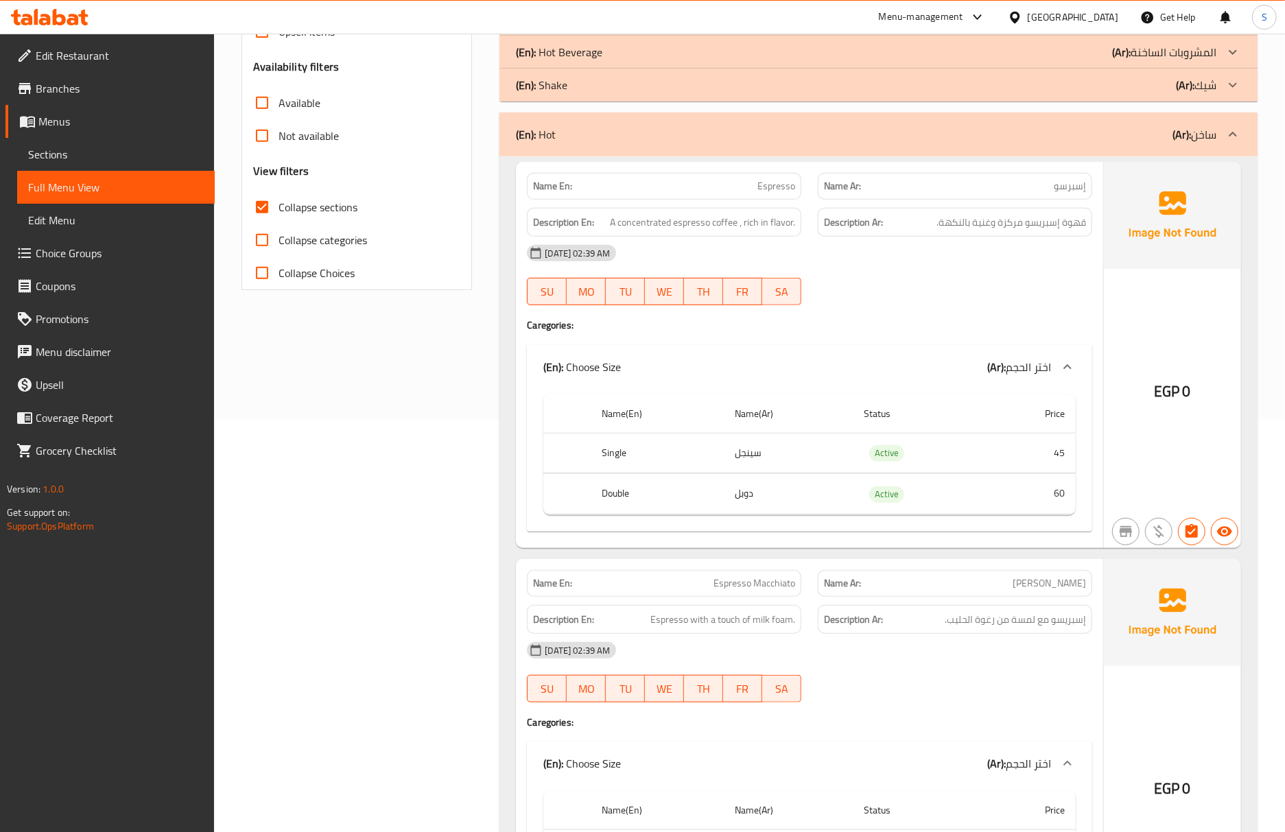
scroll to position [586, 0]
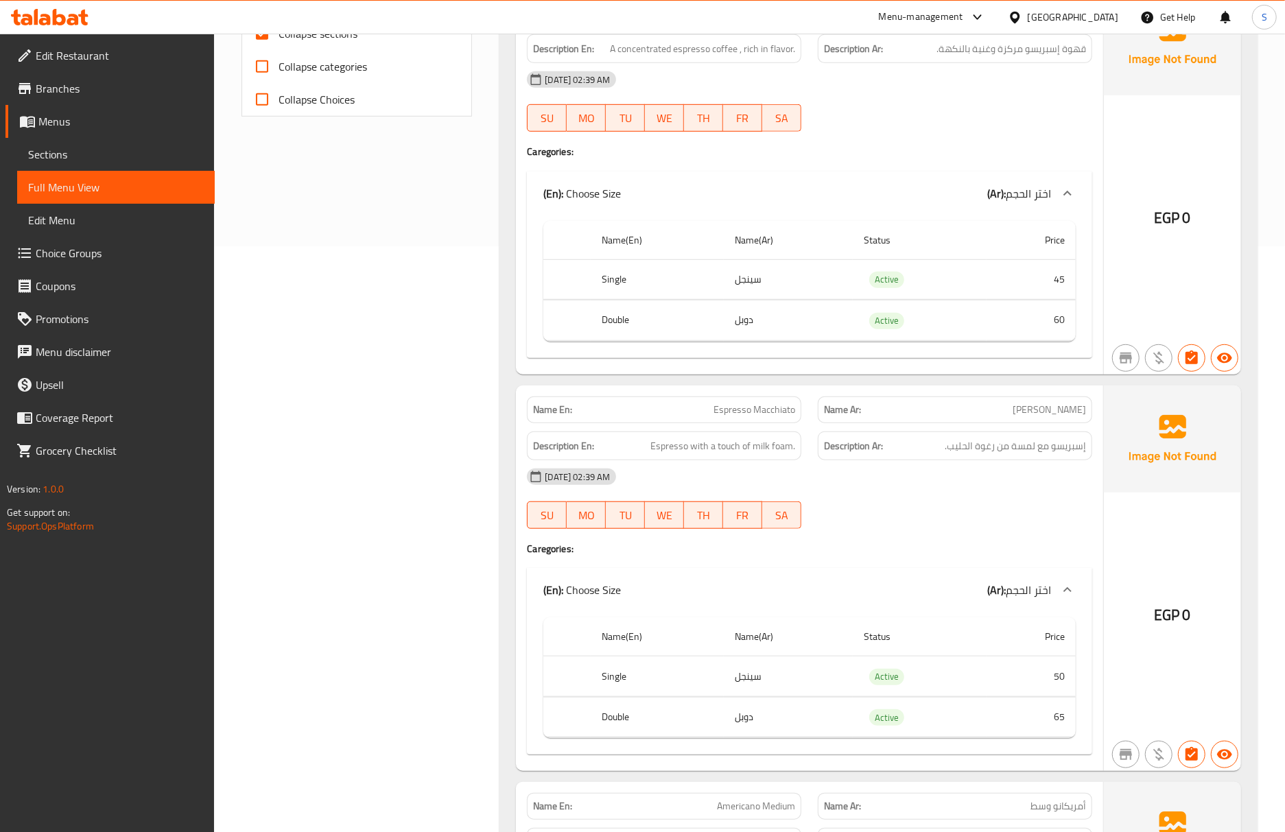
click at [951, 438] on div "Description Ar: إسبريسو مع لمسة من رغوة الحليب." at bounding box center [955, 445] width 274 height 29
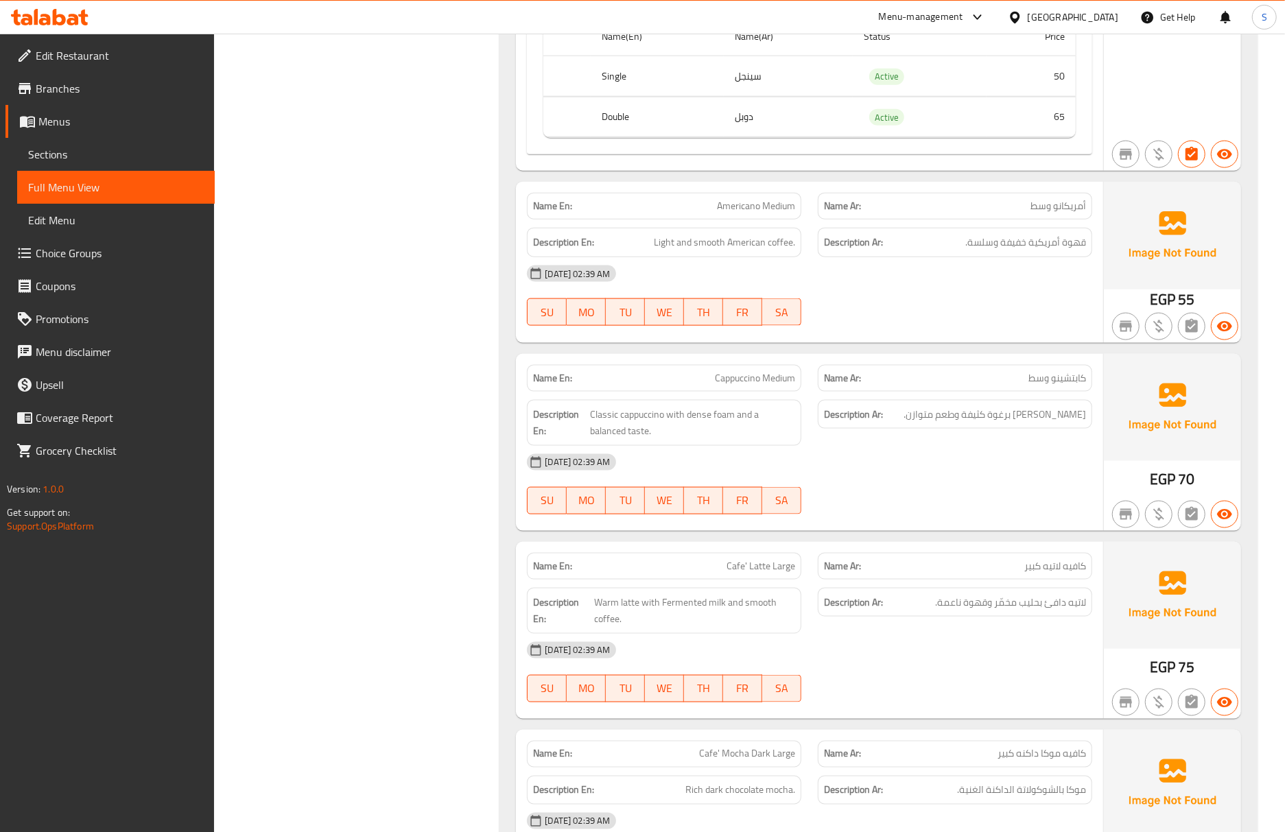
scroll to position [1202, 0]
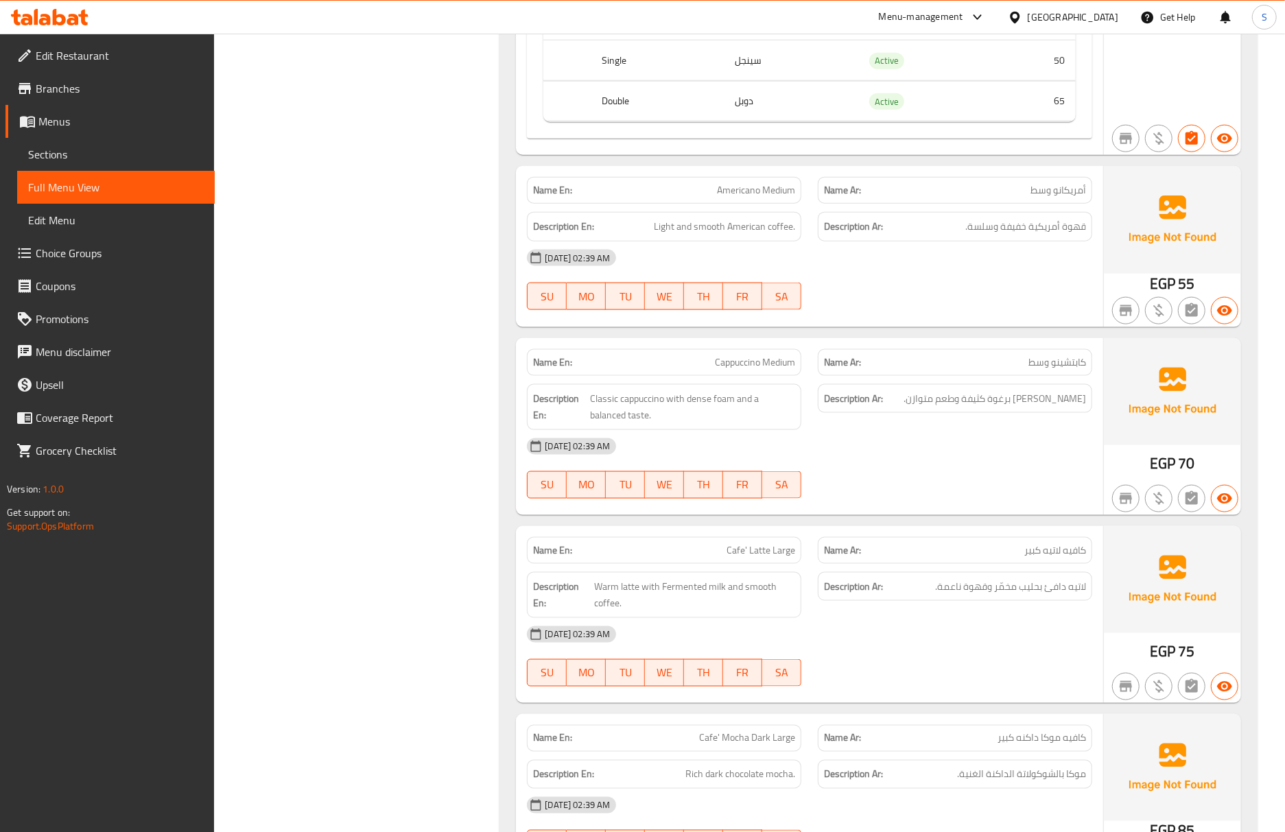
click at [893, 549] on div "Name Ar: كافيه لاتيه كبير" at bounding box center [955, 550] width 274 height 27
drag, startPoint x: 547, startPoint y: 448, endPoint x: 361, endPoint y: 6, distance: 479.3
click at [541, 428] on div "Name En: Cappuccino Medium Name Ar: كابتشينو وسط Description En: Classic cappuc…" at bounding box center [809, 426] width 587 height 177
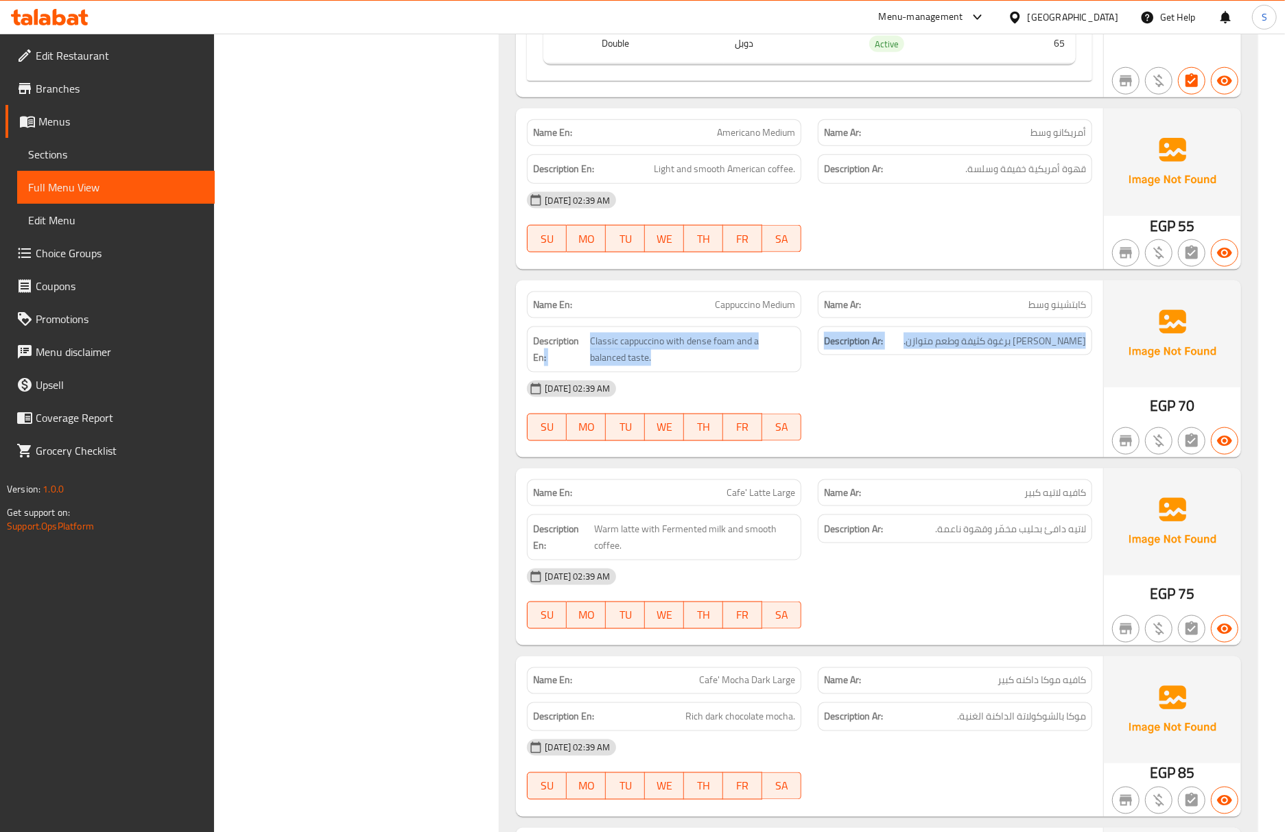
scroll to position [1476, 0]
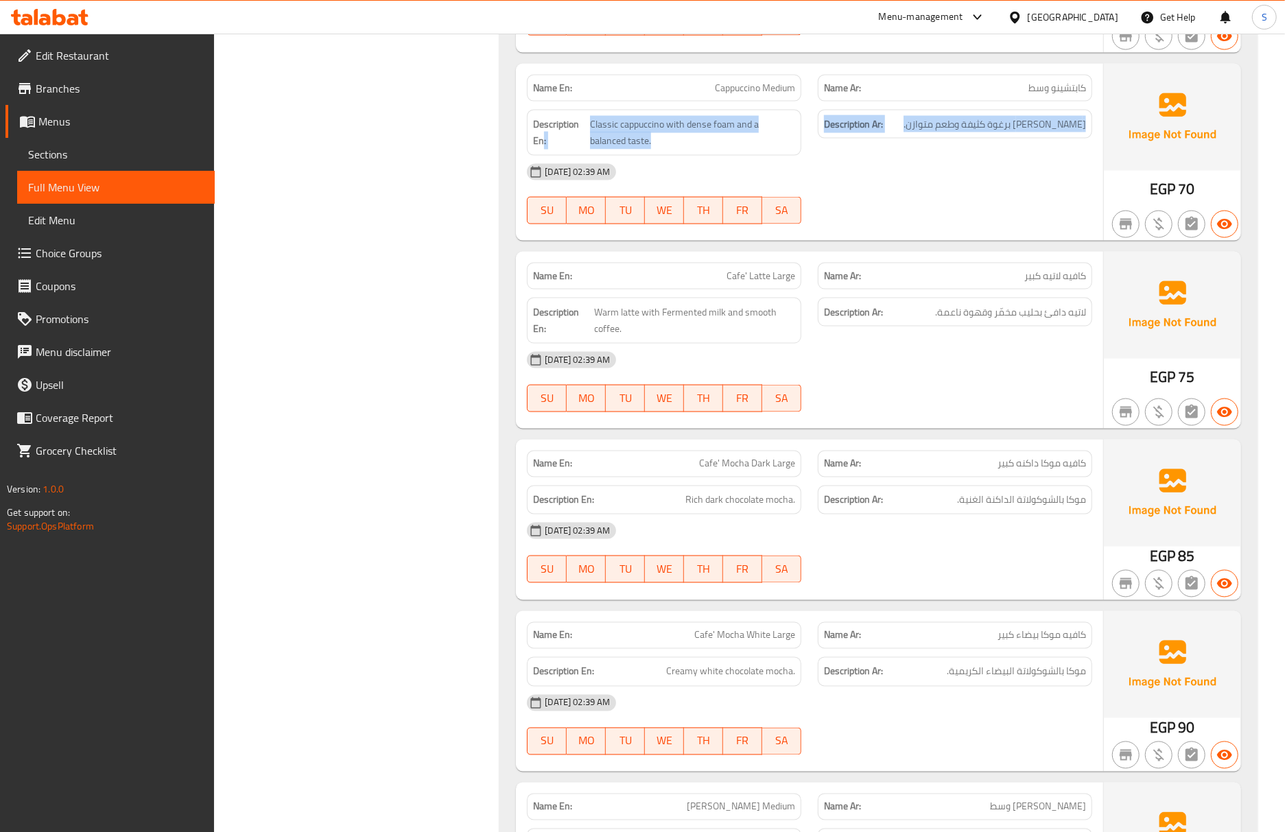
click at [1140, 453] on img at bounding box center [1172, 493] width 137 height 107
click at [989, 536] on div "12-10-2025 02:39 AM" at bounding box center [810, 530] width 582 height 33
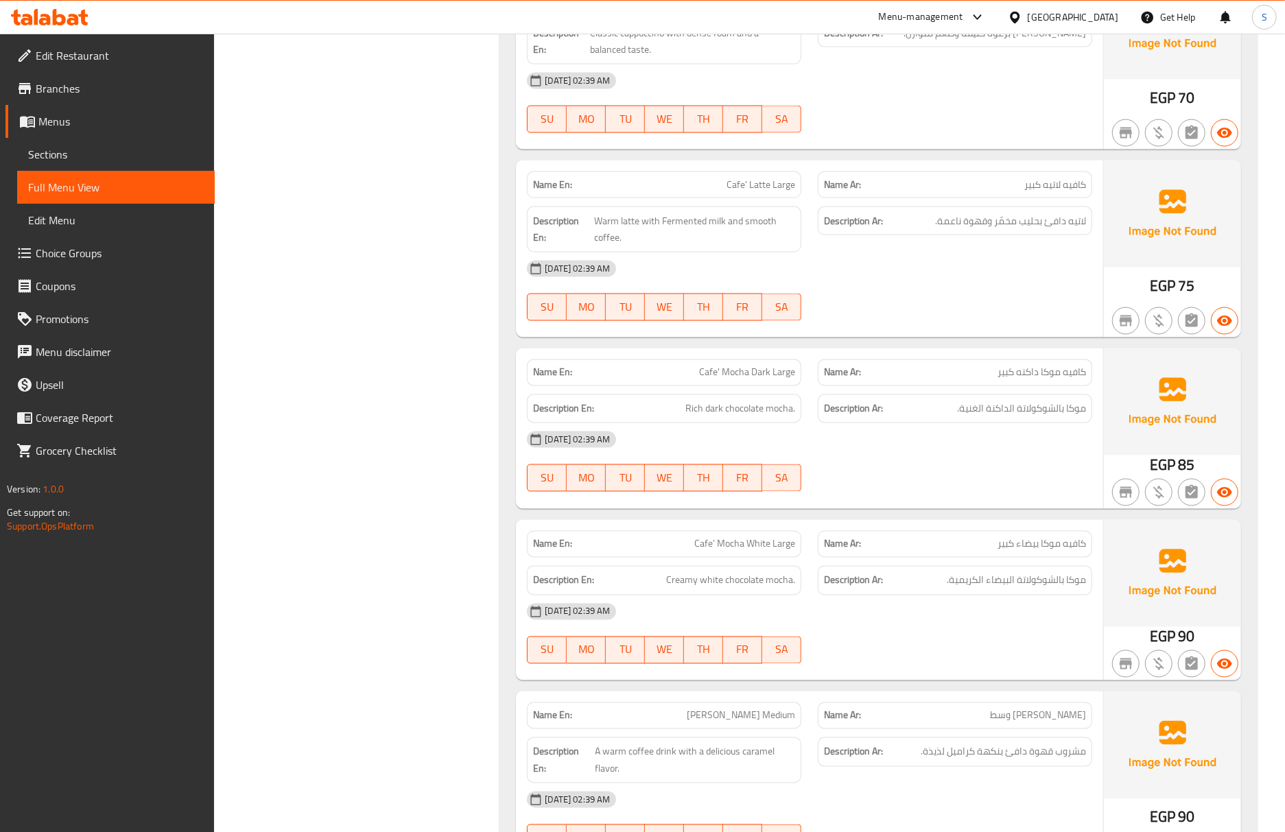
click at [896, 558] on div "Name Ar: كافيه موكا بيضاء كبير" at bounding box center [955, 544] width 274 height 27
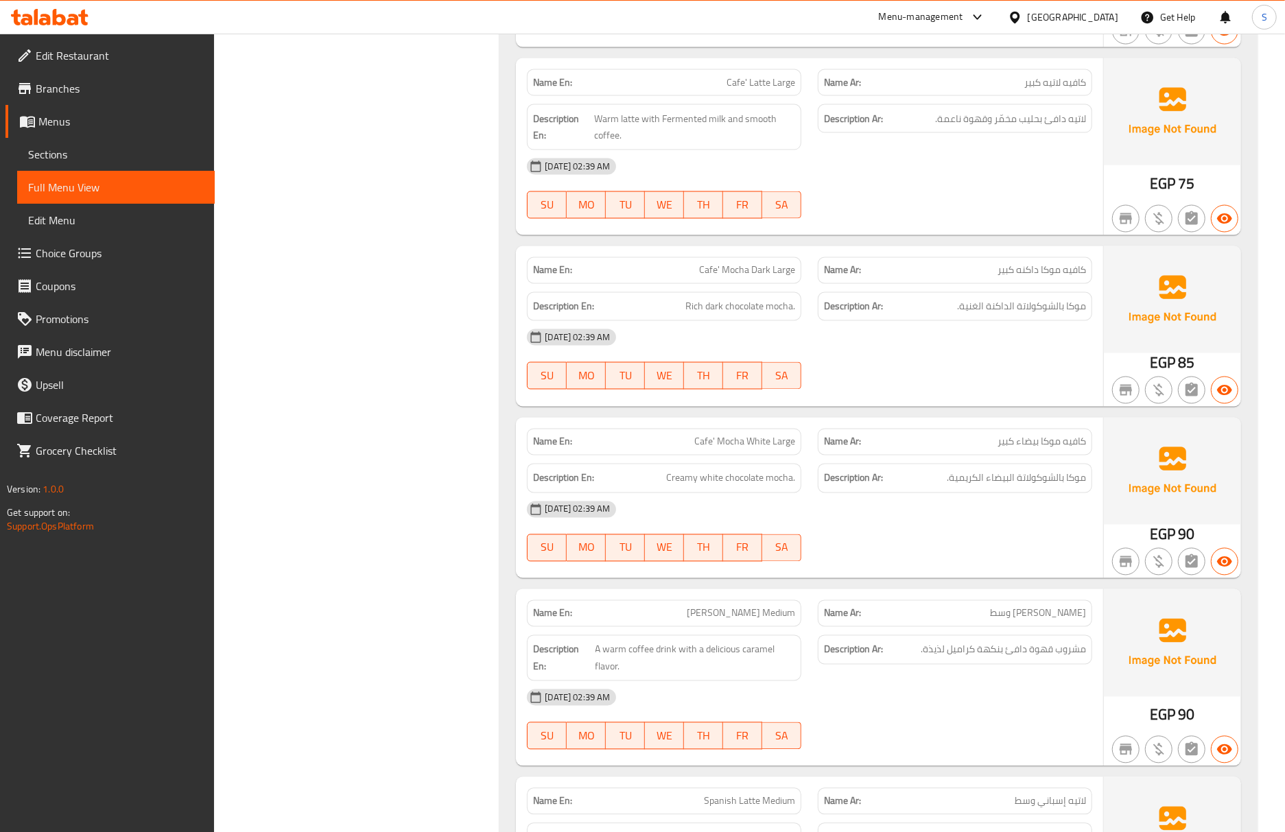
scroll to position [1750, 0]
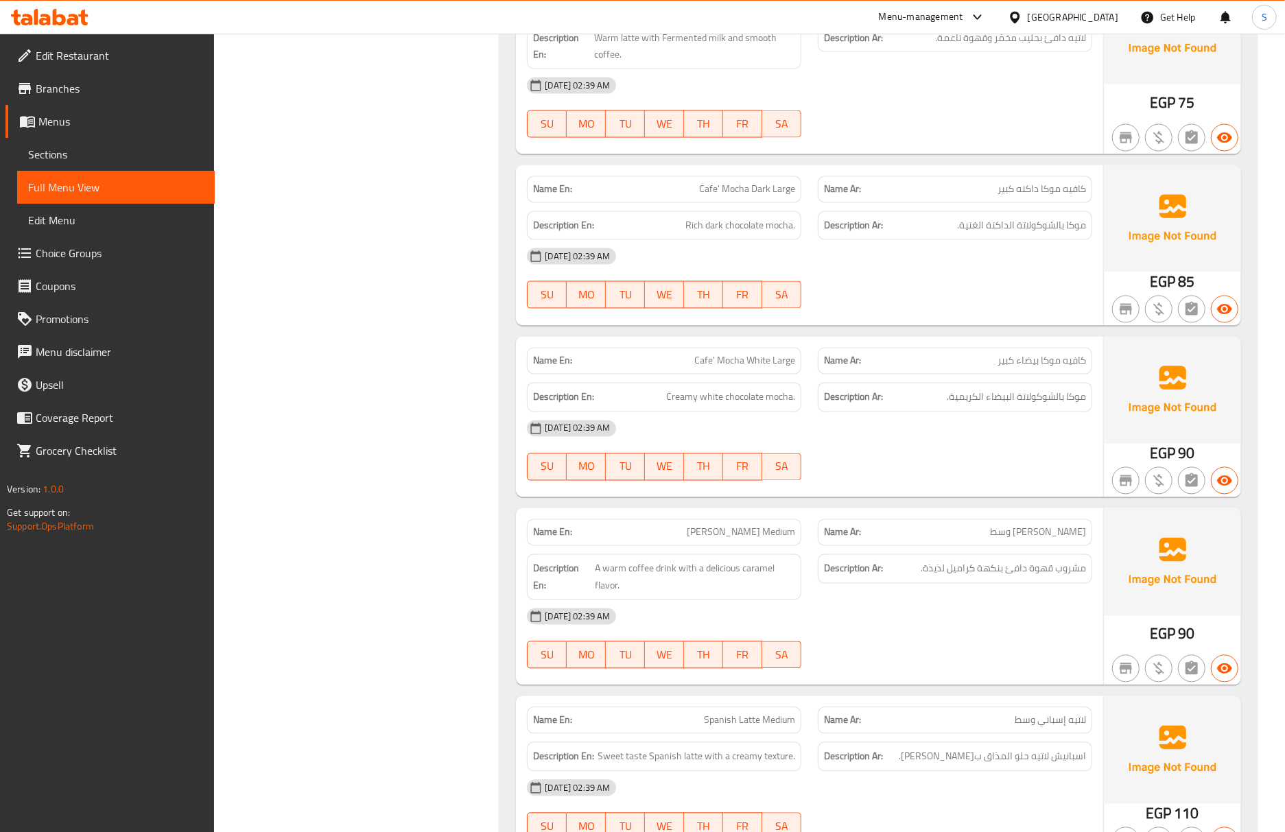
click at [1010, 412] on div "Description Ar: موكا بالشوكولاتة البيضاء الكريمية." at bounding box center [955, 397] width 274 height 29
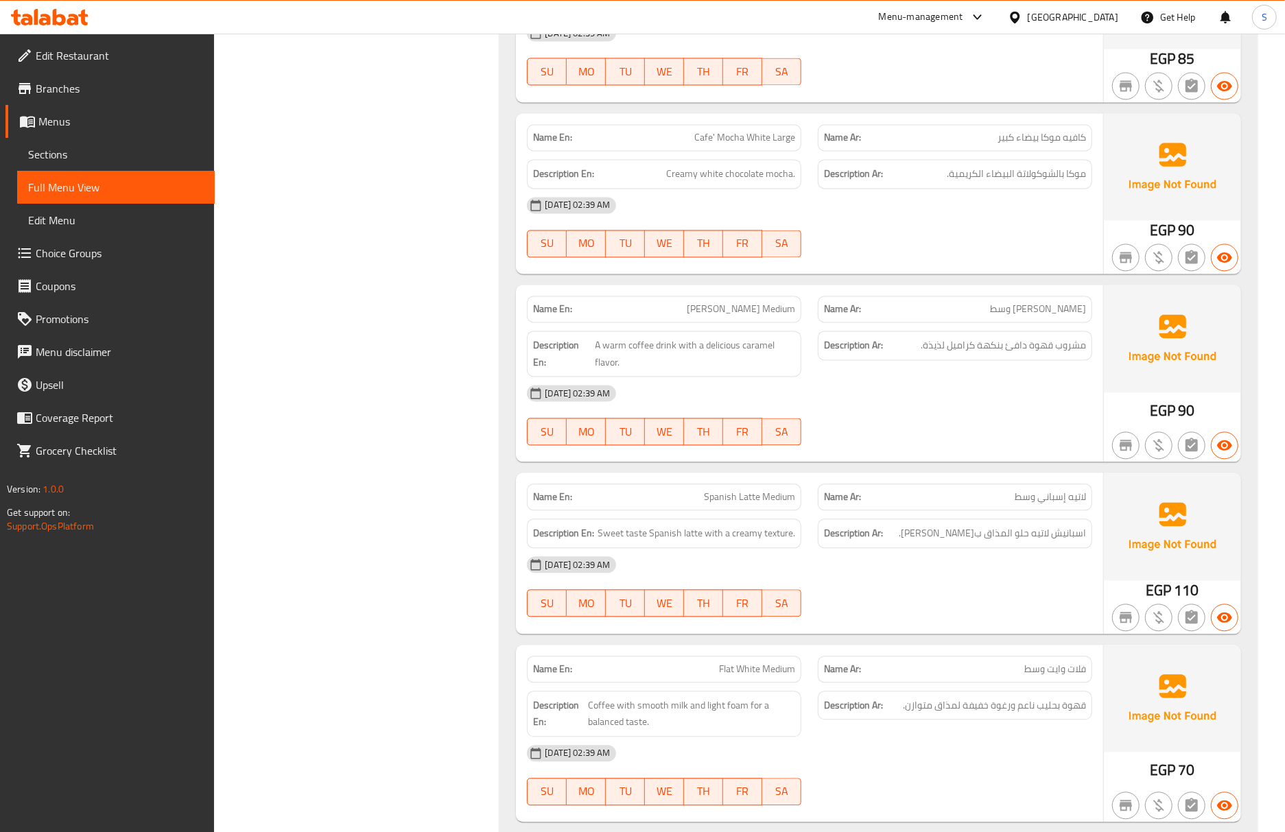
scroll to position [2025, 0]
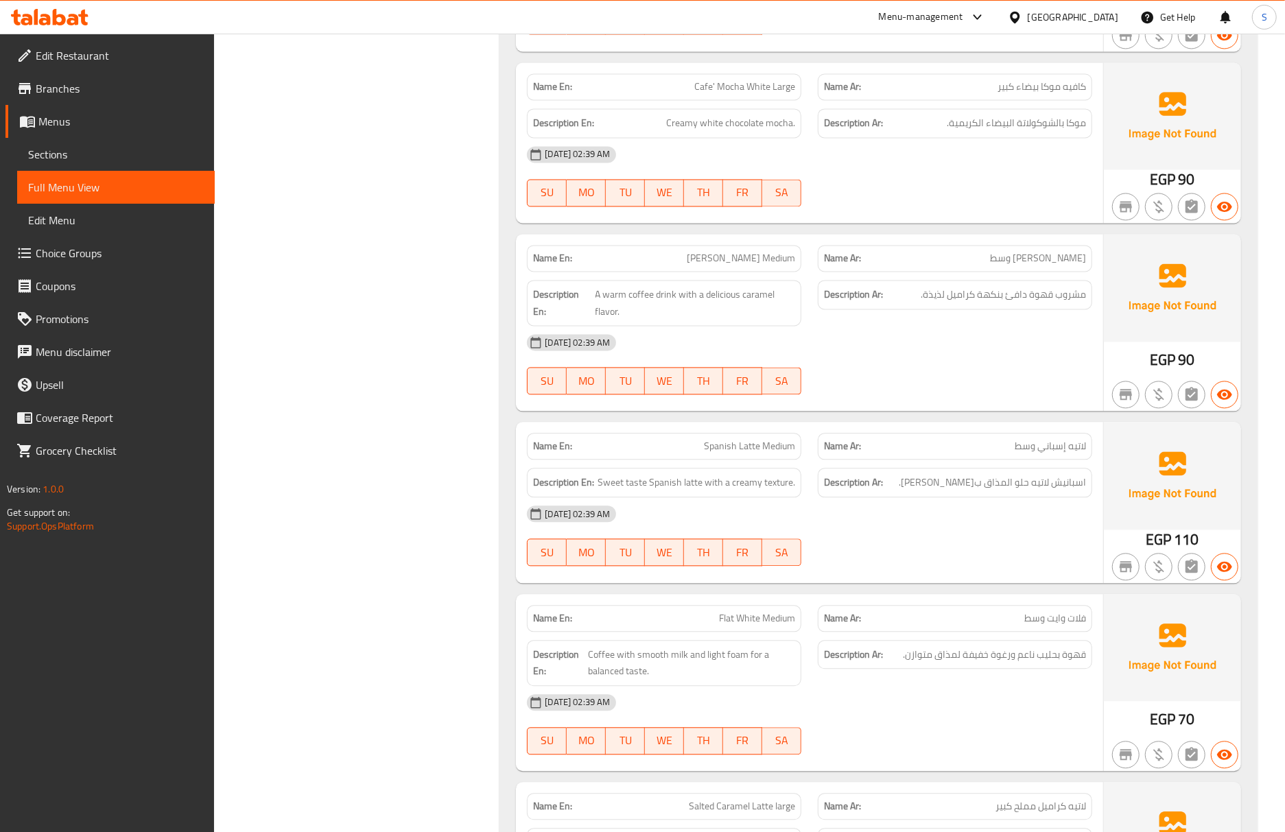
click at [746, 265] on span "[PERSON_NAME] Medium" at bounding box center [741, 258] width 108 height 14
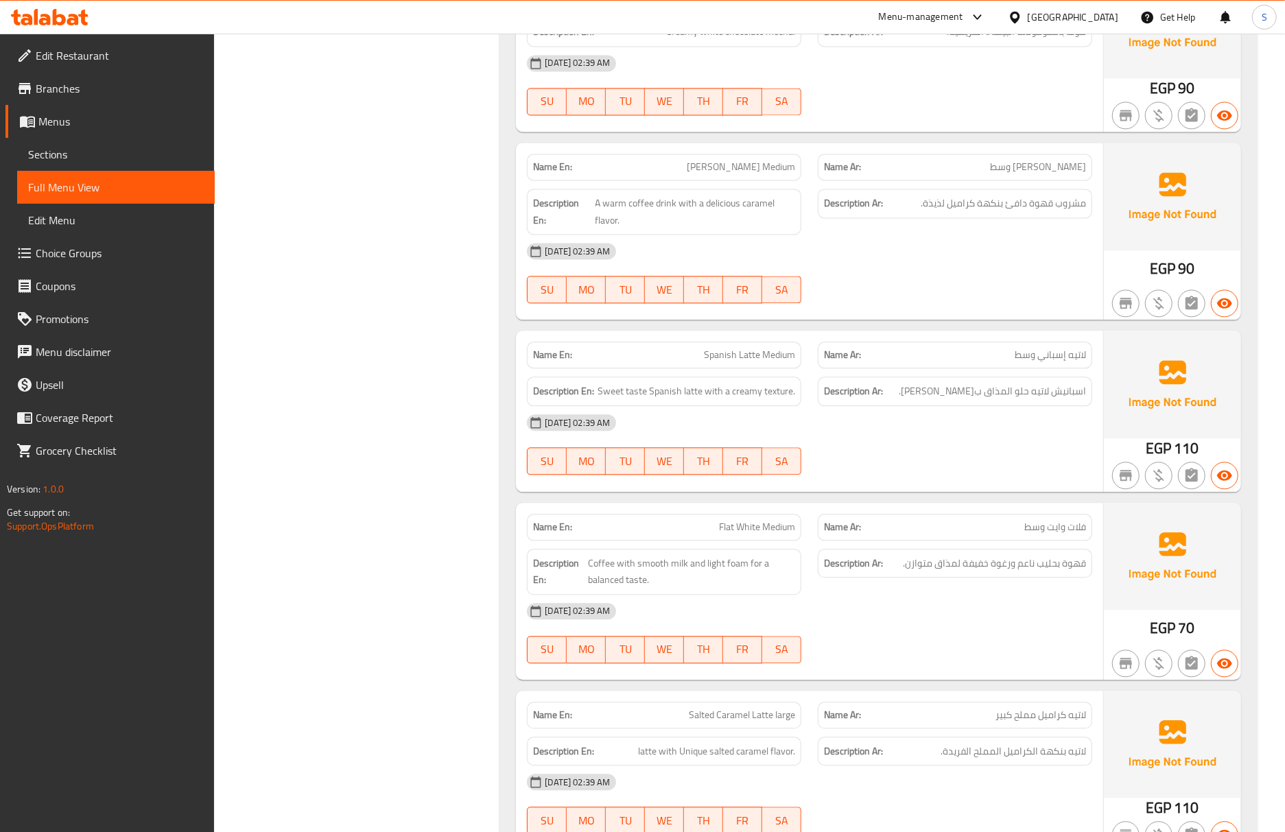
click at [1062, 454] on div "12-10-2025 02:39 AM SU MO TU WE TH FR SA" at bounding box center [810, 444] width 582 height 77
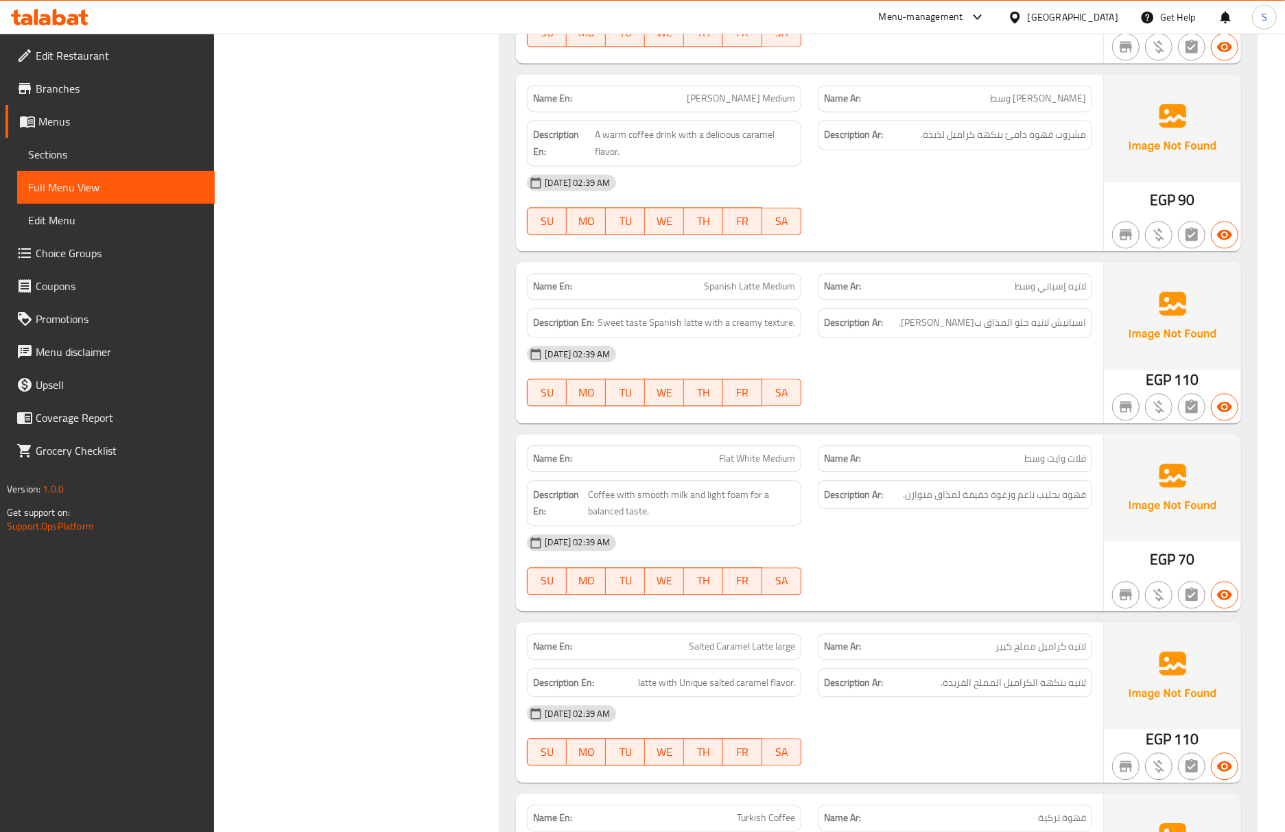
scroll to position [2299, 0]
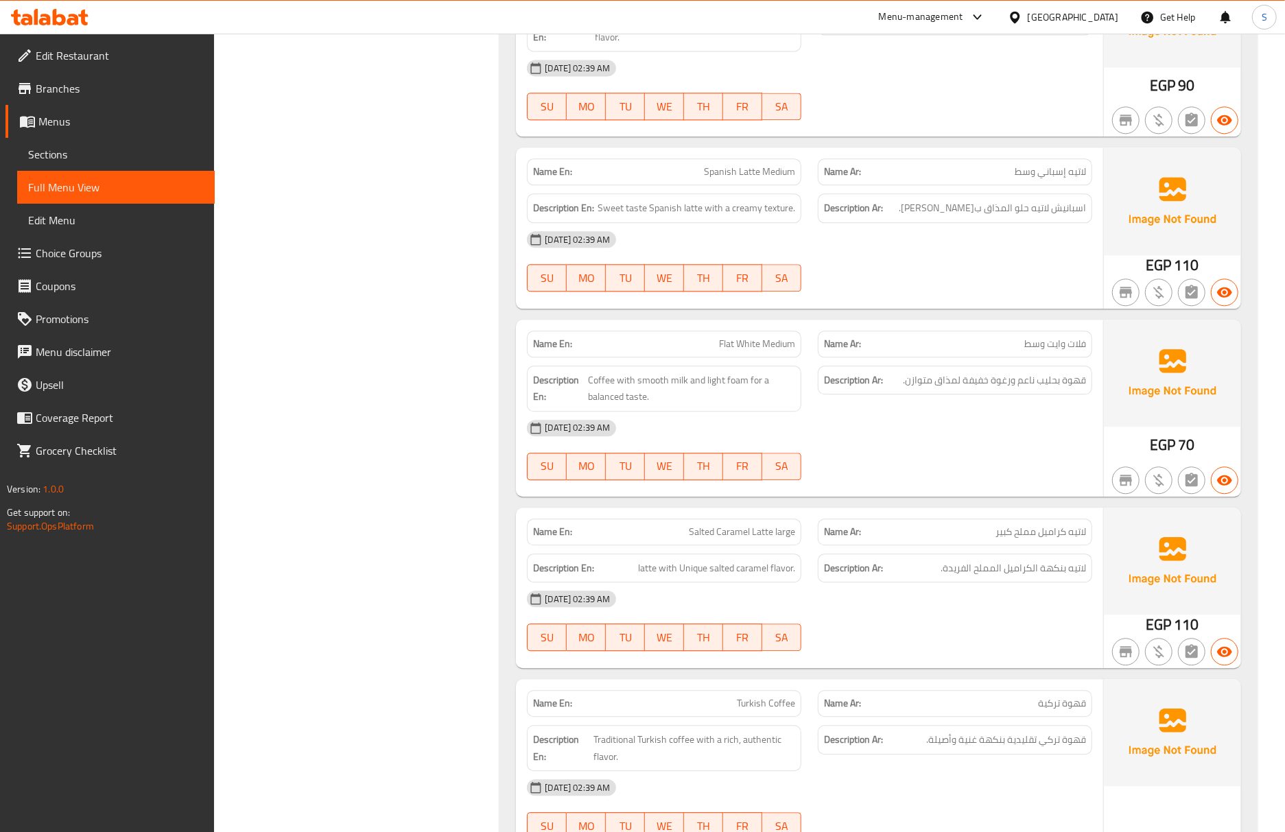
click at [1024, 536] on span "لاتيه كراميل مملح كبير" at bounding box center [1040, 532] width 91 height 14
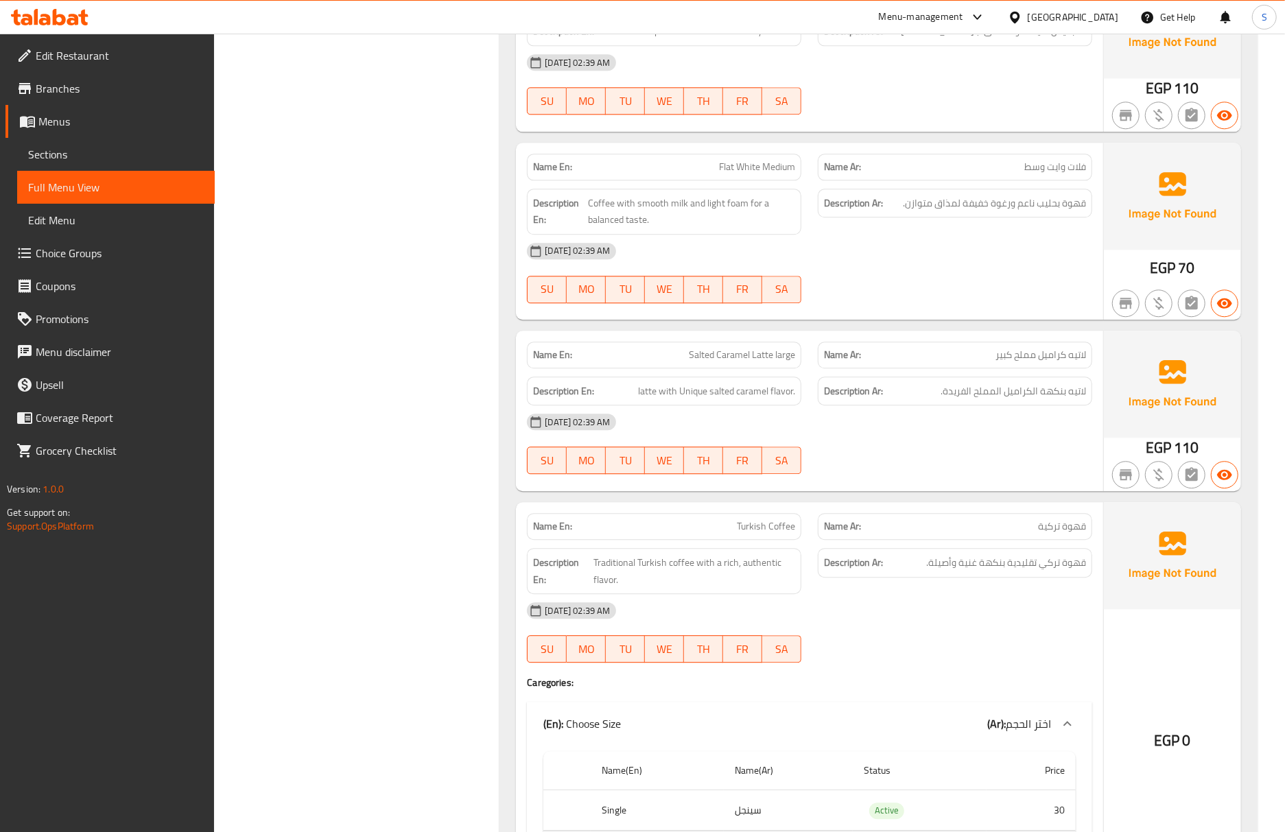
scroll to position [2482, 0]
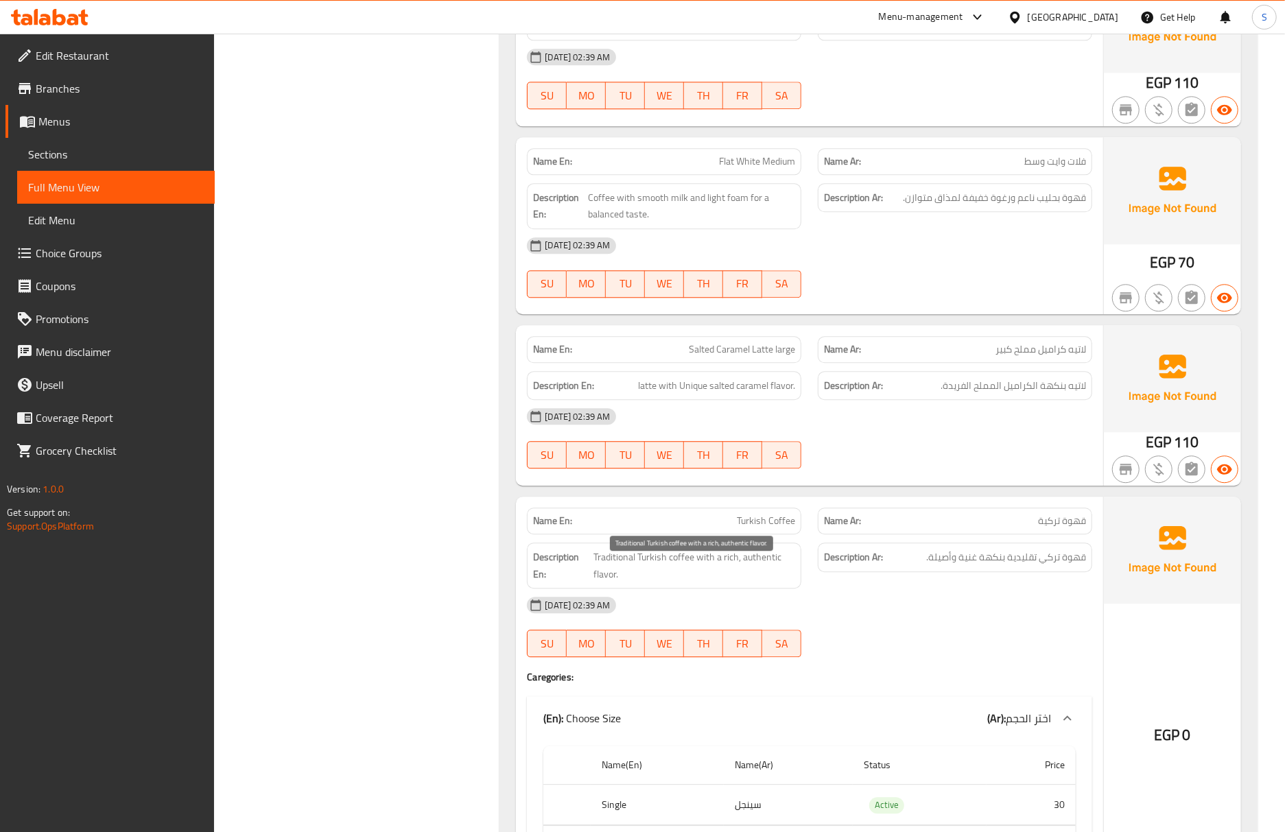
click at [810, 522] on div "Name Ar: قهوة تركية" at bounding box center [954, 520] width 291 height 43
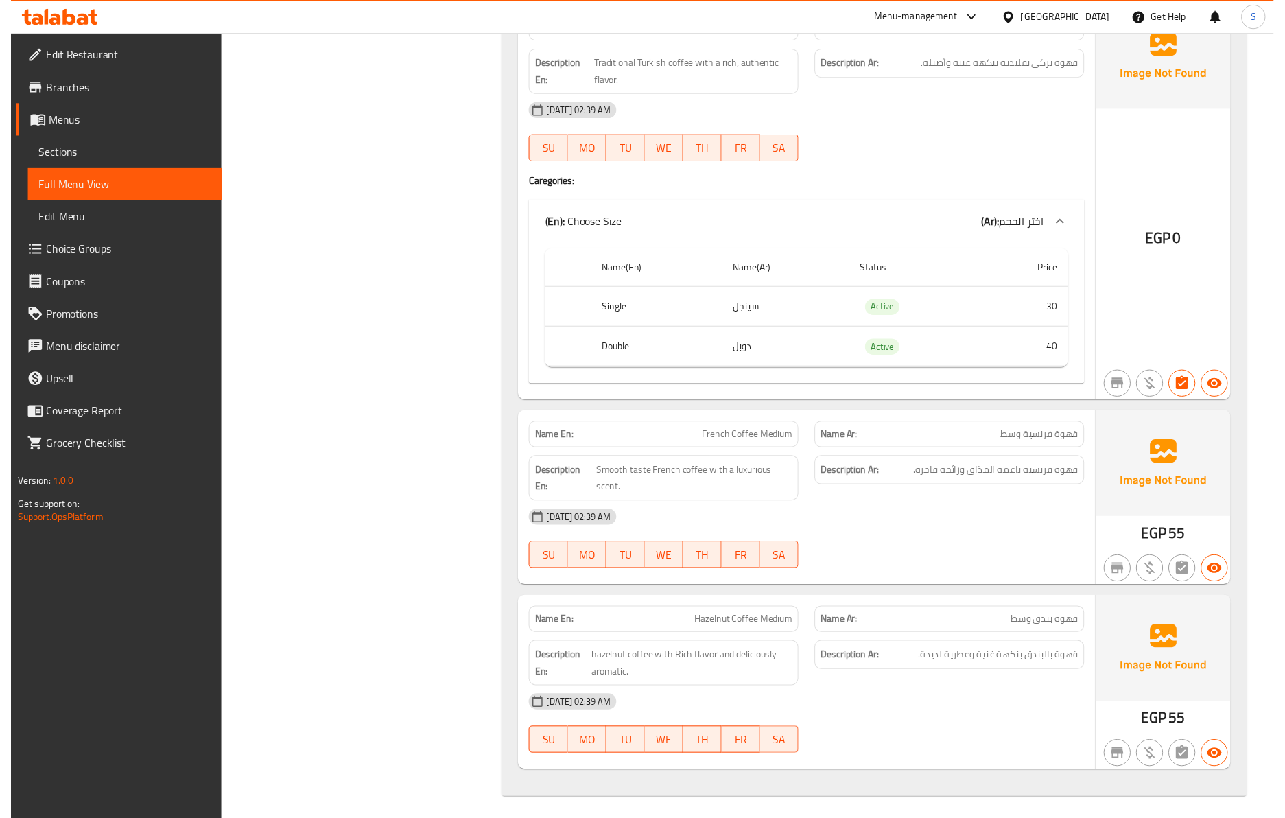
scroll to position [2995, 0]
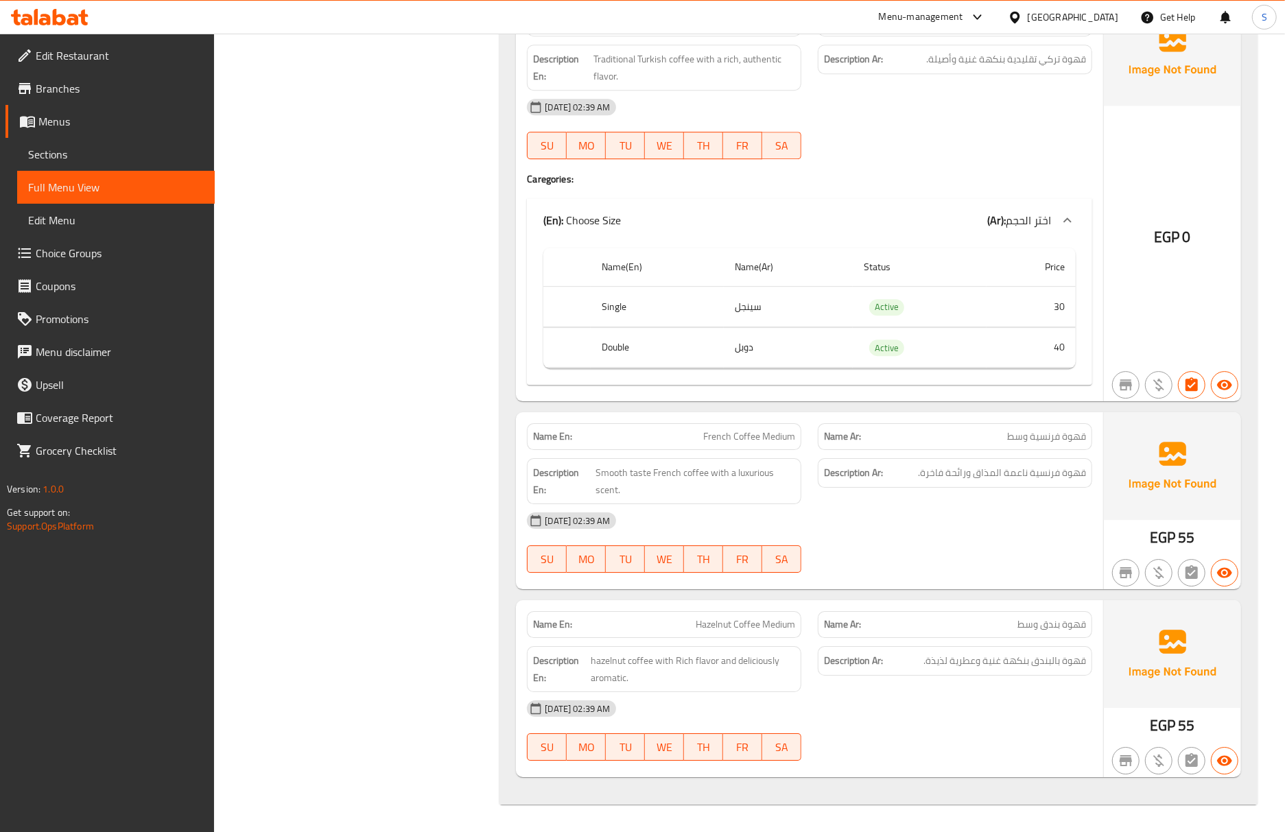
click at [591, 600] on div "Name En: Hazelnut Coffee Medium Name Ar: قهوة بندق وسط Description En: hazelnut…" at bounding box center [809, 688] width 587 height 177
click at [748, 429] on span "French Coffee Medium" at bounding box center [749, 436] width 92 height 14
click at [726, 604] on div "Name En: Hazelnut Coffee Medium" at bounding box center [664, 624] width 291 height 43
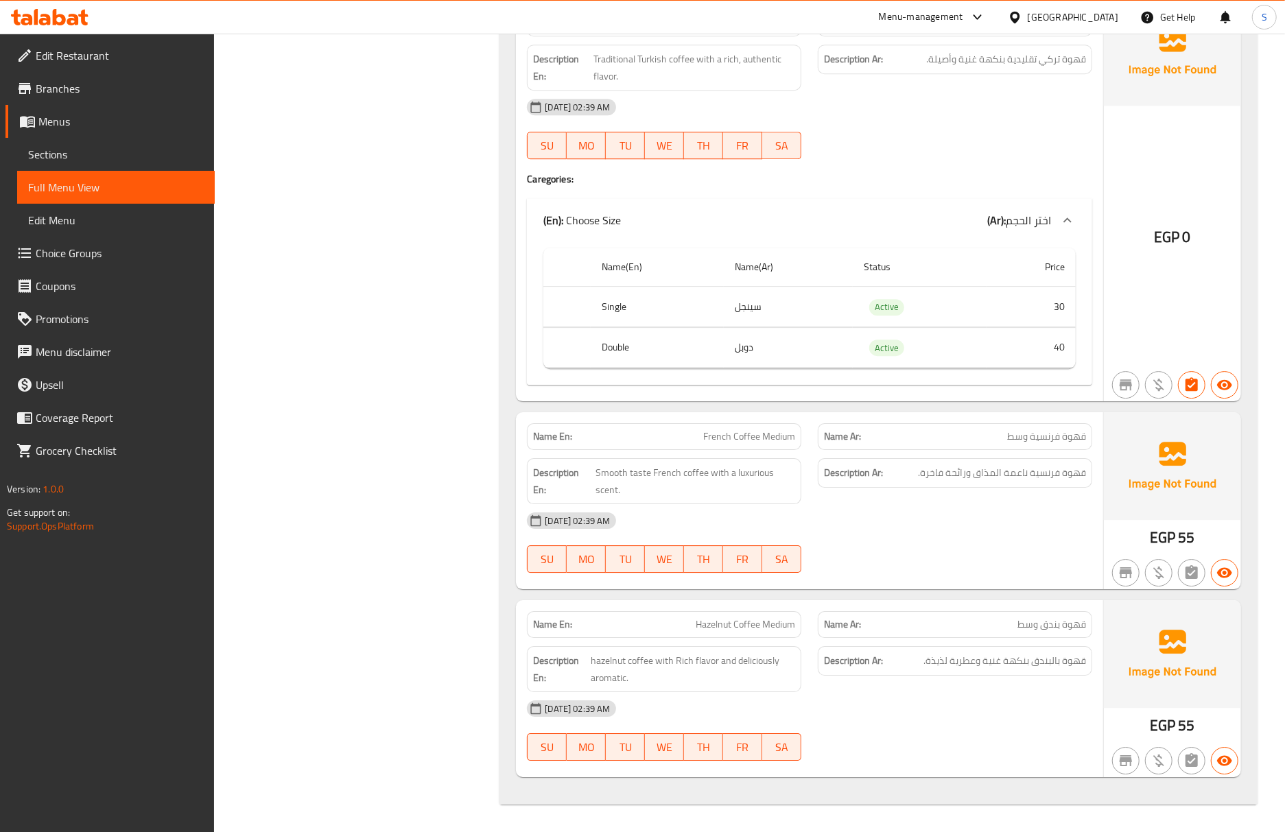
click at [728, 617] on span "Hazelnut Coffee Medium" at bounding box center [745, 624] width 99 height 14
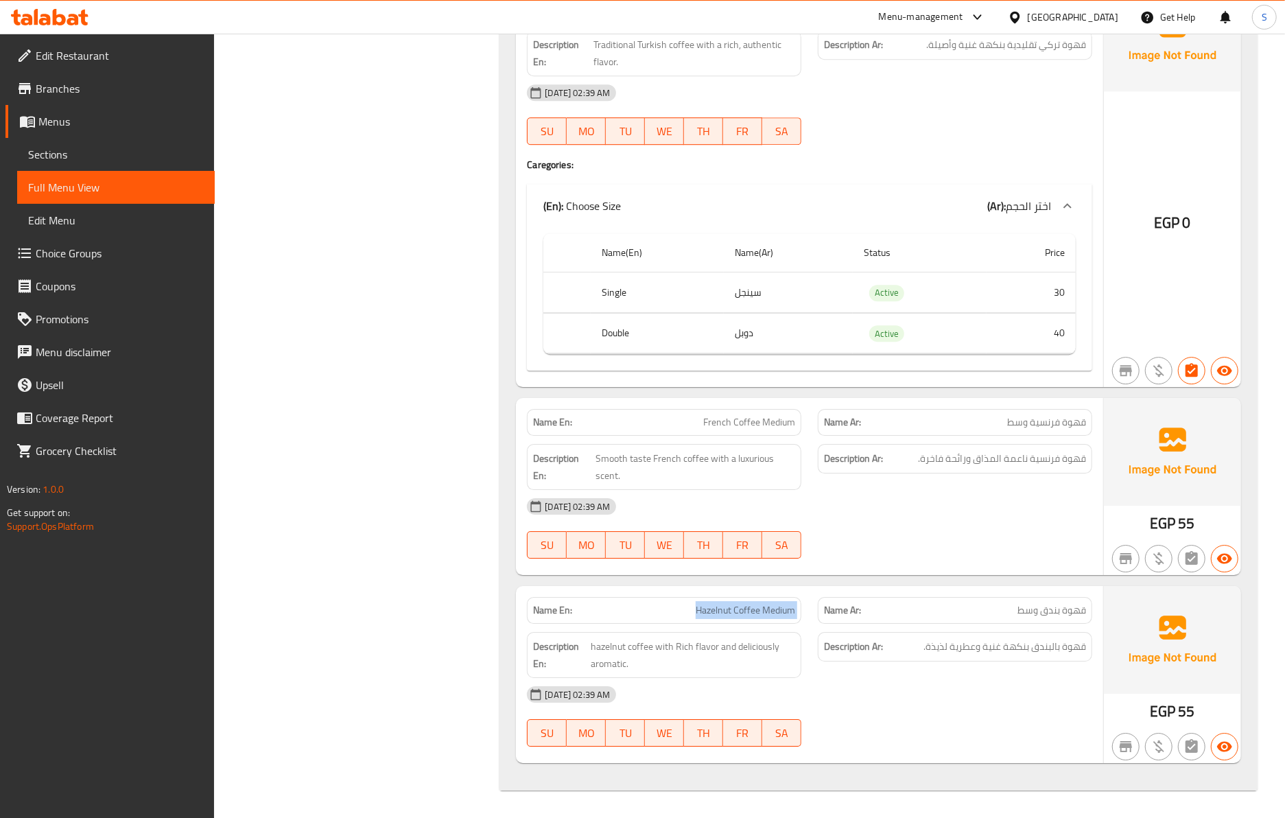
drag, startPoint x: 80, startPoint y: 155, endPoint x: 86, endPoint y: 179, distance: 25.0
click at [80, 155] on span "Sections" at bounding box center [116, 154] width 176 height 16
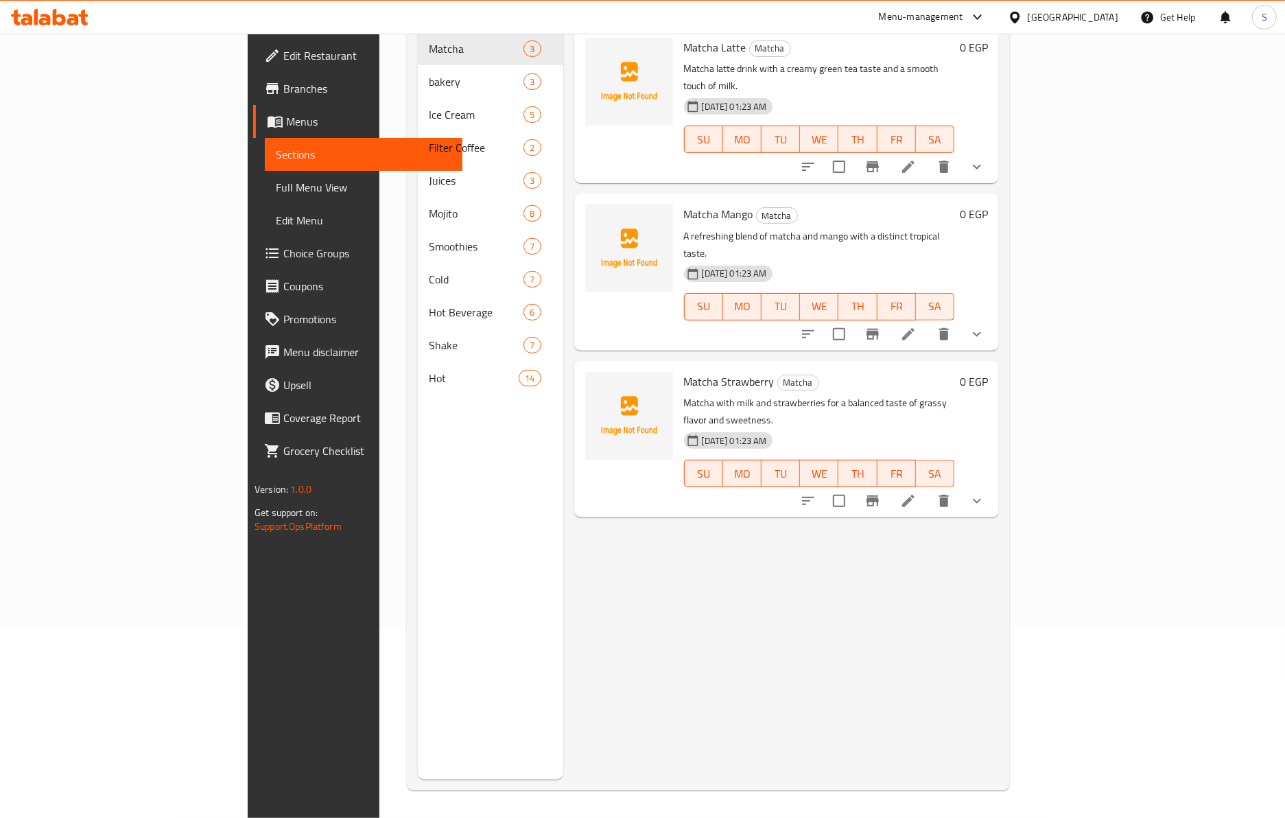
scroll to position [193, 0]
click at [276, 179] on span "Full Menu View" at bounding box center [364, 187] width 176 height 16
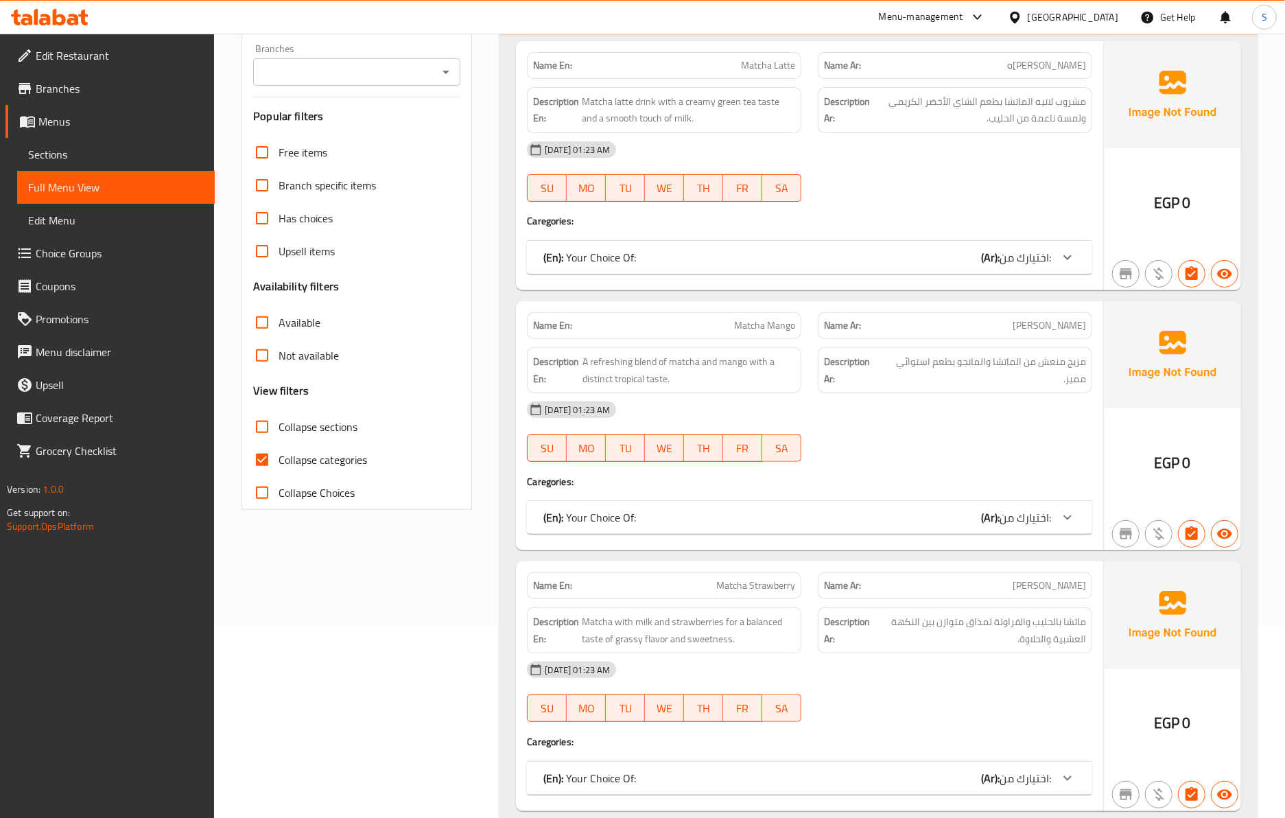
click at [983, 639] on span "ماتشا بالحليب والفراولة لمذاق متوازن بين النكهة العشبية والحلاوة." at bounding box center [980, 630] width 212 height 34
click at [275, 467] on input "Collapse categories" at bounding box center [262, 459] width 33 height 33
checkbox input "false"
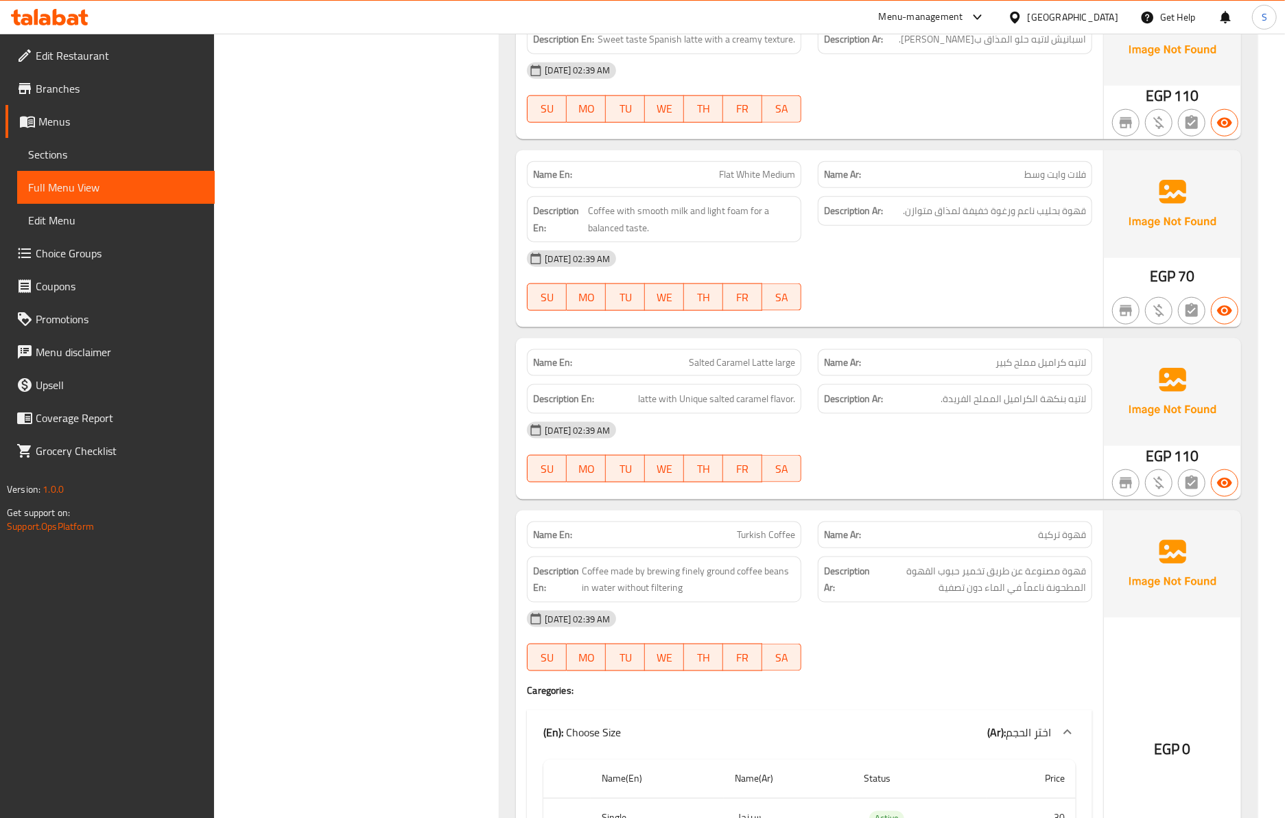
scroll to position [17147, 0]
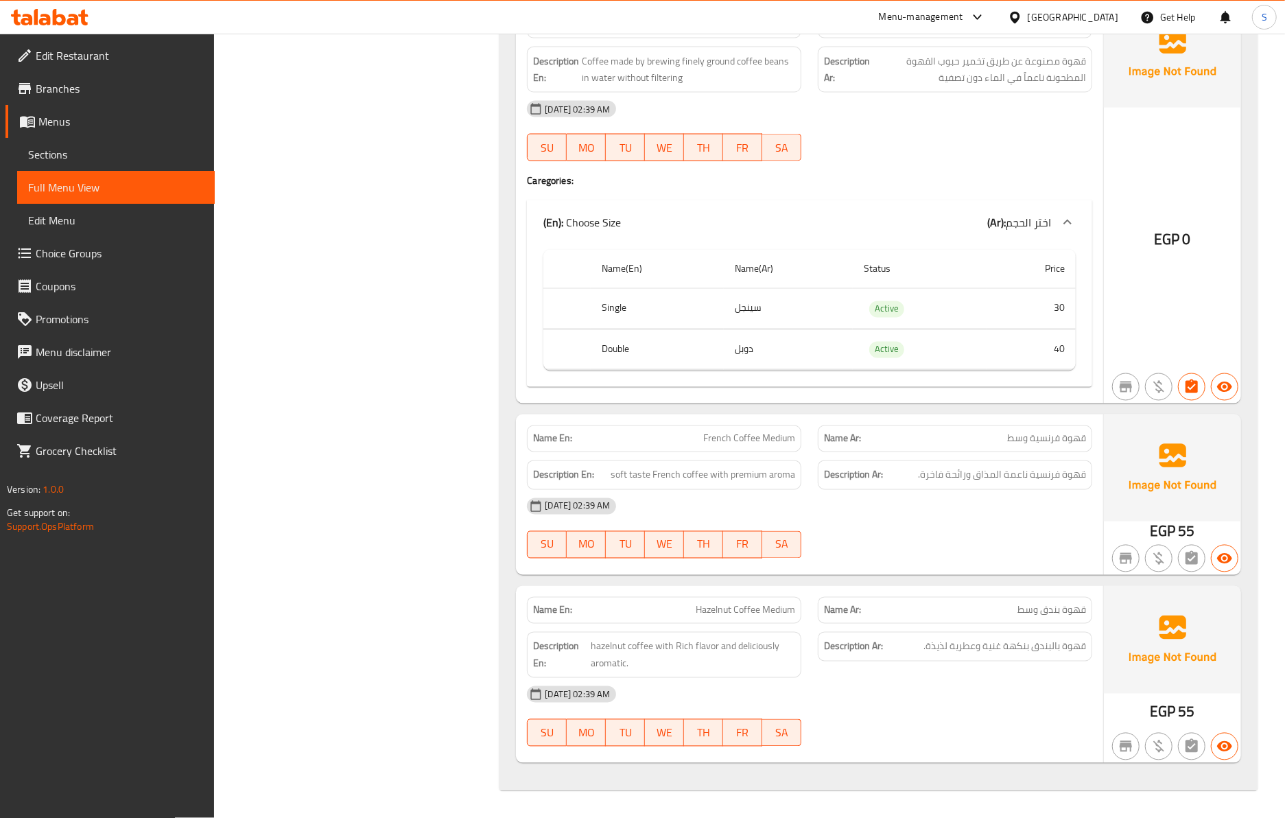
click at [722, 613] on span "Hazelnut Coffee Medium" at bounding box center [745, 610] width 99 height 14
drag, startPoint x: 95, startPoint y: 159, endPoint x: 97, endPoint y: 182, distance: 23.4
click at [95, 159] on span "Sections" at bounding box center [116, 154] width 176 height 16
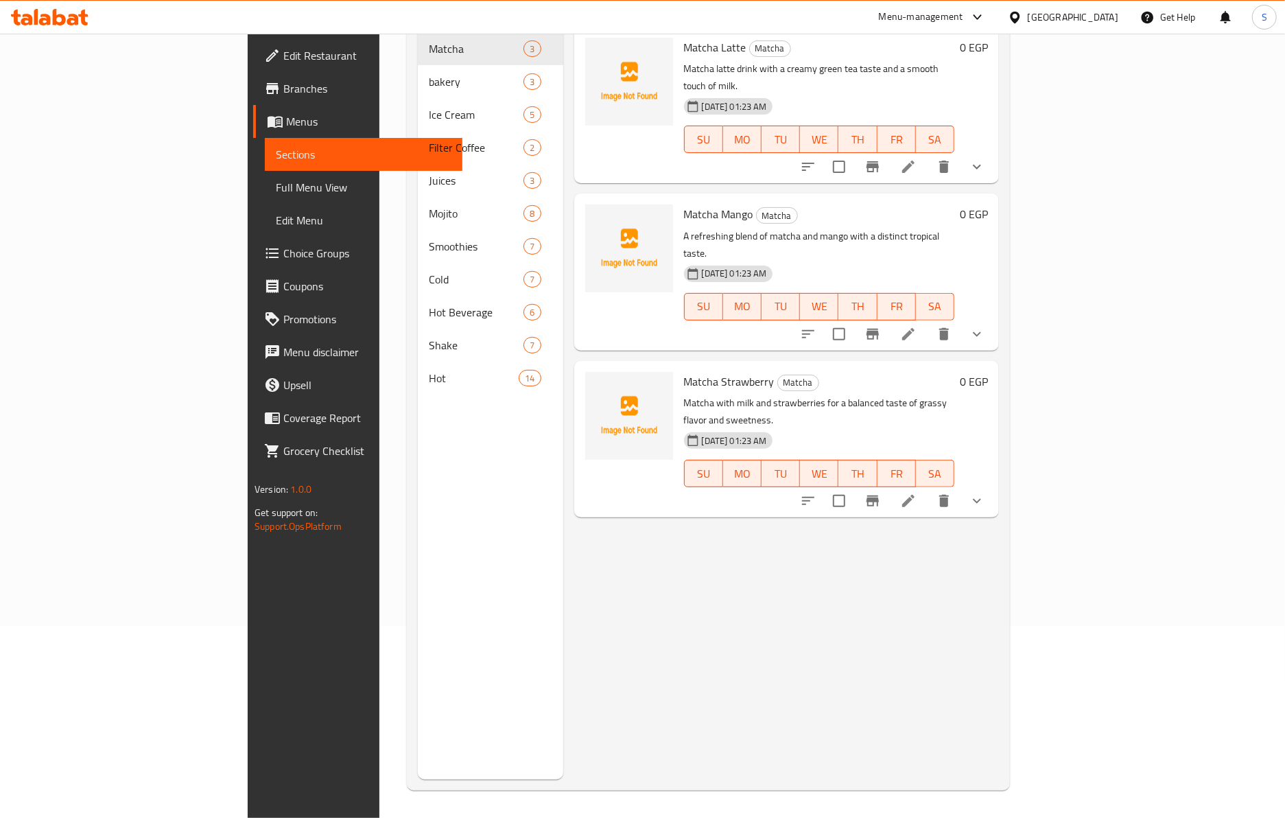
click at [276, 182] on span "Full Menu View" at bounding box center [364, 187] width 176 height 16
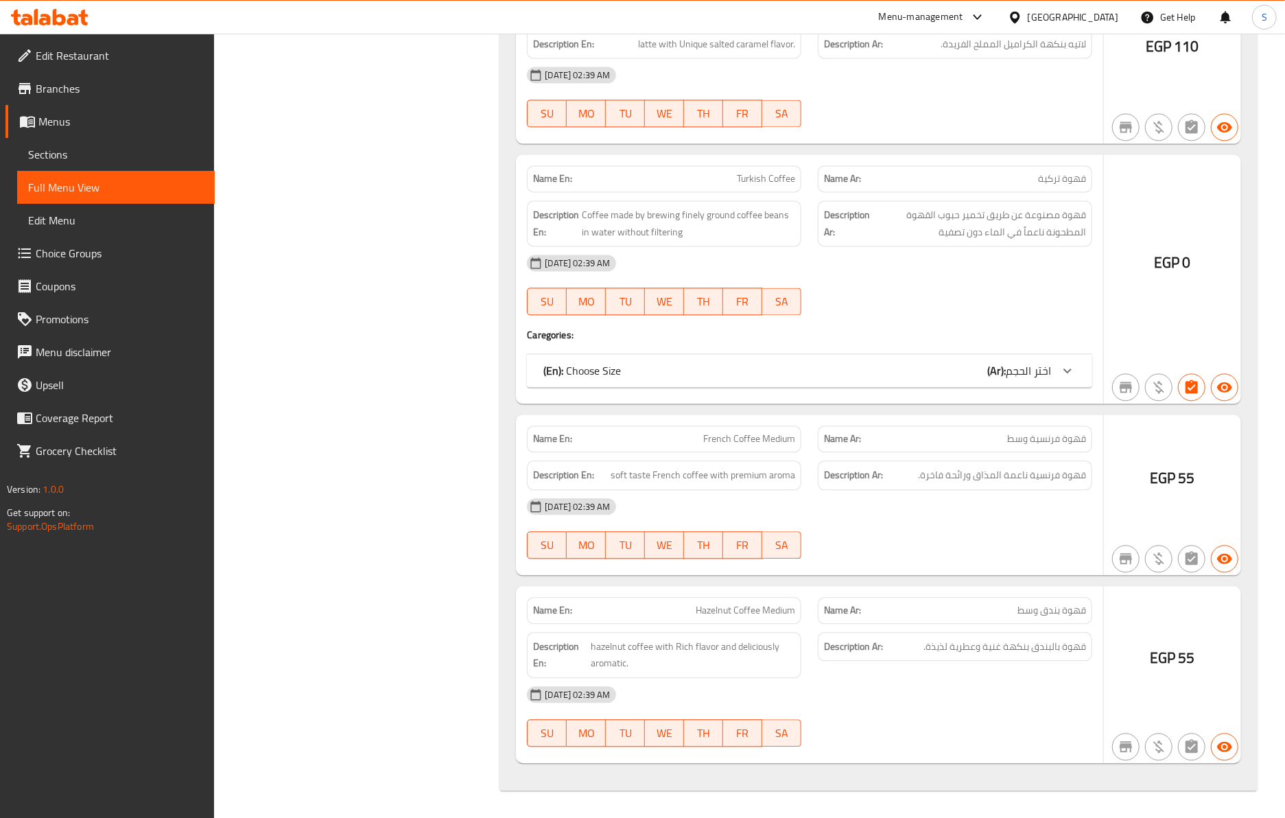
scroll to position [193, 0]
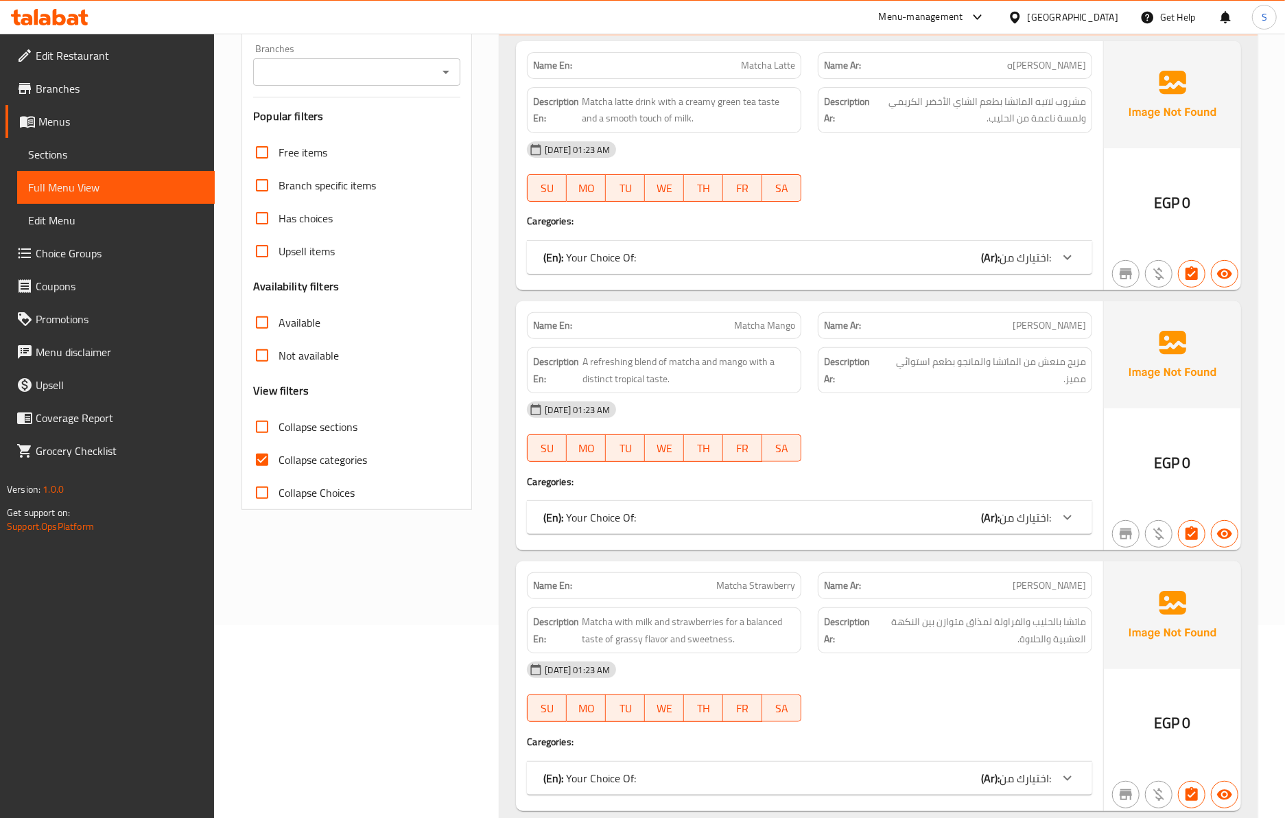
click at [263, 466] on input "Collapse categories" at bounding box center [262, 459] width 33 height 33
checkbox input "false"
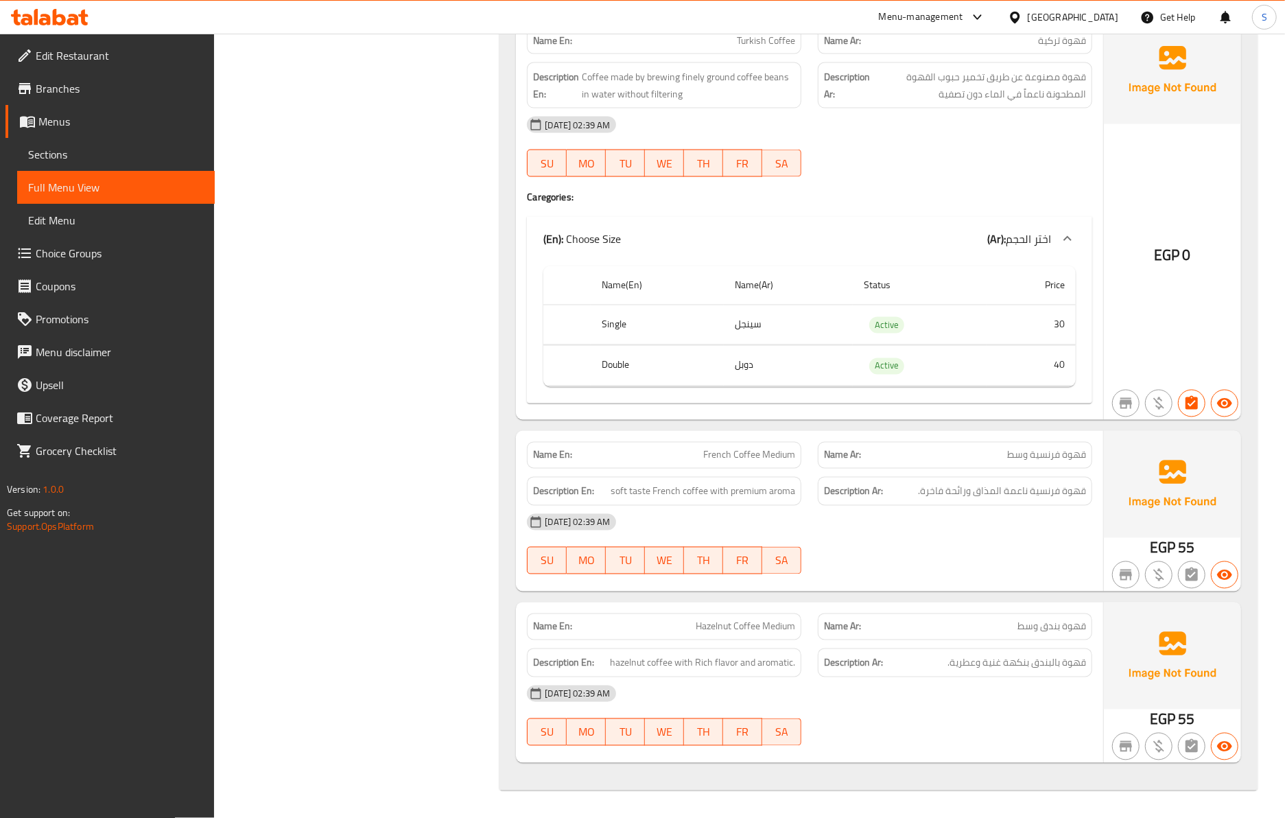
scroll to position [17130, 0]
drag, startPoint x: 809, startPoint y: 587, endPoint x: 1110, endPoint y: 110, distance: 564.1
click at [810, 587] on div "Name En: French Coffee Medium Name Ar: قهوة فرنسية وسط Description En: soft tas…" at bounding box center [809, 511] width 587 height 161
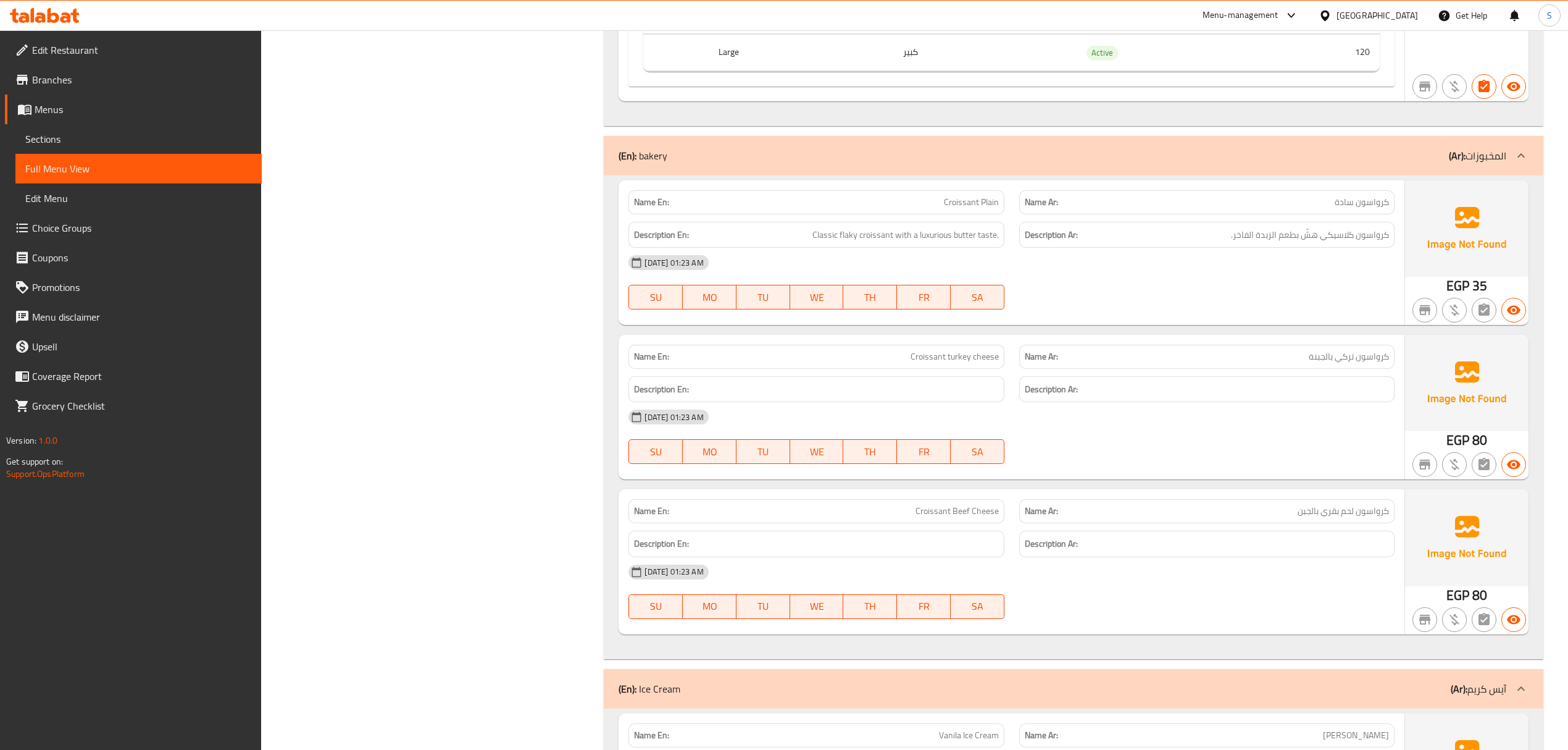
scroll to position [0, 0]
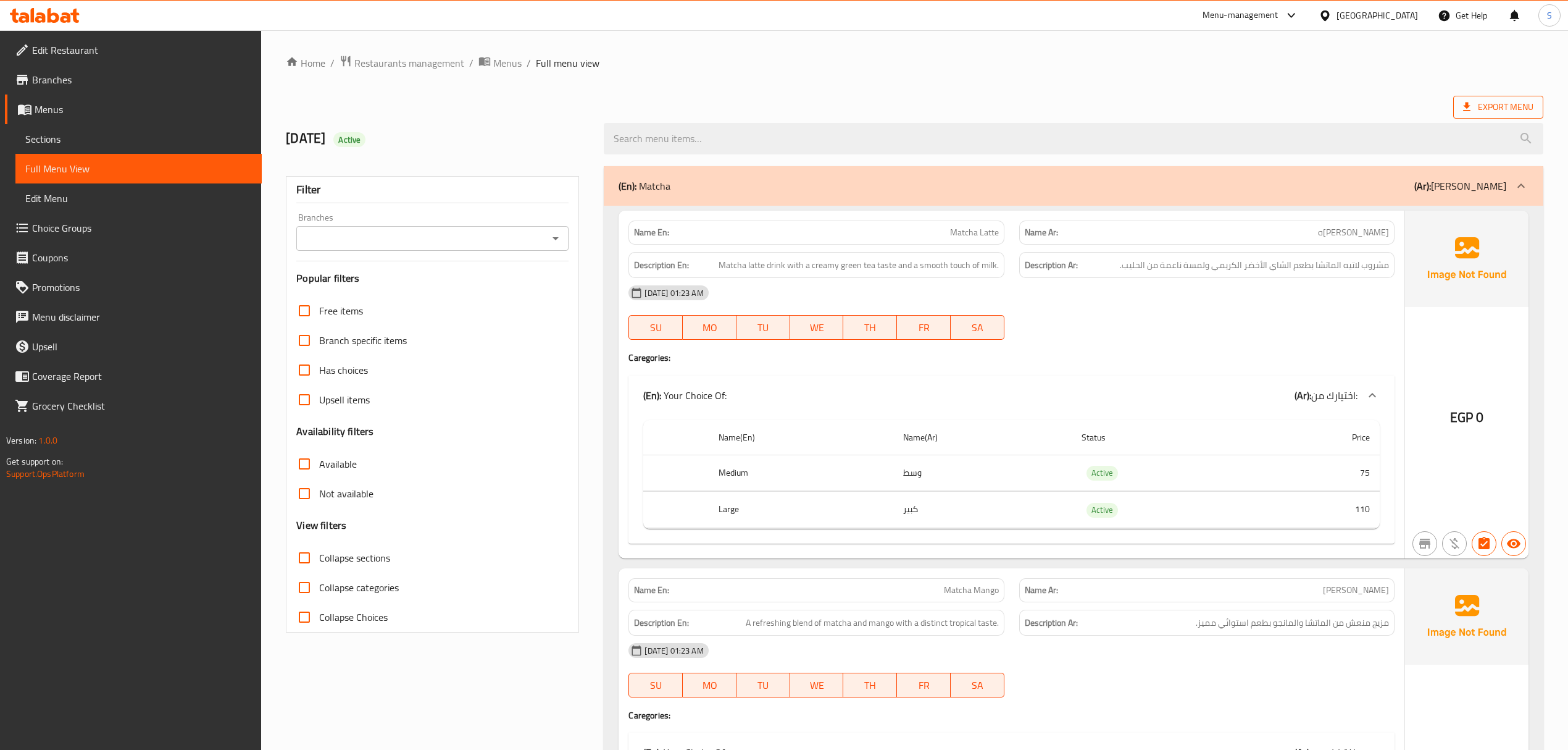
click at [1168, 106] on span "Export Menu" at bounding box center [1499, 106] width 70 height 15
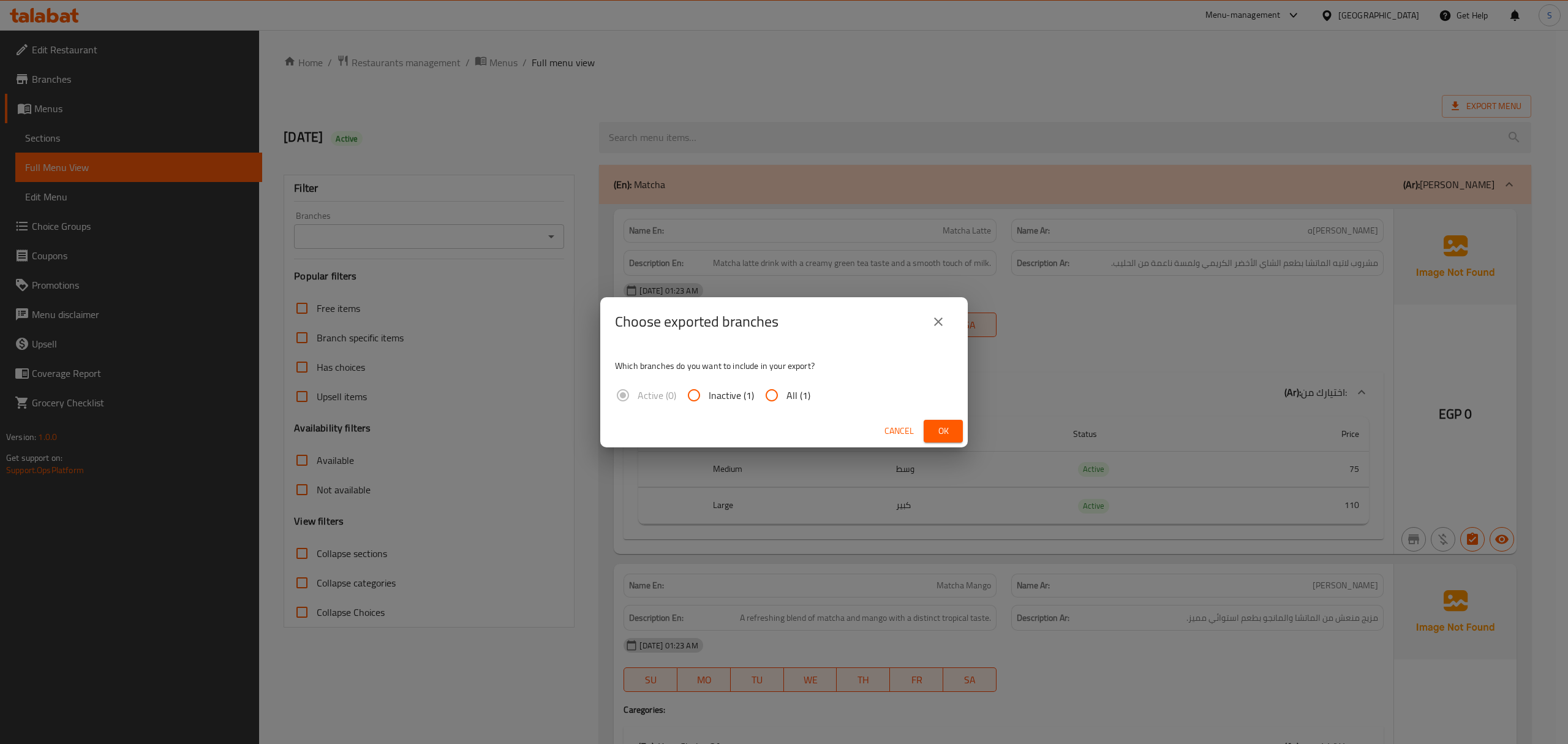
click at [801, 403] on span "All (1)" at bounding box center [798, 395] width 24 height 14
click at [787, 403] on input "All (1)" at bounding box center [771, 395] width 29 height 29
radio input "true"
click at [958, 437] on button "Ok" at bounding box center [943, 431] width 39 height 22
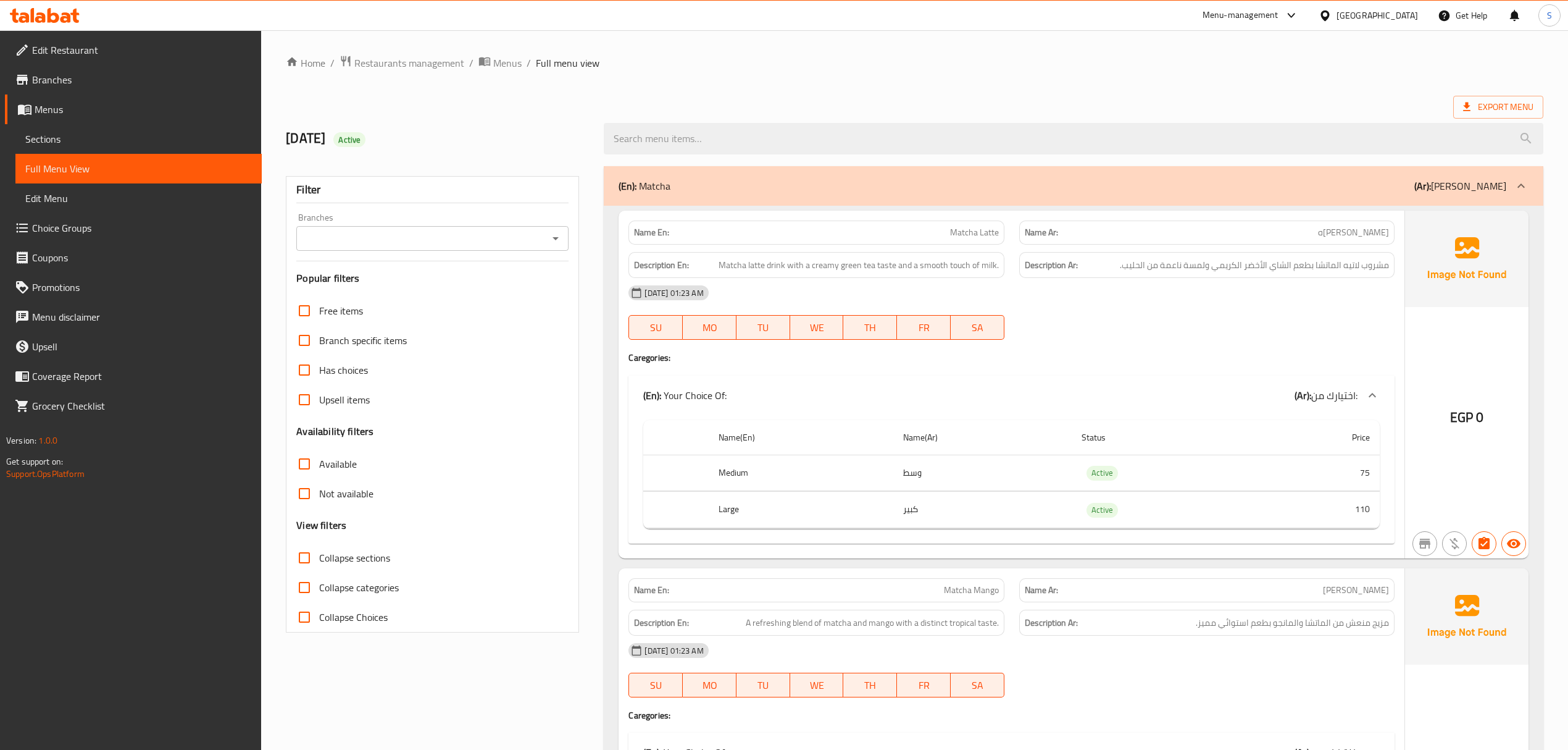
click at [157, 133] on span "Sections" at bounding box center [139, 139] width 227 height 14
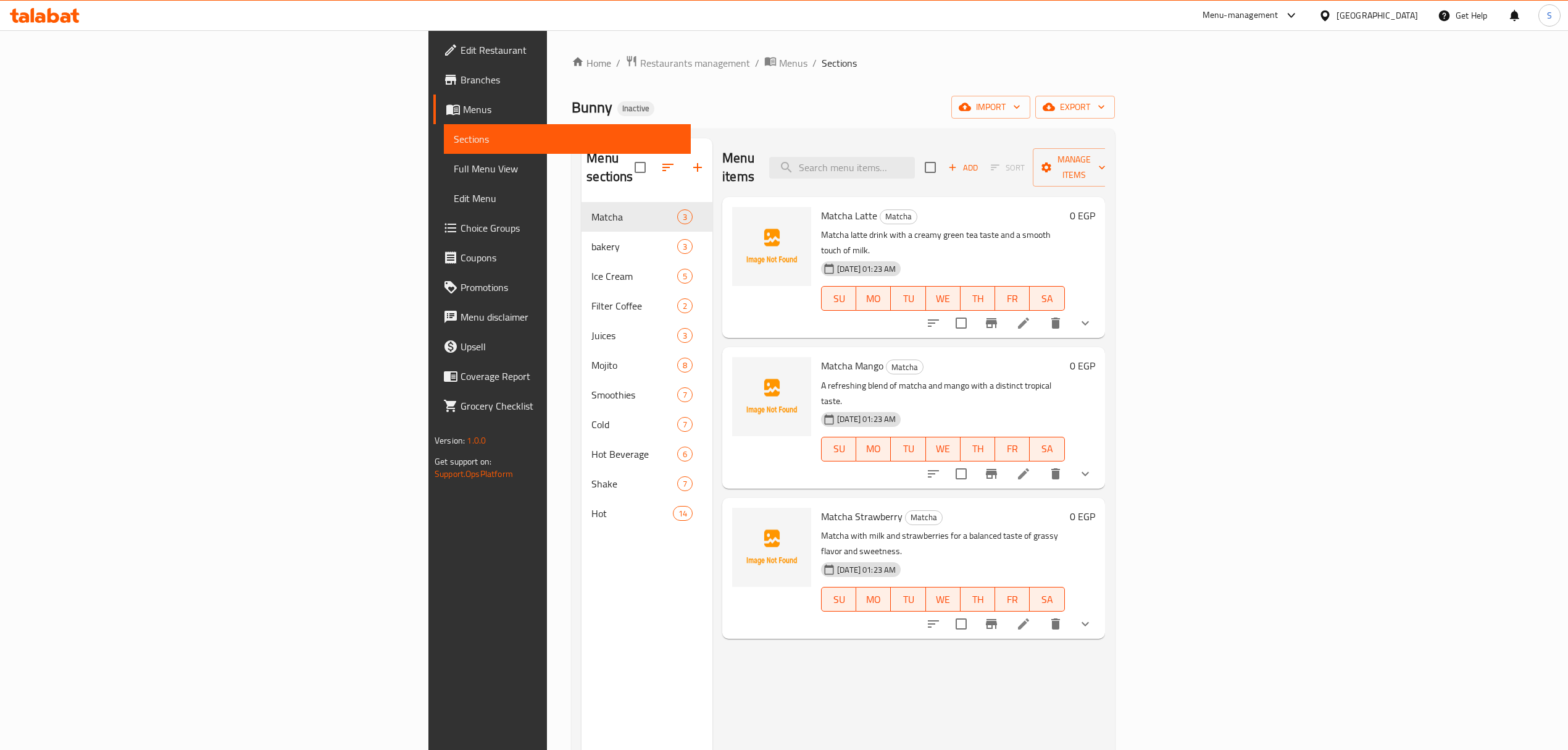
click at [454, 164] on span "Full Menu View" at bounding box center [567, 168] width 227 height 14
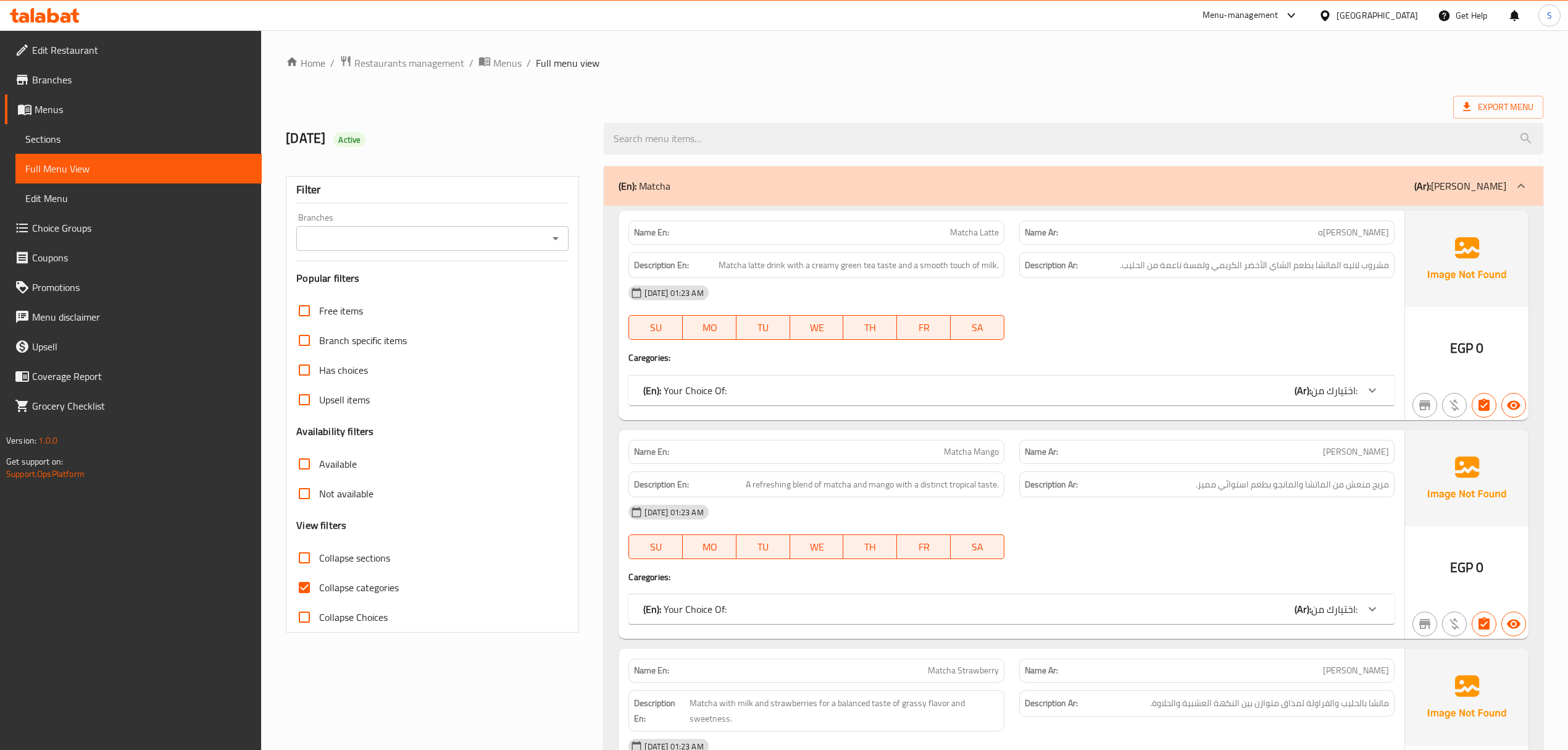
click at [293, 586] on input "Collapse categories" at bounding box center [304, 587] width 30 height 30
checkbox input "false"
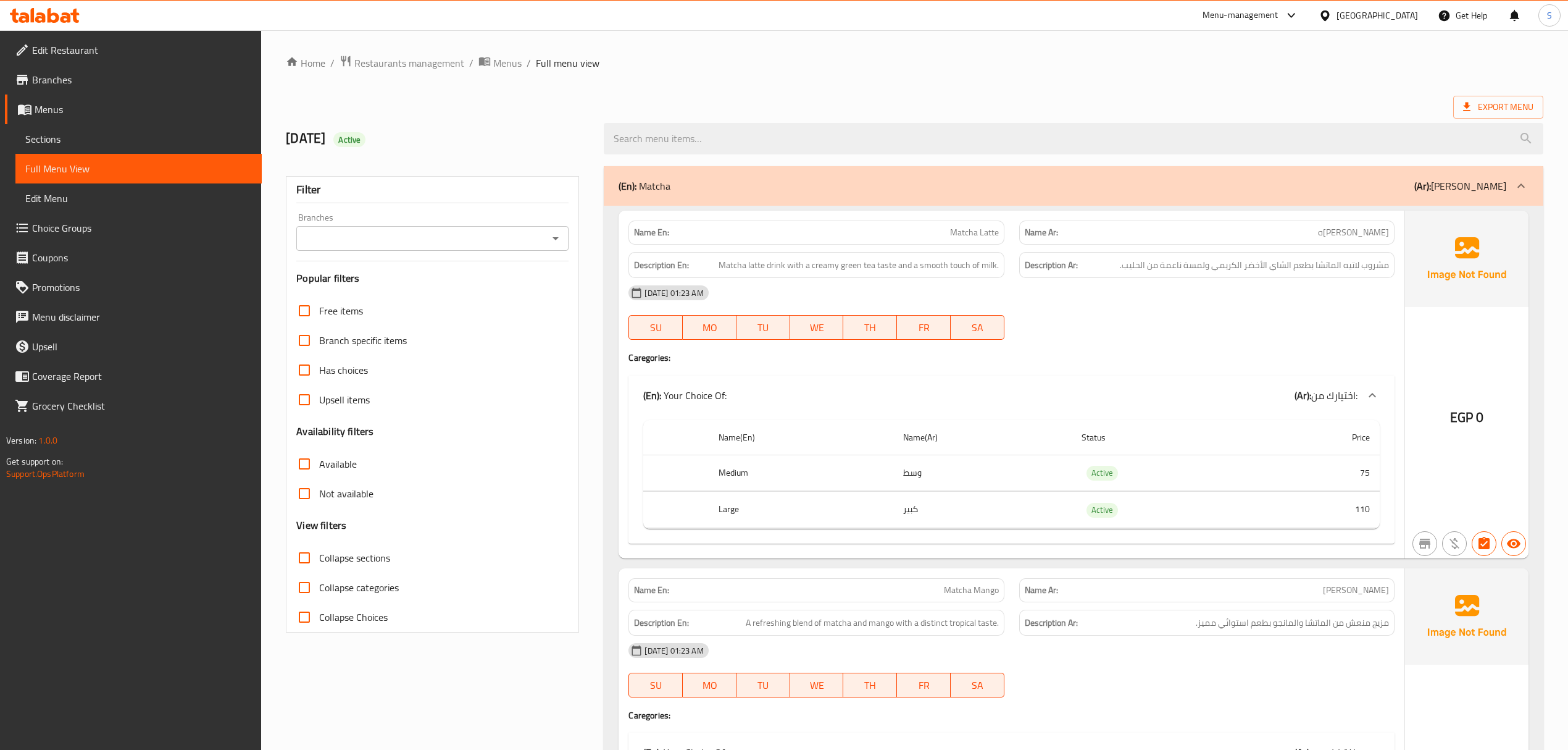
click at [92, 142] on span "Sections" at bounding box center [139, 139] width 227 height 14
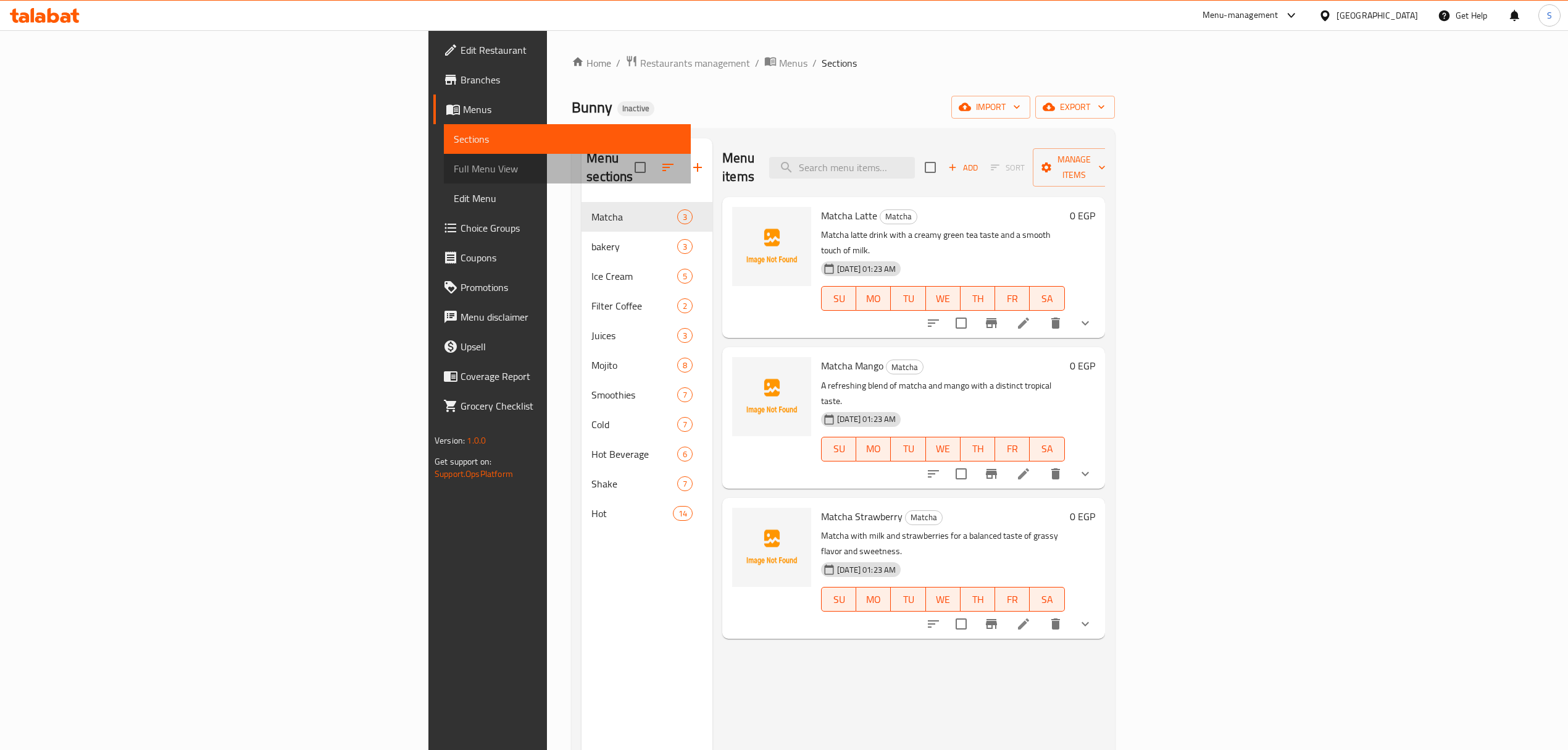
click at [454, 167] on span "Full Menu View" at bounding box center [567, 168] width 227 height 14
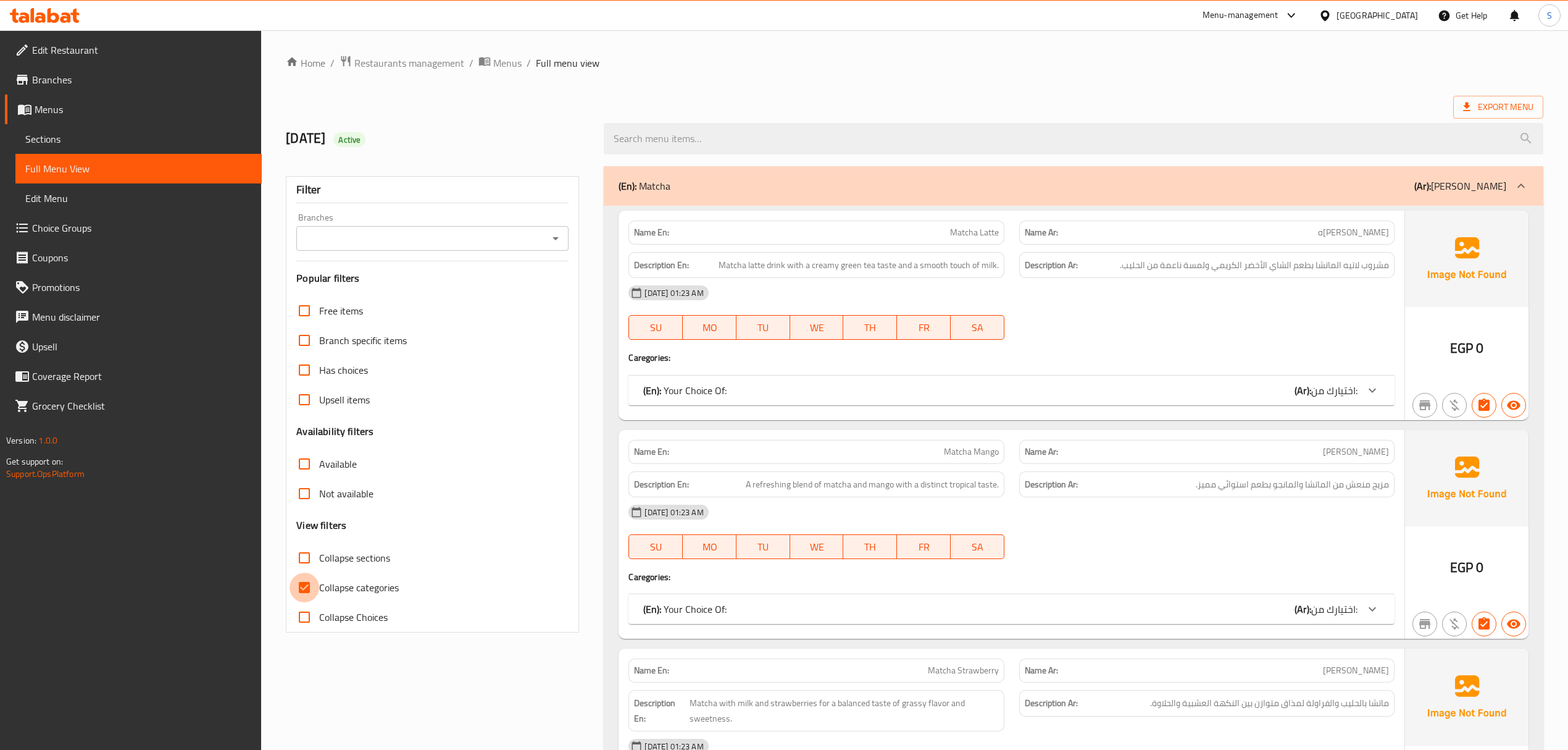
click at [318, 582] on input "Collapse categories" at bounding box center [304, 587] width 30 height 30
checkbox input "false"
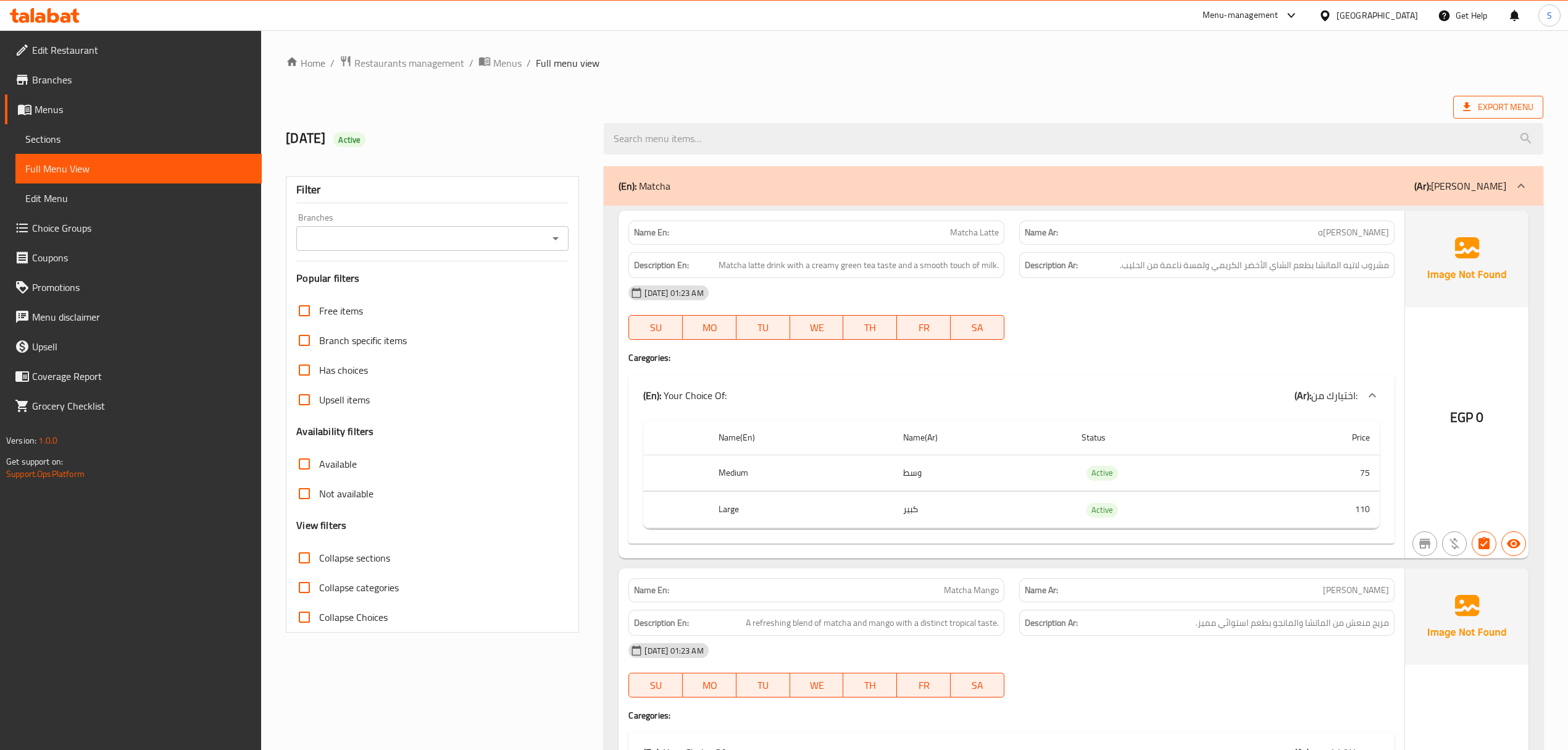
click at [1168, 100] on span "Export Menu" at bounding box center [1499, 106] width 70 height 15
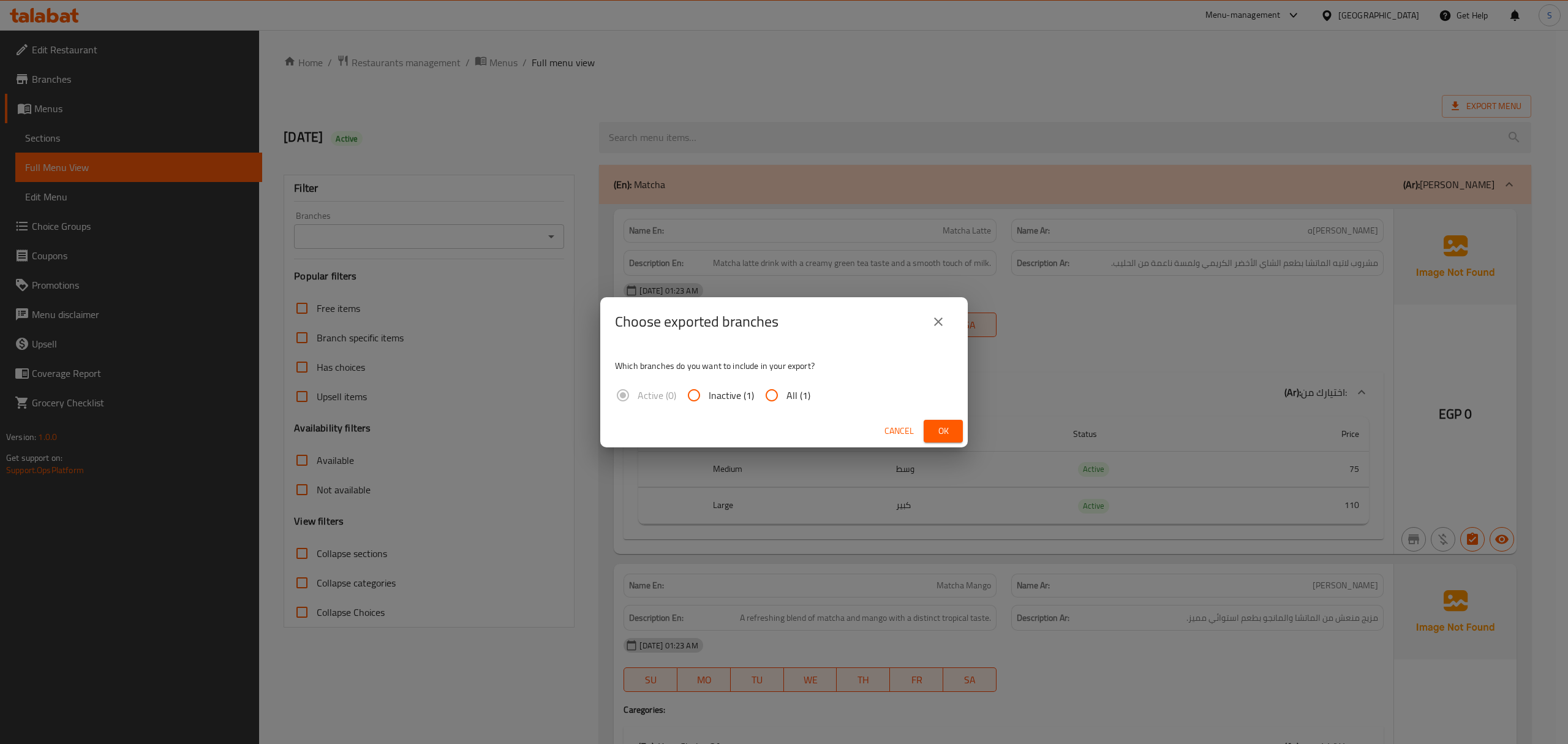
click at [787, 395] on span "All (1)" at bounding box center [798, 395] width 24 height 14
click at [787, 395] on input "All (1)" at bounding box center [771, 395] width 29 height 29
radio input "true"
click at [935, 428] on span "Ok" at bounding box center [943, 431] width 20 height 15
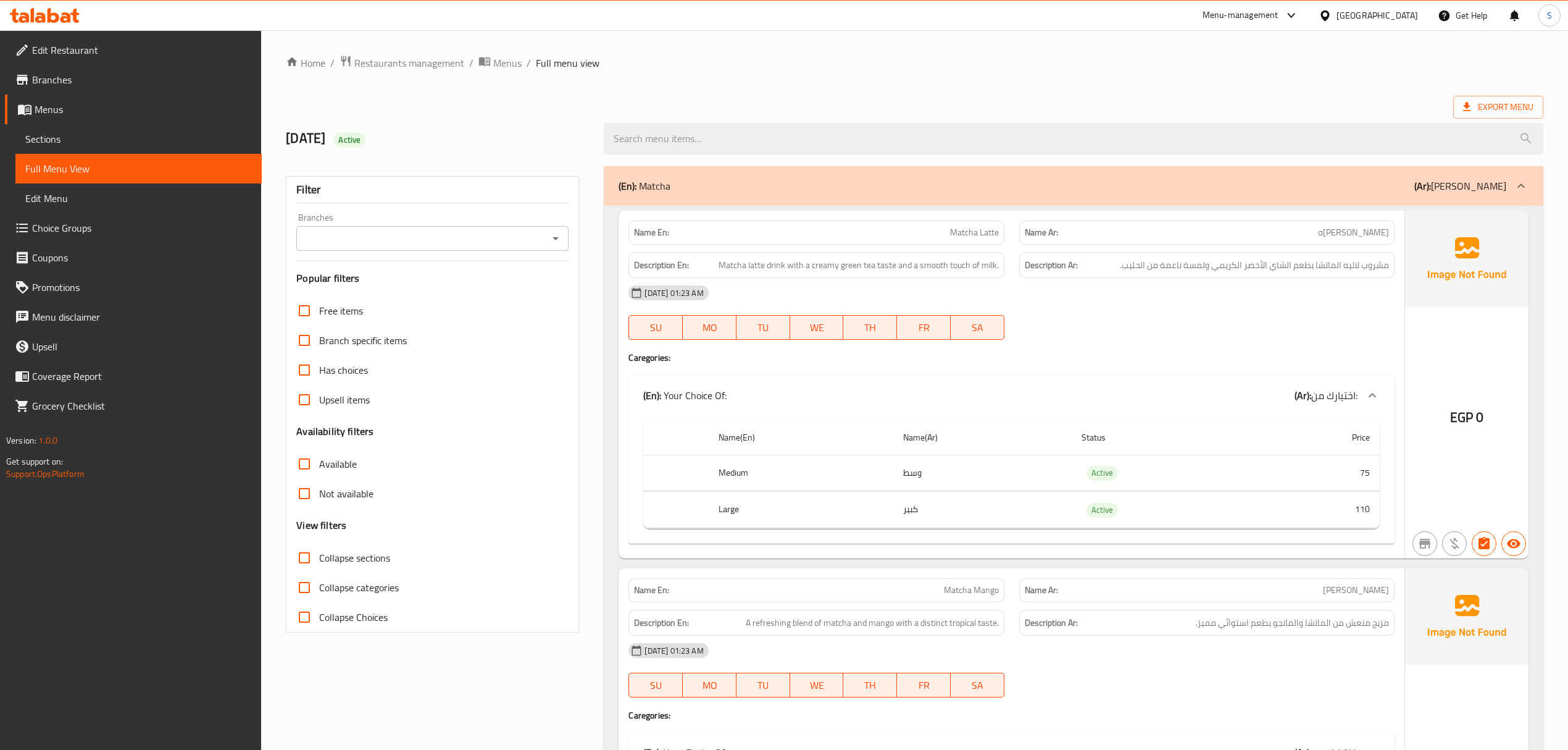
click at [786, 69] on ol "Home / Restaurants management / Menus / Full menu view" at bounding box center [915, 63] width 1257 height 16
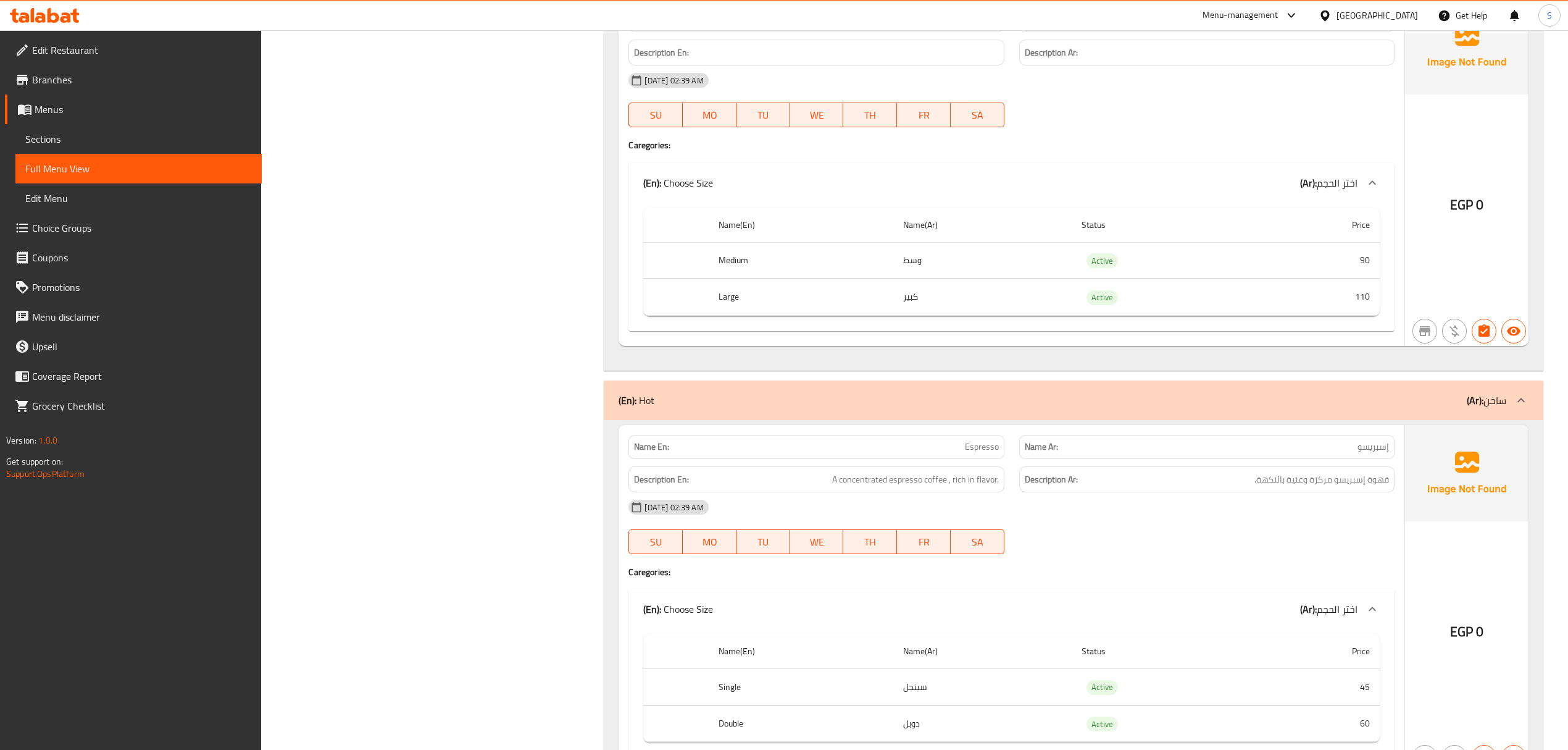
scroll to position [12433, 0]
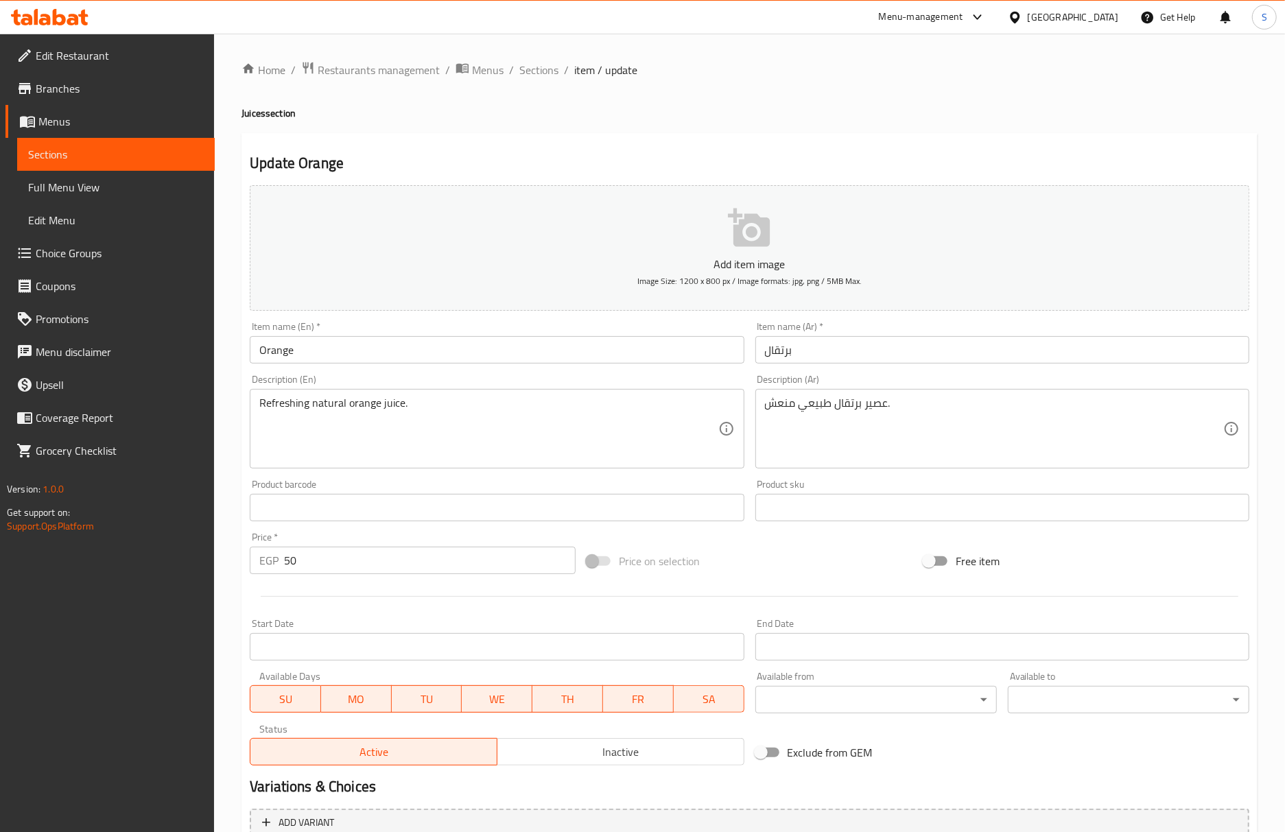
click at [480, 351] on input "Orange" at bounding box center [497, 349] width 494 height 27
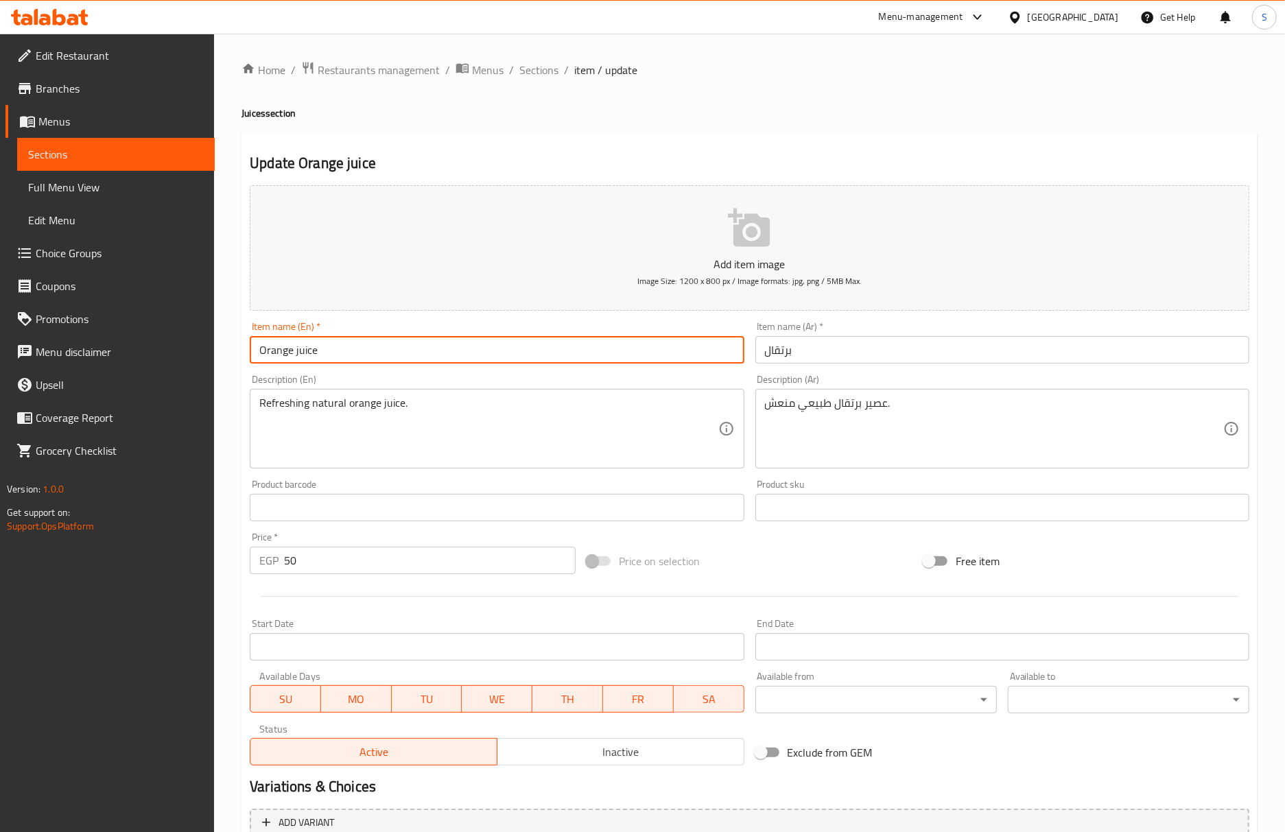
type input "Orange juice"
click at [758, 359] on input "برتقال" at bounding box center [1002, 349] width 494 height 27
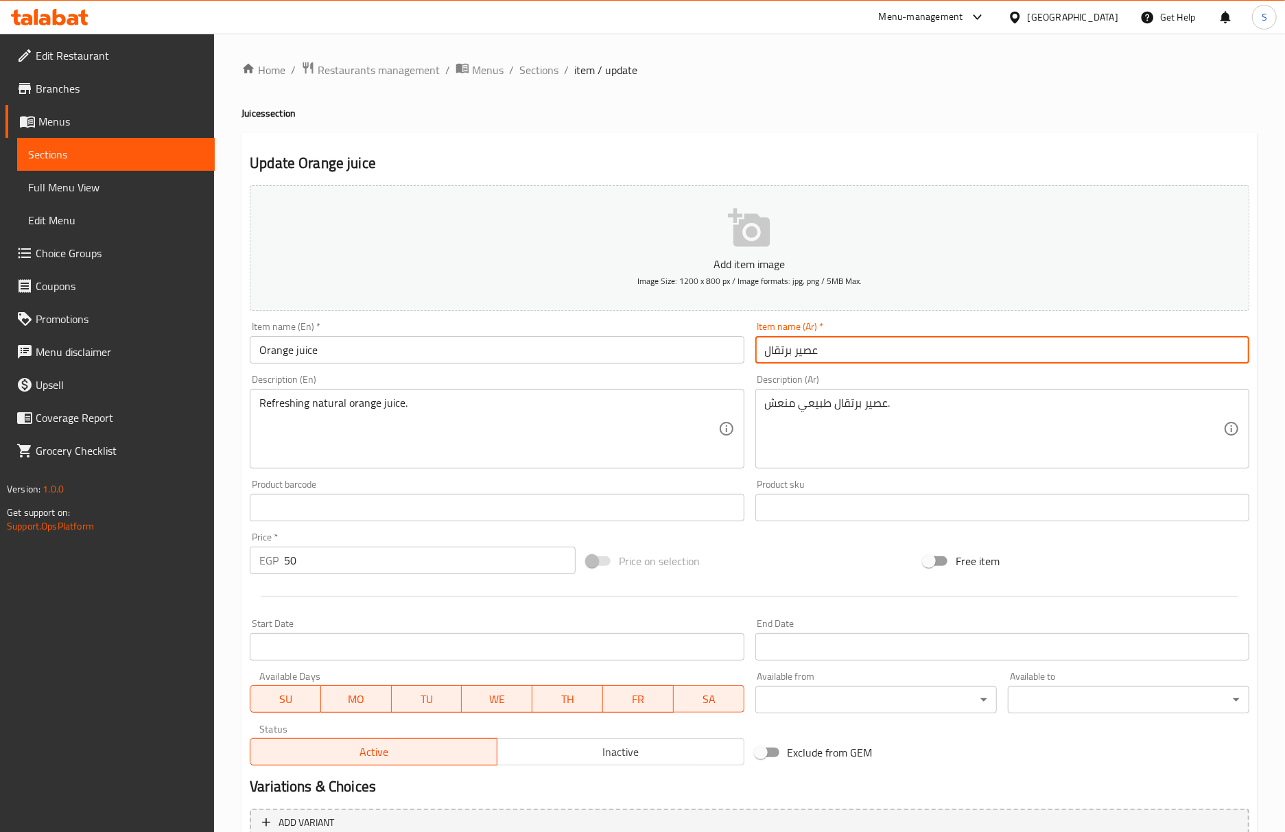
type input "عصير برتقال"
click at [340, 350] on input "Orange juice" at bounding box center [497, 349] width 494 height 27
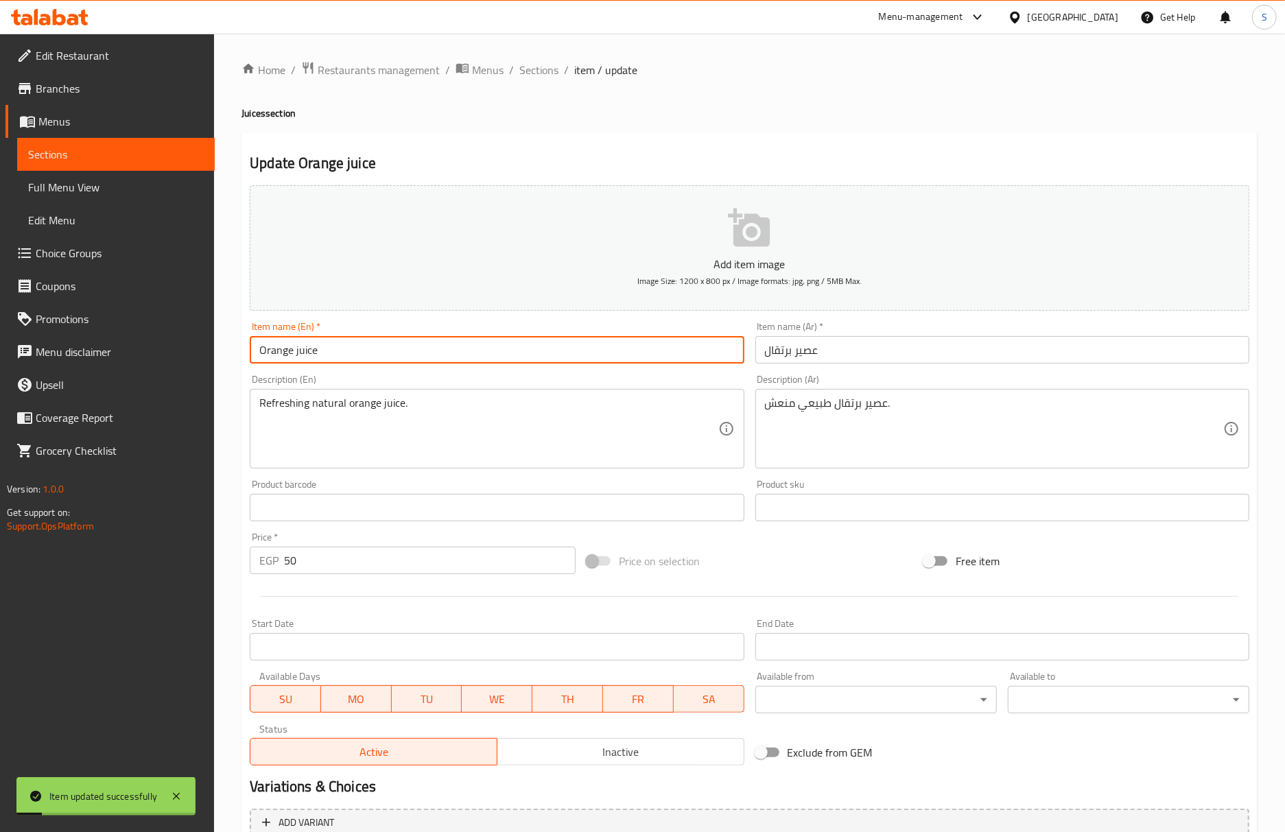
click at [340, 350] on input "Orange juice" at bounding box center [497, 349] width 494 height 27
click at [801, 352] on input "عصير برتقال" at bounding box center [1002, 349] width 494 height 27
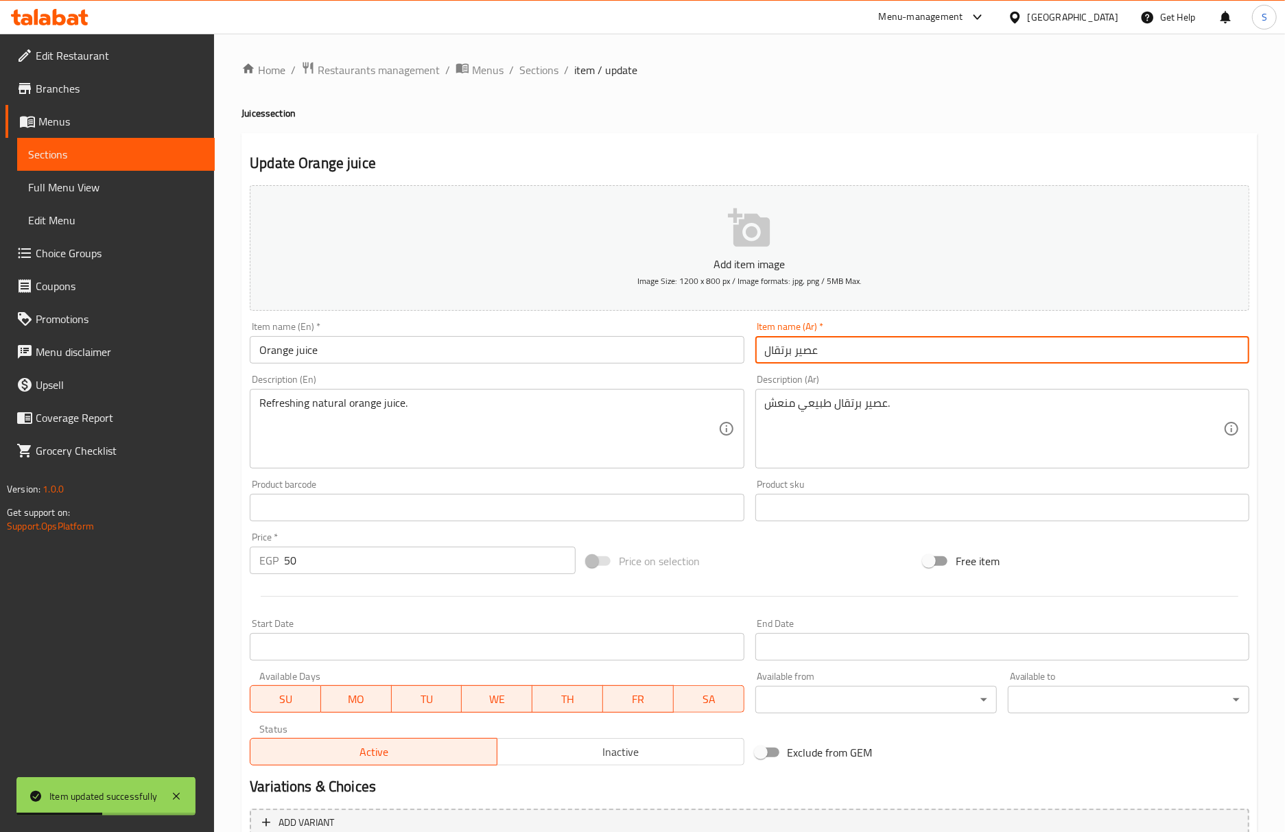
click at [801, 352] on input "عصير برتقال" at bounding box center [1002, 349] width 494 height 27
click at [808, 358] on input "عصير برتقال" at bounding box center [1002, 349] width 494 height 27
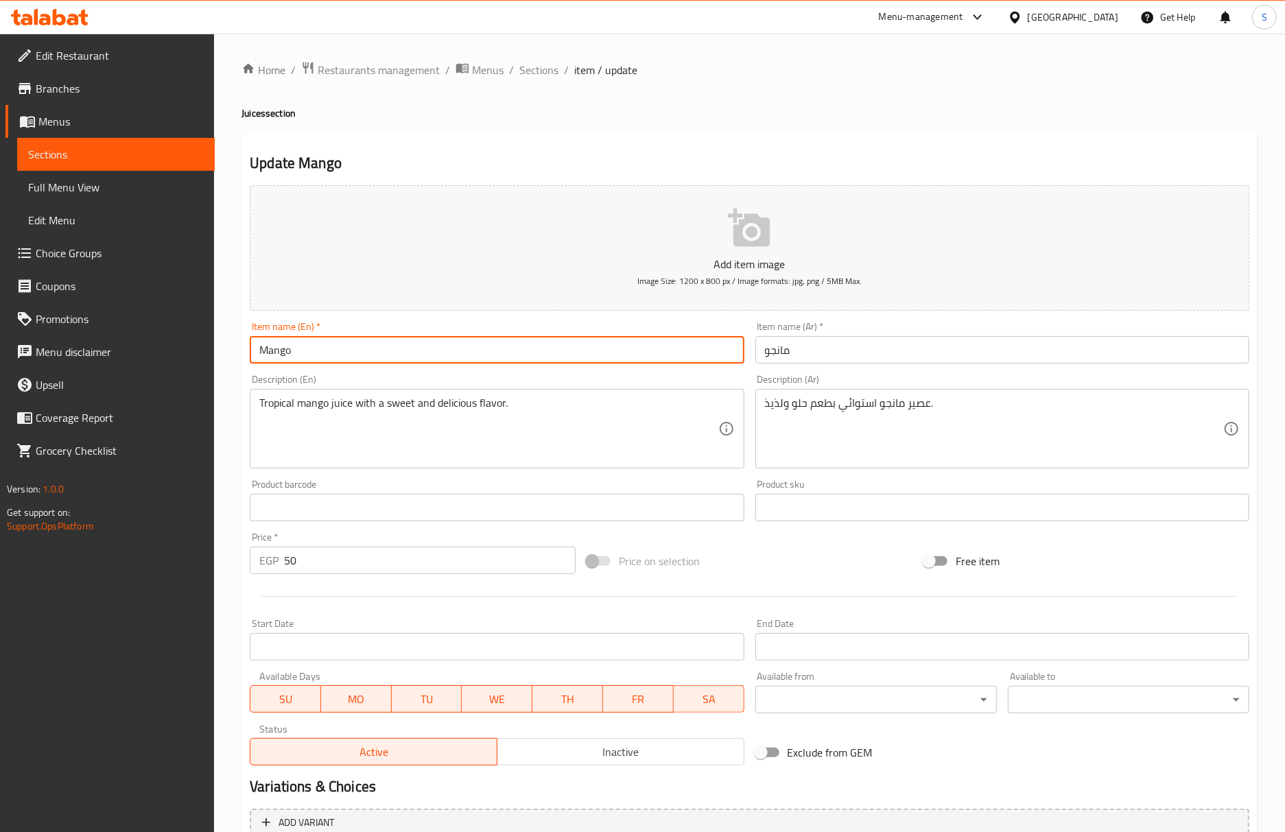
click at [376, 355] on input "Mango" at bounding box center [497, 349] width 494 height 27
paste input "juice"
type input "Mango juice"
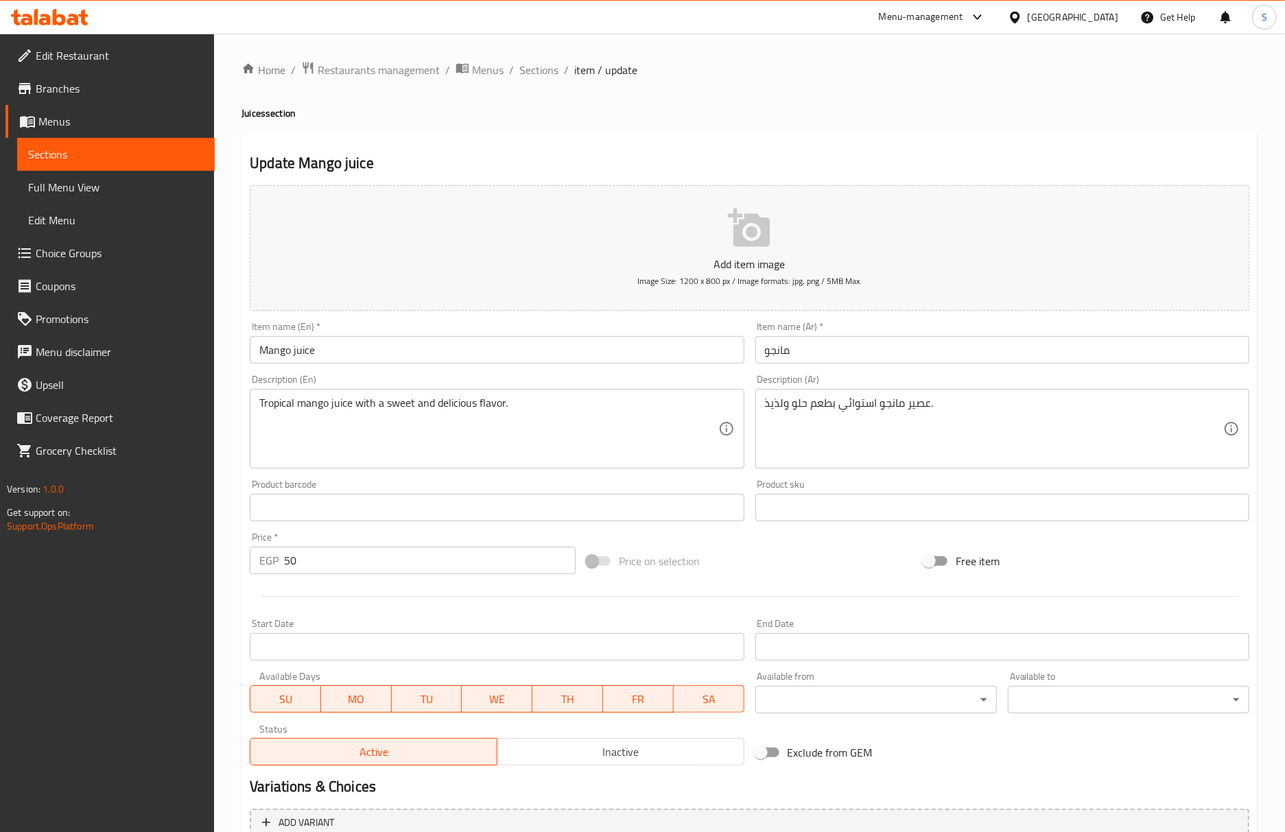
click at [752, 355] on div "Item name (Ar)   * مانجو Item name (Ar) *" at bounding box center [1002, 342] width 505 height 53
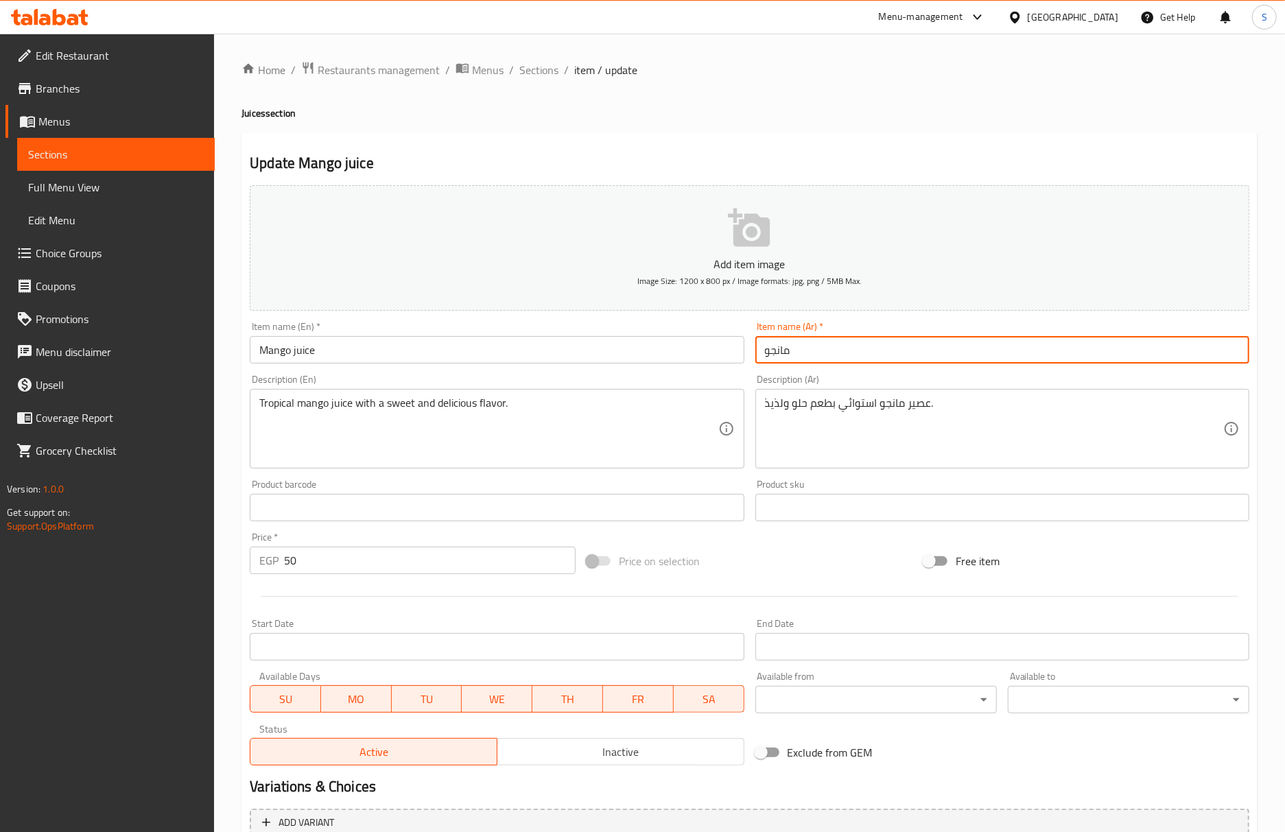
click at [763, 361] on input "مانجو" at bounding box center [1002, 349] width 494 height 27
paste input "عصير"
type input "عصير مانجو"
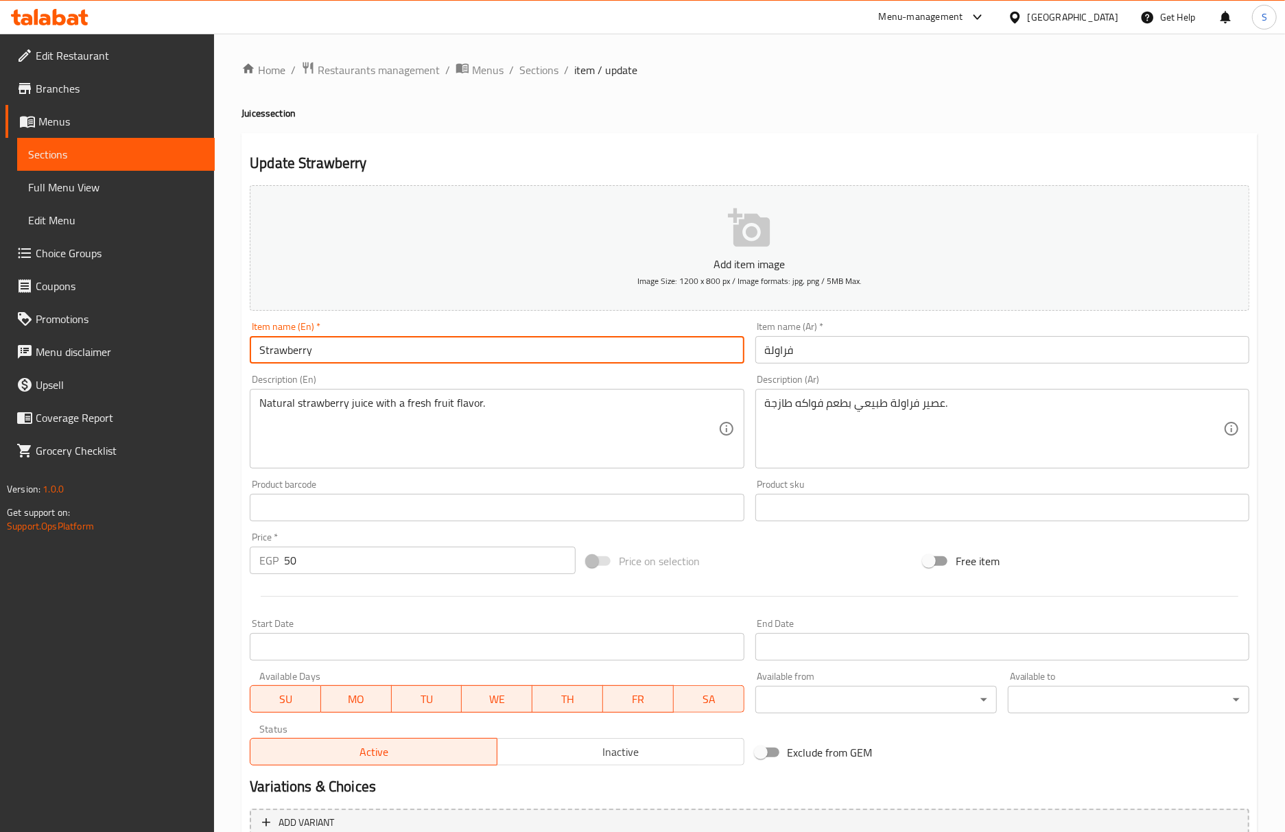
click at [355, 351] on input "Strawberry" at bounding box center [497, 349] width 494 height 27
paste input "juice"
type input "Strawberry juice"
click at [753, 359] on div "Item name (Ar)   * فراولة Item name (Ar) *" at bounding box center [1002, 342] width 505 height 53
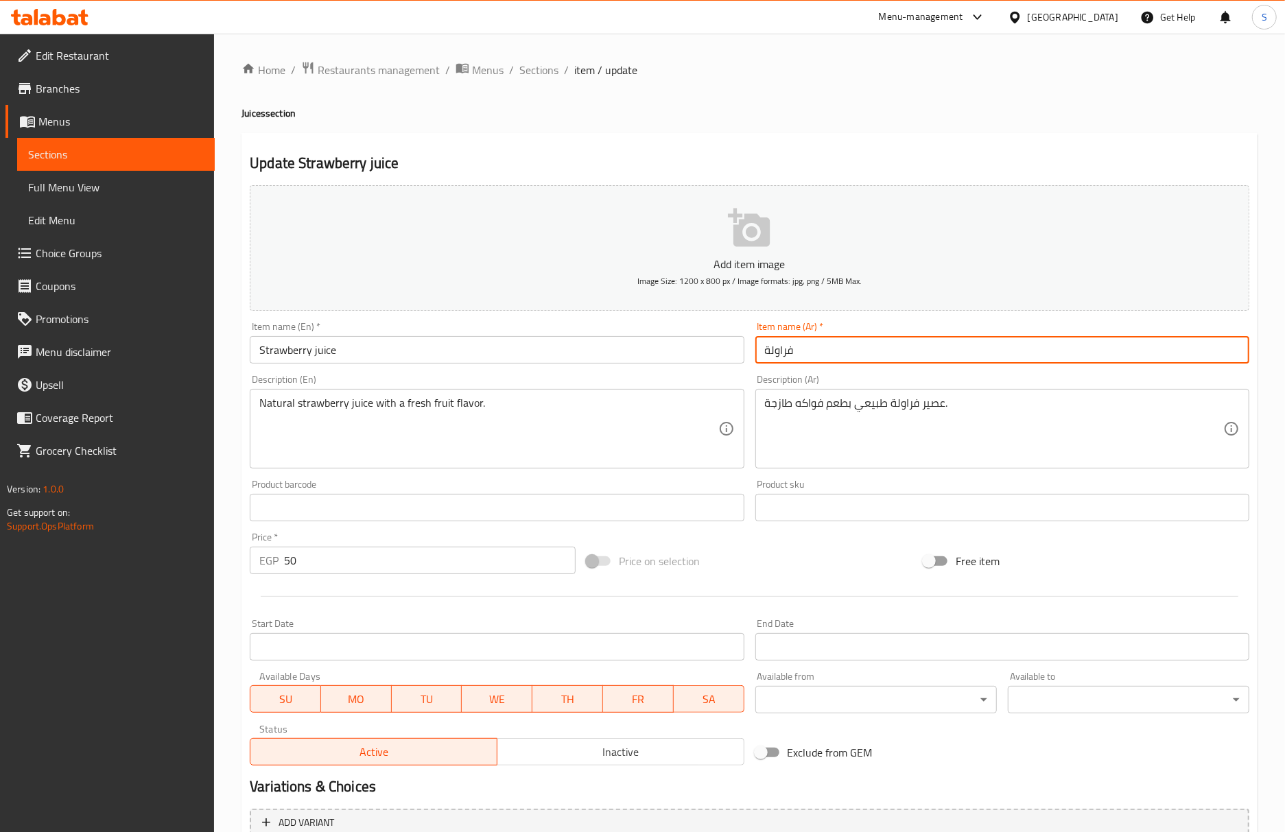
click at [758, 353] on input "فراولة" at bounding box center [1002, 349] width 494 height 27
paste input "عصير"
type input "عصير فراولة"
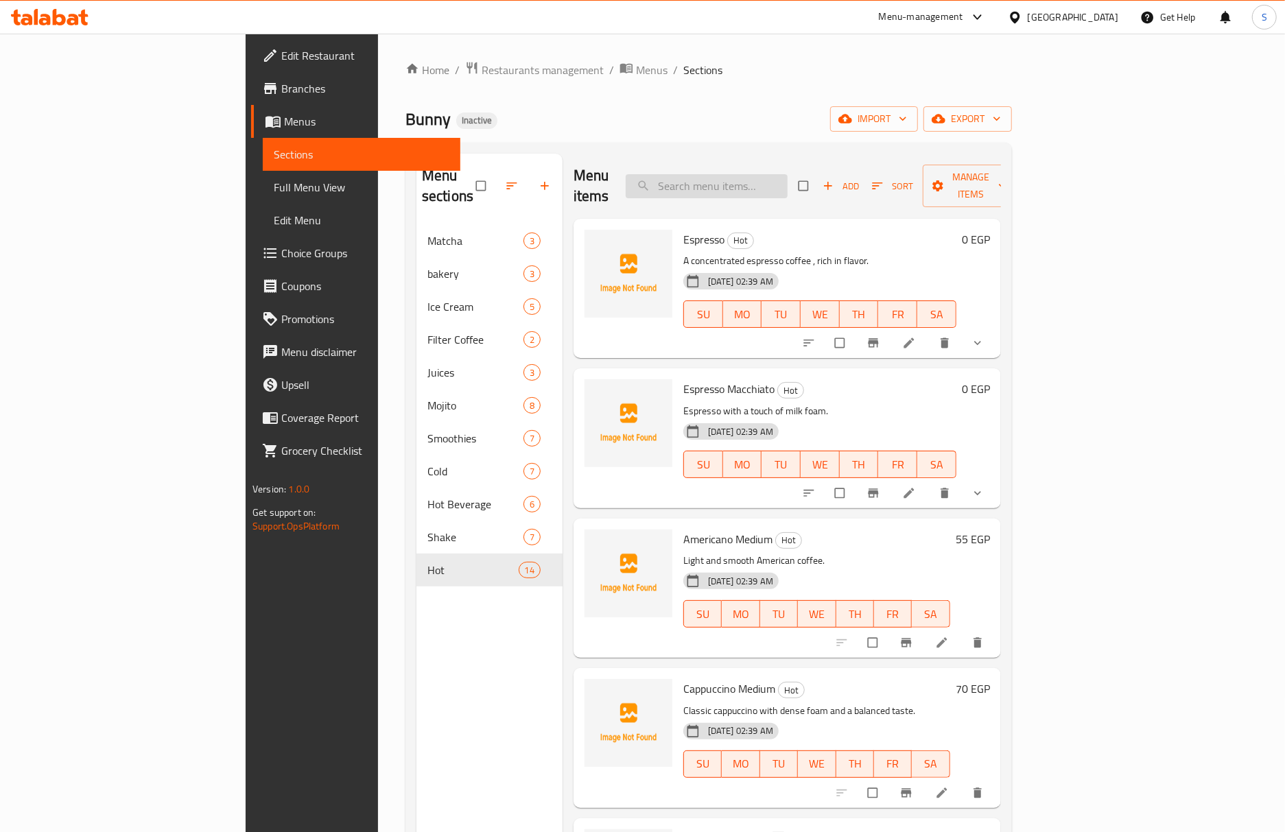
click at [756, 174] on input "search" at bounding box center [707, 186] width 162 height 24
paste input "[PERSON_NAME] Medium"
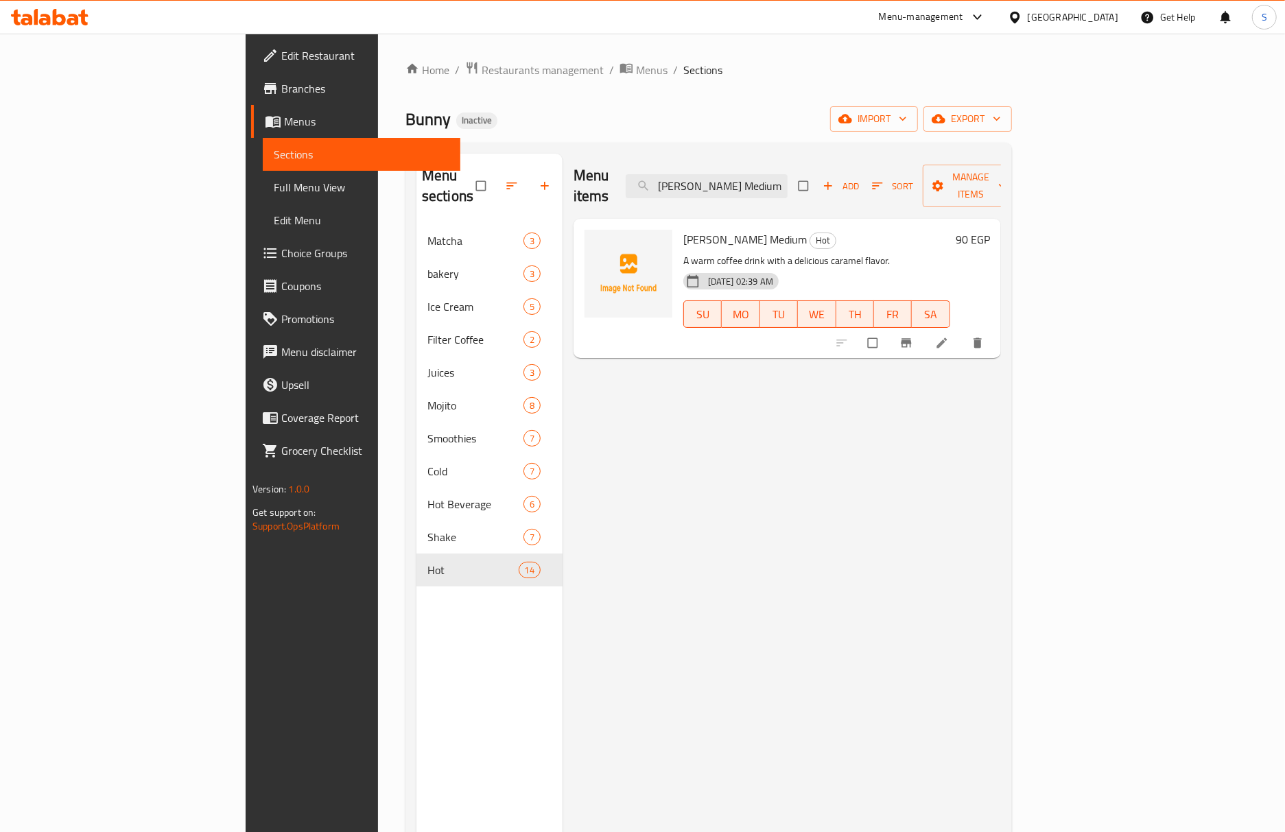
type input "[PERSON_NAME] Medium"
click at [949, 336] on icon at bounding box center [942, 343] width 14 height 14
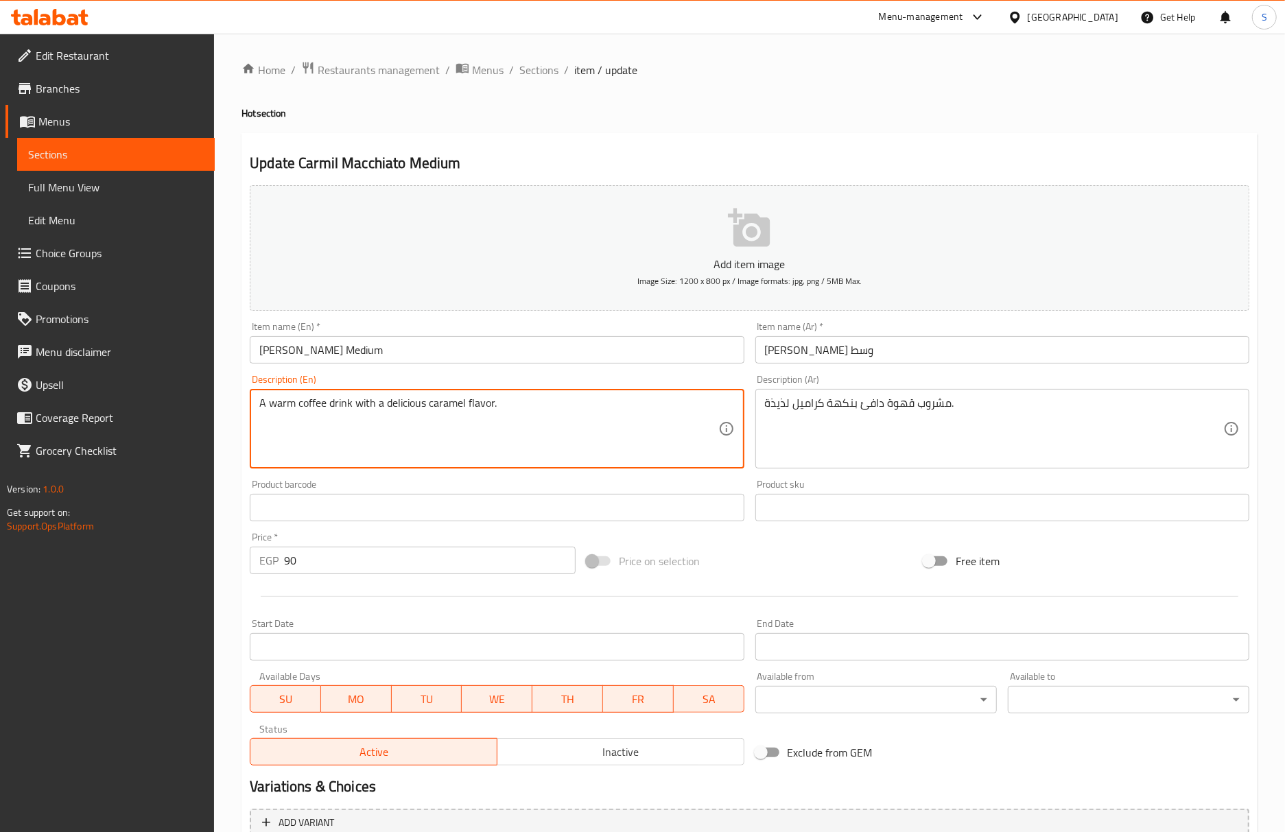
click at [416, 409] on textarea "A warm coffee drink with a delicious caramel flavor." at bounding box center [488, 428] width 458 height 65
type textarea "A warm coffee drink with caramel flavor."
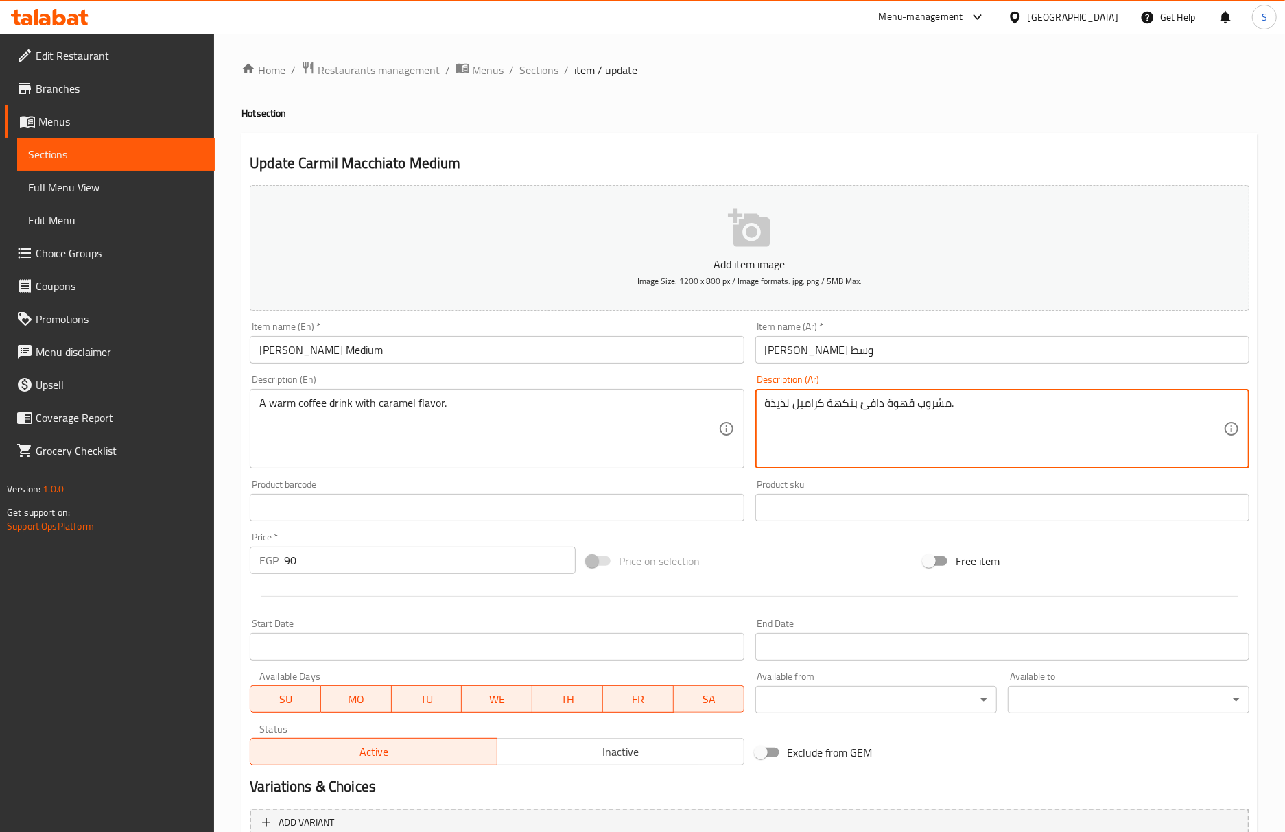
click at [789, 412] on textarea "مشروب قهوة دافئ بنكهة كراميل لذيذة." at bounding box center [994, 428] width 458 height 65
type textarea "مشروب قهوة دافئ بنكهة كراميل."
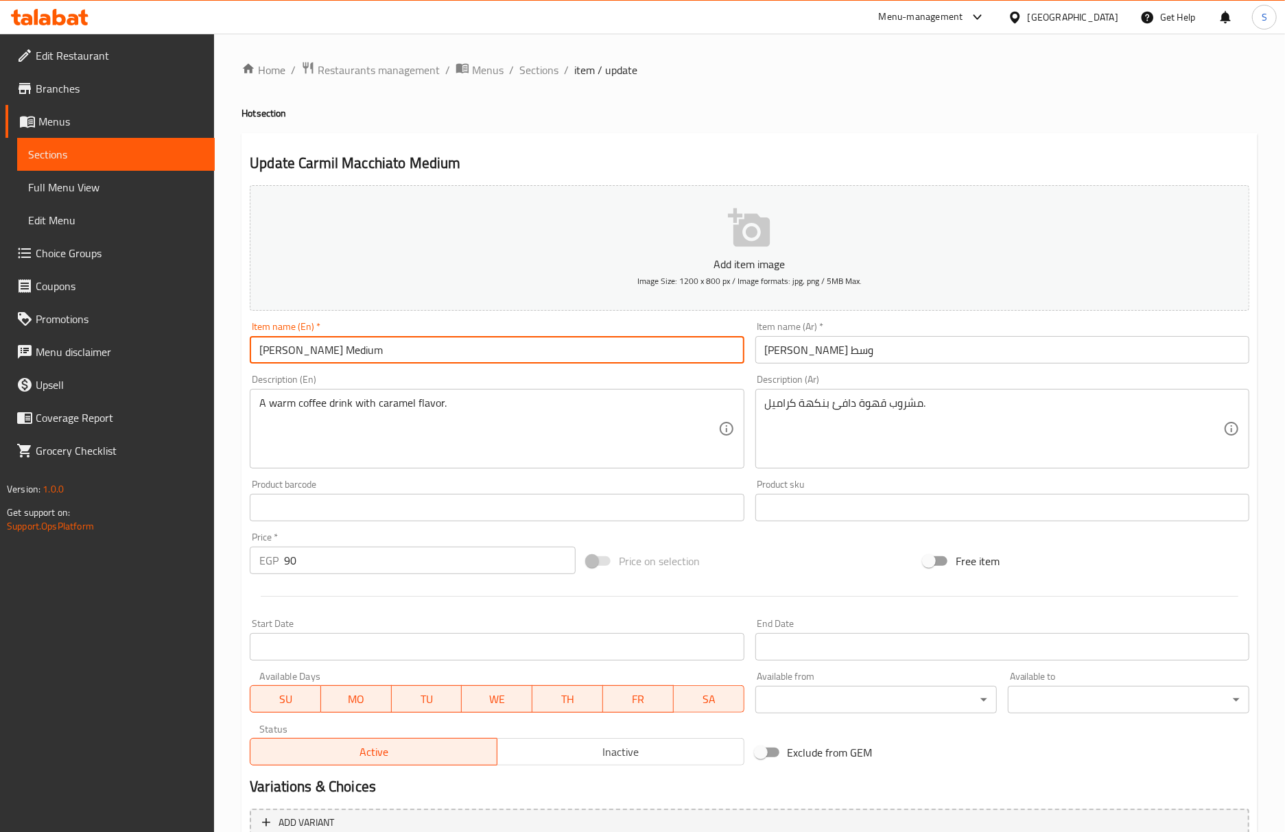
click at [573, 340] on input "[PERSON_NAME] Medium" at bounding box center [497, 349] width 494 height 27
click at [535, 75] on span "Sections" at bounding box center [538, 70] width 39 height 16
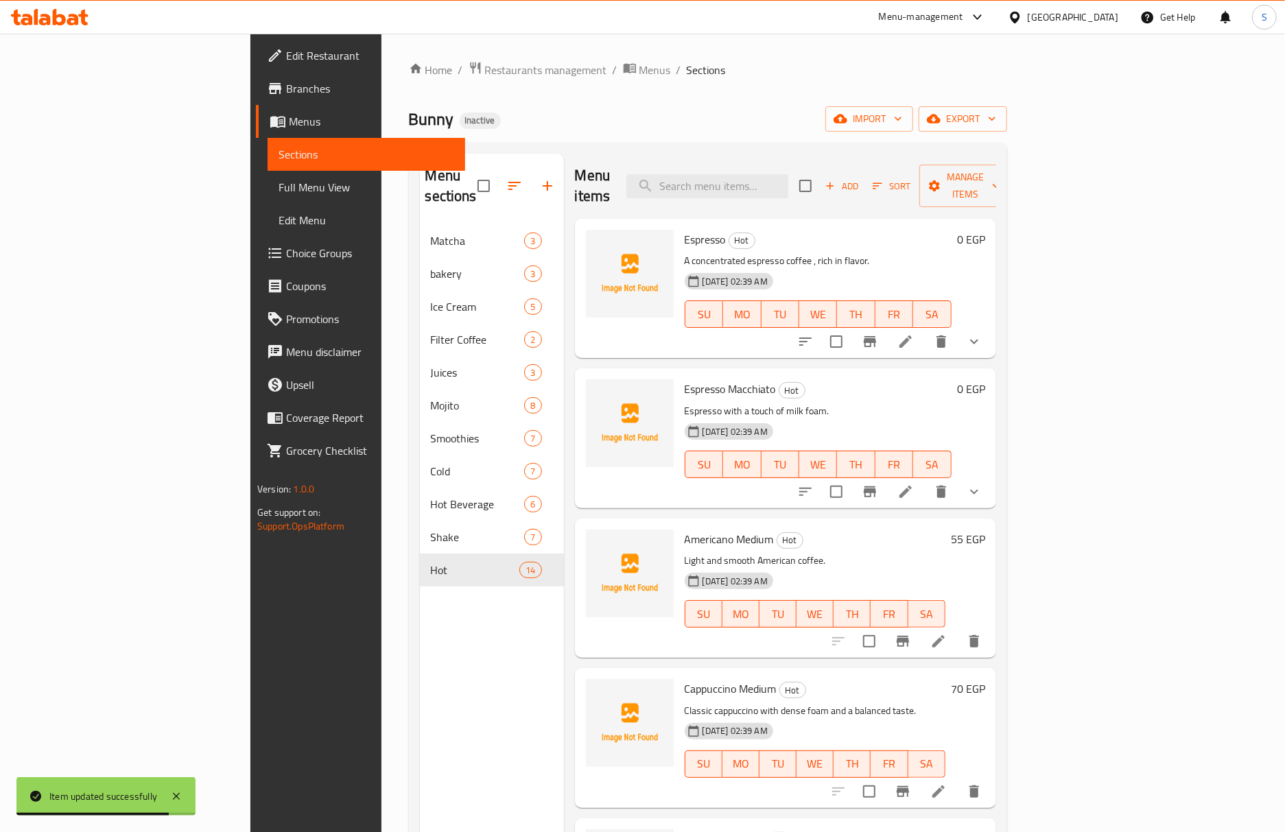
click at [709, 141] on div "Home / Restaurants management / Menus / Sections Bunny Inactive import export M…" at bounding box center [708, 529] width 598 height 936
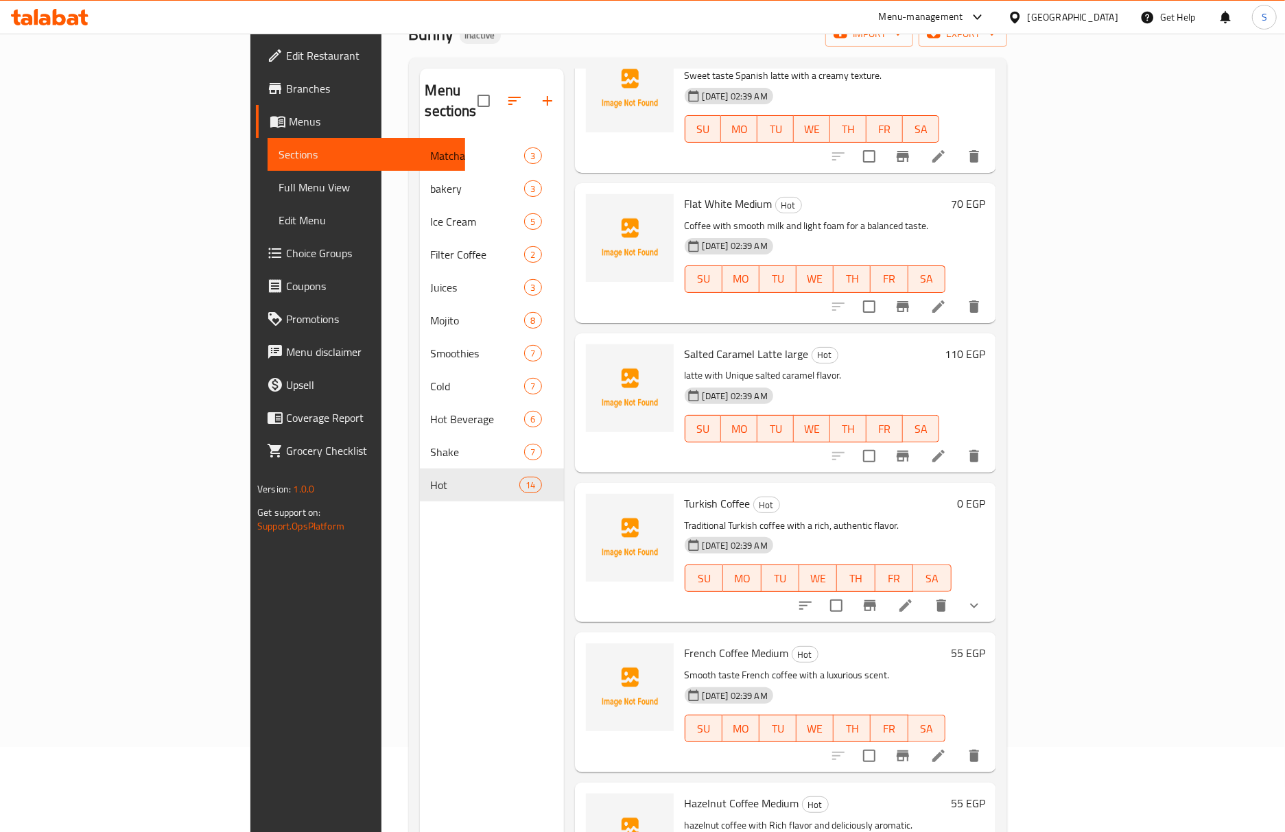
scroll to position [193, 0]
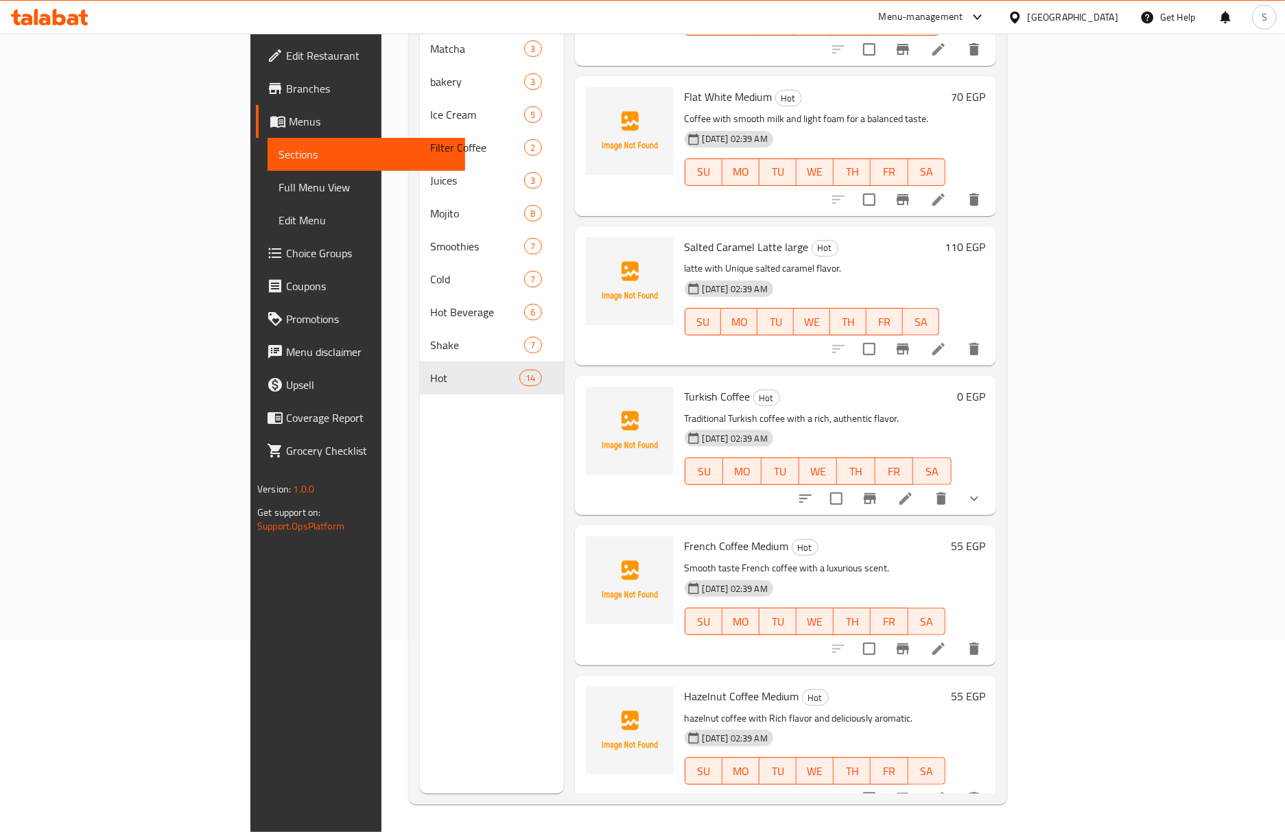
click at [958, 637] on li at bounding box center [938, 649] width 38 height 25
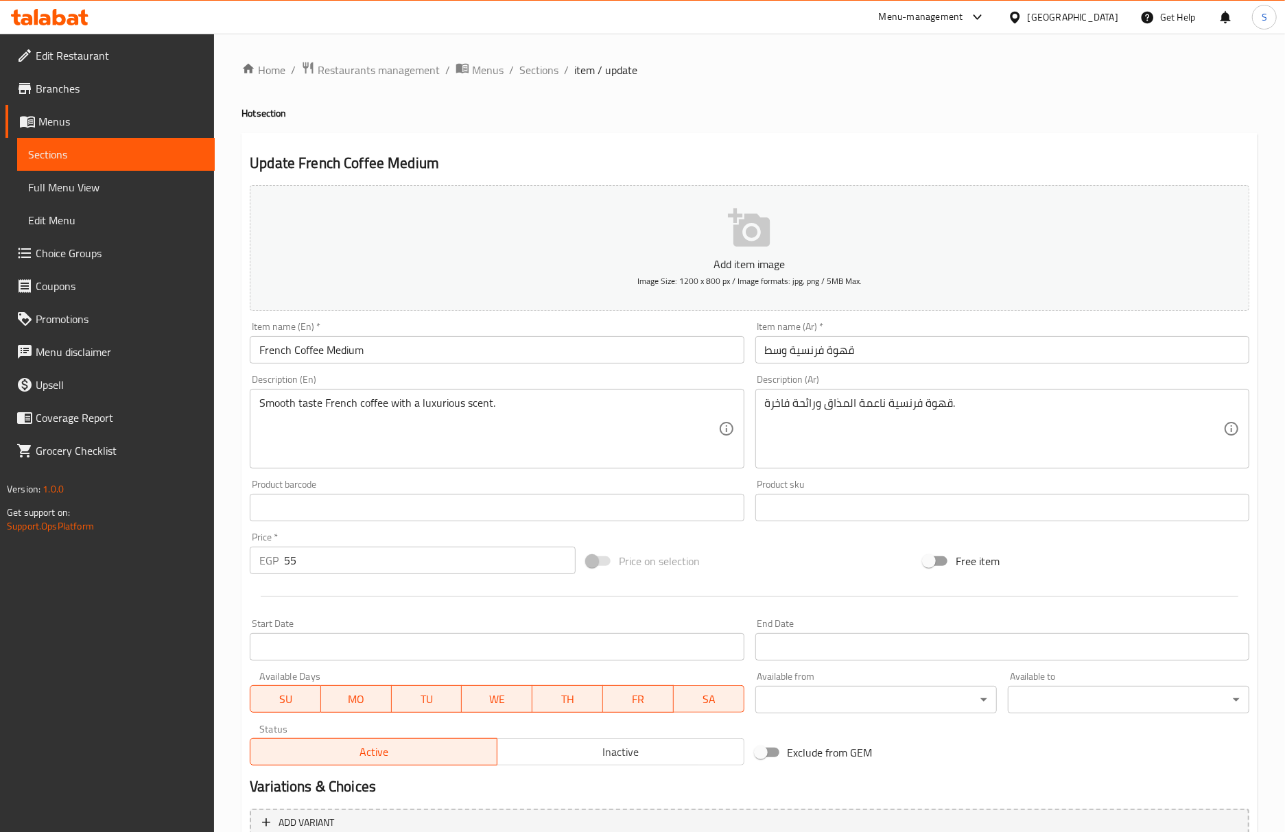
drag, startPoint x: 941, startPoint y: 129, endPoint x: 642, endPoint y: 91, distance: 301.4
click at [941, 129] on div "Home / Restaurants management / Menus / Sections / item / update Hot section Up…" at bounding box center [749, 501] width 1016 height 881
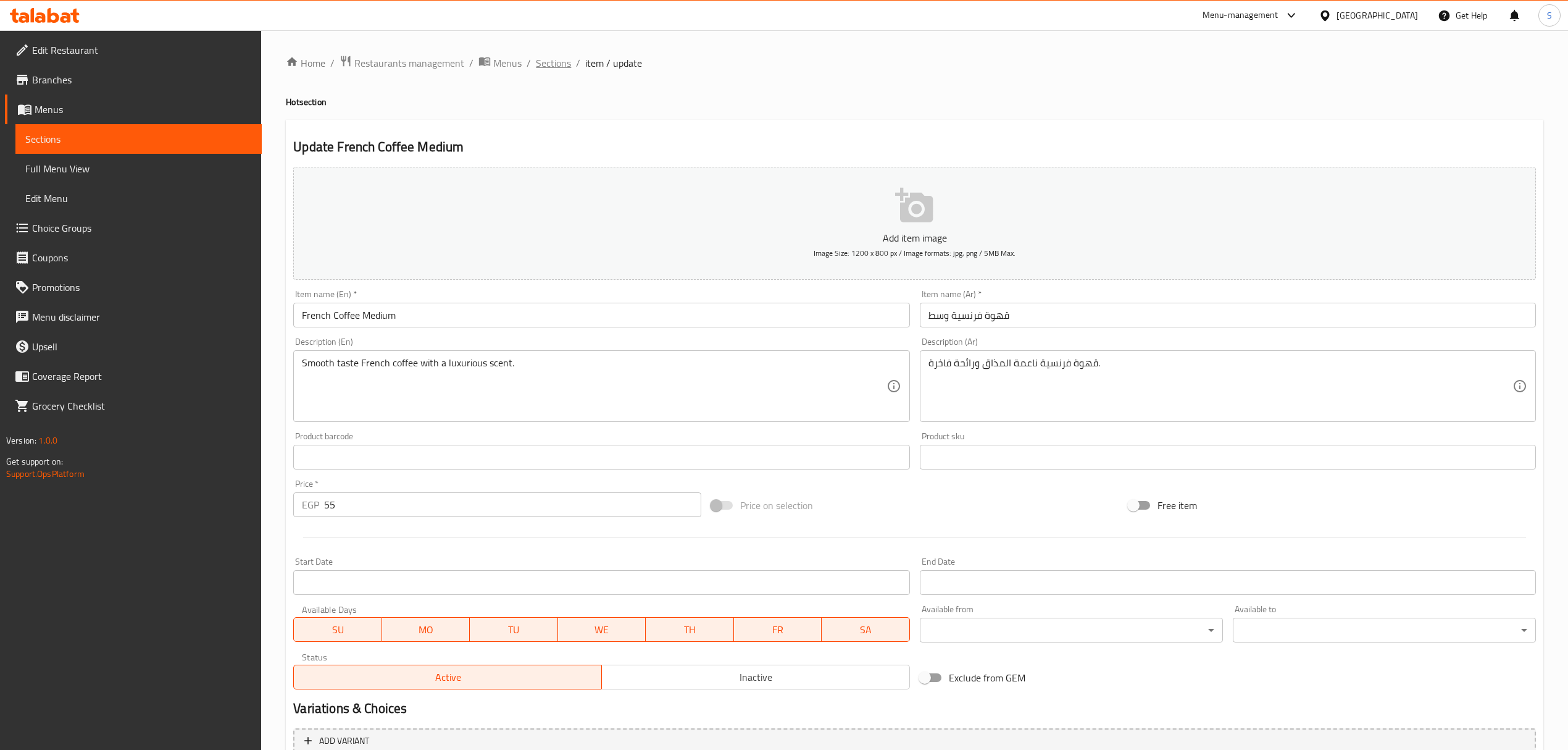
click at [554, 57] on span "Sections" at bounding box center [553, 63] width 35 height 14
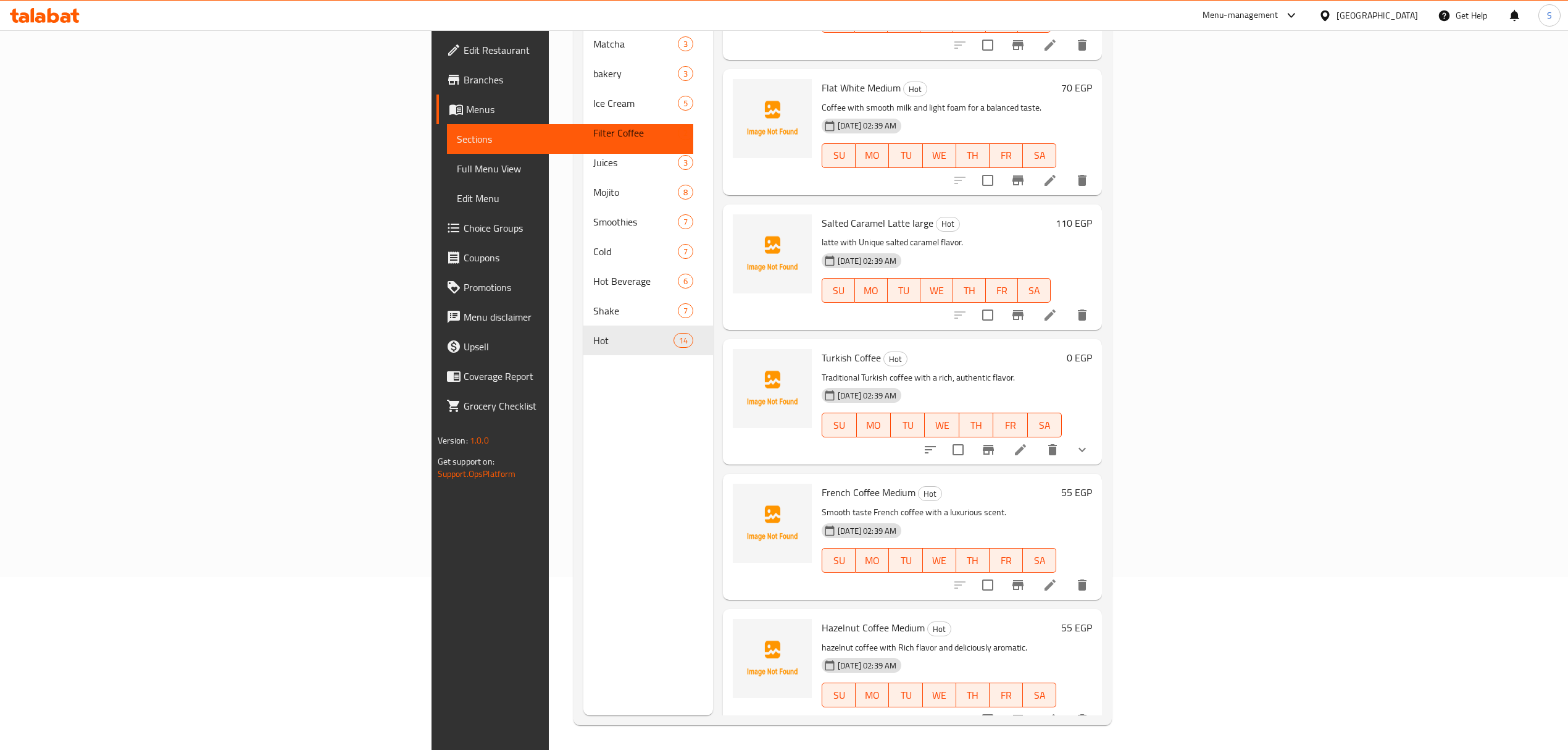
scroll to position [174, 0]
click at [1068, 574] on li at bounding box center [1050, 584] width 34 height 23
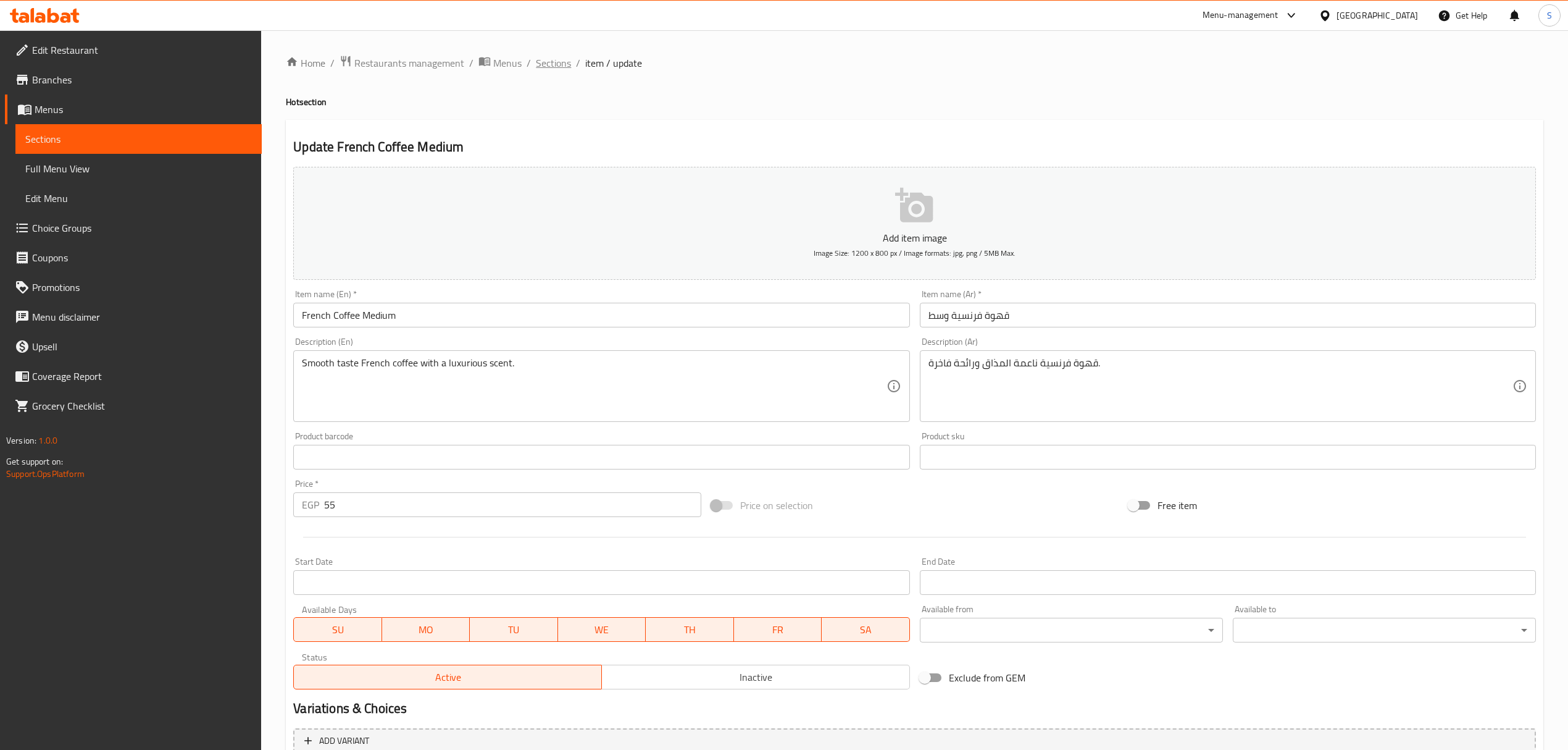
click at [558, 64] on span "Sections" at bounding box center [553, 63] width 35 height 14
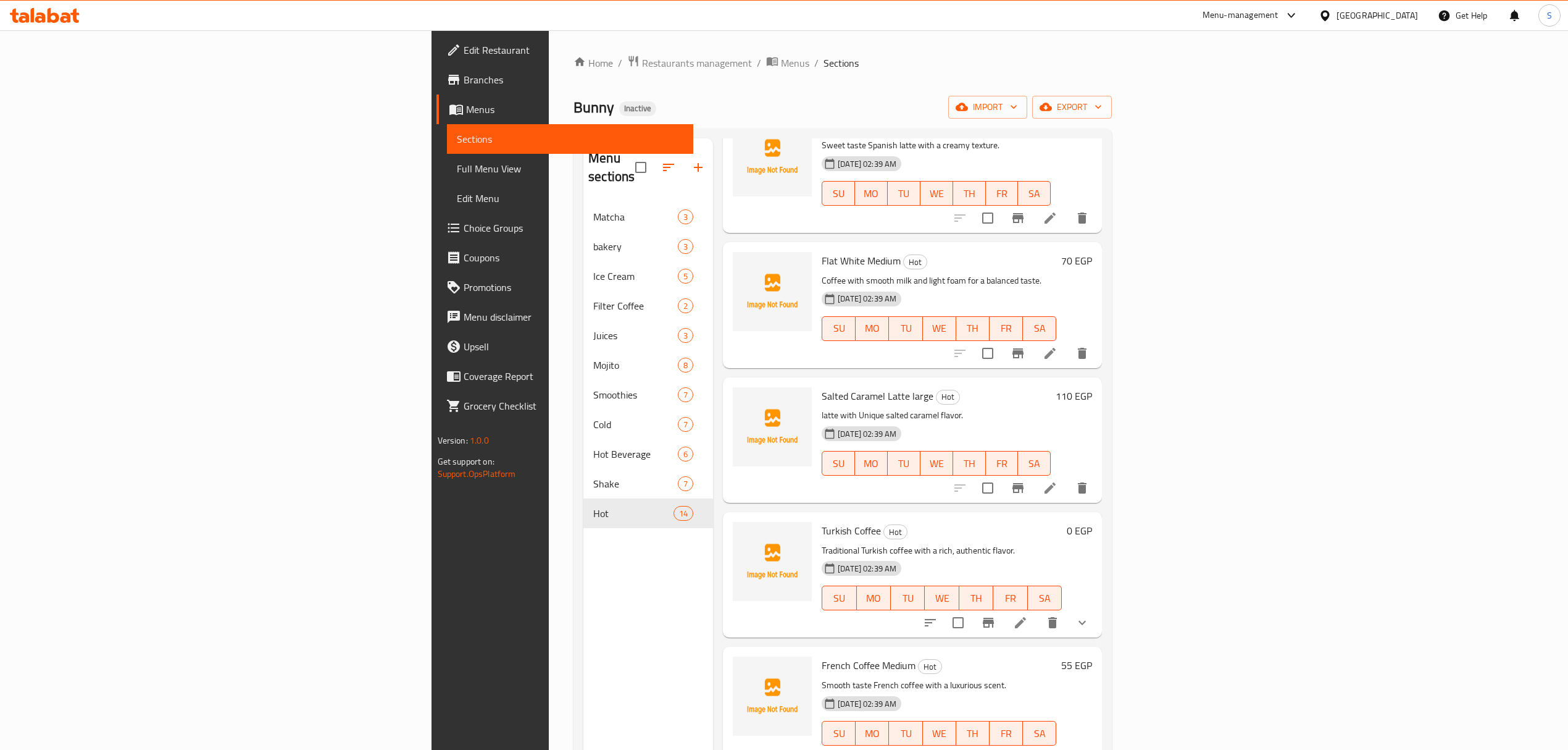
scroll to position [174, 0]
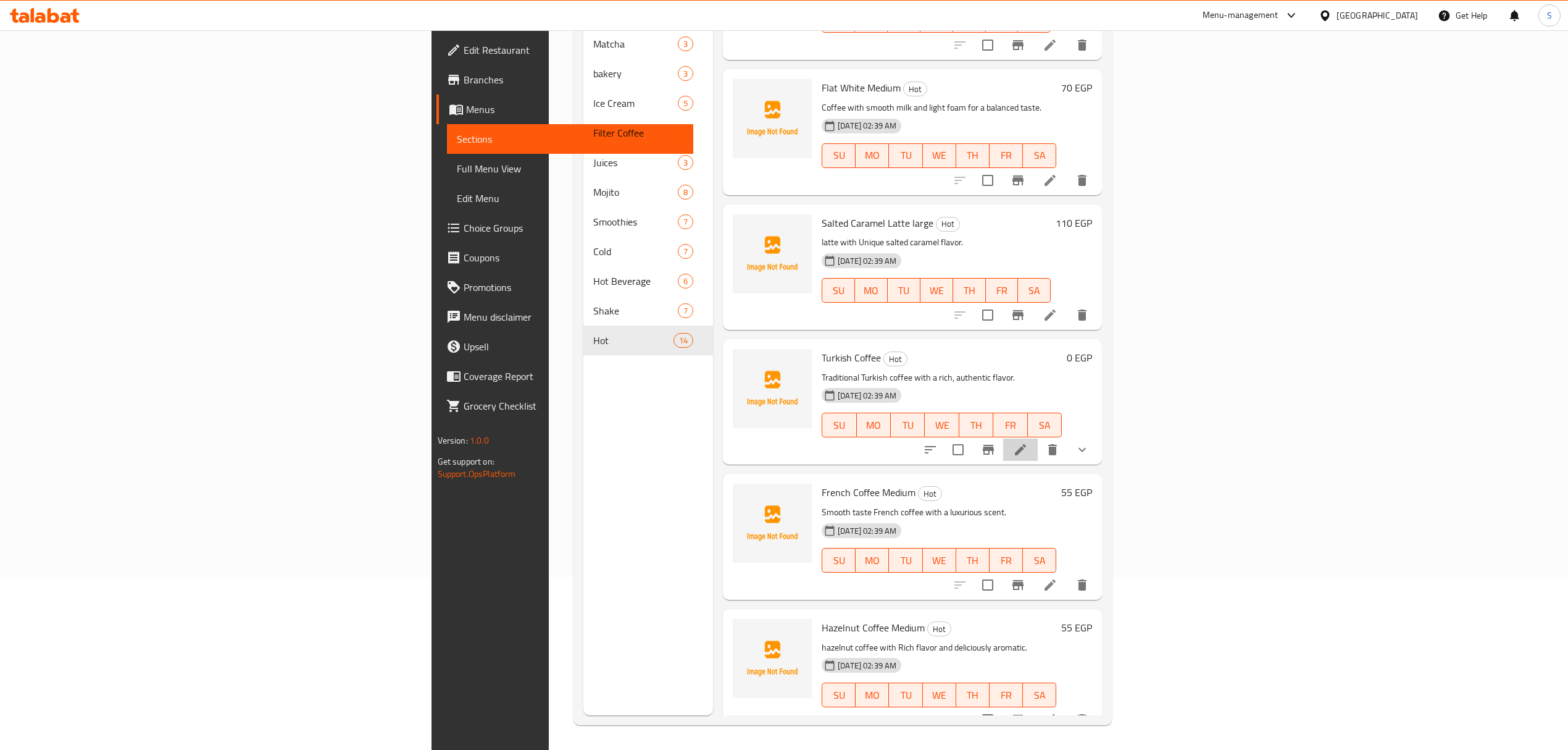
click at [1038, 438] on li at bounding box center [1021, 449] width 34 height 23
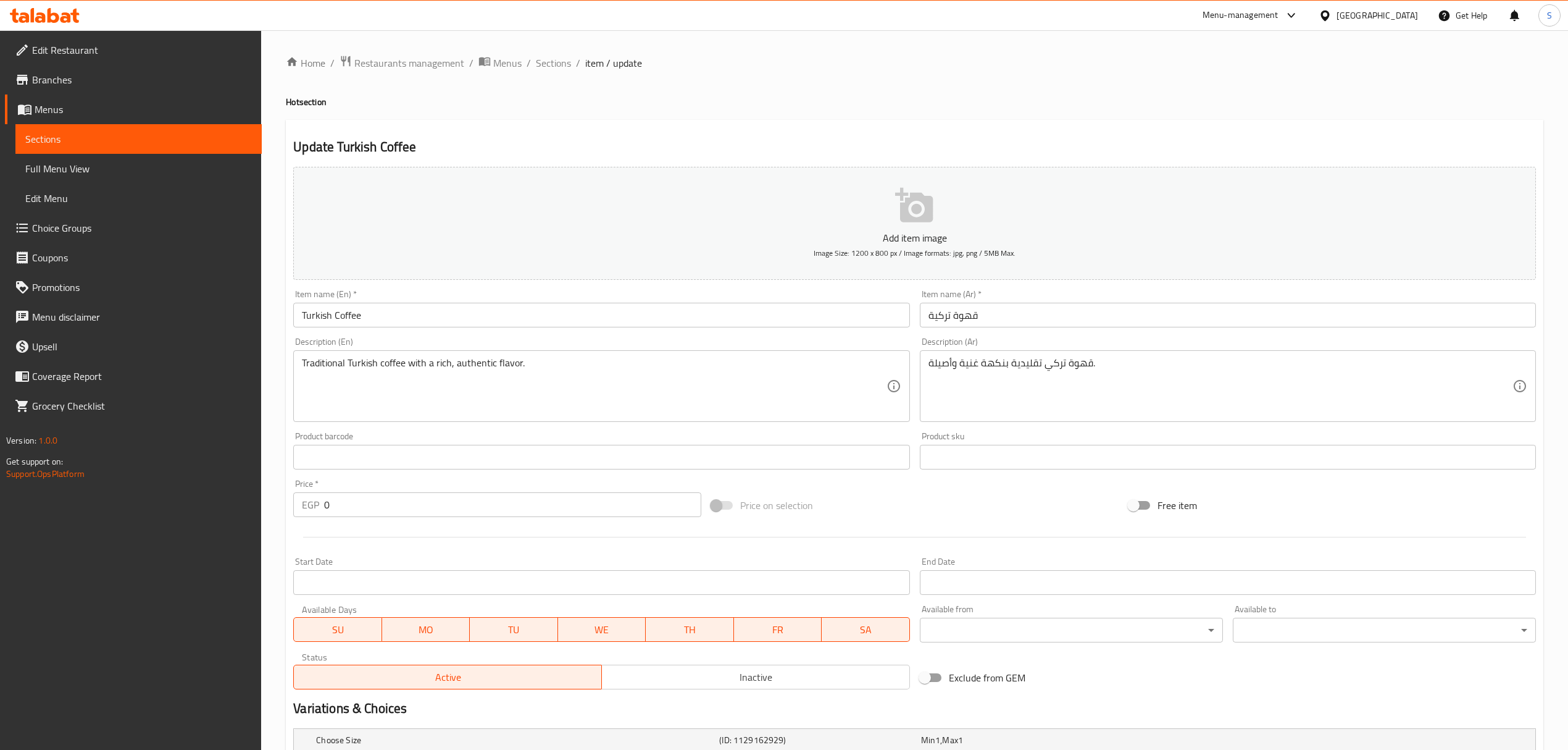
click at [545, 319] on input "Turkish Coffee" at bounding box center [601, 314] width 617 height 24
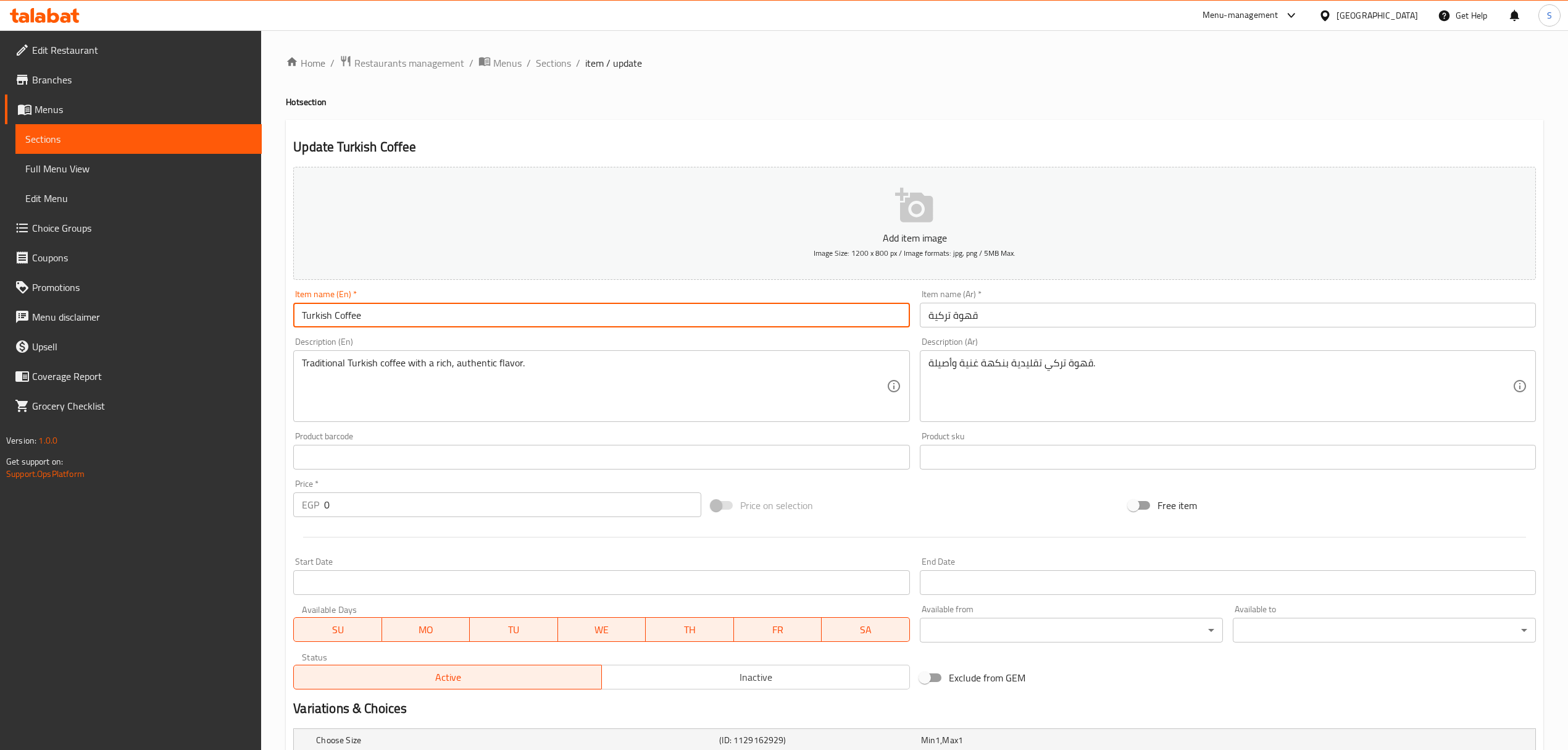
click at [545, 319] on input "Turkish Coffee" at bounding box center [601, 314] width 617 height 24
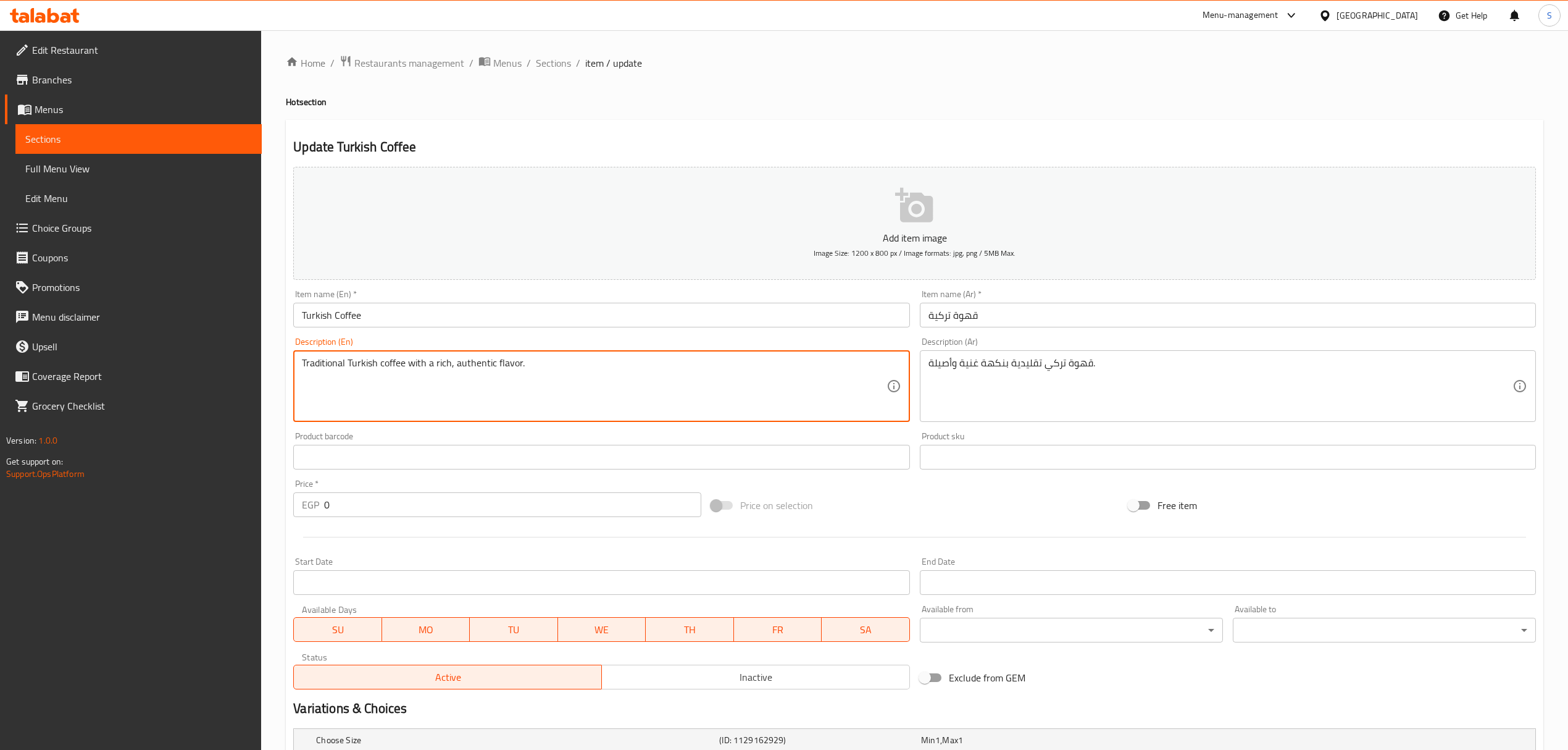
click at [505, 363] on textarea "Traditional Turkish coffee with a rich, authentic flavor." at bounding box center [593, 385] width 584 height 59
paste textarea "Coffee made by brewing finely ground coffee beans in water without filtering"
type textarea "Coffee made by brewing finely ground coffee beans in water without filtering"
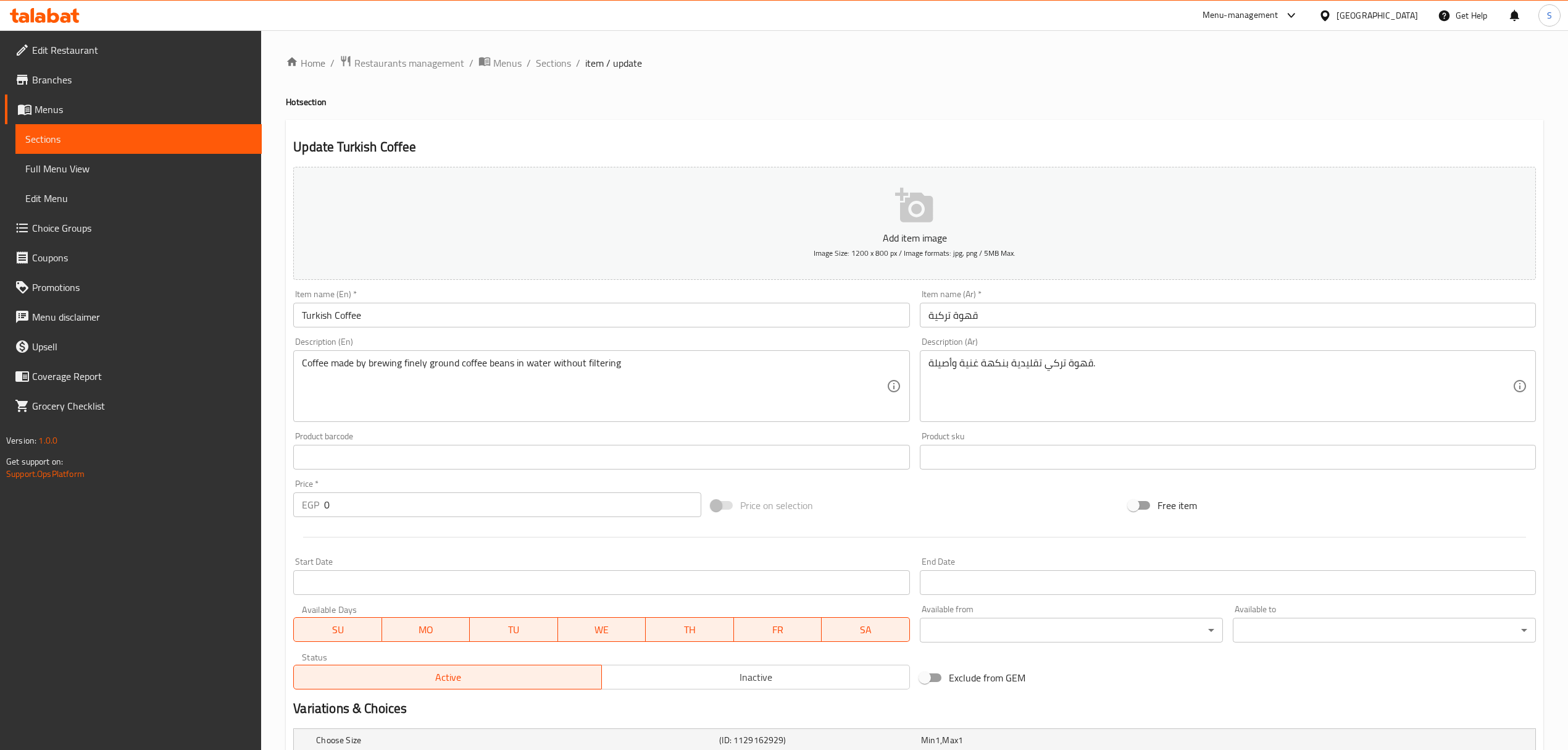
click at [475, 300] on div "Item name (En)   * Turkish Coffee Item name (En) *" at bounding box center [601, 309] width 617 height 38
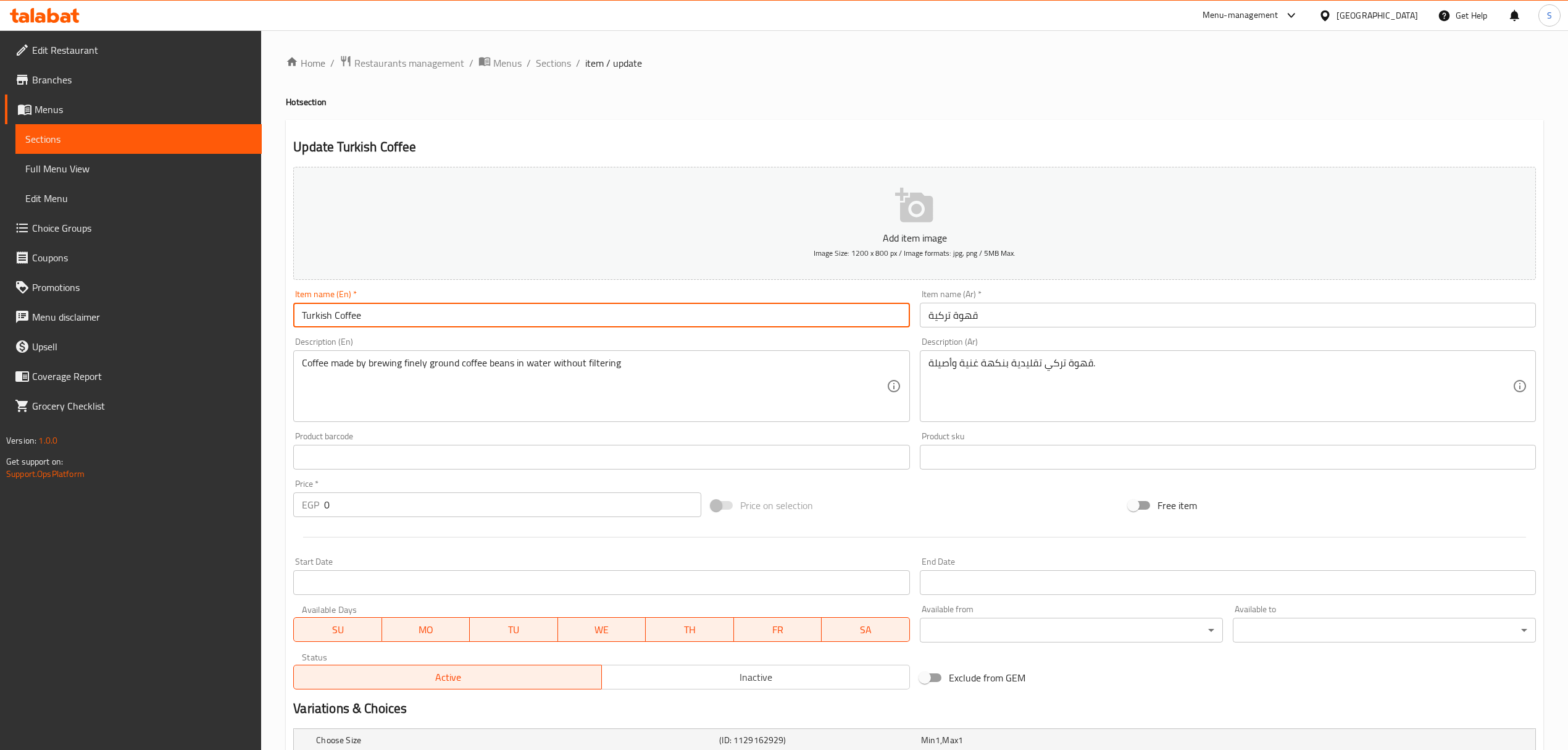
click at [475, 312] on input "Turkish Coffee" at bounding box center [601, 314] width 617 height 24
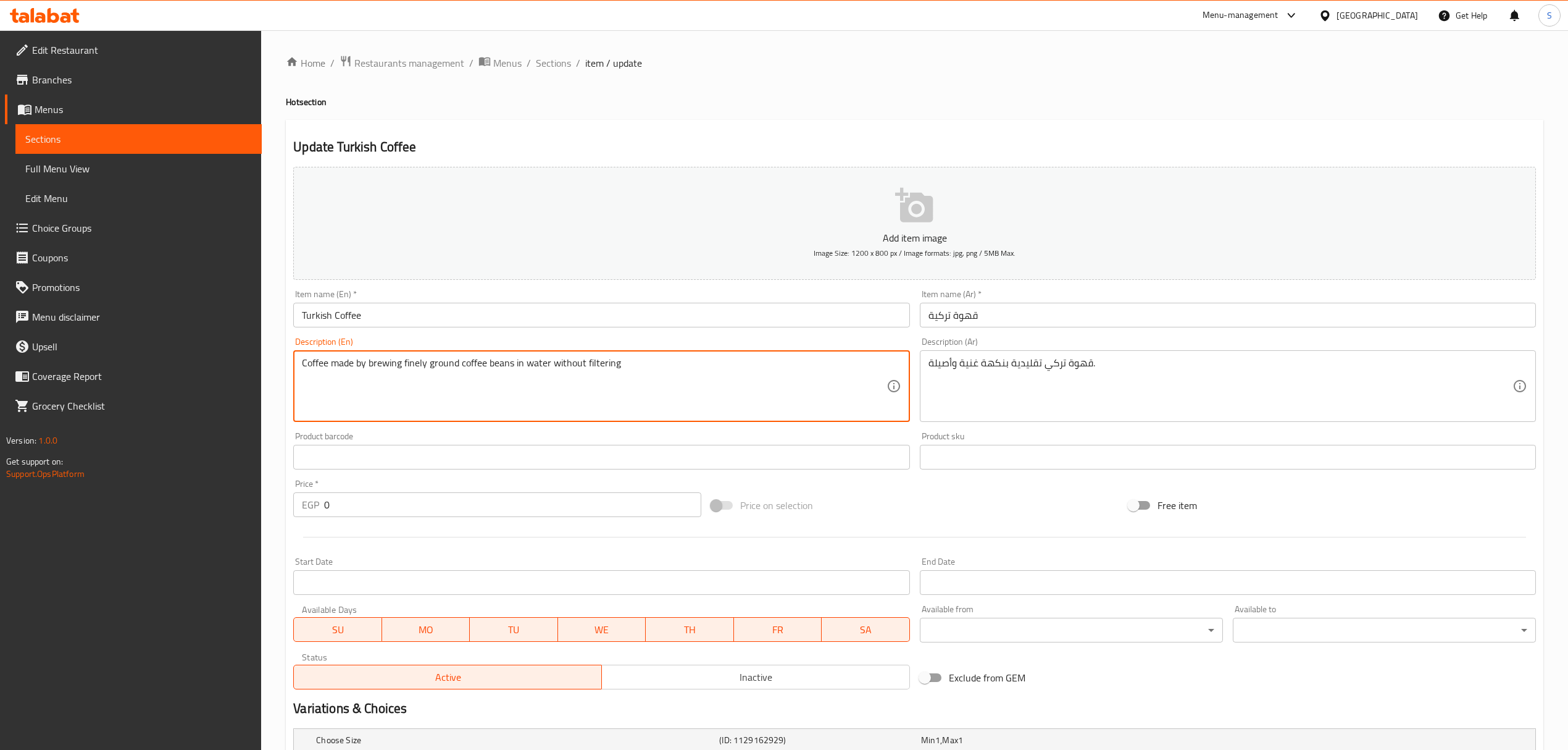
click at [703, 368] on textarea "Coffee made by brewing finely ground coffee beans in water without filtering" at bounding box center [593, 385] width 584 height 59
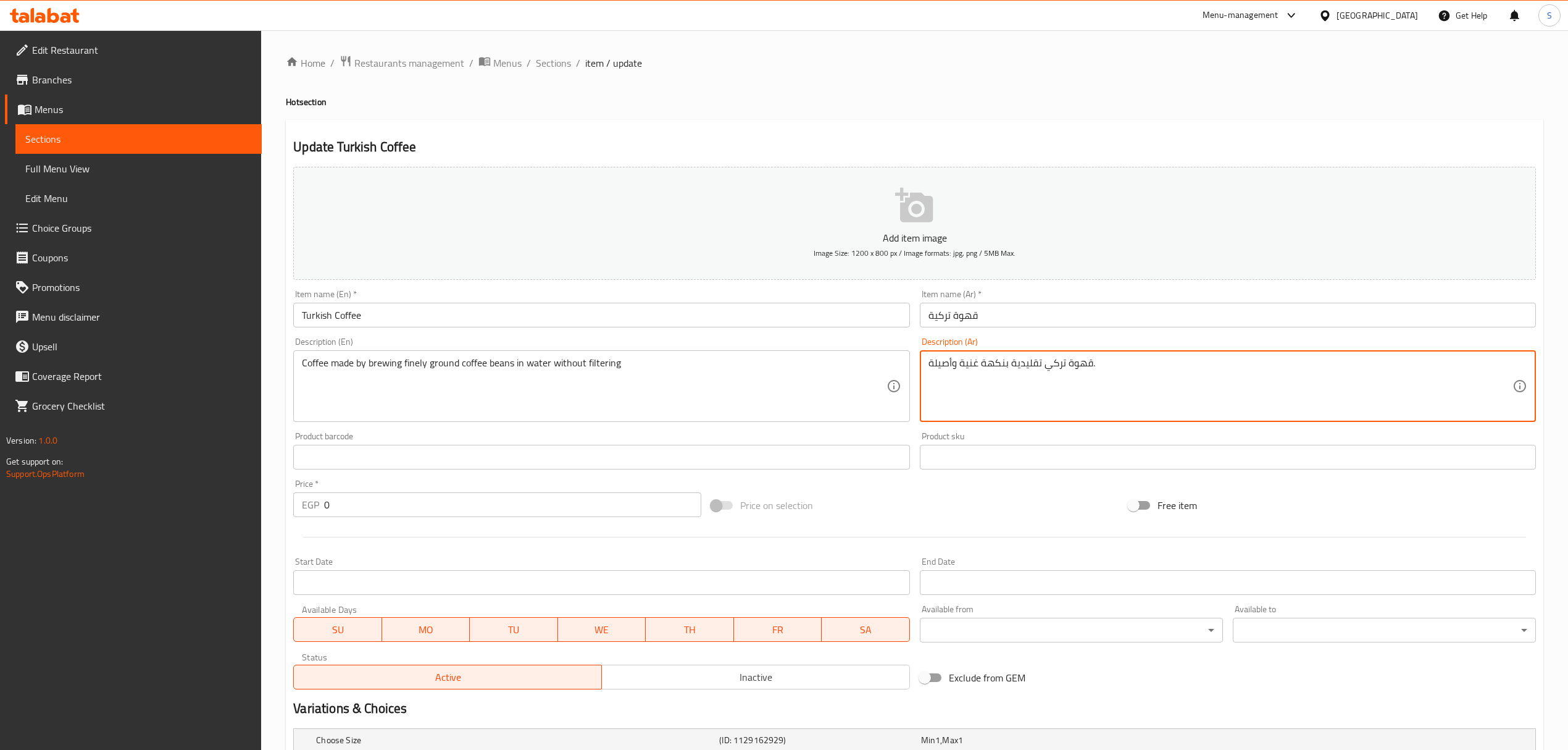
click at [998, 359] on textarea "قهوة تركي تقليدية بنكهة غنية وأصيلة." at bounding box center [1221, 385] width 584 height 59
paste textarea "القهوة المصنوعة عن طريق تخمير حبوب البن المطحونة ناعماً في الماء دون ترشيح"
click at [1168, 369] on textarea "القهوة المصنوعة عن طريق تخمير حبوب البن المطحونة ناعماً في الماء دون ترشيح" at bounding box center [1221, 385] width 584 height 59
click at [1168, 359] on textarea "قهوة المصنوعة عن طريق تخمير حبوب البن المطحونة ناعماً في الماء دون ترشيح" at bounding box center [1221, 385] width 584 height 59
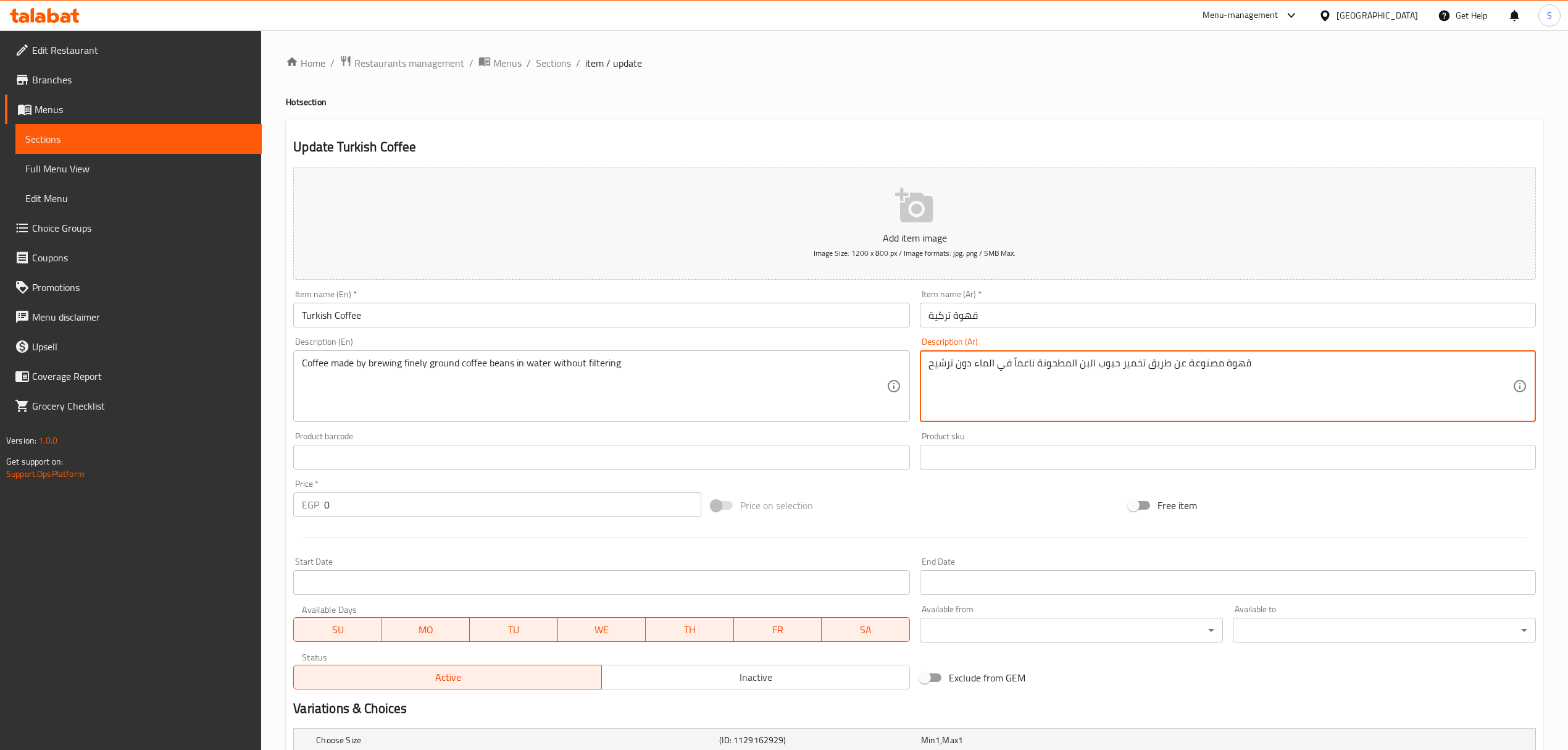
click at [959, 316] on input "قهوة تركية" at bounding box center [1228, 314] width 617 height 24
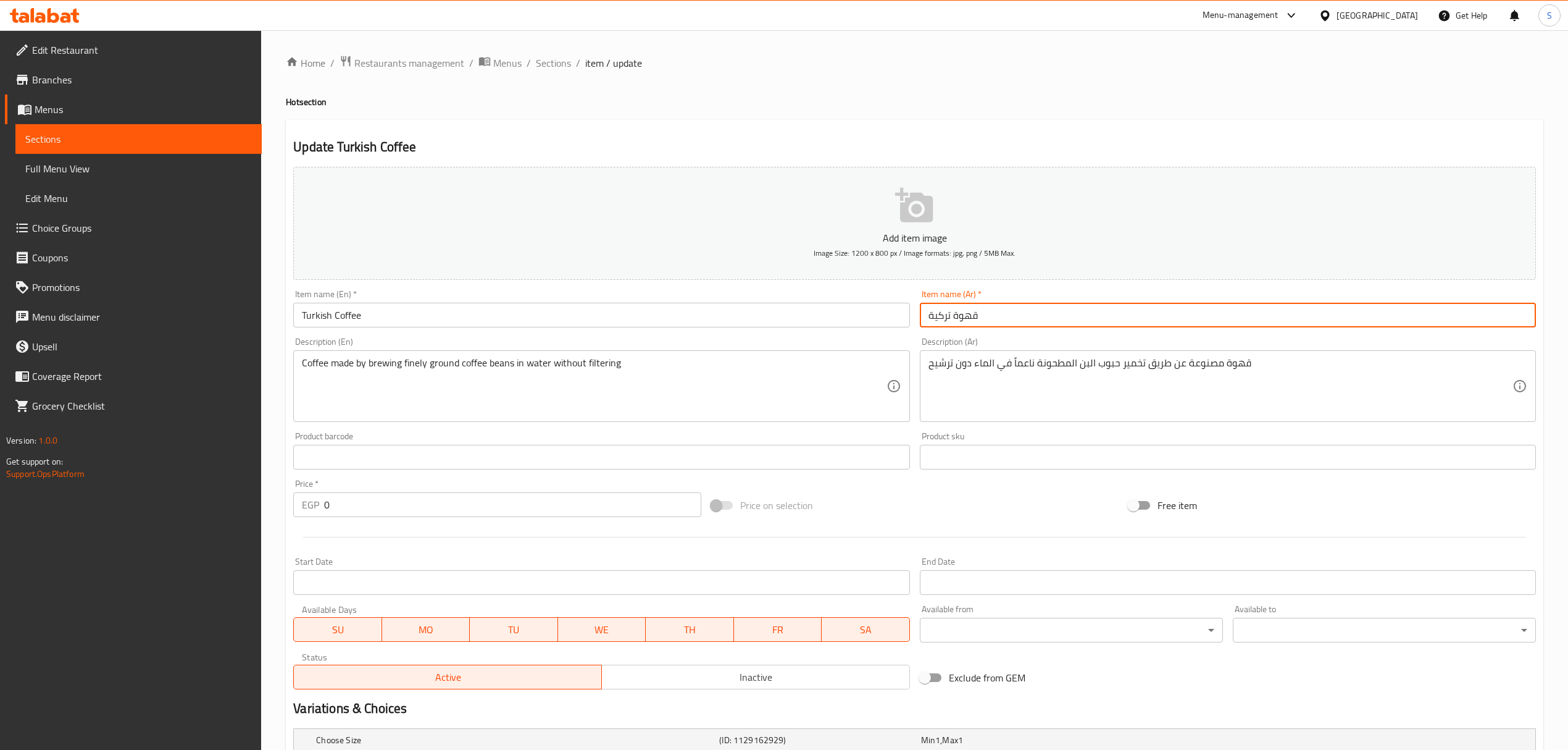
click at [959, 316] on input "قهوة تركية" at bounding box center [1228, 314] width 617 height 24
click at [1112, 127] on div "Update Turkish Coffee Add item image Image Size: 1200 x 800 px / Image formats:…" at bounding box center [915, 492] width 1257 height 746
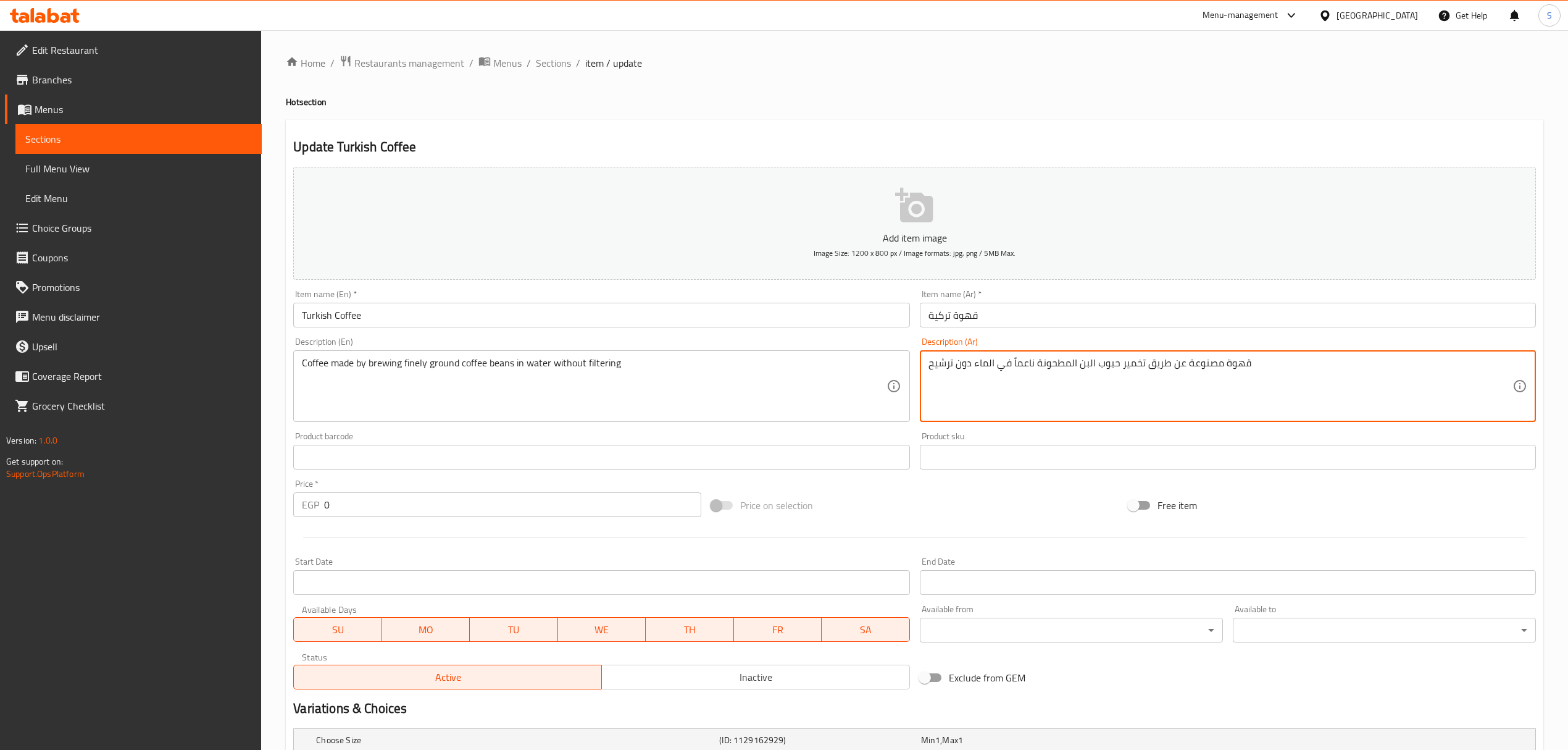
click at [1080, 368] on textarea "قهوة مصنوعة عن طريق تخمير حبوب البن المطحونة ناعماً في الماء دون ترشيح" at bounding box center [1221, 385] width 584 height 59
click at [1089, 365] on textarea "قهوة مصنوعة عن طريق تخمير حبوب البن المطحونة ناعماً في الماء دون ترشيح" at bounding box center [1221, 385] width 584 height 59
click at [738, 322] on input "Turkish Coffee" at bounding box center [601, 314] width 617 height 24
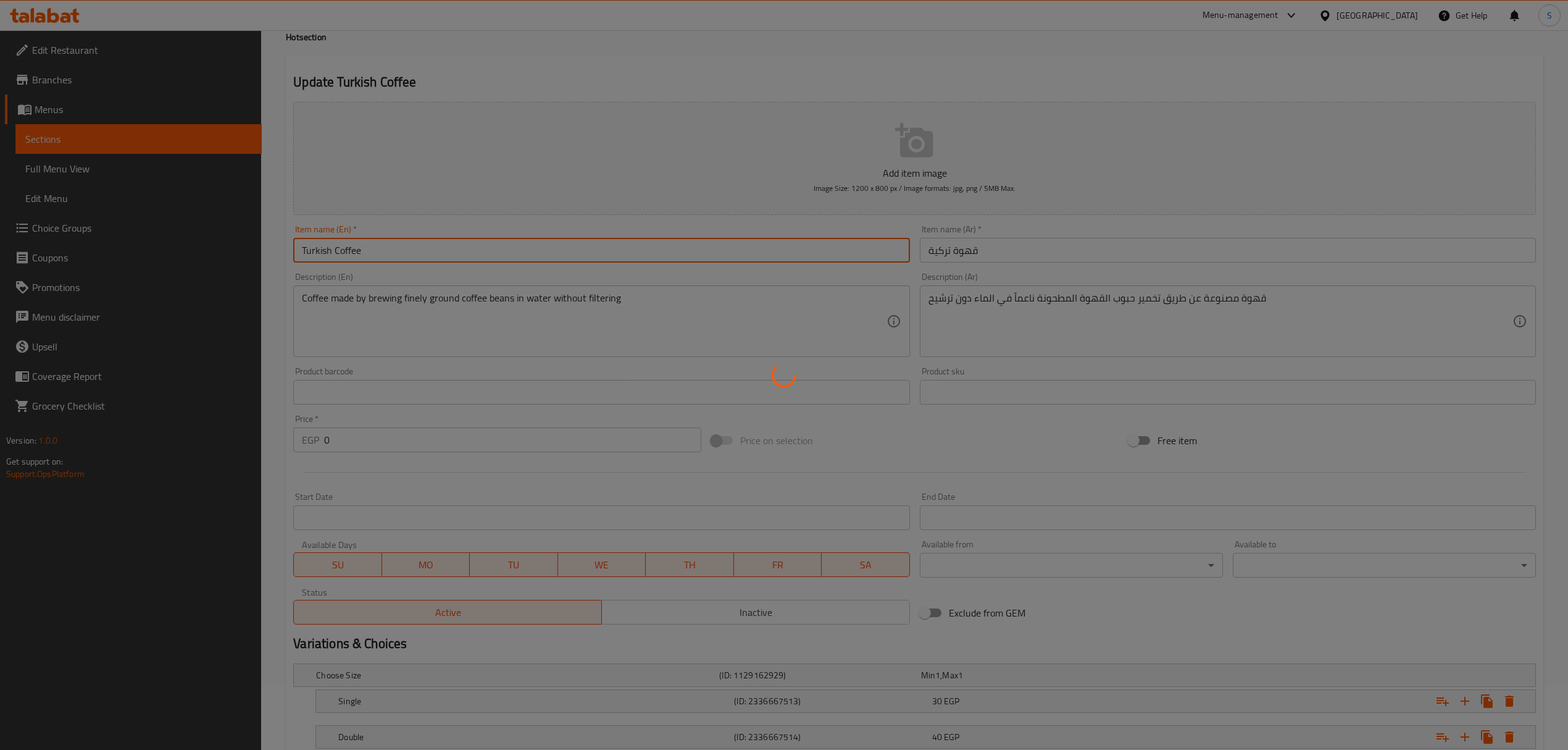
scroll to position [152, 0]
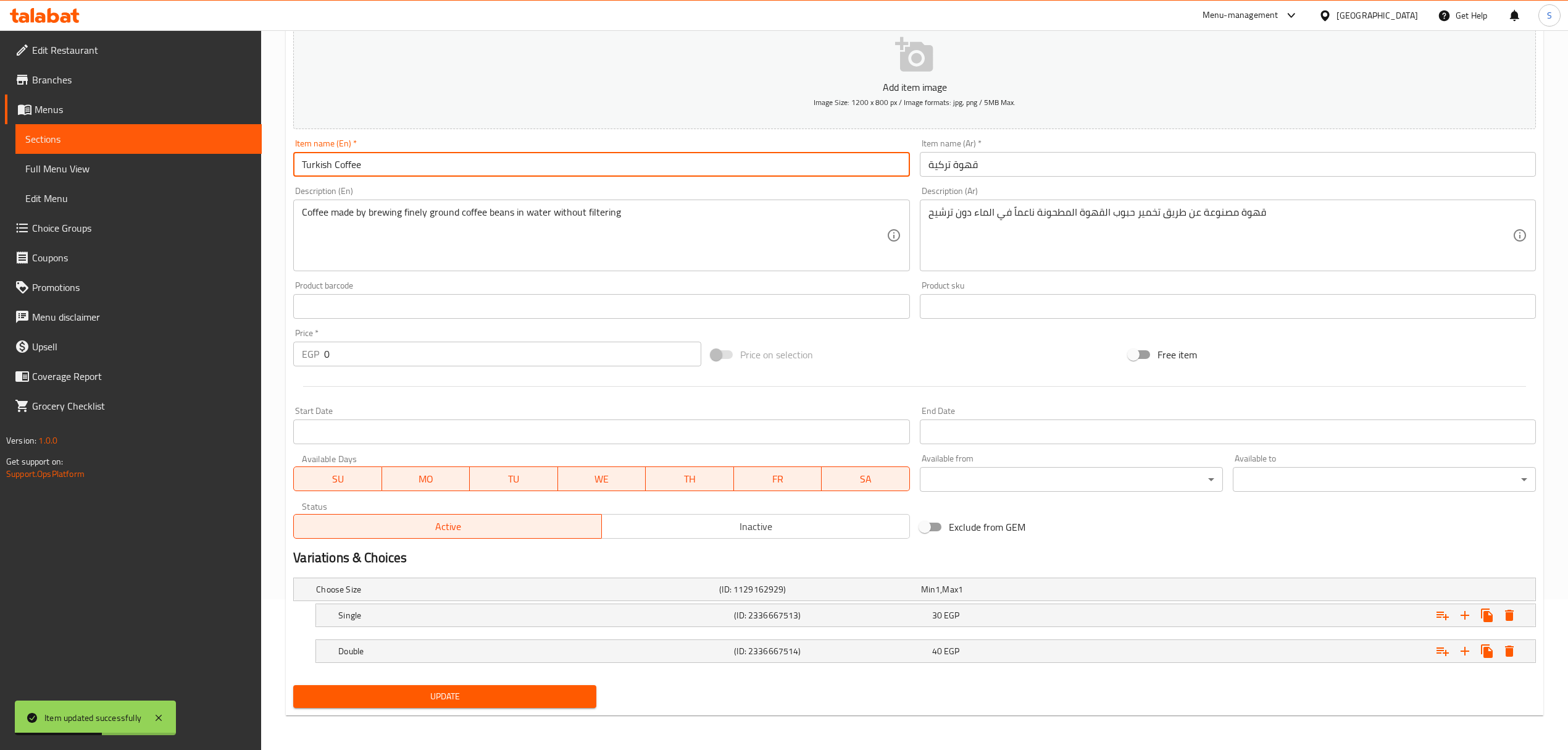
click at [645, 163] on input "Turkish Coffee" at bounding box center [601, 164] width 617 height 24
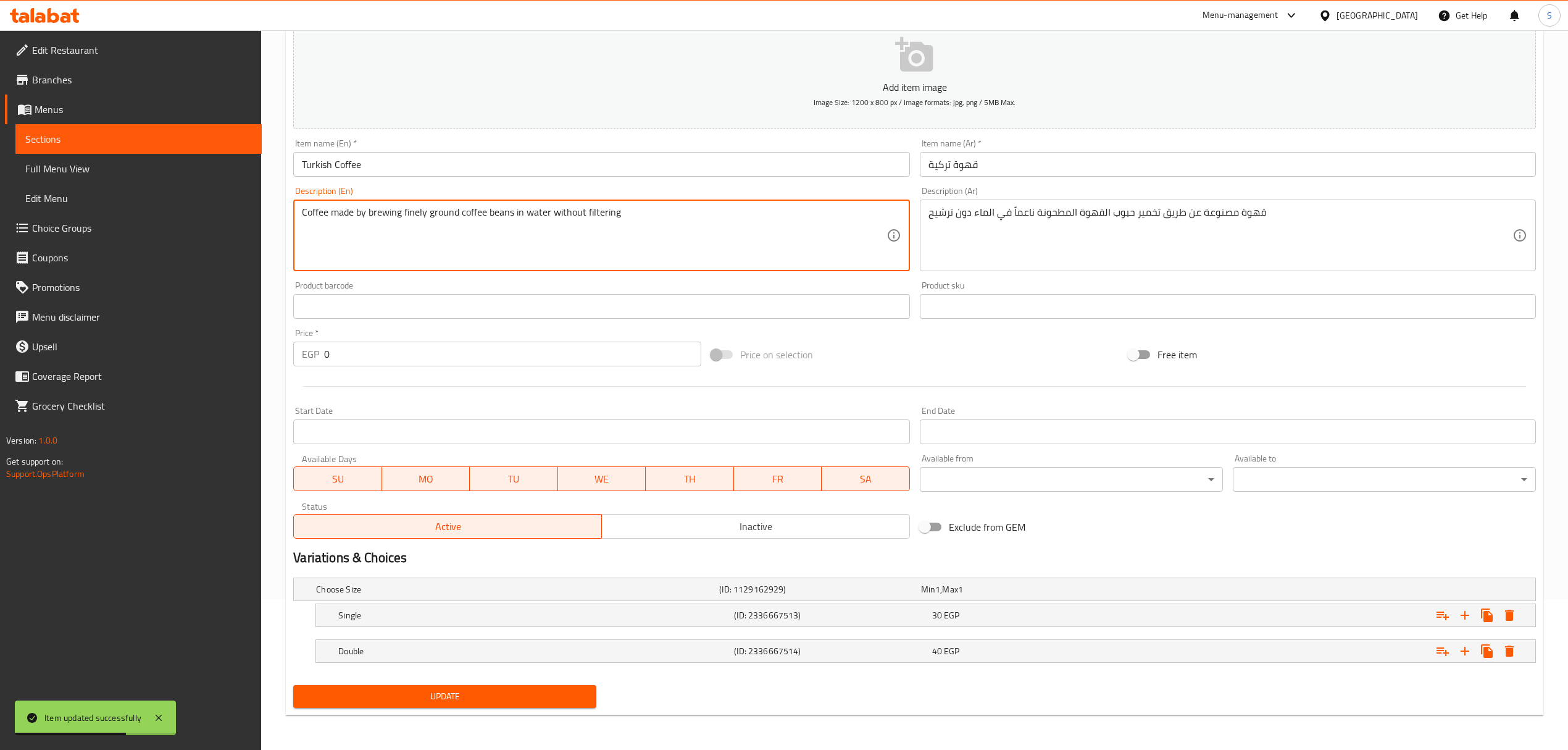
click at [620, 215] on textarea "Coffee made by brewing finely ground coffee beans in water without filtering" at bounding box center [593, 235] width 584 height 59
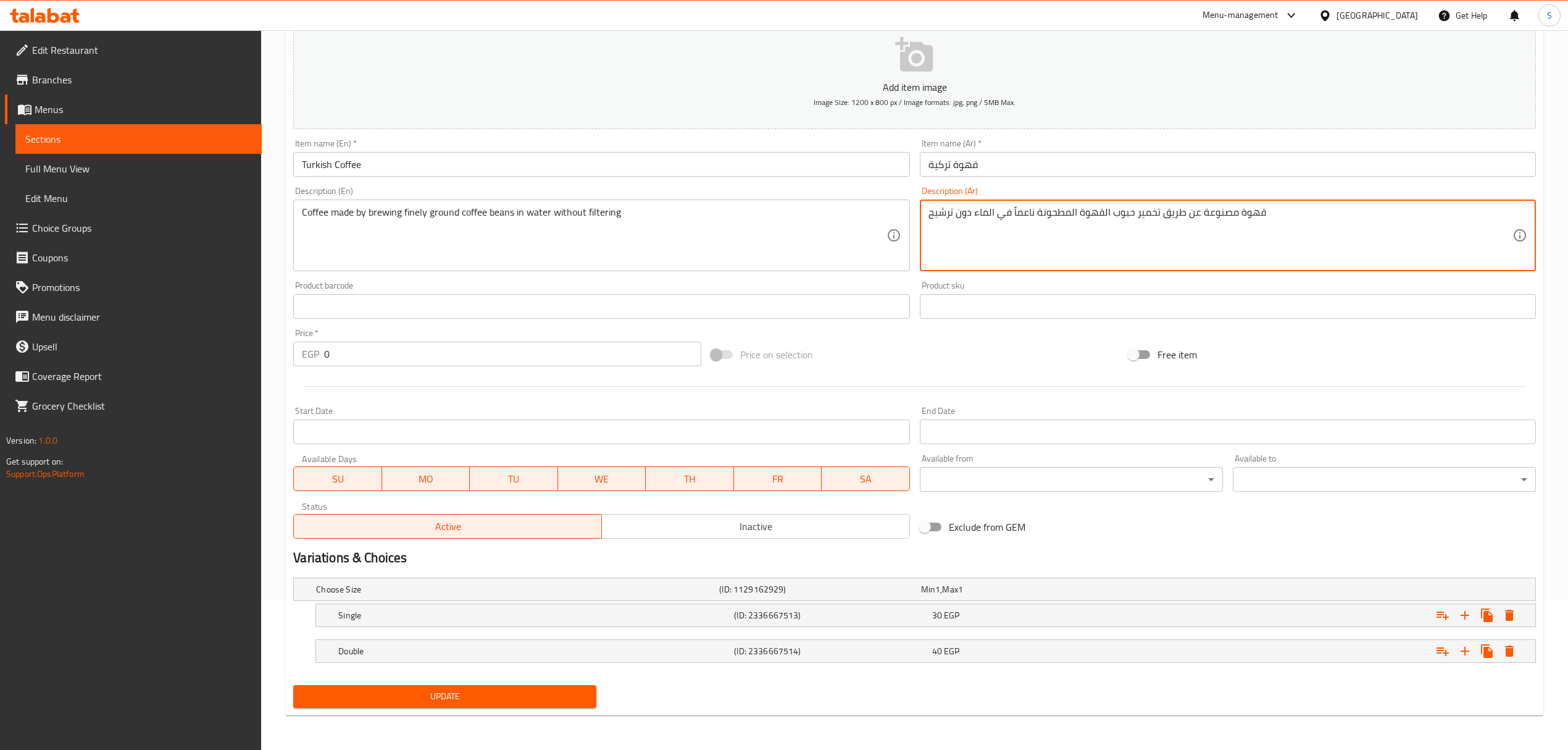
click at [950, 213] on textarea "قهوة مصنوعة عن طريق تخمير حبوب القهوة المطحونة ناعماً في الماء دون ترشيح" at bounding box center [1221, 235] width 584 height 59
paste textarea "فية"
type textarea "قهوة مصنوعة عن طريق تخمير حبوب القهوة المطحونة ناعماً في الماء دون تصفية"
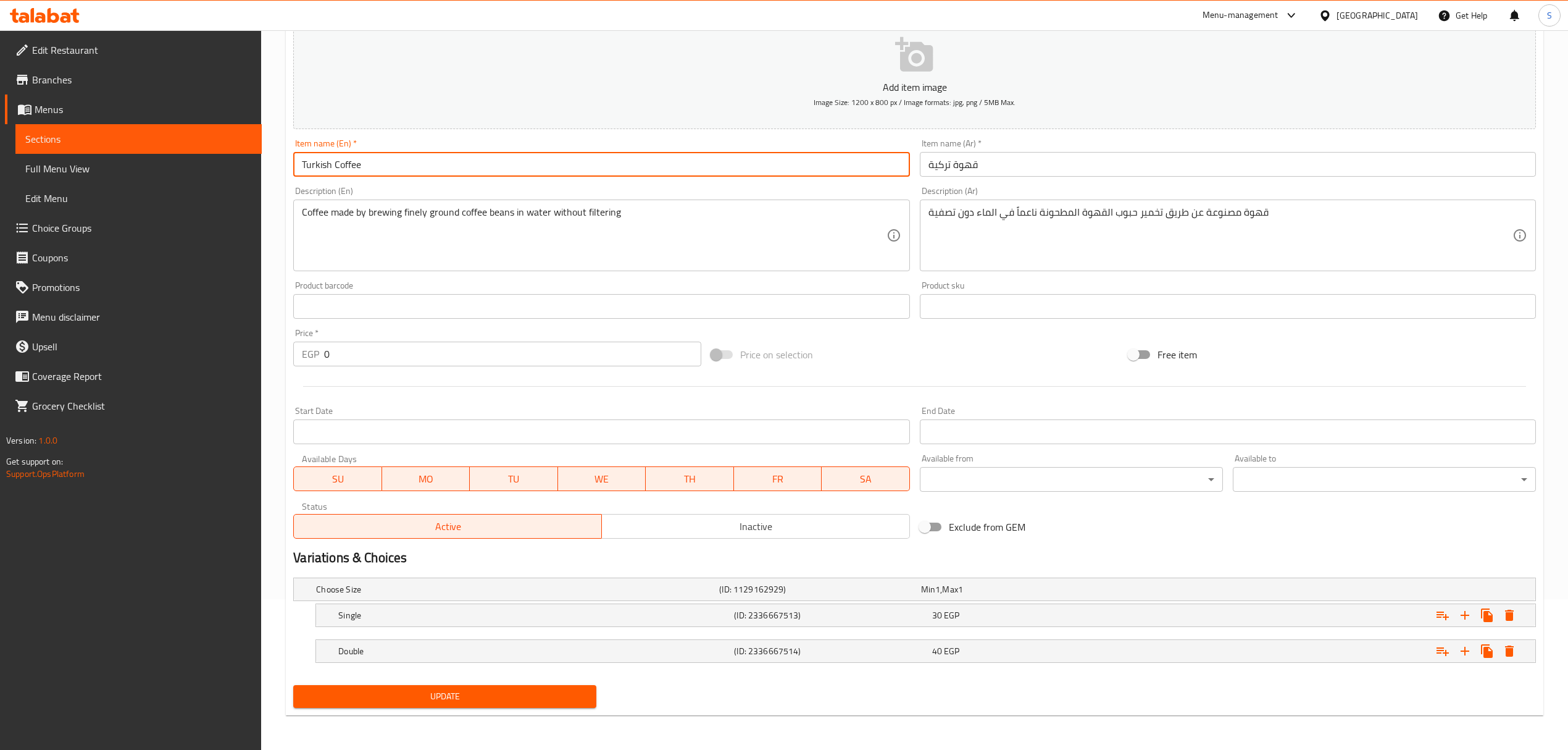
click at [794, 172] on input "Turkish Coffee" at bounding box center [601, 164] width 617 height 24
click at [293, 685] on button "Update" at bounding box center [445, 696] width 303 height 23
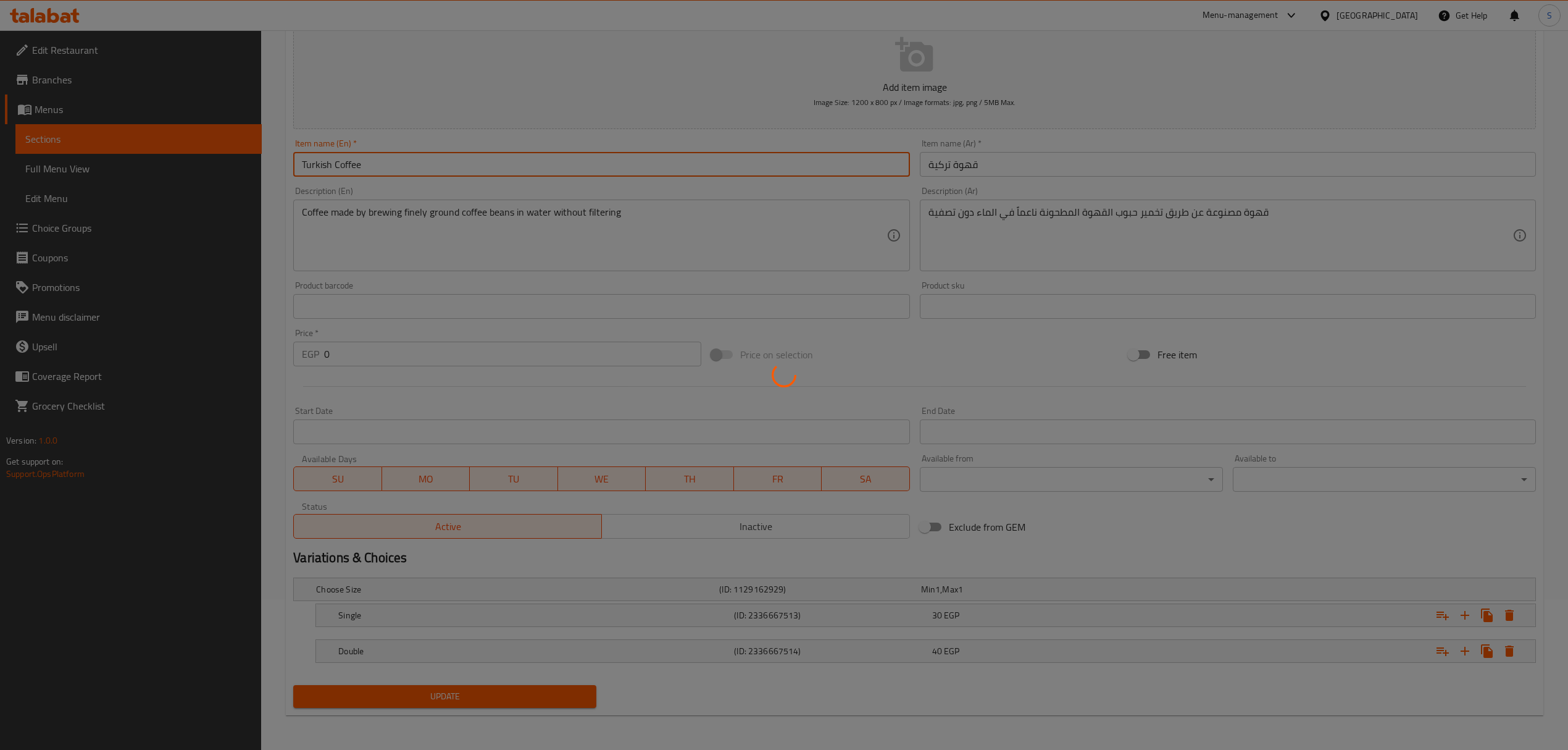
scroll to position [0, 0]
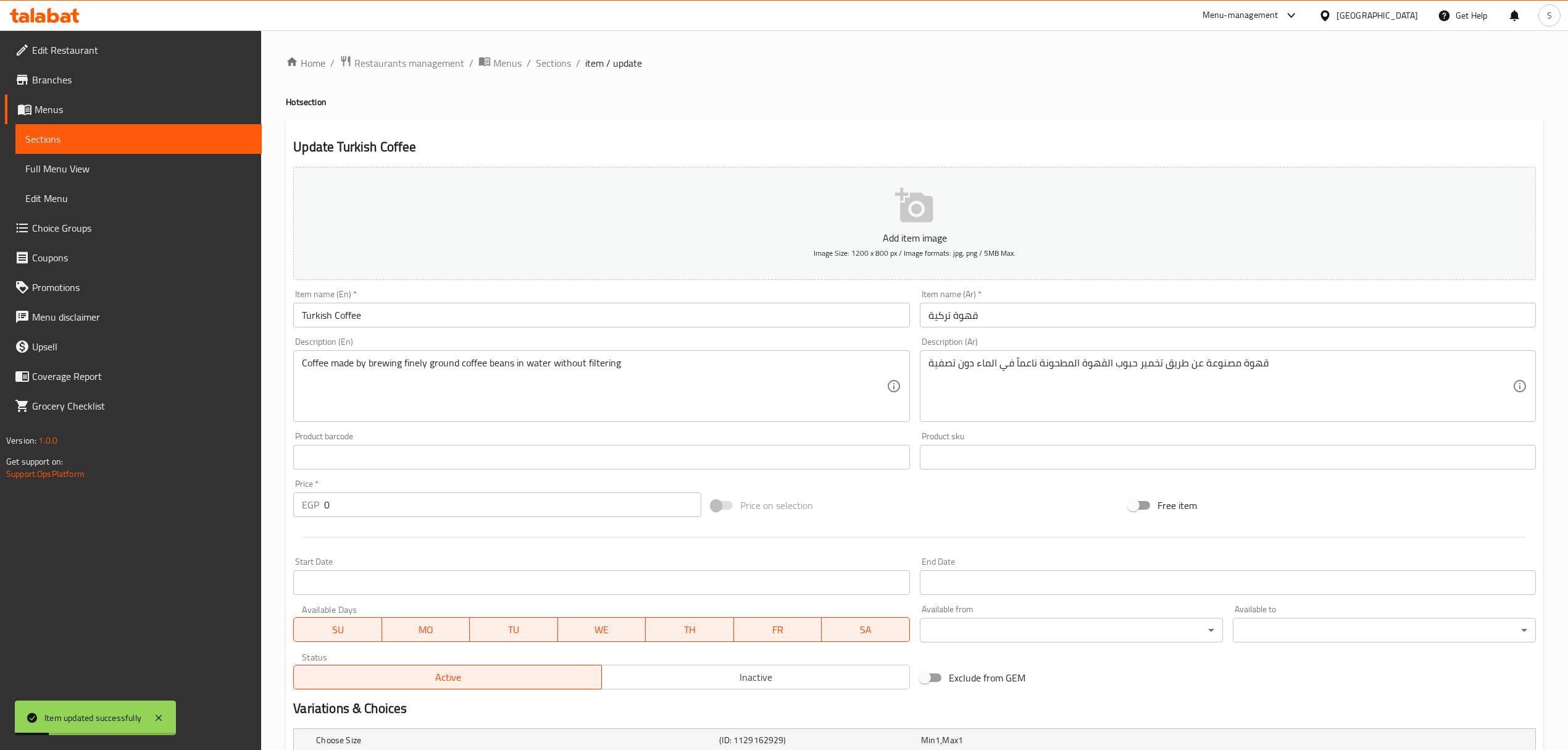
click at [581, 83] on div "Home / Restaurants management / Menus / Sections / item / update Hot section Up…" at bounding box center [915, 465] width 1257 height 821
click at [579, 80] on div "Home / Restaurants management / Menus / Sections / item / update Hot section Up…" at bounding box center [915, 465] width 1257 height 821
drag, startPoint x: 576, startPoint y: 79, endPoint x: 562, endPoint y: 72, distance: 15.7
click at [562, 72] on div "Home / Restaurants management / Menus / Sections / item / update Hot section Up…" at bounding box center [915, 465] width 1257 height 821
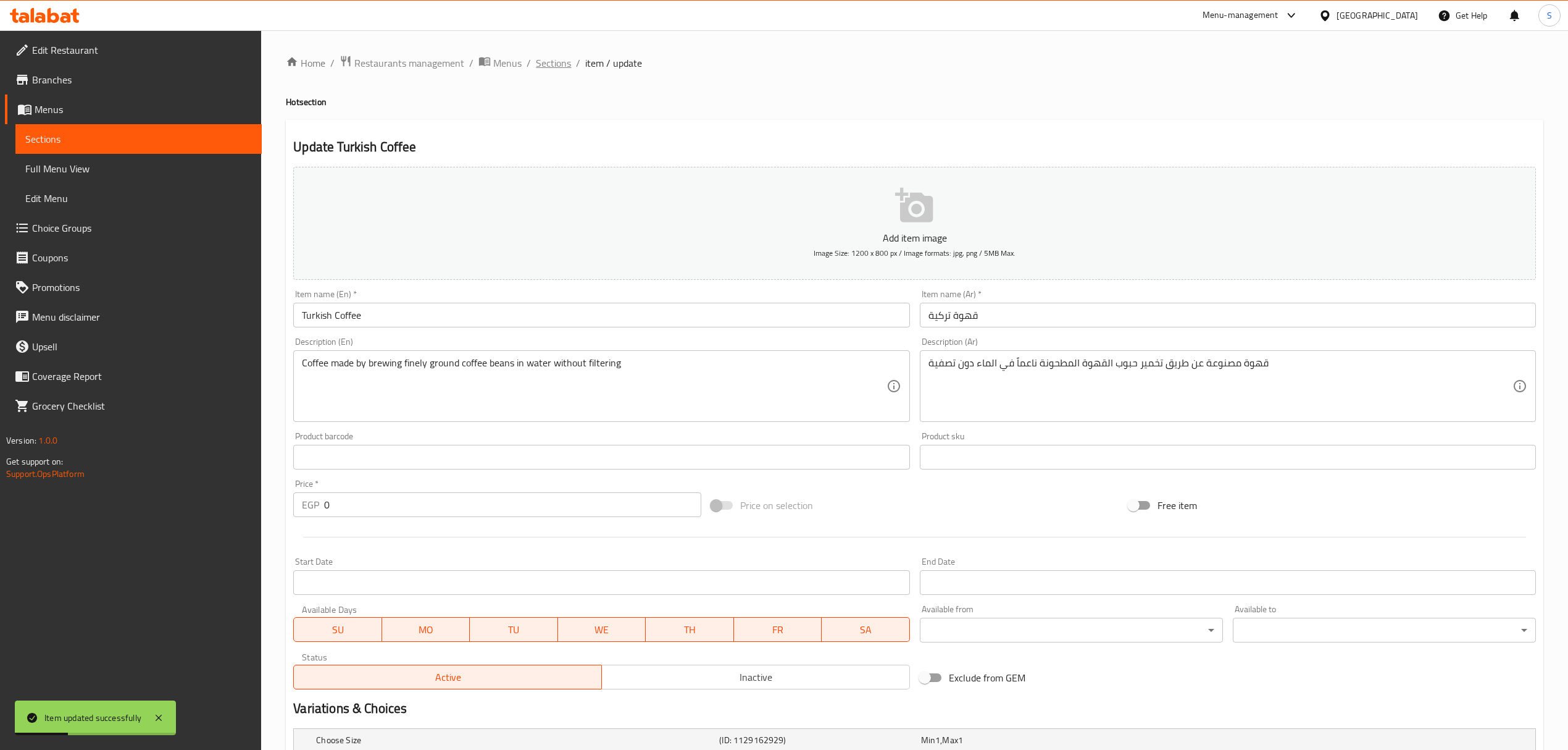
click at [559, 66] on span "Sections" at bounding box center [553, 63] width 35 height 14
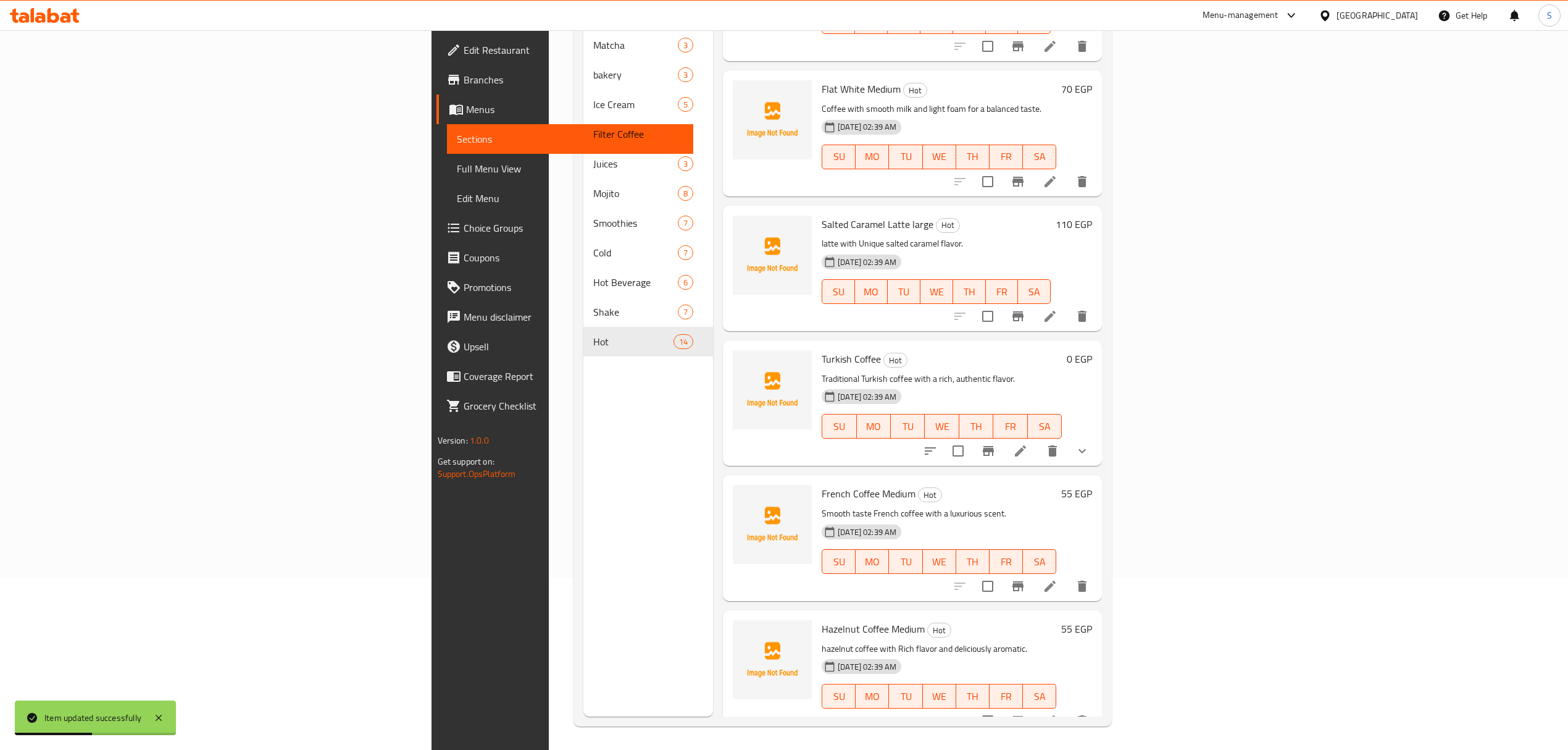
scroll to position [174, 0]
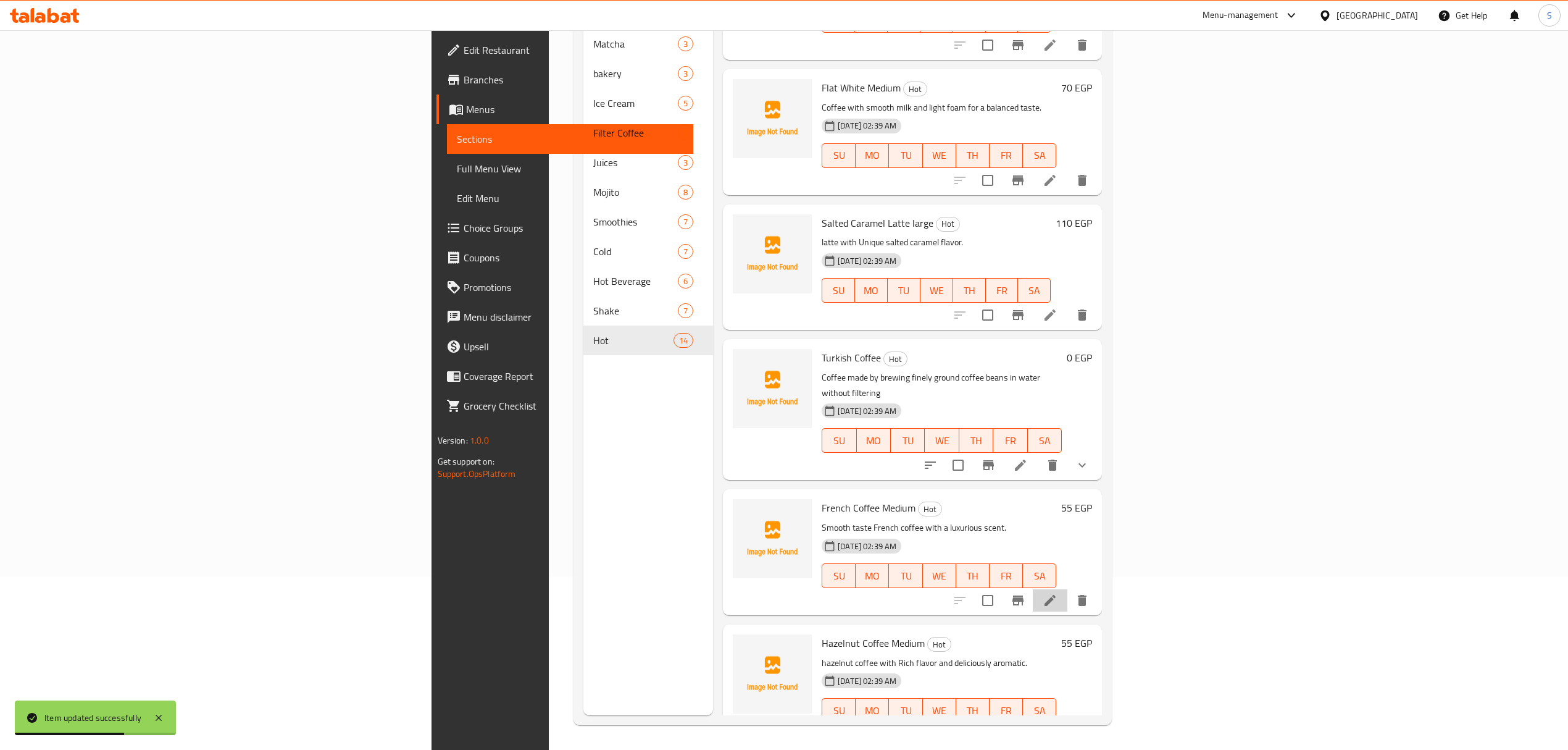
click at [1068, 589] on li at bounding box center [1050, 600] width 34 height 23
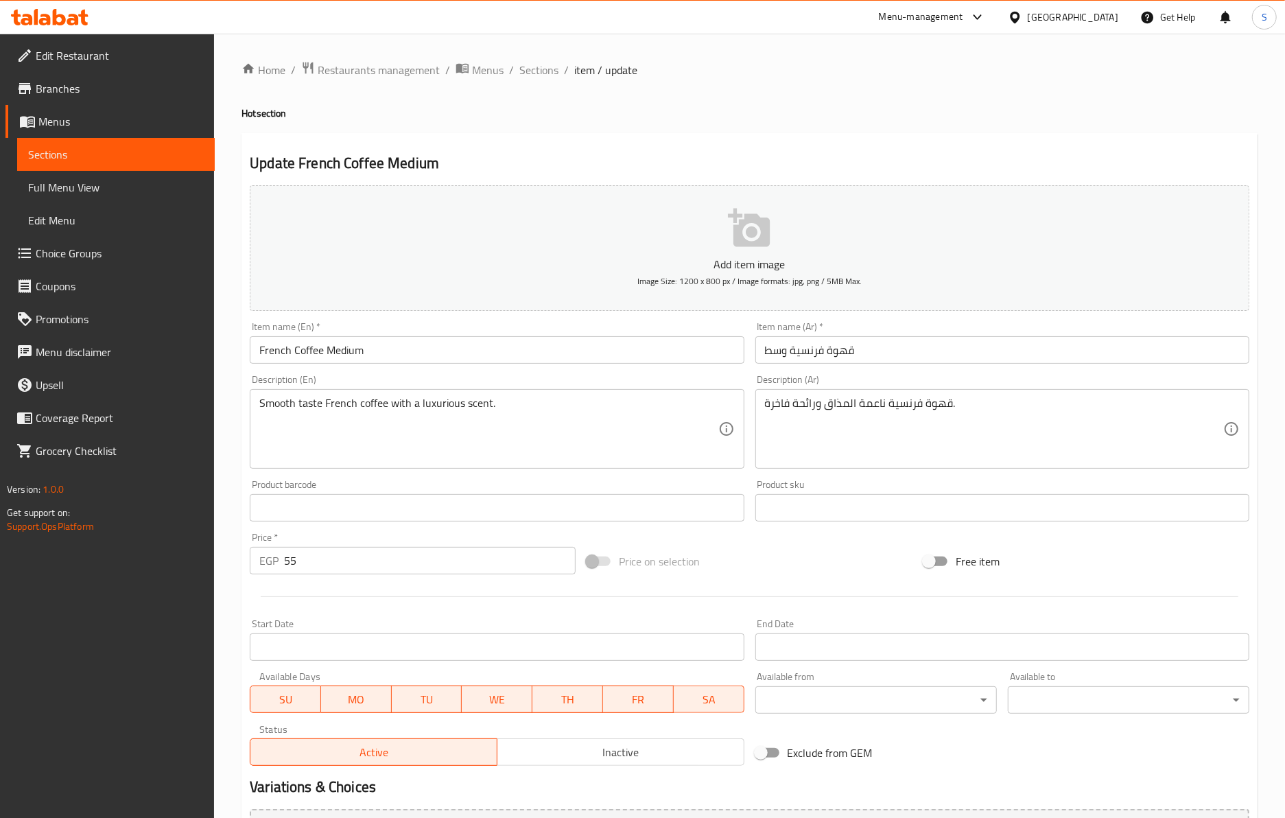
click at [266, 401] on textarea "Smooth taste French coffee with a luxurious scent." at bounding box center [488, 428] width 458 height 65
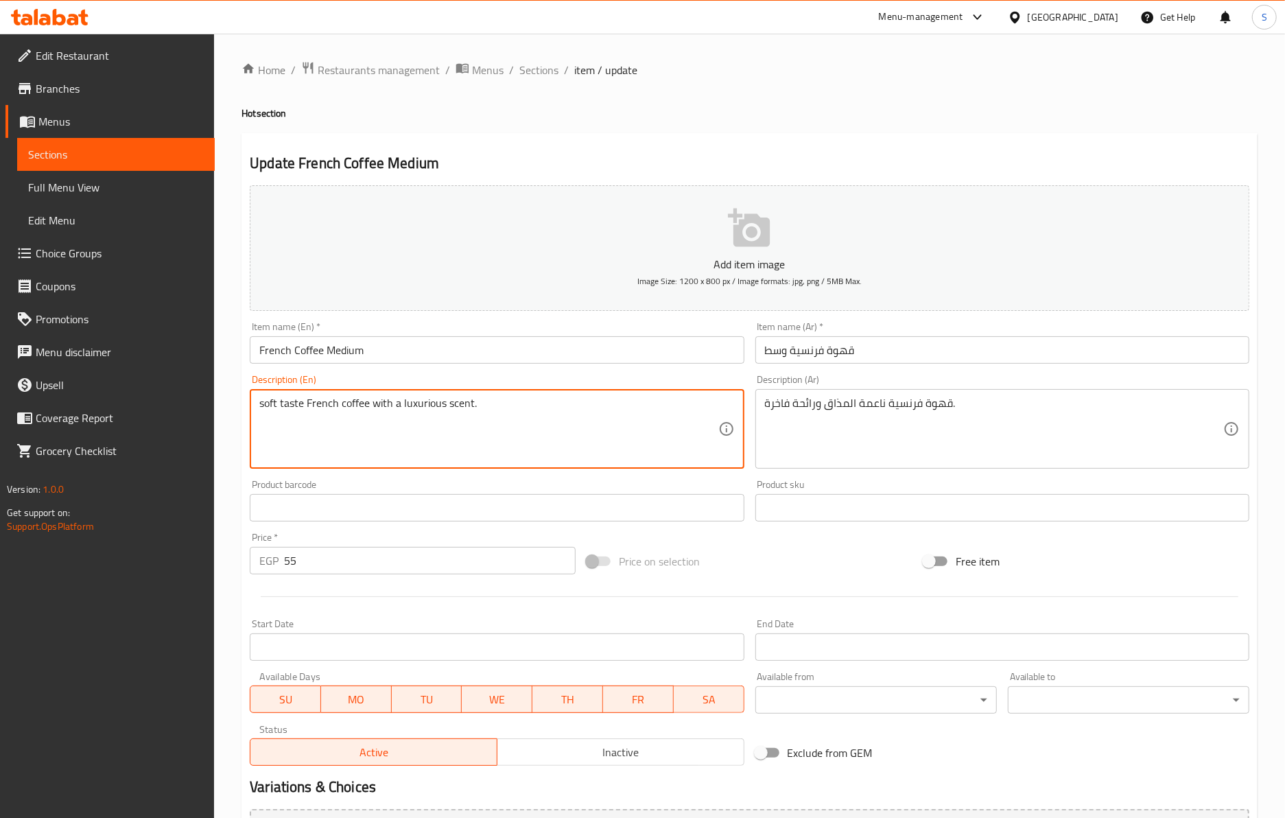
click at [294, 405] on textarea "soft taste French coffee with a luxurious scent." at bounding box center [488, 428] width 458 height 65
click at [437, 404] on textarea "soft taste French coffee with a luxurious scent." at bounding box center [488, 428] width 458 height 65
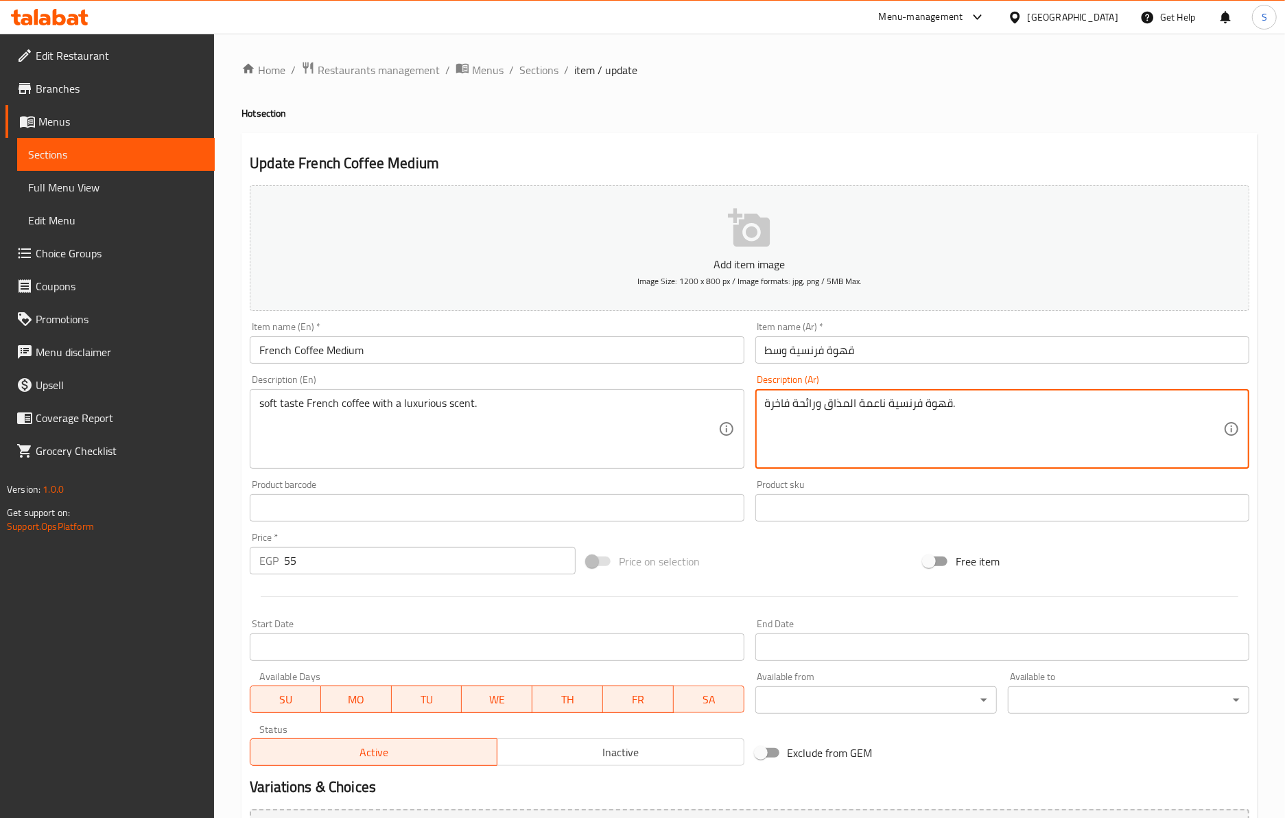
drag, startPoint x: 818, startPoint y: 406, endPoint x: 717, endPoint y: 406, distance: 100.8
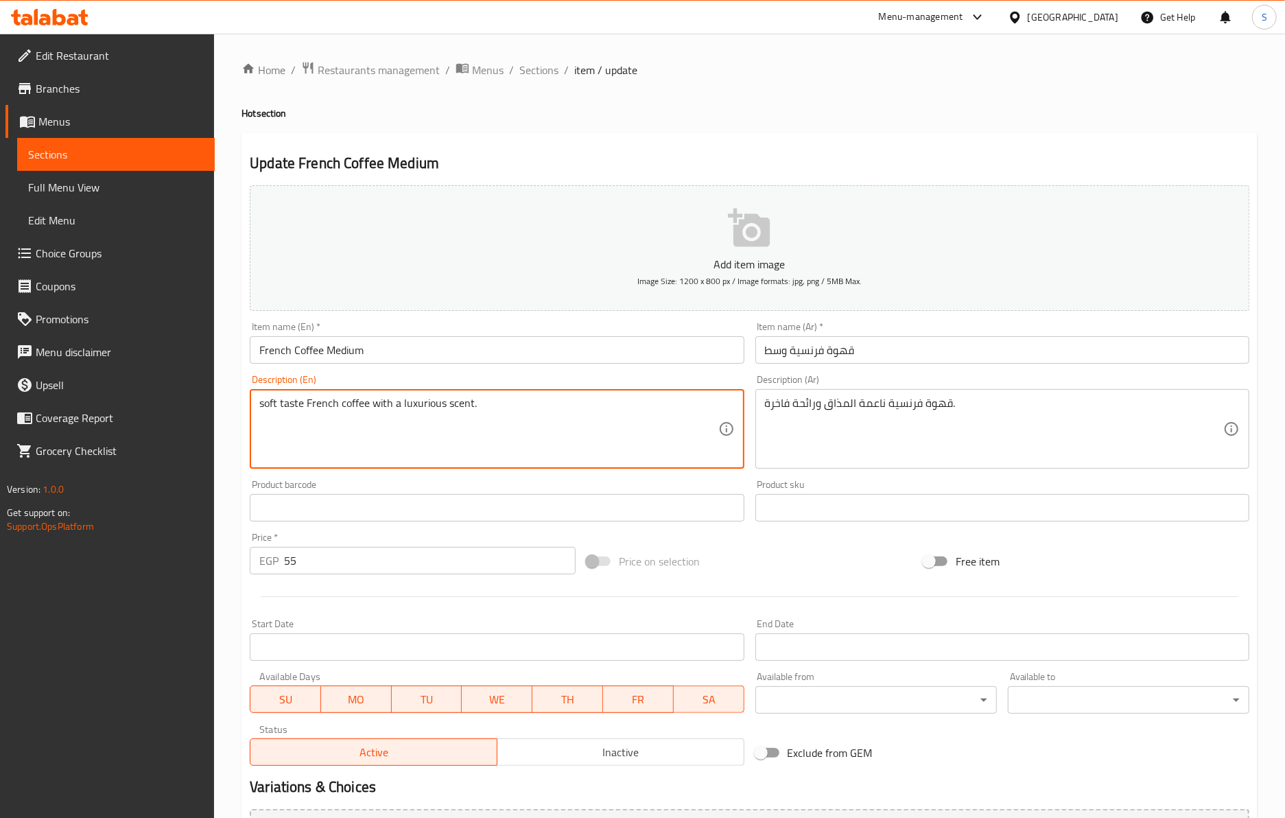
drag, startPoint x: 396, startPoint y: 409, endPoint x: 557, endPoint y: 417, distance: 161.4
paste textarea "premium aroma"
type textarea "soft taste French coffee with premium aroma"
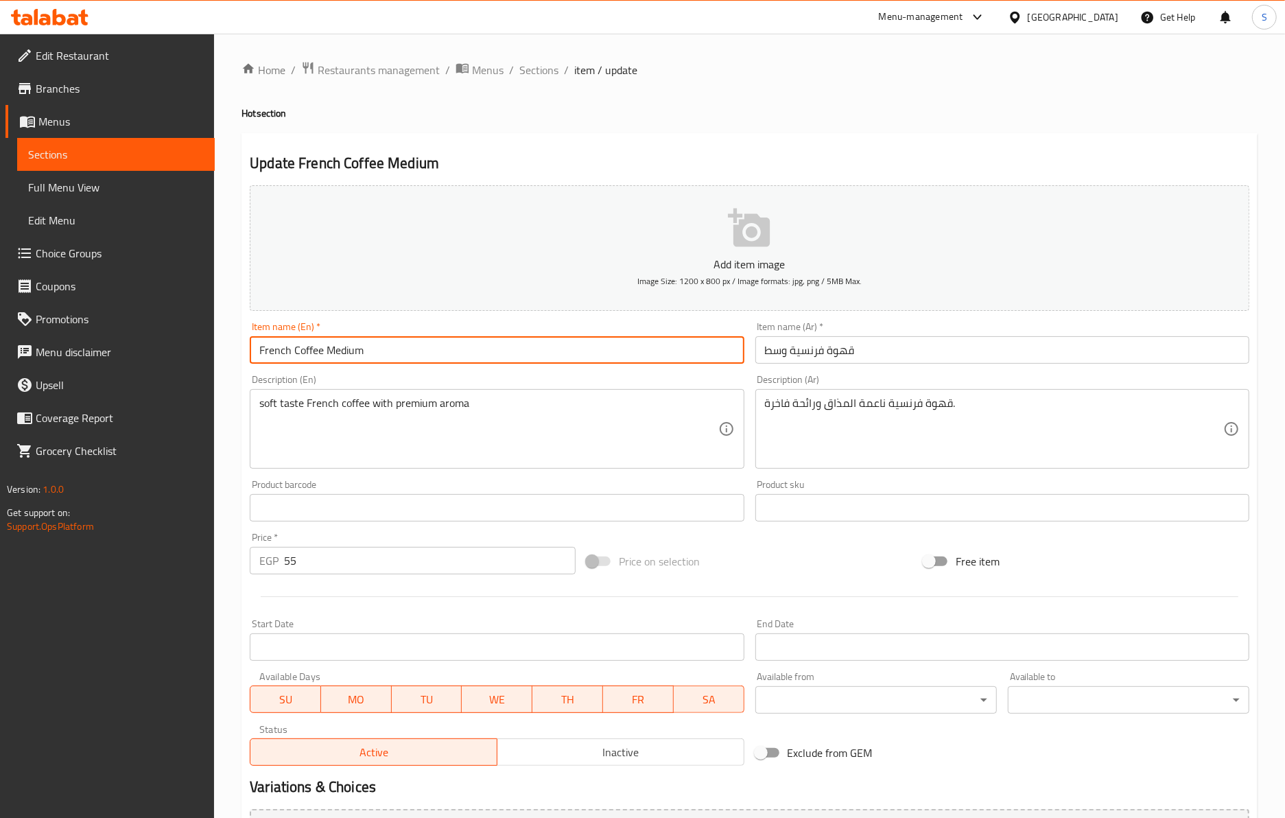
click at [520, 357] on input "French Coffee Medium" at bounding box center [497, 349] width 494 height 27
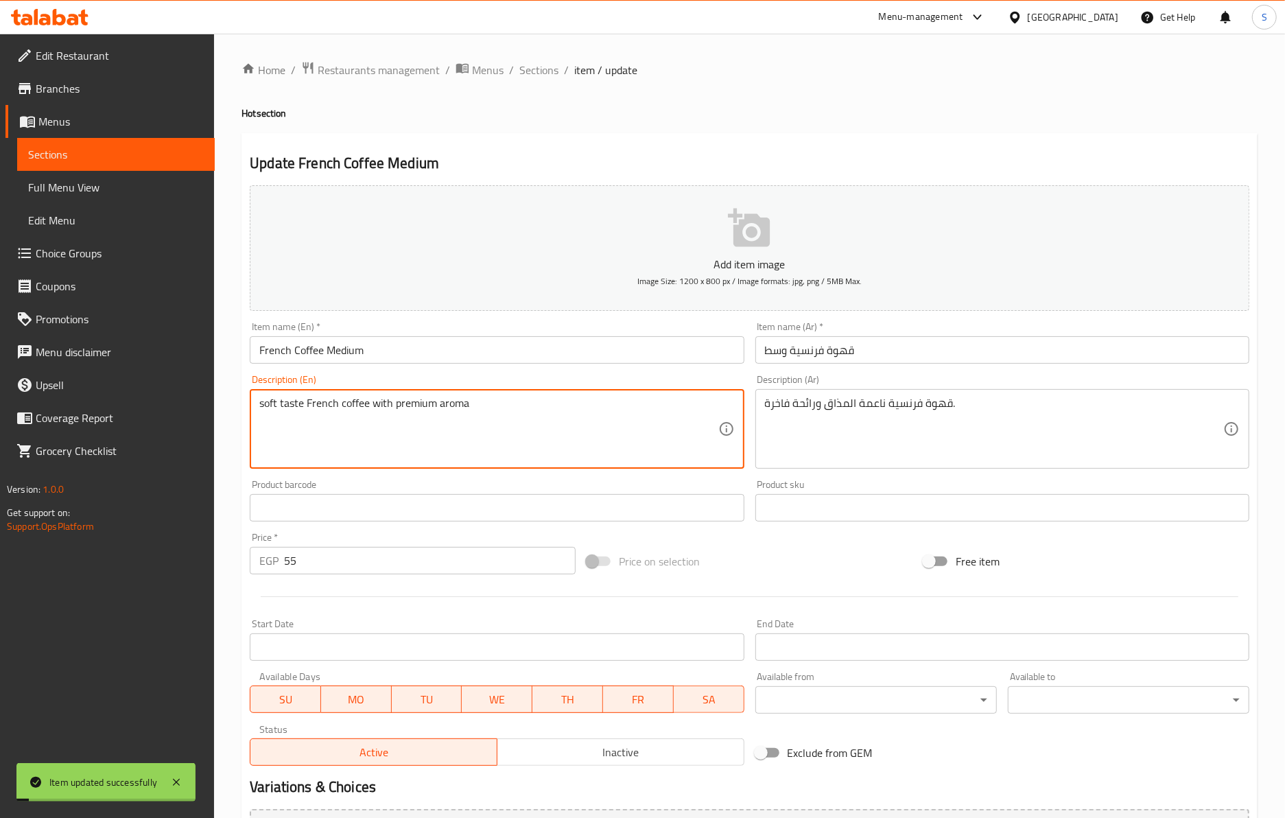
click at [407, 398] on textarea "soft taste French coffee with premium aroma" at bounding box center [488, 428] width 458 height 65
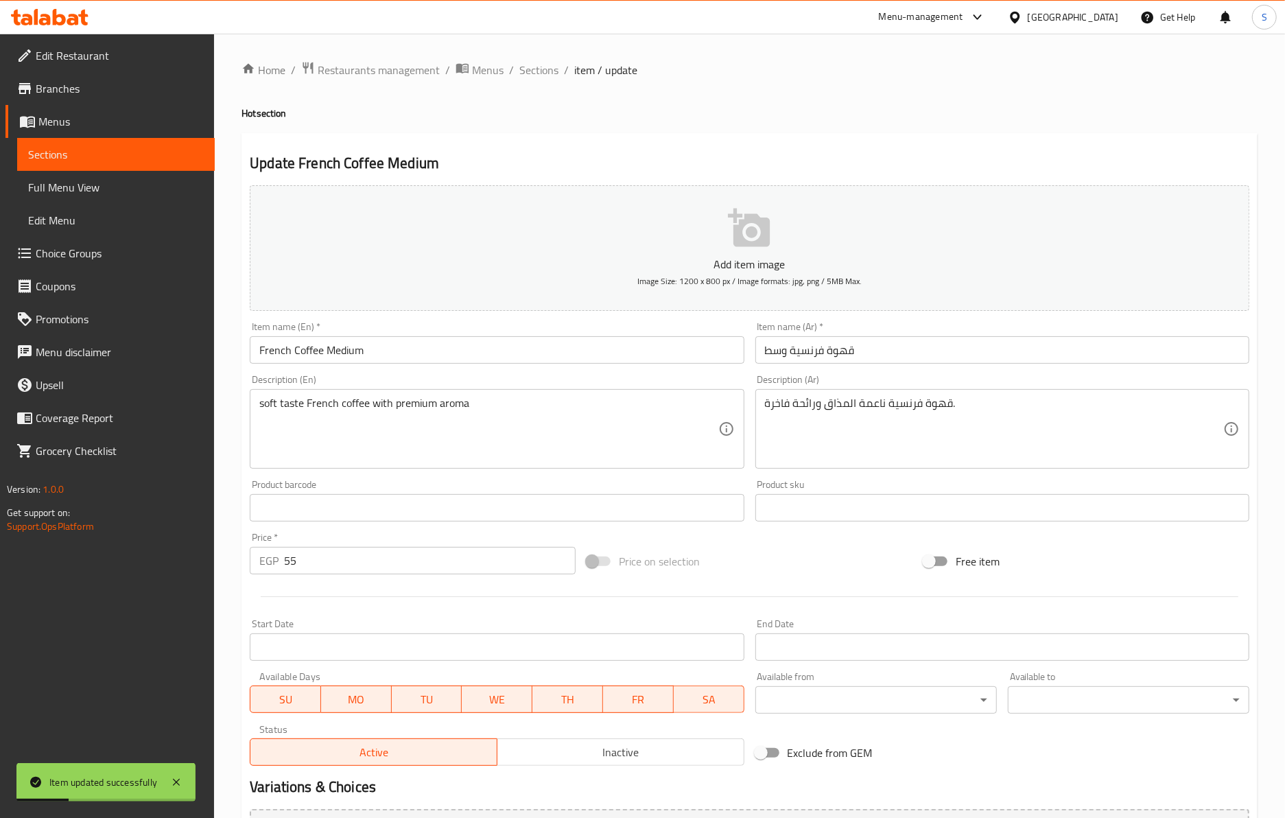
click at [513, 321] on div "Item name (En)   * French Coffee Medium Item name (En) *" at bounding box center [496, 342] width 505 height 53
click at [514, 357] on input "French Coffee Medium" at bounding box center [497, 349] width 494 height 27
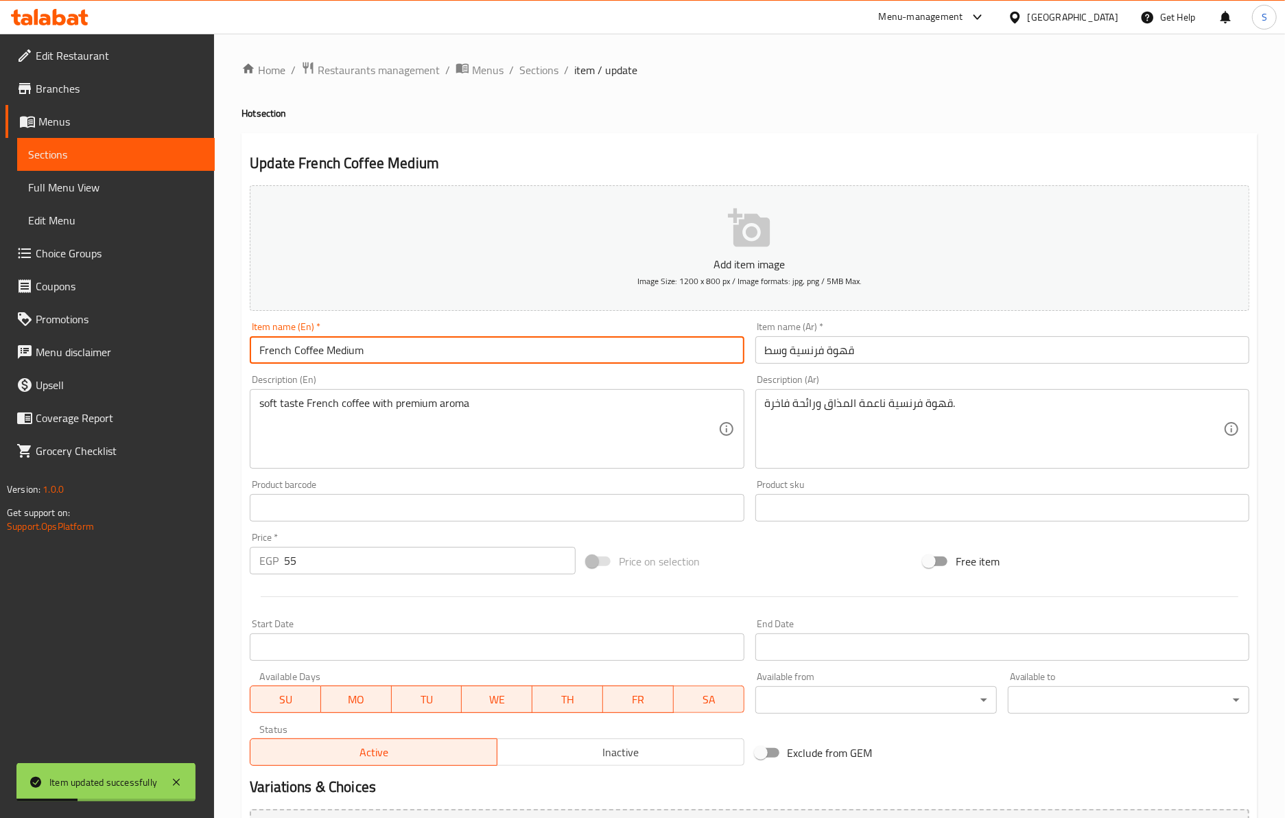
click at [556, 75] on span "Sections" at bounding box center [538, 70] width 39 height 16
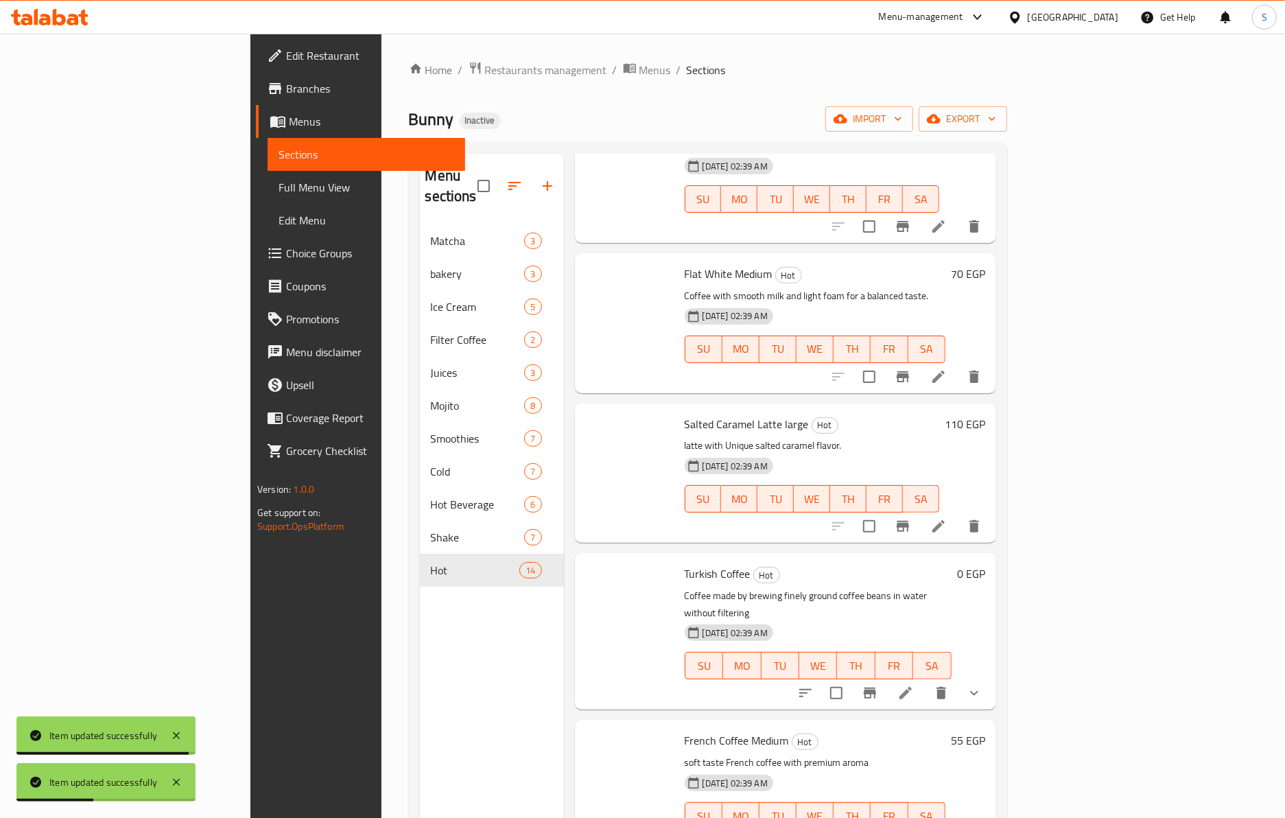
scroll to position [193, 0]
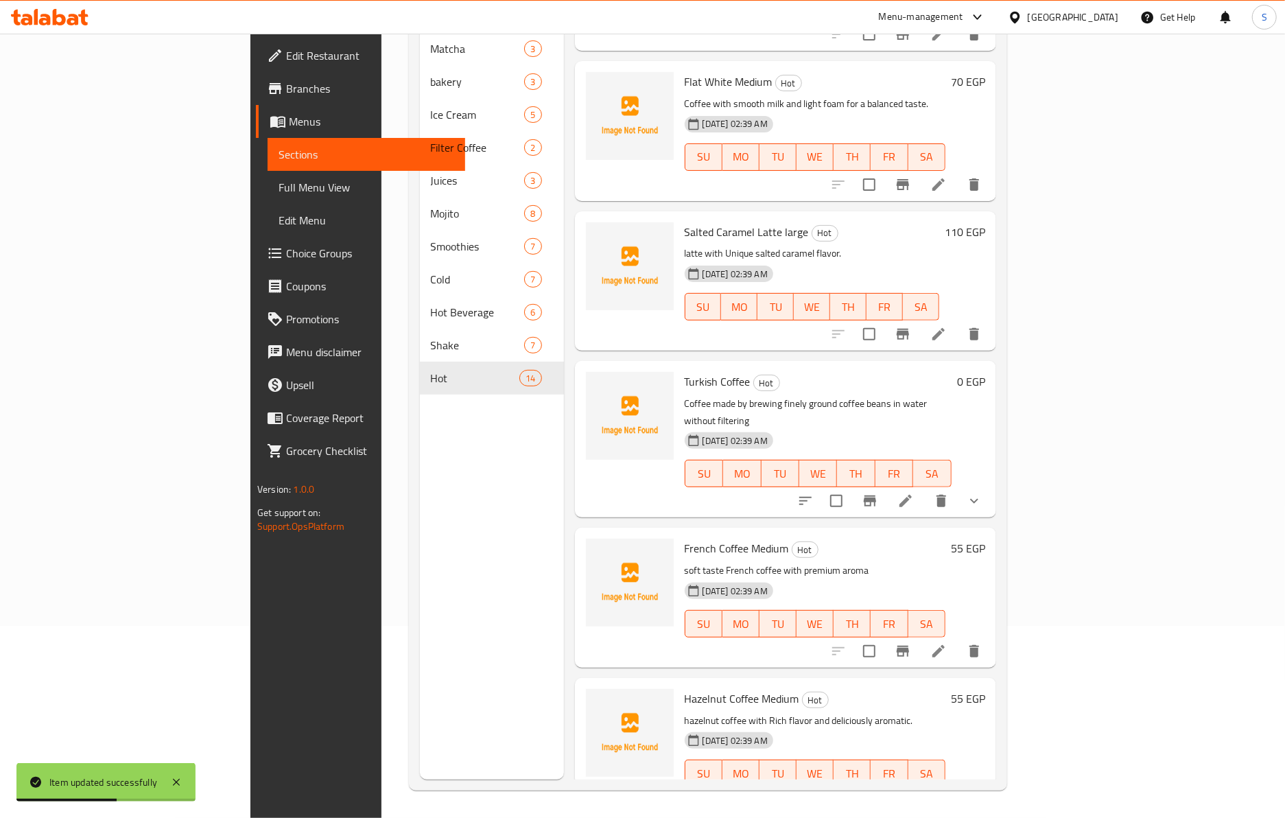
click at [958, 788] on li at bounding box center [938, 800] width 38 height 25
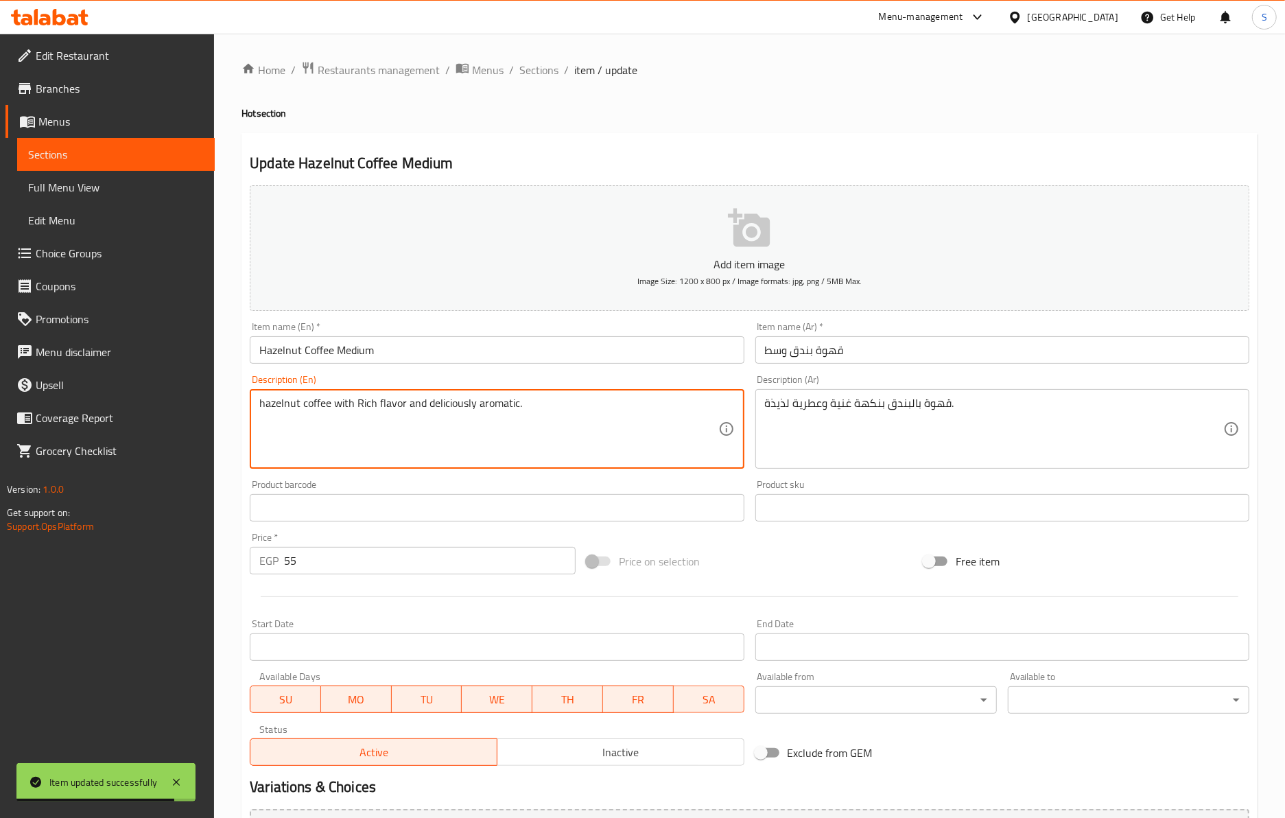
click at [446, 407] on textarea "hazelnut coffee with Rich flavor and deliciously aromatic." at bounding box center [488, 428] width 458 height 65
type textarea "hazelnut coffee with Rich flavor and aromatic."
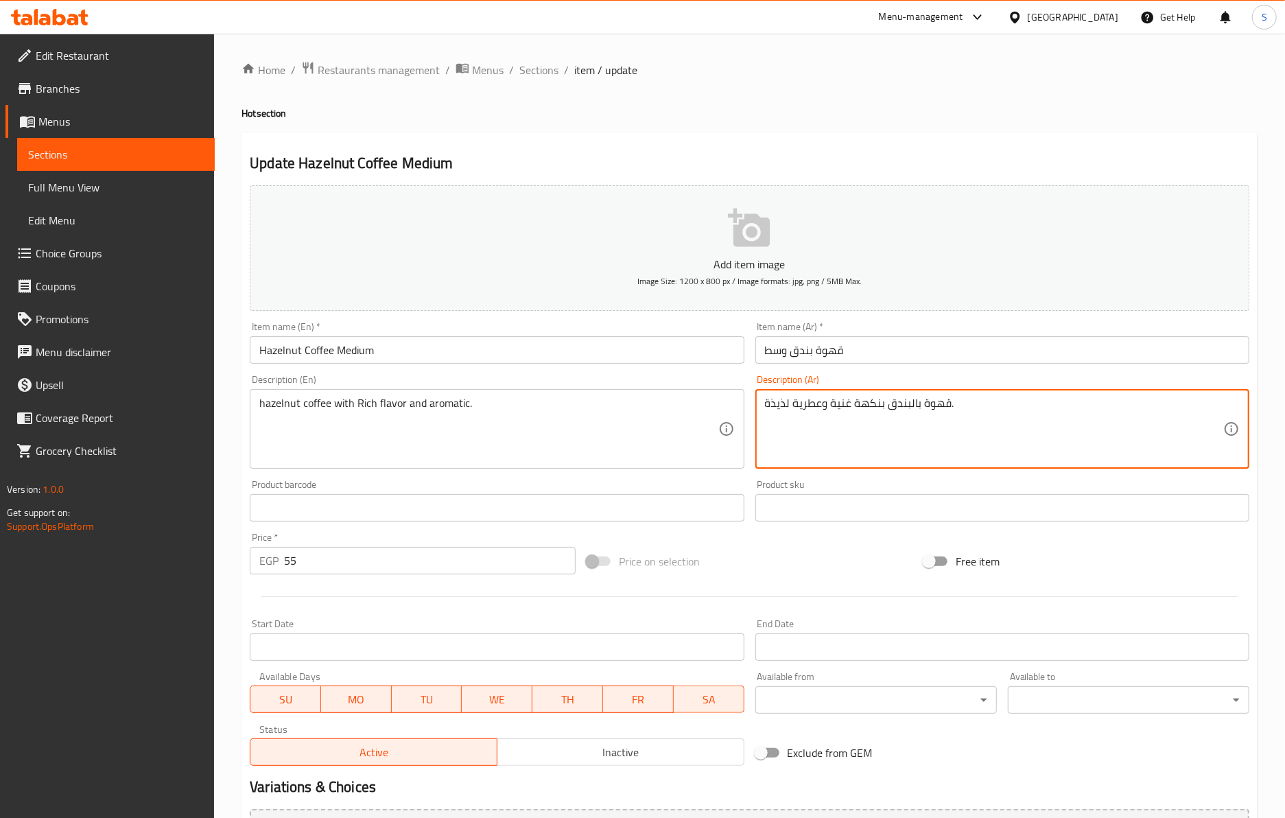
click at [781, 409] on textarea "قهوة بالبندق بنكهة غنية وعطرية لذيذة." at bounding box center [994, 428] width 458 height 65
type textarea "قهوة بالبندق بنكهة غنية وعطرية."
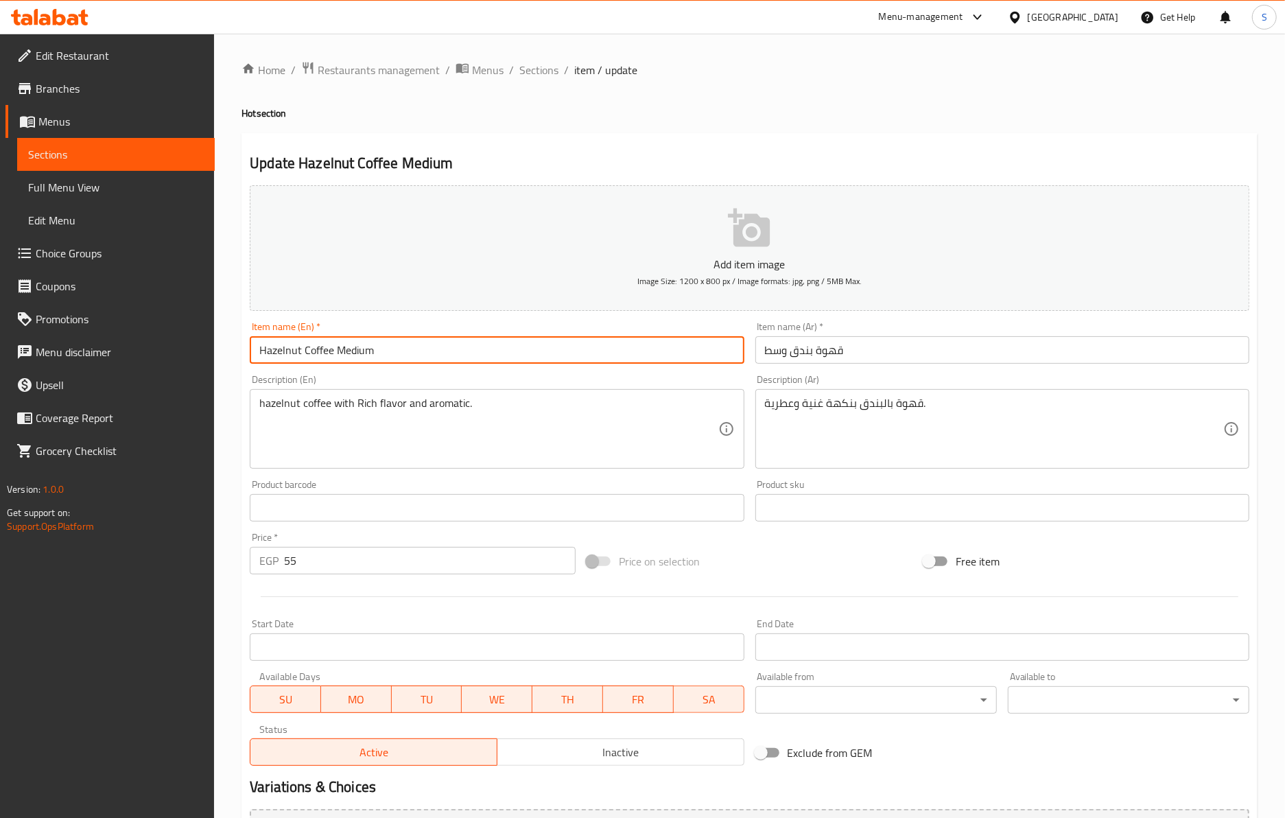
click at [468, 354] on input "Hazelnut Coffee Medium" at bounding box center [497, 349] width 494 height 27
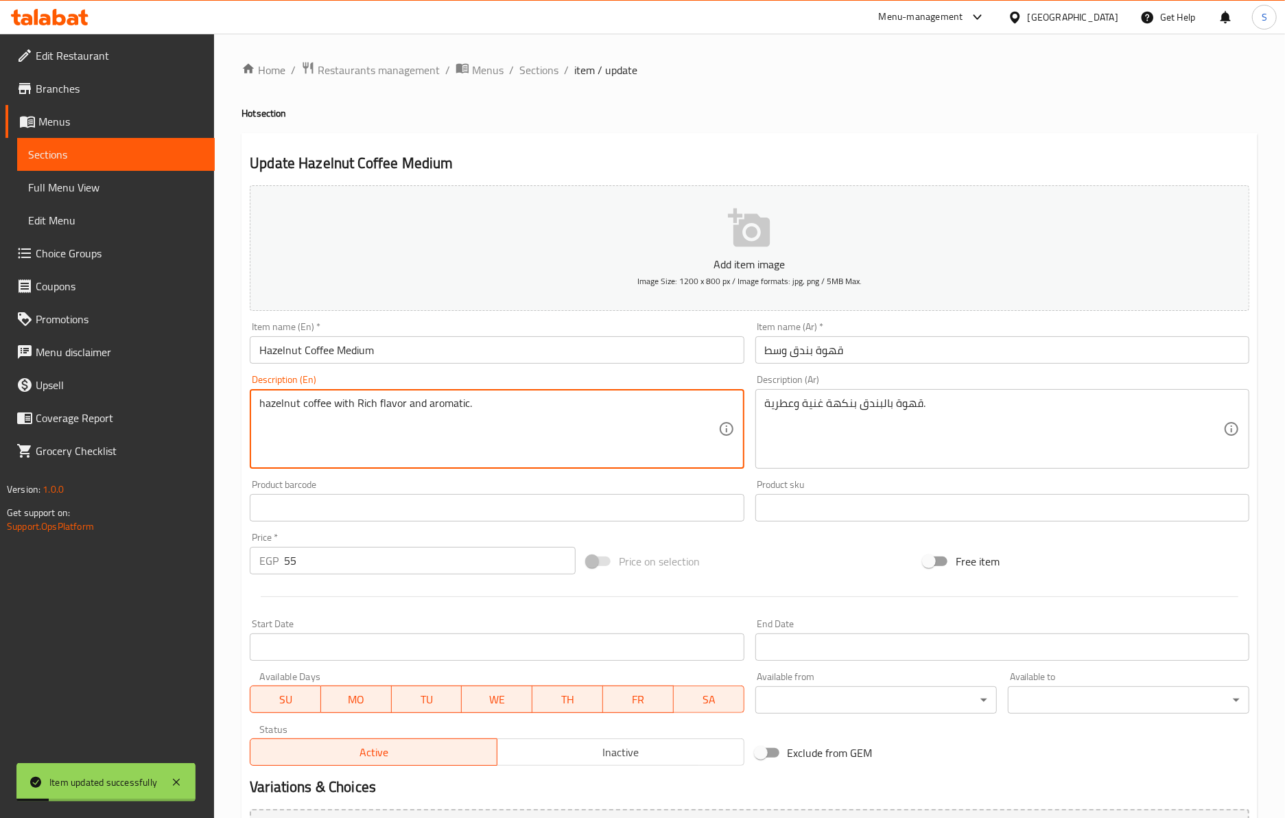
click at [426, 409] on textarea "hazelnut coffee with Rich flavor and aromatic." at bounding box center [488, 428] width 458 height 65
click at [375, 357] on input "Hazelnut Coffee Medium" at bounding box center [497, 349] width 494 height 27
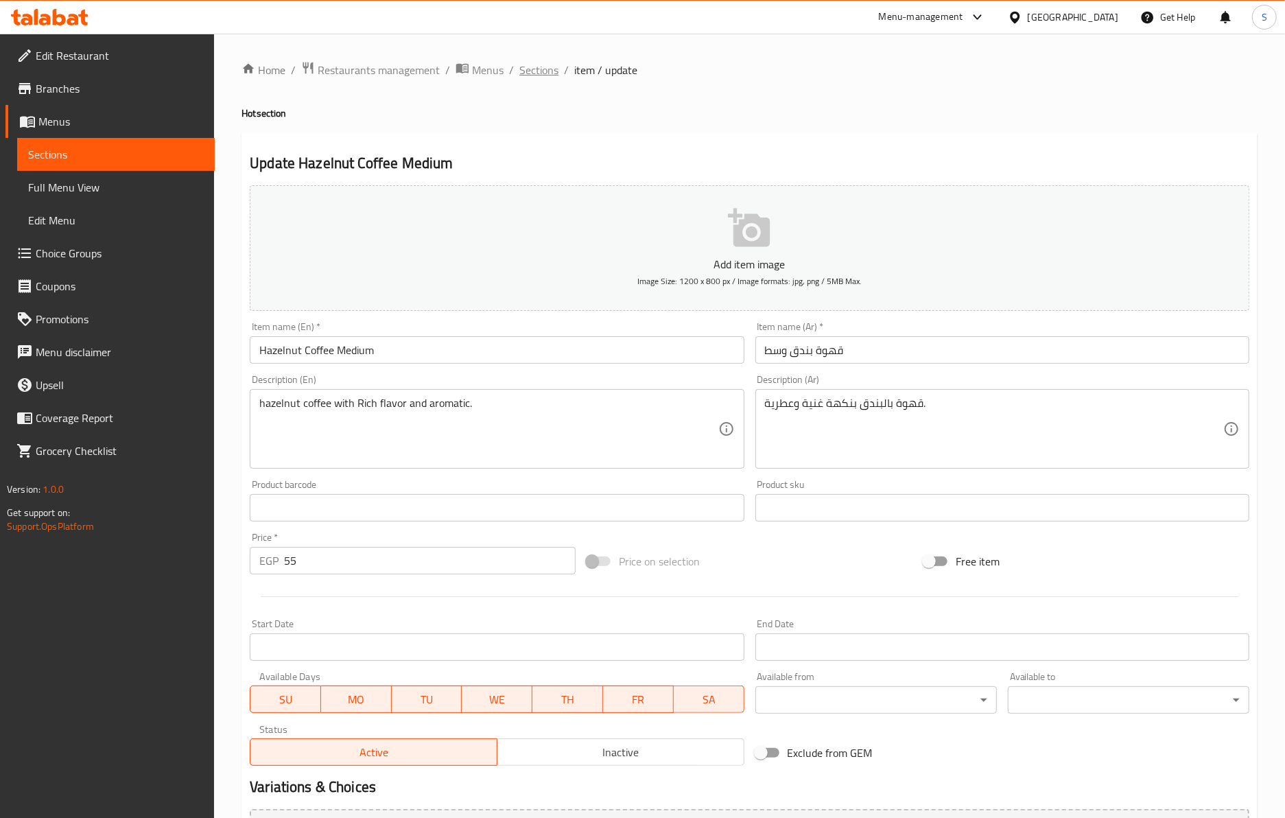
click at [530, 70] on span "Sections" at bounding box center [538, 70] width 39 height 16
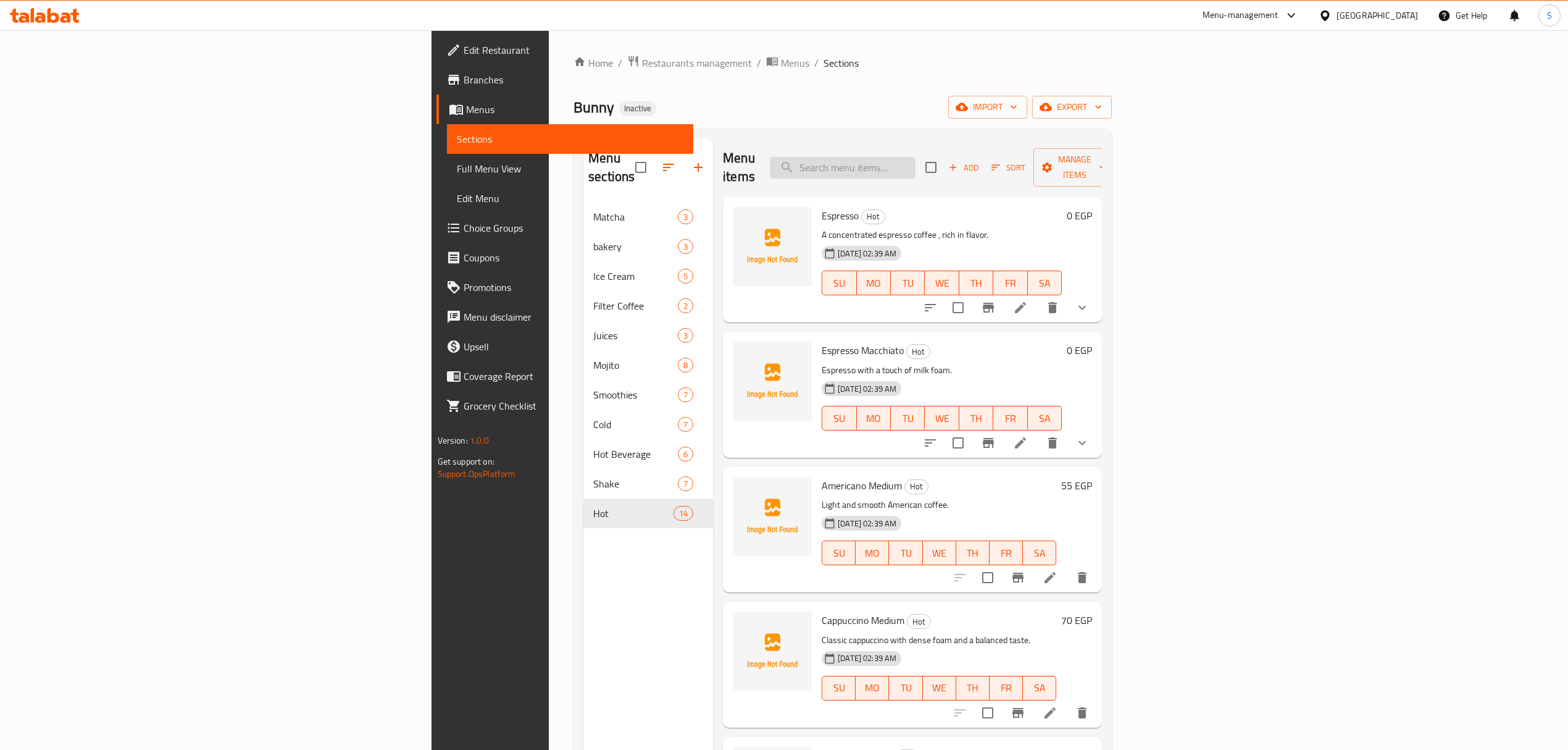
click at [915, 157] on input "search" at bounding box center [843, 167] width 146 height 22
paste input "Carmil"
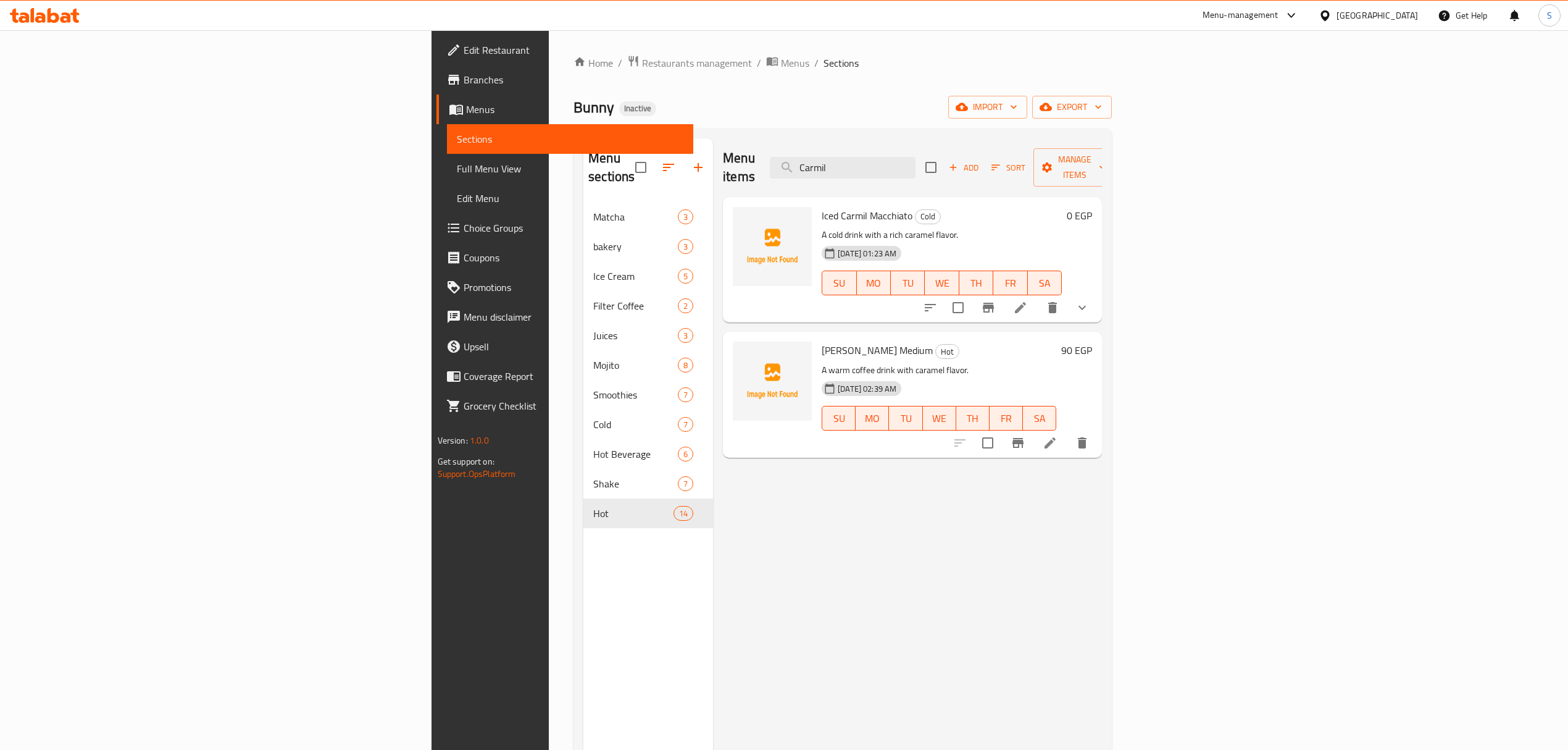
click at [996, 173] on div "Menu items Carmil Add Sort Manage items" at bounding box center [912, 167] width 379 height 59
click at [915, 160] on input "Carmil" at bounding box center [843, 167] width 146 height 22
paste input "Vanlia"
click at [915, 160] on input "CarmilVanlia" at bounding box center [843, 167] width 146 height 22
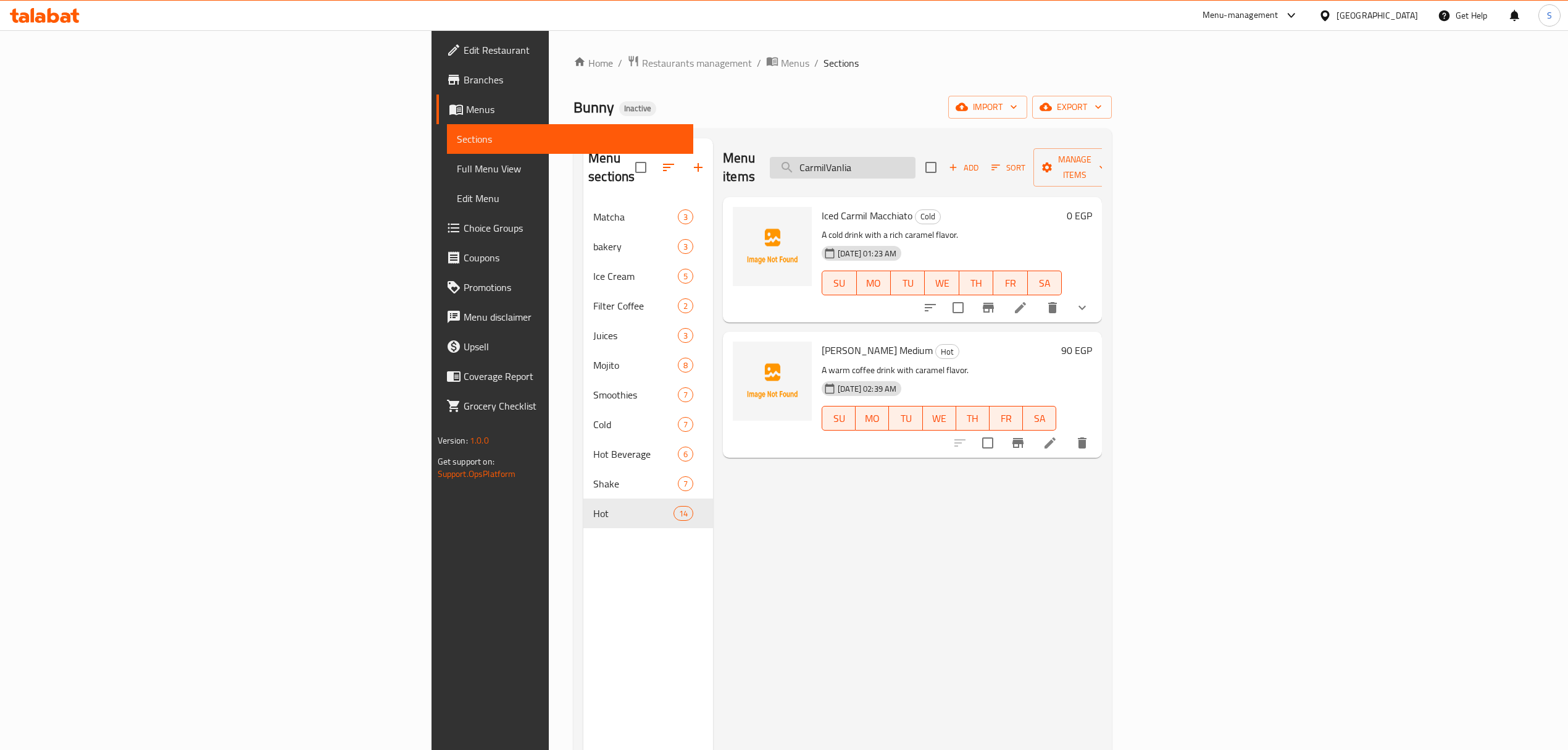
click at [915, 160] on input "CarmilVanlia" at bounding box center [843, 167] width 146 height 22
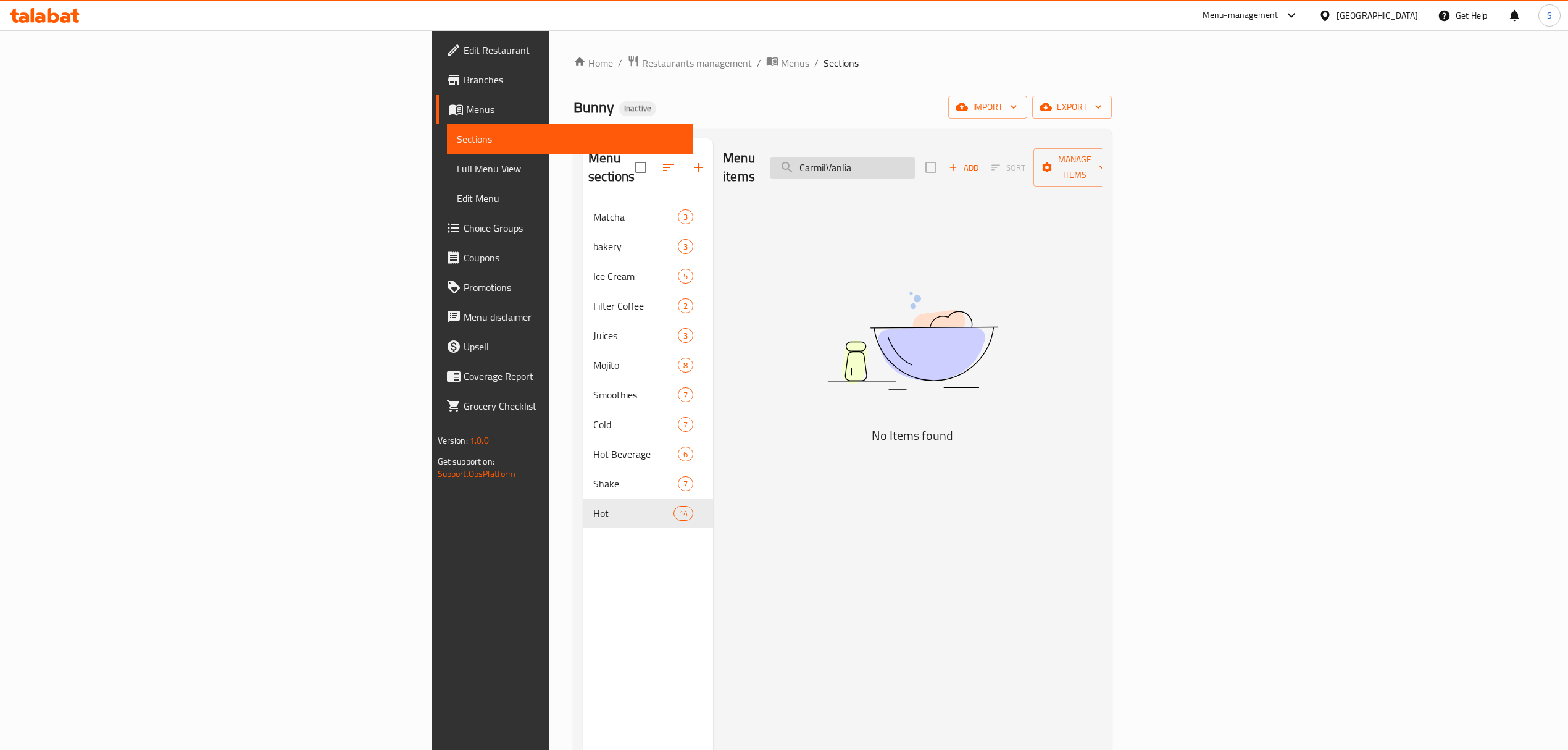
click at [915, 160] on input "CarmilVanlia" at bounding box center [843, 167] width 146 height 22
paste input "search"
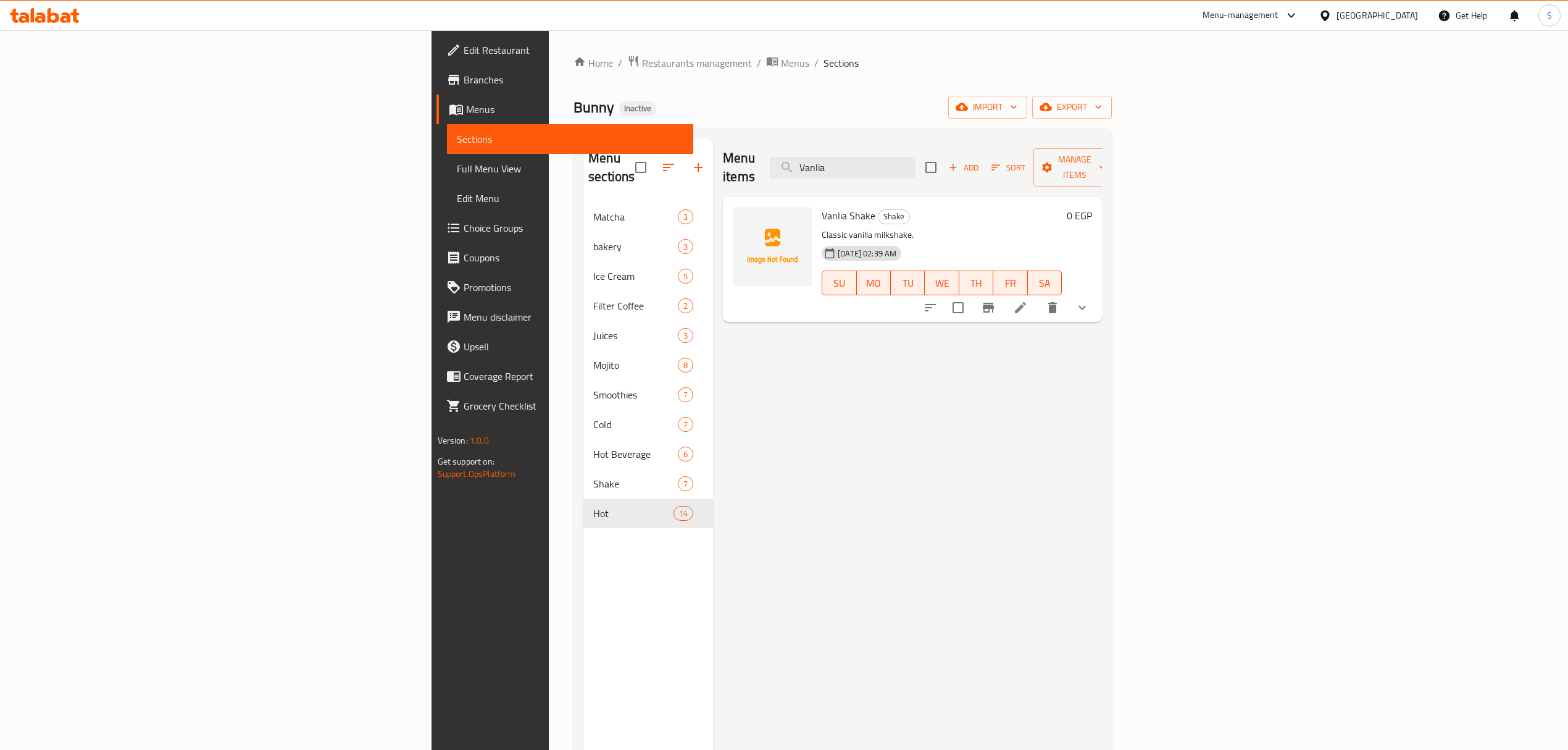
type input "Vanlia"
click at [1028, 300] on icon at bounding box center [1021, 307] width 14 height 14
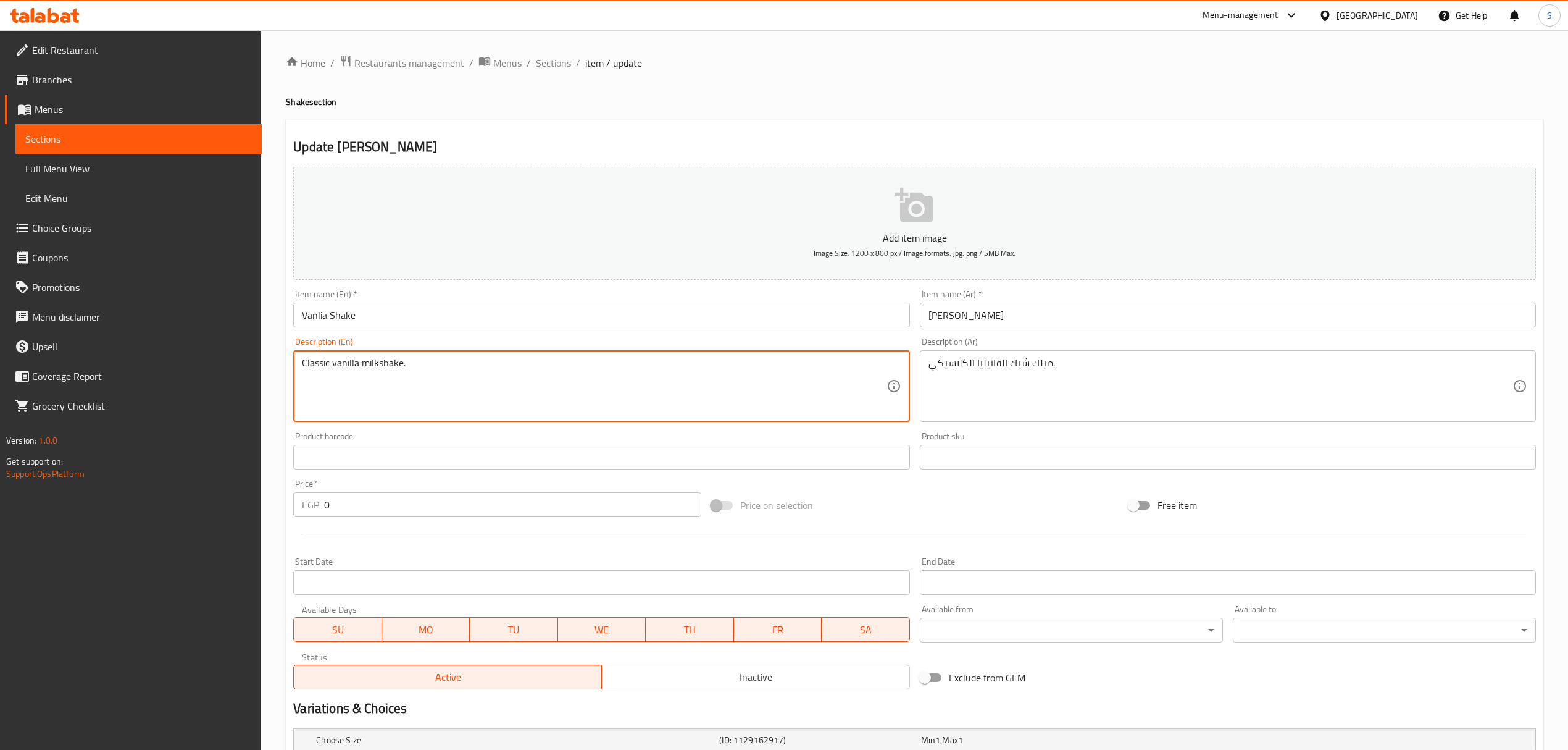
click at [355, 363] on textarea "Classic vanilla milkshake." at bounding box center [593, 385] width 584 height 59
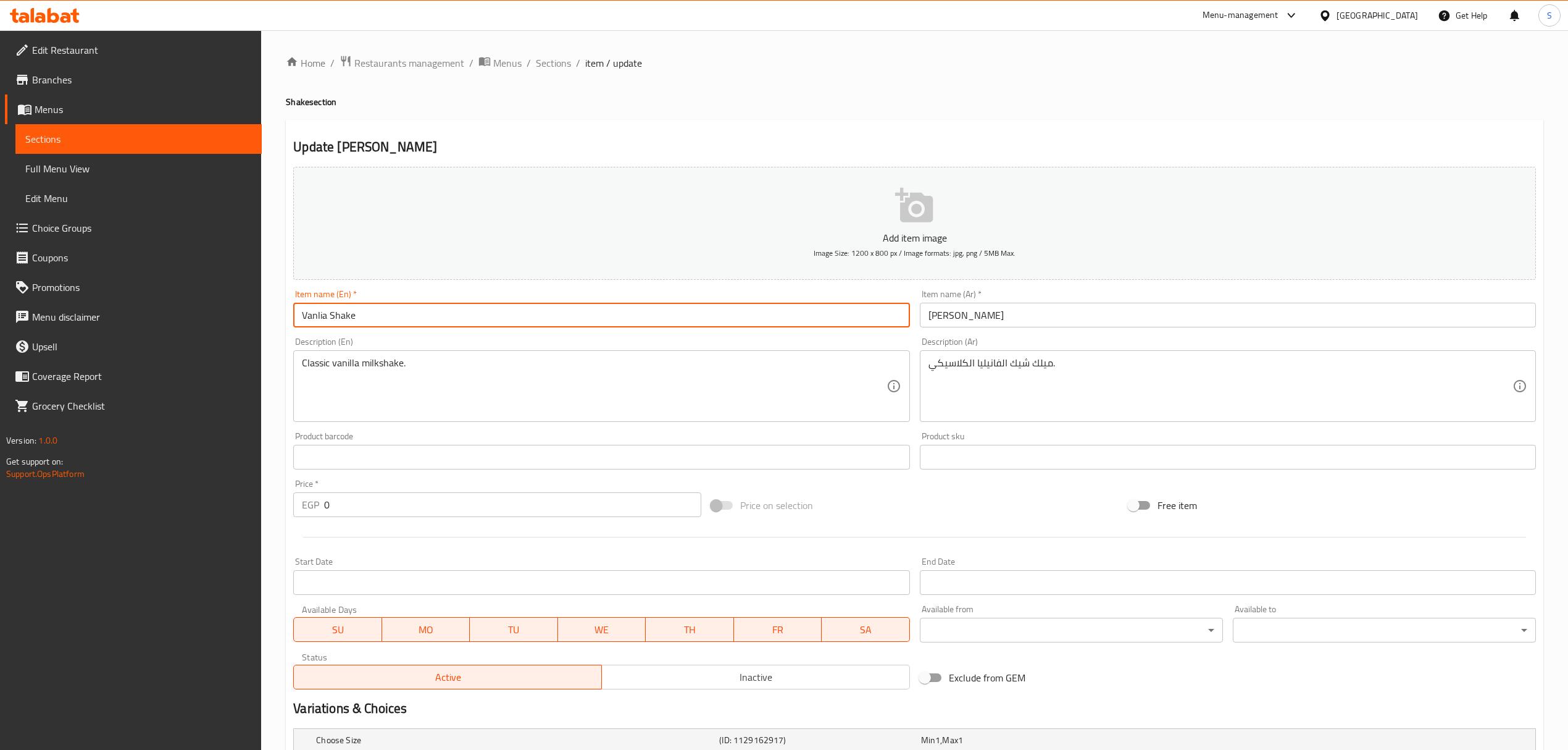
click at [310, 313] on input "Vanlia Shake" at bounding box center [601, 314] width 617 height 24
paste input "vanill"
type input "vanilla Shake"
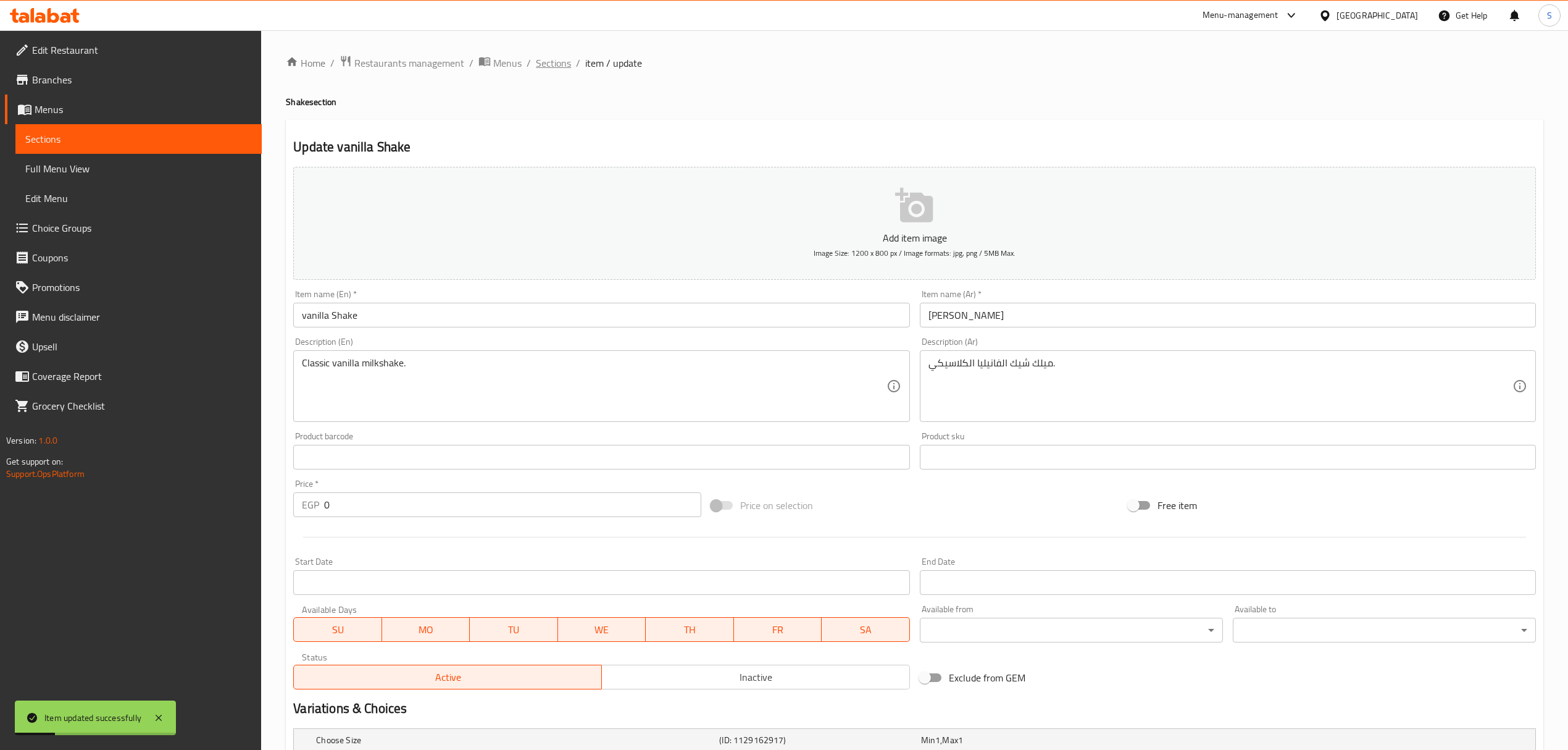
click at [551, 68] on span "Sections" at bounding box center [553, 63] width 35 height 14
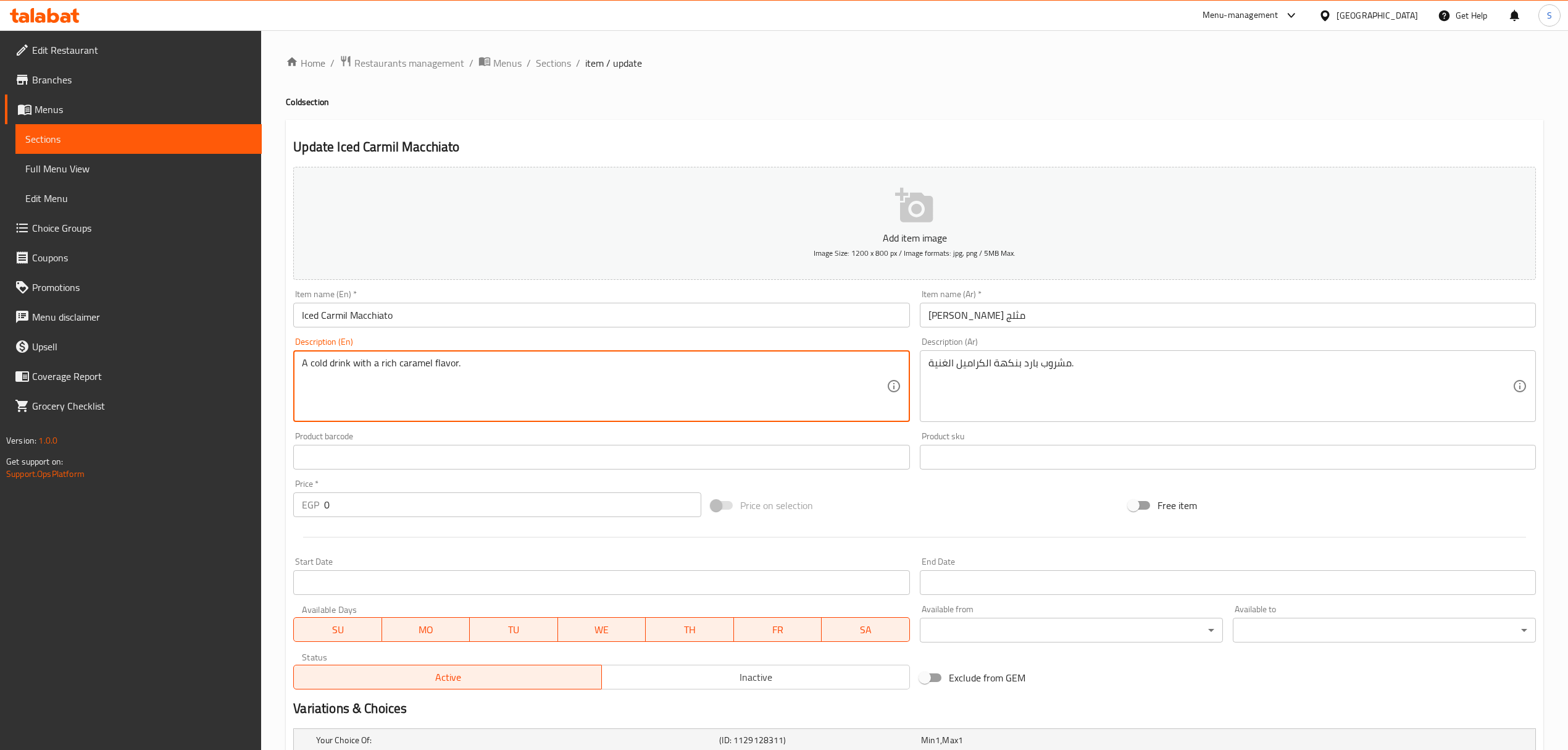
click at [418, 369] on textarea "A cold drink with a rich caramel flavor." at bounding box center [593, 385] width 584 height 59
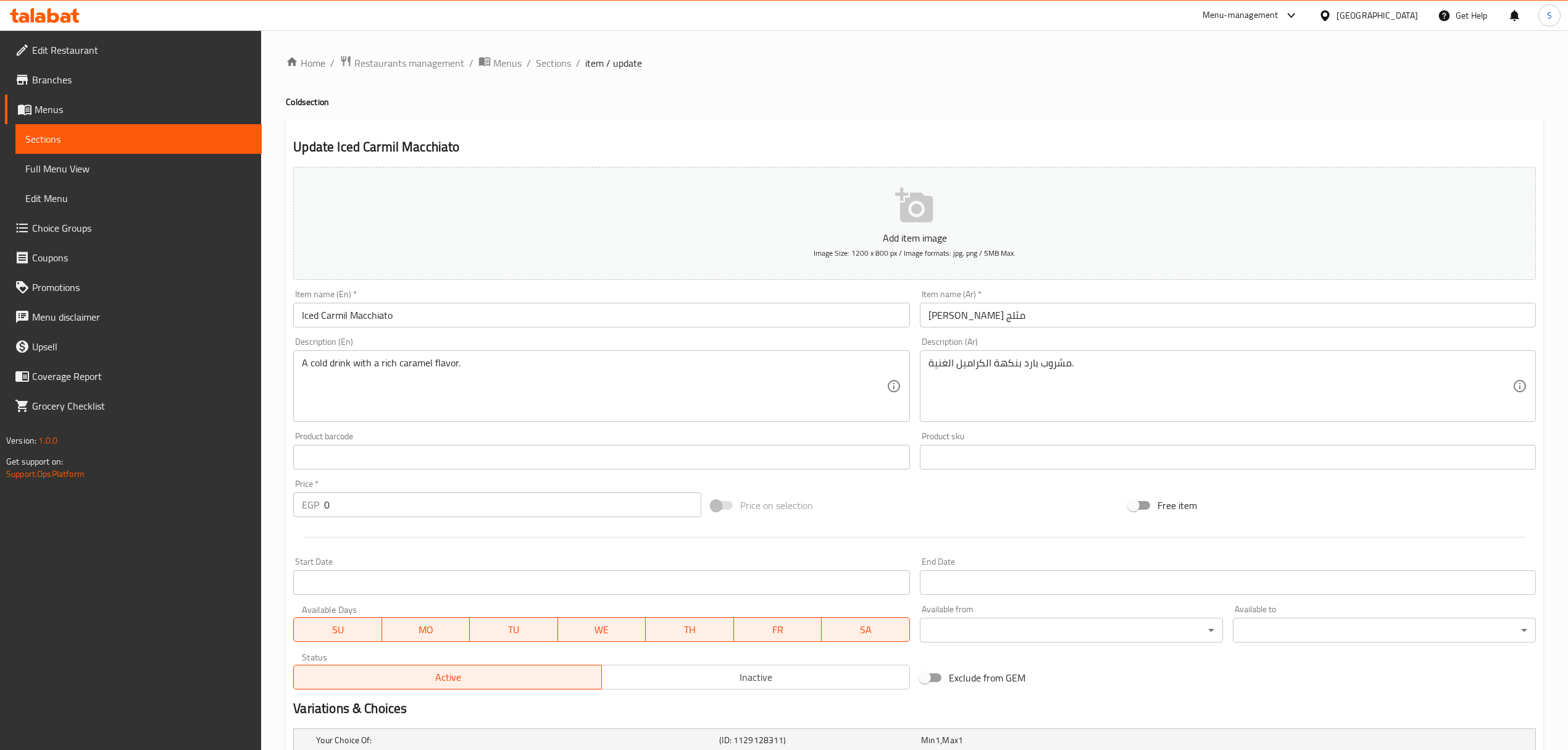
click at [339, 331] on div "Item name (En)   * Iced Carmil Macchiato Item name (En) *" at bounding box center [601, 308] width 626 height 48
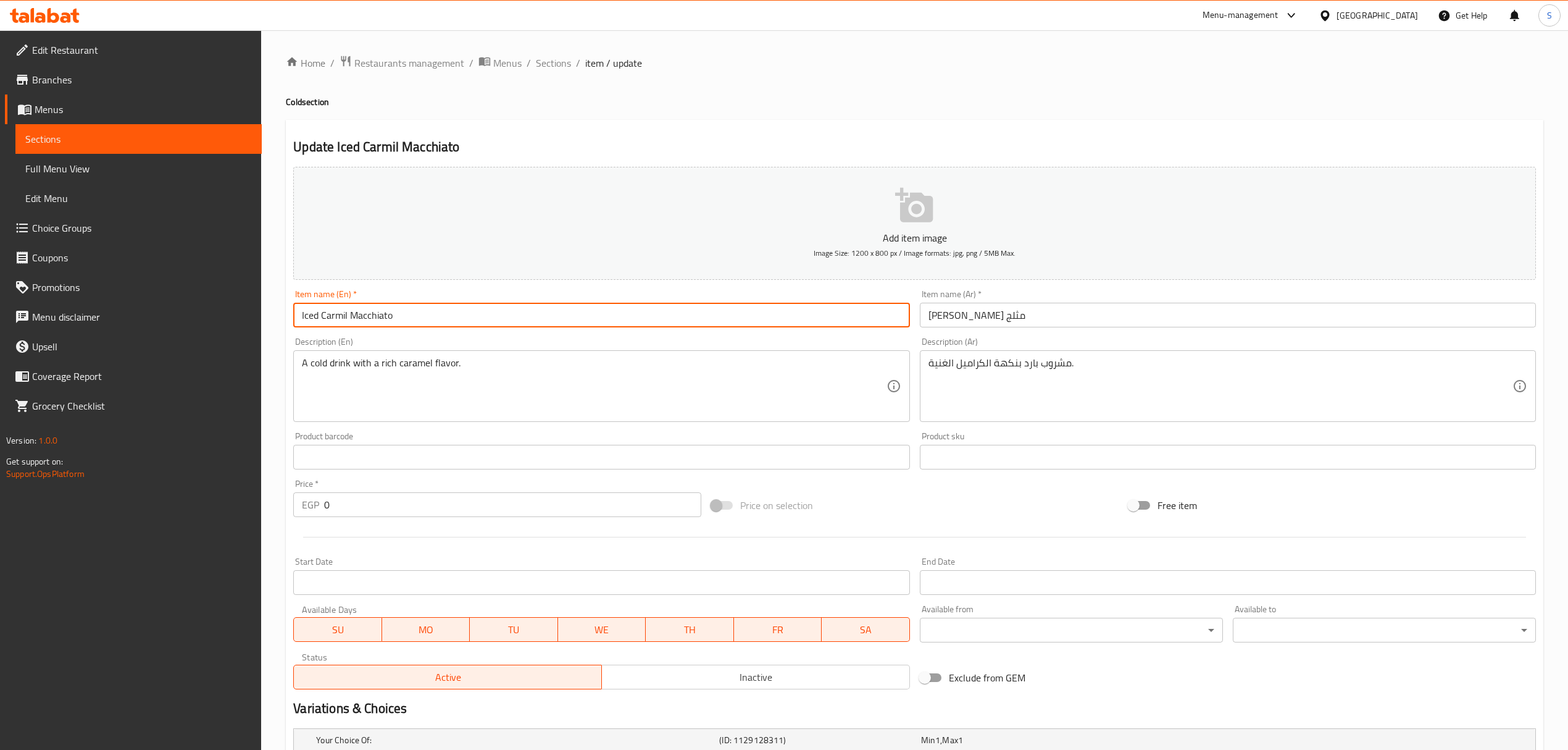
click at [339, 314] on input "Iced Carmil Macchiato" at bounding box center [601, 314] width 617 height 24
paste input "carame"
type input "Iced caramel Macchiato"
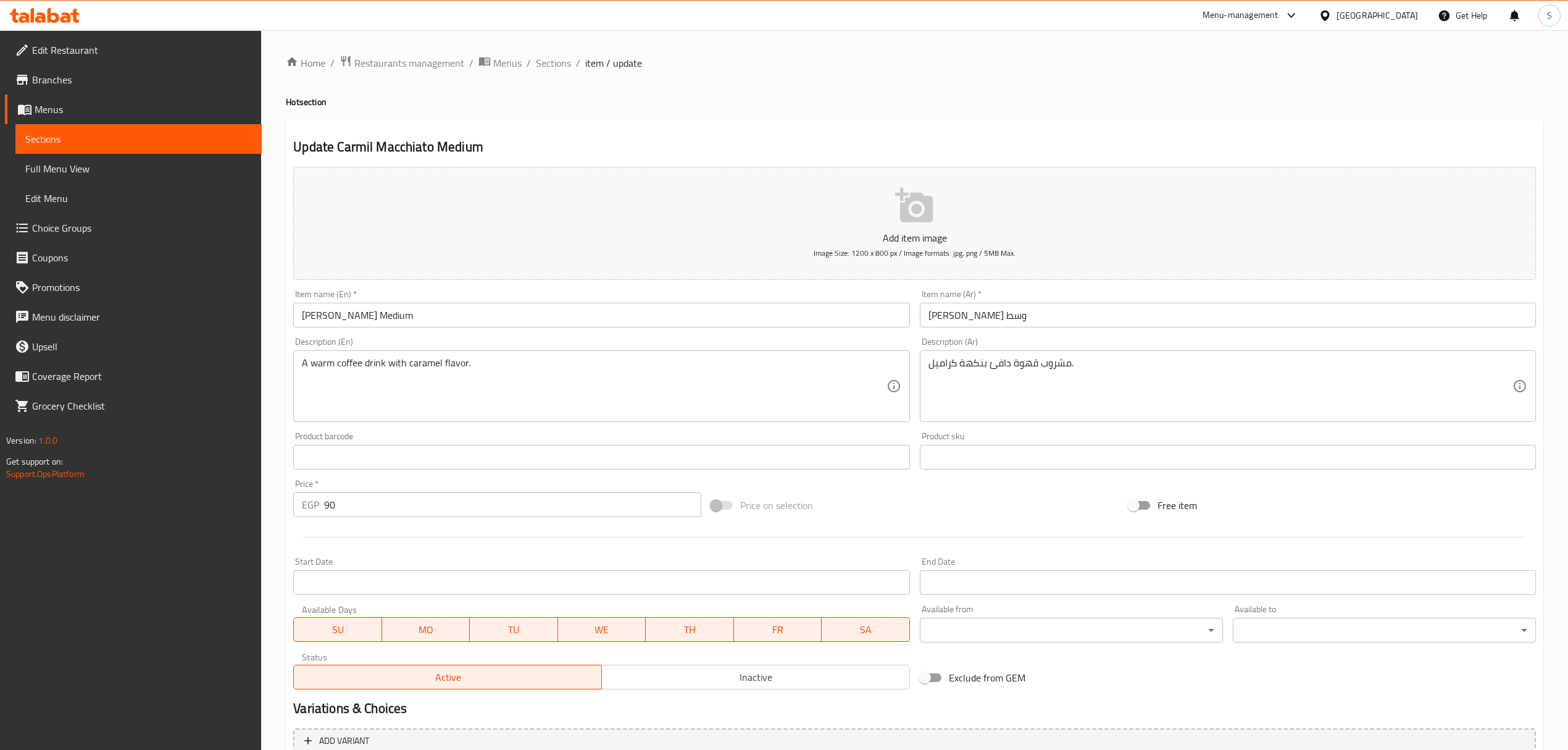
click at [320, 323] on input "[PERSON_NAME] Medium" at bounding box center [601, 314] width 617 height 24
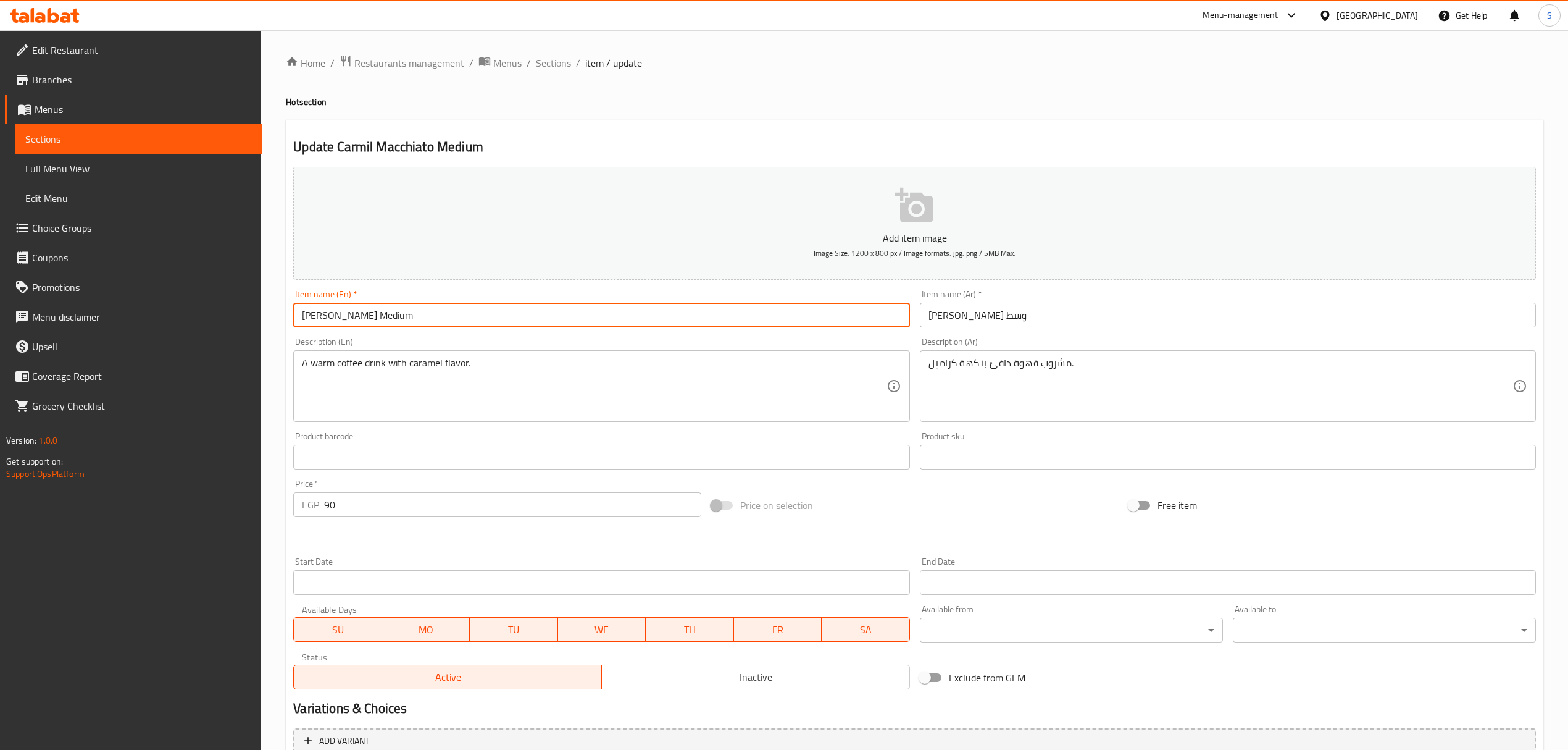
click at [320, 323] on input "[PERSON_NAME] Medium" at bounding box center [601, 314] width 617 height 24
paste input "carame"
type input "caramel Macchiato Medium"
